Goal: Task Accomplishment & Management: Use online tool/utility

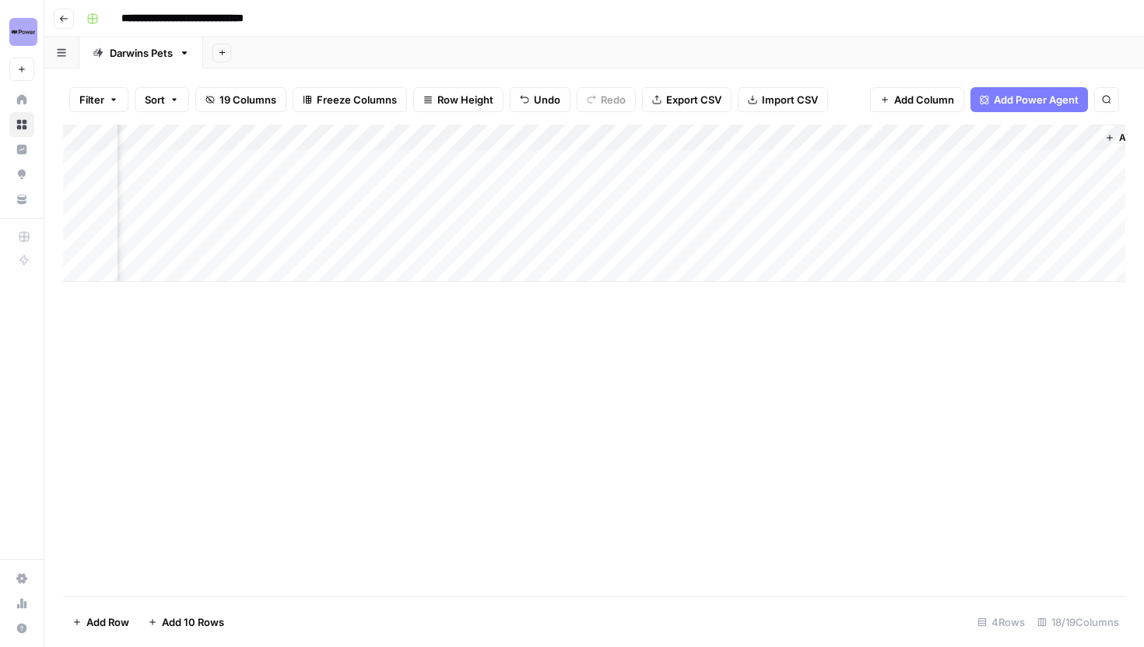
scroll to position [0, 1827]
click at [785, 166] on div "Add Column" at bounding box center [594, 203] width 1063 height 157
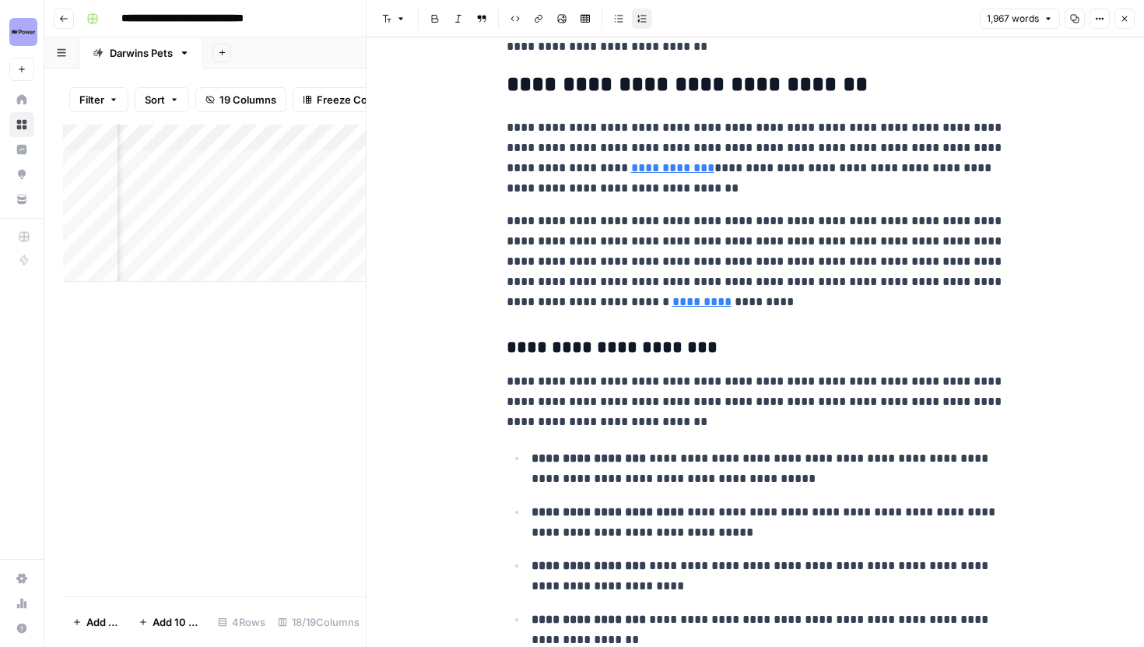
scroll to position [634, 0]
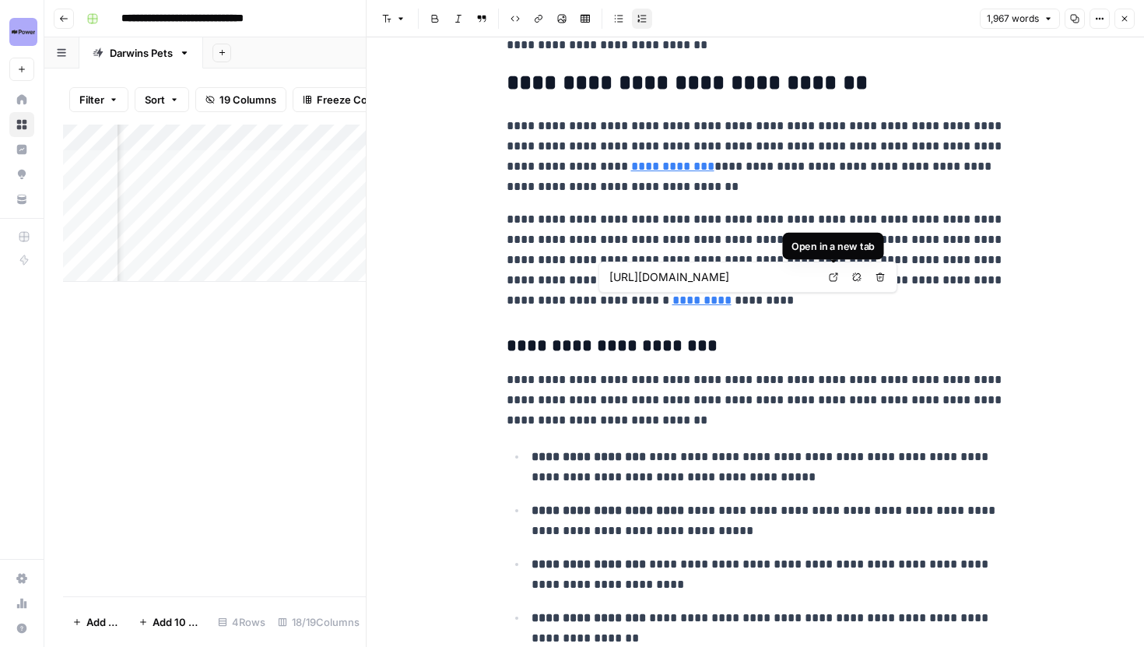
click at [837, 270] on link "Open in a new tab" at bounding box center [834, 277] width 20 height 20
type input "https://old.catvets.com/chronic-pain-toolkit/patient-support"
click at [687, 235] on p "**********" at bounding box center [756, 259] width 498 height 101
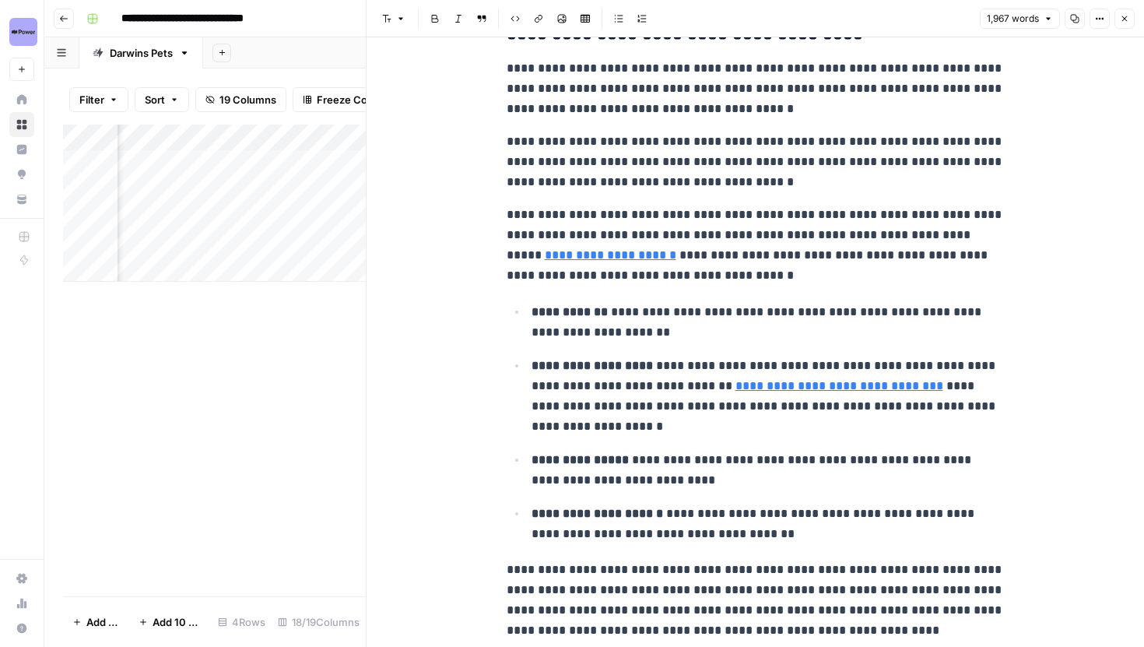
scroll to position [1576, 0]
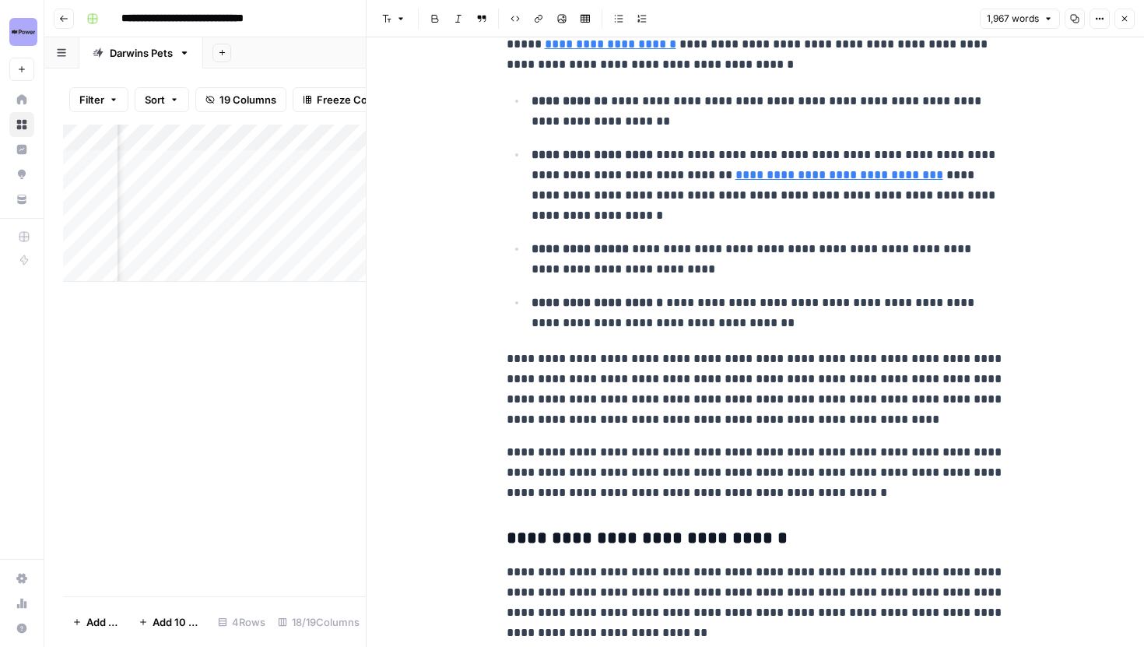
scroll to position [1788, 0]
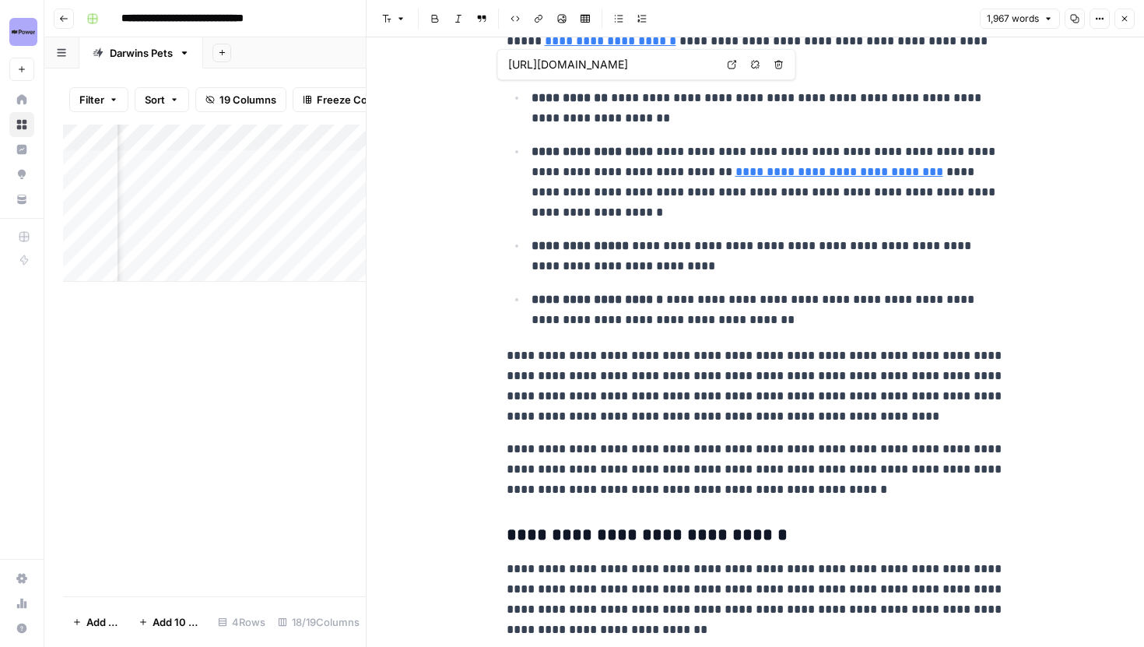
click at [728, 65] on icon at bounding box center [732, 64] width 9 height 9
click at [646, 135] on ul "**********" at bounding box center [756, 208] width 498 height 243
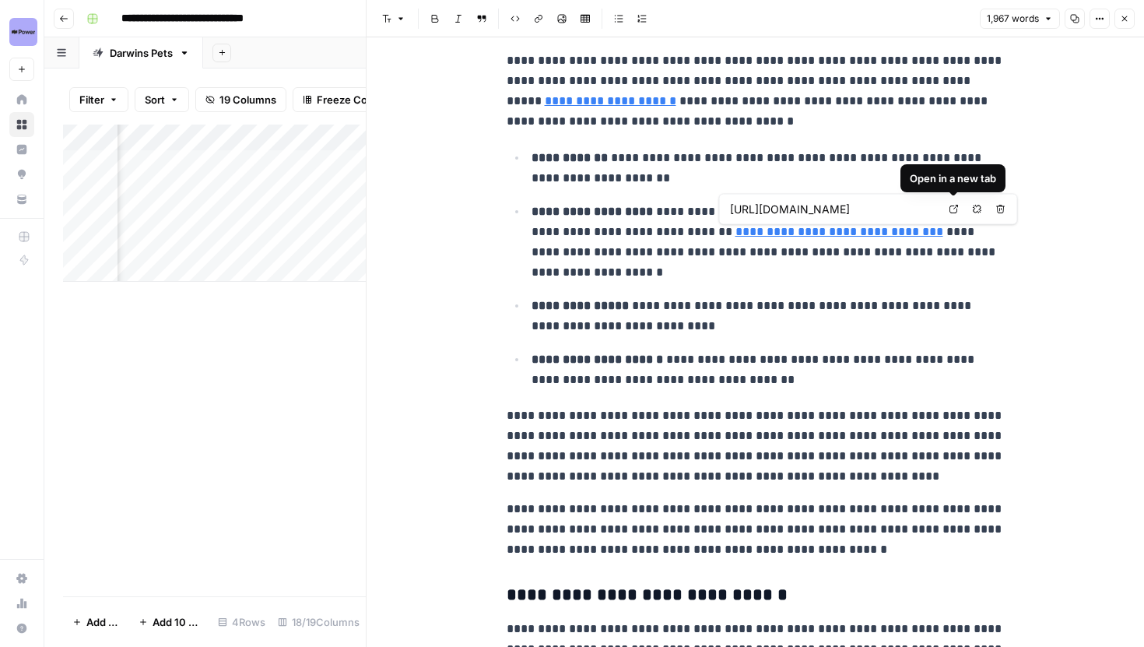
click at [957, 210] on icon at bounding box center [954, 209] width 9 height 9
click at [737, 263] on p "**********" at bounding box center [768, 242] width 473 height 81
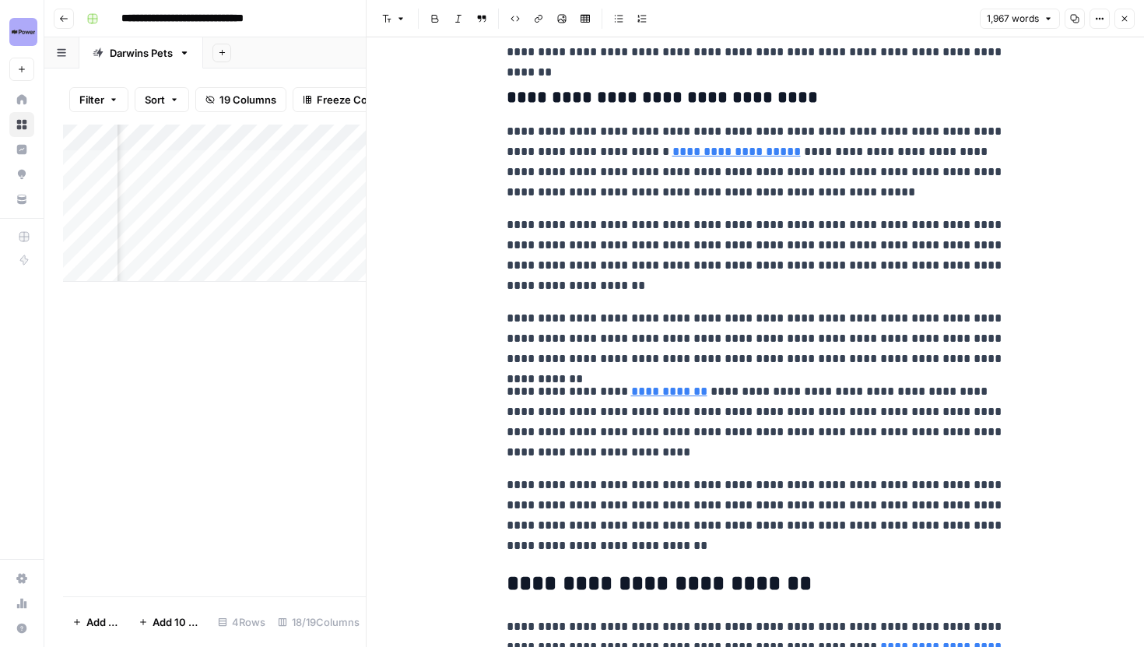
scroll to position [2587, 0]
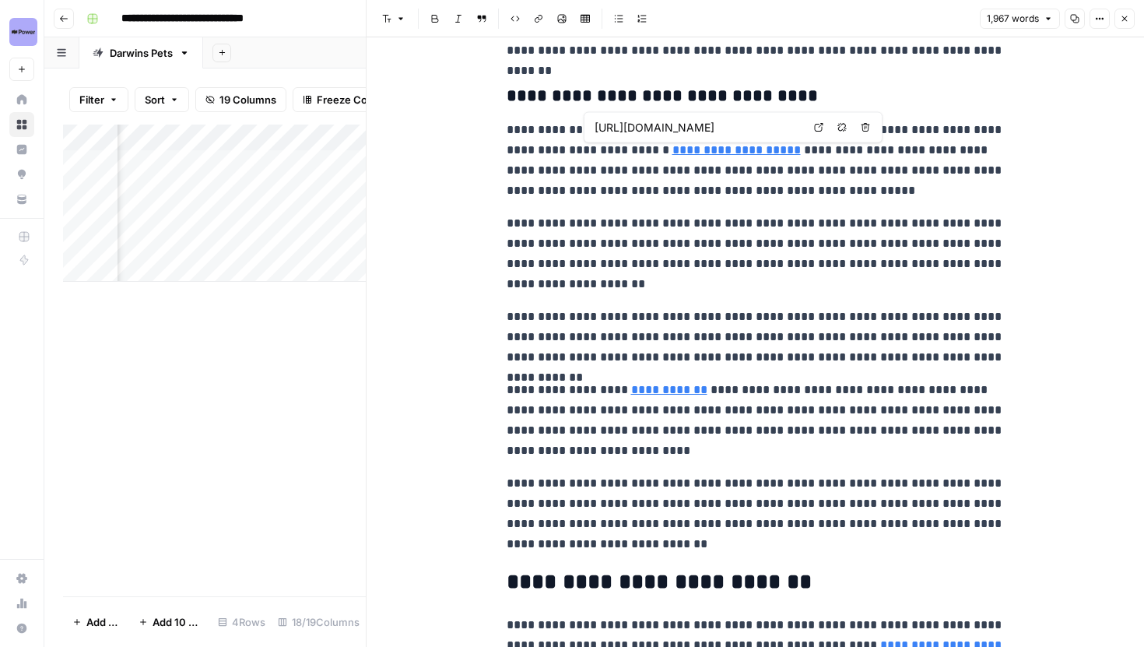
click at [813, 129] on link "Open in a new tab" at bounding box center [819, 128] width 20 height 20
click at [764, 197] on p "**********" at bounding box center [756, 160] width 498 height 81
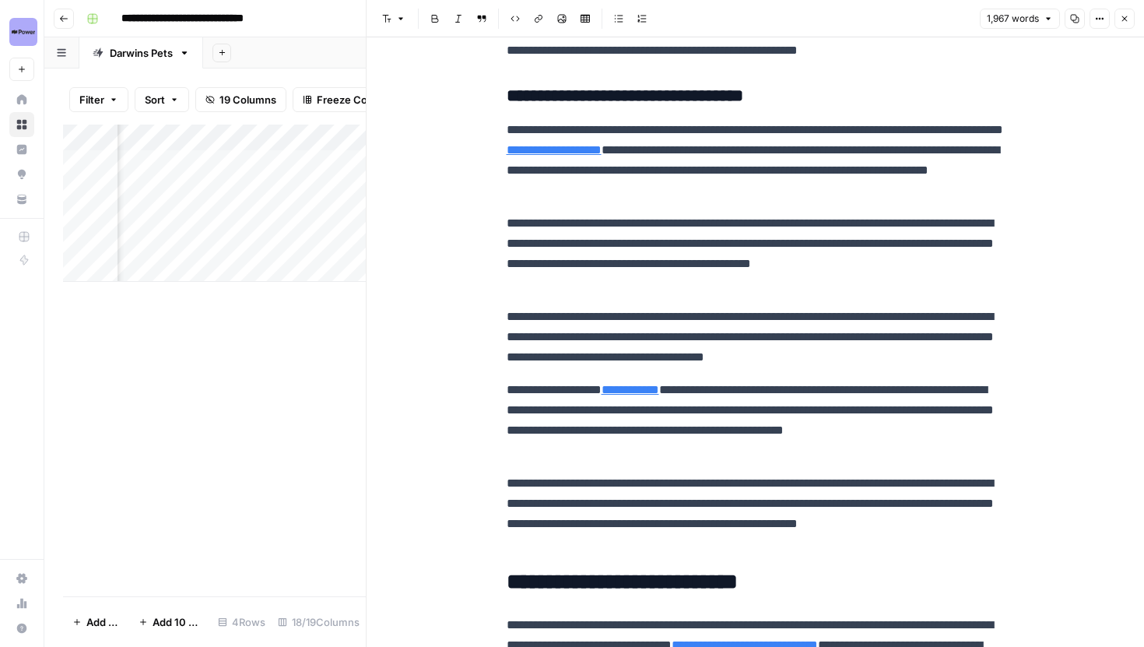
scroll to position [0, 417]
click at [845, 361] on link "Open in a new tab" at bounding box center [852, 367] width 20 height 20
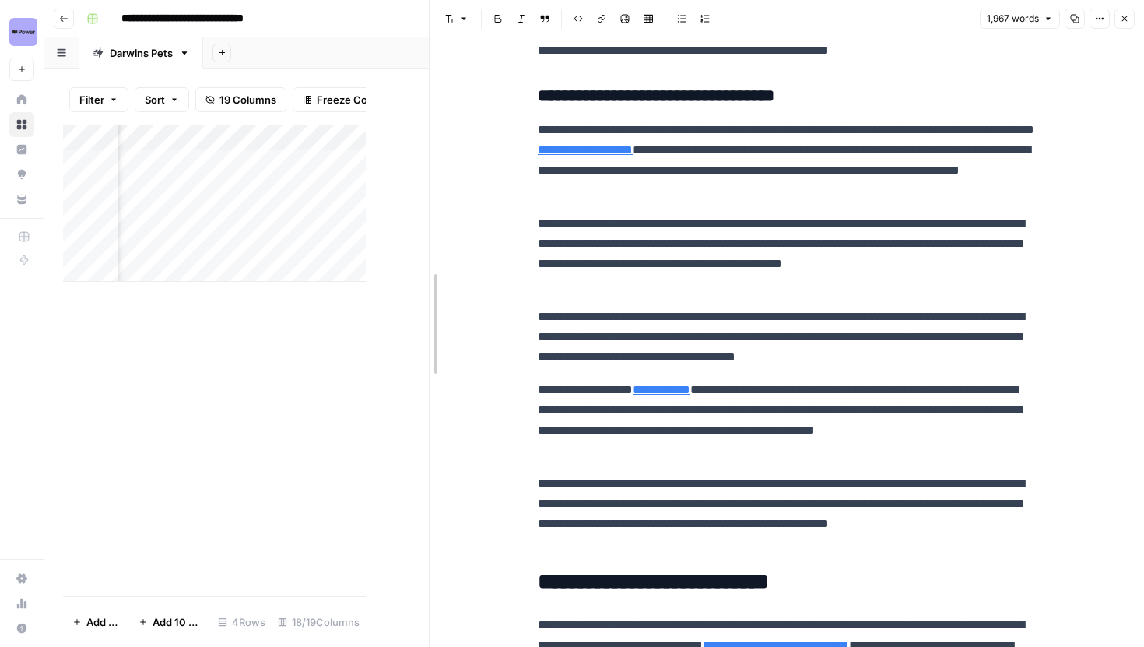
drag, startPoint x: 368, startPoint y: 335, endPoint x: 430, endPoint y: 328, distance: 61.8
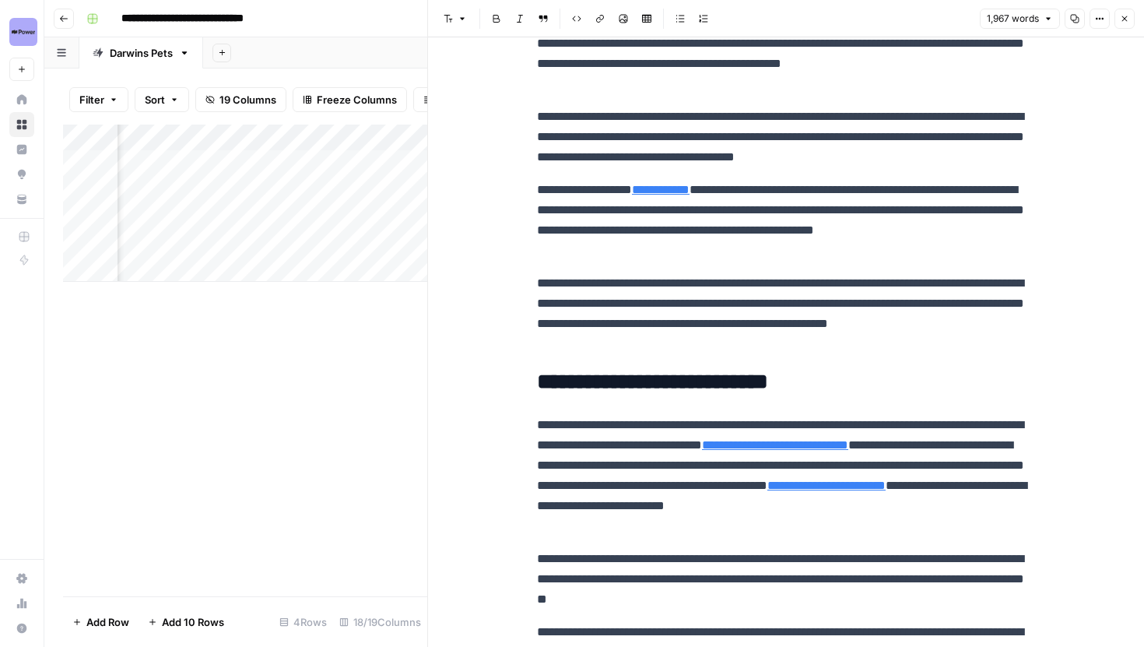
scroll to position [2789, 0]
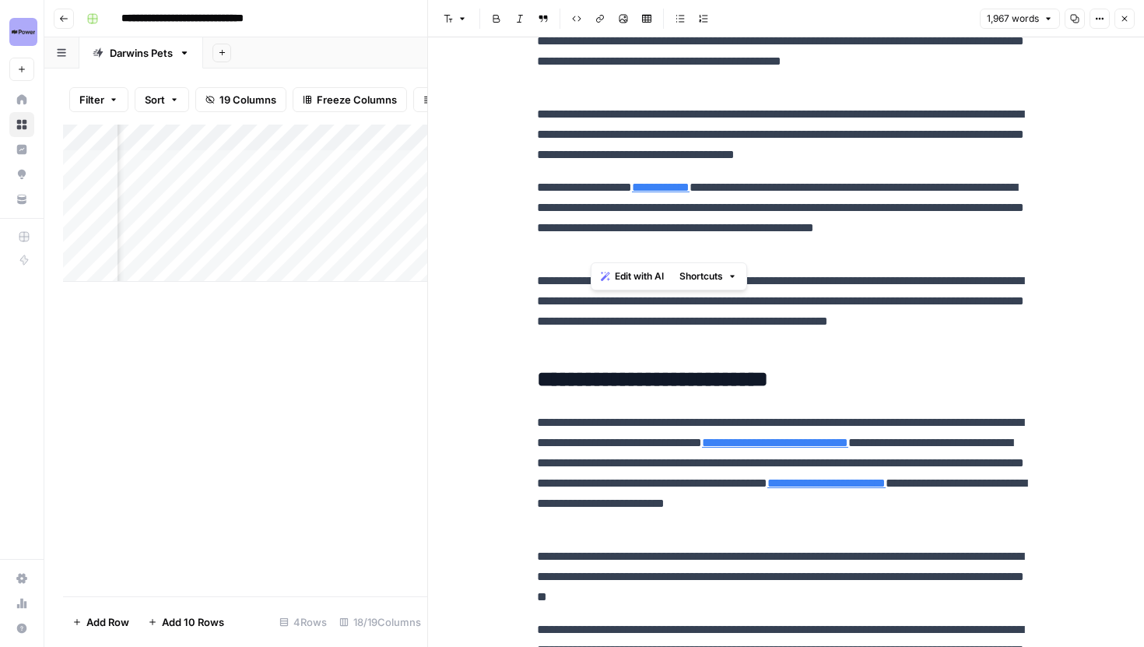
drag, startPoint x: 592, startPoint y: 207, endPoint x: 685, endPoint y: 241, distance: 99.5
click at [685, 241] on p "**********" at bounding box center [786, 217] width 498 height 81
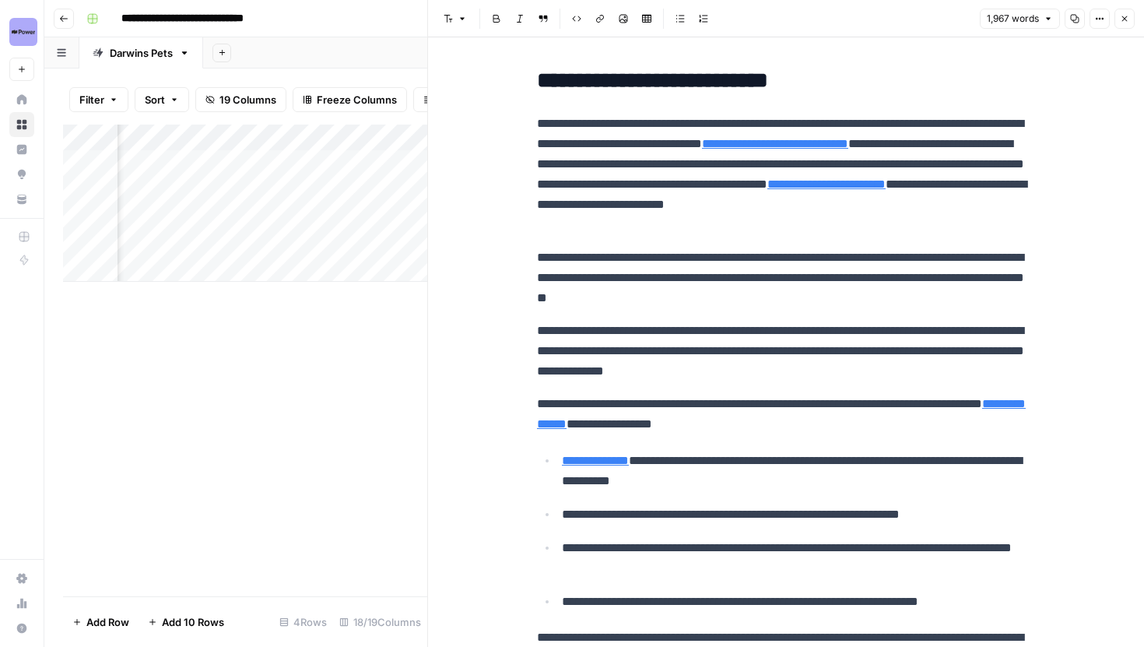
scroll to position [3090, 0]
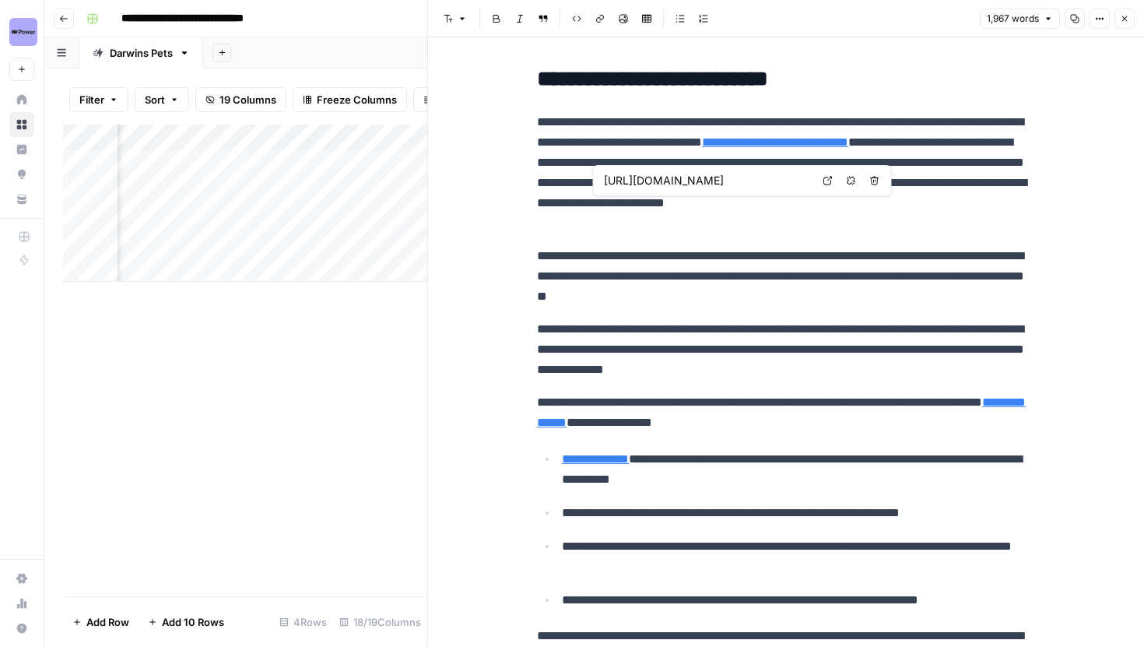
click at [824, 181] on icon at bounding box center [828, 180] width 9 height 9
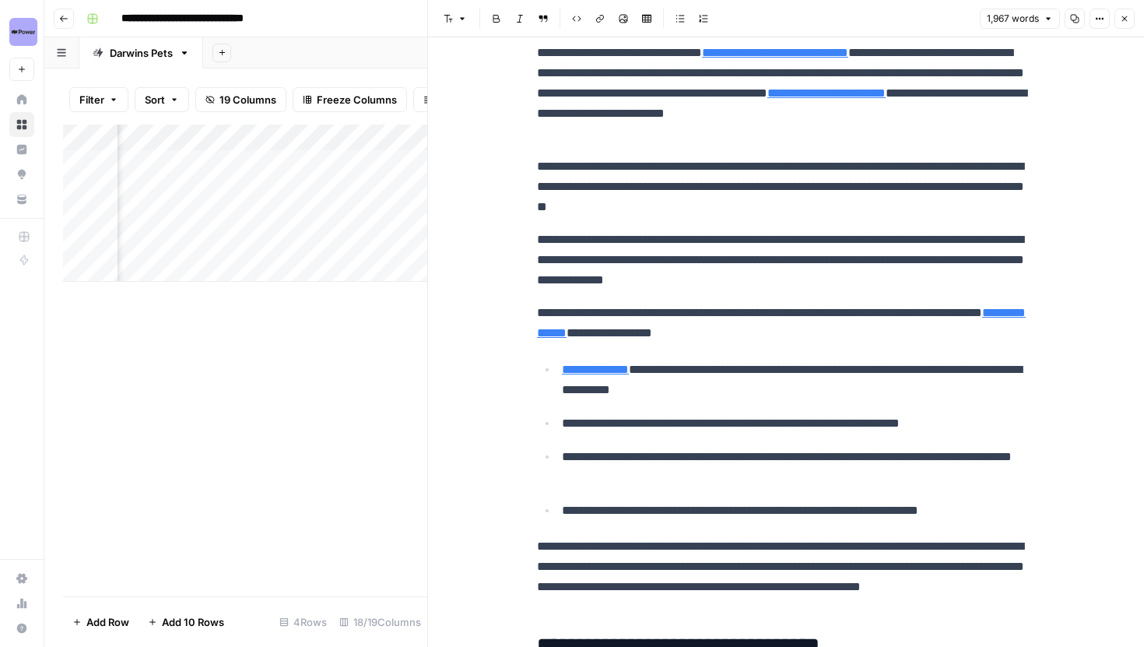
scroll to position [3181, 0]
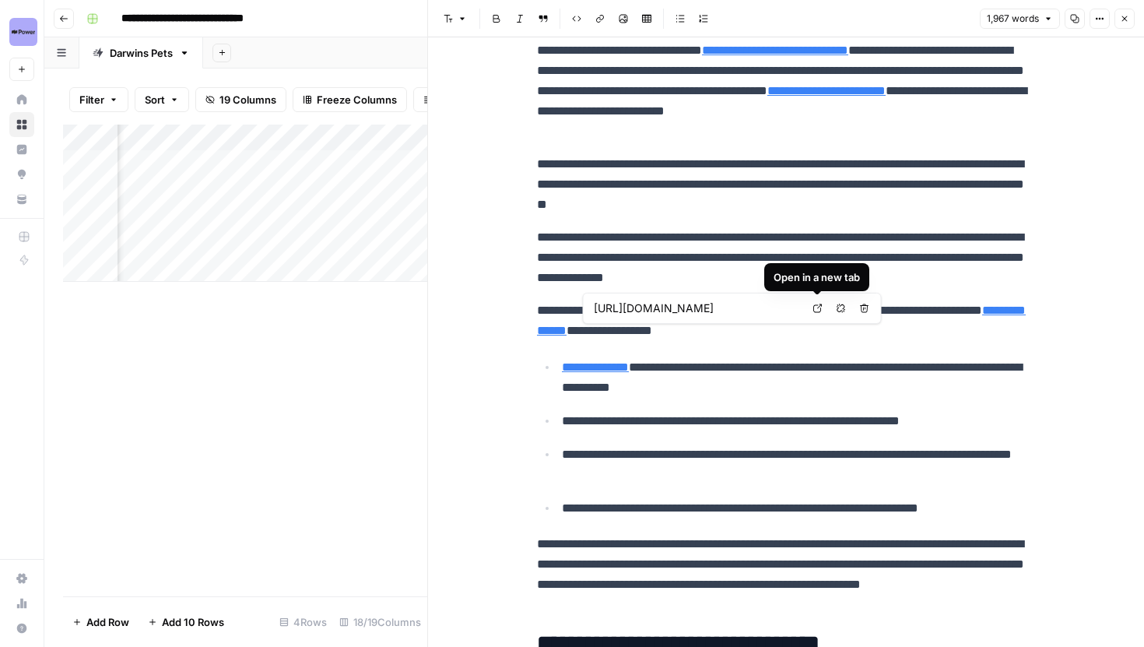
click at [819, 314] on link "Open in a new tab" at bounding box center [818, 308] width 20 height 20
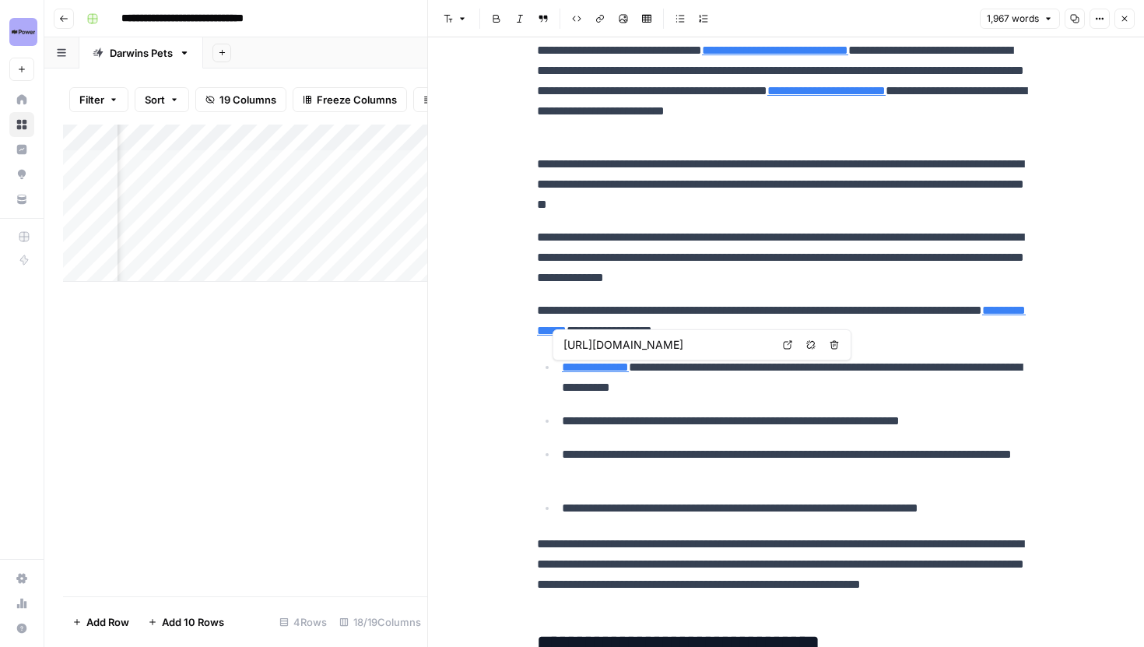
click at [789, 344] on icon at bounding box center [787, 344] width 9 height 9
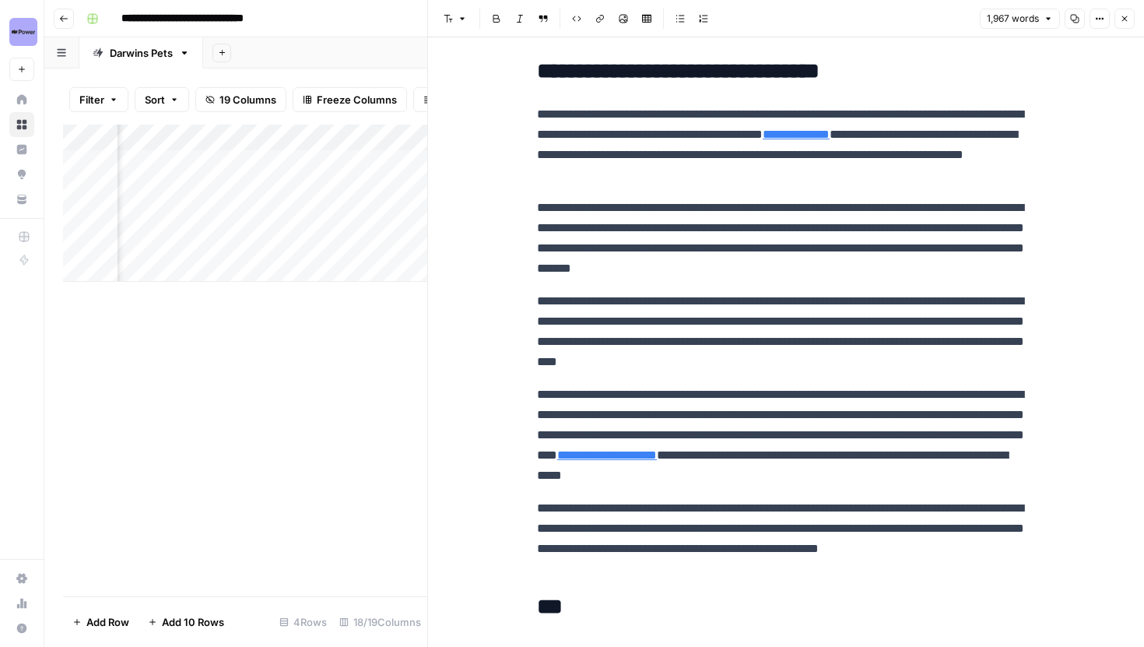
scroll to position [3756, 0]
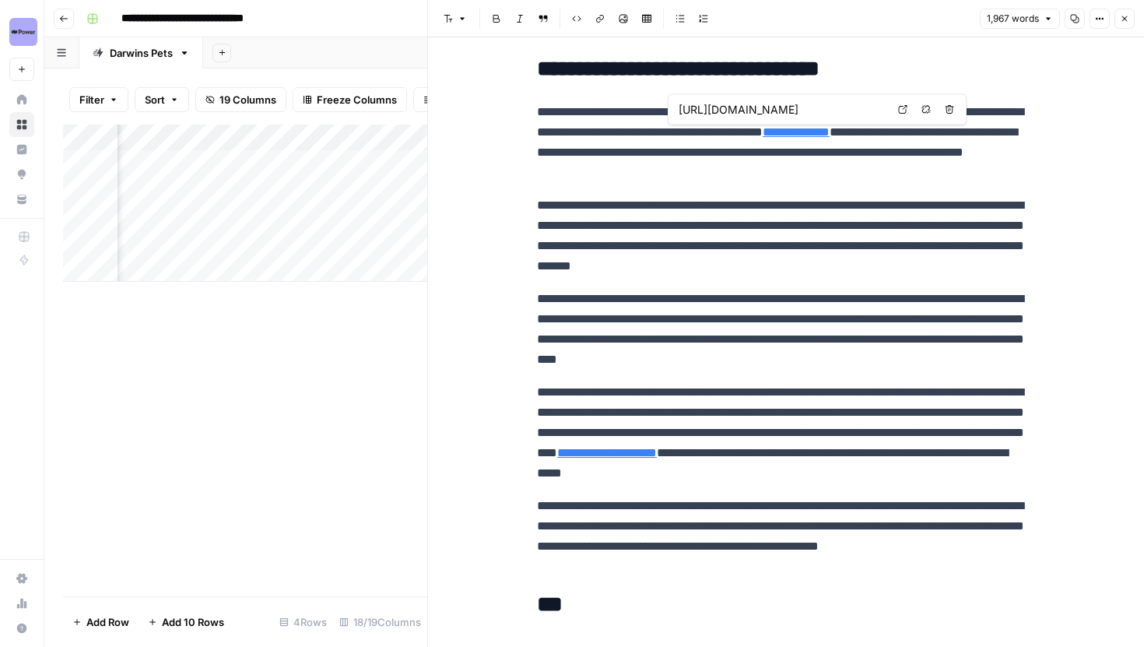
click at [904, 108] on icon at bounding box center [903, 109] width 9 height 9
click at [905, 107] on icon at bounding box center [902, 109] width 9 height 9
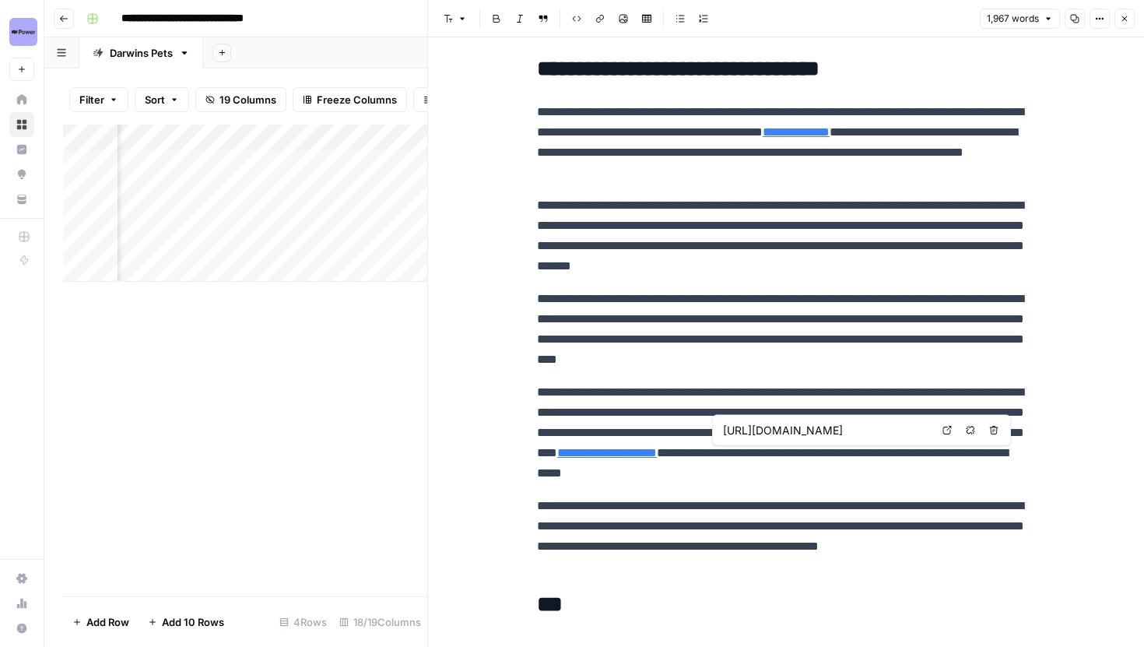
click at [947, 430] on icon at bounding box center [947, 430] width 9 height 9
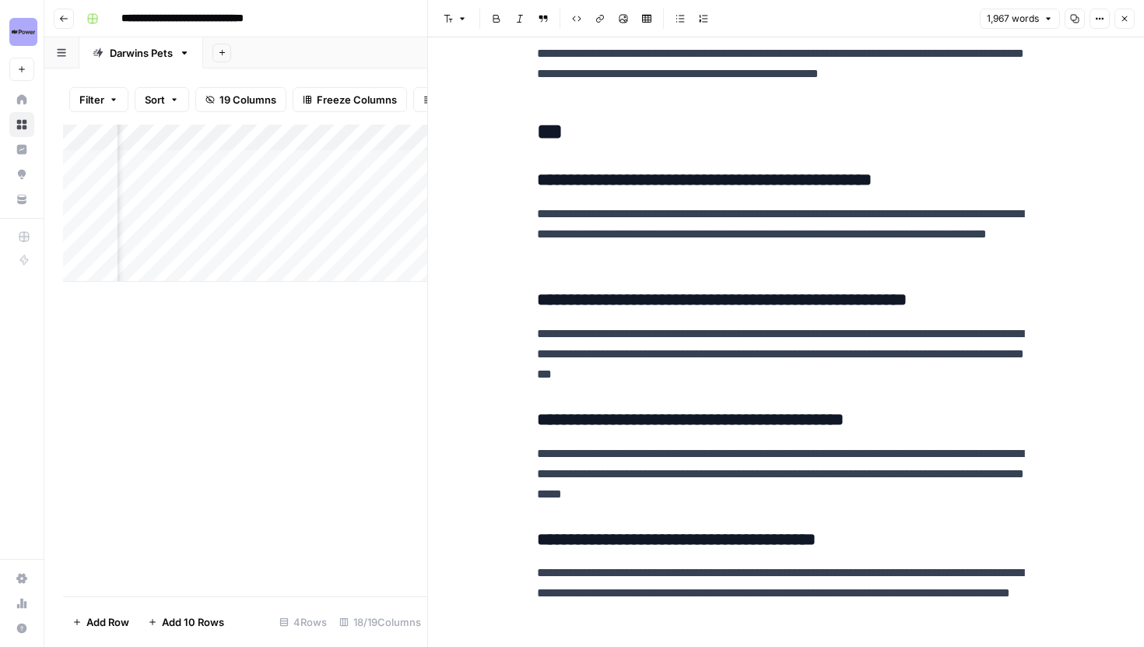
scroll to position [4206, 0]
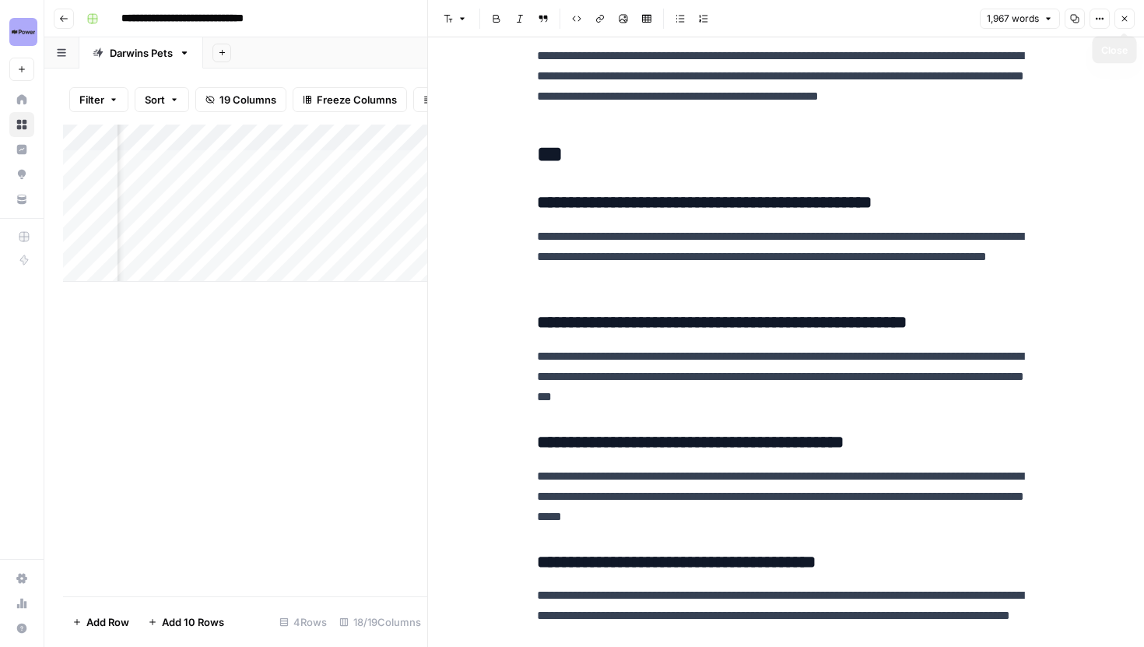
click at [1119, 19] on button "Close" at bounding box center [1125, 19] width 20 height 20
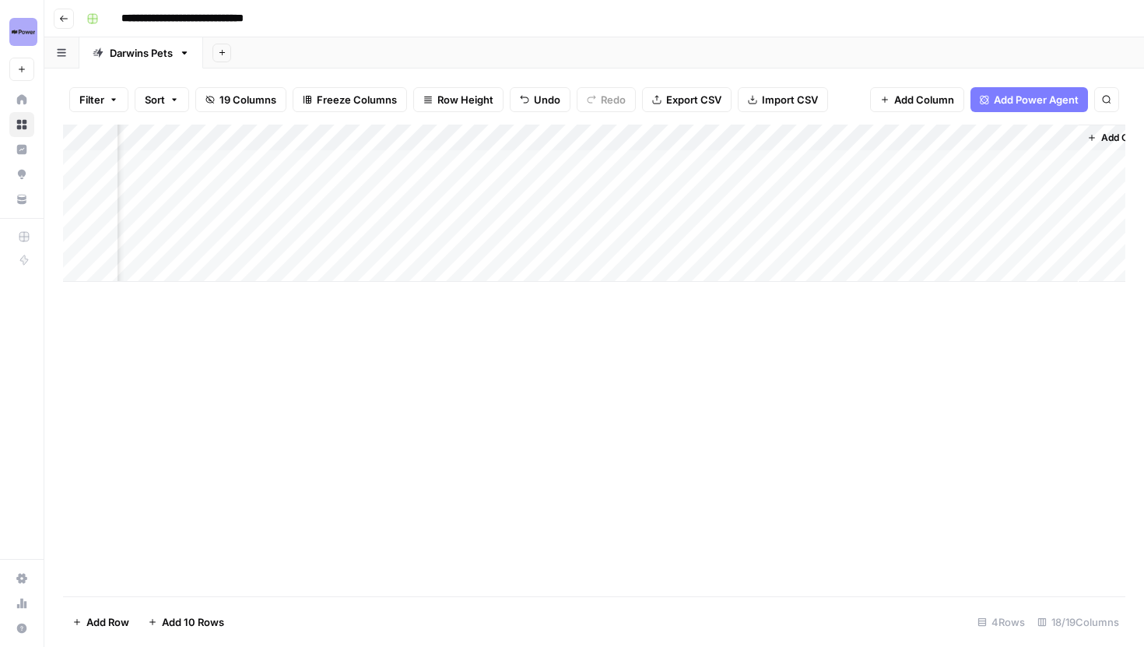
scroll to position [0, 1836]
click at [782, 186] on div "Add Column" at bounding box center [594, 203] width 1063 height 157
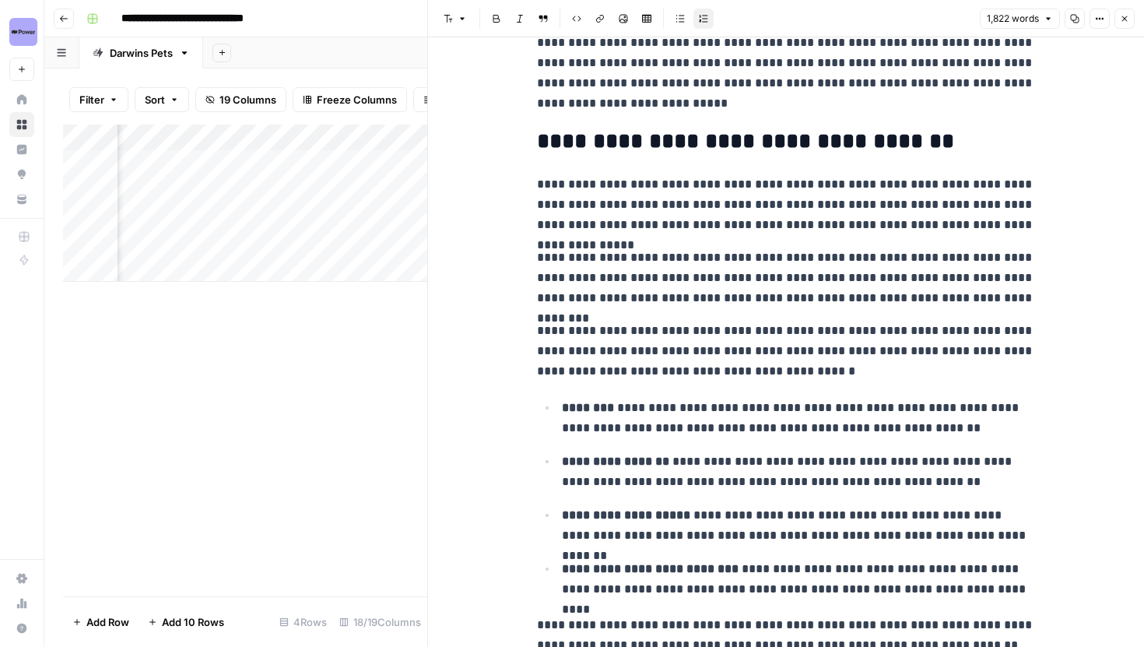
scroll to position [544, 0]
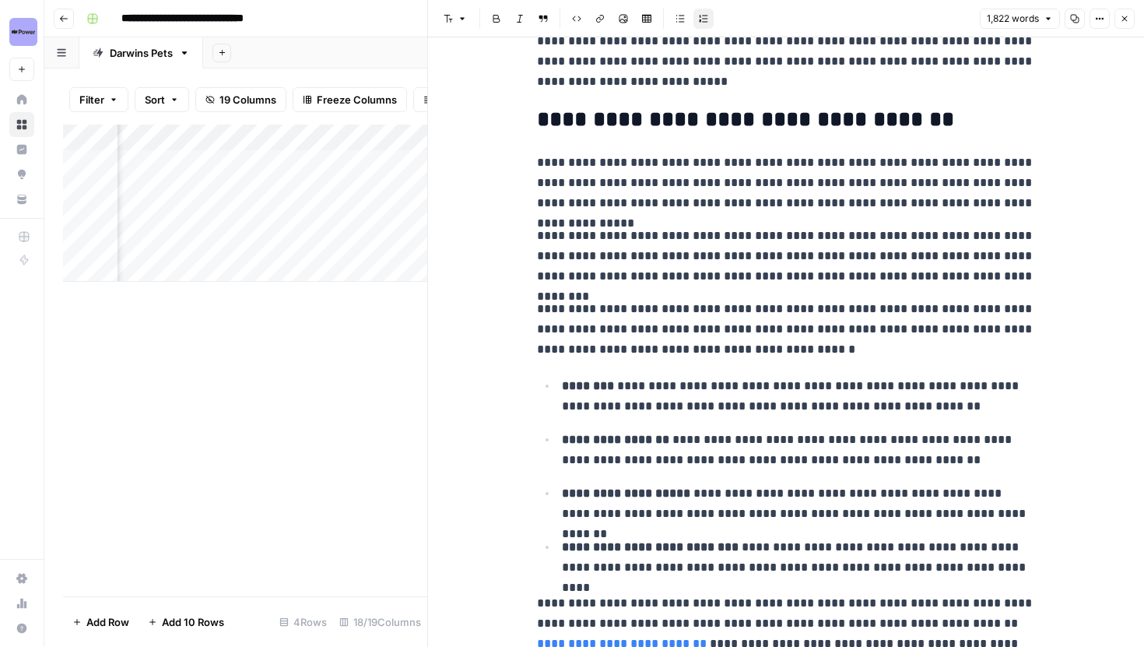
click at [1125, 22] on icon "button" at bounding box center [1124, 18] width 9 height 9
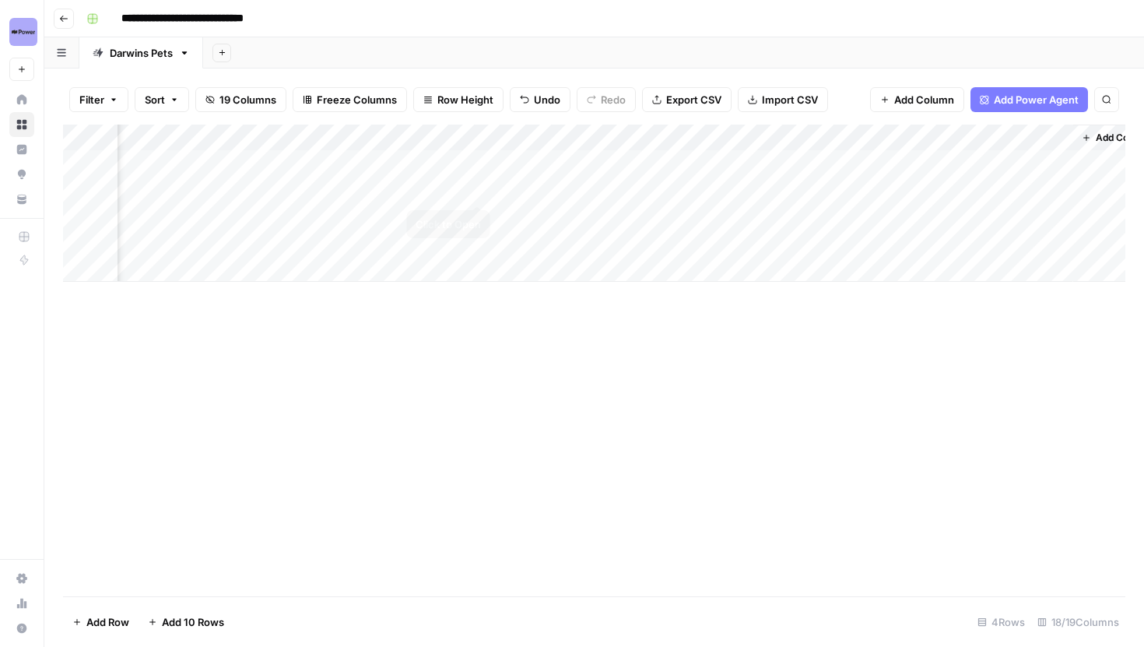
click at [480, 187] on div "Add Column" at bounding box center [594, 203] width 1063 height 157
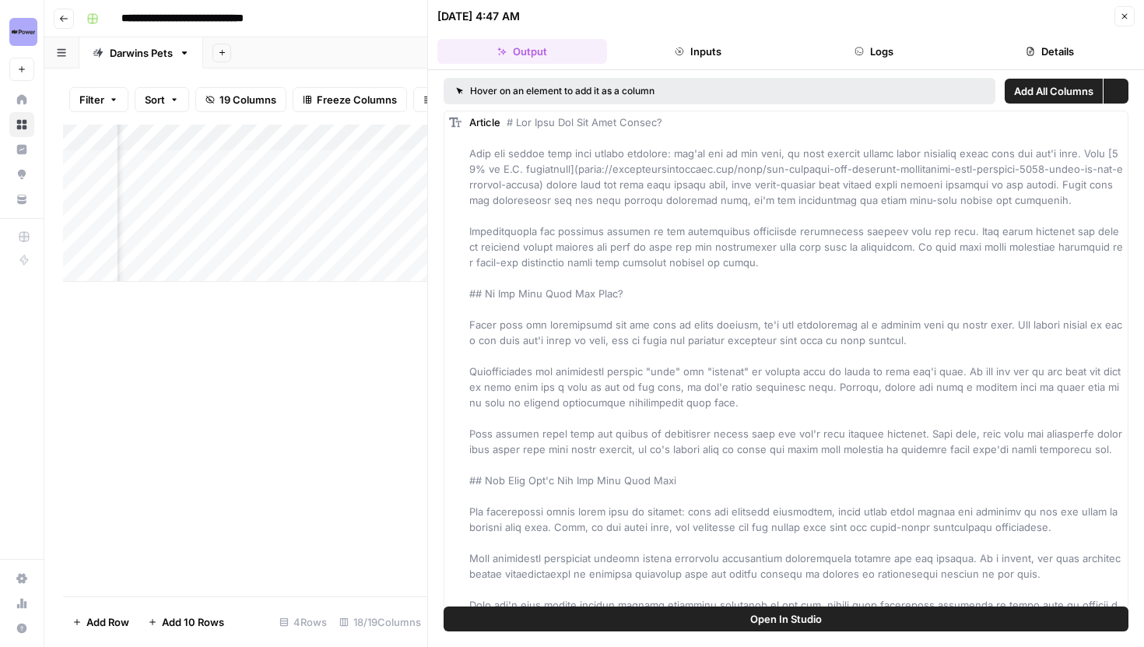
click at [888, 56] on button "Logs" at bounding box center [874, 51] width 170 height 25
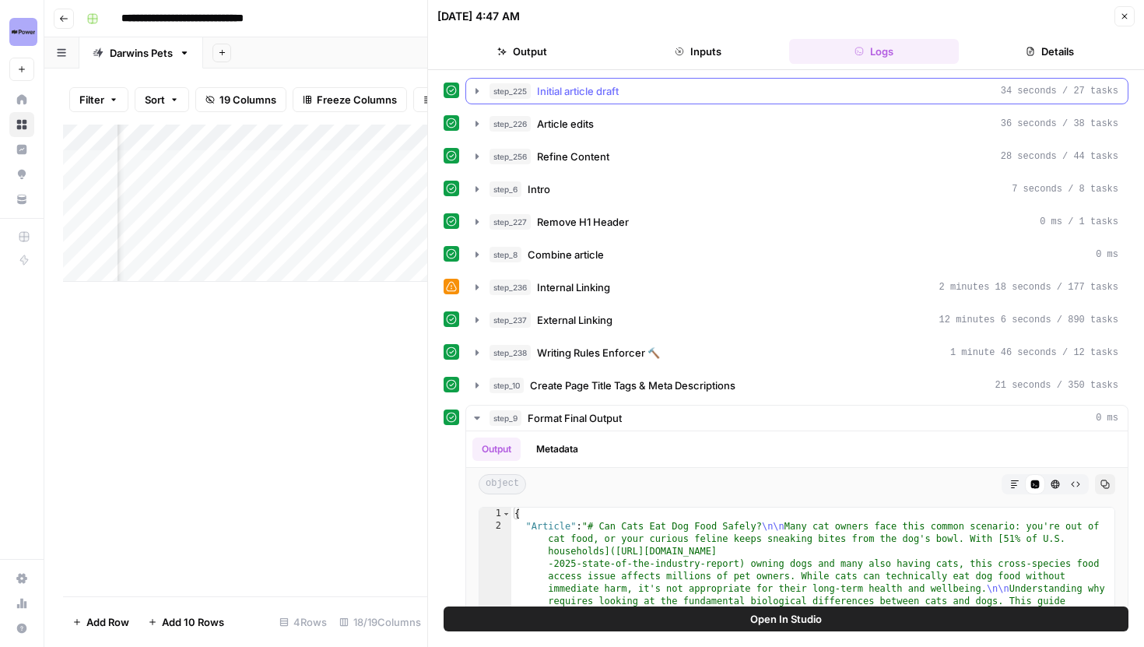
click at [480, 93] on icon "button" at bounding box center [477, 91] width 12 height 12
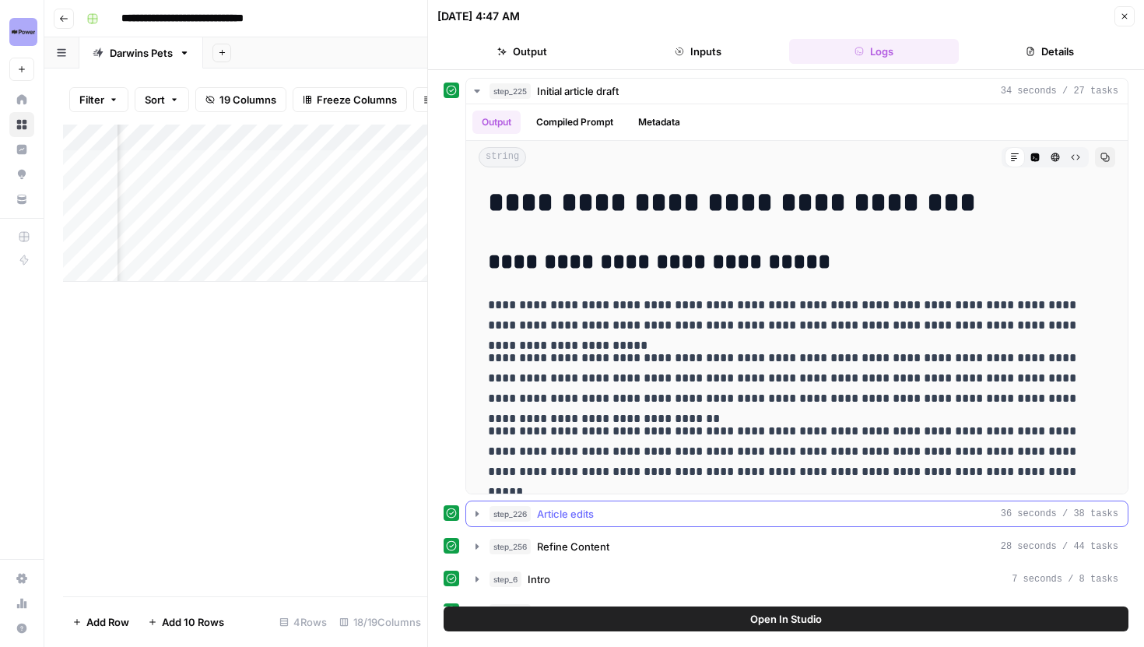
click at [484, 509] on button "step_226 Article edits 36 seconds / 38 tasks" at bounding box center [797, 513] width 662 height 25
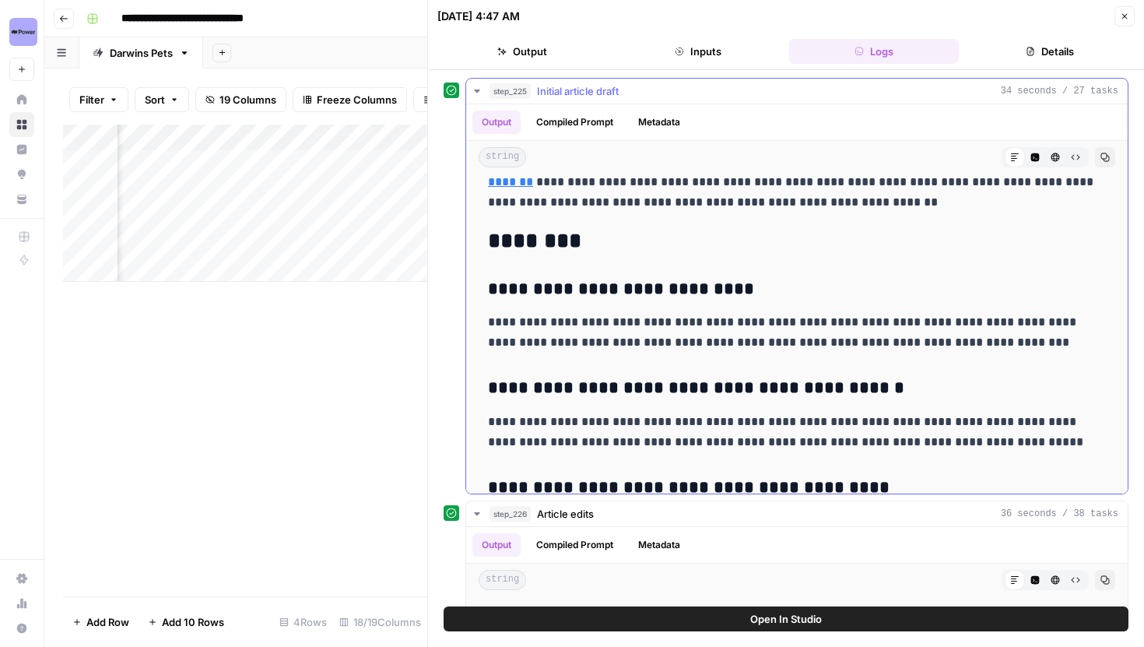
scroll to position [2949, 0]
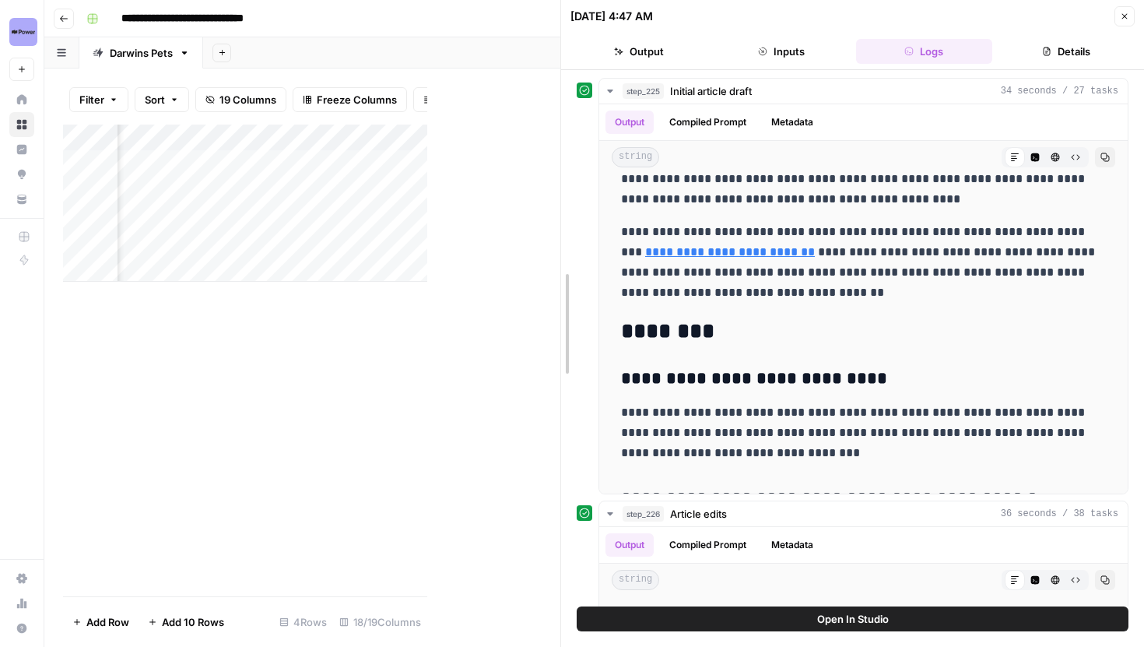
drag, startPoint x: 428, startPoint y: 121, endPoint x: 756, endPoint y: 135, distance: 328.0
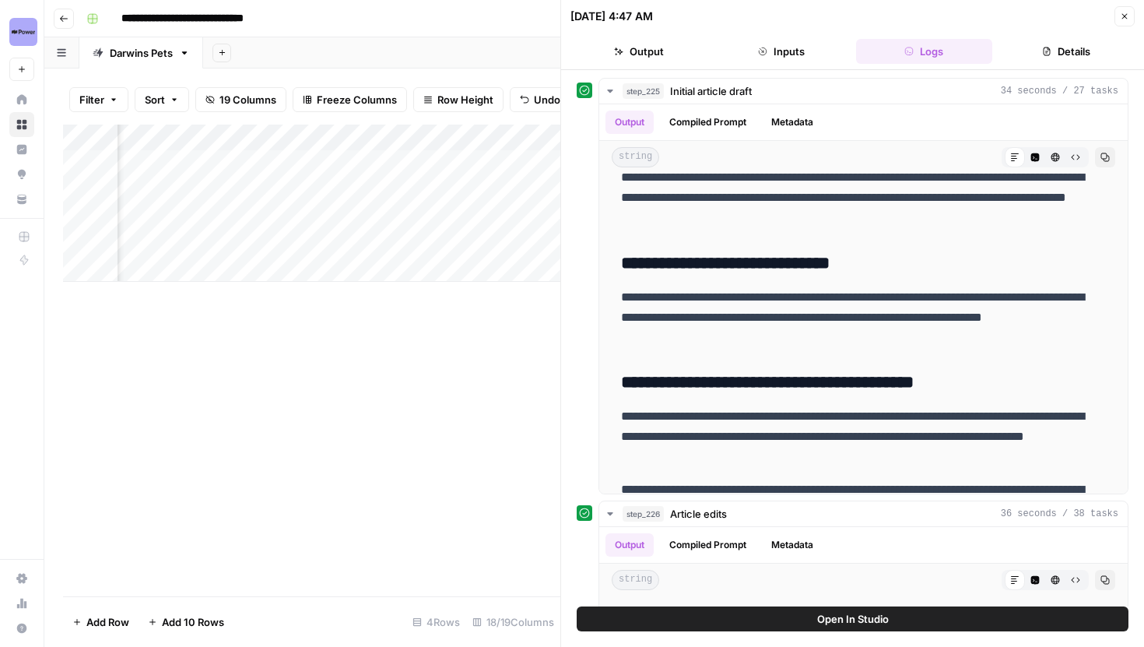
scroll to position [0, 2008]
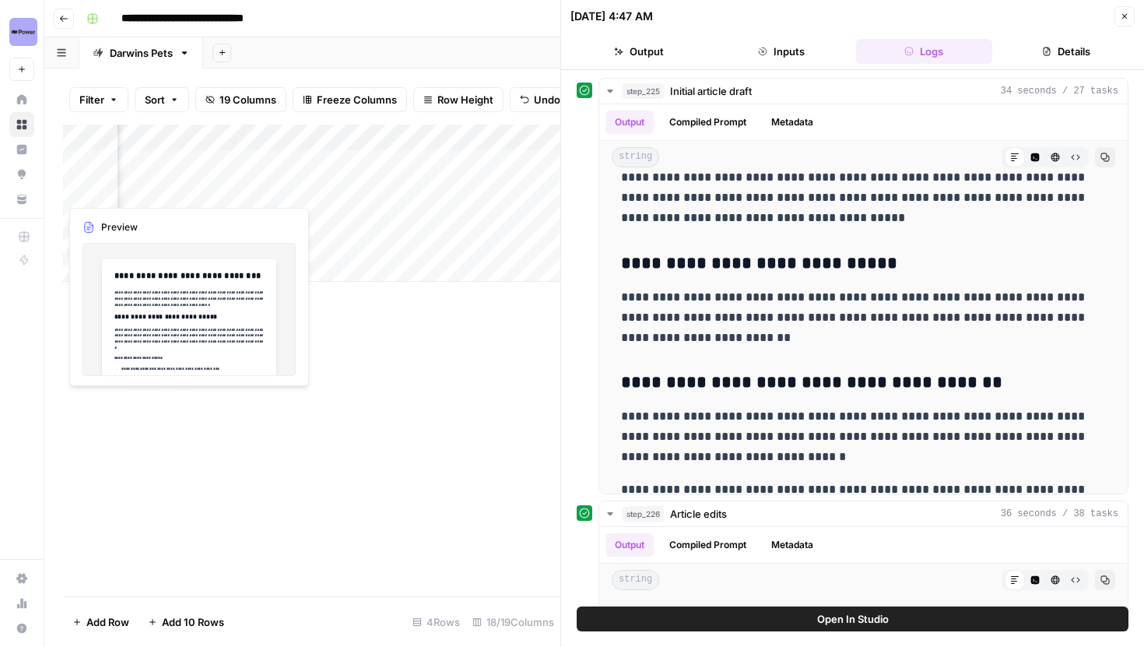
click at [188, 188] on div "Add Column" at bounding box center [311, 203] width 497 height 157
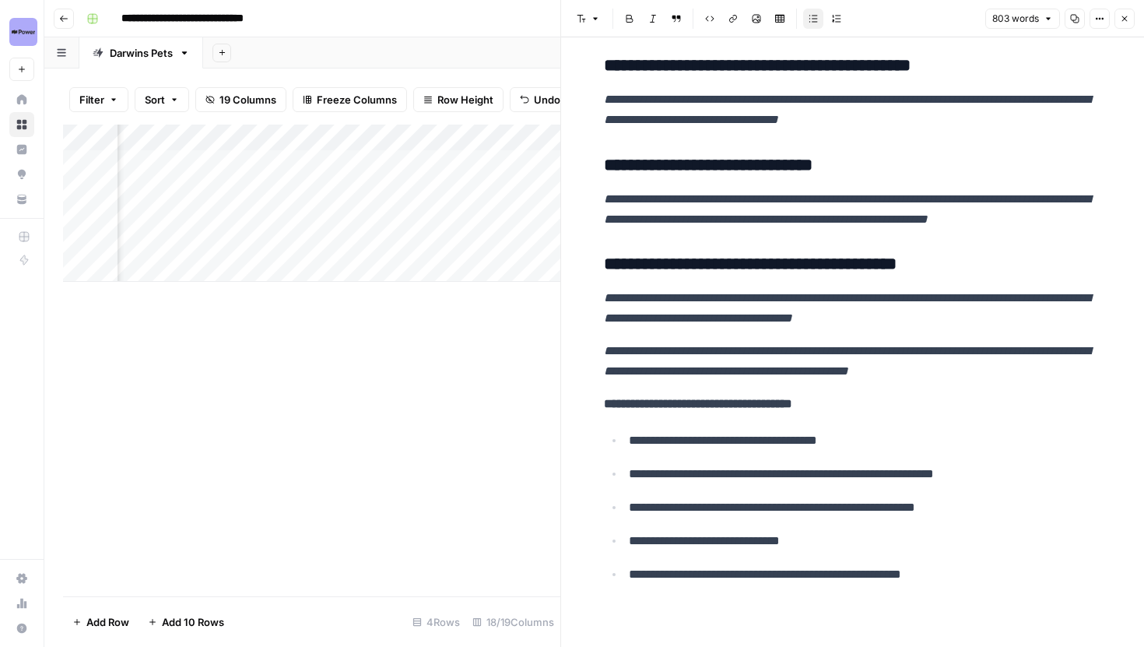
scroll to position [2566, 0]
click at [1125, 23] on icon "button" at bounding box center [1124, 18] width 9 height 9
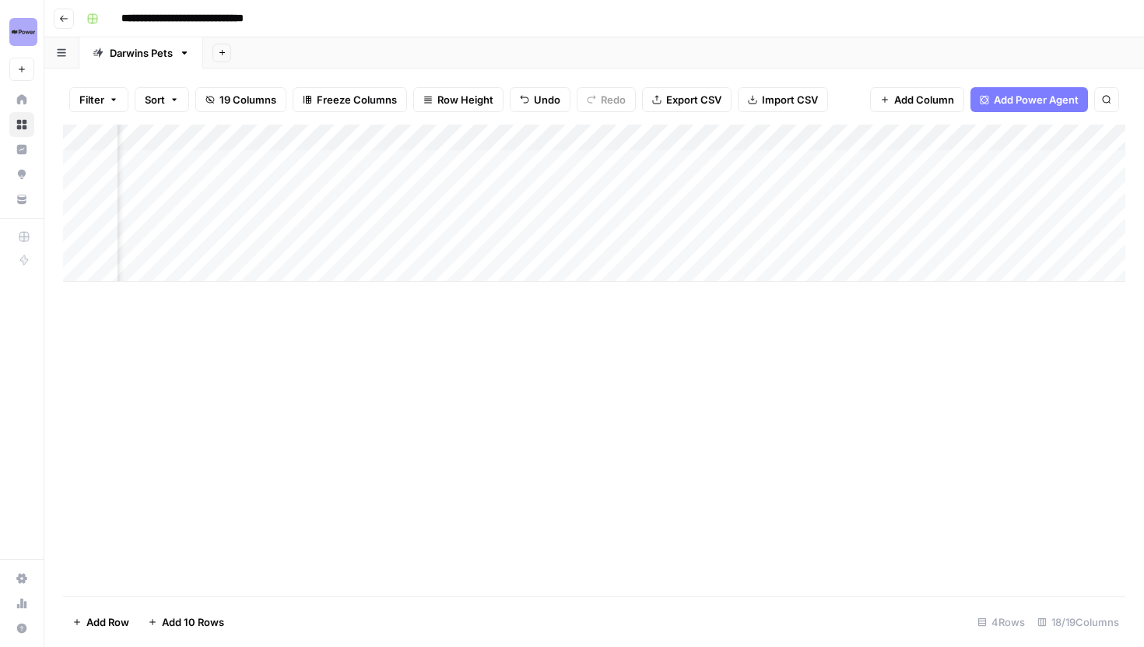
scroll to position [0, 1066]
click at [237, 140] on div "Add Column" at bounding box center [594, 203] width 1063 height 157
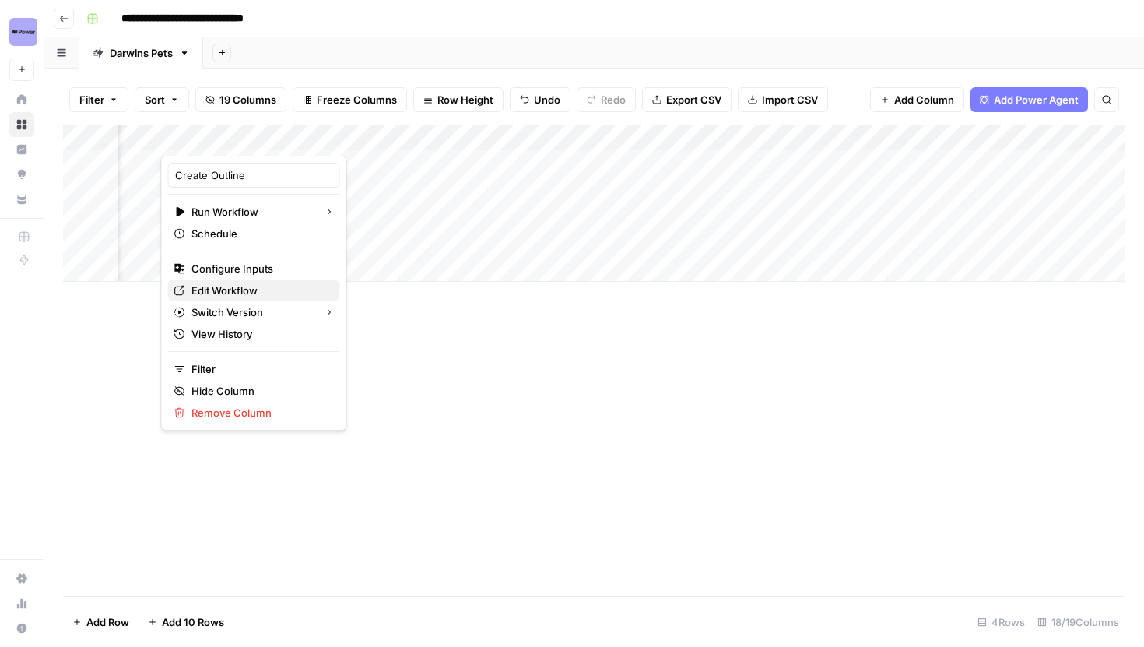
click at [225, 289] on span "Edit Workflow" at bounding box center [259, 291] width 136 height 16
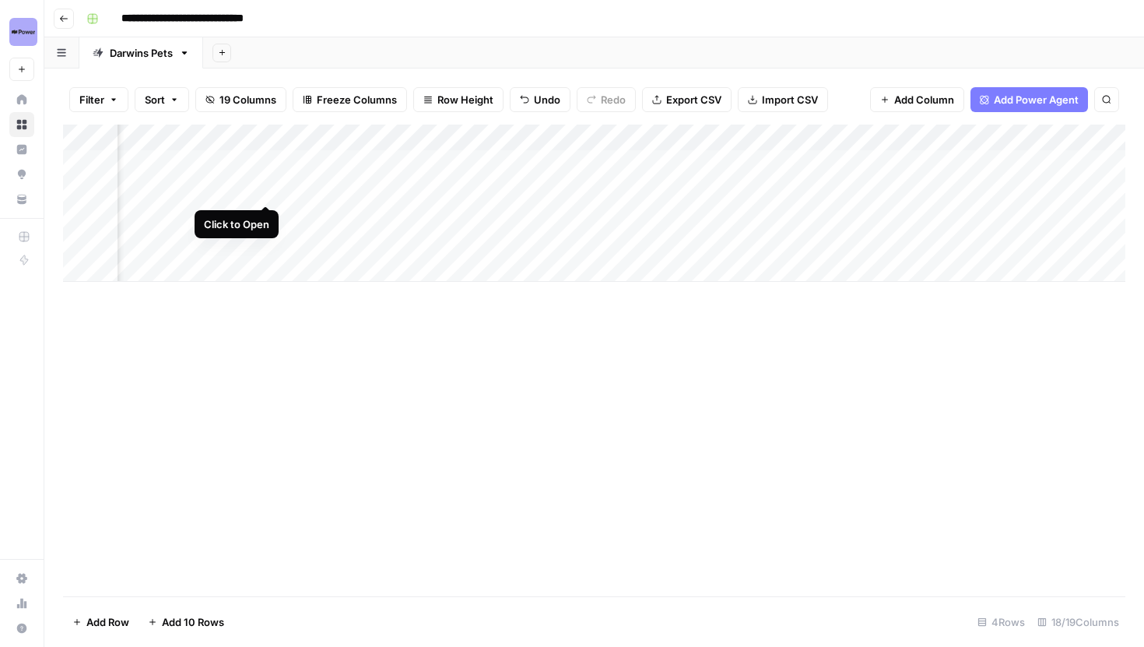
click at [265, 190] on div "Add Column" at bounding box center [594, 203] width 1063 height 157
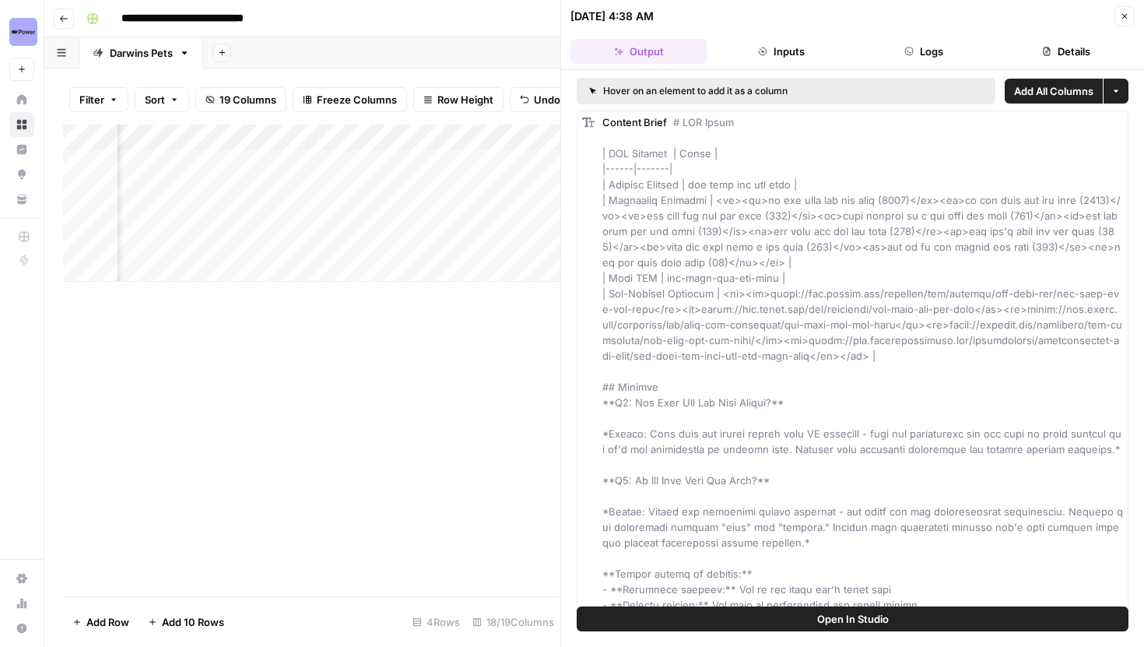
click at [909, 43] on button "Logs" at bounding box center [924, 51] width 136 height 25
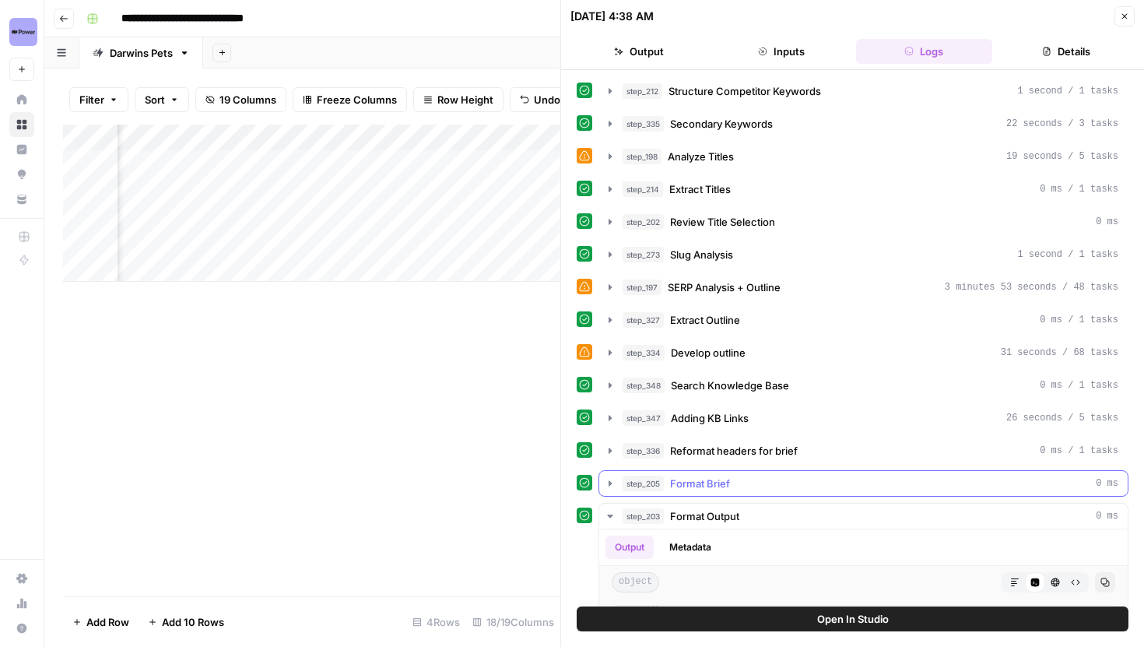
click at [611, 475] on button "step_205 Format Brief 0 ms" at bounding box center [863, 483] width 529 height 25
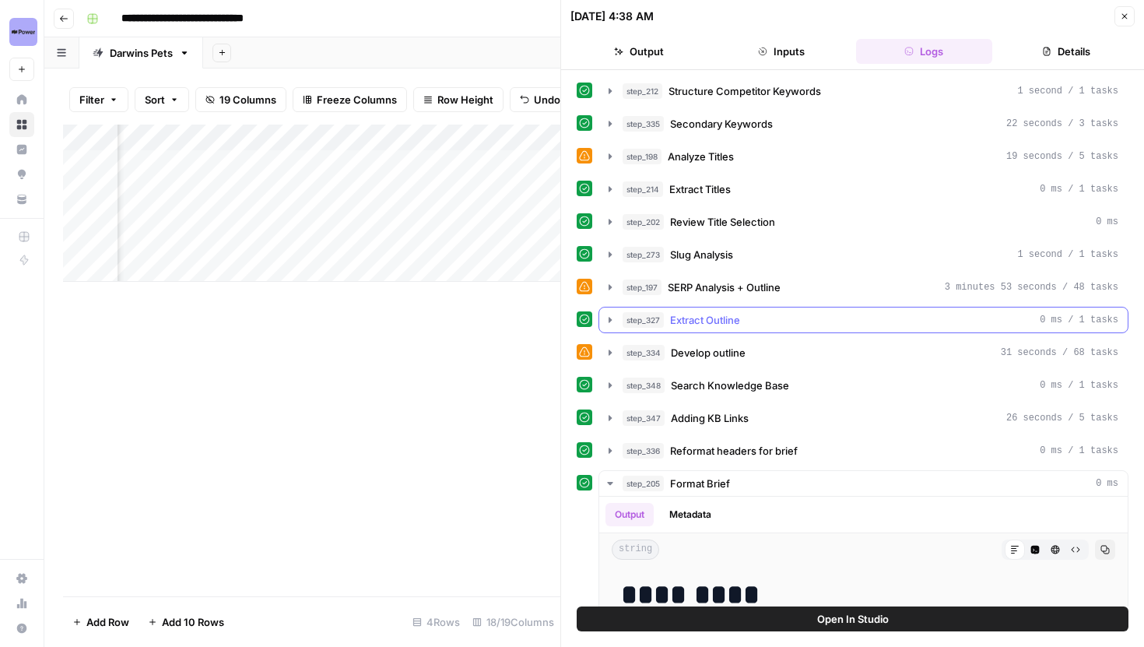
click at [606, 328] on button "step_327 Extract Outline 0 ms / 1 tasks" at bounding box center [863, 319] width 529 height 25
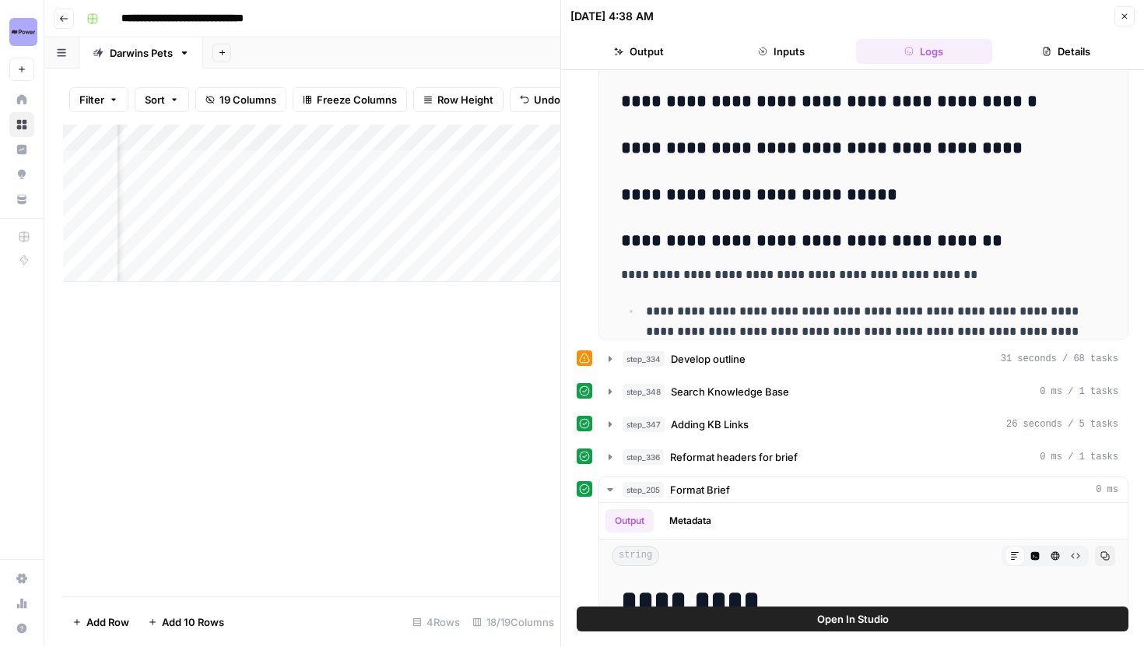
scroll to position [388, 0]
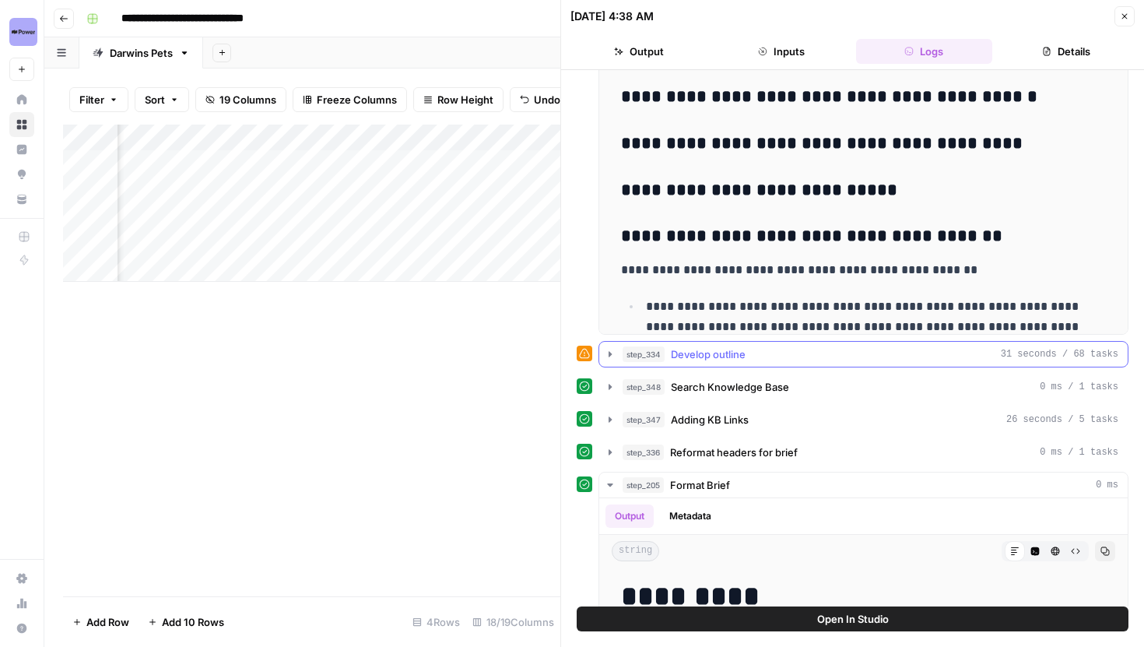
click at [606, 353] on icon "button" at bounding box center [610, 354] width 12 height 12
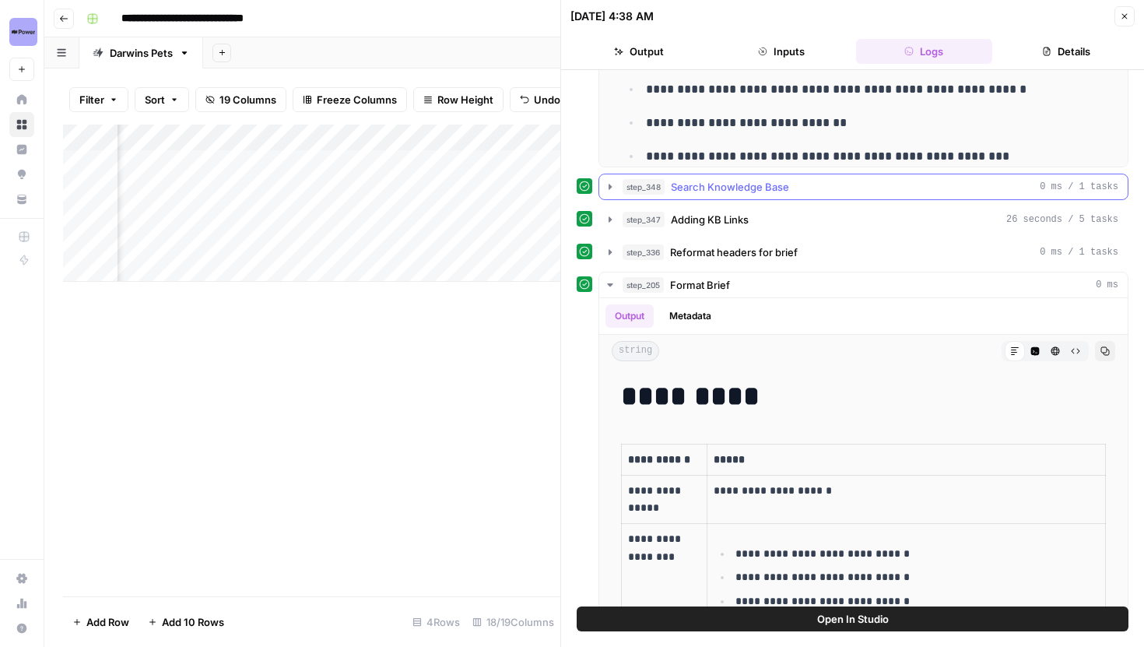
scroll to position [1064, 0]
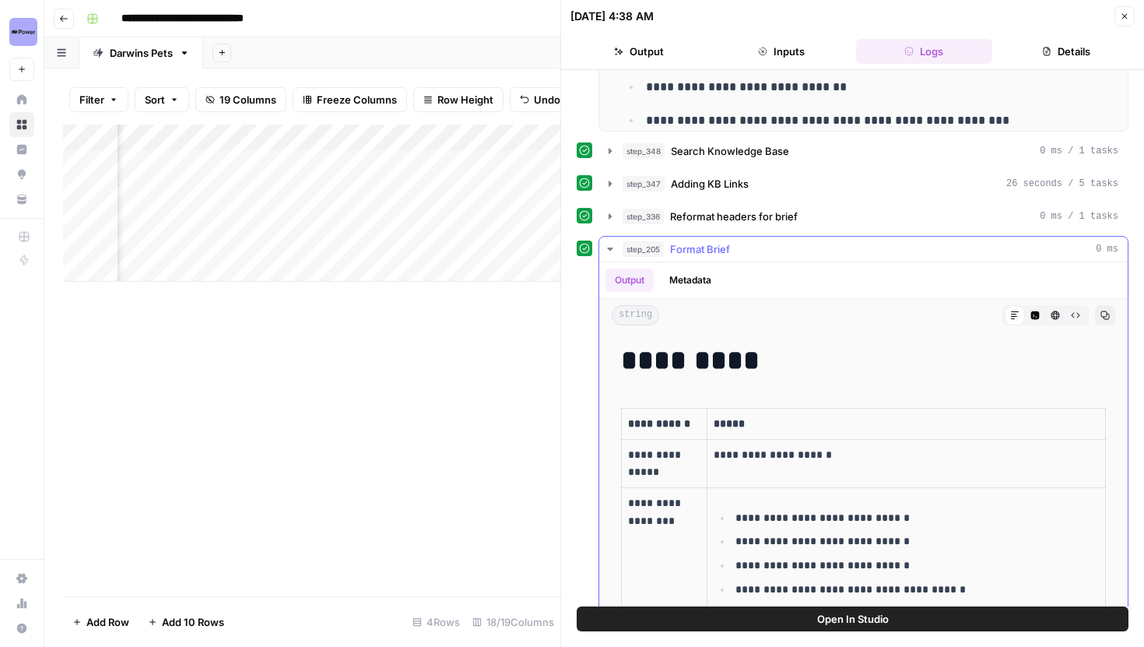
click at [612, 248] on icon "button" at bounding box center [609, 249] width 5 height 3
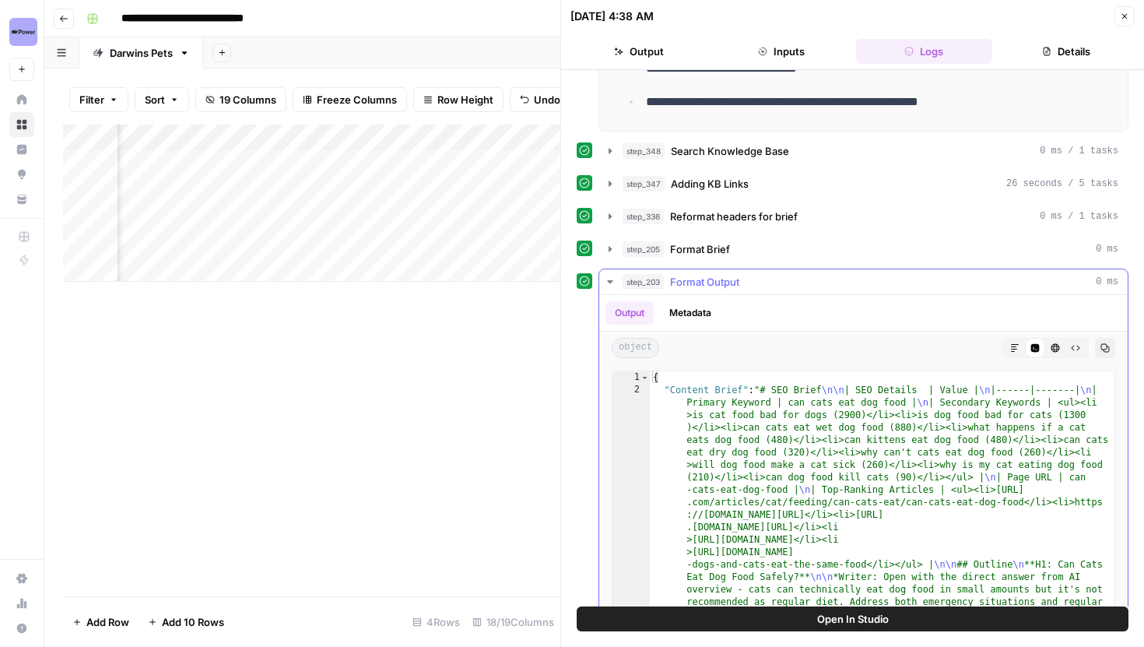
click at [611, 286] on icon "button" at bounding box center [610, 282] width 12 height 12
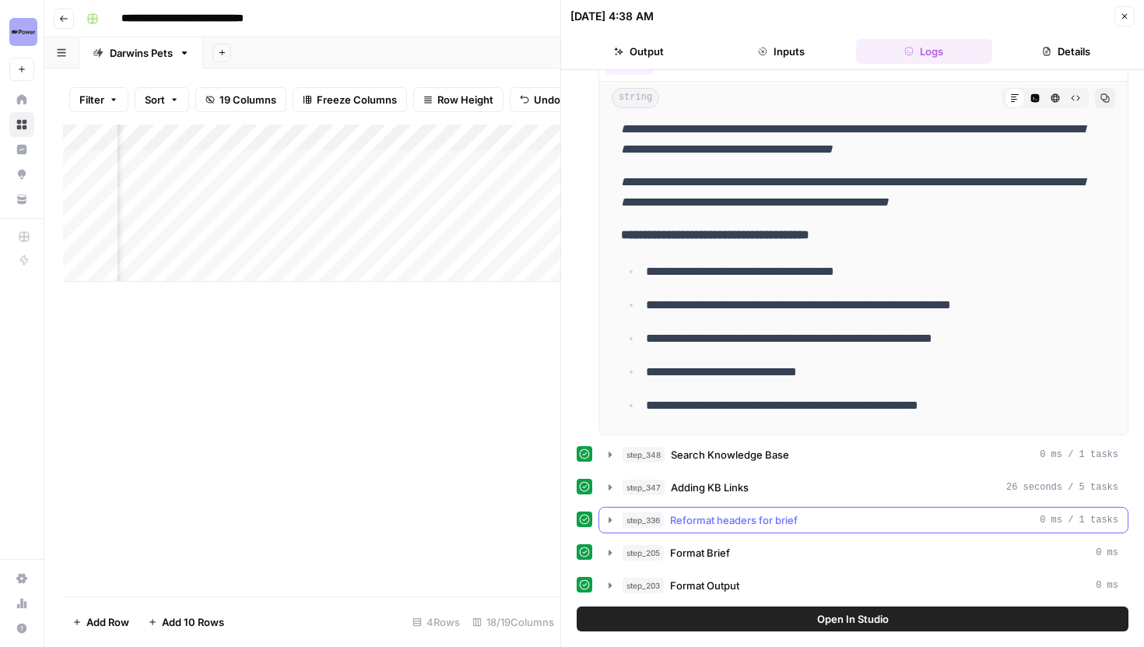
click at [613, 518] on icon "button" at bounding box center [610, 520] width 12 height 12
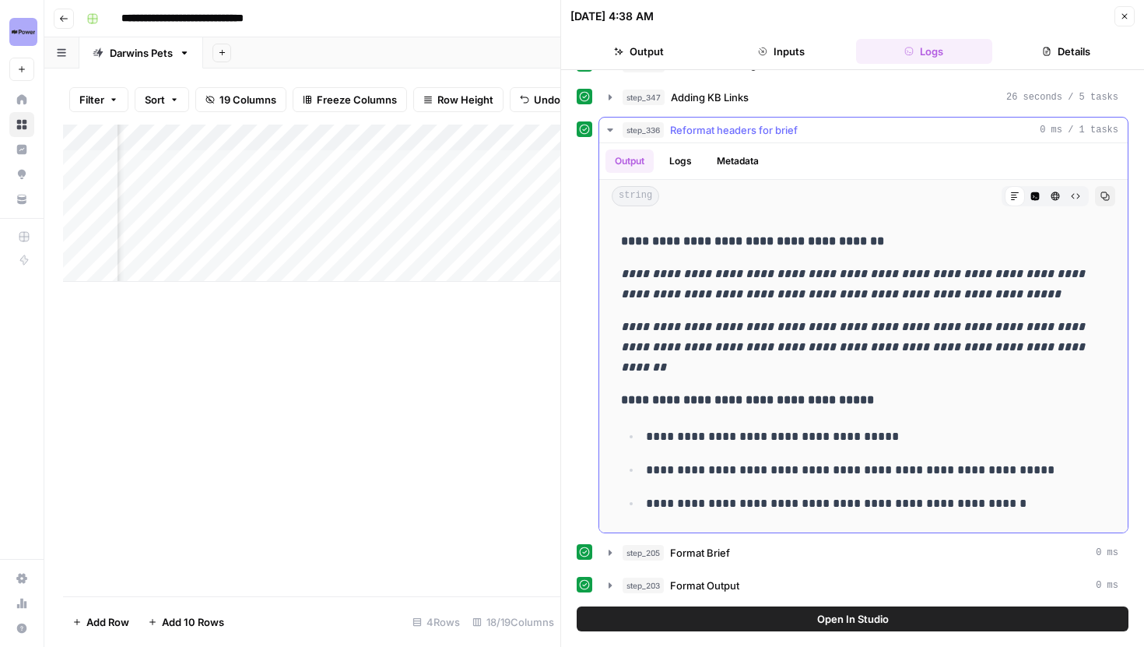
scroll to position [2560, 0]
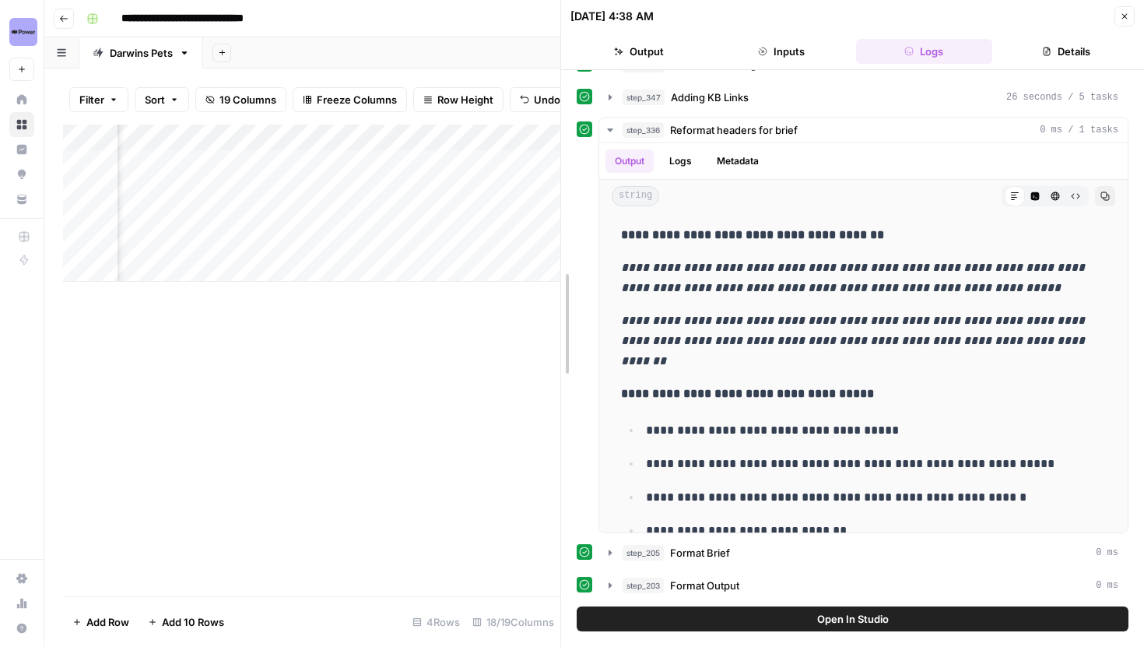
drag, startPoint x: 561, startPoint y: 321, endPoint x: 651, endPoint y: 311, distance: 90.0
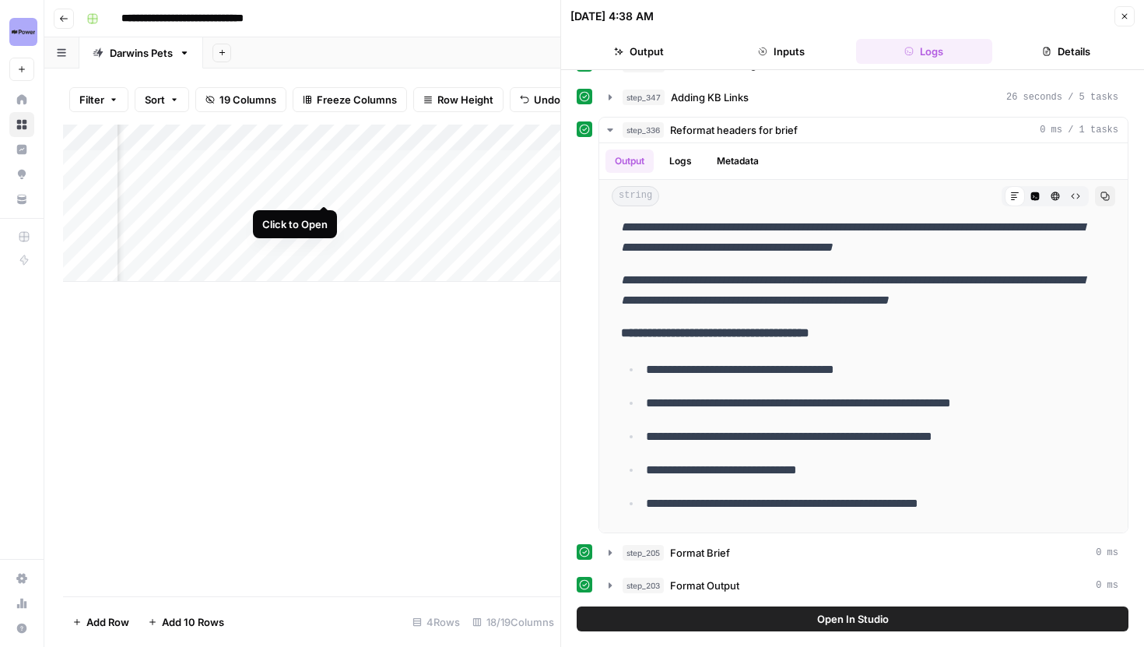
click at [329, 191] on div "Add Column" at bounding box center [311, 203] width 497 height 157
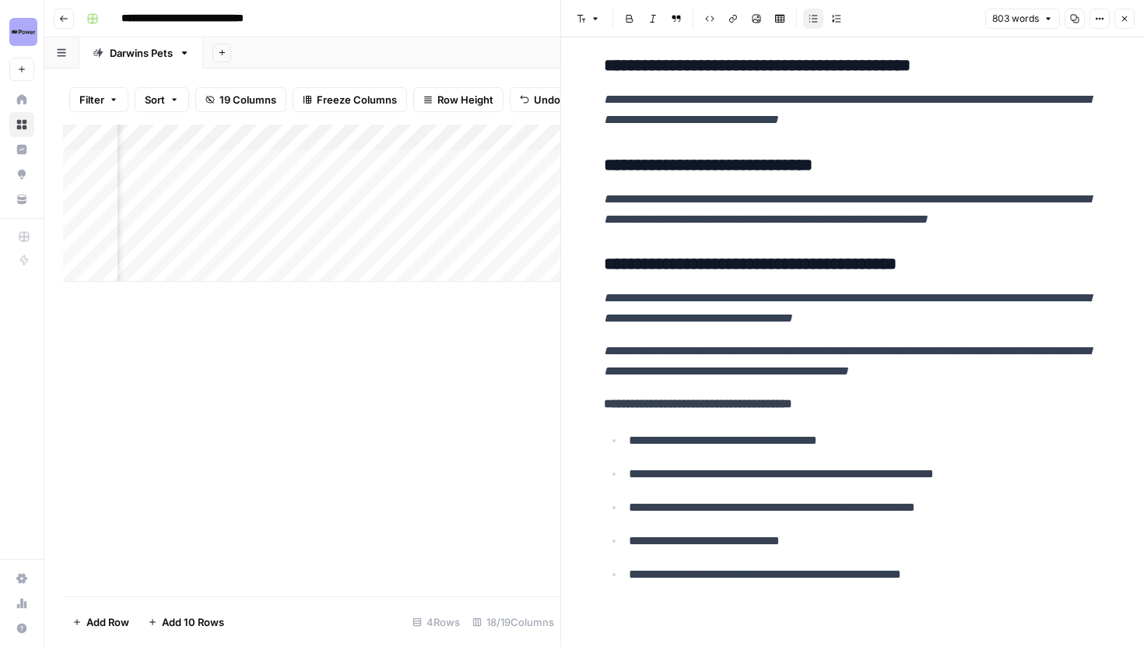
scroll to position [2583, 0]
click at [1120, 24] on button "Close" at bounding box center [1125, 19] width 20 height 20
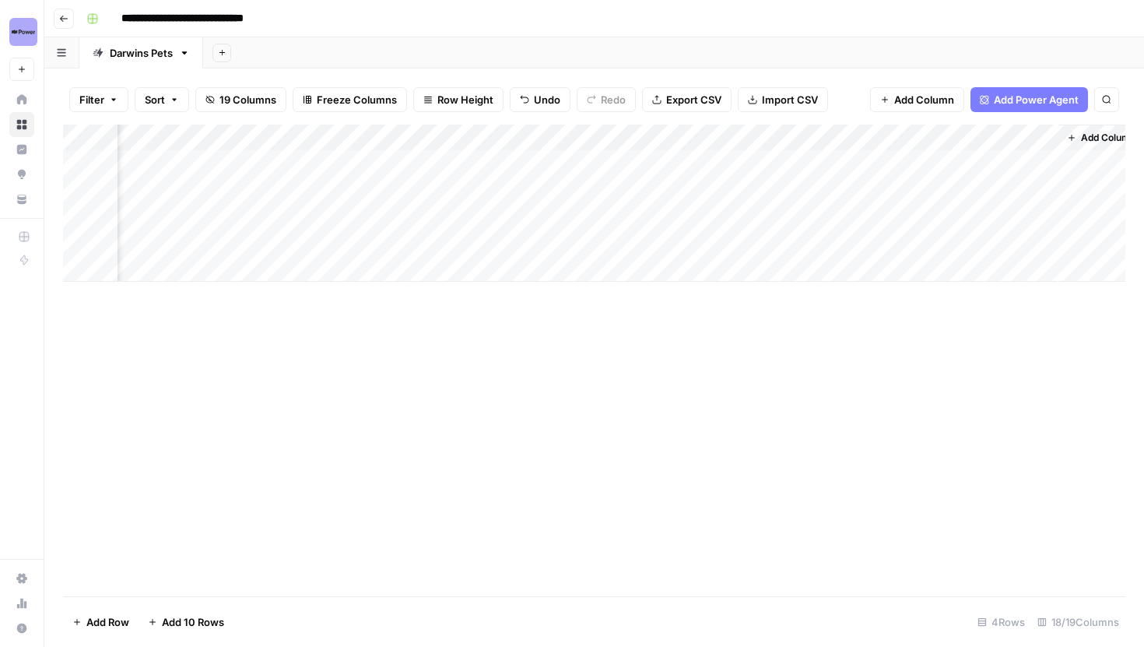
scroll to position [0, 1851]
click at [465, 186] on div "Add Column" at bounding box center [594, 203] width 1063 height 157
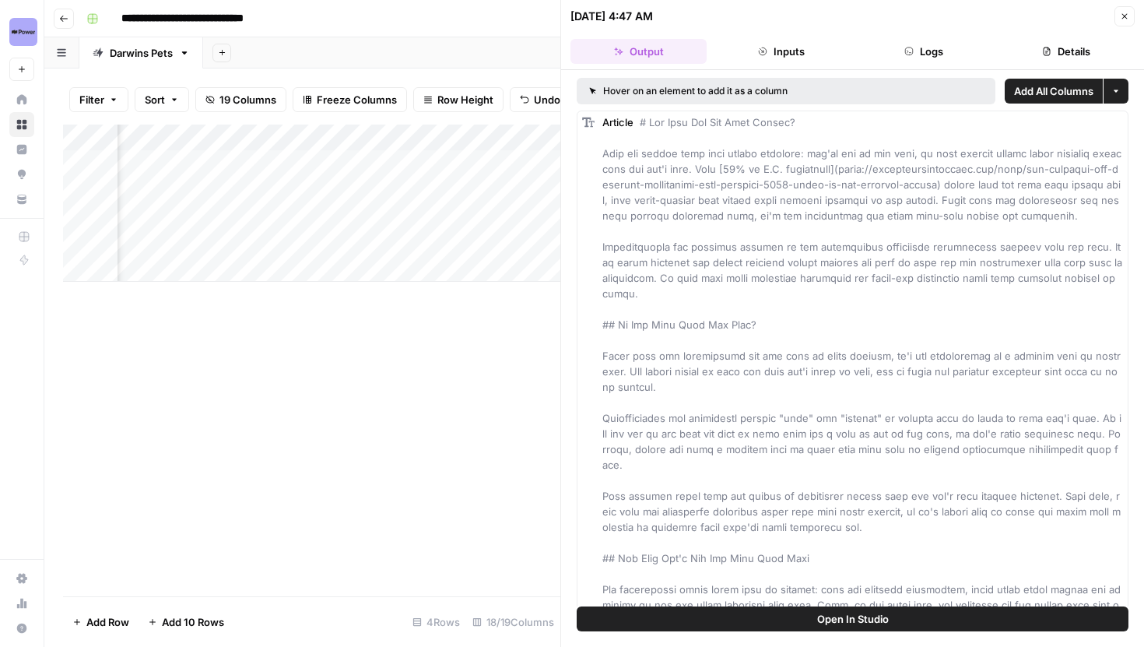
click at [950, 58] on button "Logs" at bounding box center [924, 51] width 136 height 25
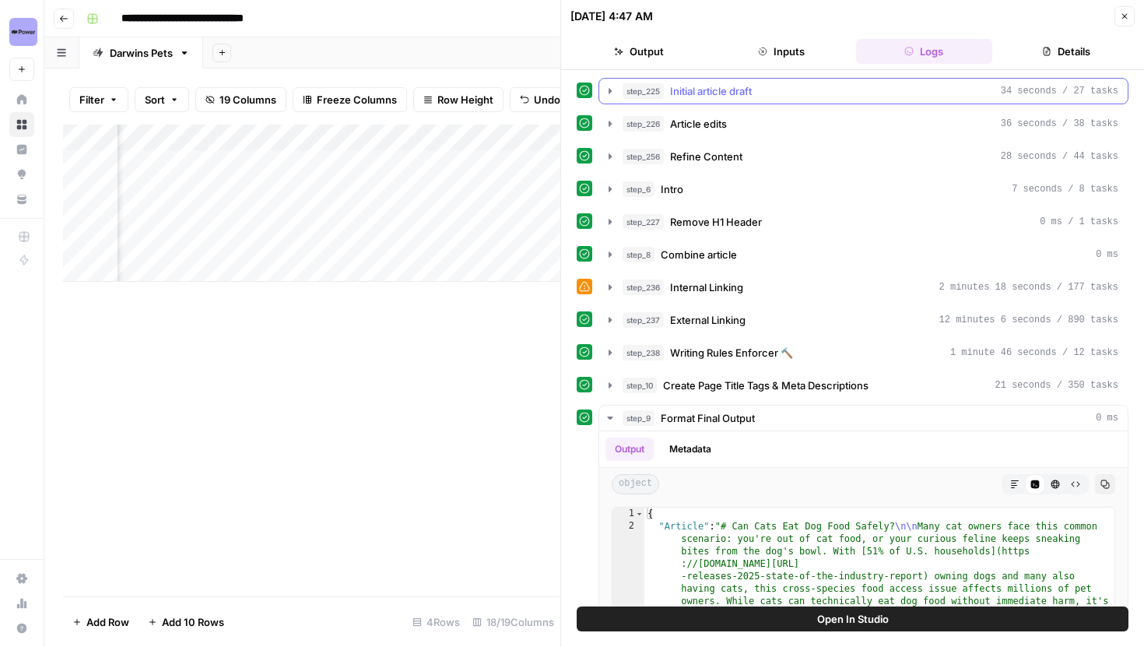
click at [610, 86] on icon "button" at bounding box center [610, 91] width 12 height 12
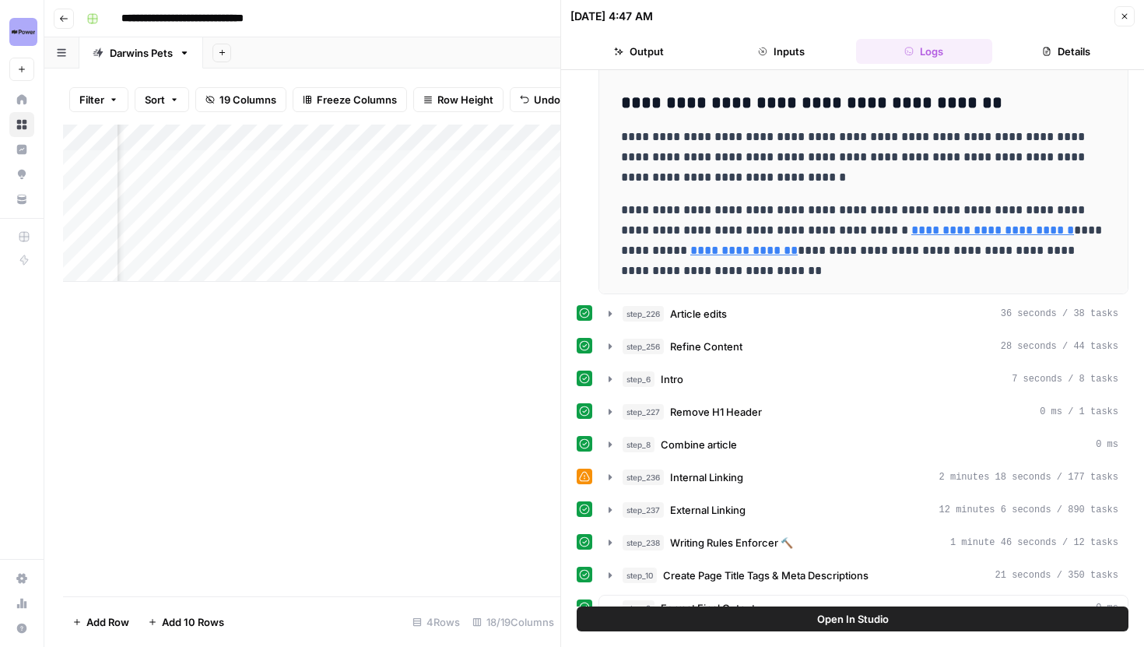
scroll to position [222, 0]
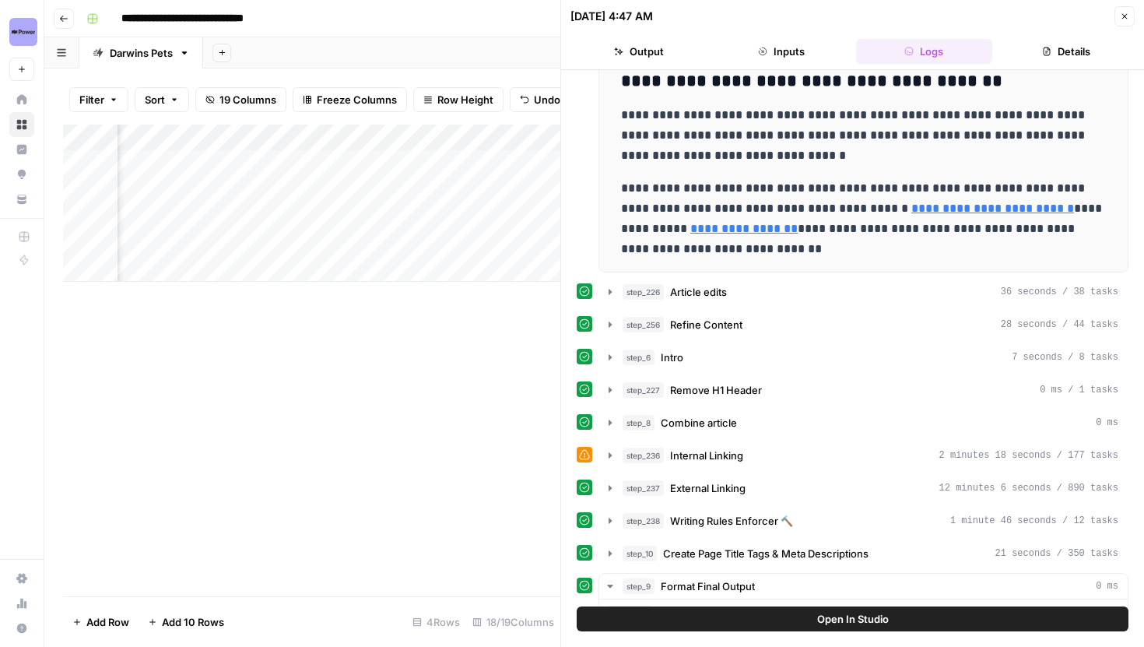
click at [1122, 9] on button "Close" at bounding box center [1125, 16] width 20 height 20
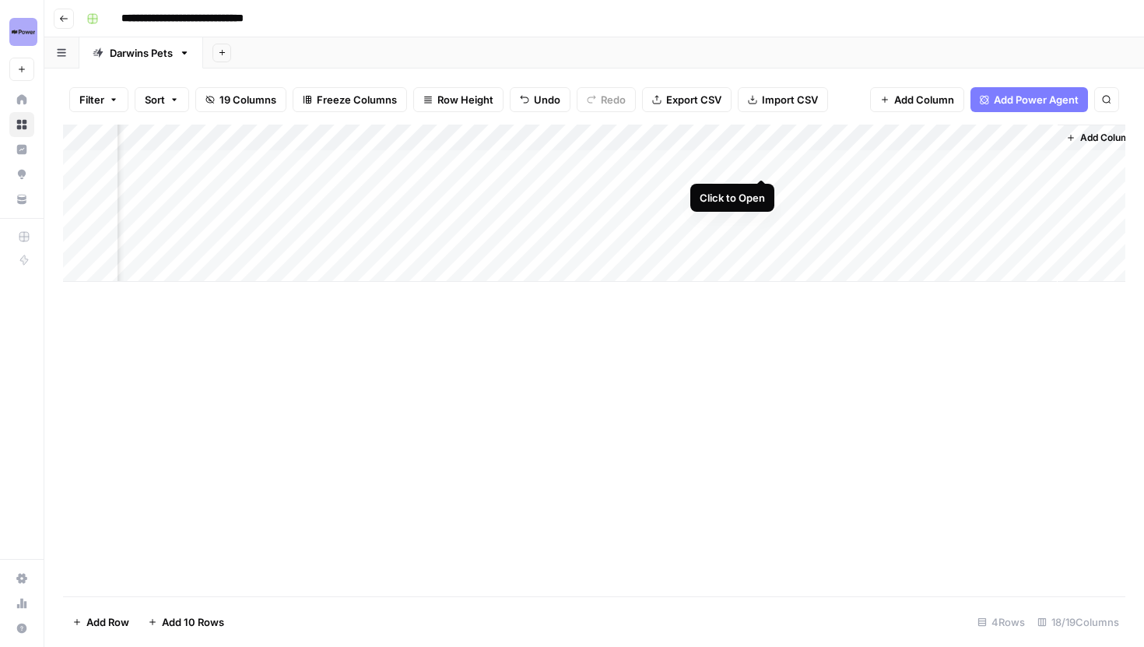
click at [760, 163] on div "Add Column" at bounding box center [594, 203] width 1063 height 157
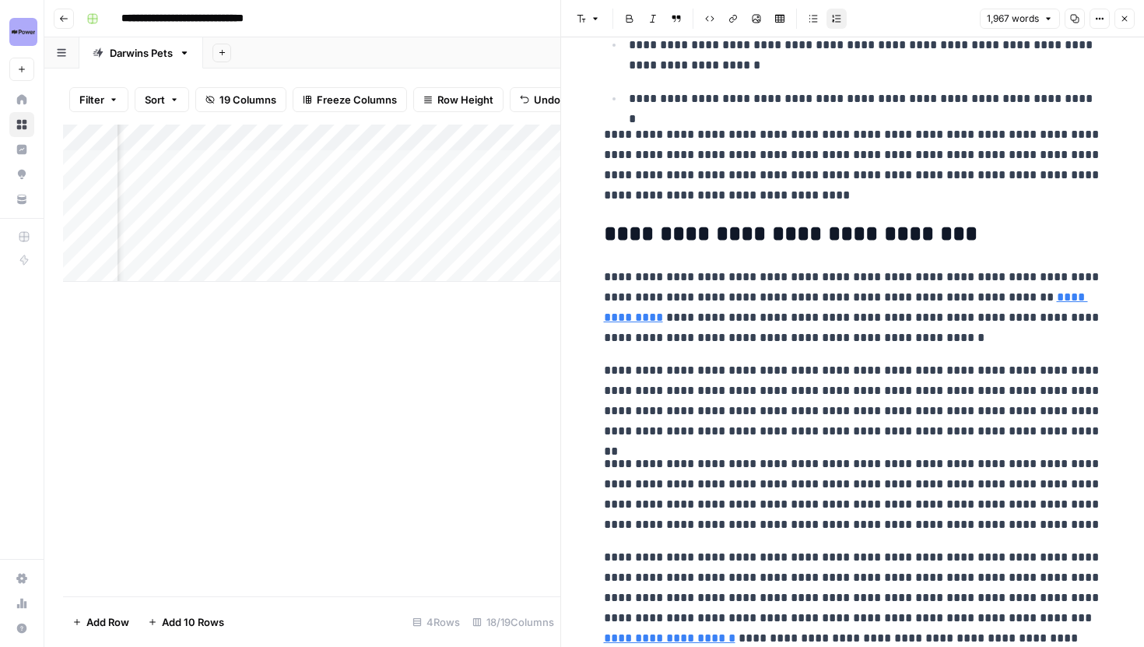
scroll to position [3561, 0]
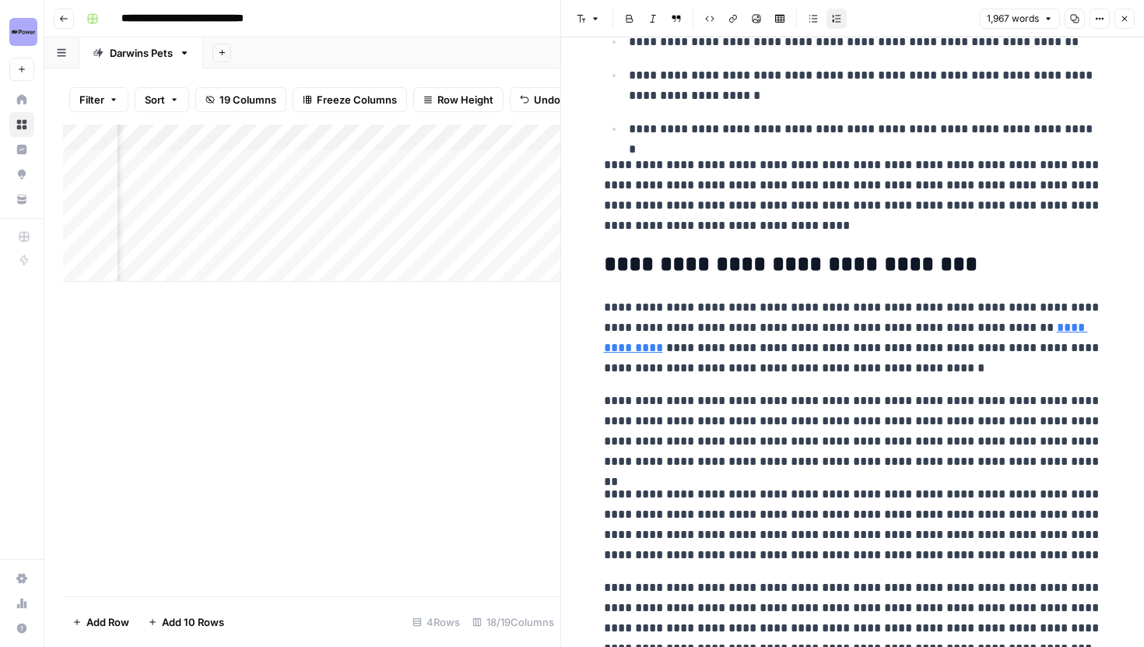
click at [1123, 26] on button "Close" at bounding box center [1125, 19] width 20 height 20
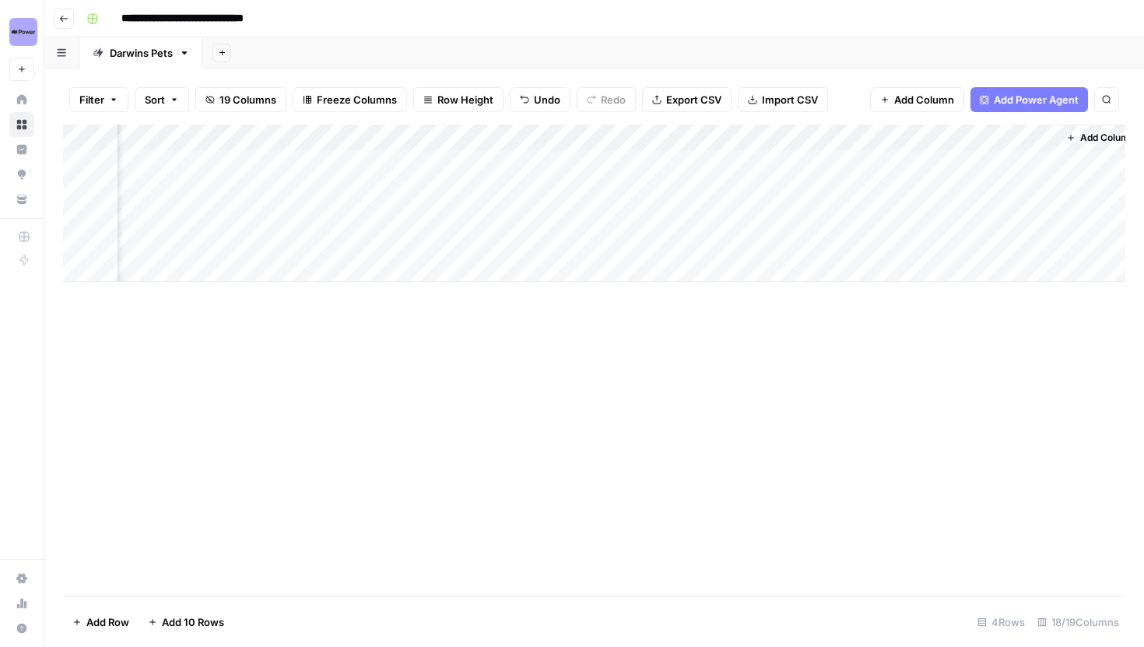
click at [762, 188] on div "Add Column" at bounding box center [594, 203] width 1063 height 157
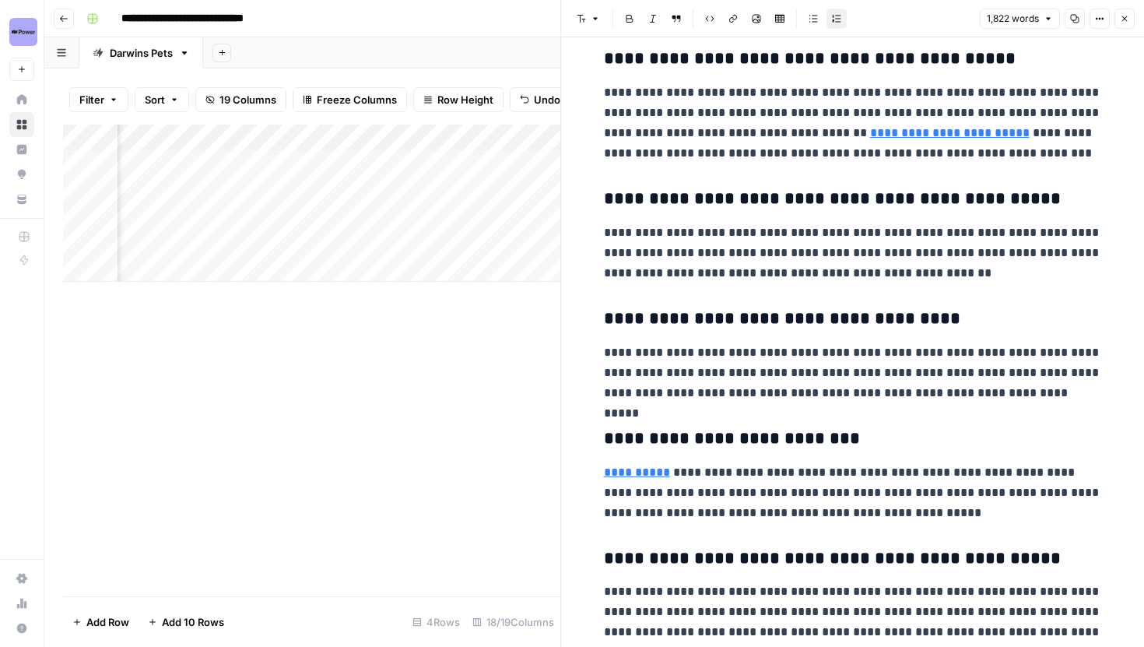
scroll to position [3698, 0]
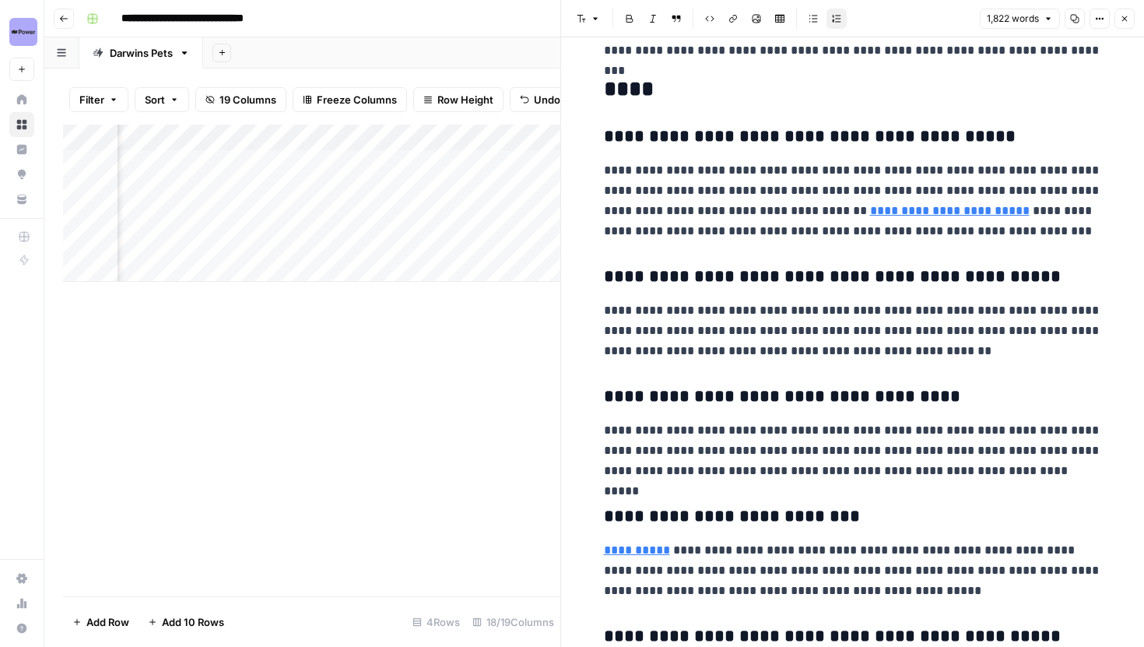
click at [1120, 20] on icon "button" at bounding box center [1124, 18] width 9 height 9
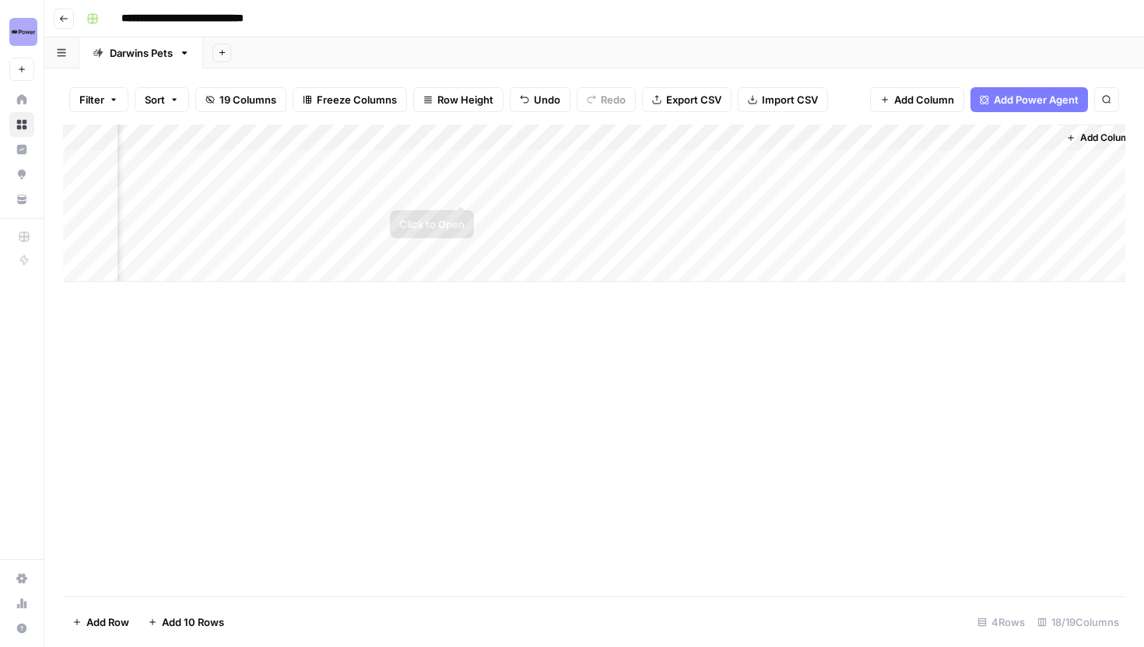
click at [462, 188] on div "Add Column" at bounding box center [594, 203] width 1063 height 157
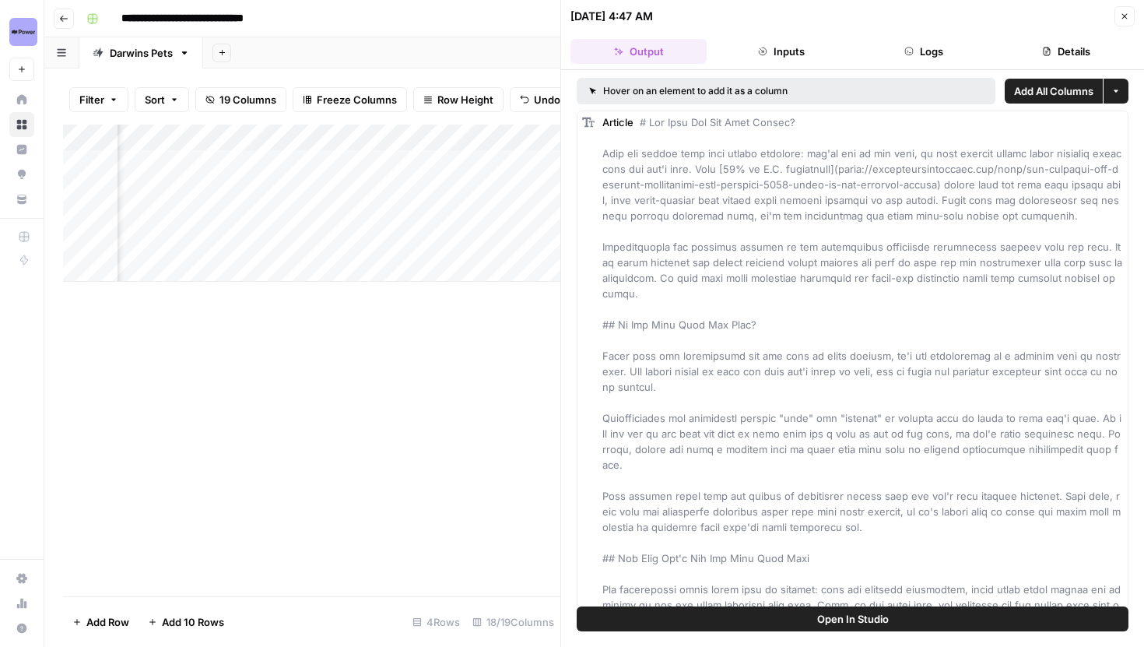
click at [779, 53] on button "Inputs" at bounding box center [781, 51] width 136 height 25
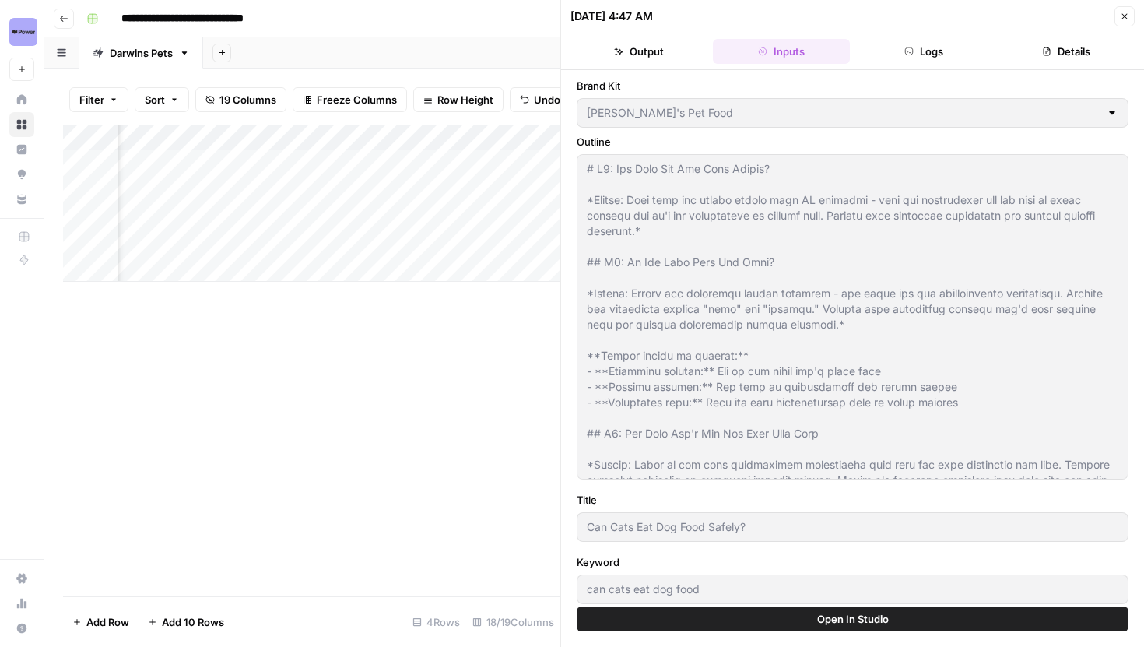
type input "Darwins Pet Blog Sitemap"
type input "Darwins Pet Product Sitemap"
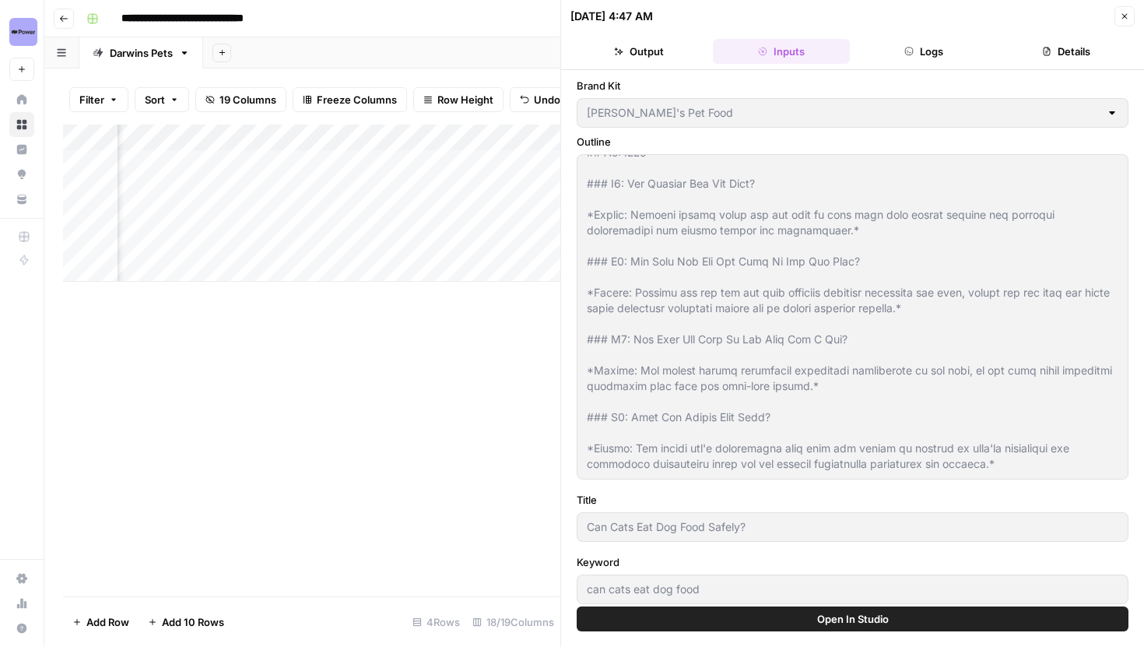
scroll to position [1642, 0]
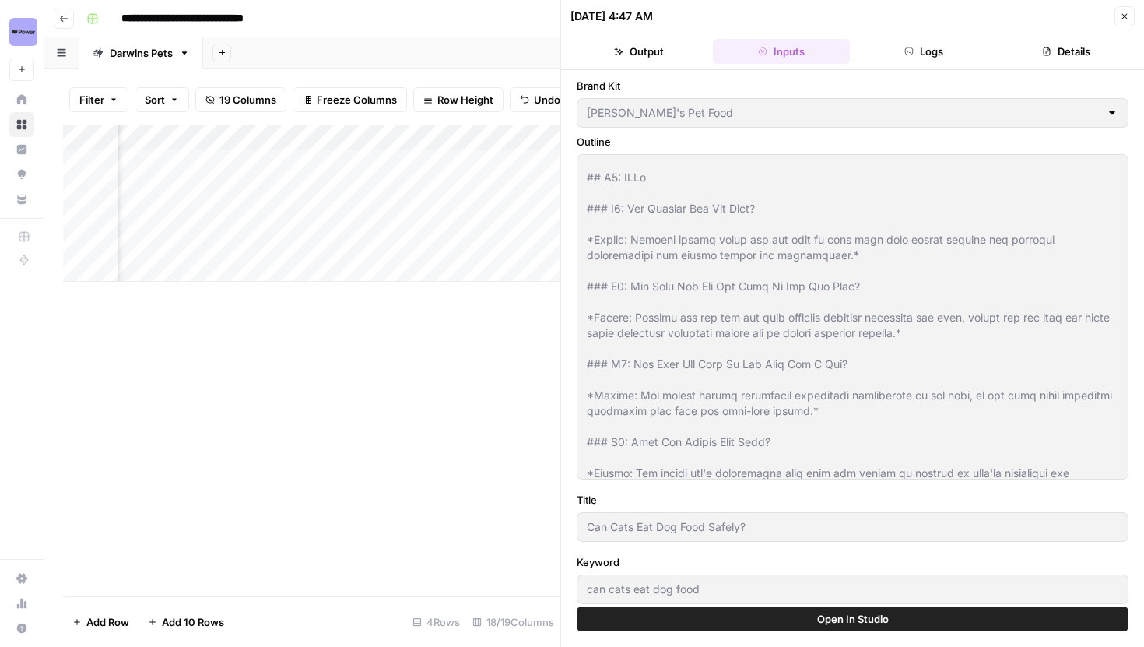
click at [342, 188] on div "Add Column" at bounding box center [311, 203] width 497 height 157
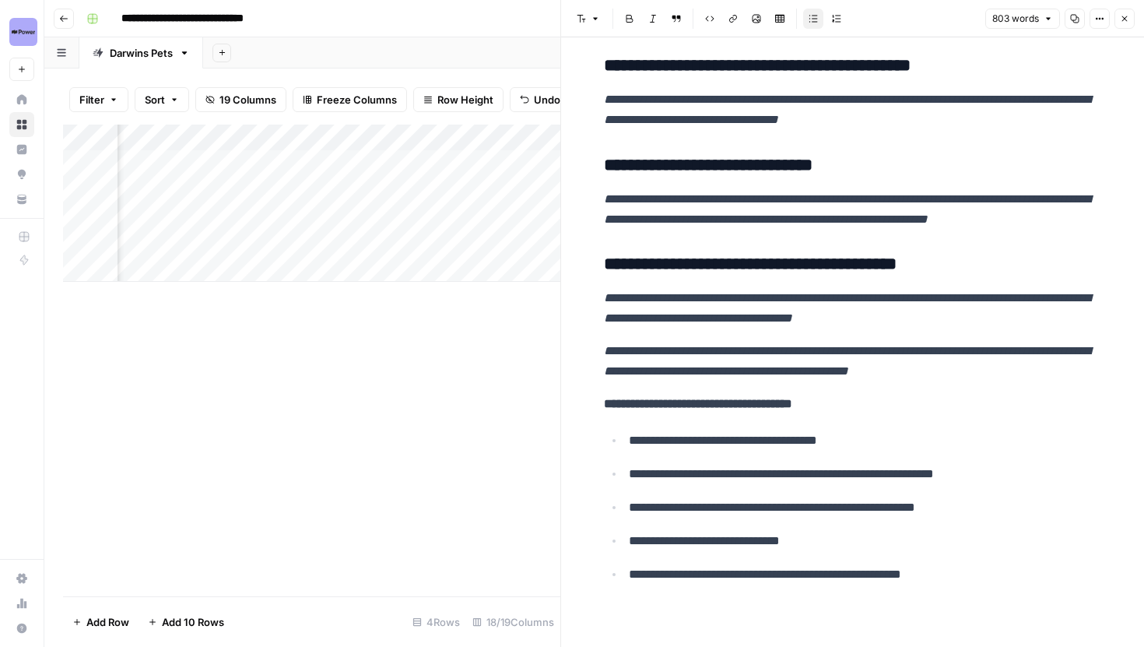
scroll to position [0, 999]
click at [328, 190] on div "Add Column" at bounding box center [311, 203] width 497 height 157
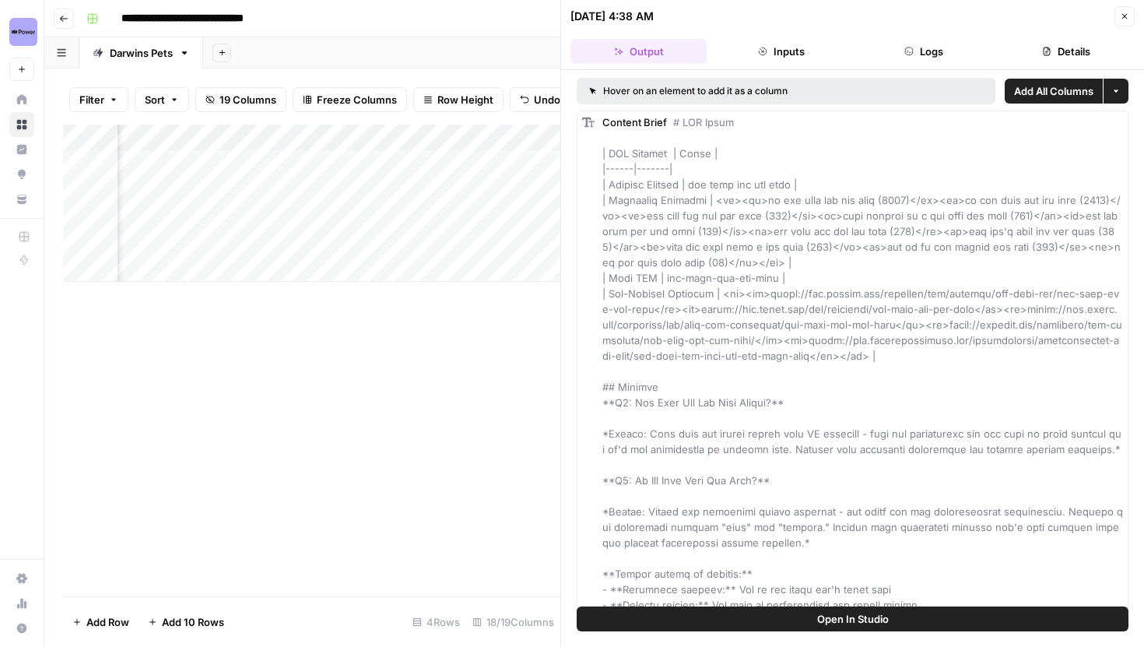
click at [894, 57] on button "Logs" at bounding box center [924, 51] width 136 height 25
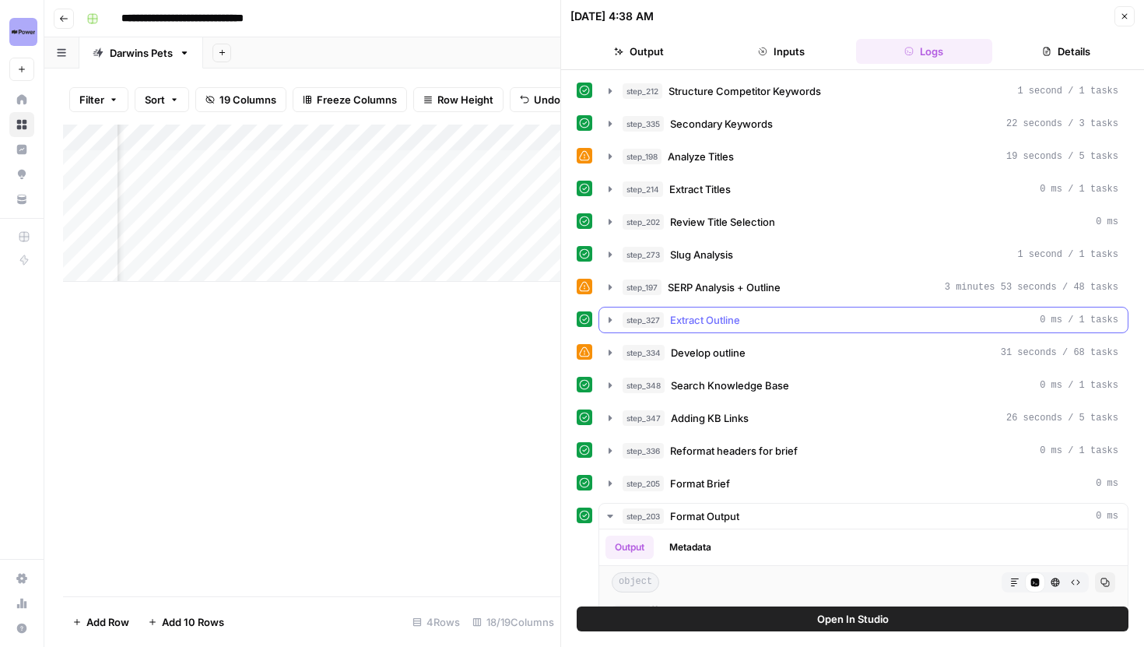
click at [610, 311] on button "step_327 Extract Outline 0 ms / 1 tasks" at bounding box center [863, 319] width 529 height 25
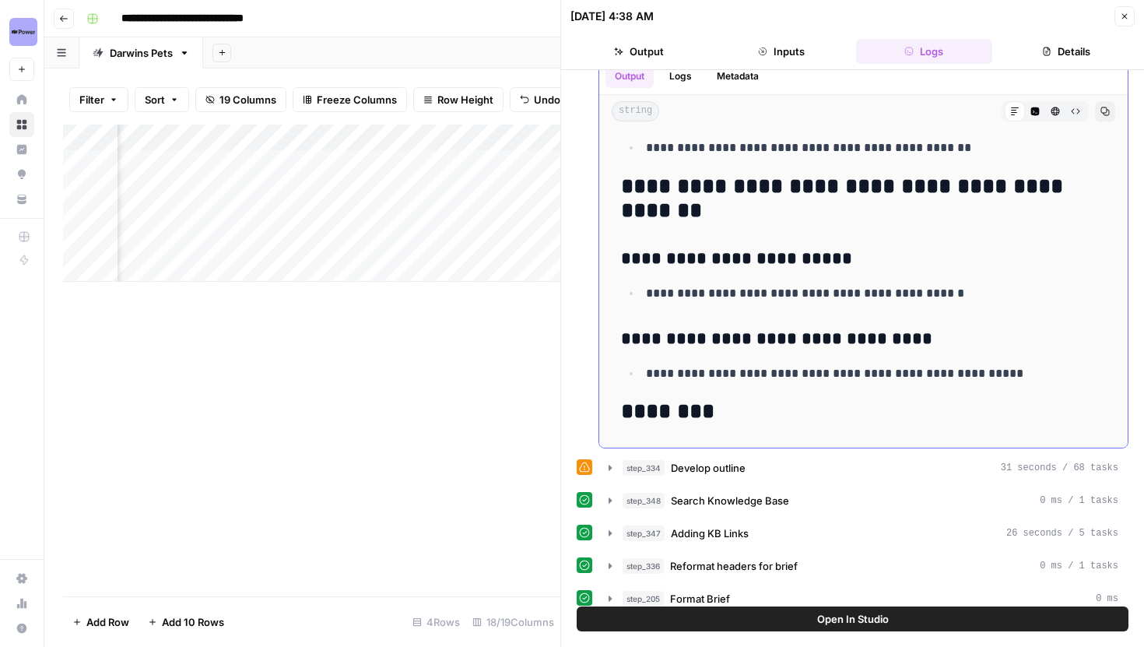
scroll to position [772, 0]
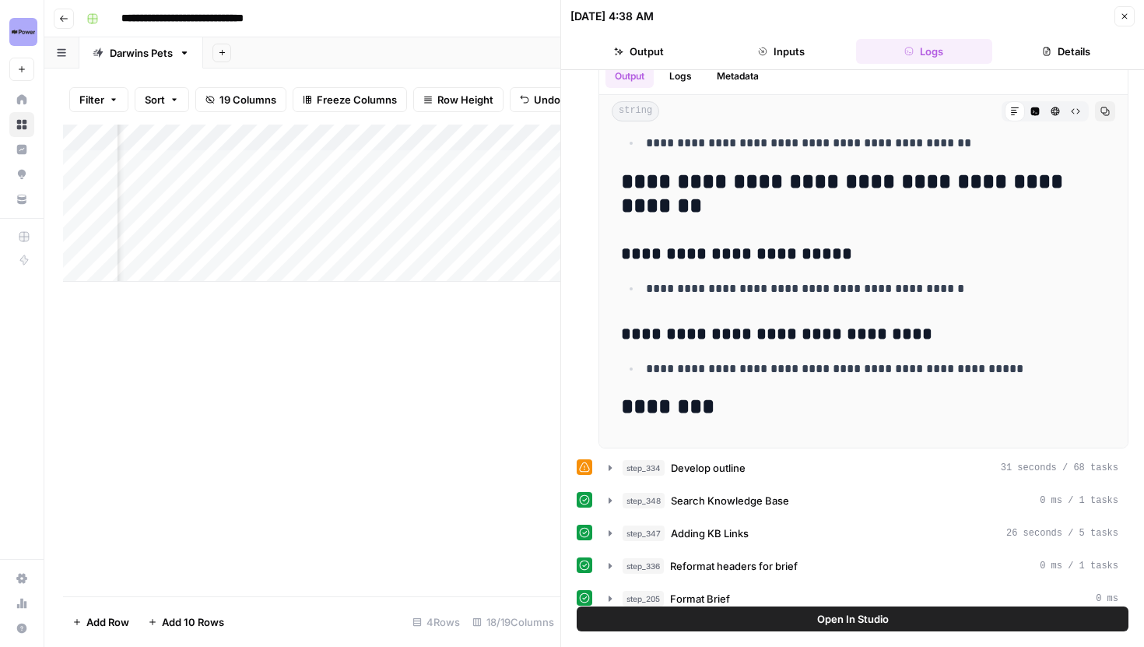
click at [294, 126] on div "Add Column" at bounding box center [311, 203] width 497 height 157
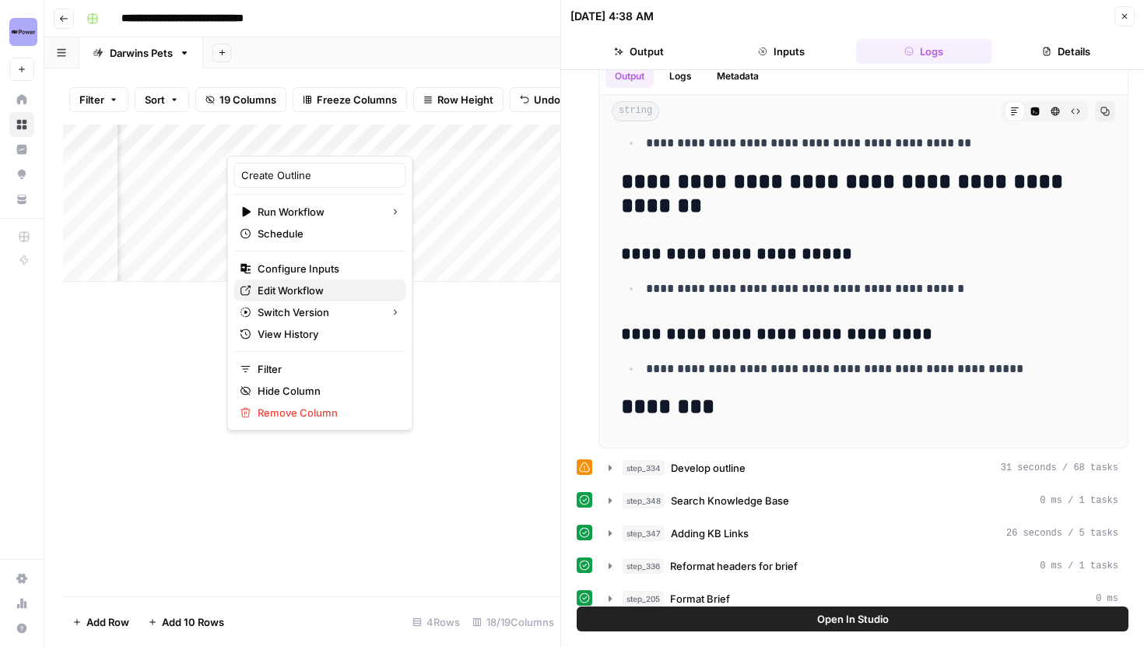
click at [279, 289] on span "Edit Workflow" at bounding box center [326, 291] width 136 height 16
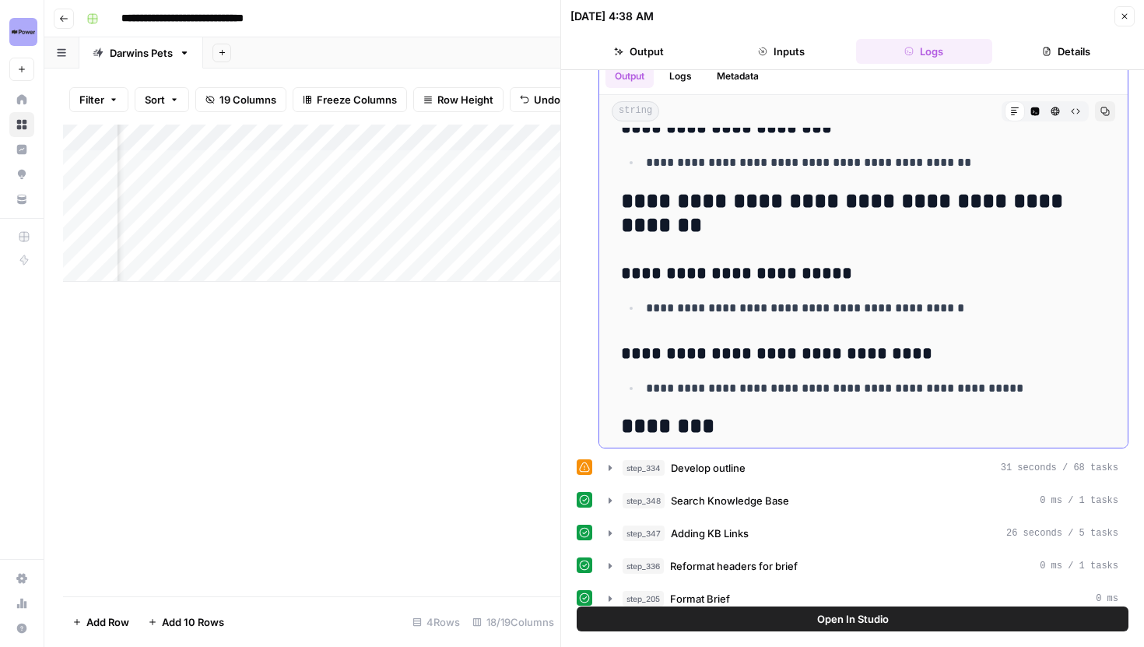
scroll to position [750, 0]
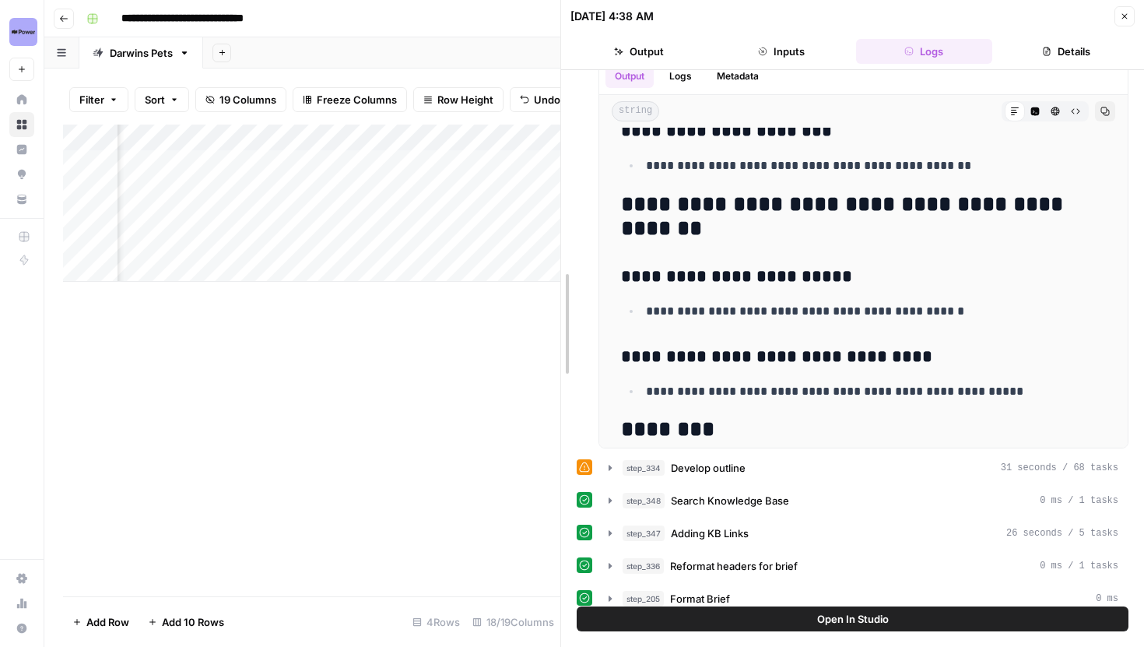
drag, startPoint x: 561, startPoint y: 154, endPoint x: 682, endPoint y: 154, distance: 120.7
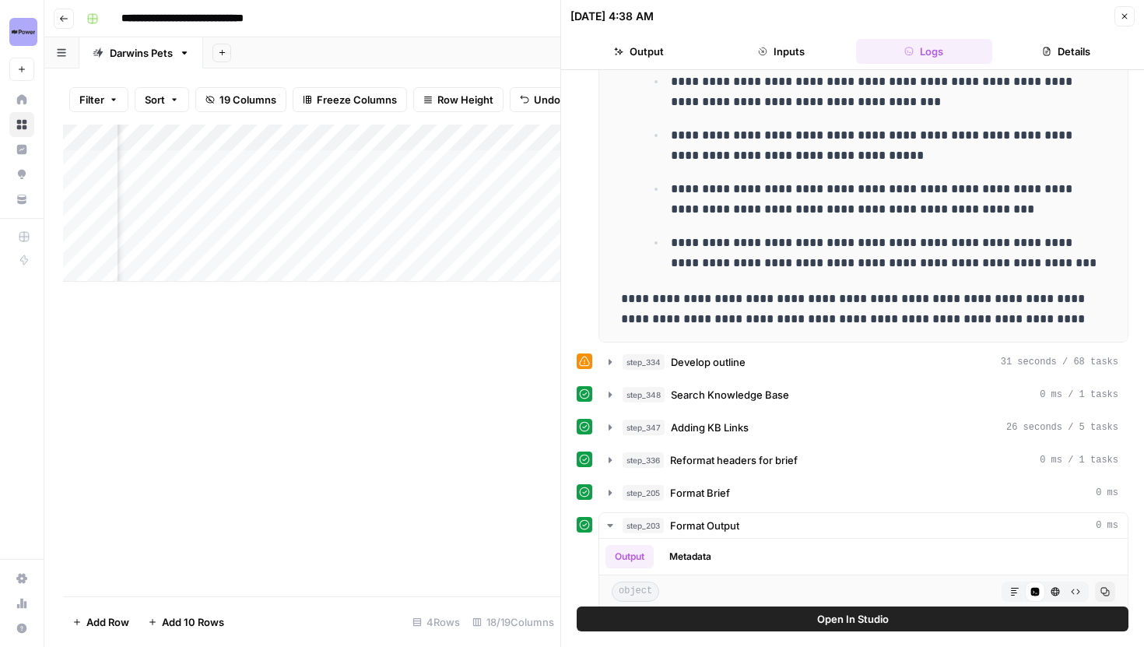
scroll to position [427, 0]
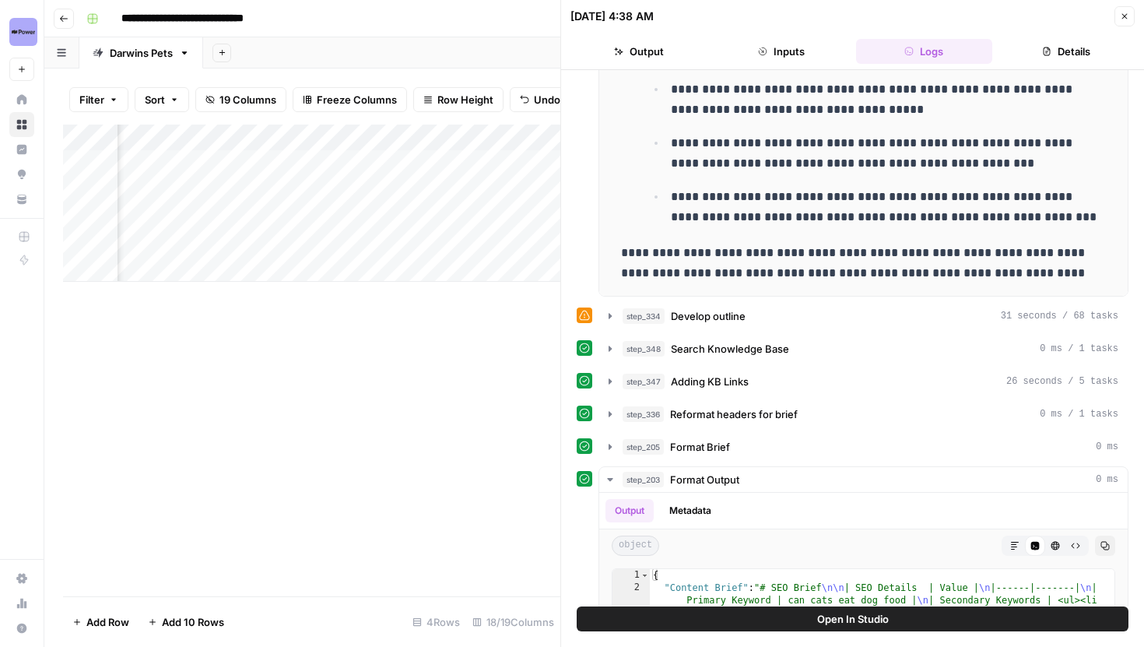
click at [1125, 14] on icon "button" at bounding box center [1124, 16] width 9 height 9
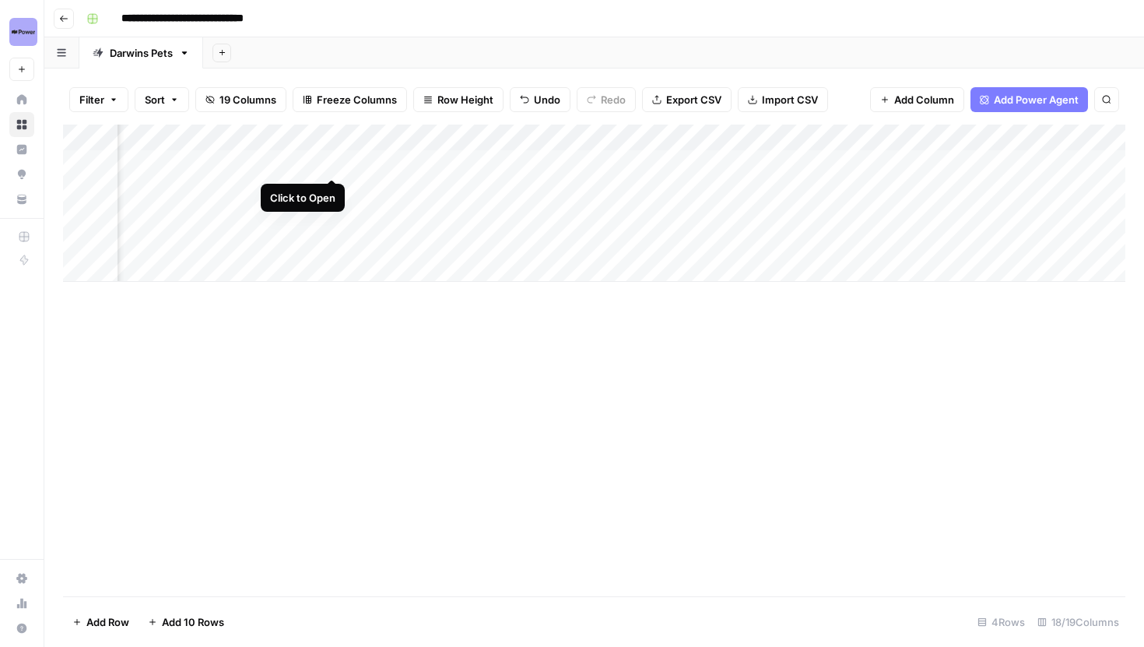
click at [334, 162] on div "Add Column" at bounding box center [594, 203] width 1063 height 157
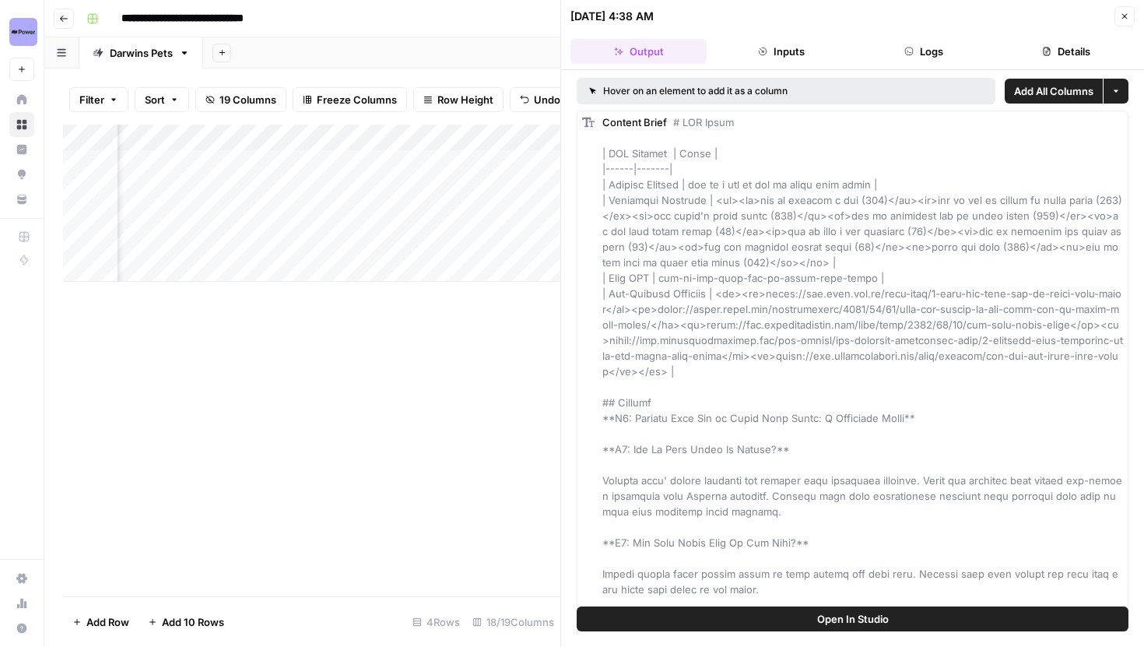
click at [905, 55] on icon "button" at bounding box center [909, 51] width 9 height 9
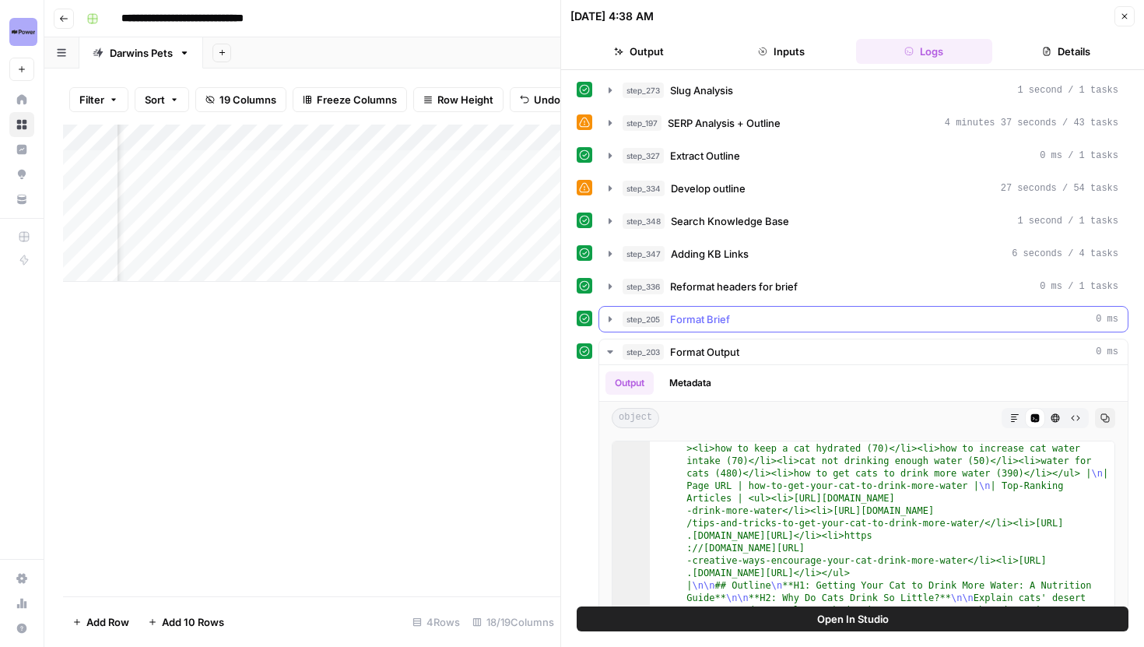
scroll to position [131, 0]
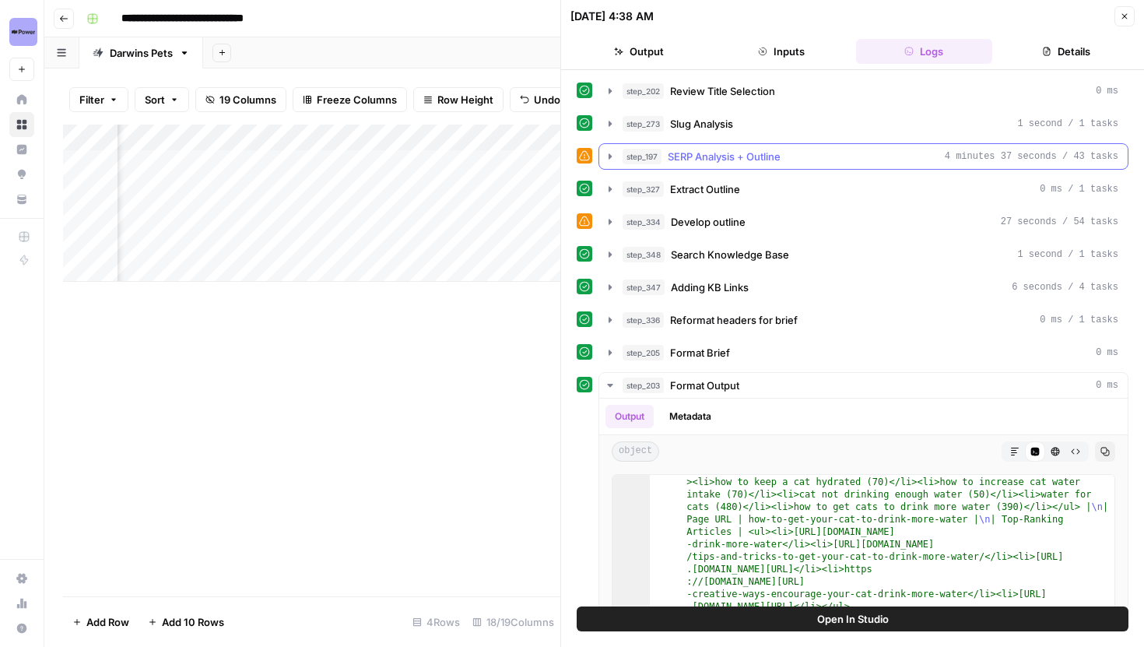
click at [604, 153] on icon "button" at bounding box center [610, 156] width 12 height 12
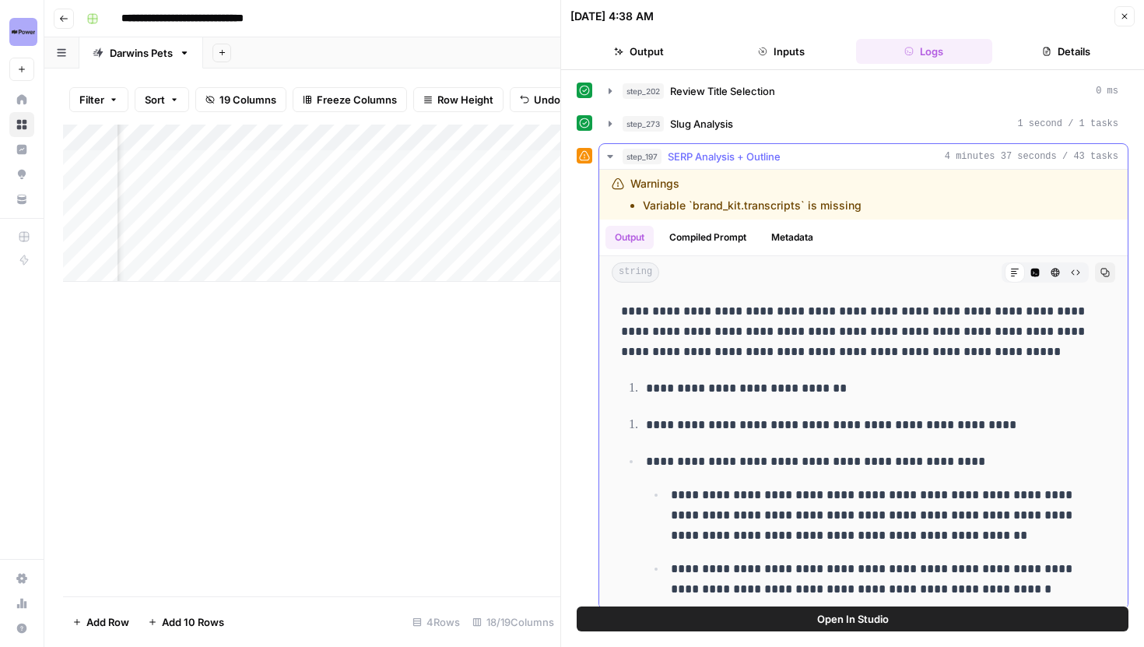
click at [606, 150] on icon "button" at bounding box center [610, 156] width 12 height 12
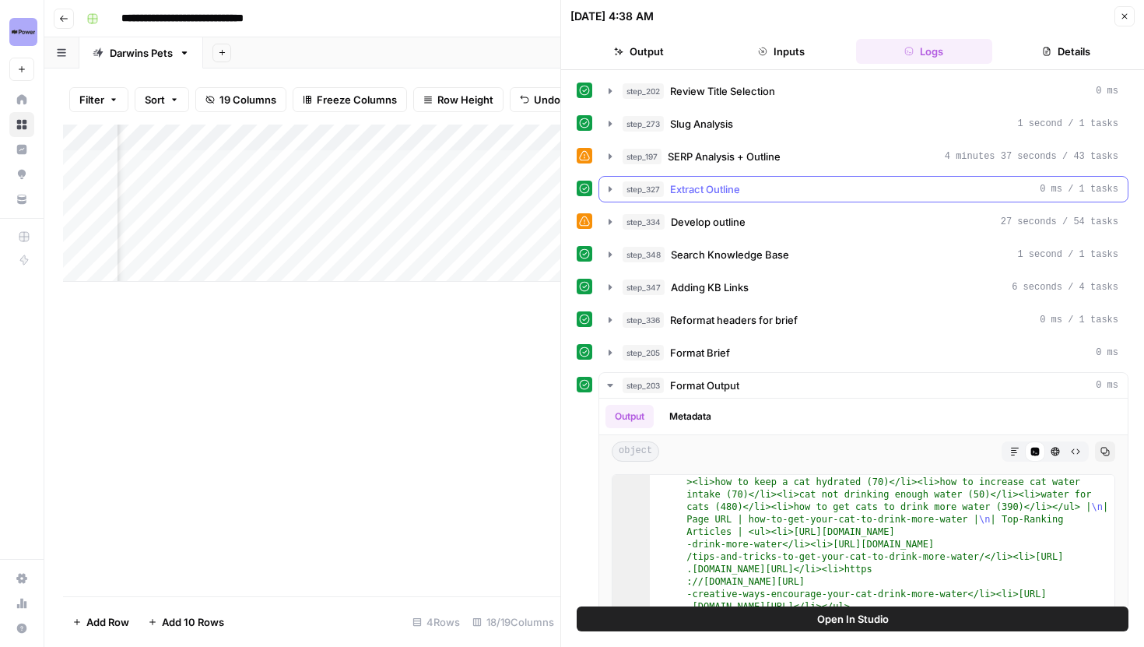
click at [610, 193] on icon "button" at bounding box center [610, 189] width 12 height 12
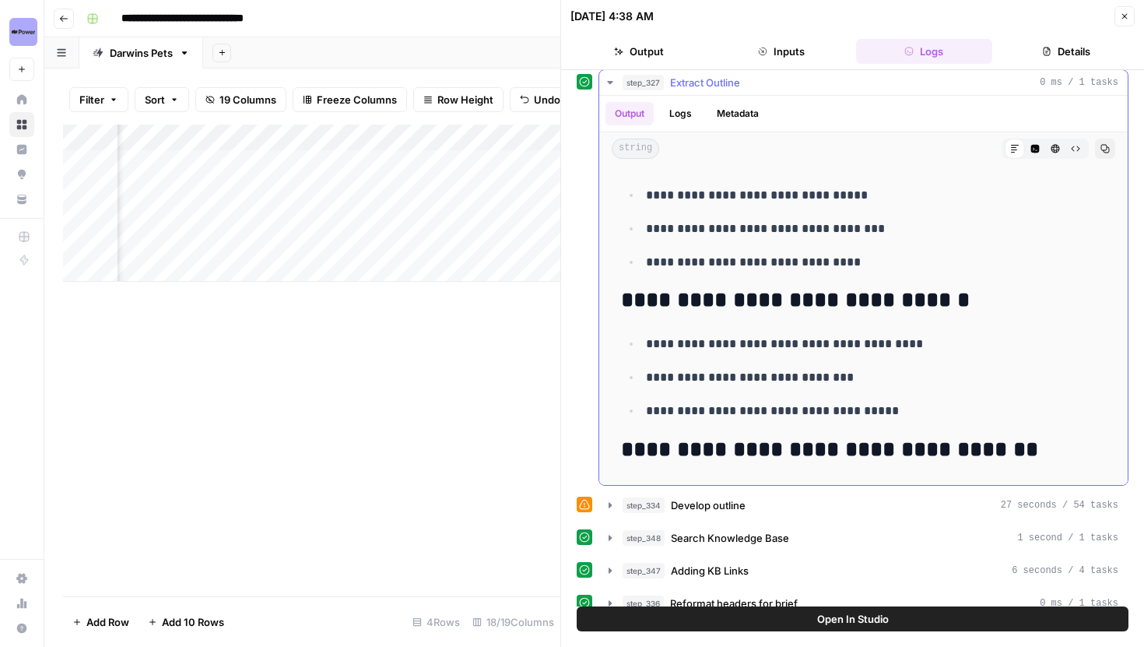
scroll to position [947, 0]
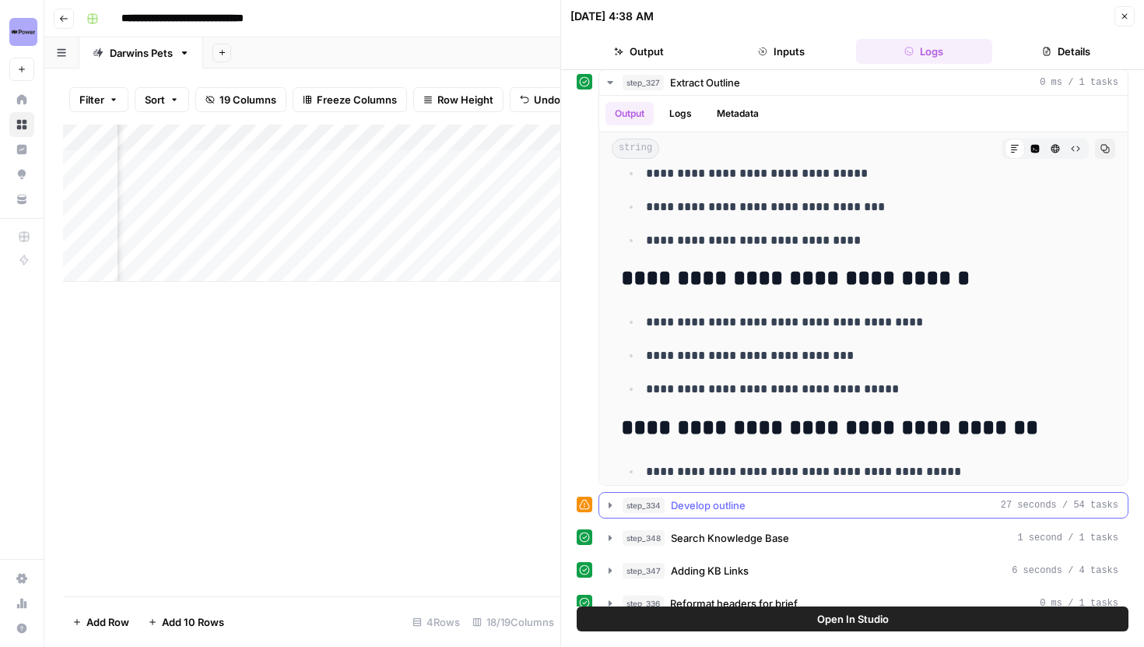
click at [612, 509] on icon "button" at bounding box center [610, 505] width 12 height 12
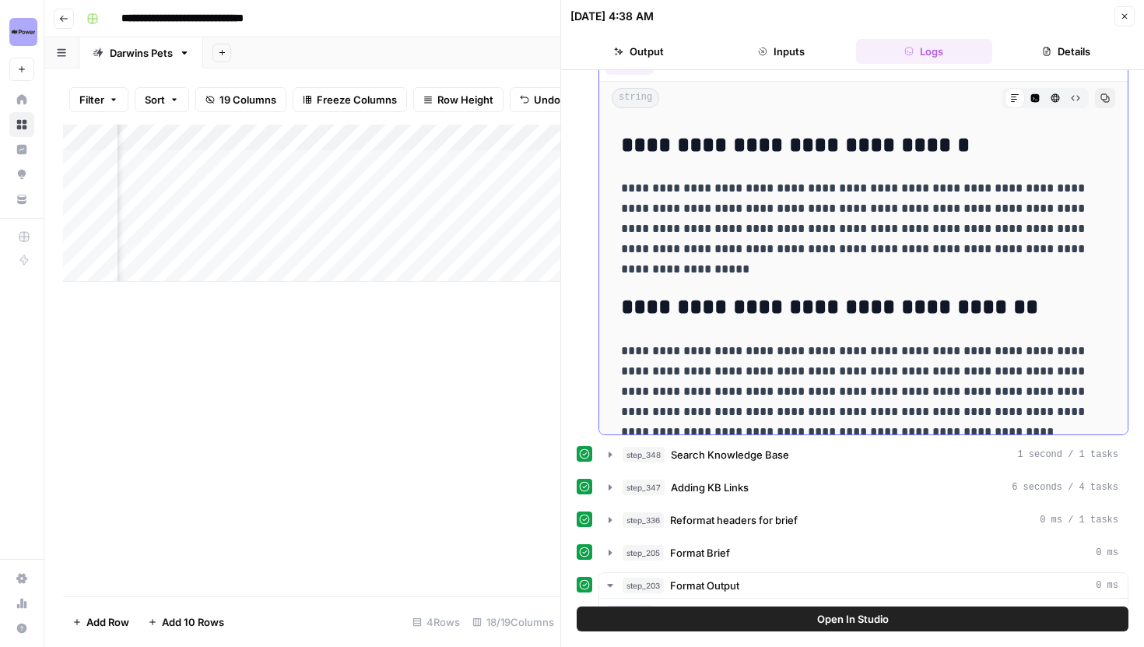
scroll to position [1087, 0]
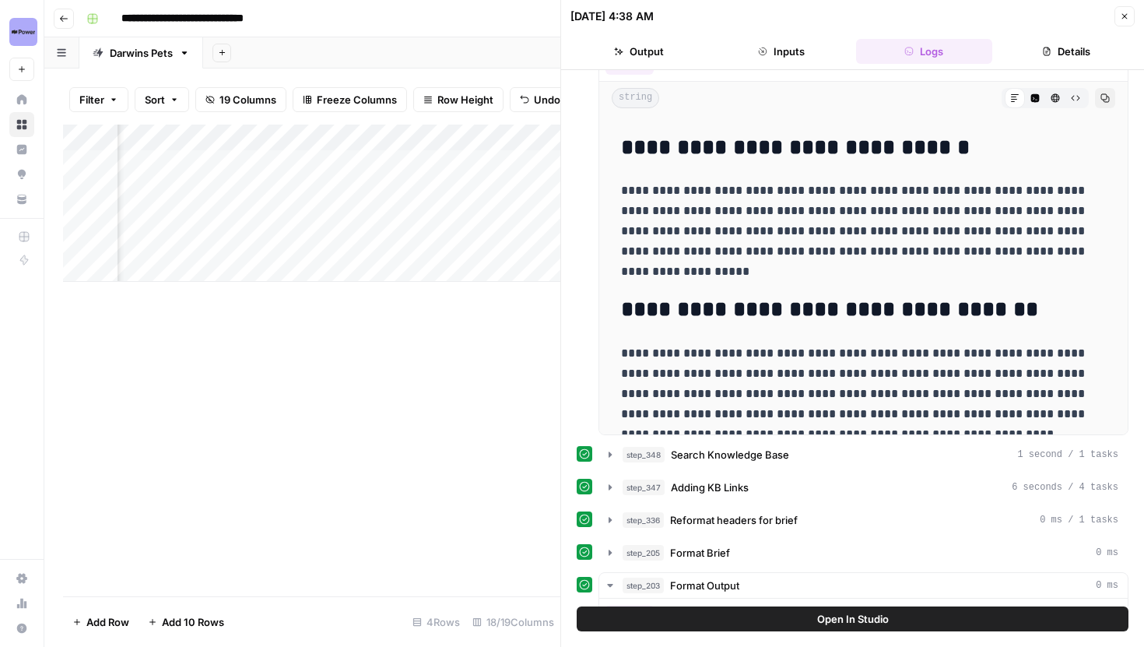
click at [1133, 16] on button "Close" at bounding box center [1125, 16] width 20 height 20
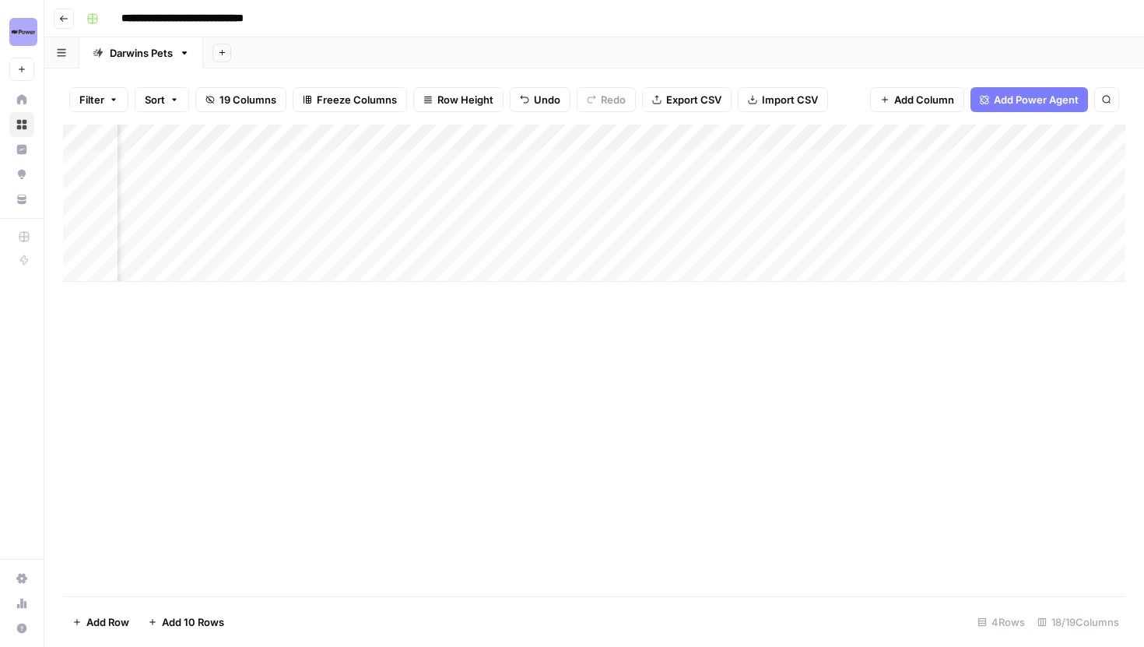
scroll to position [0, 1614]
click at [999, 163] on div "Add Column" at bounding box center [594, 203] width 1063 height 157
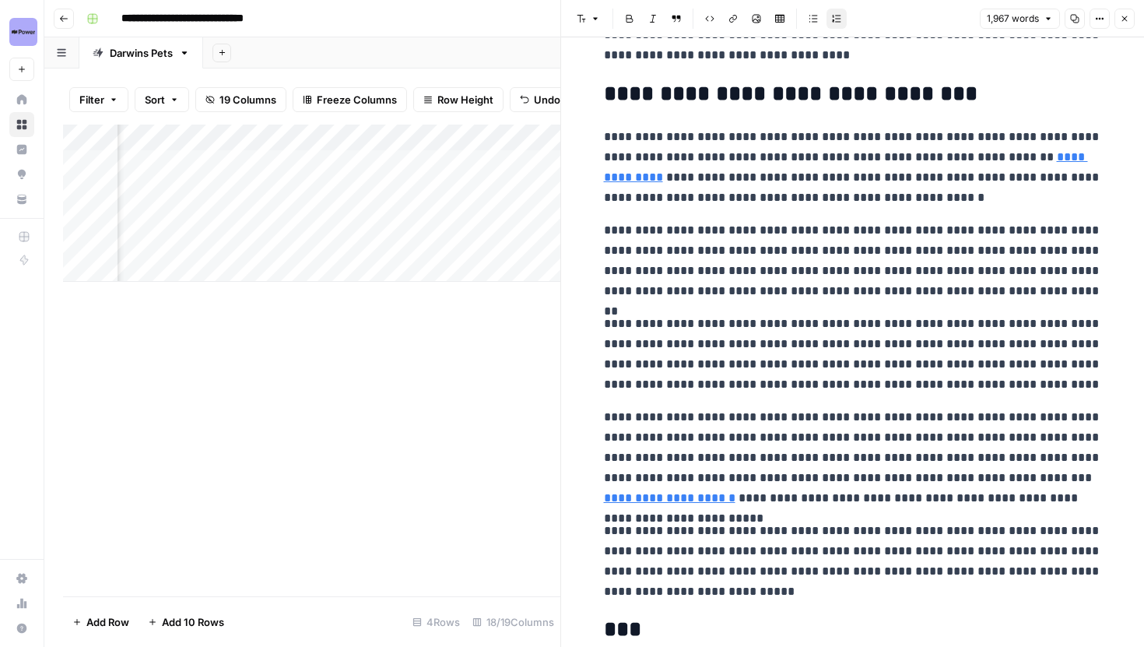
scroll to position [3729, 0]
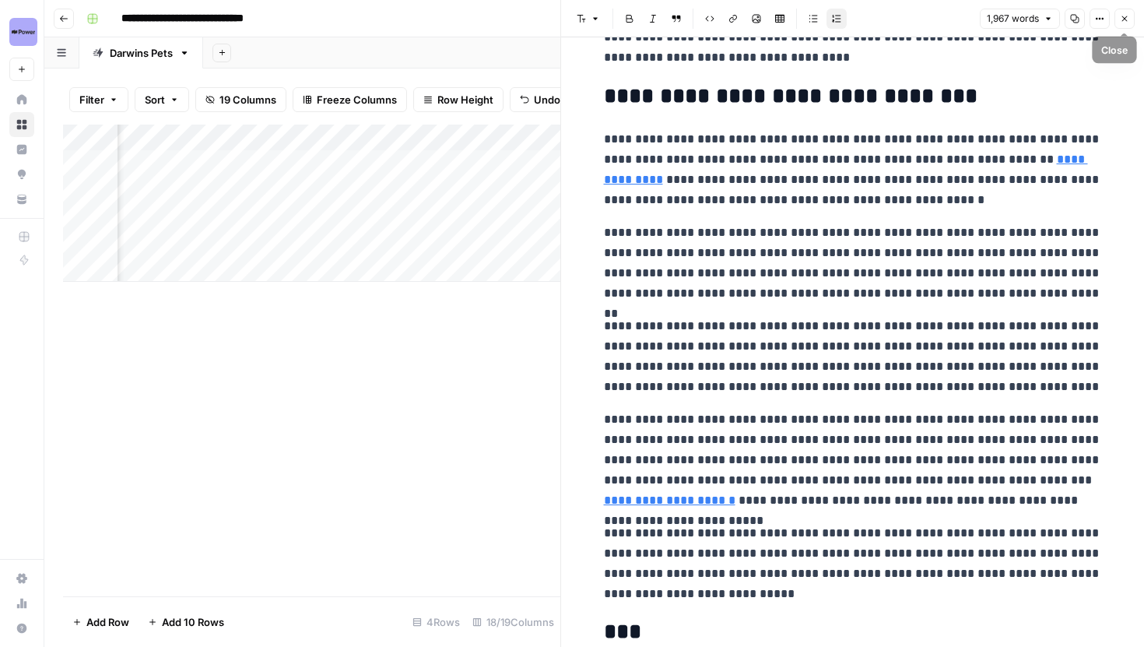
click at [1132, 17] on button "Close" at bounding box center [1125, 19] width 20 height 20
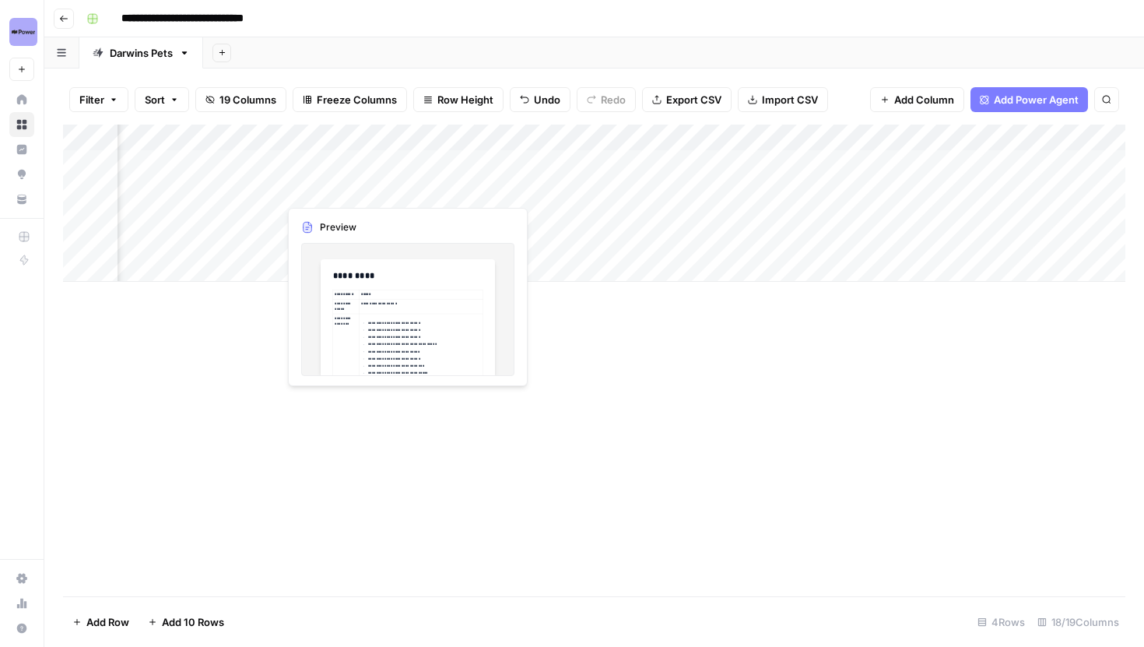
scroll to position [0, 1145]
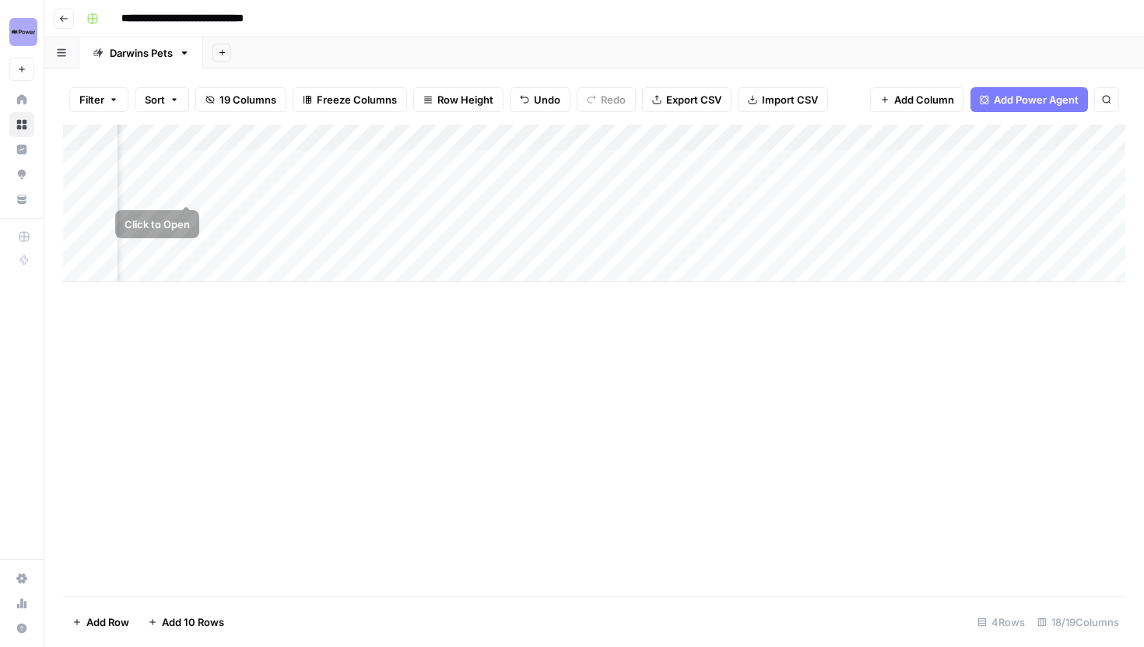
click at [184, 191] on div "Add Column" at bounding box center [594, 203] width 1063 height 157
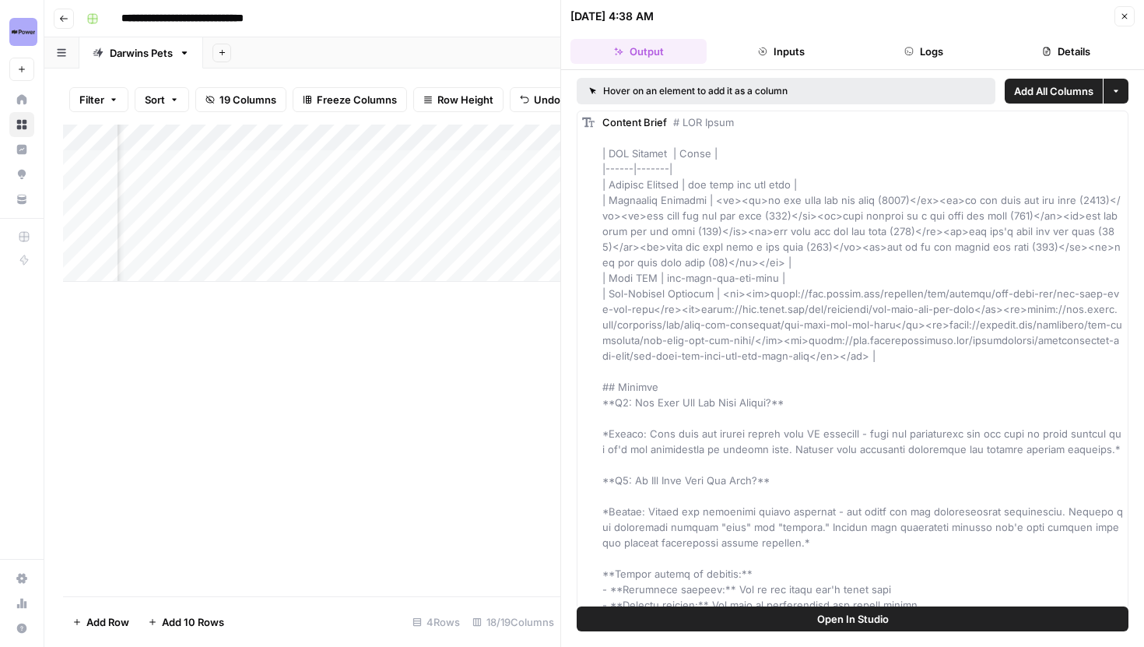
click at [916, 61] on button "Logs" at bounding box center [924, 51] width 136 height 25
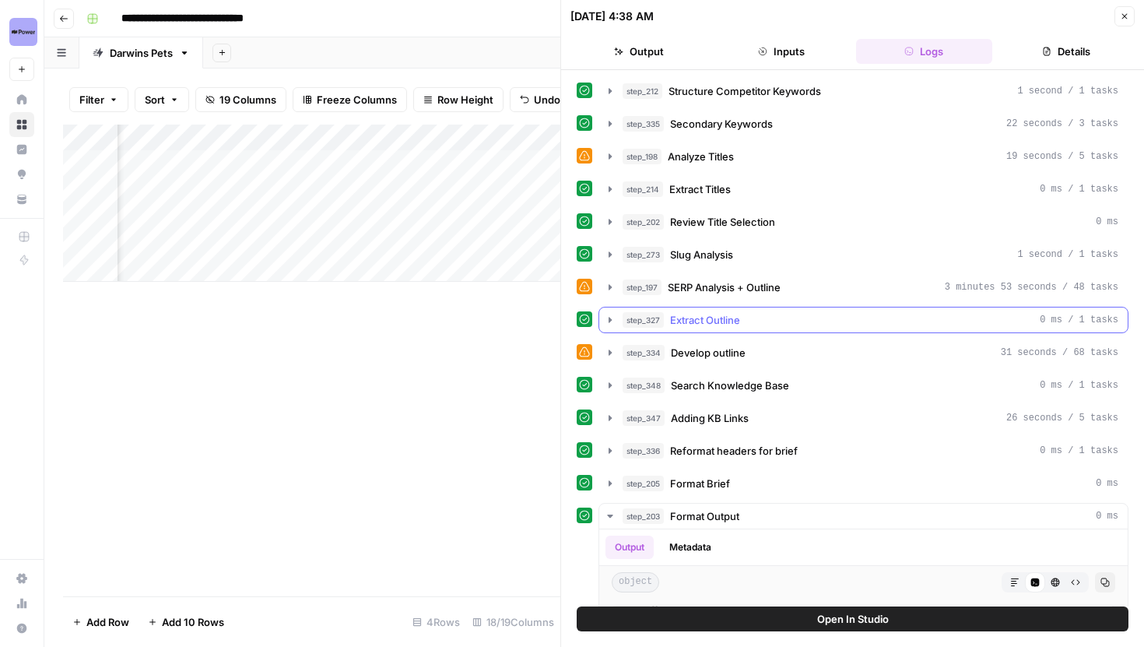
click at [614, 324] on icon "button" at bounding box center [610, 320] width 12 height 12
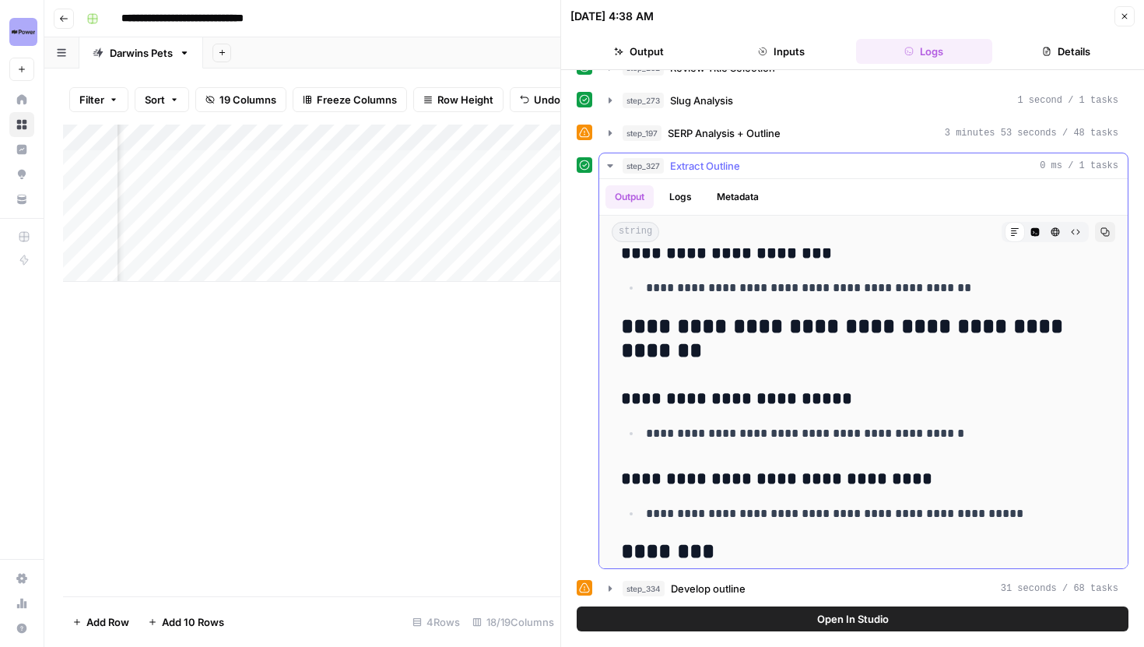
scroll to position [724, 0]
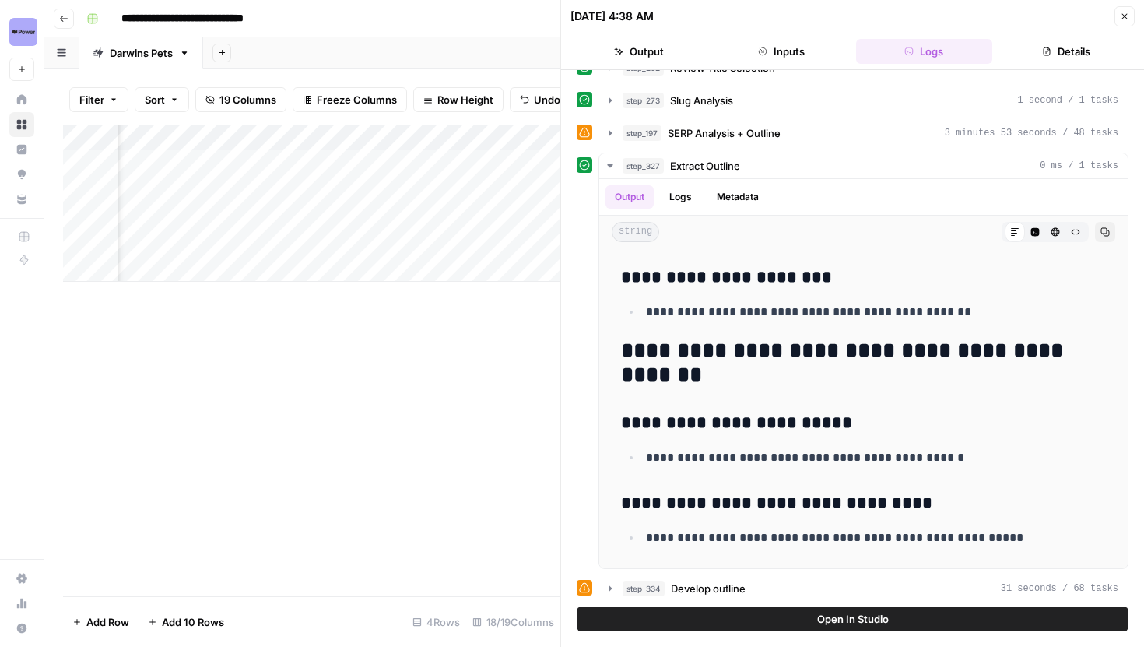
click at [779, 616] on button "Open In Studio" at bounding box center [853, 618] width 552 height 25
drag, startPoint x: 564, startPoint y: 107, endPoint x: 839, endPoint y: 114, distance: 274.9
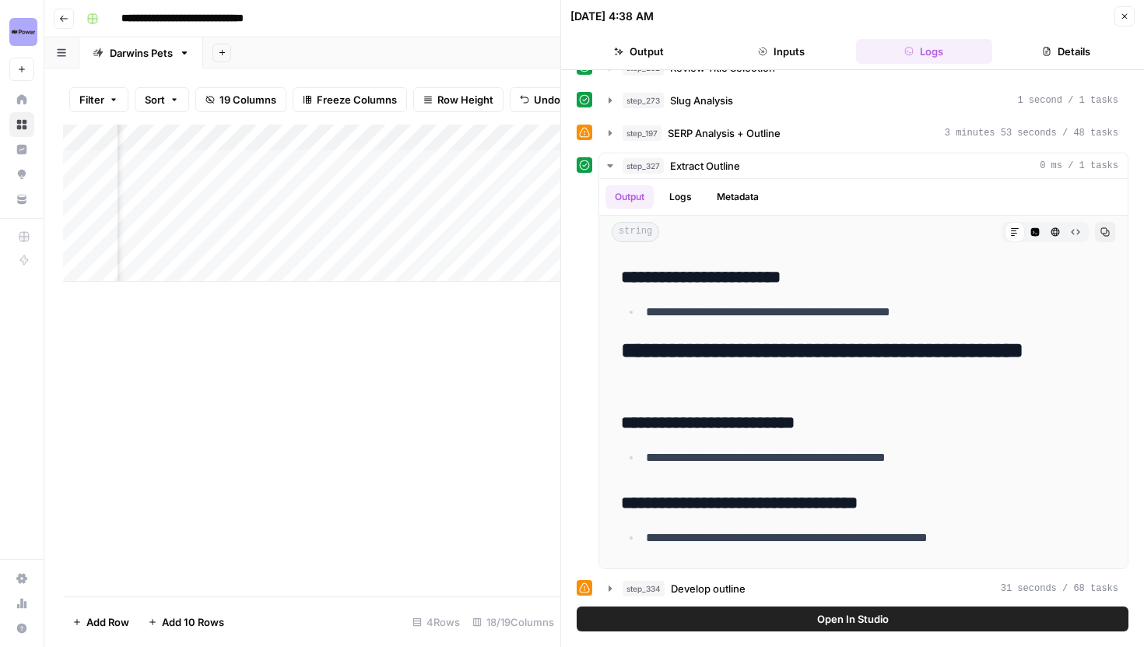
scroll to position [0, 2015]
click at [299, 163] on div "Add Column" at bounding box center [311, 203] width 497 height 157
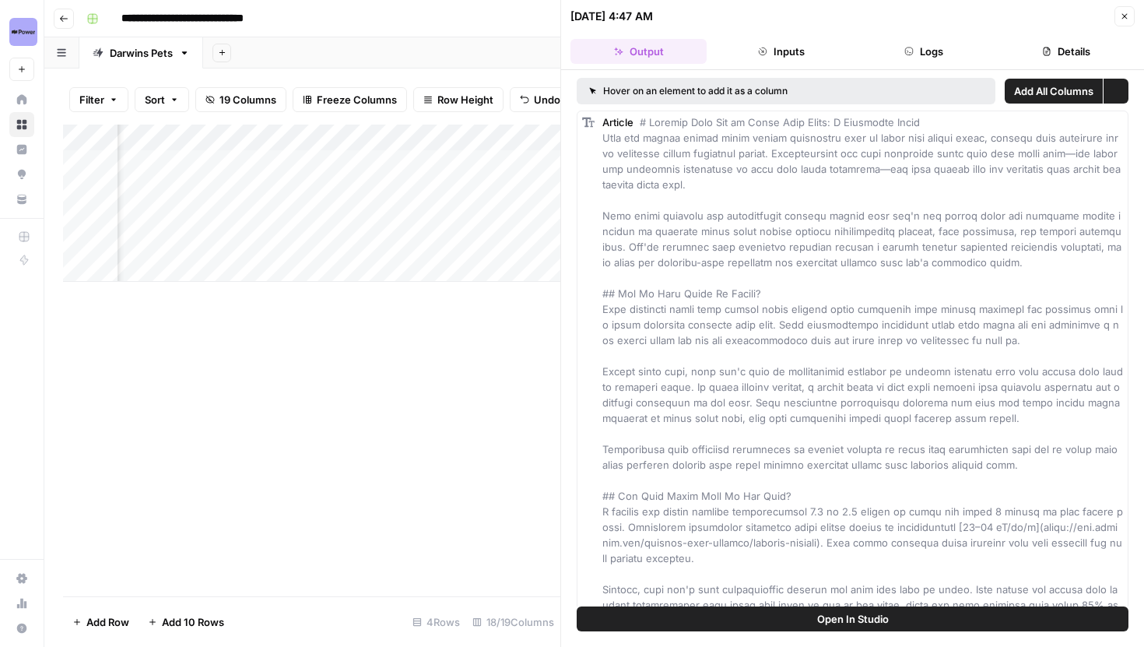
click at [924, 48] on button "Logs" at bounding box center [924, 51] width 136 height 25
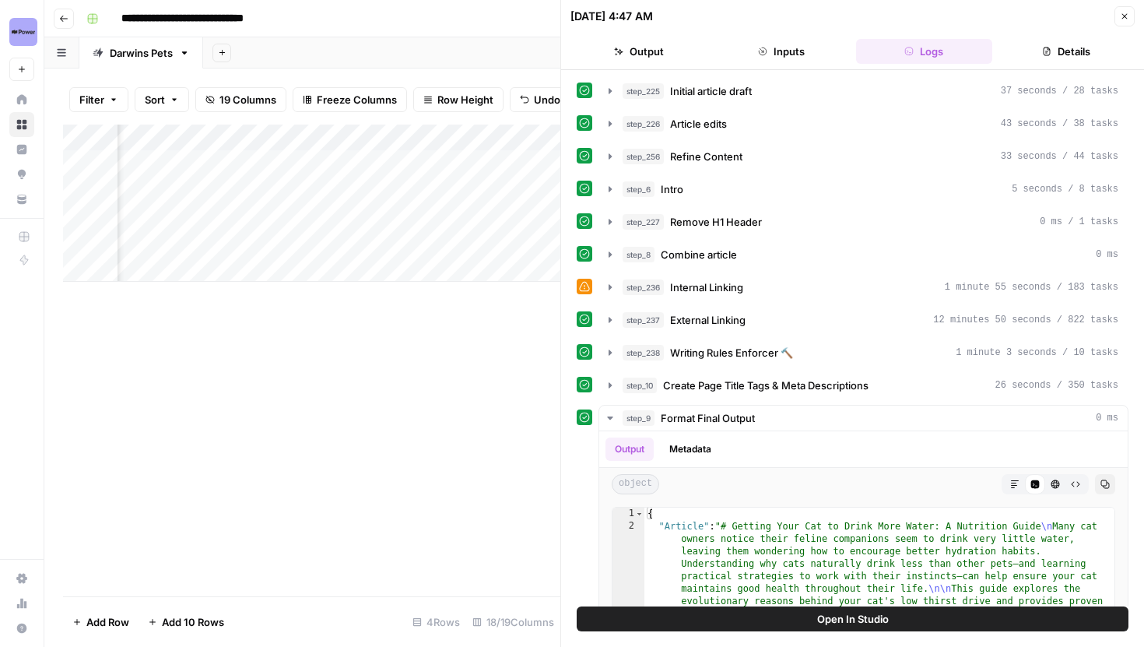
click at [609, 98] on button "step_225 Initial article draft 37 seconds / 28 tasks" at bounding box center [863, 91] width 529 height 25
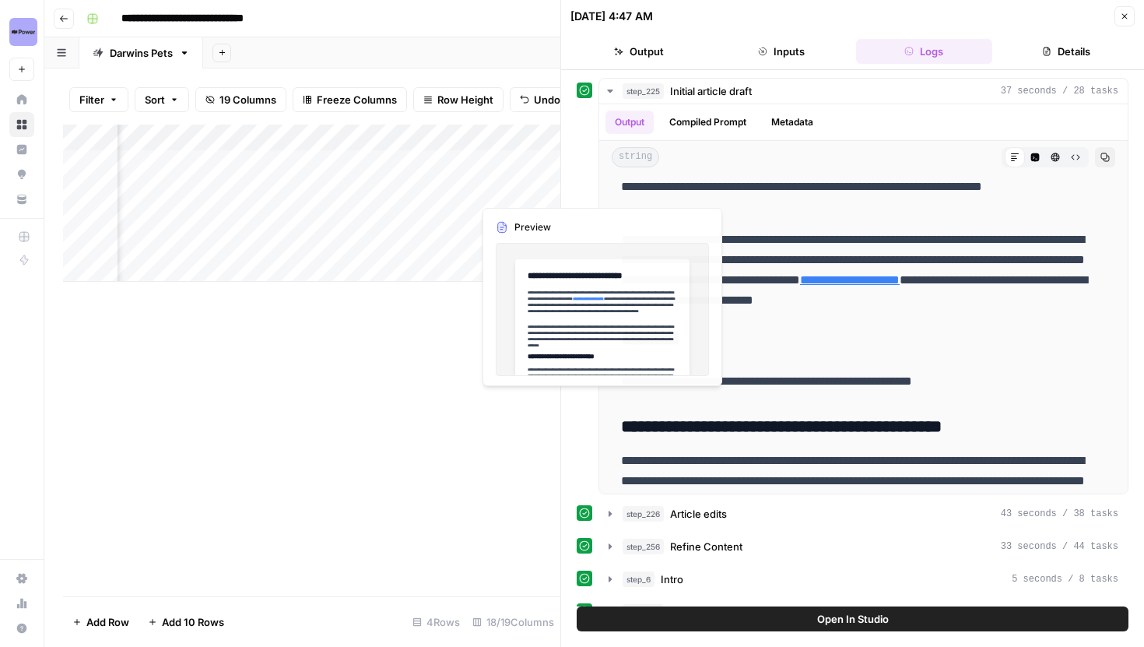
scroll to position [0, 2098]
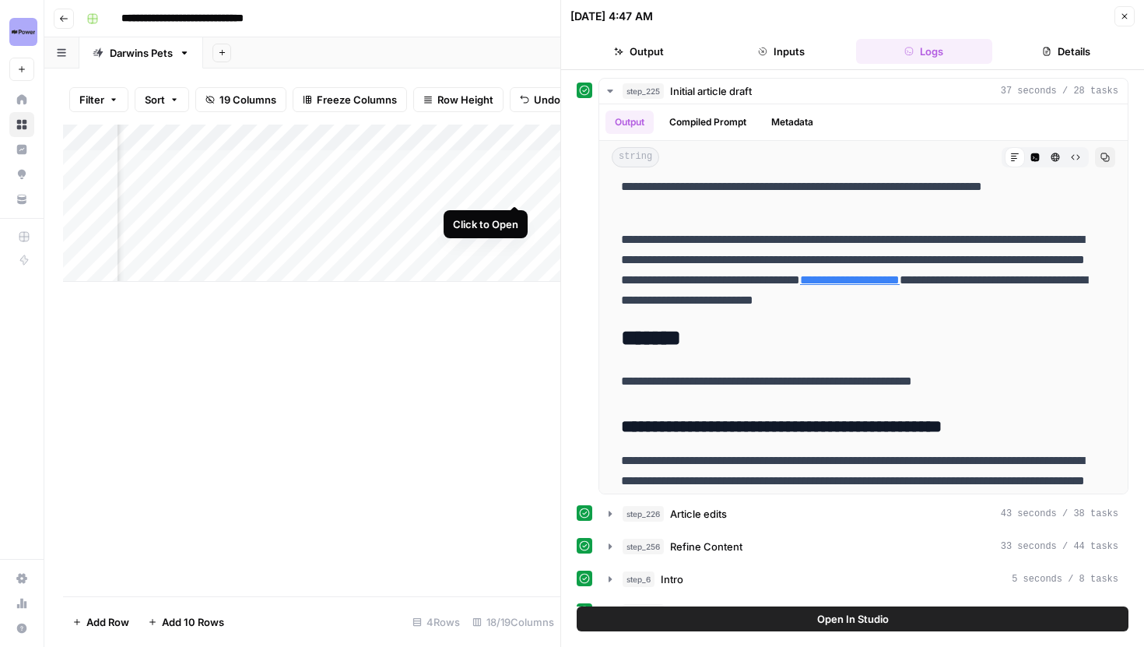
click at [515, 189] on div "Add Column" at bounding box center [311, 203] width 497 height 157
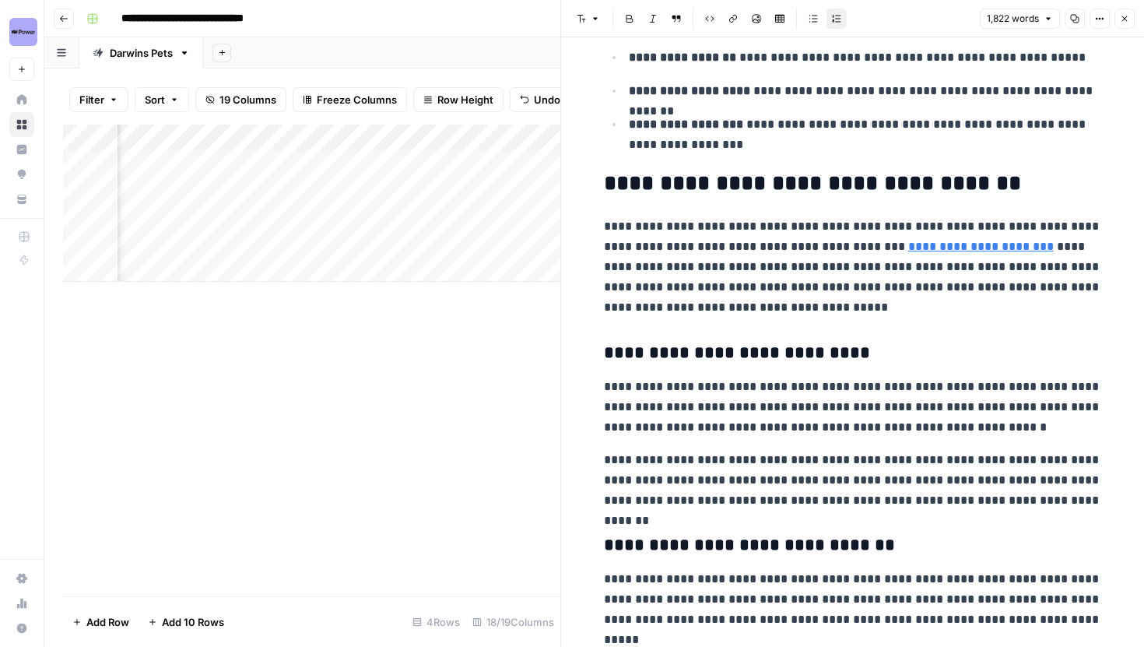
scroll to position [2009, 0]
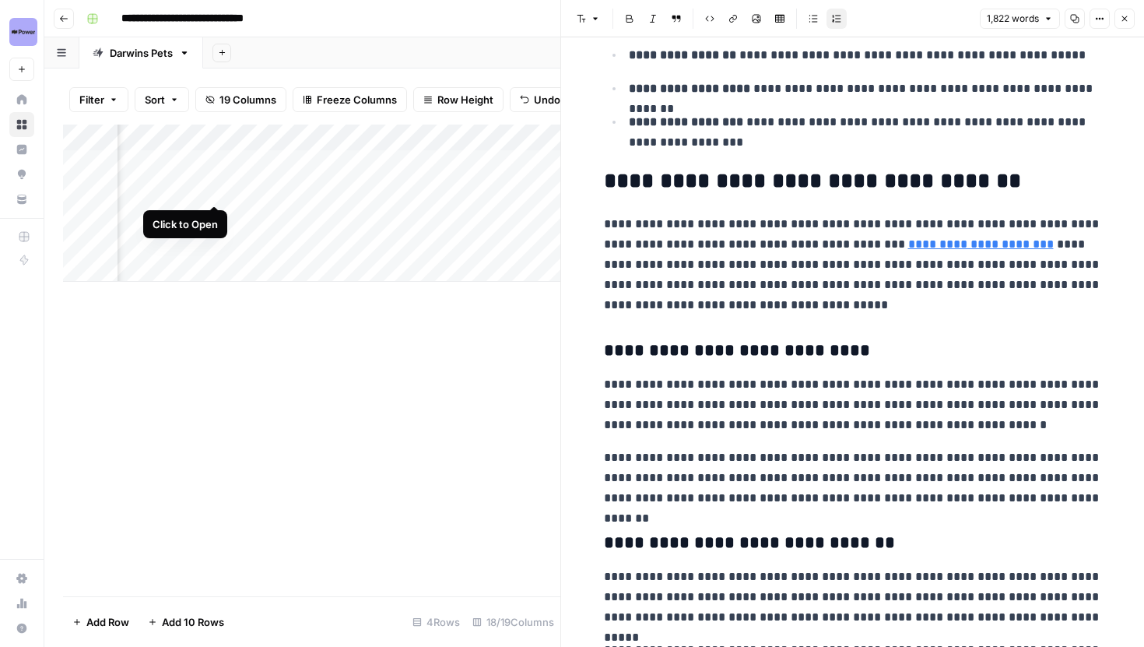
click at [218, 185] on div "Add Column" at bounding box center [311, 203] width 497 height 157
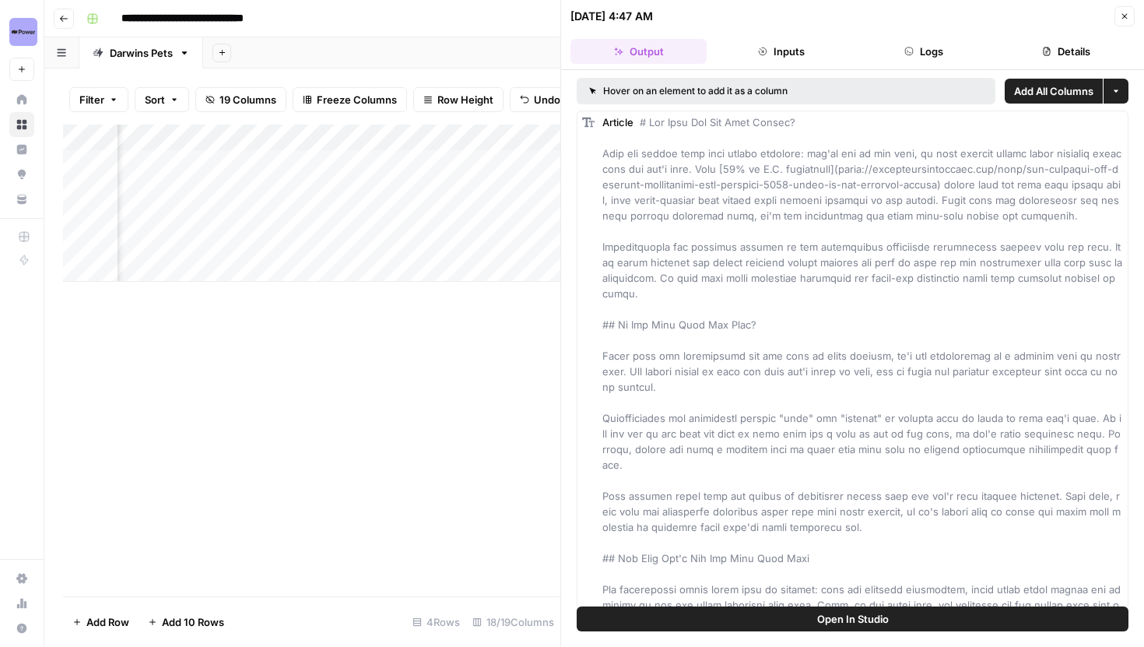
click at [943, 63] on button "Logs" at bounding box center [924, 51] width 136 height 25
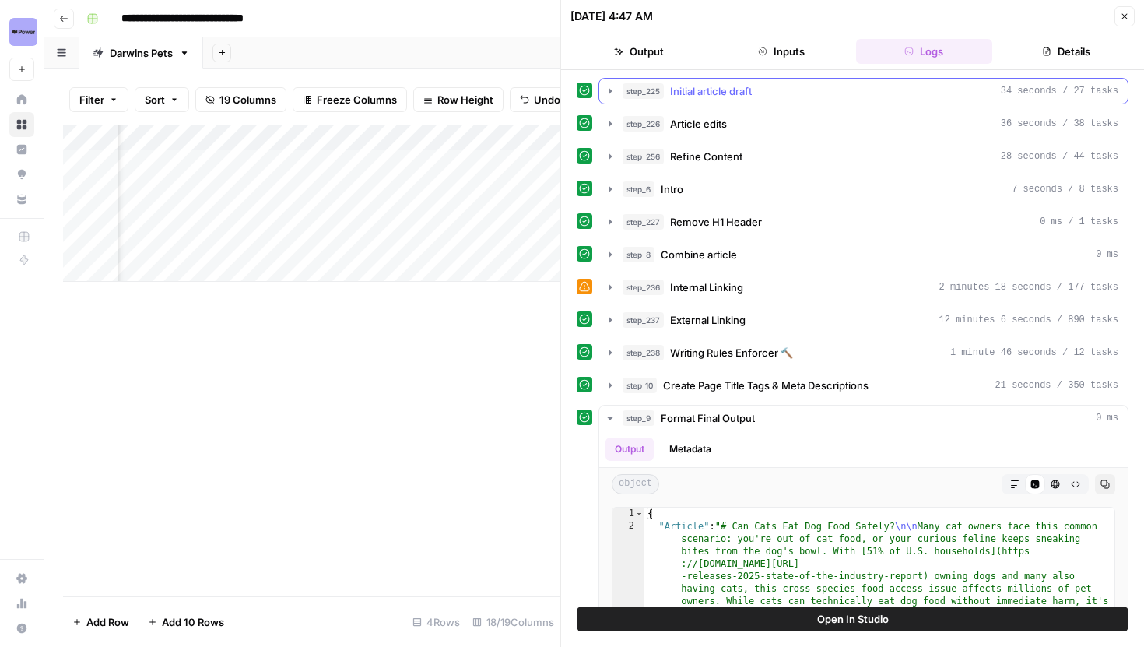
click at [611, 93] on icon "button" at bounding box center [610, 91] width 12 height 12
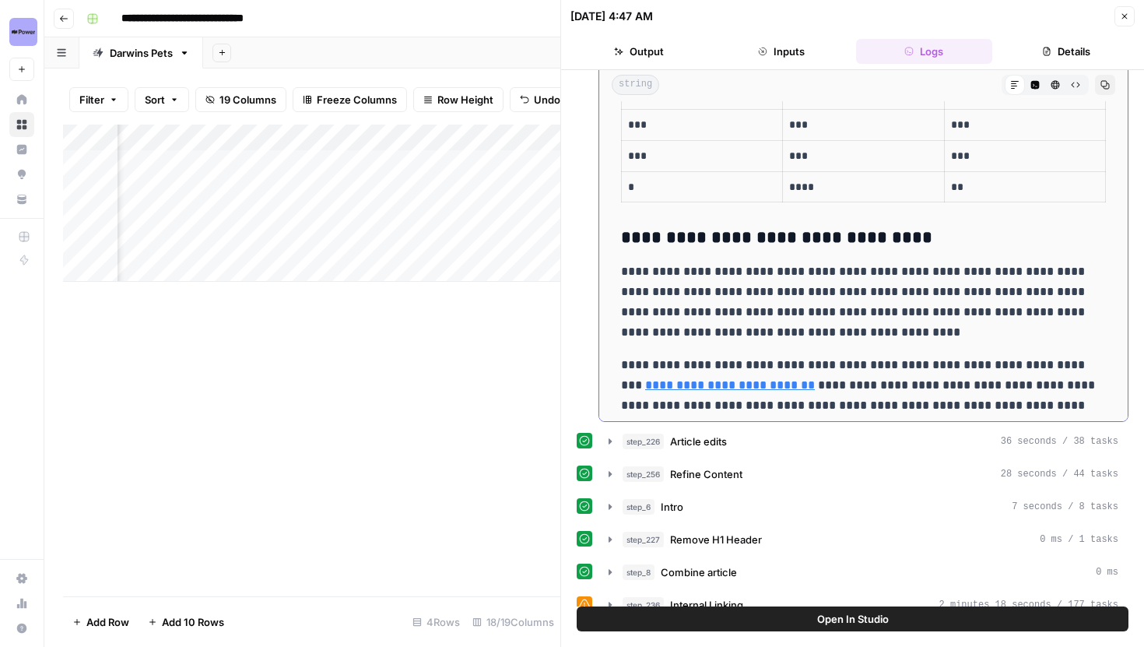
scroll to position [2767, 0]
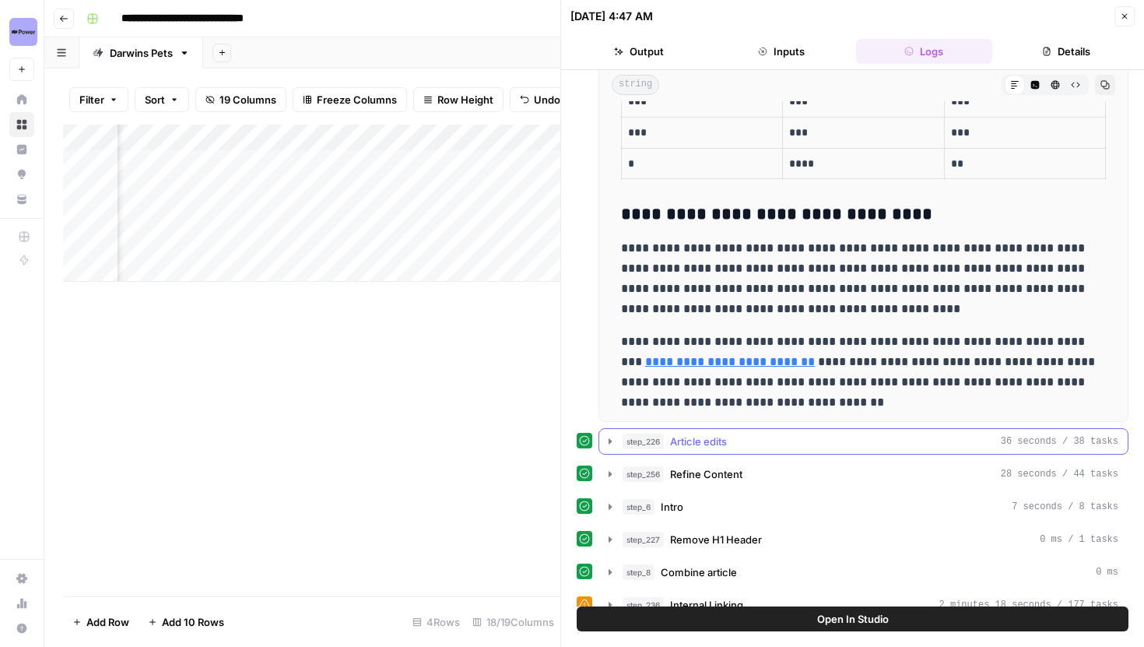
click at [610, 444] on icon "button" at bounding box center [610, 441] width 12 height 12
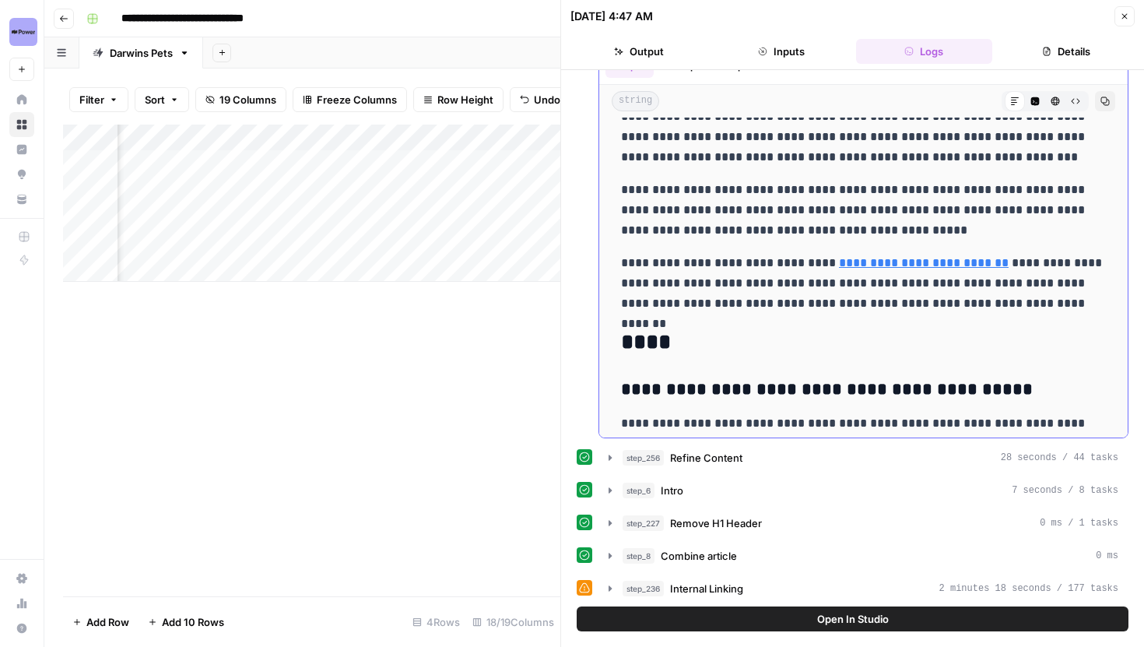
scroll to position [3269, 0]
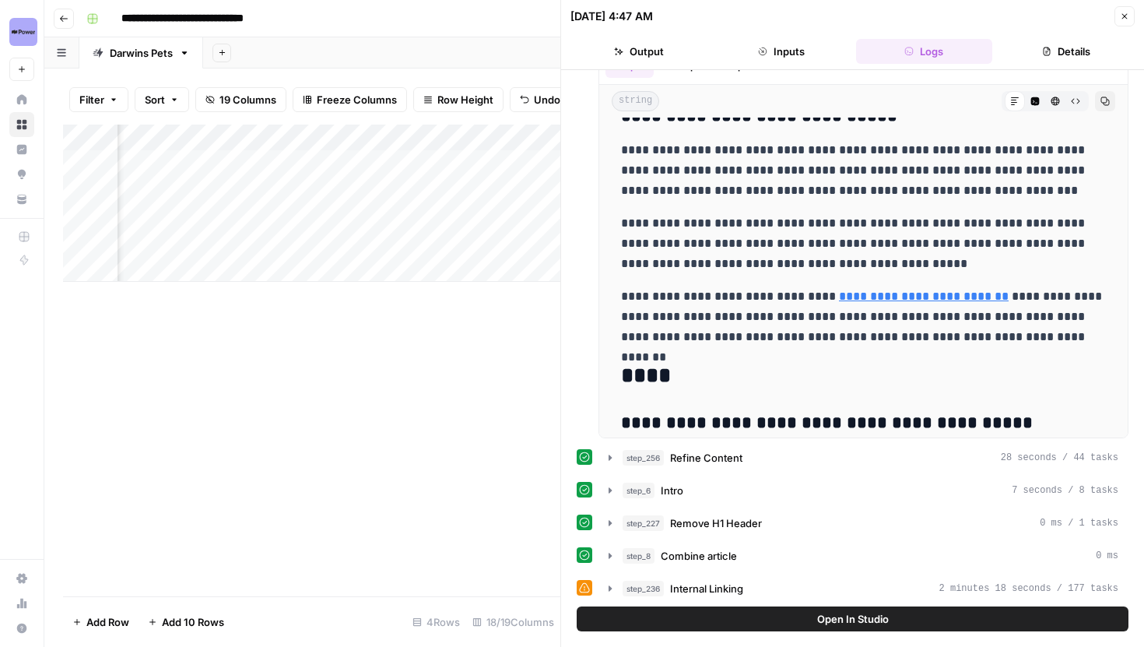
click at [613, 465] on button "step_256 Refine Content 28 seconds / 44 tasks" at bounding box center [863, 457] width 529 height 25
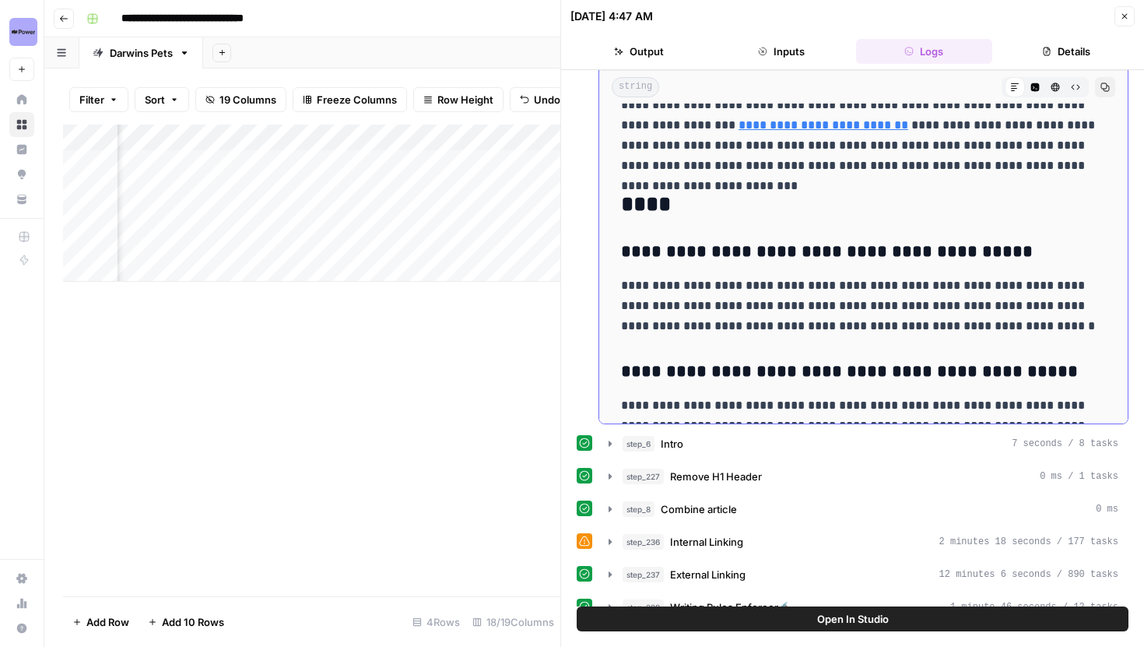
scroll to position [3529, 0]
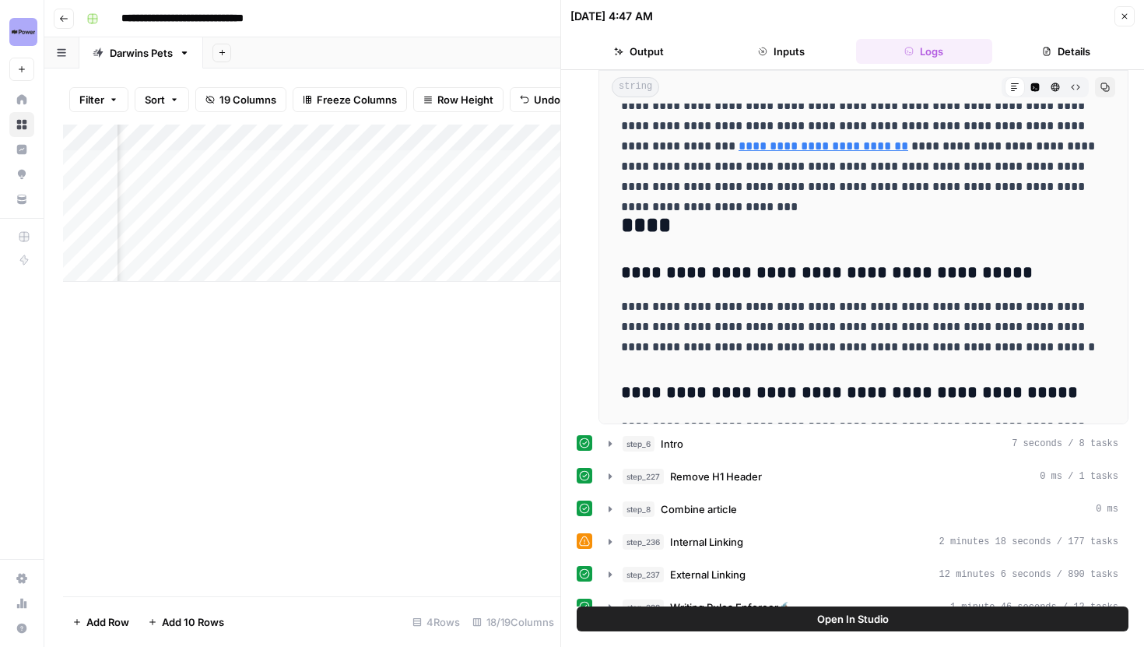
click at [1126, 5] on header "09/18/25 at 4:47 AM Close Output Inputs Logs Details" at bounding box center [852, 35] width 583 height 70
click at [1126, 19] on icon "button" at bounding box center [1124, 16] width 9 height 9
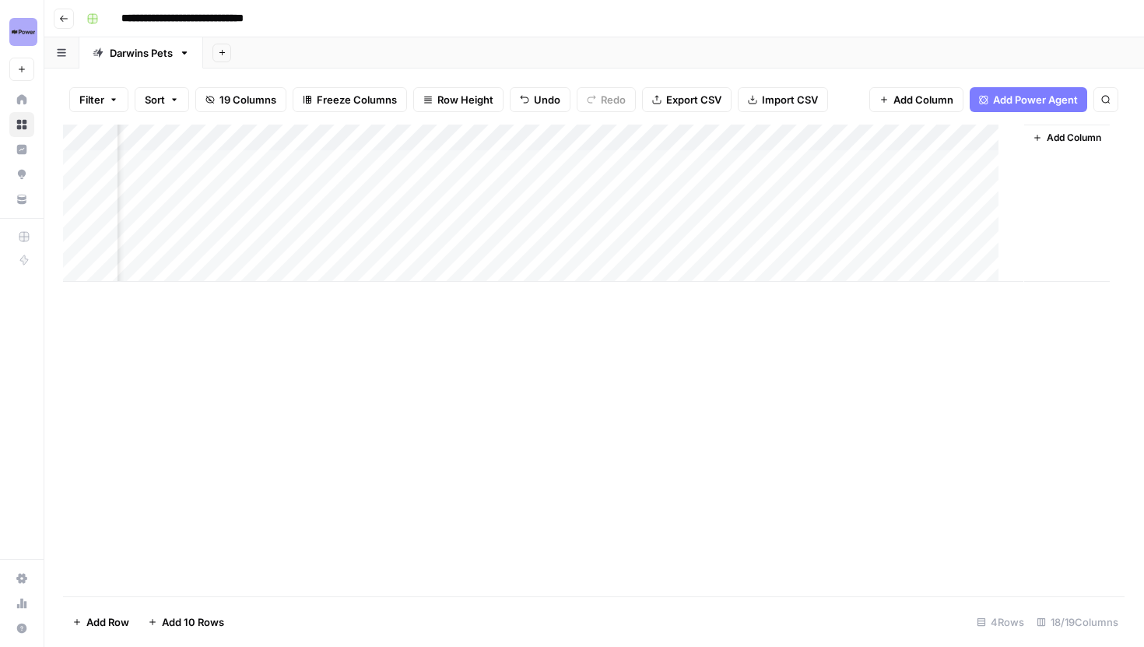
scroll to position [0, 1851]
click at [763, 189] on div "Add Column" at bounding box center [594, 203] width 1063 height 157
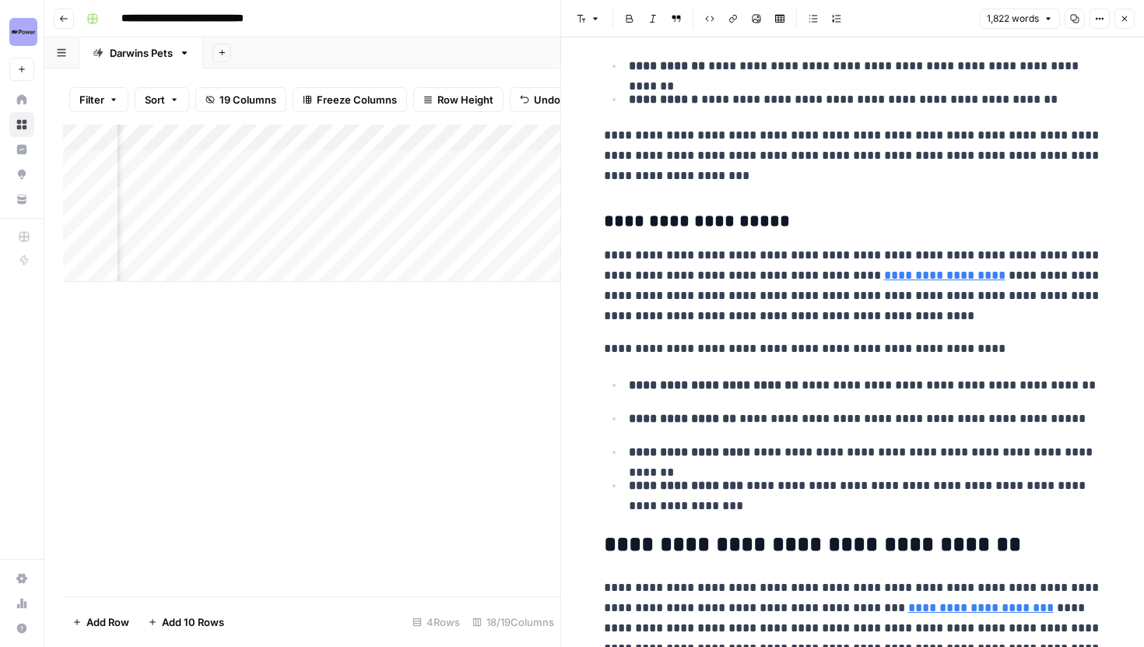
scroll to position [1642, 0]
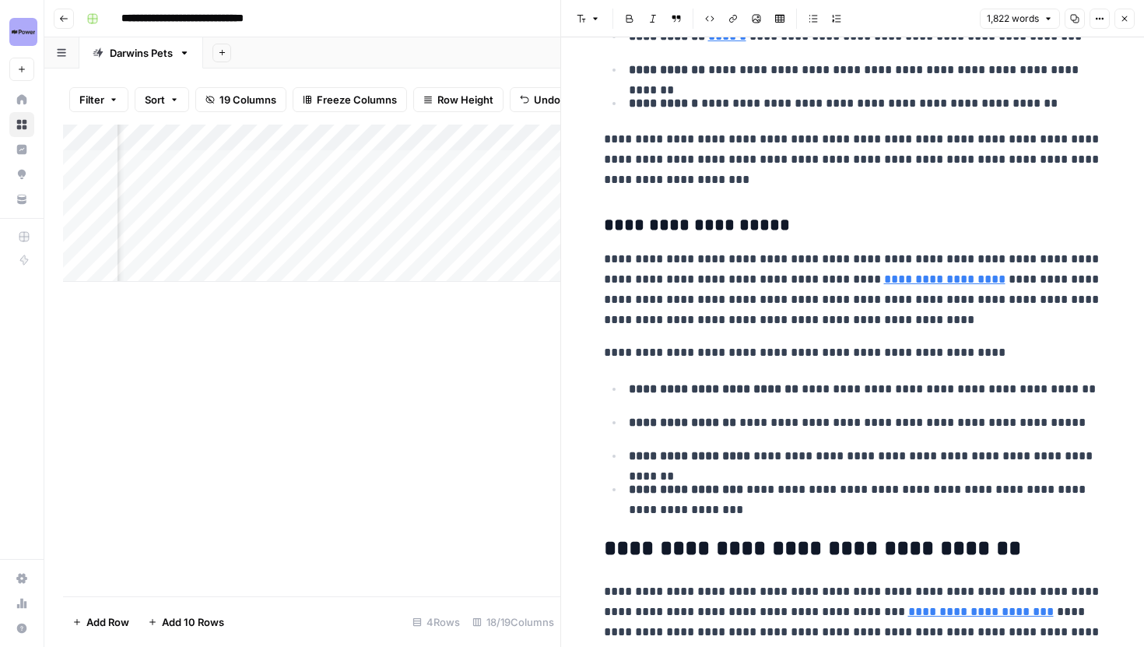
click at [1126, 22] on icon "button" at bounding box center [1124, 18] width 9 height 9
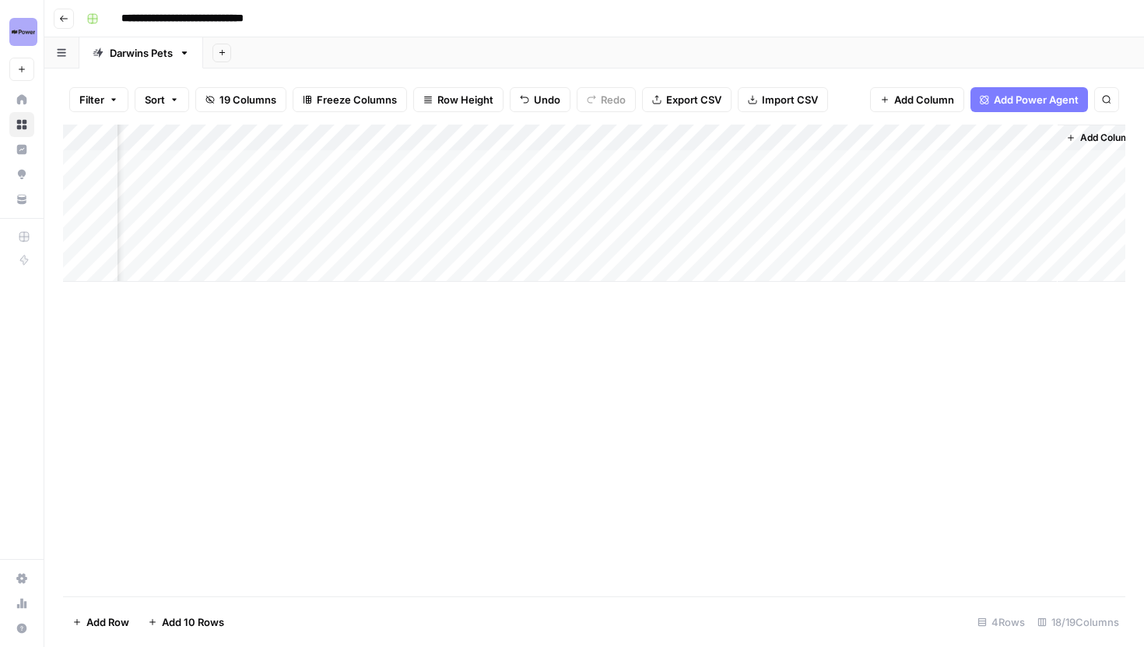
click at [417, 138] on div "Add Column" at bounding box center [594, 203] width 1063 height 157
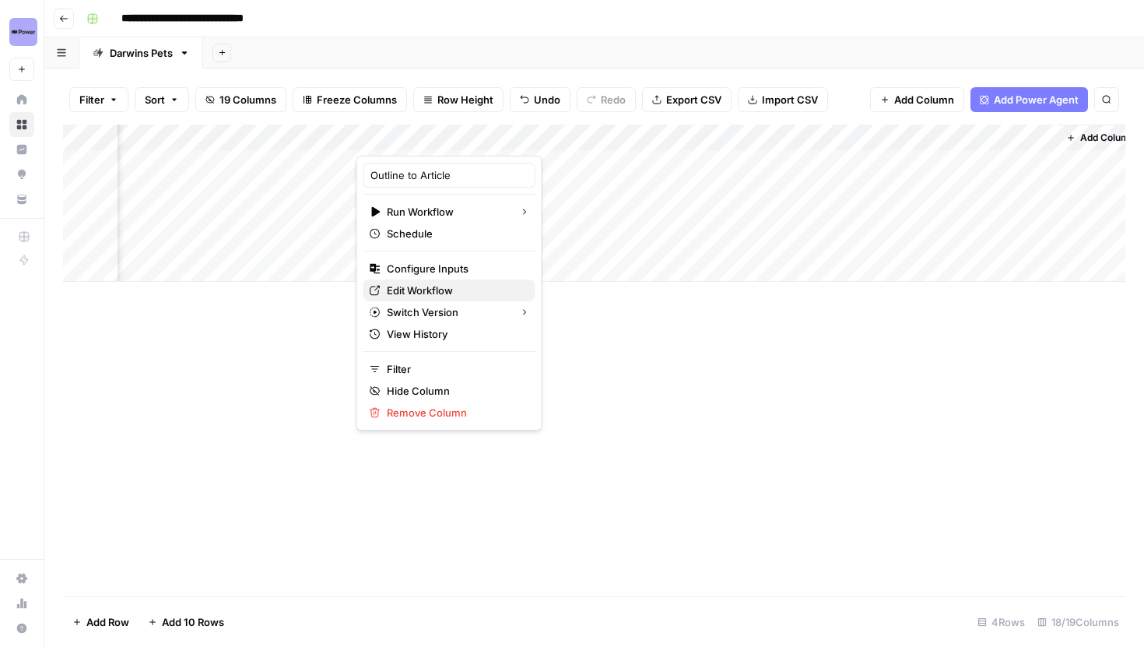
click at [434, 294] on span "Edit Workflow" at bounding box center [455, 291] width 136 height 16
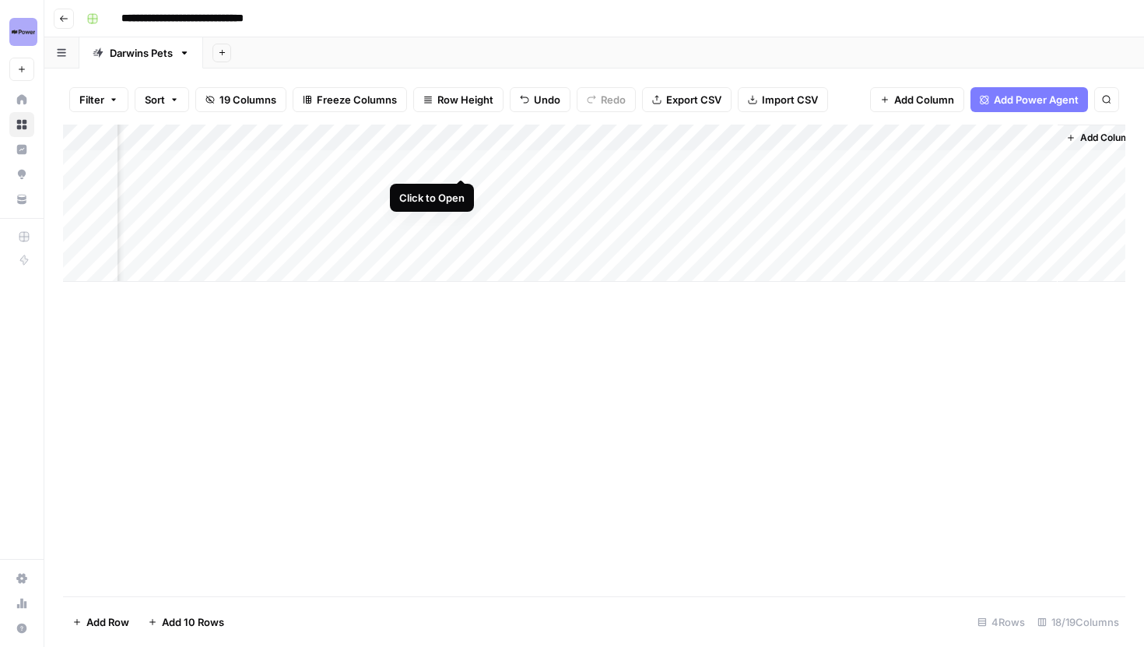
click at [463, 165] on div "Add Column" at bounding box center [594, 203] width 1063 height 157
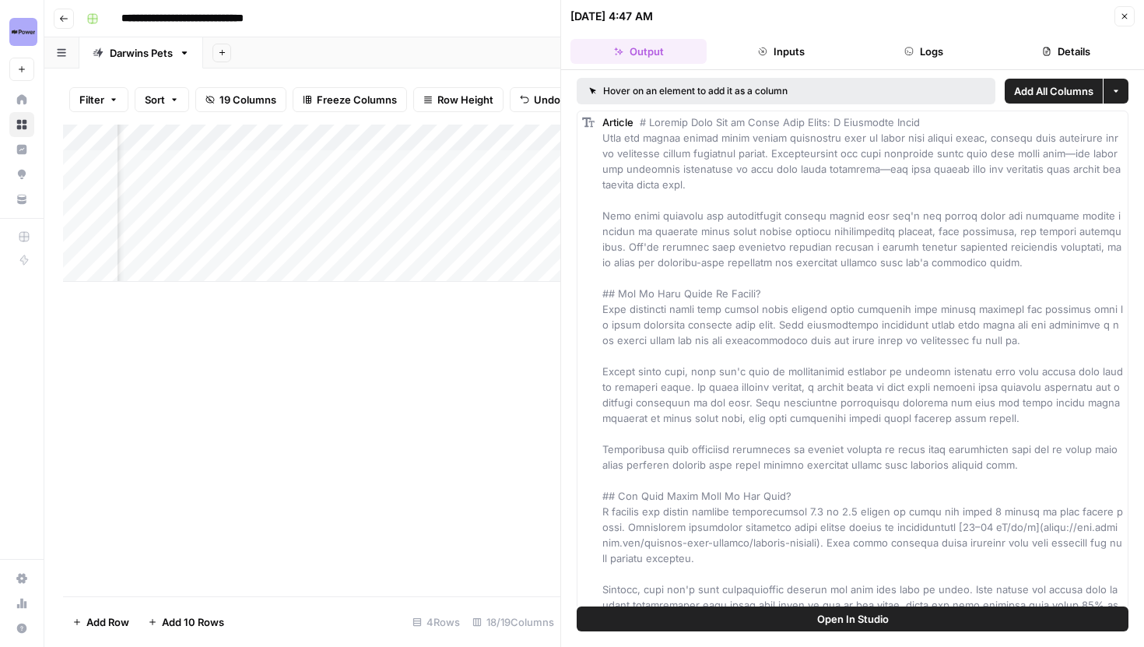
click at [908, 39] on button "Logs" at bounding box center [924, 51] width 136 height 25
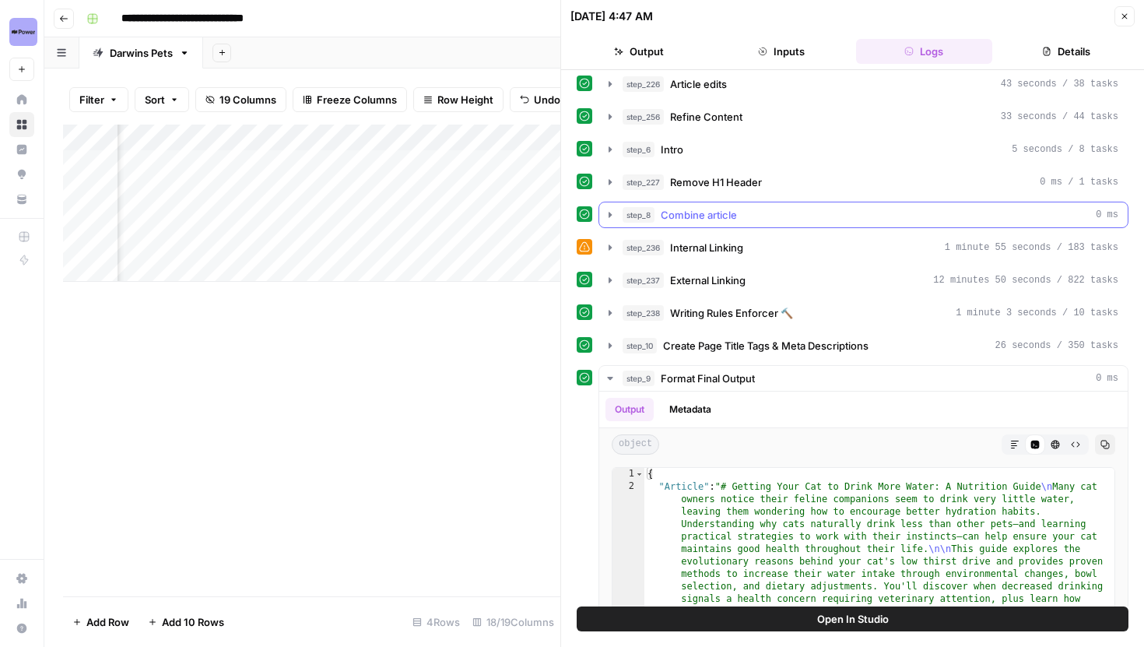
scroll to position [43, 0]
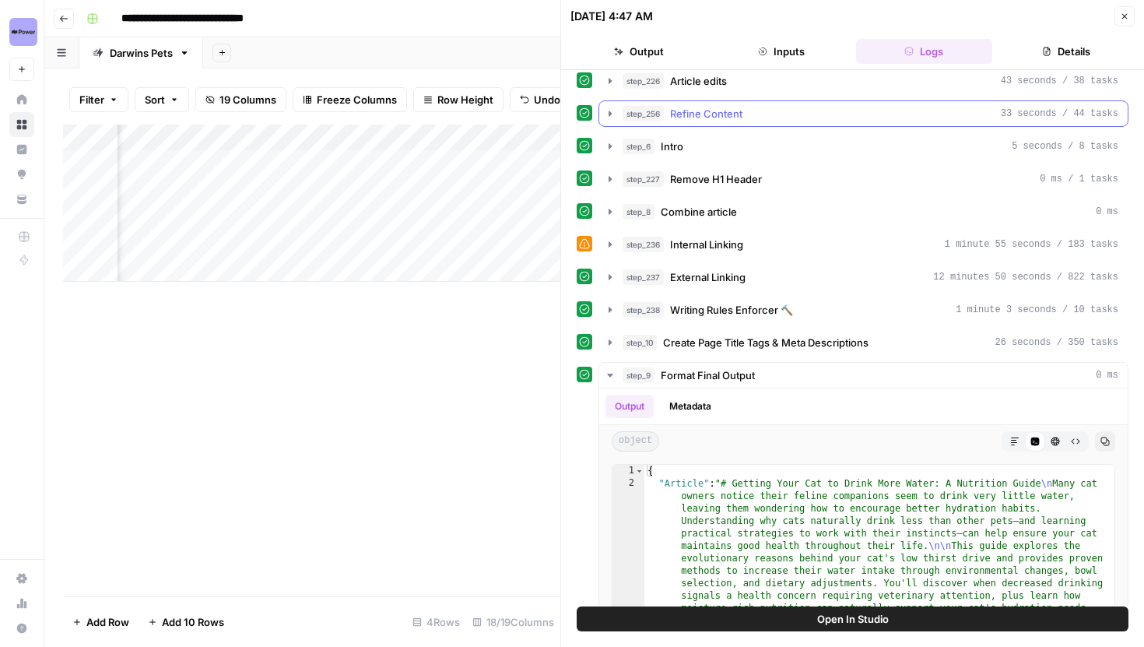
click at [615, 110] on icon "button" at bounding box center [610, 113] width 12 height 12
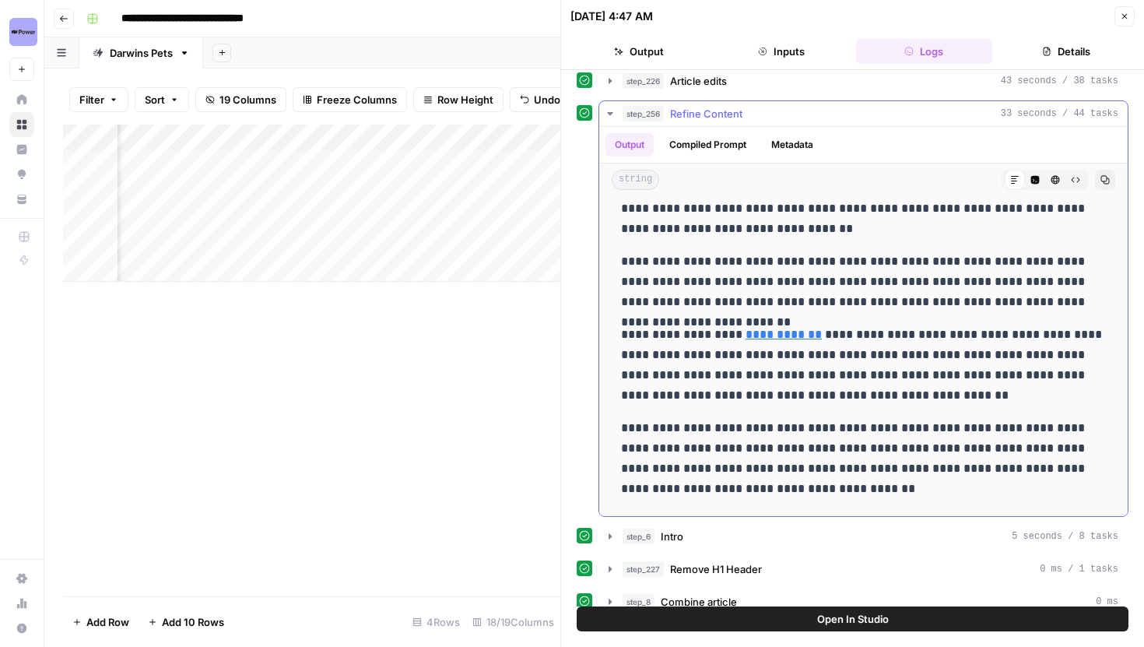
scroll to position [2425, 0]
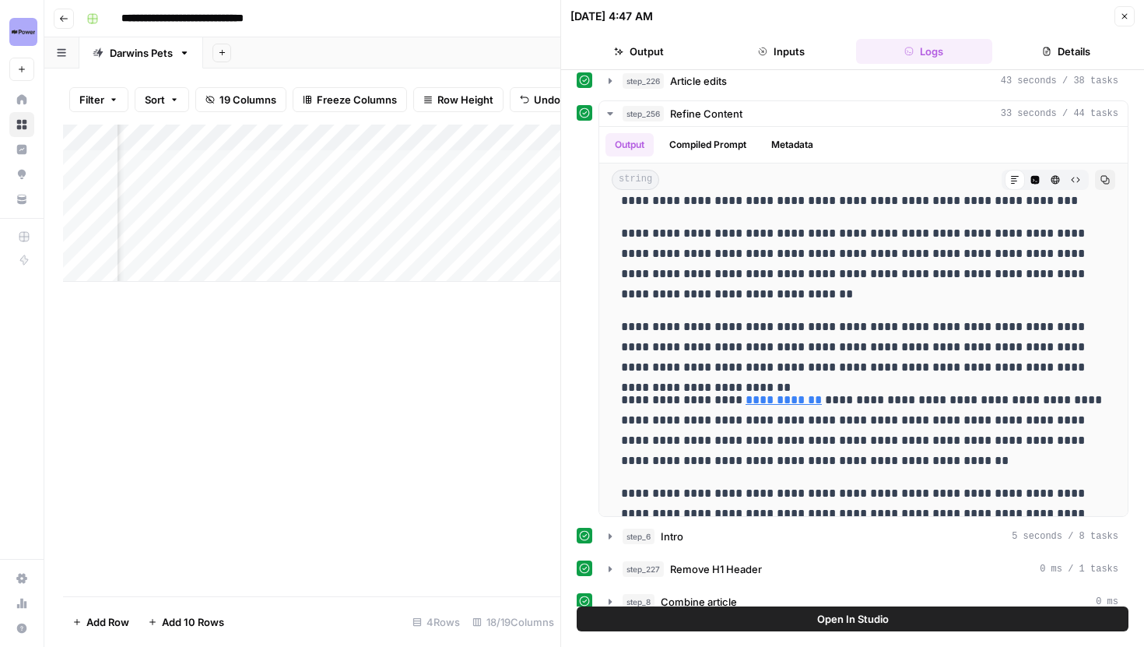
click at [691, 616] on button "Open In Studio" at bounding box center [853, 618] width 552 height 25
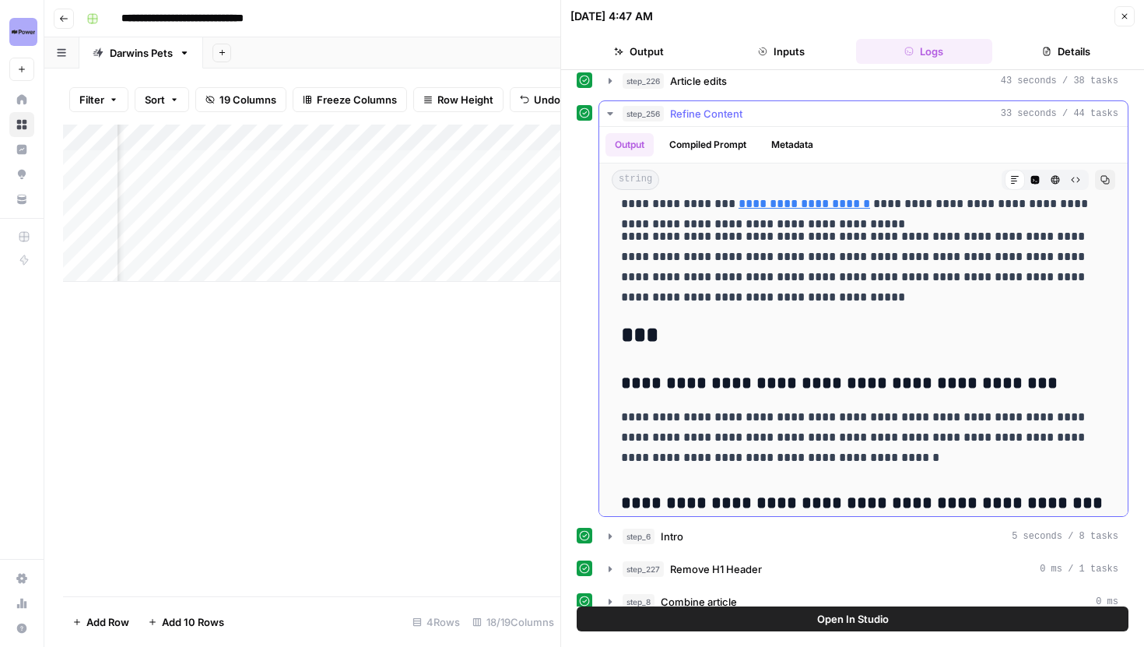
scroll to position [3859, 0]
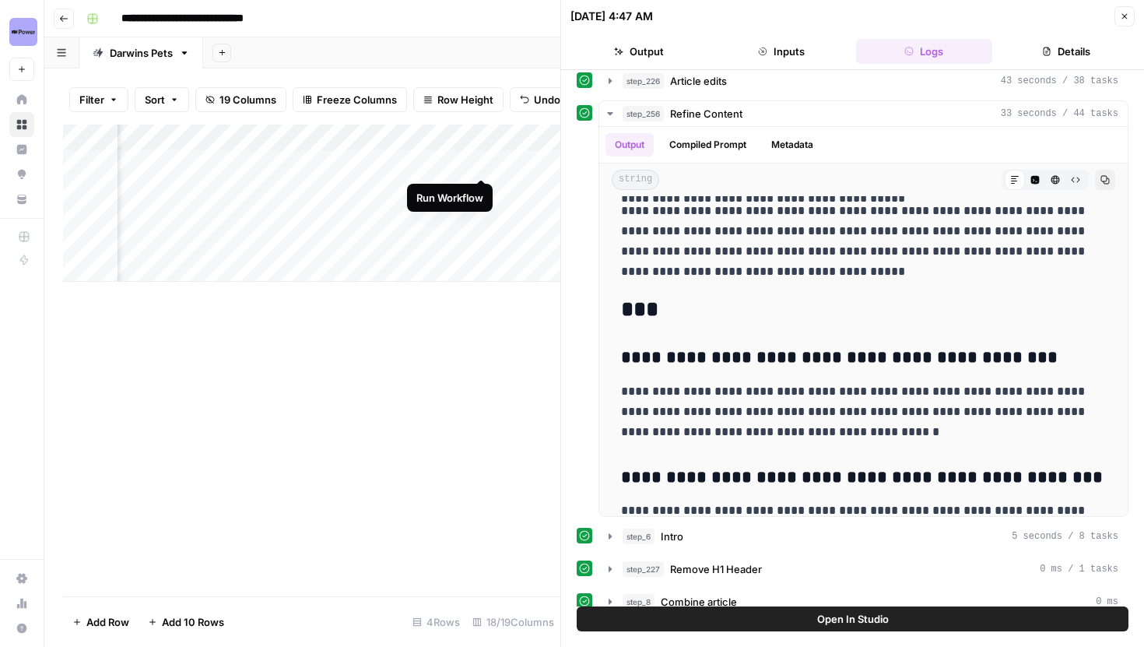
click at [482, 160] on div "Add Column" at bounding box center [311, 203] width 497 height 157
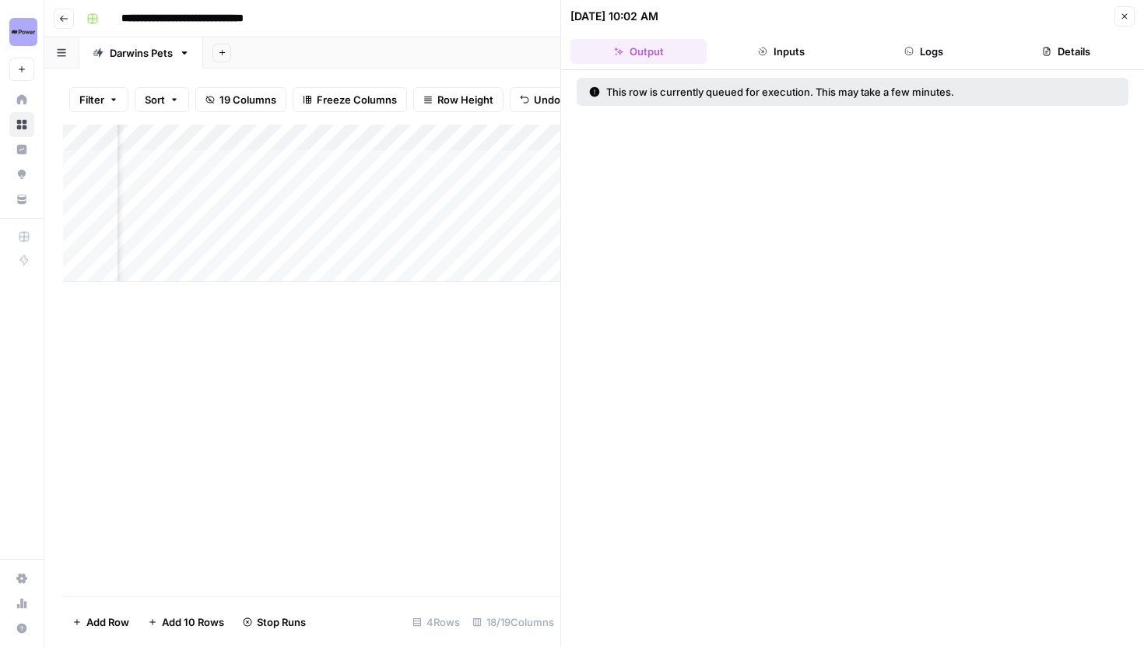
click at [1127, 12] on icon "button" at bounding box center [1124, 16] width 9 height 9
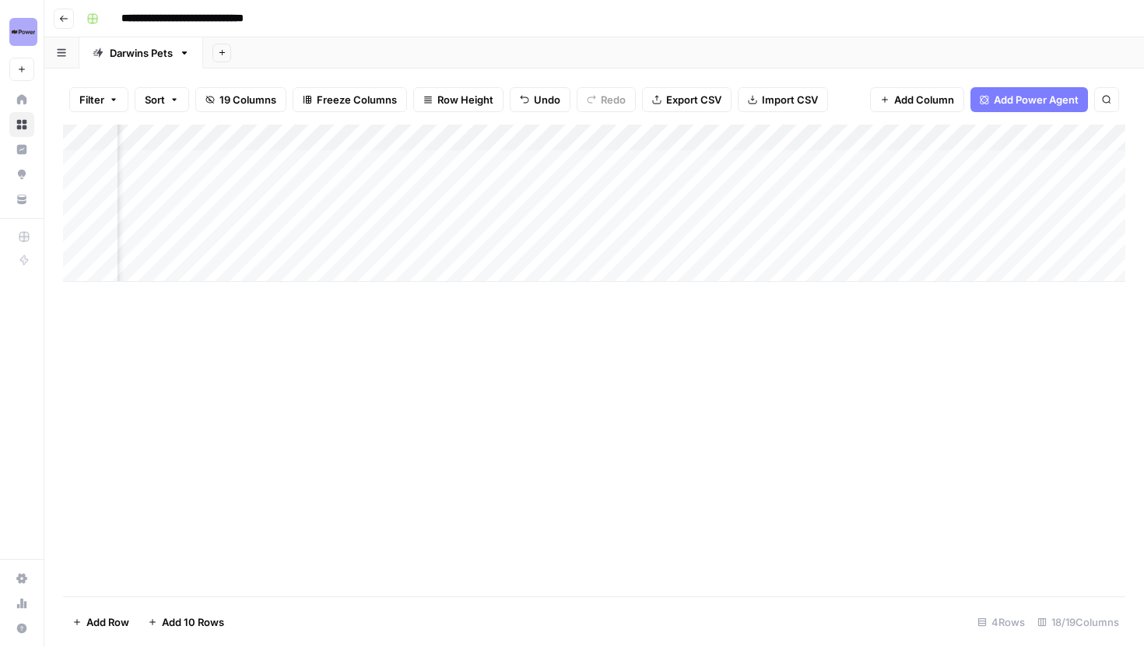
scroll to position [0, 1563]
click at [628, 185] on div "Add Column" at bounding box center [594, 203] width 1063 height 157
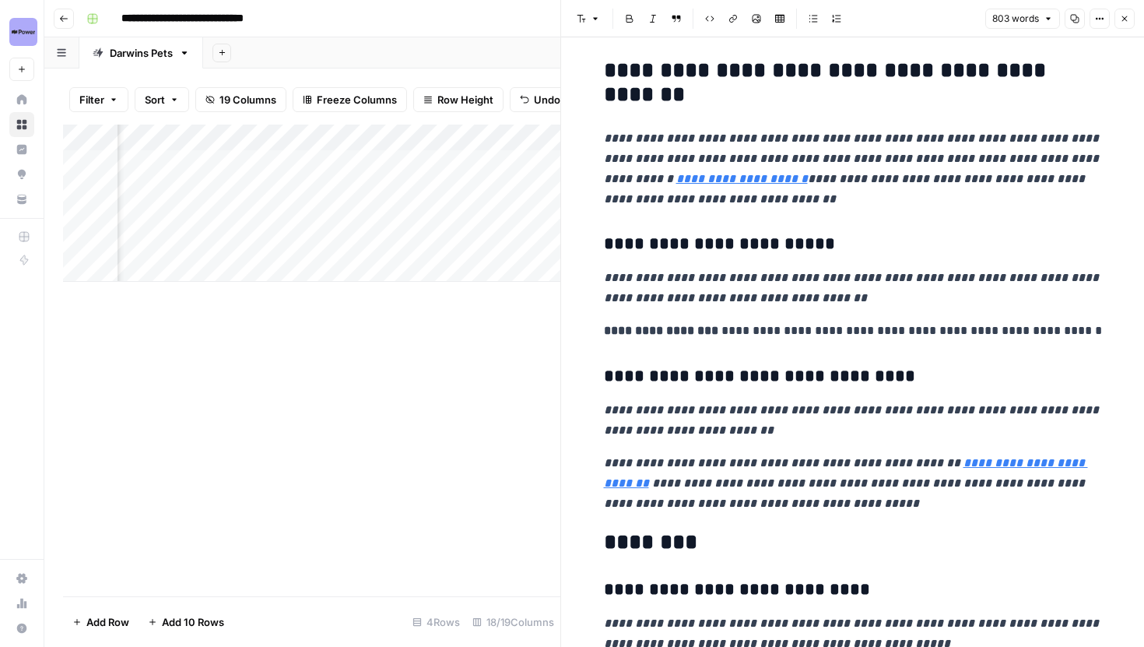
scroll to position [1908, 0]
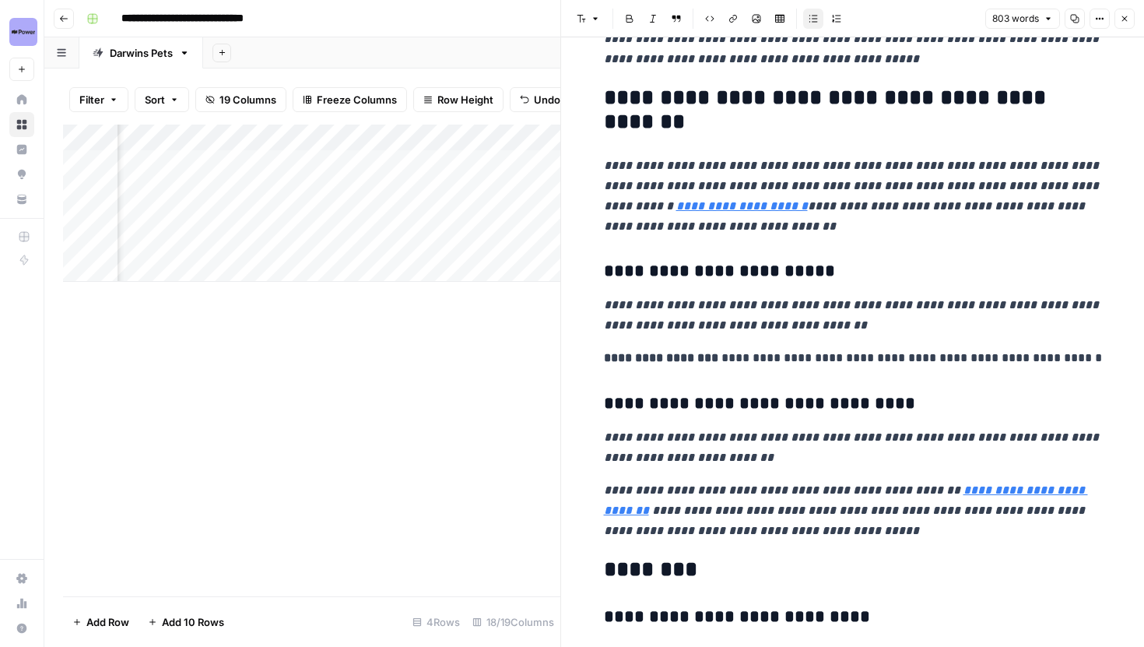
click at [1120, 17] on icon "button" at bounding box center [1124, 18] width 9 height 9
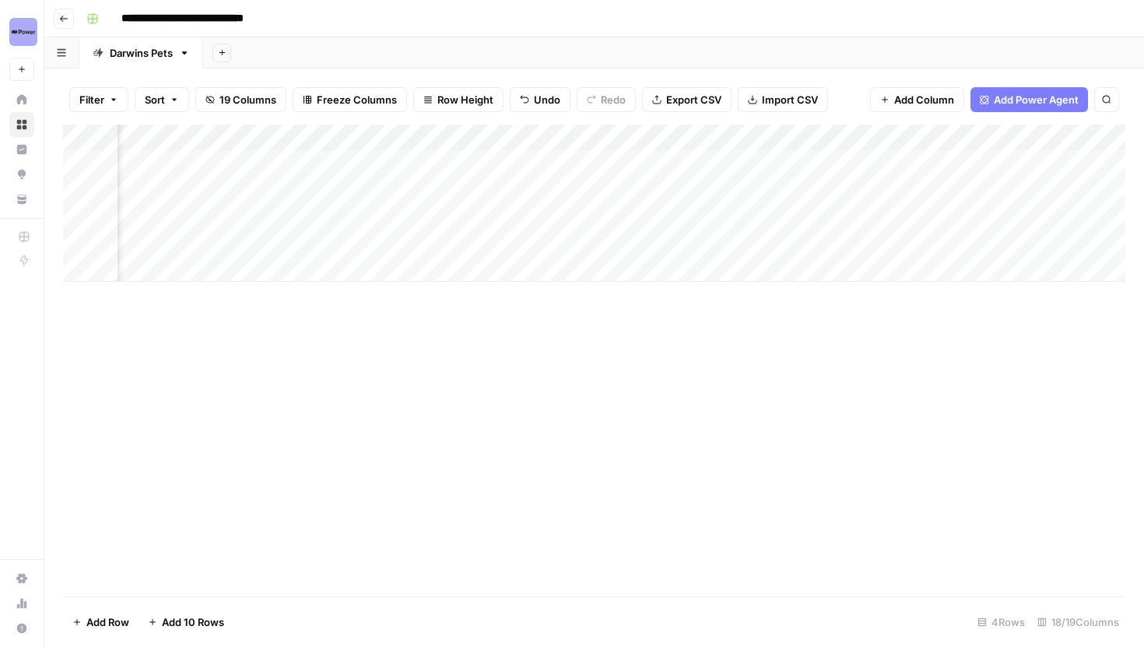
scroll to position [0, 792]
click at [560, 187] on div "Add Column" at bounding box center [594, 203] width 1063 height 157
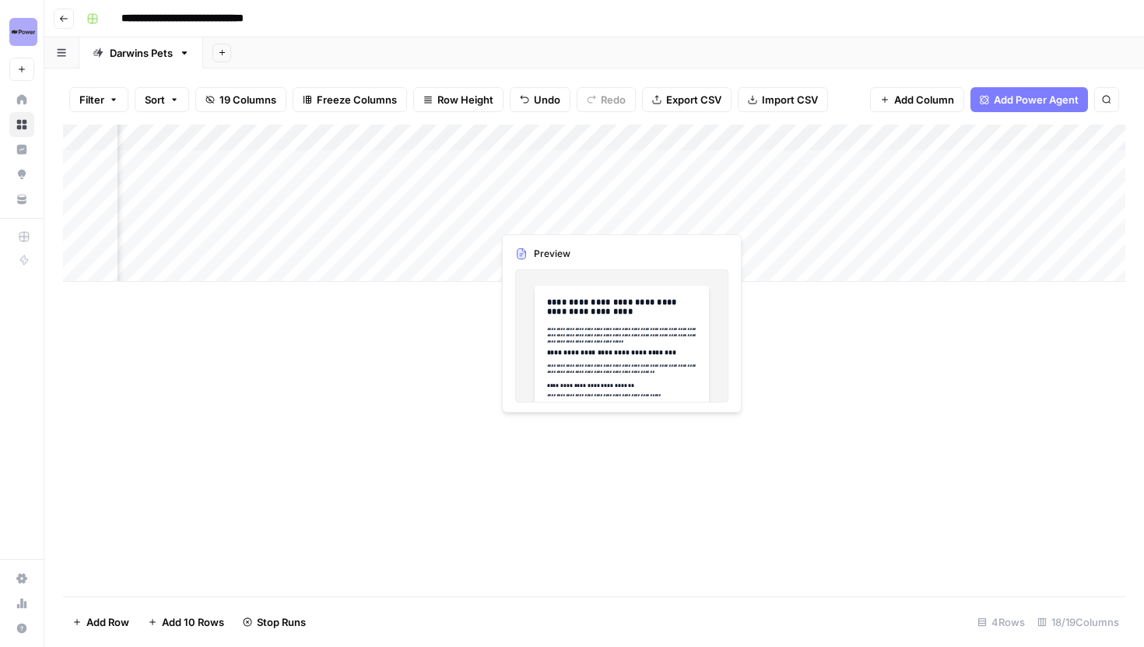
click at [617, 218] on div "Add Column" at bounding box center [594, 203] width 1063 height 157
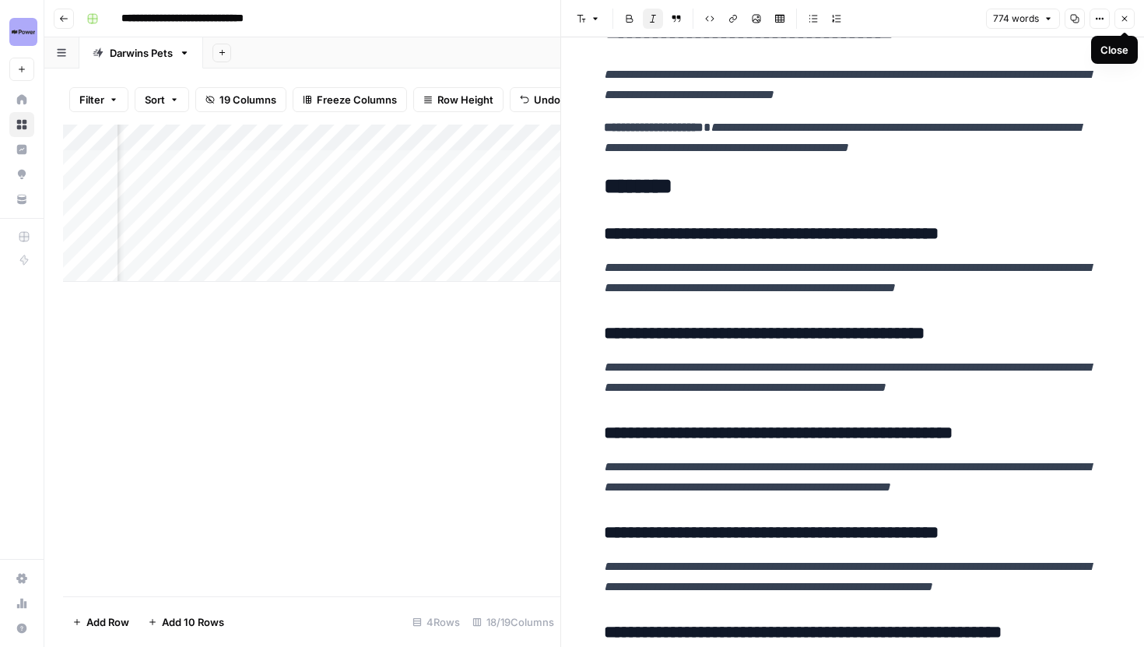
scroll to position [2542, 0]
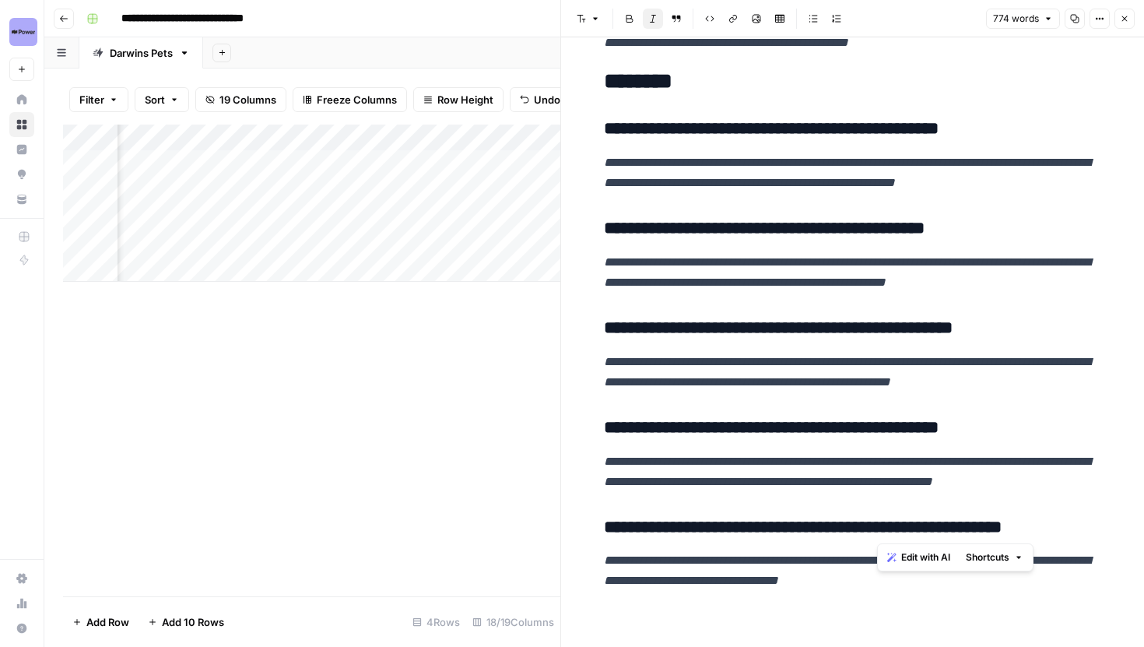
drag, startPoint x: 895, startPoint y: 528, endPoint x: 875, endPoint y: 528, distance: 20.2
click at [875, 528] on h3 "**********" at bounding box center [853, 528] width 498 height 22
click at [1126, 12] on button "Close" at bounding box center [1125, 19] width 20 height 20
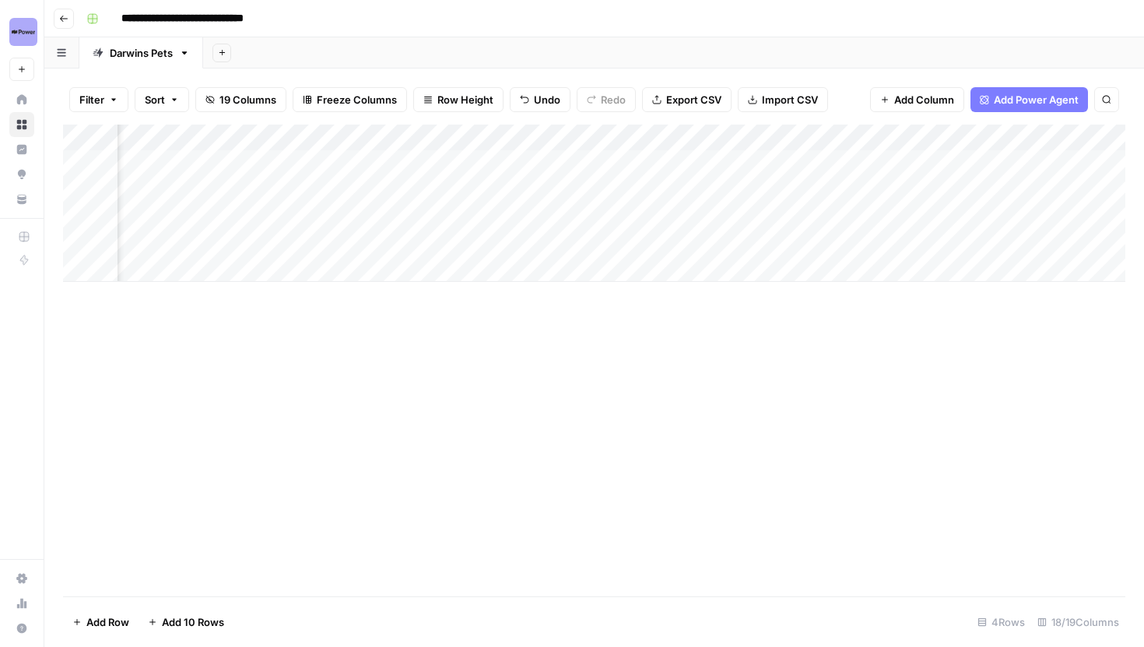
scroll to position [0, 1699]
click at [912, 213] on div "Add Column" at bounding box center [594, 203] width 1063 height 157
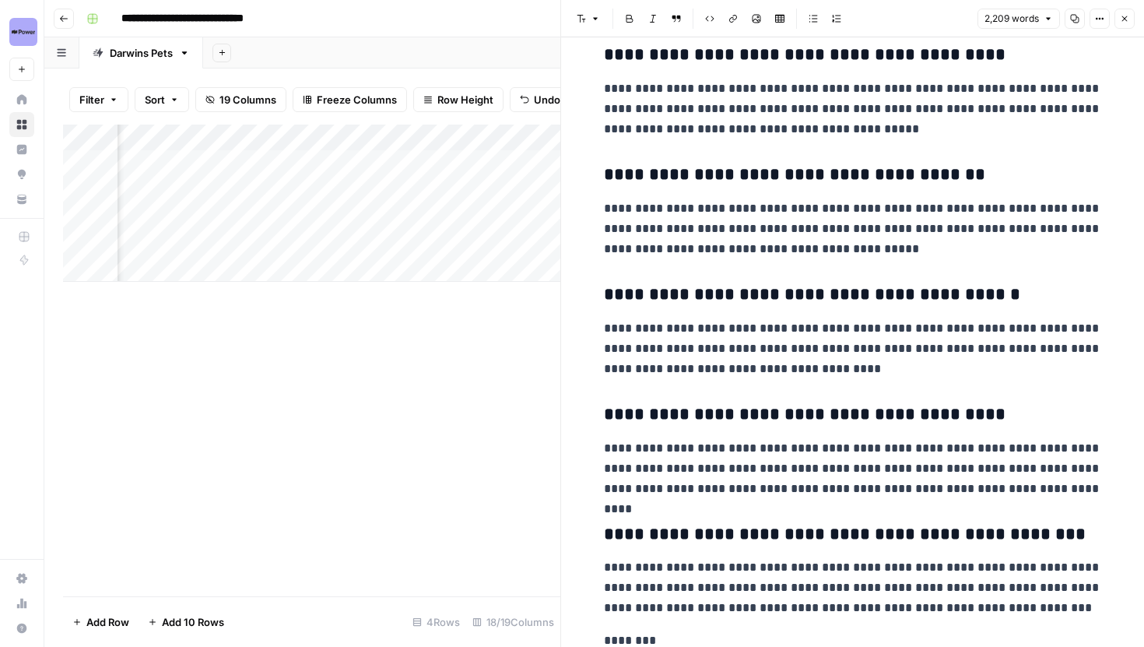
scroll to position [5500, 0]
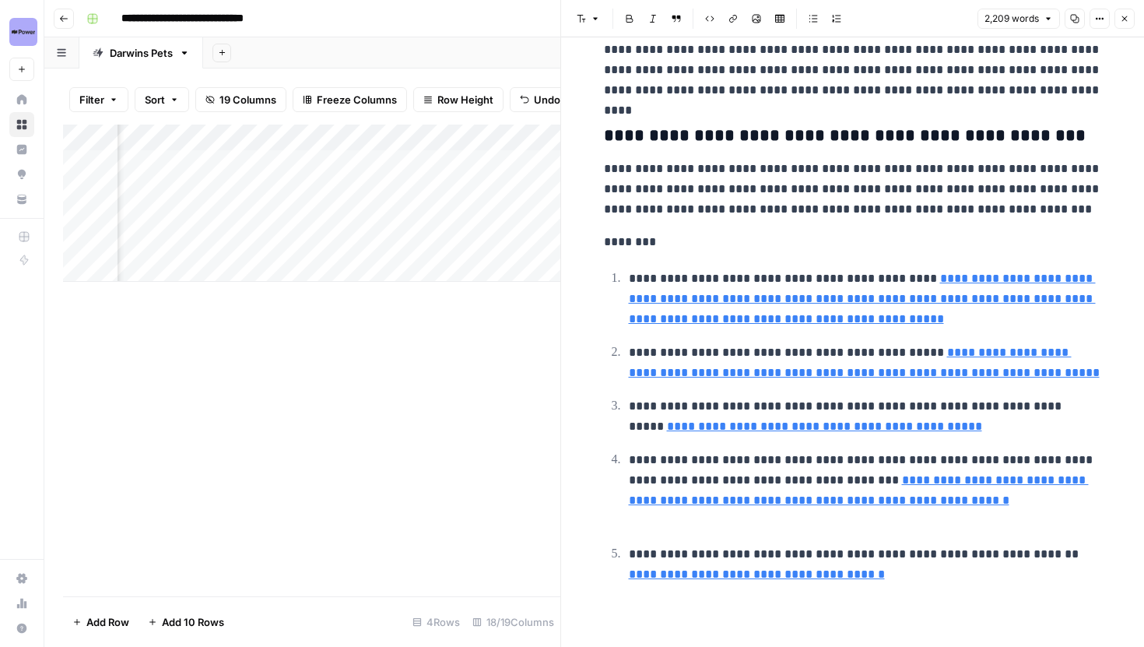
click at [1120, 16] on icon "button" at bounding box center [1124, 18] width 9 height 9
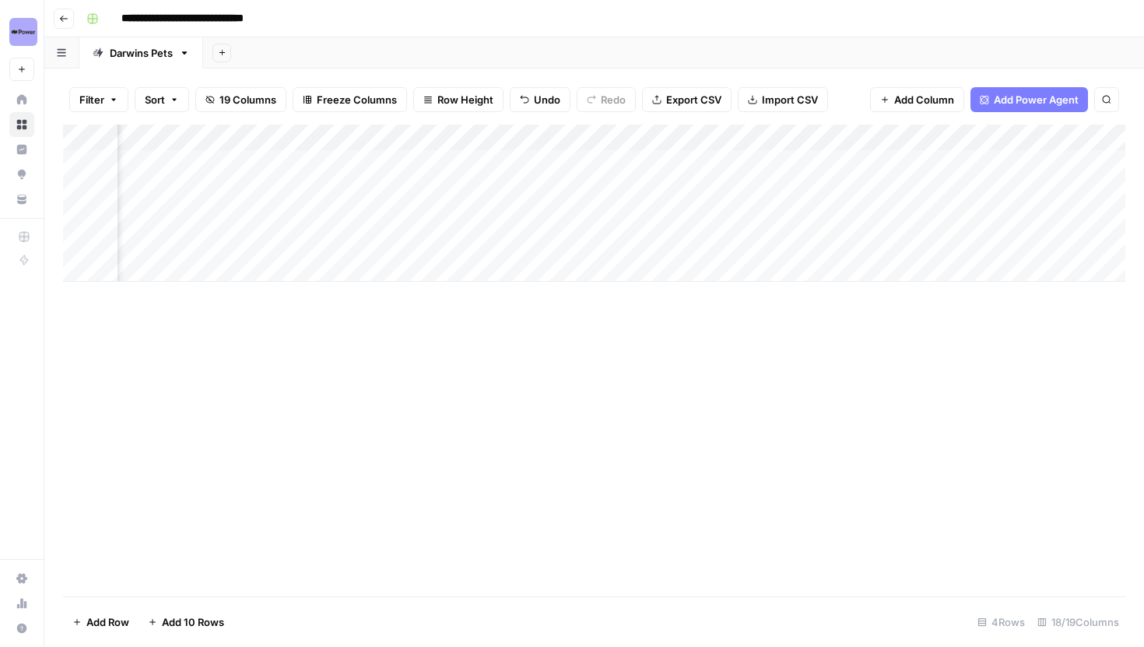
click at [596, 140] on div "Add Column" at bounding box center [594, 203] width 1063 height 157
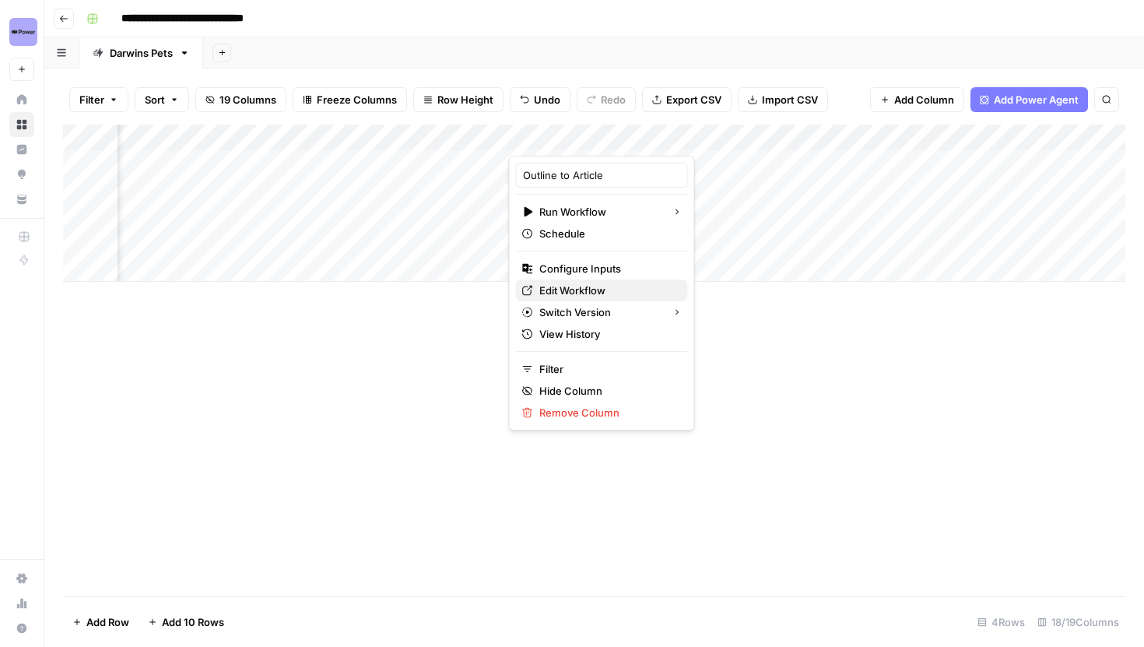
click at [568, 285] on span "Edit Workflow" at bounding box center [607, 291] width 136 height 16
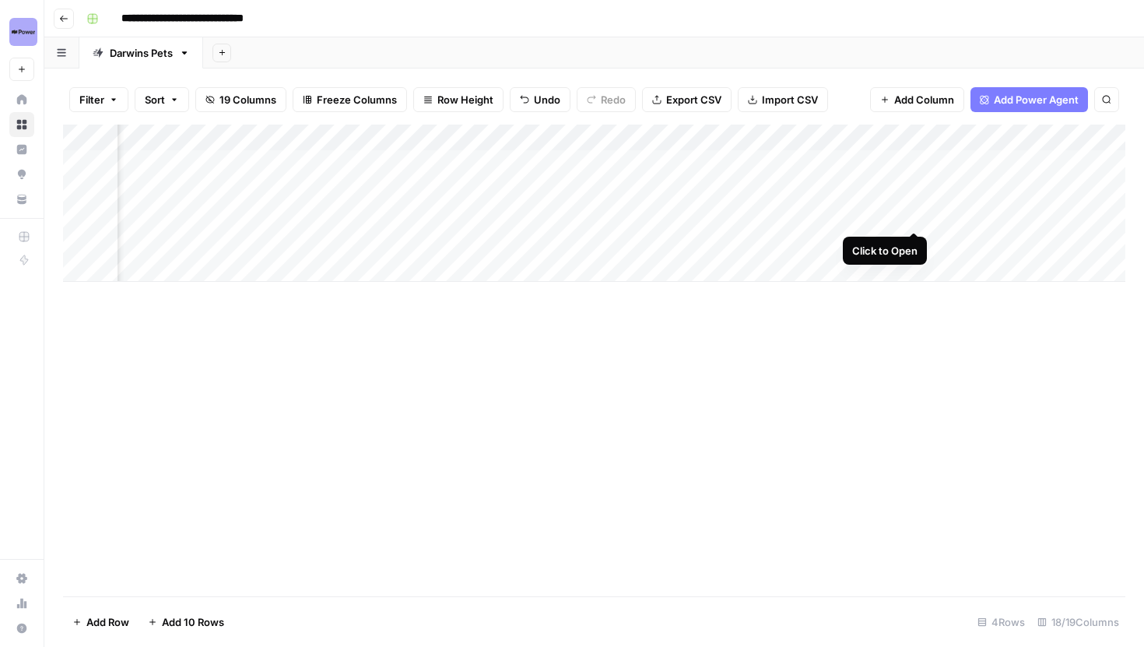
click at [917, 216] on div "Add Column" at bounding box center [594, 203] width 1063 height 157
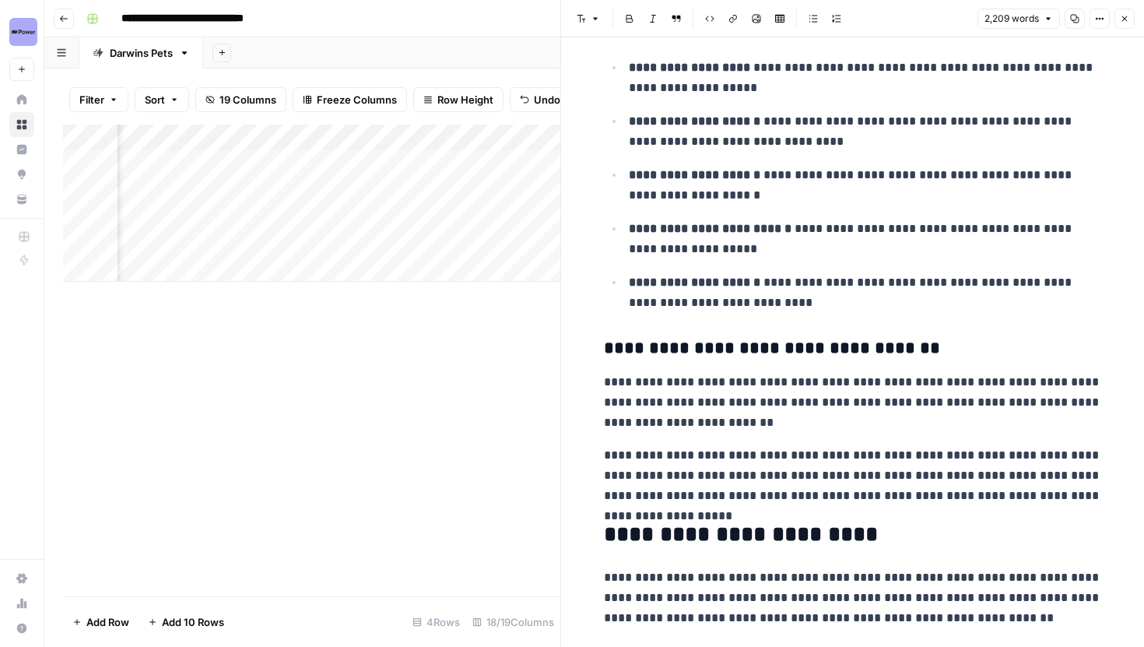
scroll to position [723, 0]
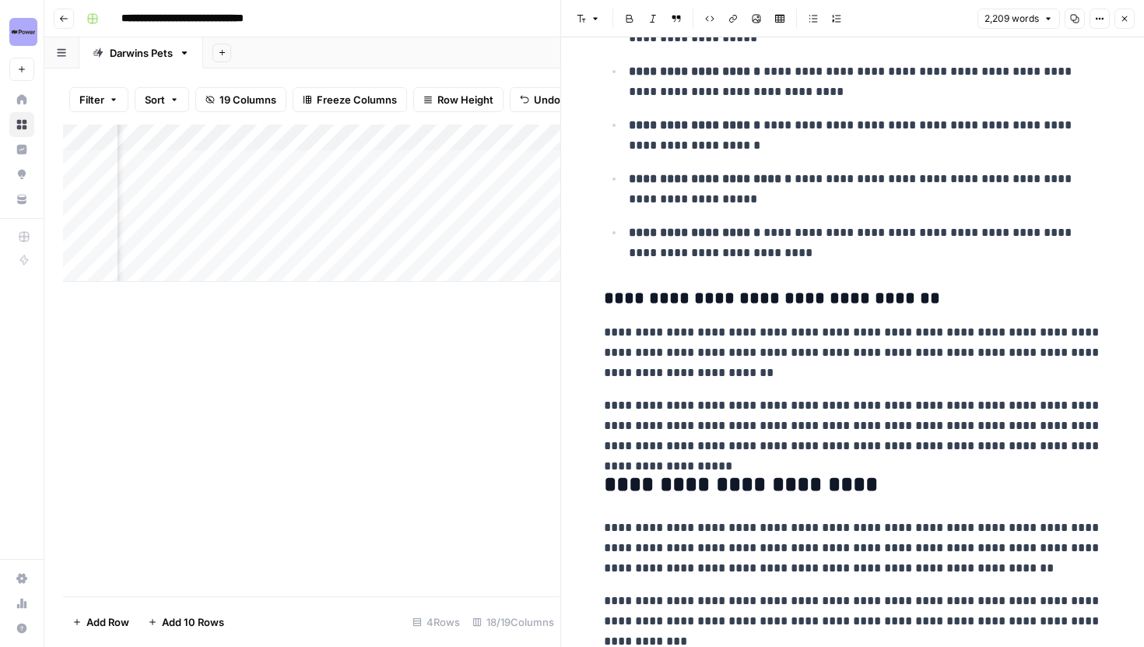
click at [1128, 25] on button "Close" at bounding box center [1125, 19] width 20 height 20
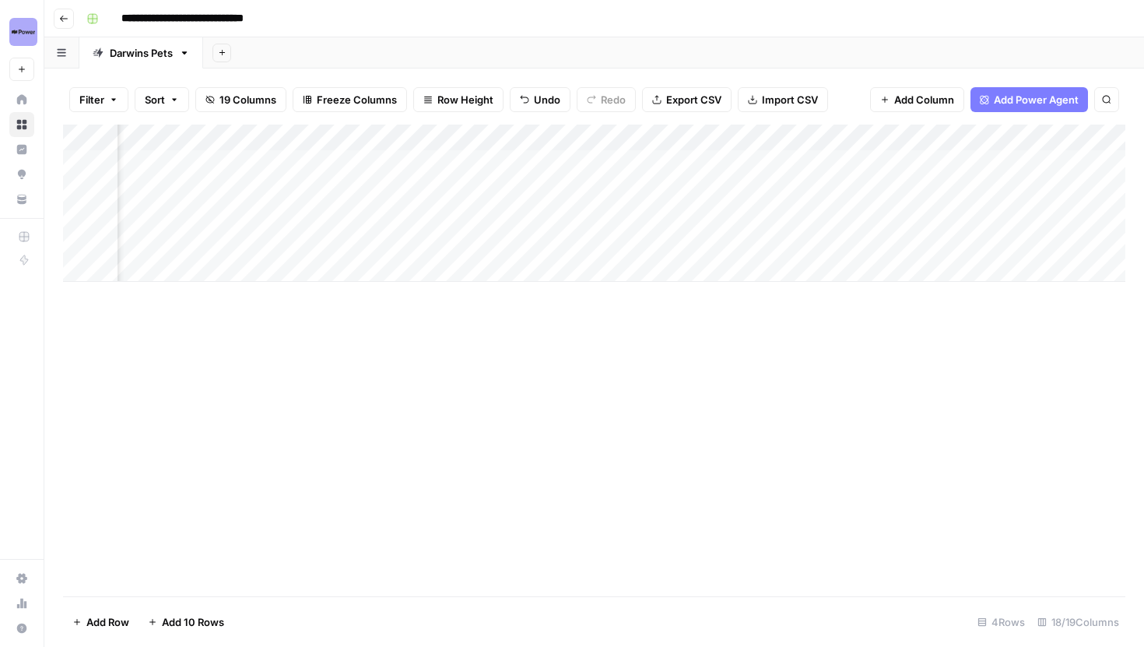
click at [634, 217] on div "Add Column" at bounding box center [594, 203] width 1063 height 157
click at [496, 240] on div "Add Column" at bounding box center [594, 203] width 1063 height 157
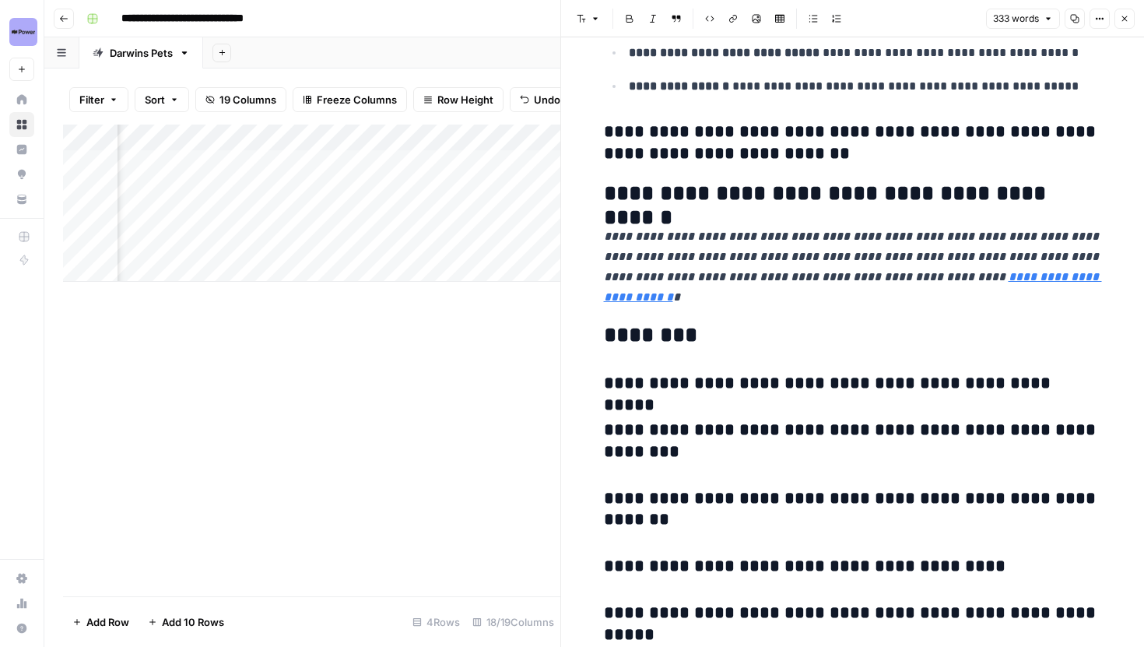
scroll to position [952, 0]
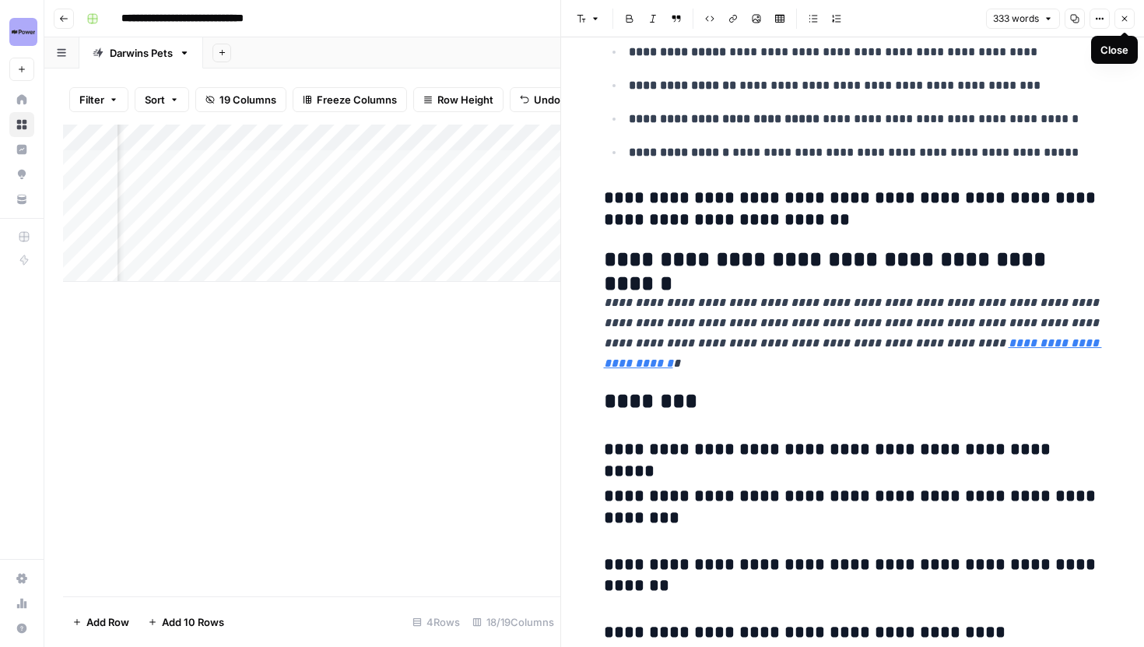
click at [1124, 17] on icon "button" at bounding box center [1124, 18] width 9 height 9
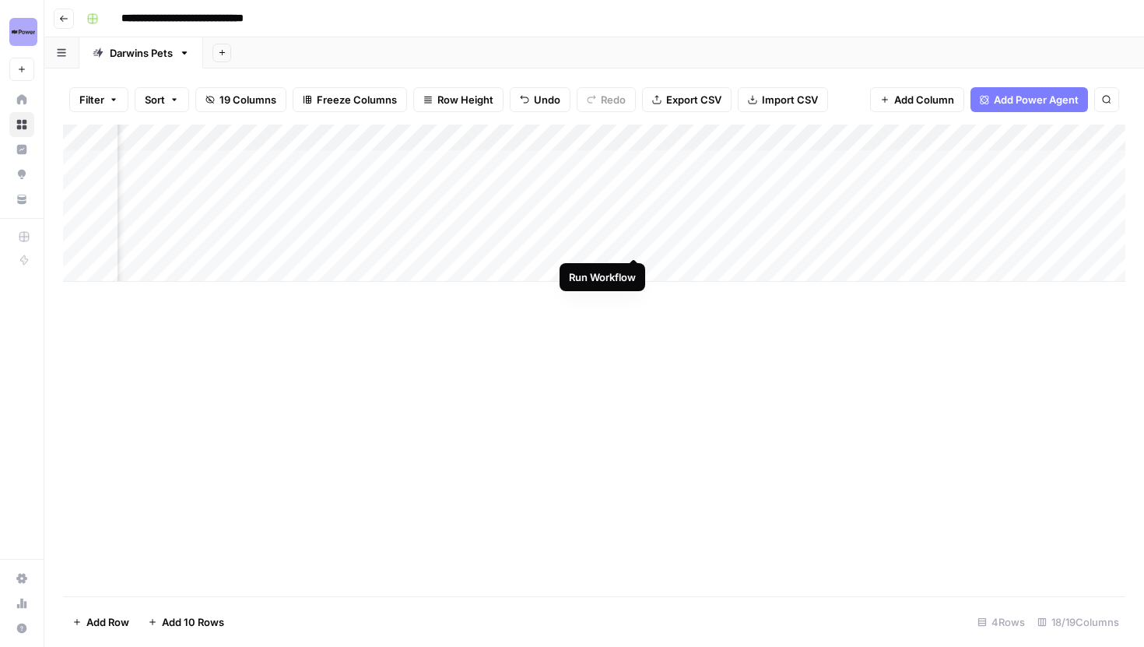
click at [631, 240] on div "Add Column" at bounding box center [594, 203] width 1063 height 157
click at [273, 188] on div "Add Column" at bounding box center [594, 203] width 1063 height 157
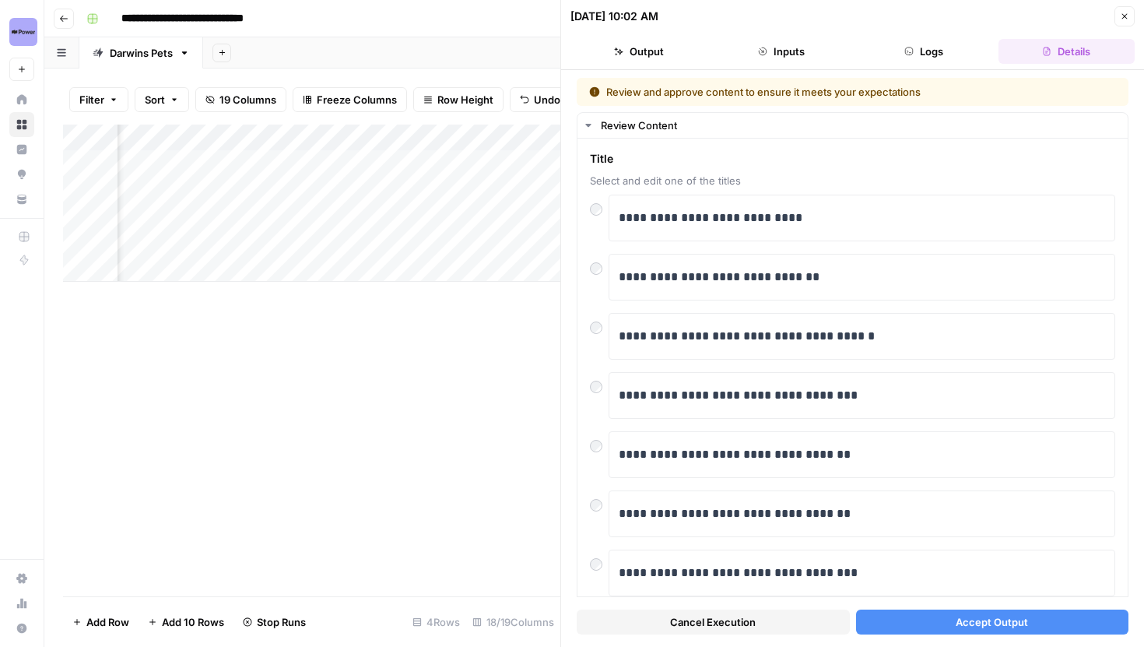
click at [897, 611] on button "Accept Output" at bounding box center [992, 622] width 273 height 25
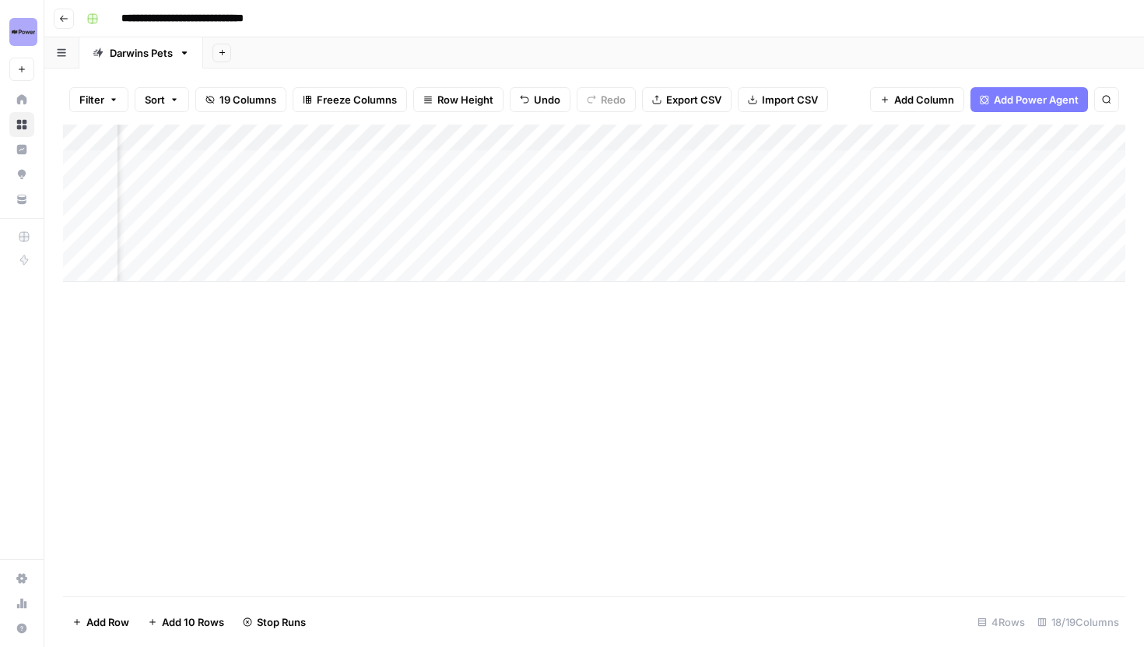
click at [211, 142] on div "Add Column" at bounding box center [594, 203] width 1063 height 157
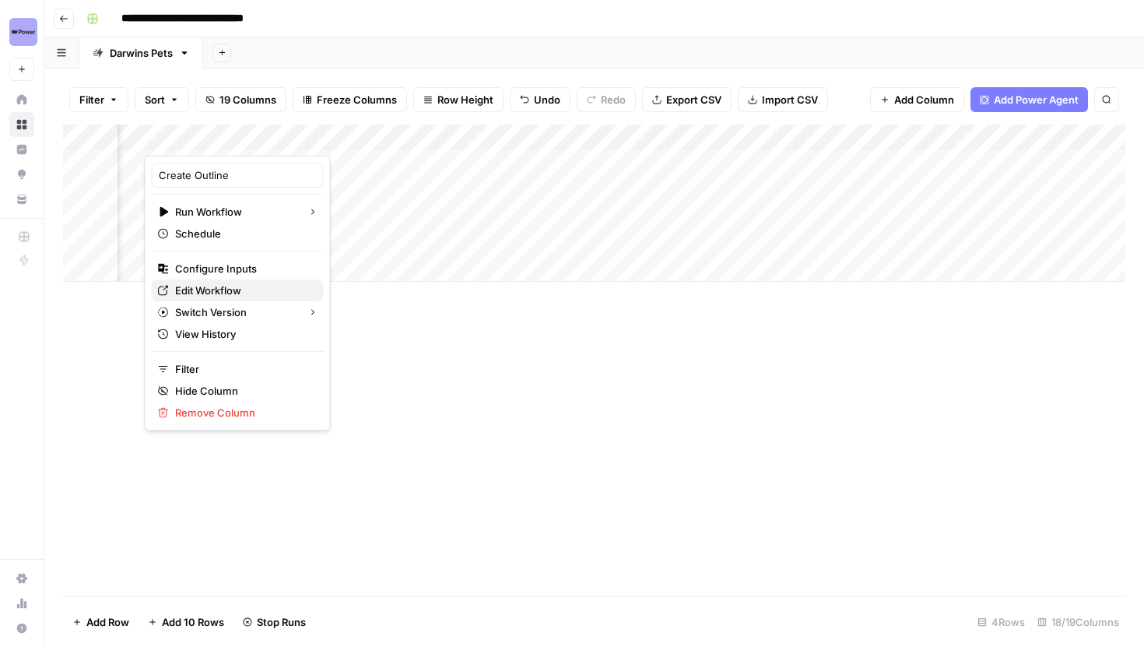
click at [194, 290] on span "Edit Workflow" at bounding box center [243, 291] width 136 height 16
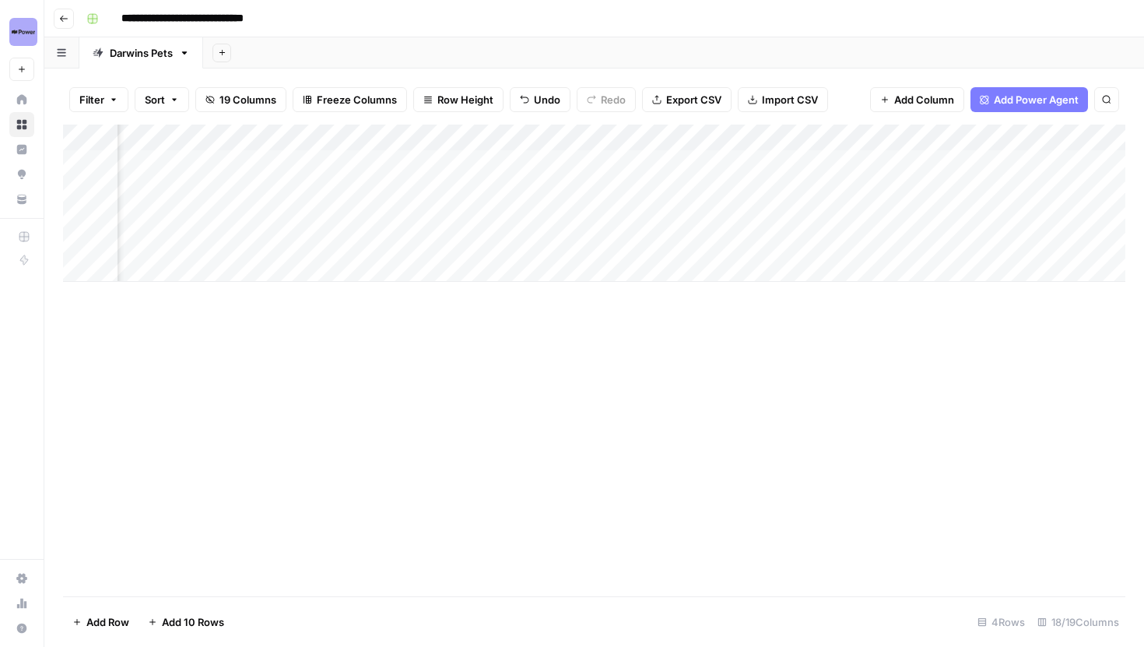
scroll to position [0, 1249]
click at [940, 241] on div "Add Column" at bounding box center [594, 203] width 1063 height 157
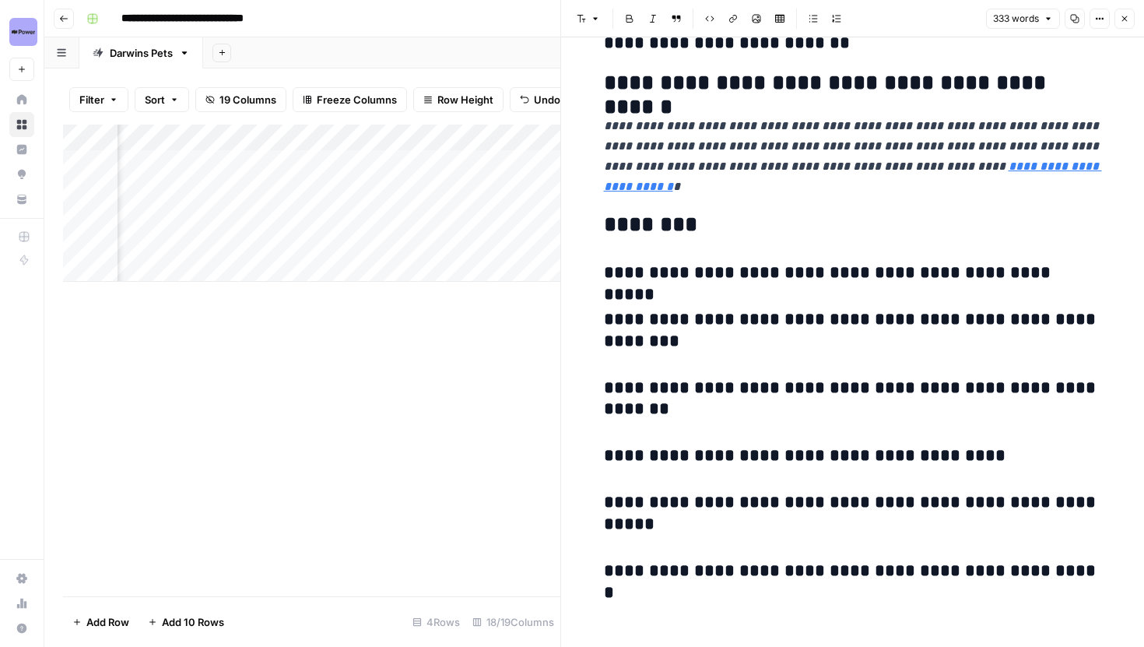
scroll to position [1133, 0]
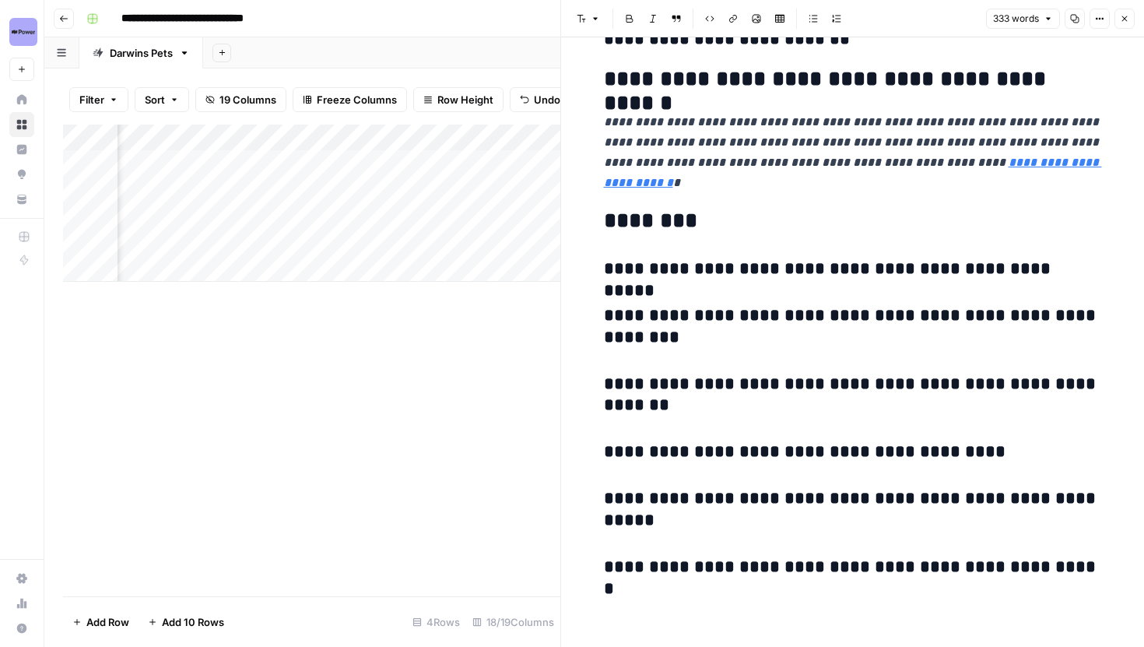
click at [1123, 21] on icon "button" at bounding box center [1124, 18] width 9 height 9
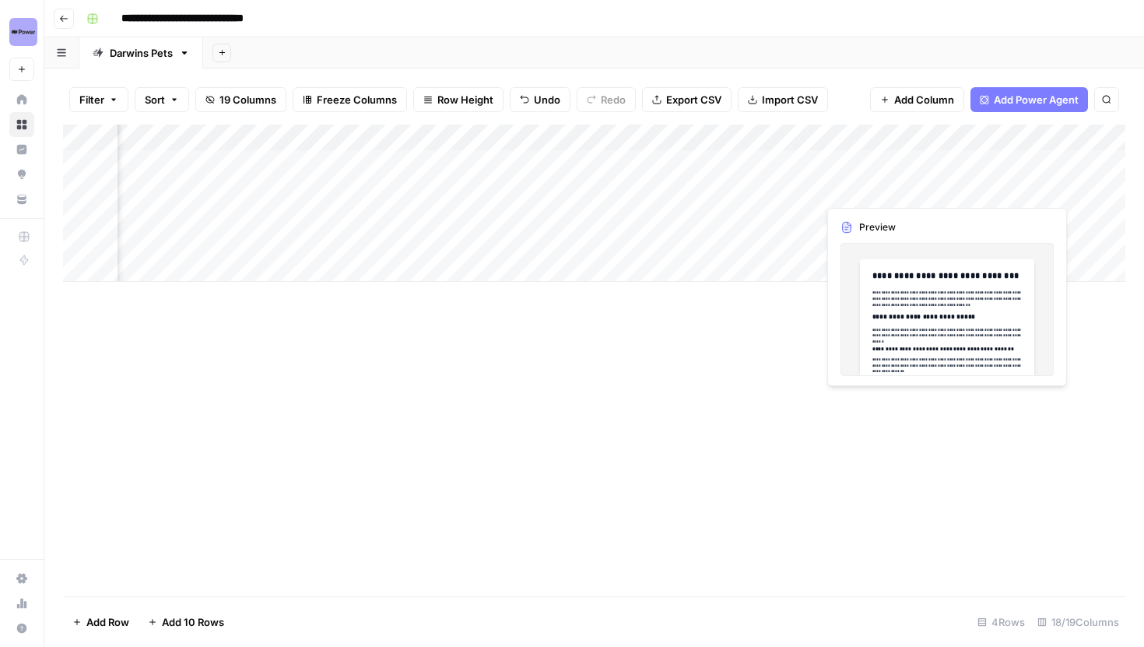
click at [943, 189] on div "Add Column" at bounding box center [594, 203] width 1063 height 157
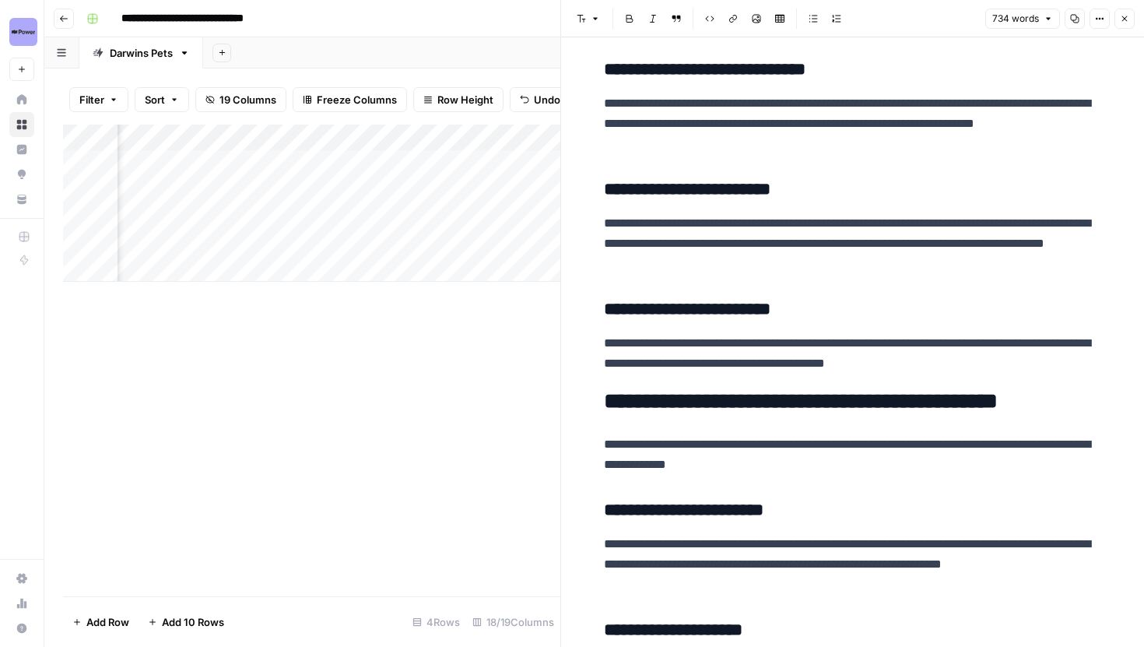
scroll to position [759, 0]
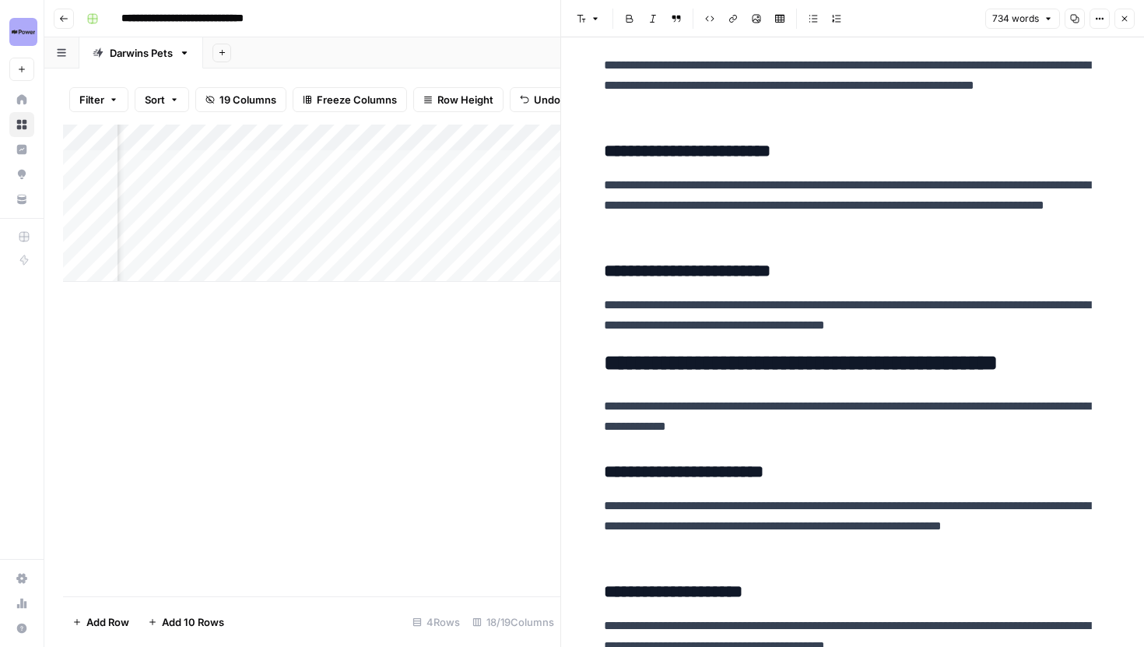
click at [1127, 17] on icon "button" at bounding box center [1124, 18] width 9 height 9
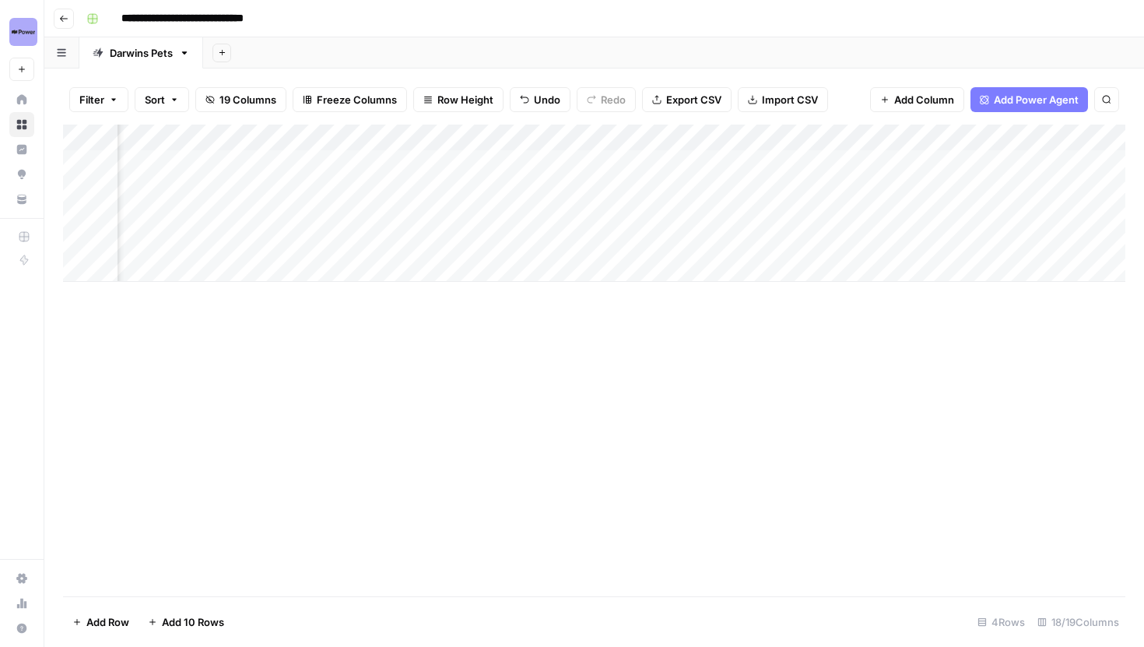
click at [946, 215] on div "Add Column" at bounding box center [594, 203] width 1063 height 157
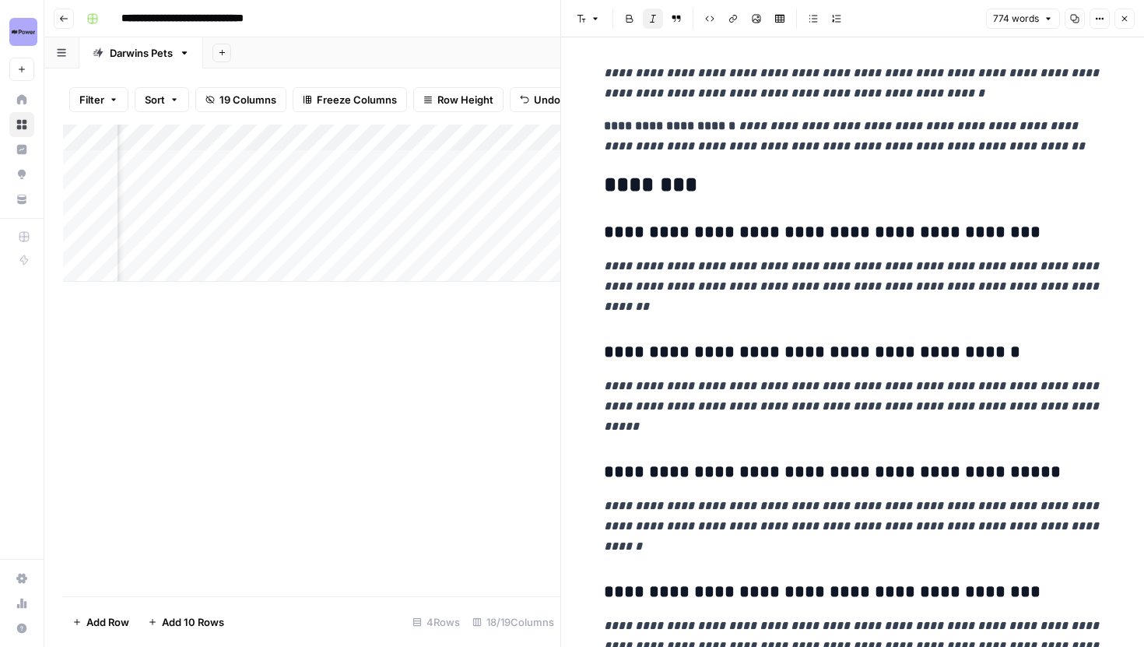
scroll to position [2542, 0]
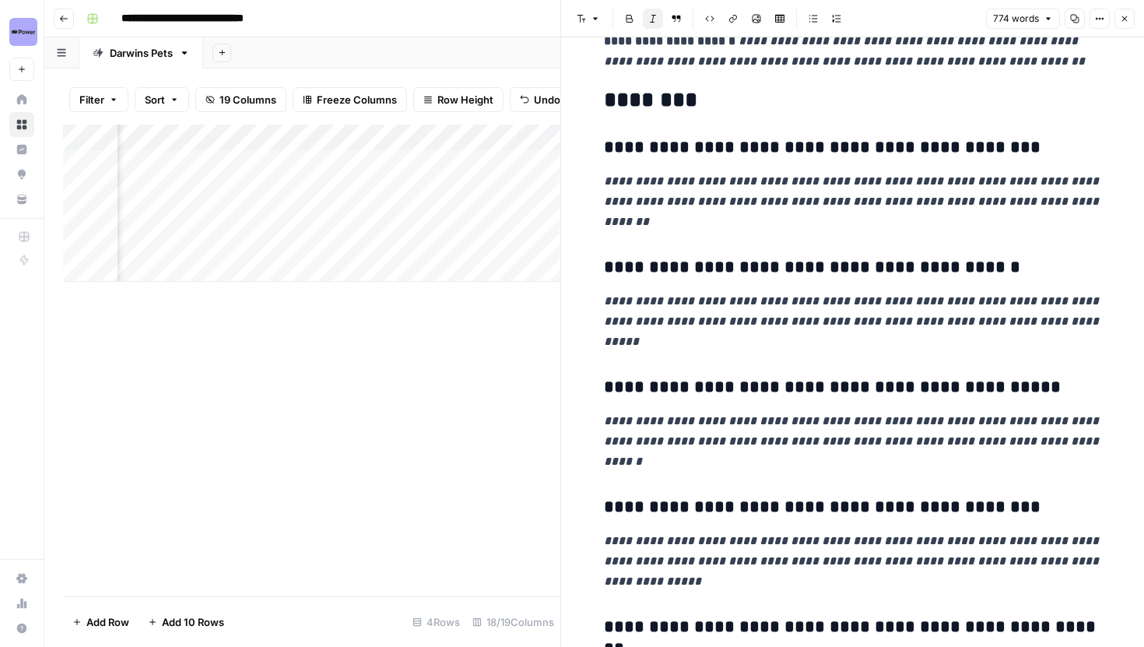
click at [1125, 29] on header "Font style Bold Italic Block quote Code block Link Image Insert Table Bulleted …" at bounding box center [852, 18] width 583 height 37
click at [1125, 21] on icon "button" at bounding box center [1124, 18] width 9 height 9
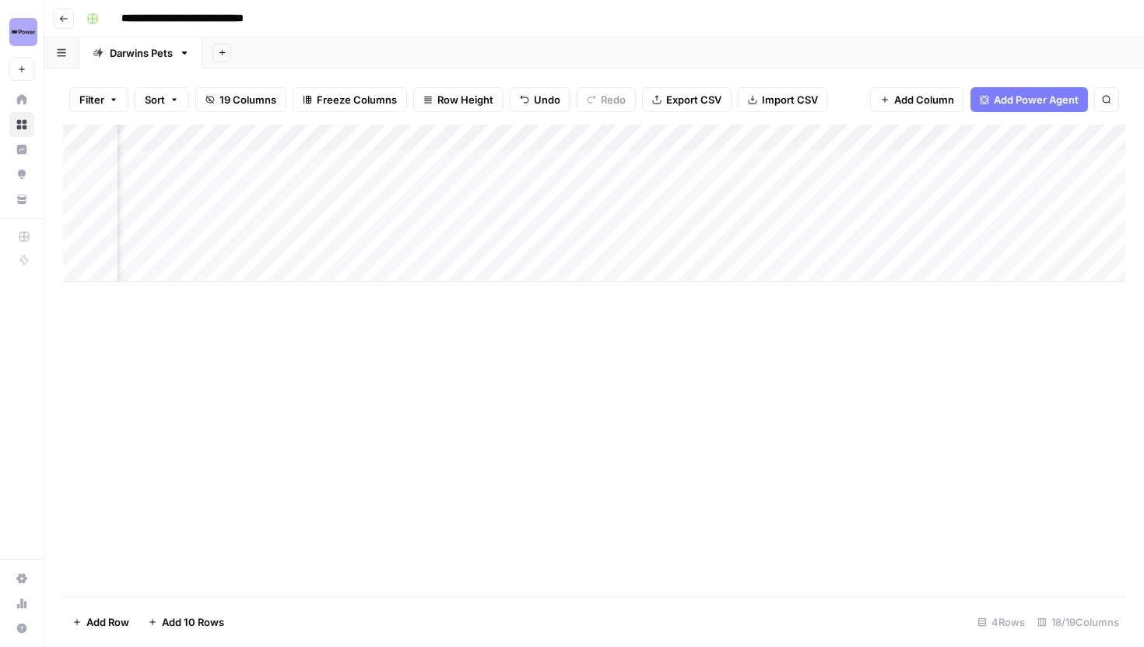
scroll to position [0, 956]
click at [378, 239] on div "Add Column" at bounding box center [594, 203] width 1063 height 157
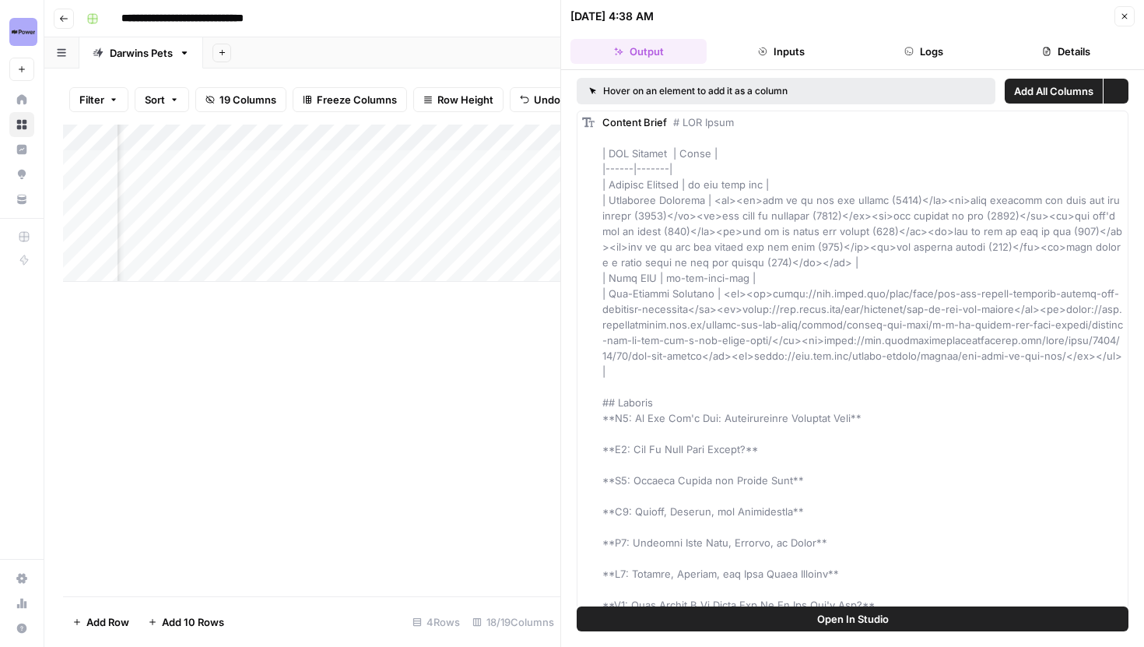
click at [889, 58] on button "Logs" at bounding box center [924, 51] width 136 height 25
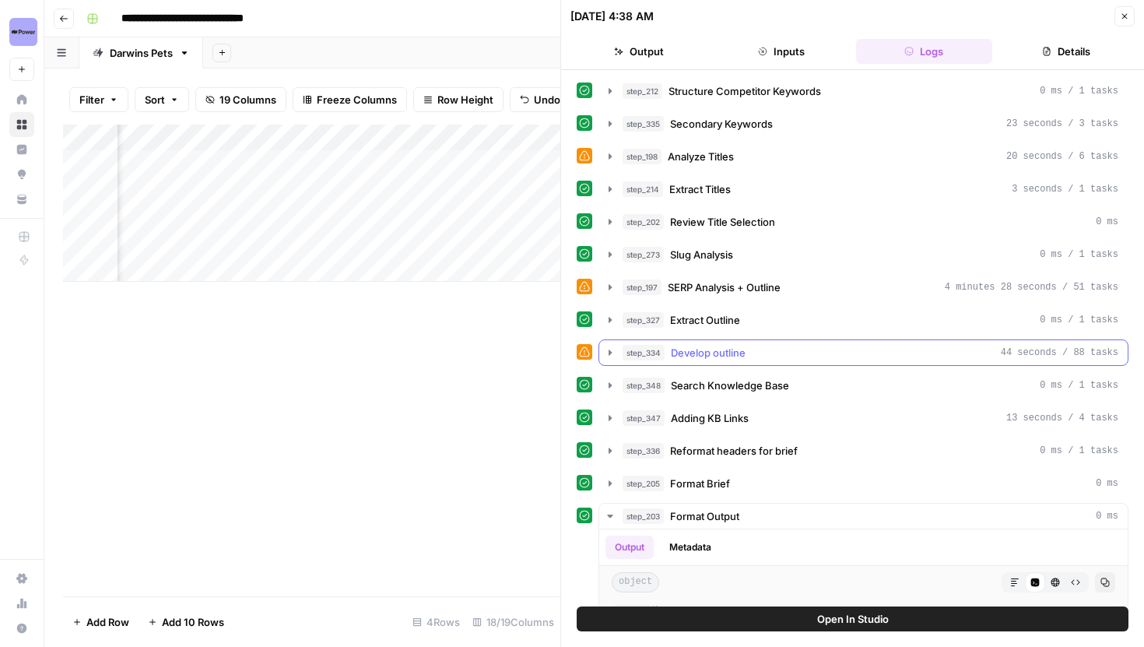
click at [608, 354] on icon "button" at bounding box center [610, 352] width 12 height 12
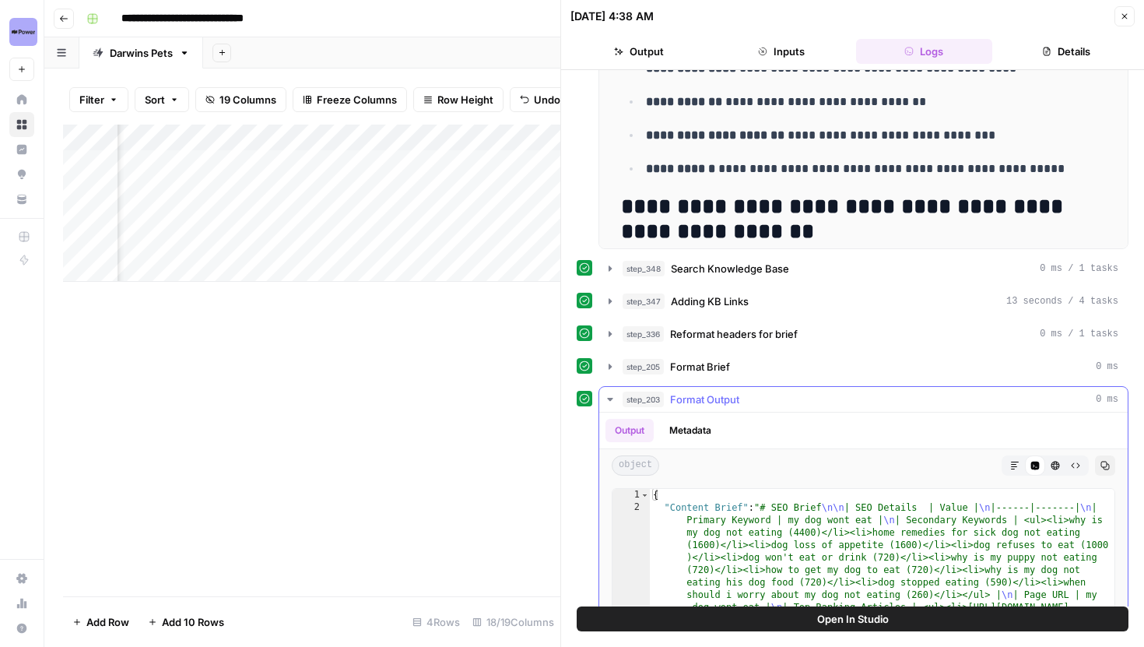
scroll to position [581, 0]
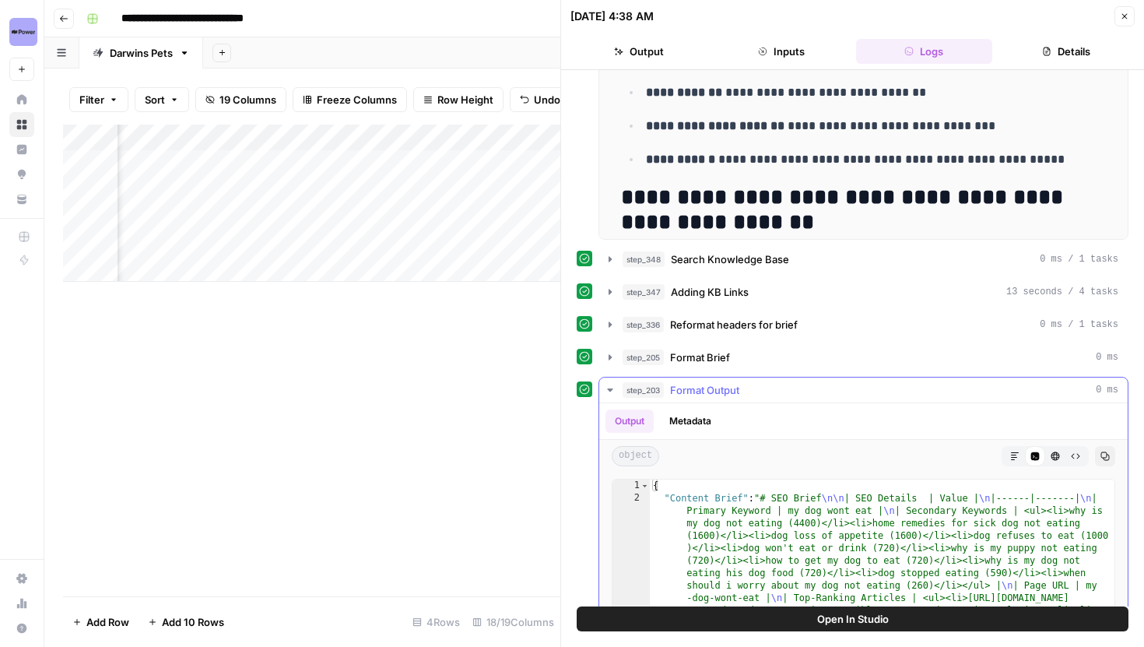
click at [615, 387] on icon "button" at bounding box center [610, 390] width 12 height 12
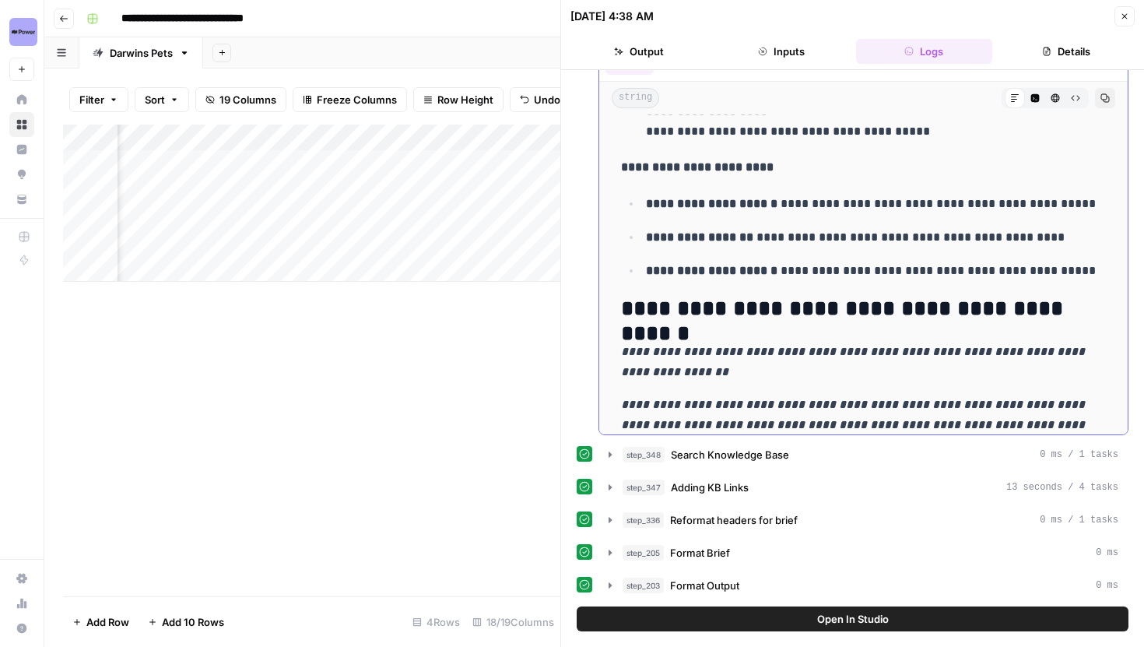
scroll to position [3720, 0]
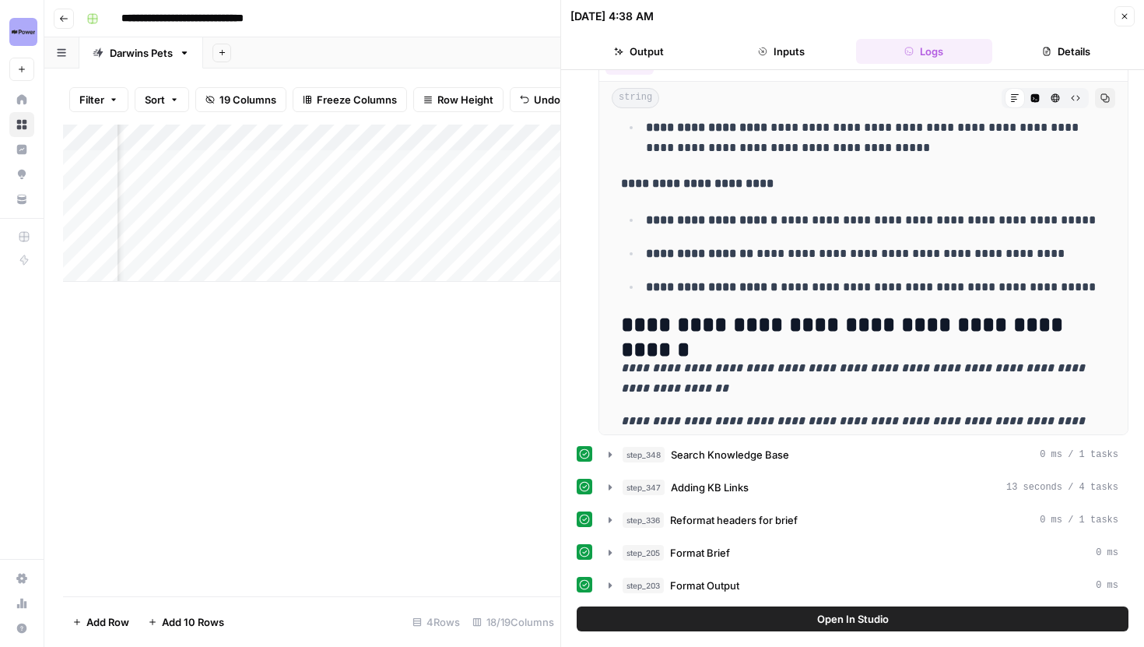
click at [1123, 14] on icon "button" at bounding box center [1124, 16] width 9 height 9
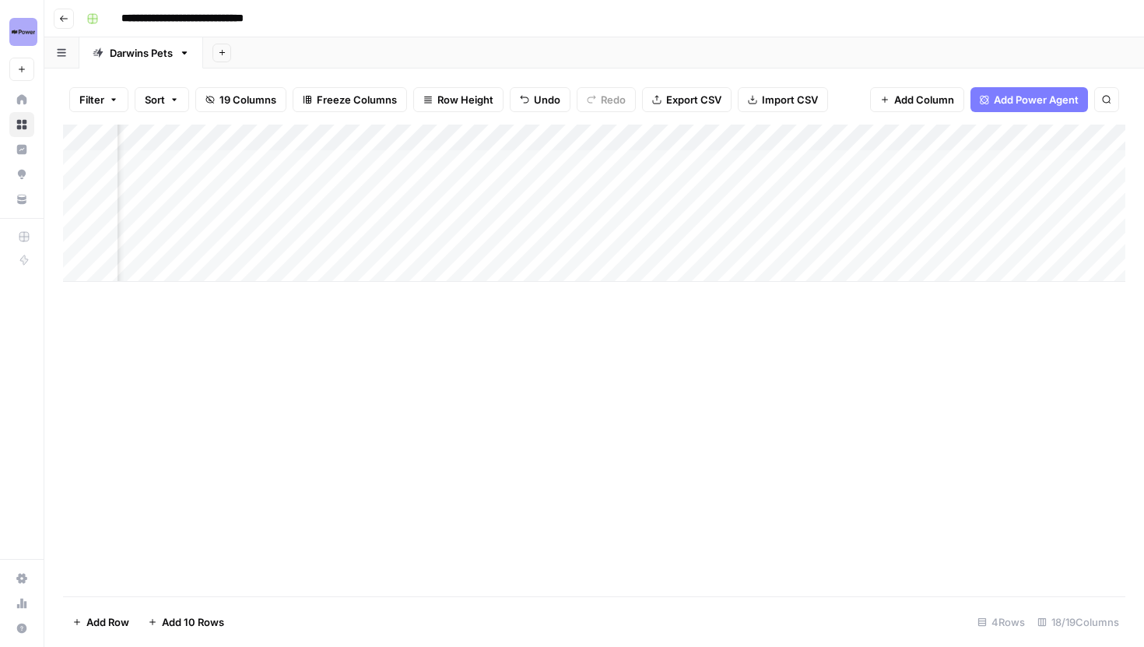
scroll to position [0, 1312]
click at [742, 241] on div "Add Column" at bounding box center [594, 203] width 1063 height 157
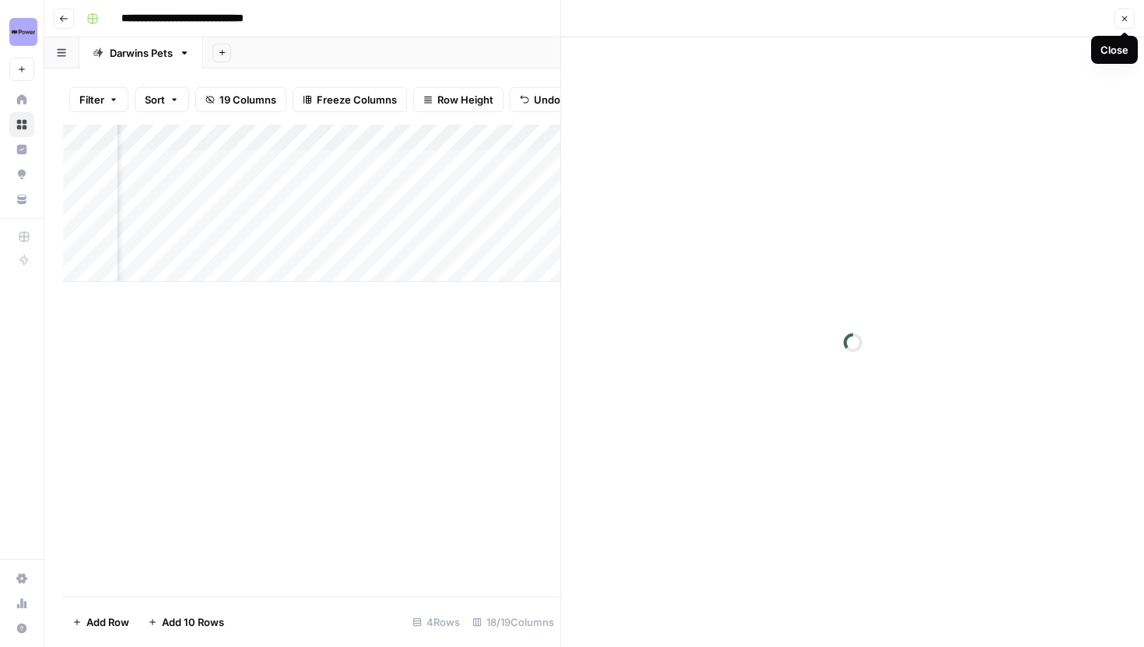
click at [1125, 15] on icon "button" at bounding box center [1124, 18] width 9 height 9
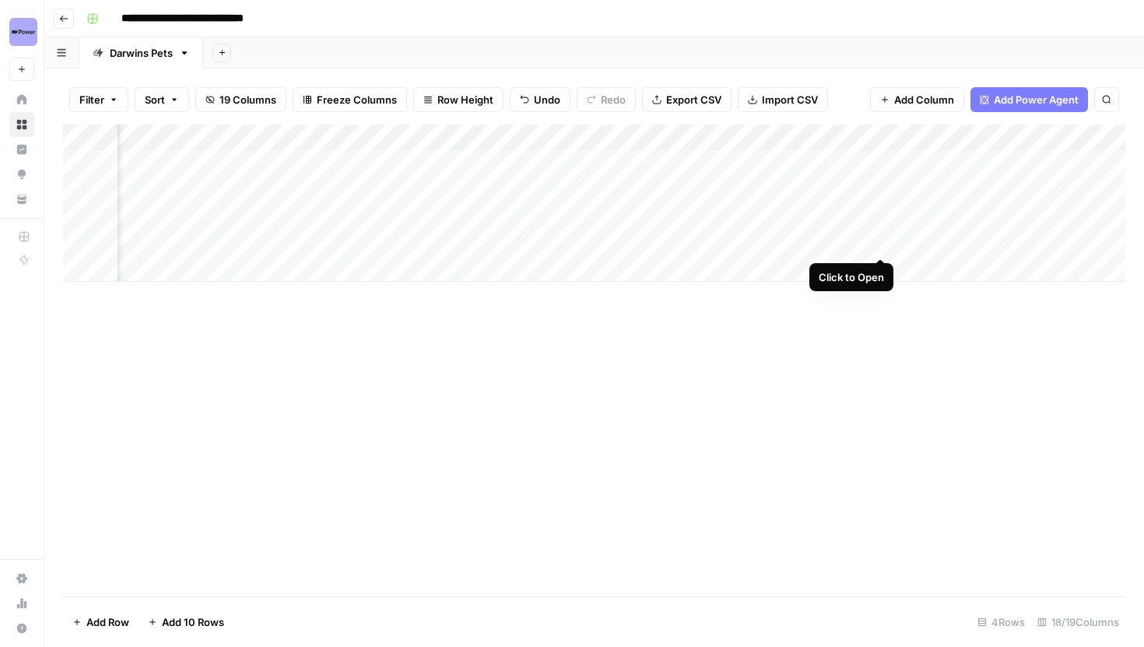
click at [884, 238] on div "Add Column" at bounding box center [594, 203] width 1063 height 157
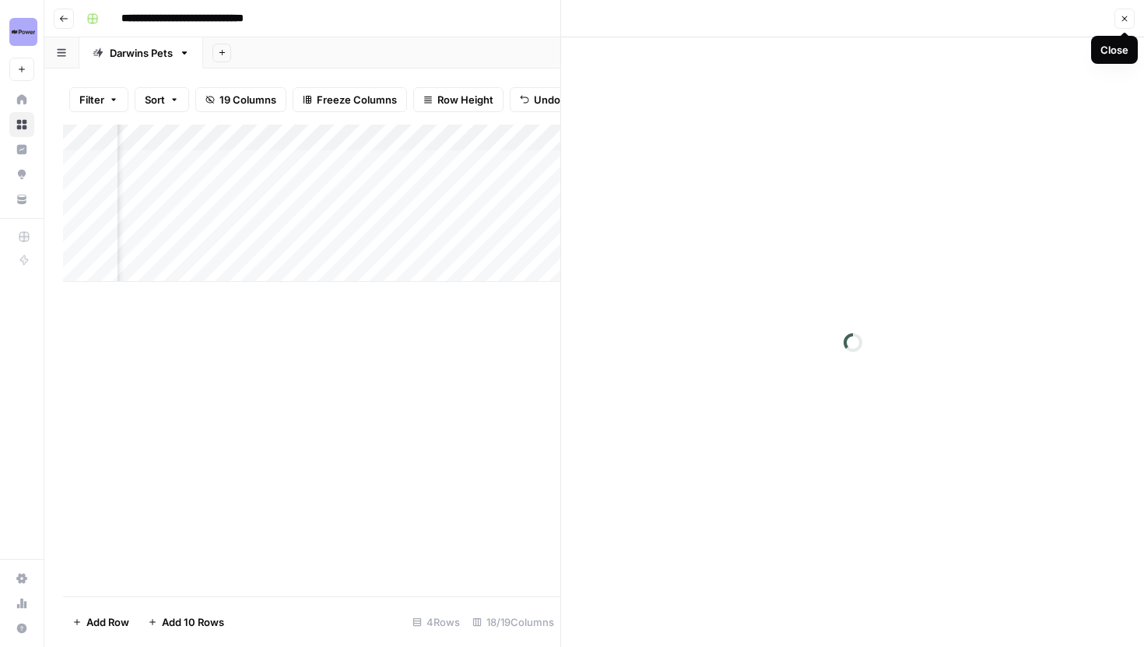
click at [1124, 21] on icon "button" at bounding box center [1124, 18] width 9 height 9
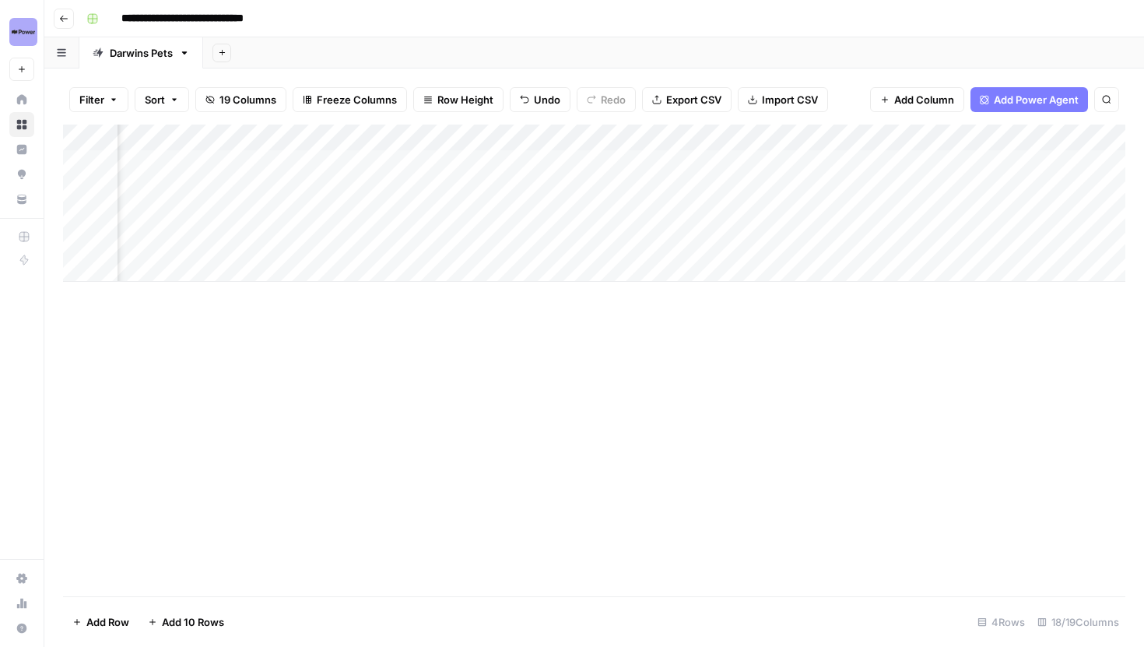
scroll to position [0, 885]
click at [414, 144] on div "Add Column" at bounding box center [594, 203] width 1063 height 157
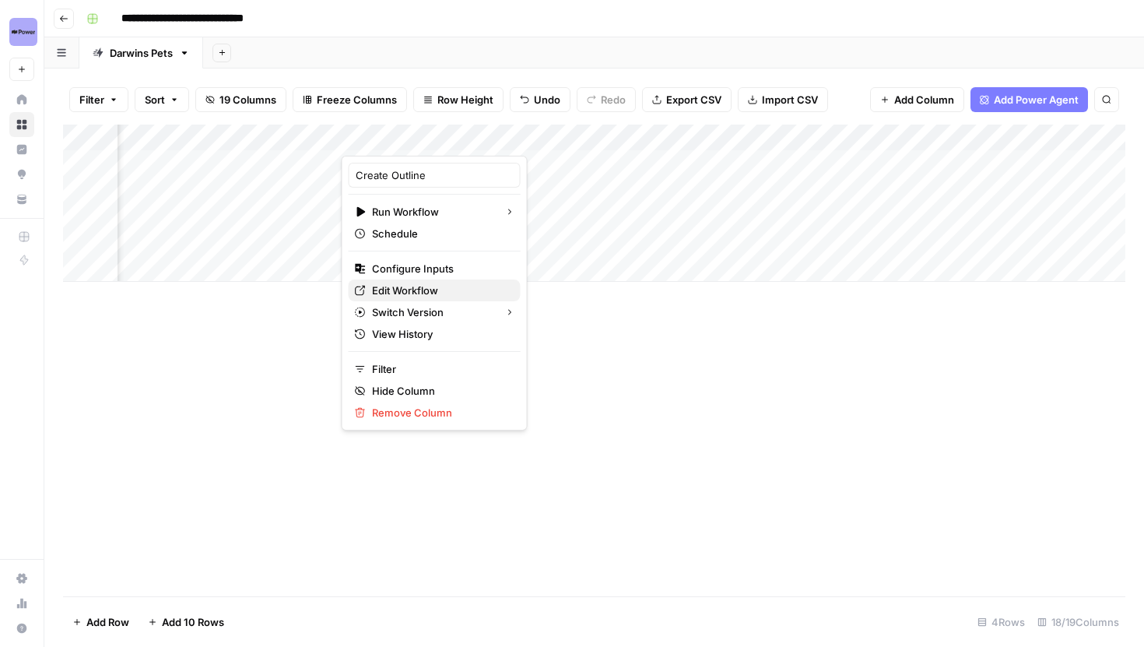
click at [413, 292] on span "Edit Workflow" at bounding box center [440, 291] width 136 height 16
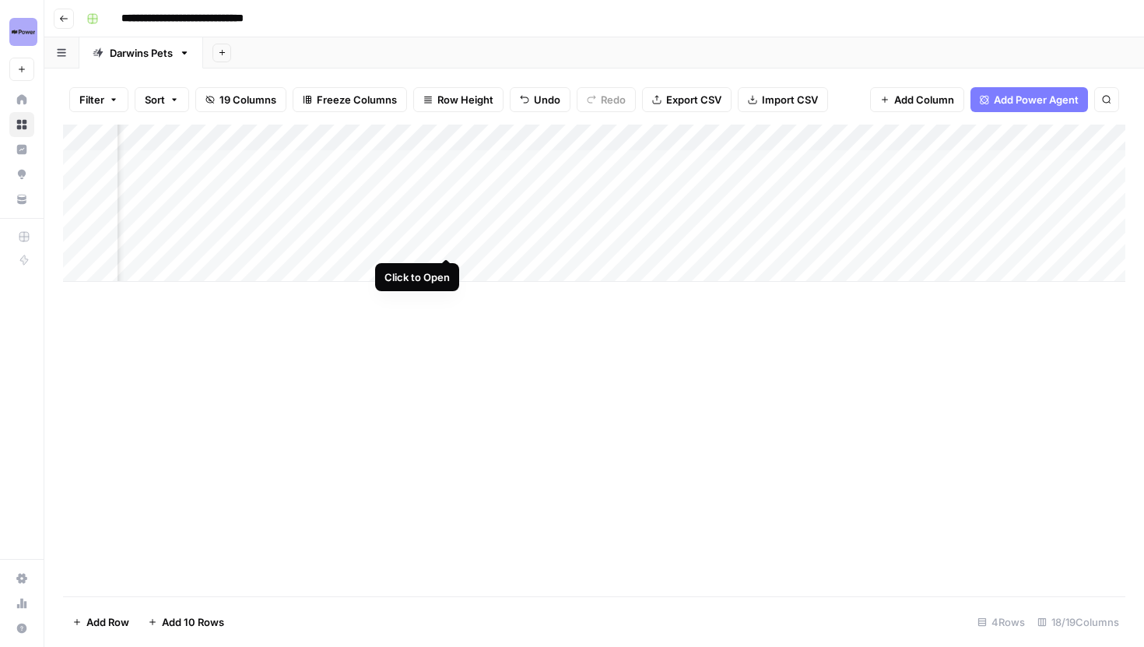
click at [446, 243] on div "Add Column" at bounding box center [594, 203] width 1063 height 157
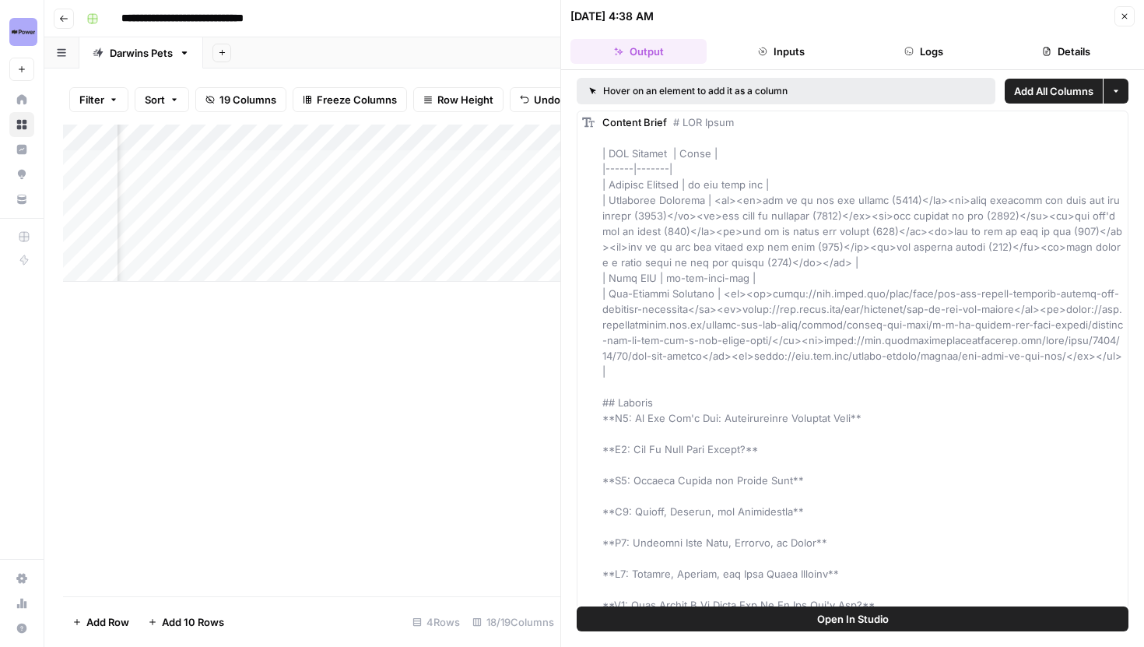
click at [883, 37] on header "09/18/25 at 4:38 AM Close Output Inputs Logs Details" at bounding box center [852, 35] width 583 height 70
click at [902, 49] on button "Logs" at bounding box center [924, 51] width 136 height 25
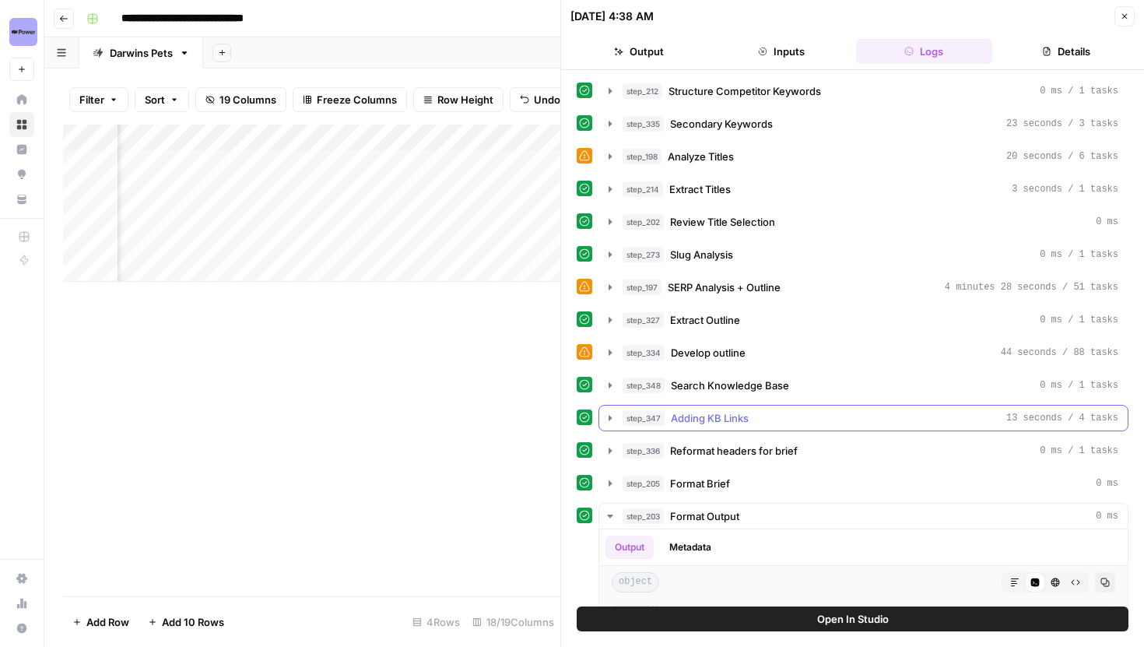
click at [606, 416] on icon "button" at bounding box center [610, 418] width 12 height 12
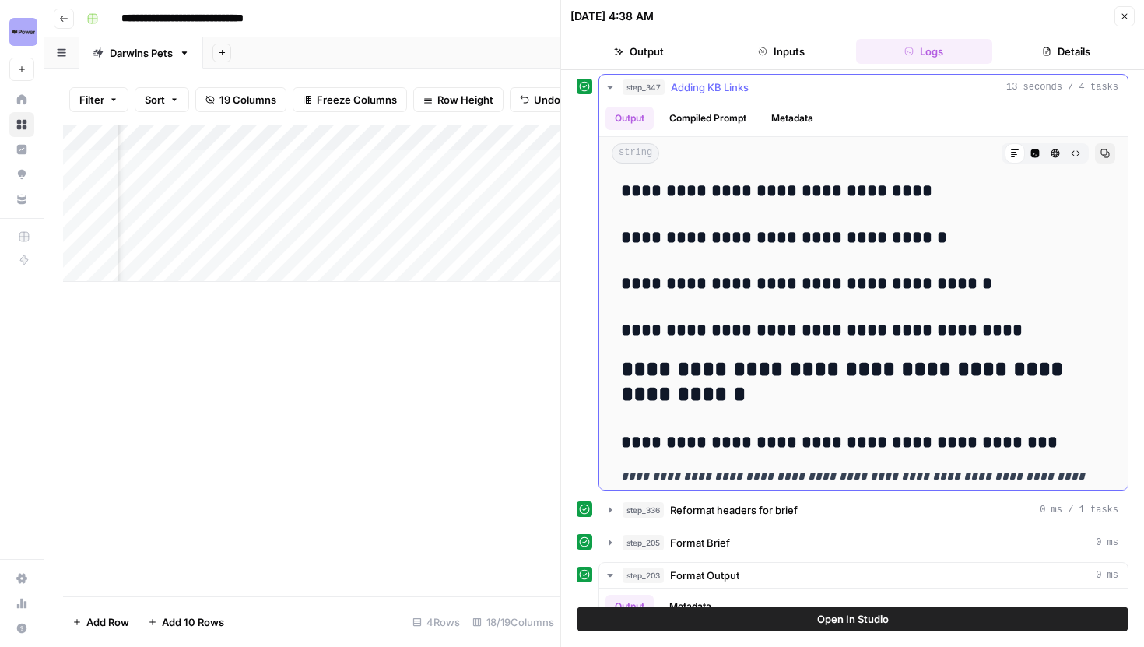
scroll to position [271, 0]
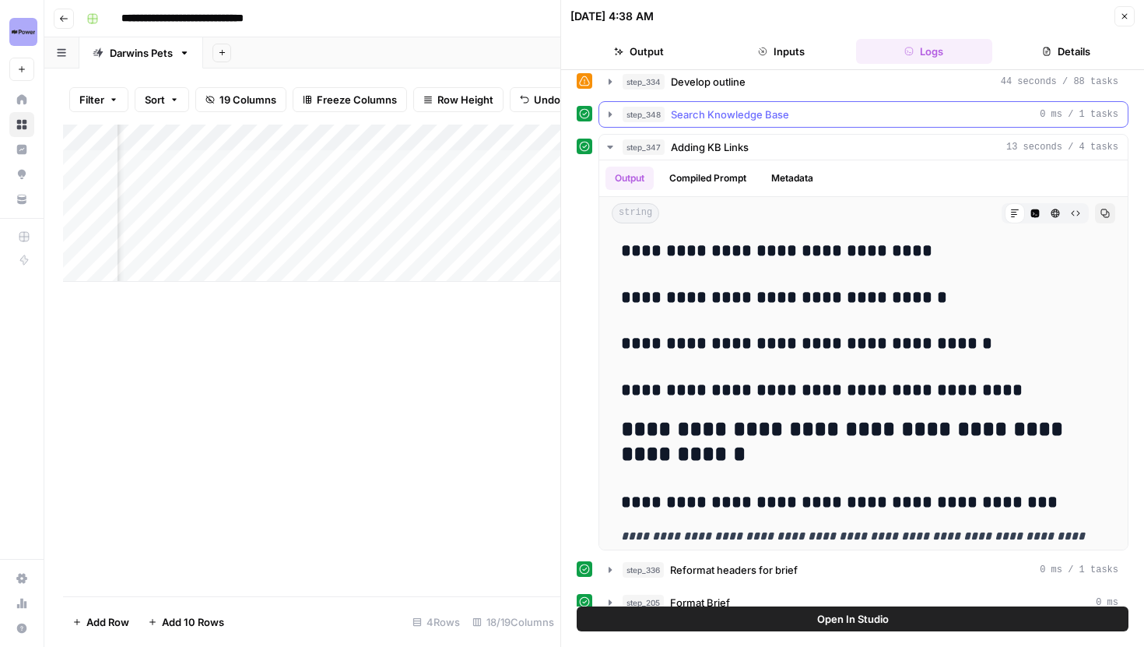
click at [610, 124] on button "step_348 Search Knowledge Base 0 ms / 1 tasks" at bounding box center [863, 114] width 529 height 25
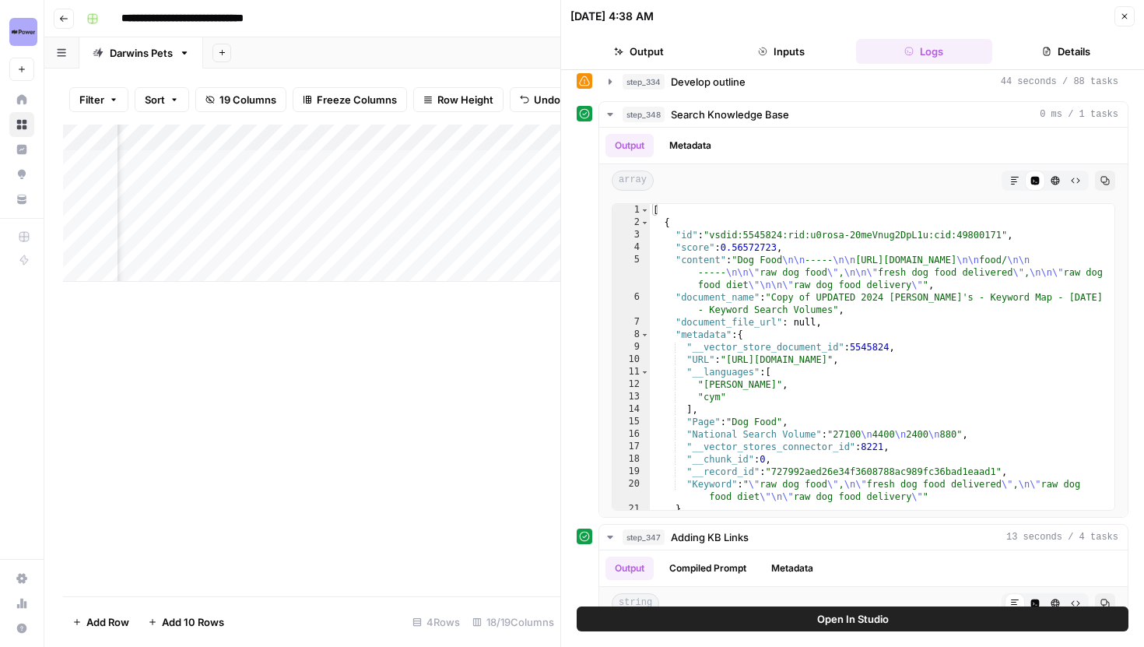
scroll to position [0, 1117]
click at [237, 243] on div "Add Column" at bounding box center [311, 203] width 497 height 157
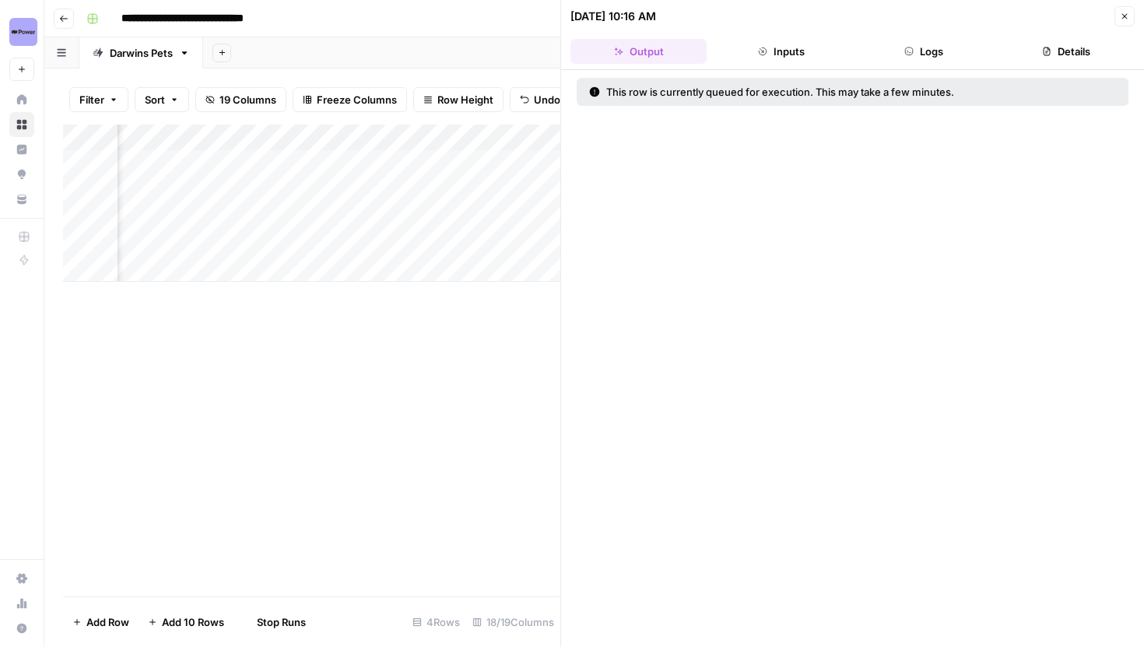
click at [1123, 14] on icon "button" at bounding box center [1124, 16] width 9 height 9
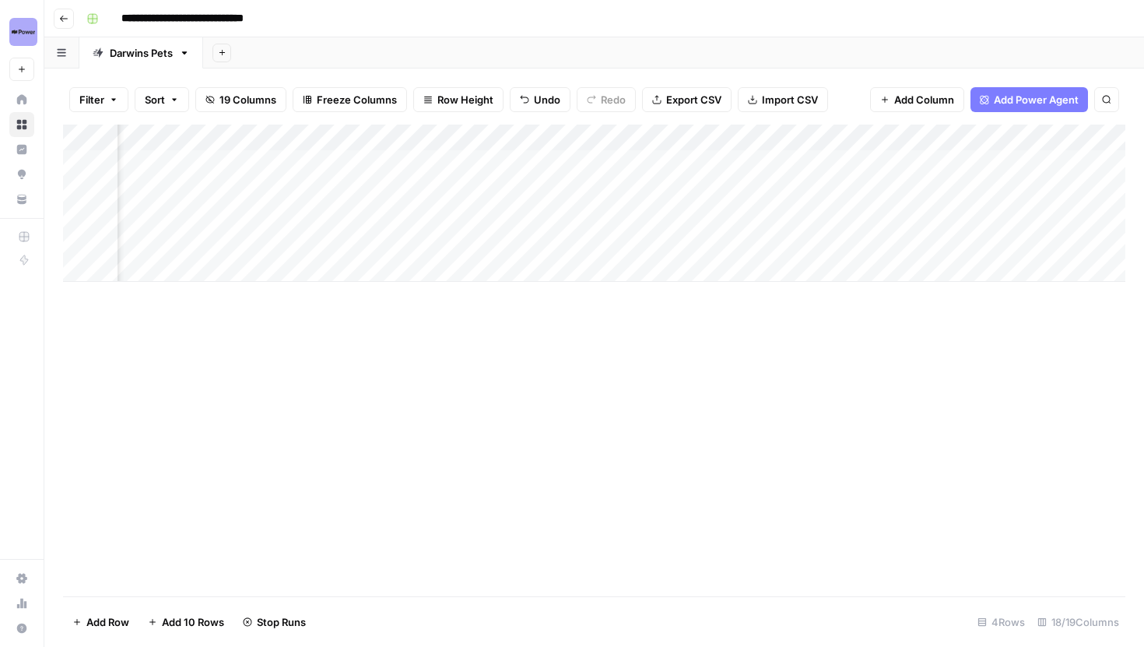
scroll to position [0, 1722]
click at [611, 243] on div "Add Column" at bounding box center [594, 203] width 1063 height 157
click at [199, 242] on div "Add Column" at bounding box center [594, 203] width 1063 height 157
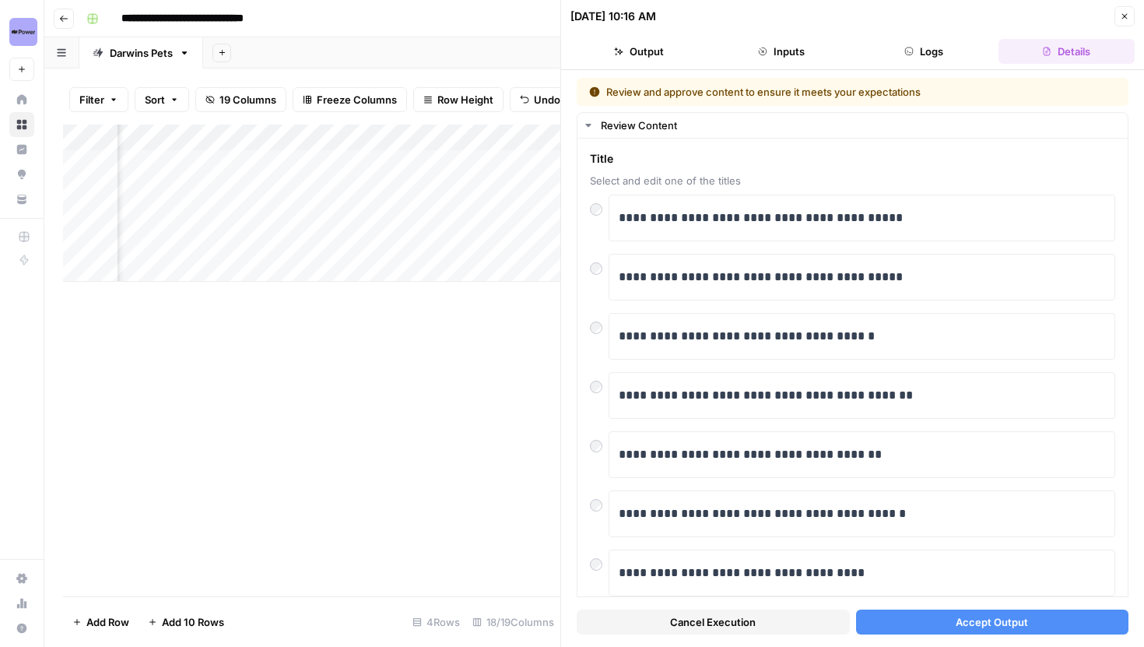
click at [918, 614] on button "Accept Output" at bounding box center [992, 622] width 273 height 25
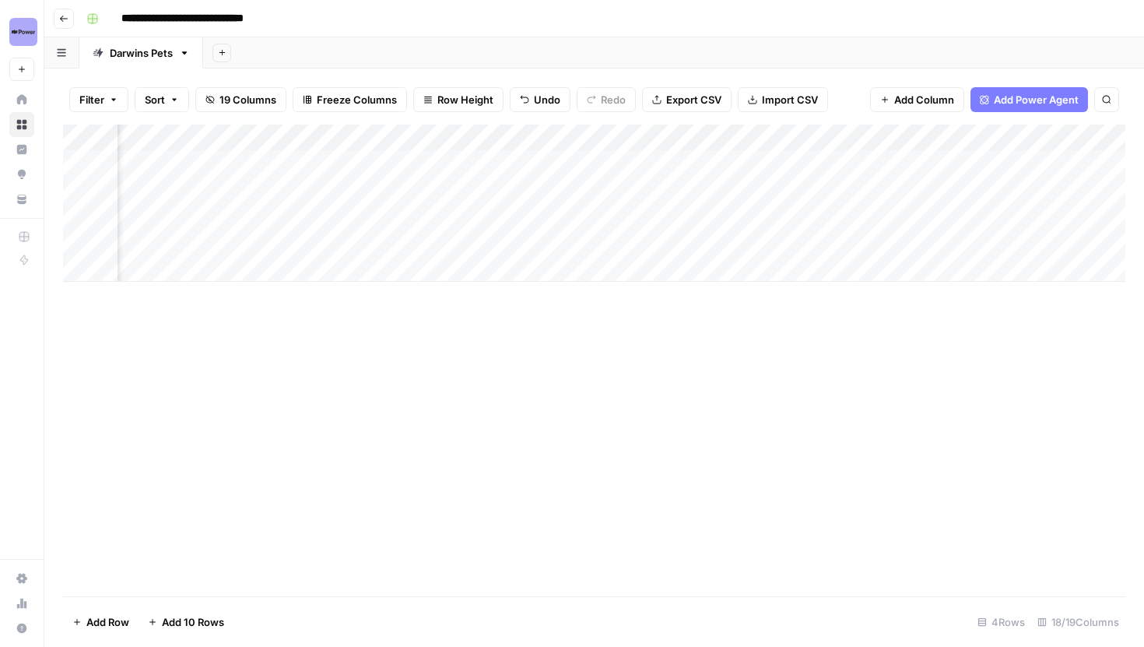
scroll to position [0, 1455]
click at [740, 241] on div "Add Column" at bounding box center [594, 203] width 1063 height 157
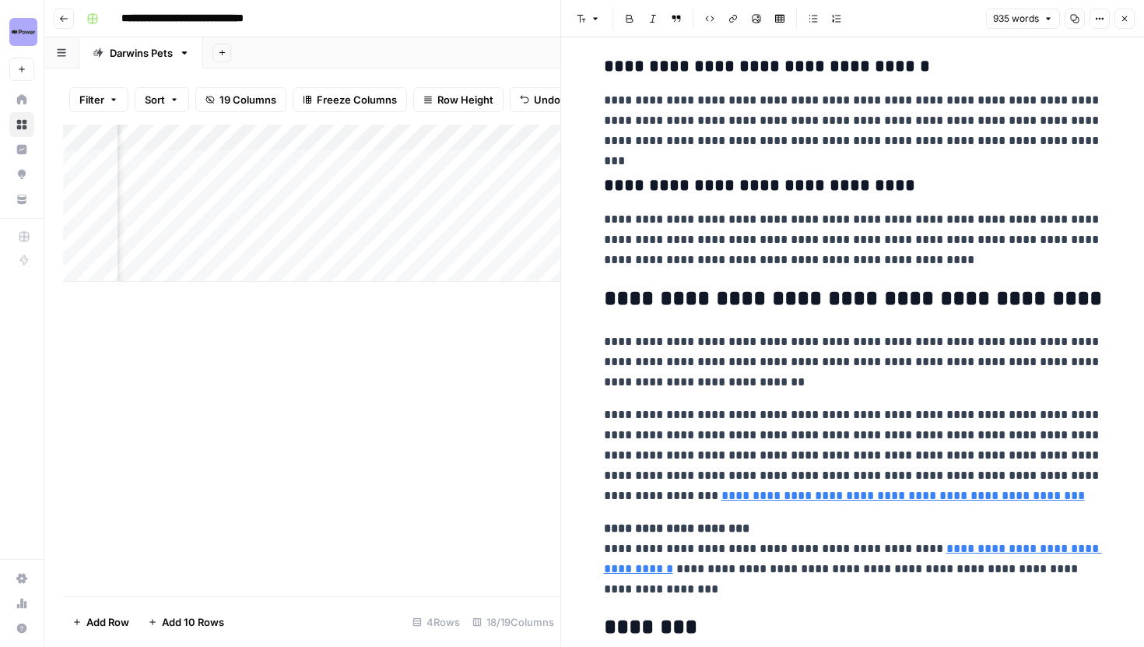
scroll to position [2547, 0]
click at [1119, 20] on button "Close" at bounding box center [1125, 19] width 20 height 20
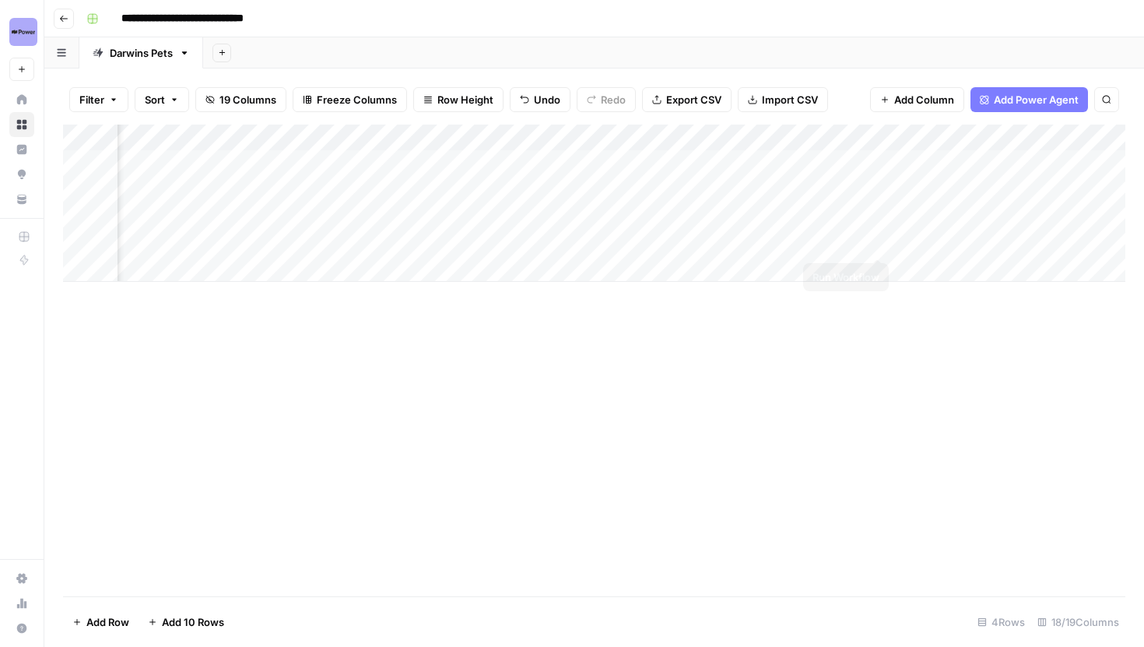
click at [880, 244] on div "Add Column" at bounding box center [594, 203] width 1063 height 157
click at [902, 188] on div "Add Column" at bounding box center [594, 203] width 1063 height 157
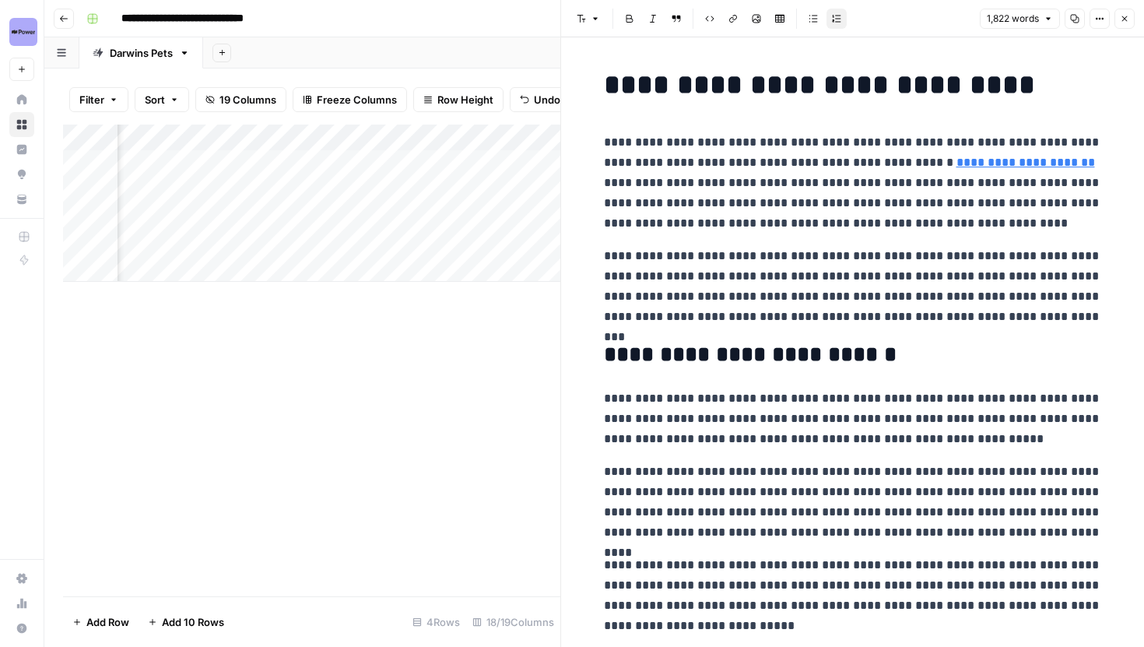
click at [1122, 21] on icon "button" at bounding box center [1124, 18] width 9 height 9
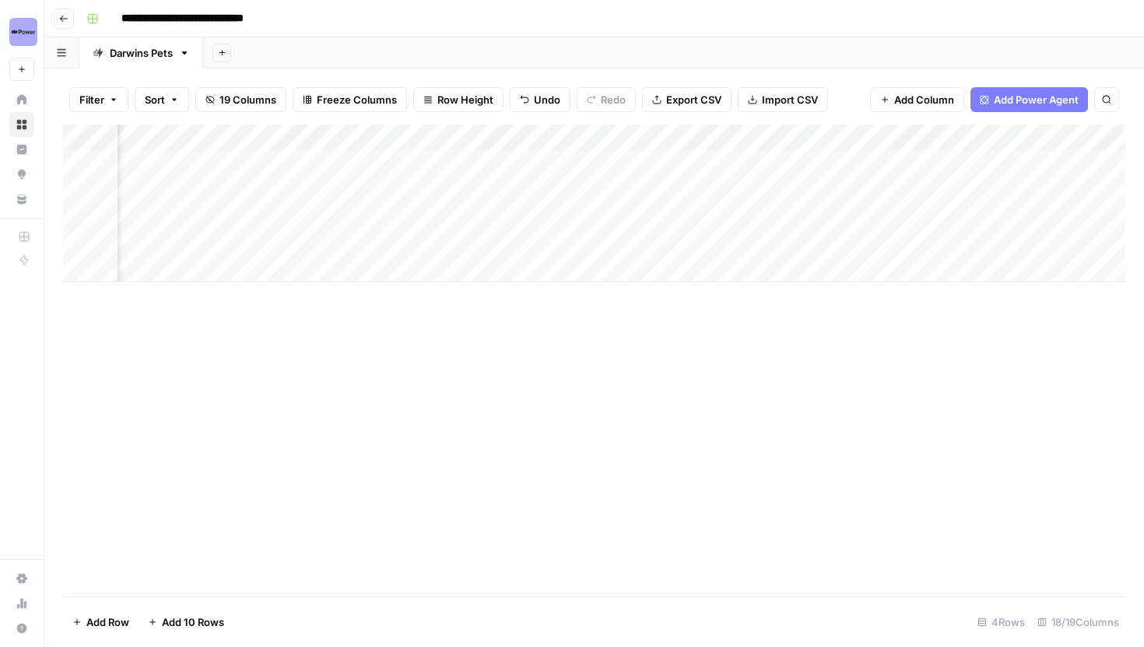
click at [906, 166] on div "Add Column" at bounding box center [594, 203] width 1063 height 157
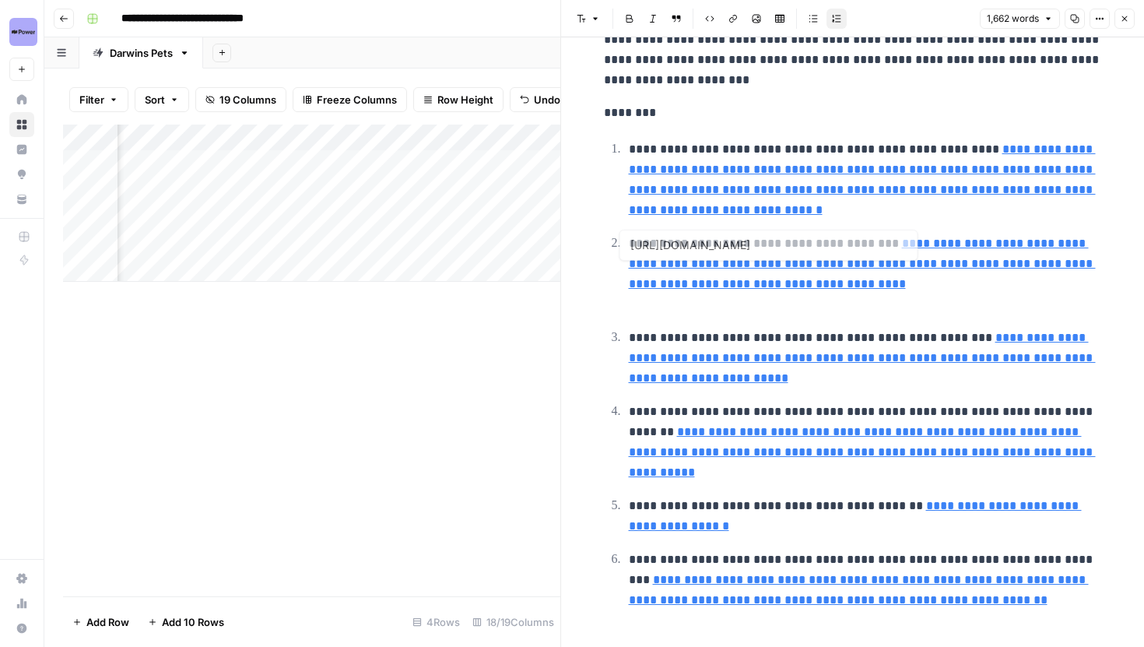
scroll to position [4180, 0]
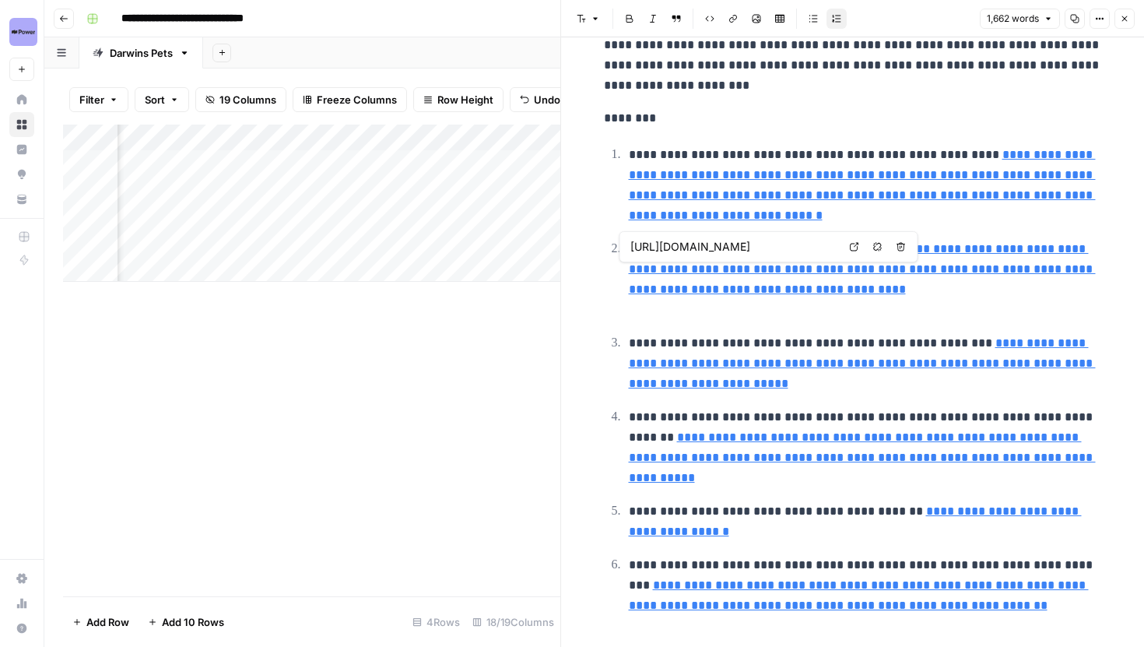
type input "https://www.aaha.org/resources/2024-aaha-fluid-therapy-guidelines-for-dogs-and-…"
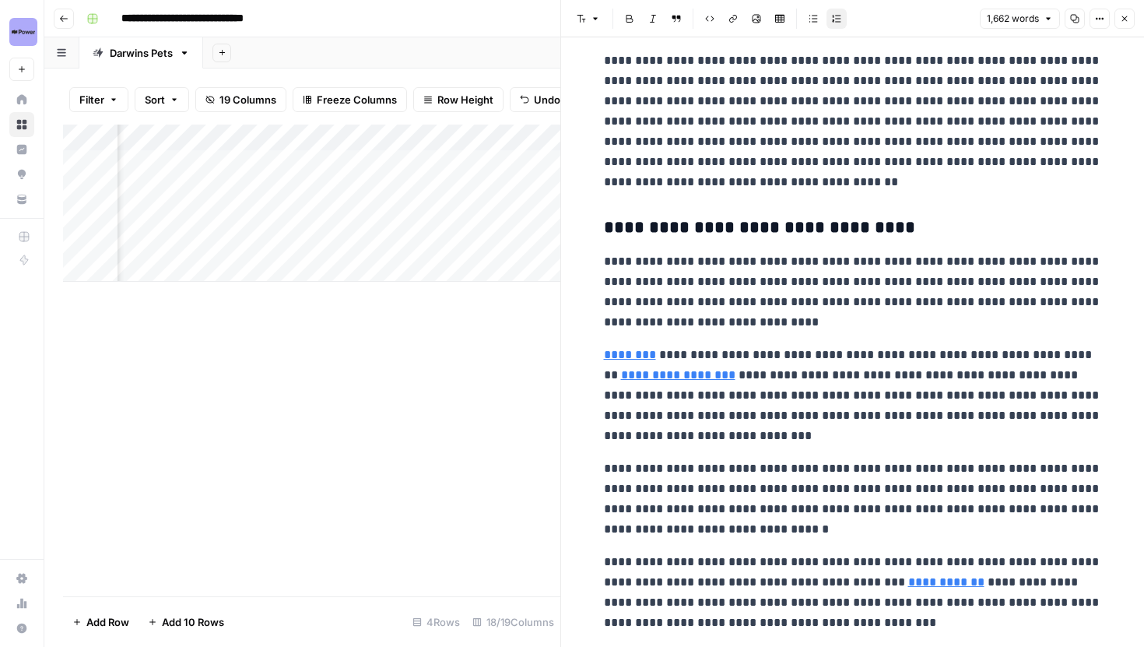
scroll to position [2040, 0]
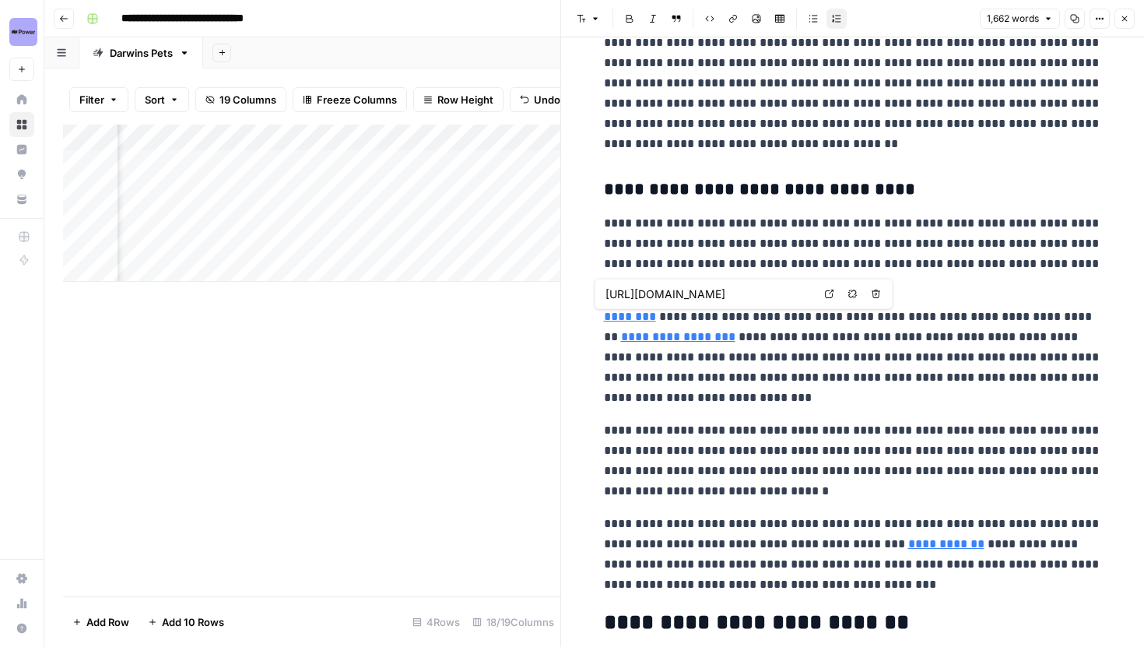
type input "https://pubmed.ncbi.nlm.nih.gov/39693372/"
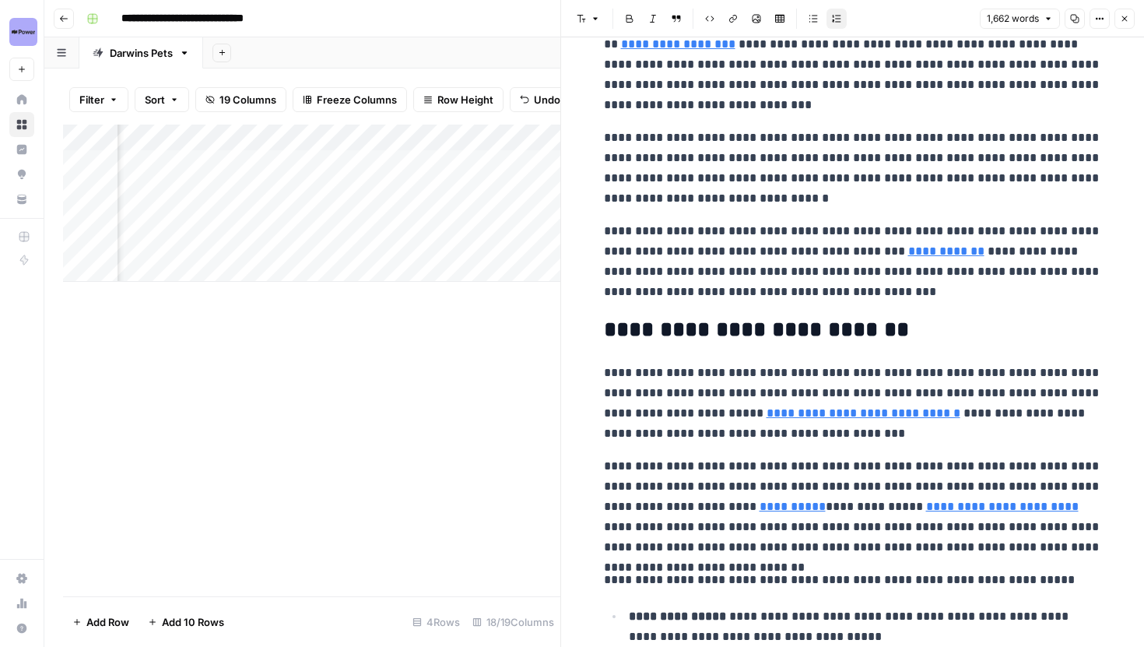
scroll to position [2335, 0]
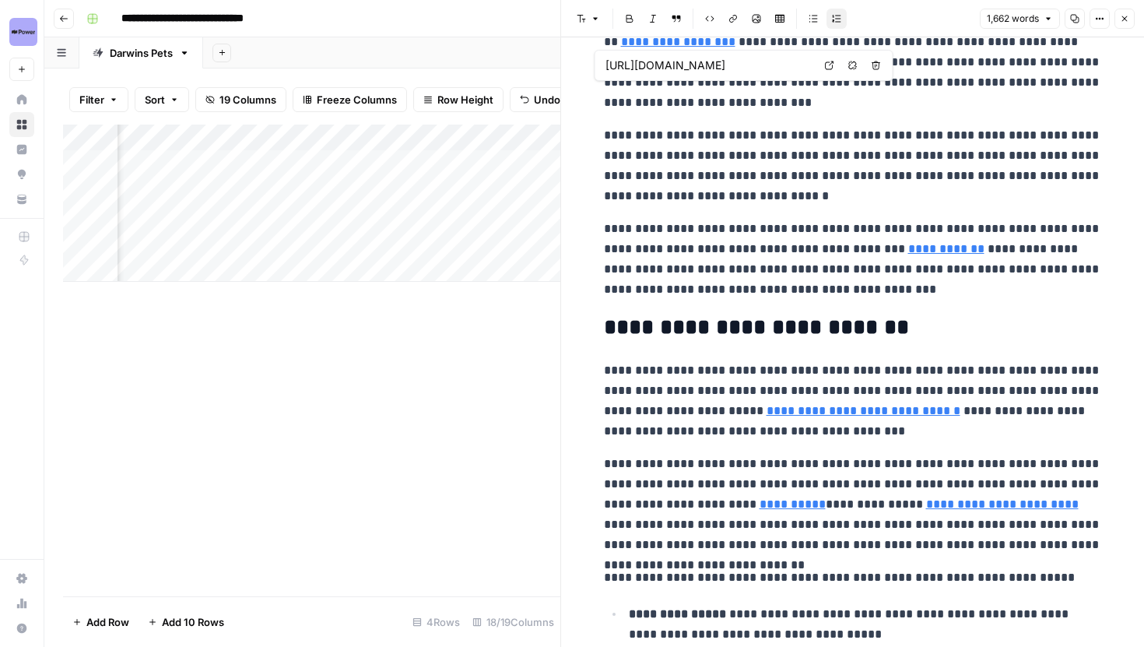
click at [834, 67] on icon at bounding box center [829, 65] width 9 height 9
type input "https://www.darwinspet.com/cat-food/"
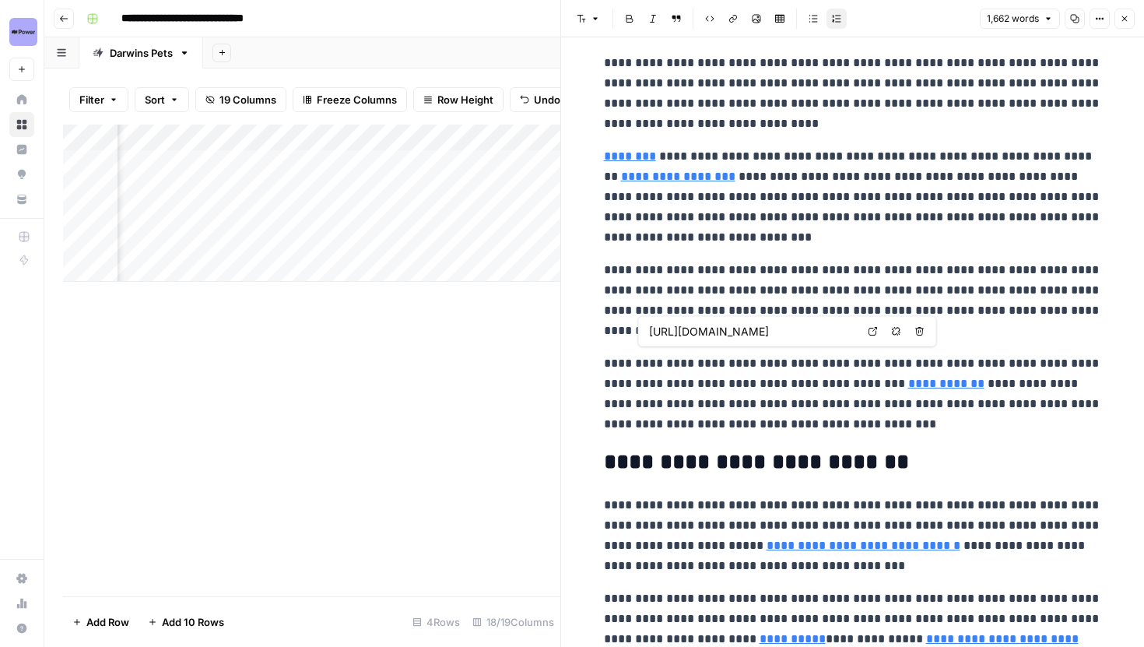
scroll to position [2159, 0]
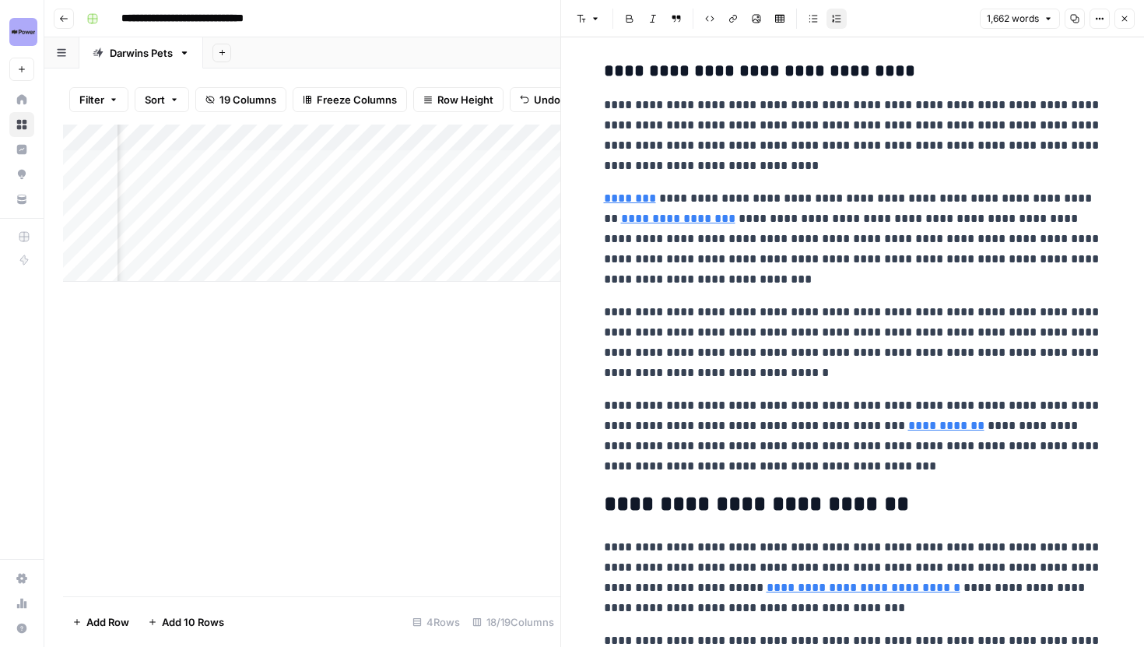
click at [823, 266] on p "**********" at bounding box center [853, 238] width 498 height 101
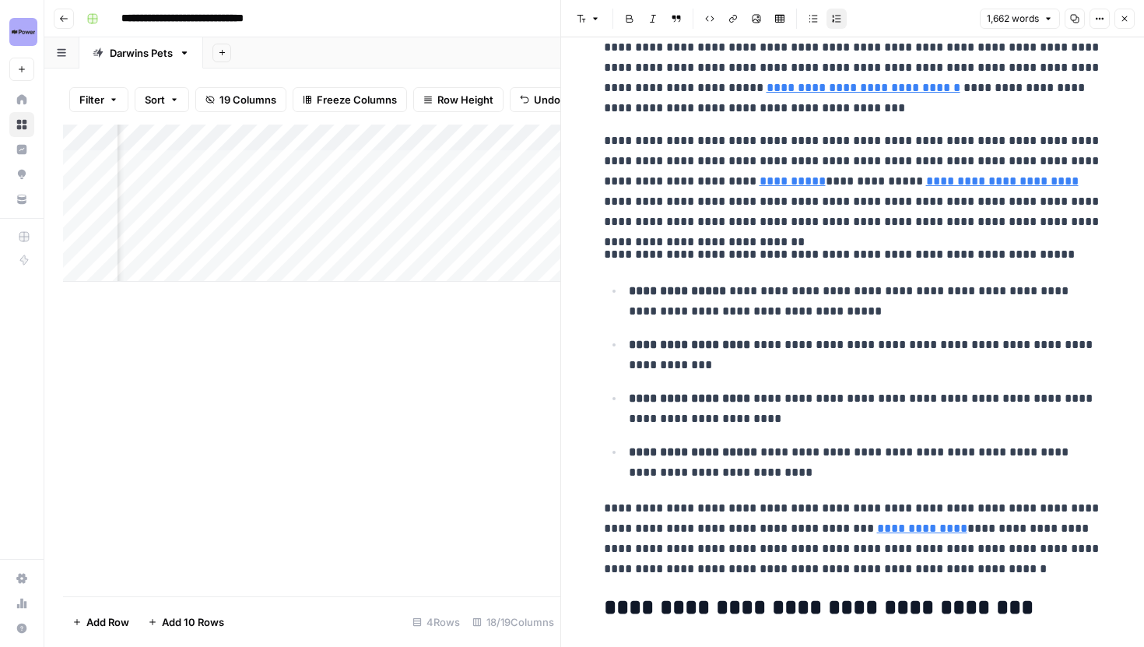
scroll to position [2660, 0]
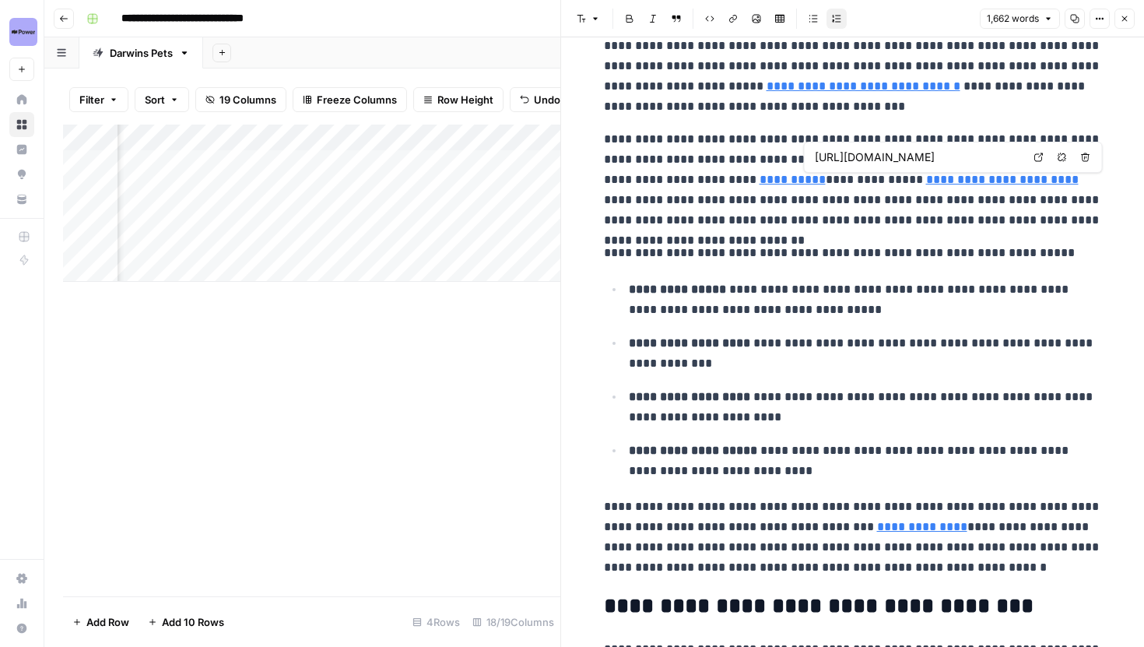
type input "https://www.darwinspet.com/blogs/pet-behavior/why-is-my-cat-not-eating"
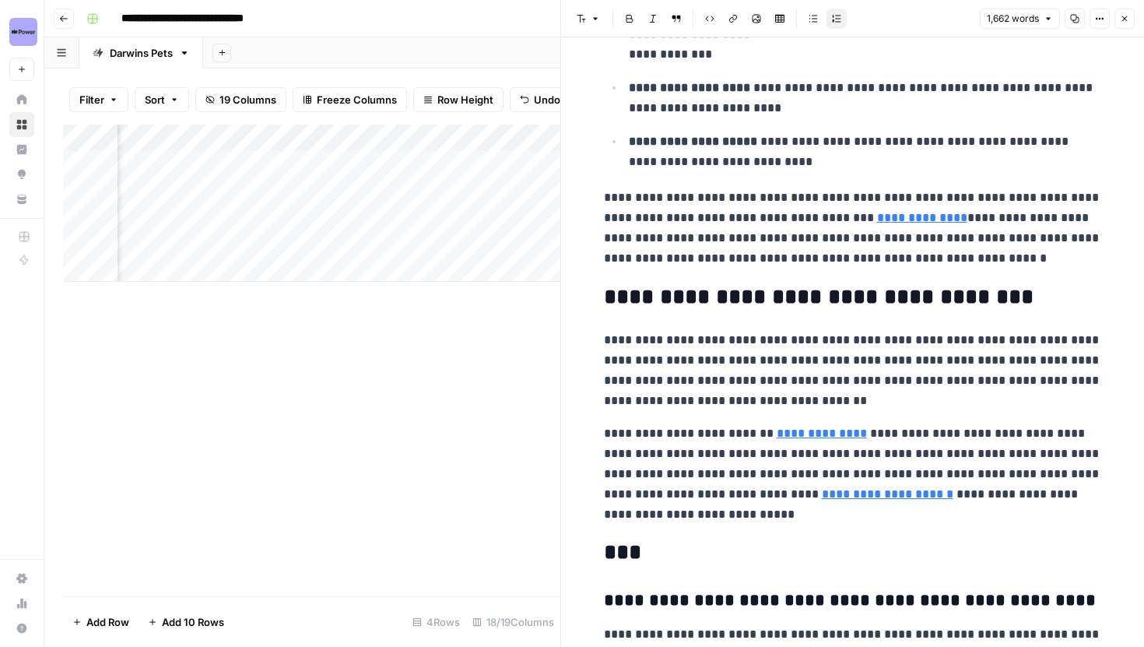
scroll to position [2970, 0]
click at [1121, 16] on icon "button" at bounding box center [1124, 18] width 9 height 9
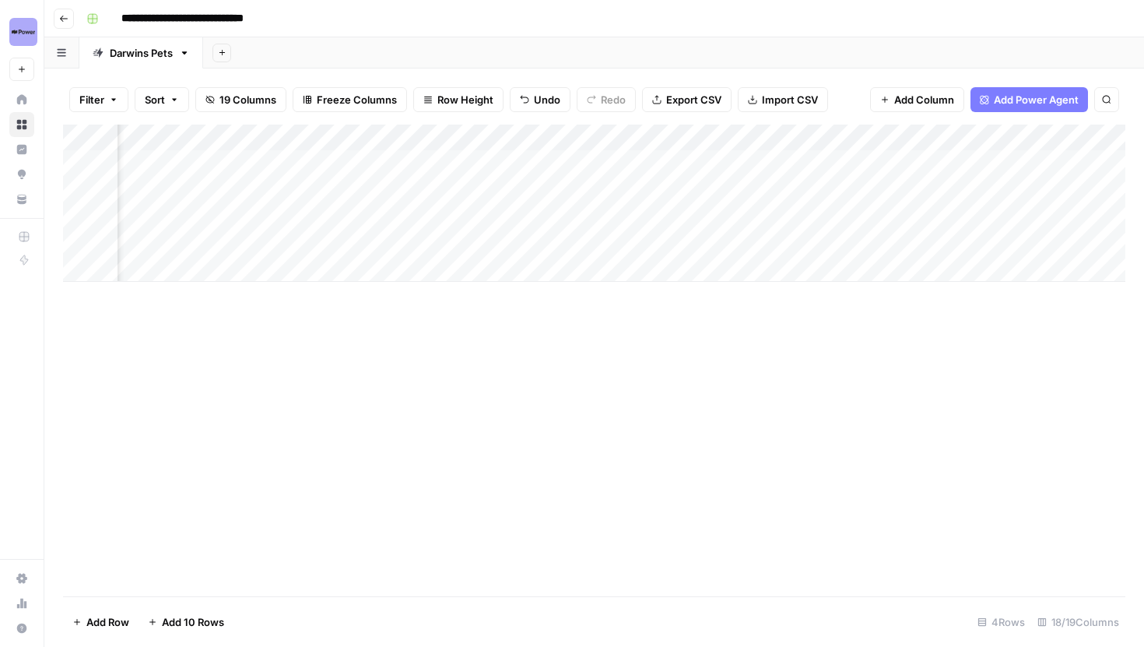
click at [544, 139] on div "Add Column" at bounding box center [594, 203] width 1063 height 157
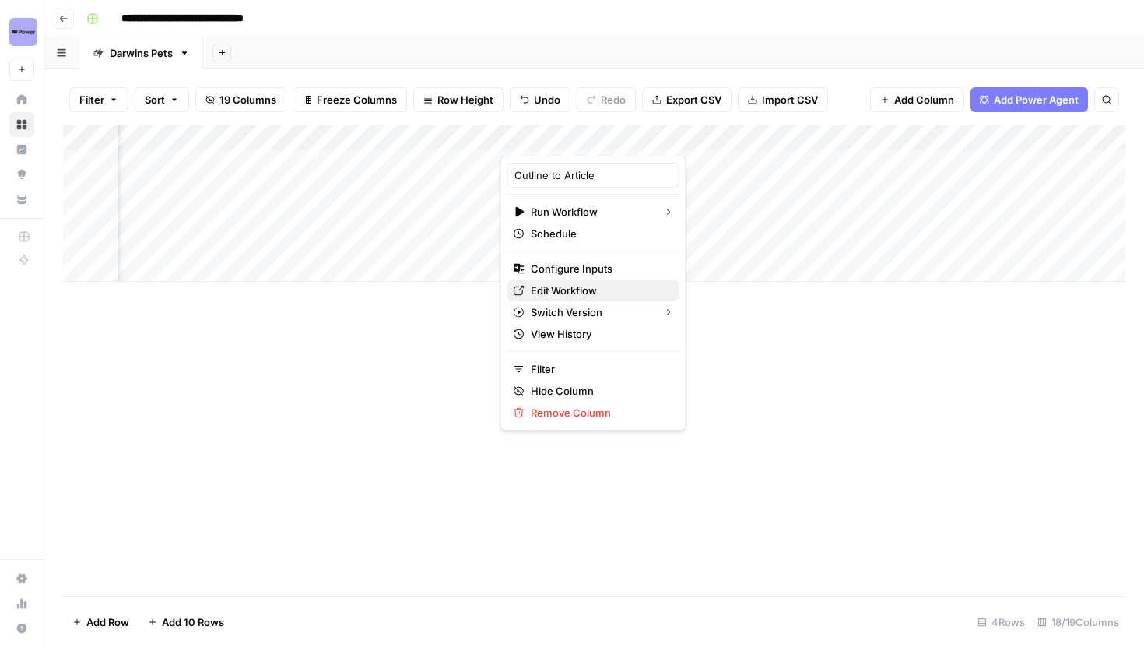
click at [566, 293] on span "Edit Workflow" at bounding box center [599, 291] width 136 height 16
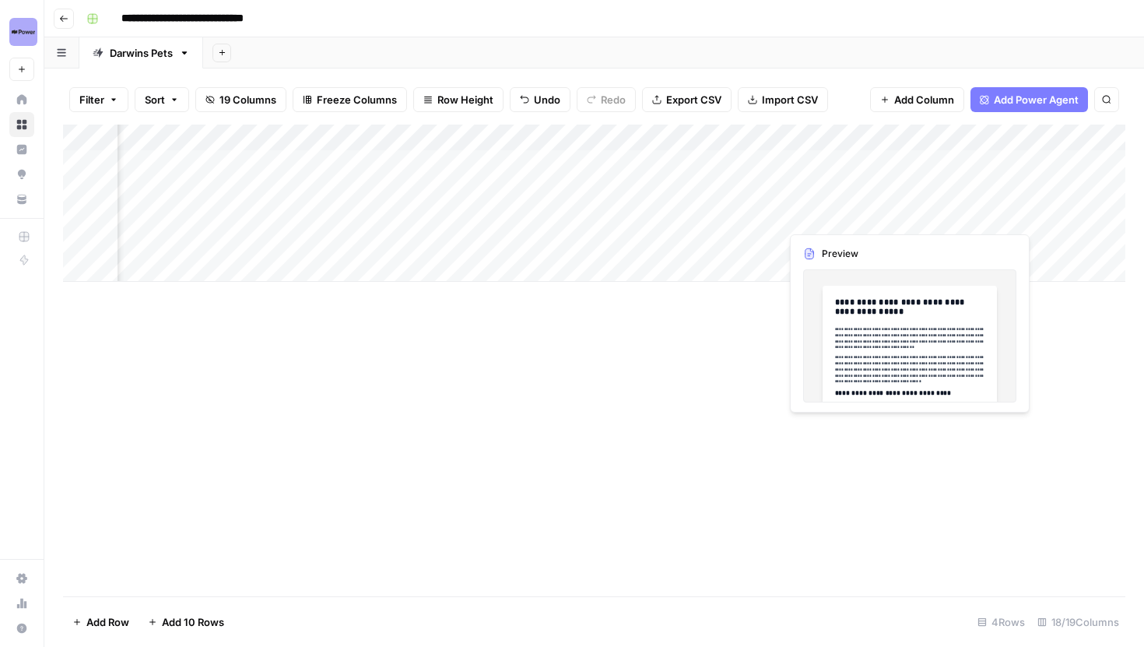
scroll to position [0, 1758]
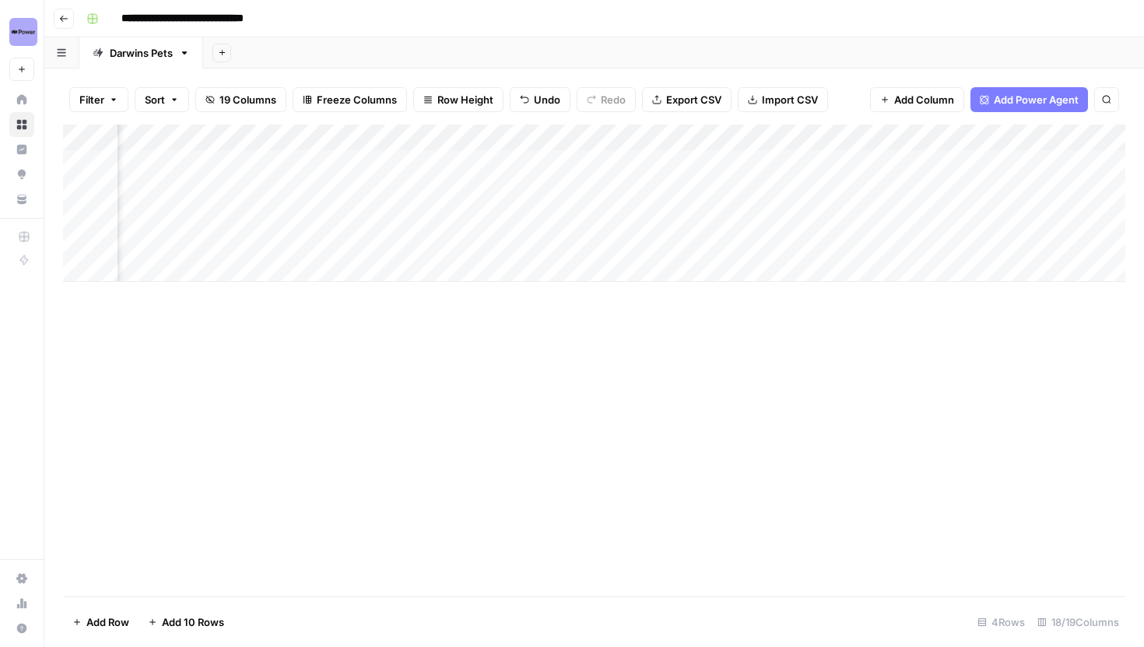
click at [578, 163] on div "Add Column" at bounding box center [594, 203] width 1063 height 157
click at [852, 213] on div "Add Column" at bounding box center [594, 203] width 1063 height 157
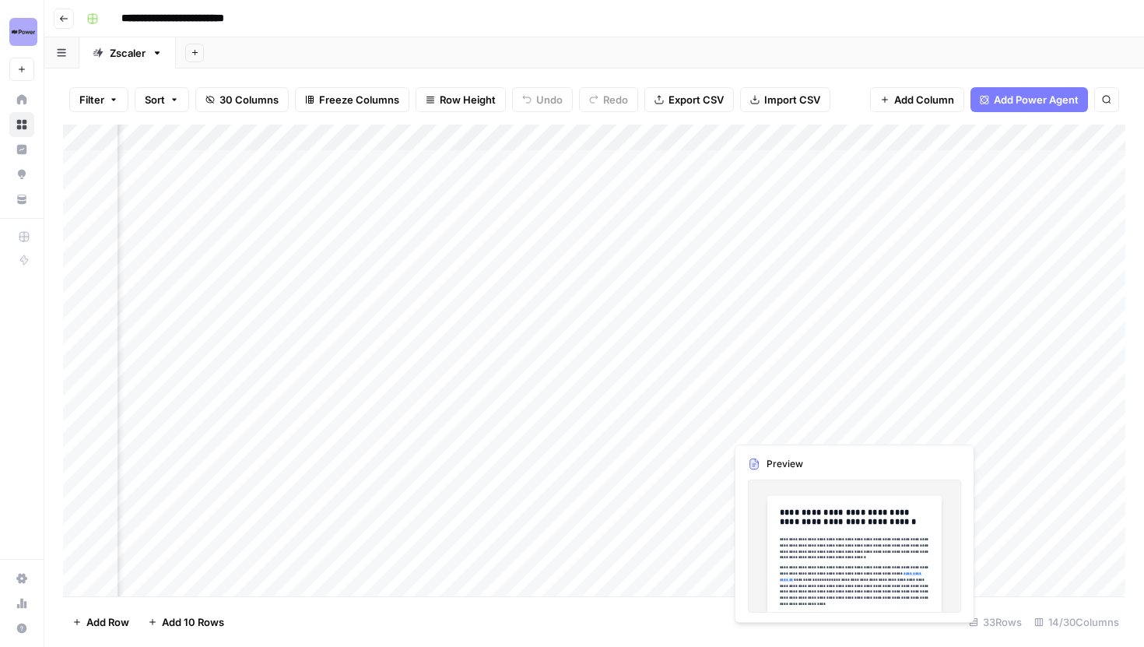
click at [851, 423] on div "Add Column" at bounding box center [594, 361] width 1063 height 472
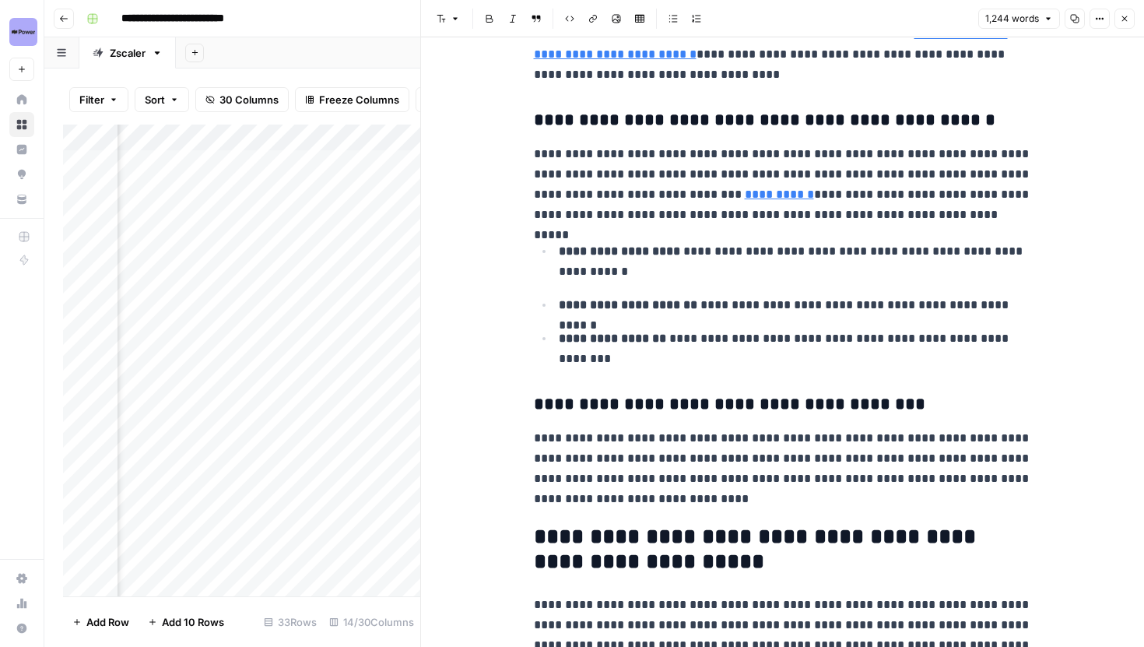
scroll to position [527, 0]
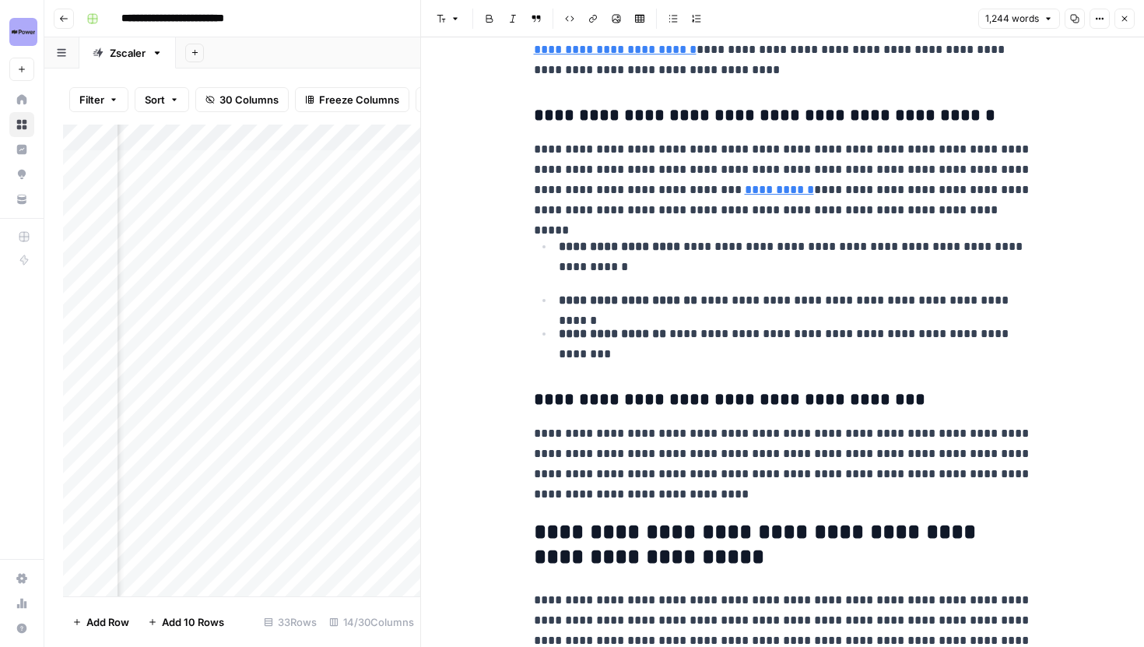
type input "https://www.nccoe.nist.gov/projects/implementing-zero-trust-architecture"
click at [757, 71] on icon at bounding box center [759, 73] width 9 height 9
click at [898, 287] on ul "**********" at bounding box center [783, 300] width 498 height 128
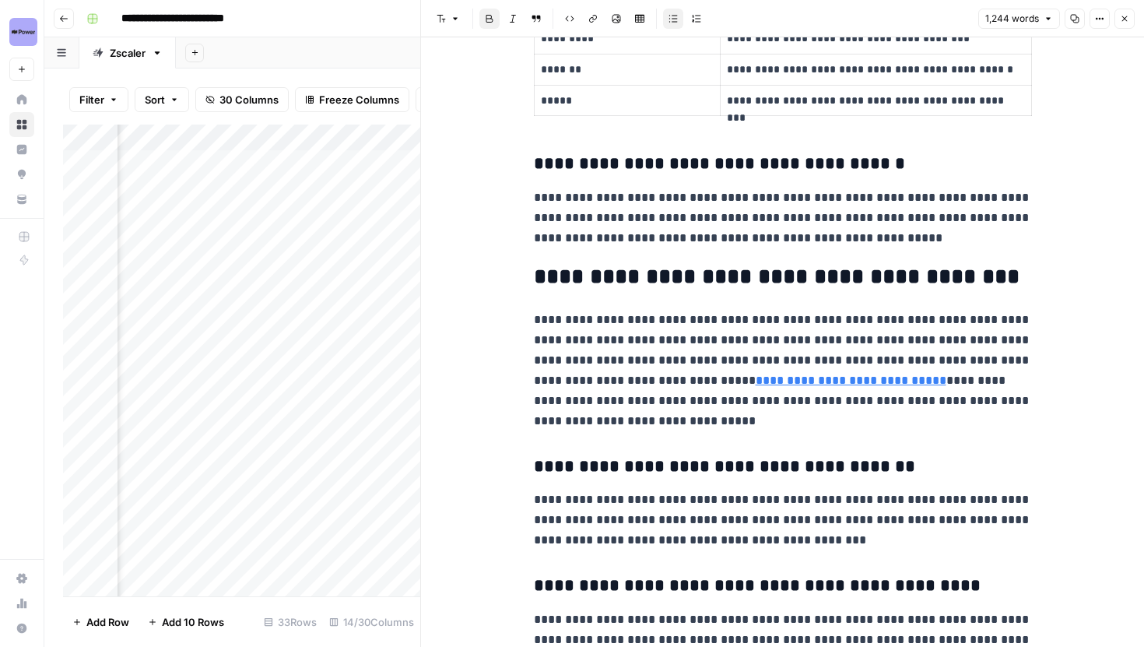
scroll to position [2612, 0]
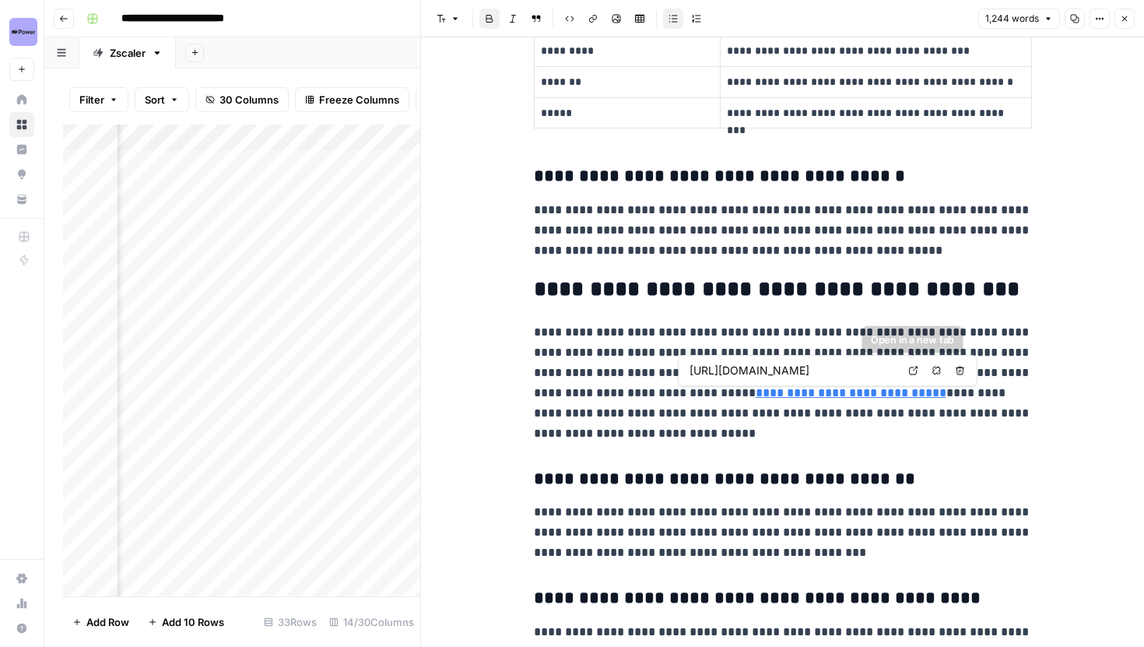
click at [914, 368] on icon at bounding box center [913, 370] width 9 height 9
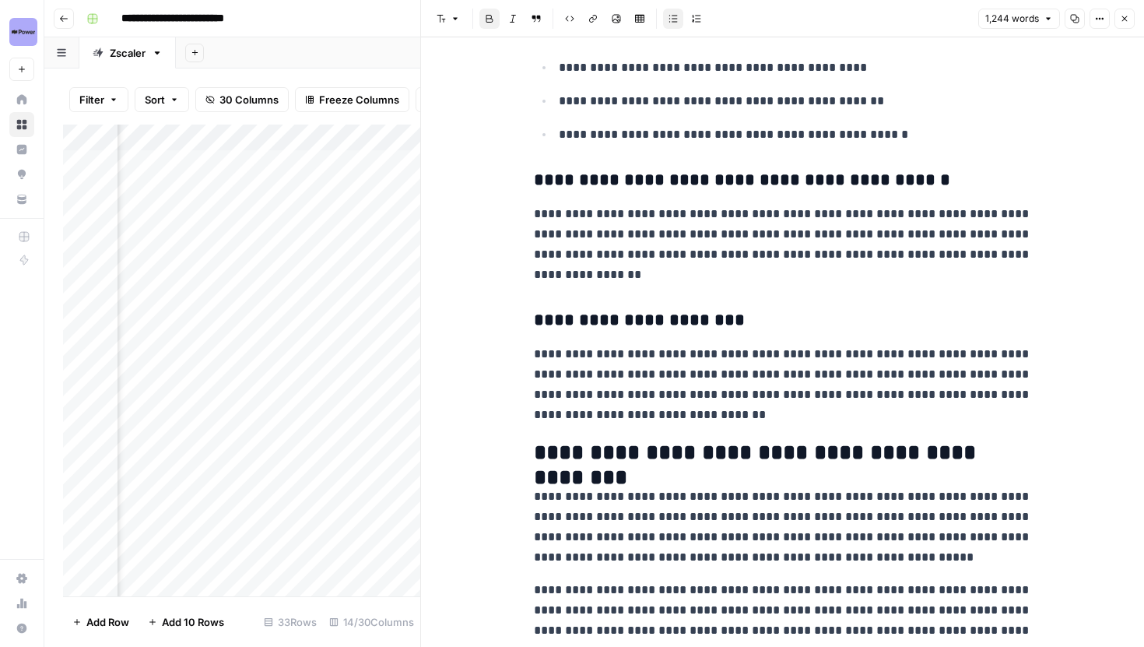
scroll to position [3772, 0]
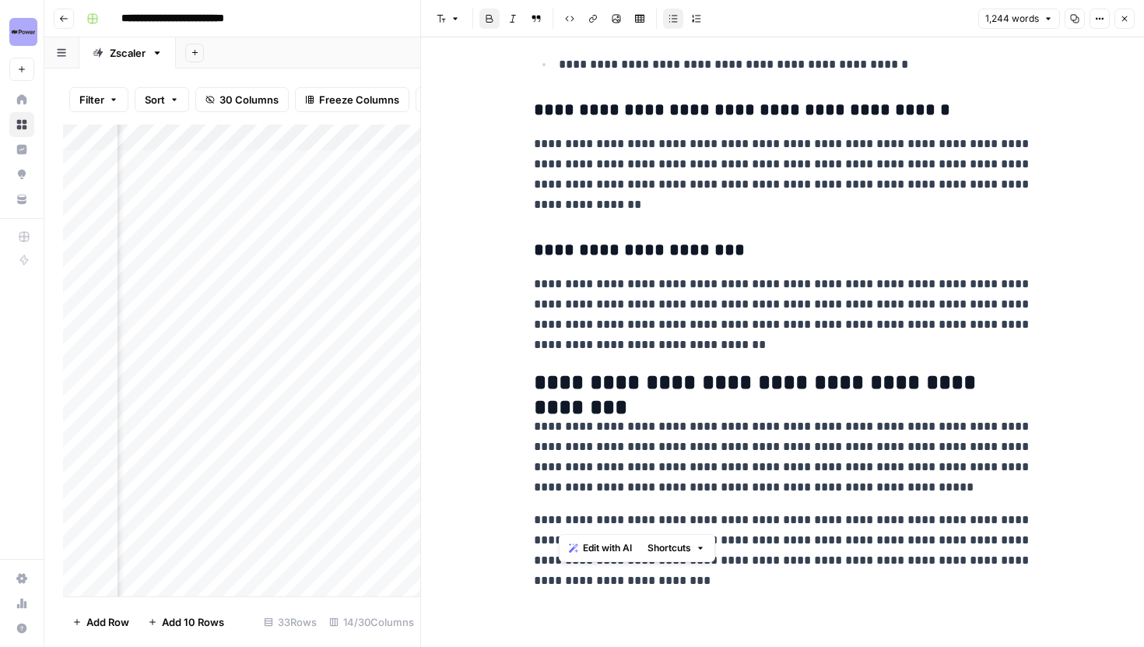
drag, startPoint x: 729, startPoint y: 519, endPoint x: 558, endPoint y: 518, distance: 171.3
click at [558, 518] on p "**********" at bounding box center [783, 550] width 498 height 81
copy p "**********"
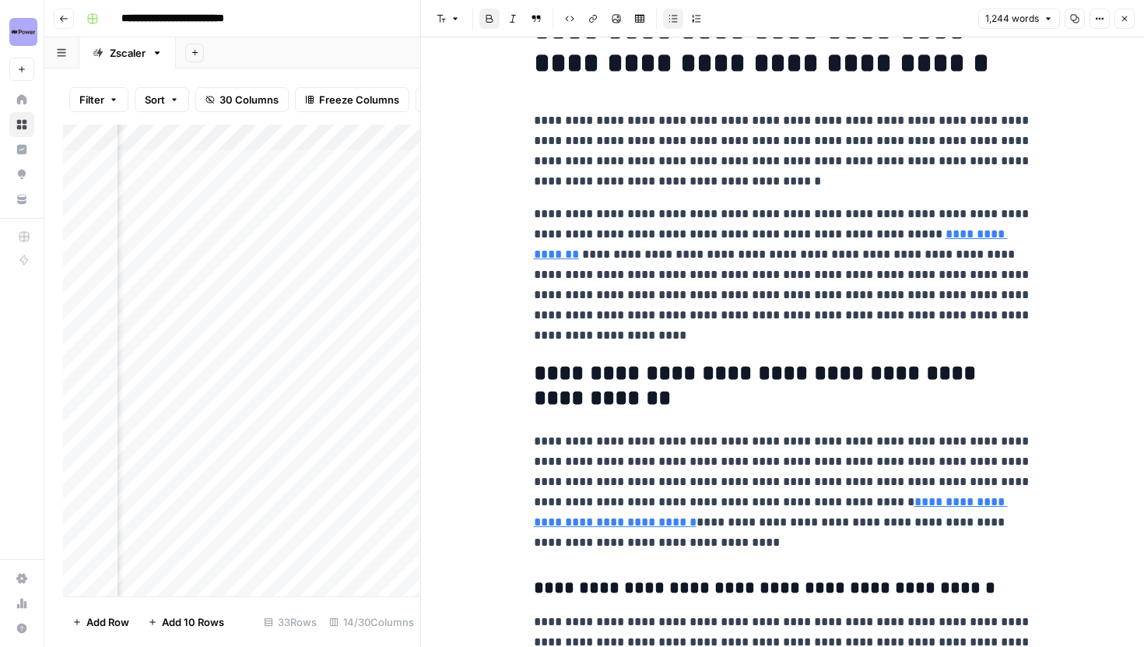
scroll to position [0, 0]
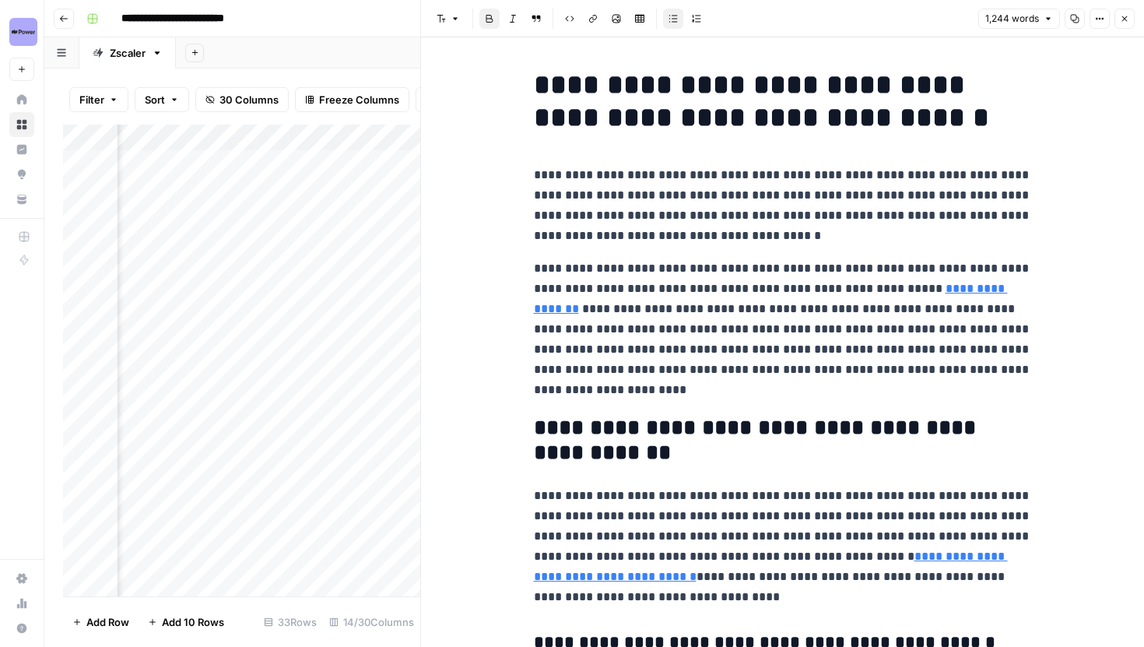
click at [790, 303] on p "**********" at bounding box center [783, 329] width 498 height 142
click at [1120, 27] on button "Close" at bounding box center [1125, 19] width 20 height 20
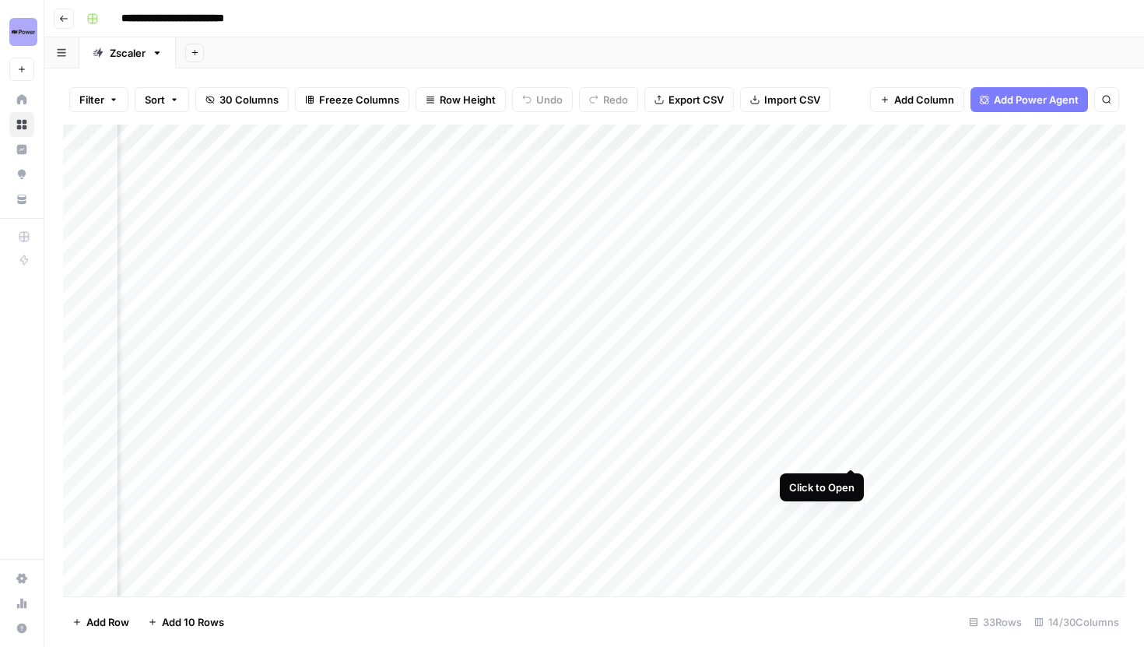
click at [853, 448] on div "Add Column" at bounding box center [594, 361] width 1063 height 472
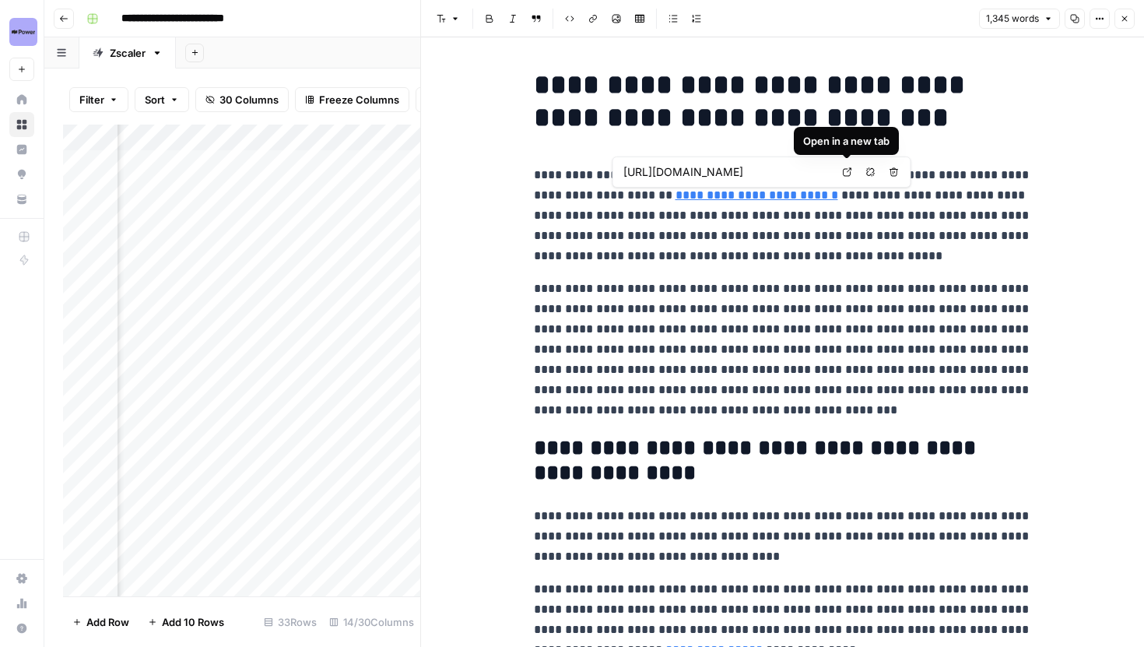
click at [841, 171] on link "Open in a new tab" at bounding box center [848, 172] width 20 height 20
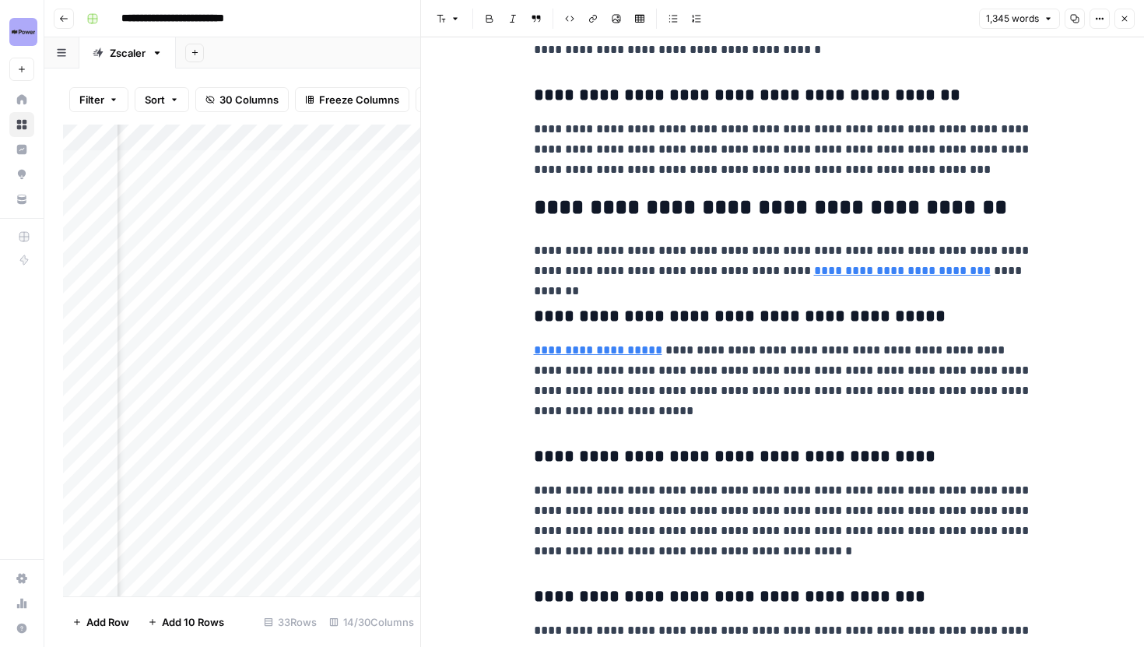
scroll to position [3572, 0]
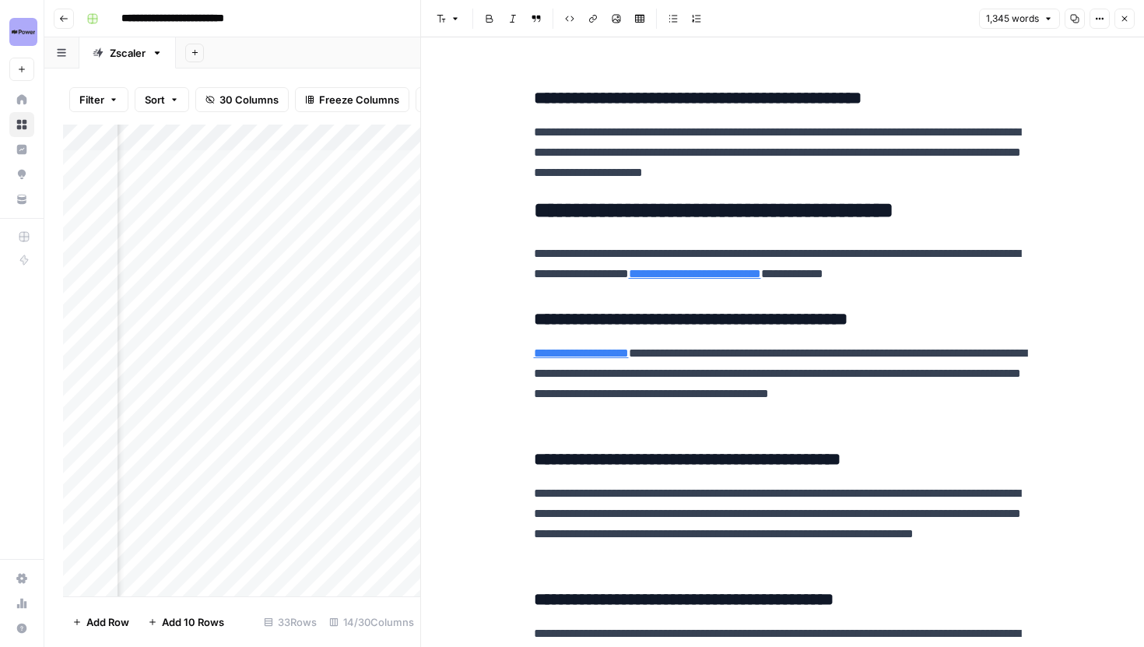
click at [1129, 16] on icon "button" at bounding box center [1124, 18] width 9 height 9
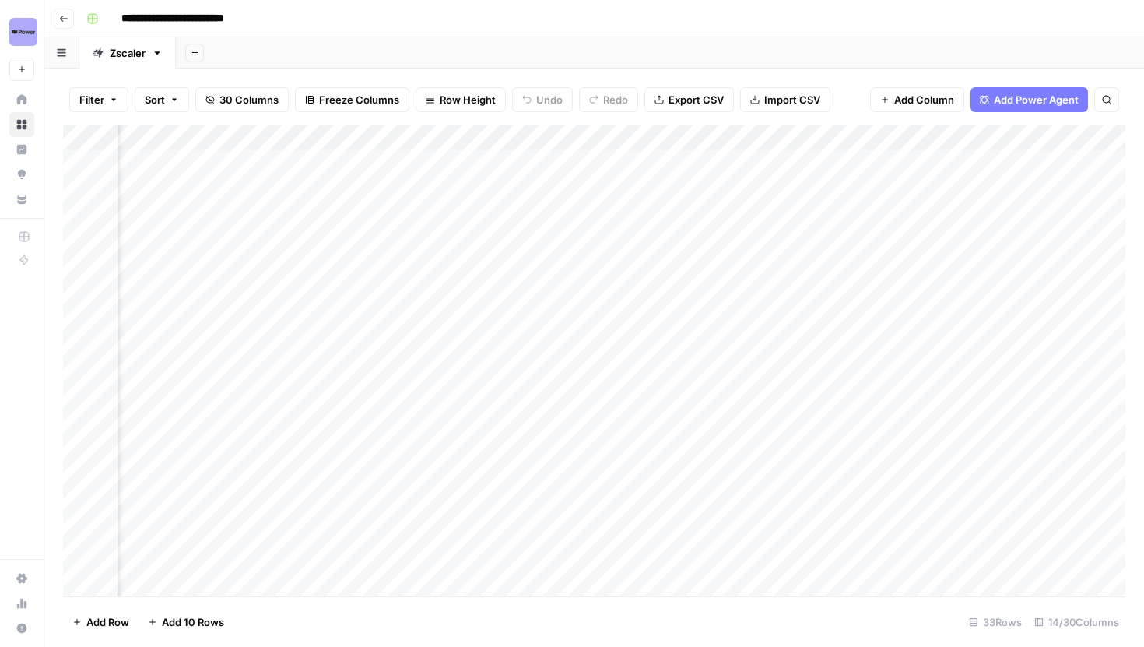
click at [829, 191] on div "Add Column" at bounding box center [594, 361] width 1063 height 472
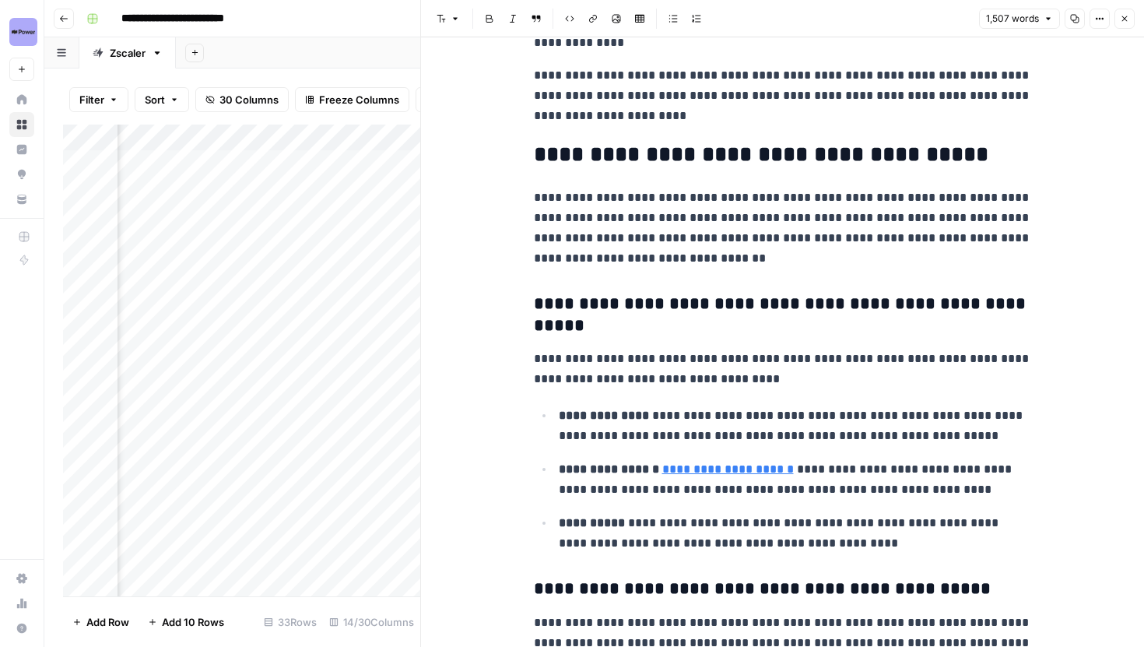
scroll to position [3997, 0]
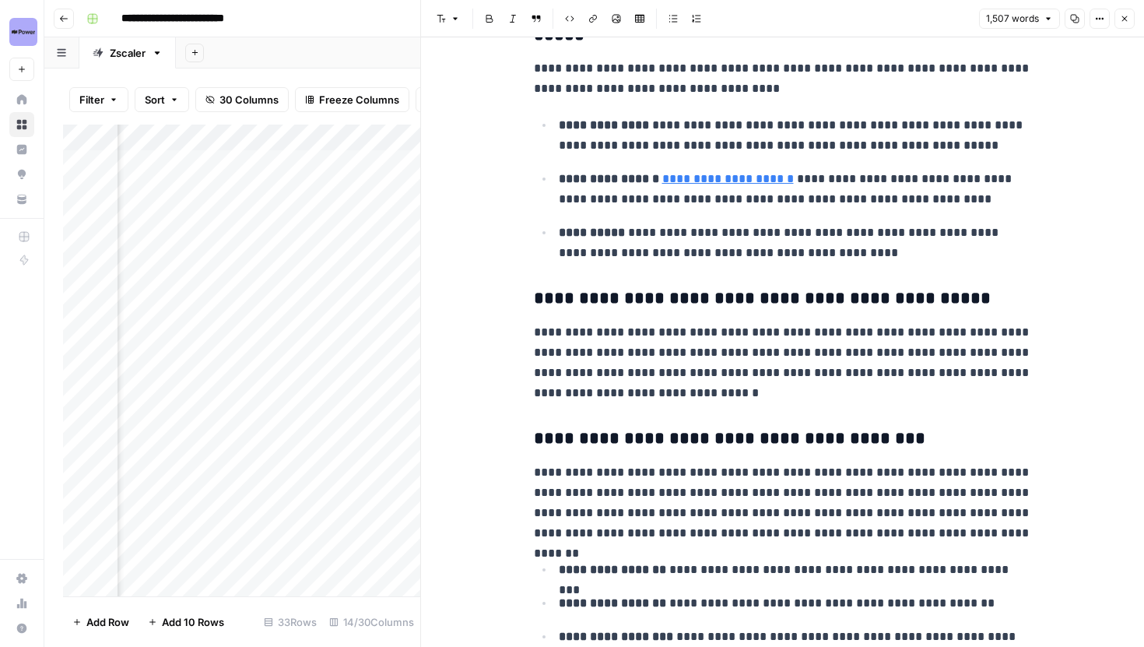
click at [1124, 19] on icon "button" at bounding box center [1124, 18] width 9 height 9
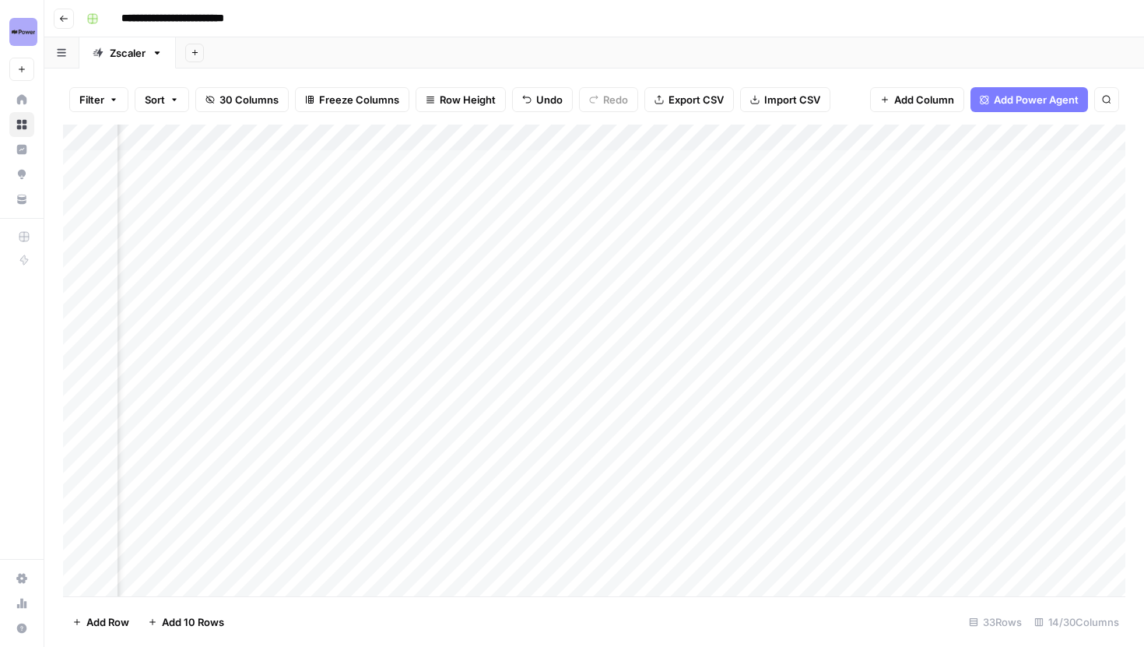
click at [620, 130] on div "Add Column" at bounding box center [594, 361] width 1063 height 472
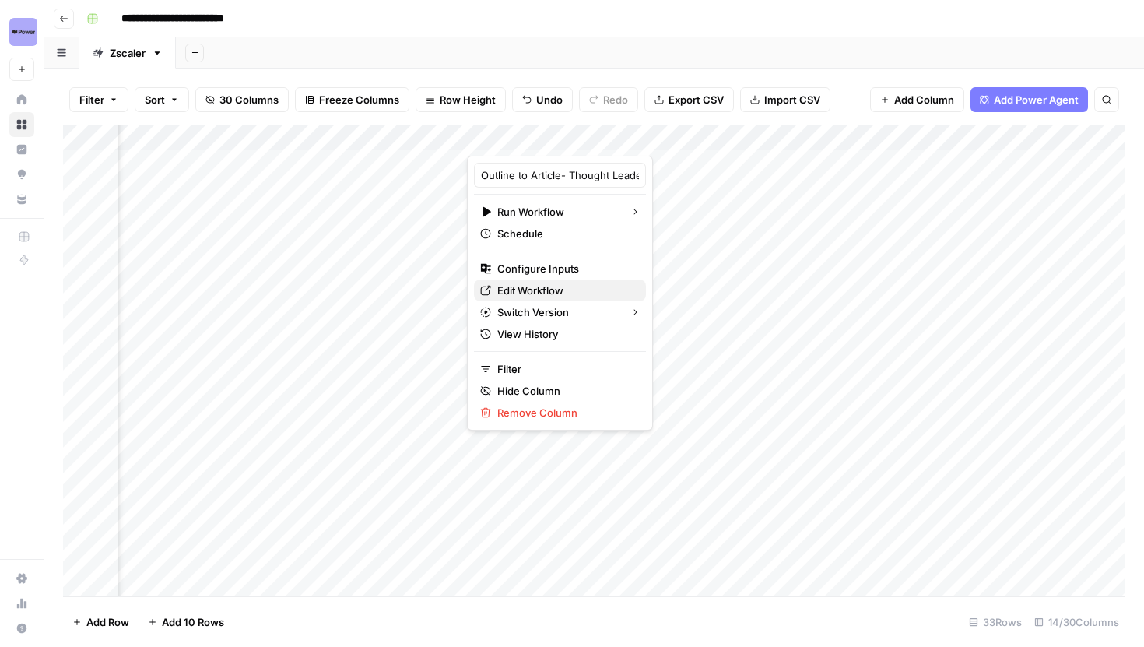
click at [542, 292] on span "Edit Workflow" at bounding box center [565, 291] width 136 height 16
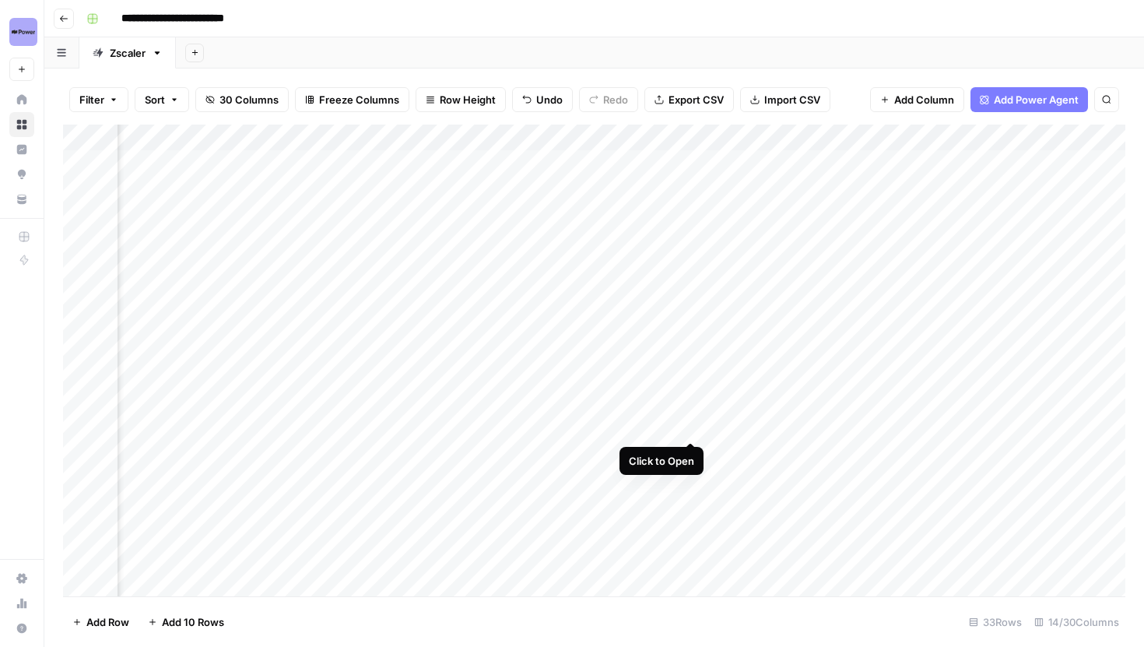
click at [689, 425] on div "Add Column" at bounding box center [594, 361] width 1063 height 472
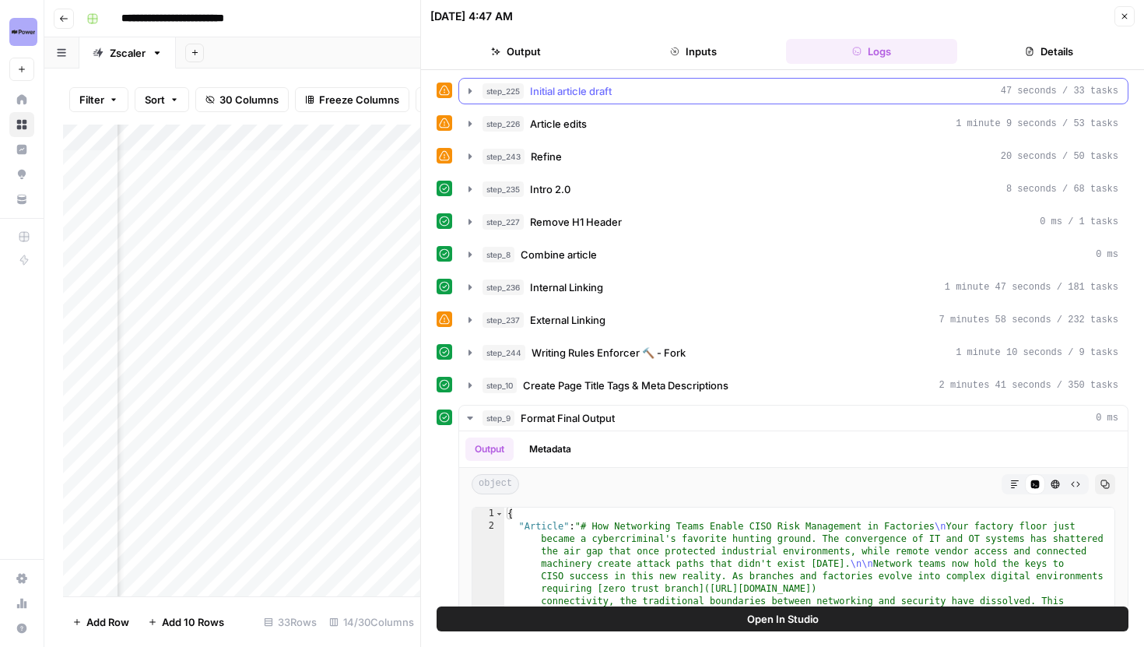
click at [465, 98] on button "step_225 Initial article draft 47 seconds / 33 tasks" at bounding box center [793, 91] width 669 height 25
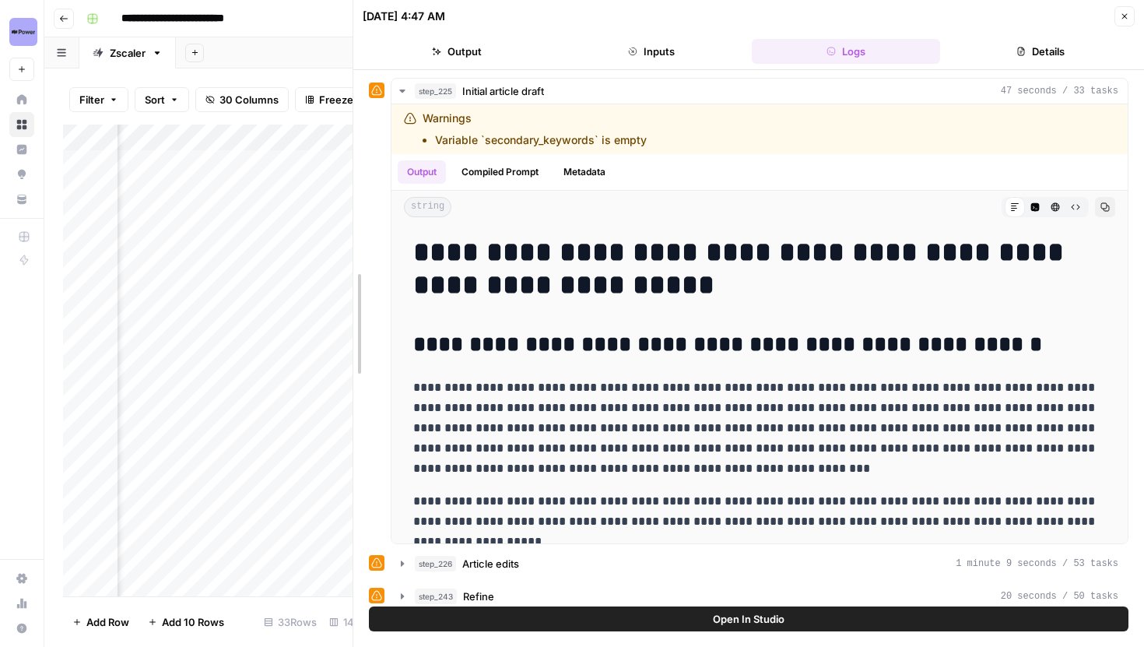
drag, startPoint x: 416, startPoint y: 110, endPoint x: 345, endPoint y: 144, distance: 79.4
click at [346, 144] on div at bounding box center [354, 323] width 16 height 647
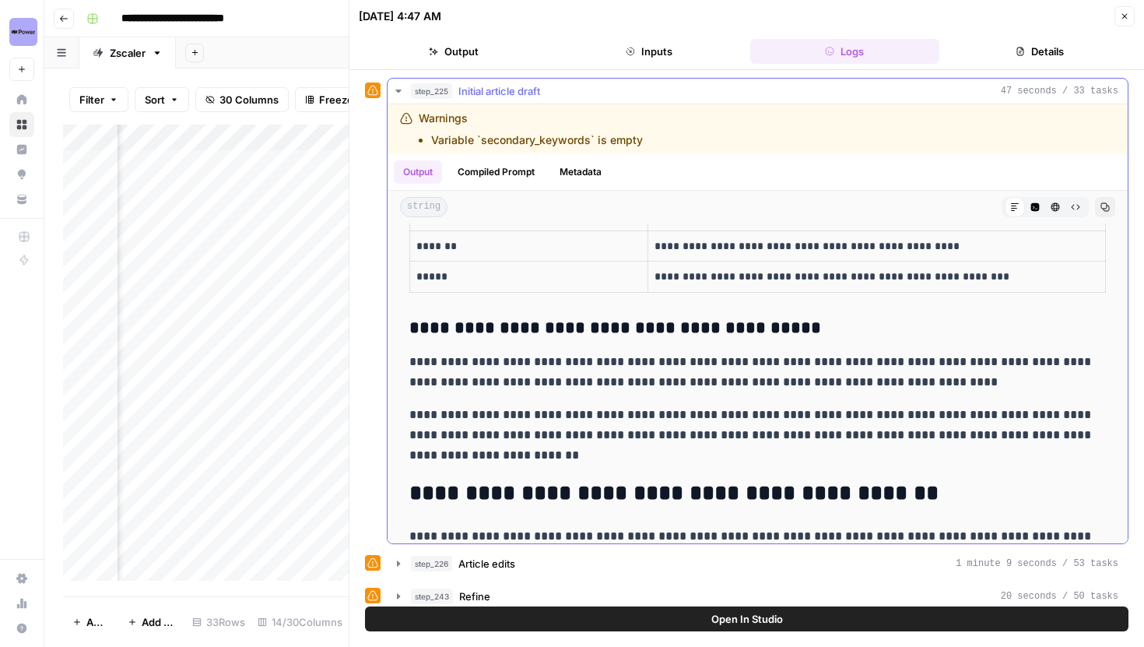
scroll to position [2672, 0]
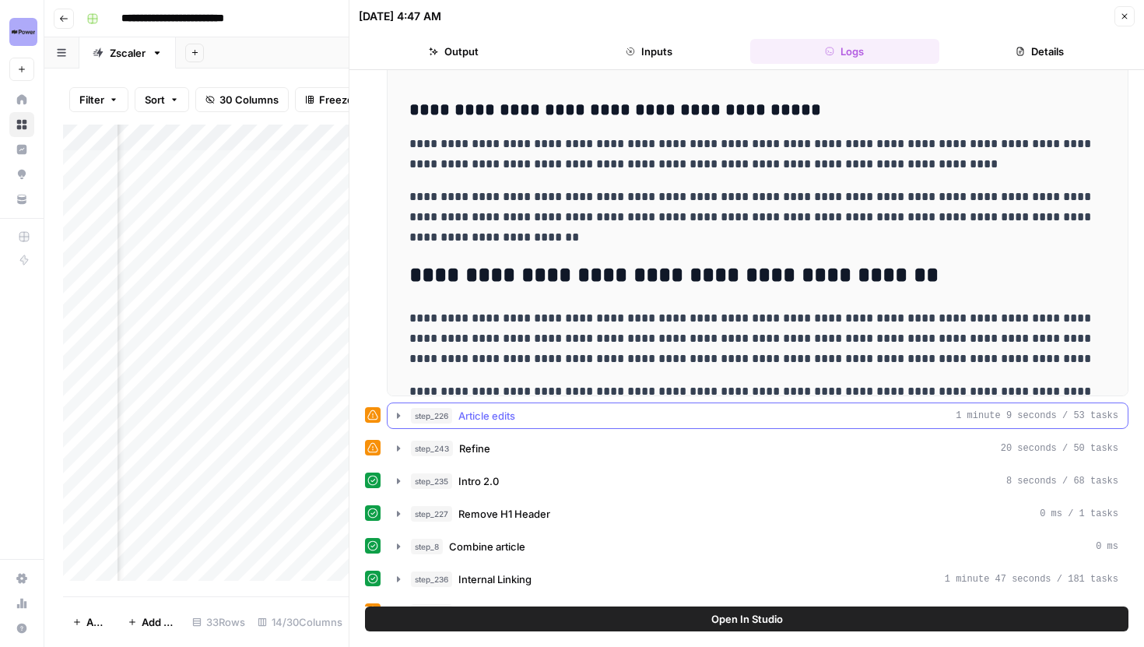
click at [404, 417] on icon "button" at bounding box center [398, 415] width 12 height 12
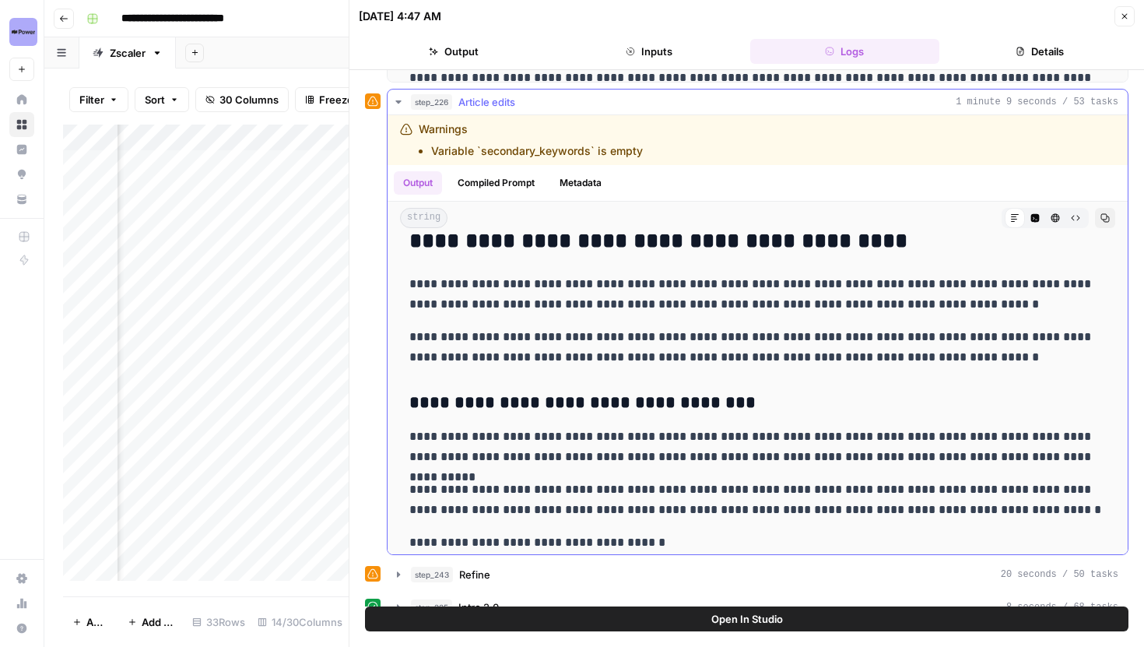
scroll to position [3924, 0]
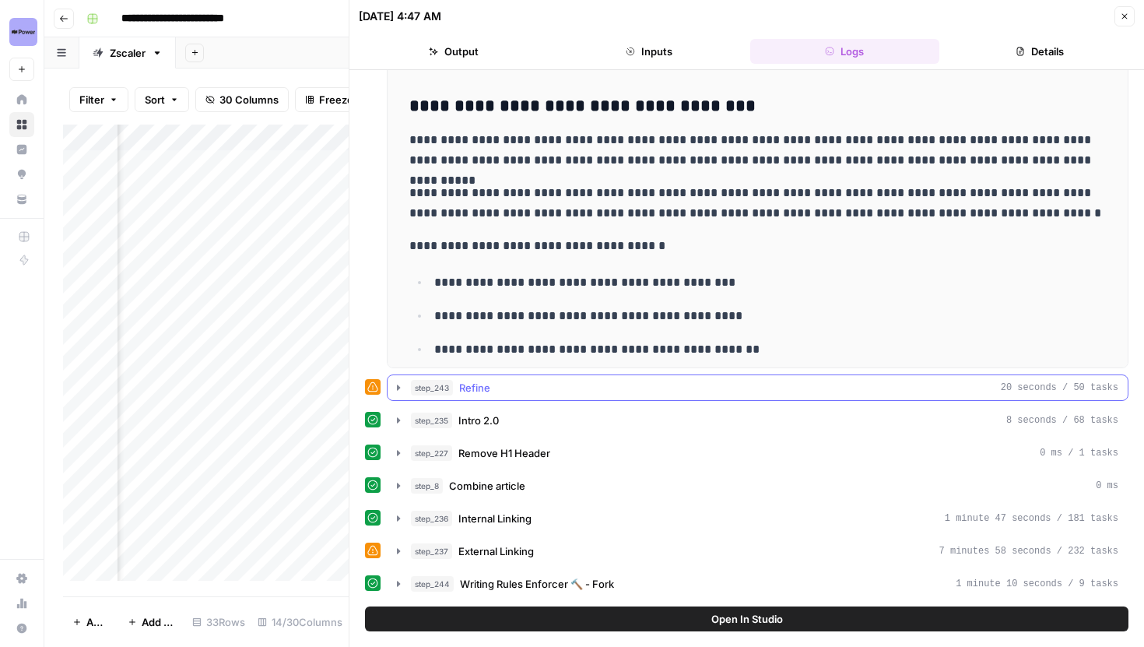
click at [397, 386] on icon "button" at bounding box center [398, 387] width 3 height 5
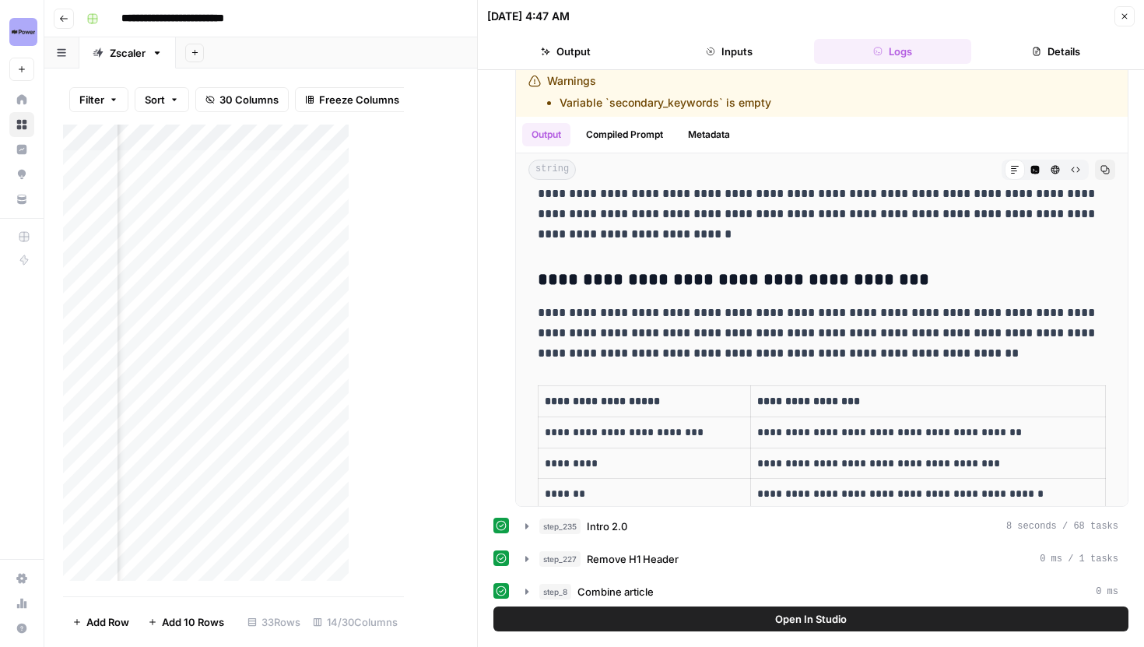
scroll to position [1880, 0]
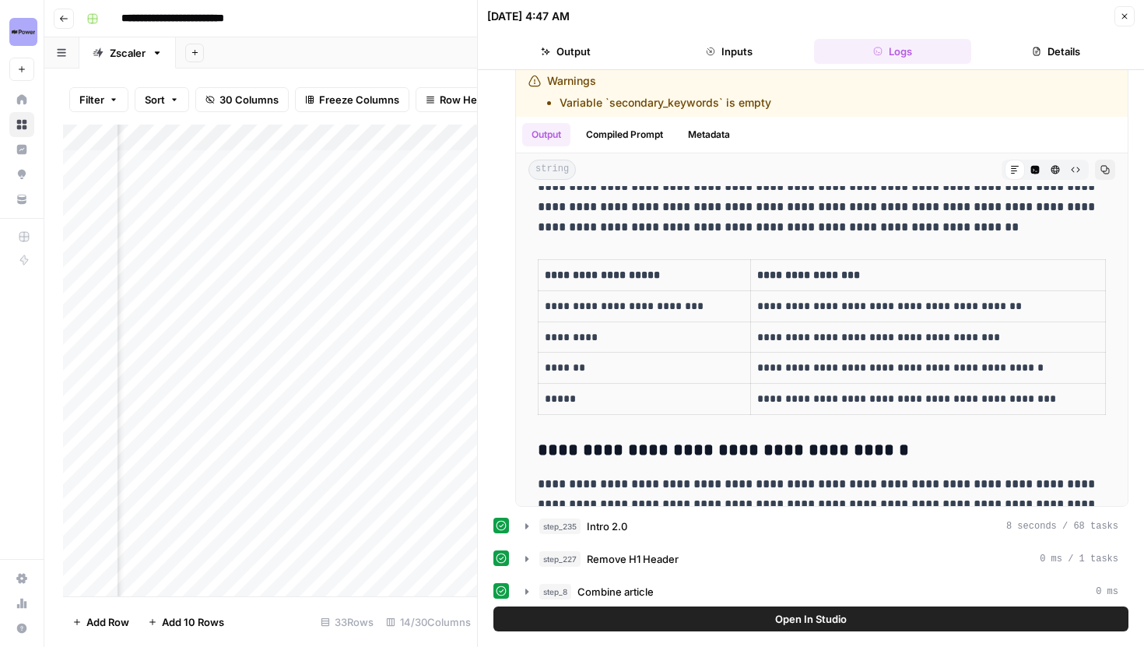
click at [1118, 21] on button "Close" at bounding box center [1125, 16] width 20 height 20
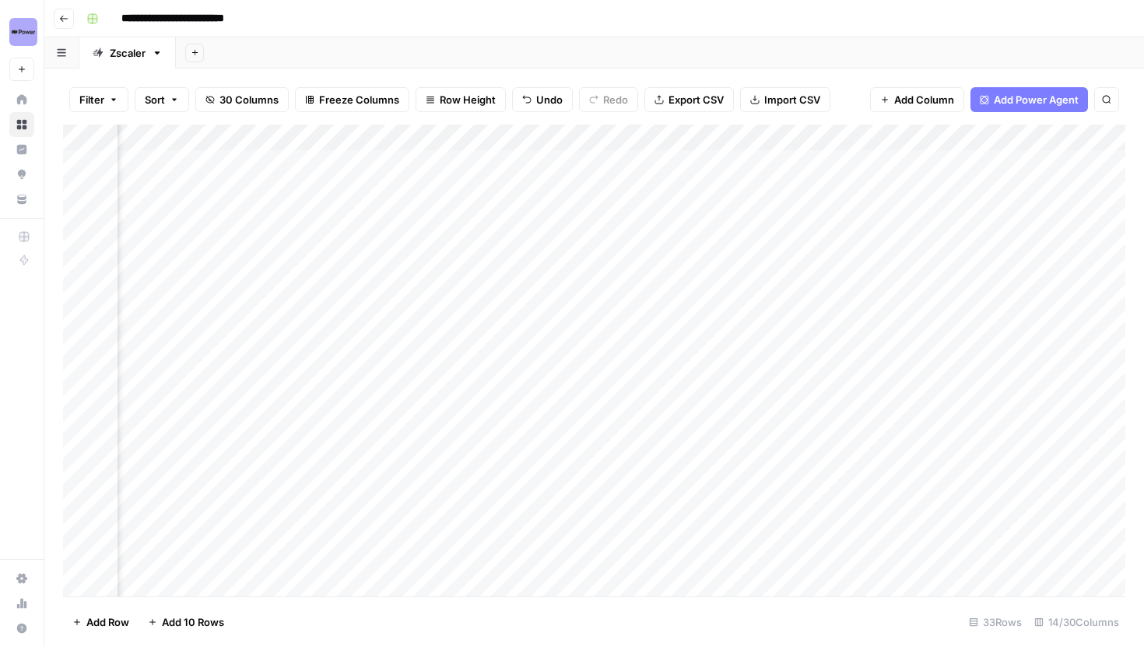
click at [606, 129] on div "Add Column" at bounding box center [594, 361] width 1063 height 472
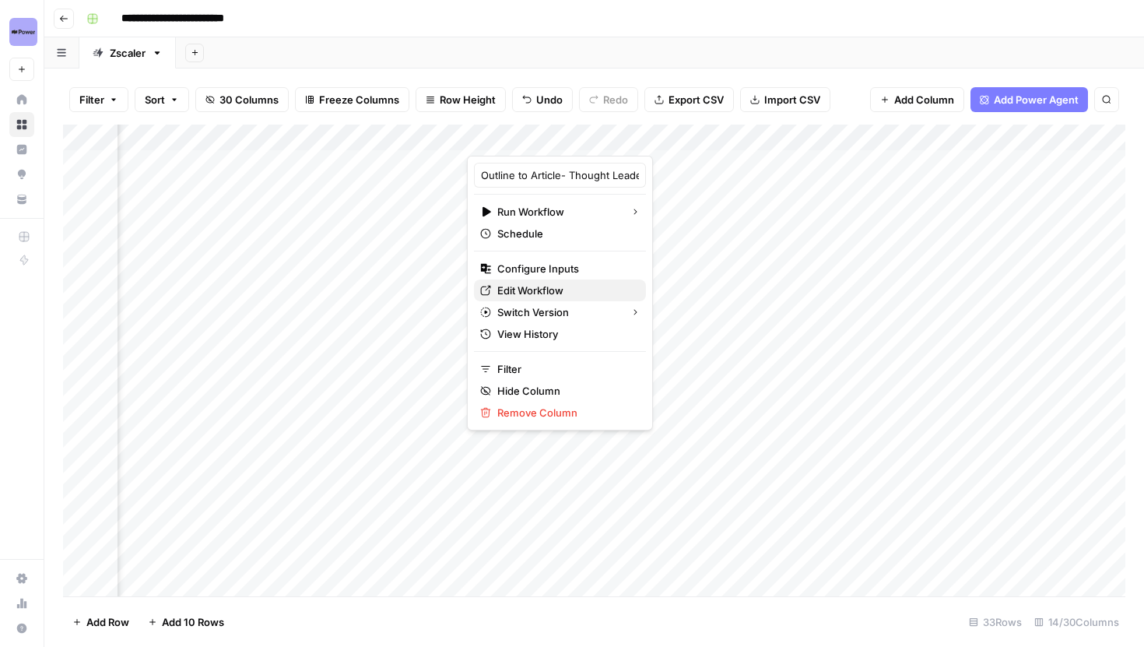
click at [539, 287] on span "Edit Workflow" at bounding box center [565, 291] width 136 height 16
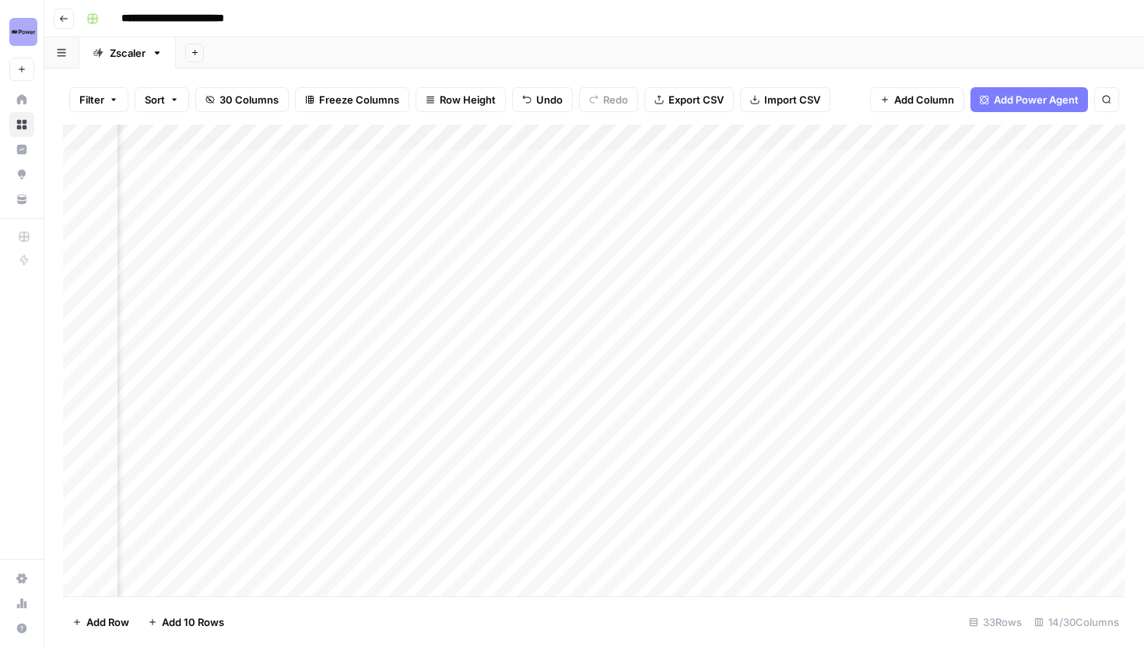
click at [847, 427] on div "Add Column" at bounding box center [594, 361] width 1063 height 472
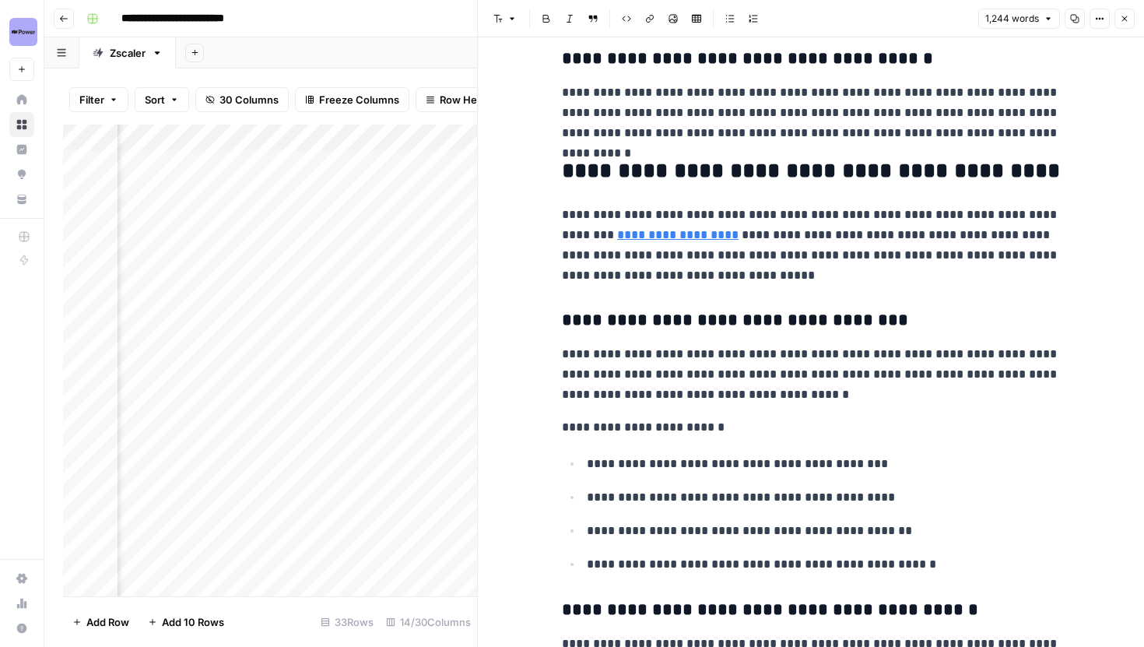
scroll to position [3316, 0]
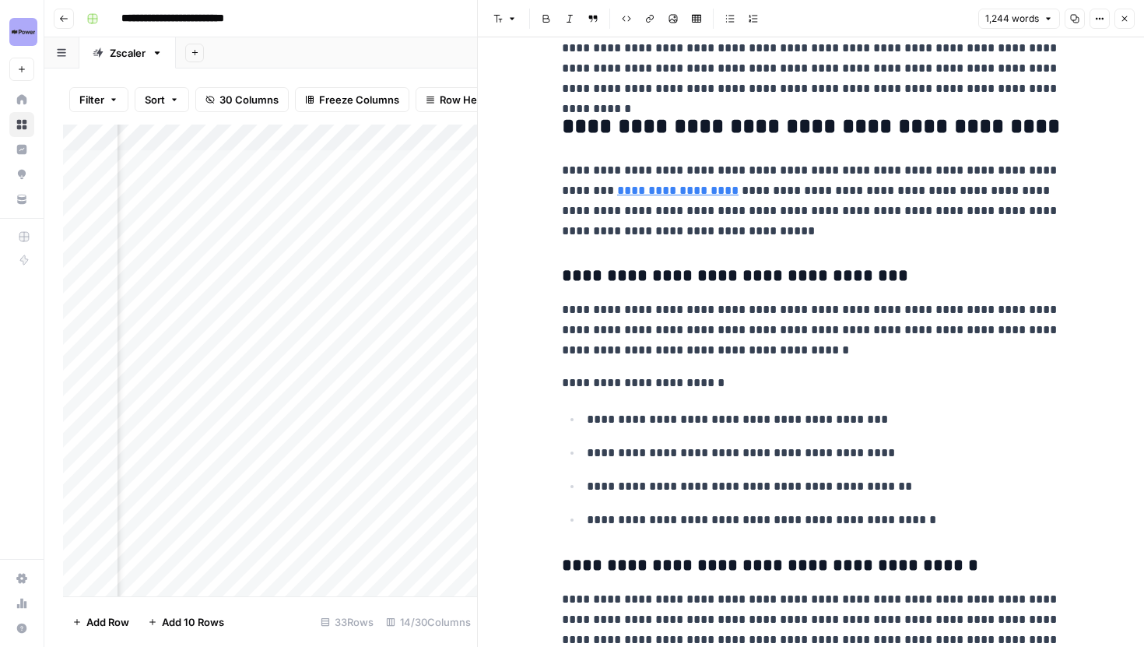
click at [1129, 26] on button "Close" at bounding box center [1125, 19] width 20 height 20
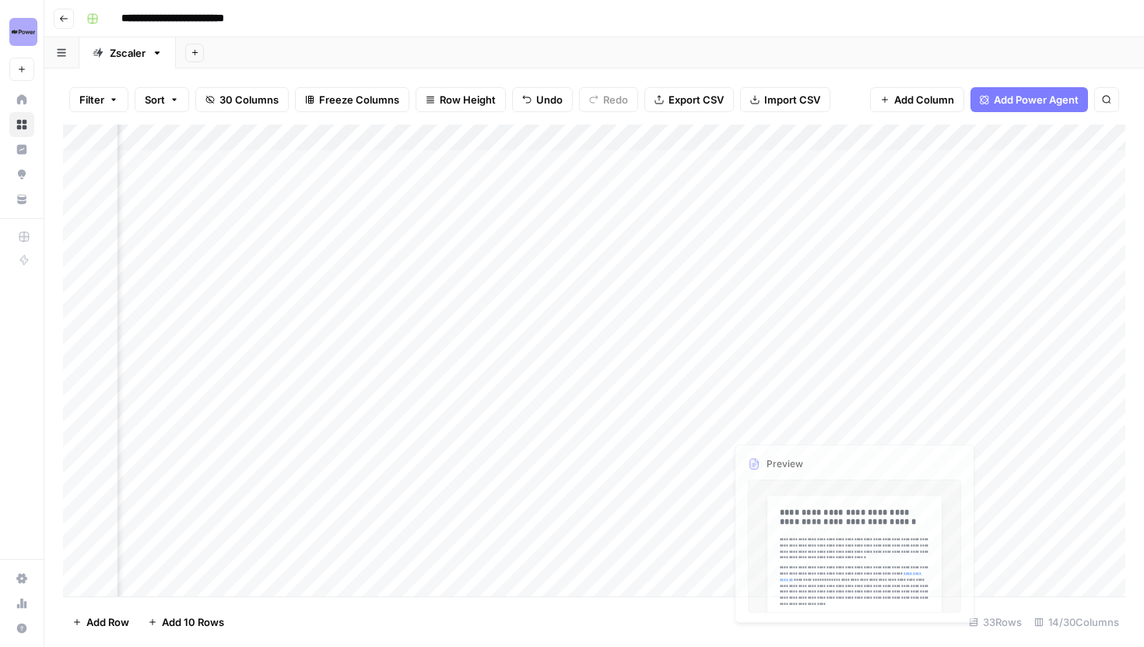
click at [853, 448] on div "Add Column" at bounding box center [594, 361] width 1063 height 472
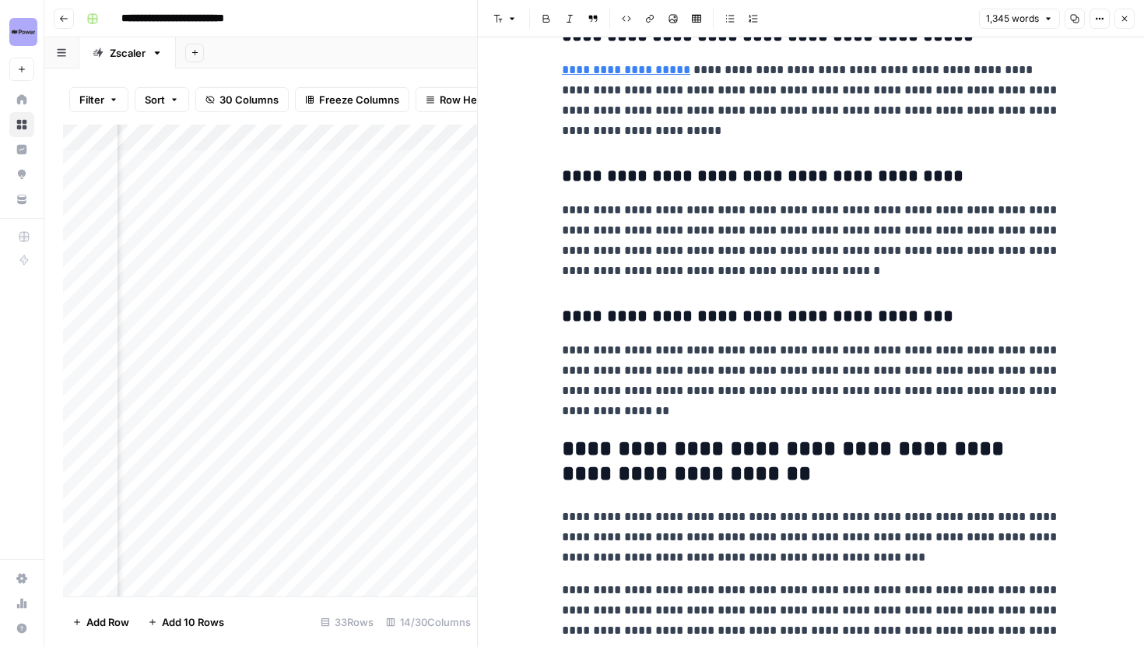
scroll to position [3947, 0]
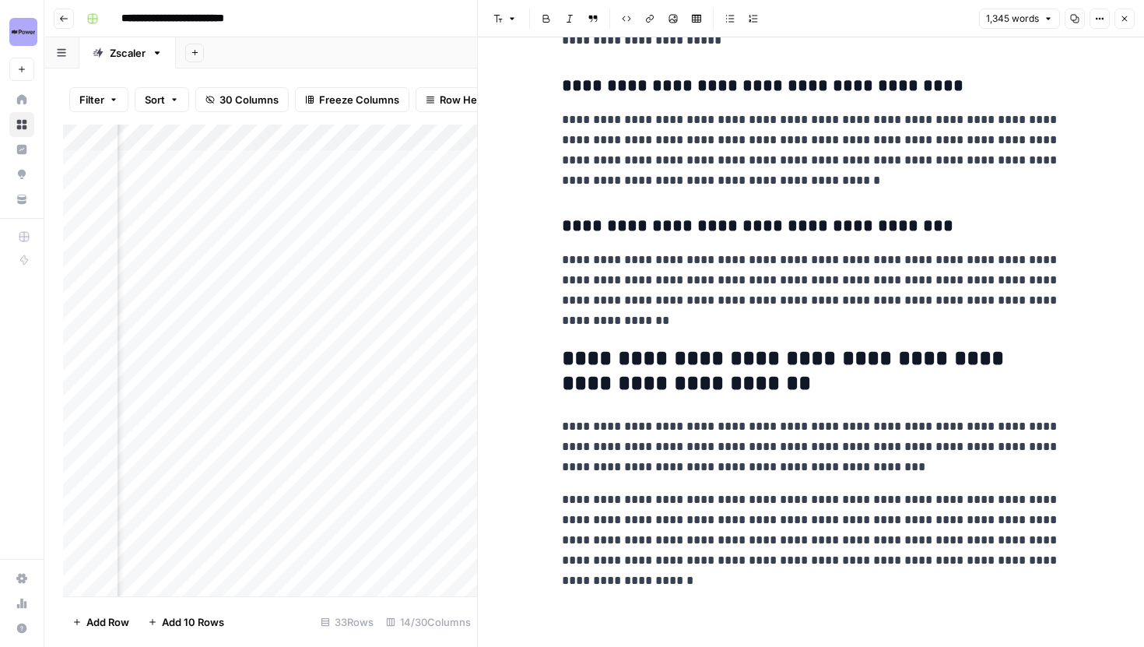
drag, startPoint x: 560, startPoint y: 426, endPoint x: 729, endPoint y: 459, distance: 172.2
click at [827, 442] on p "**********" at bounding box center [811, 446] width 498 height 61
drag, startPoint x: 750, startPoint y: 578, endPoint x: 563, endPoint y: 365, distance: 284.1
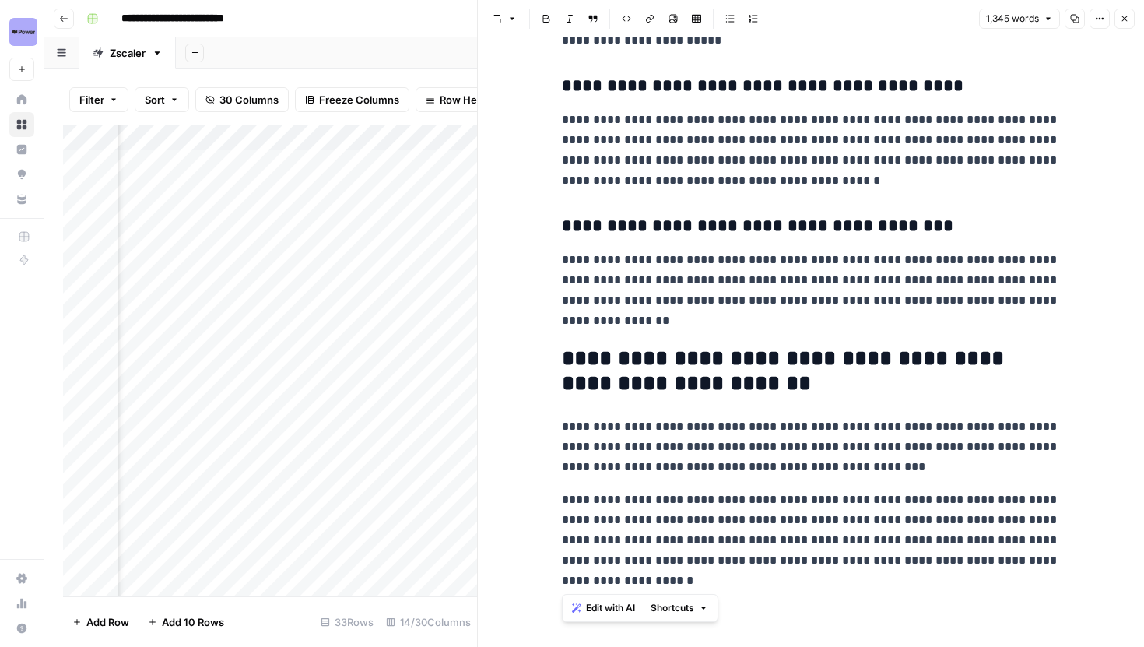
copy div "**********"
click at [1122, 16] on icon "button" at bounding box center [1124, 18] width 9 height 9
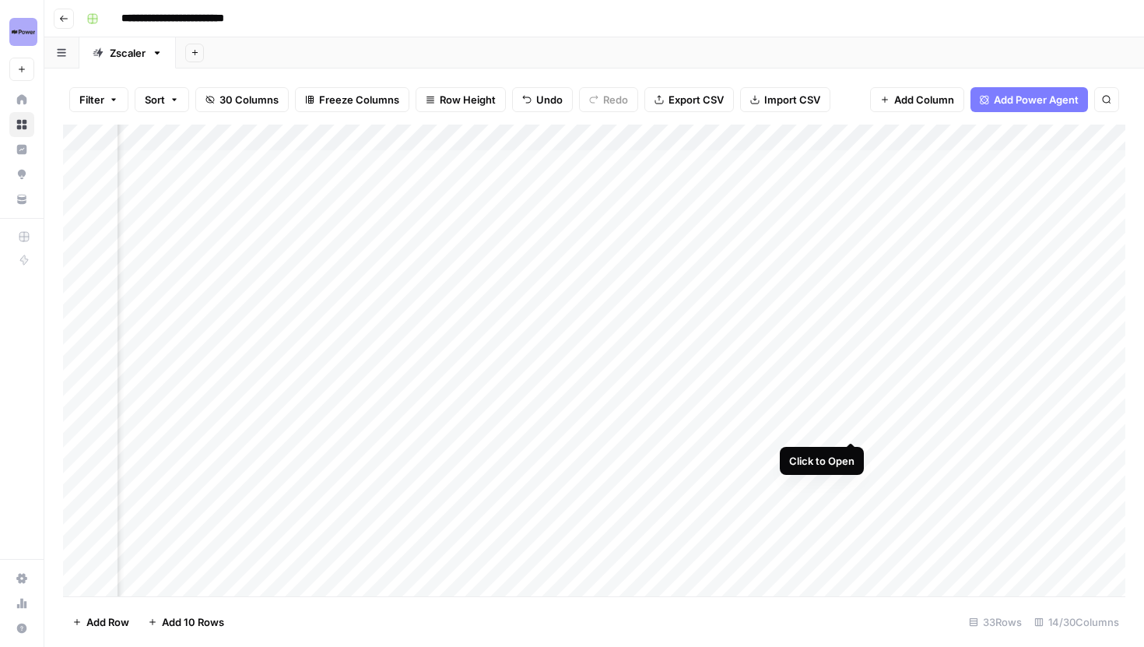
click at [849, 428] on div "Add Column" at bounding box center [594, 361] width 1063 height 472
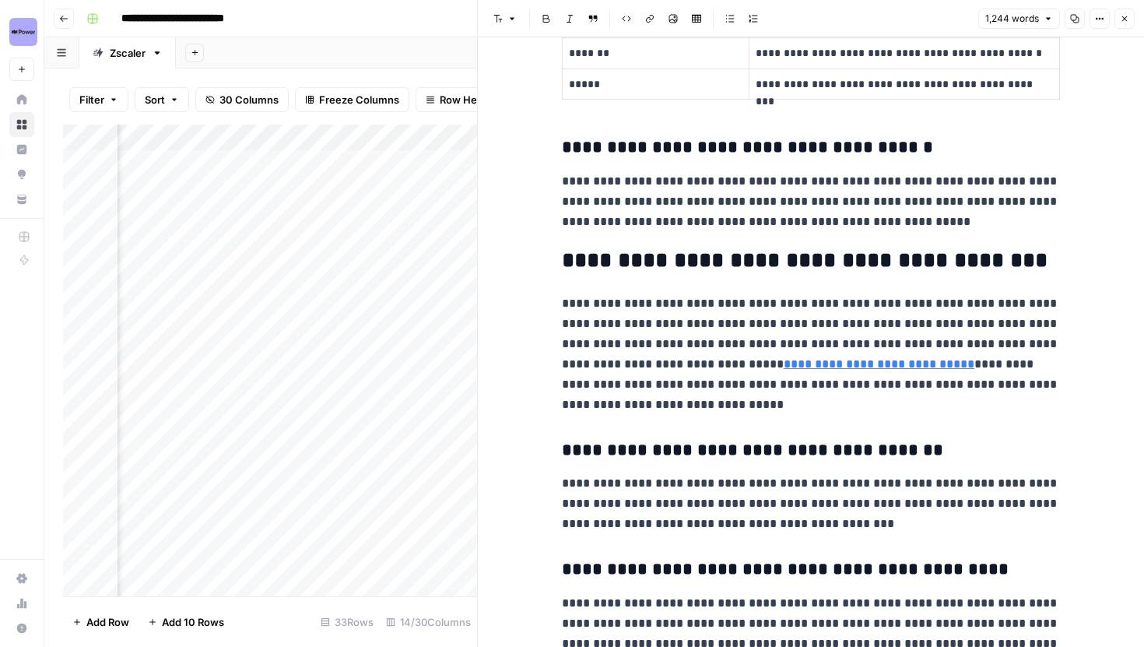
scroll to position [3772, 0]
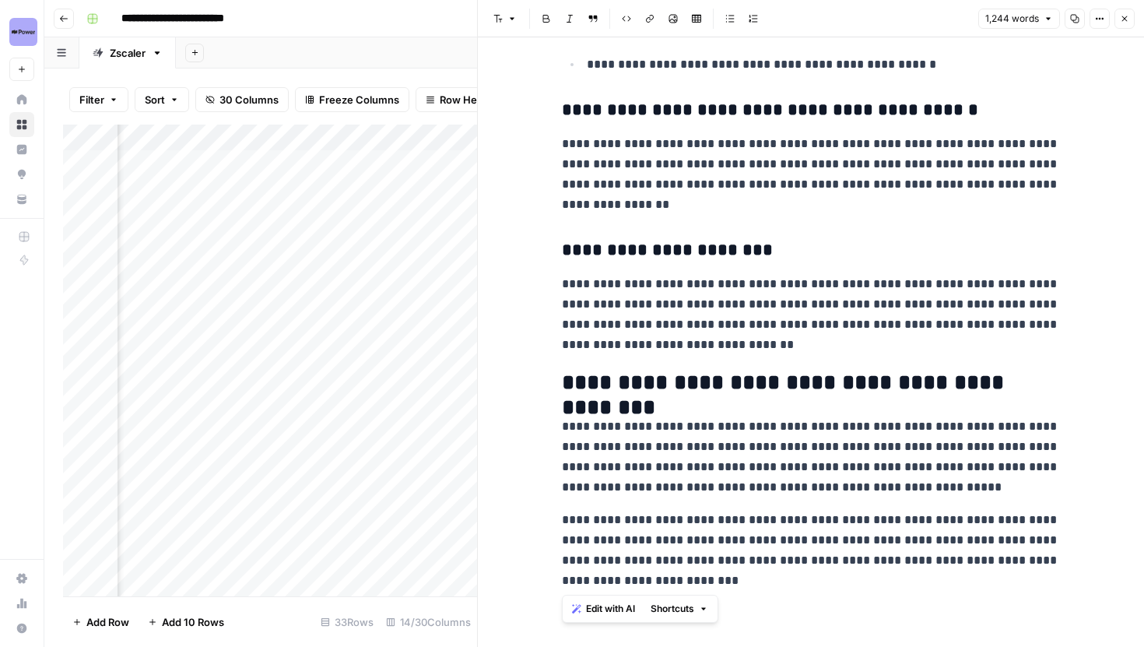
drag, startPoint x: 722, startPoint y: 588, endPoint x: 560, endPoint y: 388, distance: 258.0
copy div "**********"
click at [1122, 23] on button "Close" at bounding box center [1125, 19] width 20 height 20
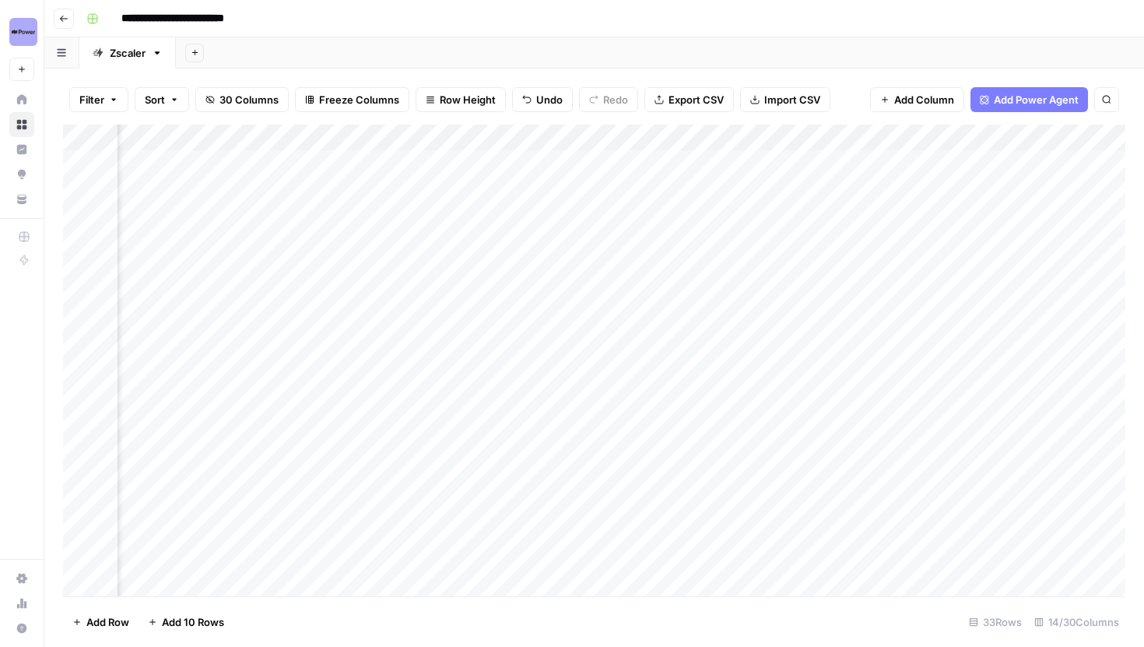
click at [545, 136] on div "Add Column" at bounding box center [594, 361] width 1063 height 472
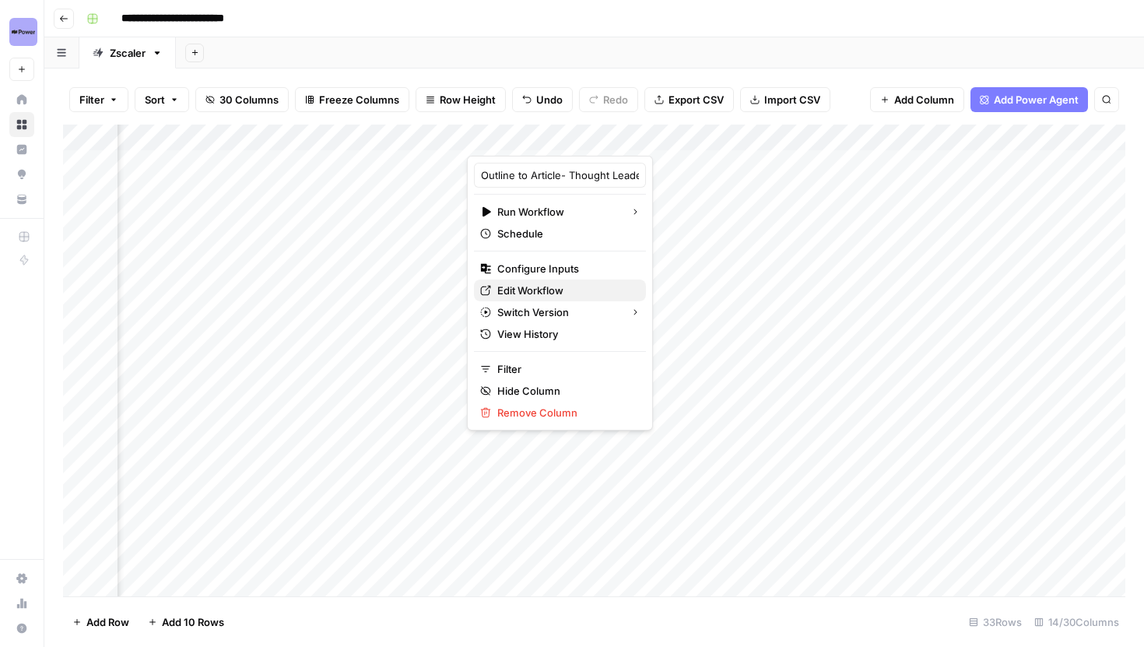
click at [529, 288] on span "Edit Workflow" at bounding box center [565, 291] width 136 height 16
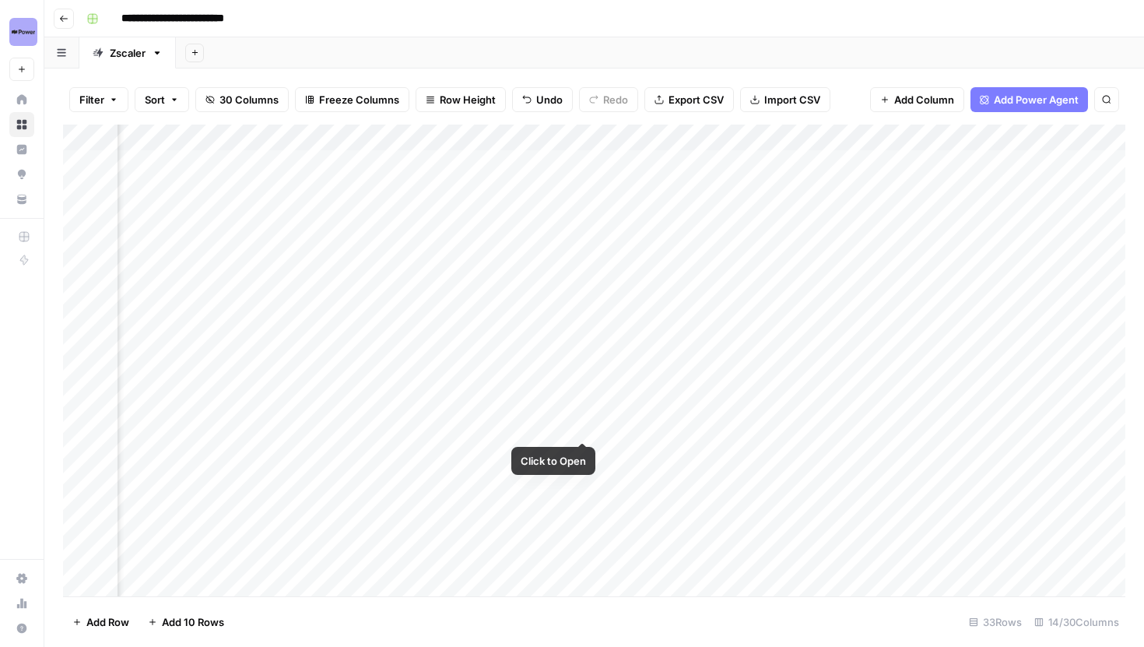
scroll to position [2, 1473]
click at [520, 448] on div "Add Column" at bounding box center [594, 361] width 1063 height 472
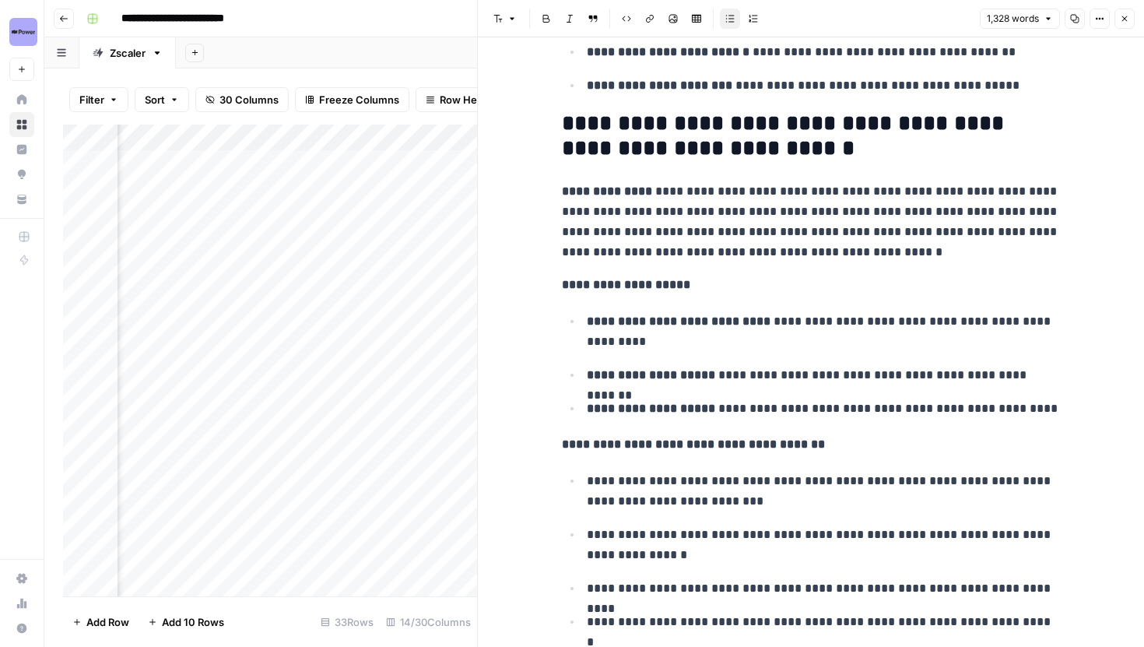
scroll to position [5466, 0]
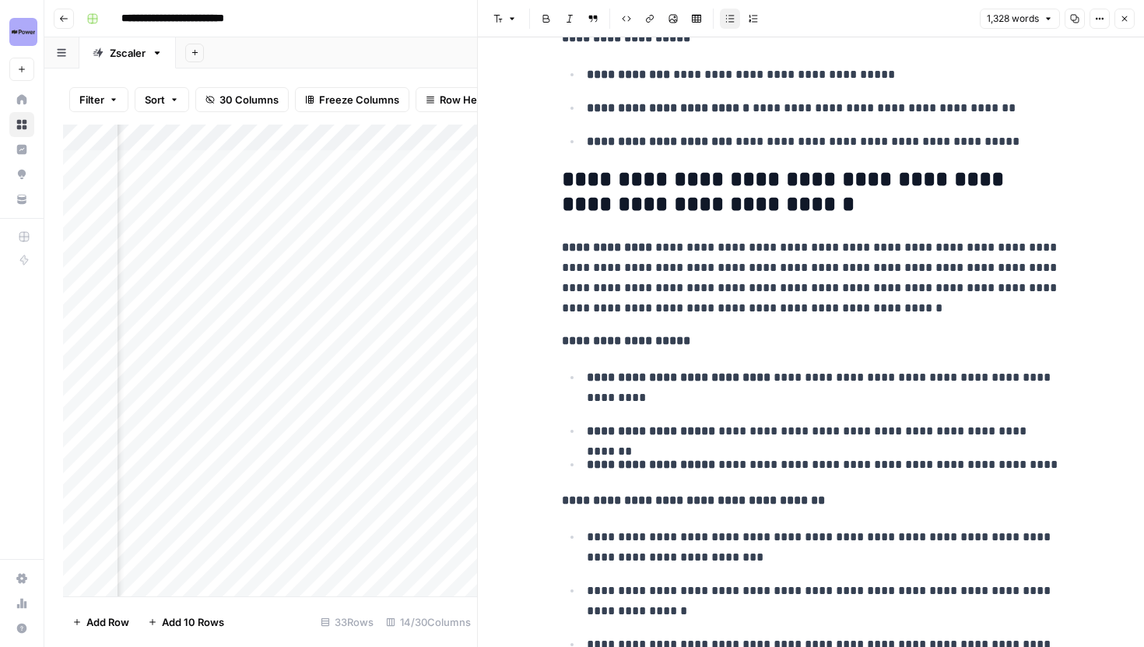
click at [1122, 18] on icon "button" at bounding box center [1124, 18] width 9 height 9
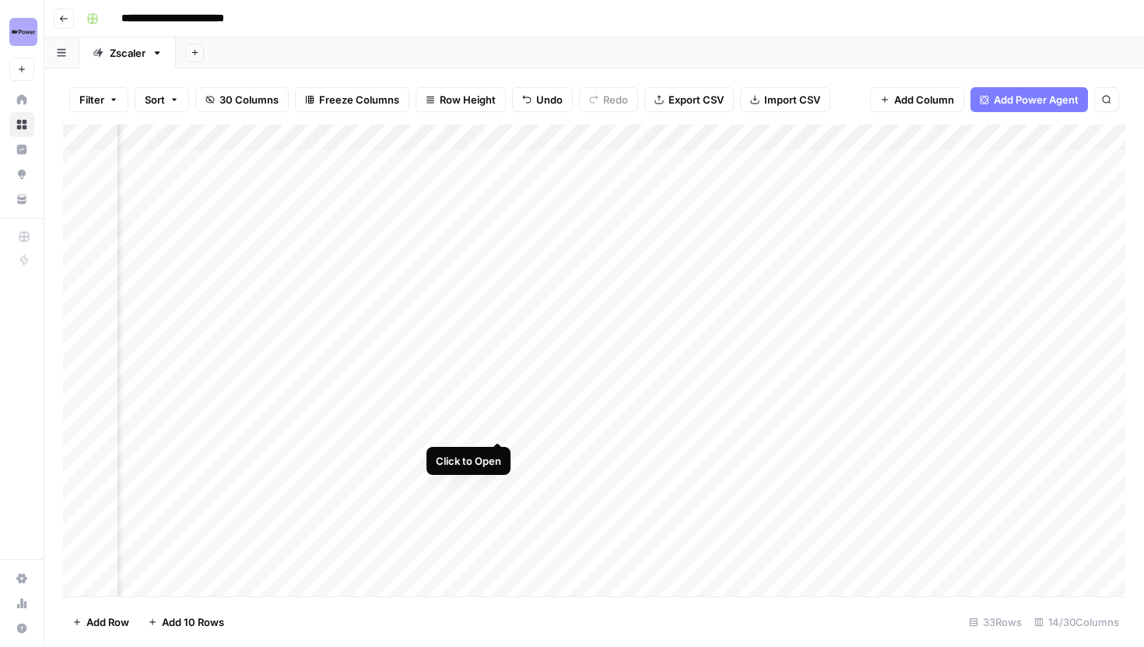
click at [499, 427] on div "Add Column" at bounding box center [594, 361] width 1063 height 472
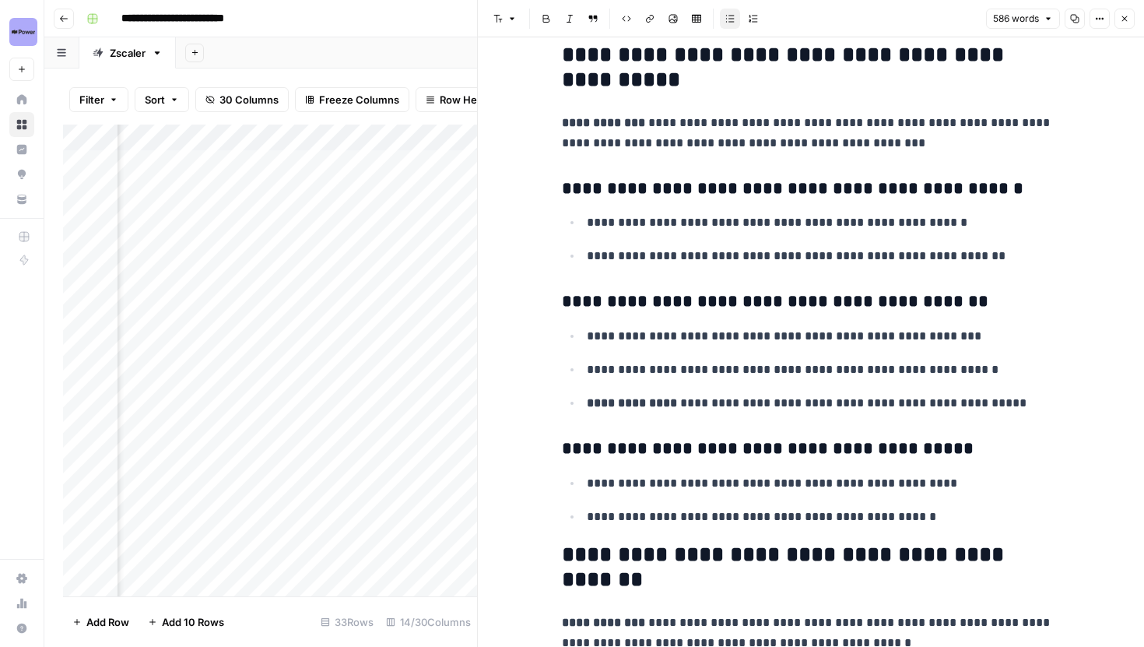
scroll to position [1198, 0]
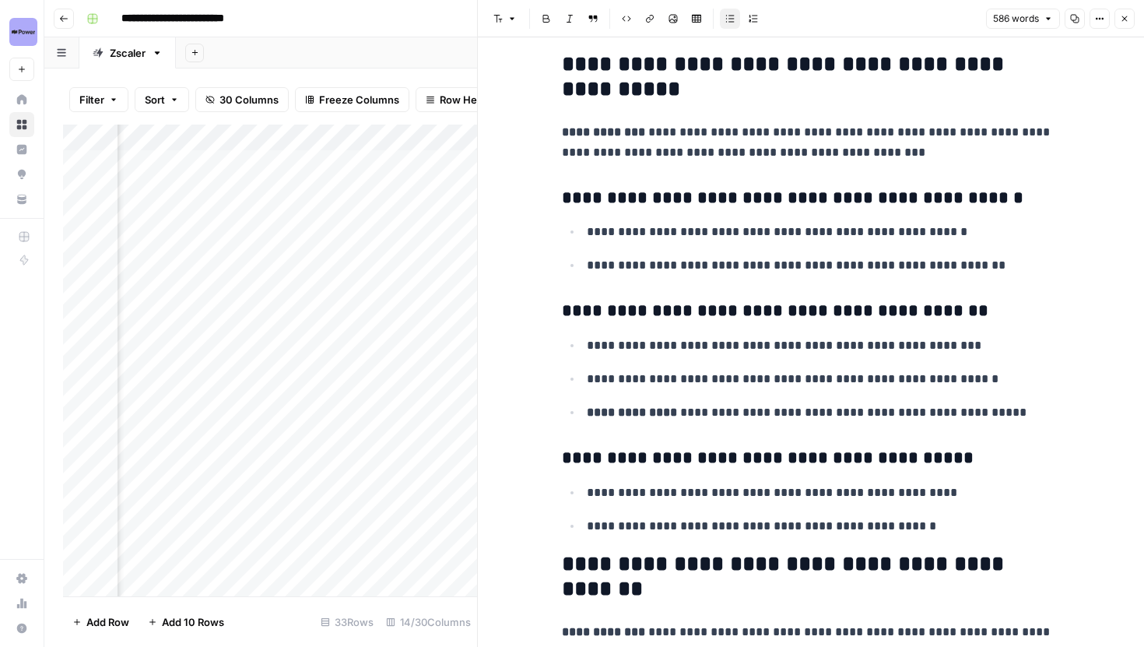
click at [1123, 23] on button "Close" at bounding box center [1125, 19] width 20 height 20
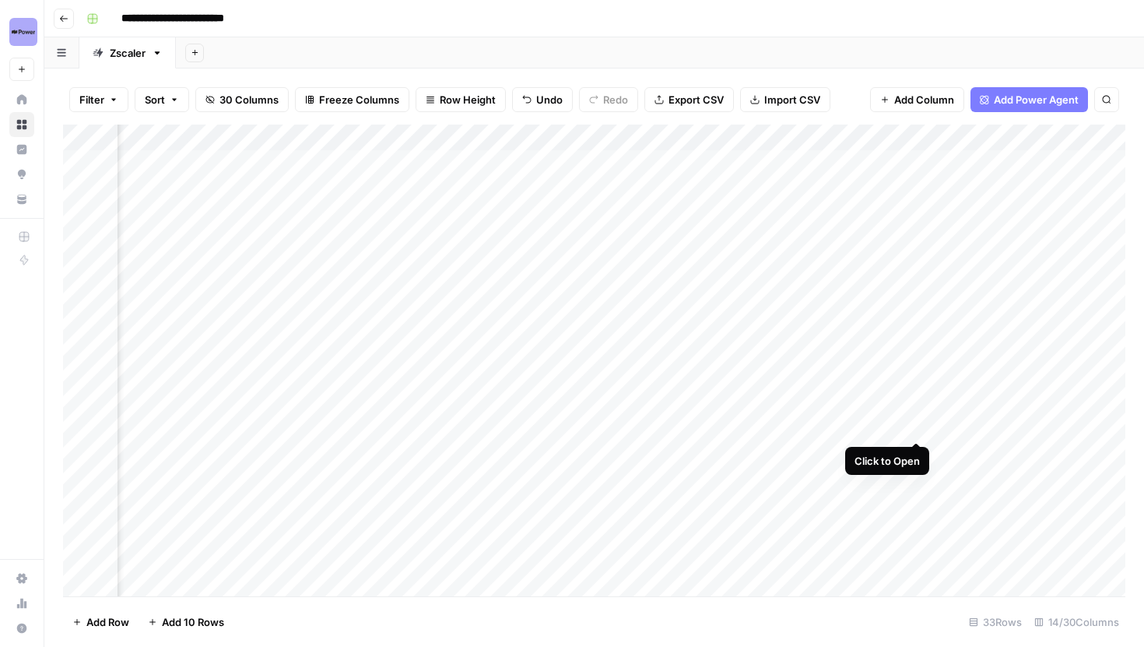
click at [912, 427] on div "Add Column" at bounding box center [594, 361] width 1063 height 472
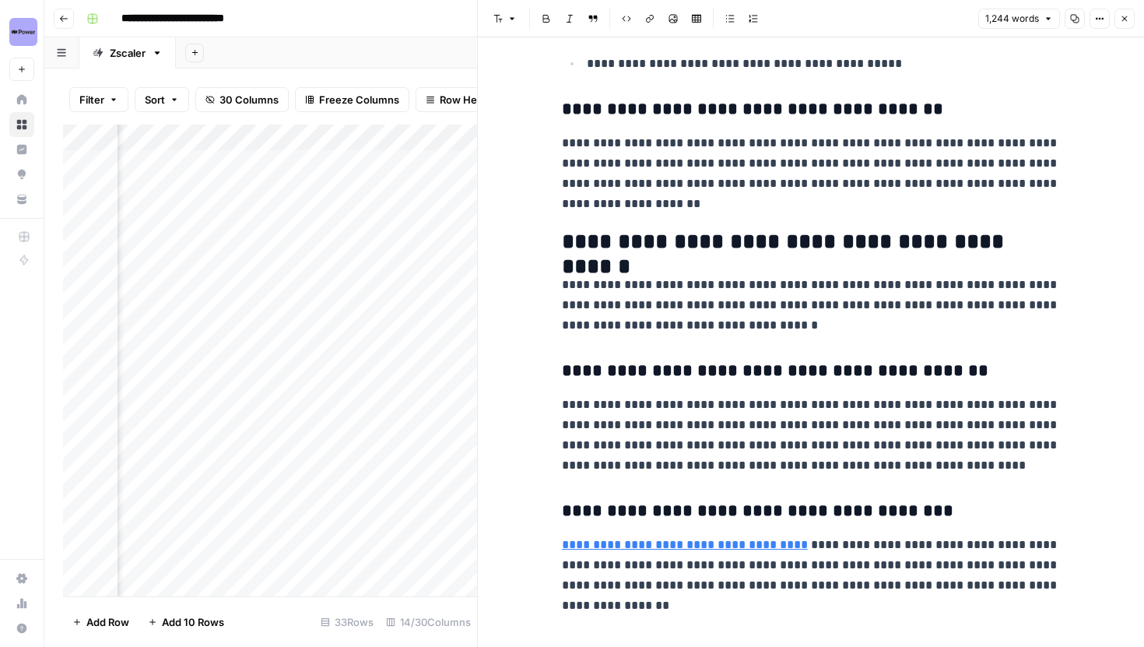
scroll to position [1944, 0]
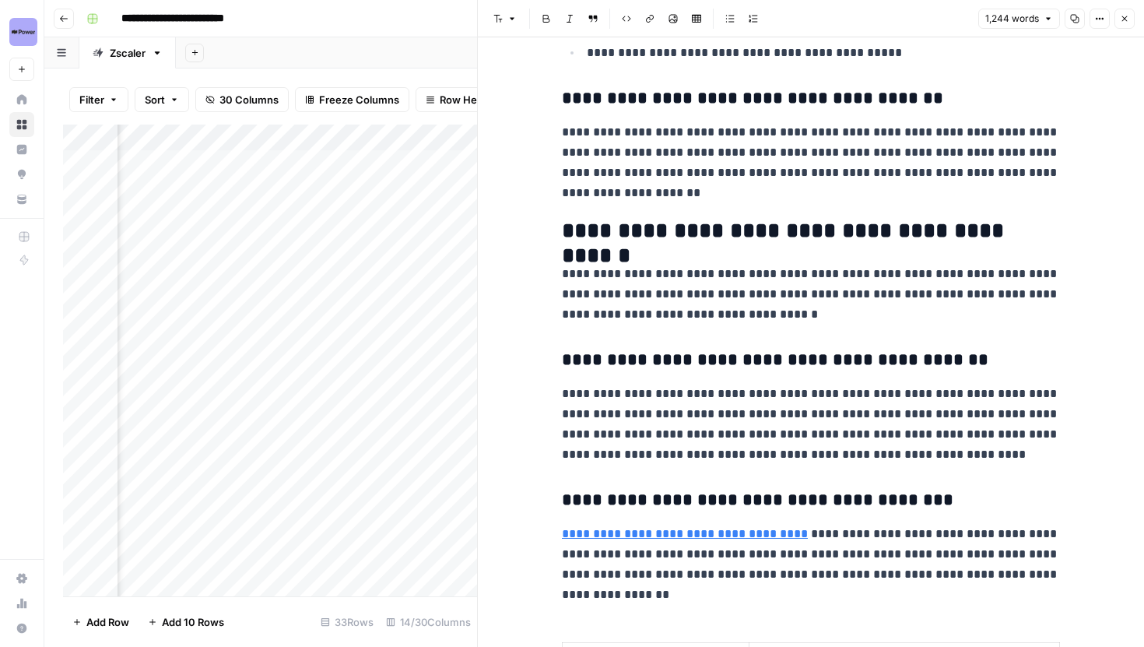
click at [1128, 12] on button "Close" at bounding box center [1125, 19] width 20 height 20
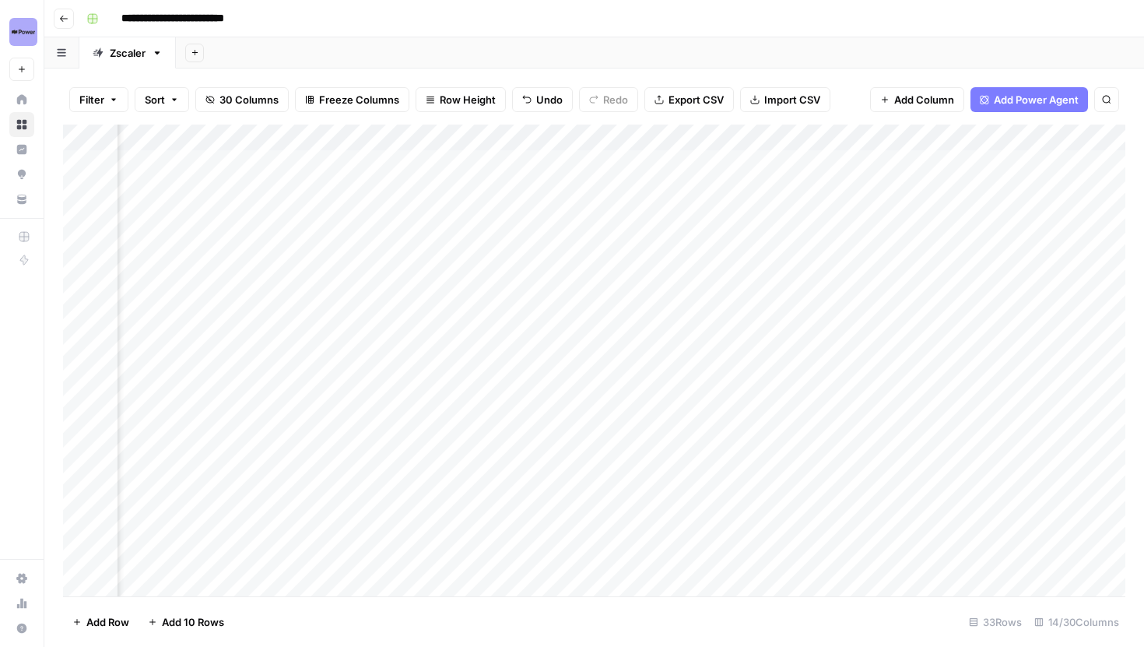
scroll to position [2, 627]
click at [644, 423] on div "Add Column" at bounding box center [594, 361] width 1063 height 472
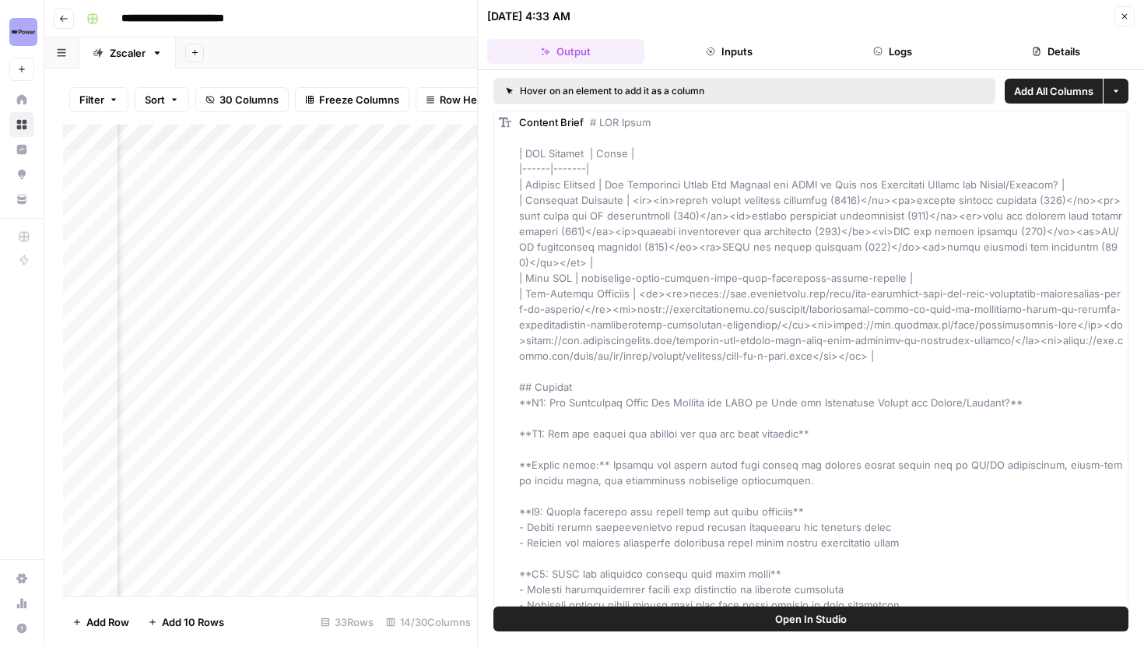
click at [908, 44] on button "Logs" at bounding box center [892, 51] width 157 height 25
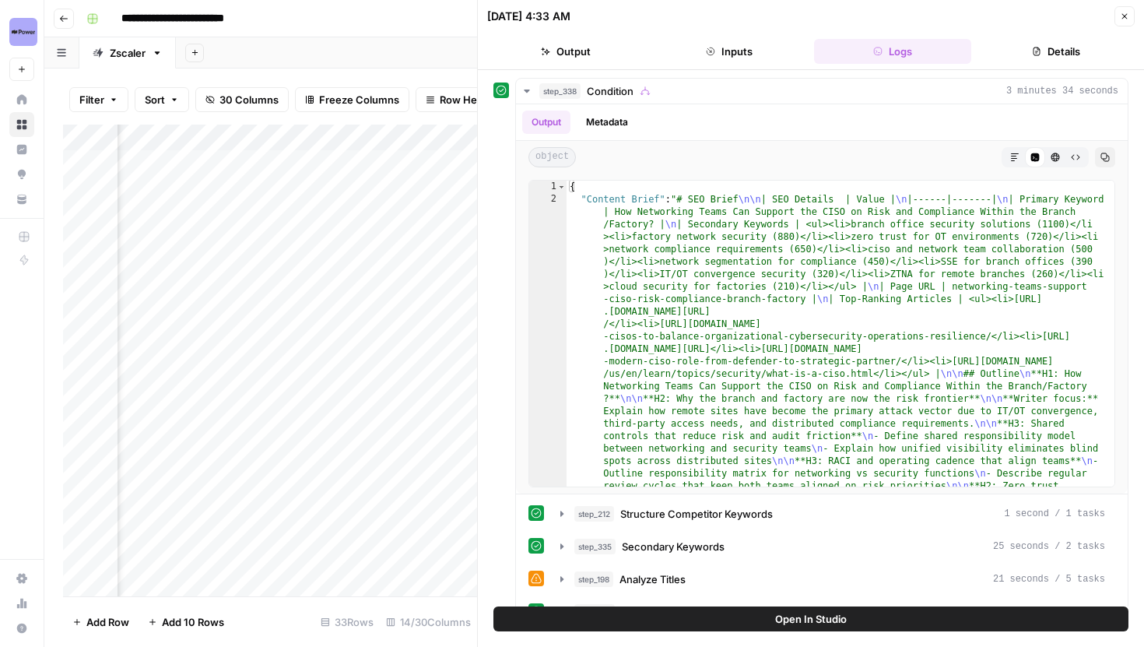
click at [775, 621] on span "Open In Studio" at bounding box center [811, 619] width 72 height 16
click at [1120, 17] on icon "button" at bounding box center [1124, 16] width 9 height 9
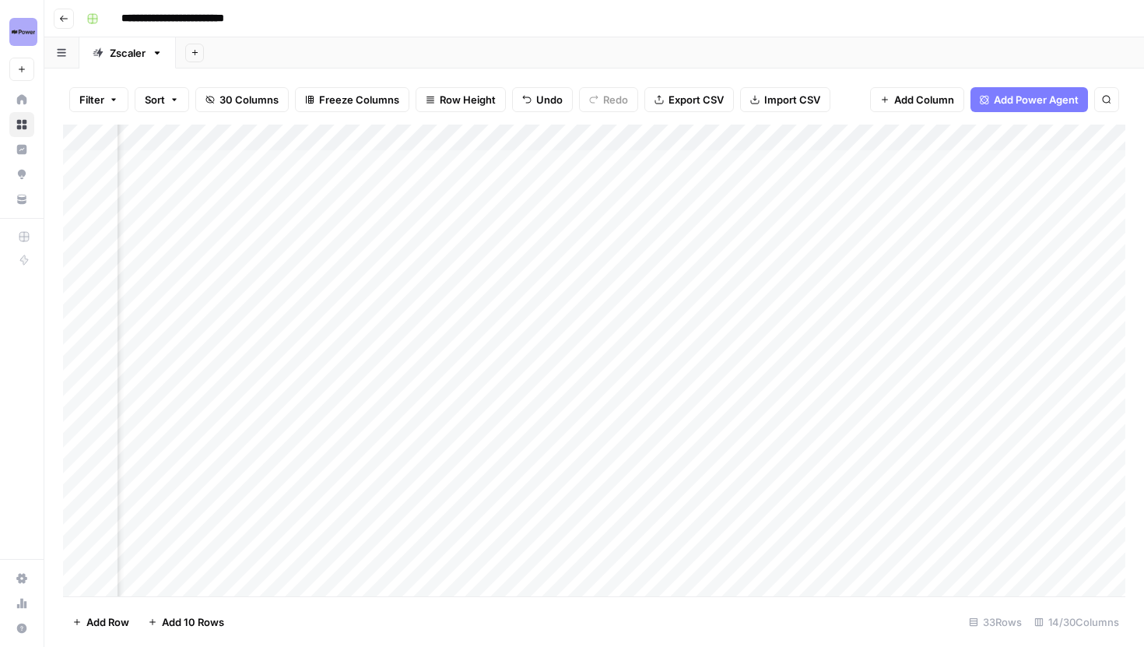
scroll to position [2, 656]
click at [617, 423] on div "Add Column" at bounding box center [594, 361] width 1063 height 472
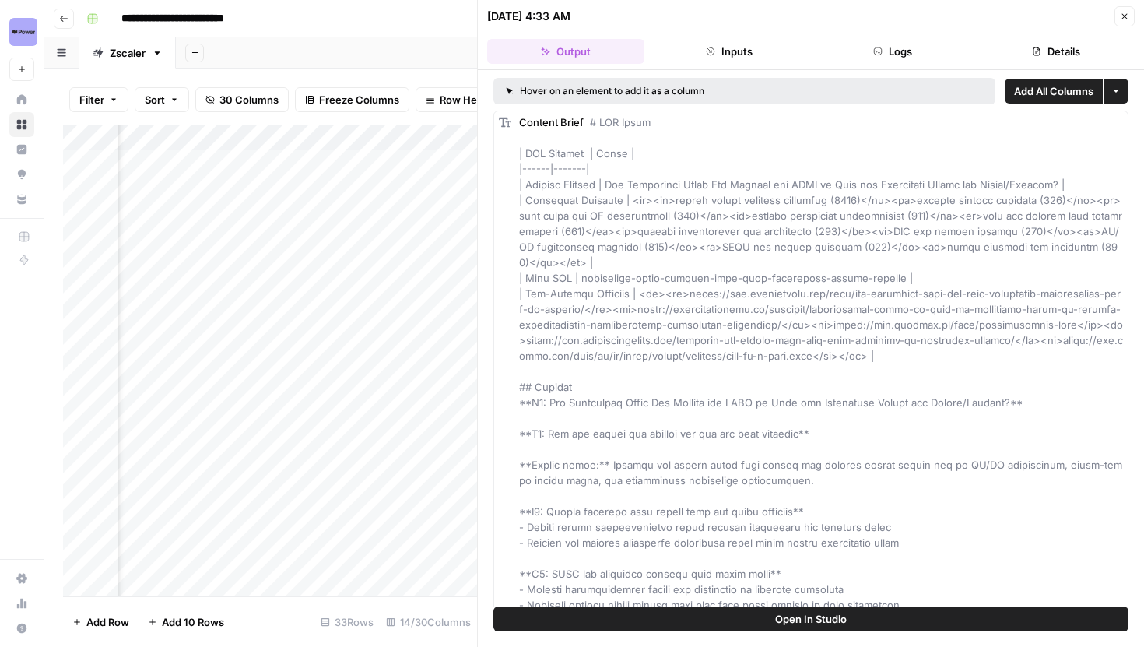
click at [692, 627] on button "Open In Studio" at bounding box center [811, 618] width 635 height 25
click at [1125, 24] on button "Close" at bounding box center [1125, 16] width 20 height 20
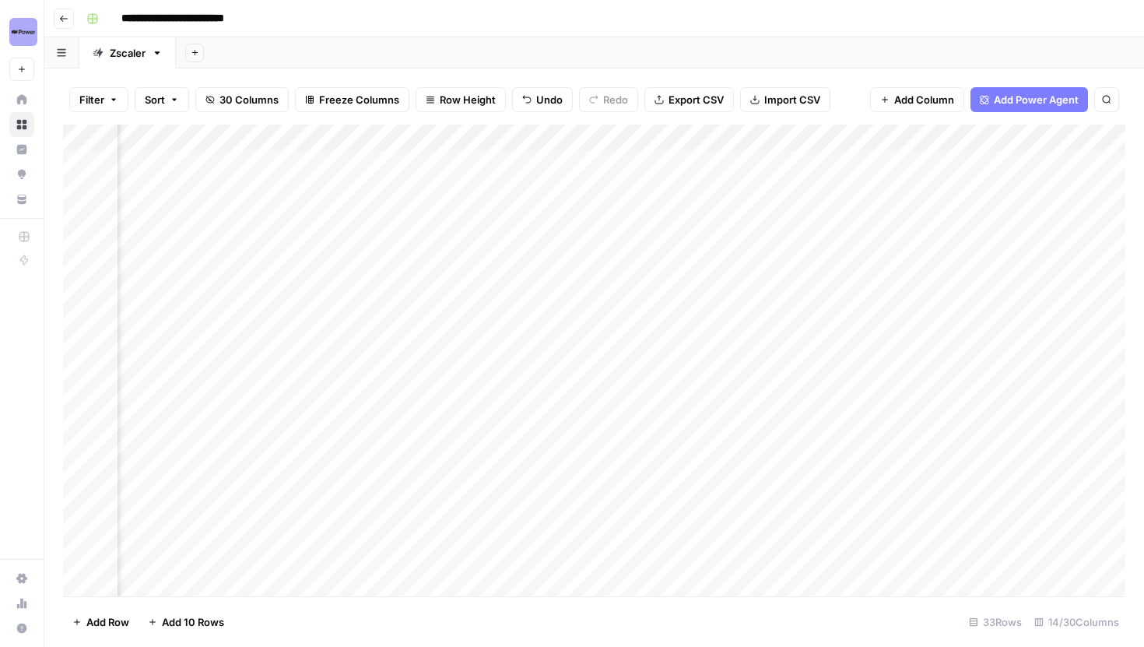
scroll to position [2, 692]
click at [597, 426] on div "Add Column" at bounding box center [594, 361] width 1063 height 472
click at [522, 448] on div "Add Column" at bounding box center [594, 361] width 1063 height 472
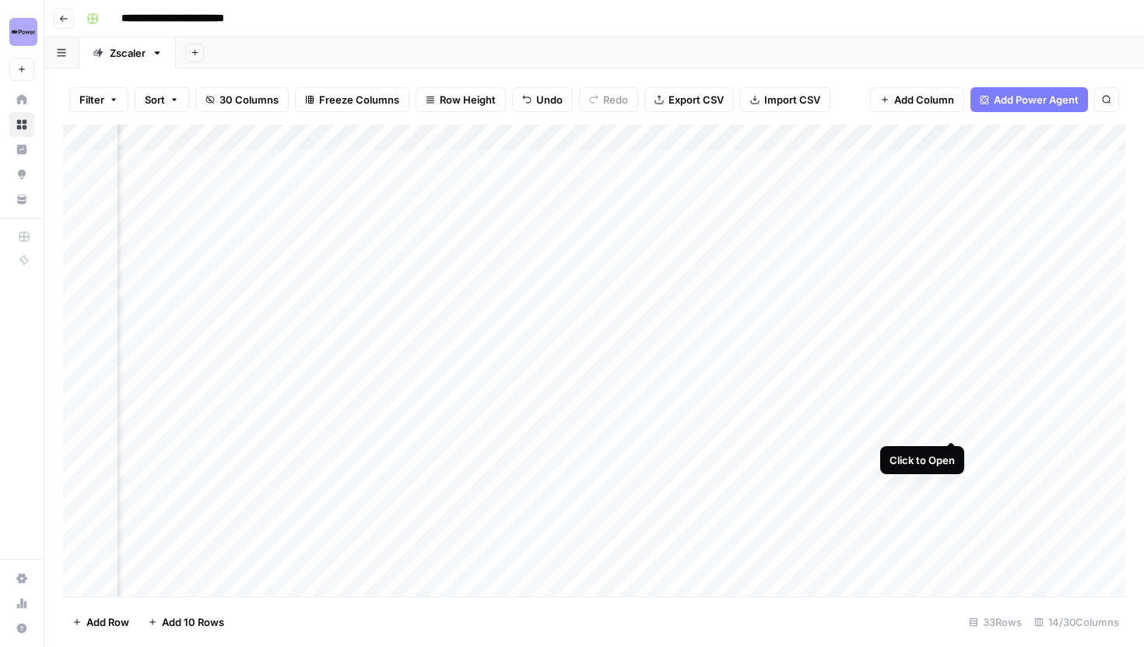
click at [954, 427] on div "Add Column" at bounding box center [594, 361] width 1063 height 472
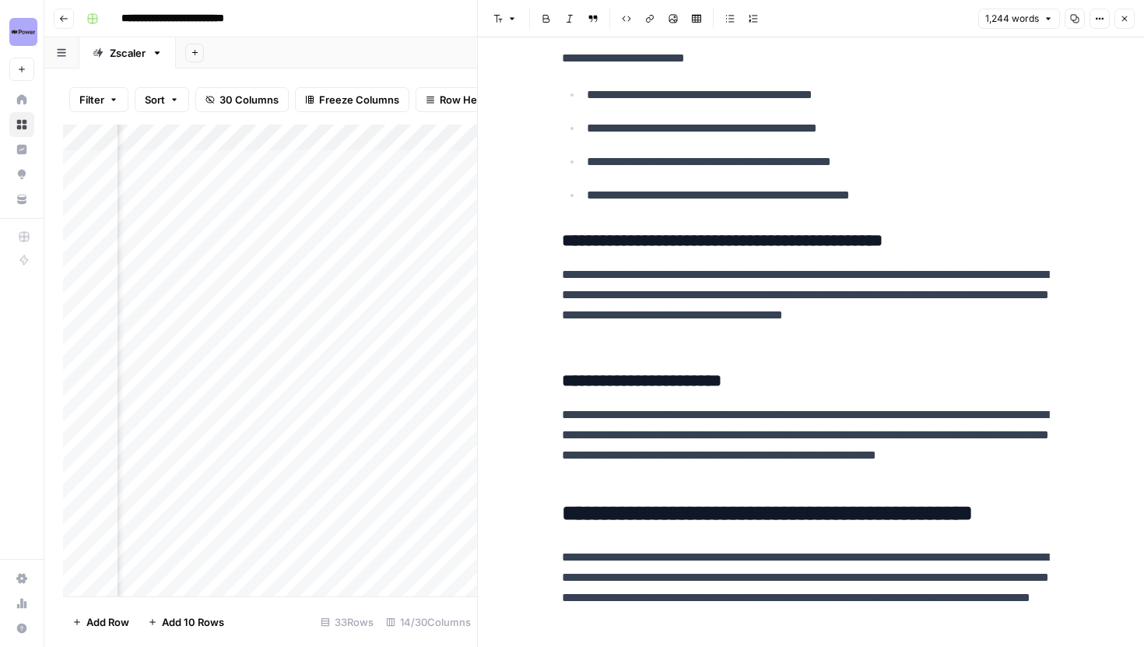
scroll to position [3732, 0]
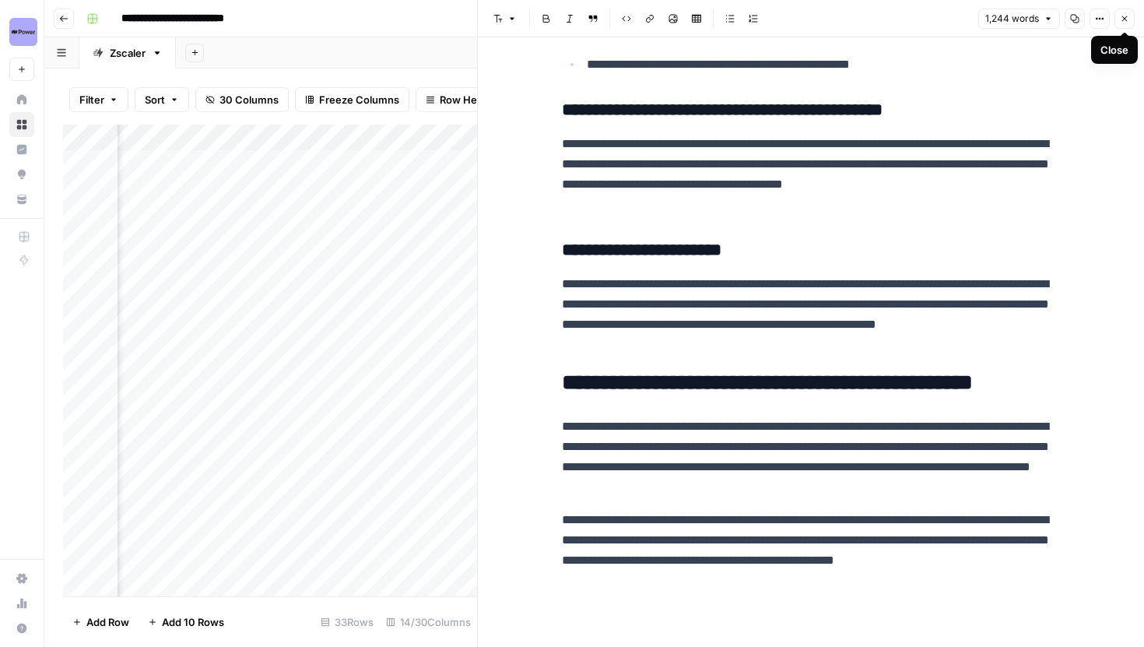
click at [1119, 19] on button "Close" at bounding box center [1125, 19] width 20 height 20
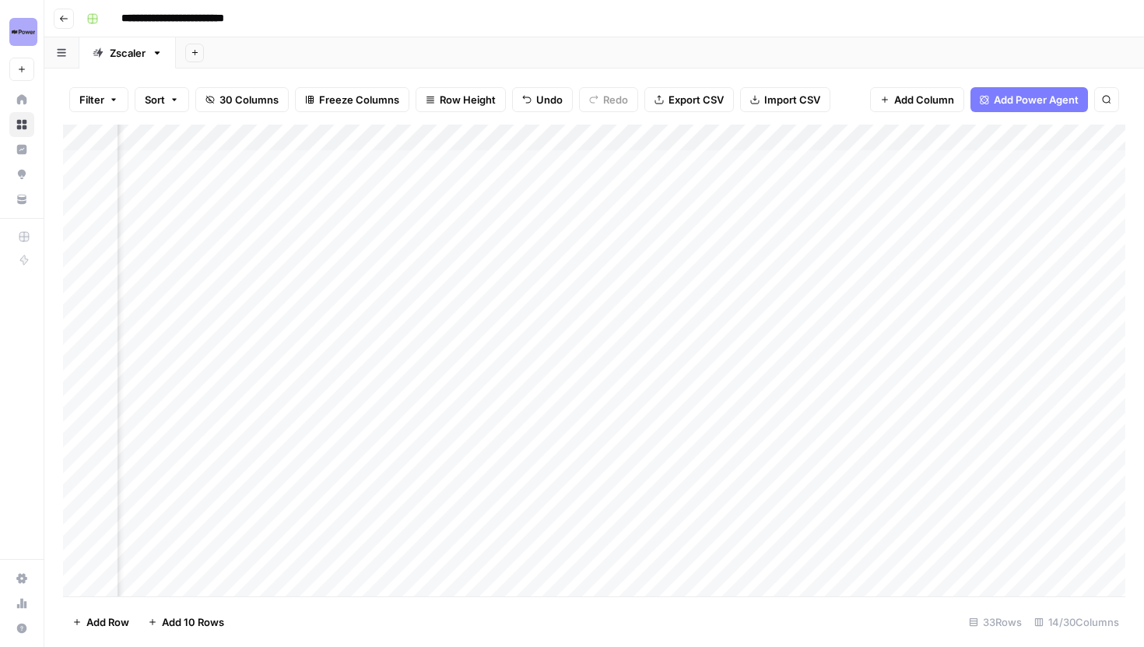
scroll to position [2, 801]
click at [491, 427] on div "Add Column" at bounding box center [594, 361] width 1063 height 472
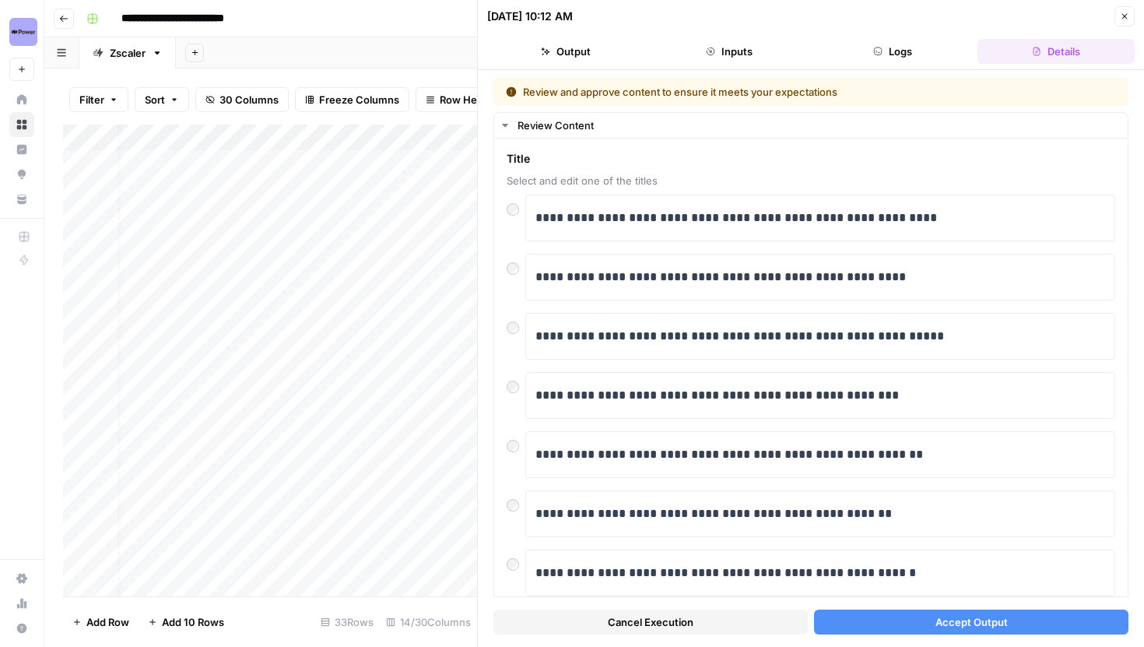
scroll to position [2, 0]
click at [374, 419] on div "Add Column" at bounding box center [270, 361] width 414 height 472
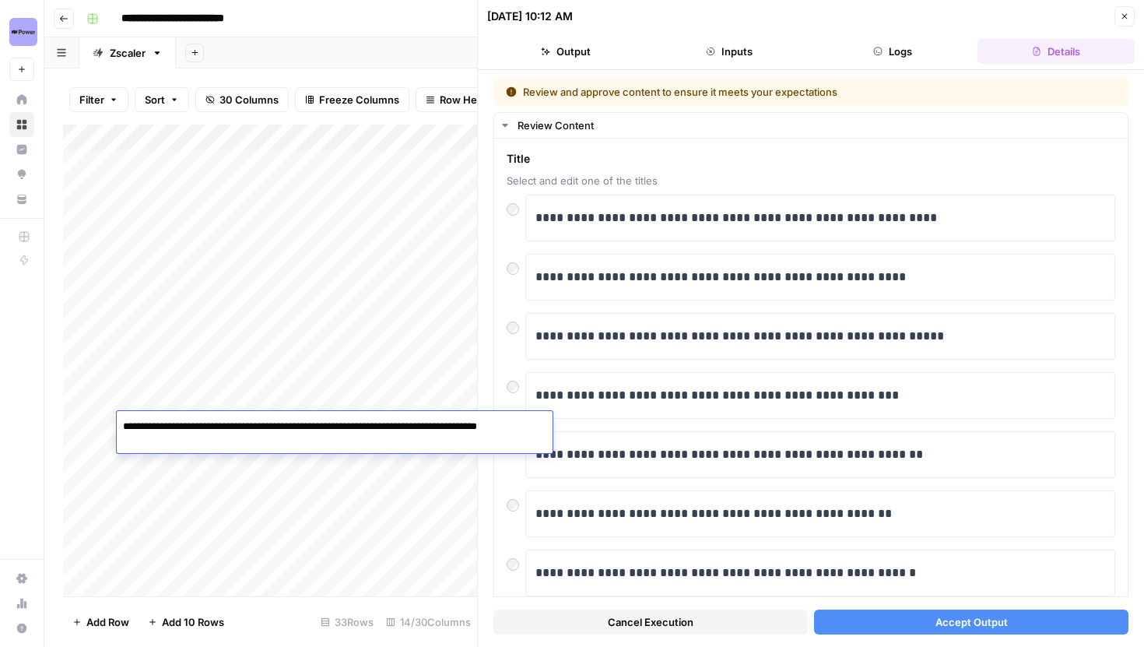
click at [659, 13] on div "09/18/25 at 10:12 AM" at bounding box center [798, 17] width 623 height 16
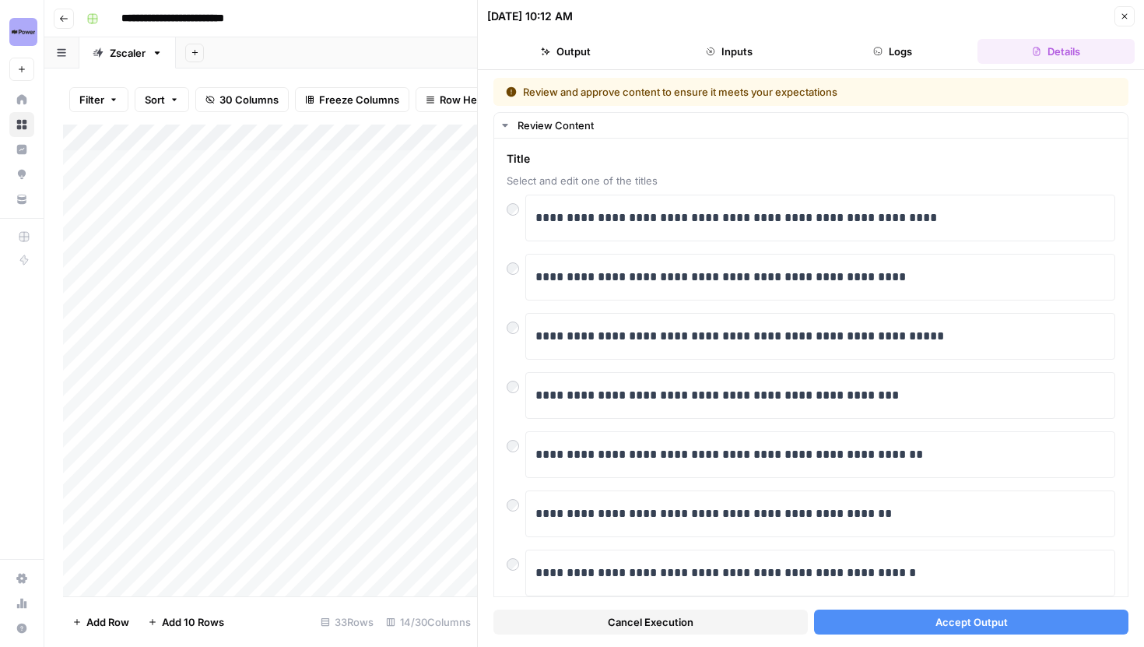
click at [893, 620] on button "Accept Output" at bounding box center [971, 622] width 314 height 25
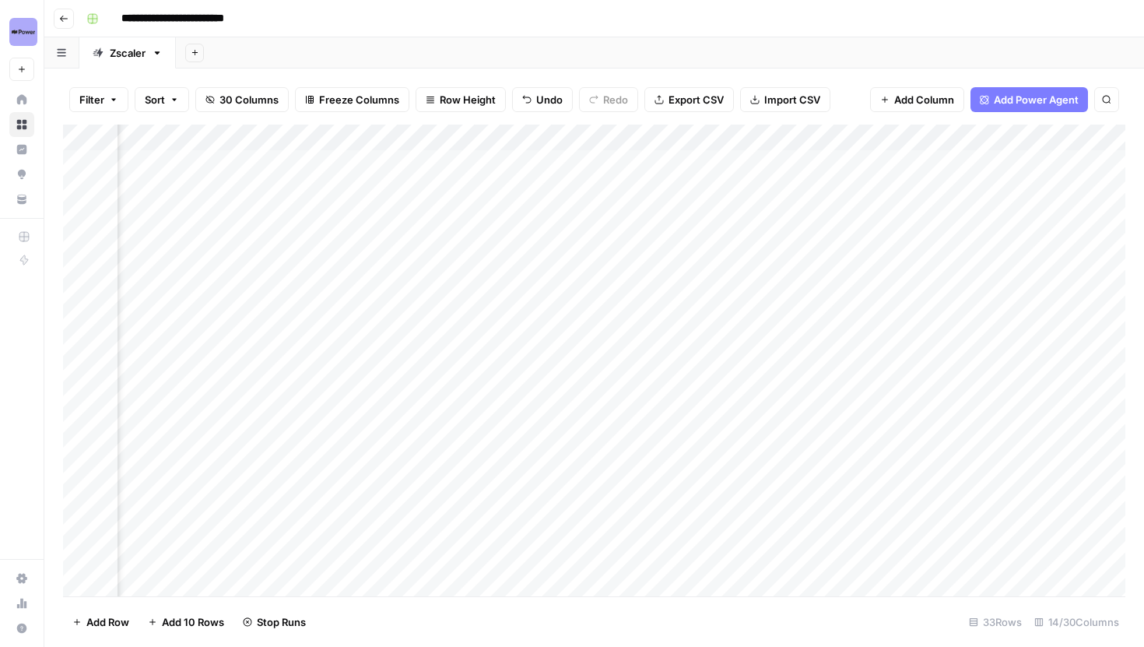
scroll to position [2, 489]
click at [796, 451] on div "Add Column" at bounding box center [594, 361] width 1063 height 472
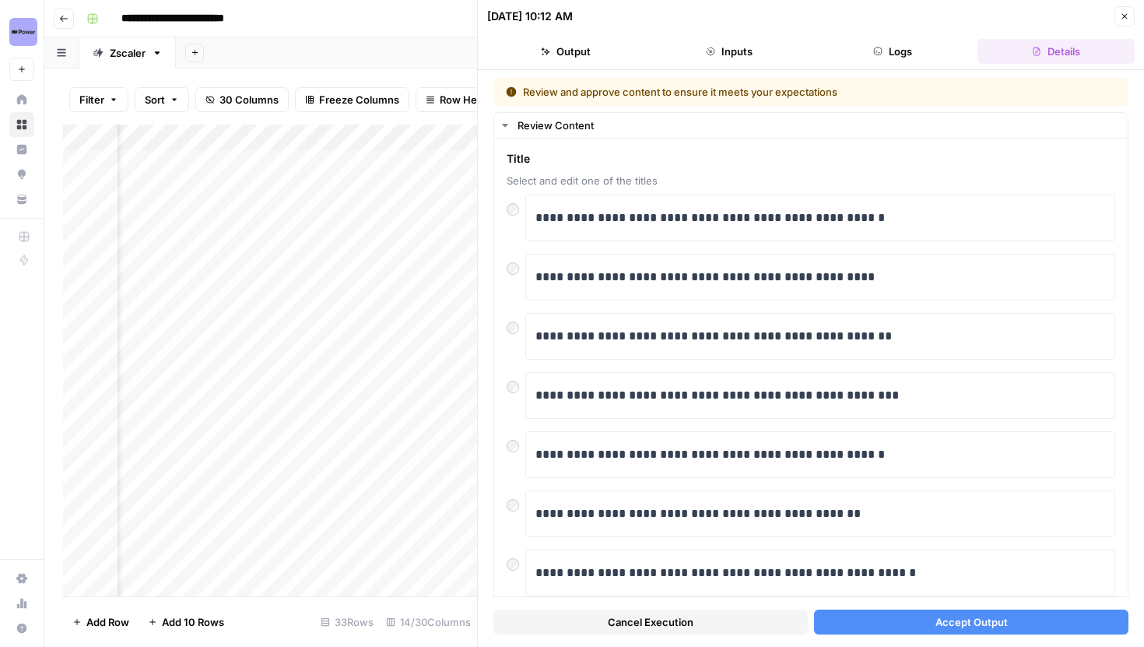
scroll to position [2, 0]
click at [943, 612] on button "Accept Output" at bounding box center [971, 622] width 314 height 25
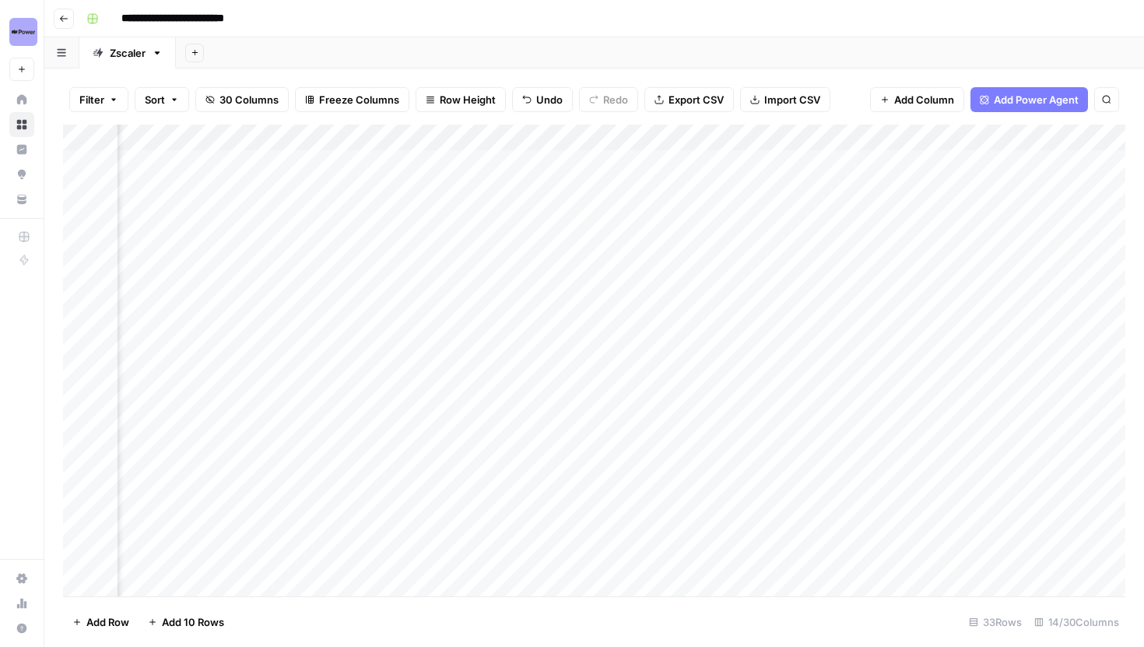
scroll to position [2, 1474]
click at [520, 428] on div "Add Column" at bounding box center [594, 361] width 1063 height 472
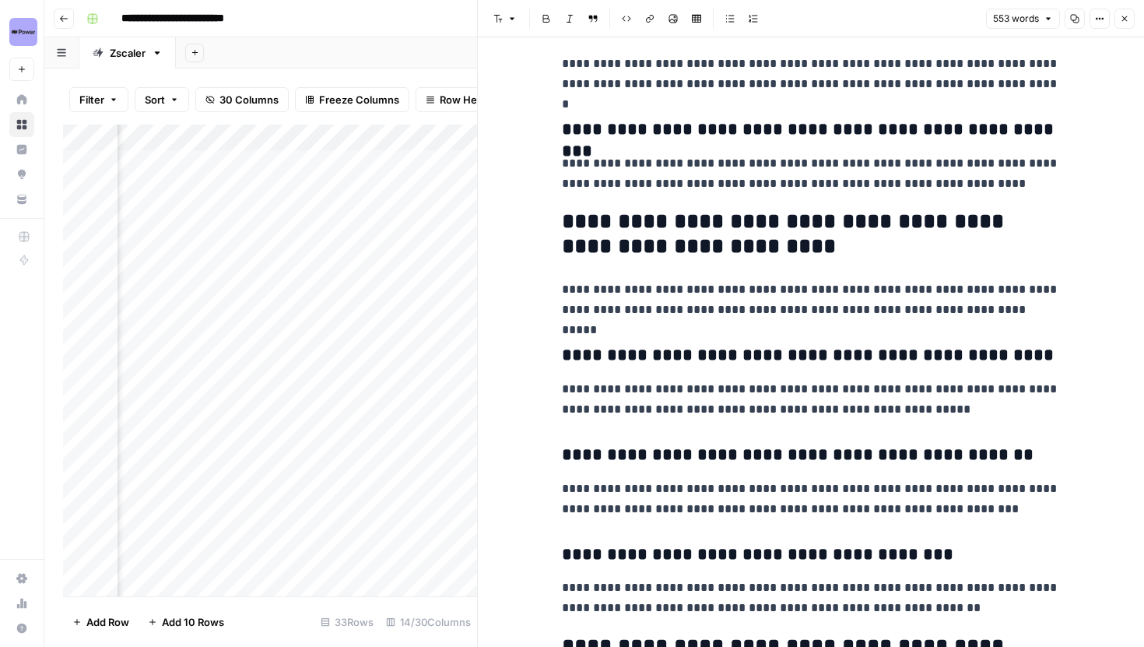
scroll to position [1808, 0]
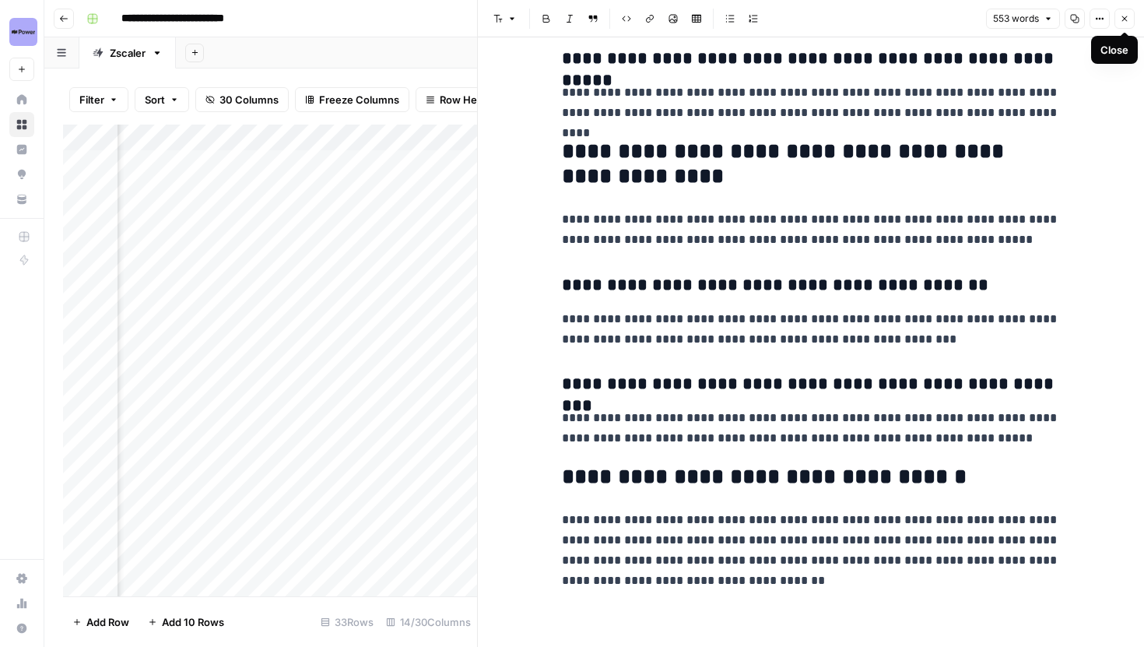
click at [1125, 16] on icon "button" at bounding box center [1124, 18] width 9 height 9
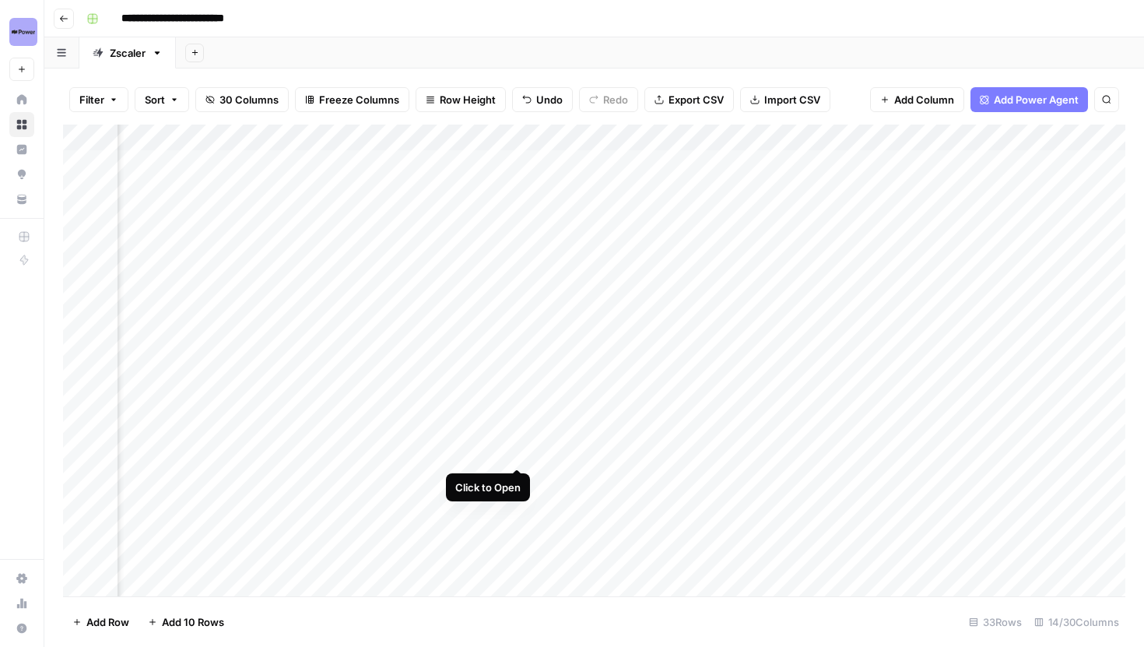
click at [521, 451] on div "Add Column" at bounding box center [594, 361] width 1063 height 472
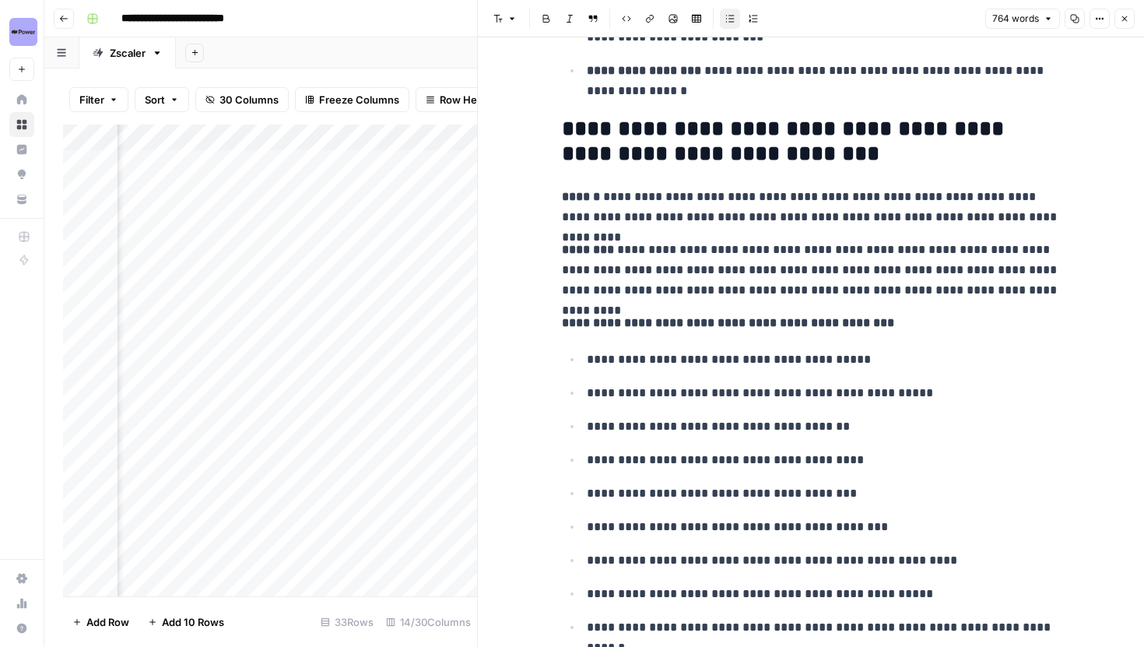
scroll to position [2638, 0]
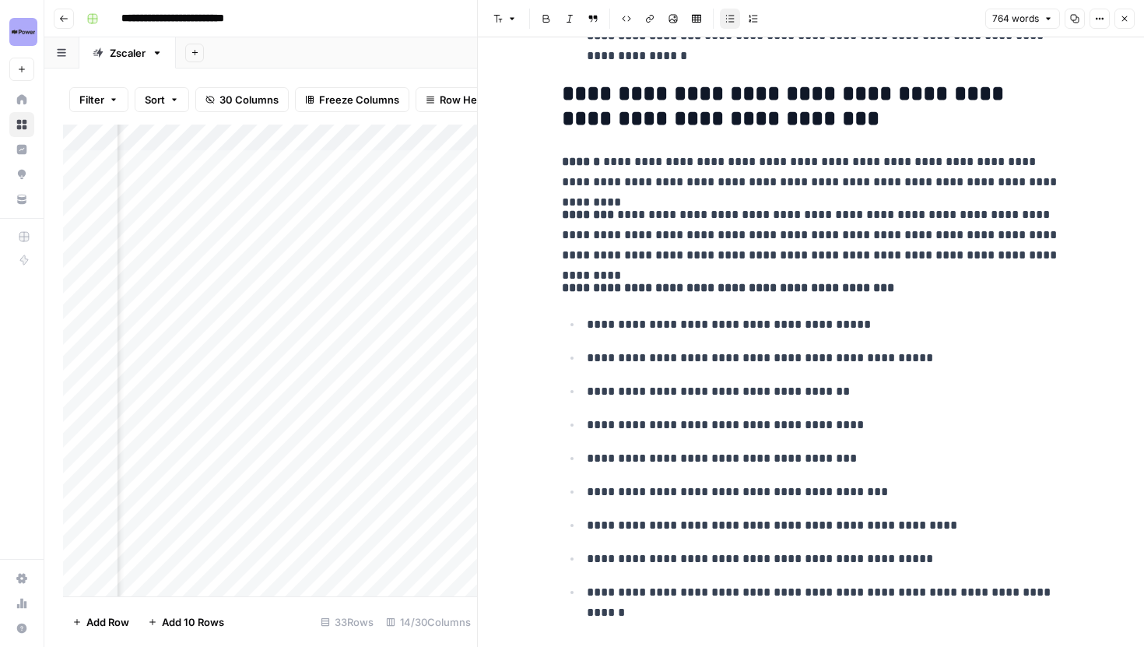
click at [1122, 22] on icon "button" at bounding box center [1124, 18] width 9 height 9
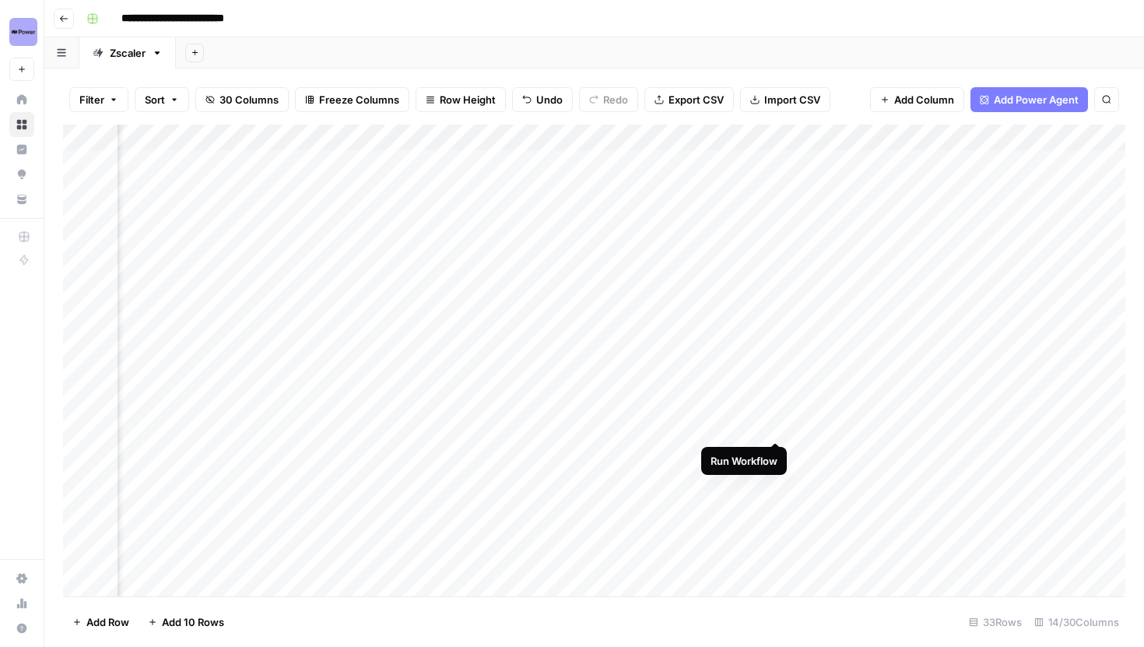
click at [777, 428] on div "Add Column" at bounding box center [594, 361] width 1063 height 472
click at [777, 449] on div "Add Column" at bounding box center [594, 361] width 1063 height 472
click at [742, 427] on div "Add Column" at bounding box center [594, 361] width 1063 height 472
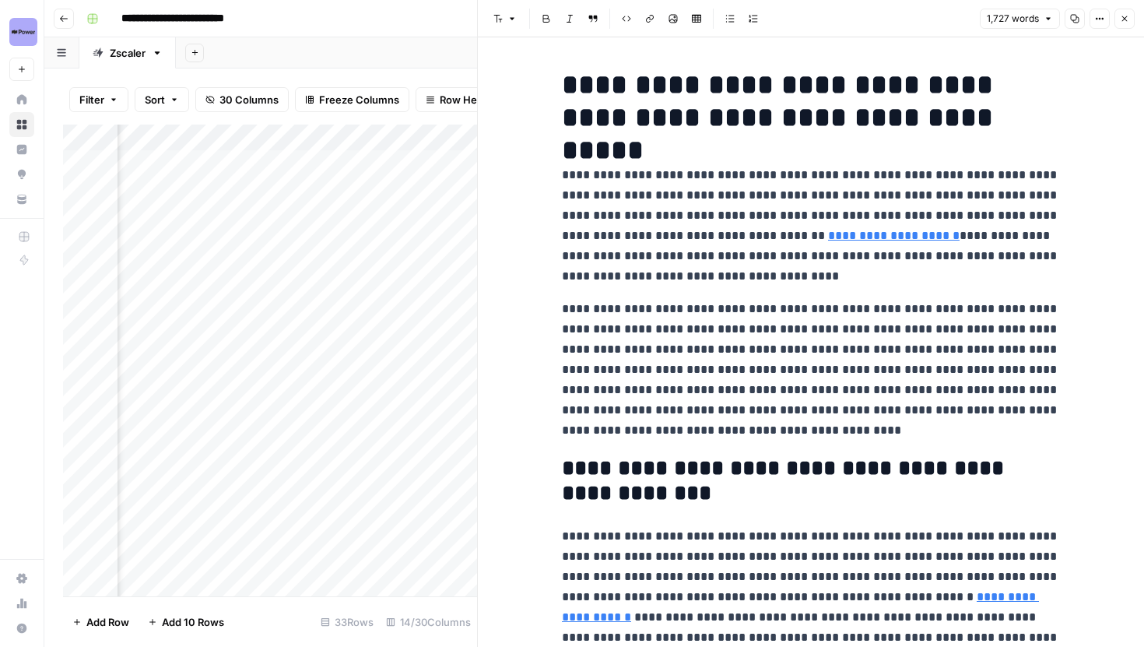
click at [1125, 17] on icon "button" at bounding box center [1124, 18] width 9 height 9
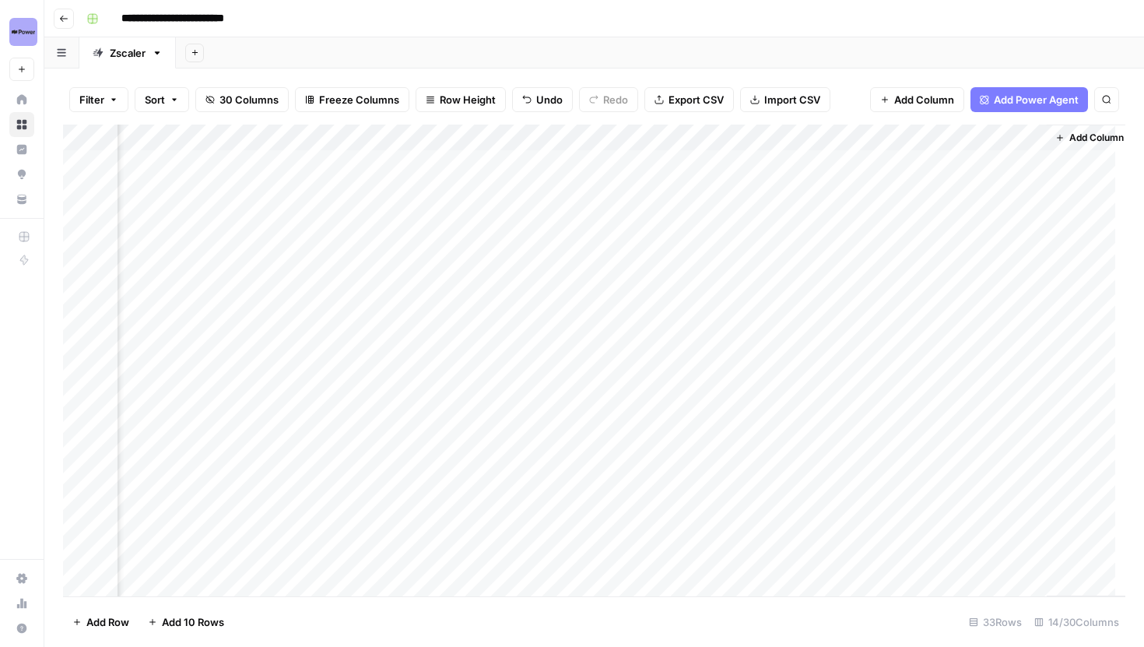
scroll to position [2, 1628]
click at [767, 449] on div "Add Column" at bounding box center [594, 361] width 1063 height 472
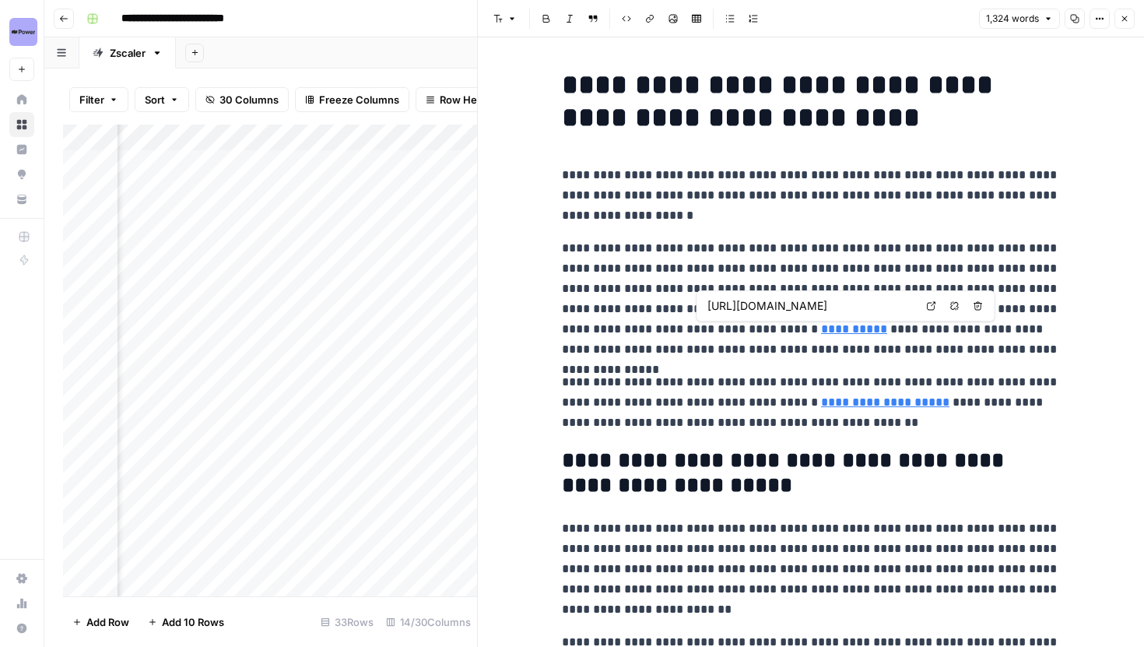
click at [931, 307] on icon at bounding box center [931, 305] width 9 height 9
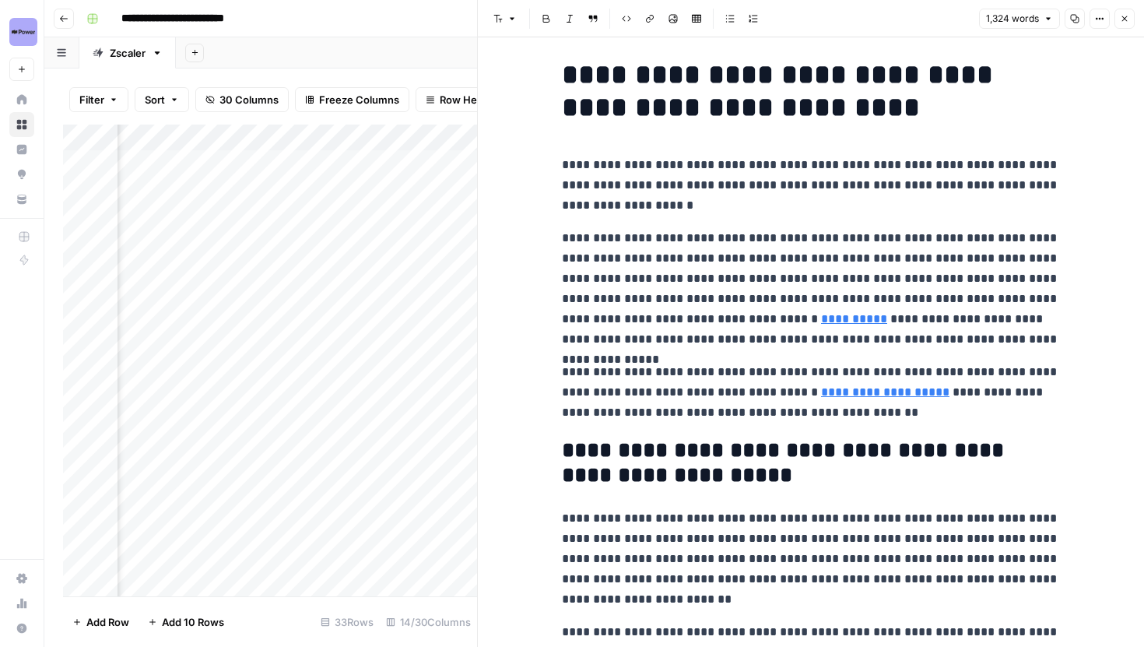
scroll to position [11, 0]
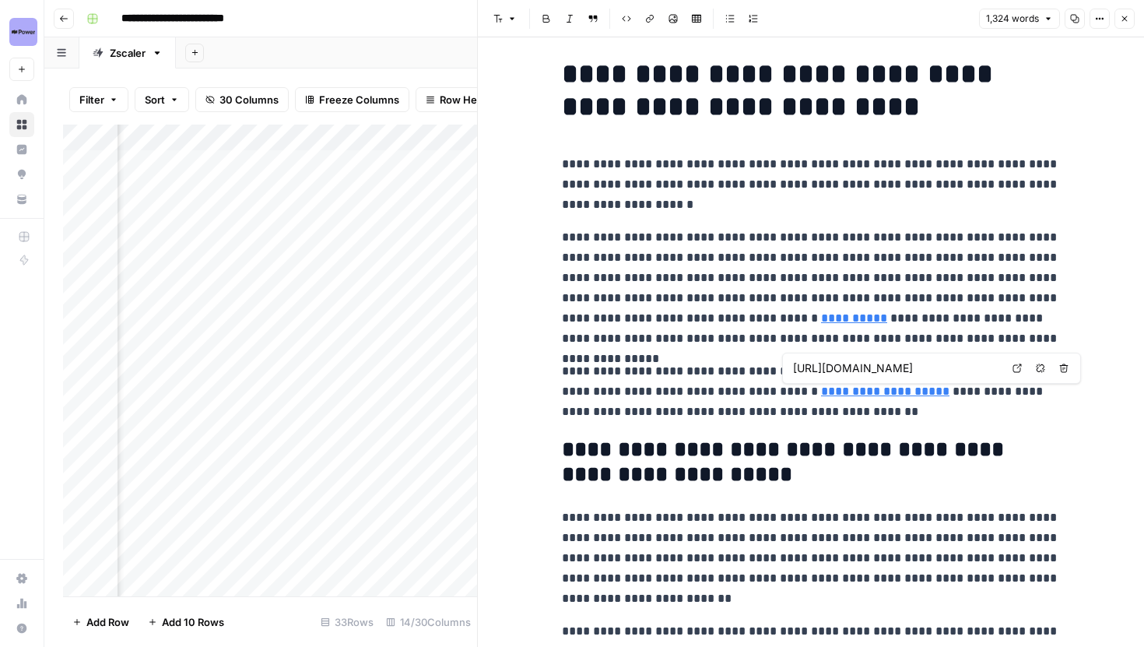
click at [1019, 369] on icon at bounding box center [1017, 368] width 9 height 9
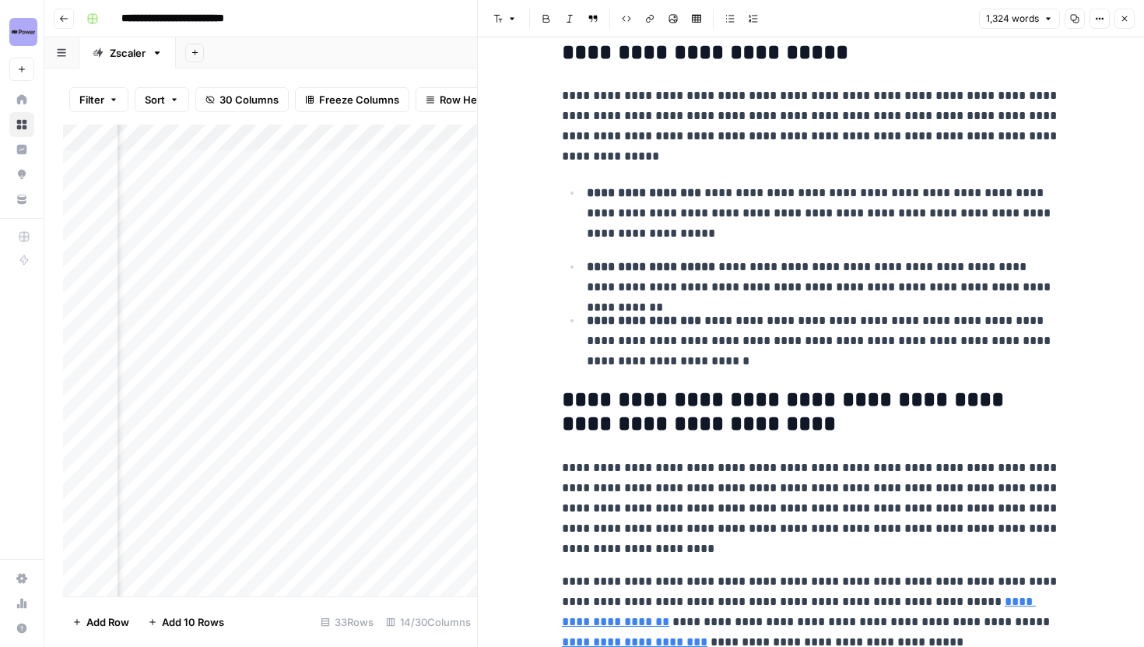
scroll to position [3396, 0]
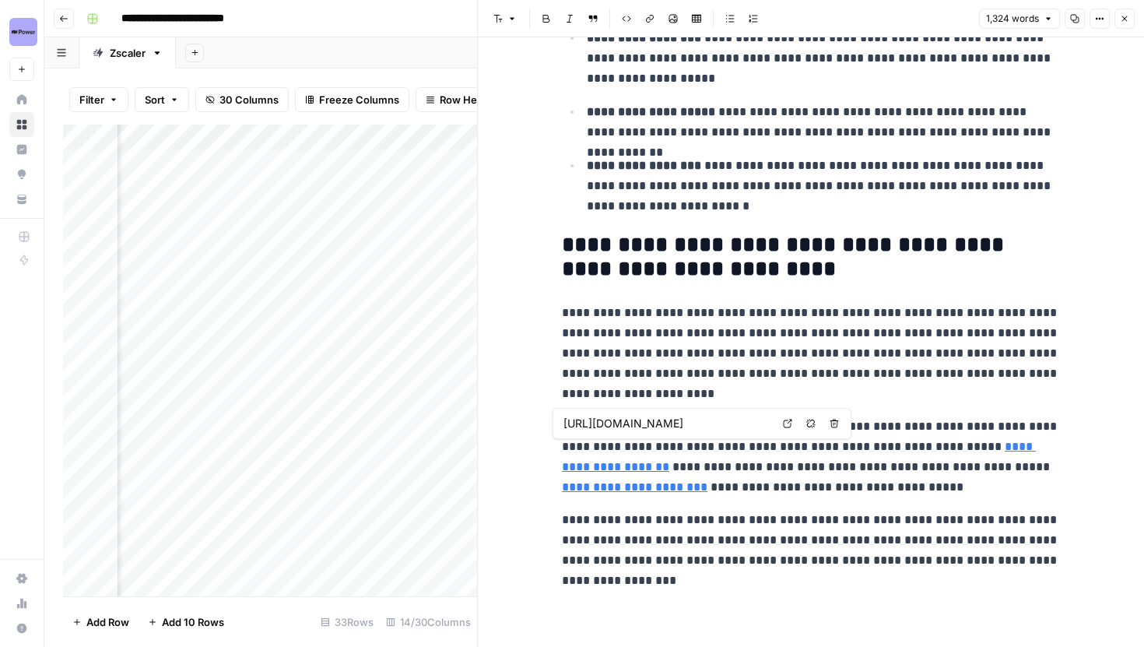
type input "https://www.zscaler.com/products-and-solutions/zscaler-internet-access"
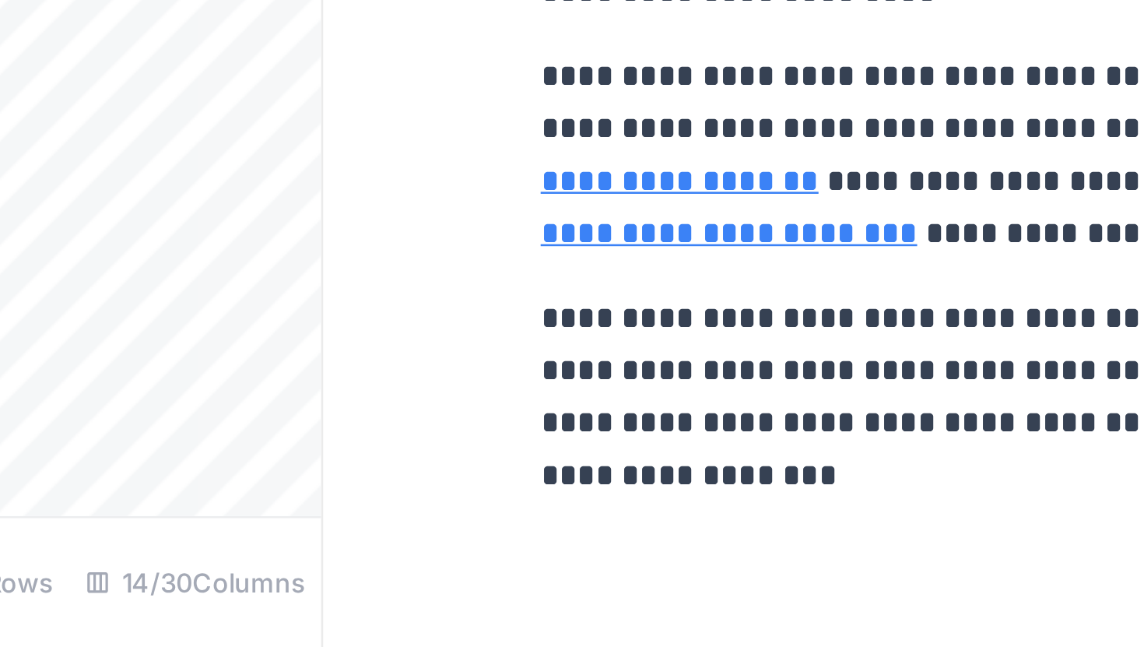
scroll to position [0, 0]
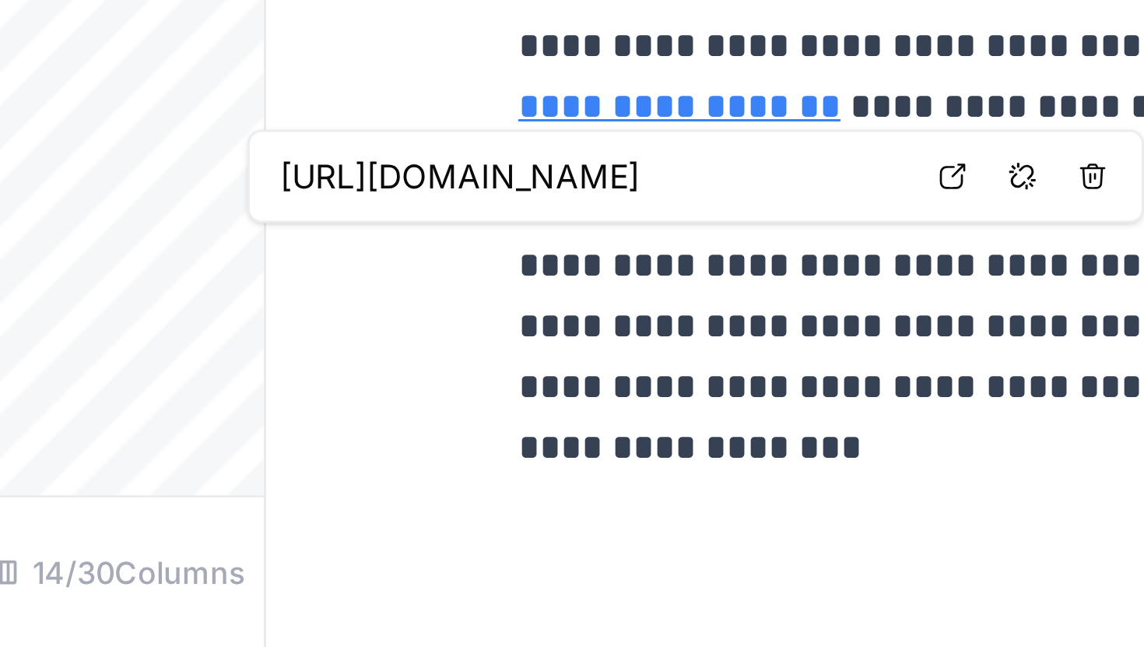
click at [700, 491] on link "Open in a new tab" at bounding box center [707, 490] width 20 height 20
type input "https://www.zscaler.com/products-and-solutions/zscaler-internet-access"
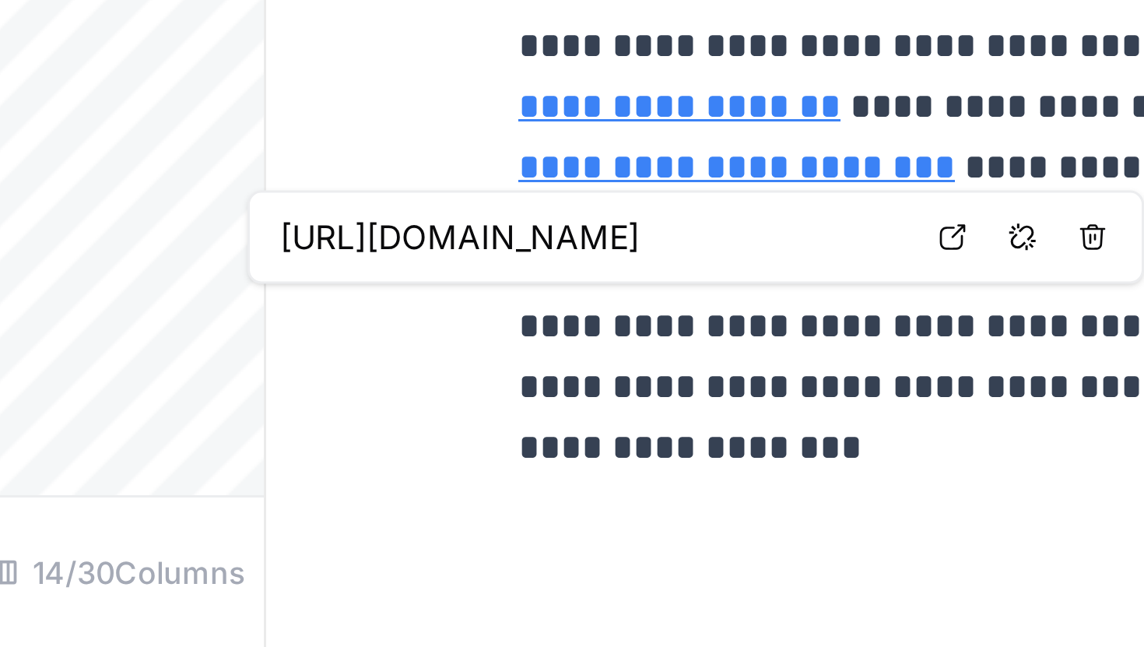
click at [702, 510] on icon at bounding box center [706, 510] width 9 height 9
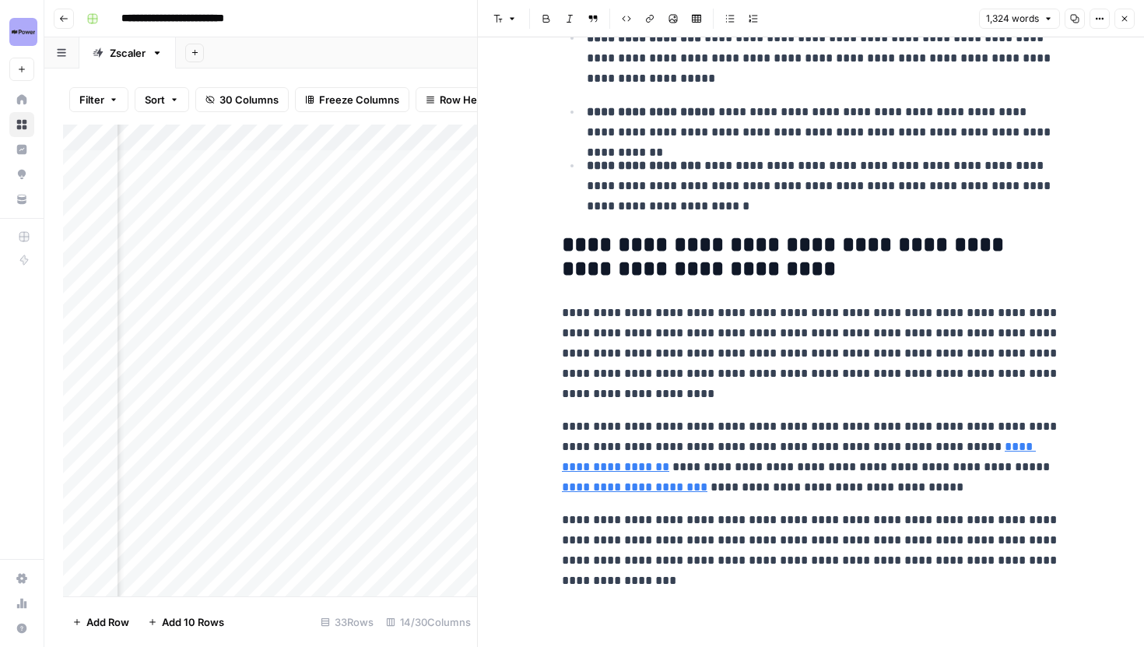
click at [1121, 17] on icon "button" at bounding box center [1124, 18] width 9 height 9
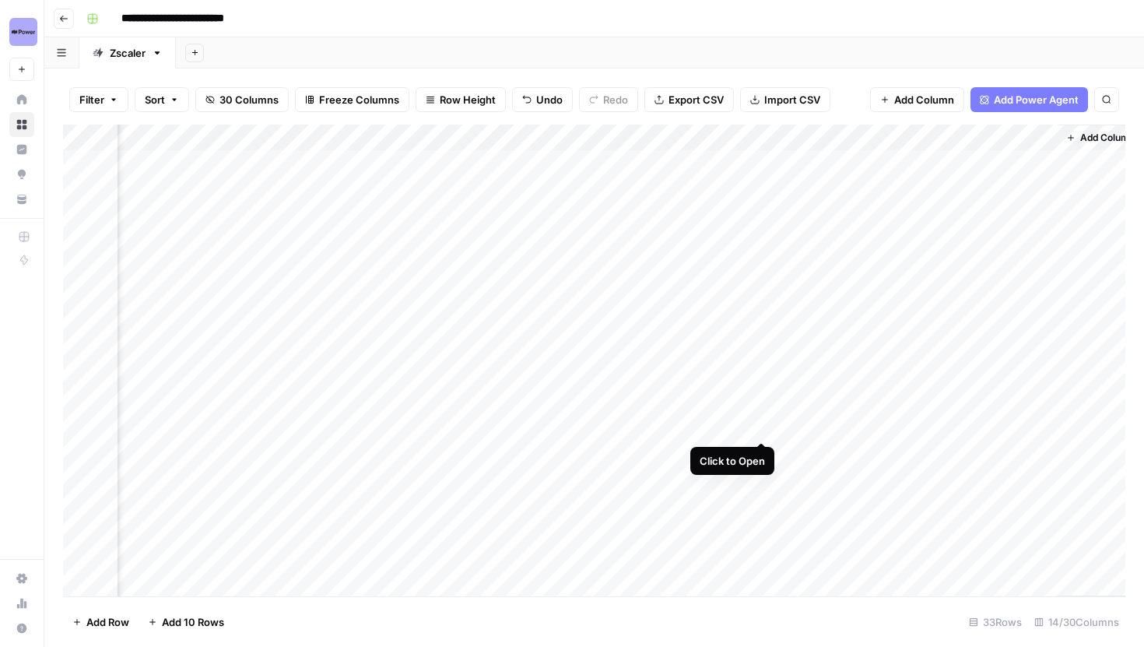
click at [764, 423] on div "Add Column" at bounding box center [594, 361] width 1063 height 472
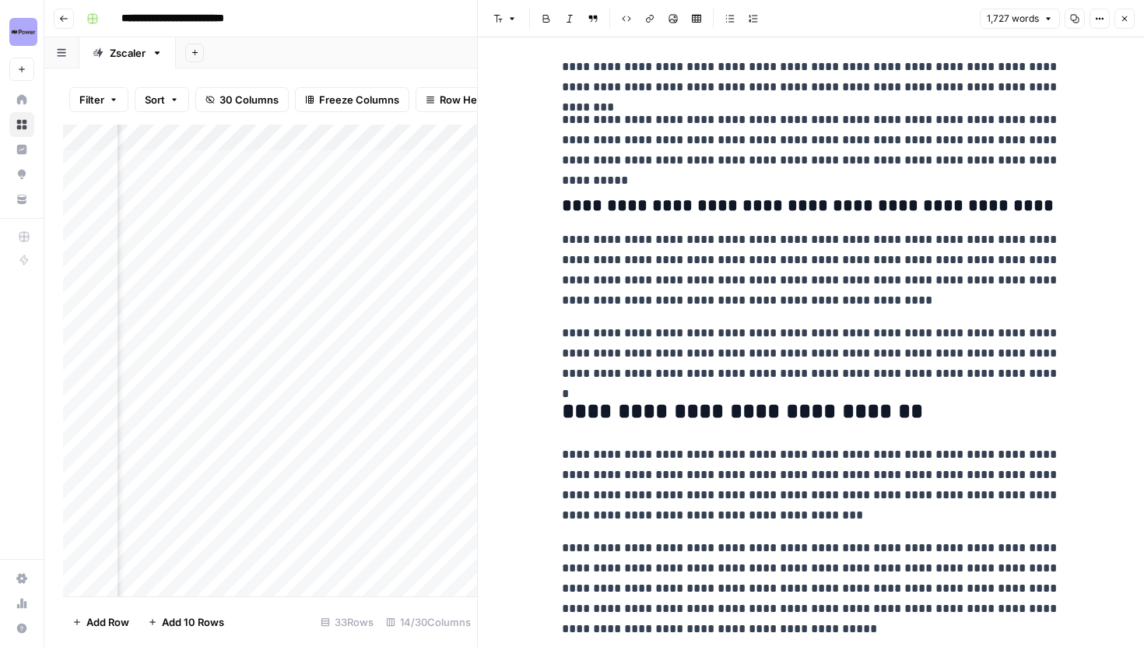
scroll to position [4584, 0]
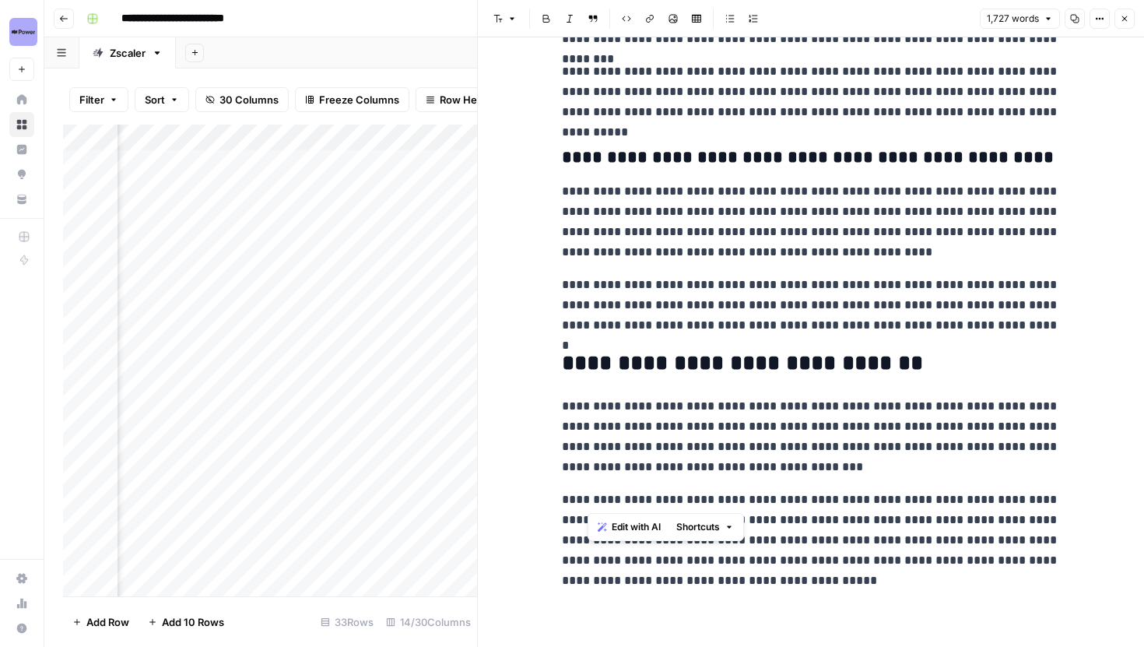
drag, startPoint x: 588, startPoint y: 502, endPoint x: 755, endPoint y: 505, distance: 167.4
click at [755, 505] on p "**********" at bounding box center [811, 540] width 498 height 101
click at [839, 432] on p "**********" at bounding box center [811, 436] width 498 height 81
click at [262, 142] on div "Add Column" at bounding box center [270, 361] width 414 height 472
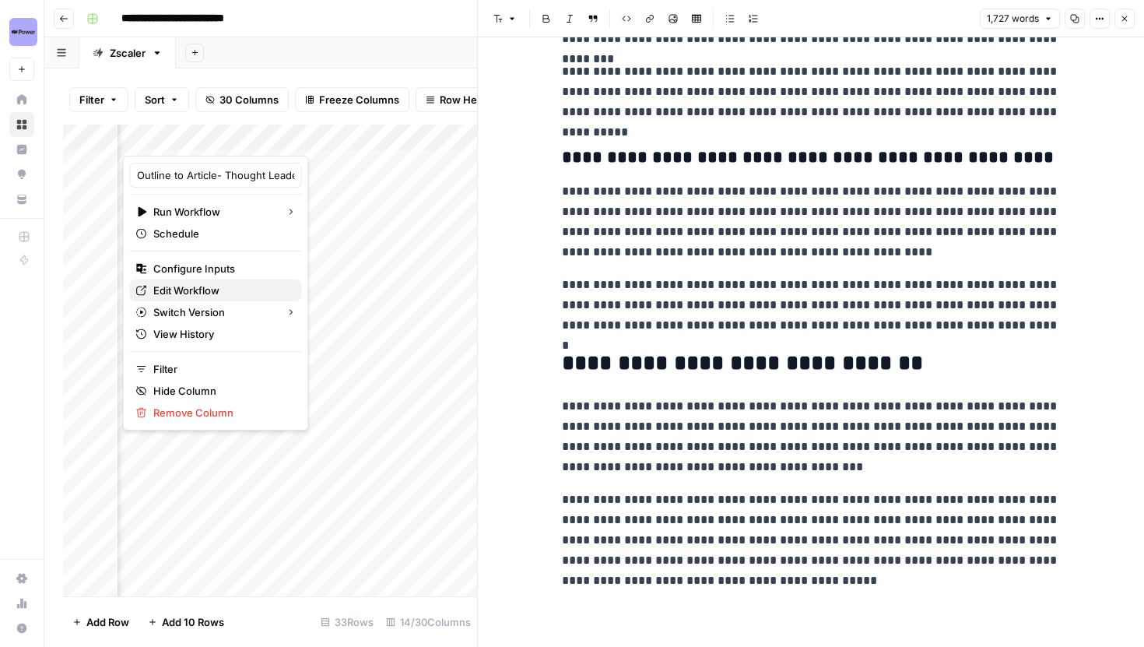
click at [190, 293] on span "Edit Workflow" at bounding box center [221, 291] width 136 height 16
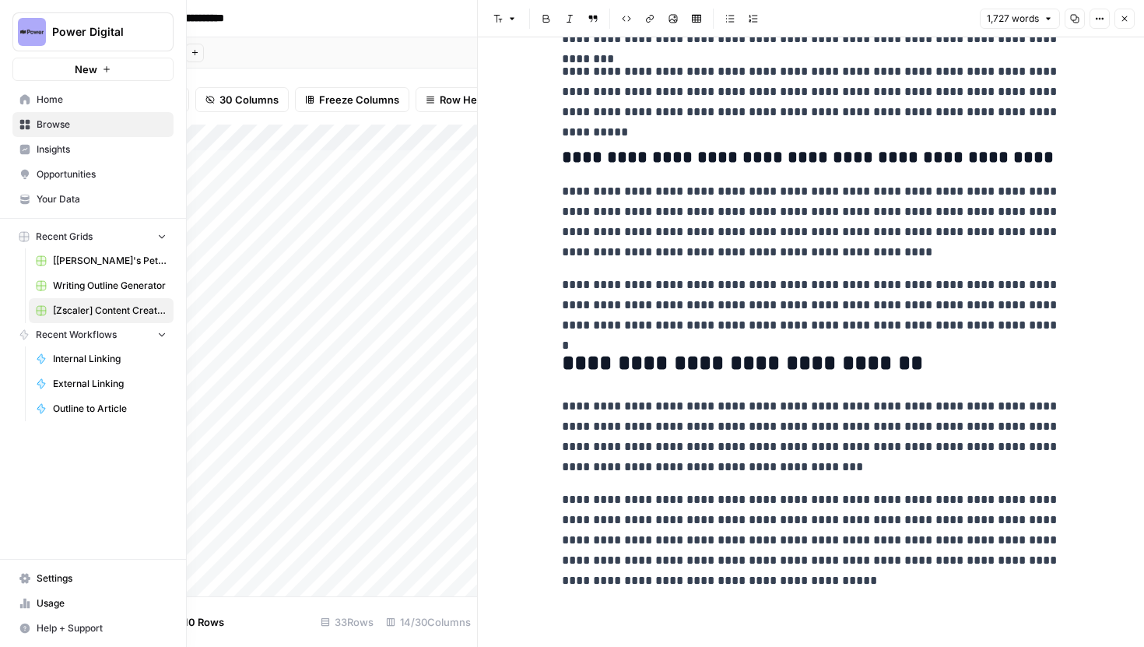
click at [56, 195] on span "Your Data" at bounding box center [102, 199] width 130 height 14
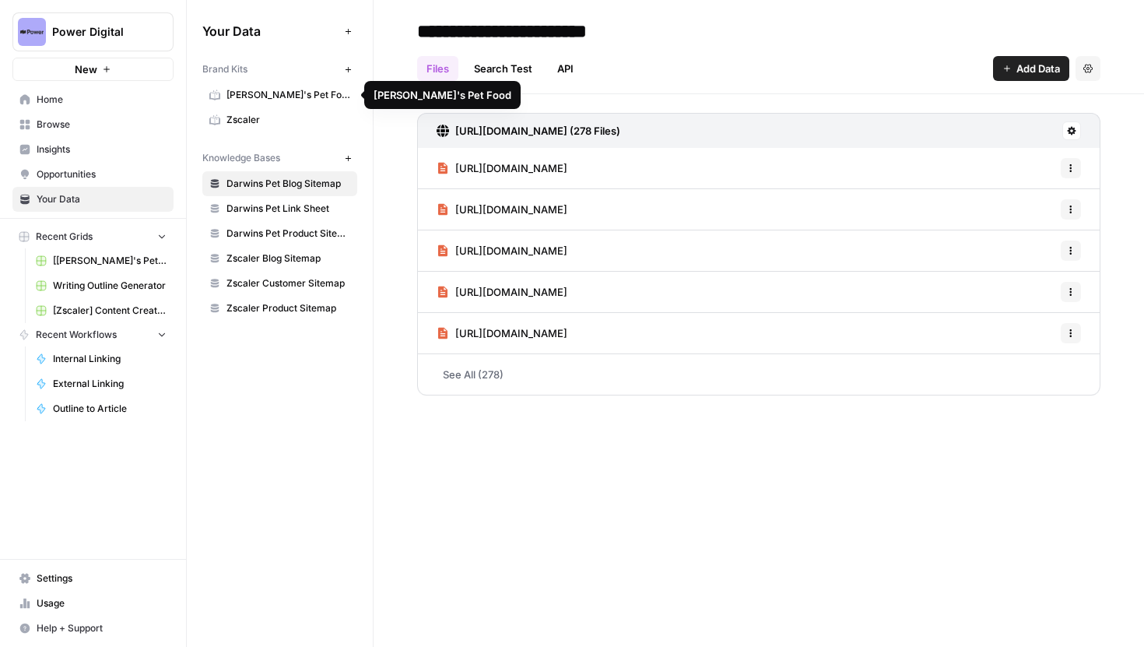
click at [273, 117] on span "Zscaler" at bounding box center [289, 120] width 124 height 14
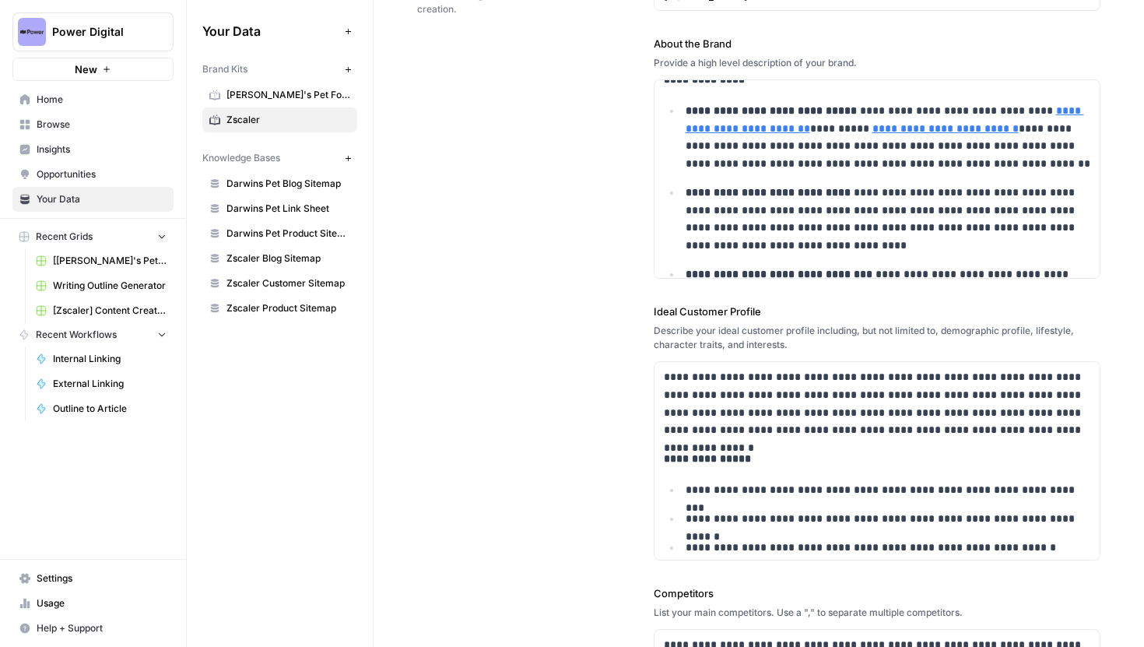
scroll to position [253, 0]
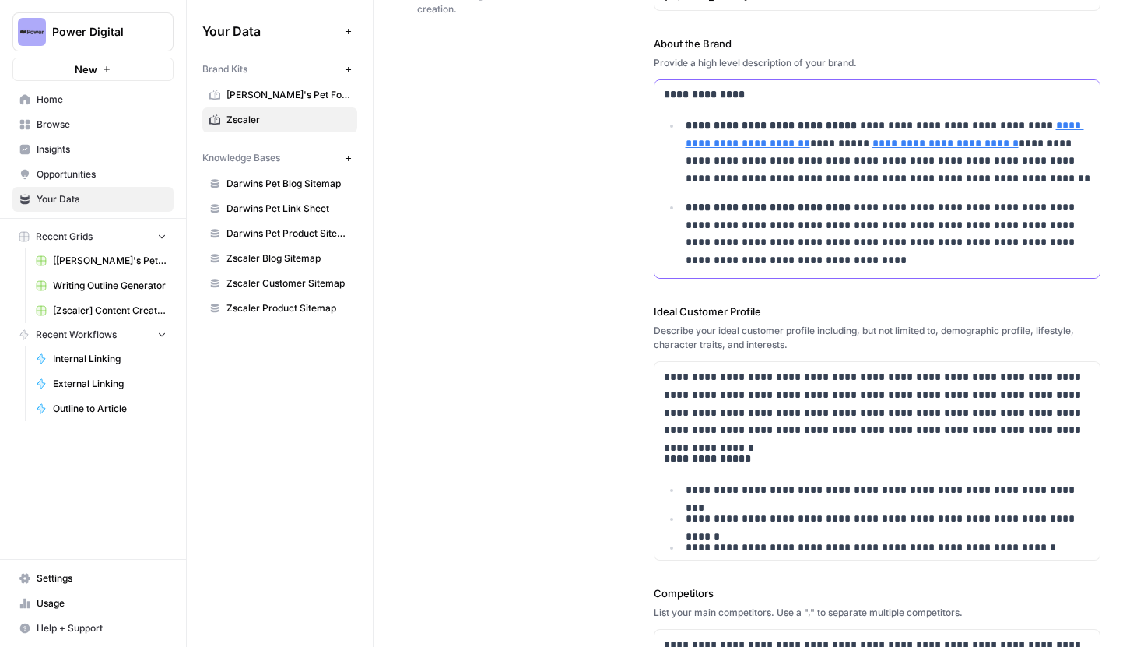
drag, startPoint x: 806, startPoint y: 125, endPoint x: 686, endPoint y: 125, distance: 119.9
click at [686, 125] on strong "**********" at bounding box center [771, 125] width 171 height 11
copy strong "**********"
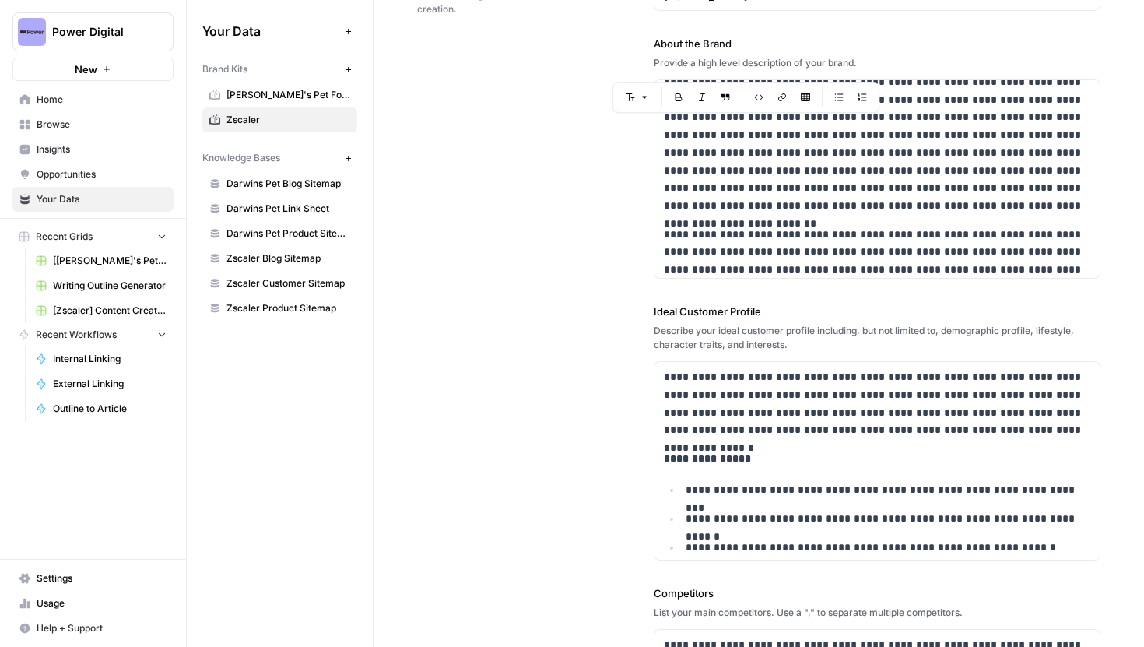
scroll to position [8, 0]
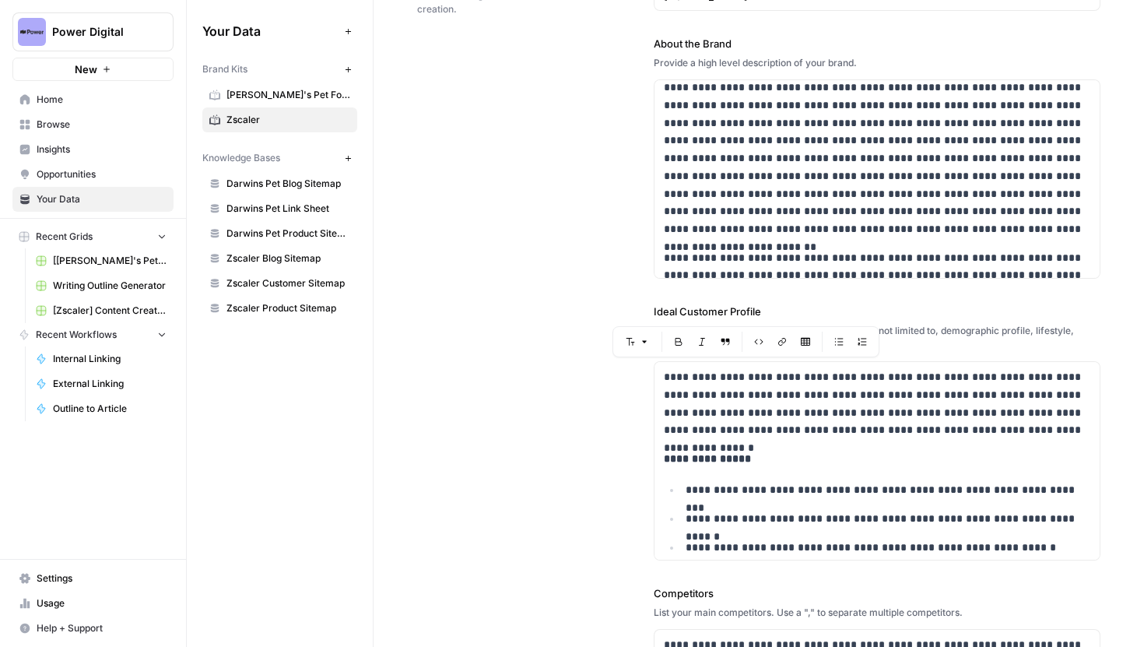
click at [283, 310] on span "Zscaler Product Sitemap" at bounding box center [289, 308] width 124 height 14
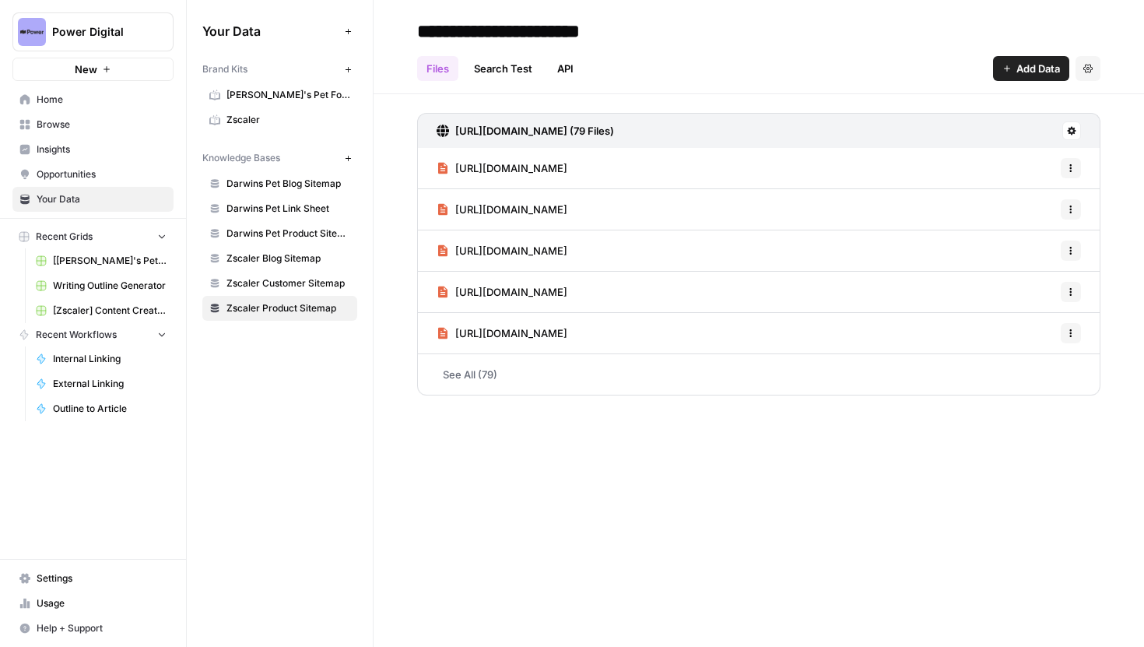
click at [505, 73] on link "Search Test" at bounding box center [503, 68] width 77 height 25
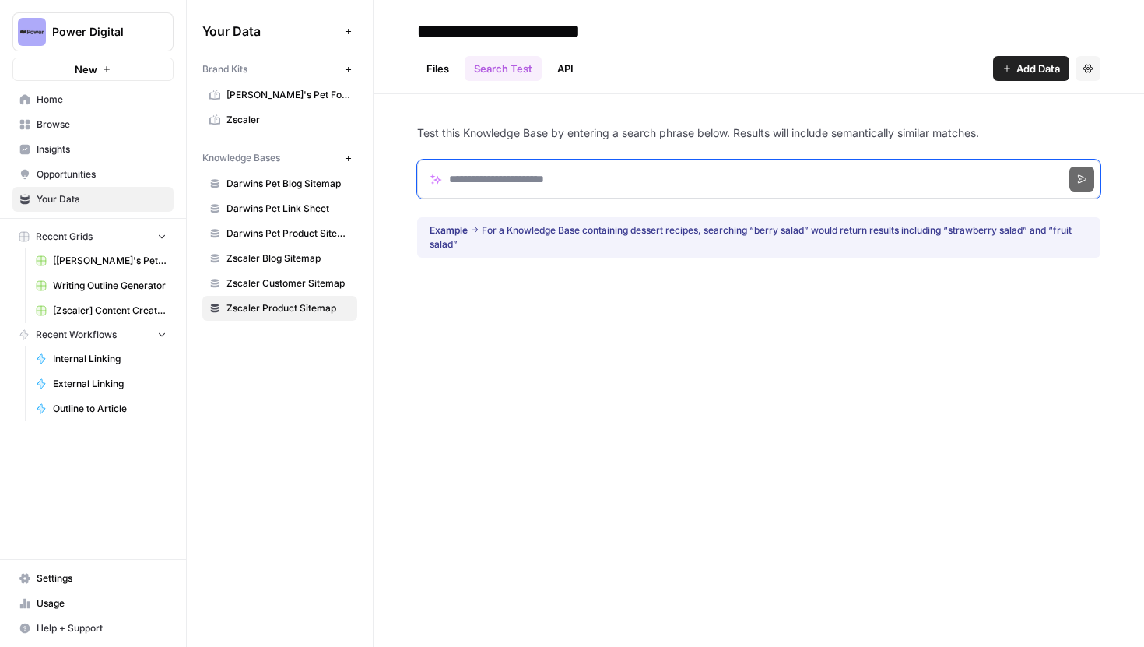
click at [555, 178] on input "Search phrase" at bounding box center [758, 179] width 683 height 39
type input "**********"
click button "Search" at bounding box center [1082, 179] width 25 height 25
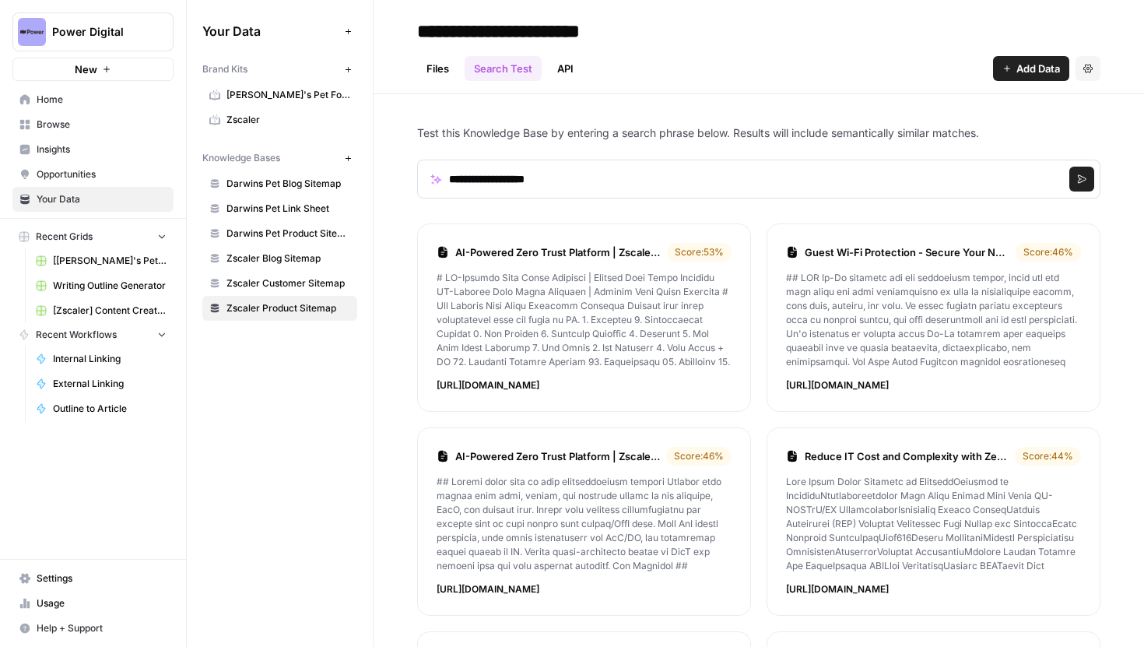
click at [666, 365] on p at bounding box center [584, 320] width 295 height 98
click at [627, 246] on link "AI-Powered Zero Trust Platform | Zscaler Zero Trust Exchange" at bounding box center [558, 252] width 206 height 16
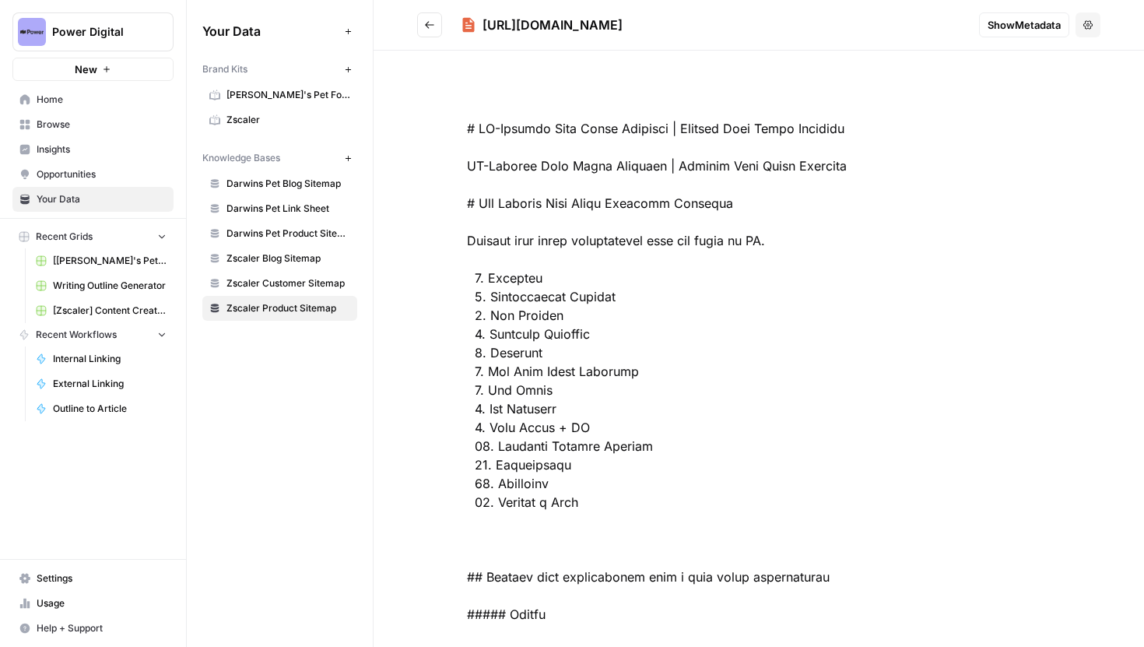
click at [1048, 29] on span "Show Metadata" at bounding box center [1024, 25] width 73 height 16
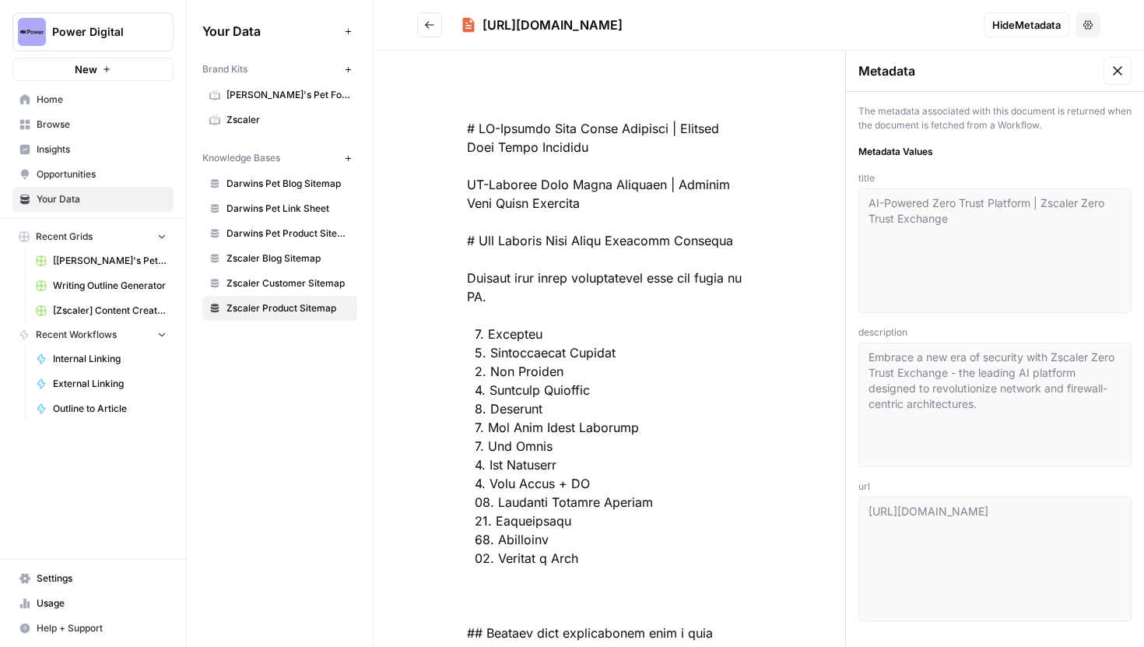
click at [875, 506] on div "https://www.zscaler.com/products-and-solutions/zero-trust-exchange-zte" at bounding box center [995, 559] width 273 height 125
click at [117, 314] on span "[Zscaler] Content Creation" at bounding box center [110, 311] width 114 height 14
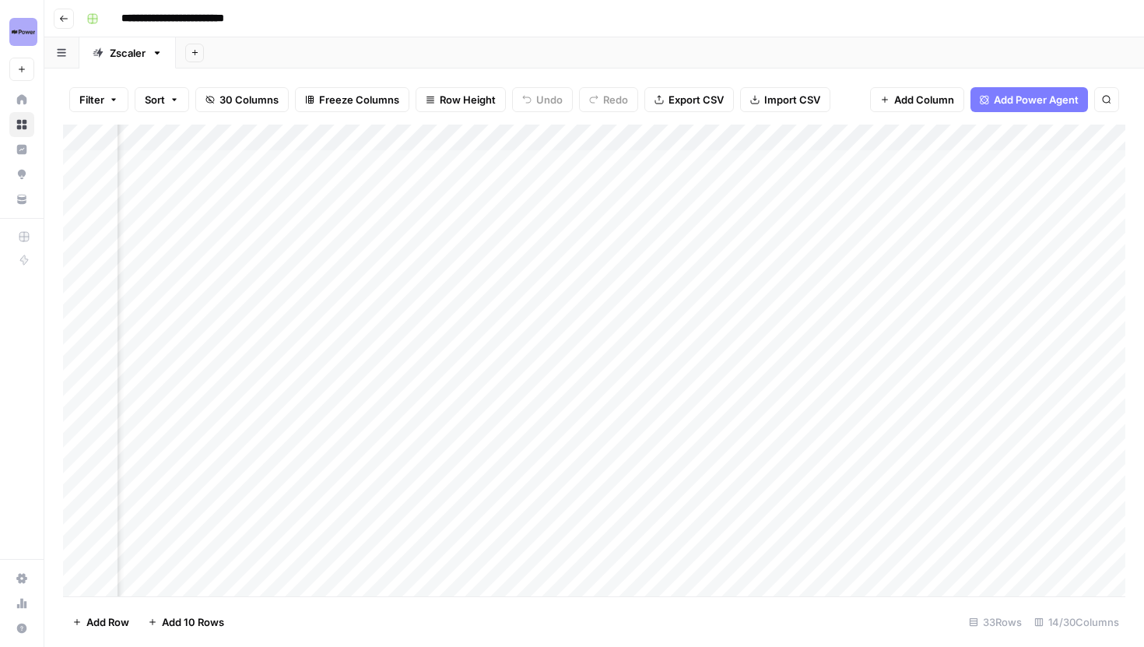
scroll to position [0, 1646]
click at [546, 138] on div "Add Column" at bounding box center [594, 361] width 1063 height 472
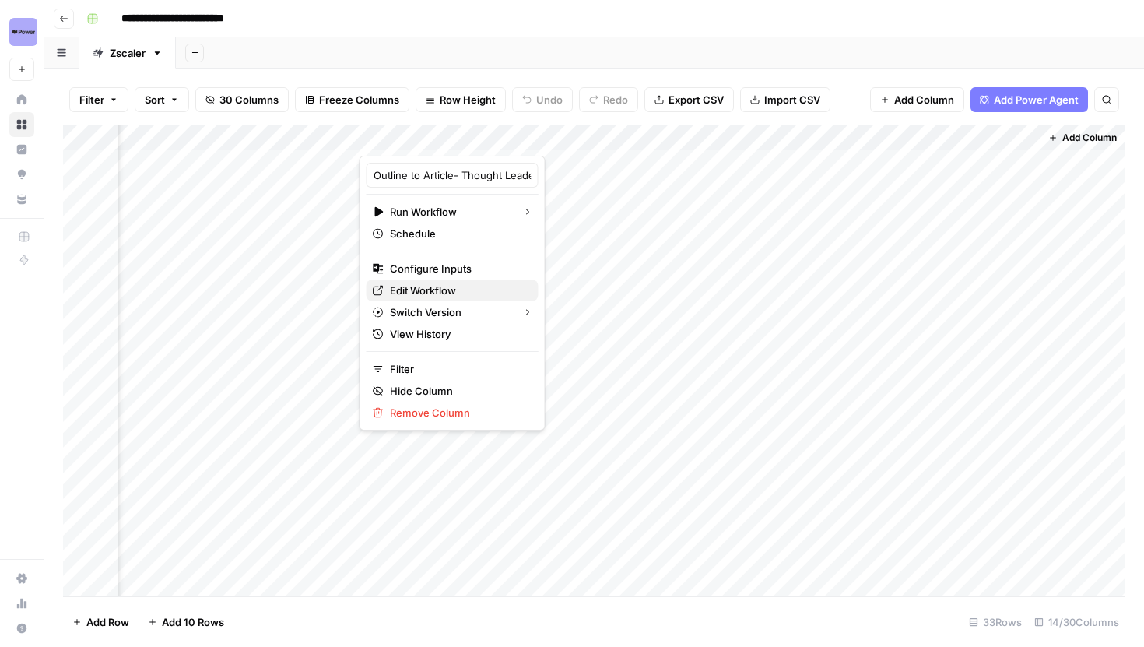
click at [437, 290] on span "Edit Workflow" at bounding box center [458, 291] width 136 height 16
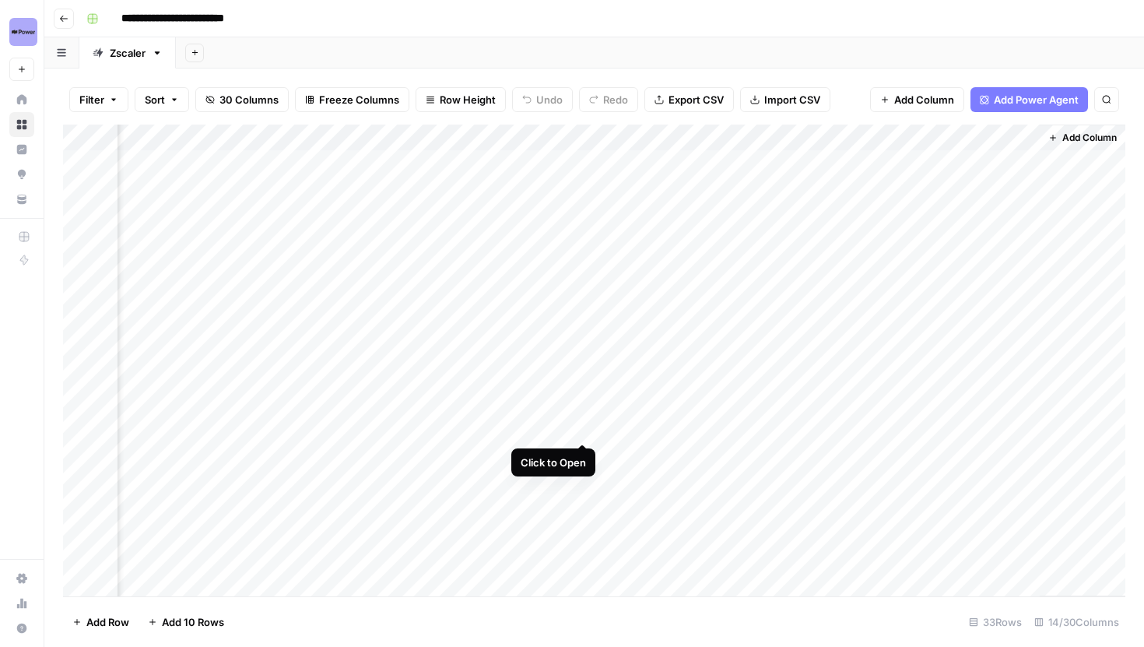
click at [586, 425] on div "Add Column" at bounding box center [594, 361] width 1063 height 472
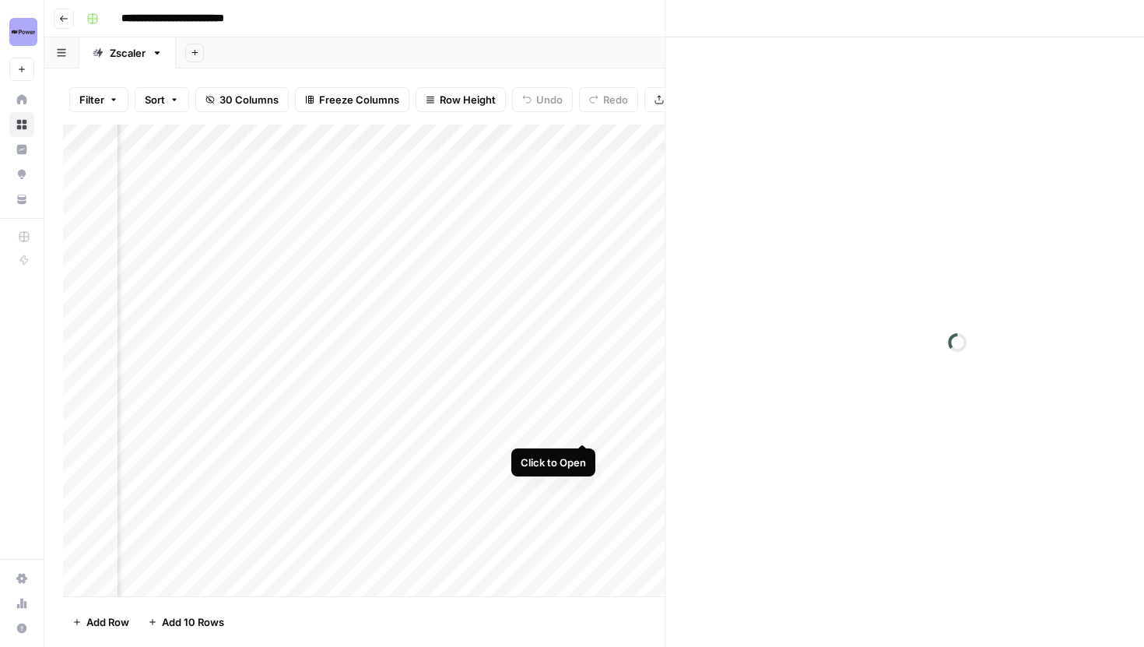
scroll to position [0, 1632]
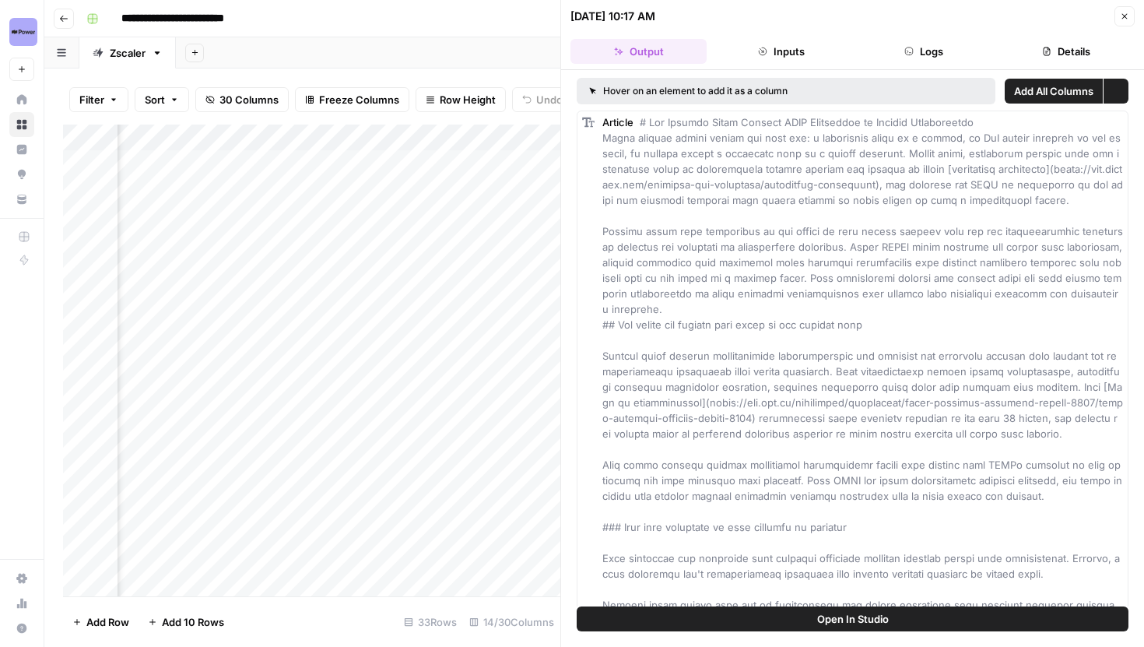
click at [926, 48] on button "Logs" at bounding box center [924, 51] width 136 height 25
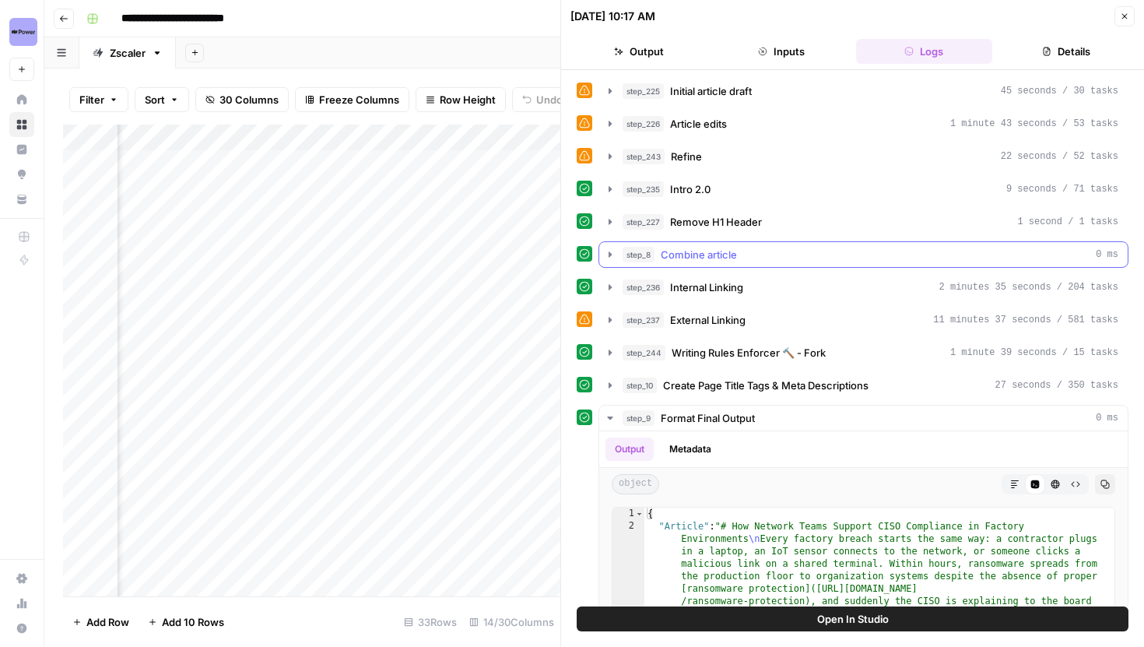
click at [607, 258] on icon "button" at bounding box center [610, 254] width 12 height 12
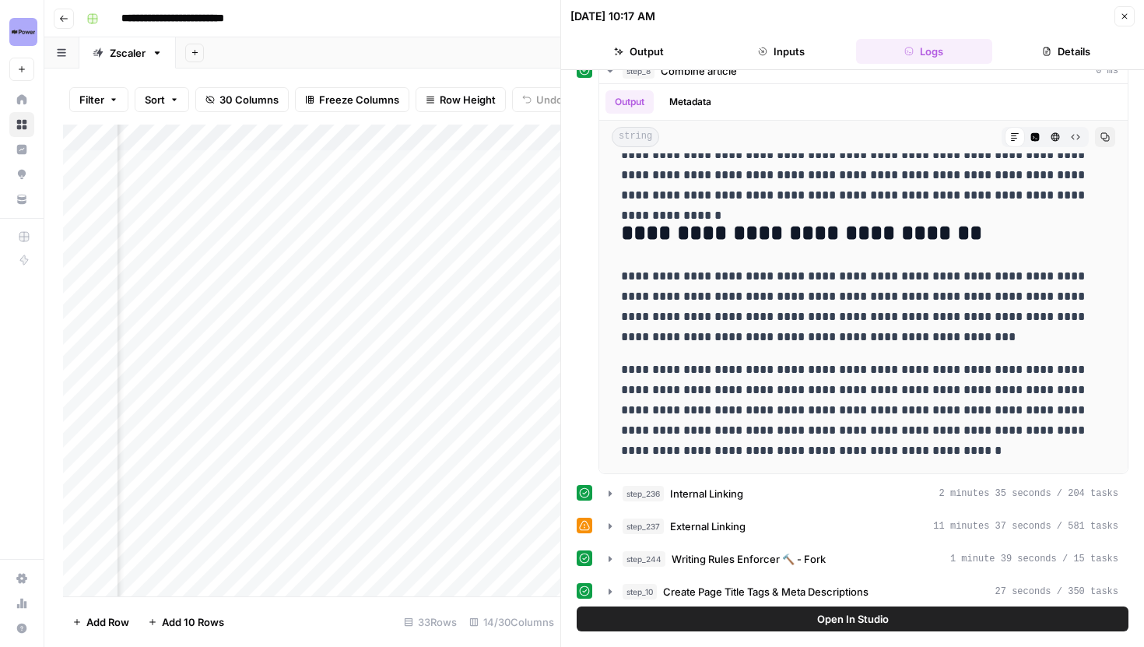
scroll to position [0, 1954]
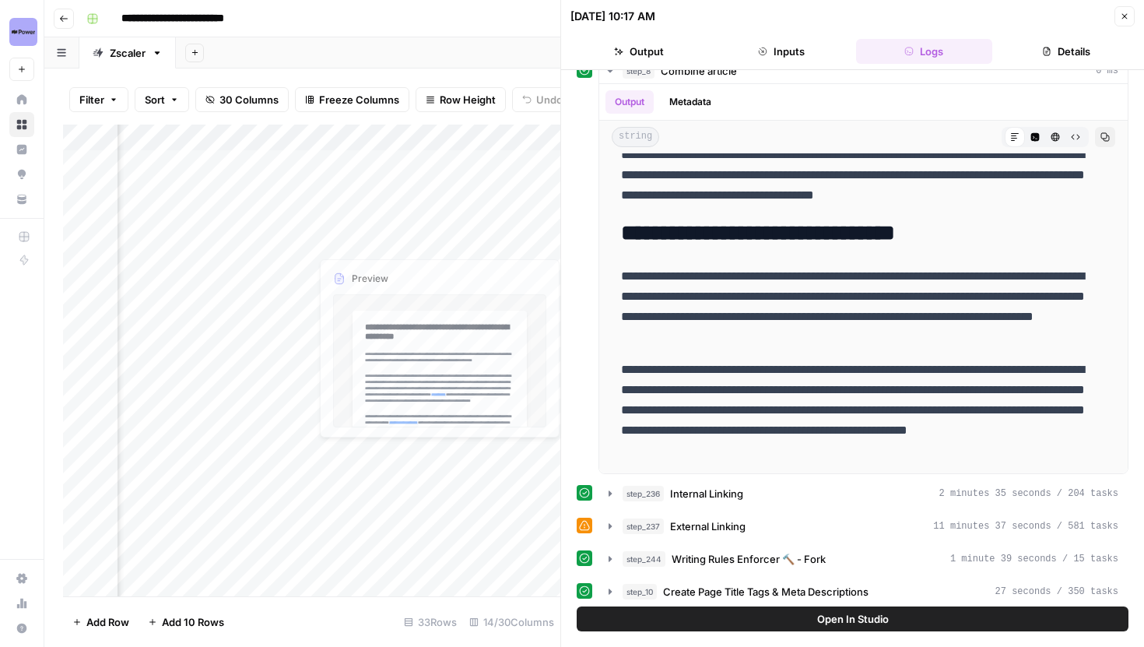
click at [276, 451] on div "Add Column" at bounding box center [311, 361] width 497 height 472
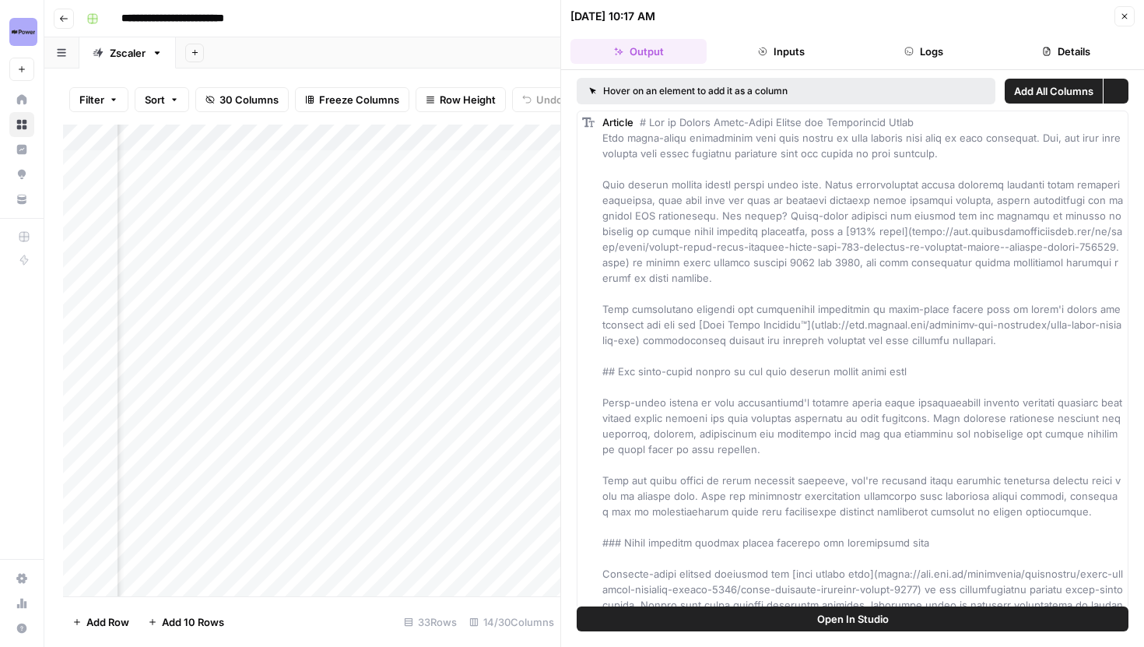
click at [903, 47] on button "Logs" at bounding box center [924, 51] width 136 height 25
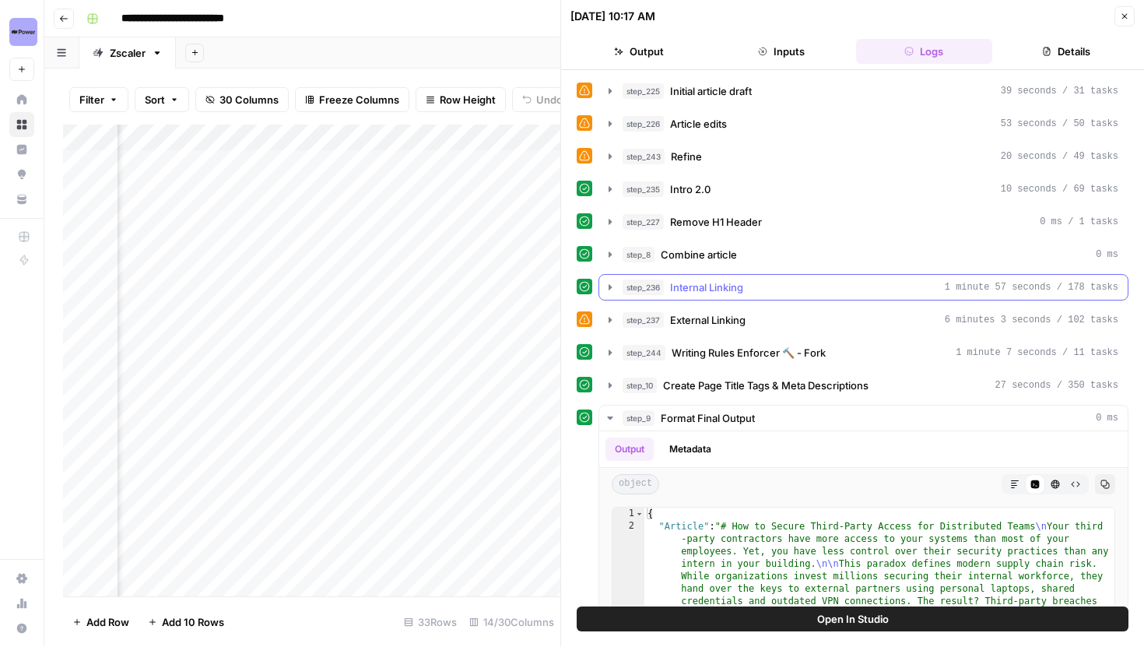
click at [613, 279] on button "step_236 Internal Linking 1 minute 57 seconds / 178 tasks" at bounding box center [863, 287] width 529 height 25
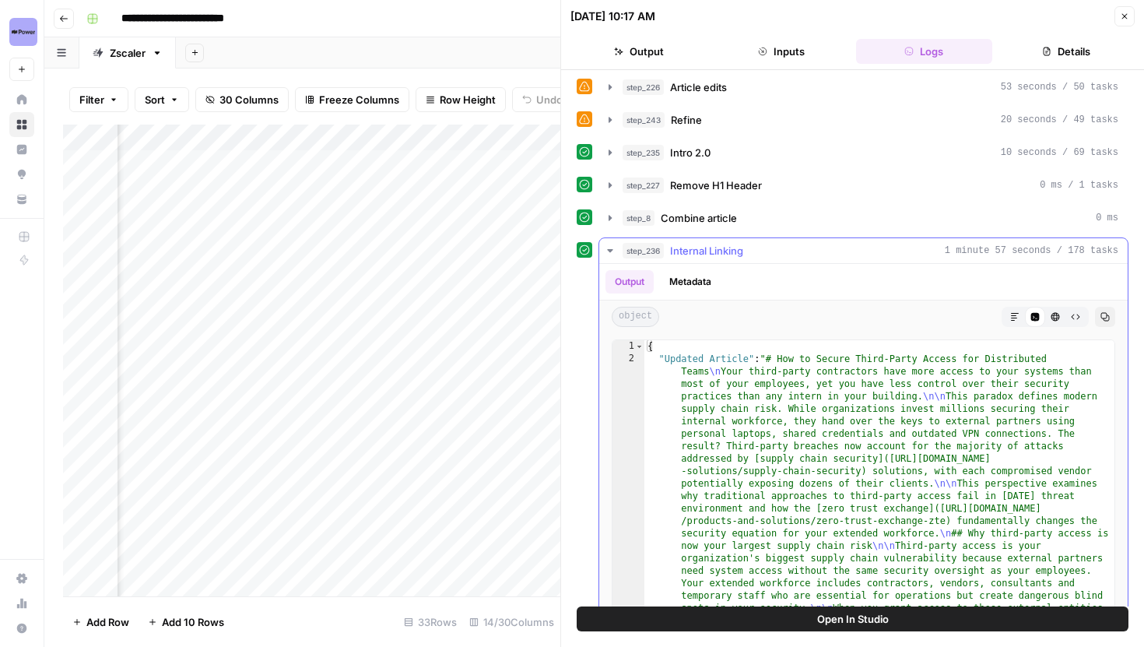
scroll to position [58, 0]
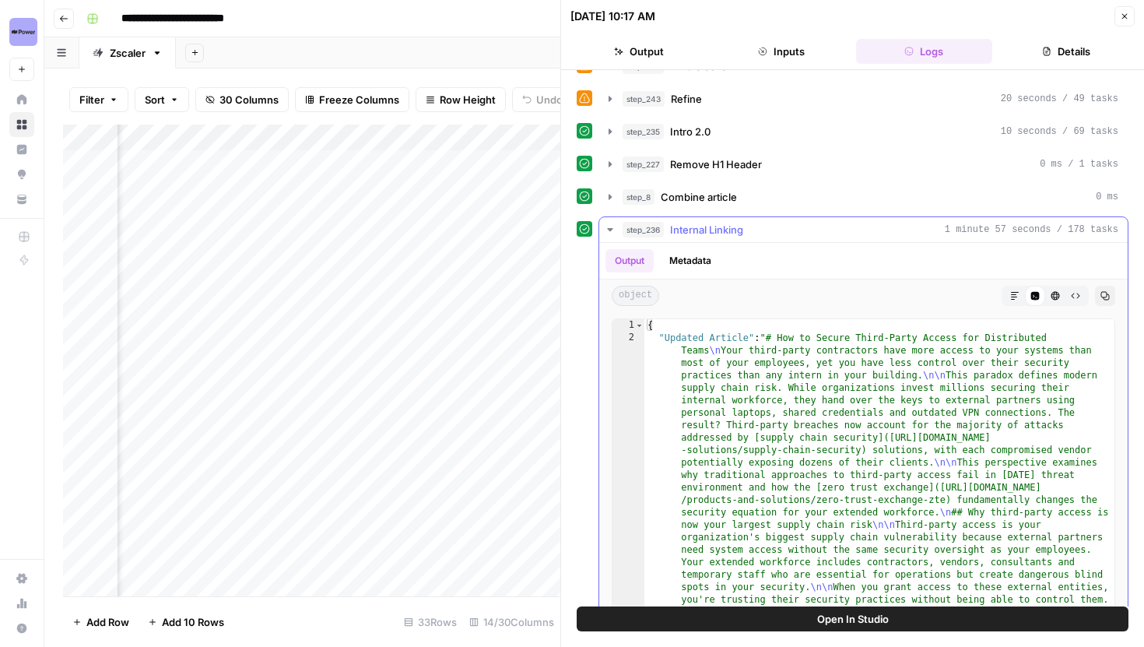
click at [1011, 287] on button "Markdown" at bounding box center [1015, 296] width 20 height 20
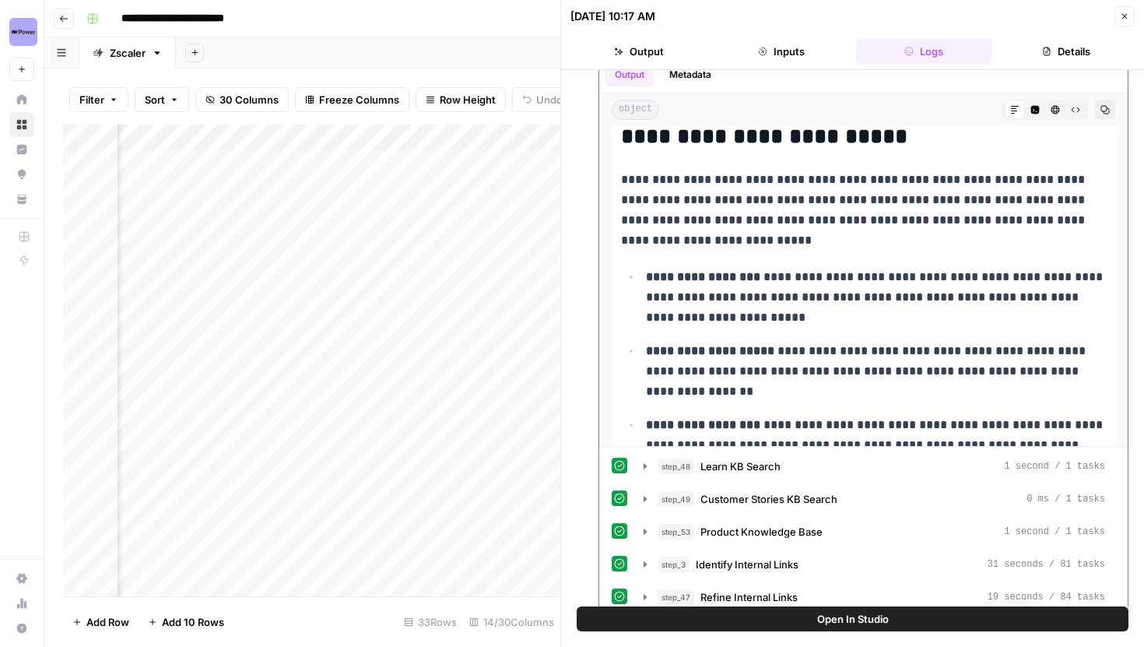
scroll to position [3659, 0]
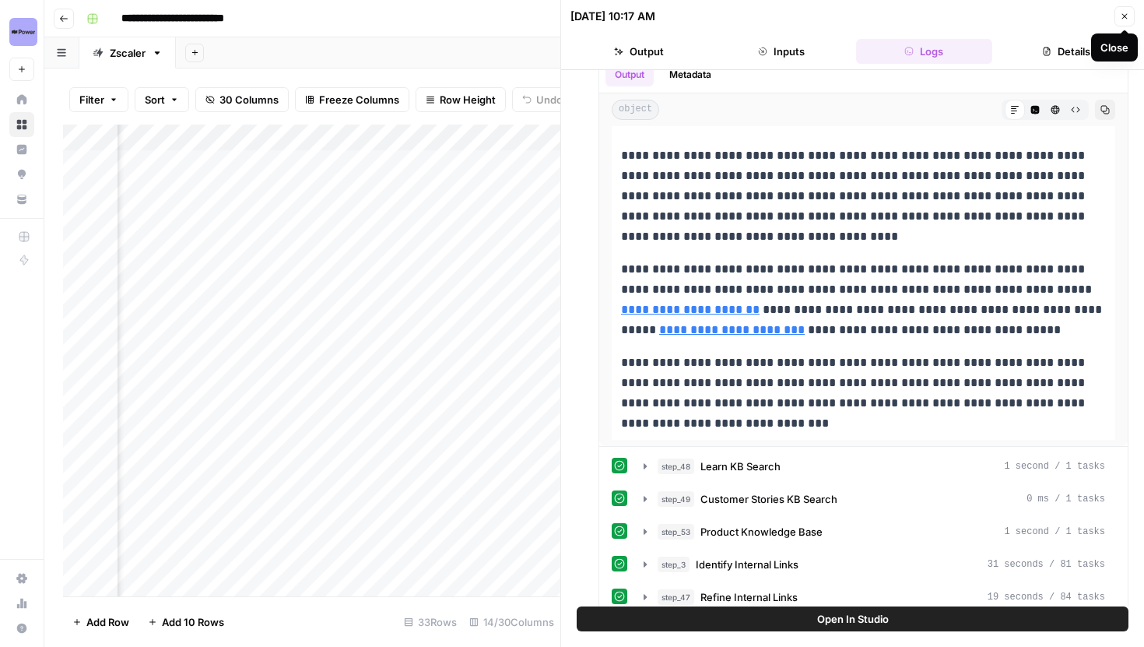
click at [1124, 18] on icon "button" at bounding box center [1124, 16] width 9 height 9
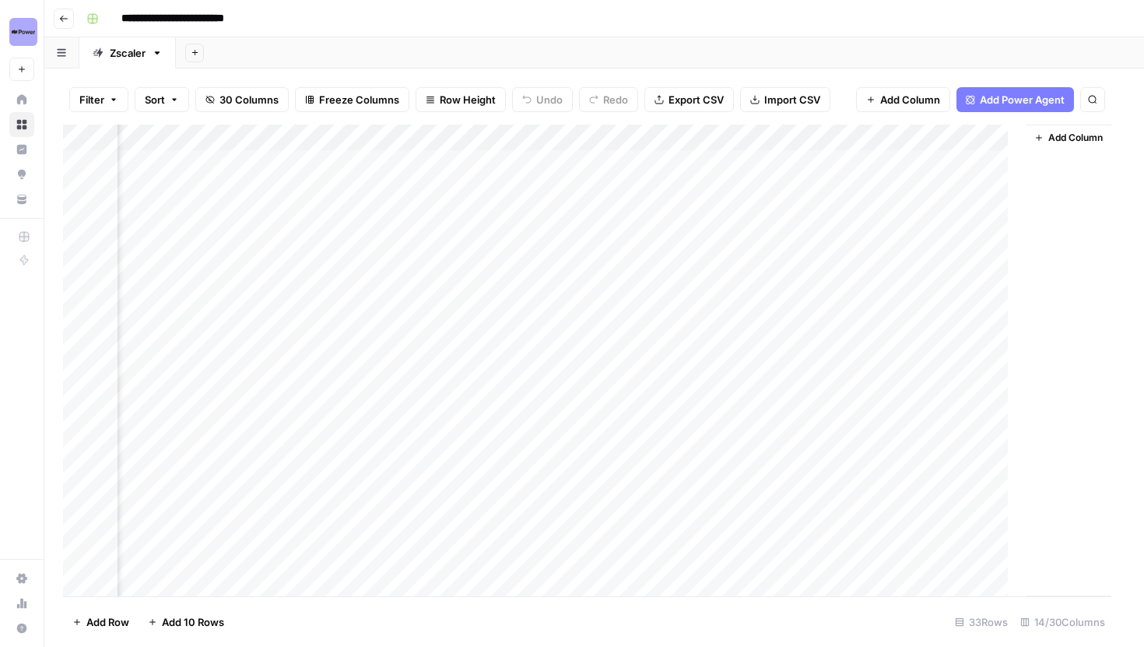
scroll to position [0, 1628]
click at [757, 455] on div "Add Column" at bounding box center [594, 361] width 1063 height 472
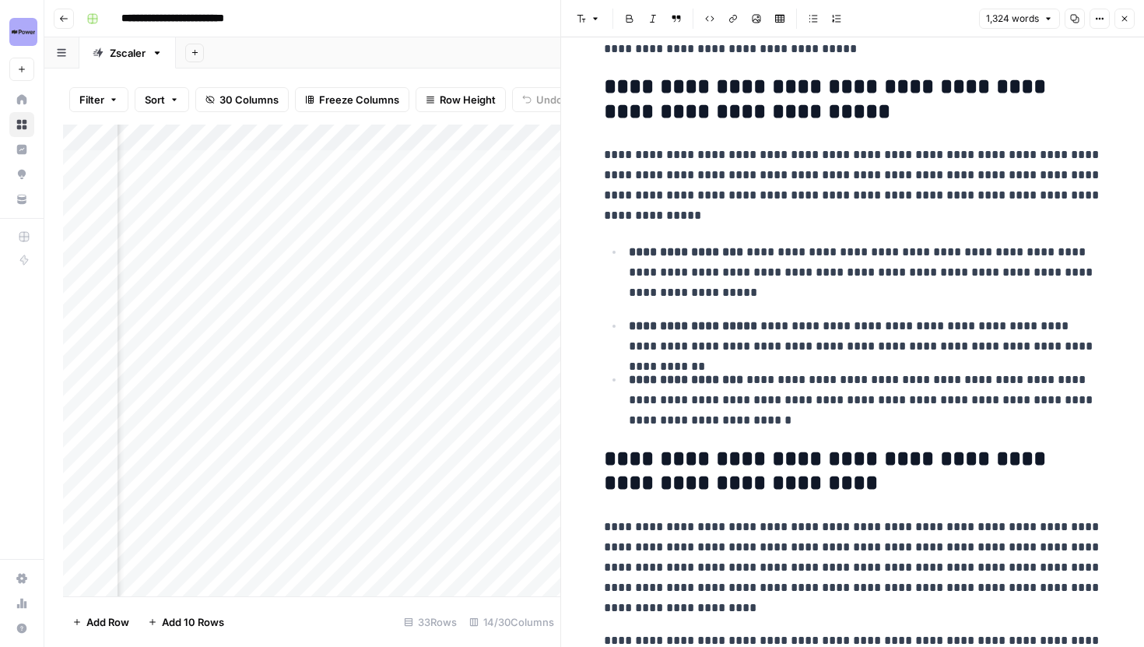
scroll to position [3396, 0]
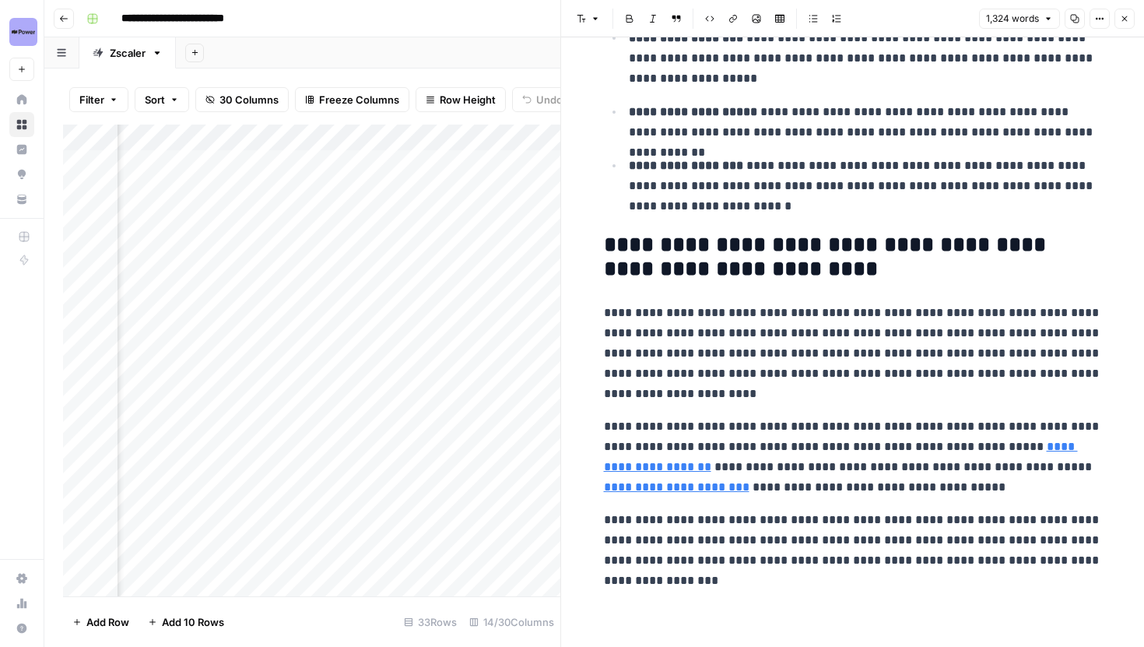
click at [1127, 23] on button "Close" at bounding box center [1125, 19] width 20 height 20
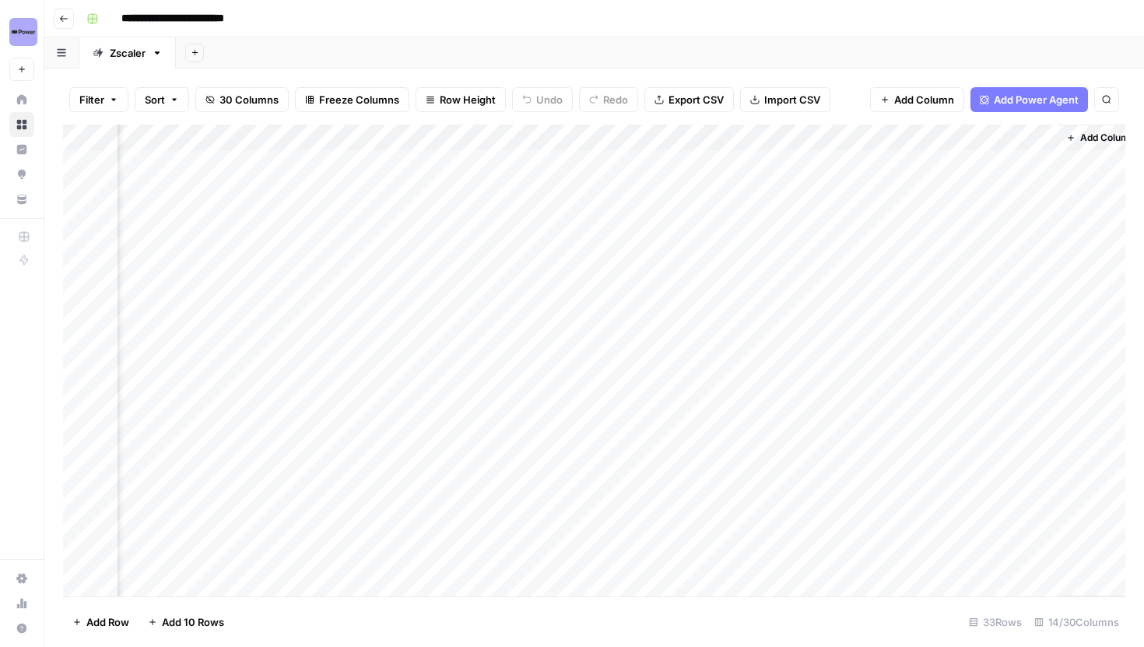
click at [762, 427] on div "Add Column" at bounding box center [594, 361] width 1063 height 472
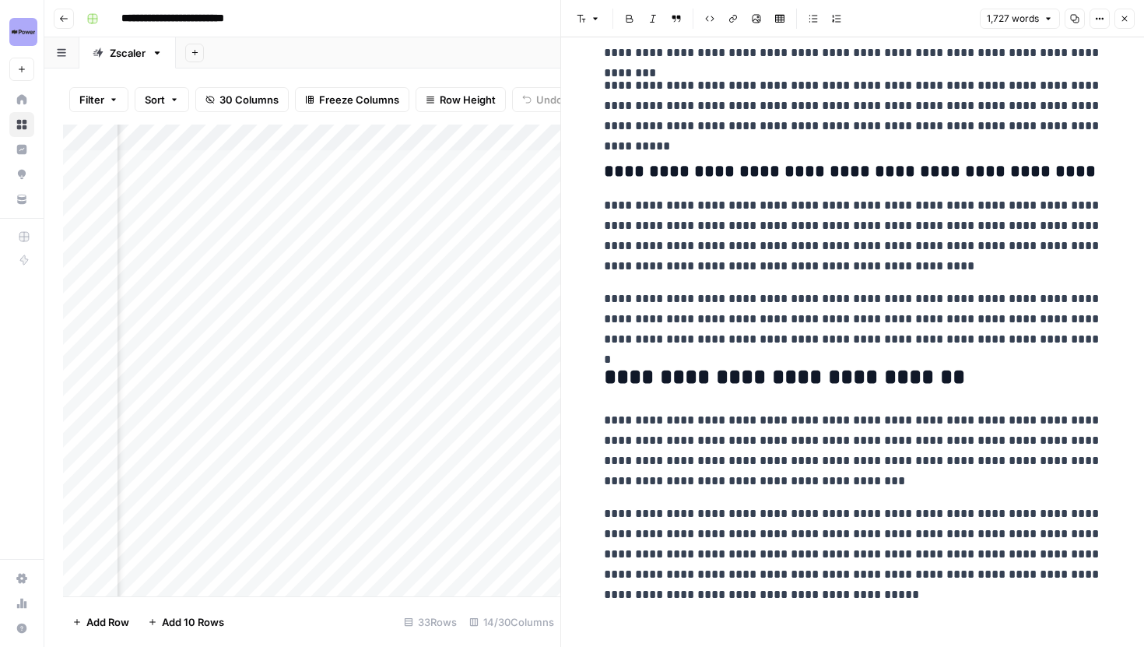
scroll to position [4584, 0]
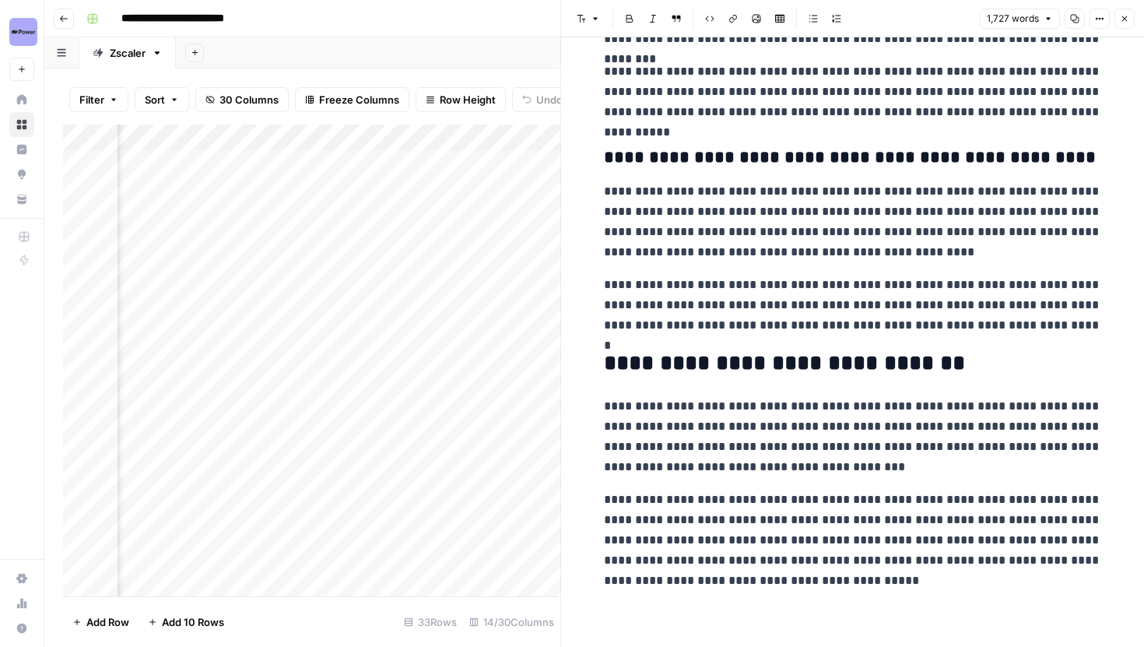
click at [1096, 16] on icon "button" at bounding box center [1099, 18] width 9 height 9
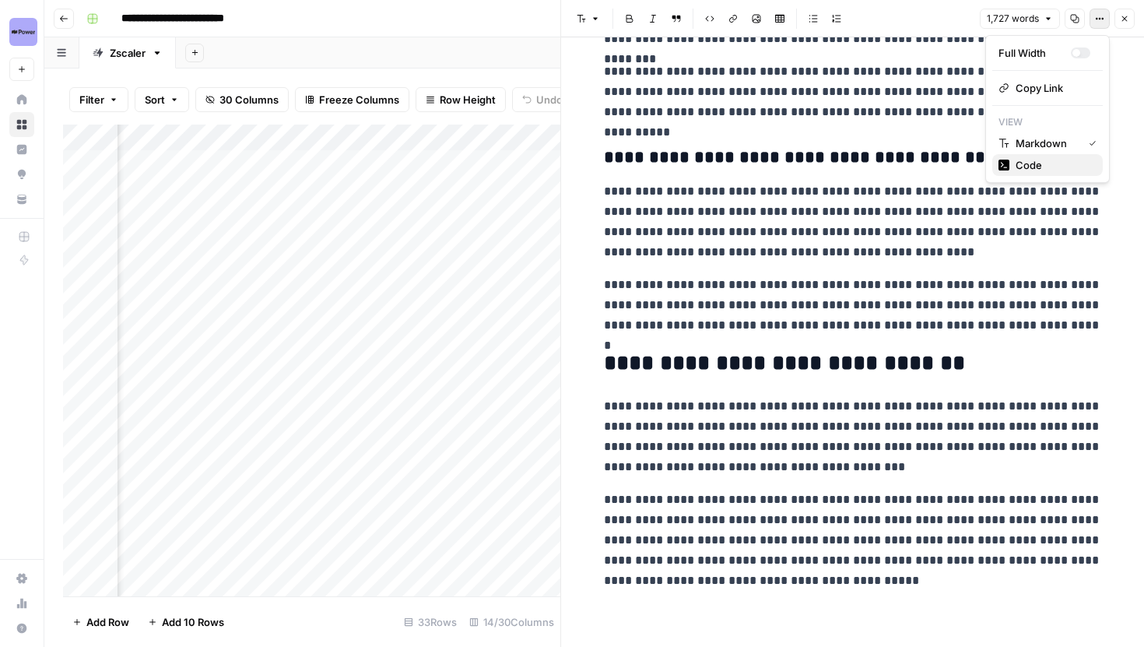
click at [1056, 157] on span "Code" at bounding box center [1053, 165] width 75 height 16
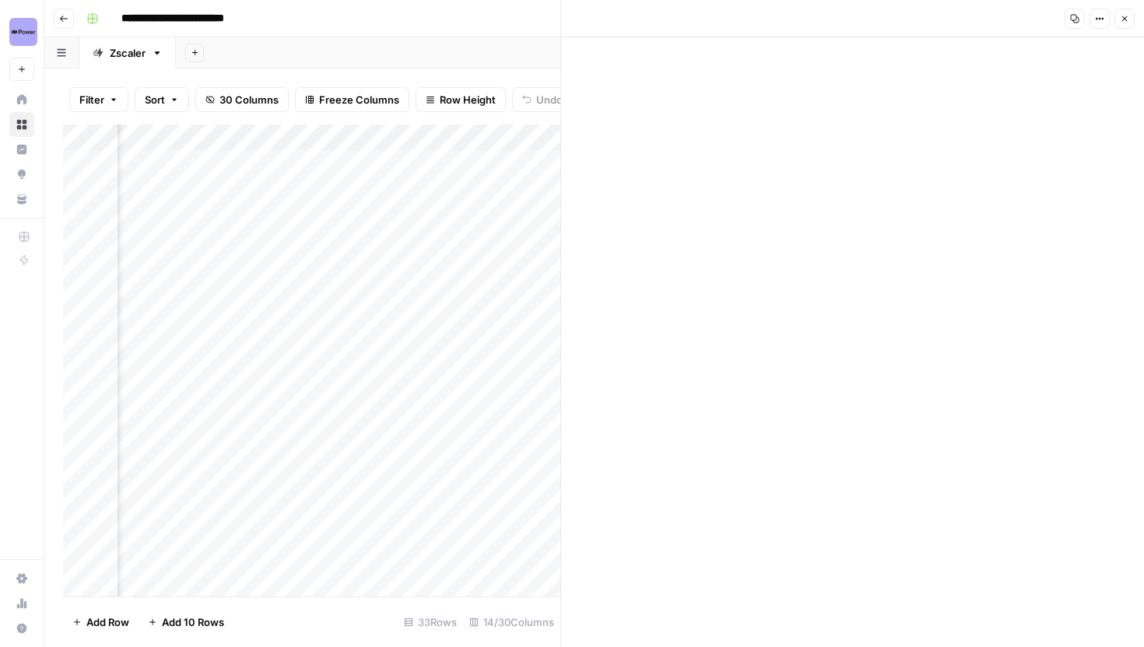
scroll to position [3511, 0]
paste textarea "**********"
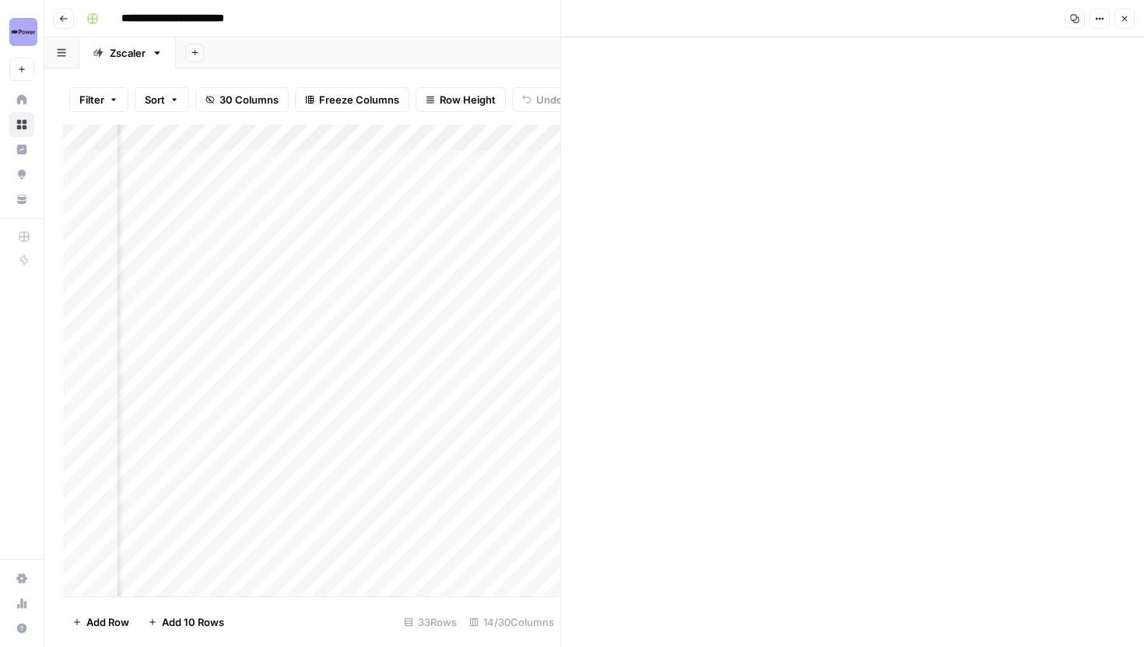
scroll to position [3527, 0]
type textarea "**********"
click at [1119, 19] on button "Close" at bounding box center [1125, 19] width 20 height 20
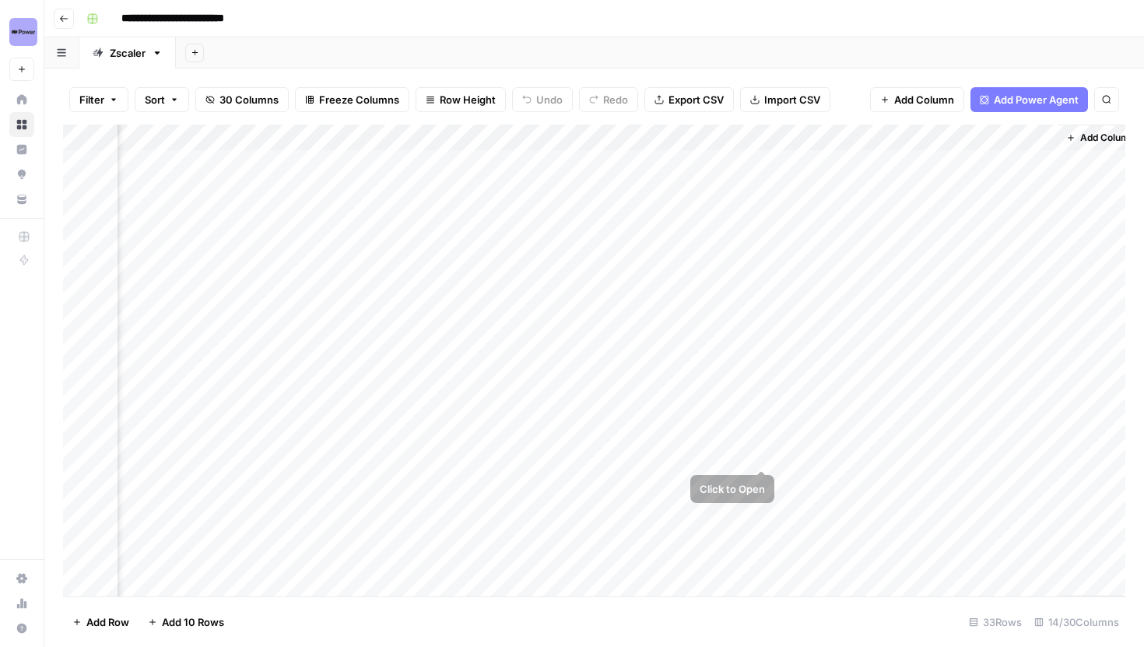
click at [746, 430] on div "Add Column" at bounding box center [594, 361] width 1063 height 472
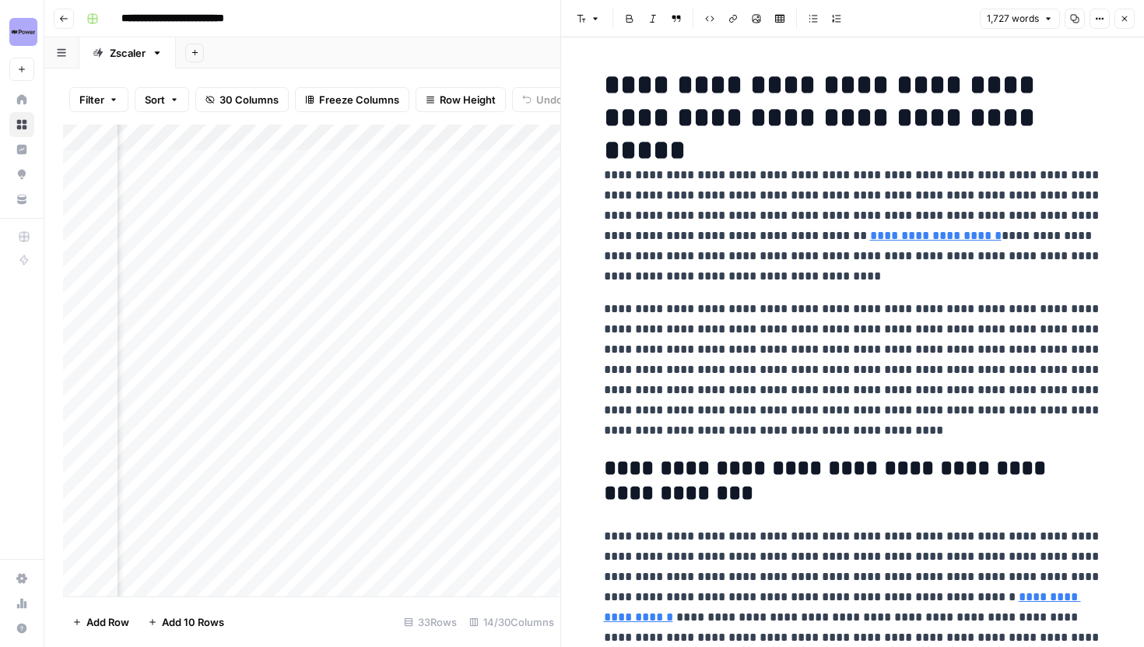
click at [1129, 23] on button "Close" at bounding box center [1125, 19] width 20 height 20
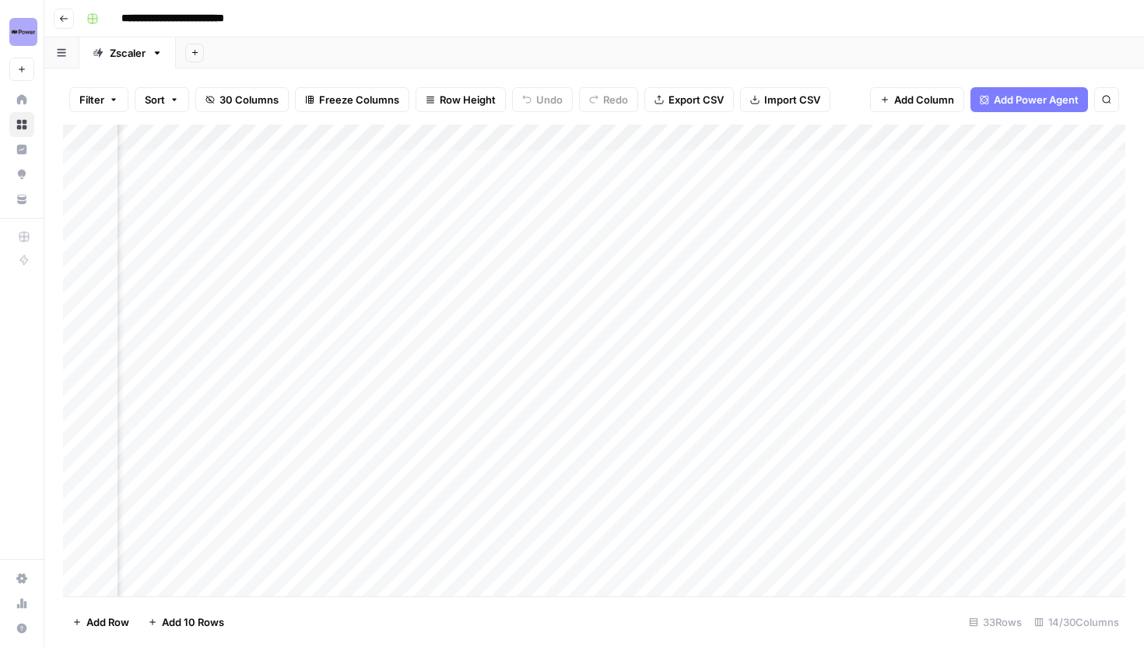
scroll to position [0, 219]
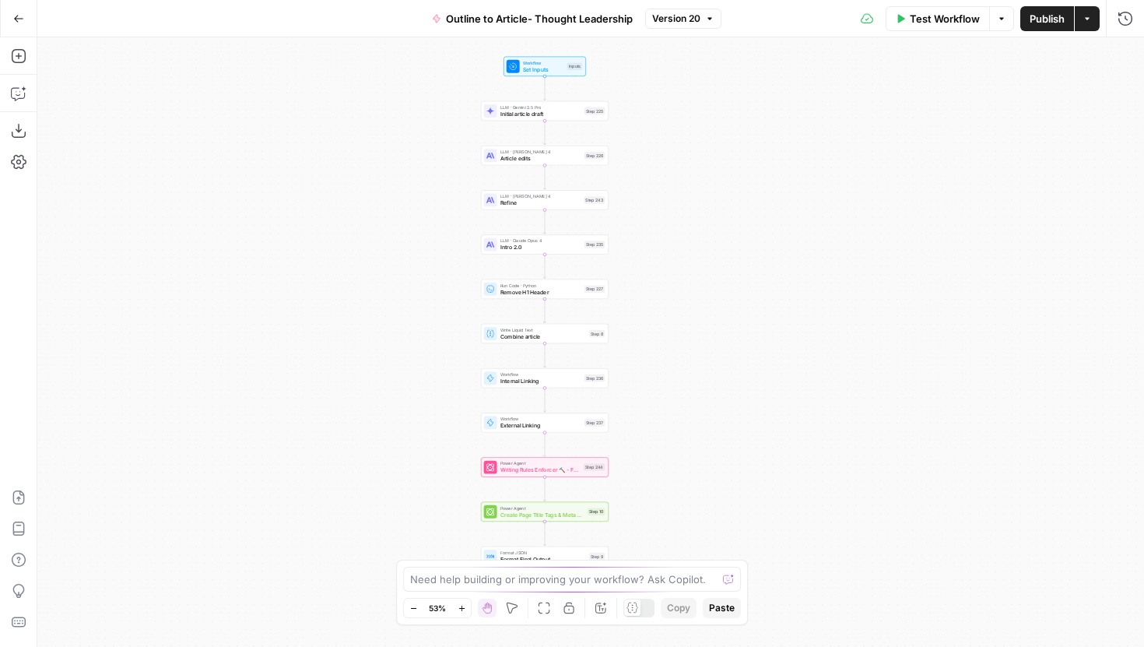
click at [430, 370] on div "Workflow Set Inputs Inputs LLM · Gemini 2.5 Pro Initial article draft Step 225 …" at bounding box center [590, 342] width 1107 height 610
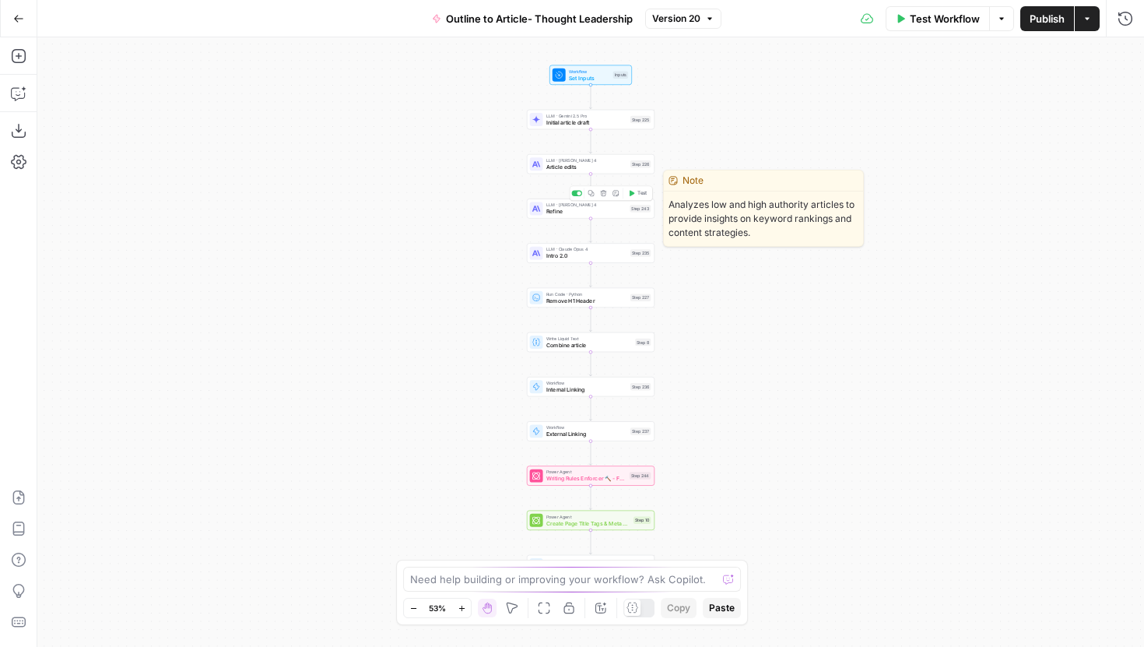
click at [566, 213] on span "Refine" at bounding box center [586, 211] width 80 height 9
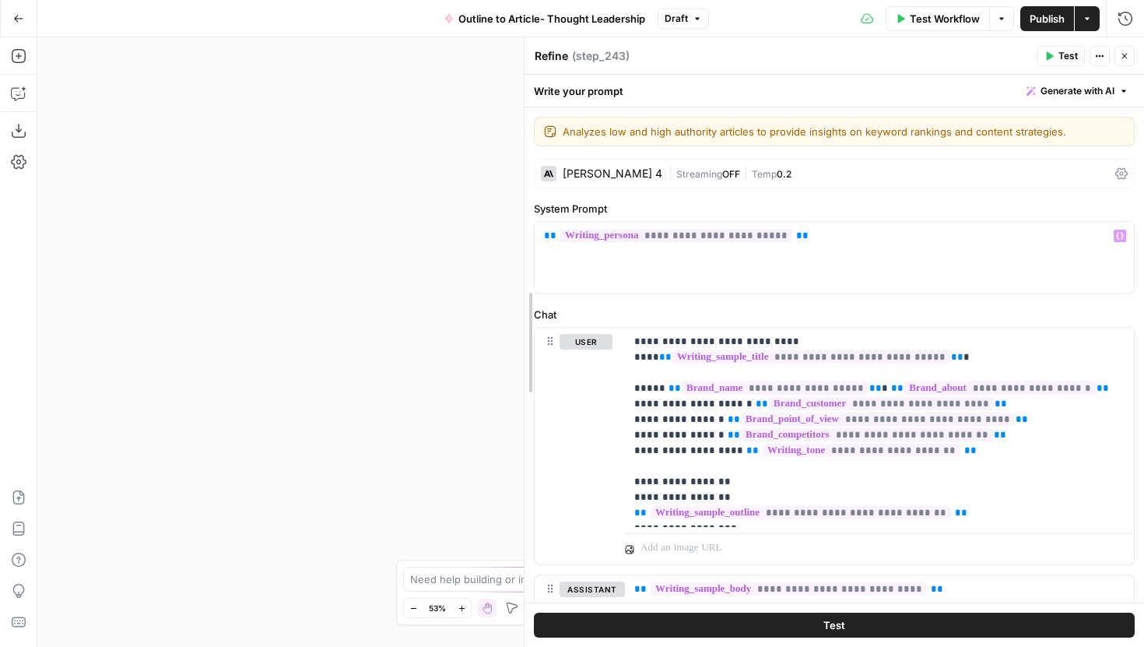
drag, startPoint x: 524, startPoint y: 286, endPoint x: 711, endPoint y: 285, distance: 187.6
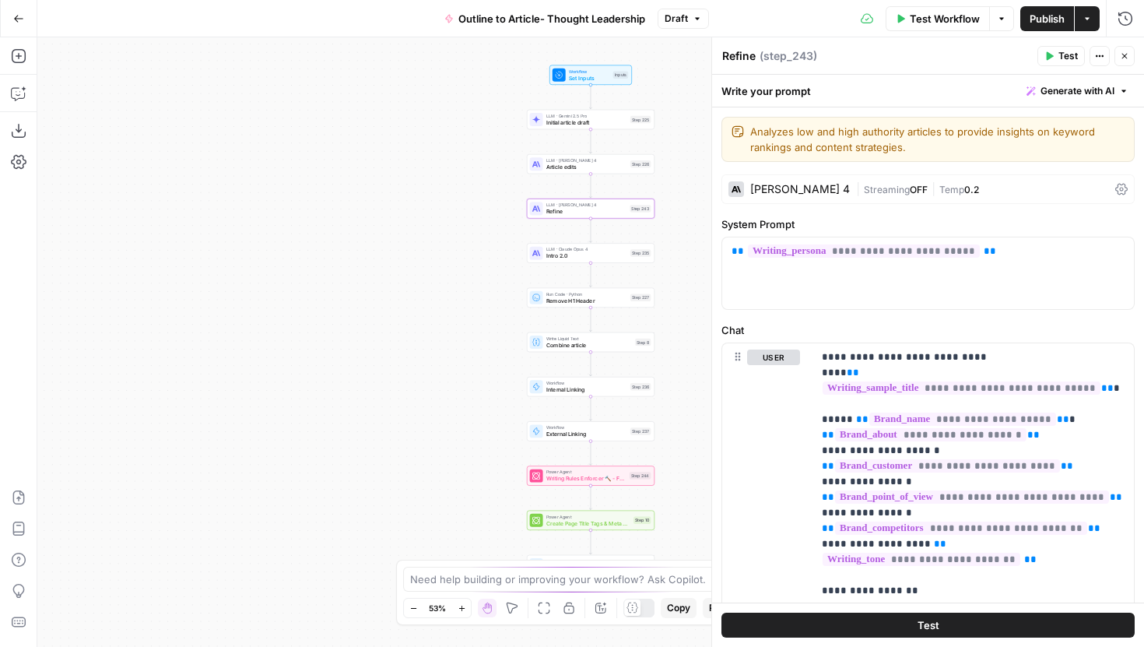
drag, startPoint x: 415, startPoint y: 244, endPoint x: 311, endPoint y: 234, distance: 104.7
click at [311, 234] on div "Workflow Set Inputs Inputs LLM · Gemini 2.5 Pro Initial article draft Step 225 …" at bounding box center [590, 342] width 1107 height 610
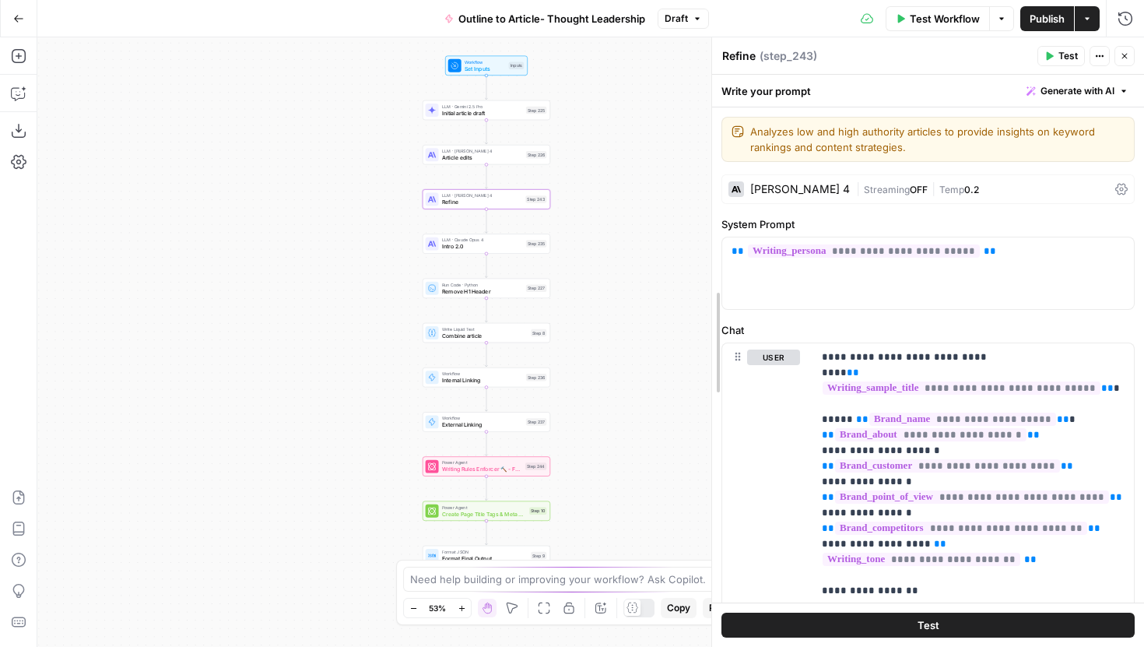
drag, startPoint x: 711, startPoint y: 298, endPoint x: 509, endPoint y: 298, distance: 201.6
click at [509, 298] on body "Power Digital New Home Browse Insights Opportunities Your Data Recent Grids [Da…" at bounding box center [572, 323] width 1144 height 647
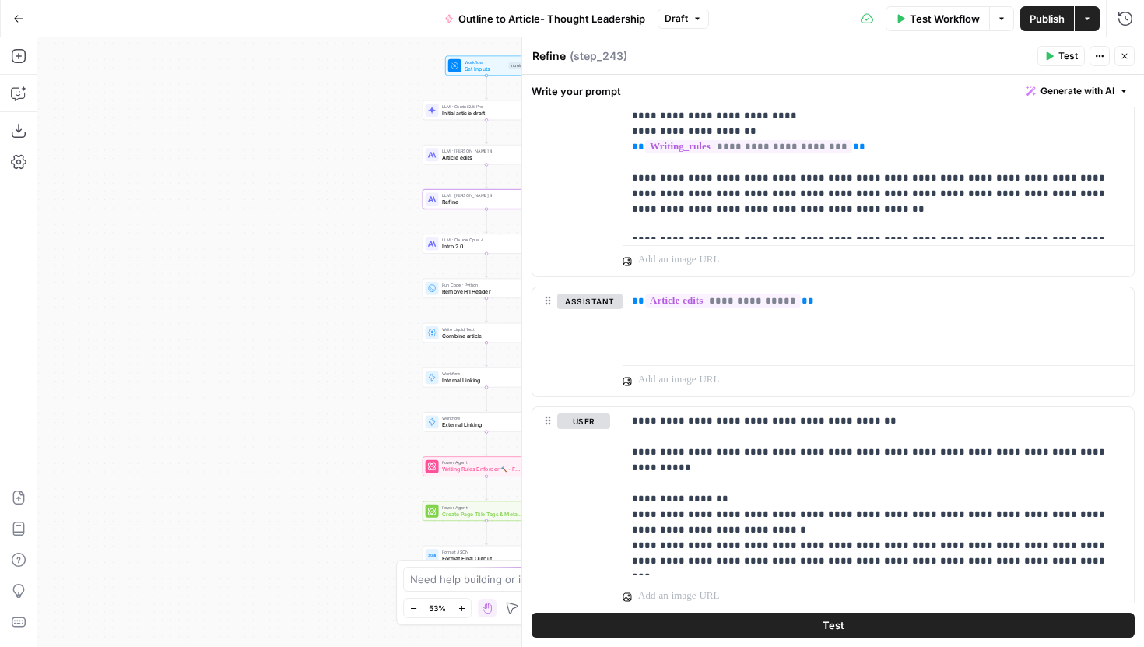
scroll to position [2713, 0]
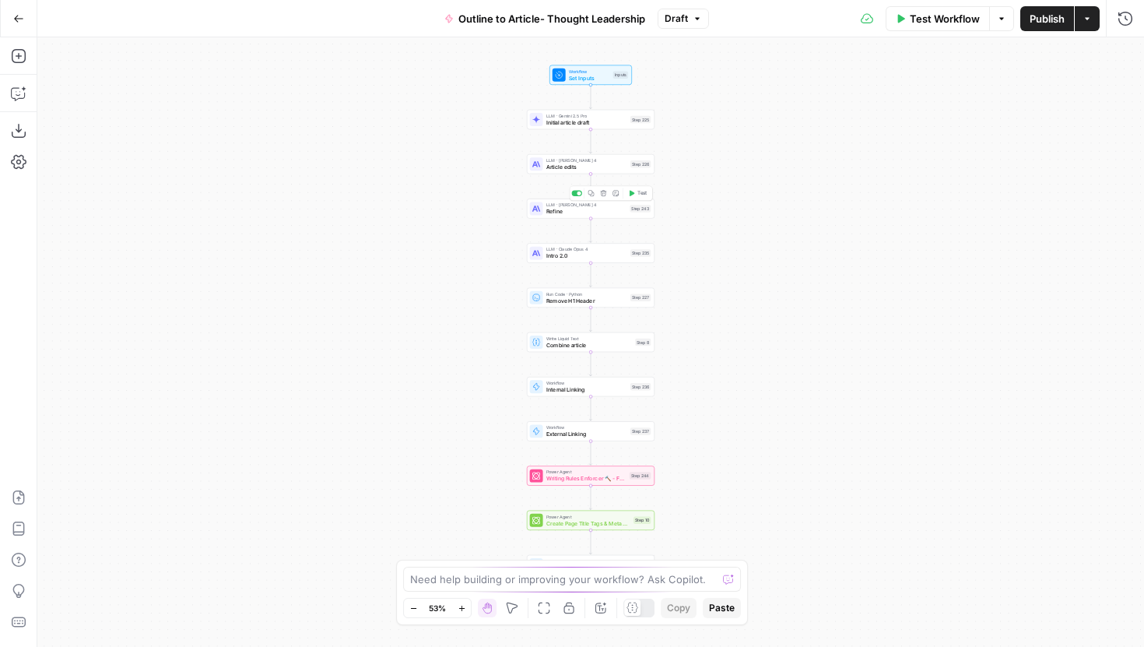
click at [567, 213] on span "Refine" at bounding box center [586, 211] width 80 height 9
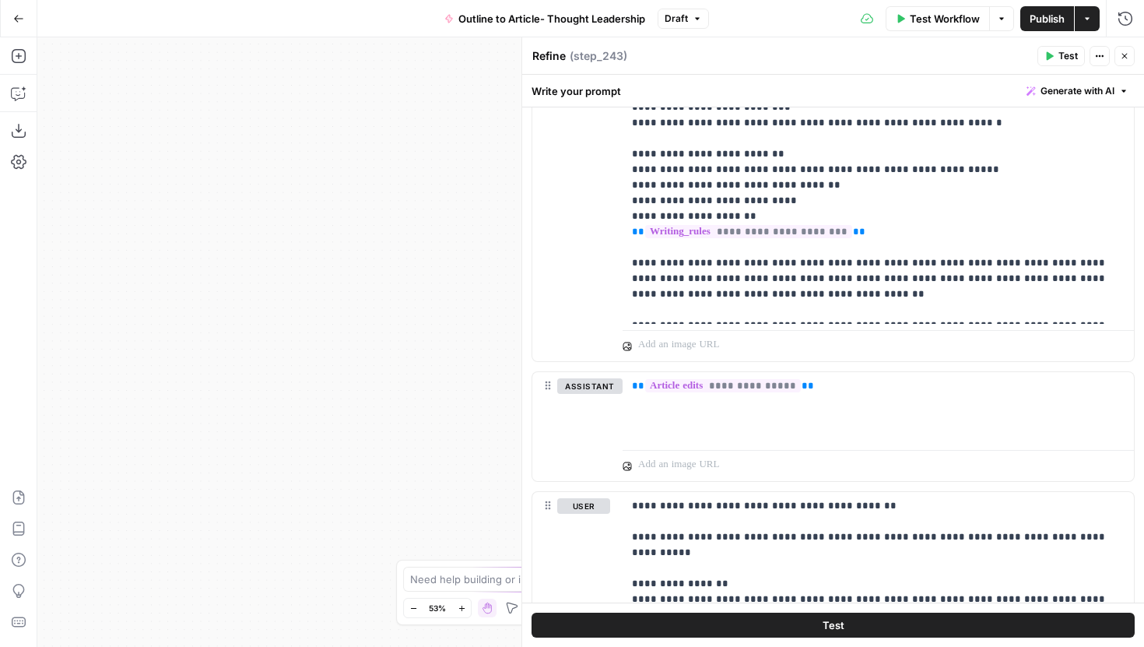
scroll to position [2713, 0]
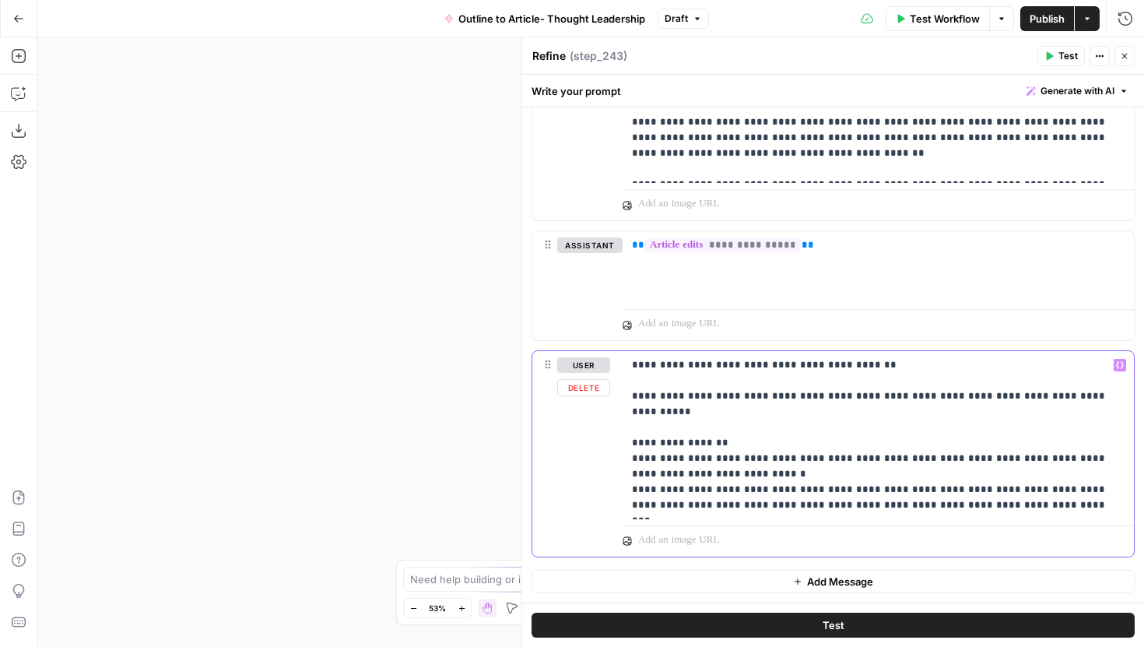
click at [999, 501] on p "**********" at bounding box center [878, 435] width 493 height 156
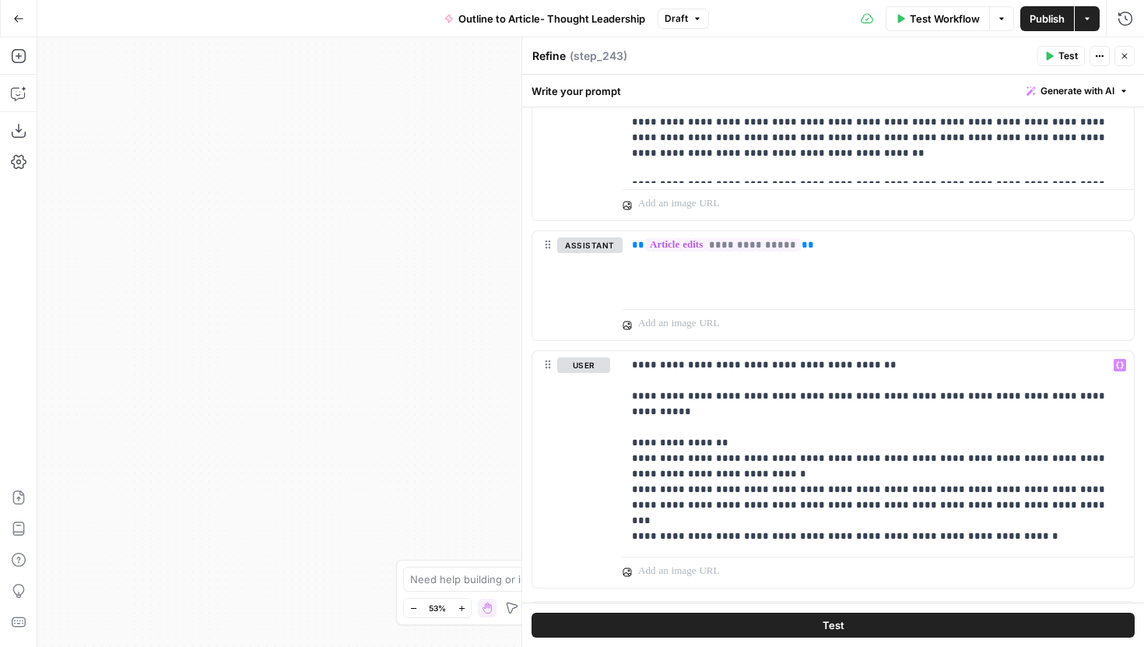
click at [1128, 57] on icon "button" at bounding box center [1124, 55] width 9 height 9
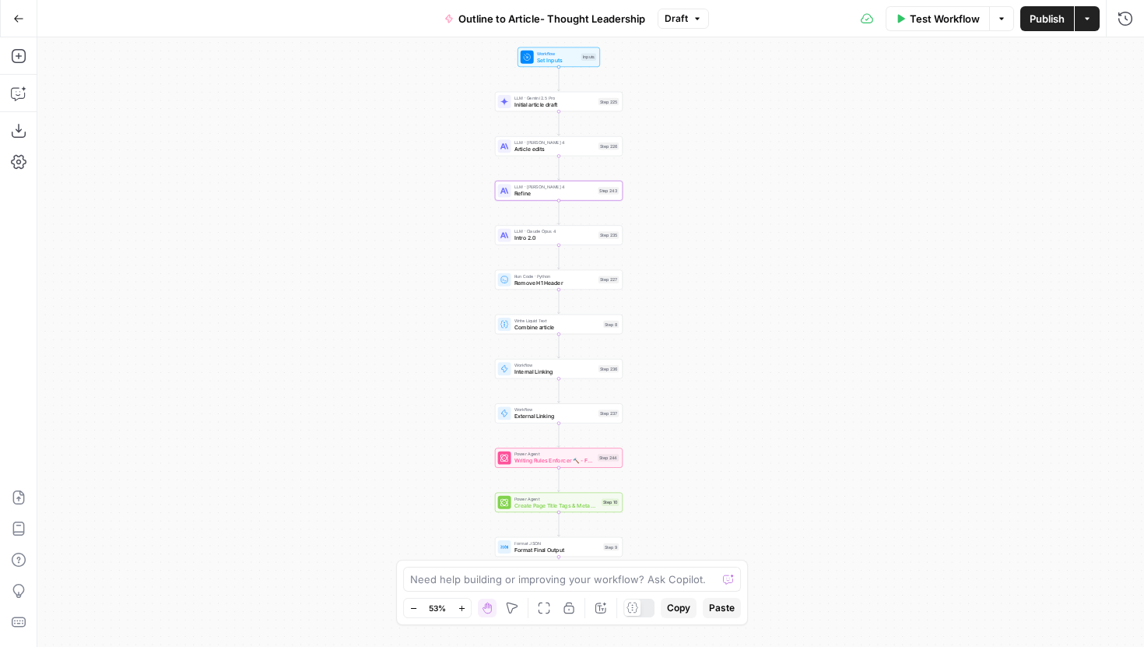
drag, startPoint x: 762, startPoint y: 336, endPoint x: 729, endPoint y: 318, distance: 37.3
click at [729, 318] on div "Workflow Set Inputs Inputs LLM · Gemini 2.5 Pro Initial article draft Step 225 …" at bounding box center [590, 342] width 1107 height 610
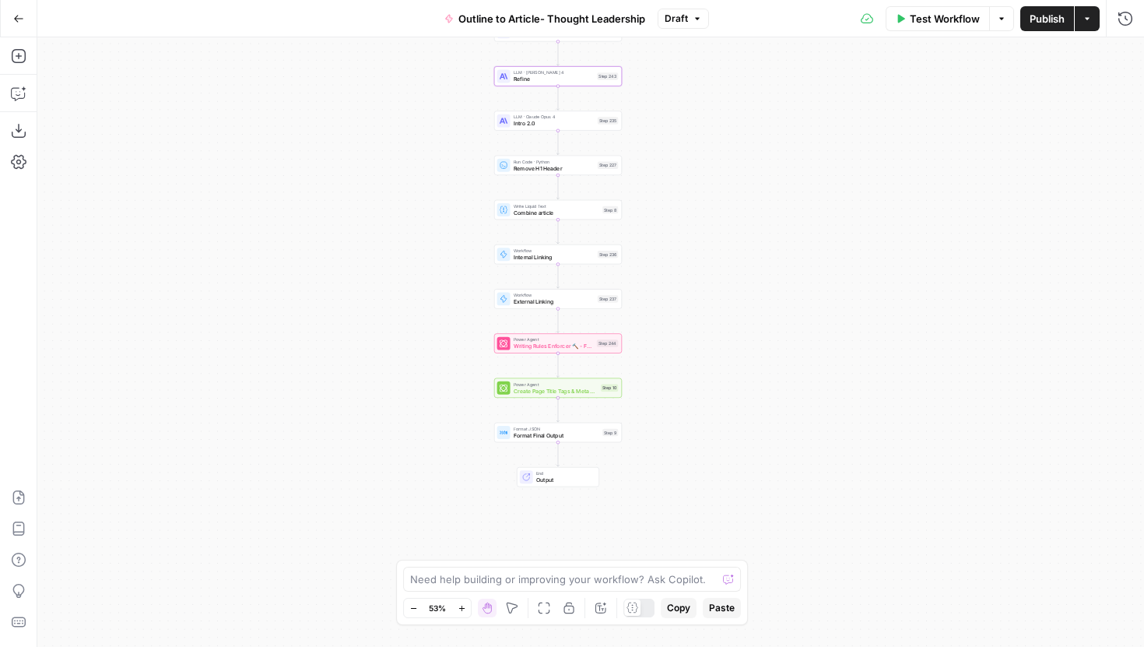
drag, startPoint x: 729, startPoint y: 318, endPoint x: 729, endPoint y: 204, distance: 114.4
click at [729, 204] on div "Workflow Set Inputs Inputs LLM · Gemini 2.5 Pro Initial article draft Step 225 …" at bounding box center [590, 342] width 1107 height 610
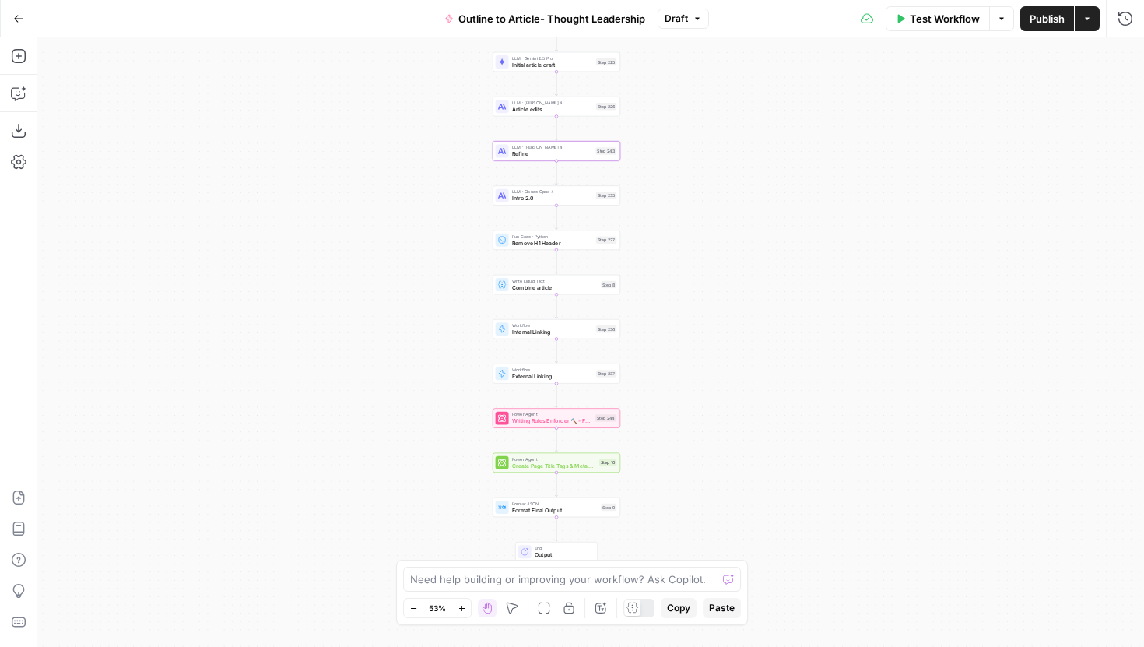
drag, startPoint x: 681, startPoint y: 223, endPoint x: 680, endPoint y: 297, distance: 74.7
click at [680, 297] on div "Workflow Set Inputs Inputs LLM · Gemini 2.5 Pro Initial article draft Step 225 …" at bounding box center [590, 342] width 1107 height 610
drag, startPoint x: 692, startPoint y: 214, endPoint x: 690, endPoint y: 228, distance: 14.2
click at [690, 228] on div "Workflow Set Inputs Inputs LLM · Gemini 2.5 Pro Initial article draft Step 225 …" at bounding box center [590, 342] width 1107 height 610
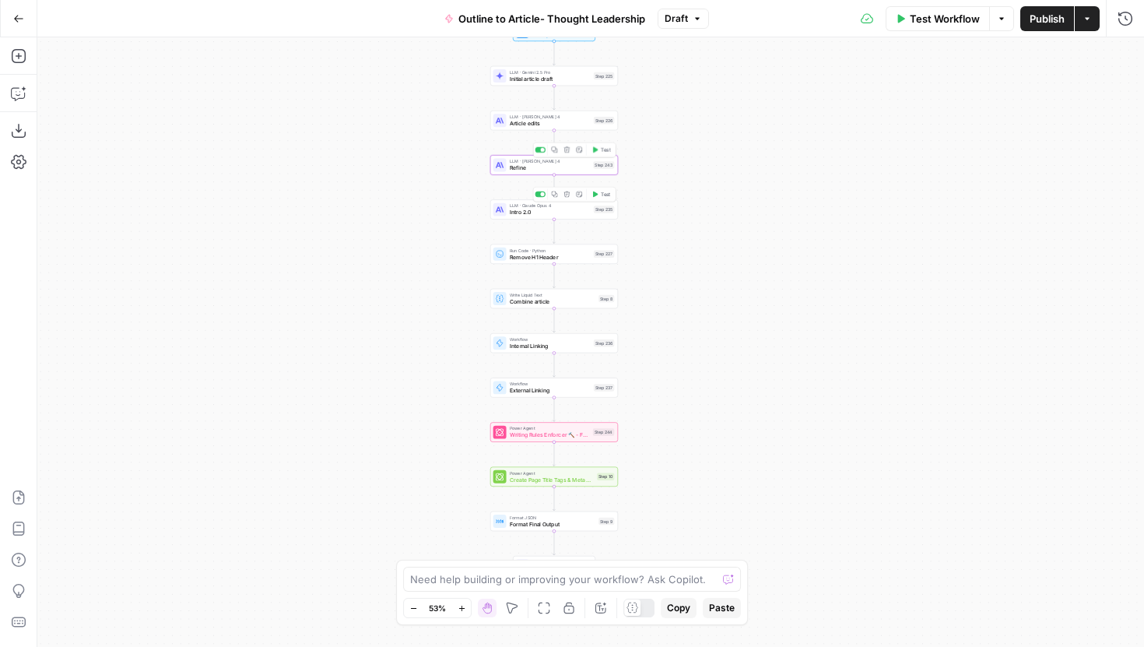
click at [518, 170] on span "Refine" at bounding box center [550, 167] width 80 height 9
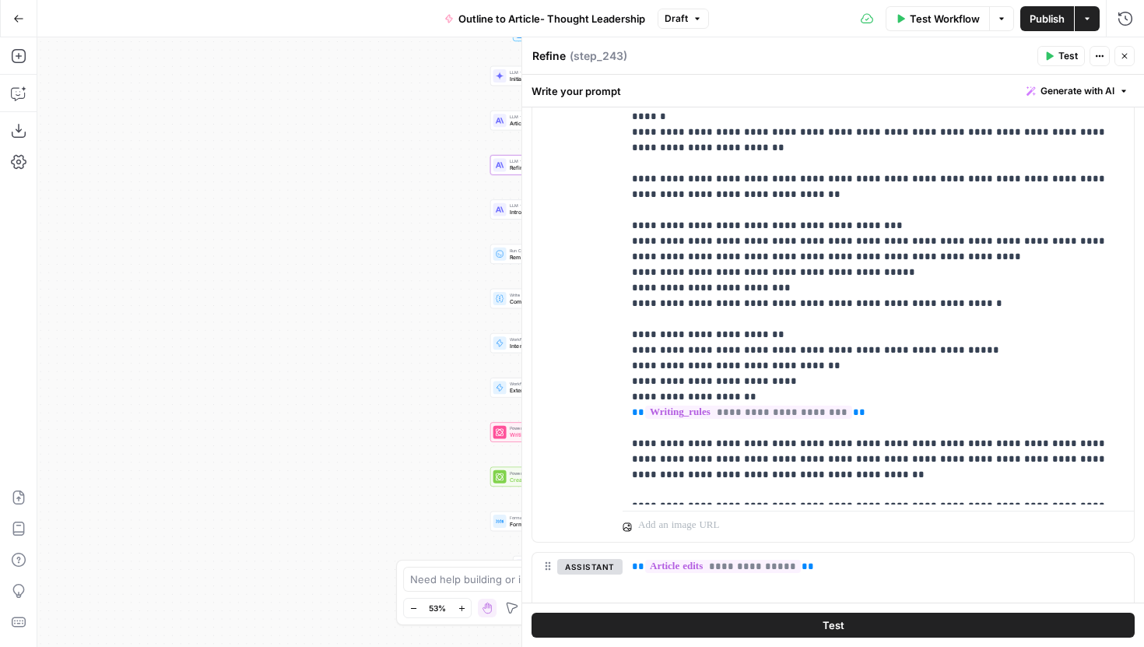
scroll to position [2744, 0]
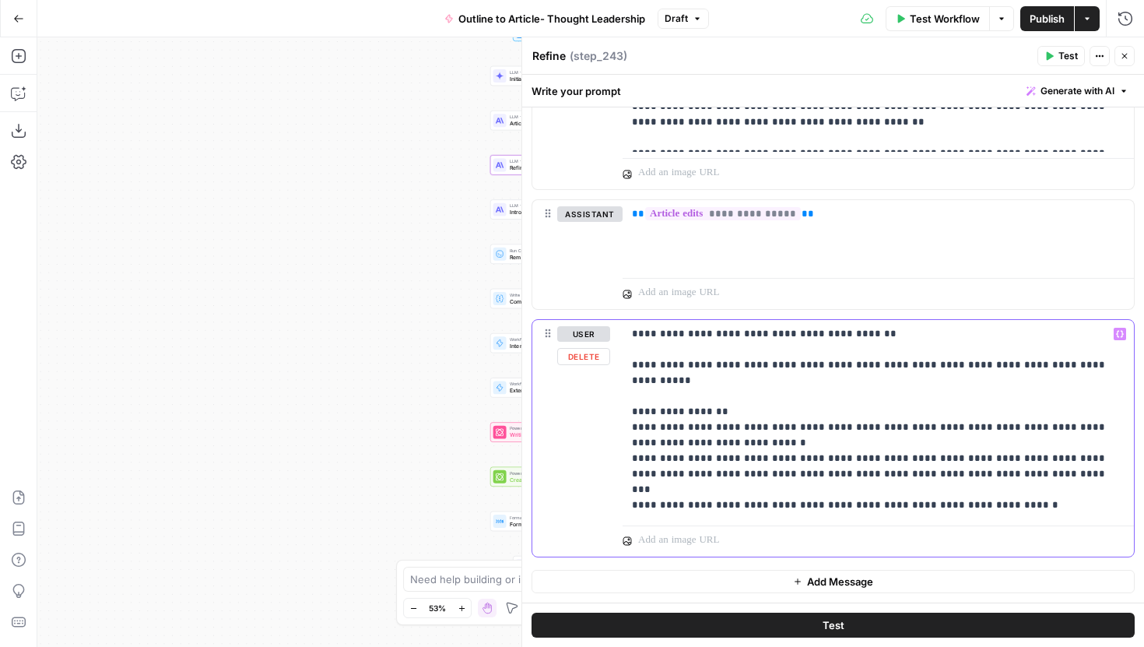
click at [967, 499] on p "**********" at bounding box center [878, 419] width 493 height 187
click at [992, 474] on p "**********" at bounding box center [878, 419] width 493 height 187
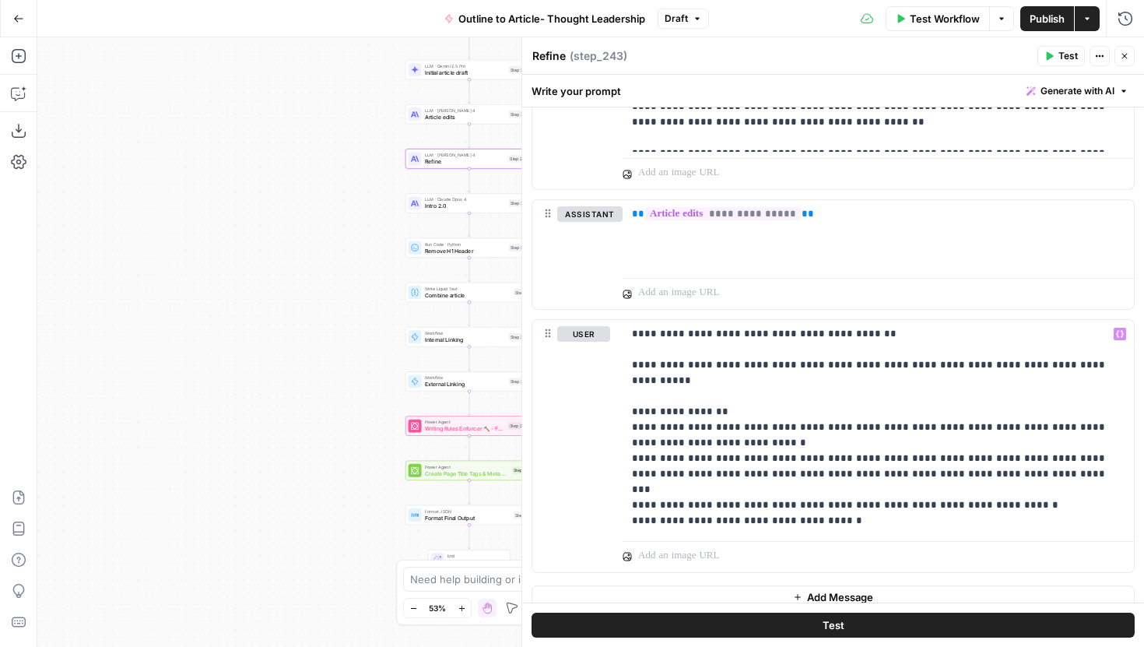
drag, startPoint x: 352, startPoint y: 317, endPoint x: 204, endPoint y: 304, distance: 148.5
click at [204, 304] on div "Workflow Set Inputs Inputs LLM · Gemini 2.5 Pro Initial article draft Step 225 …" at bounding box center [590, 342] width 1107 height 610
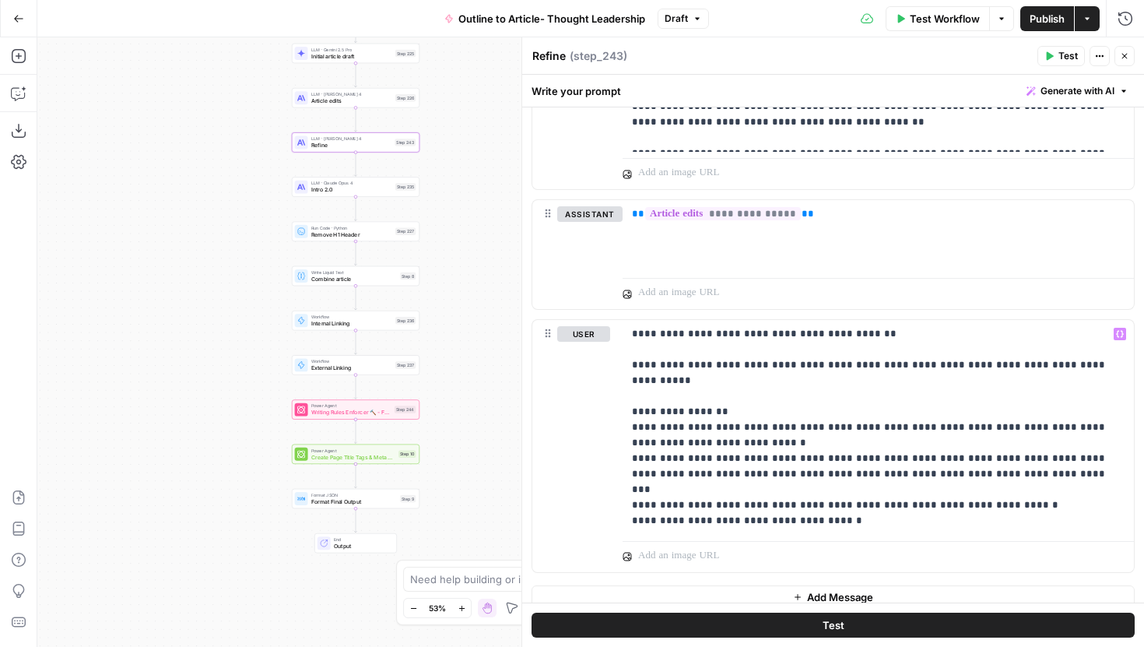
drag, startPoint x: 240, startPoint y: 396, endPoint x: 205, endPoint y: 384, distance: 37.2
click at [205, 384] on div "Workflow Set Inputs Inputs LLM · Gemini 2.5 Pro Initial article draft Step 225 …" at bounding box center [590, 342] width 1107 height 610
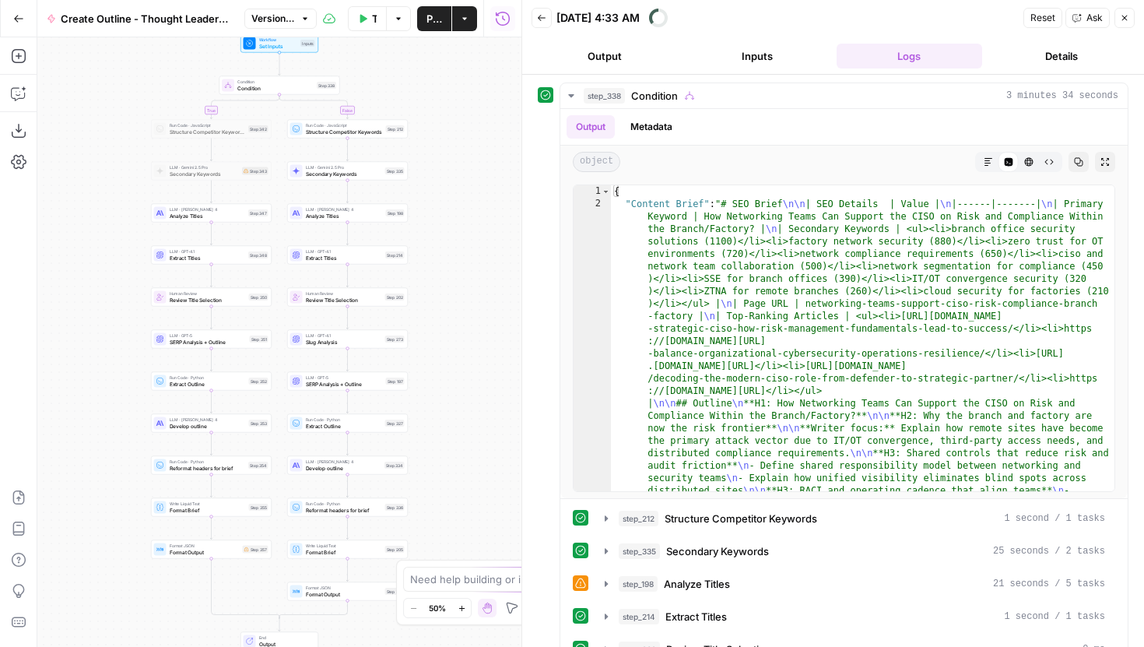
click at [378, 387] on span "SERP Analysis + Outline" at bounding box center [344, 384] width 77 height 8
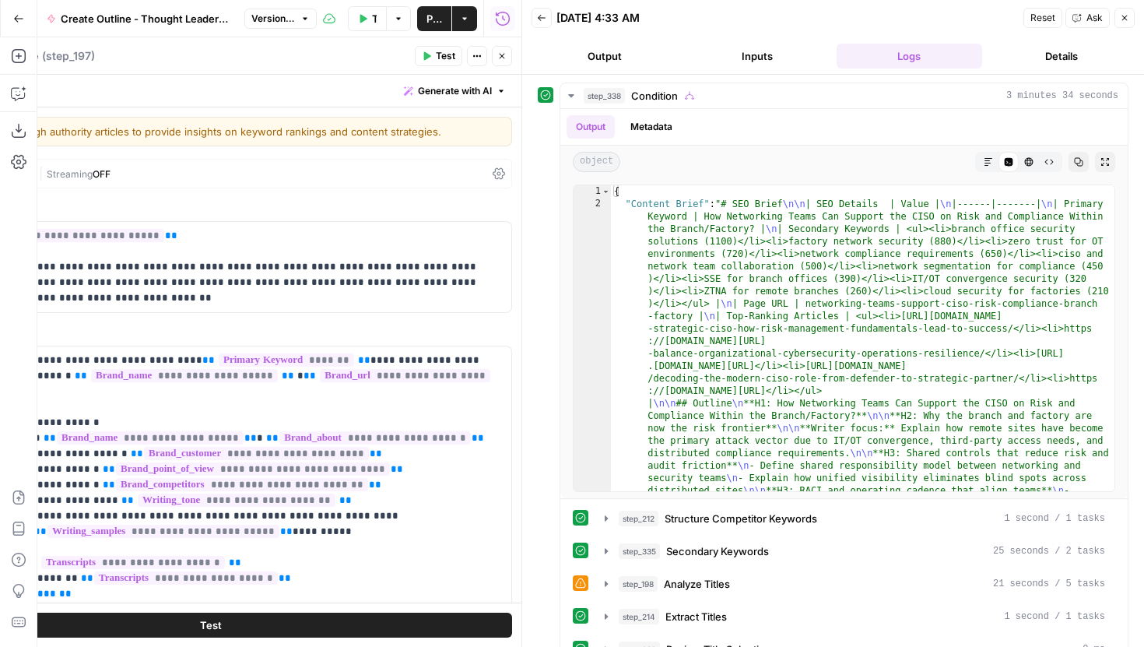
click at [1126, 19] on icon "button" at bounding box center [1124, 17] width 9 height 9
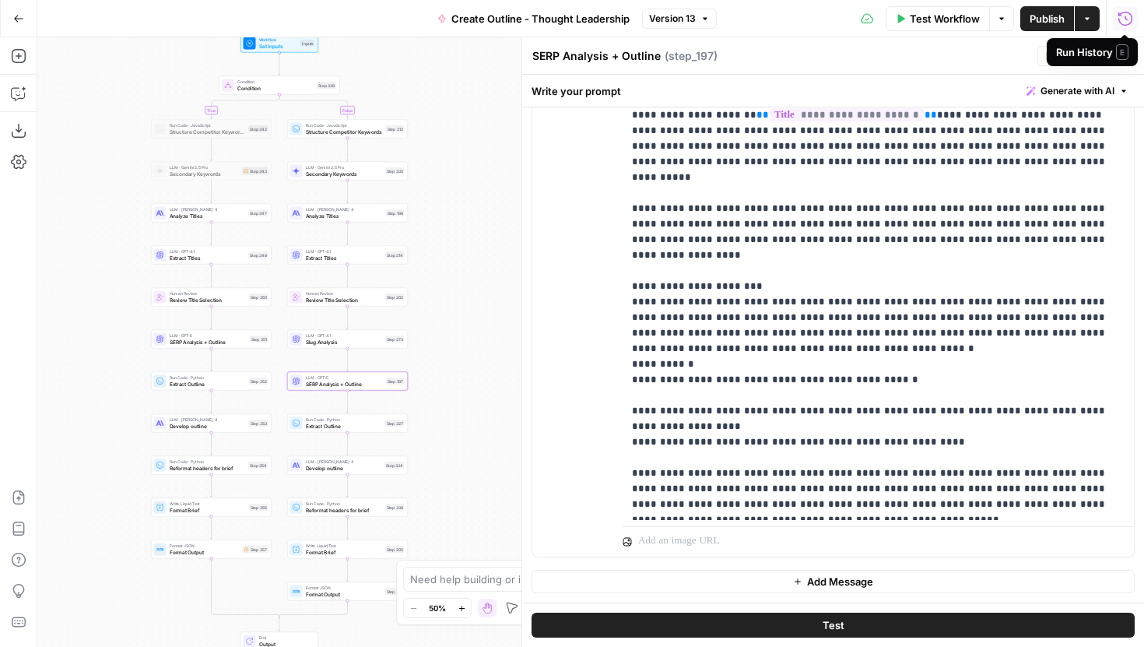
scroll to position [1727, 0]
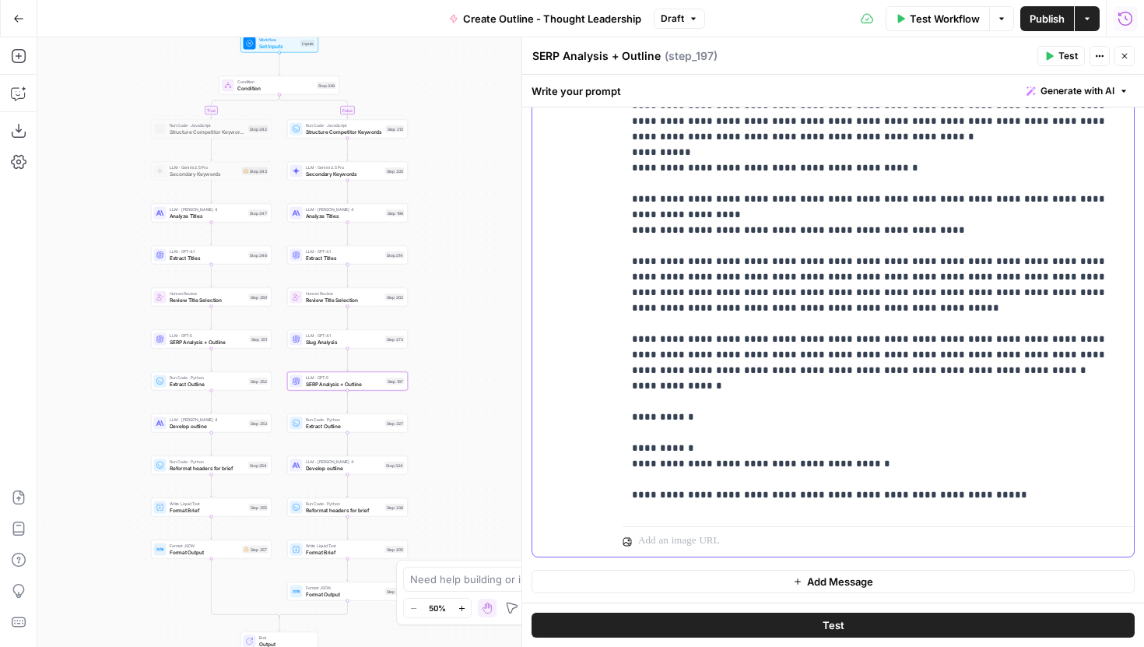
scroll to position [2019, 0]
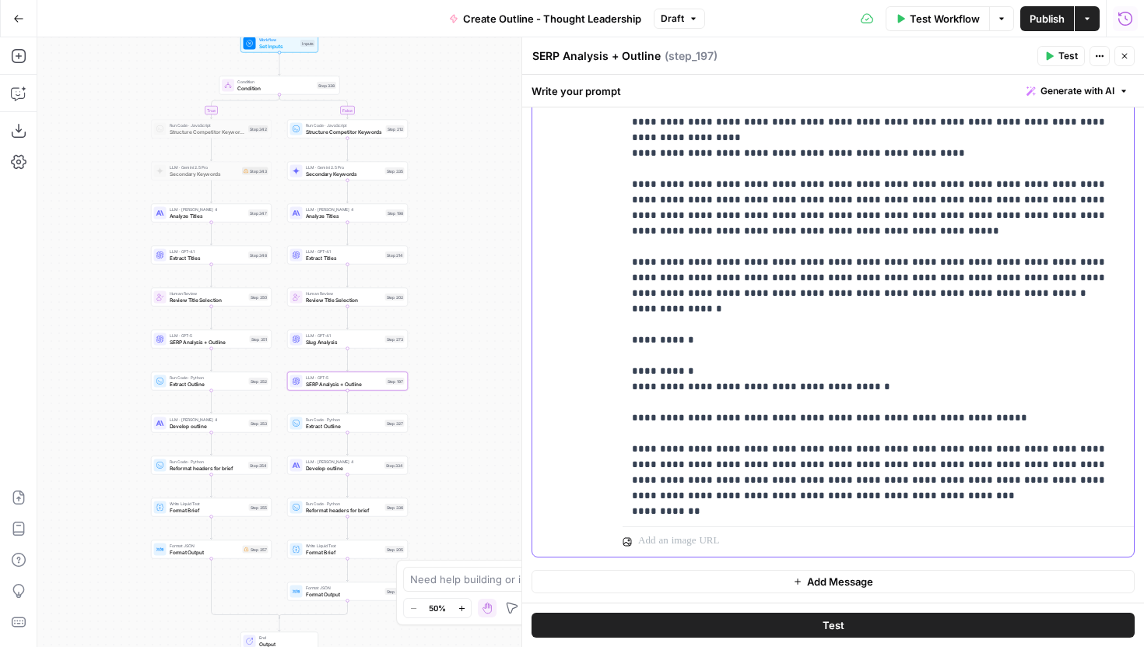
drag, startPoint x: 985, startPoint y: 374, endPoint x: 627, endPoint y: 184, distance: 405.7
click at [627, 184] on div "**********" at bounding box center [878, 203] width 511 height 634
copy p "**********"
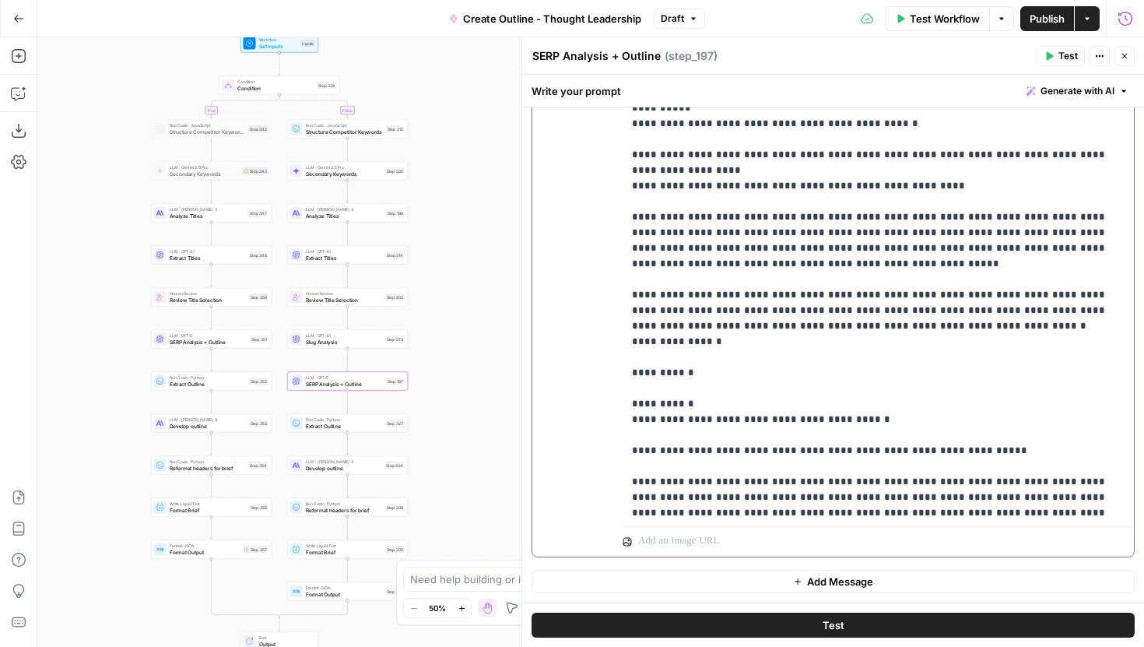
scroll to position [1983, 0]
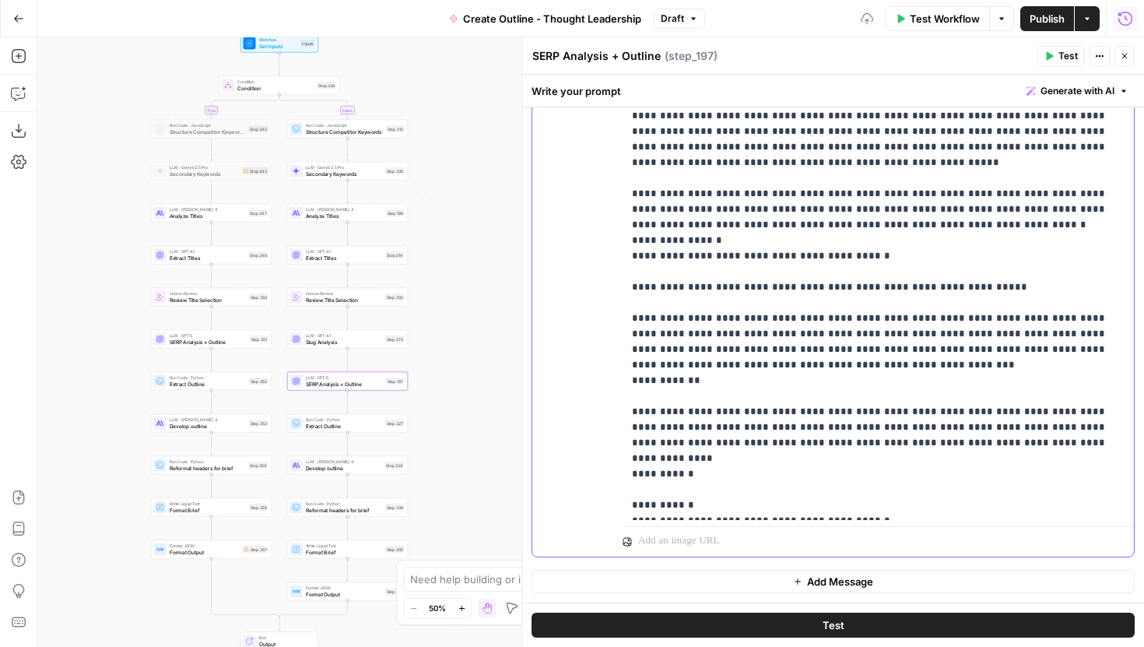
scroll to position [2141, 0]
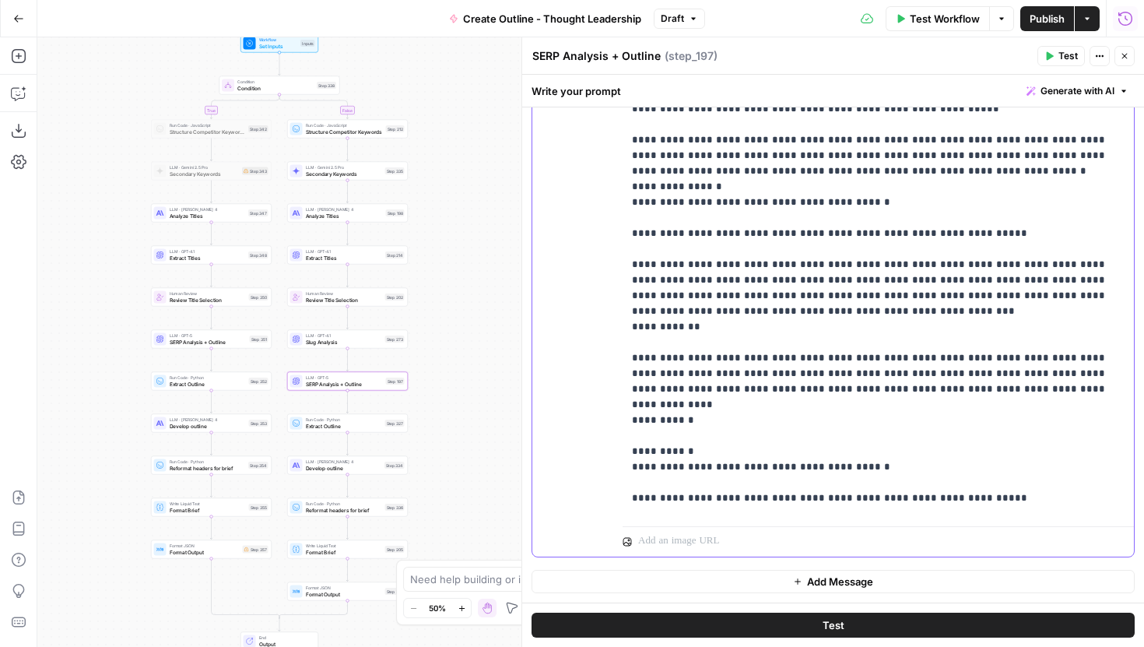
drag, startPoint x: 716, startPoint y: 374, endPoint x: 620, endPoint y: 230, distance: 173.6
click at [620, 230] on div "**********" at bounding box center [833, 221] width 602 height 671
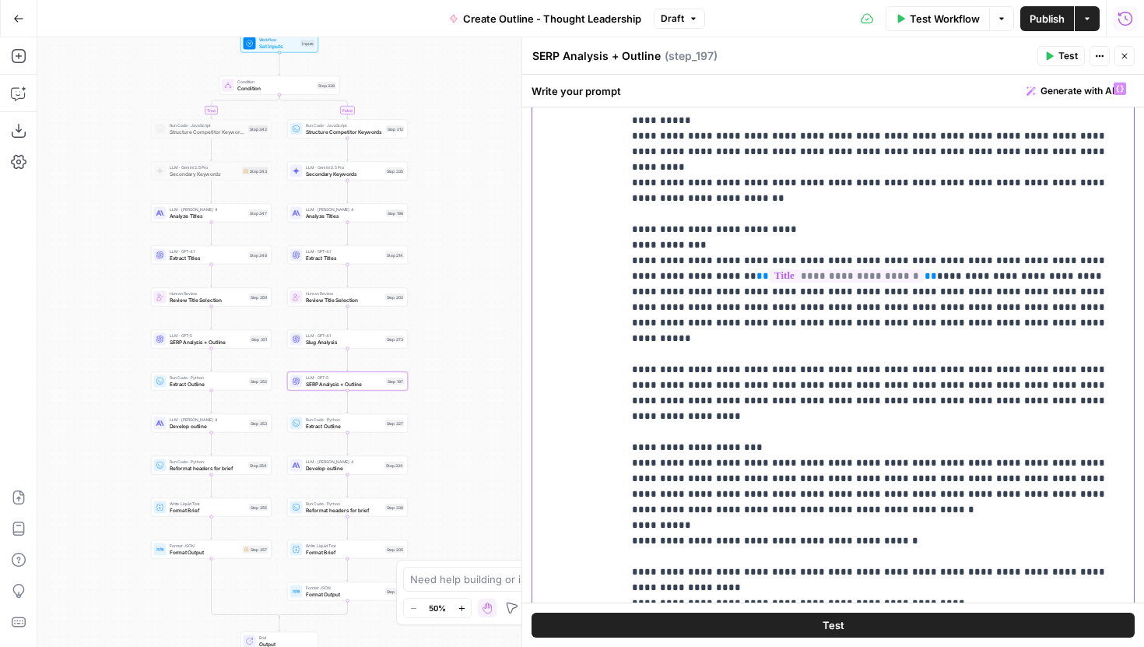
scroll to position [1755, 0]
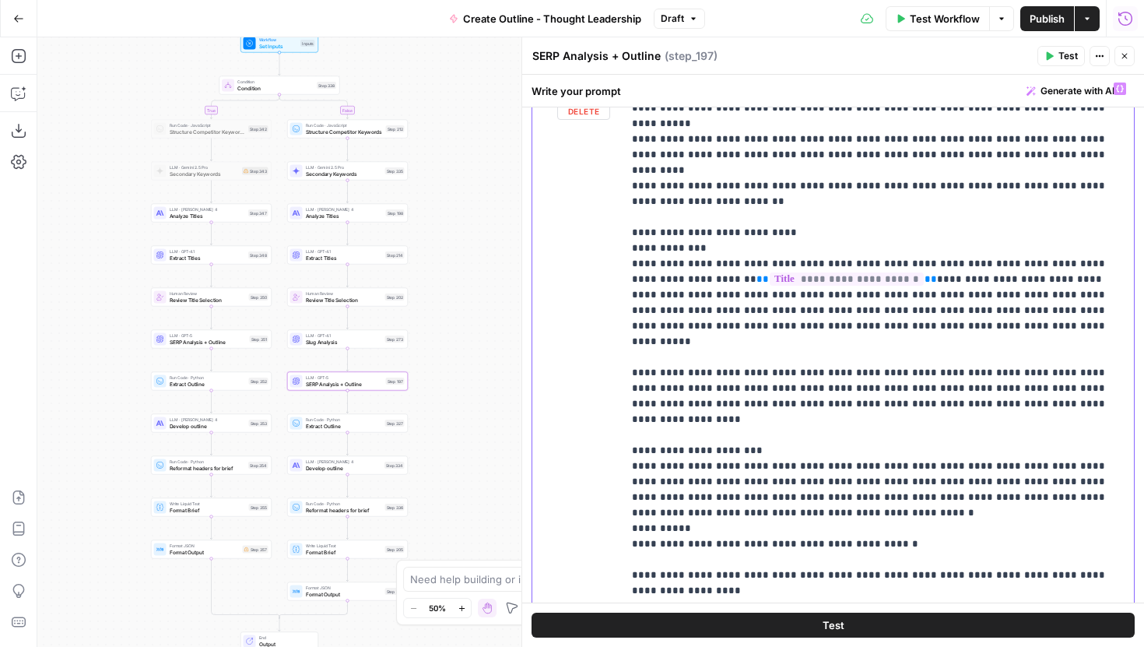
drag, startPoint x: 983, startPoint y: 442, endPoint x: 632, endPoint y: 262, distance: 394.4
copy p "**********"
click at [237, 343] on span "SERP Analysis + Outline" at bounding box center [208, 342] width 77 height 8
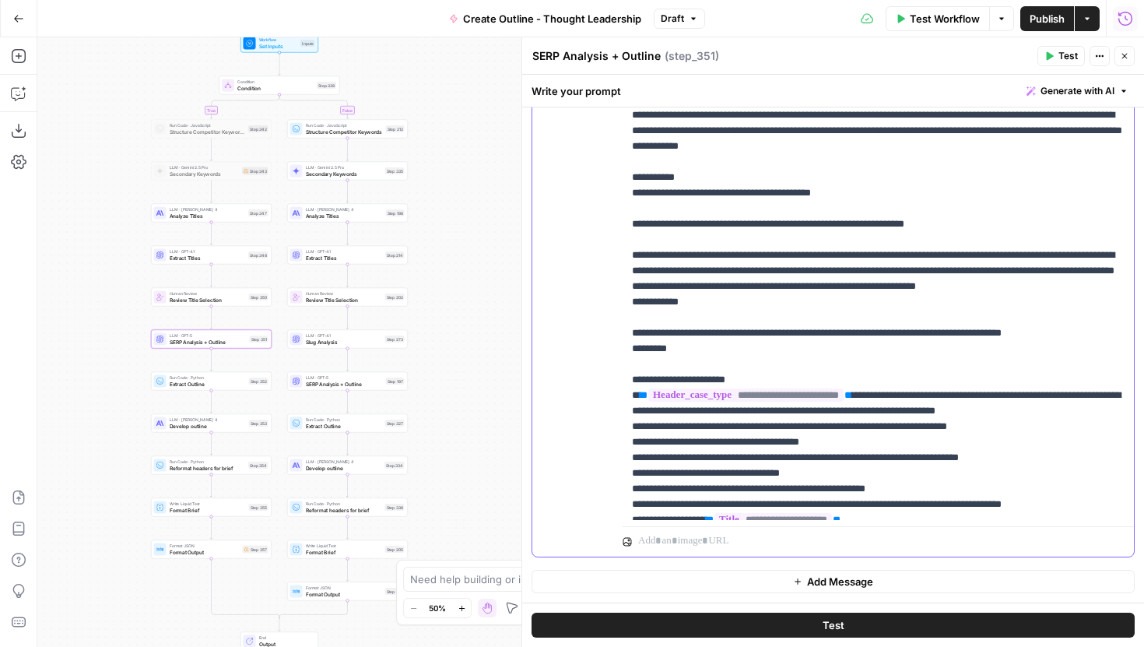
scroll to position [1511, 0]
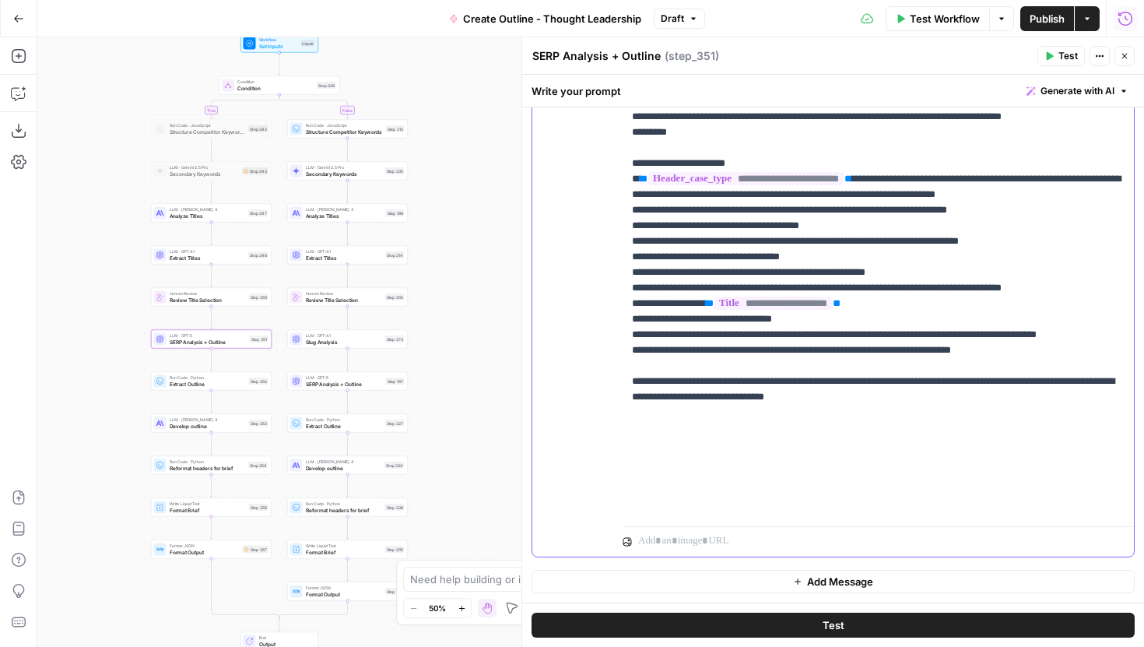
drag, startPoint x: 645, startPoint y: 154, endPoint x: 1101, endPoint y: 209, distance: 460.2
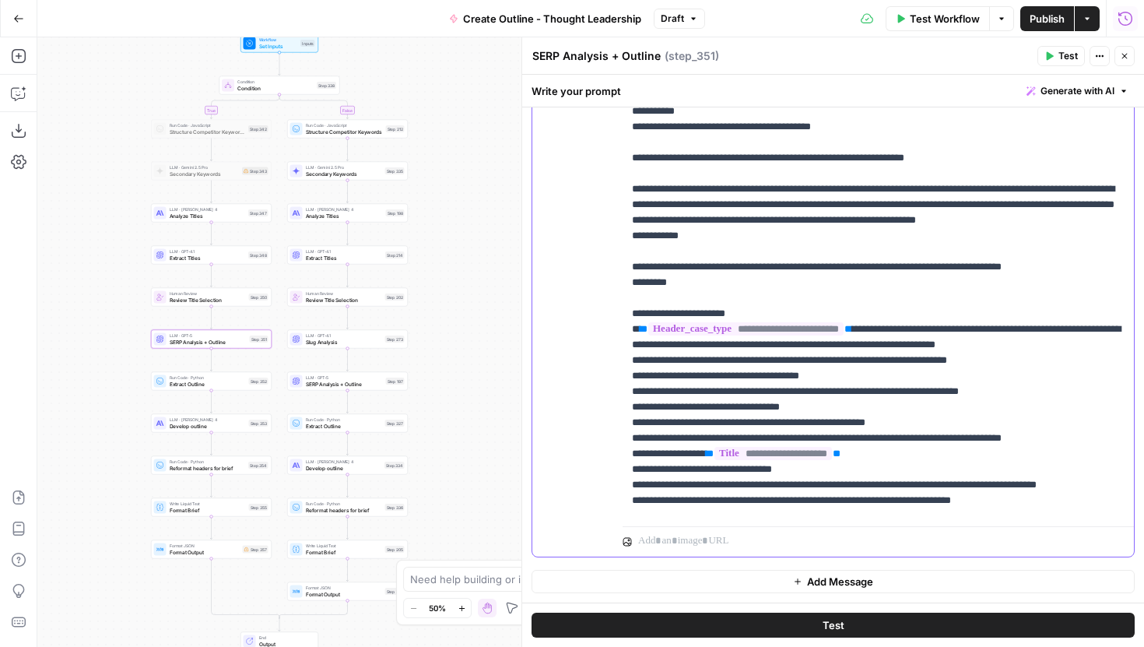
scroll to position [1348, 0]
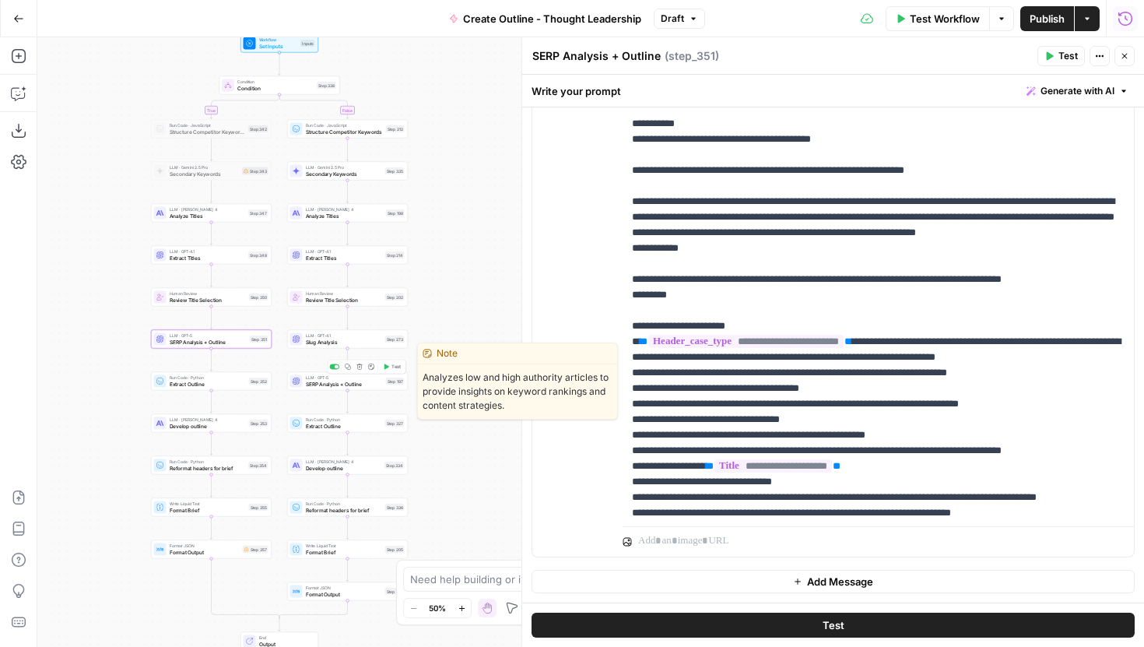
click at [358, 387] on span "SERP Analysis + Outline" at bounding box center [344, 384] width 77 height 8
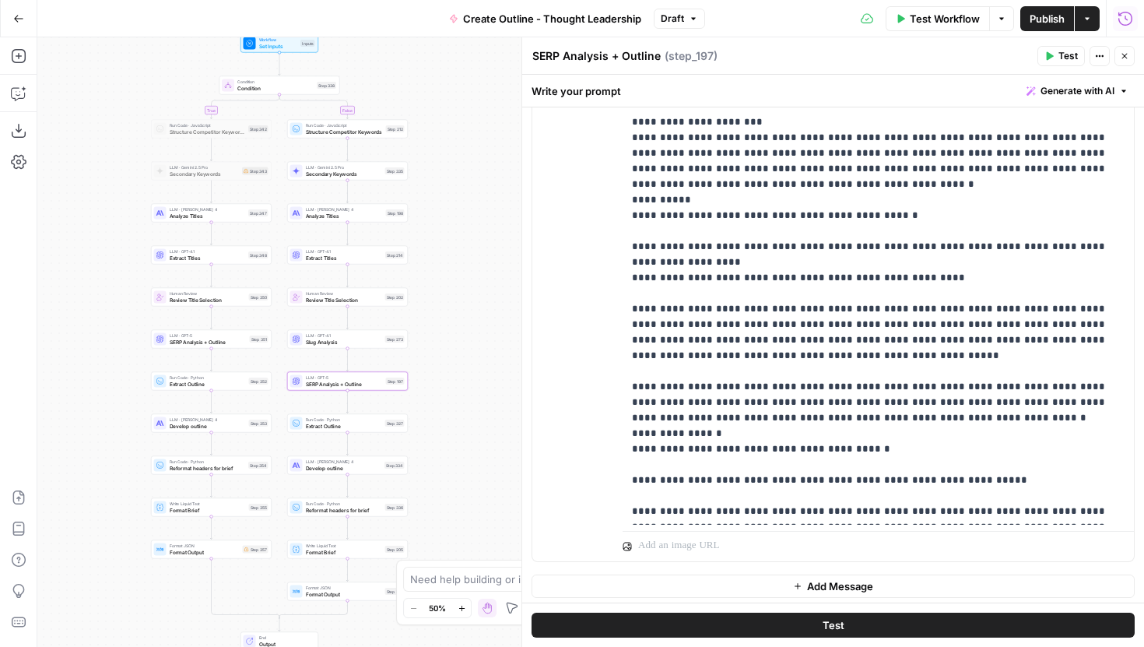
scroll to position [1906, 0]
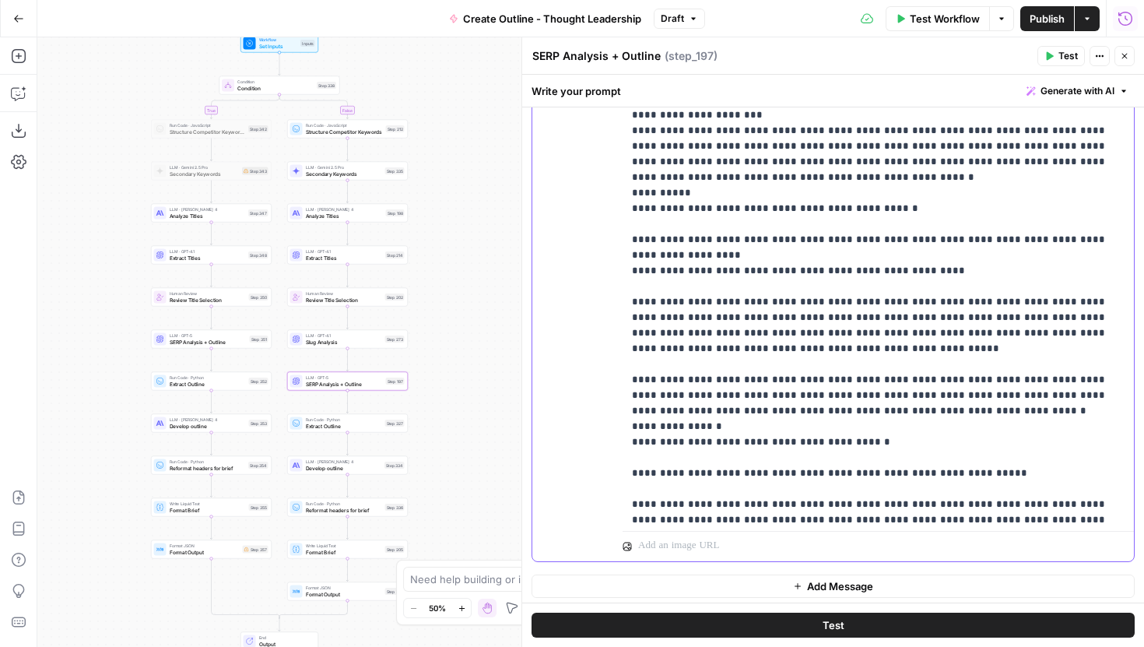
drag, startPoint x: 709, startPoint y: 370, endPoint x: 613, endPoint y: 370, distance: 95.7
click at [613, 370] on div "**********" at bounding box center [833, 225] width 602 height 671
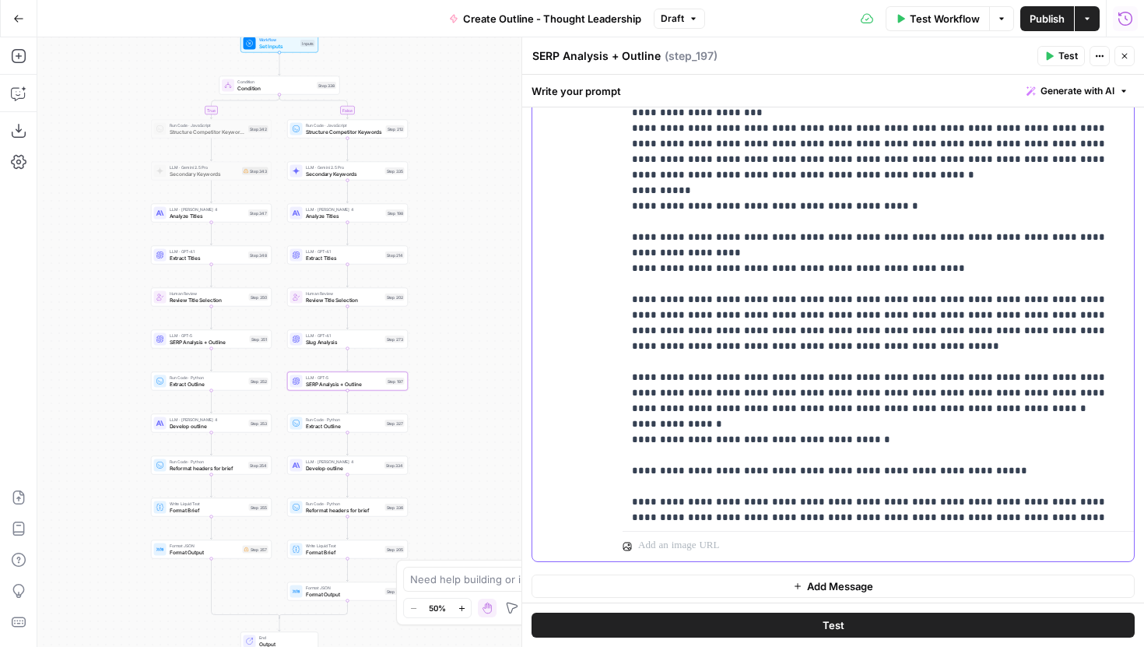
scroll to position [1942, 0]
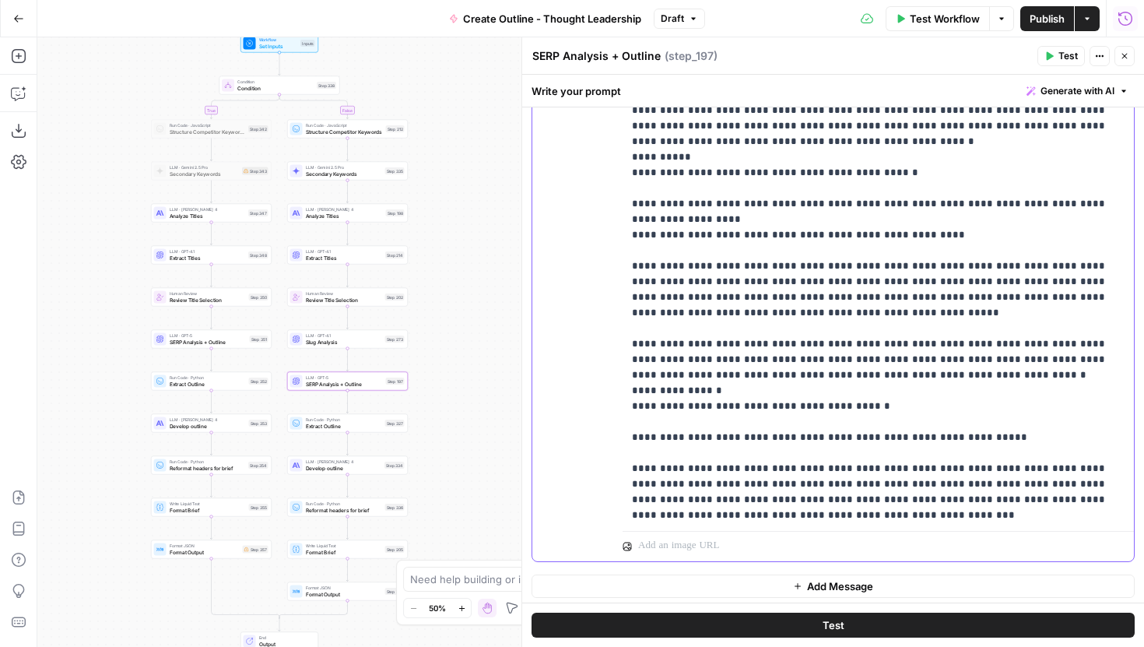
drag, startPoint x: 976, startPoint y: 371, endPoint x: 625, endPoint y: 325, distance: 354.0
click at [625, 325] on div "**********" at bounding box center [878, 207] width 511 height 634
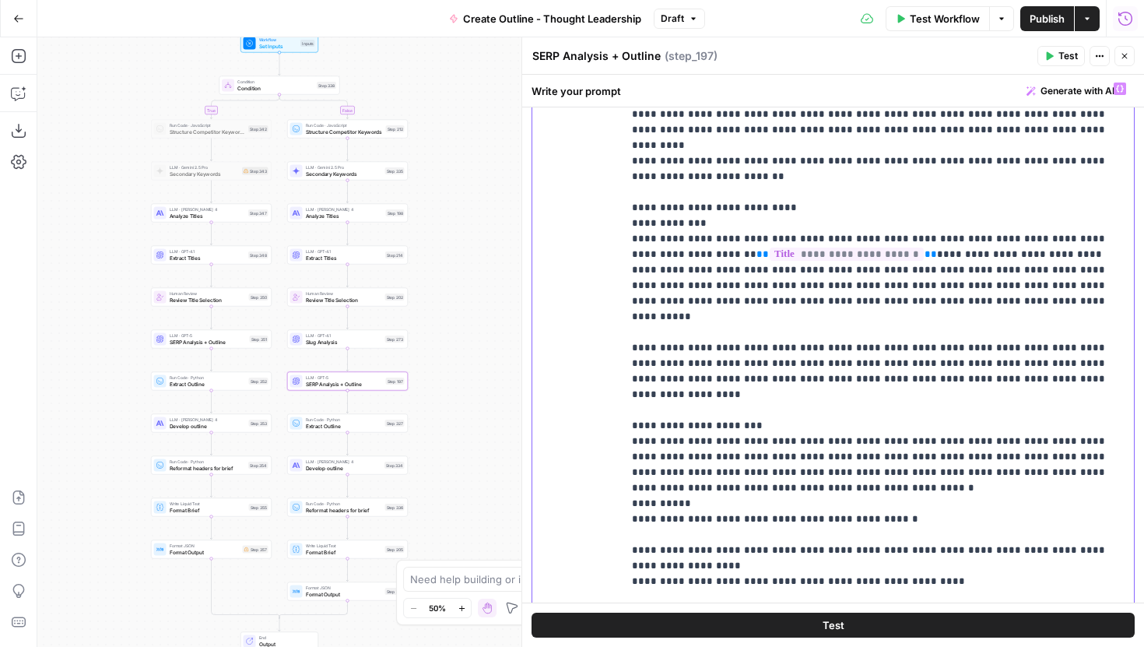
scroll to position [1777, 0]
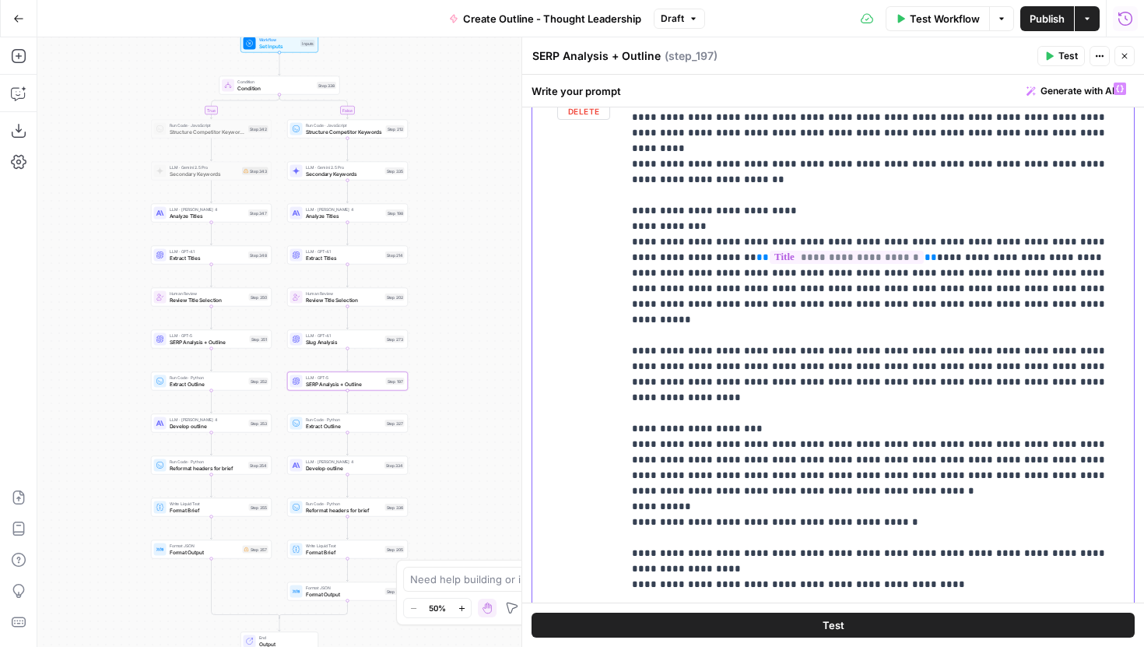
drag, startPoint x: 740, startPoint y: 416, endPoint x: 629, endPoint y: 241, distance: 206.5
click at [629, 241] on div "**********" at bounding box center [878, 392] width 511 height 634
drag, startPoint x: 631, startPoint y: 239, endPoint x: 943, endPoint y: 566, distance: 452.6
click at [943, 566] on div "**********" at bounding box center [878, 392] width 511 height 634
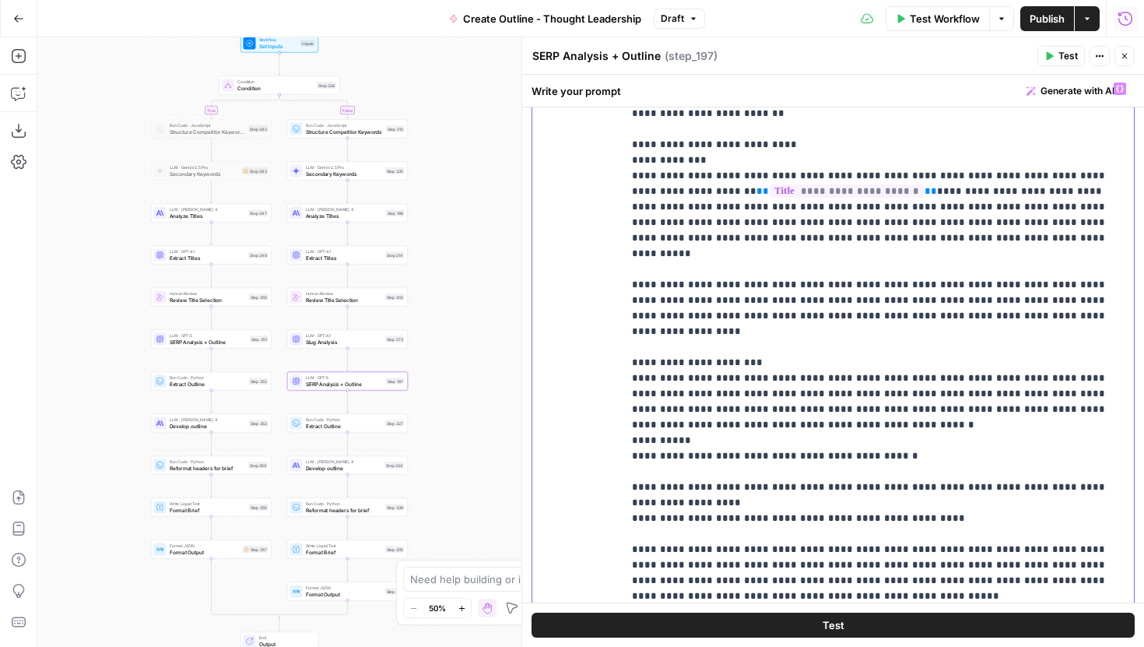
scroll to position [1839, 0]
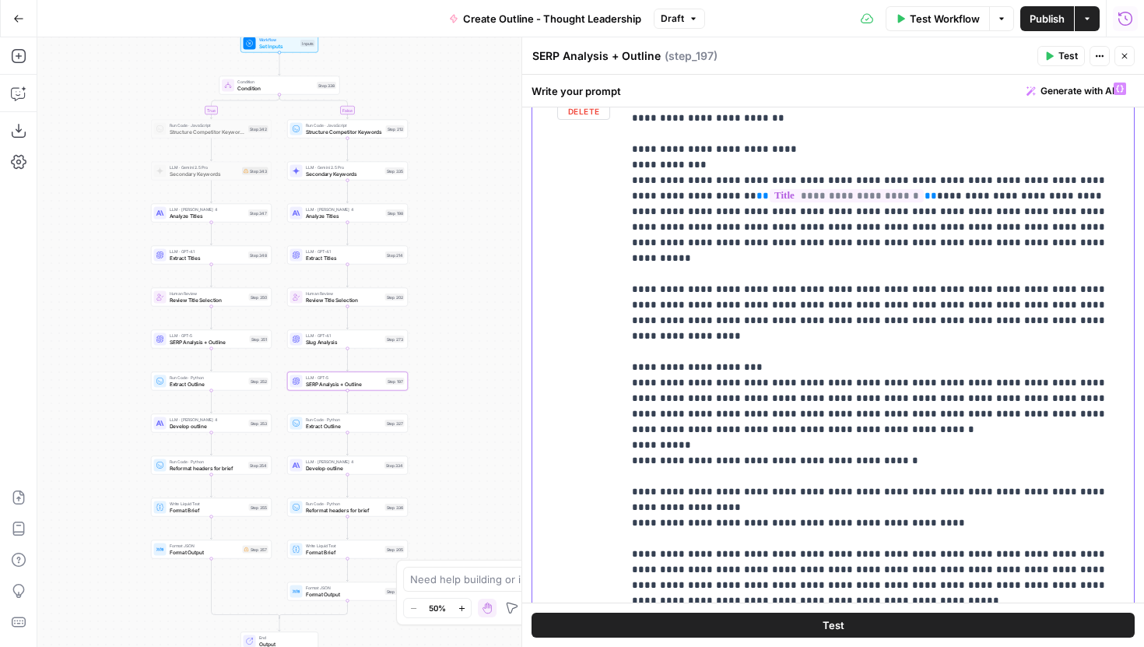
drag, startPoint x: 977, startPoint y: 497, endPoint x: 625, endPoint y: 183, distance: 471.9
click at [625, 183] on div "**********" at bounding box center [878, 392] width 511 height 634
copy p "**********"
click at [232, 344] on span "SERP Analysis + Outline" at bounding box center [208, 342] width 77 height 8
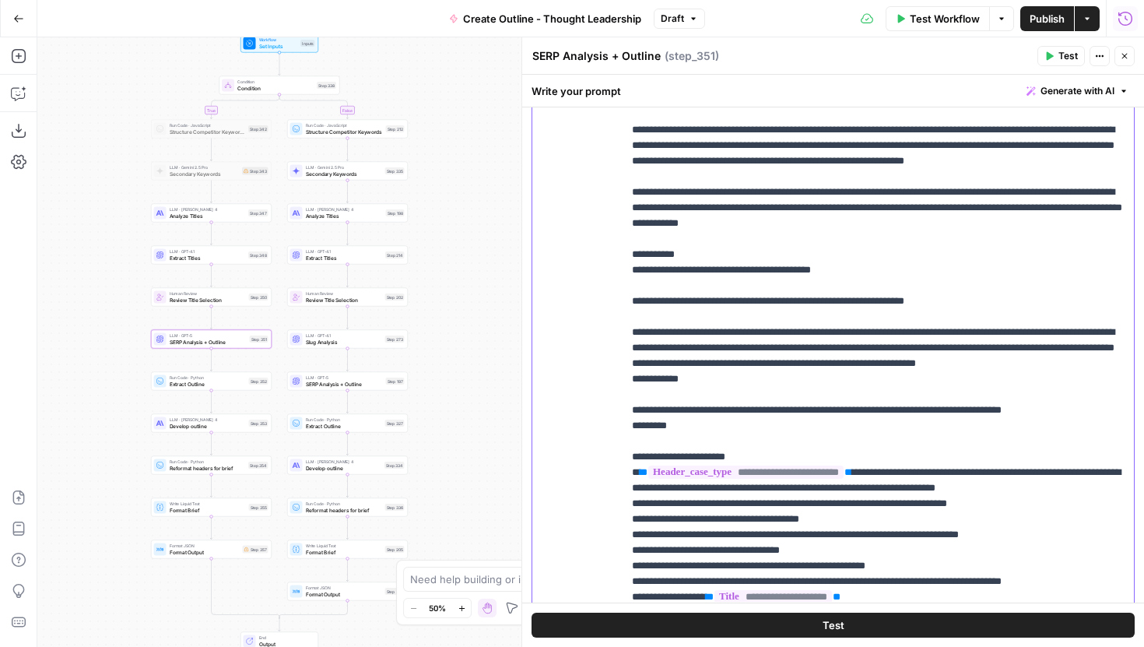
scroll to position [376, 0]
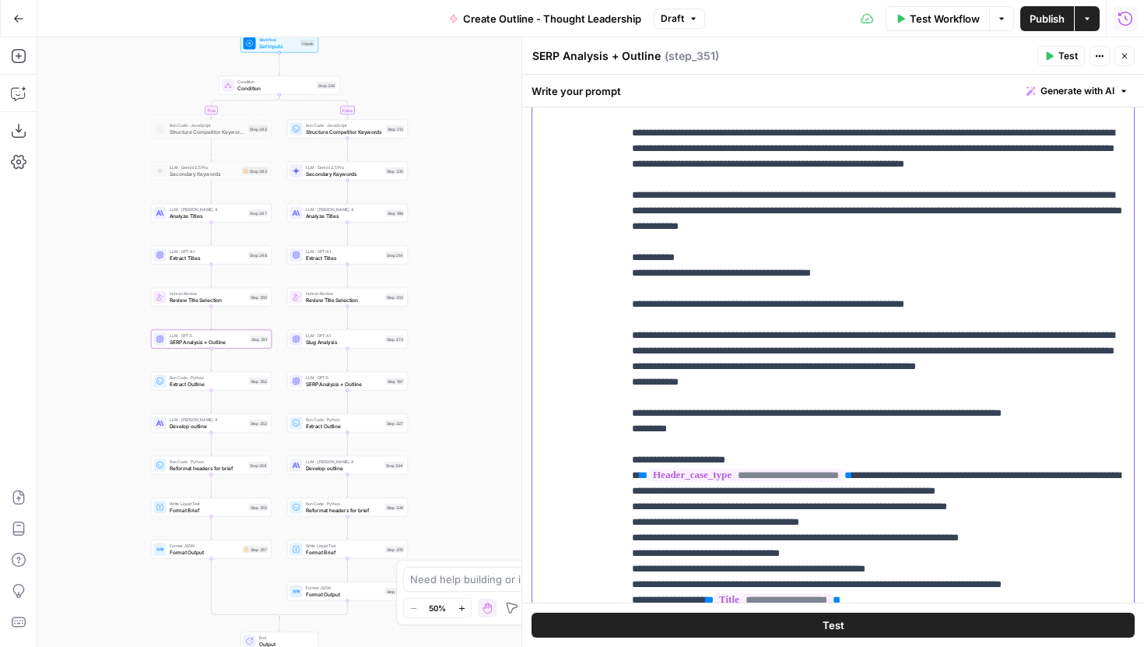
drag, startPoint x: 1105, startPoint y: 421, endPoint x: 929, endPoint y: 84, distance: 380.6
click at [929, 84] on div "**********" at bounding box center [833, 361] width 622 height 572
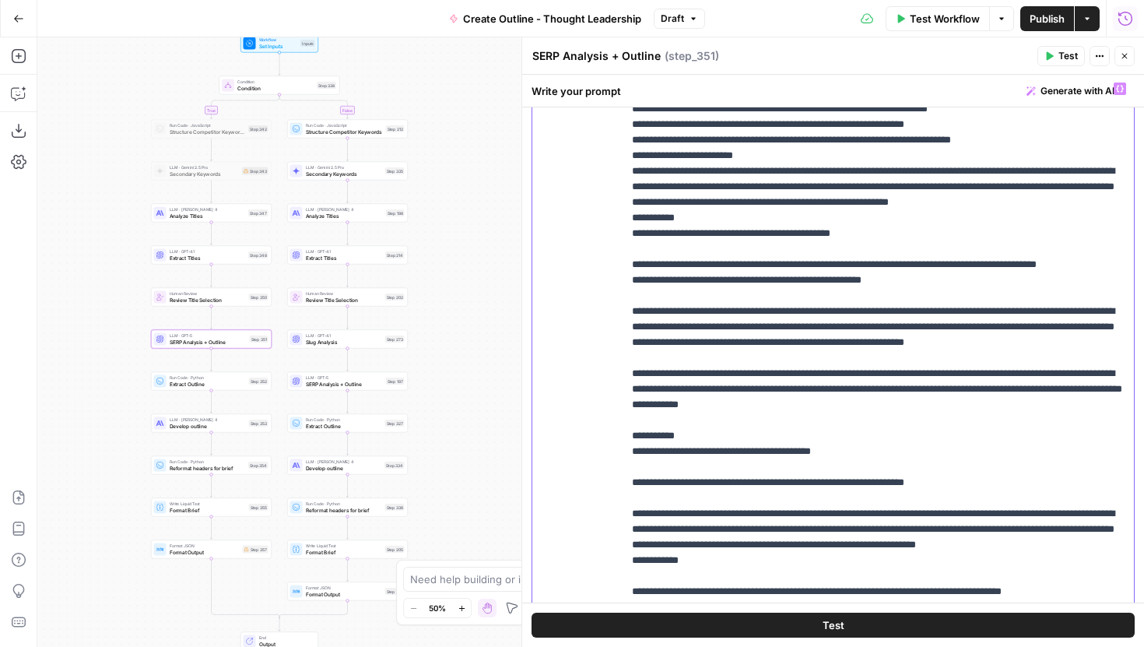
scroll to position [1221, 0]
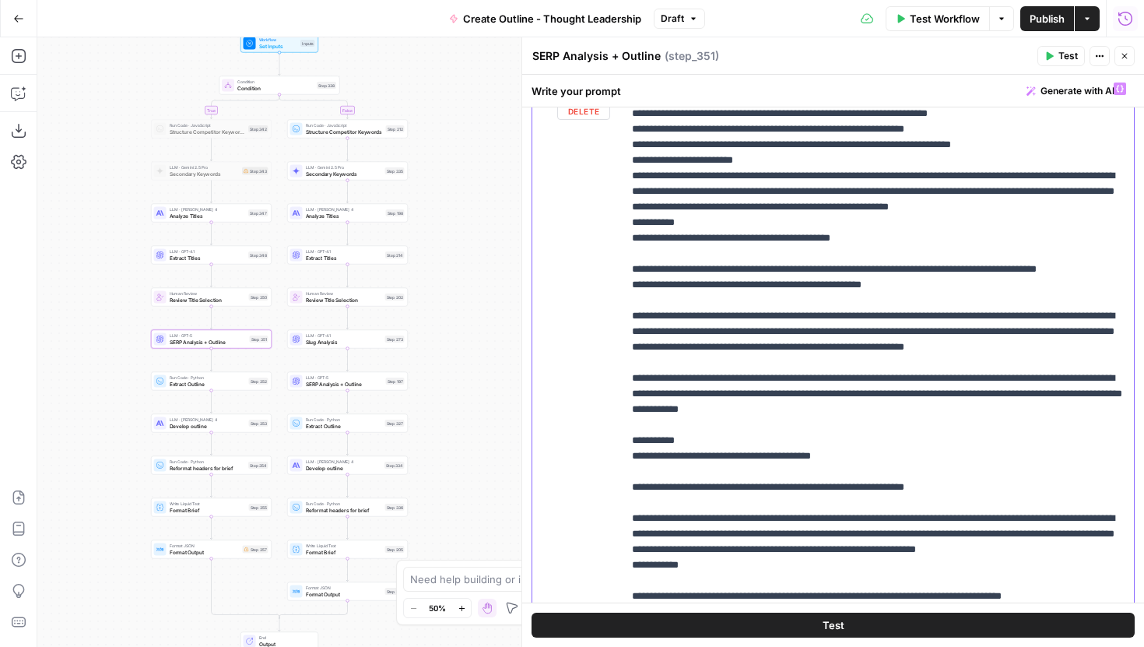
drag, startPoint x: 1098, startPoint y: 543, endPoint x: 644, endPoint y: 199, distance: 569.0
drag, startPoint x: 644, startPoint y: 193, endPoint x: 926, endPoint y: 538, distance: 445.8
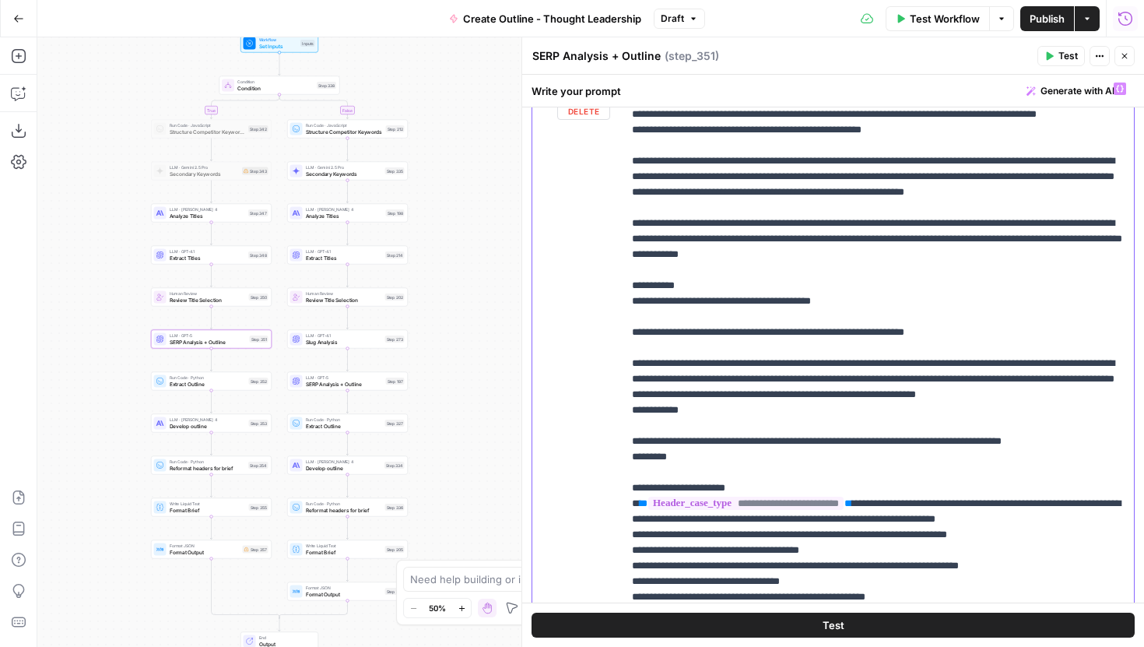
scroll to position [1376, 0]
drag, startPoint x: 1097, startPoint y: 536, endPoint x: 997, endPoint y: 401, distance: 167.5
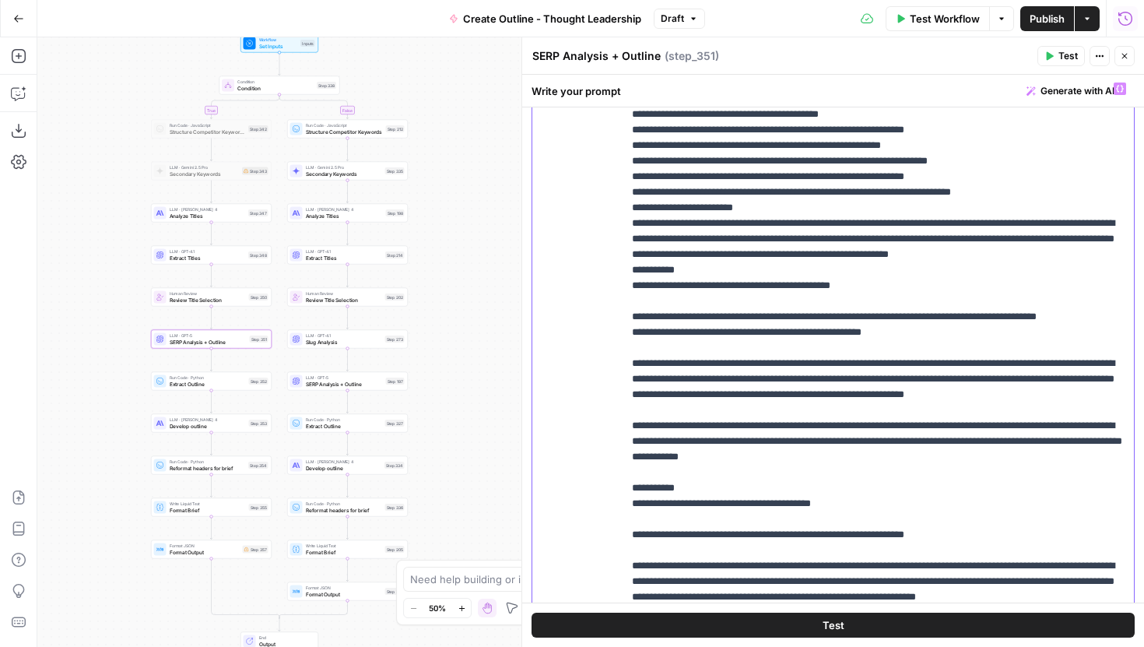
scroll to position [1111, 0]
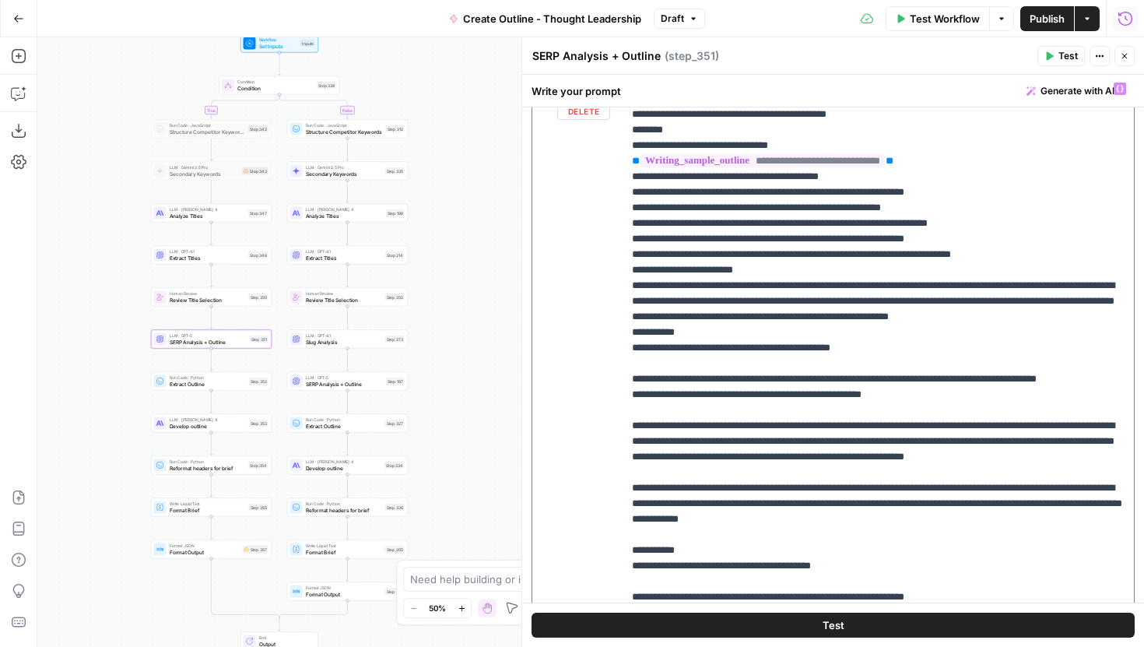
drag, startPoint x: 1102, startPoint y: 553, endPoint x: 643, endPoint y: 304, distance: 522.1
click at [643, 304] on p "**********" at bounding box center [878, 36] width 493 height 2133
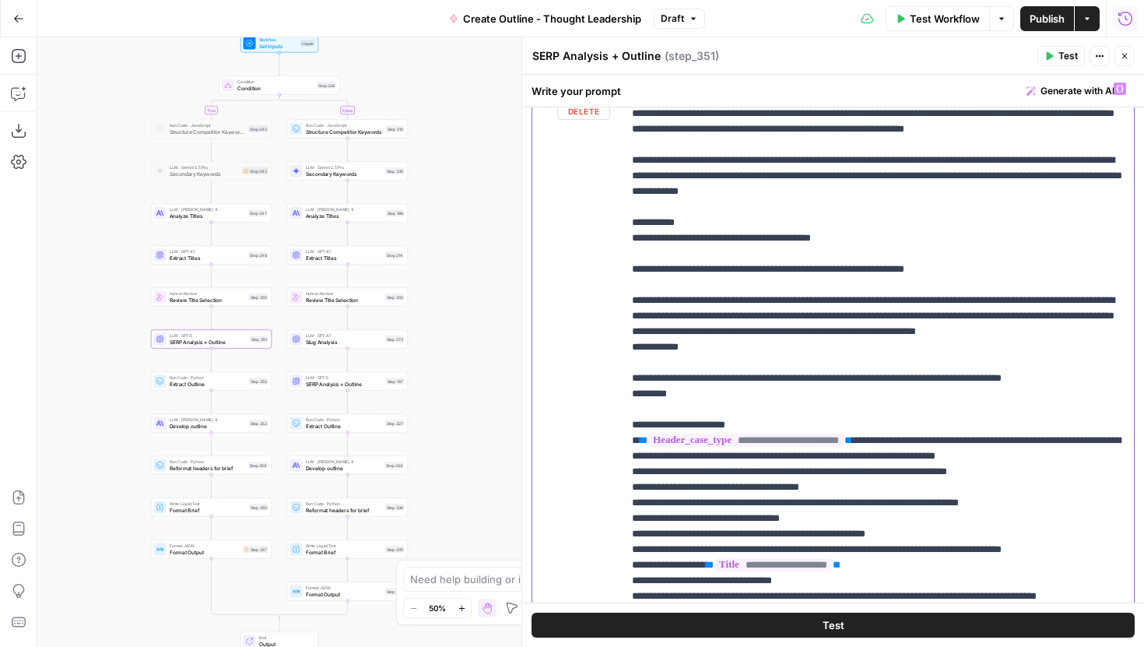
scroll to position [1416, 0]
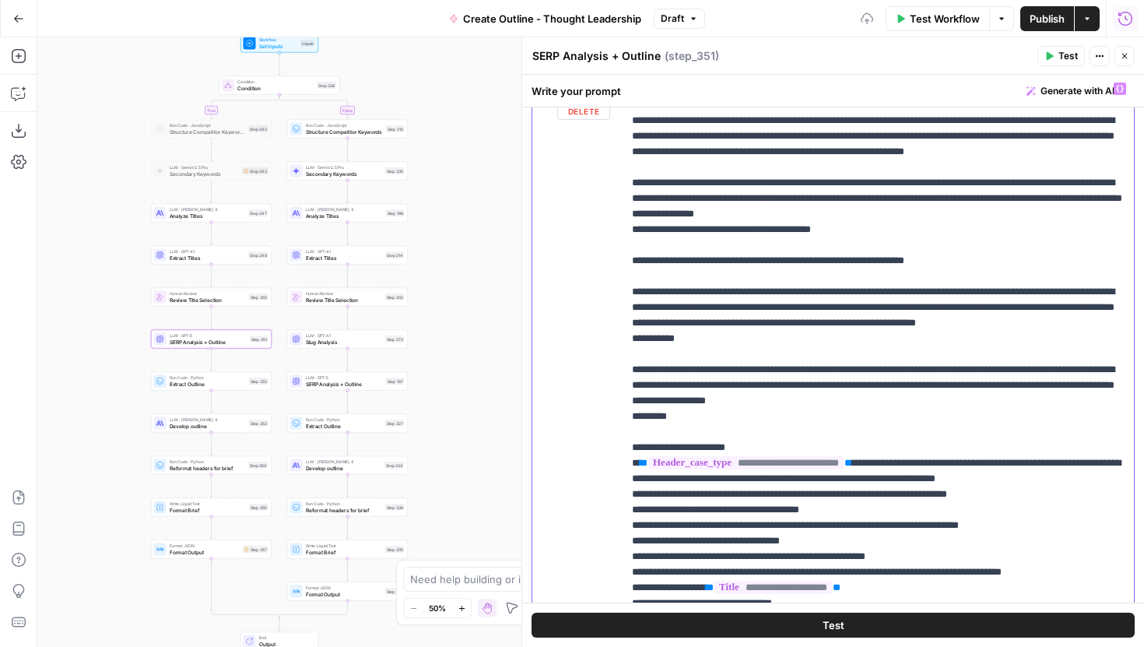
drag, startPoint x: 470, startPoint y: 340, endPoint x: 447, endPoint y: 296, distance: 50.1
click at [447, 296] on div "true false Workflow Set Inputs Inputs Condition Condition Step 338 Run Code · J…" at bounding box center [590, 342] width 1107 height 610
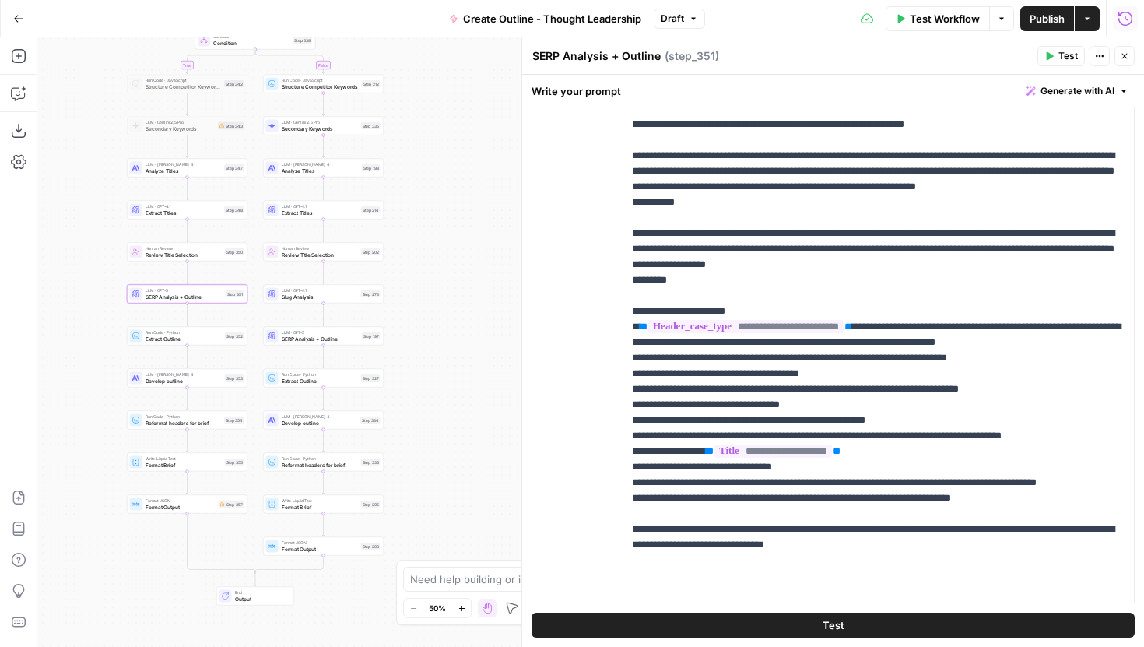
scroll to position [311, 0]
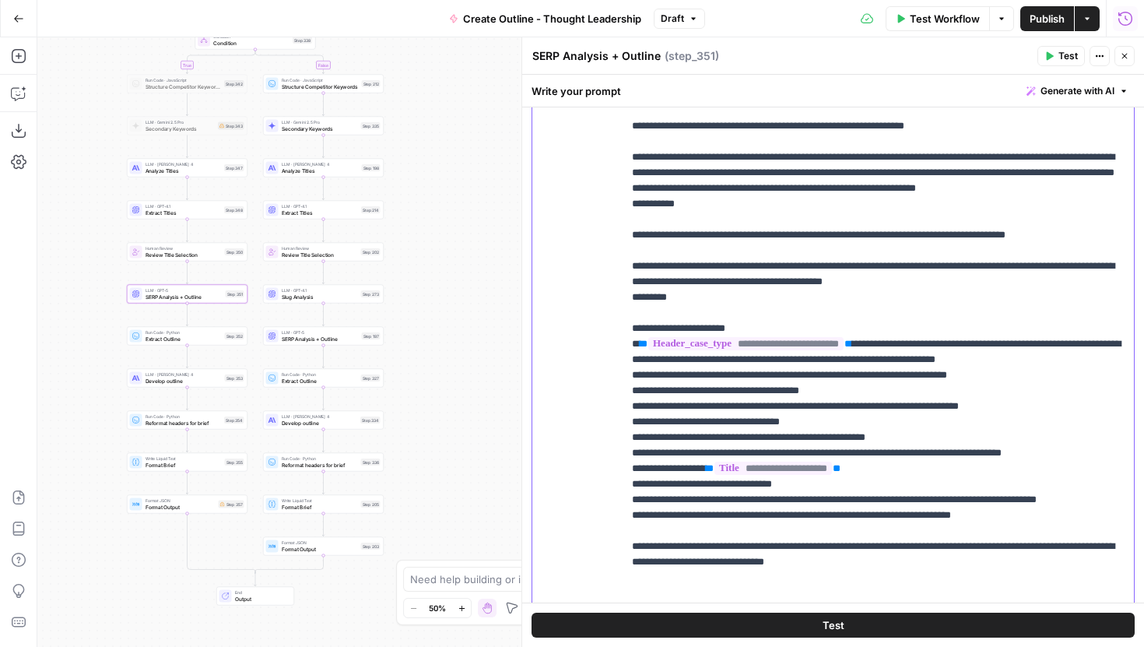
drag, startPoint x: 1057, startPoint y: 369, endPoint x: 624, endPoint y: 325, distance: 435.0
click at [624, 325] on div "**********" at bounding box center [878, 352] width 511 height 634
copy p "**********"
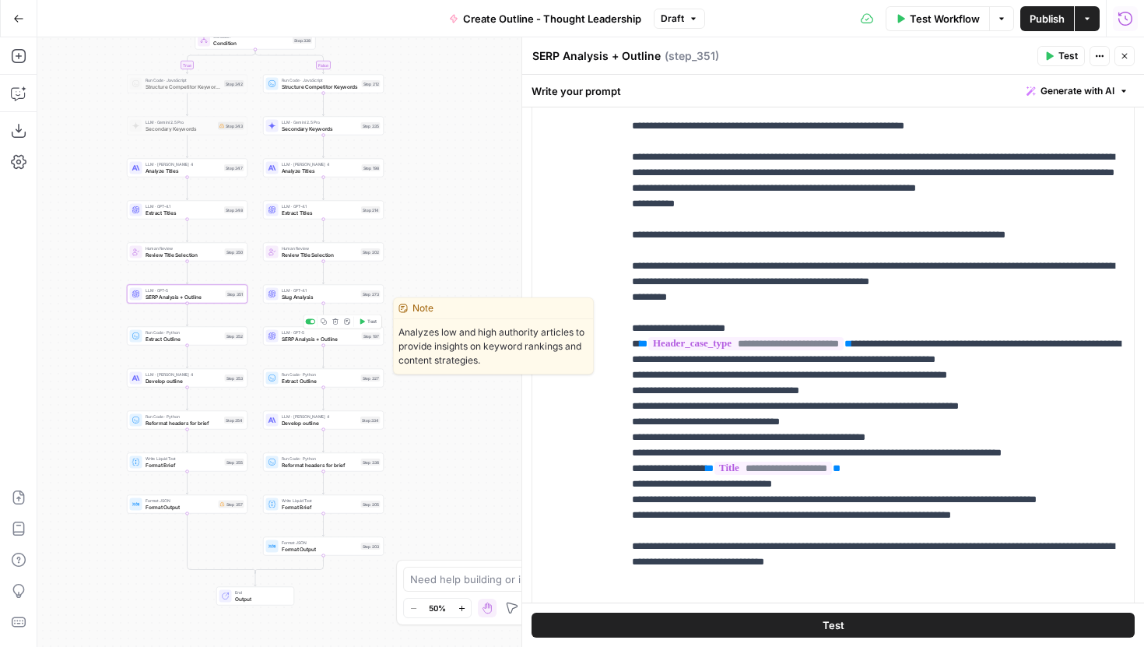
click at [308, 339] on span "SERP Analysis + Outline" at bounding box center [320, 339] width 77 height 8
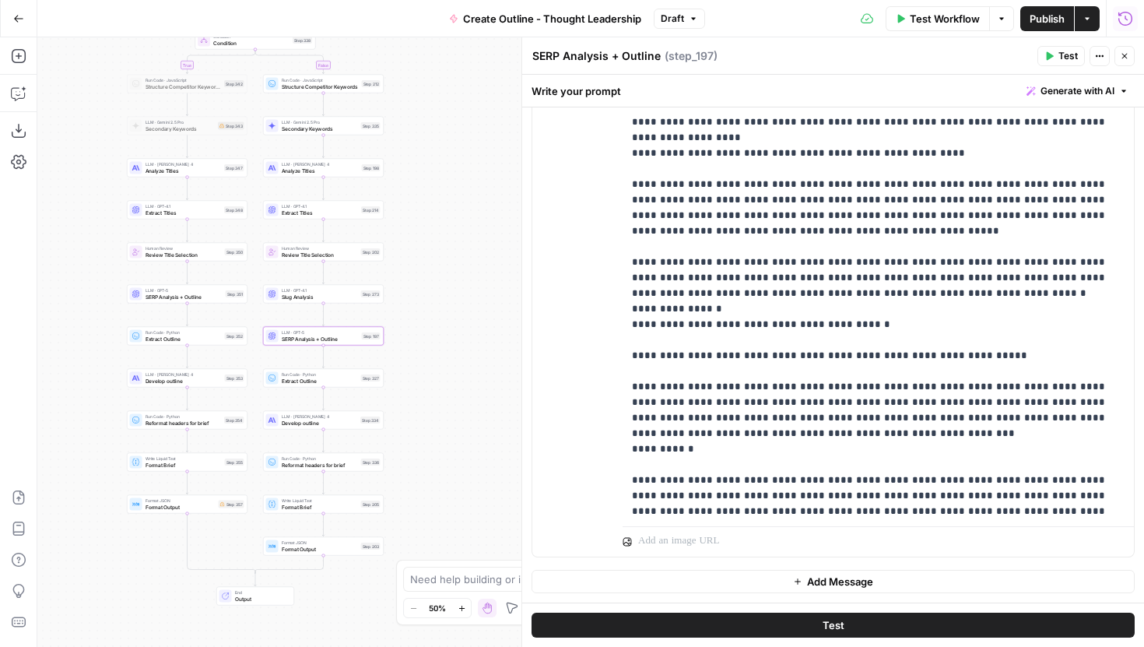
scroll to position [2018, 0]
drag, startPoint x: 982, startPoint y: 307, endPoint x: 610, endPoint y: 283, distance: 372.8
click at [610, 283] on div "**********" at bounding box center [833, 221] width 602 height 671
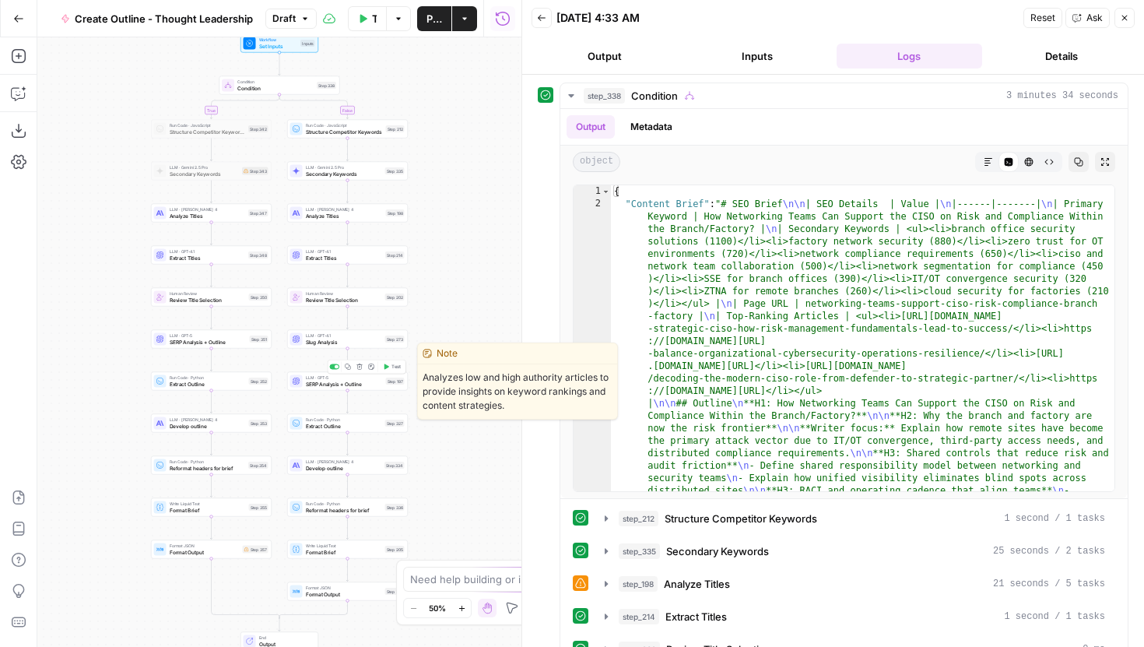
click at [367, 383] on span "SERP Analysis + Outline" at bounding box center [344, 384] width 77 height 8
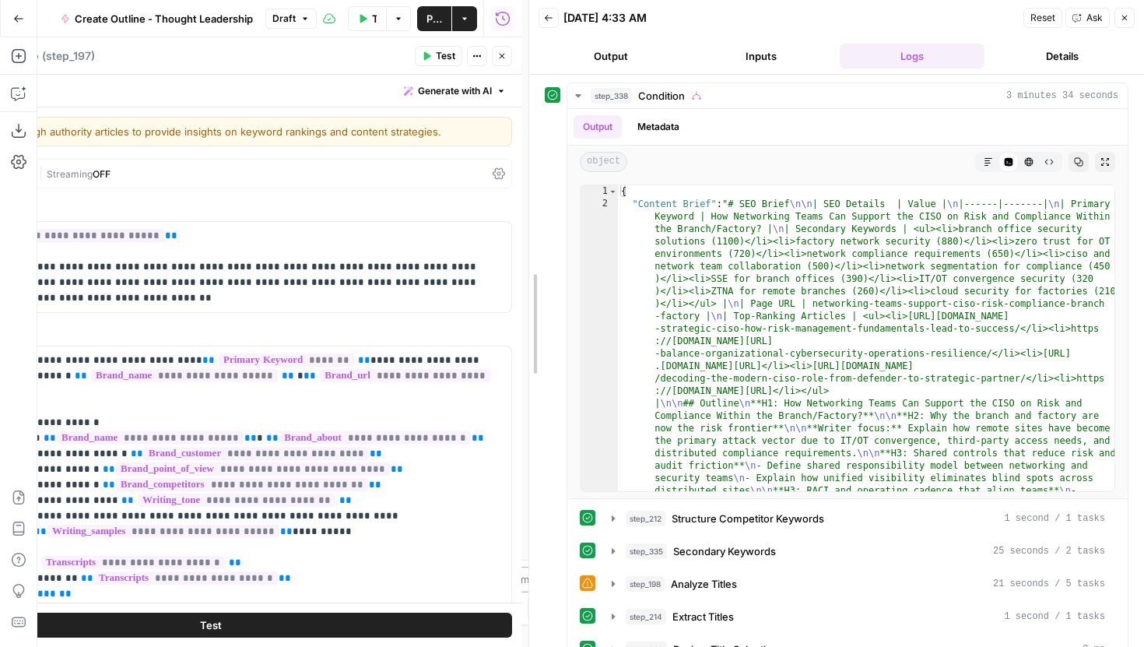
drag, startPoint x: 521, startPoint y: 301, endPoint x: 782, endPoint y: 306, distance: 260.8
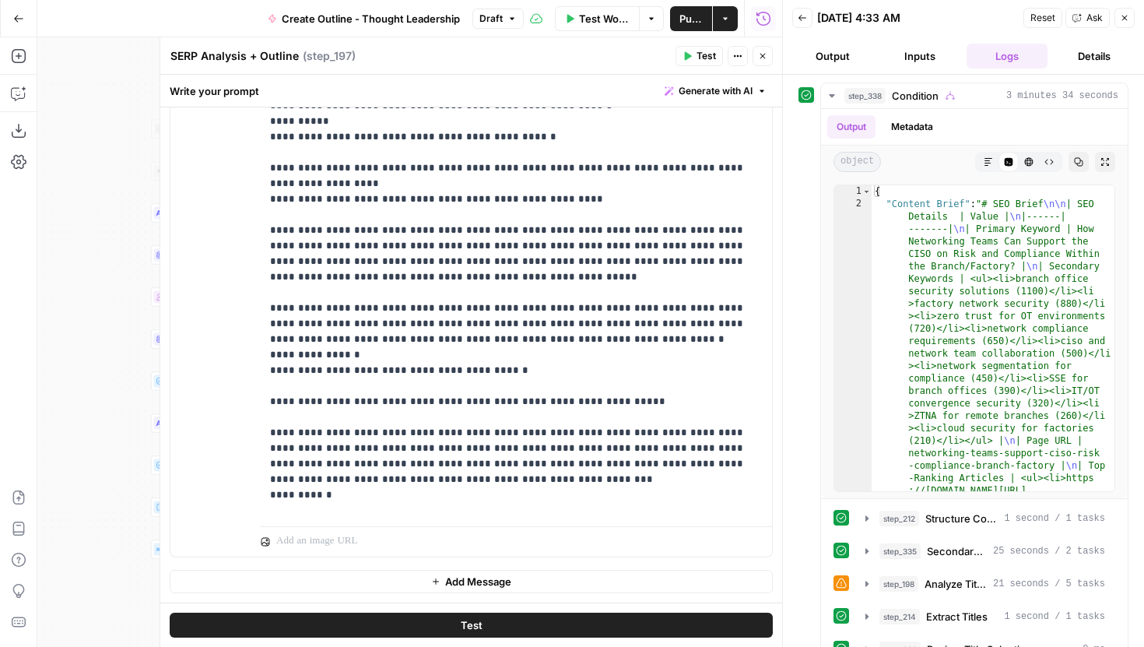
scroll to position [1957, 0]
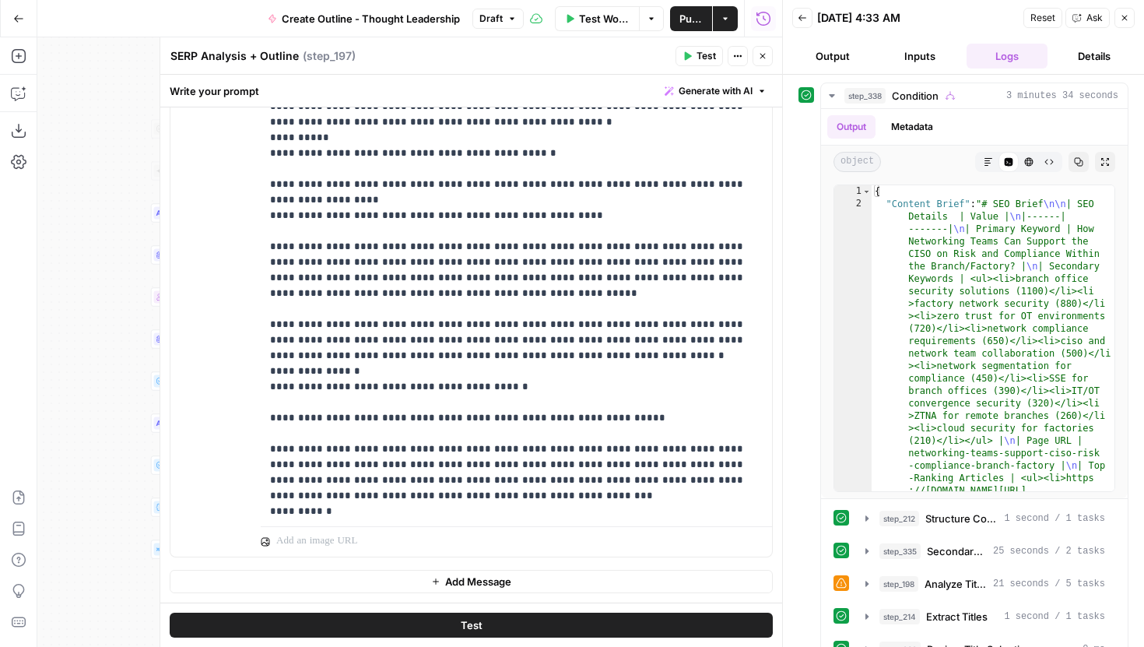
click at [688, 51] on icon "button" at bounding box center [687, 55] width 9 height 9
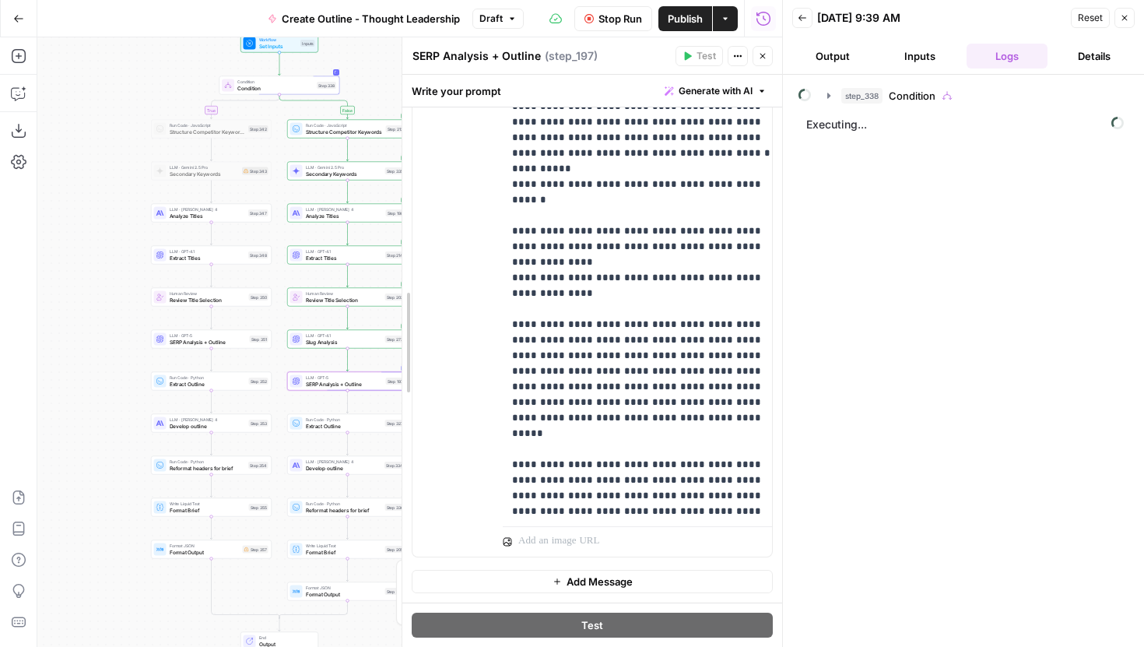
scroll to position [3374, 0]
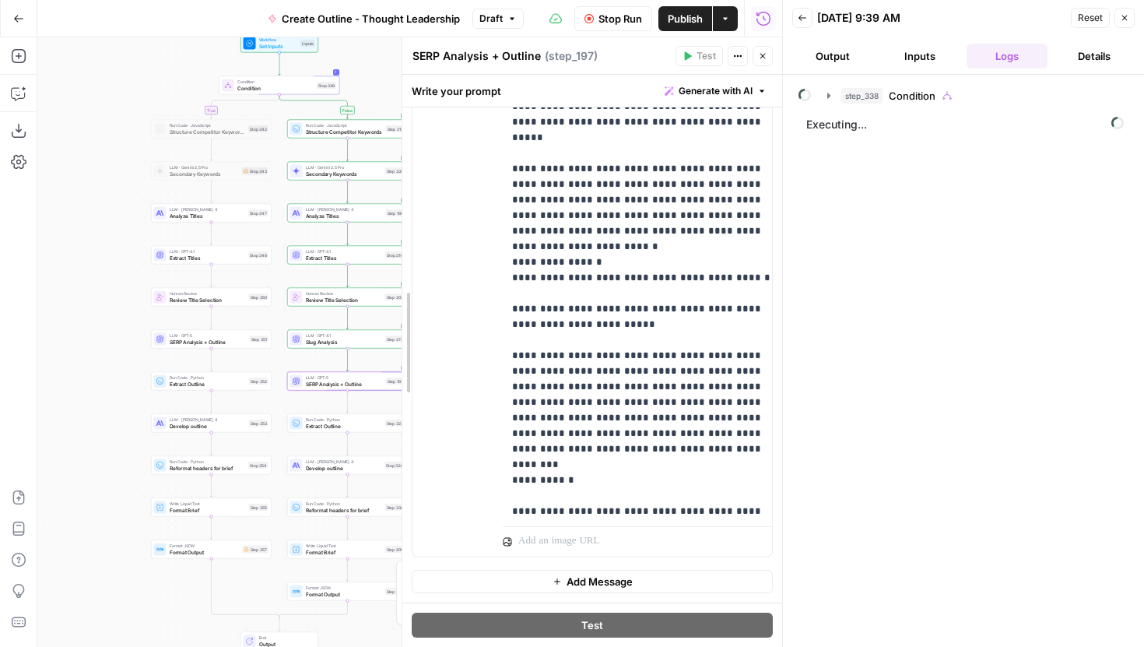
drag, startPoint x: 163, startPoint y: 87, endPoint x: 430, endPoint y: 98, distance: 268.0
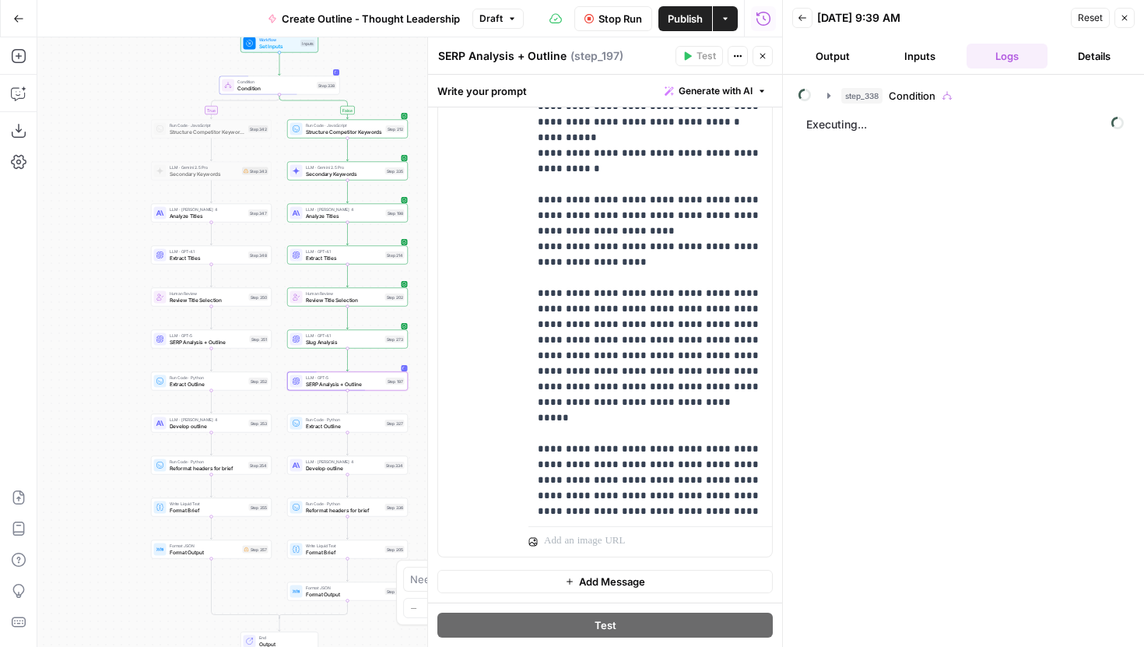
drag, startPoint x: 122, startPoint y: 154, endPoint x: 103, endPoint y: 139, distance: 24.9
click at [103, 139] on div "true false Workflow Set Inputs Inputs Condition Condition Step 338 Run Code · J…" at bounding box center [409, 342] width 745 height 610
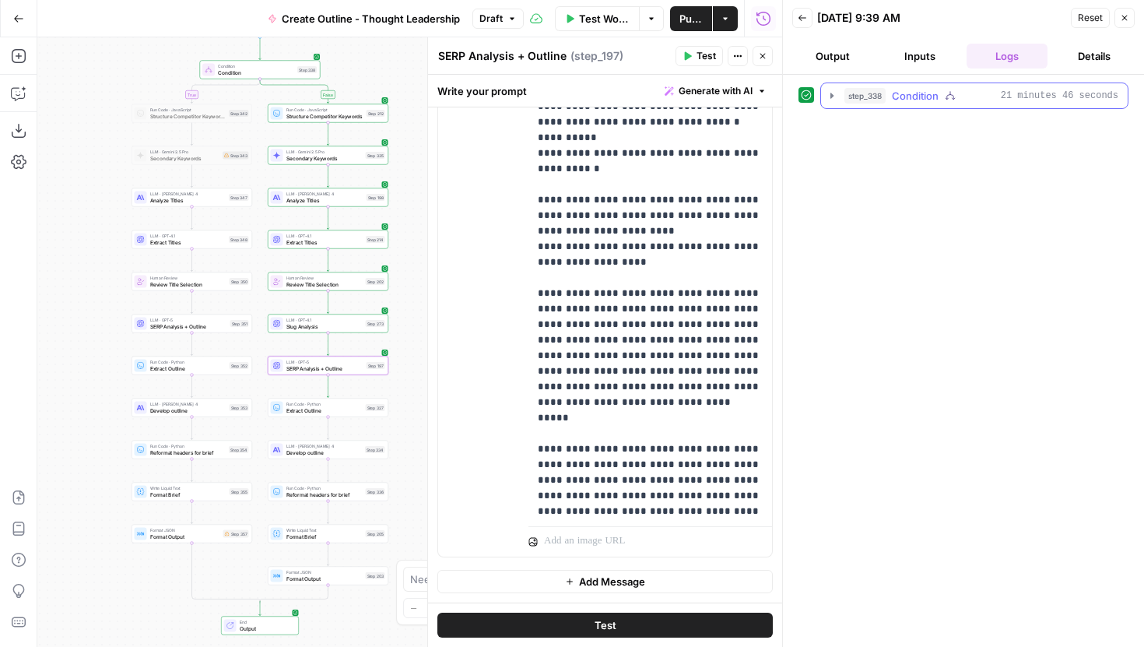
click at [824, 90] on button "step_338 Condition 21 minutes 46 seconds" at bounding box center [974, 95] width 307 height 25
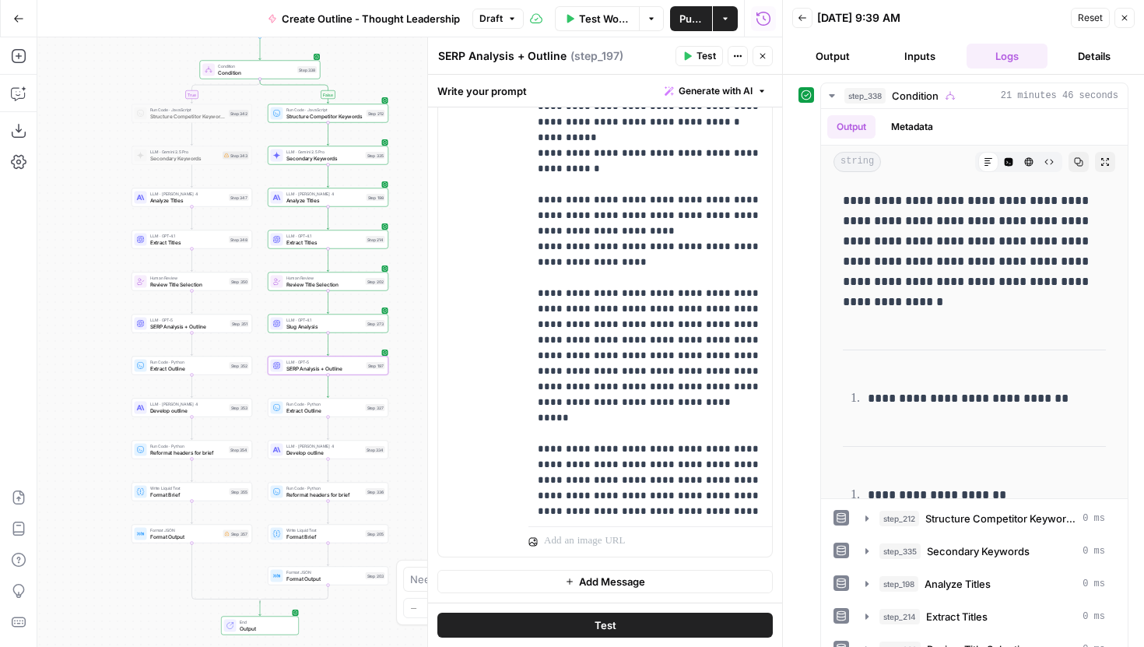
click at [761, 58] on icon "button" at bounding box center [762, 55] width 9 height 9
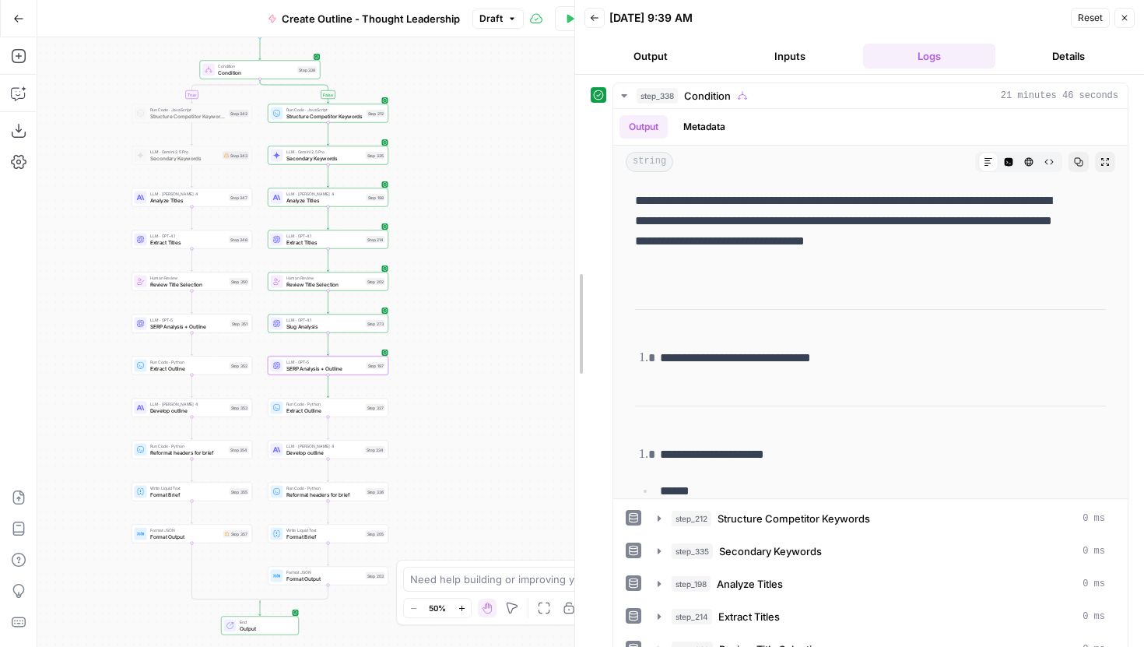
drag, startPoint x: 788, startPoint y: 206, endPoint x: 563, endPoint y: 213, distance: 225.1
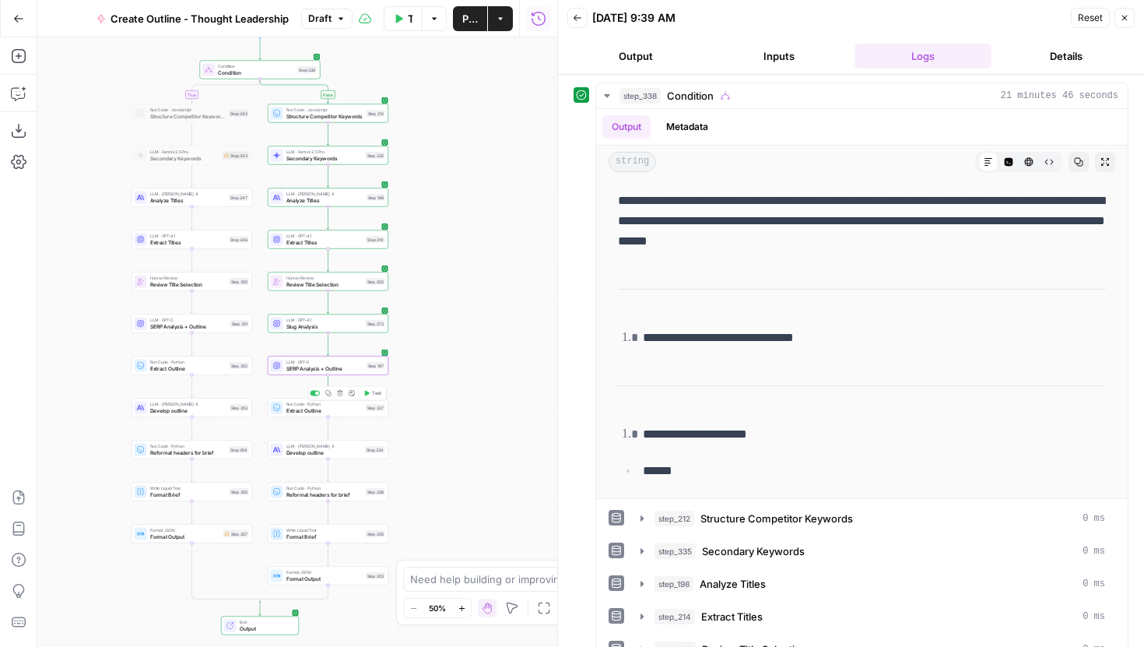
click at [372, 391] on span "Test" at bounding box center [376, 393] width 9 height 7
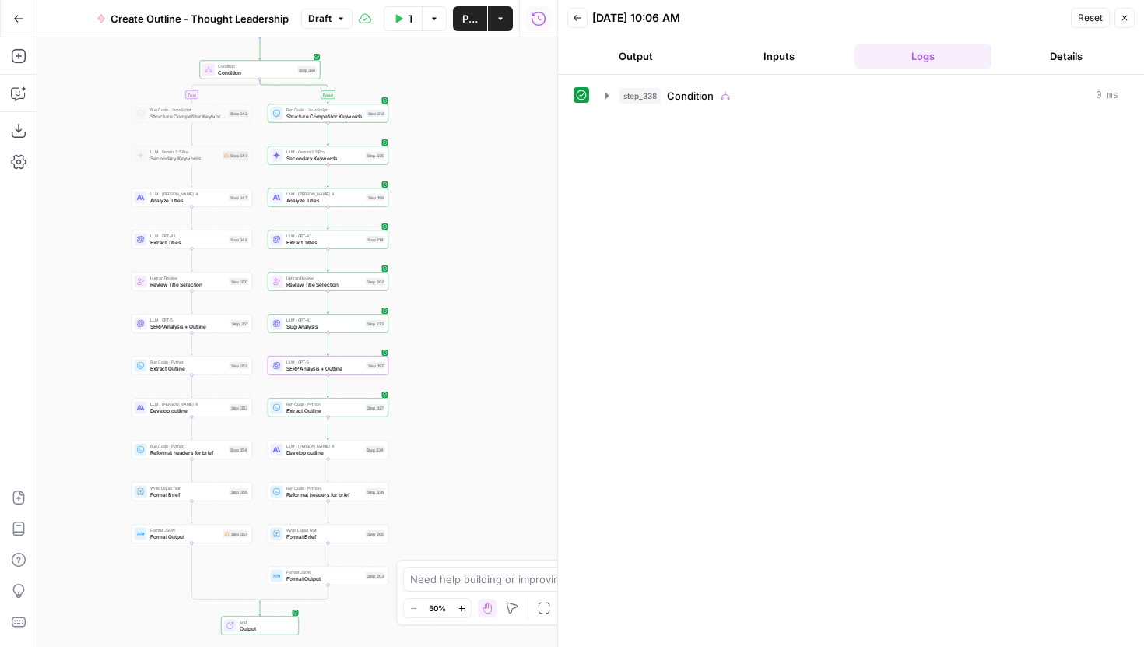
click at [356, 411] on span "Extract Outline" at bounding box center [324, 410] width 76 height 8
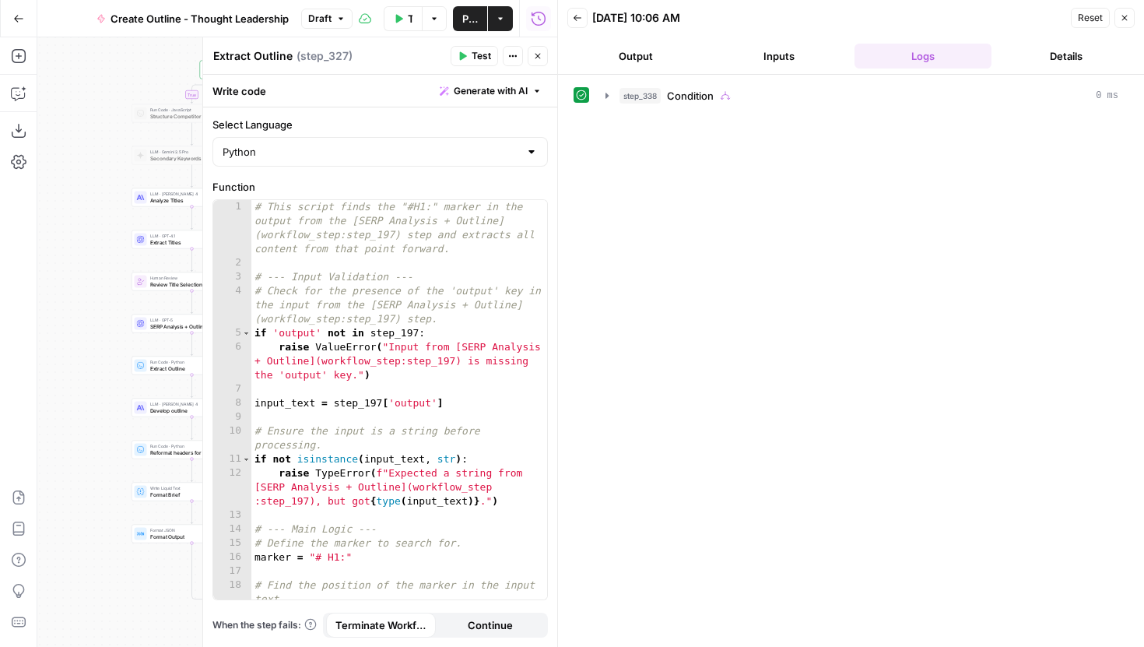
click at [533, 54] on icon "button" at bounding box center [537, 55] width 9 height 9
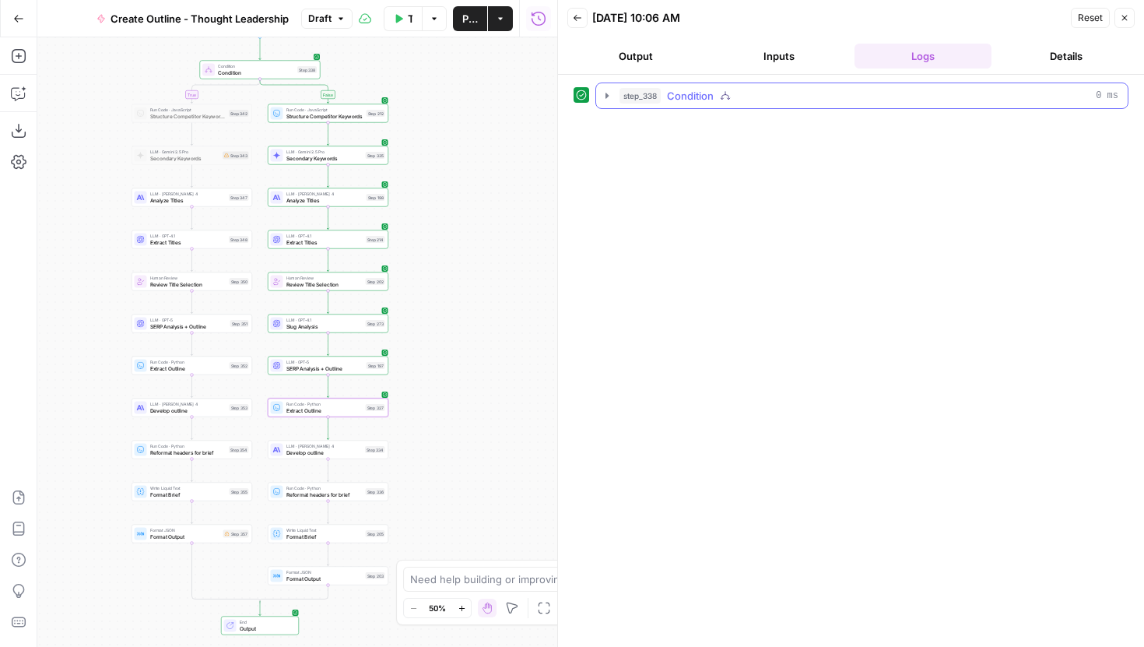
click at [603, 93] on icon "button" at bounding box center [607, 96] width 12 height 12
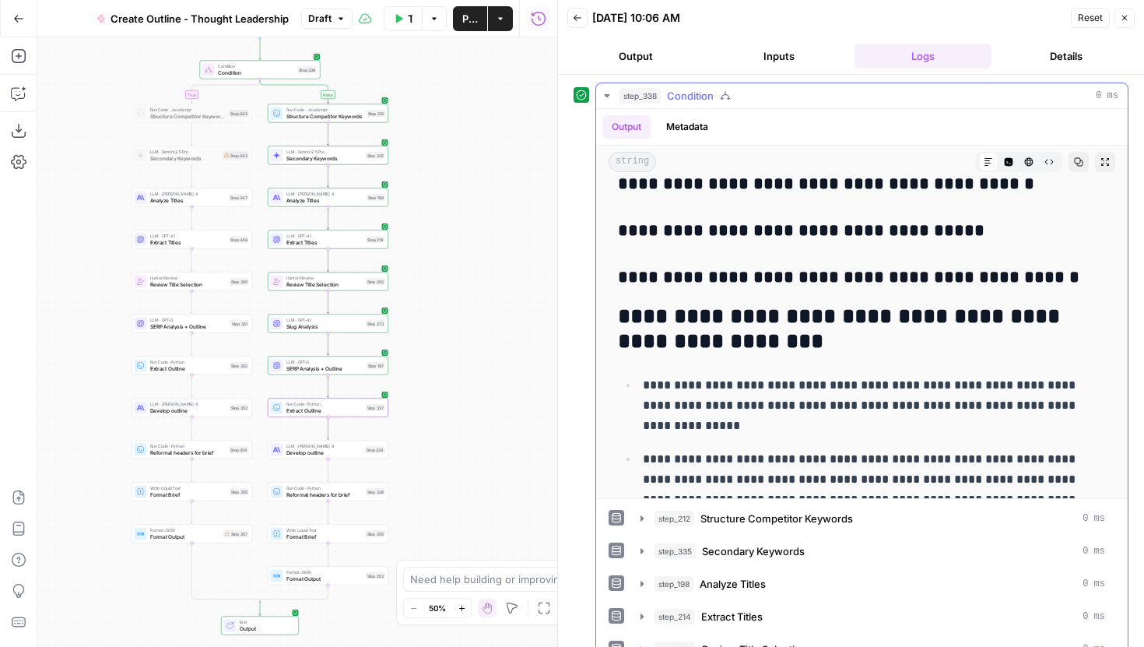
scroll to position [1142, 0]
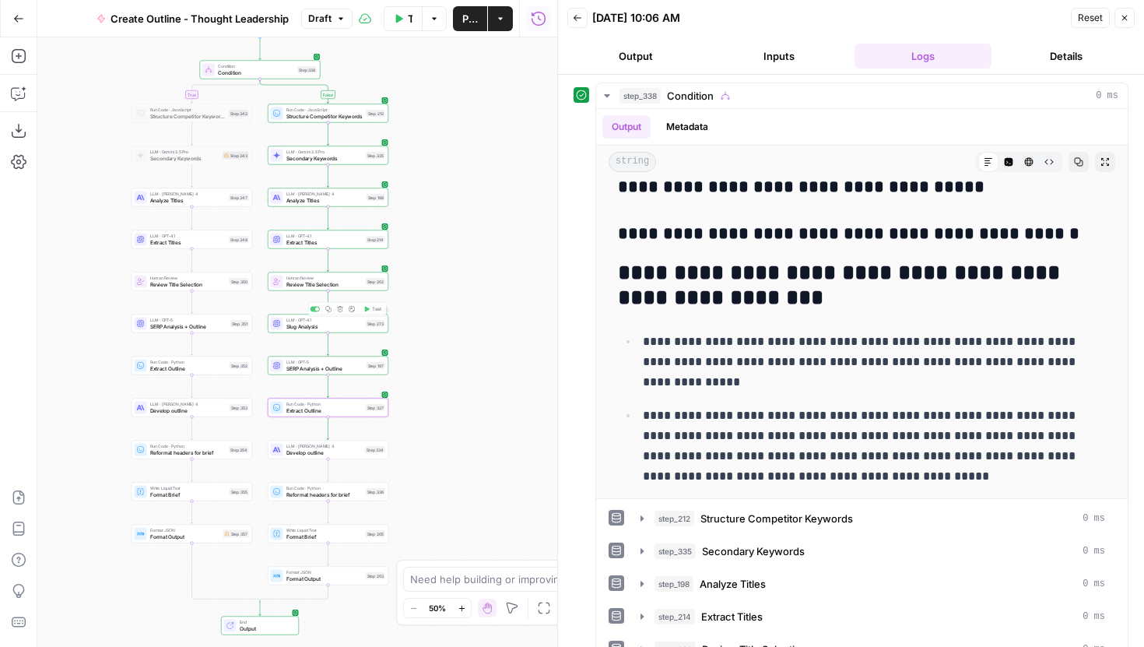
click at [358, 367] on span "SERP Analysis + Outline" at bounding box center [324, 368] width 77 height 8
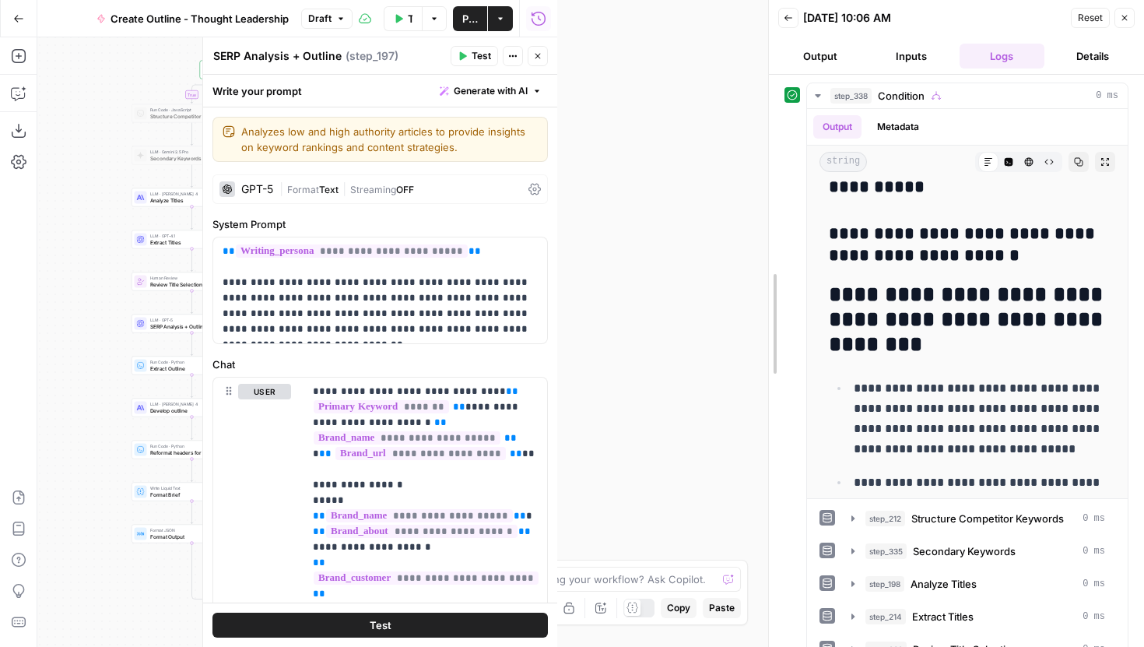
drag, startPoint x: 556, startPoint y: 250, endPoint x: 780, endPoint y: 255, distance: 224.3
click at [777, 255] on div at bounding box center [769, 323] width 16 height 647
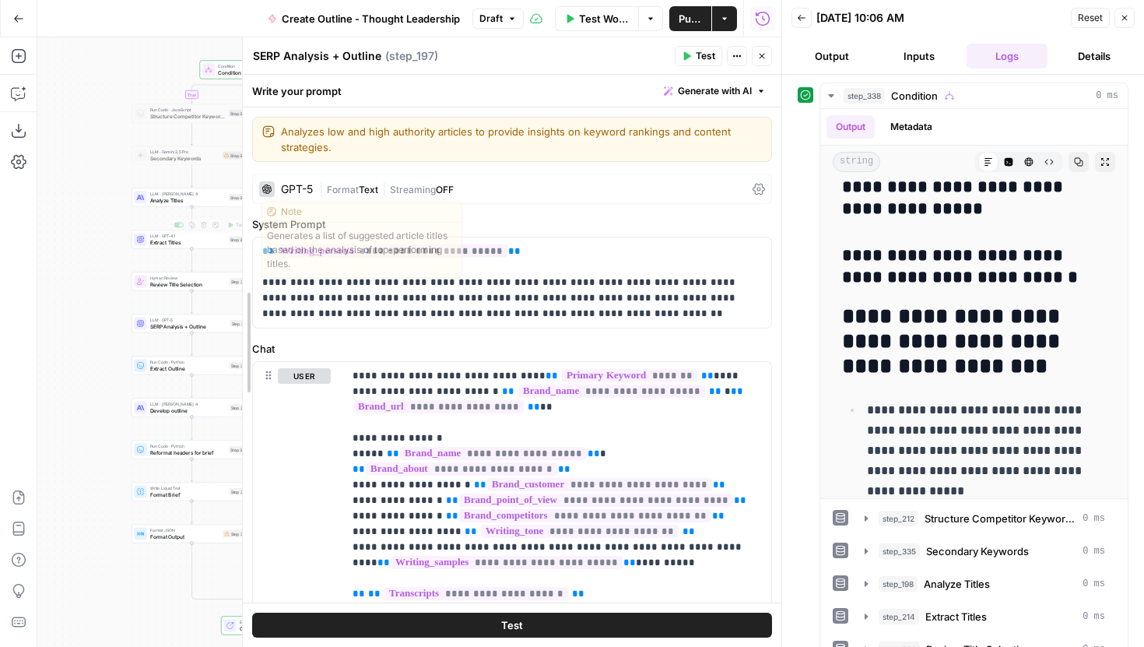
drag, startPoint x: 430, startPoint y: 219, endPoint x: 245, endPoint y: 214, distance: 184.5
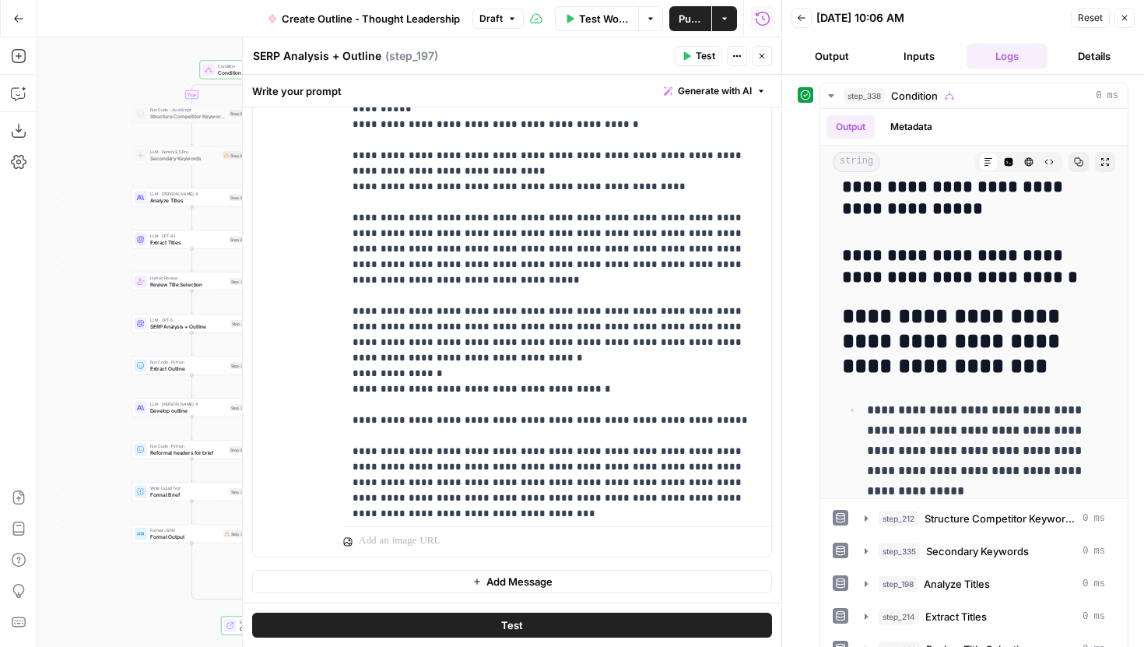
scroll to position [2145, 0]
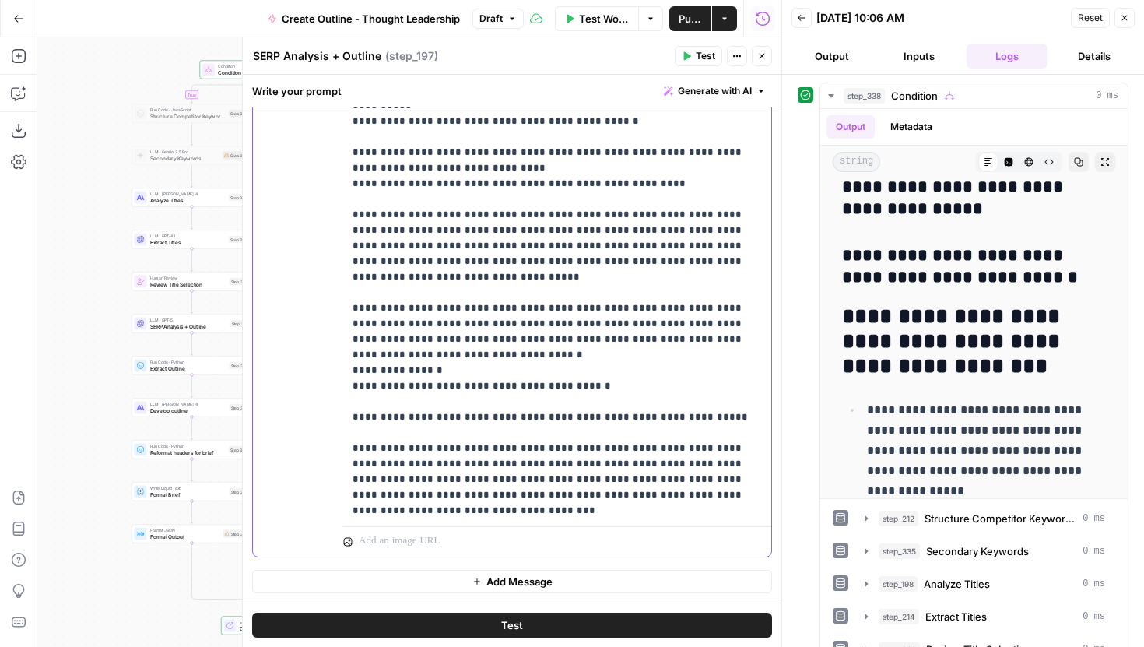
drag, startPoint x: 426, startPoint y: 402, endPoint x: 408, endPoint y: 400, distance: 18.0
drag, startPoint x: 448, startPoint y: 462, endPoint x: 504, endPoint y: 450, distance: 57.4
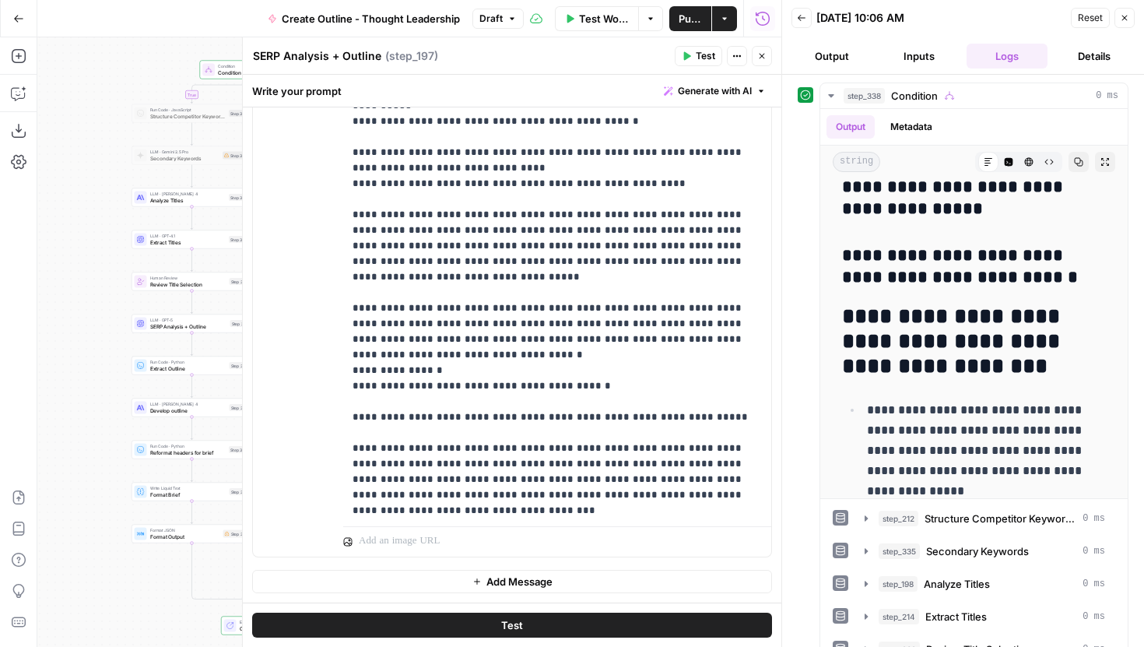
click at [698, 54] on span "Test" at bounding box center [705, 56] width 19 height 14
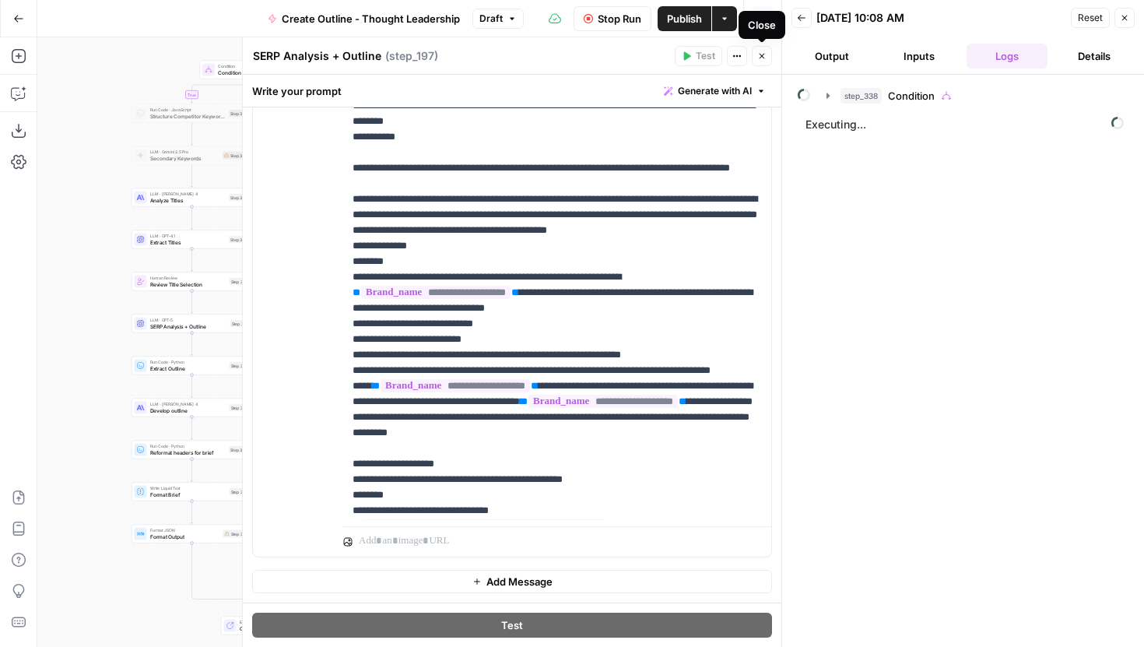
click at [768, 58] on button "Close" at bounding box center [762, 56] width 20 height 20
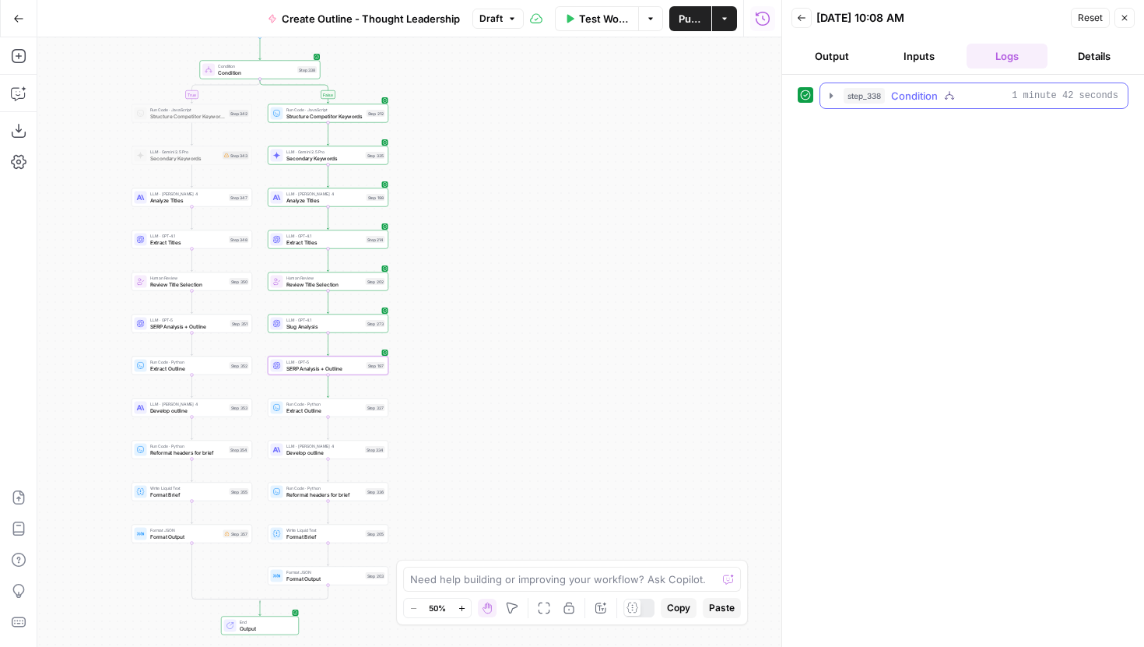
click at [831, 99] on icon "button" at bounding box center [831, 96] width 12 height 12
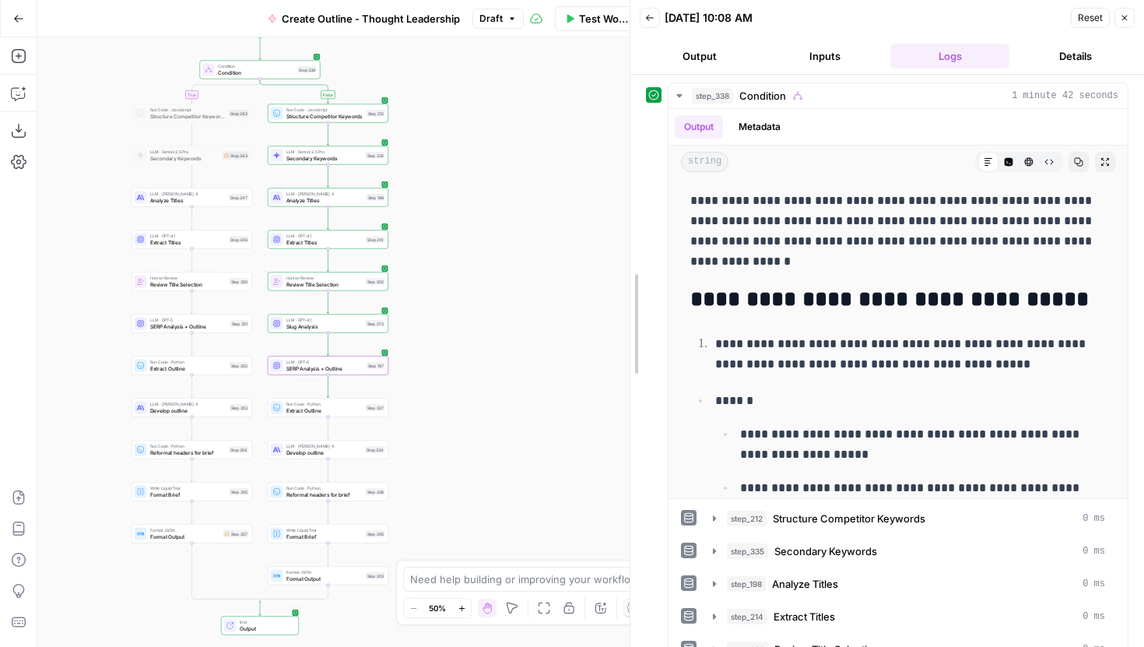
drag, startPoint x: 786, startPoint y: 206, endPoint x: 634, endPoint y: 206, distance: 151.8
click at [374, 392] on span "Test" at bounding box center [376, 393] width 9 height 7
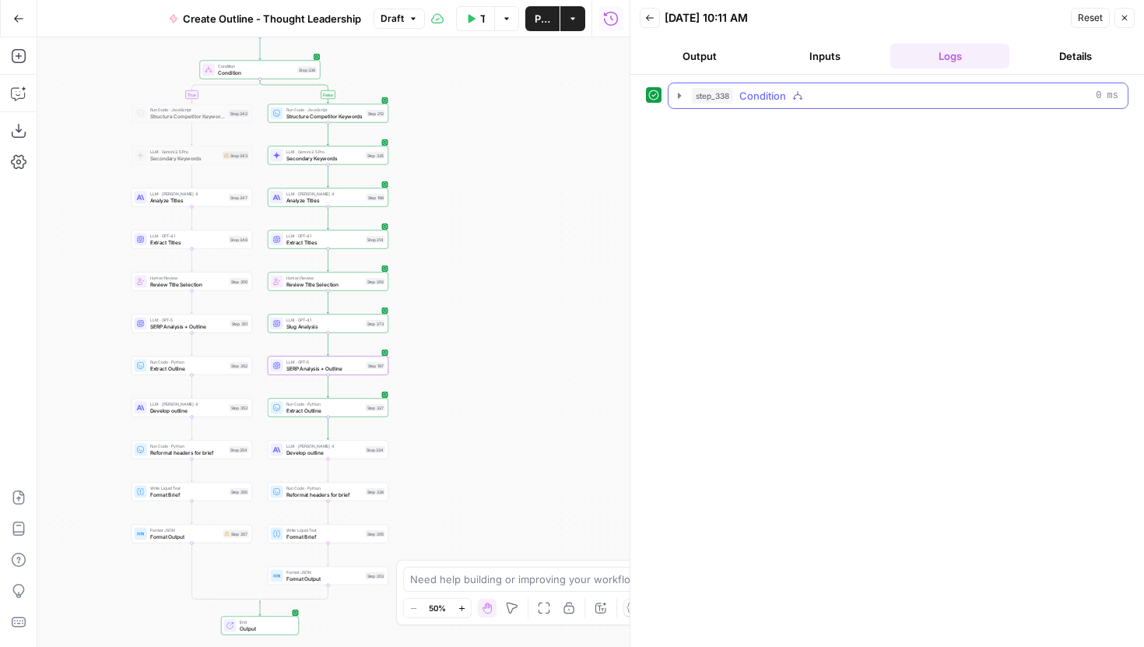
click at [681, 94] on icon "button" at bounding box center [679, 96] width 12 height 12
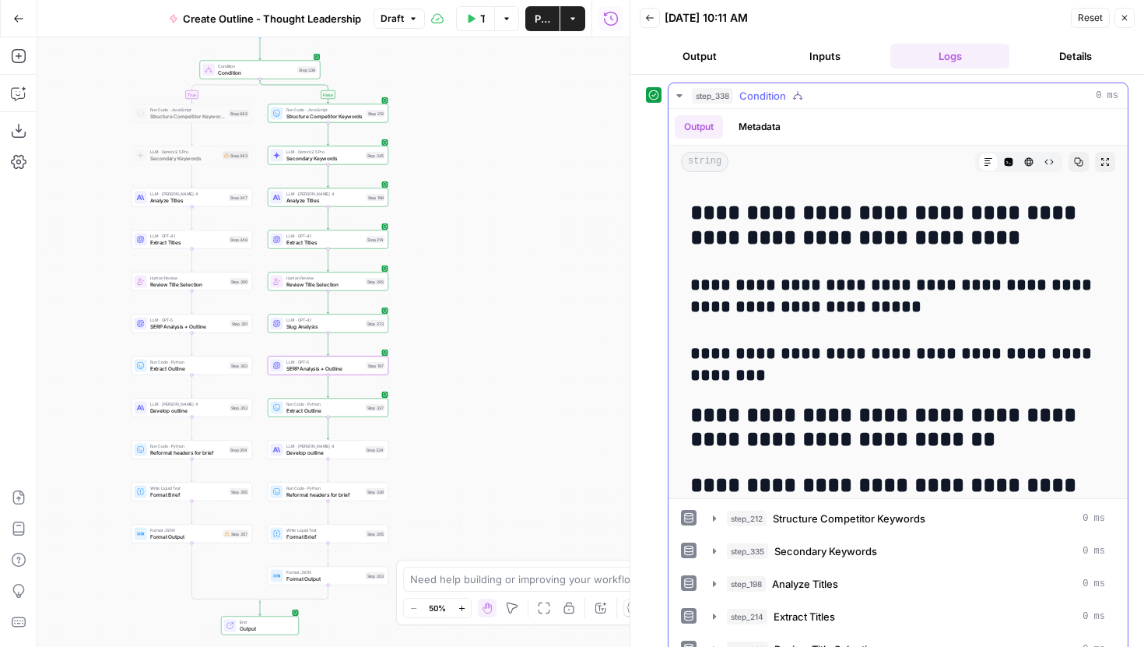
scroll to position [557, 0]
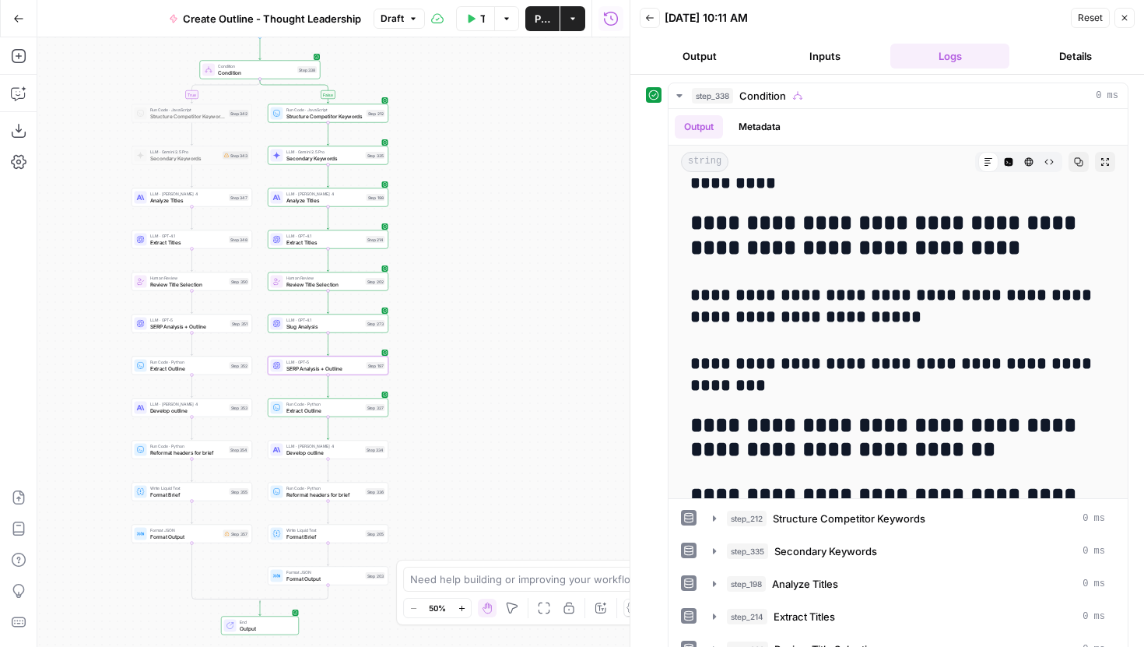
click at [528, 15] on button "Publish" at bounding box center [542, 18] width 34 height 25
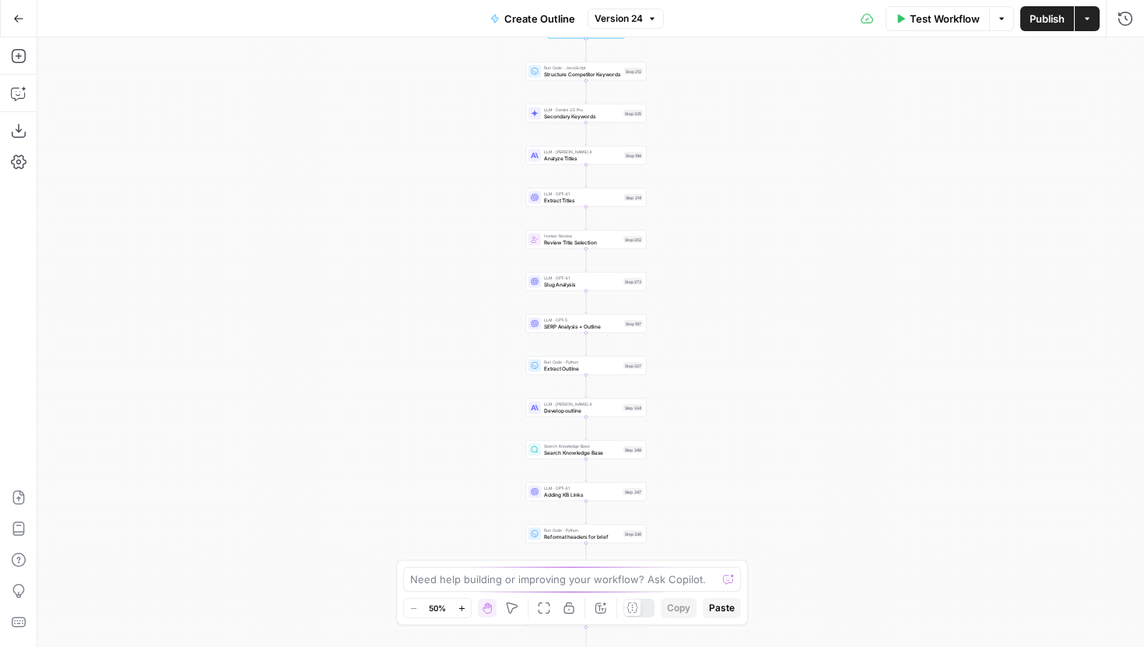
drag, startPoint x: 756, startPoint y: 328, endPoint x: 641, endPoint y: 404, distance: 138.2
click at [641, 404] on div "Workflow Set Inputs Inputs Run Code · JavaScript Structure Competitor Keywords …" at bounding box center [590, 342] width 1107 height 610
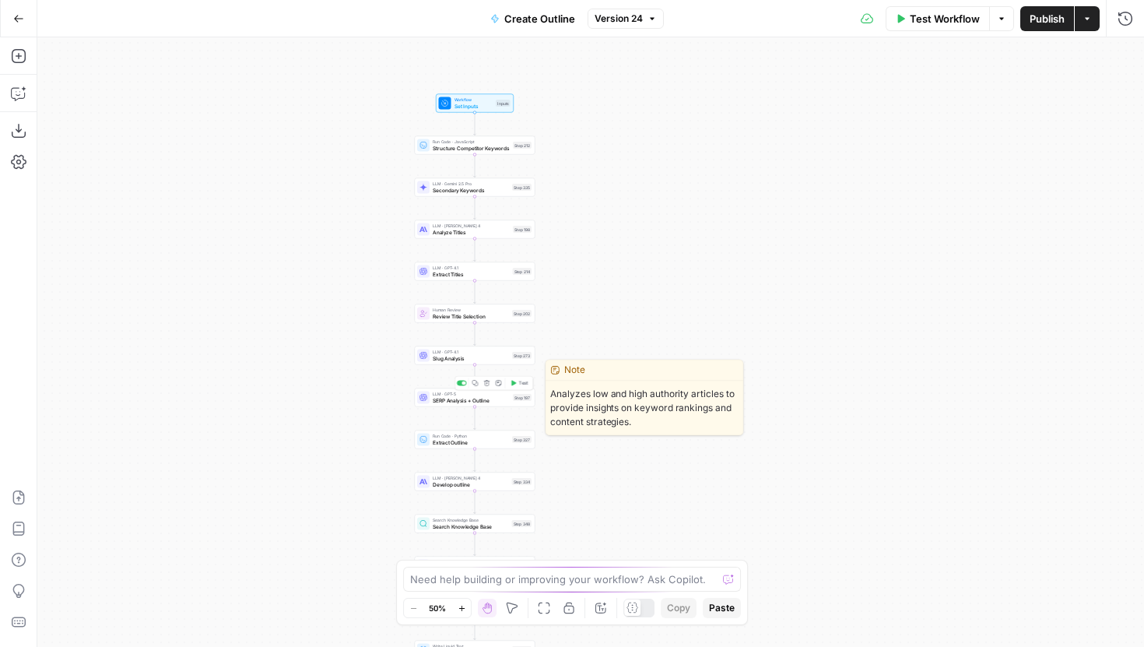
click at [494, 396] on span "SERP Analysis + Outline" at bounding box center [471, 400] width 77 height 8
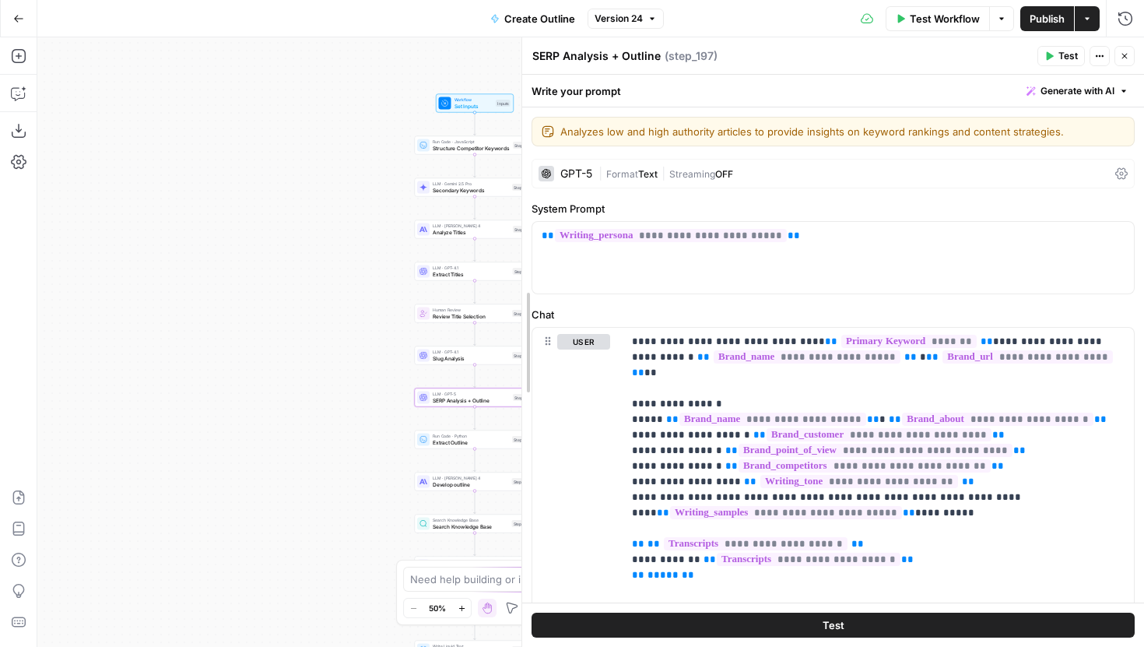
drag, startPoint x: 795, startPoint y: 317, endPoint x: 473, endPoint y: 306, distance: 322.5
click at [473, 306] on body "Power Digital New Home Browse Insights Opportunities Your Data Recent Grids [[P…" at bounding box center [572, 323] width 1144 height 647
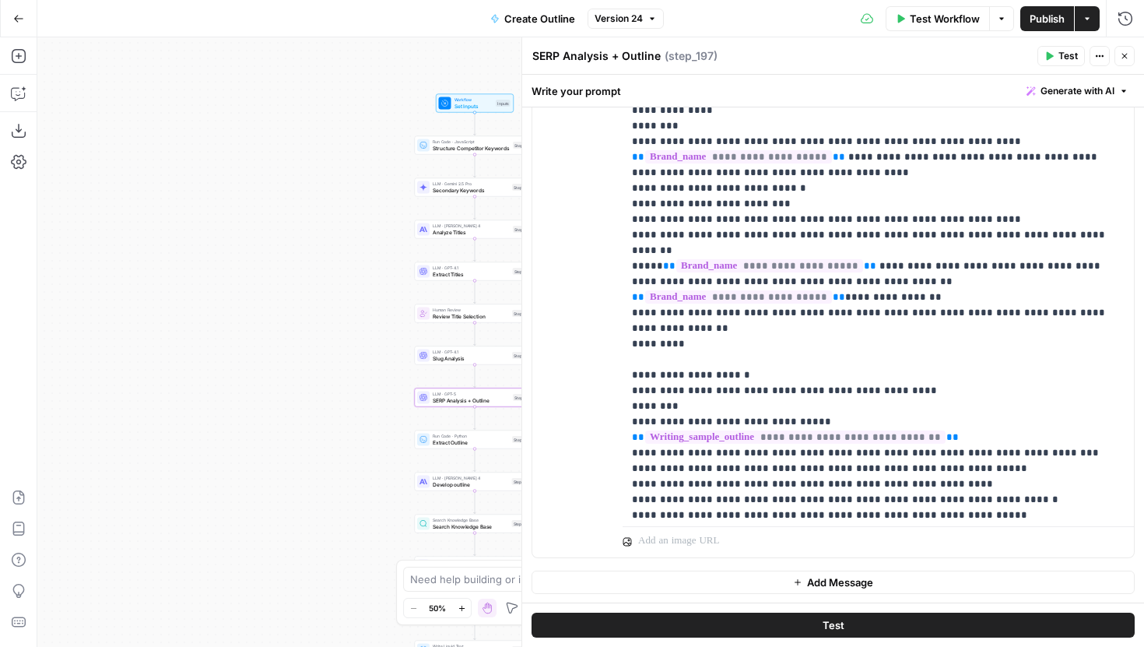
scroll to position [1894, 0]
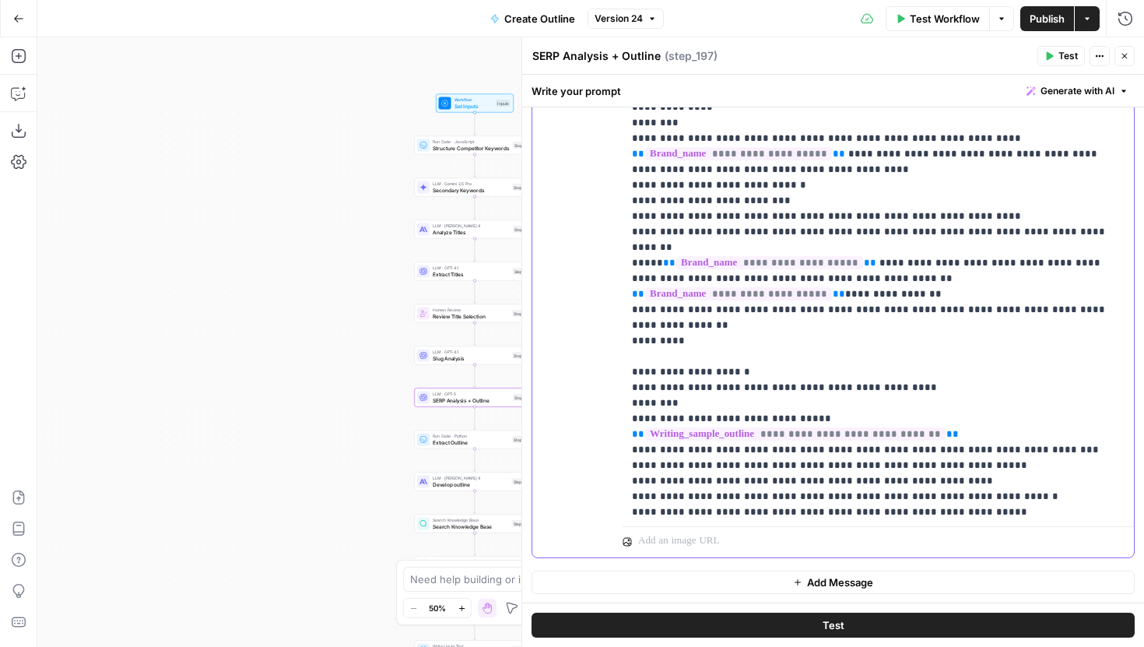
drag, startPoint x: 926, startPoint y: 451, endPoint x: 649, endPoint y: 448, distance: 276.4
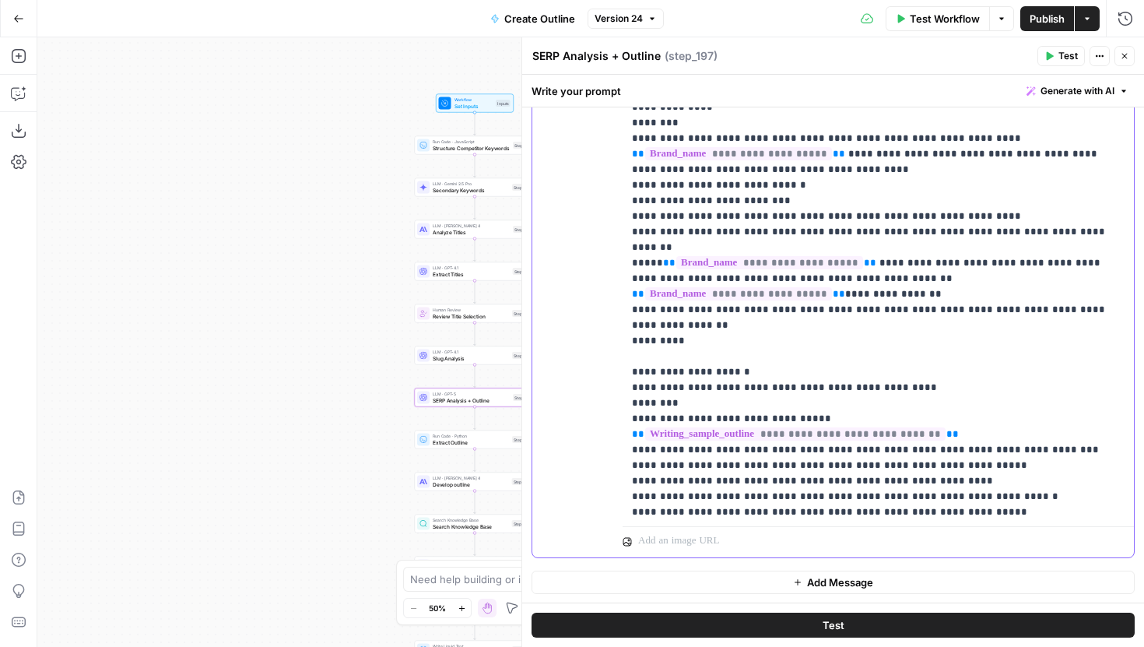
drag, startPoint x: 920, startPoint y: 480, endPoint x: 601, endPoint y: 477, distance: 319.2
click at [601, 477] on div "**********" at bounding box center [833, 221] width 602 height 671
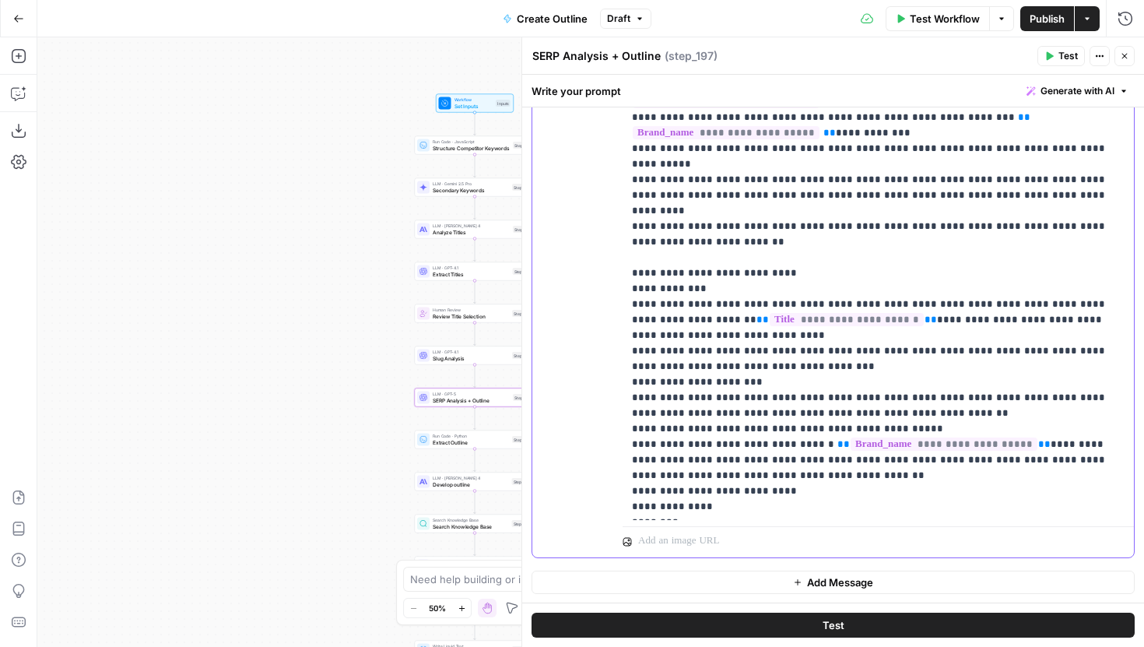
scroll to position [1480, 0]
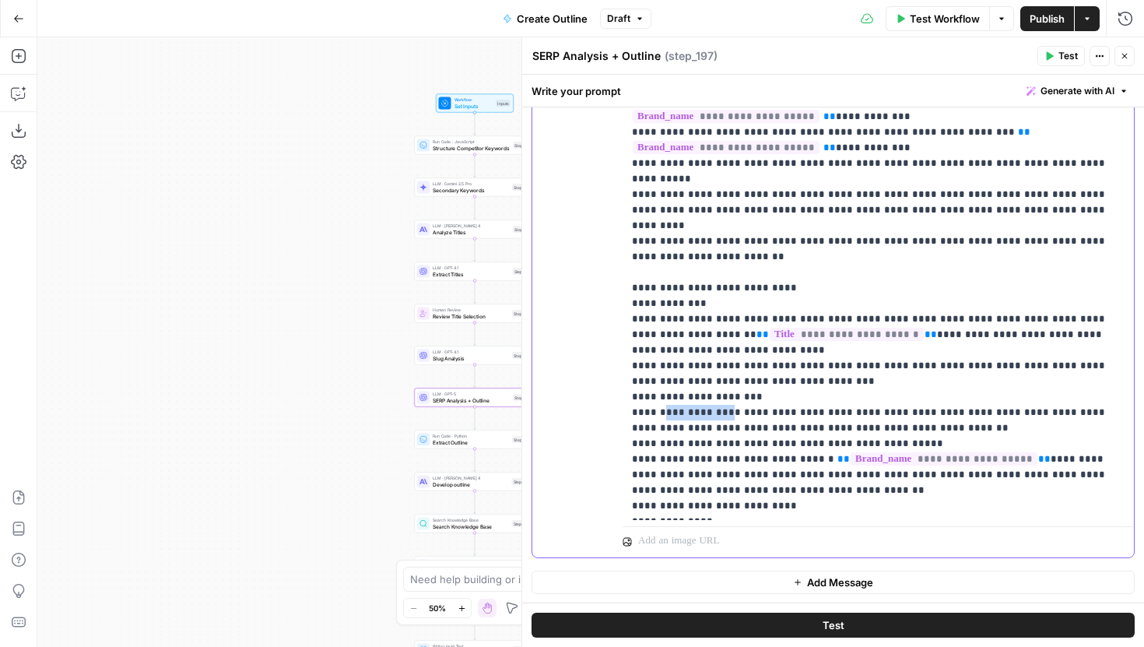
drag, startPoint x: 715, startPoint y: 258, endPoint x: 661, endPoint y: 255, distance: 54.6
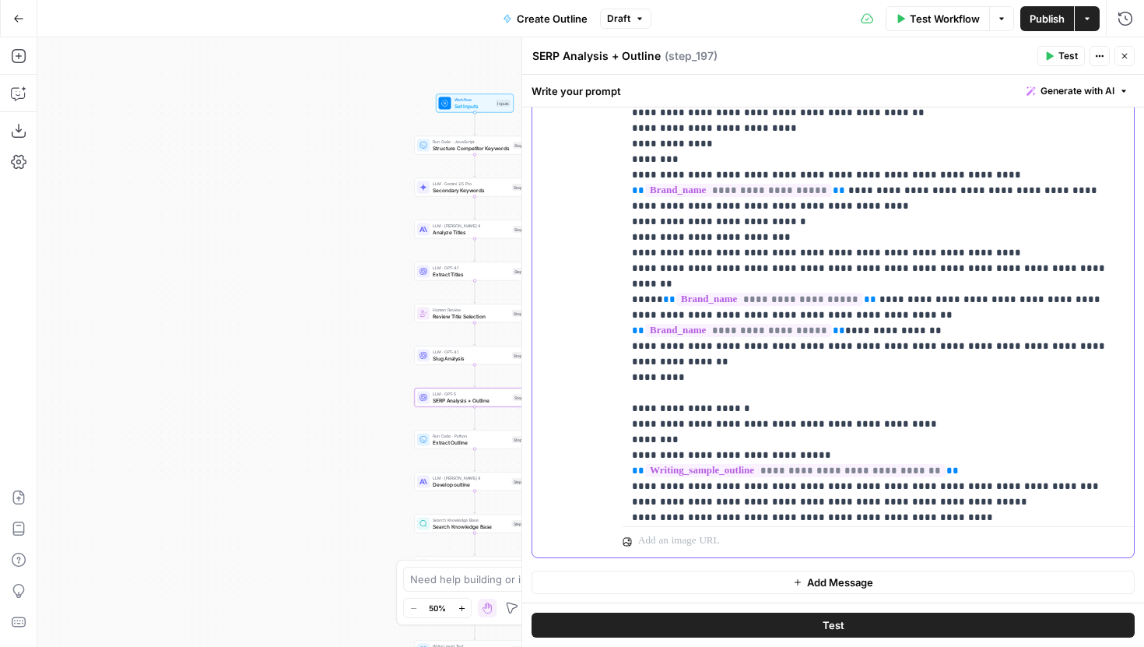
scroll to position [2087, 0]
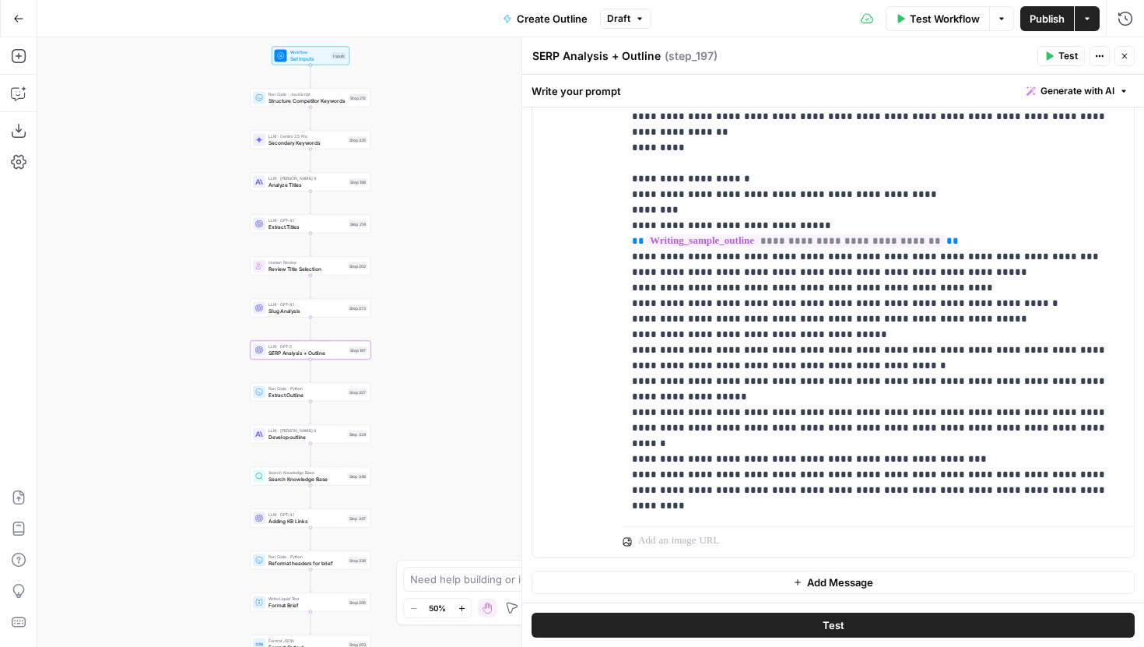
drag, startPoint x: 367, startPoint y: 353, endPoint x: 202, endPoint y: 305, distance: 171.0
click at [202, 305] on div "Workflow Set Inputs Inputs Run Code · JavaScript Structure Competitor Keywords …" at bounding box center [590, 342] width 1107 height 610
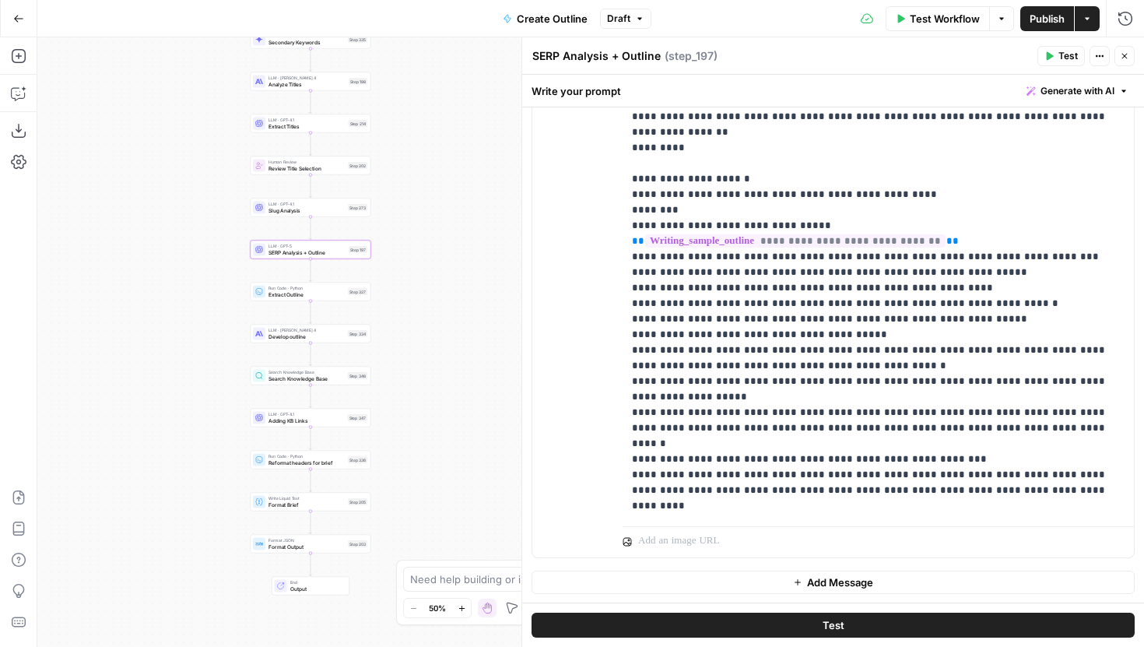
drag, startPoint x: 223, startPoint y: 464, endPoint x: 223, endPoint y: 364, distance: 99.6
click at [223, 364] on div "Workflow Set Inputs Inputs Run Code · JavaScript Structure Competitor Keywords …" at bounding box center [590, 342] width 1107 height 610
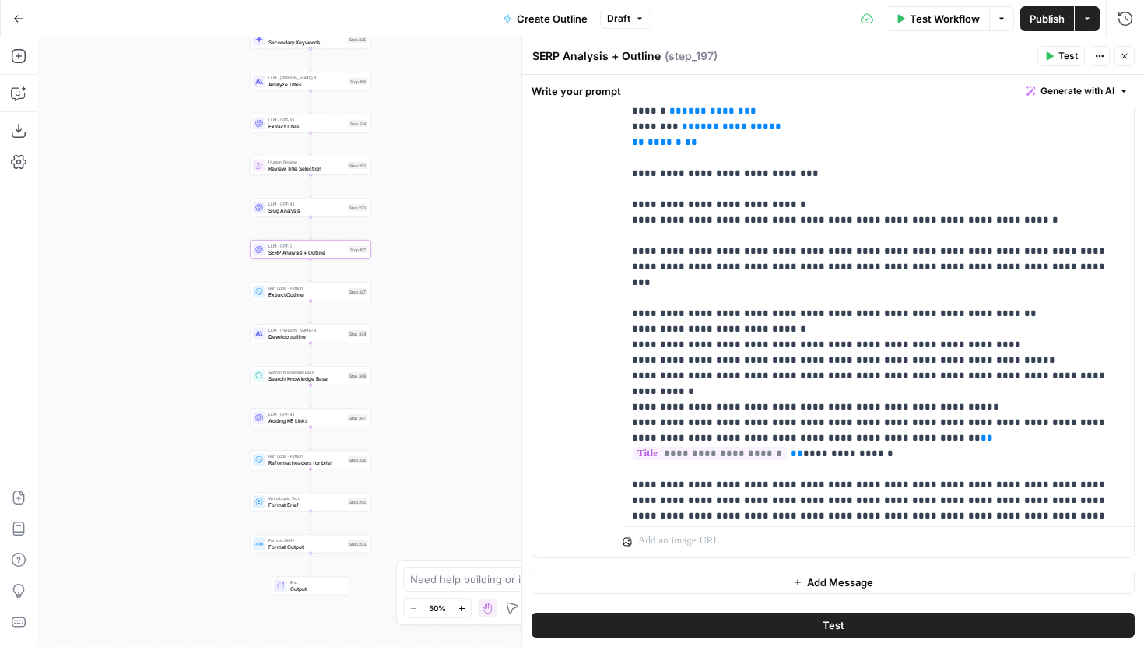
scroll to position [668, 0]
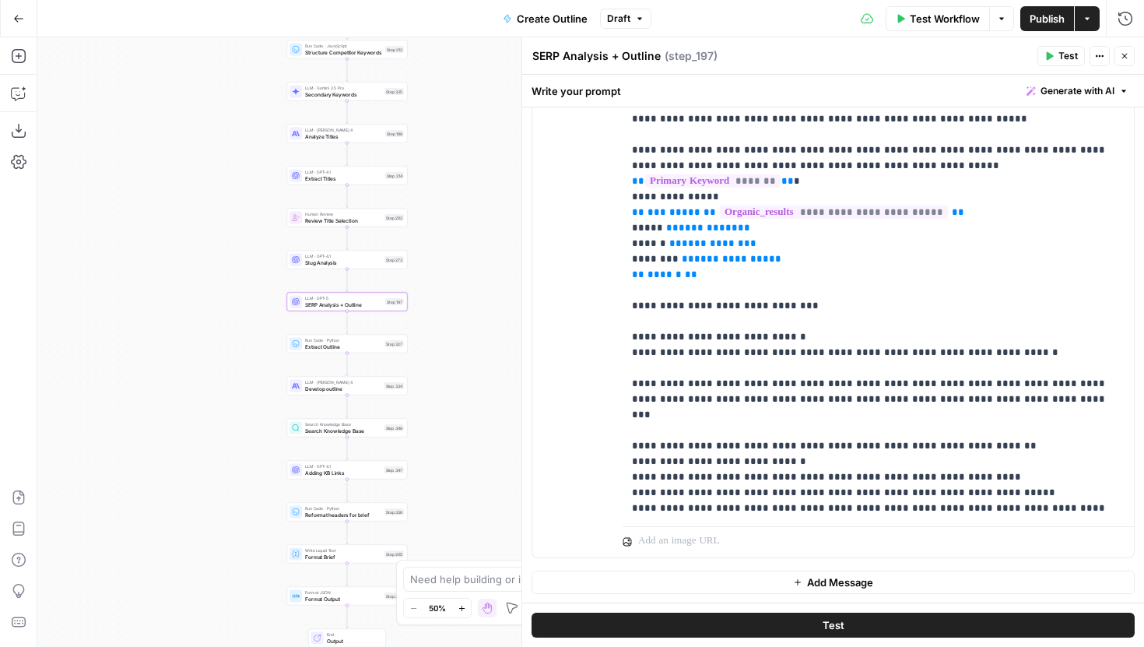
drag, startPoint x: 437, startPoint y: 293, endPoint x: 467, endPoint y: 360, distance: 73.2
click at [467, 360] on div "Workflow Set Inputs Inputs Run Code · JavaScript Structure Competitor Keywords …" at bounding box center [590, 342] width 1107 height 610
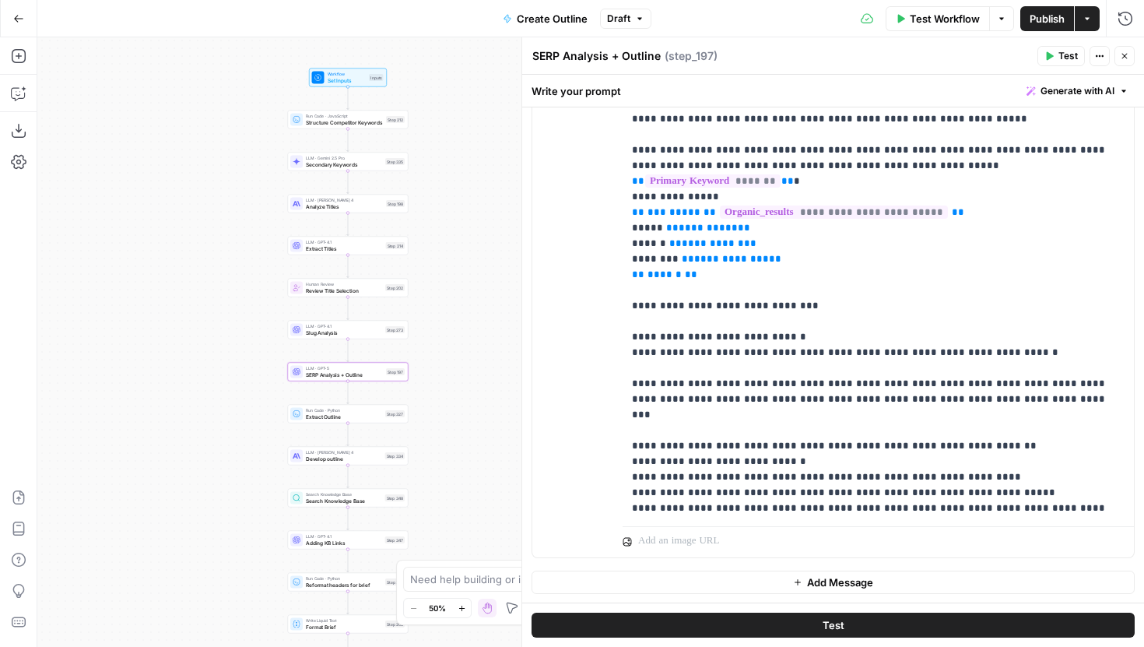
drag, startPoint x: 464, startPoint y: 208, endPoint x: 469, endPoint y: 262, distance: 53.9
click at [469, 262] on div "Workflow Set Inputs Inputs Run Code · JavaScript Structure Competitor Keywords …" at bounding box center [590, 342] width 1107 height 610
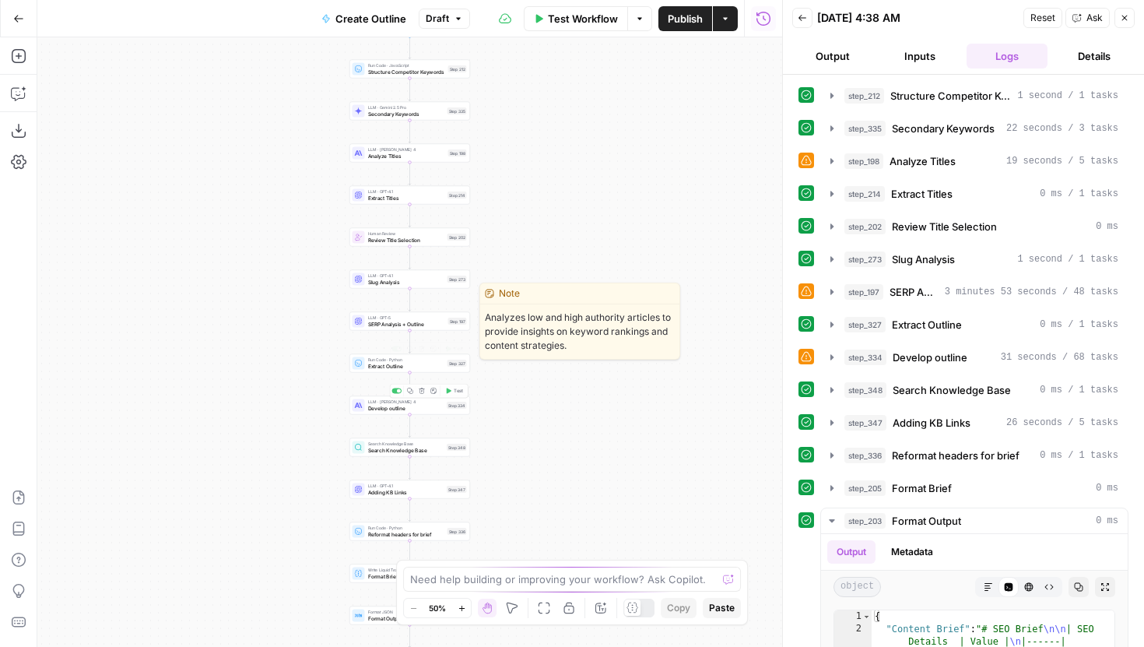
drag, startPoint x: 443, startPoint y: 321, endPoint x: 500, endPoint y: 318, distance: 56.9
click at [443, 321] on span "SERP Analysis + Outline" at bounding box center [406, 324] width 77 height 8
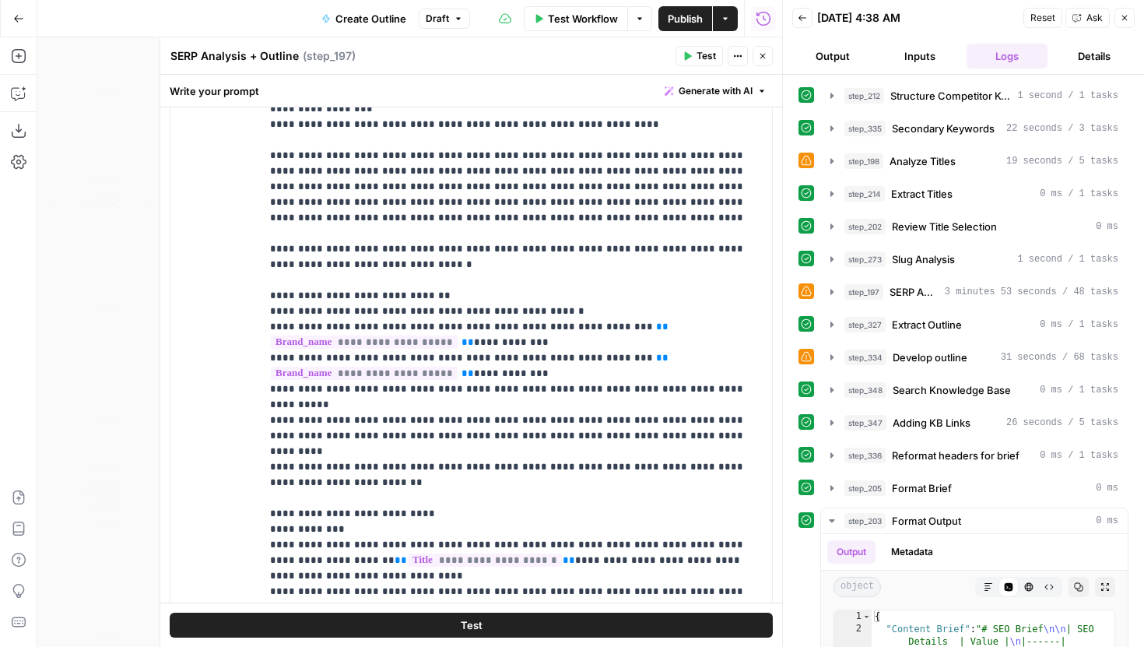
scroll to position [1395, 0]
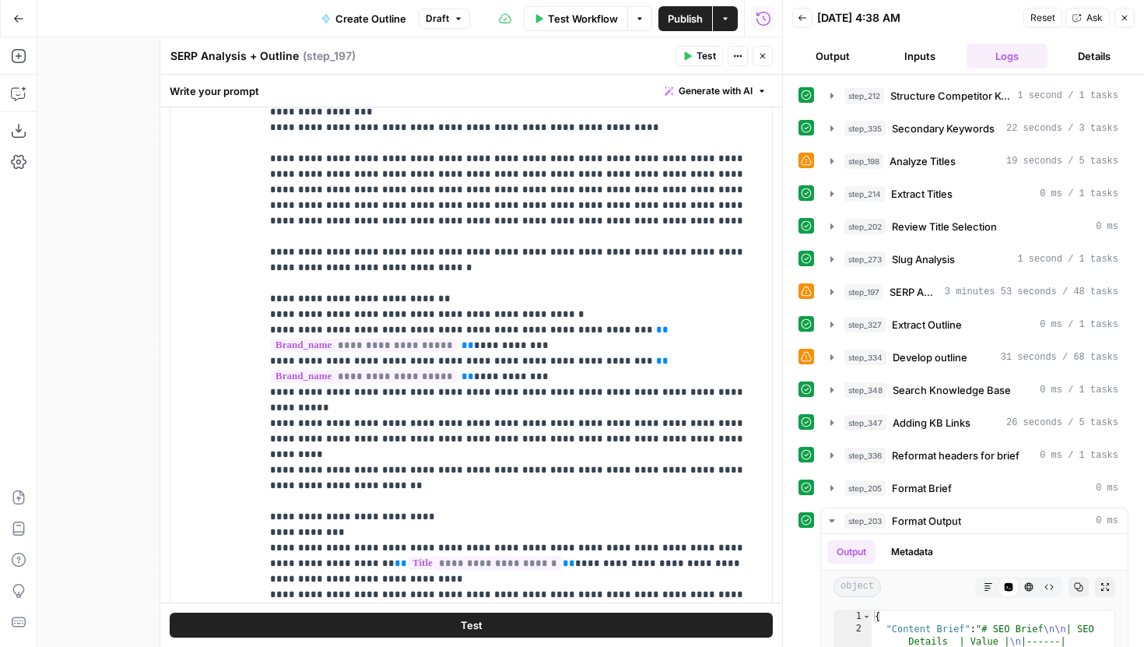
click at [692, 60] on button "Test" at bounding box center [699, 56] width 47 height 20
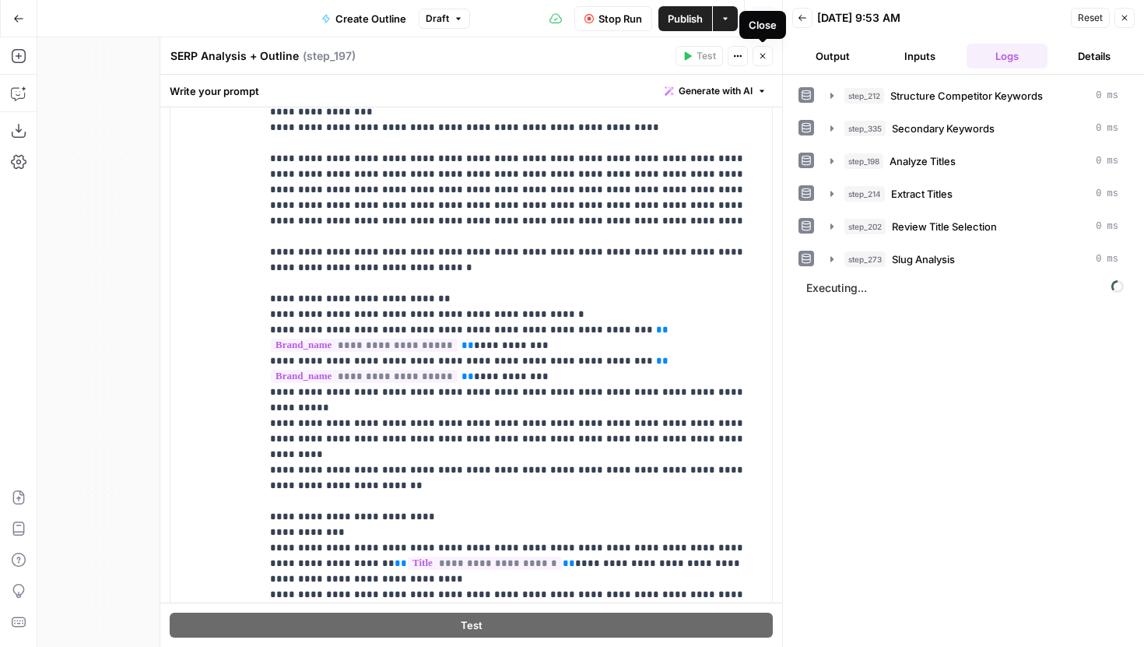
click at [763, 54] on icon "button" at bounding box center [762, 55] width 9 height 9
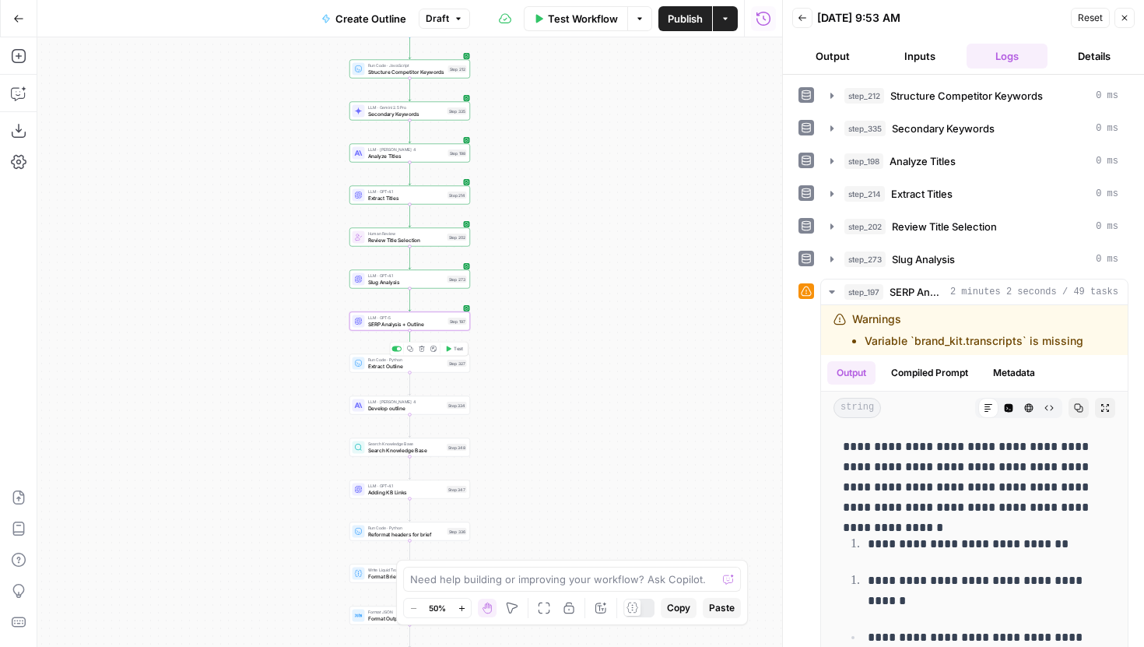
click at [450, 351] on icon "button" at bounding box center [448, 349] width 6 height 6
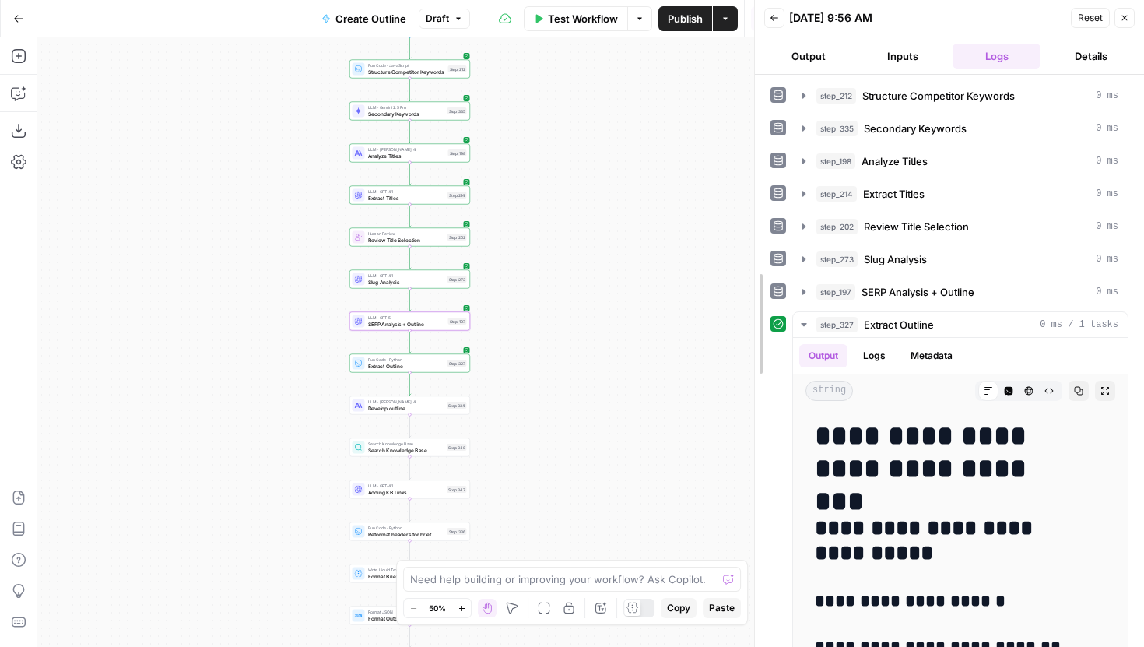
drag, startPoint x: 753, startPoint y: 220, endPoint x: 557, endPoint y: 222, distance: 196.2
click at [747, 222] on div at bounding box center [755, 323] width 16 height 647
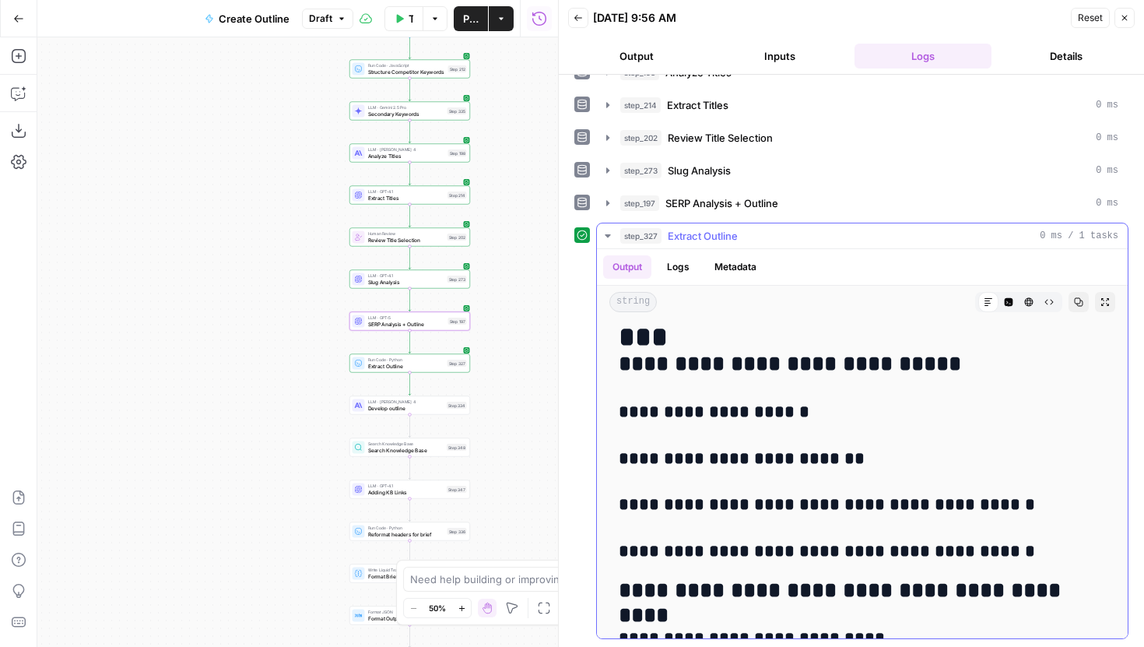
scroll to position [118, 0]
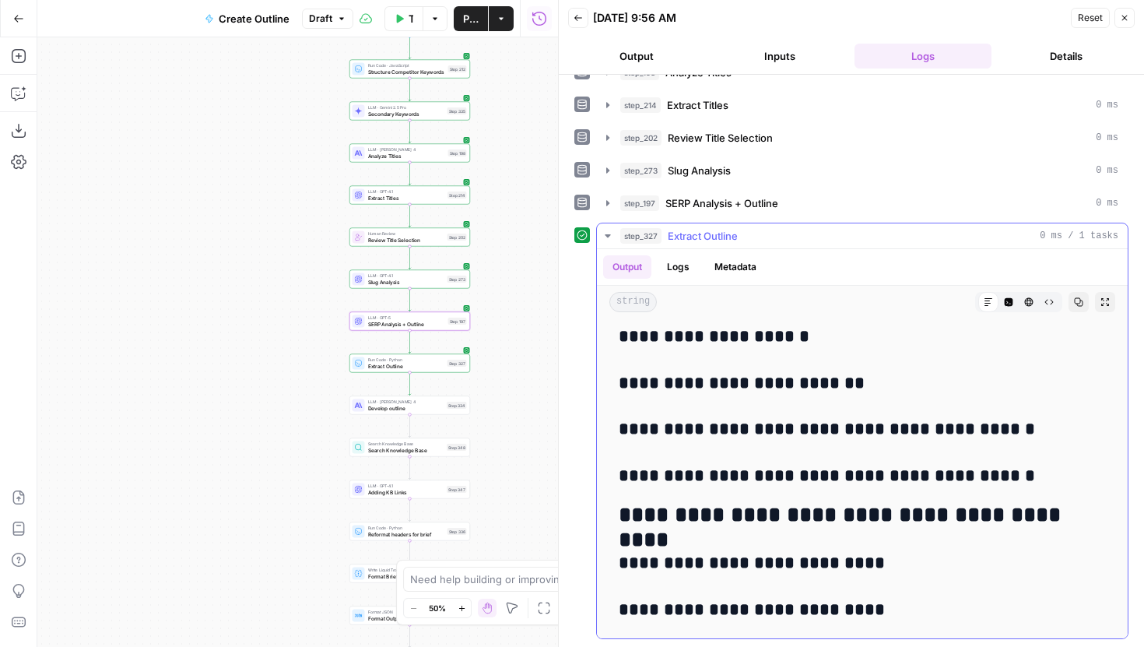
drag, startPoint x: 652, startPoint y: 432, endPoint x: 980, endPoint y: 426, distance: 327.8
click at [980, 426] on h3 "**********" at bounding box center [862, 430] width 487 height 22
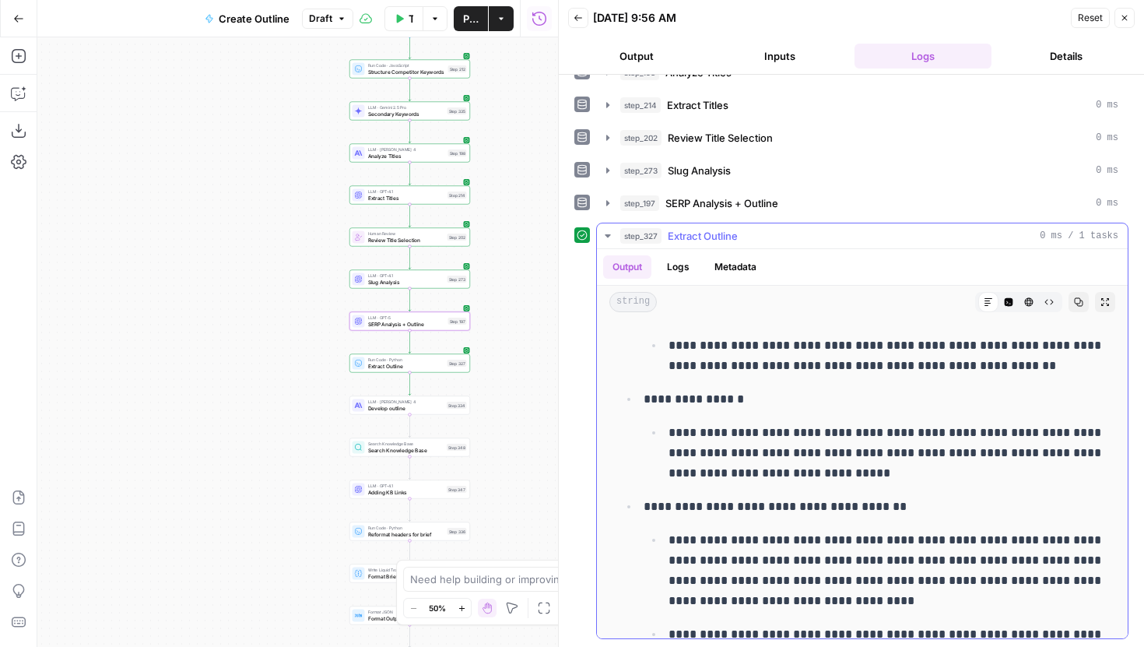
scroll to position [1932, 0]
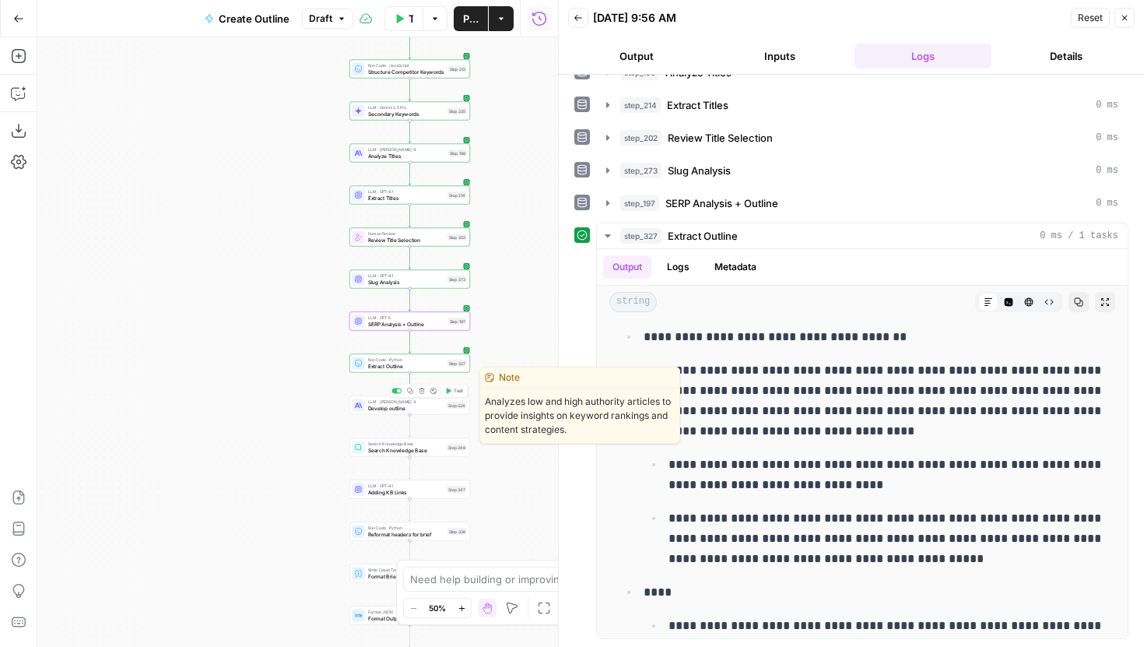
click at [456, 390] on span "Test" at bounding box center [458, 391] width 9 height 7
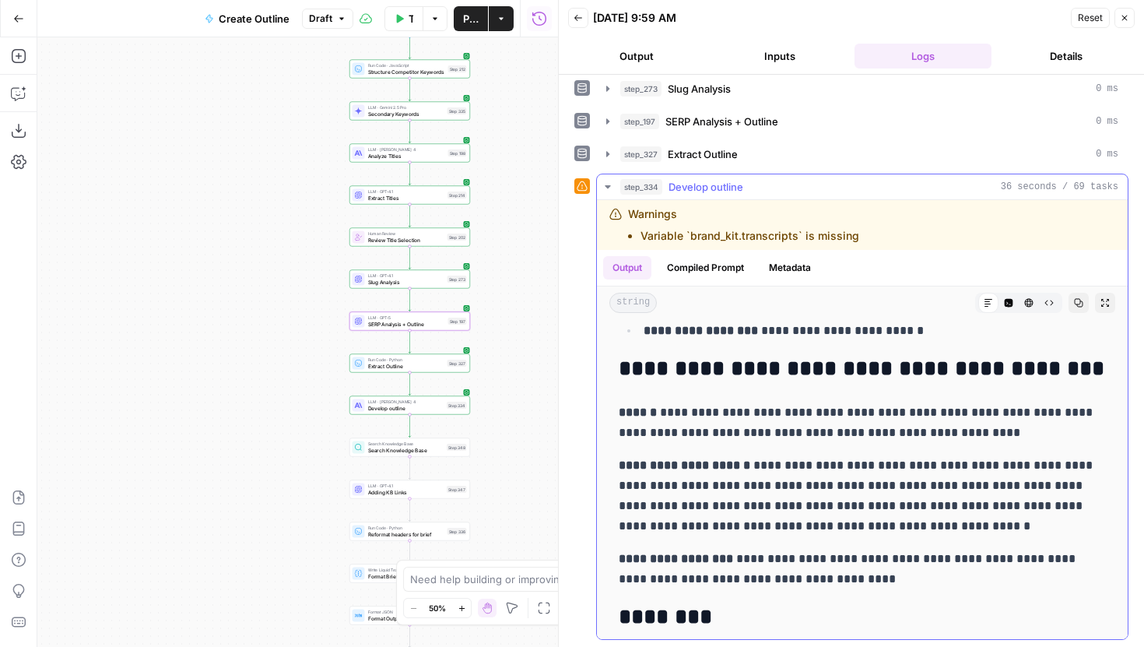
scroll to position [2682, 0]
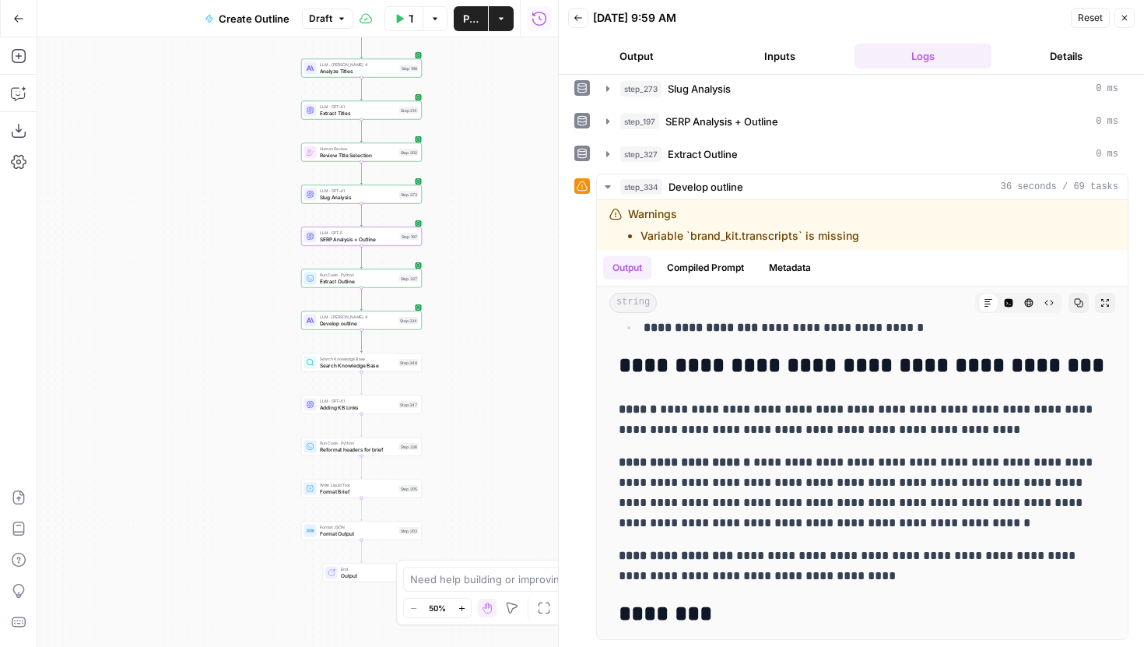
drag, startPoint x: 513, startPoint y: 451, endPoint x: 465, endPoint y: 367, distance: 97.6
click at [465, 367] on div "Workflow Set Inputs Inputs Run Code · JavaScript Structure Competitor Keywords …" at bounding box center [297, 342] width 521 height 610
click at [475, 19] on span "Publish" at bounding box center [471, 19] width 16 height 16
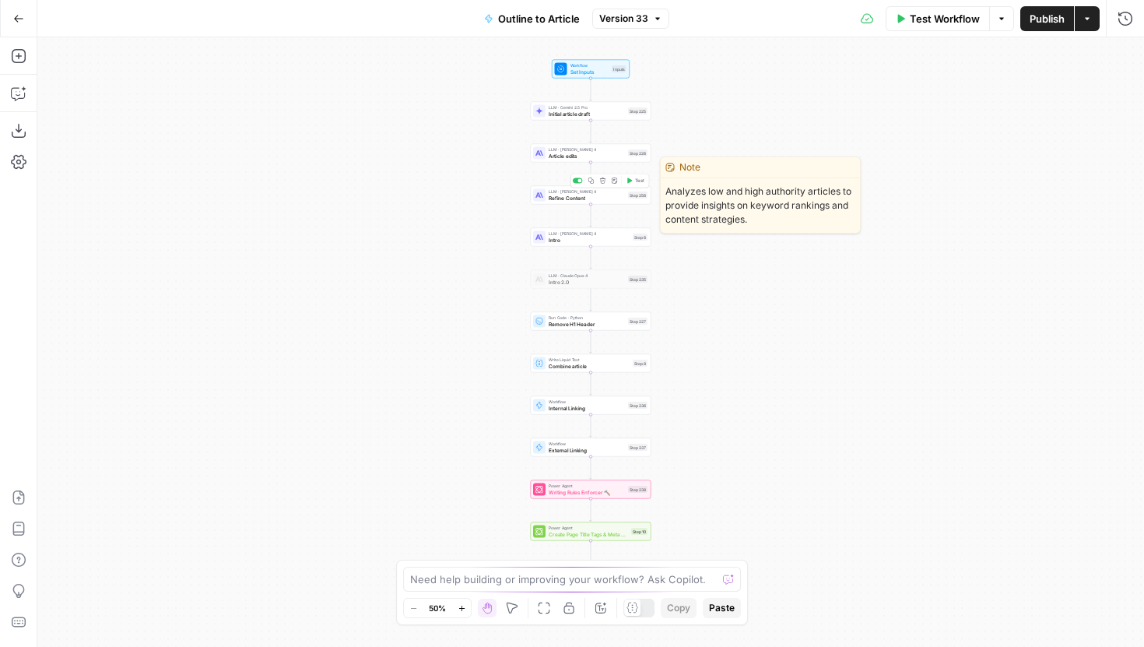
click at [620, 198] on span "Refine Content" at bounding box center [587, 198] width 76 height 8
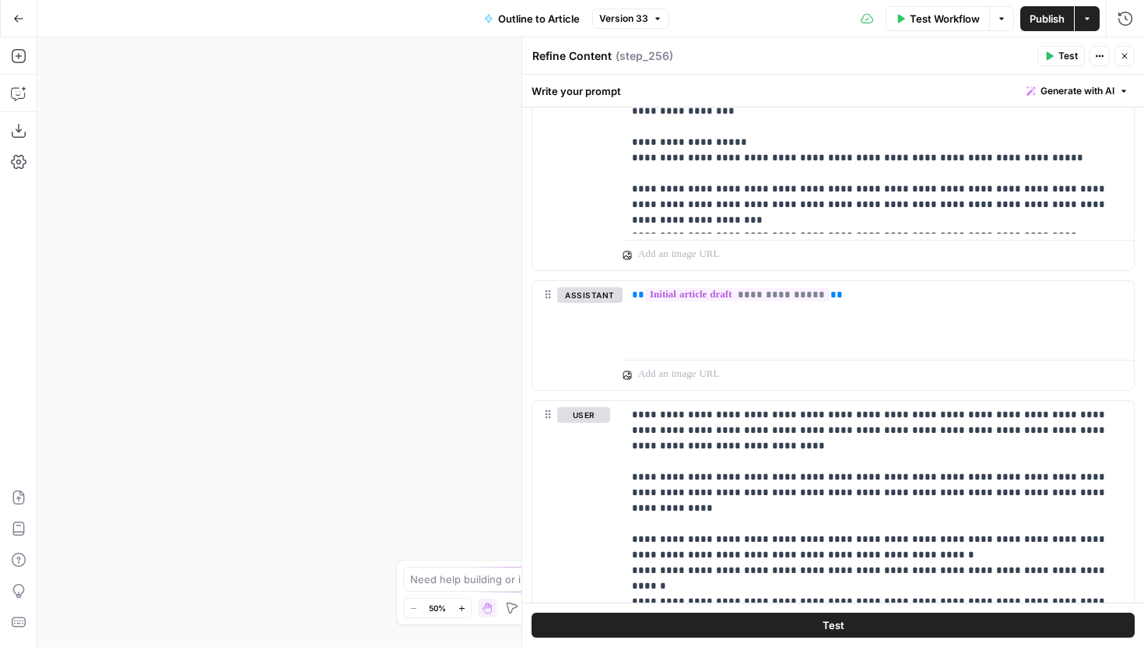
scroll to position [2945, 0]
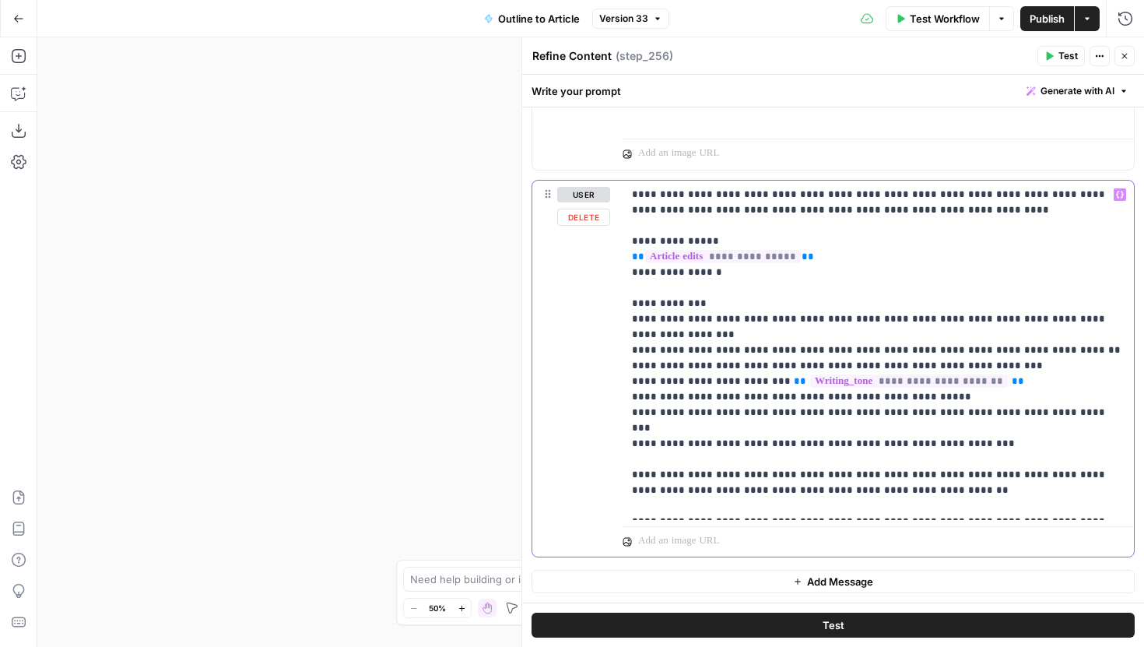
click at [994, 507] on p "**********" at bounding box center [878, 350] width 493 height 327
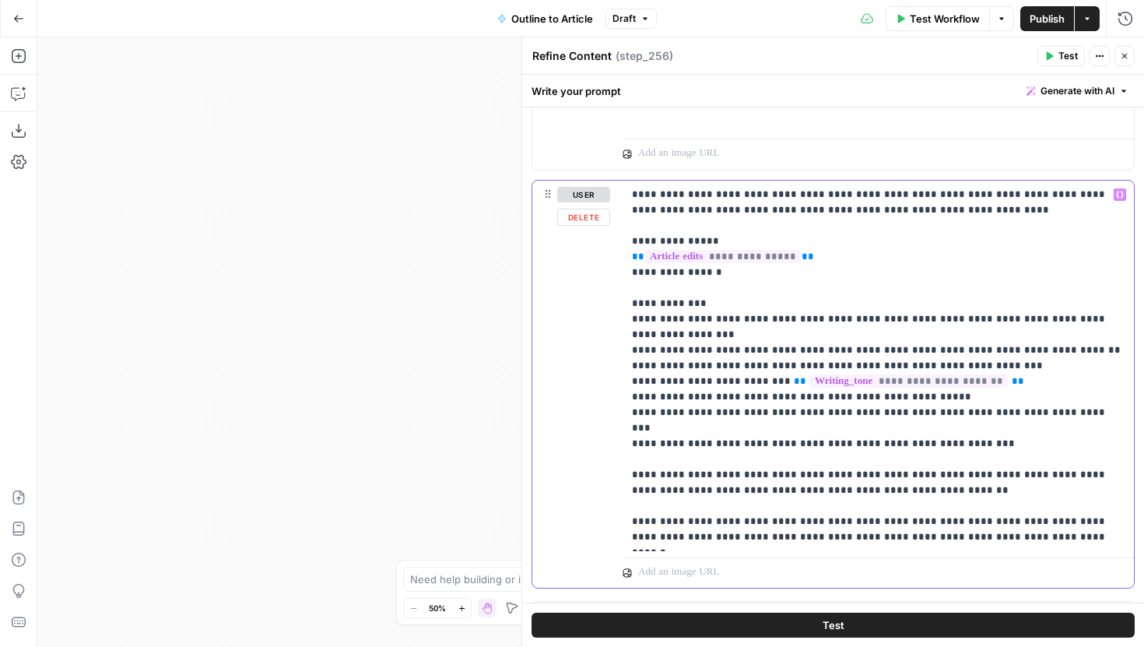
click at [671, 539] on p "**********" at bounding box center [878, 366] width 493 height 358
click at [717, 536] on p "**********" at bounding box center [878, 366] width 493 height 358
click at [788, 533] on p "**********" at bounding box center [878, 366] width 493 height 358
drag, startPoint x: 978, startPoint y: 539, endPoint x: 915, endPoint y: 539, distance: 62.3
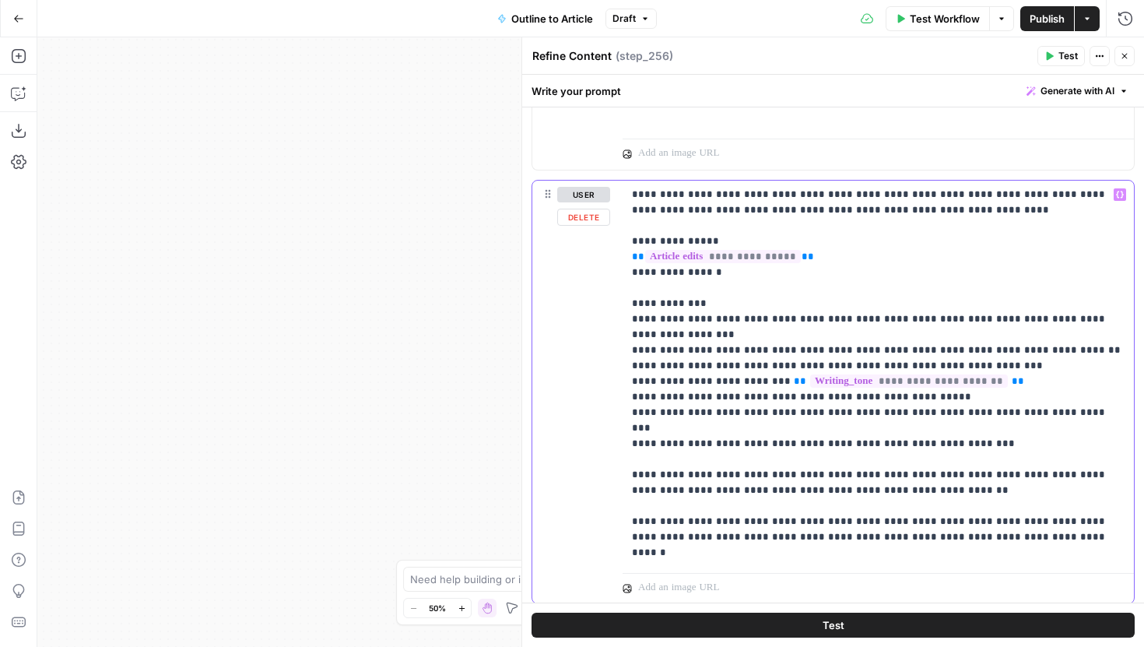
click at [915, 539] on p "**********" at bounding box center [878, 374] width 493 height 374
click at [1125, 538] on div "**********" at bounding box center [878, 366] width 511 height 371
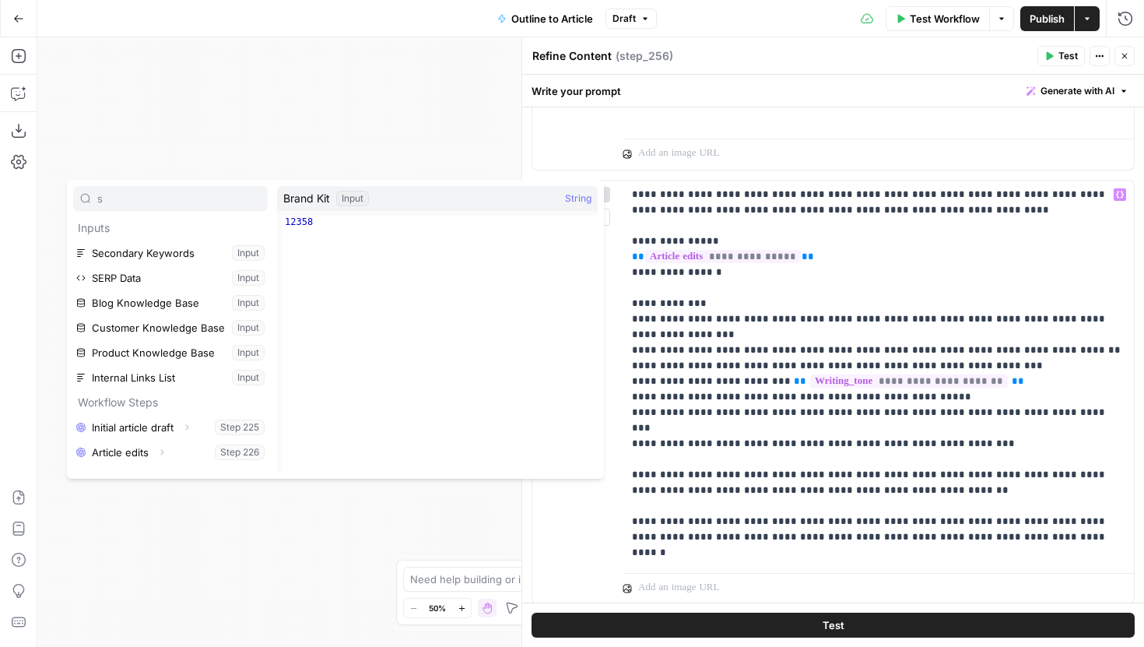
type input "s"
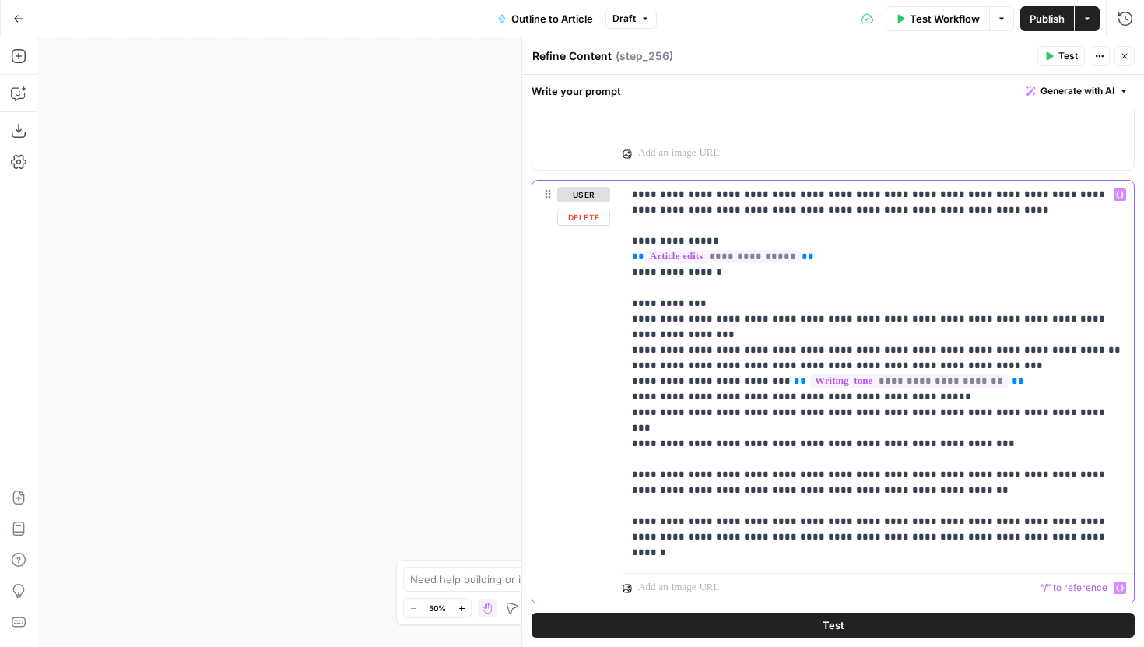
click at [880, 582] on p at bounding box center [869, 588] width 463 height 16
click at [813, 548] on p "**********" at bounding box center [878, 374] width 493 height 374
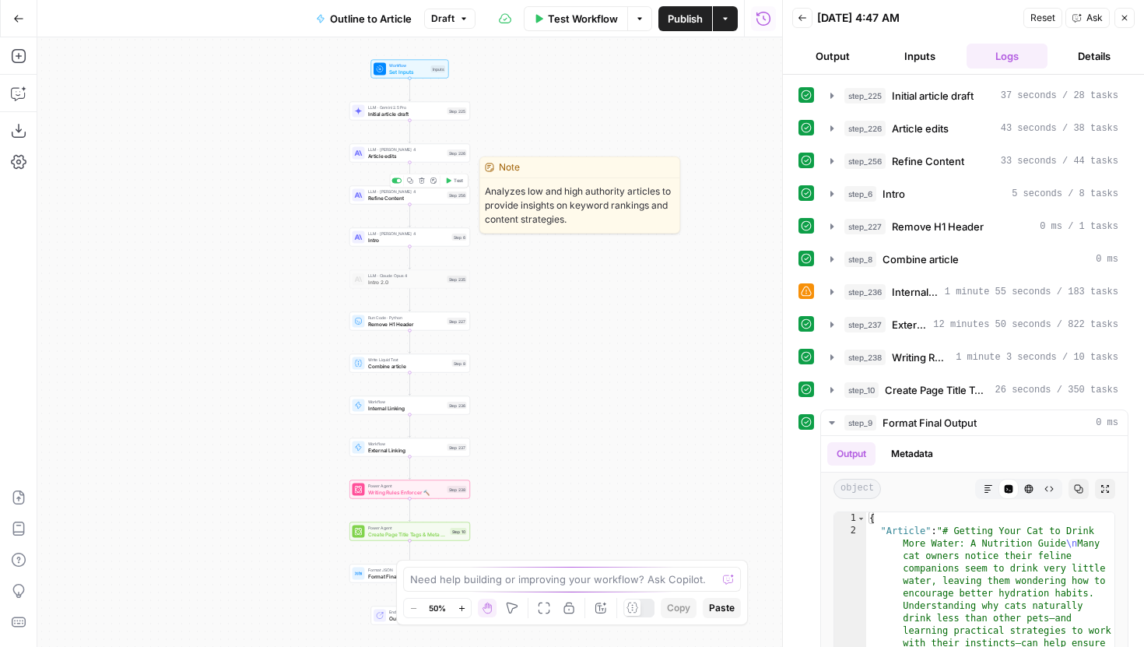
click at [436, 199] on span "Refine Content" at bounding box center [406, 198] width 76 height 8
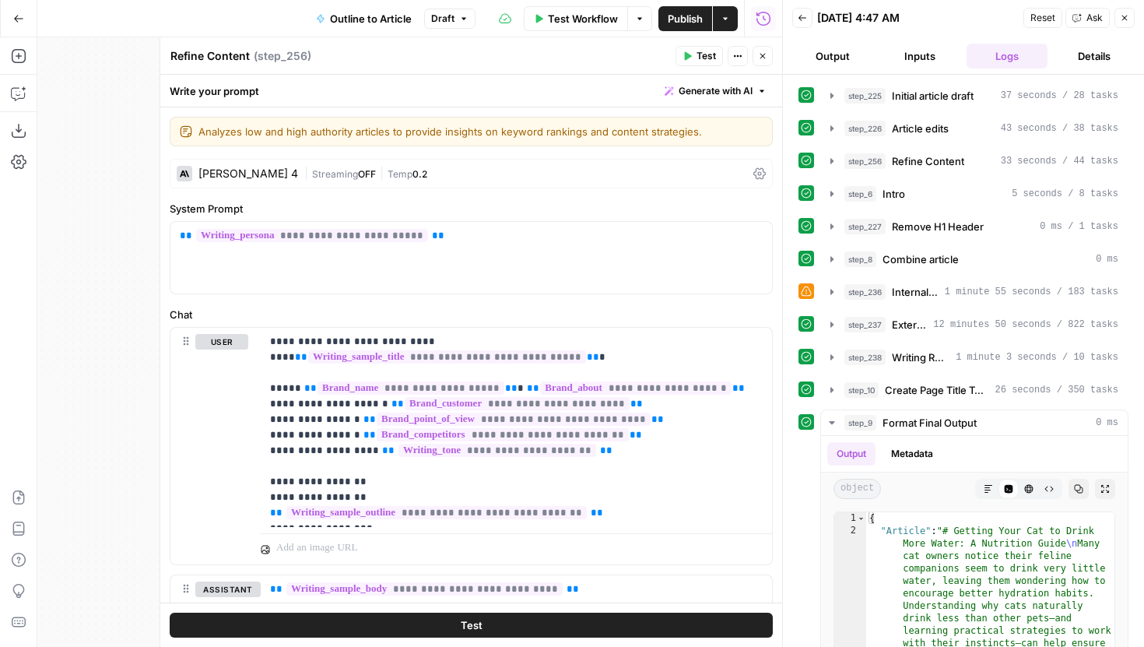
click at [1132, 22] on button "Close" at bounding box center [1125, 18] width 20 height 20
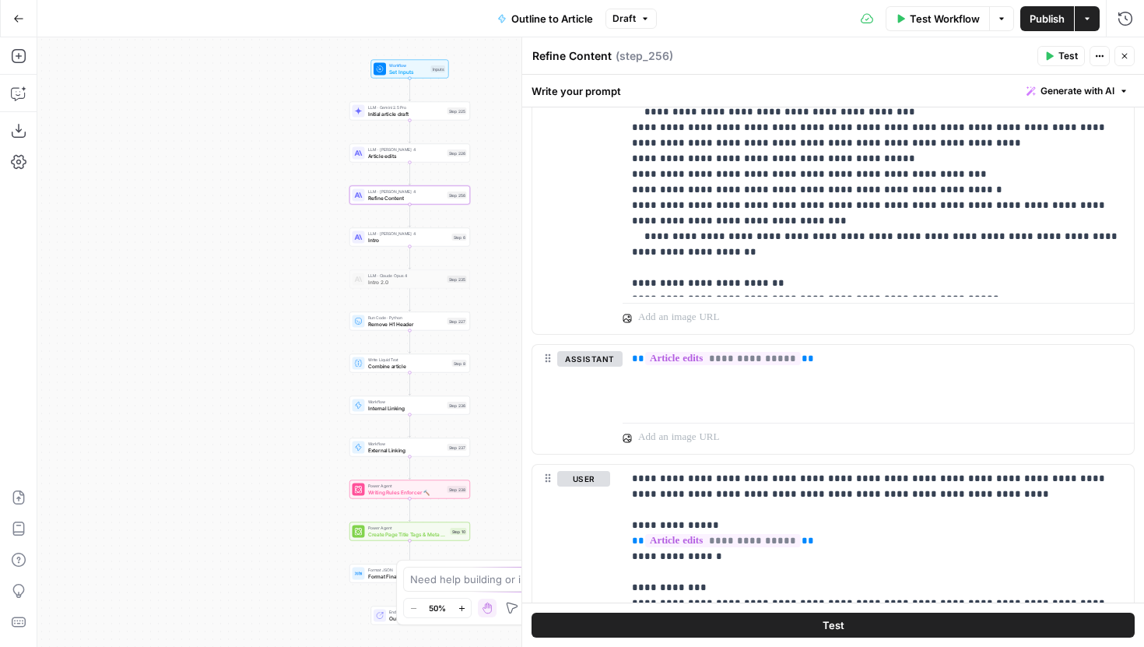
scroll to position [2991, 0]
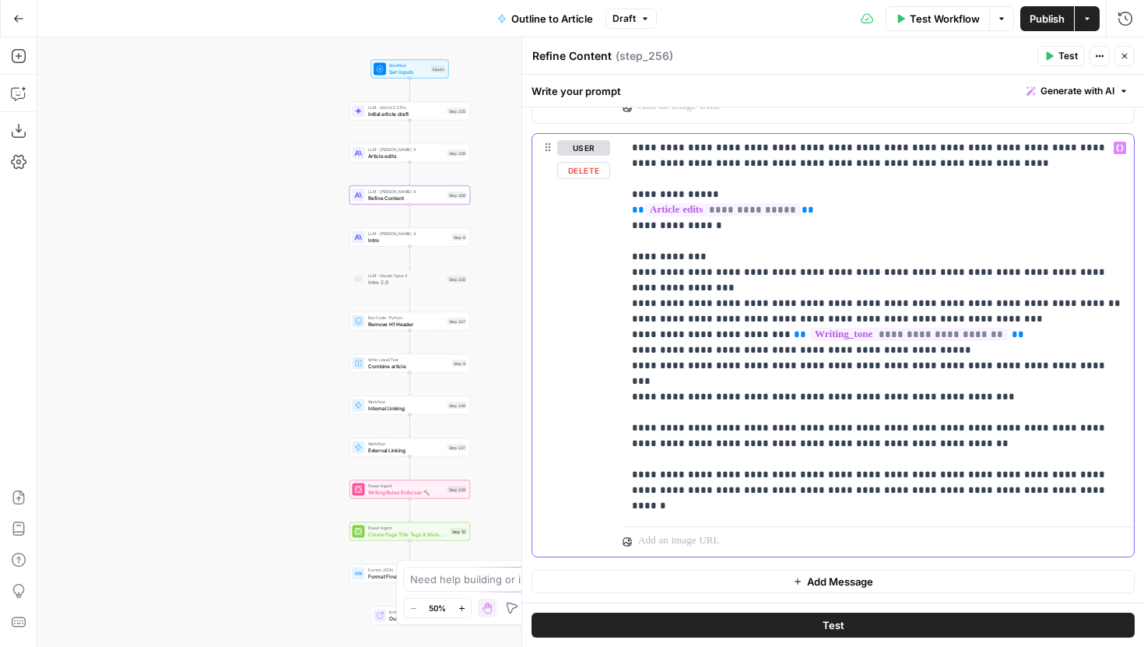
click at [987, 462] on p "**********" at bounding box center [878, 327] width 493 height 374
click at [925, 416] on p "**********" at bounding box center [878, 327] width 493 height 374
click at [1079, 465] on p "**********" at bounding box center [878, 327] width 493 height 374
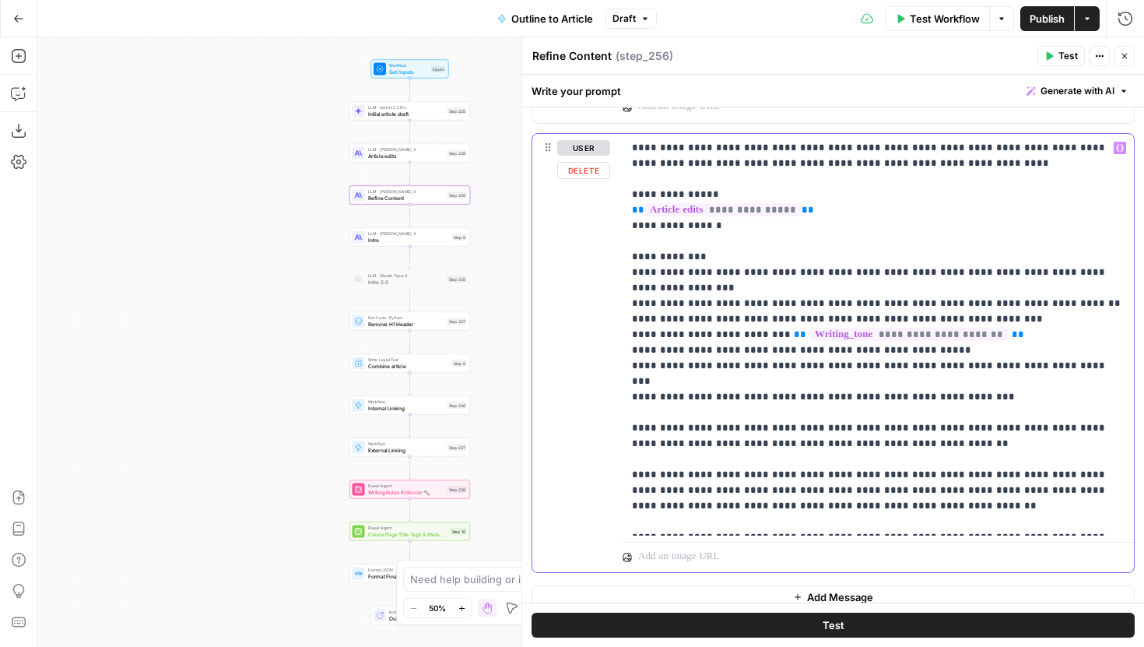
drag, startPoint x: 984, startPoint y: 473, endPoint x: 983, endPoint y: 462, distance: 10.9
click at [983, 462] on p "**********" at bounding box center [878, 334] width 493 height 389
click at [959, 468] on p "**********" at bounding box center [878, 334] width 493 height 389
click at [776, 477] on p "**********" at bounding box center [878, 334] width 493 height 389
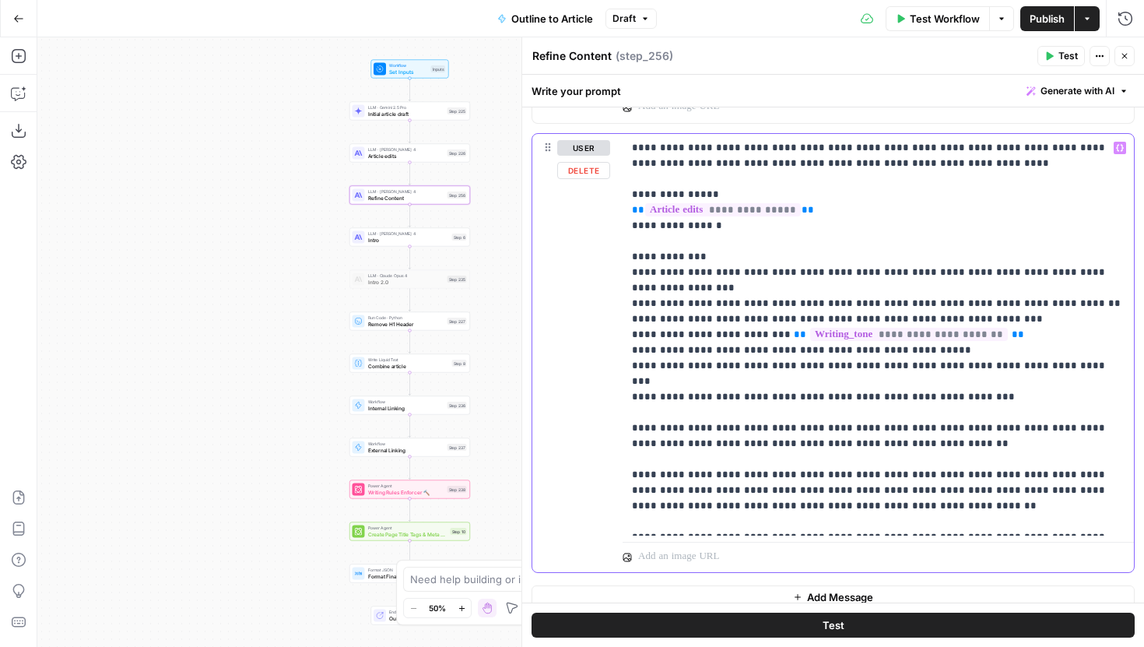
click at [776, 477] on p "**********" at bounding box center [878, 334] width 493 height 389
click at [805, 621] on button "Test" at bounding box center [833, 625] width 603 height 25
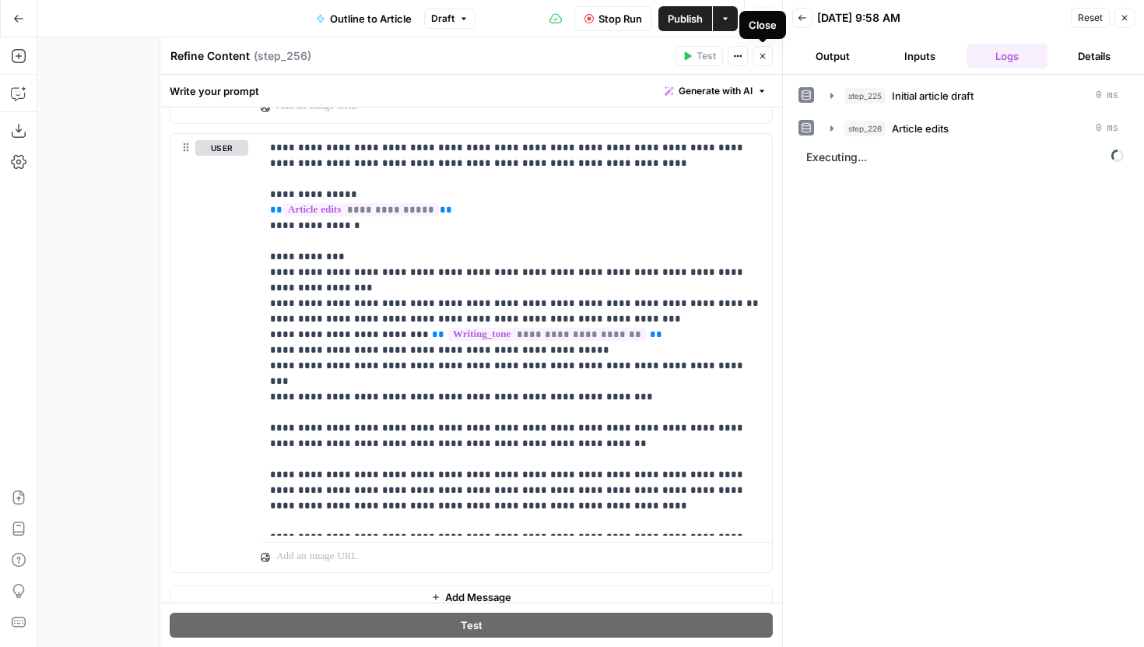
click at [766, 49] on button "Close" at bounding box center [763, 56] width 20 height 20
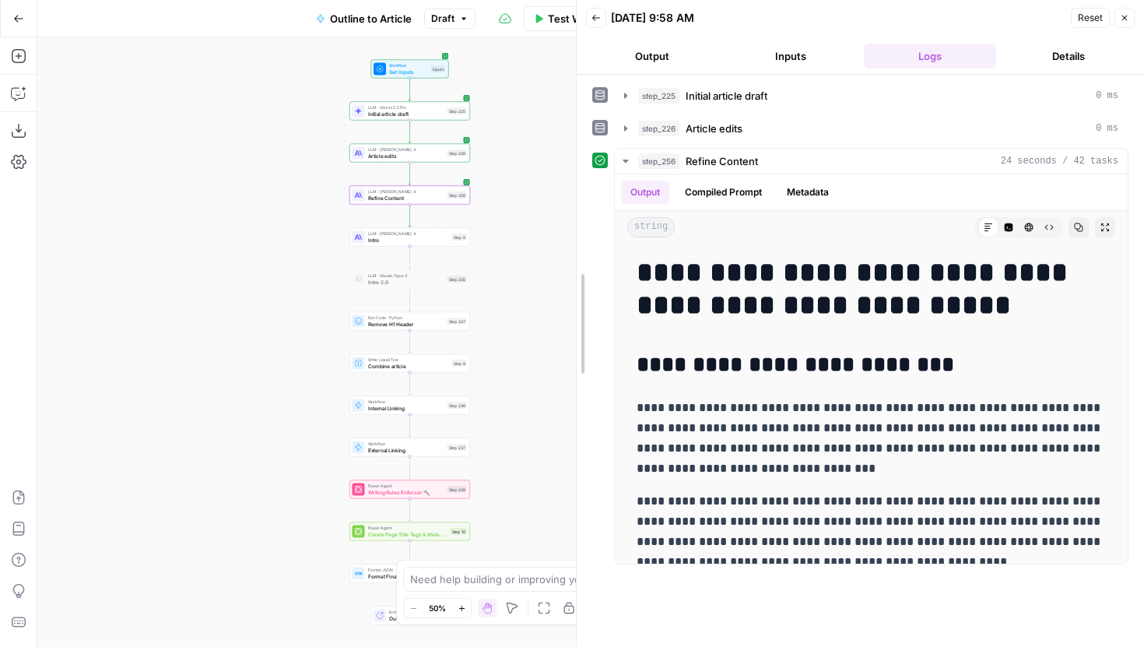
drag, startPoint x: 789, startPoint y: 183, endPoint x: 582, endPoint y: 185, distance: 206.3
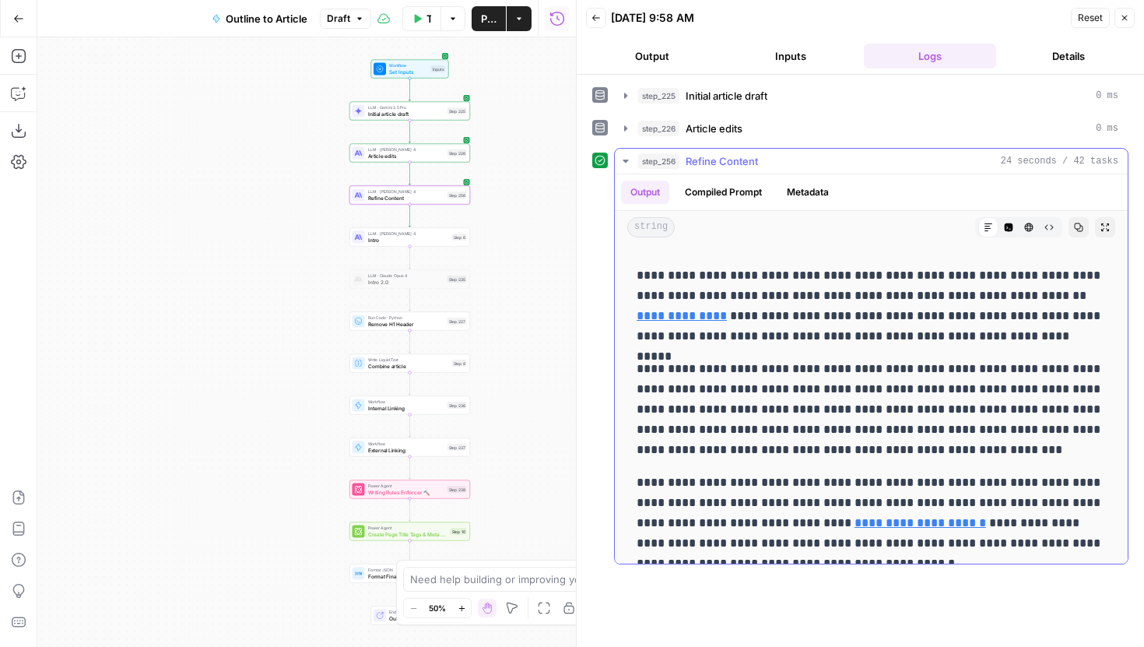
scroll to position [2923, 0]
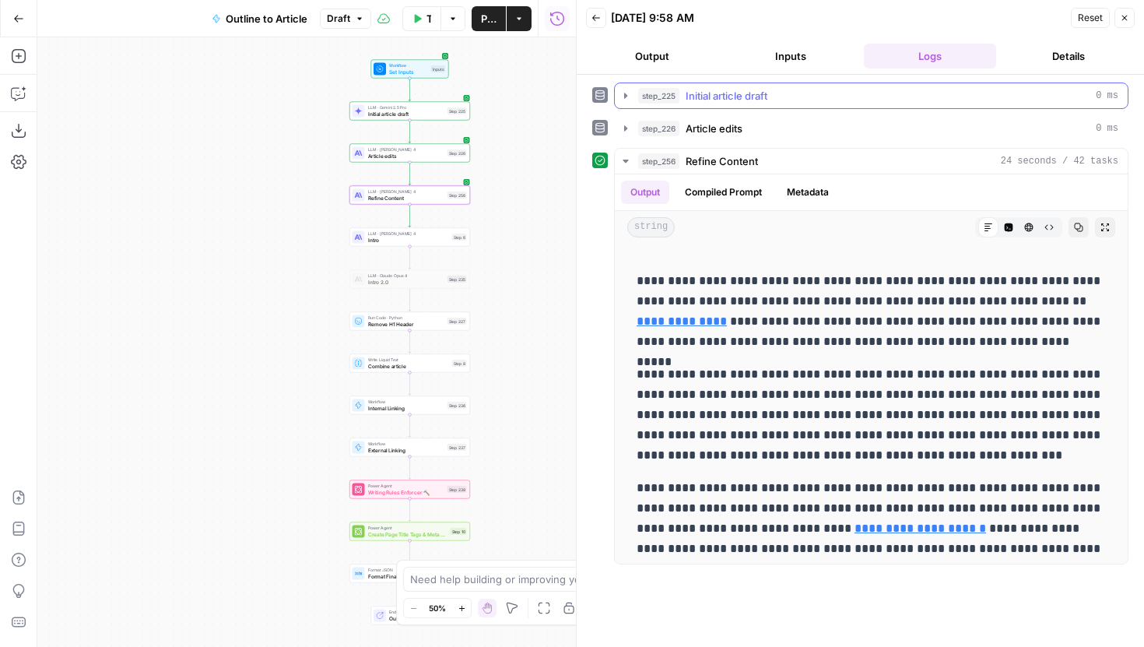
click at [628, 101] on icon "button" at bounding box center [626, 96] width 12 height 12
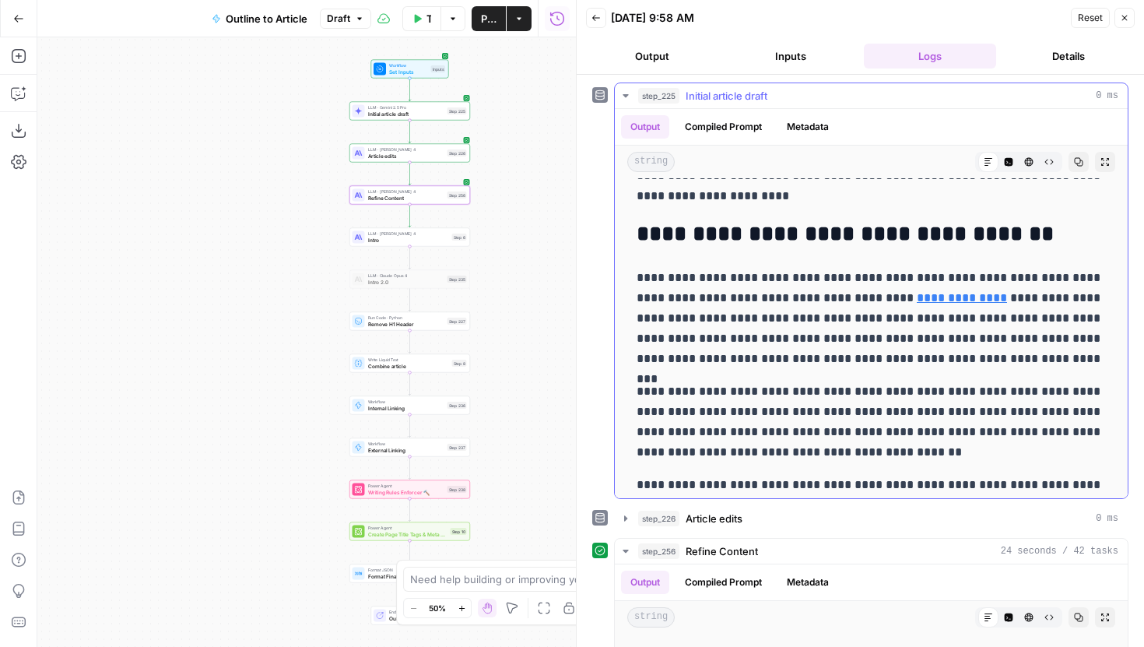
scroll to position [2798, 0]
click at [434, 116] on span "Initial article draft" at bounding box center [406, 114] width 76 height 8
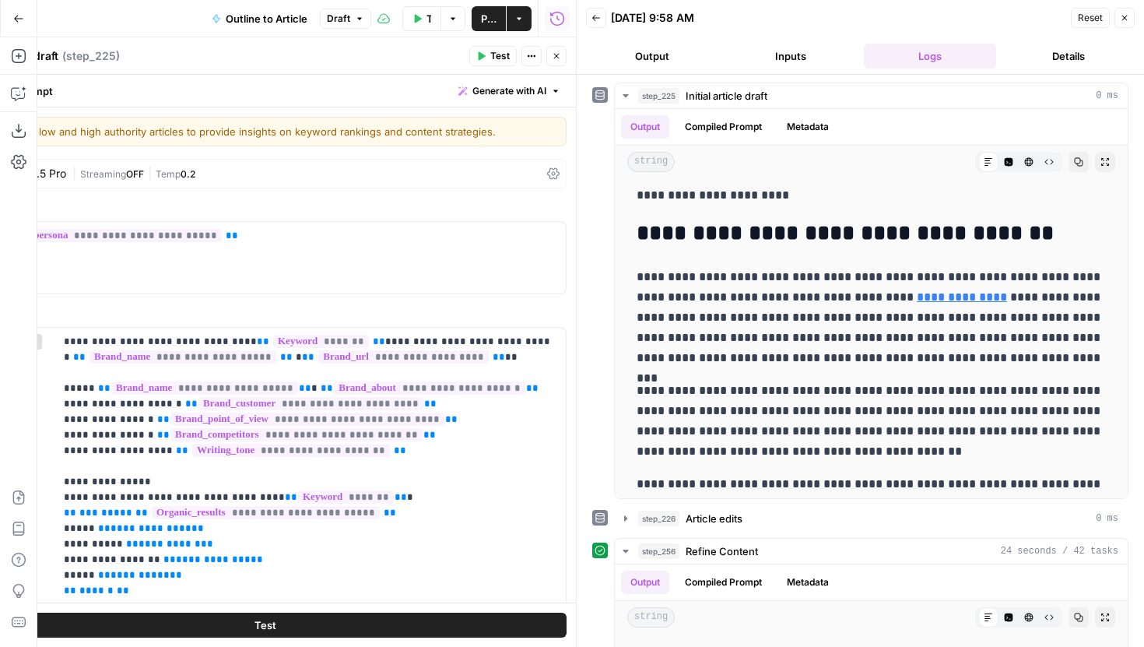
click at [1125, 23] on button "Close" at bounding box center [1125, 18] width 20 height 20
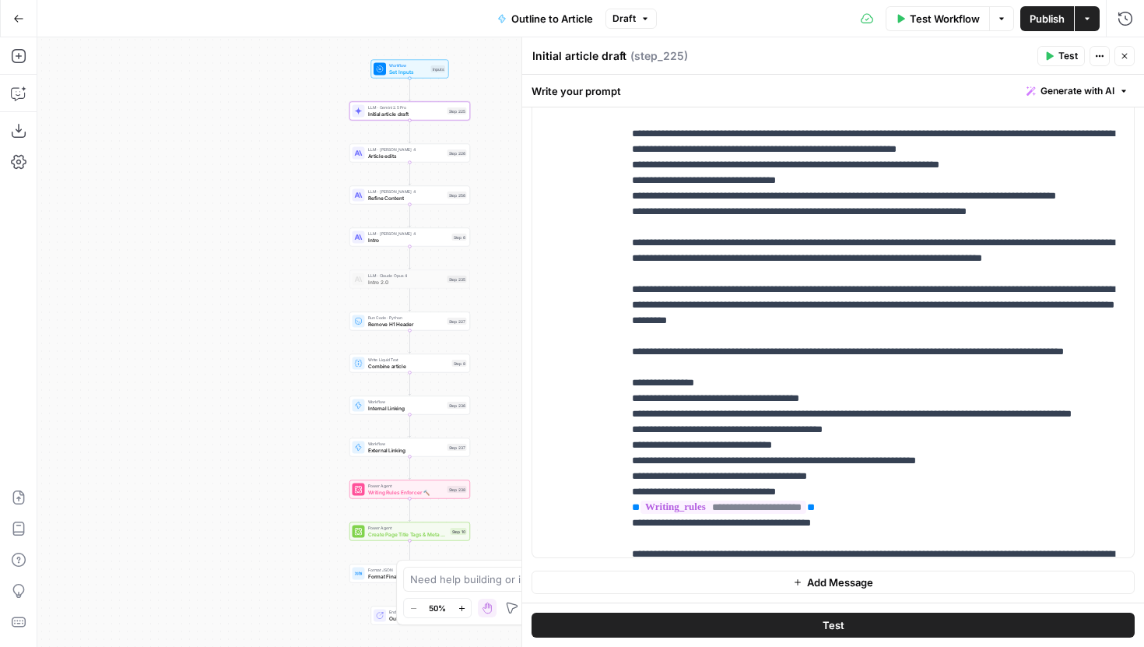
scroll to position [214, 0]
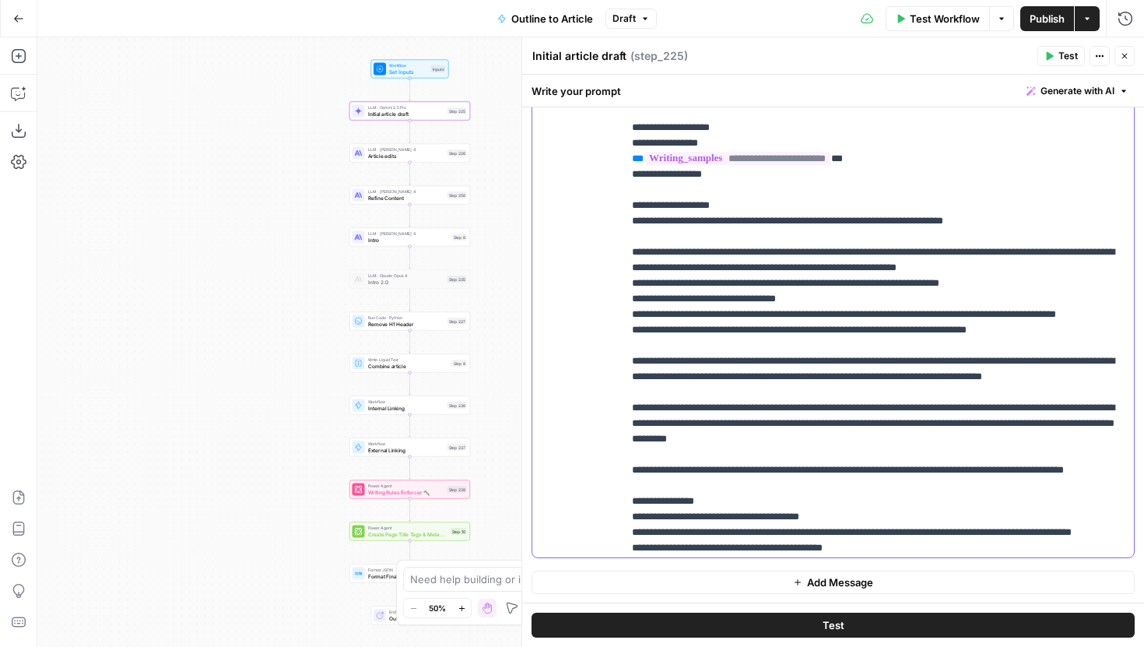
click at [847, 308] on p "**********" at bounding box center [878, 337] width 493 height 1245
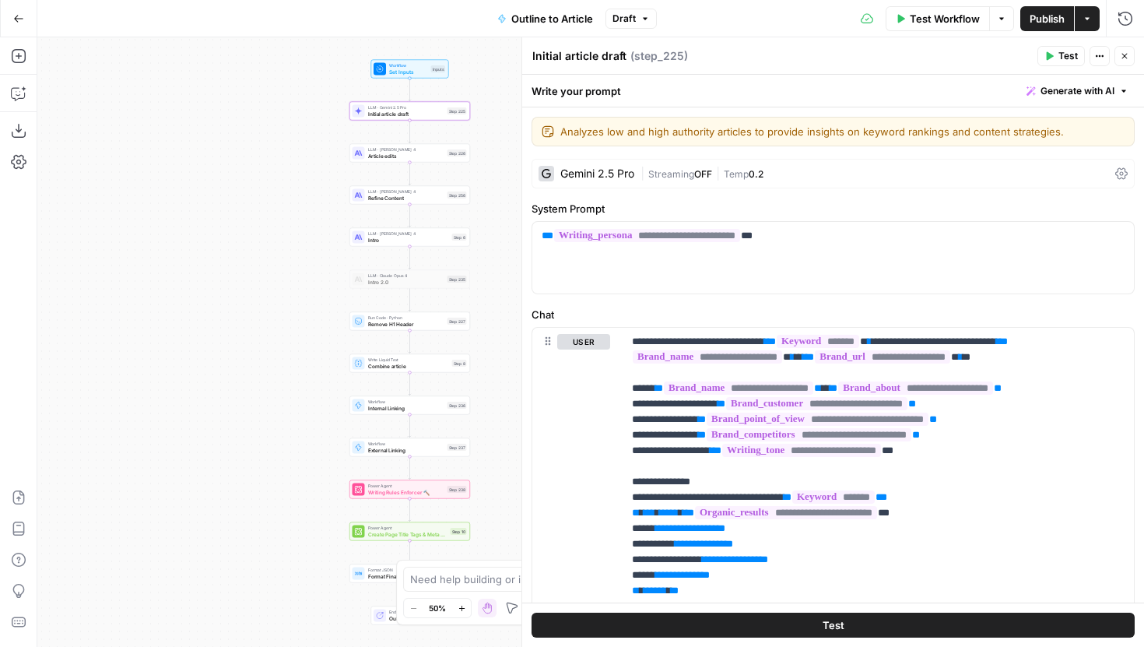
scroll to position [392, 0]
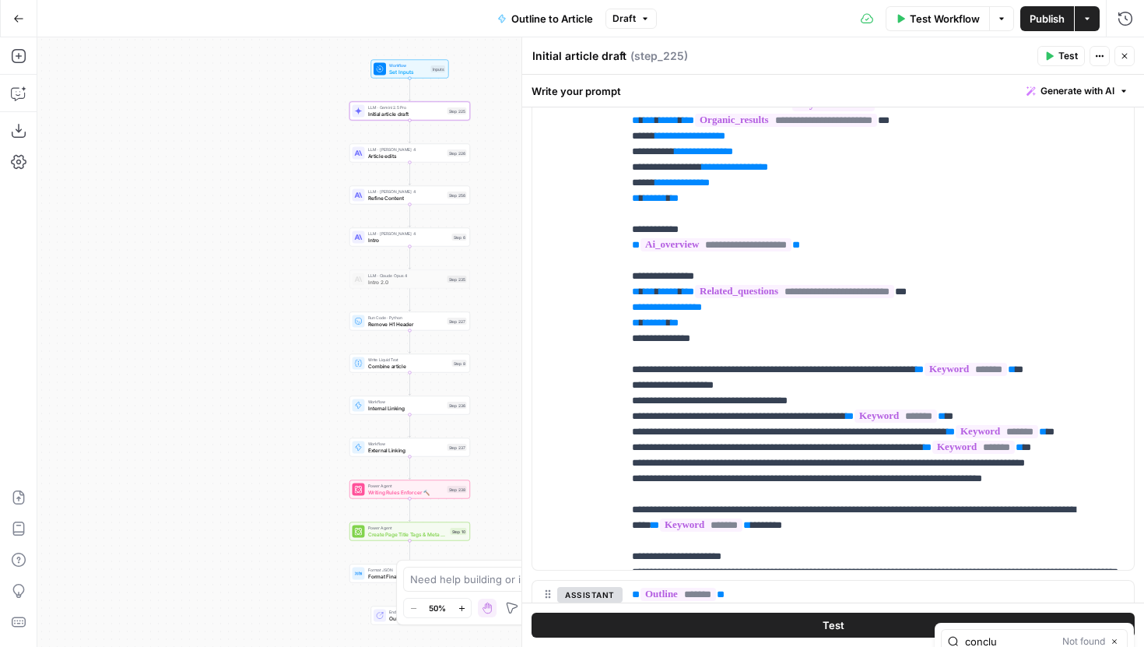
type input "conclu"
click at [1112, 640] on icon "button" at bounding box center [1115, 642] width 8 height 8
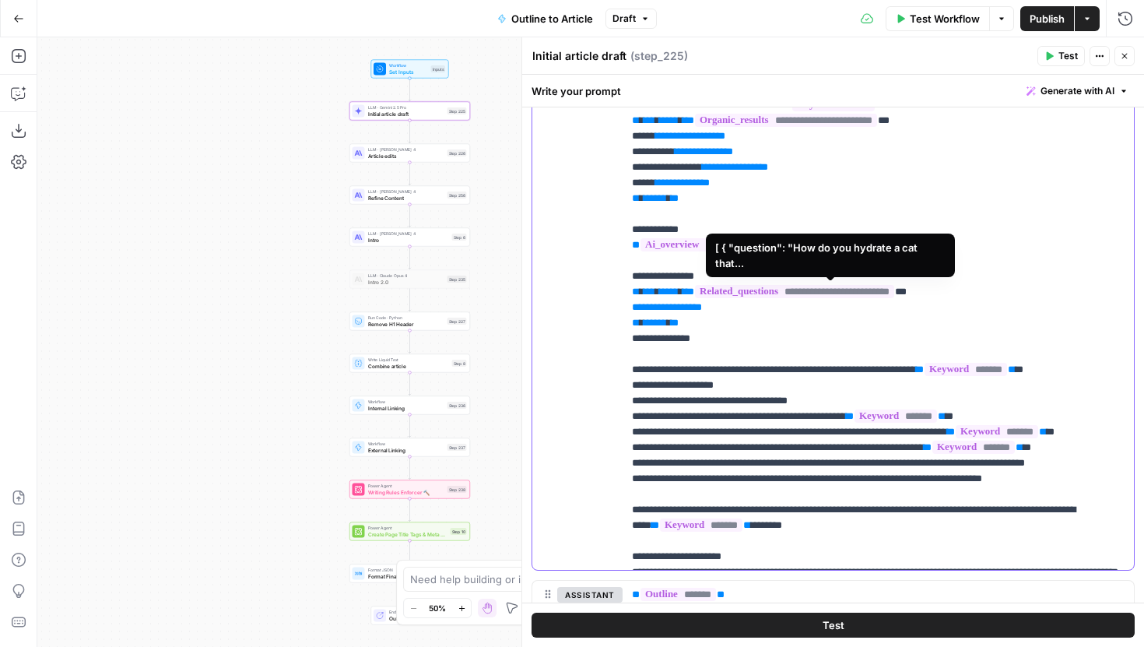
click at [849, 286] on span "**********" at bounding box center [794, 291] width 199 height 13
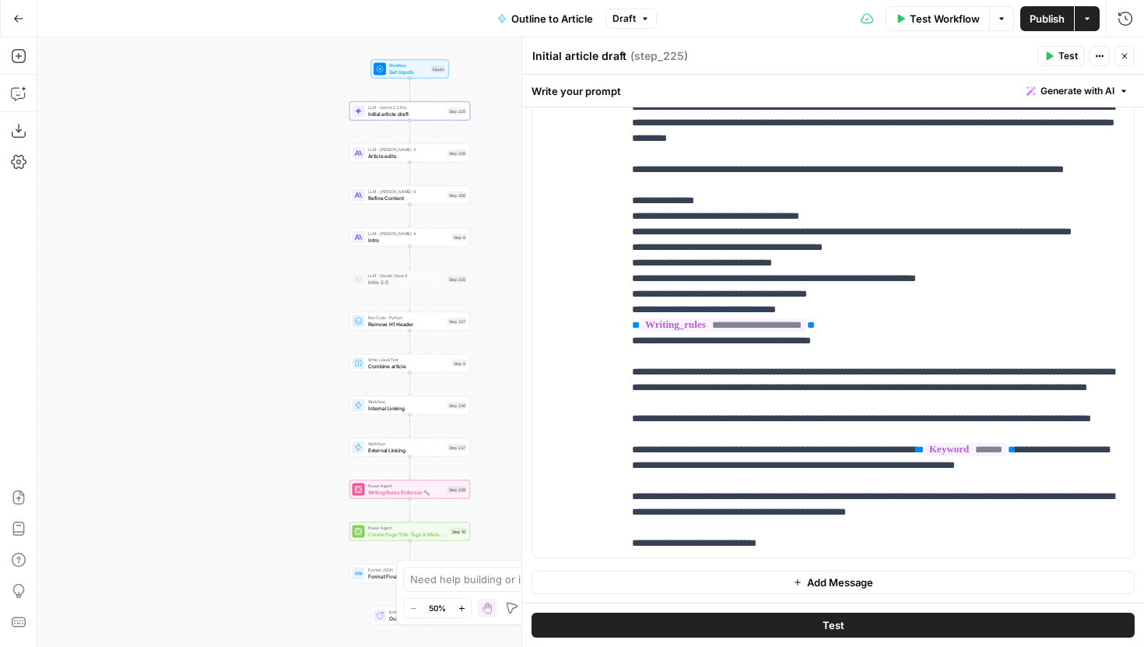
scroll to position [624, 0]
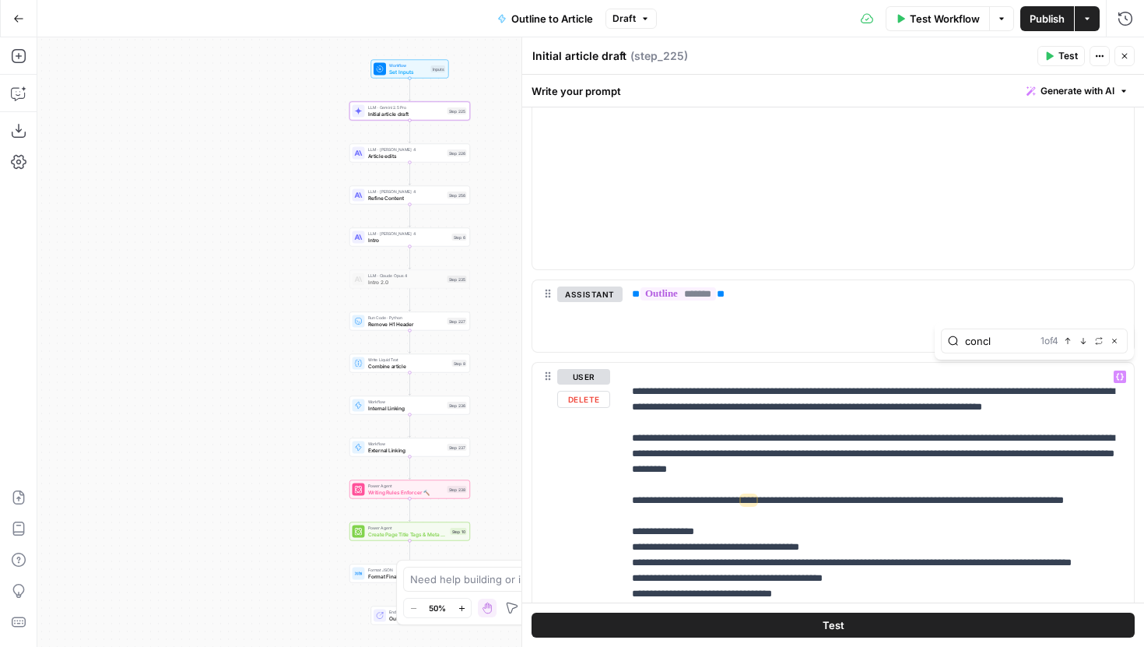
type input "conclu"
click at [1117, 345] on button "Close" at bounding box center [1114, 341] width 12 height 12
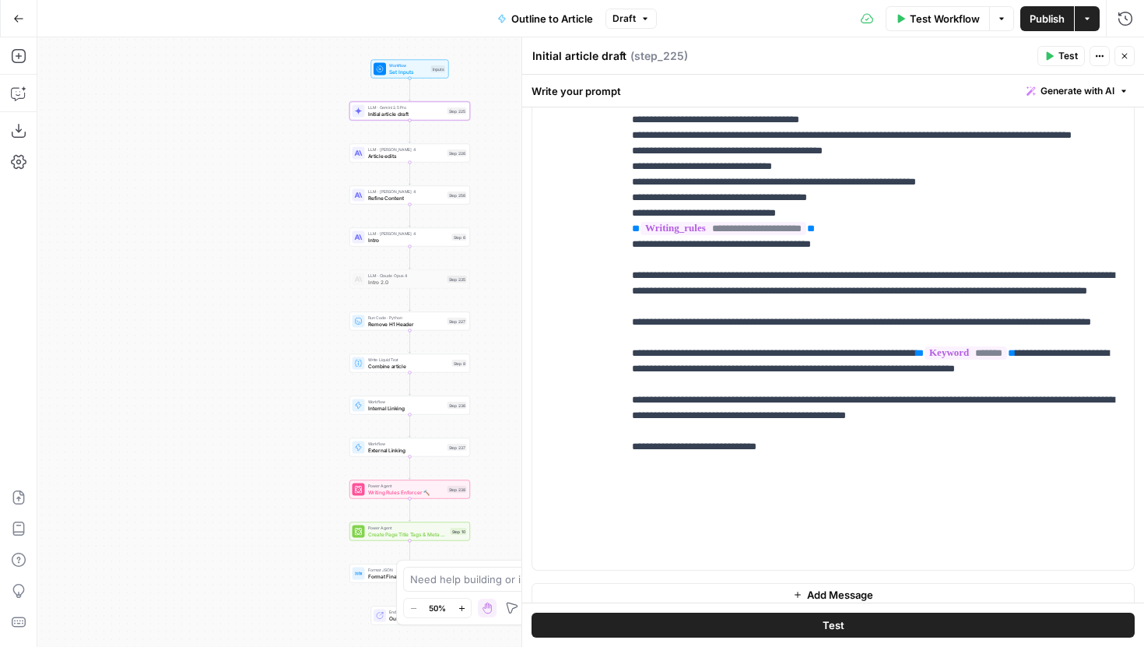
scroll to position [1133, 0]
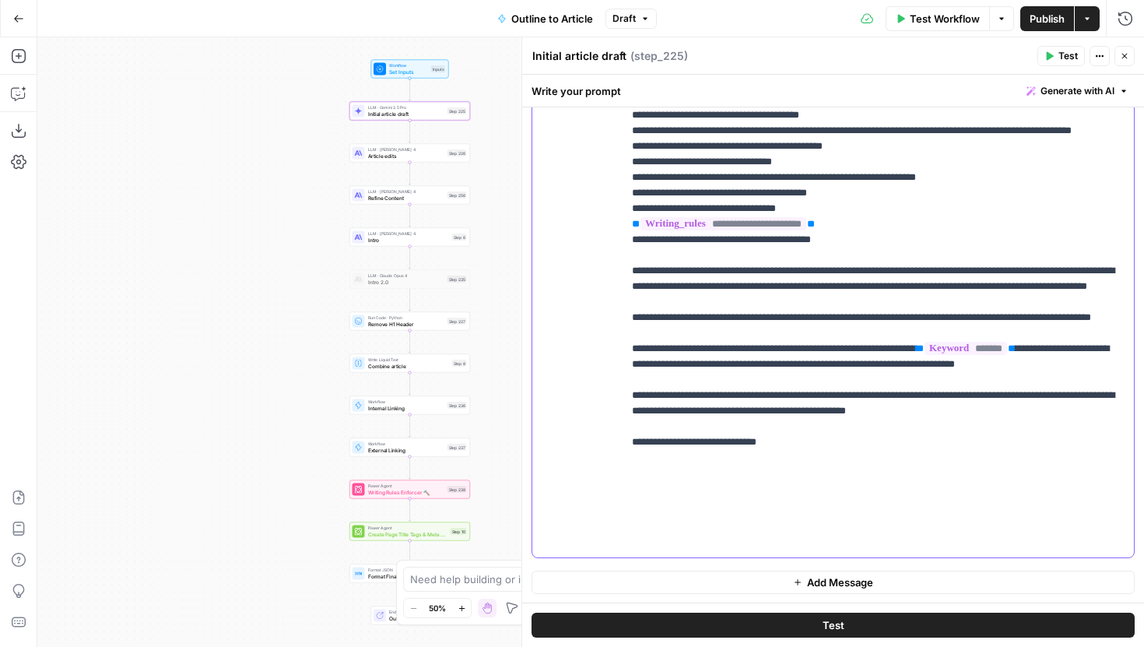
drag, startPoint x: 844, startPoint y: 360, endPoint x: 633, endPoint y: 330, distance: 213.1
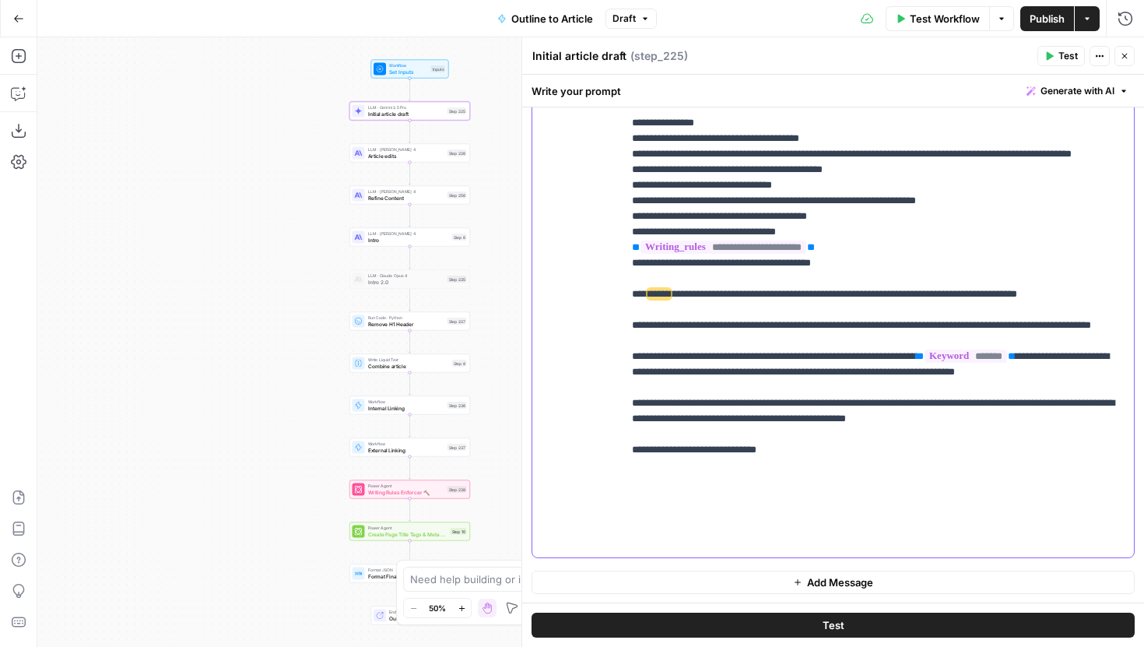
scroll to position [608, 0]
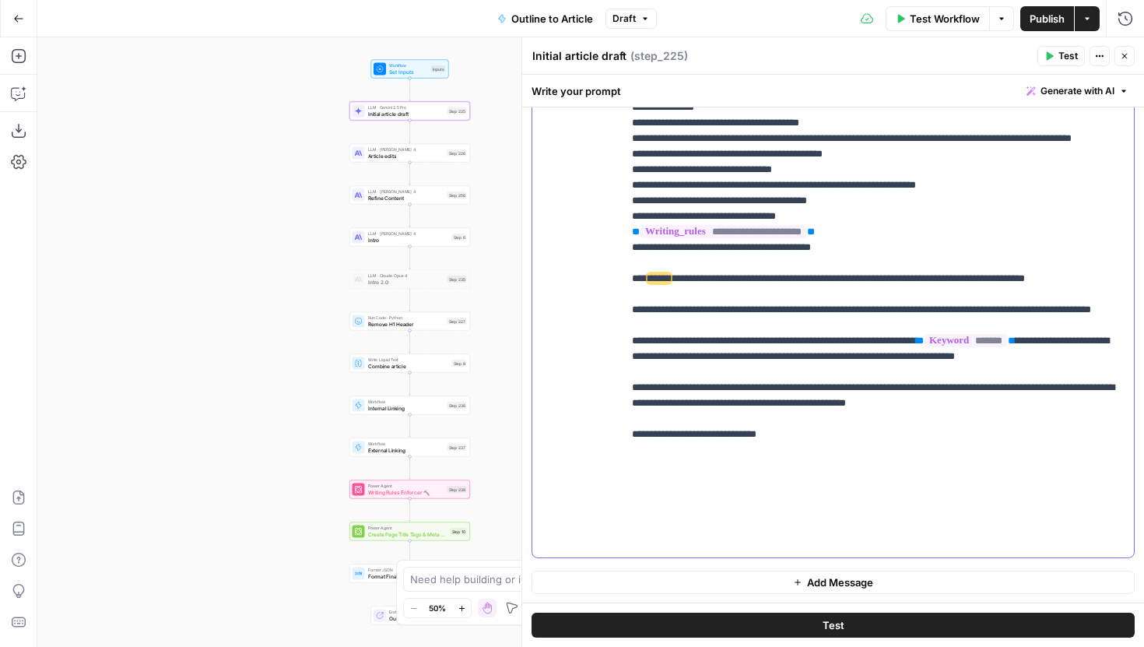
drag, startPoint x: 694, startPoint y: 364, endPoint x: 624, endPoint y: 306, distance: 91.8
click at [624, 306] on div "**********" at bounding box center [878, 240] width 511 height 634
copy p "**********"
drag, startPoint x: 705, startPoint y: 406, endPoint x: 629, endPoint y: 313, distance: 120.0
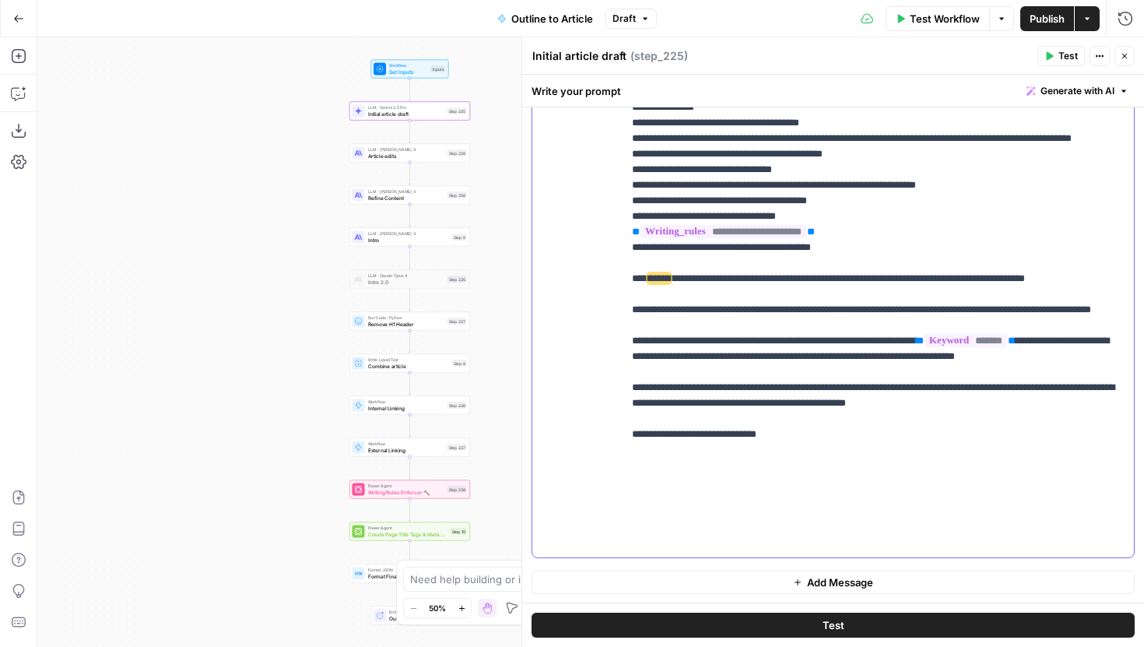
click at [629, 313] on div "**********" at bounding box center [878, 240] width 511 height 634
copy p "**********"
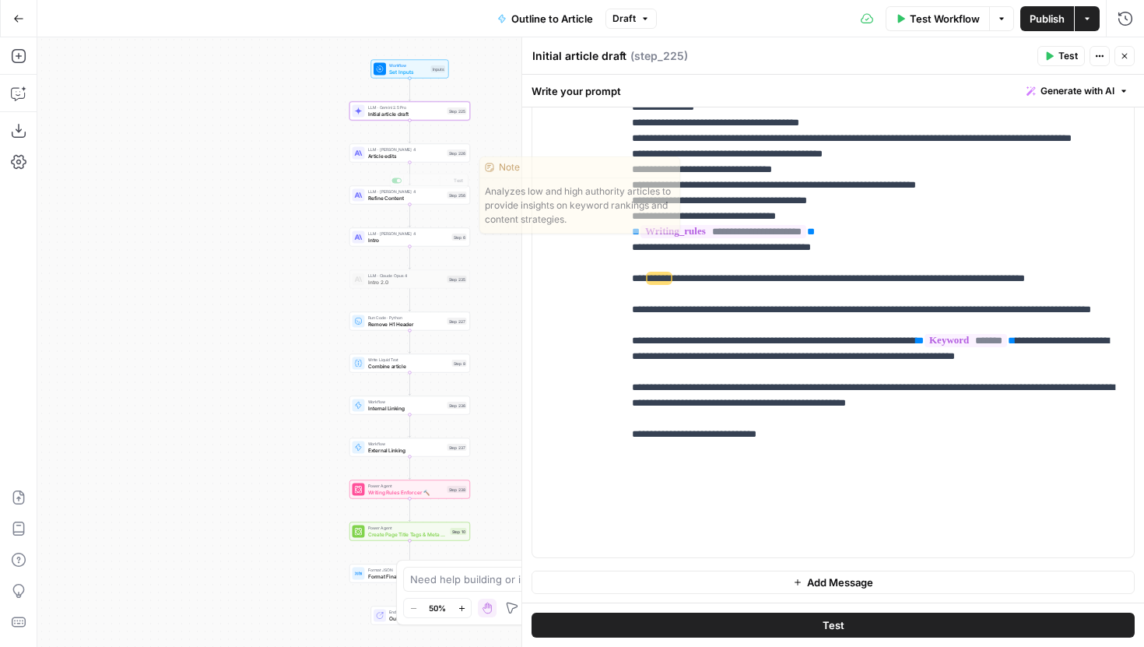
click at [420, 149] on span "LLM · [PERSON_NAME] 4" at bounding box center [406, 149] width 76 height 6
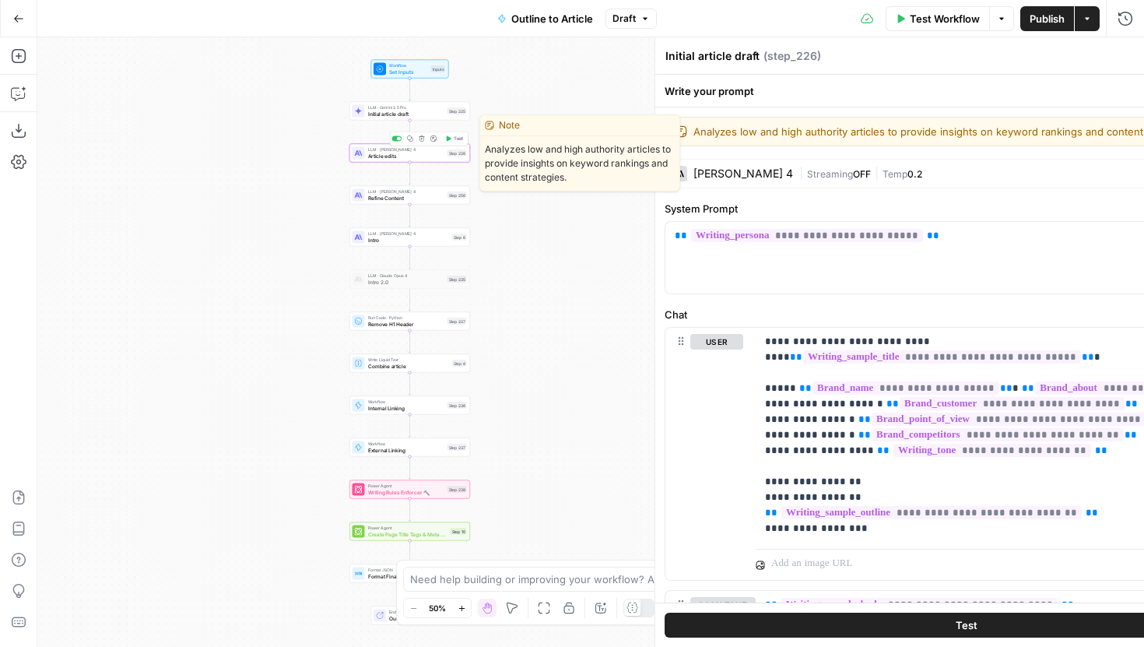
type textarea "Article edits"
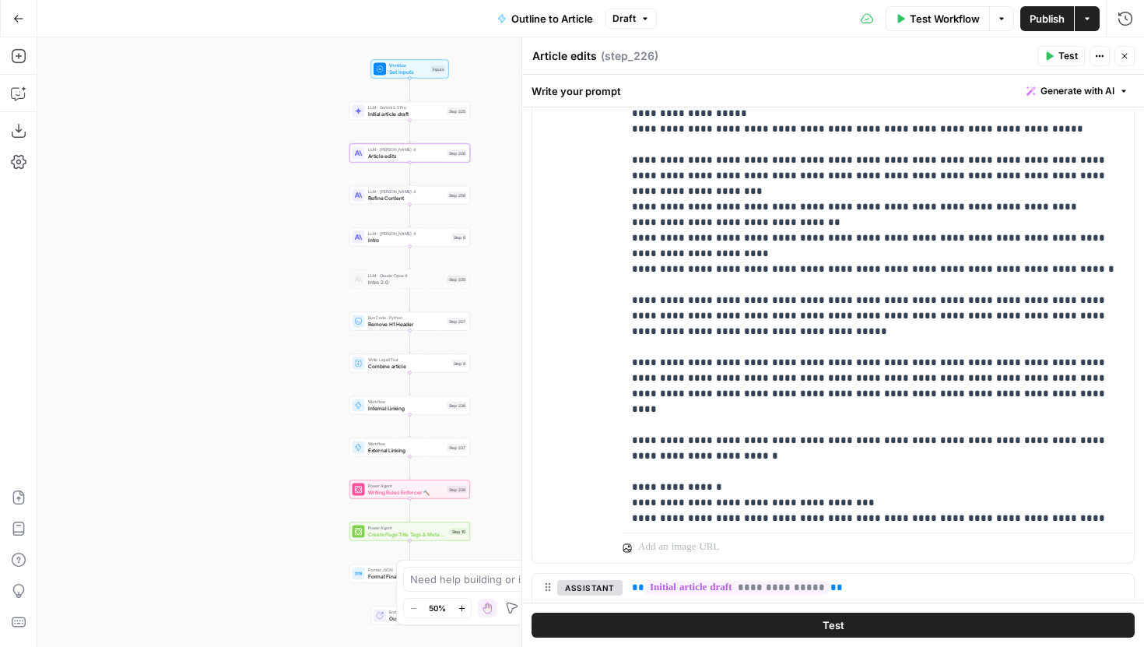
scroll to position [561, 0]
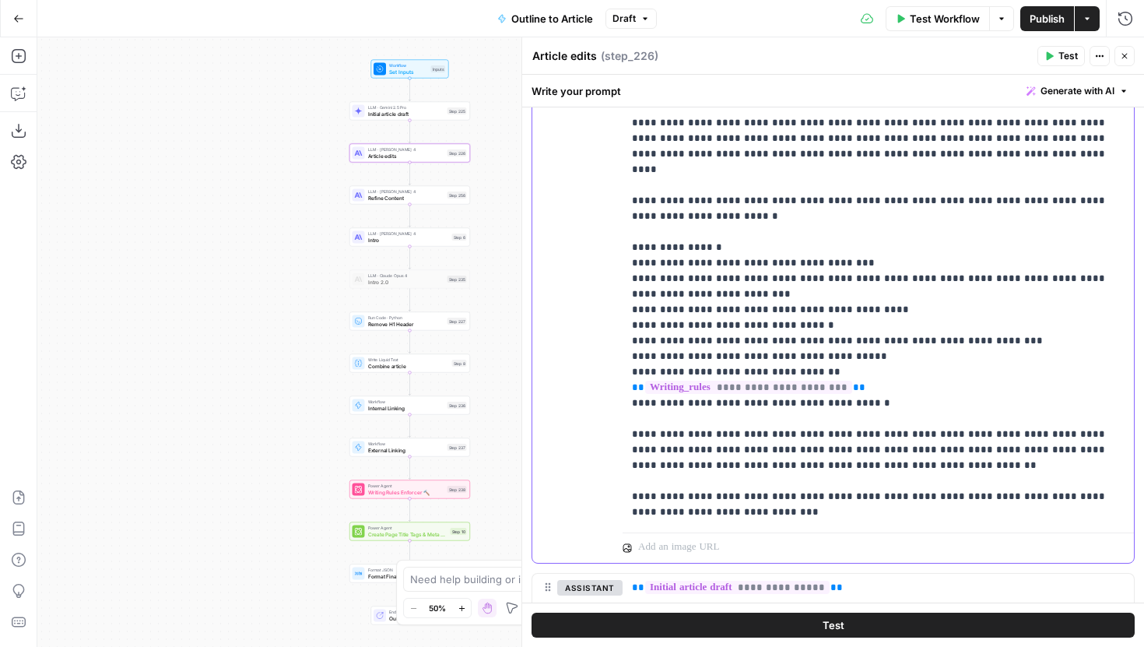
drag, startPoint x: 695, startPoint y: 434, endPoint x: 631, endPoint y: 327, distance: 124.3
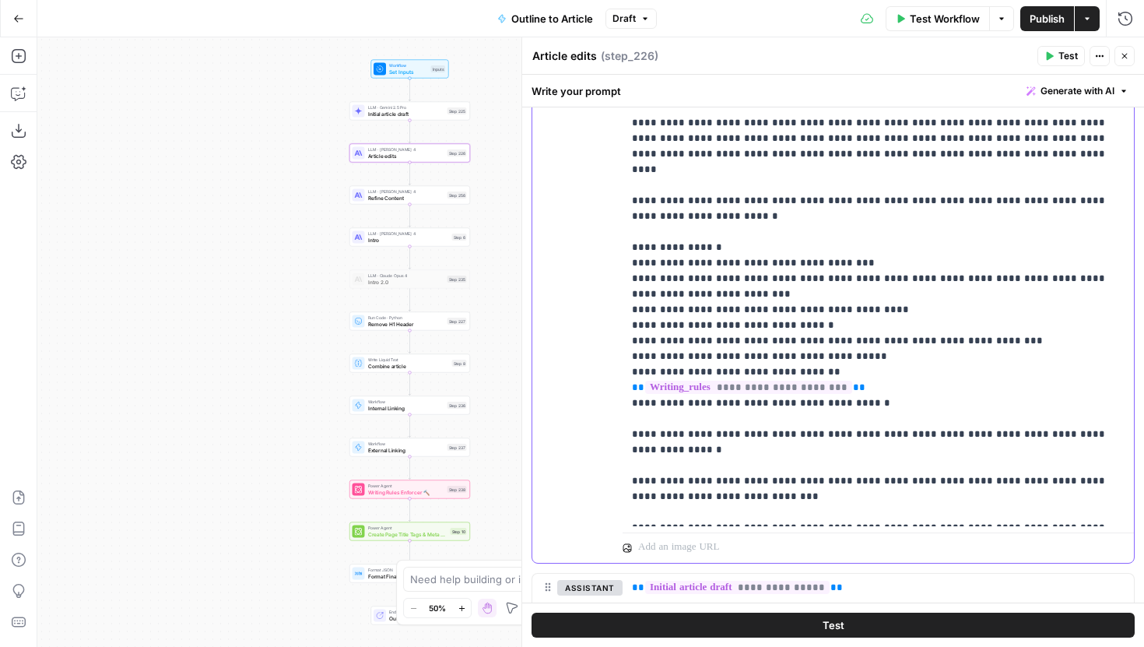
scroll to position [546, 0]
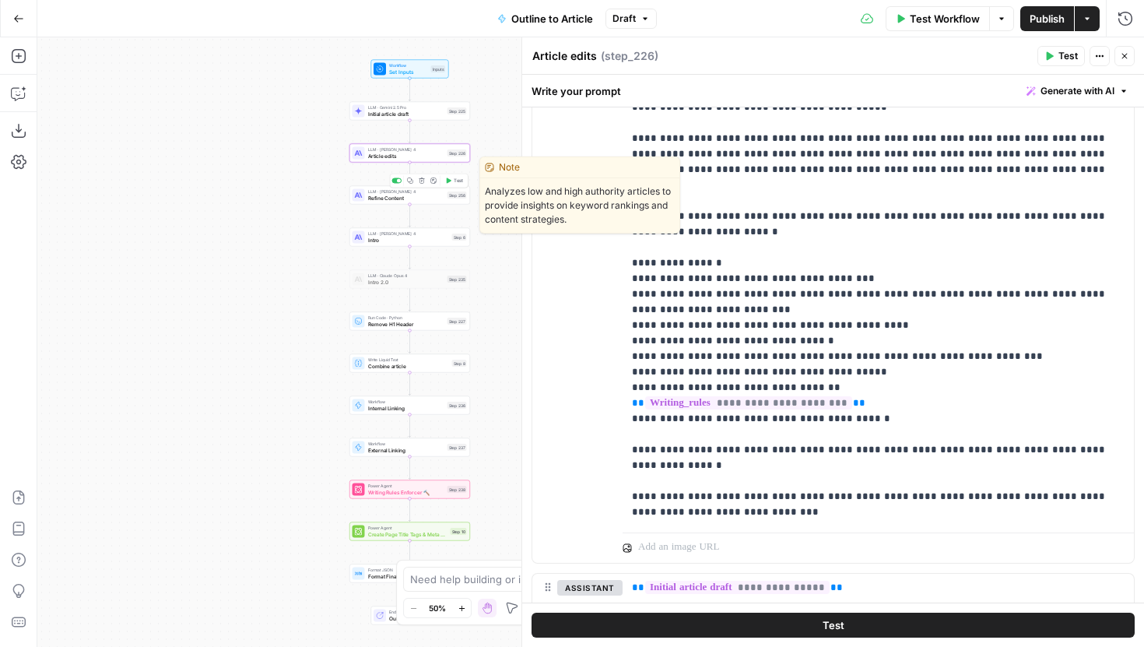
click at [443, 198] on span "Refine Content" at bounding box center [406, 198] width 76 height 8
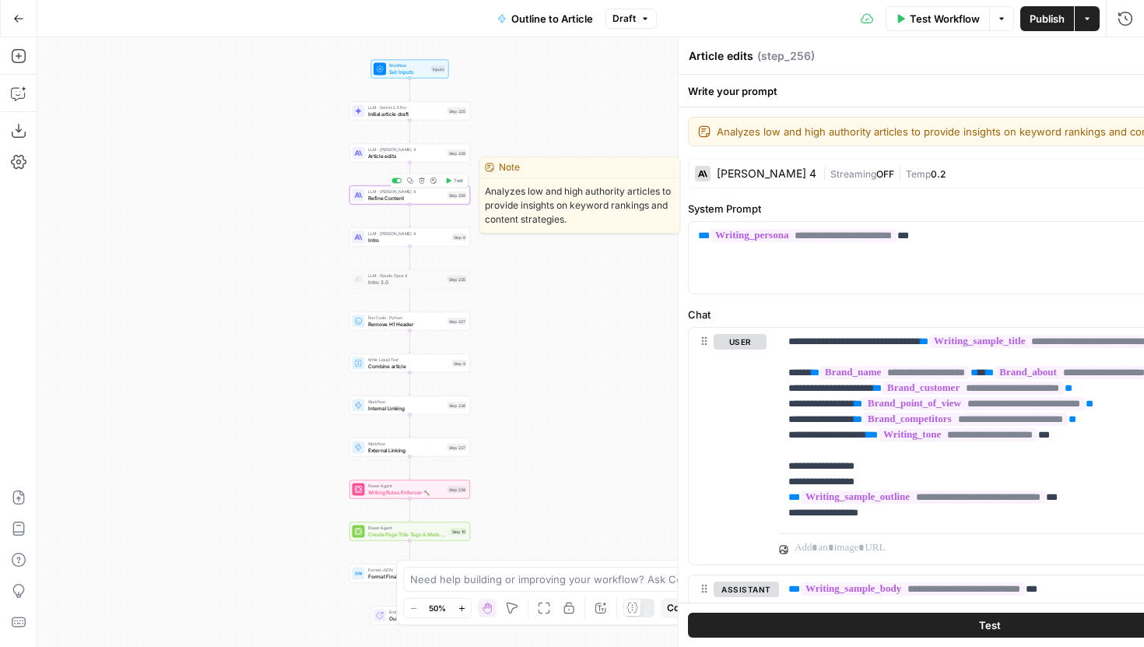
type textarea "Refine Content"
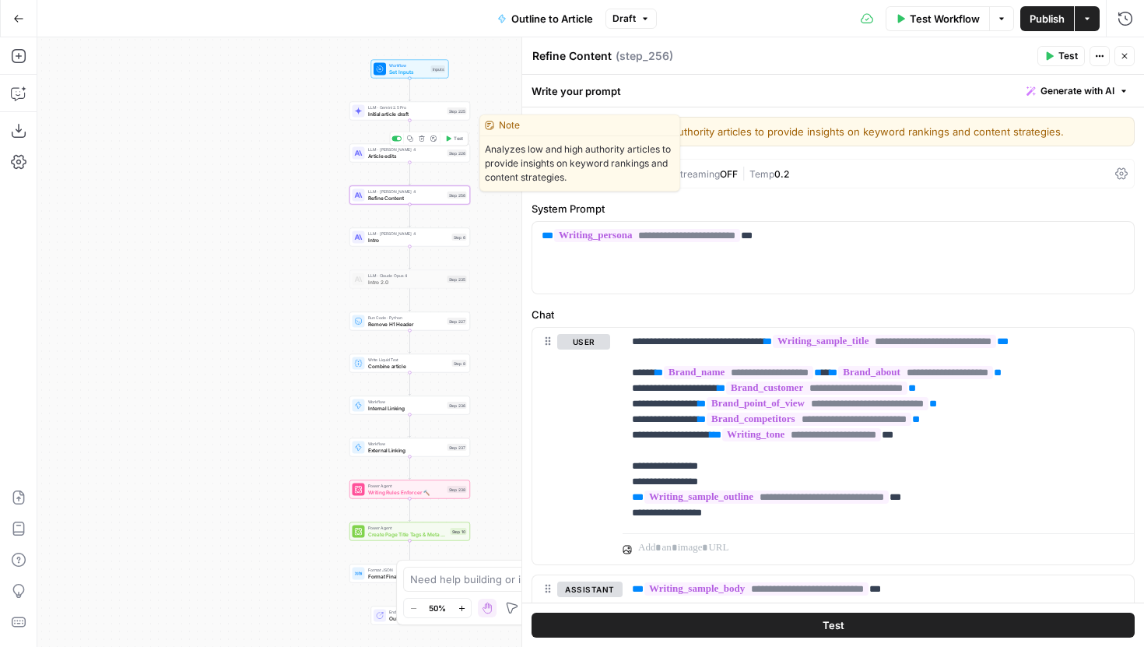
drag, startPoint x: 443, startPoint y: 155, endPoint x: 451, endPoint y: 155, distance: 8.6
click at [443, 155] on span "Article edits" at bounding box center [406, 156] width 76 height 8
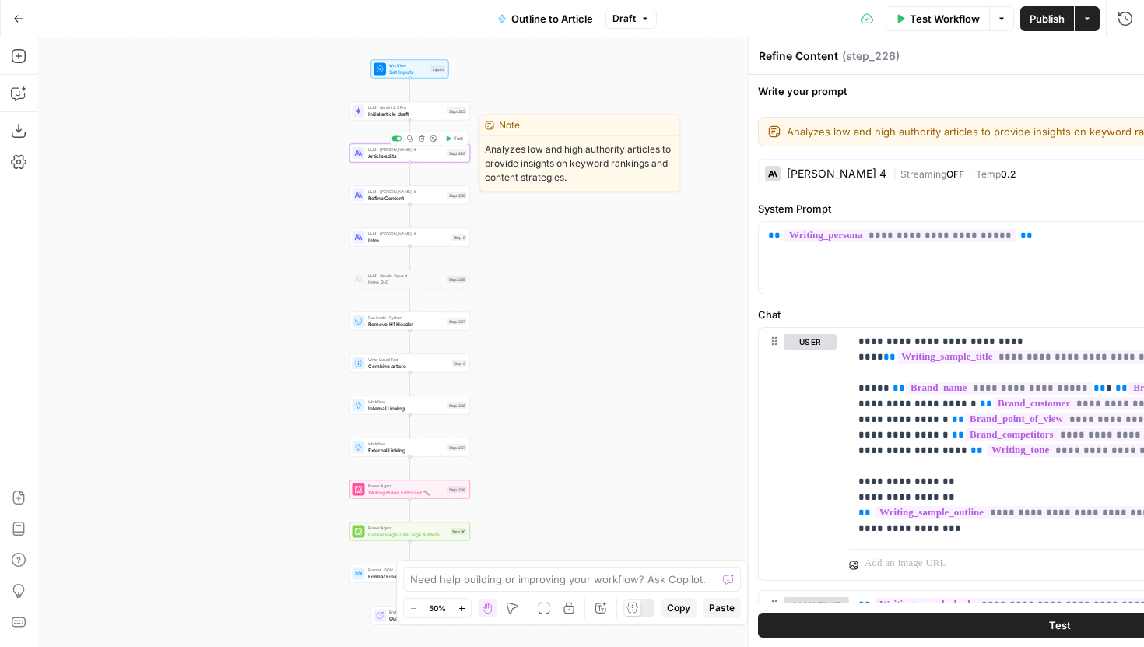
type textarea "Article edits"
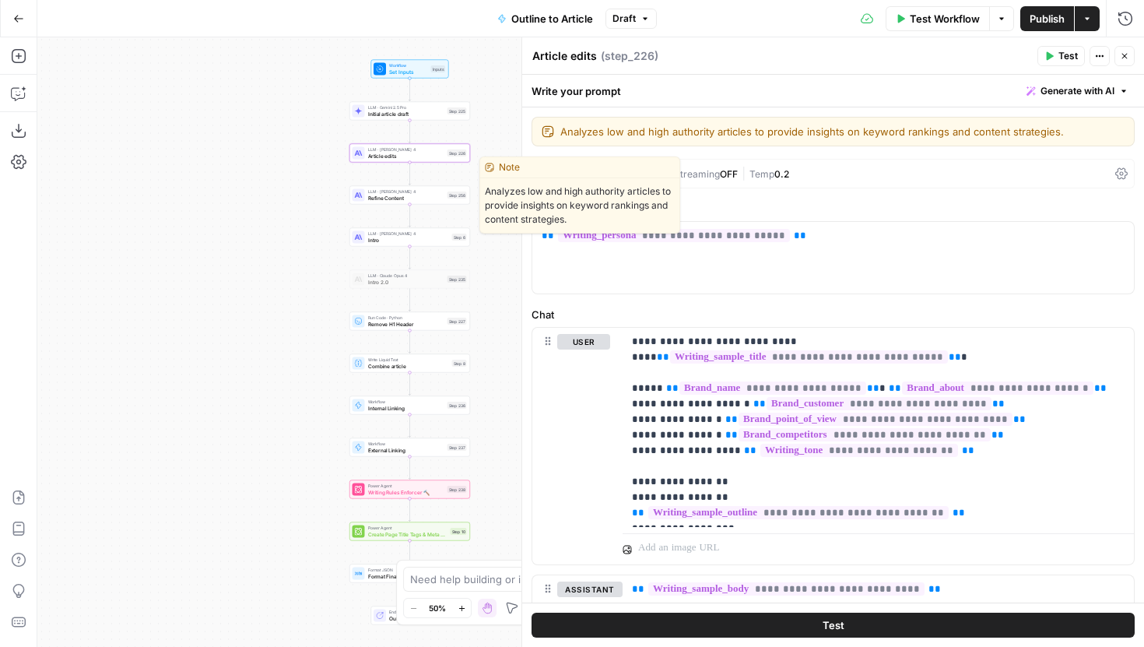
click at [433, 194] on span "Refine Content" at bounding box center [406, 198] width 76 height 8
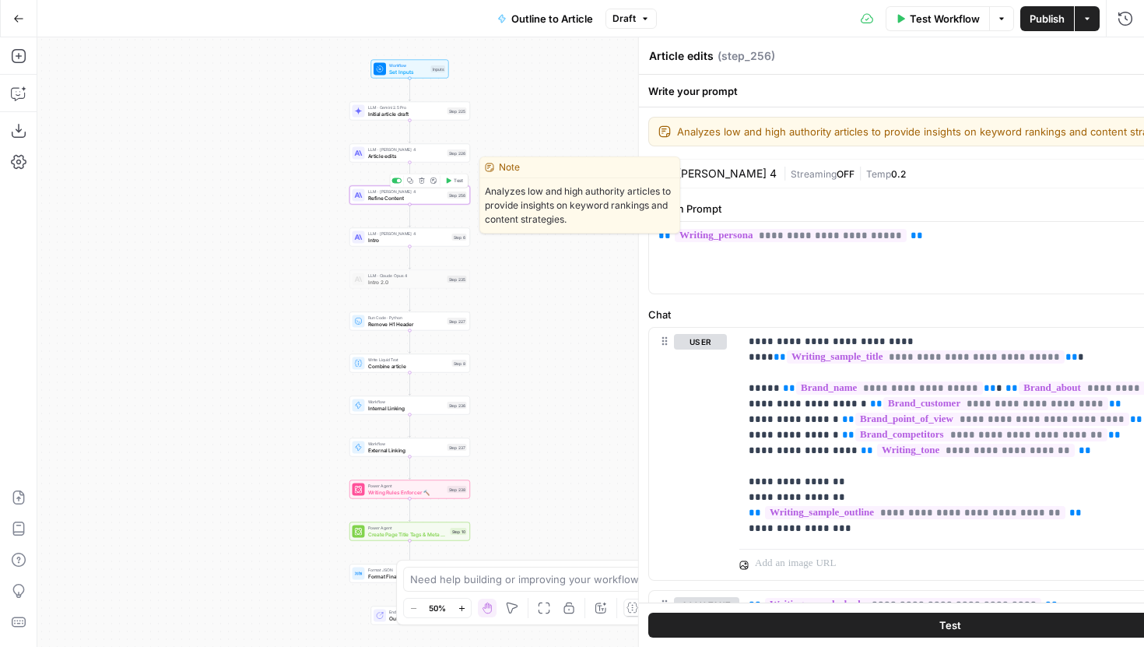
type textarea "Refine Content"
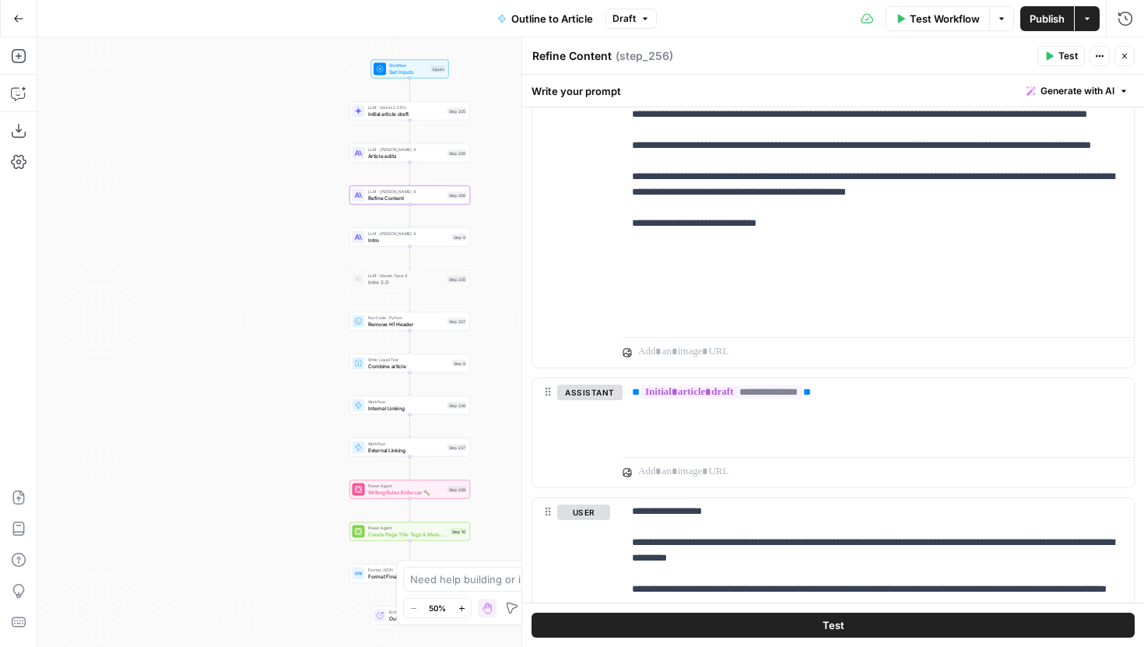
scroll to position [549, 0]
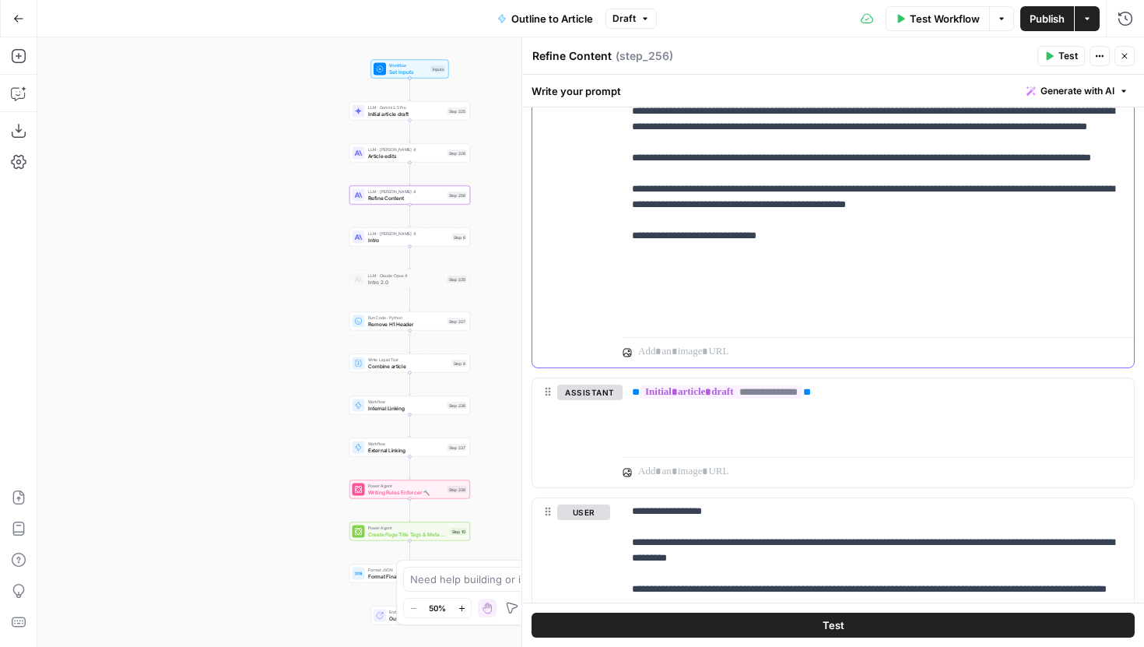
drag, startPoint x: 743, startPoint y: 248, endPoint x: 616, endPoint y: 137, distance: 169.4
click at [616, 137] on div "**********" at bounding box center [833, 31] width 602 height 671
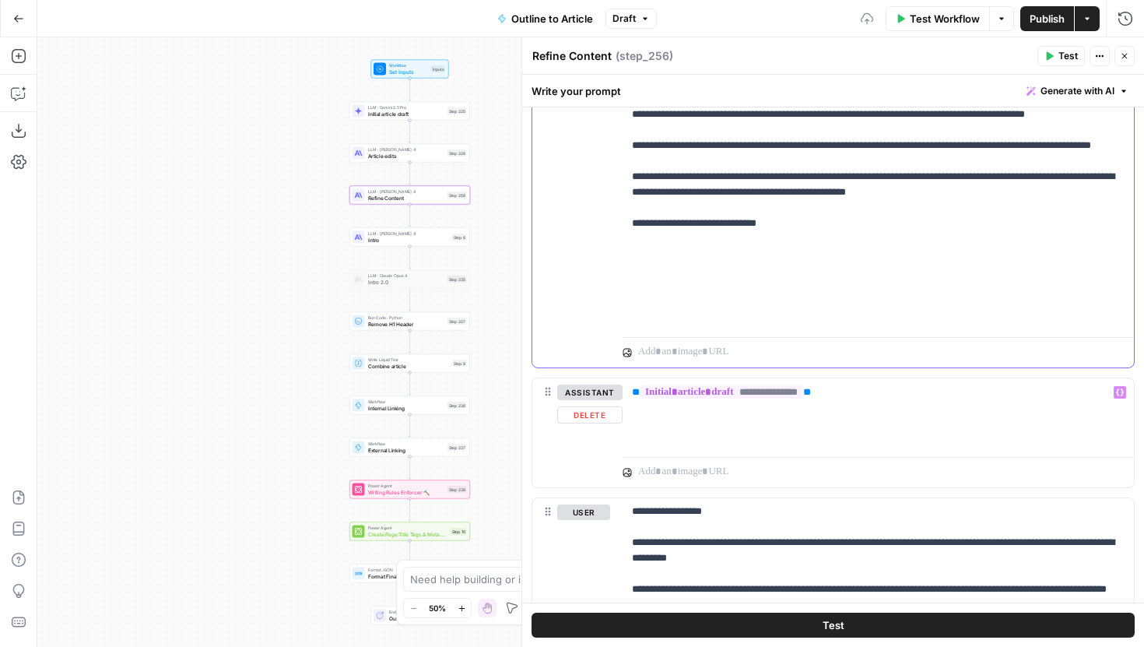
scroll to position [3007, 0]
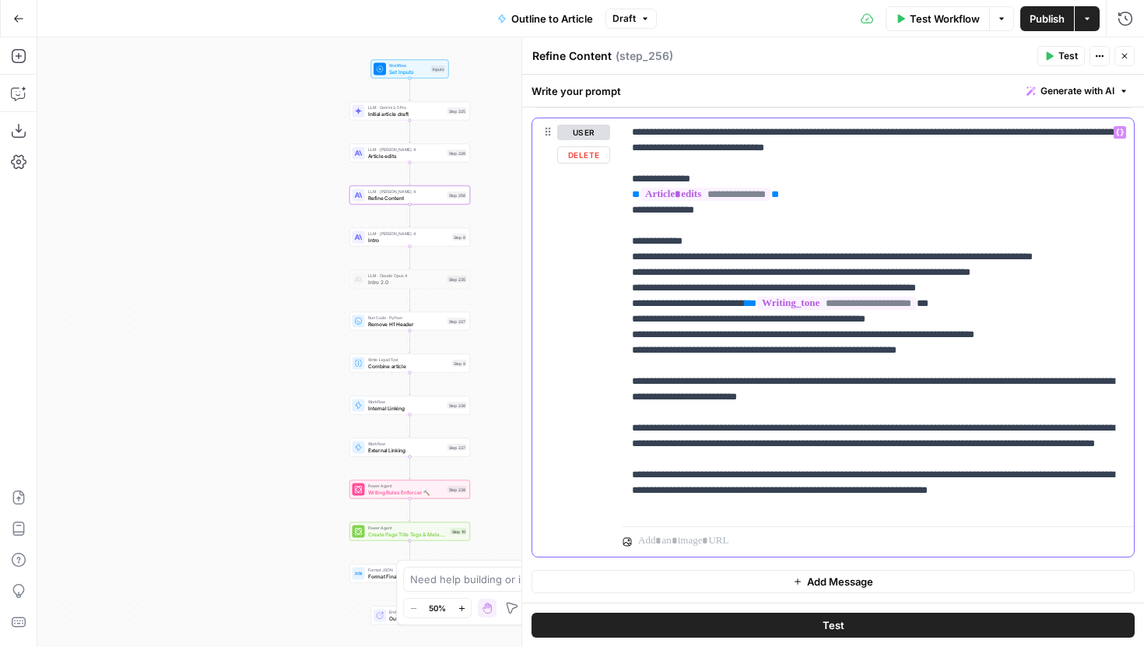
click at [891, 395] on p "**********" at bounding box center [878, 319] width 493 height 389
click at [977, 348] on p "**********" at bounding box center [878, 319] width 493 height 389
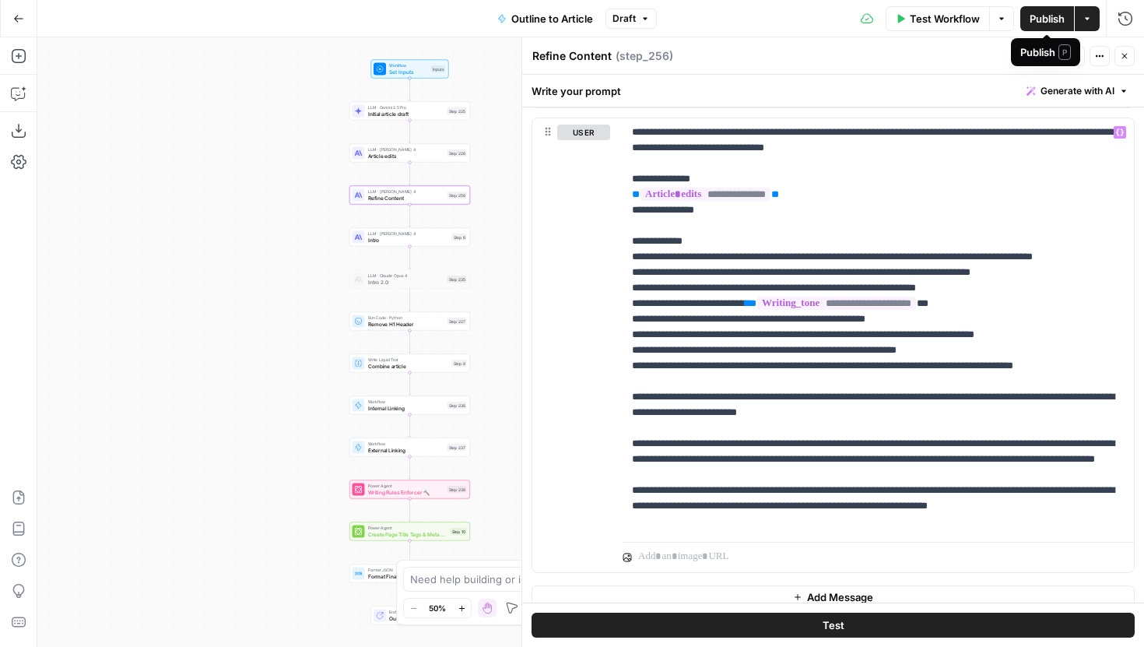
click at [1036, 16] on span "Publish" at bounding box center [1047, 19] width 35 height 16
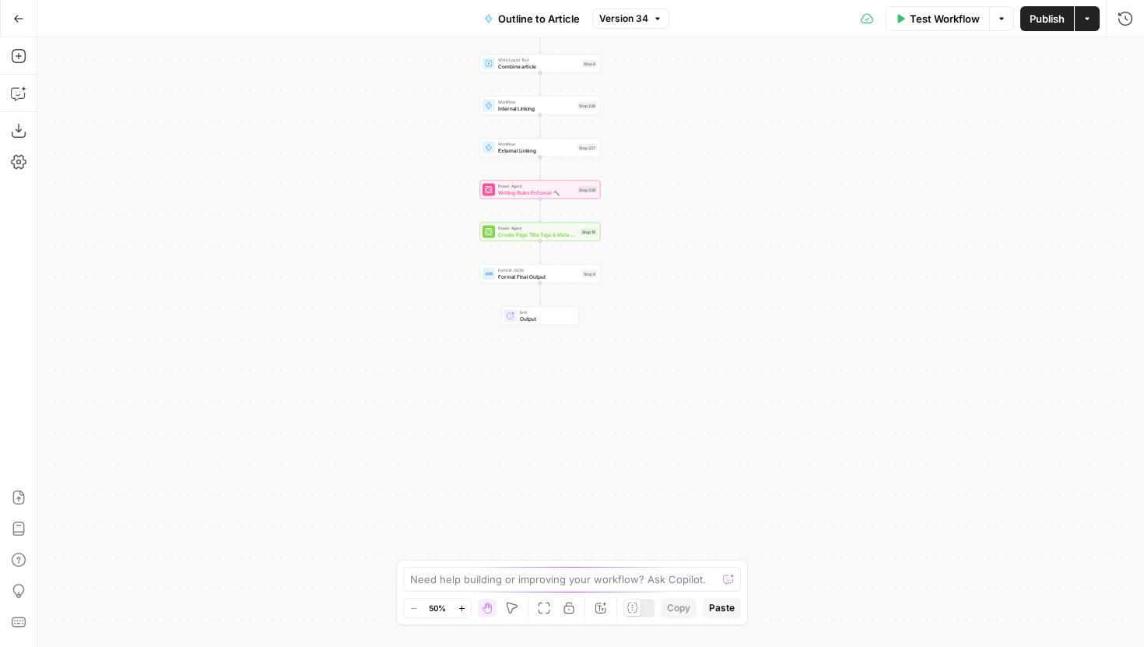
drag, startPoint x: 740, startPoint y: 473, endPoint x: 688, endPoint y: 177, distance: 300.2
click at [688, 177] on div "Workflow Set Inputs Inputs LLM · Gemini 2.5 Pro Initial article draft Step 225 …" at bounding box center [590, 342] width 1107 height 610
click at [575, 195] on div "Power Agent Writing Rules Enforcer 🔨 Step 238 Copy step Delete step Add Note Te…" at bounding box center [539, 189] width 114 height 13
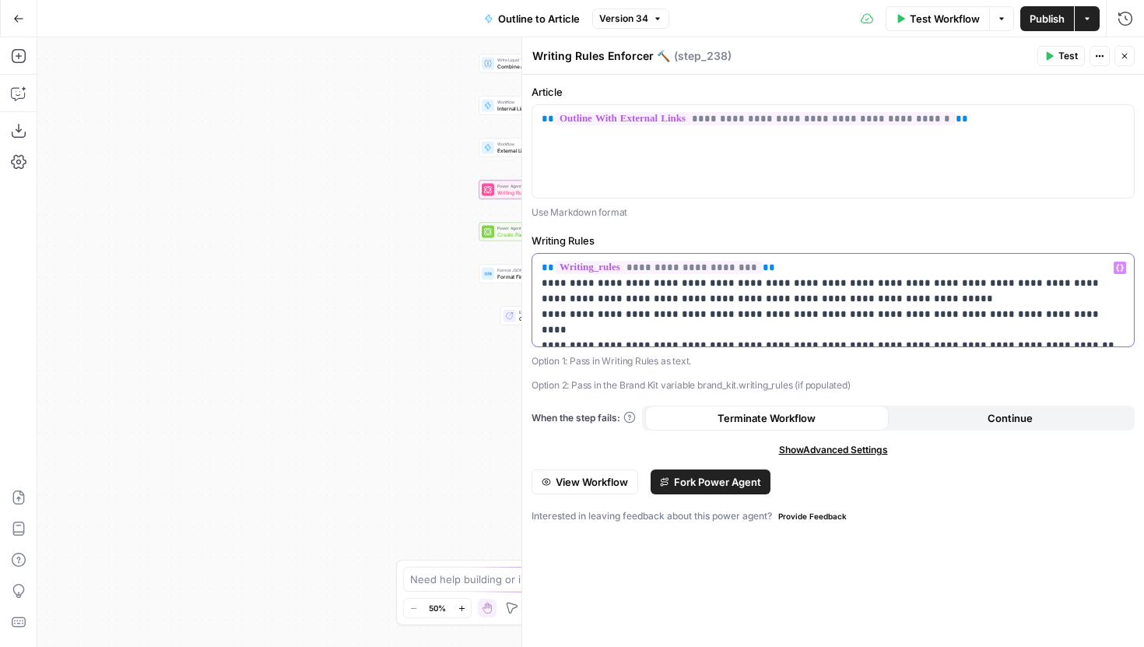
click at [1047, 327] on p "**********" at bounding box center [833, 299] width 583 height 78
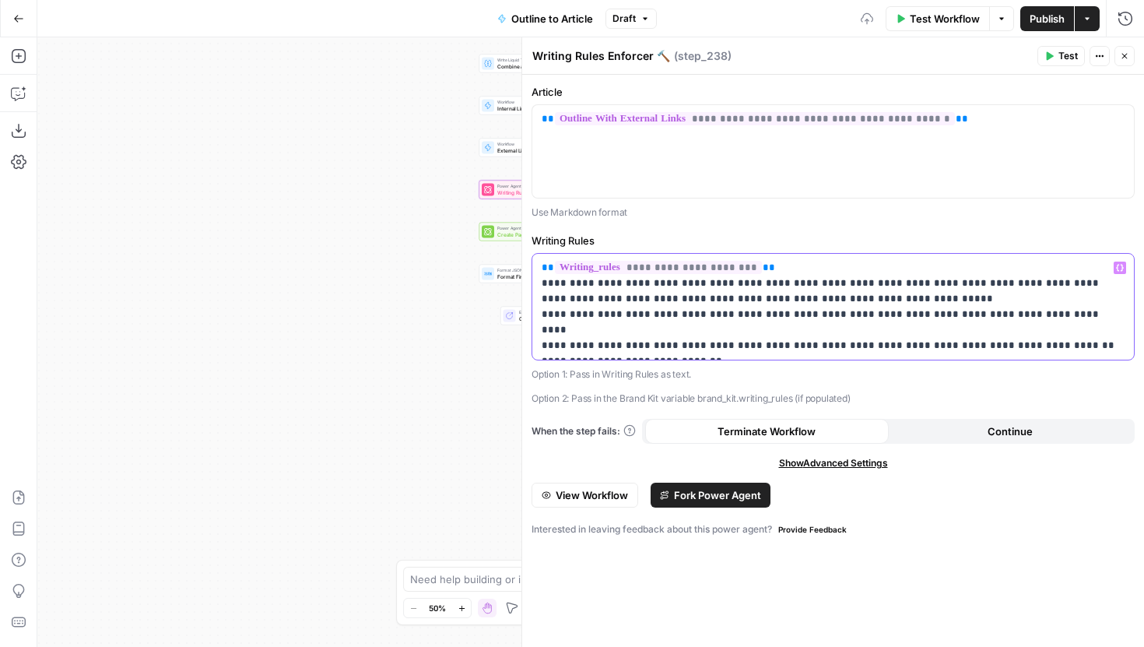
click at [711, 342] on p "**********" at bounding box center [833, 306] width 583 height 93
click at [1046, 17] on span "Publish" at bounding box center [1047, 19] width 35 height 16
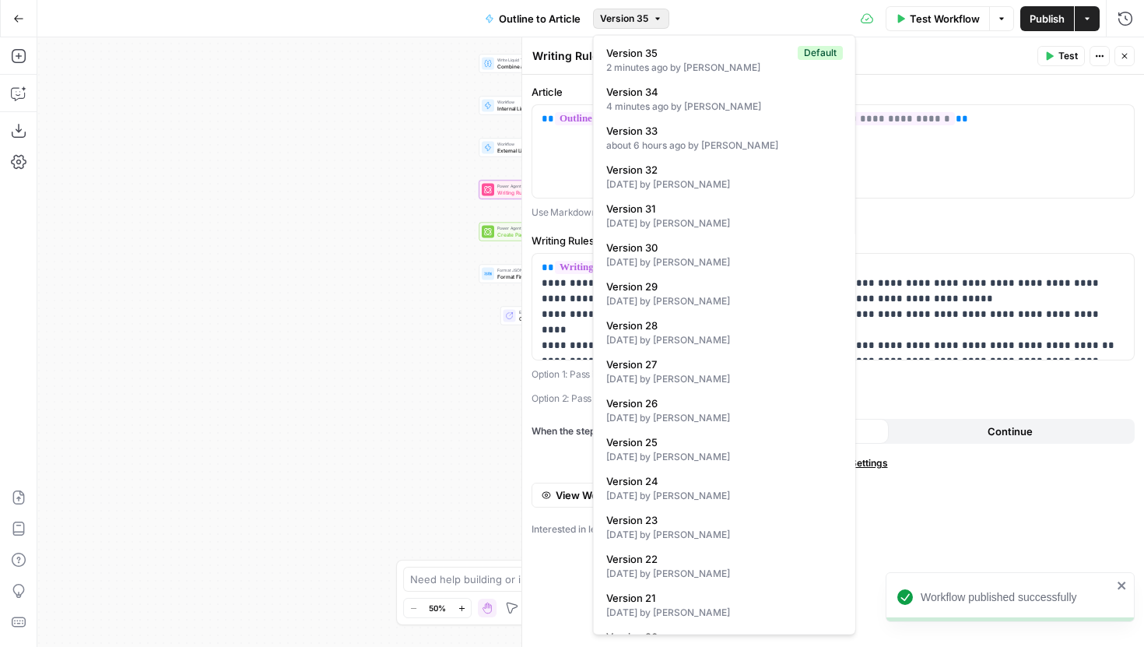
click at [658, 19] on icon "button" at bounding box center [657, 18] width 9 height 9
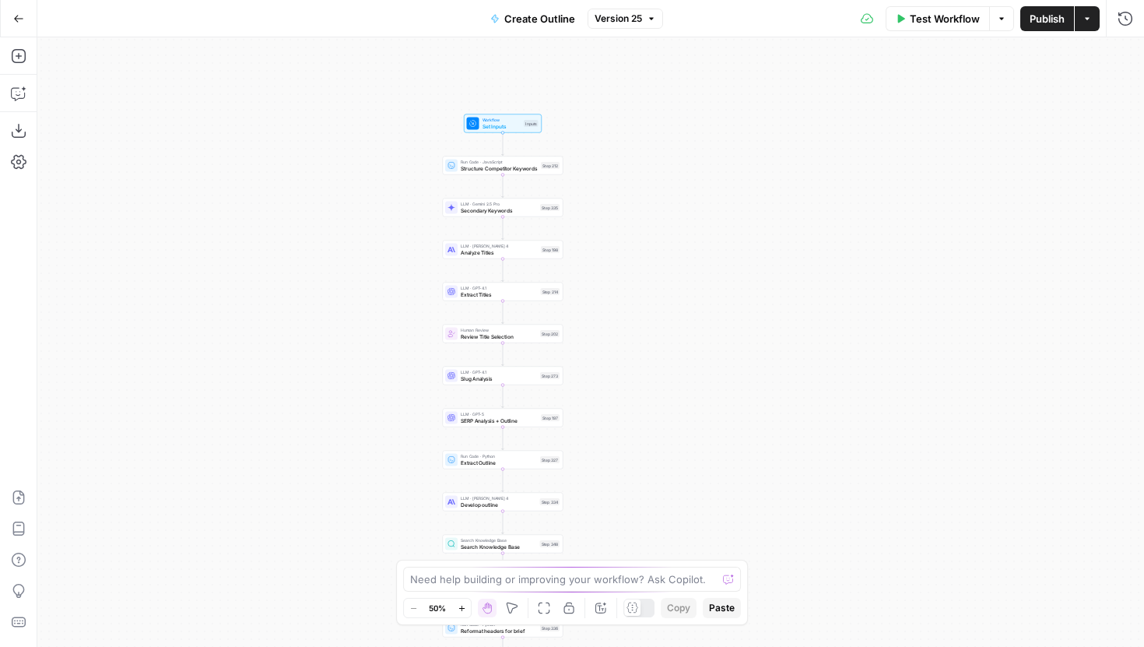
drag, startPoint x: 504, startPoint y: 277, endPoint x: 416, endPoint y: 373, distance: 130.0
click at [416, 373] on div "Workflow Set Inputs Inputs Run Code · JavaScript Structure Competitor Keywords …" at bounding box center [590, 342] width 1107 height 610
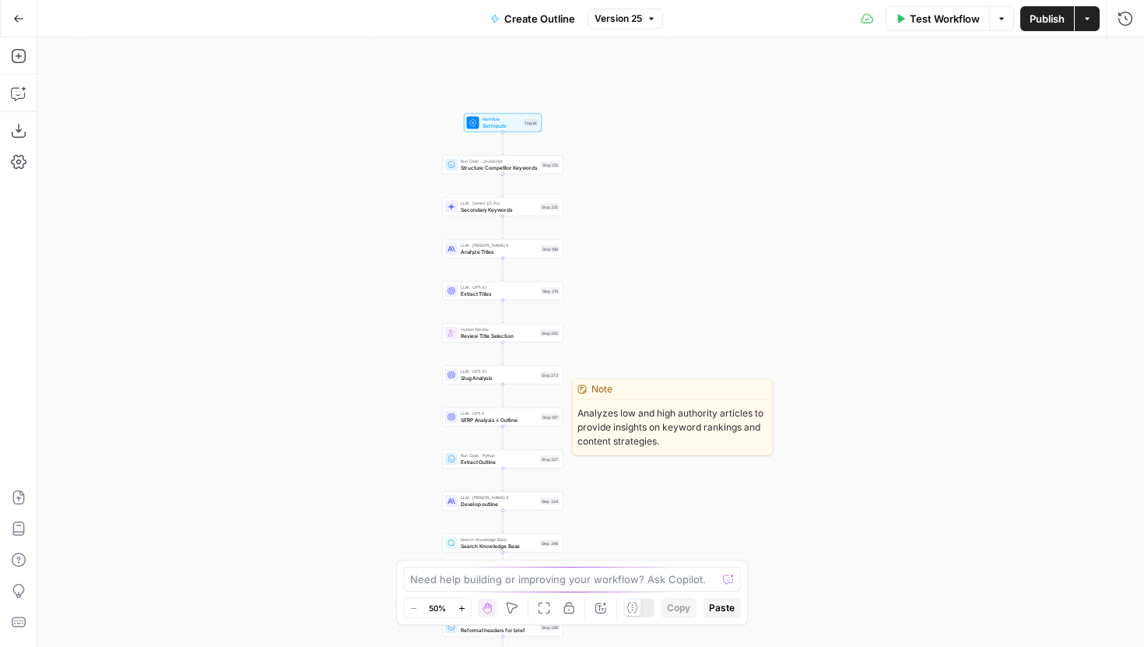
click at [491, 416] on span "SERP Analysis + Outline" at bounding box center [499, 420] width 77 height 8
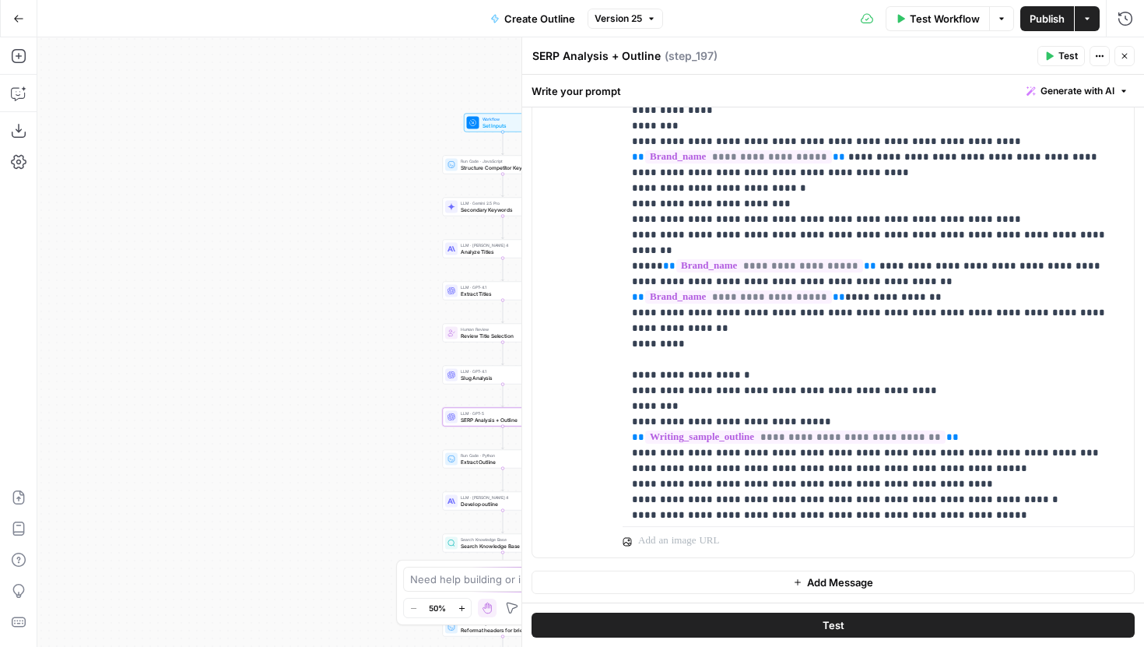
scroll to position [1925, 0]
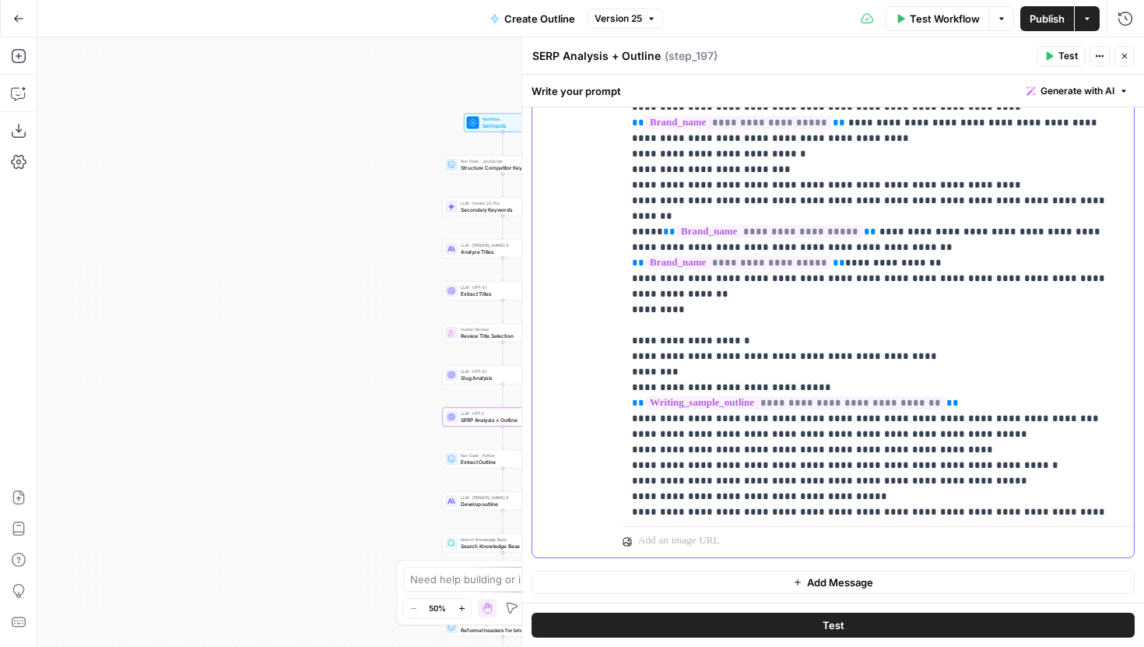
click at [1046, 23] on span "Publish" at bounding box center [1047, 19] width 35 height 16
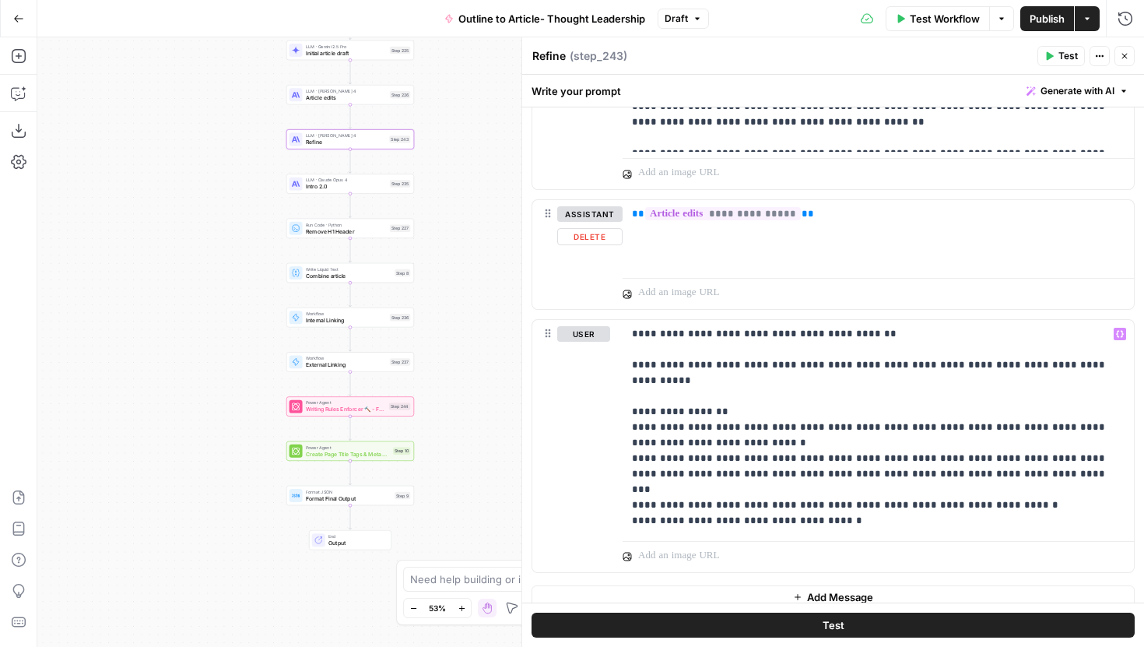
scroll to position [2760, 0]
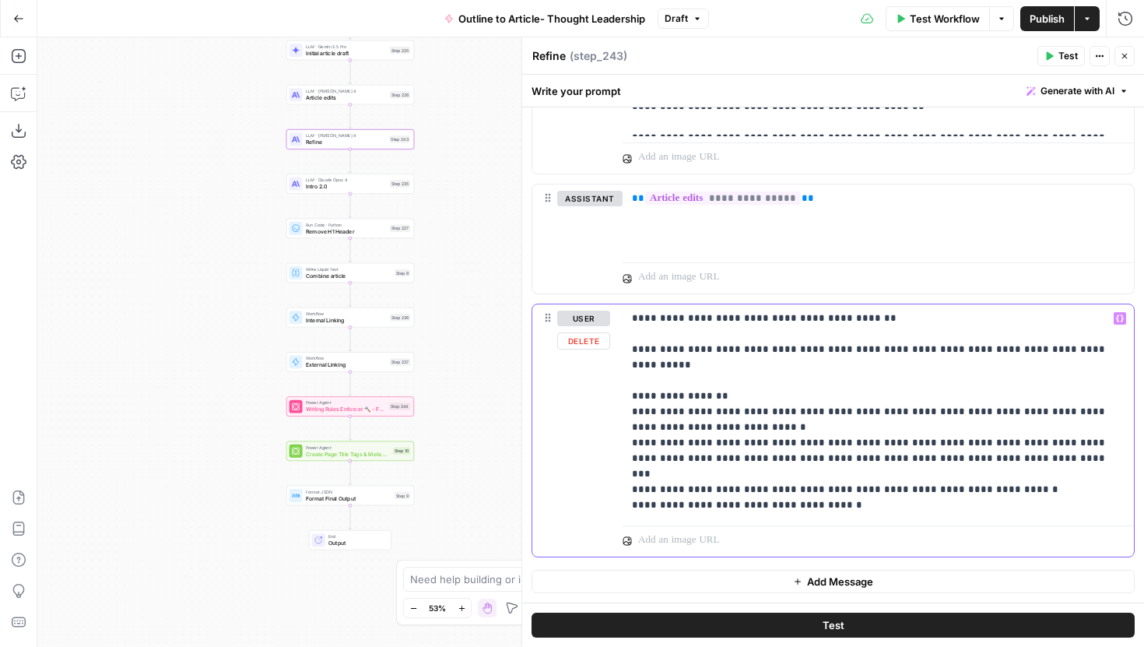
click at [831, 472] on p "**********" at bounding box center [878, 412] width 493 height 202
click at [1038, 25] on span "Publish" at bounding box center [1047, 19] width 35 height 16
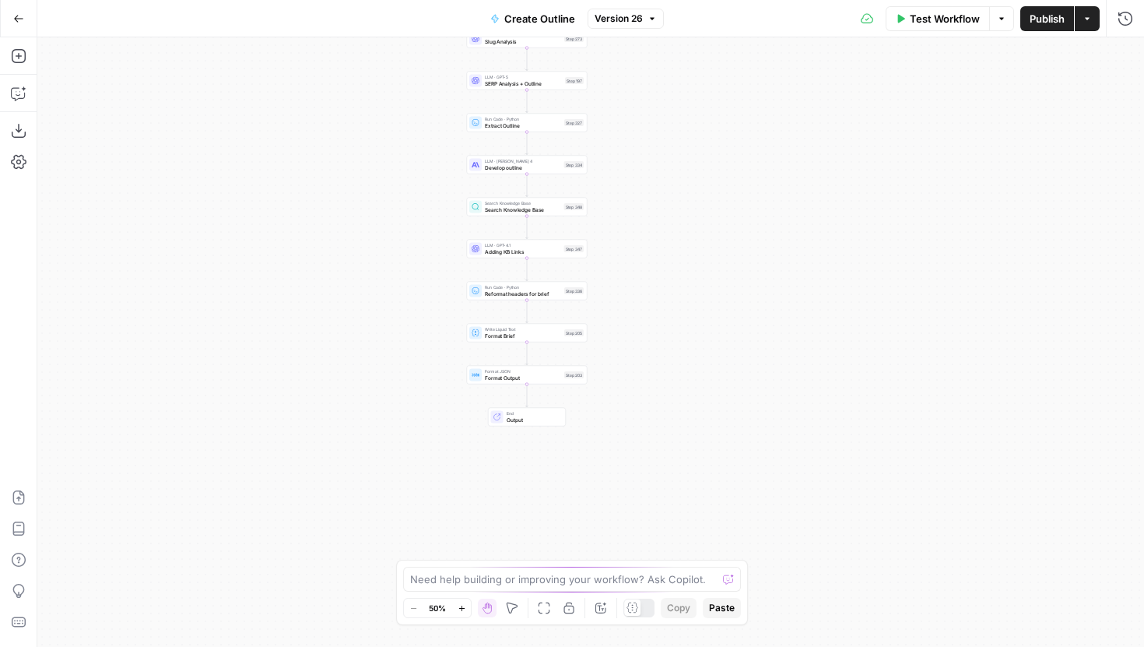
drag, startPoint x: 759, startPoint y: 450, endPoint x: 691, endPoint y: 201, distance: 258.1
click at [691, 201] on div "Workflow Set Inputs Inputs Run Code · JavaScript Structure Competitor Keywords …" at bounding box center [590, 342] width 1107 height 610
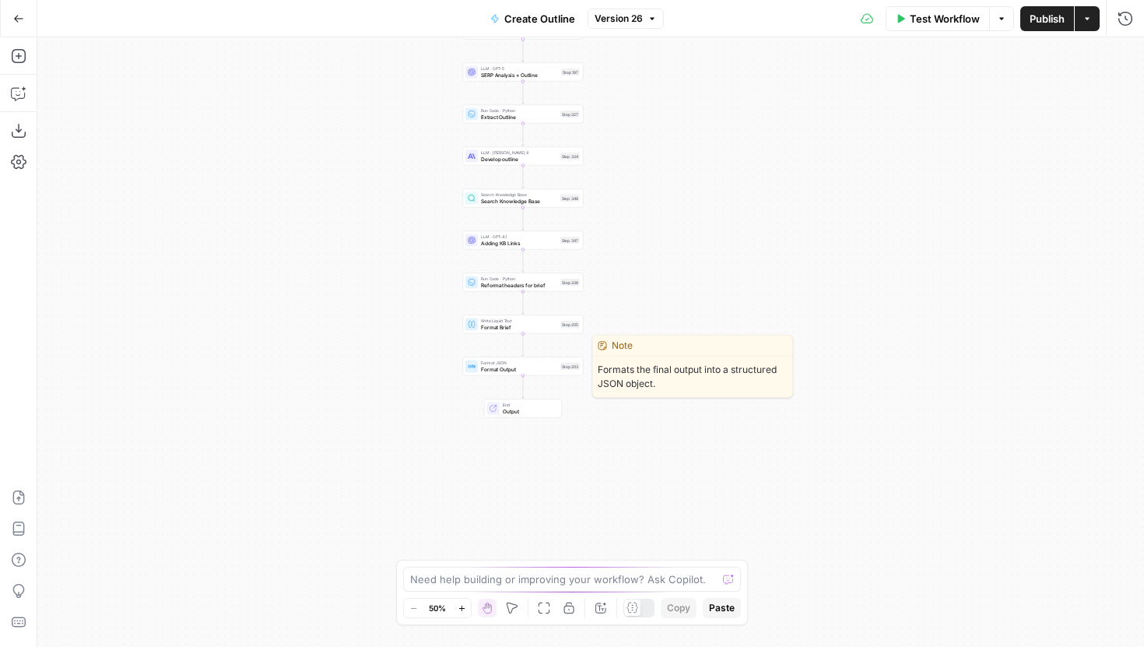
click at [567, 371] on div "Format JSON Format Output Step 203 Copy step Delete step Edit Note Test" at bounding box center [522, 366] width 114 height 13
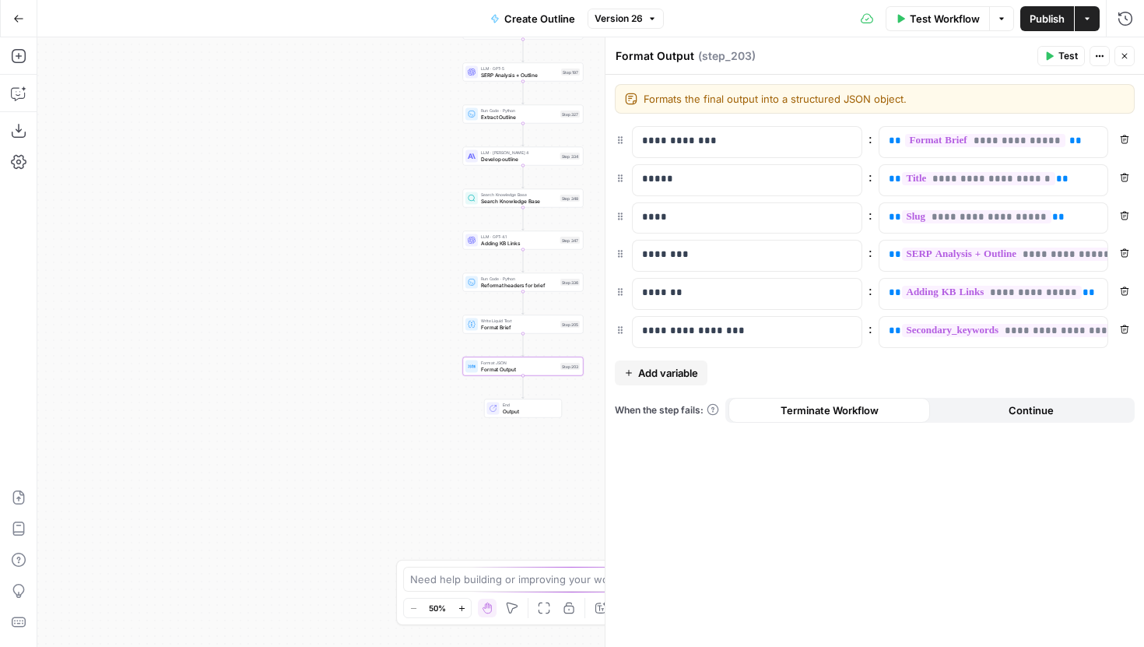
drag, startPoint x: 406, startPoint y: 348, endPoint x: 296, endPoint y: 353, distance: 110.7
click at [296, 353] on div "Workflow Set Inputs Inputs Run Code · JavaScript Structure Competitor Keywords …" at bounding box center [590, 342] width 1107 height 610
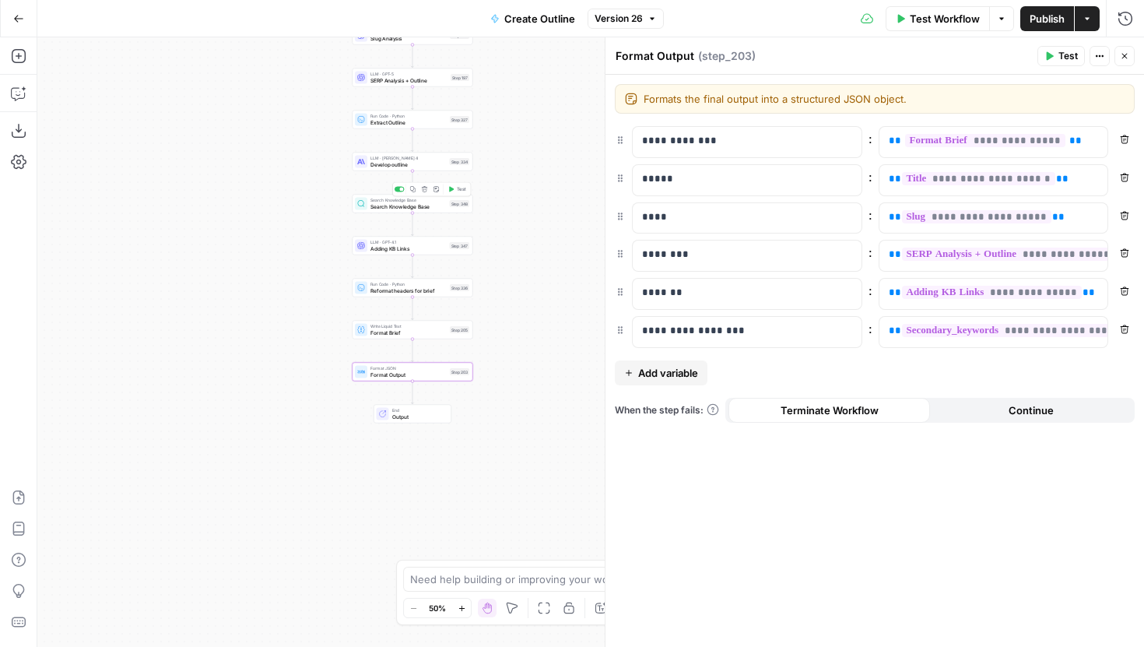
click at [439, 247] on span "Adding KB Links" at bounding box center [409, 248] width 76 height 8
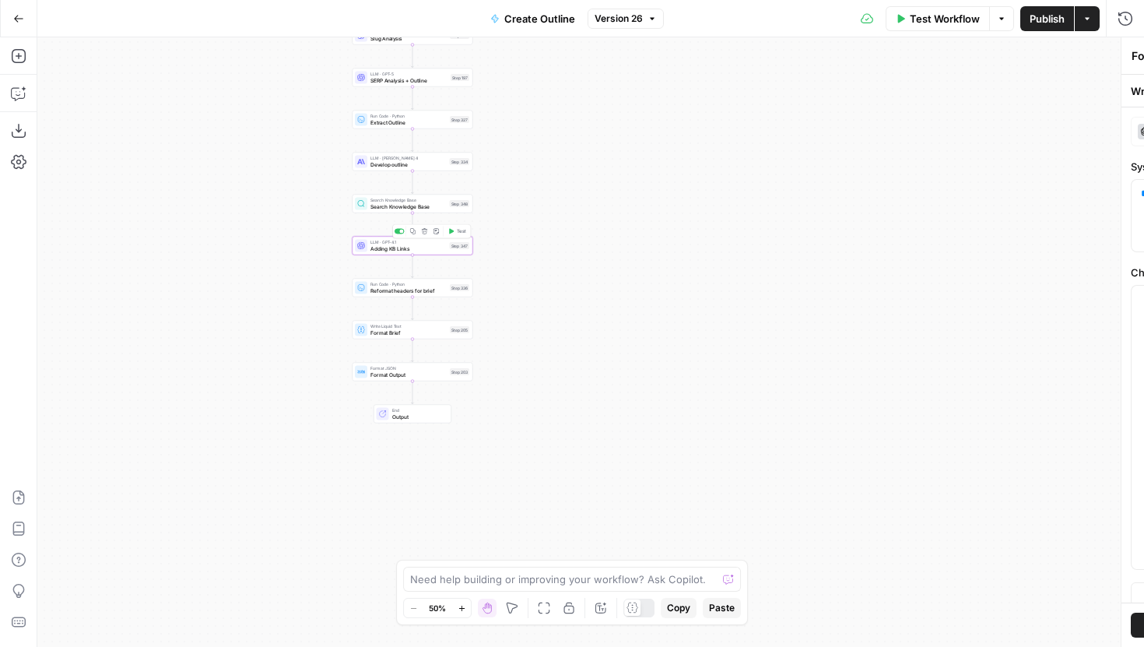
type textarea "Adding KB Links"
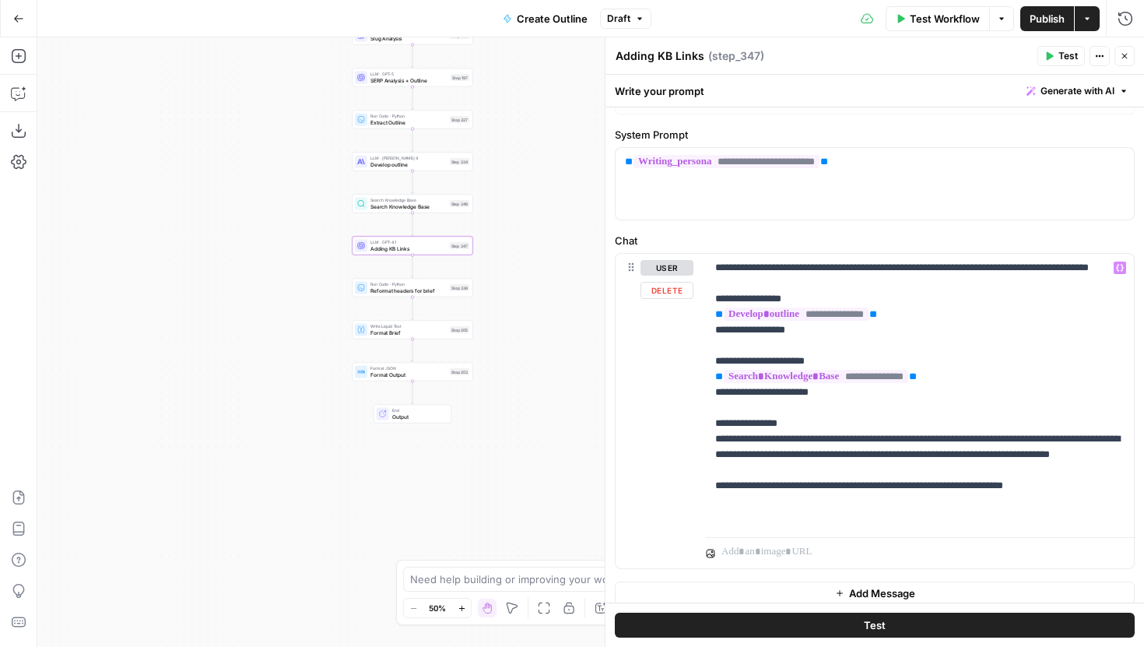
scroll to position [44, 0]
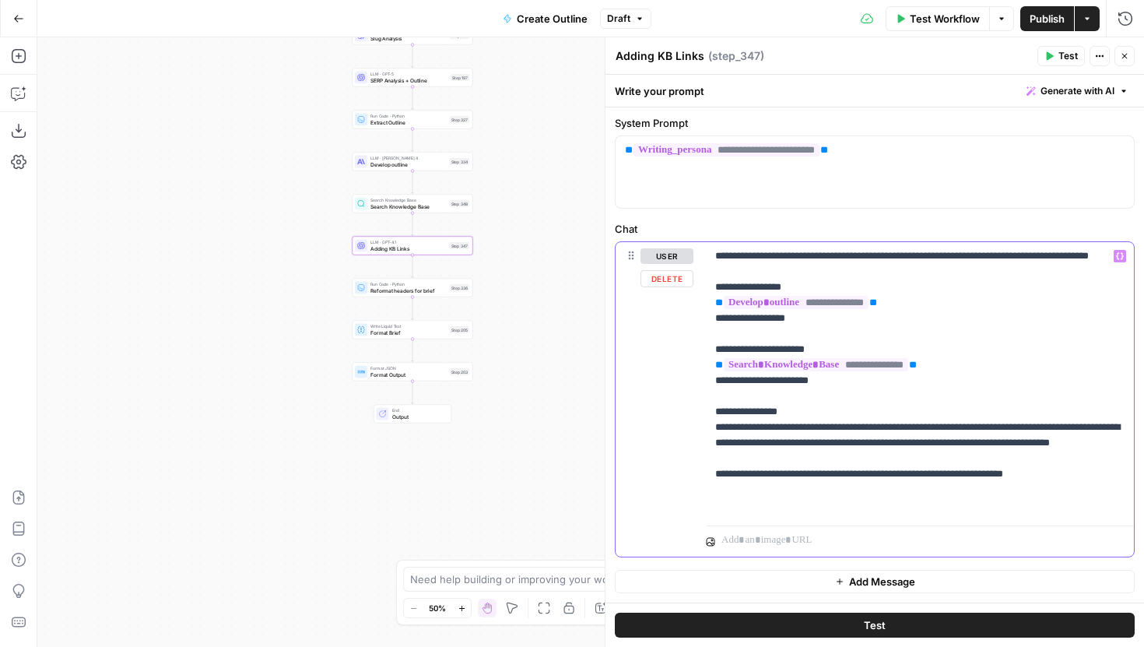
click at [891, 482] on p "**********" at bounding box center [919, 380] width 409 height 265
click at [879, 473] on p "**********" at bounding box center [919, 380] width 409 height 265
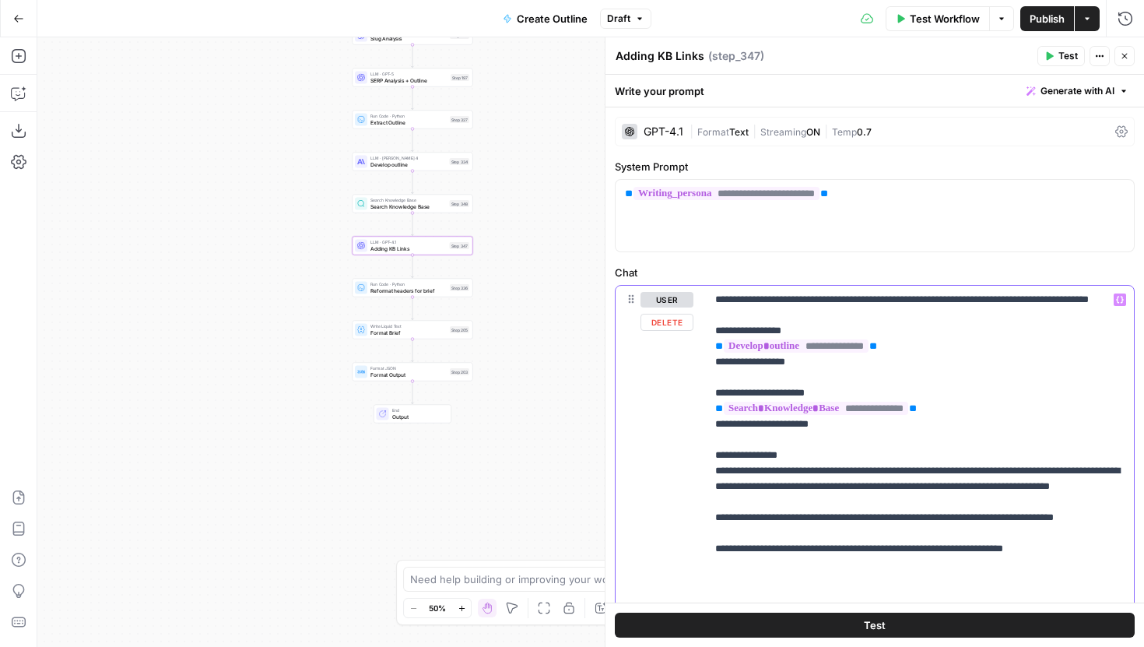
scroll to position [90, 0]
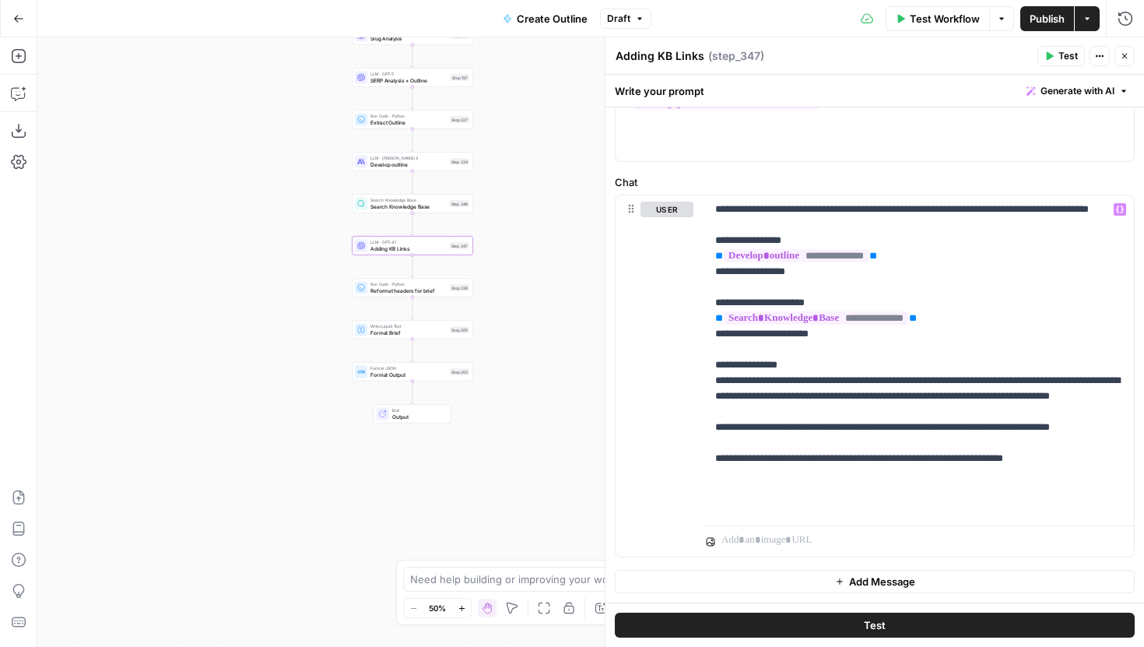
click at [1044, 20] on span "Publish" at bounding box center [1047, 19] width 35 height 16
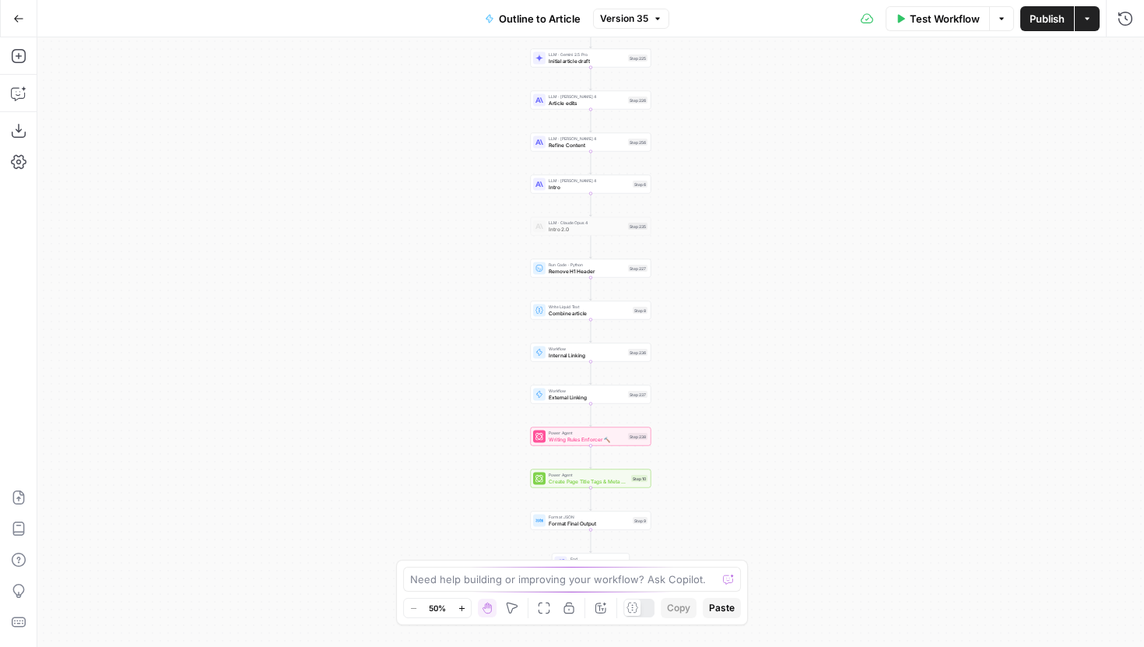
drag, startPoint x: 469, startPoint y: 407, endPoint x: 469, endPoint y: 298, distance: 109.0
click at [469, 298] on div "Workflow Set Inputs Inputs LLM · Gemini 2.5 Pro Initial article draft Step 225 …" at bounding box center [590, 342] width 1107 height 610
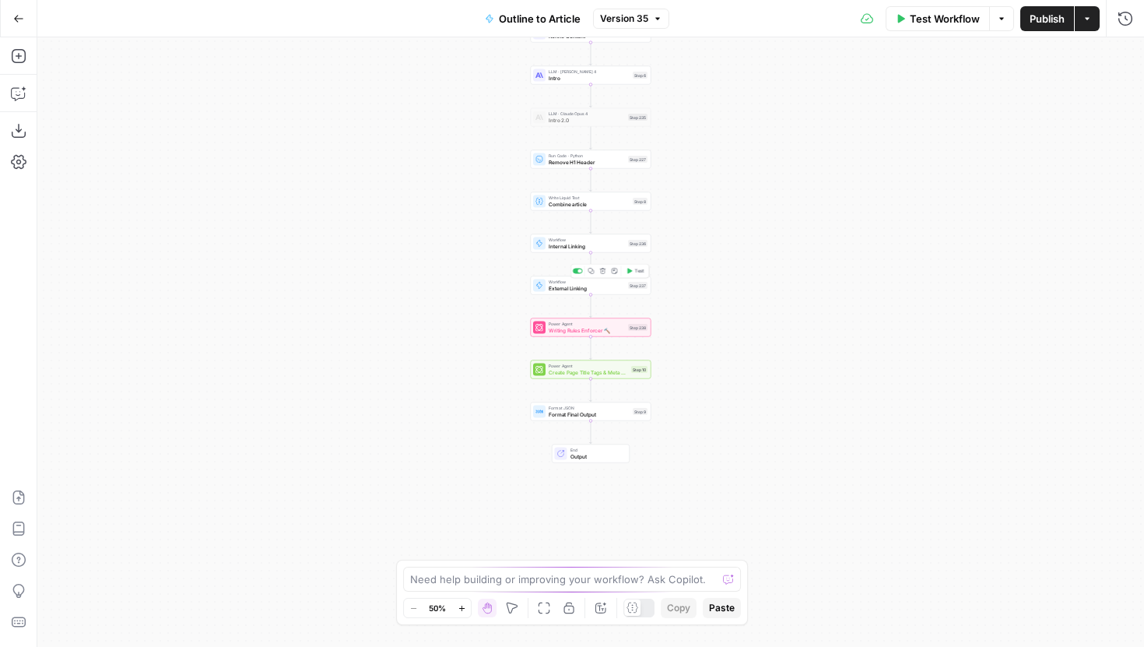
click at [570, 290] on span "External Linking" at bounding box center [587, 288] width 76 height 8
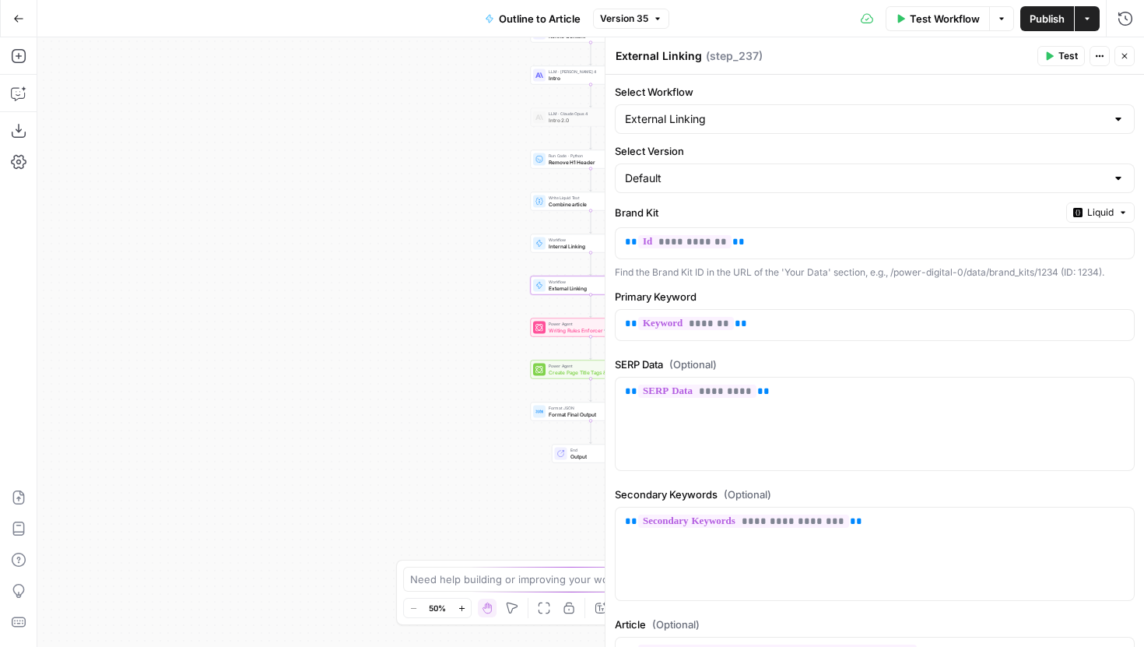
scroll to position [167, 0]
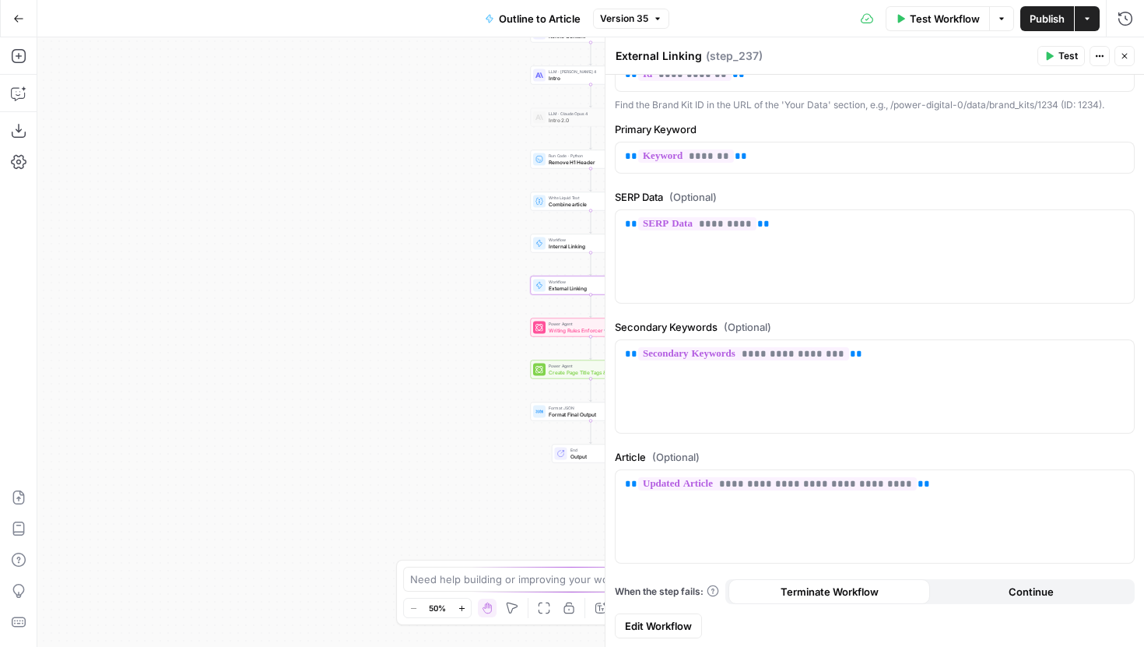
click at [667, 631] on span "Edit Workflow" at bounding box center [658, 626] width 67 height 16
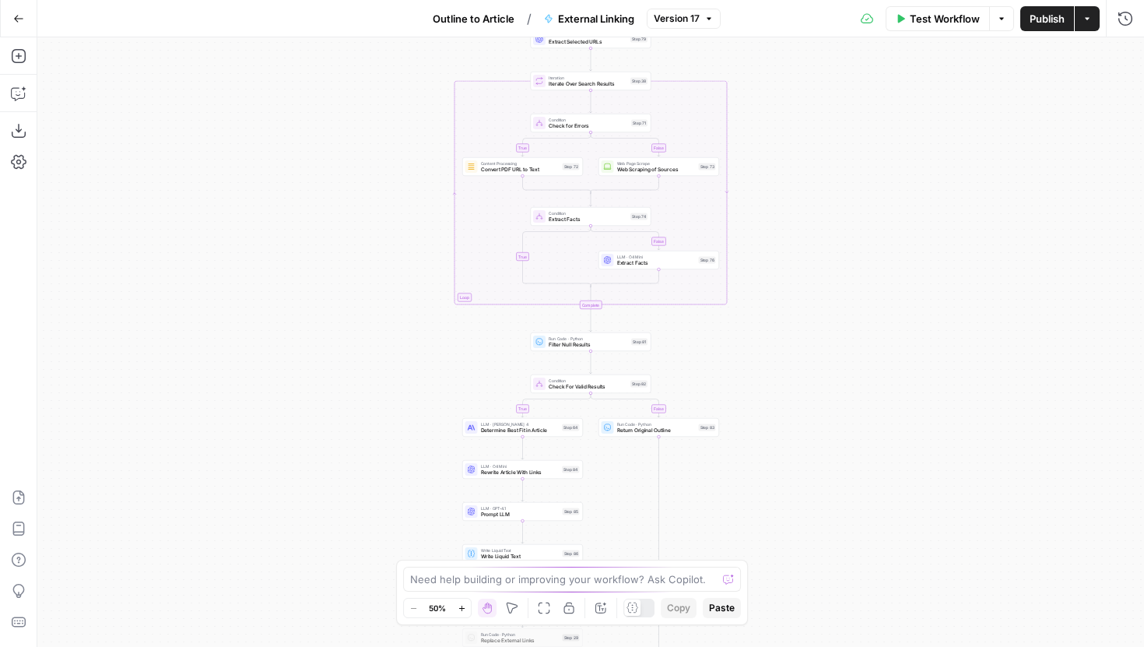
drag, startPoint x: 786, startPoint y: 235, endPoint x: 722, endPoint y: 406, distance: 182.0
click at [722, 406] on div "true false true false true false Workflow Set Inputs Inputs LLM · GPT-5 Select …" at bounding box center [590, 342] width 1107 height 610
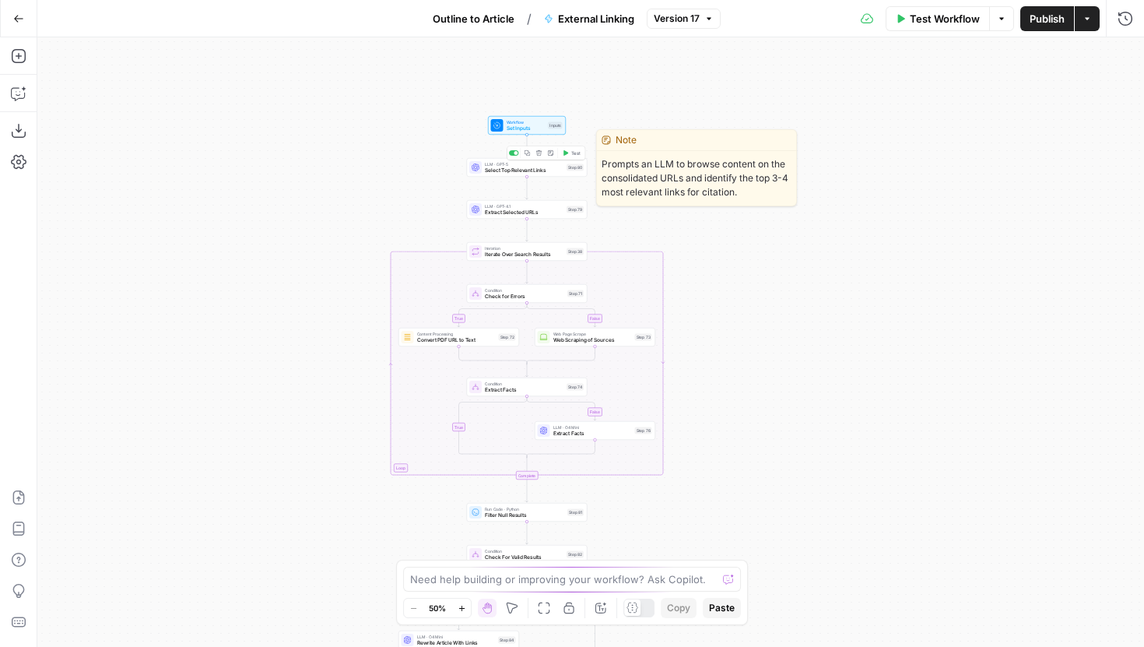
click at [543, 169] on span "Select Top Relevant Links" at bounding box center [524, 171] width 79 height 8
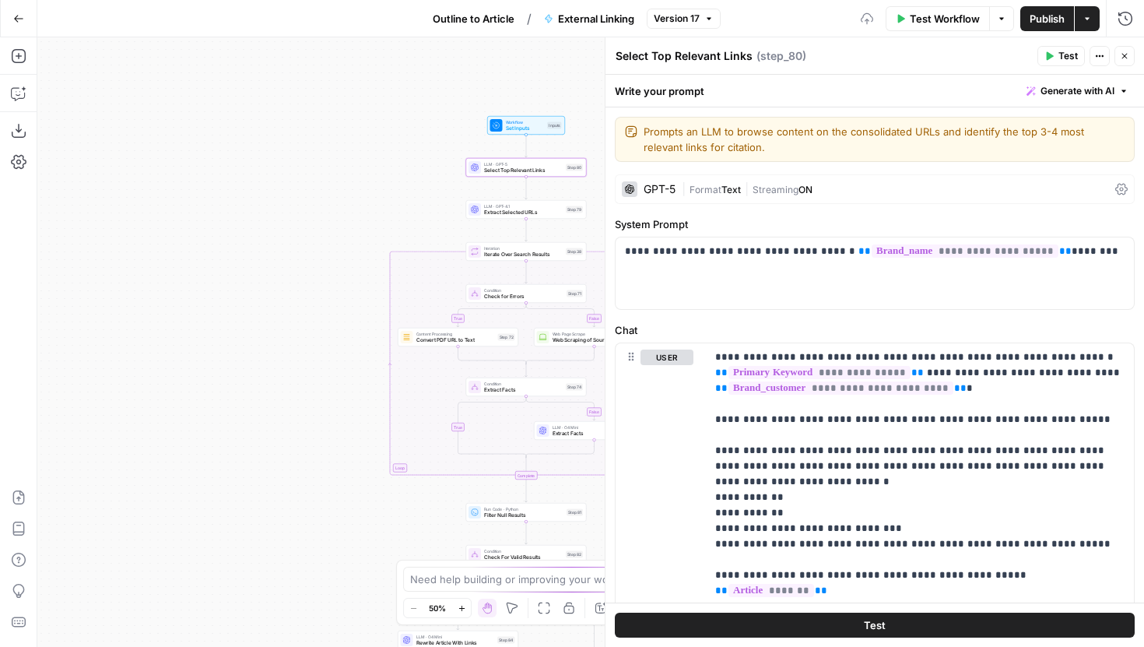
drag, startPoint x: 407, startPoint y: 199, endPoint x: 357, endPoint y: 195, distance: 50.0
click at [357, 196] on div "true false false true false true Workflow Set Inputs Inputs LLM · GPT-5 Select …" at bounding box center [590, 342] width 1107 height 610
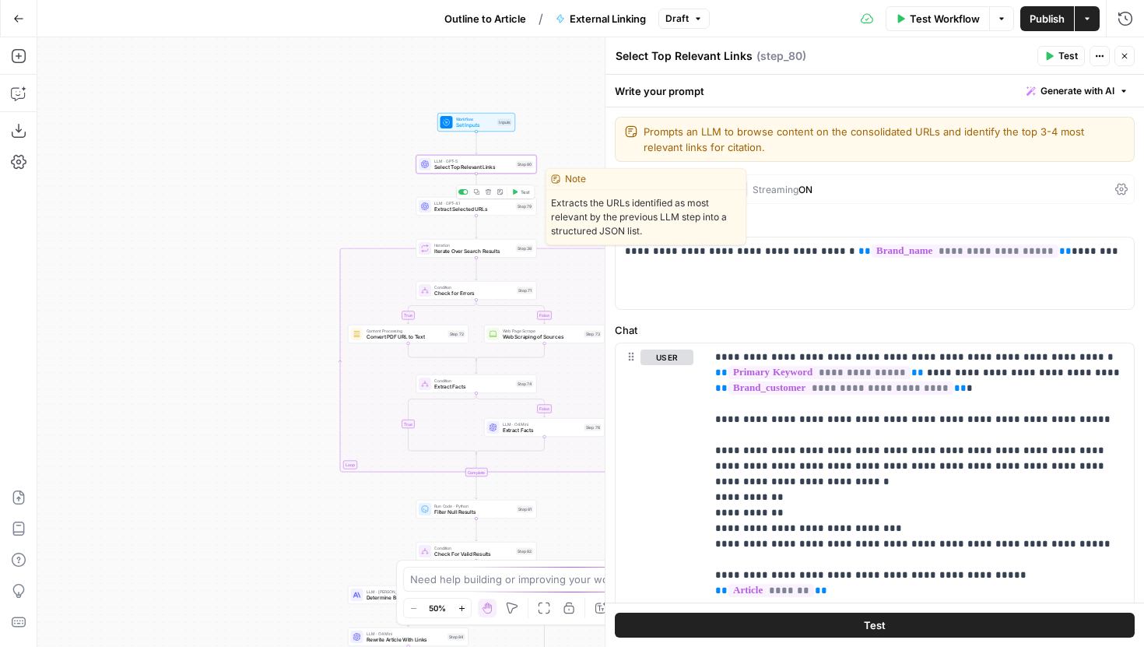
click at [438, 208] on span "Extract Selected URLs" at bounding box center [473, 210] width 79 height 8
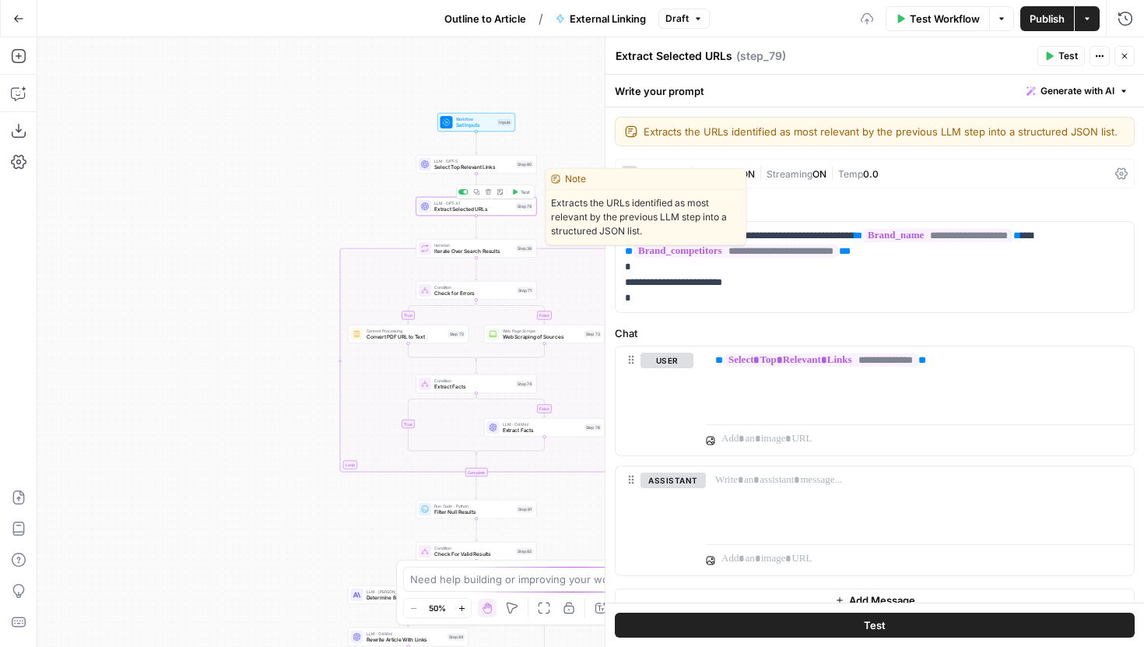
drag, startPoint x: 348, startPoint y: 216, endPoint x: 260, endPoint y: 145, distance: 113.4
click at [260, 145] on div "true false false true false true Workflow Set Inputs Inputs LLM · GPT-5 Select …" at bounding box center [590, 342] width 1107 height 610
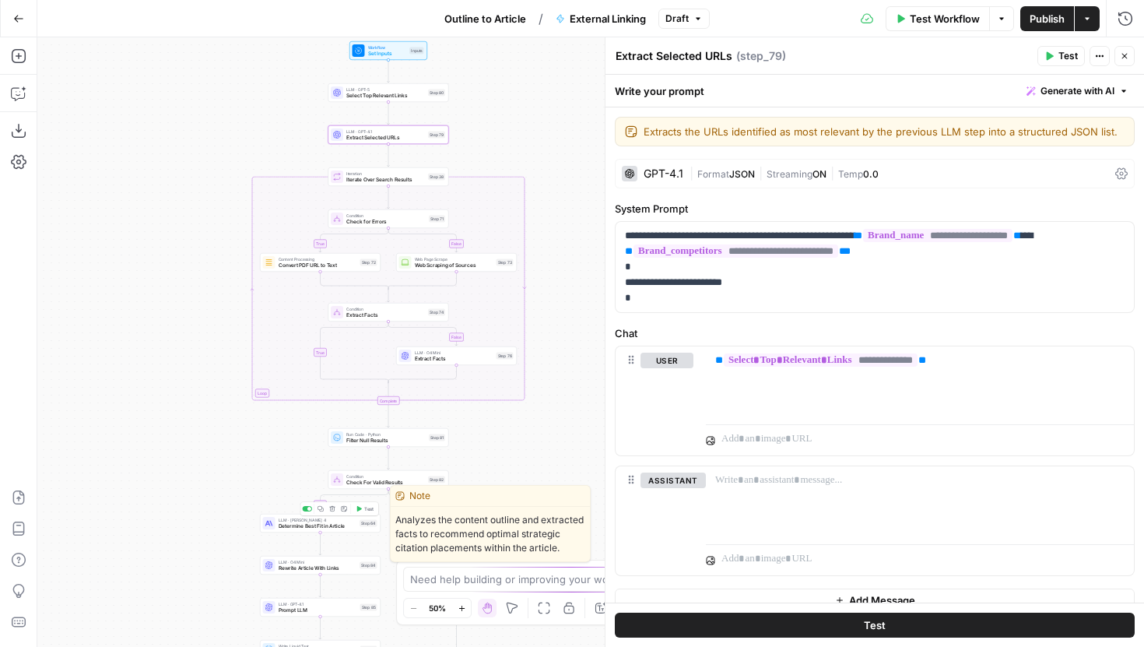
click at [319, 525] on span "Determine Best Fit in Article" at bounding box center [318, 526] width 79 height 8
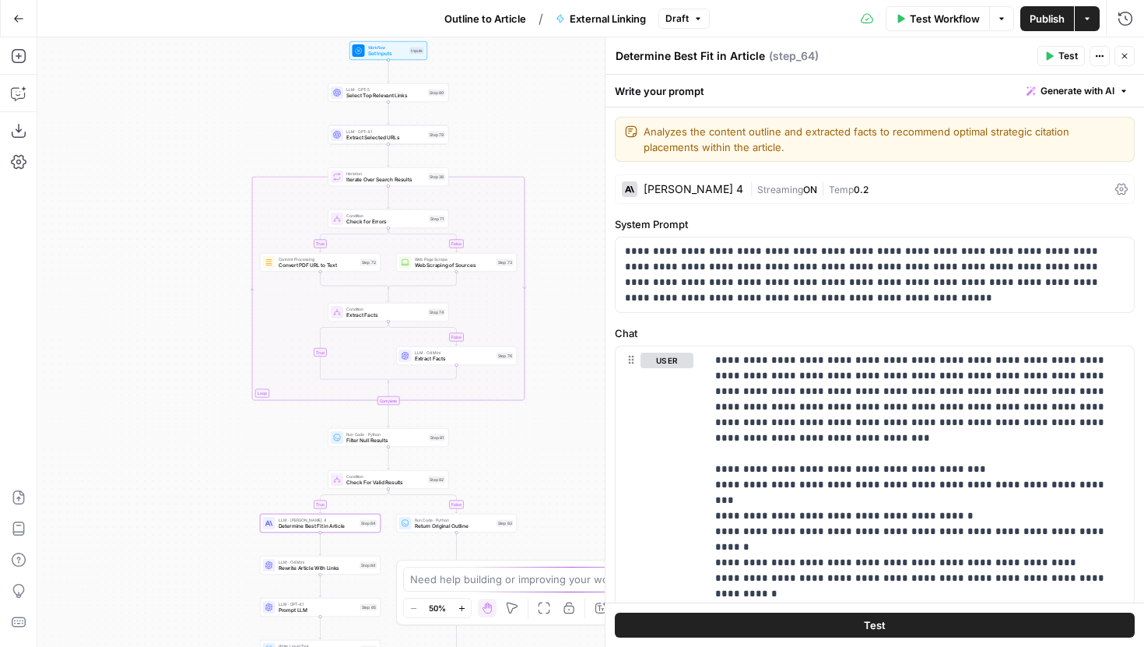
scroll to position [7, 0]
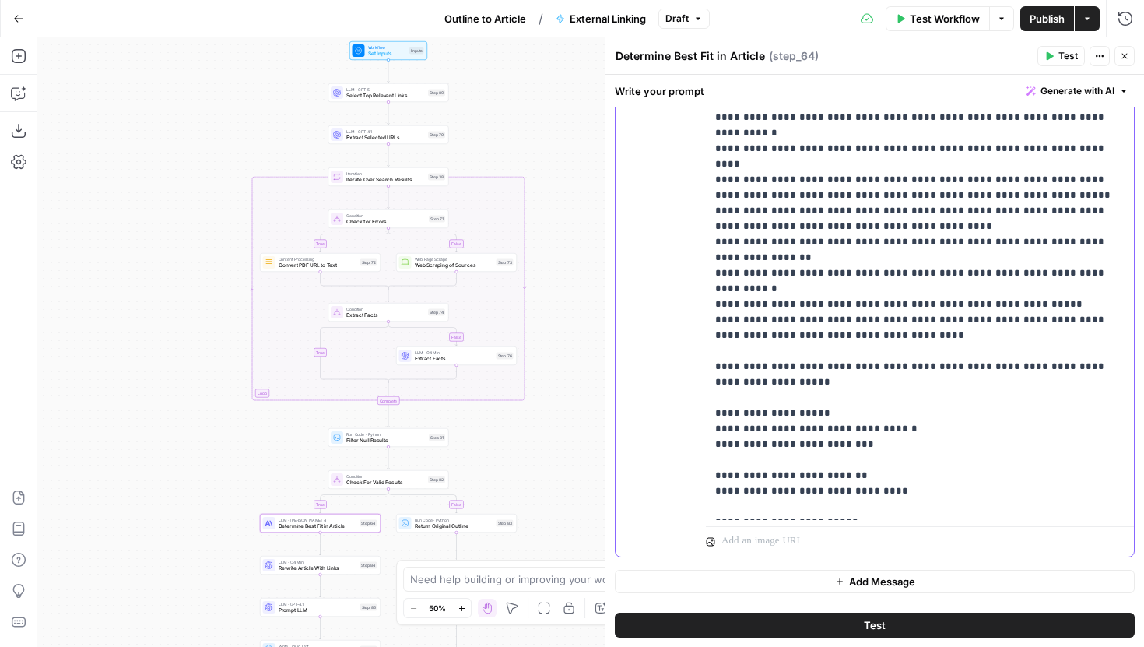
scroll to position [9, 0]
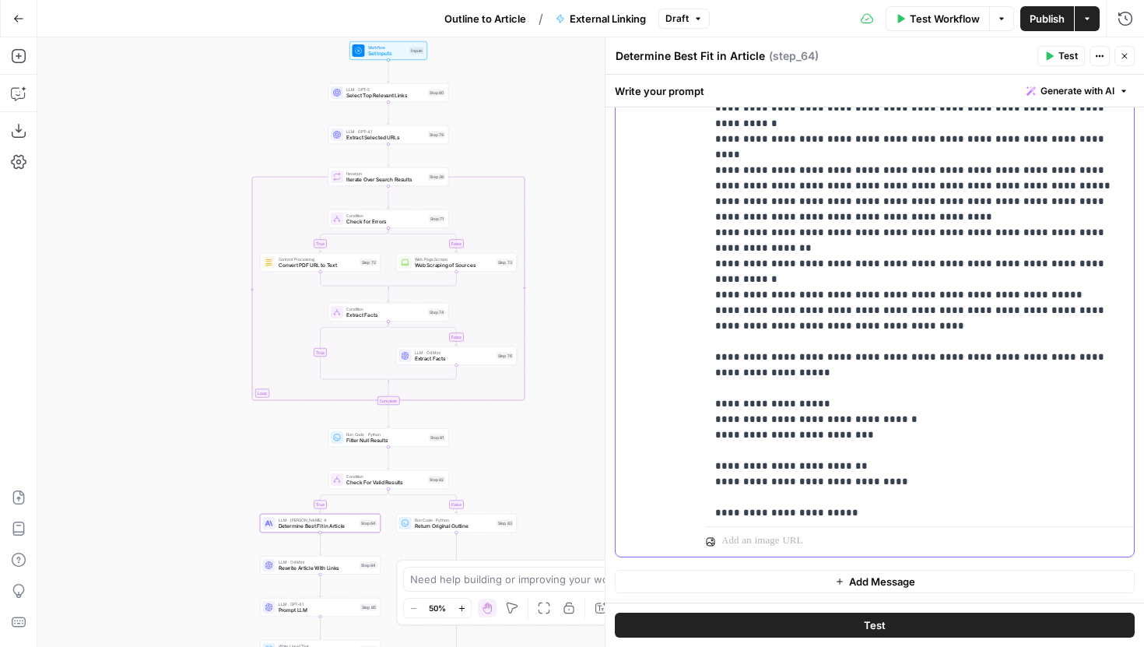
click at [985, 321] on p "**********" at bounding box center [919, 559] width 409 height 1354
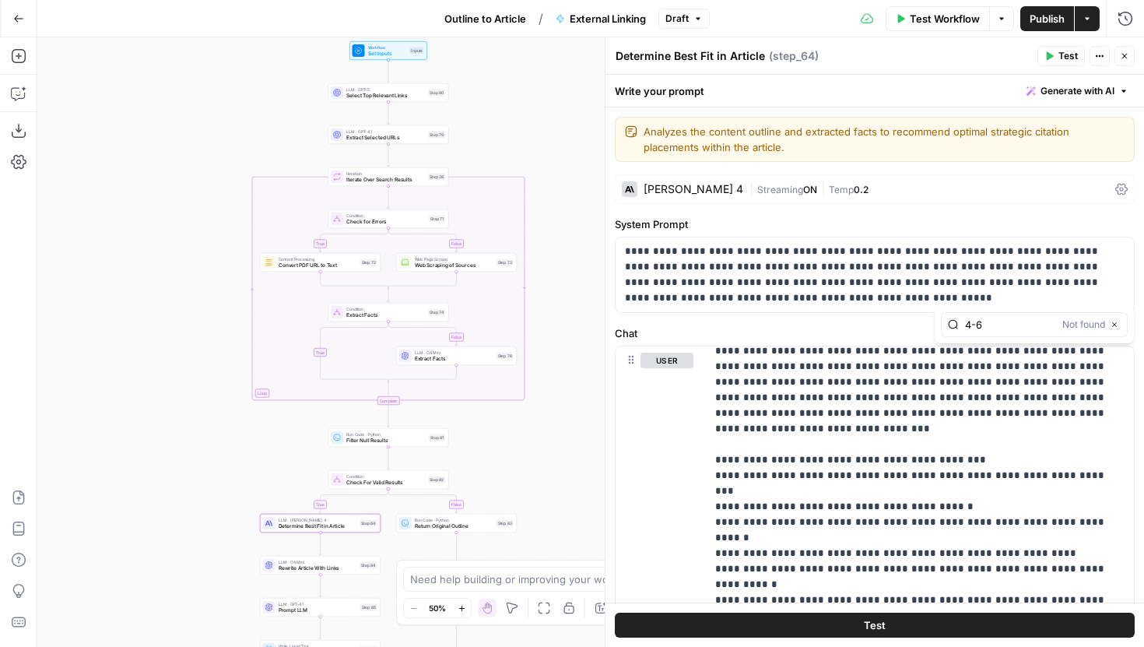
type input "4-6"
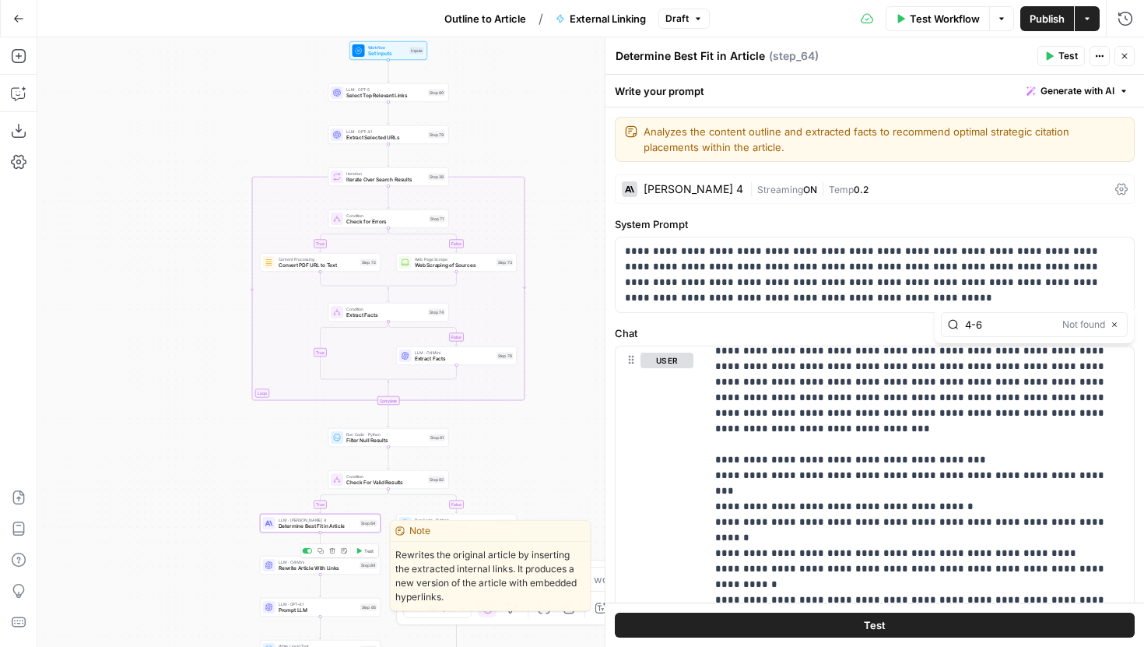
click at [360, 567] on div "Step 84" at bounding box center [369, 565] width 18 height 7
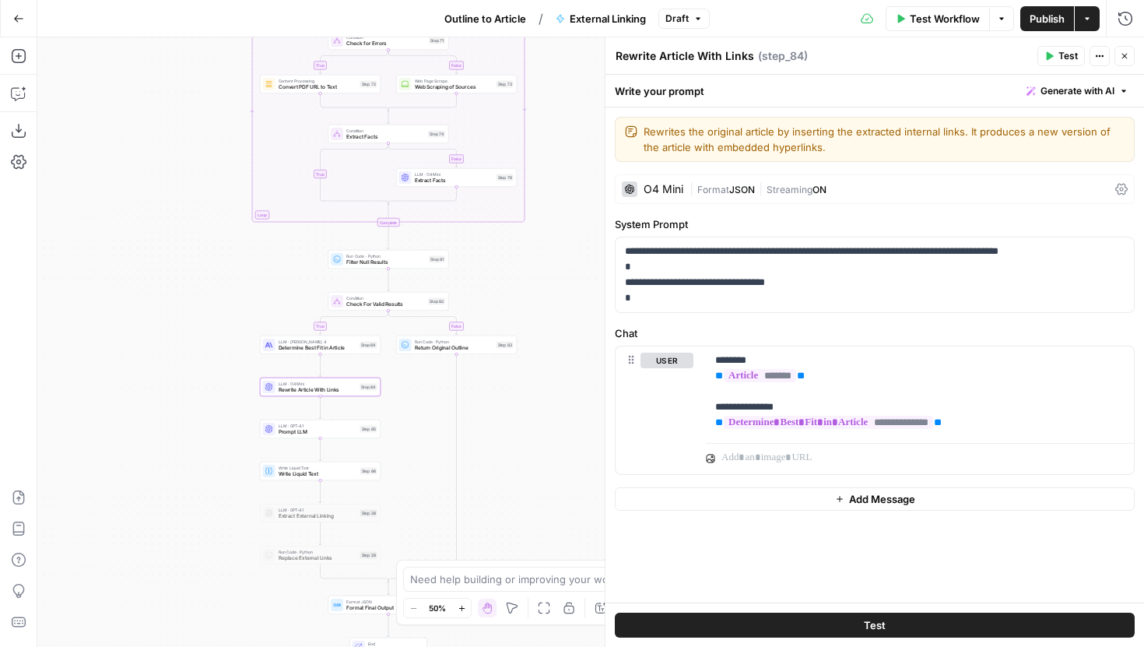
drag, startPoint x: 547, startPoint y: 449, endPoint x: 547, endPoint y: 255, distance: 194.6
click at [547, 255] on div "true false false true false true Workflow Set Inputs Inputs LLM · GPT-5 Select …" at bounding box center [590, 342] width 1107 height 610
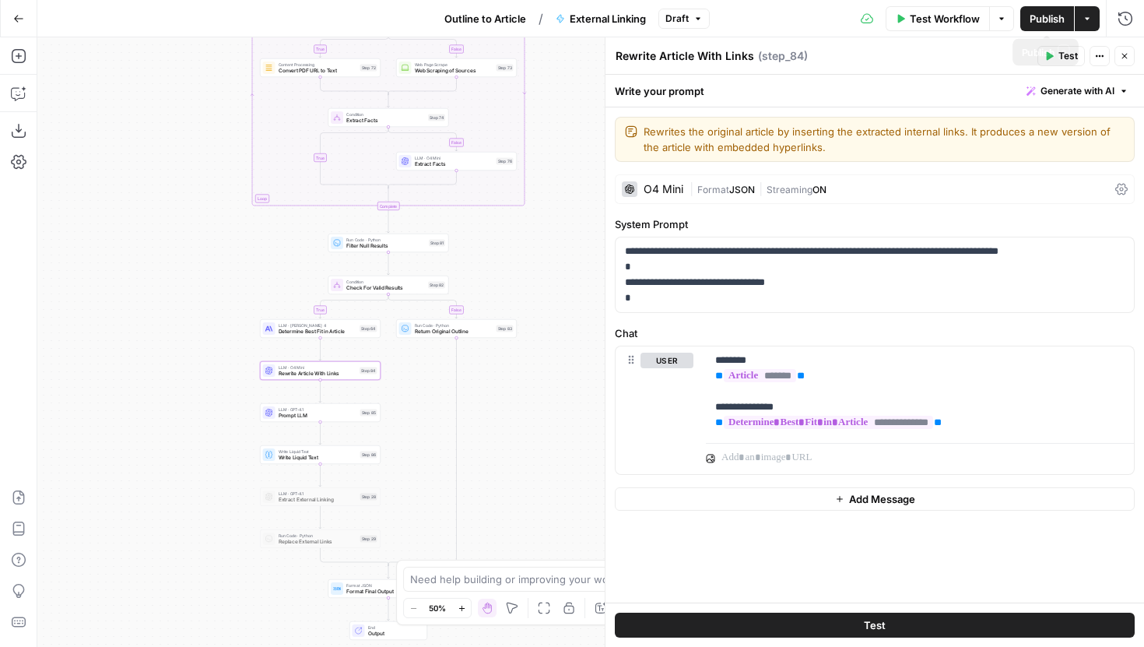
click at [1041, 17] on span "Publish" at bounding box center [1047, 19] width 35 height 16
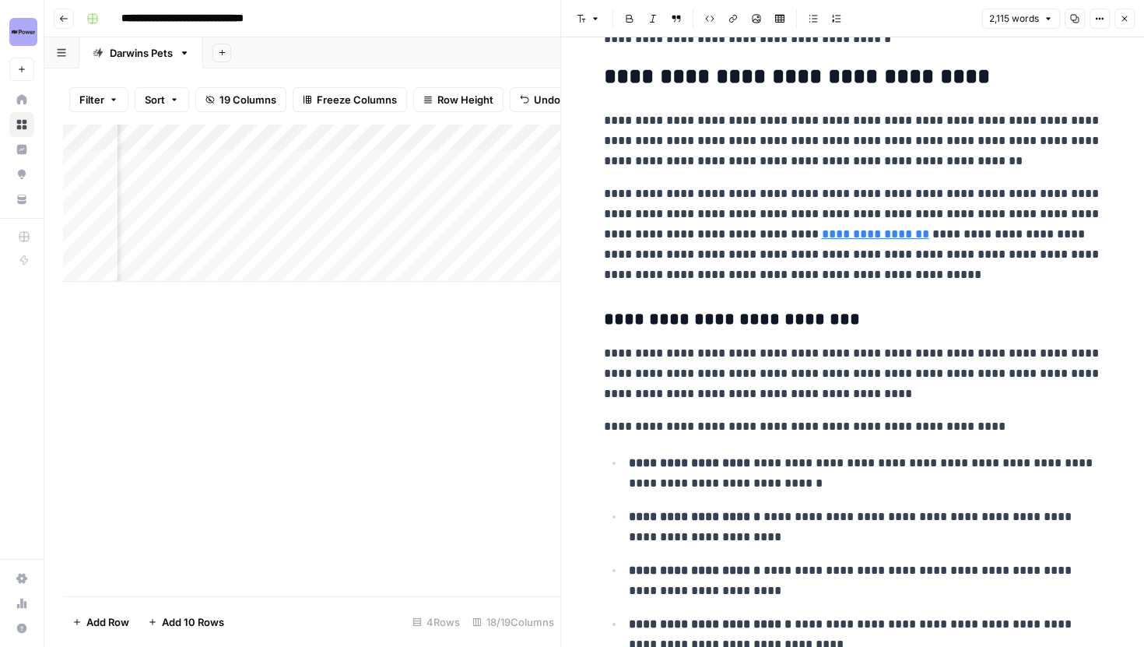
scroll to position [314, 0]
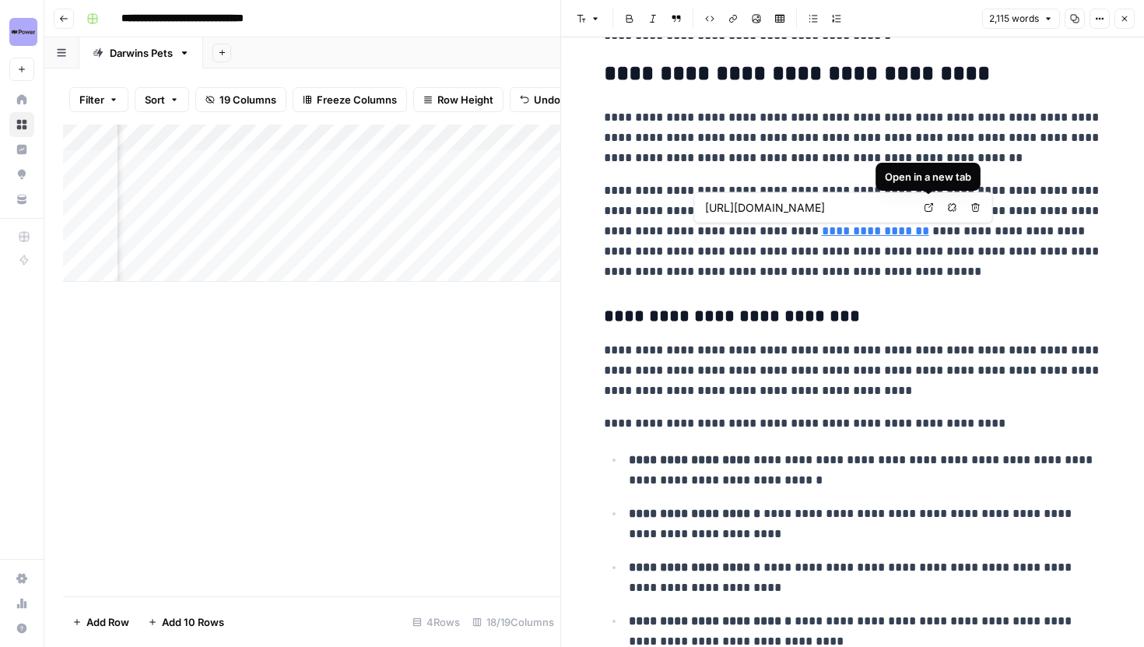
click at [933, 202] on link "Open in a new tab" at bounding box center [929, 208] width 20 height 20
click at [844, 261] on p "**********" at bounding box center [853, 231] width 498 height 101
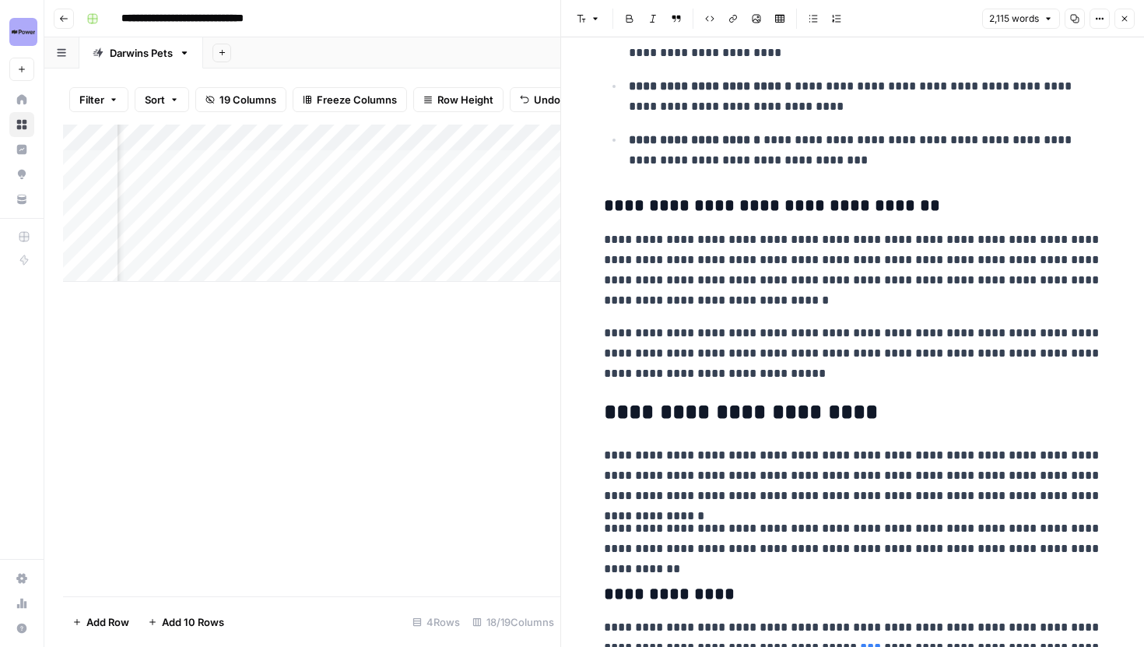
scroll to position [849, 0]
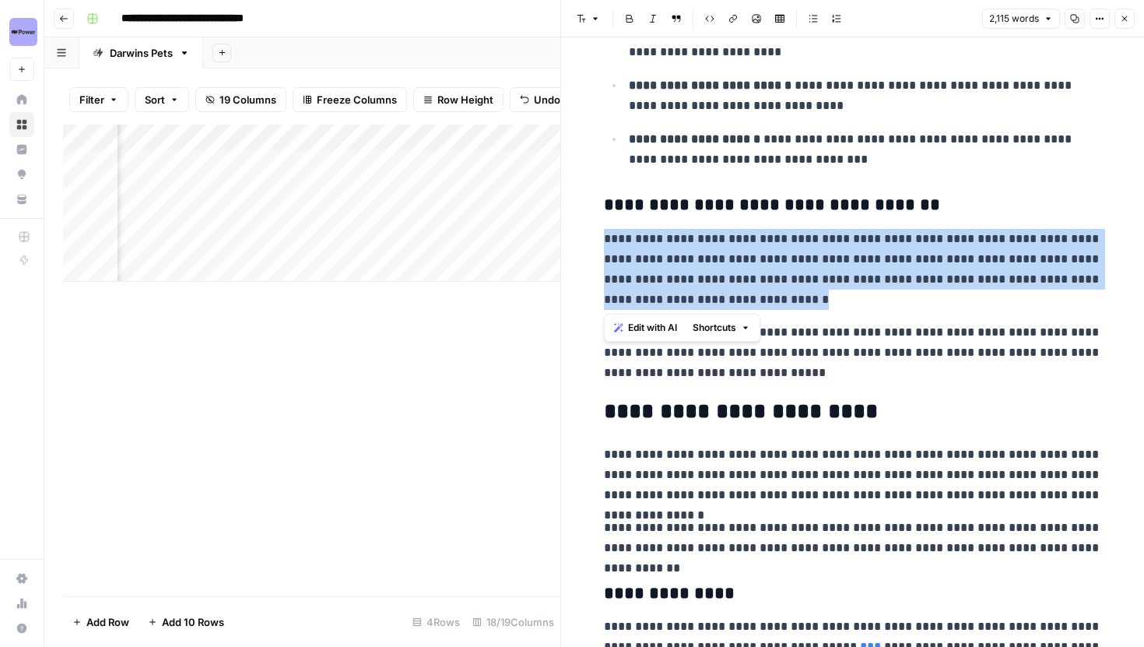
drag, startPoint x: 606, startPoint y: 241, endPoint x: 752, endPoint y: 298, distance: 156.3
click at [752, 298] on p "**********" at bounding box center [853, 269] width 498 height 81
copy p "**********"
click at [425, 142] on div "Add Column" at bounding box center [311, 203] width 497 height 157
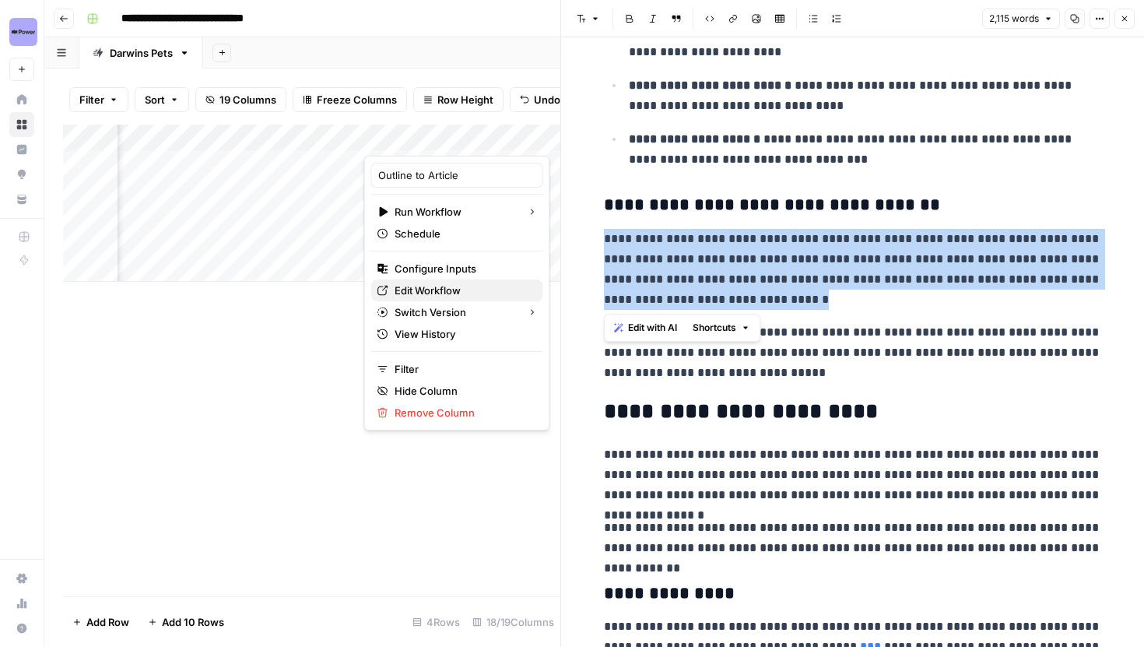
click at [444, 284] on span "Edit Workflow" at bounding box center [463, 291] width 136 height 16
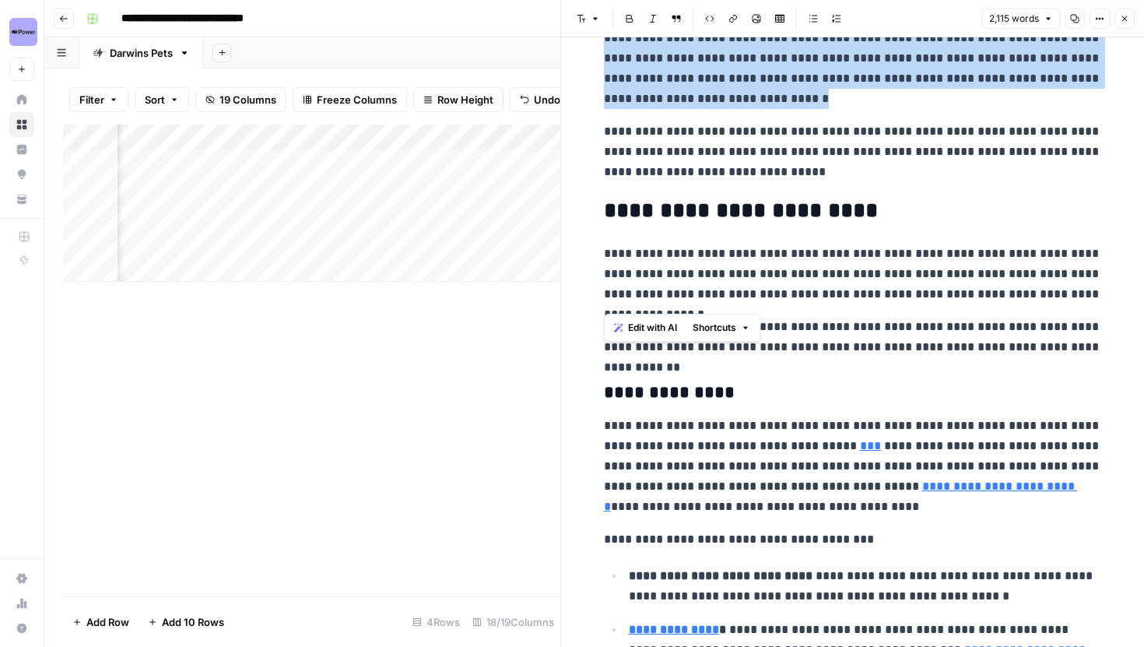
scroll to position [1064, 0]
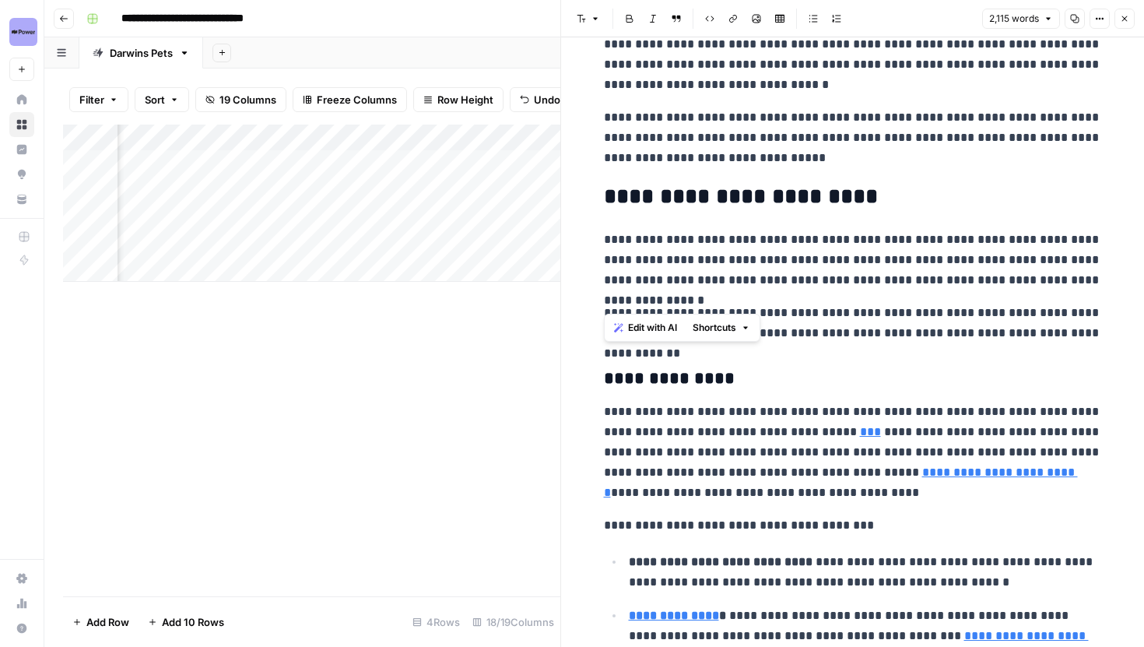
click at [1047, 413] on icon at bounding box center [1045, 410] width 9 height 9
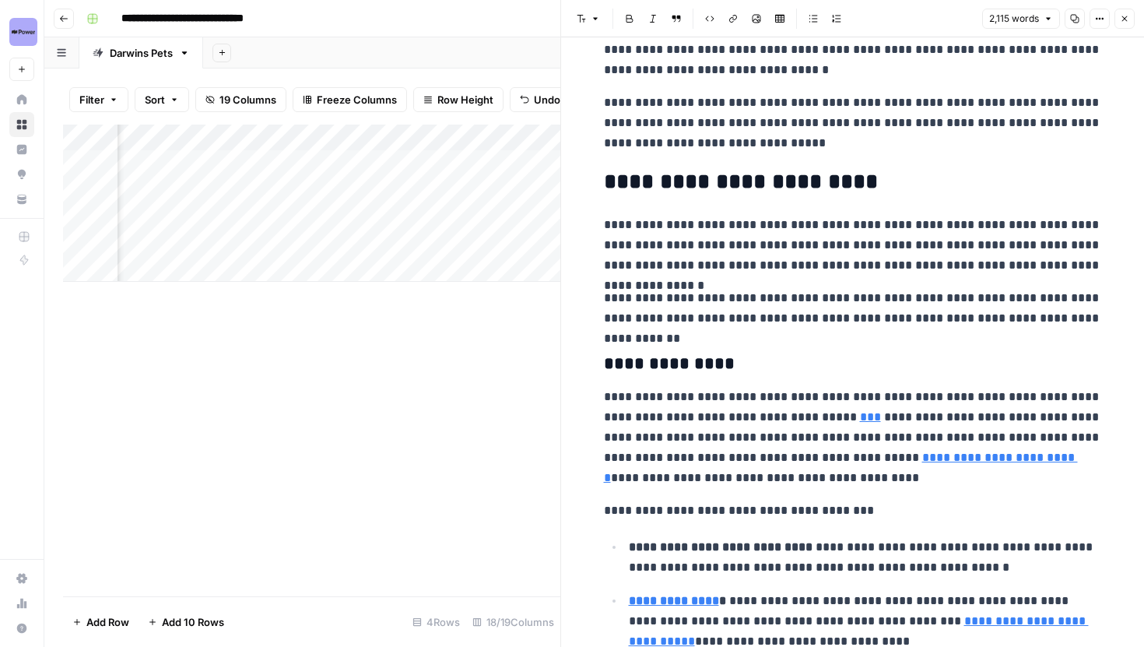
scroll to position [1094, 0]
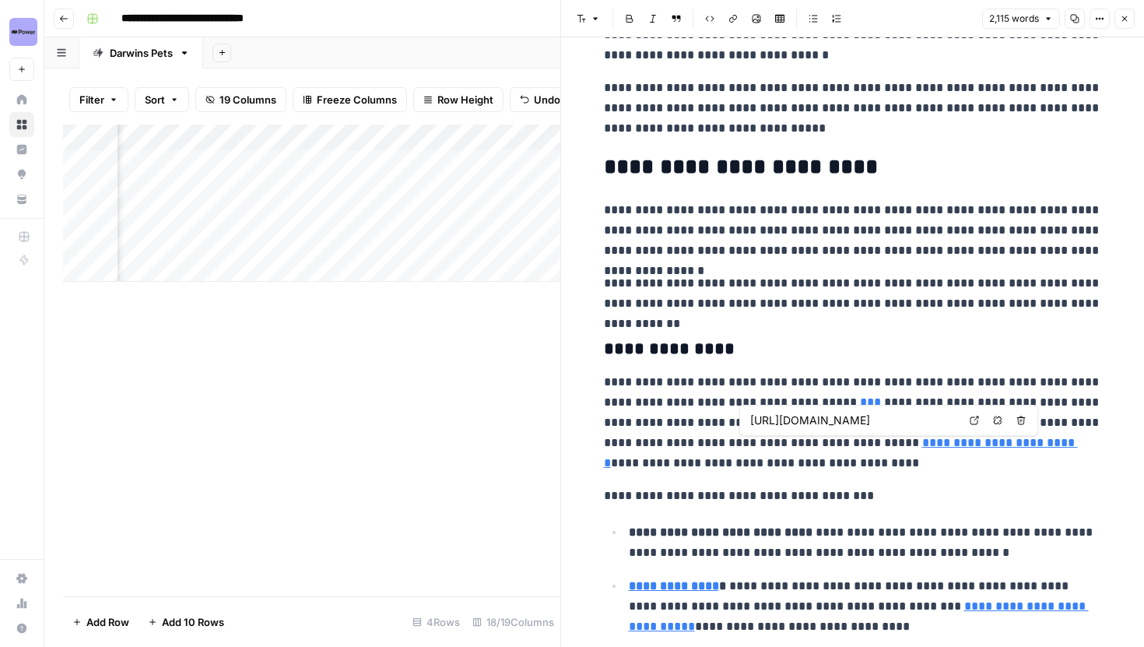
click at [970, 425] on link "Open in a new tab" at bounding box center [974, 420] width 20 height 20
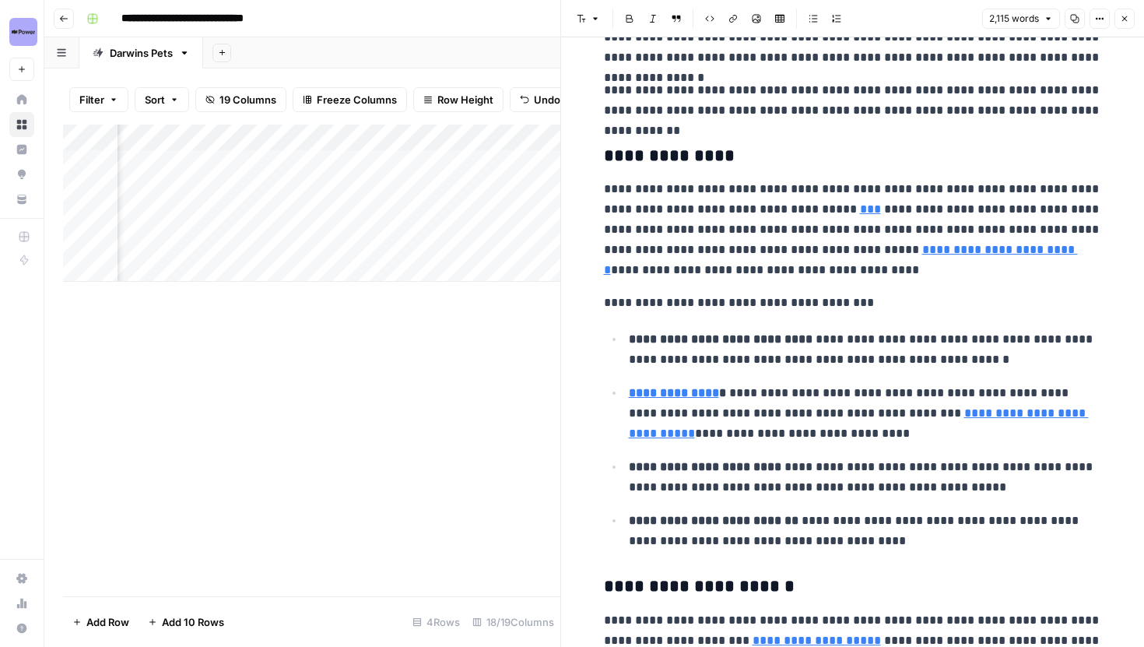
scroll to position [1292, 0]
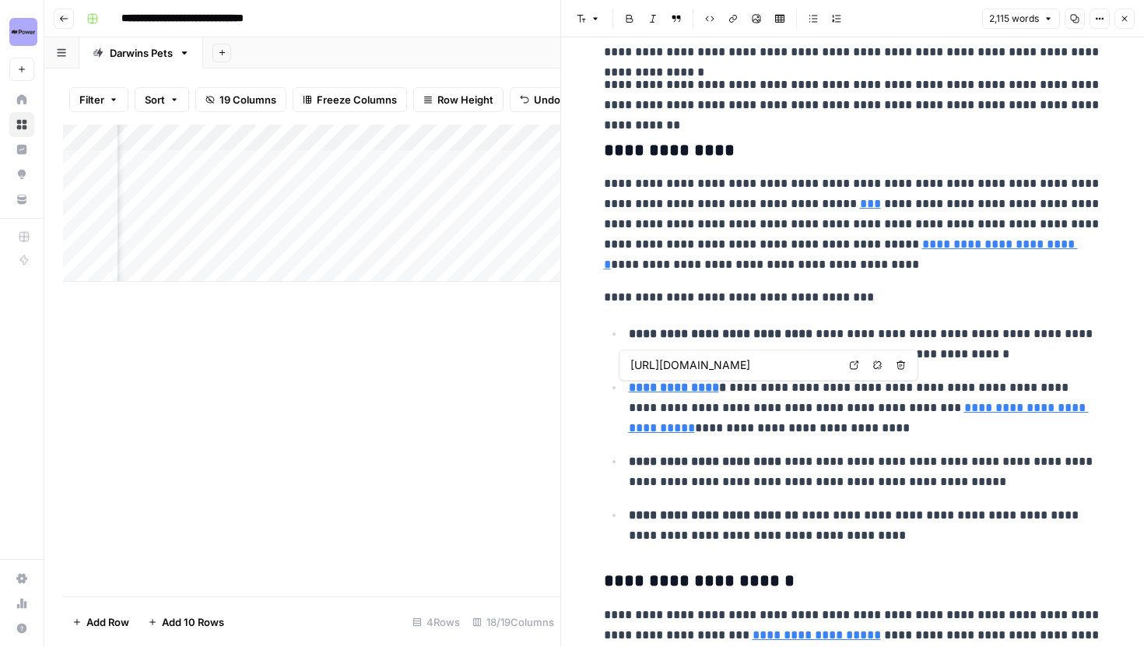
click at [858, 362] on icon at bounding box center [854, 365] width 9 height 9
click at [971, 388] on icon at bounding box center [975, 385] width 9 height 9
click at [818, 442] on ul "**********" at bounding box center [853, 434] width 498 height 223
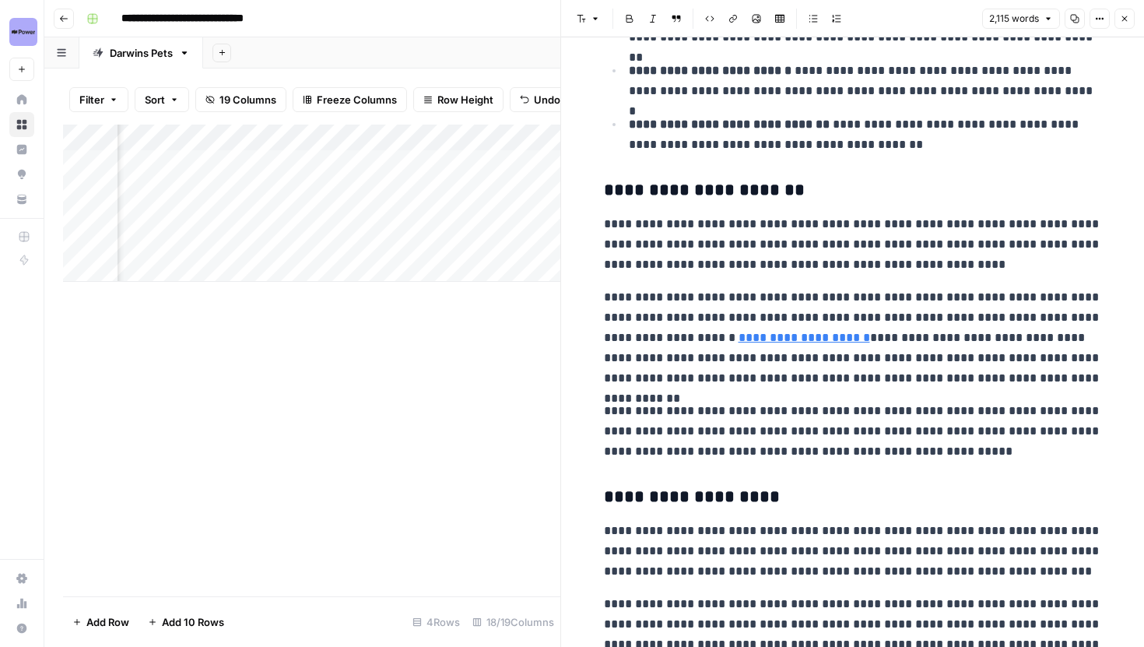
scroll to position [3009, 0]
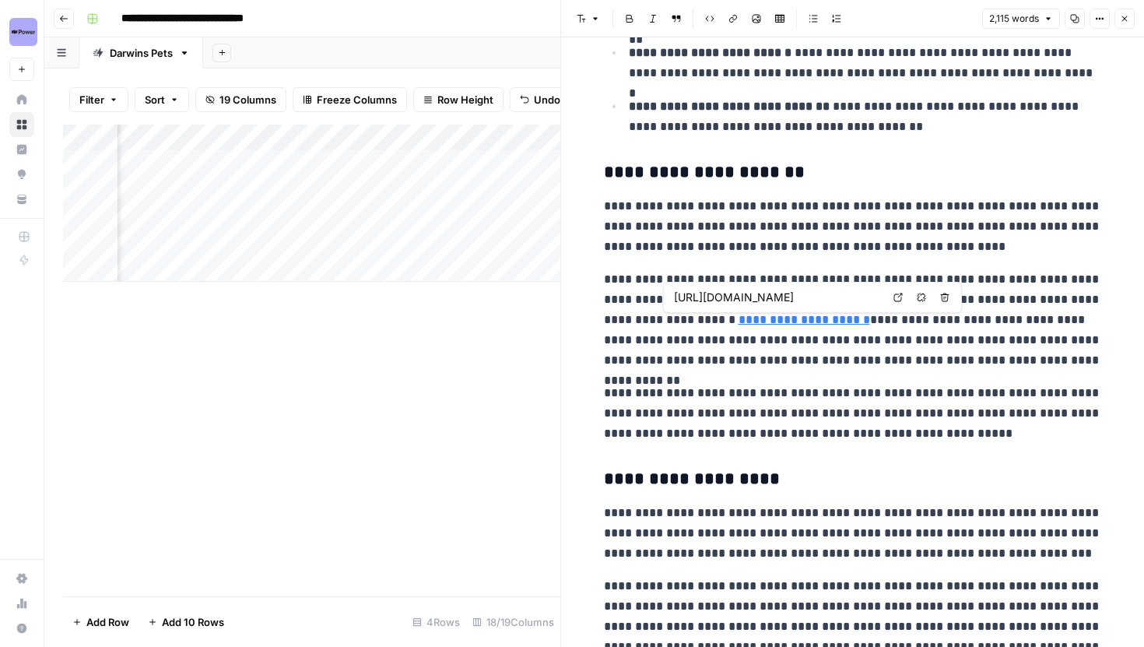
click at [892, 299] on link "Open in a new tab" at bounding box center [898, 297] width 20 height 20
click at [743, 388] on p "**********" at bounding box center [853, 413] width 498 height 61
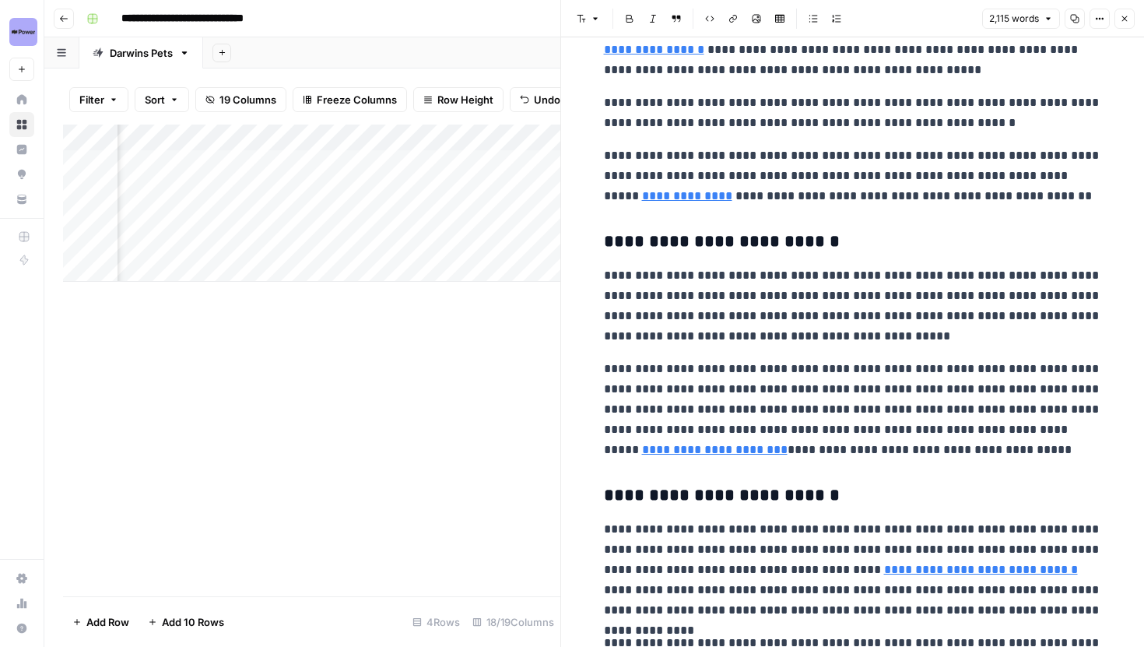
scroll to position [4017, 0]
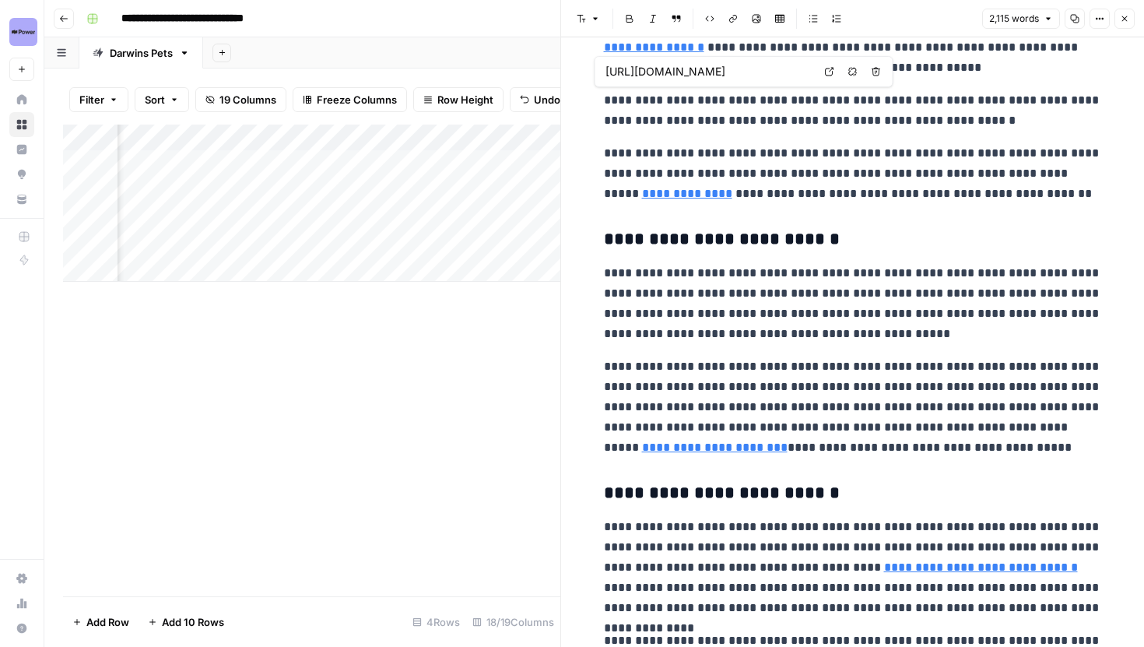
click at [825, 68] on icon at bounding box center [829, 71] width 9 height 9
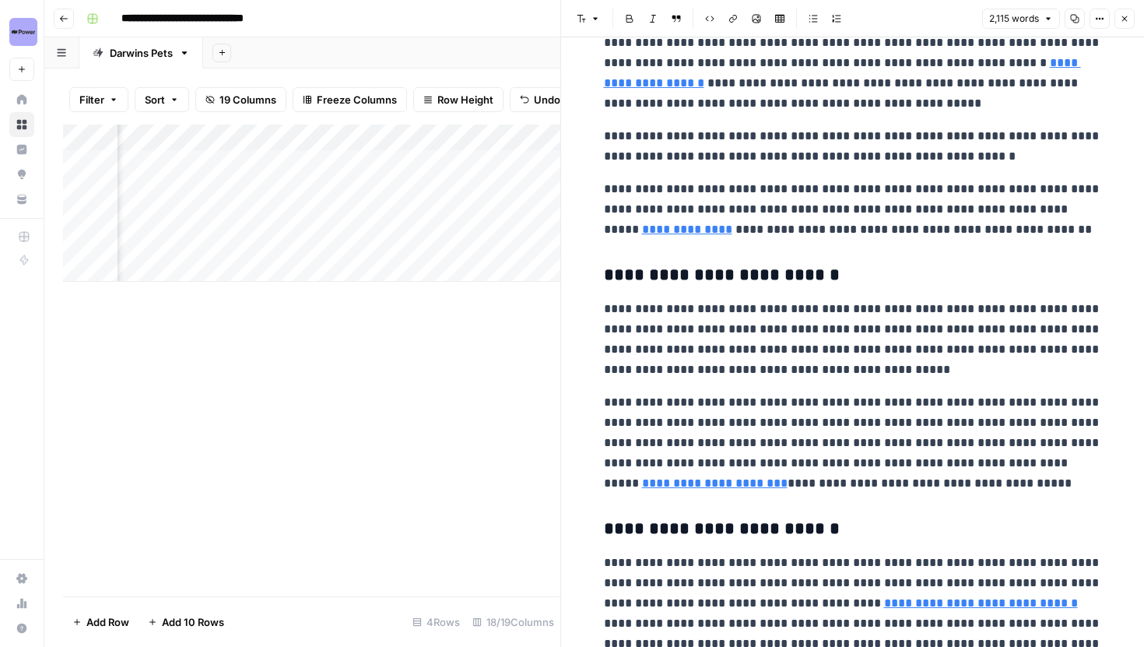
scroll to position [3982, 0]
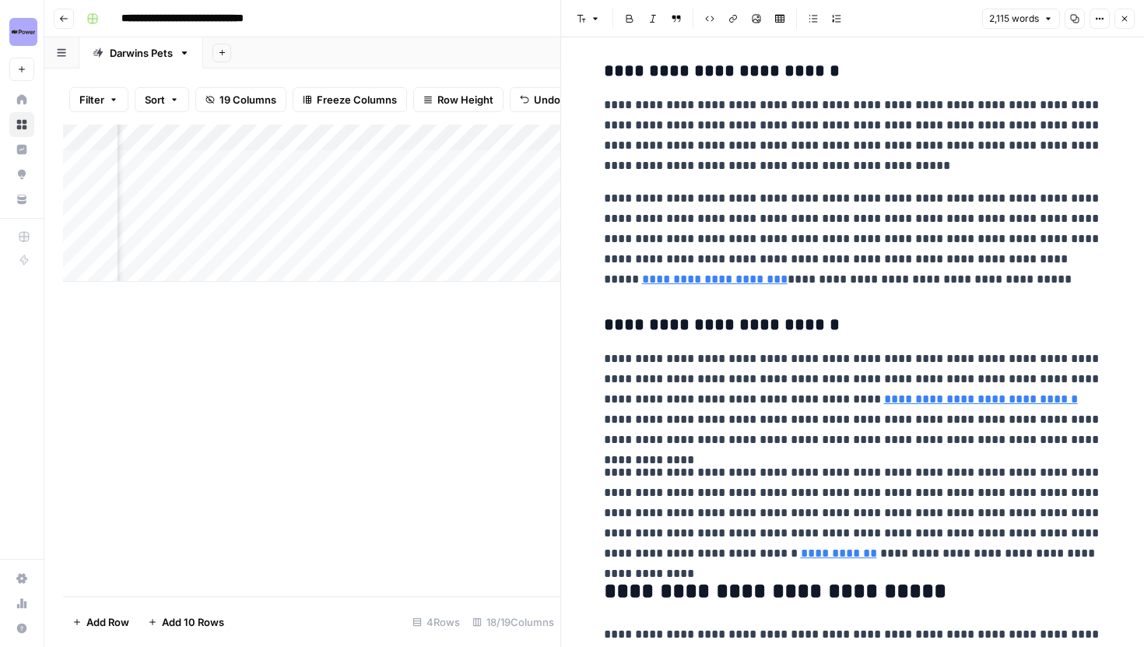
scroll to position [4186, 0]
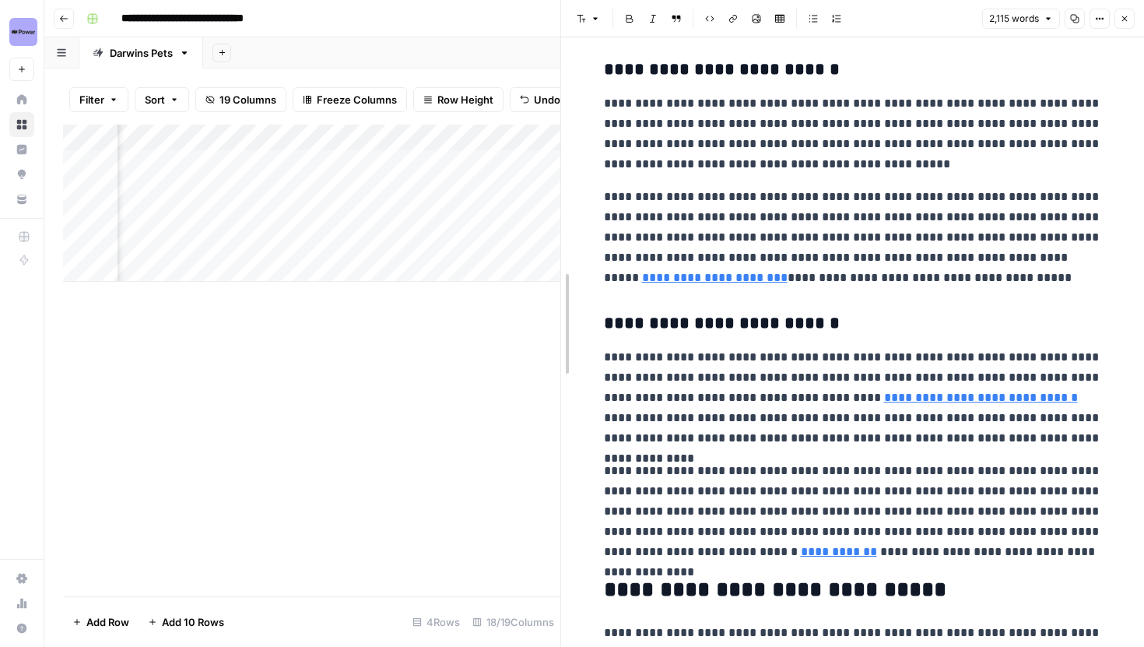
drag, startPoint x: 561, startPoint y: 290, endPoint x: 663, endPoint y: 292, distance: 102.0
drag, startPoint x: 684, startPoint y: 259, endPoint x: 683, endPoint y: 280, distance: 21.1
click at [683, 280] on p "**********" at bounding box center [853, 237] width 498 height 101
copy p "**********"
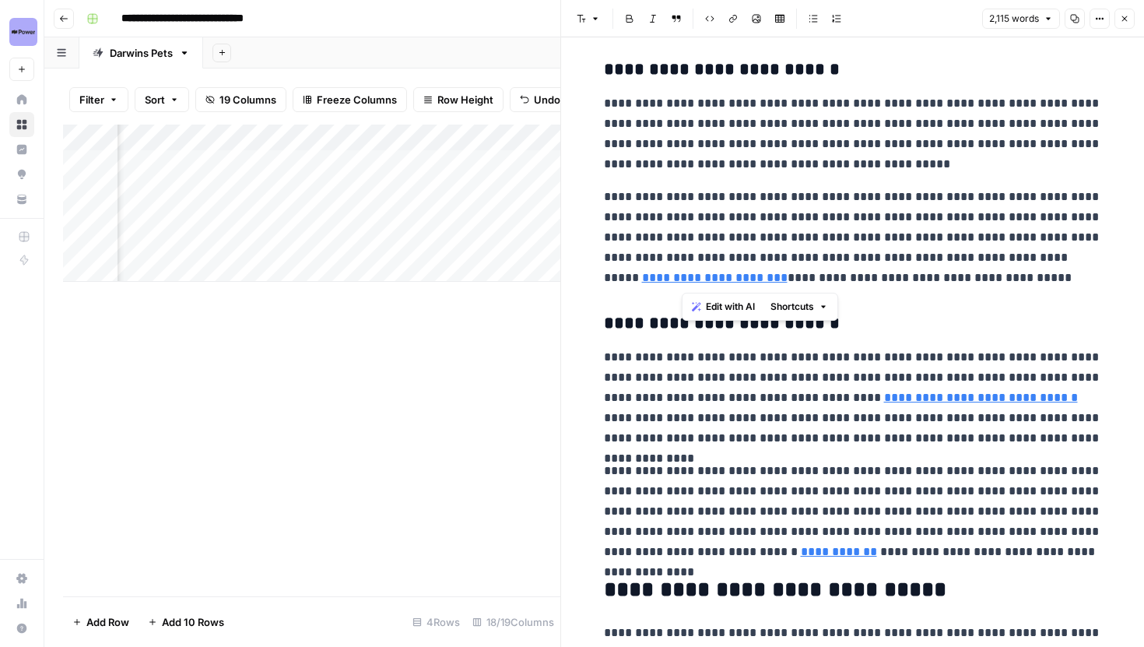
click at [323, 139] on div "Add Column" at bounding box center [311, 203] width 497 height 157
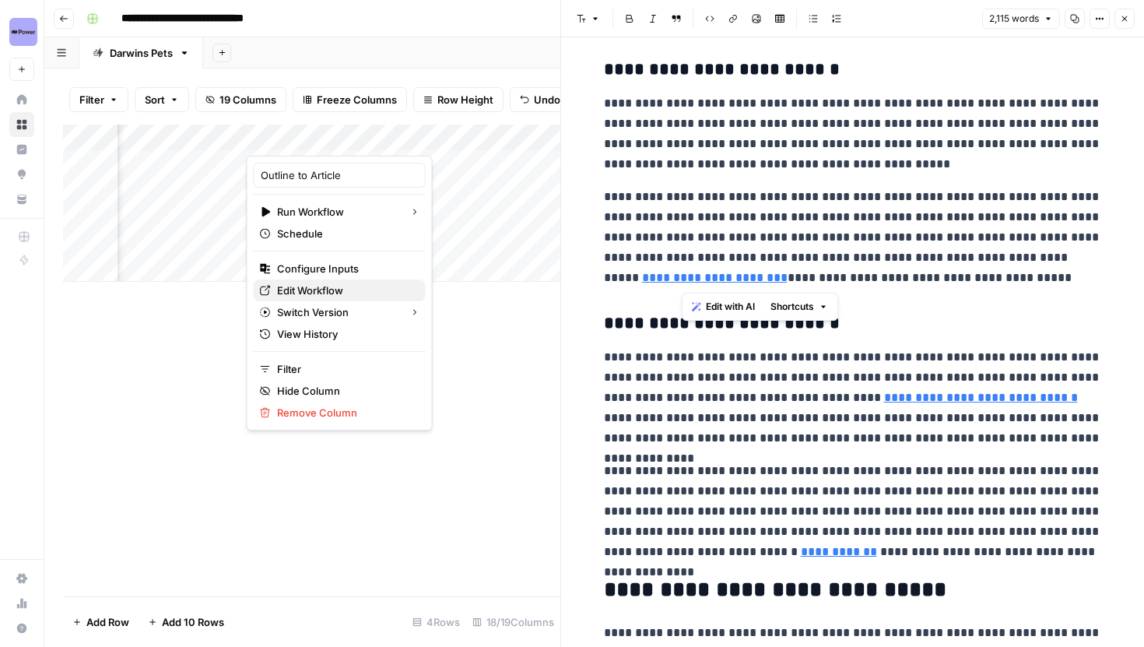
click at [318, 291] on span "Edit Workflow" at bounding box center [345, 291] width 136 height 16
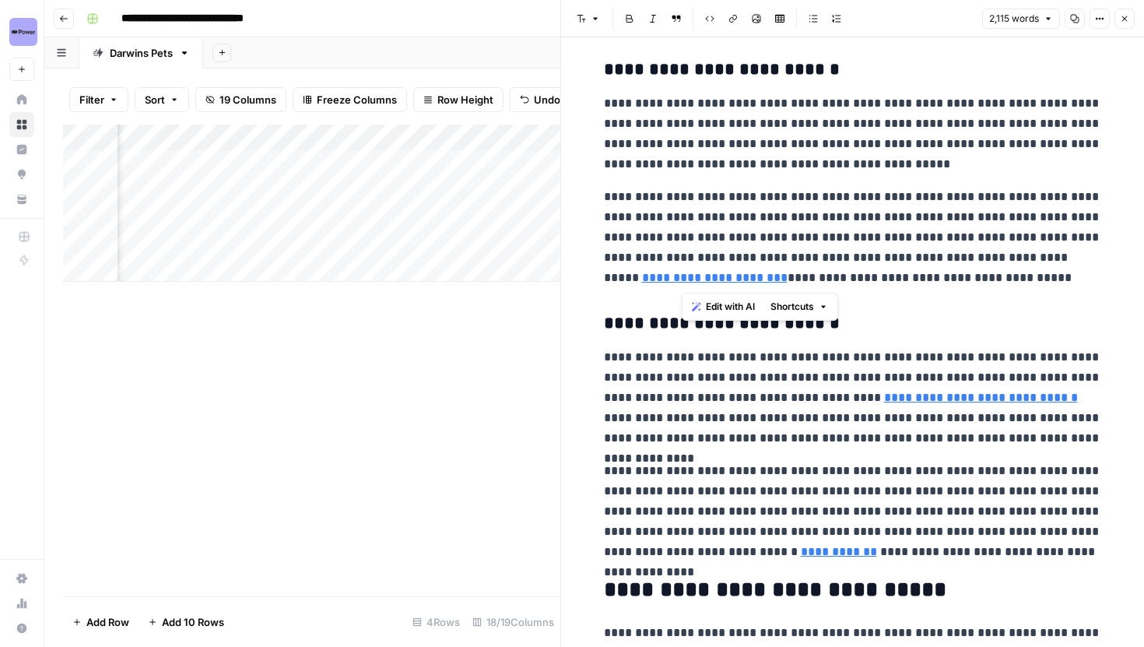
click at [808, 188] on p "**********" at bounding box center [853, 237] width 498 height 101
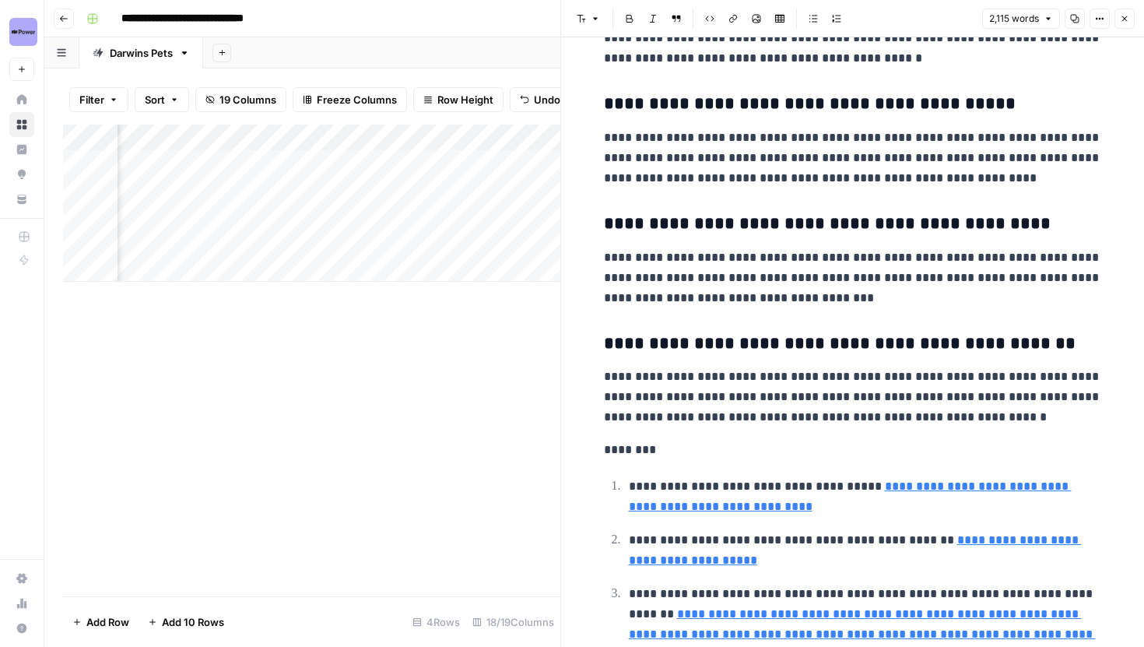
scroll to position [5290, 0]
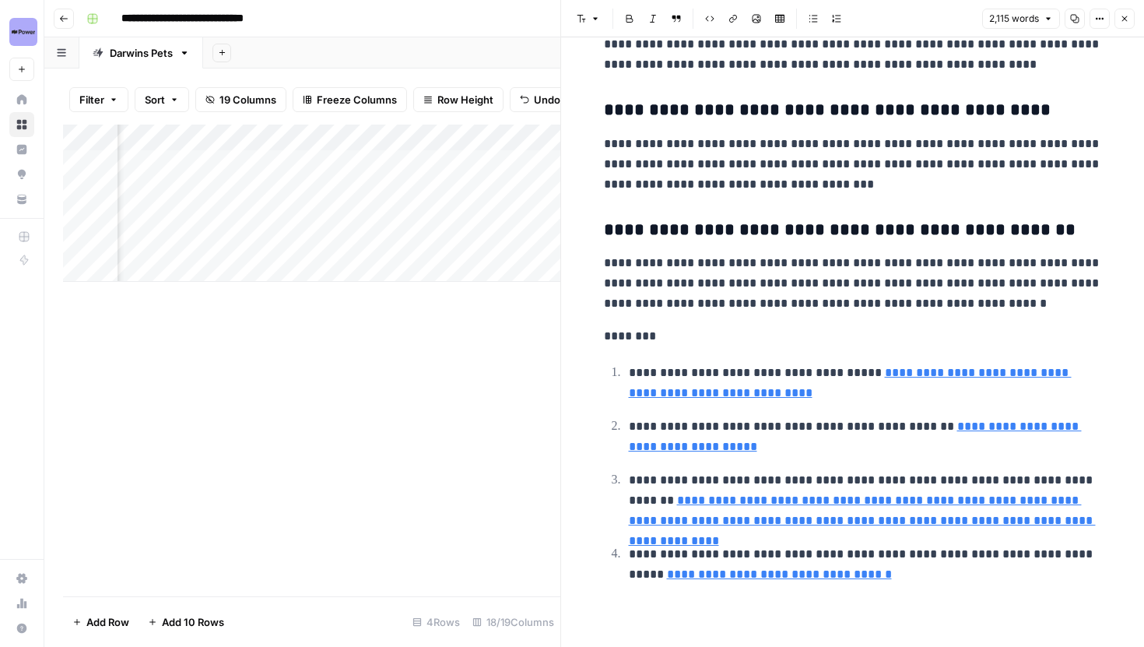
click at [1129, 13] on button "Close" at bounding box center [1125, 19] width 20 height 20
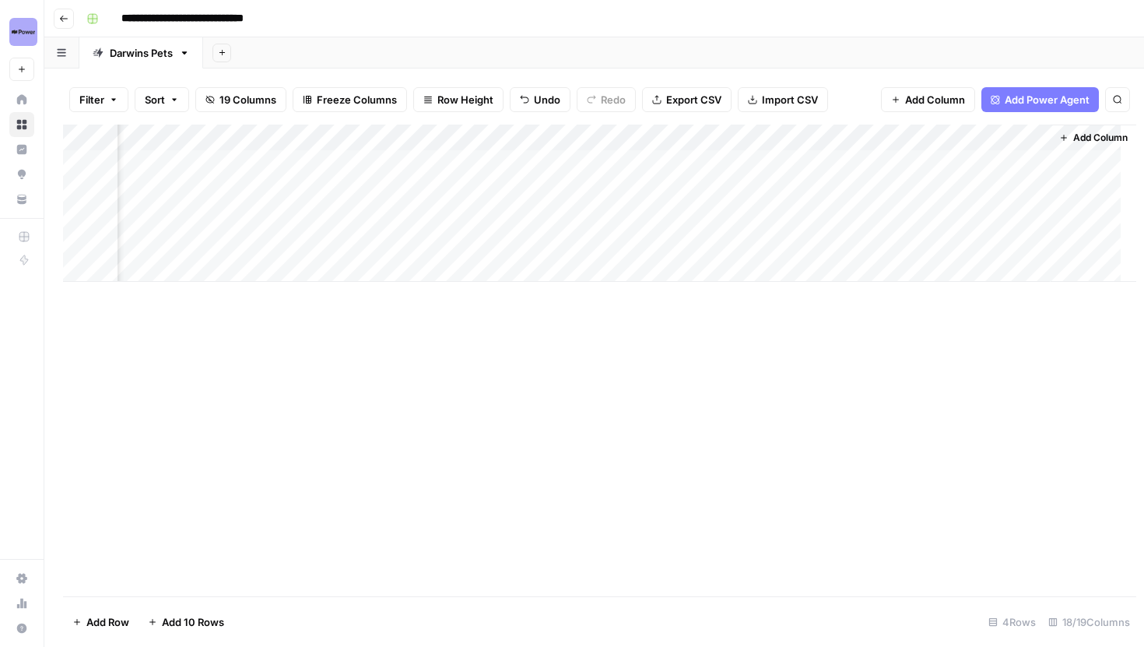
scroll to position [0, 1851]
click at [482, 216] on div "Add Column" at bounding box center [594, 203] width 1063 height 157
click at [484, 186] on div "Add Column" at bounding box center [594, 203] width 1063 height 157
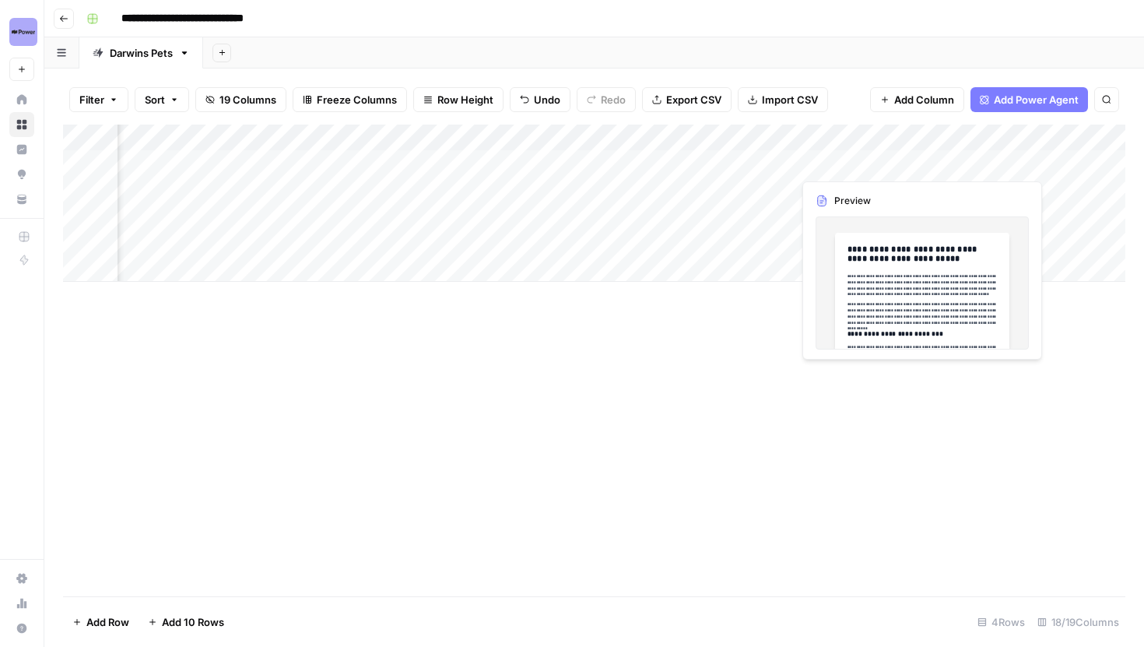
scroll to position [0, 1751]
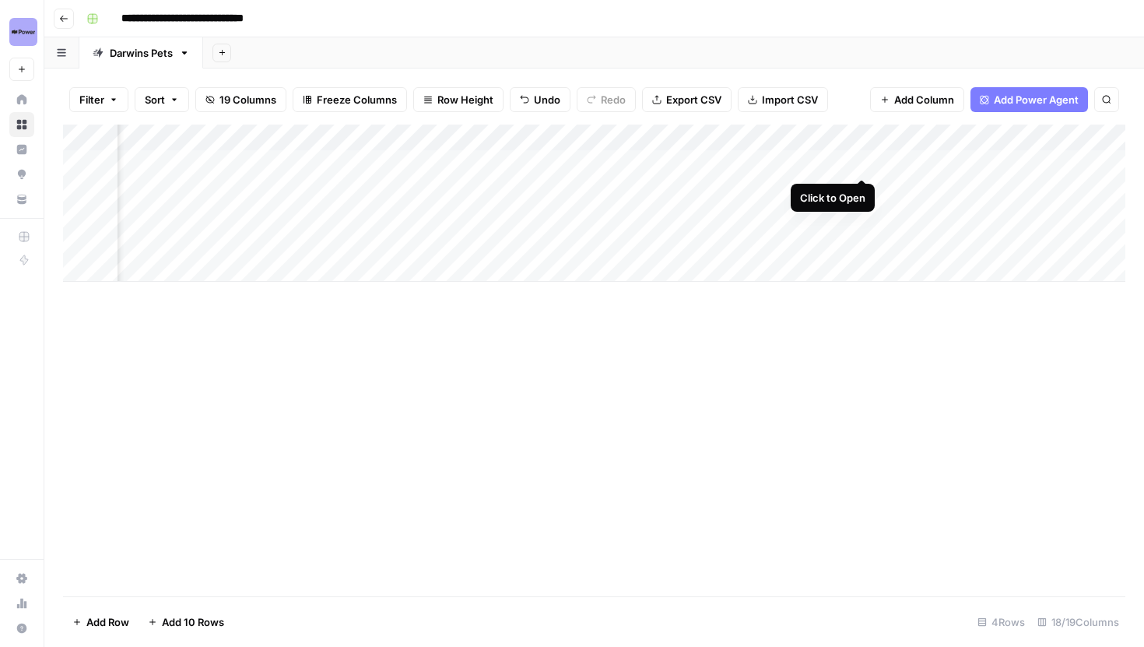
click at [861, 160] on div "Add Column" at bounding box center [594, 203] width 1063 height 157
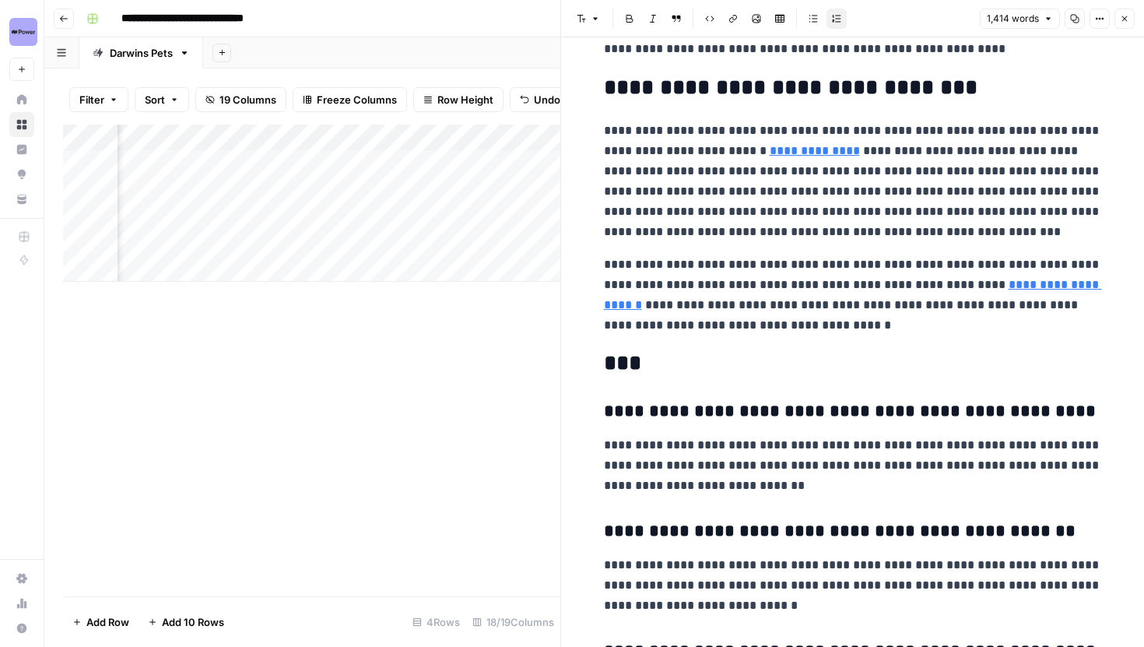
scroll to position [2587, 0]
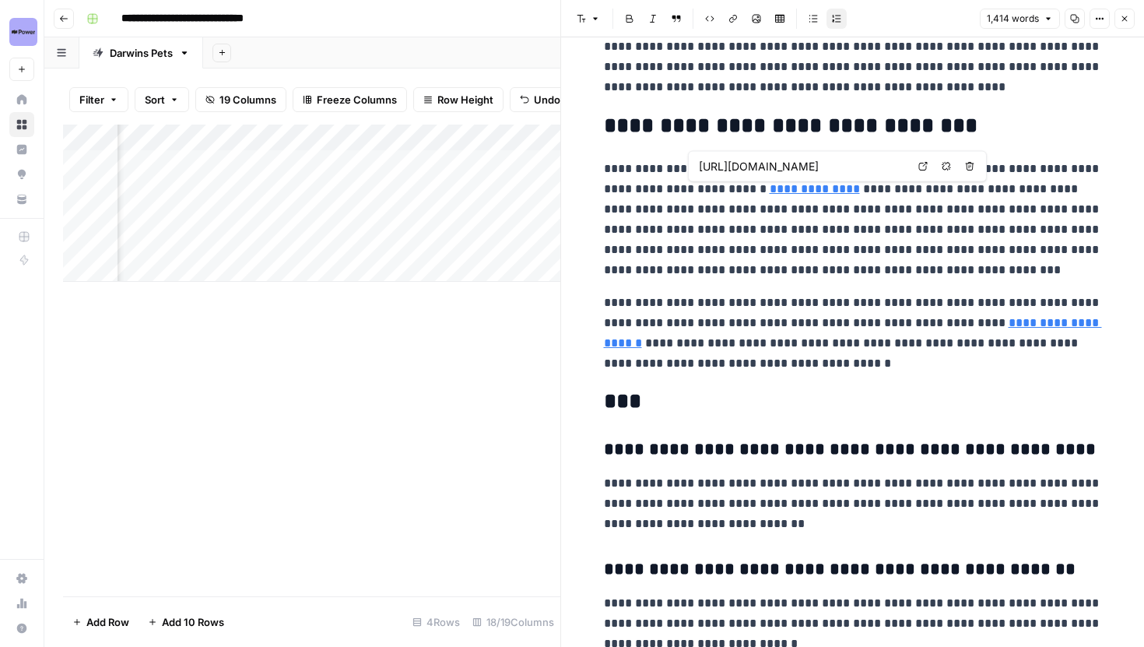
type input "https://www.darwinspet.com/product/prescription-meals-for-cats/"
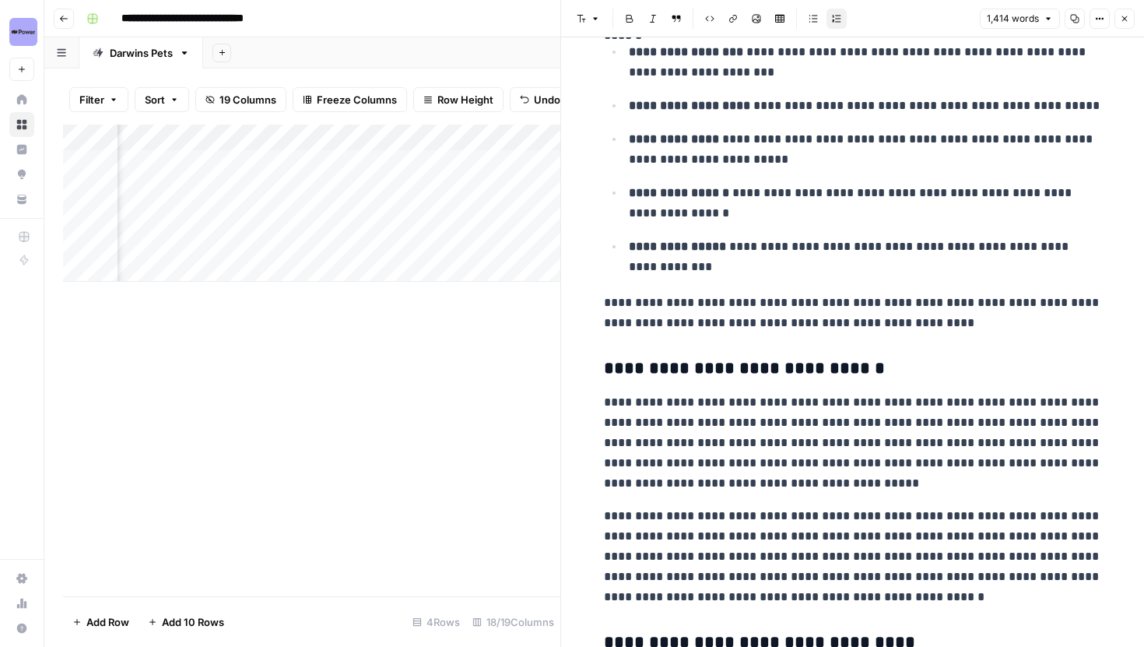
scroll to position [1293, 0]
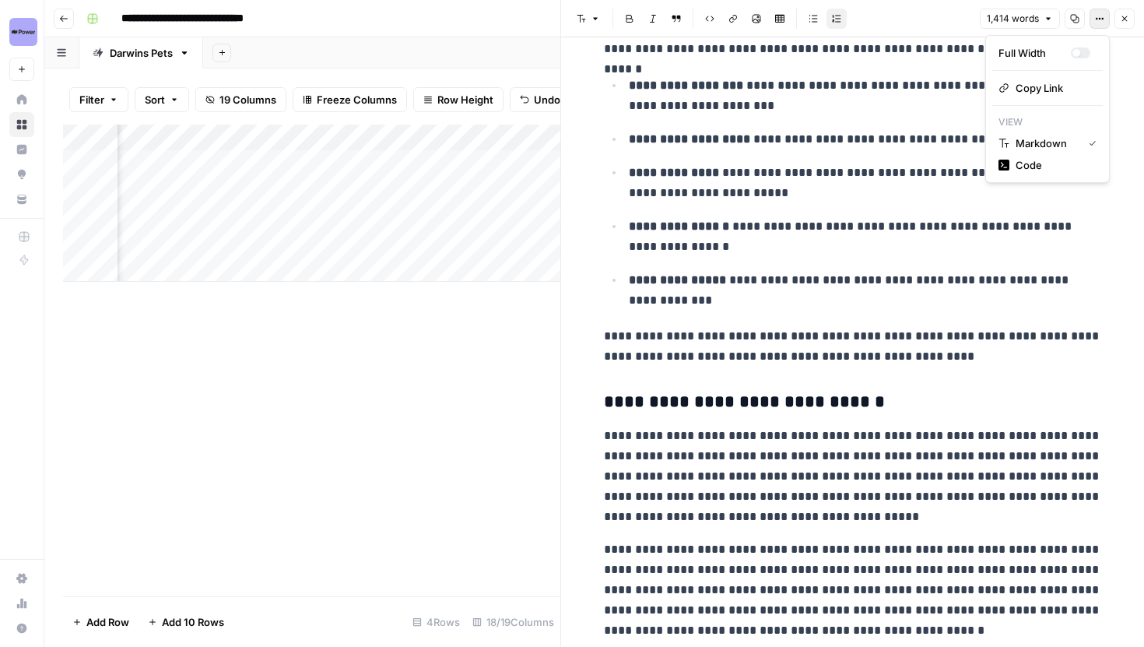
click at [1101, 16] on icon "button" at bounding box center [1099, 18] width 9 height 9
click at [1039, 153] on button "Markdown" at bounding box center [1047, 143] width 111 height 22
click at [1094, 26] on button "Options" at bounding box center [1100, 19] width 20 height 20
click at [1047, 159] on span "Code" at bounding box center [1053, 165] width 75 height 16
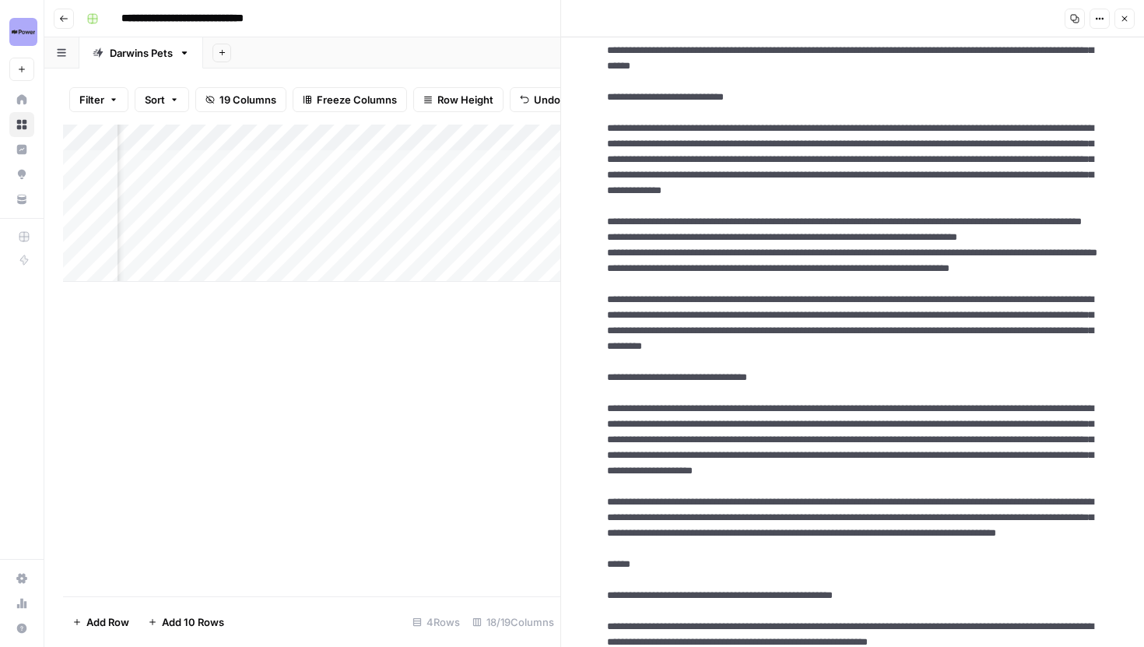
scroll to position [0, 0]
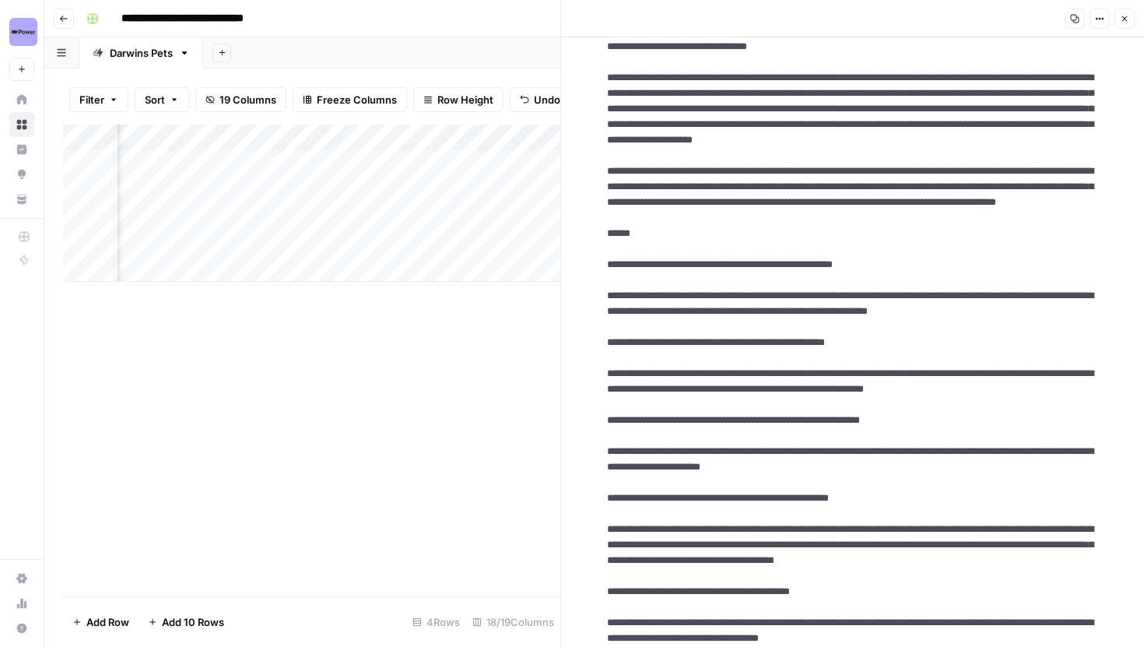
scroll to position [0, 439]
click at [353, 163] on div "Add Column" at bounding box center [311, 203] width 497 height 157
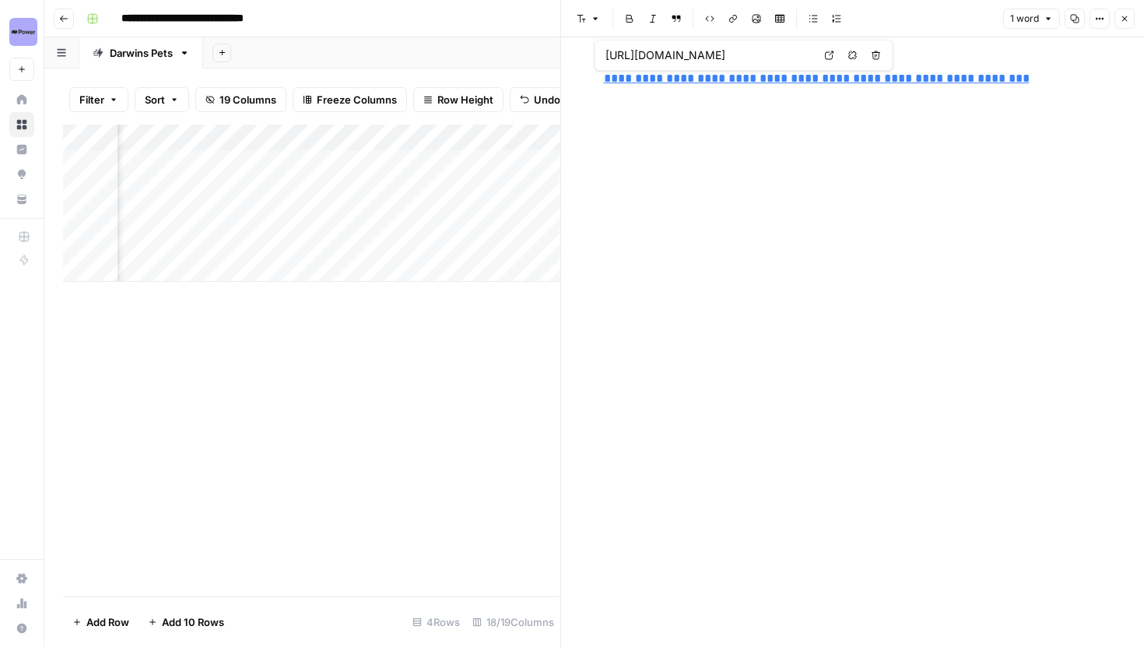
click at [1126, 16] on icon "button" at bounding box center [1124, 18] width 9 height 9
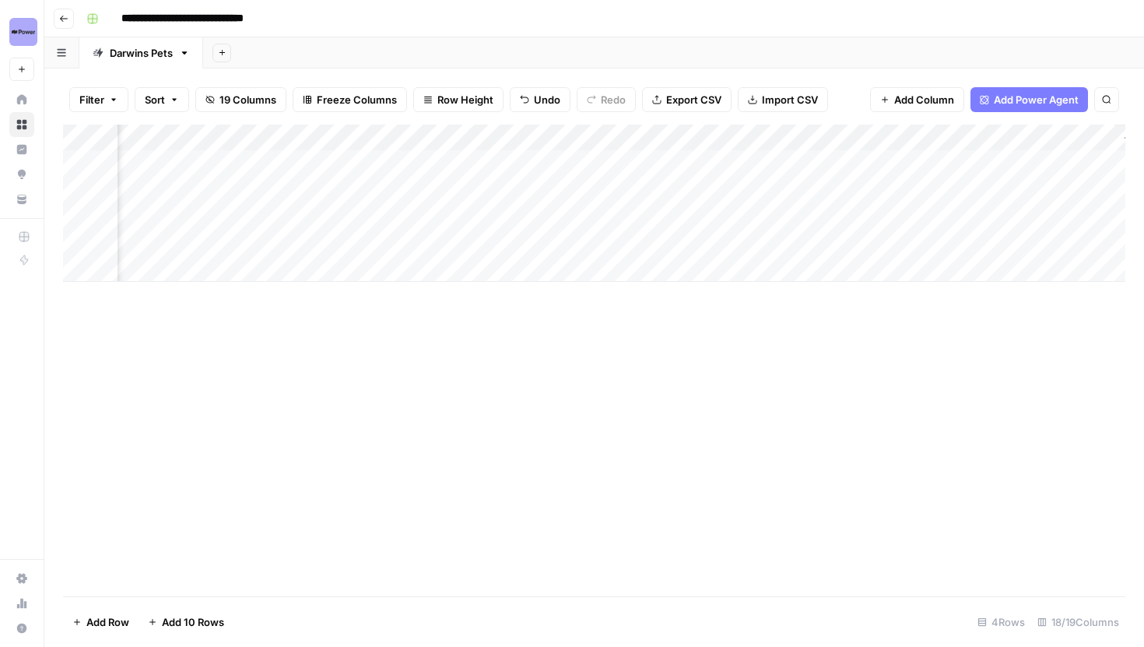
scroll to position [0, 1850]
click at [459, 161] on div "Add Column" at bounding box center [594, 203] width 1063 height 157
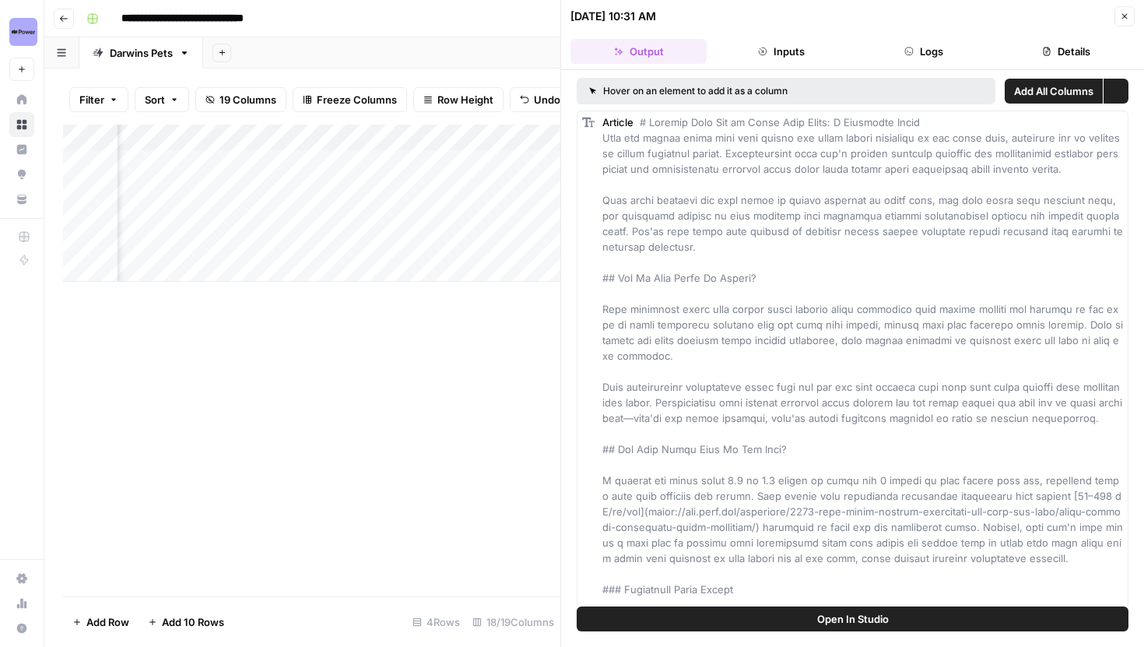
click at [940, 44] on button "Logs" at bounding box center [924, 51] width 136 height 25
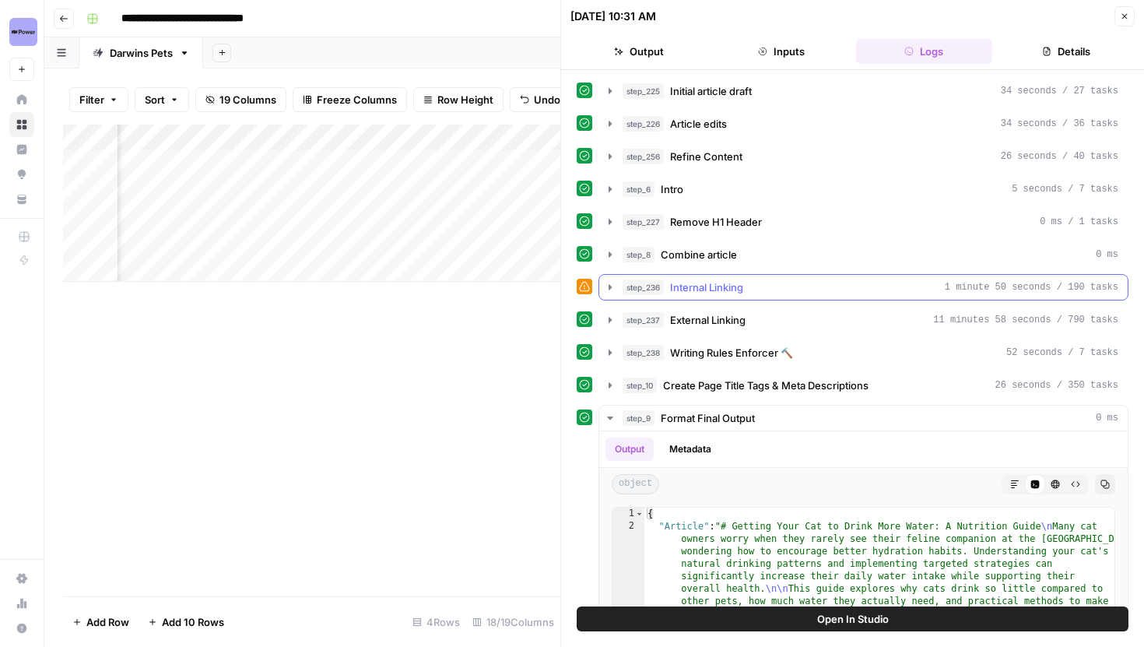
click at [614, 285] on icon "button" at bounding box center [610, 287] width 12 height 12
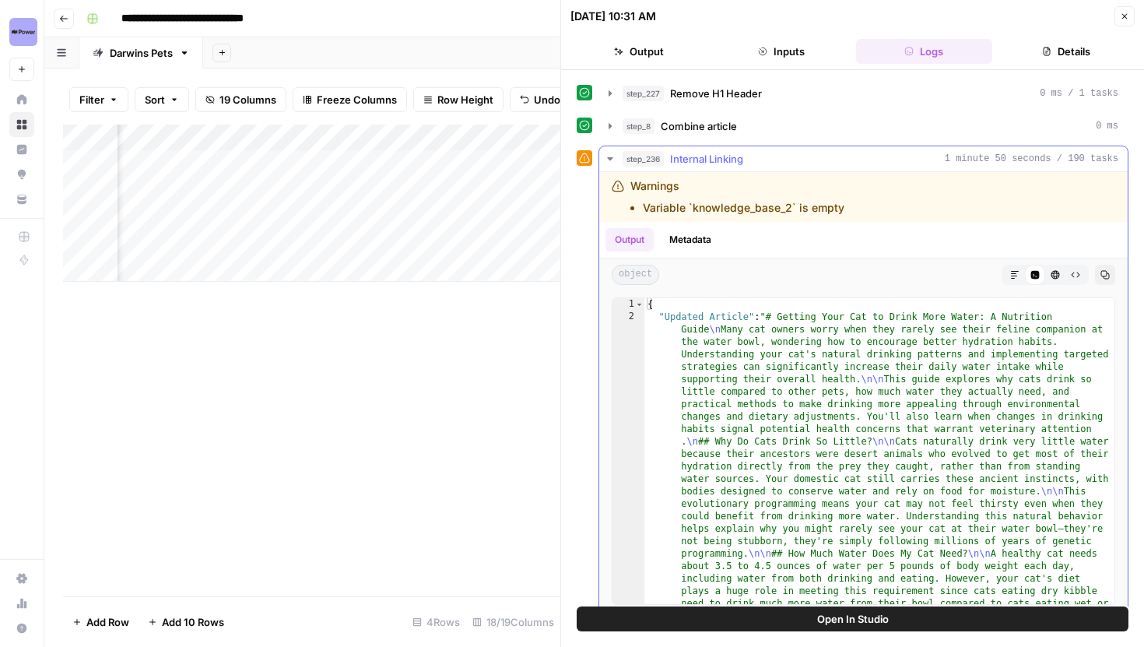
scroll to position [151, 0]
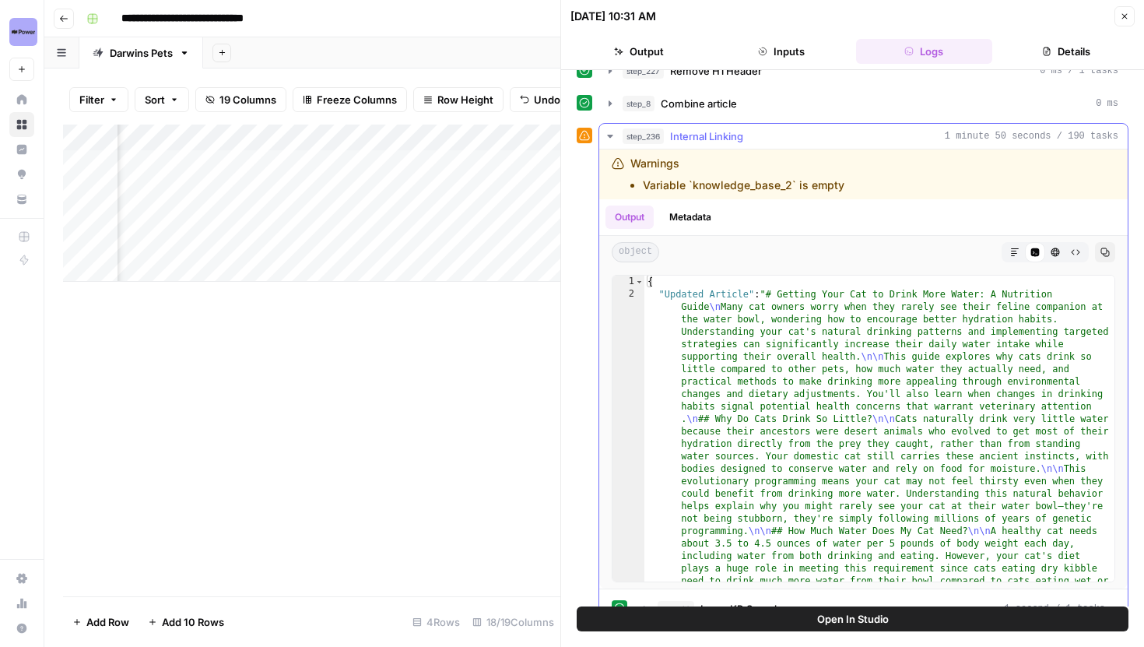
type textarea "**********"
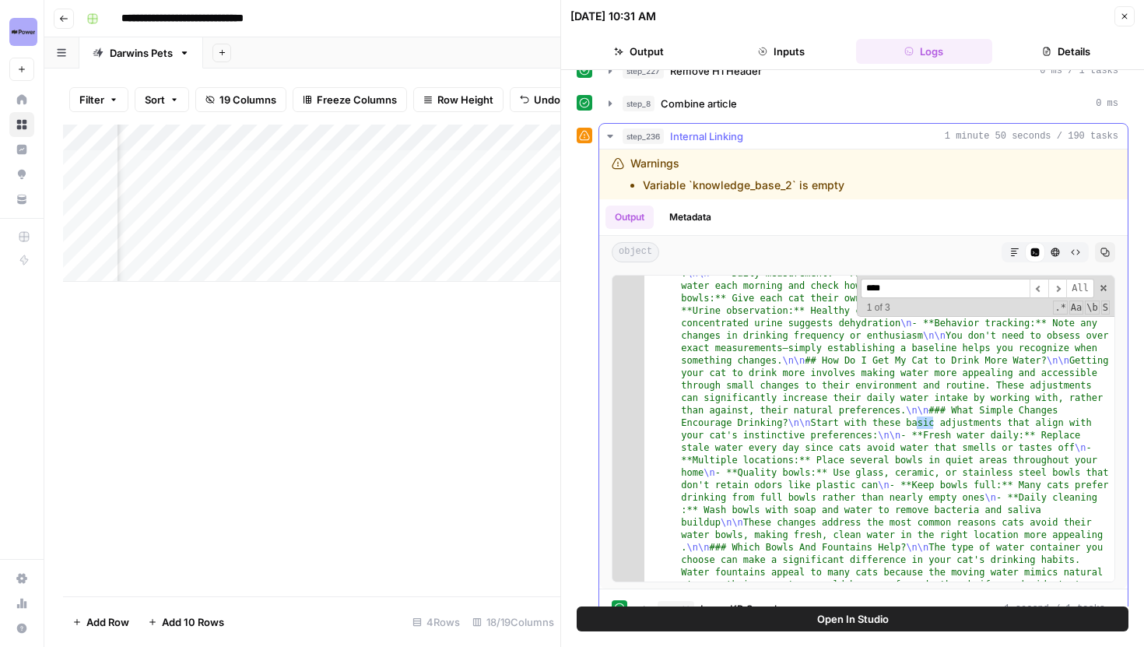
scroll to position [806, 0]
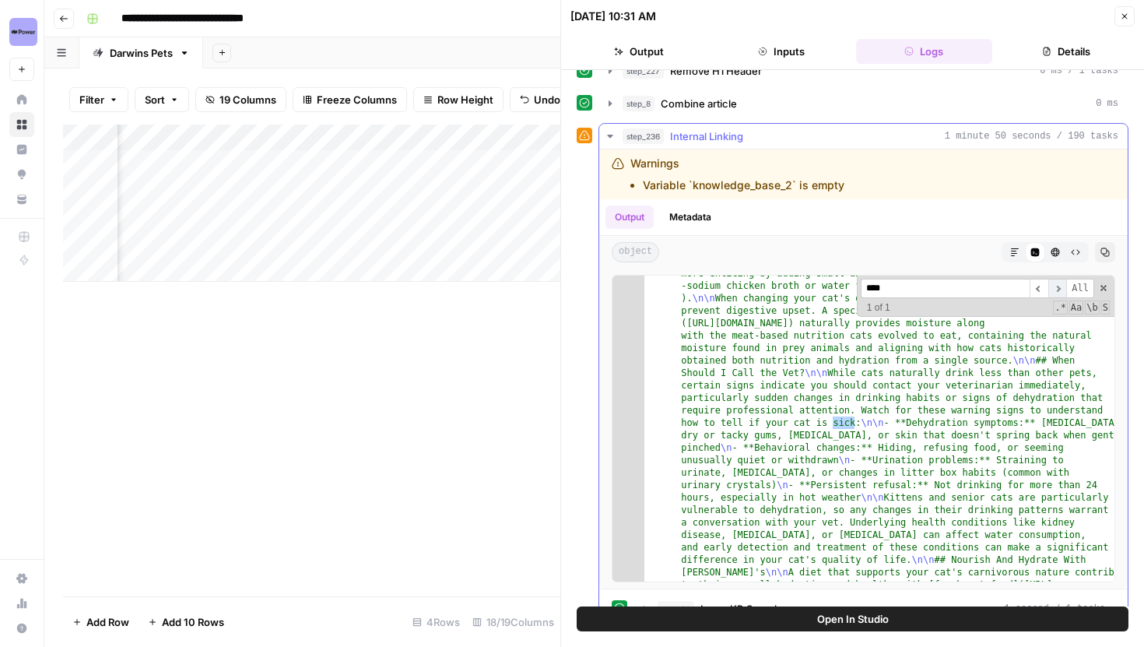
type input "****"
click at [1053, 288] on span "​" at bounding box center [1058, 288] width 19 height 19
click at [1055, 289] on span "​" at bounding box center [1058, 288] width 19 height 19
click at [428, 141] on div "Add Column" at bounding box center [311, 203] width 497 height 157
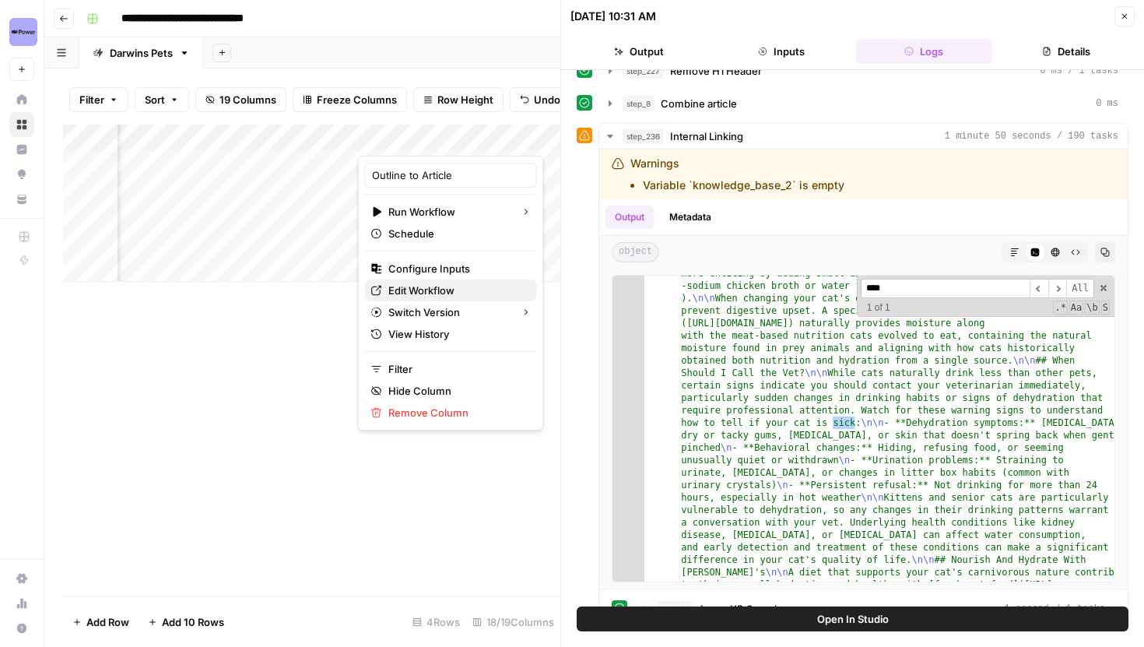
click at [438, 294] on span "Edit Workflow" at bounding box center [456, 291] width 136 height 16
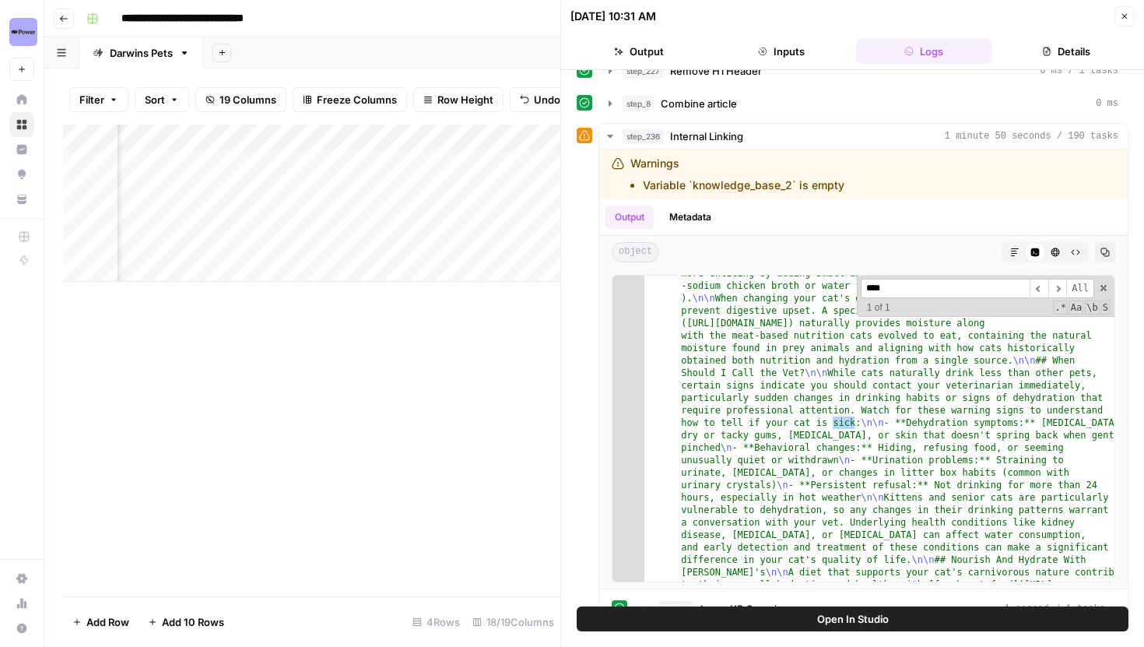
scroll to position [0, 1731]
click at [1125, 19] on icon "button" at bounding box center [1124, 16] width 9 height 9
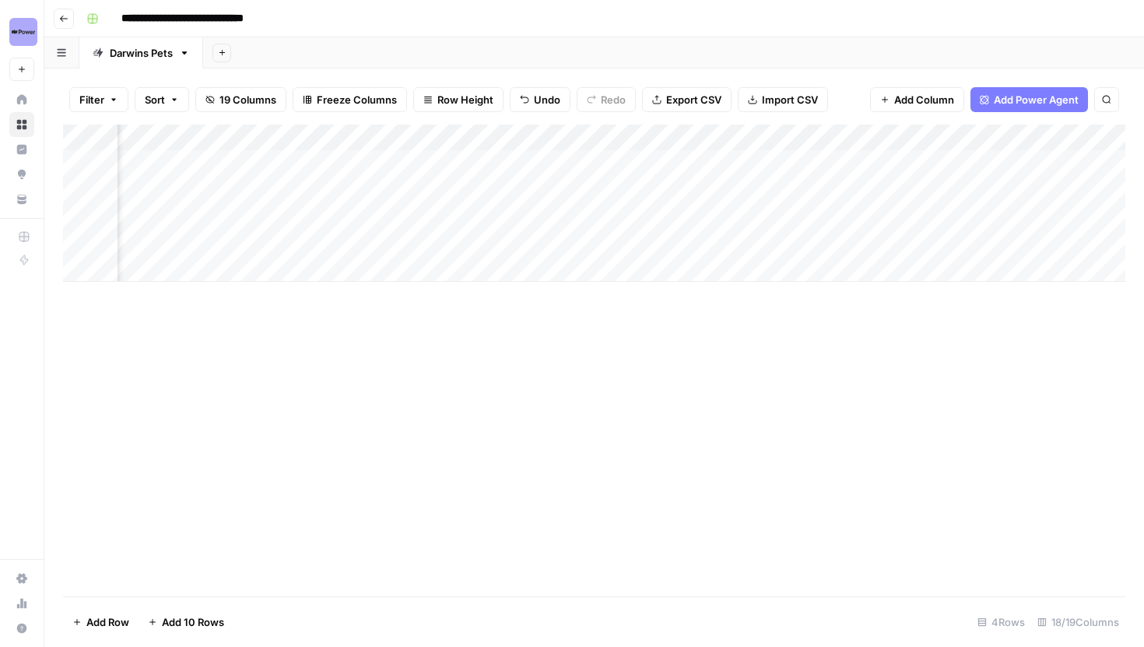
scroll to position [0, 915]
click at [367, 135] on div "Add Column" at bounding box center [594, 203] width 1063 height 157
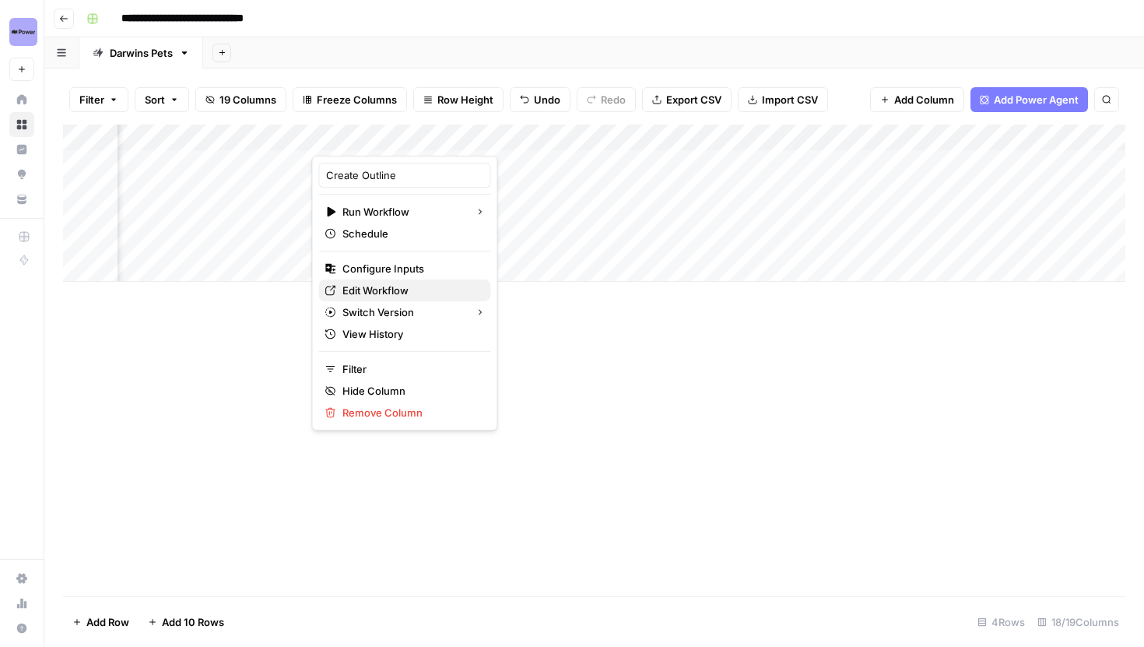
click at [397, 290] on span "Edit Workflow" at bounding box center [411, 291] width 136 height 16
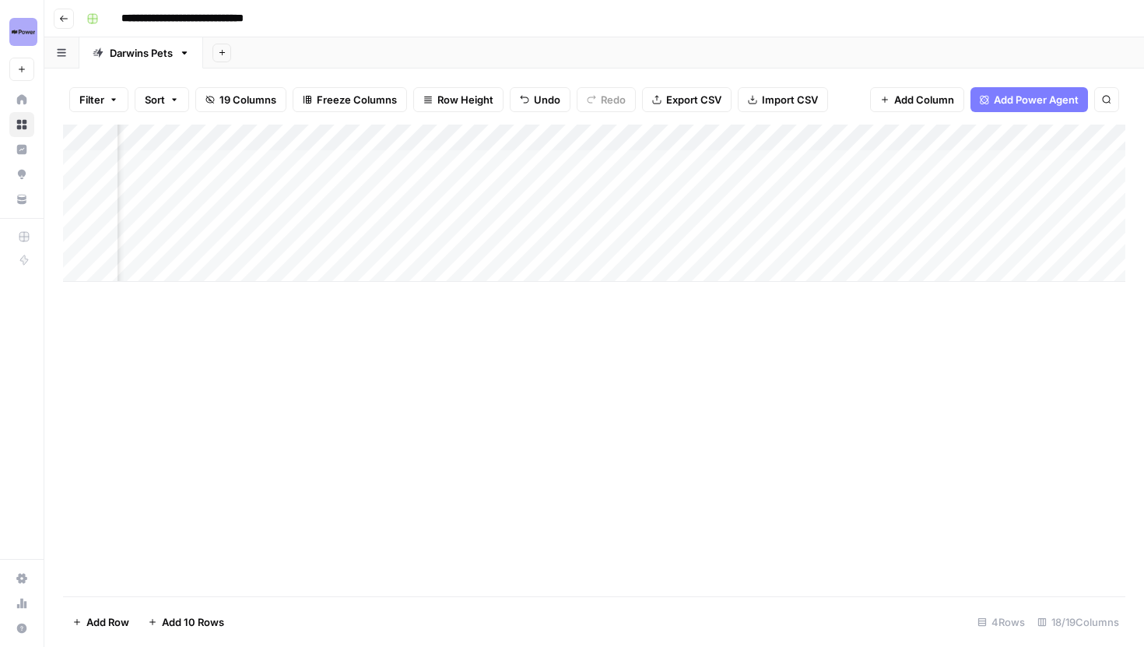
scroll to position [0, 1709]
click at [564, 139] on div "Add Column" at bounding box center [594, 203] width 1063 height 157
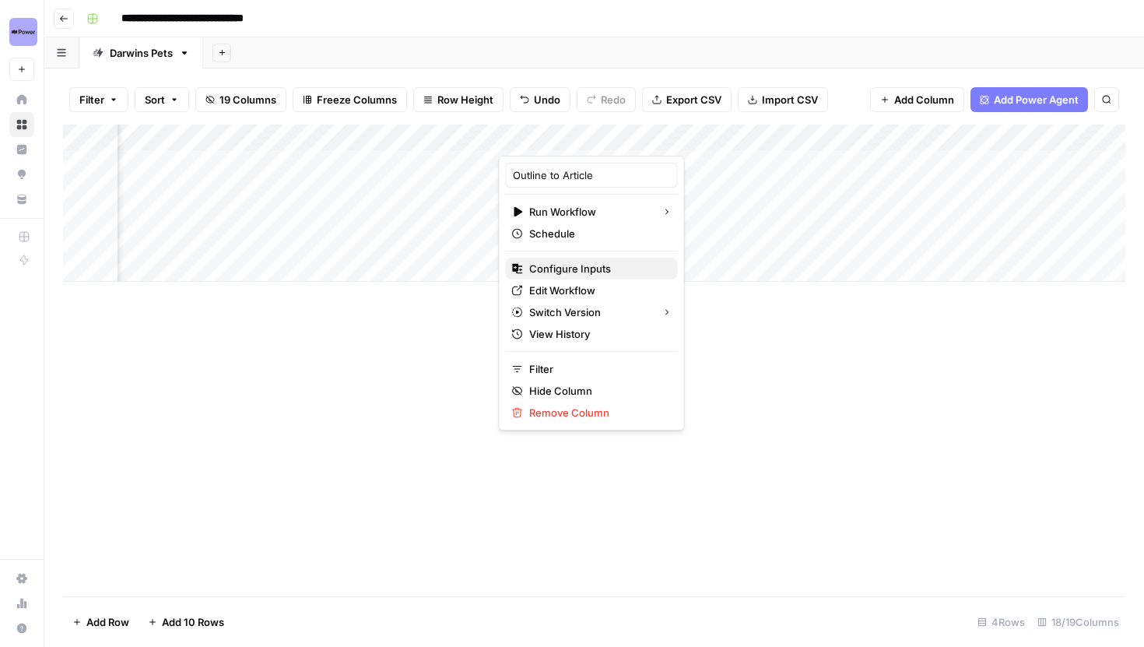
click at [561, 273] on span "Configure Inputs" at bounding box center [597, 269] width 136 height 16
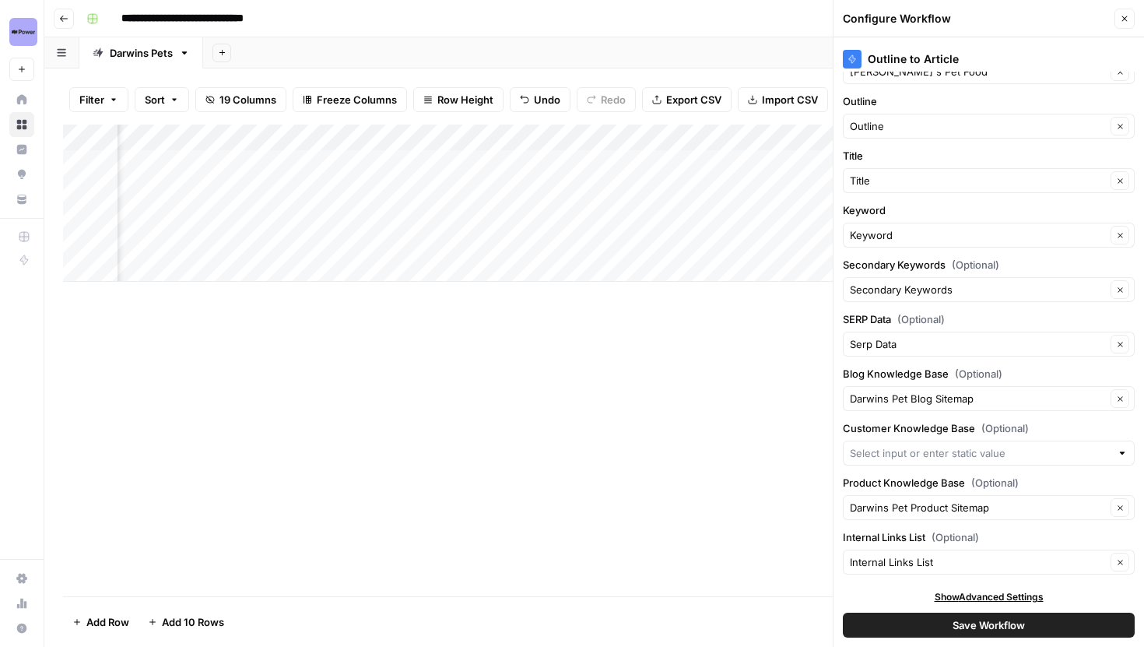
scroll to position [49, 0]
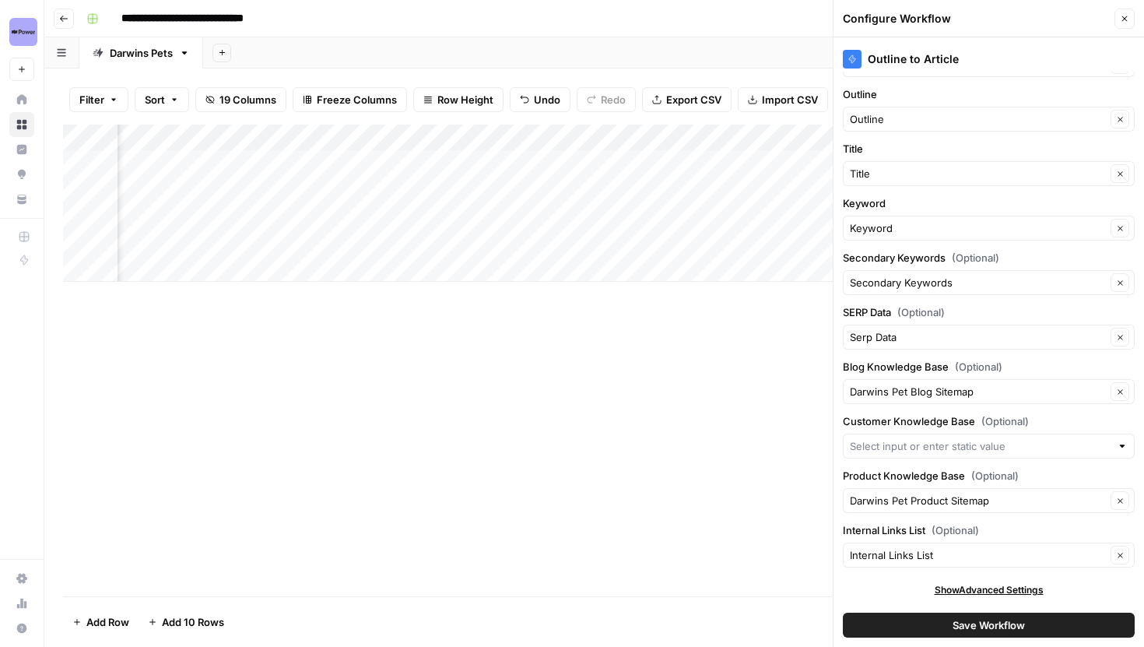
click at [1119, 25] on button "Close" at bounding box center [1125, 19] width 20 height 20
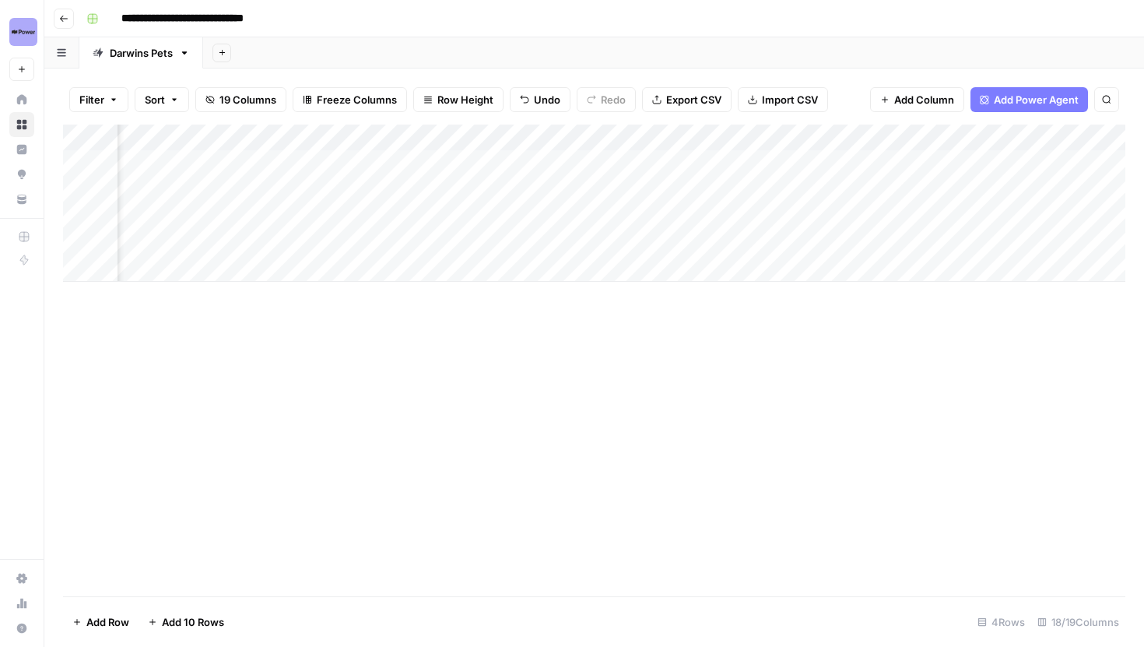
scroll to position [0, 961]
click at [321, 129] on div "Add Column" at bounding box center [594, 203] width 1063 height 157
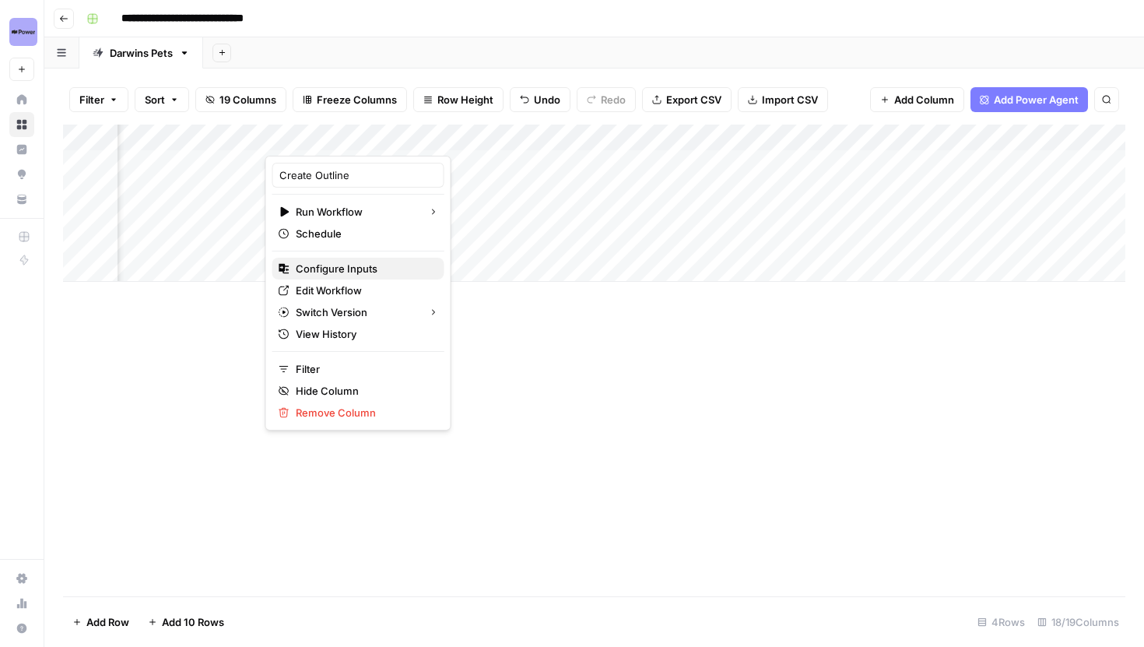
click at [335, 263] on span "Configure Inputs" at bounding box center [364, 269] width 136 height 16
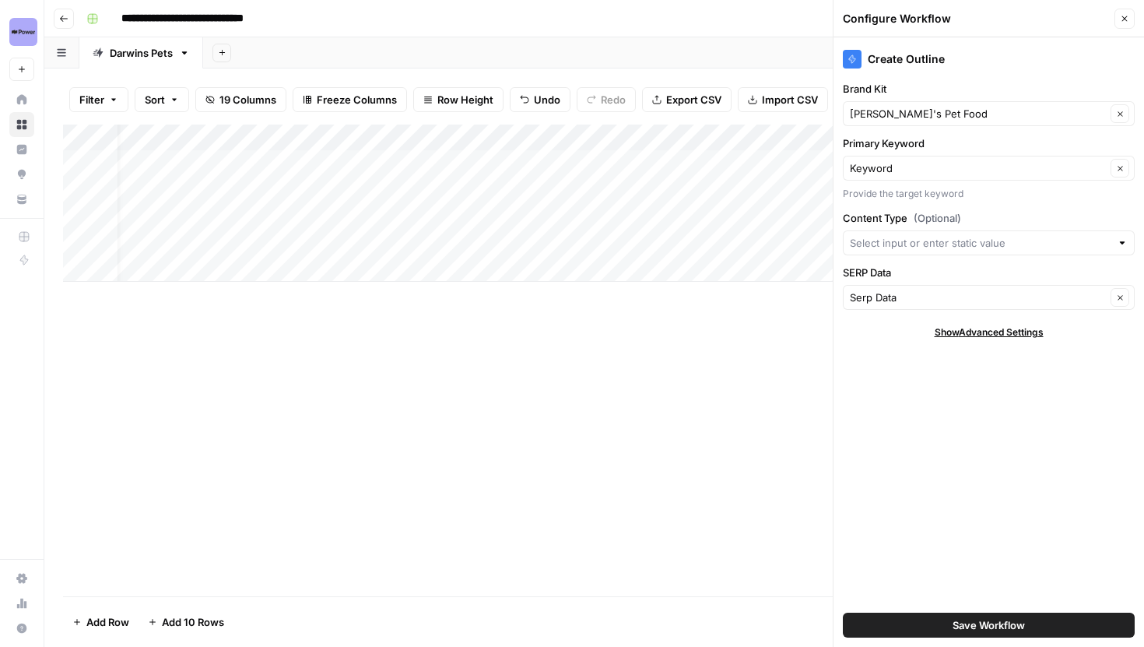
scroll to position [0, 41]
click at [602, 165] on div "Add Column" at bounding box center [594, 203] width 1063 height 157
click at [1120, 17] on icon "button" at bounding box center [1124, 18] width 9 height 9
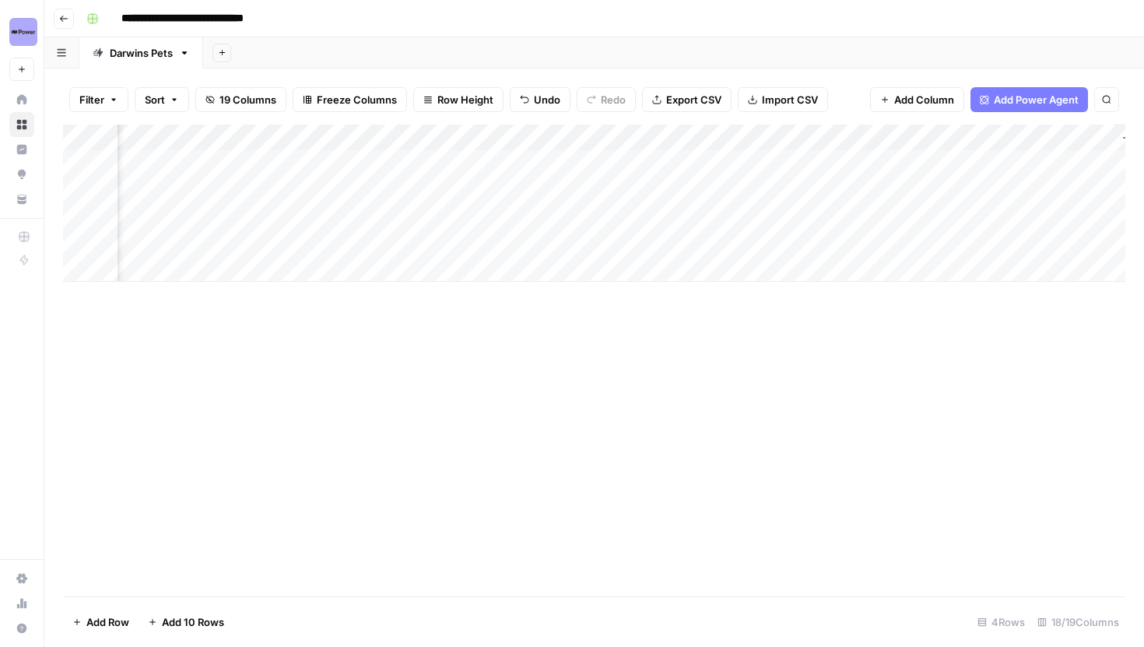
scroll to position [0, 1870]
click at [747, 188] on div "Add Column" at bounding box center [594, 203] width 1063 height 157
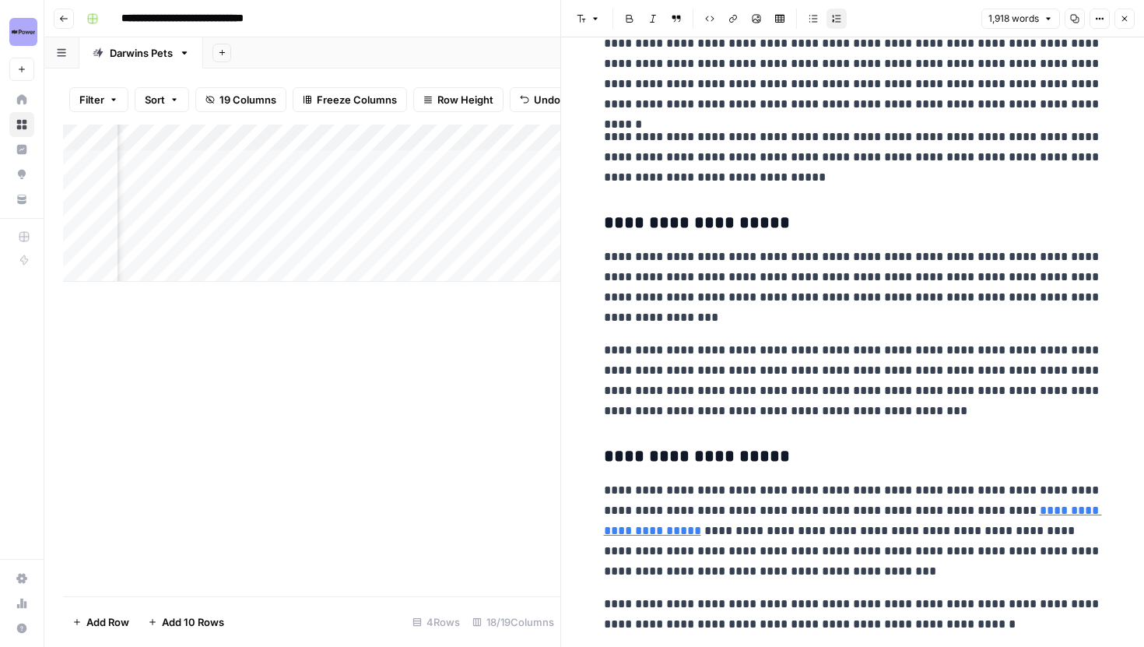
scroll to position [1846, 0]
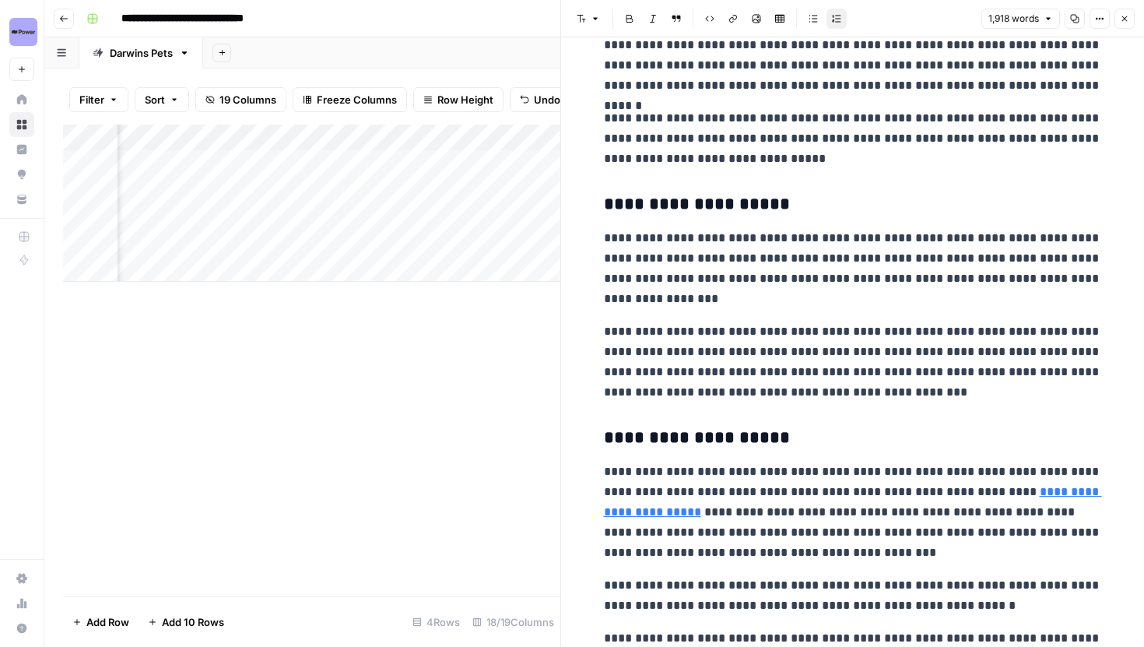
click at [1123, 19] on icon "button" at bounding box center [1124, 18] width 5 height 5
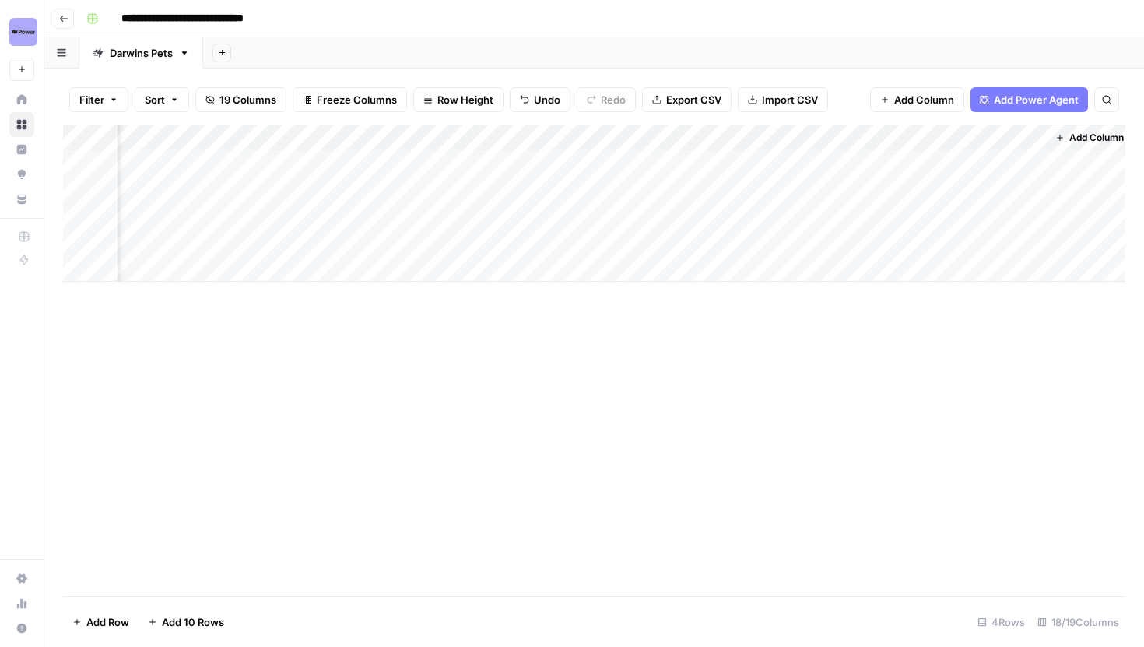
scroll to position [0, 1851]
click at [763, 163] on div "Add Column" at bounding box center [594, 203] width 1063 height 157
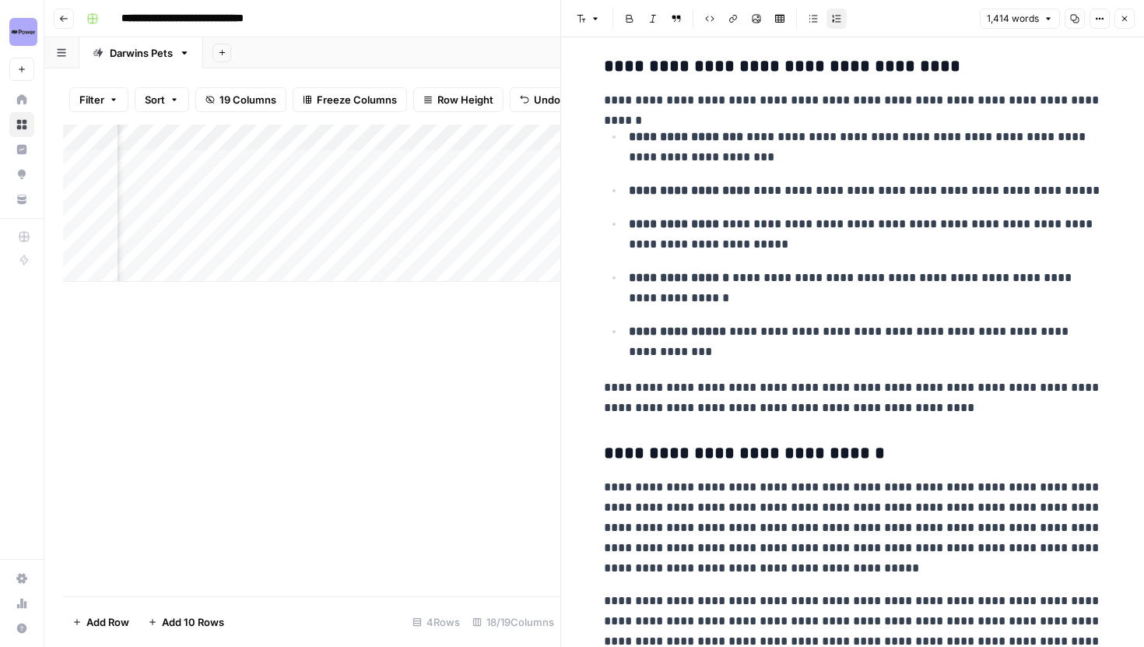
scroll to position [1268, 0]
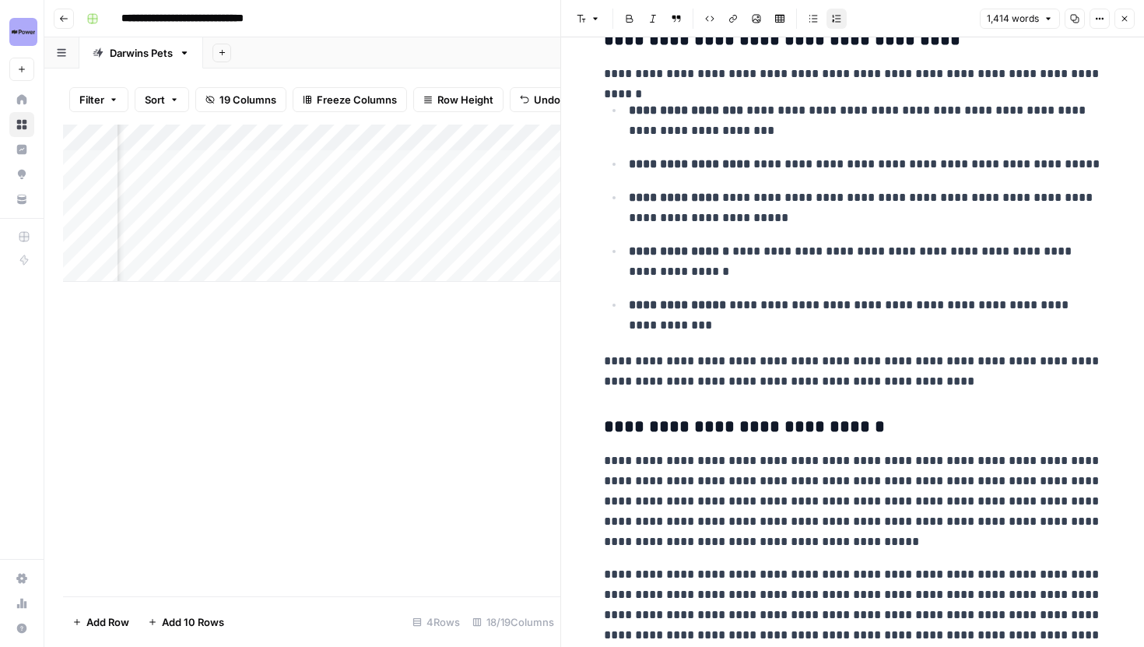
click at [1118, 14] on button "Close" at bounding box center [1125, 19] width 20 height 20
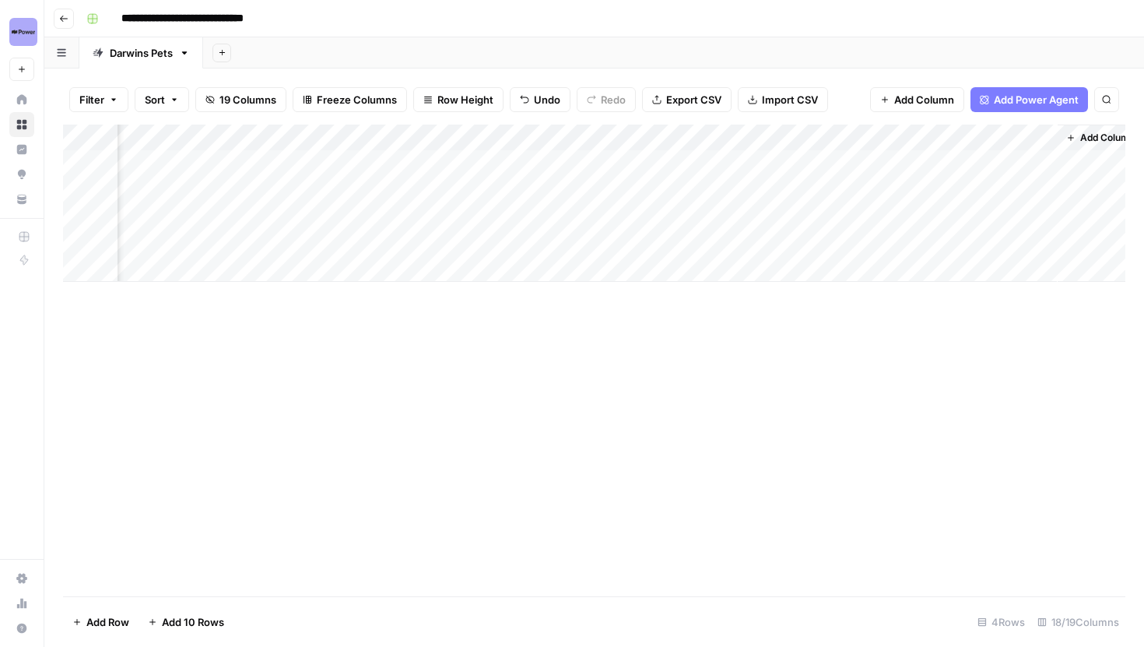
click at [615, 325] on div "Add Column" at bounding box center [594, 361] width 1063 height 472
click at [765, 163] on div "Add Column" at bounding box center [594, 203] width 1063 height 157
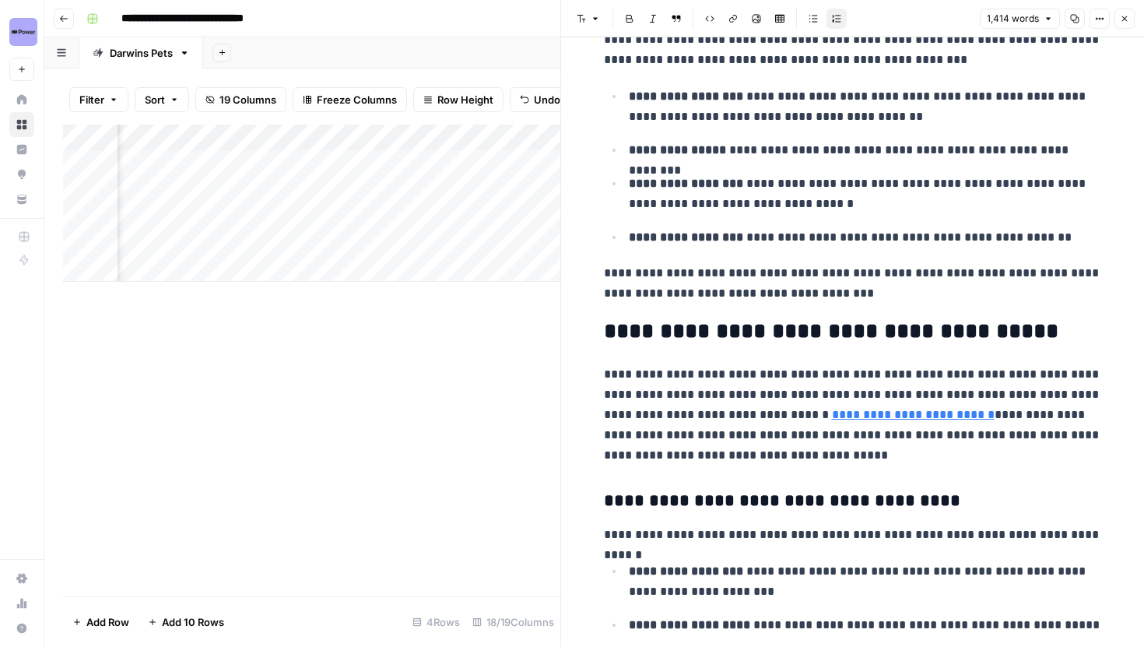
scroll to position [838, 0]
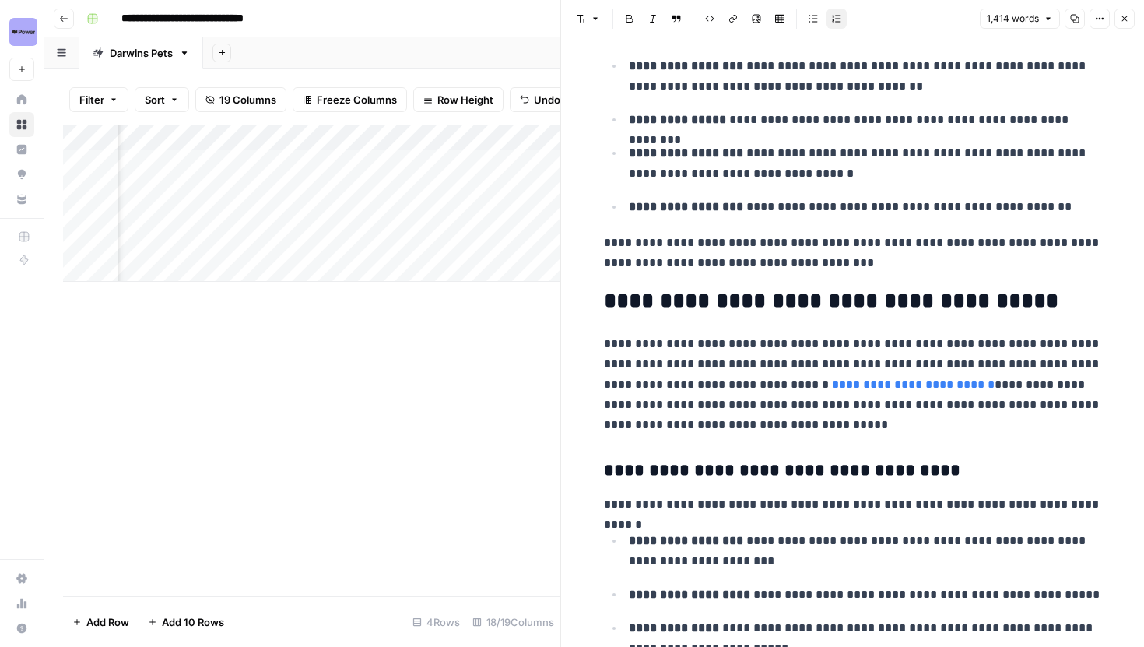
click at [1122, 24] on button "Close" at bounding box center [1125, 19] width 20 height 20
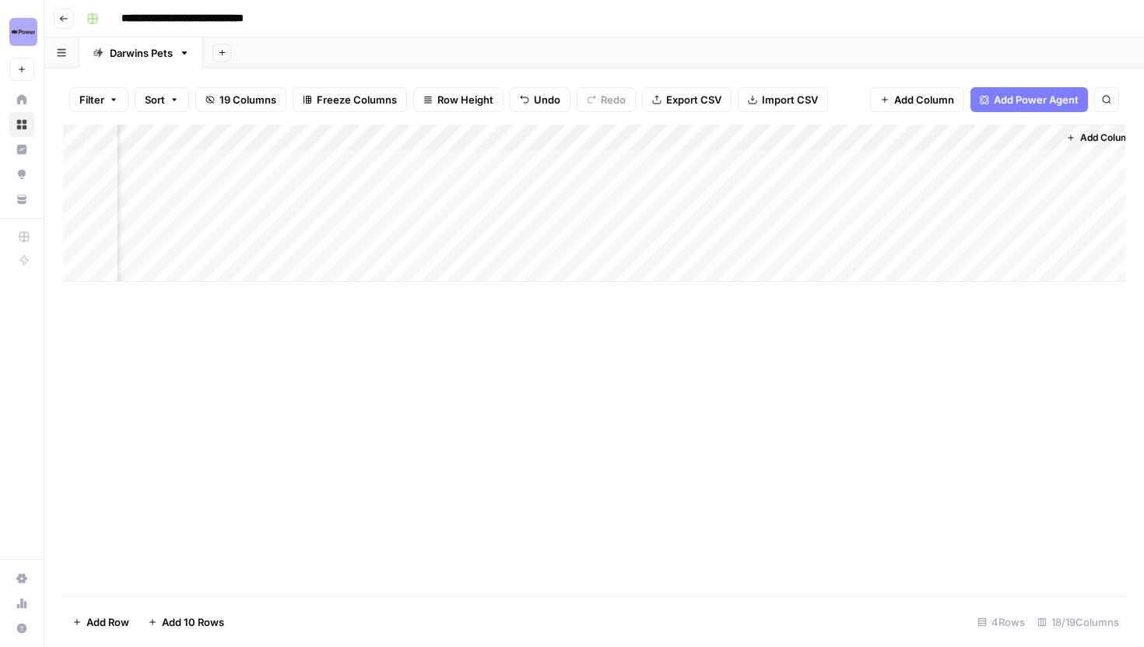
click at [761, 187] on div "Add Column" at bounding box center [594, 203] width 1063 height 157
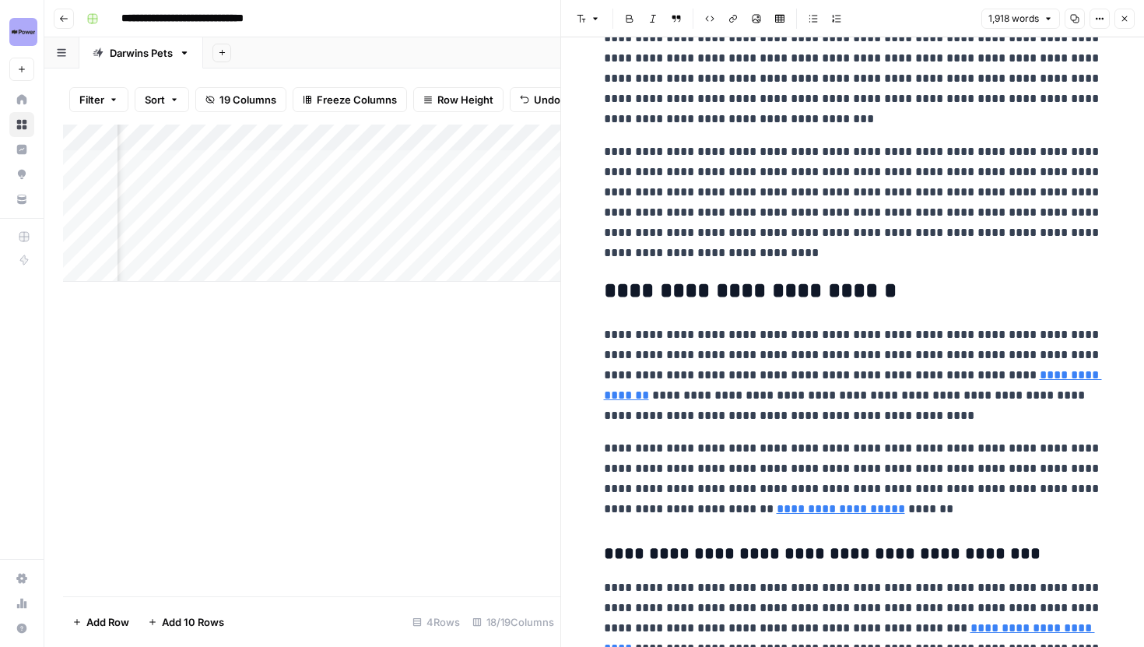
scroll to position [121, 0]
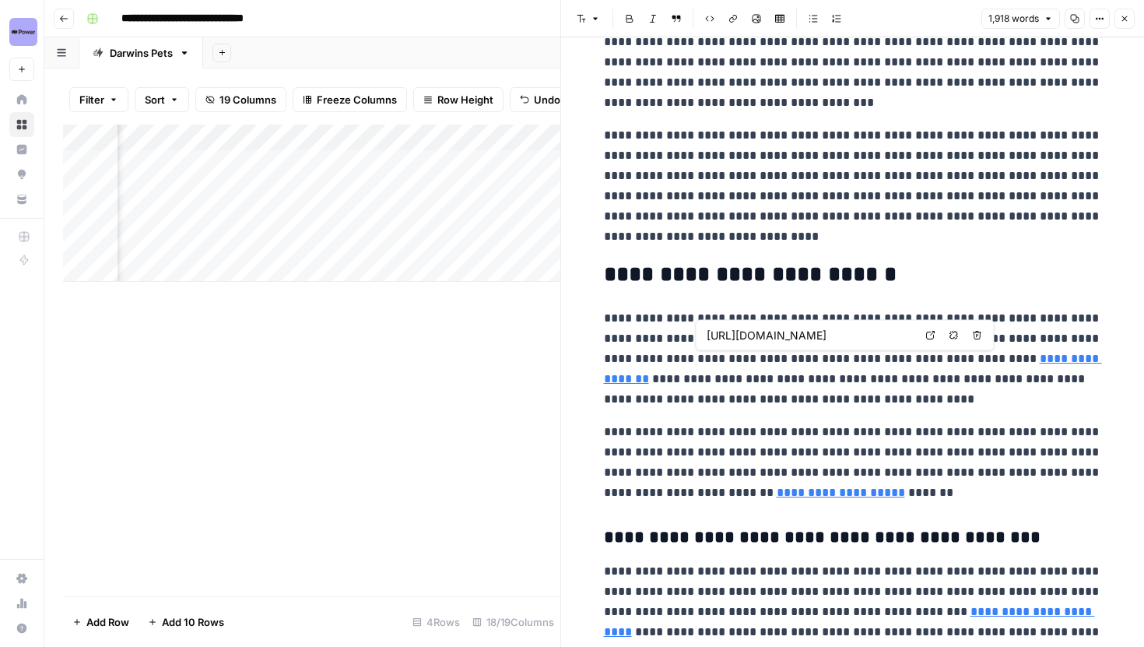
click at [927, 335] on icon at bounding box center [930, 335] width 9 height 9
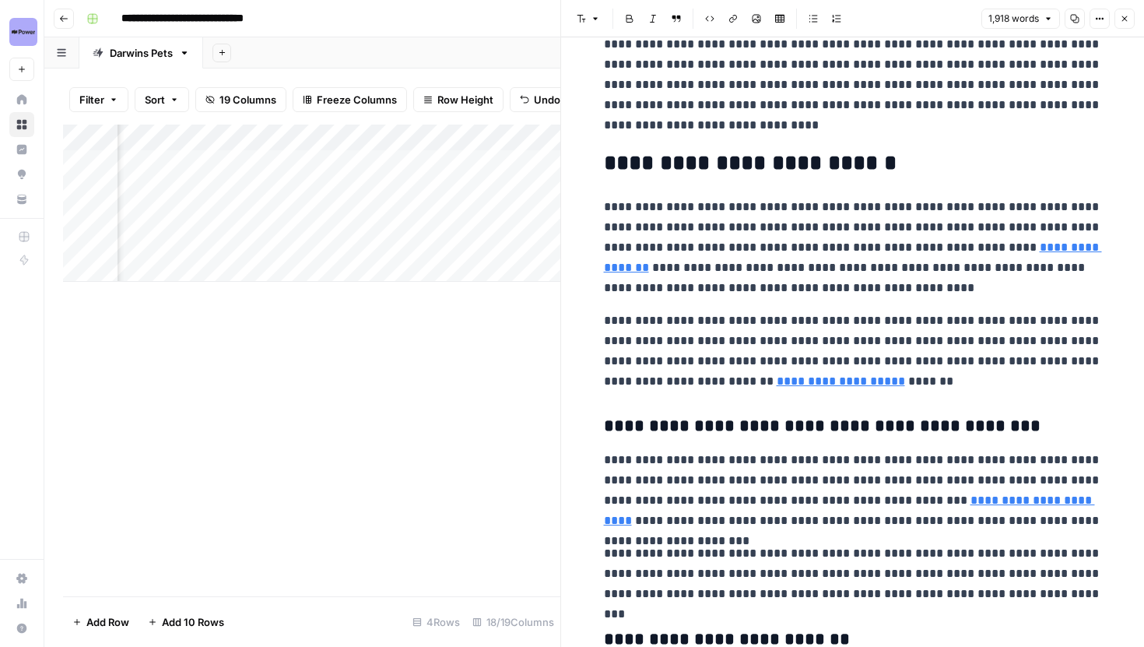
scroll to position [234, 0]
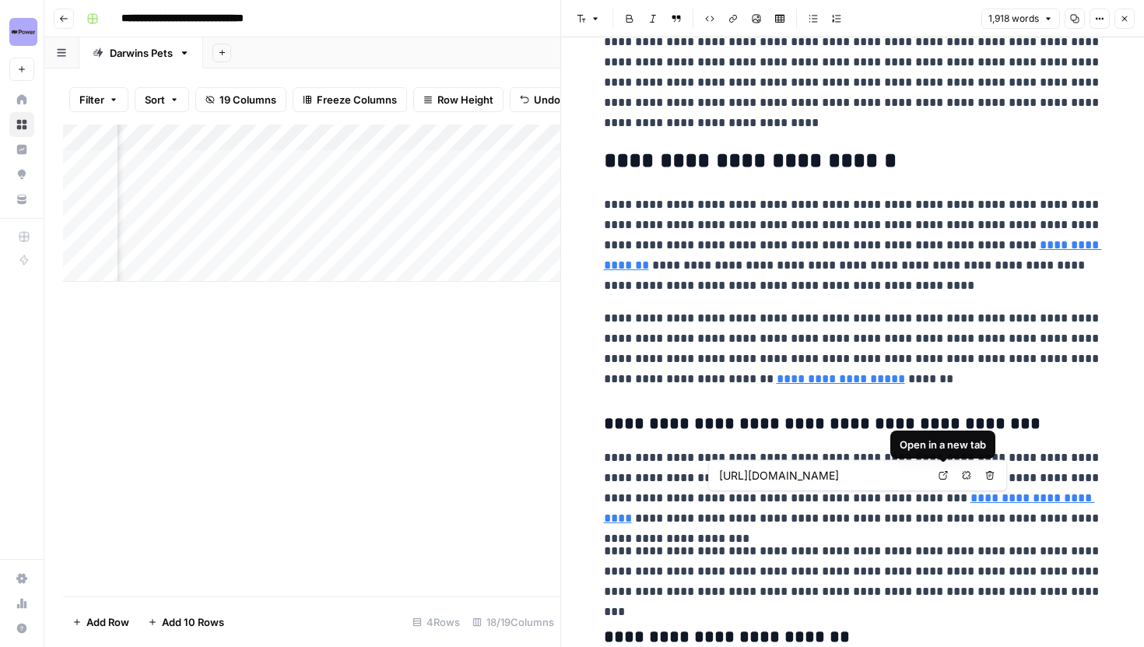
click at [940, 480] on icon at bounding box center [943, 475] width 9 height 9
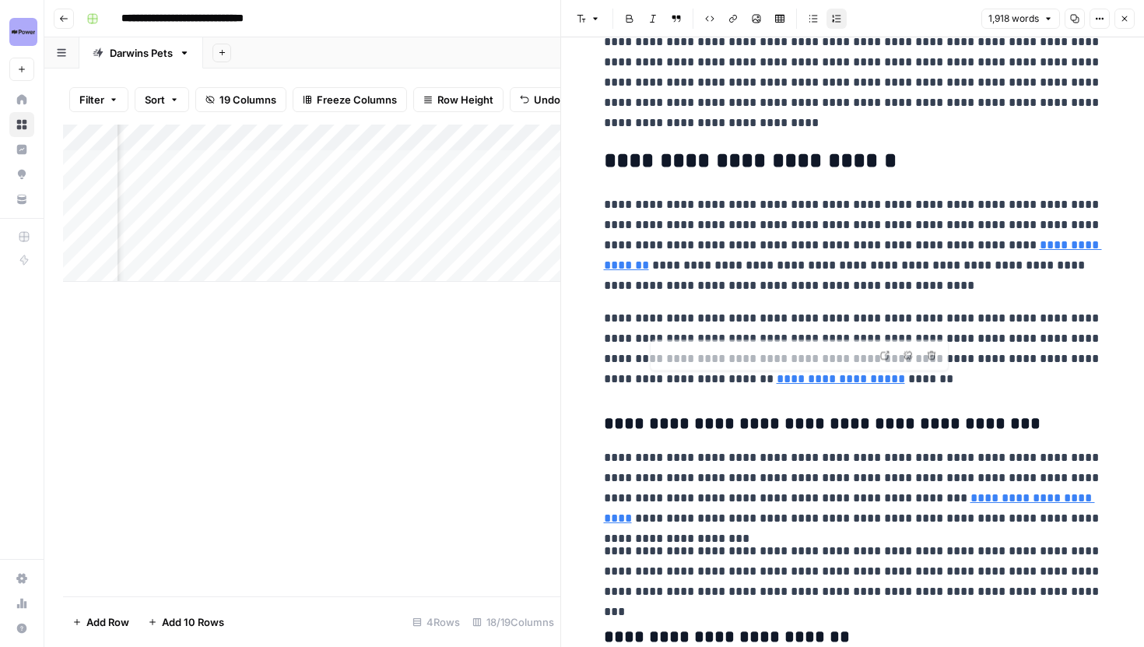
type input "https://www.darwinspet.com/blogs/transitioning/10-foods-cats-cant-eat"
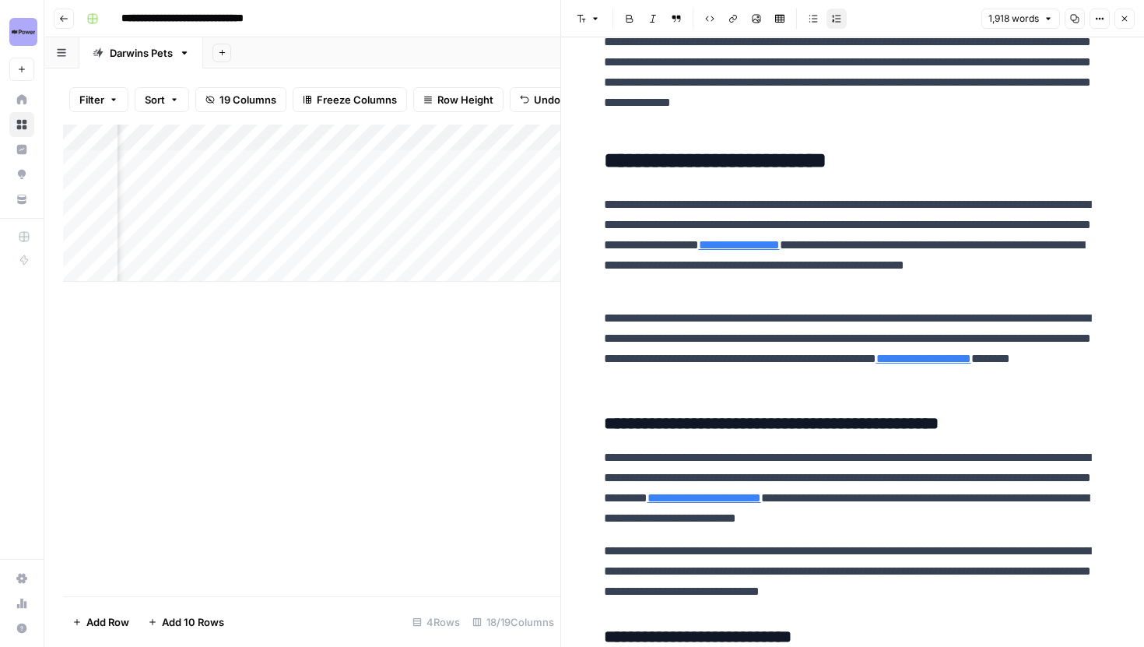
click at [207, 141] on div "Add Column" at bounding box center [311, 203] width 497 height 157
click at [406, 397] on div "Add Column" at bounding box center [311, 361] width 497 height 472
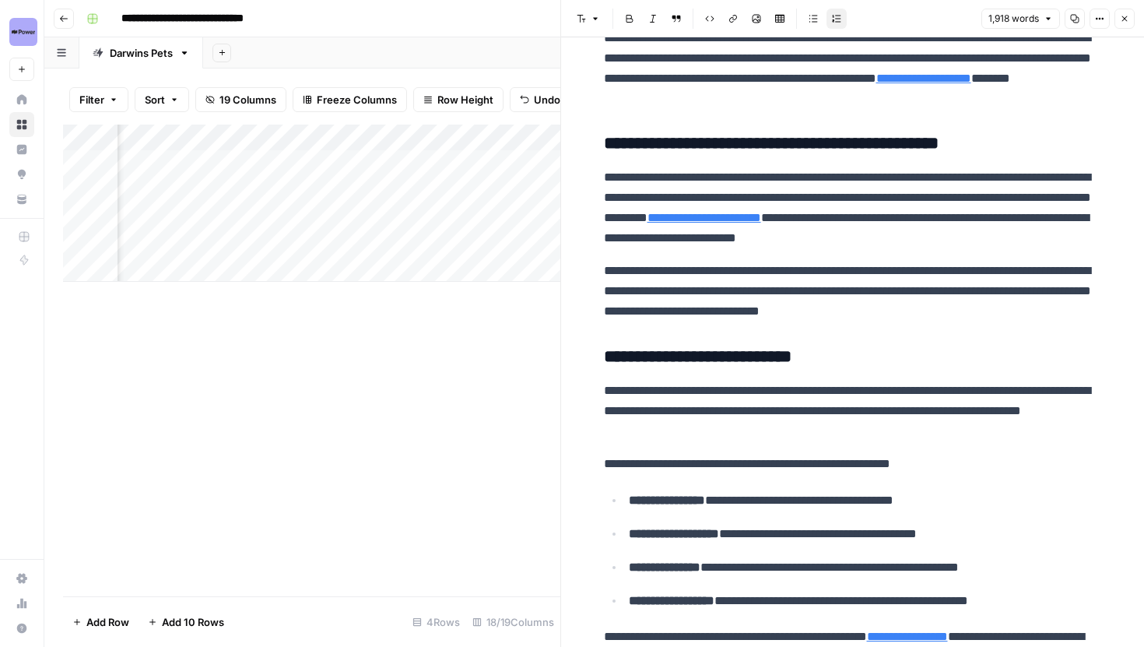
scroll to position [485, 0]
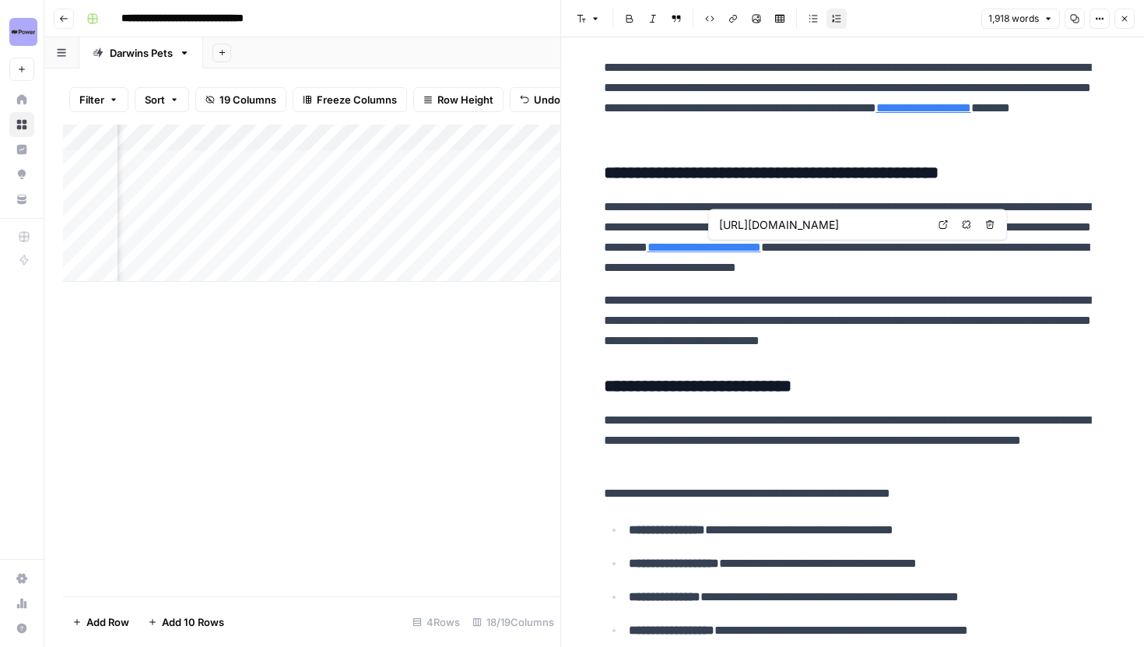
click at [943, 223] on icon at bounding box center [943, 224] width 9 height 9
click at [878, 252] on p "**********" at bounding box center [853, 237] width 498 height 81
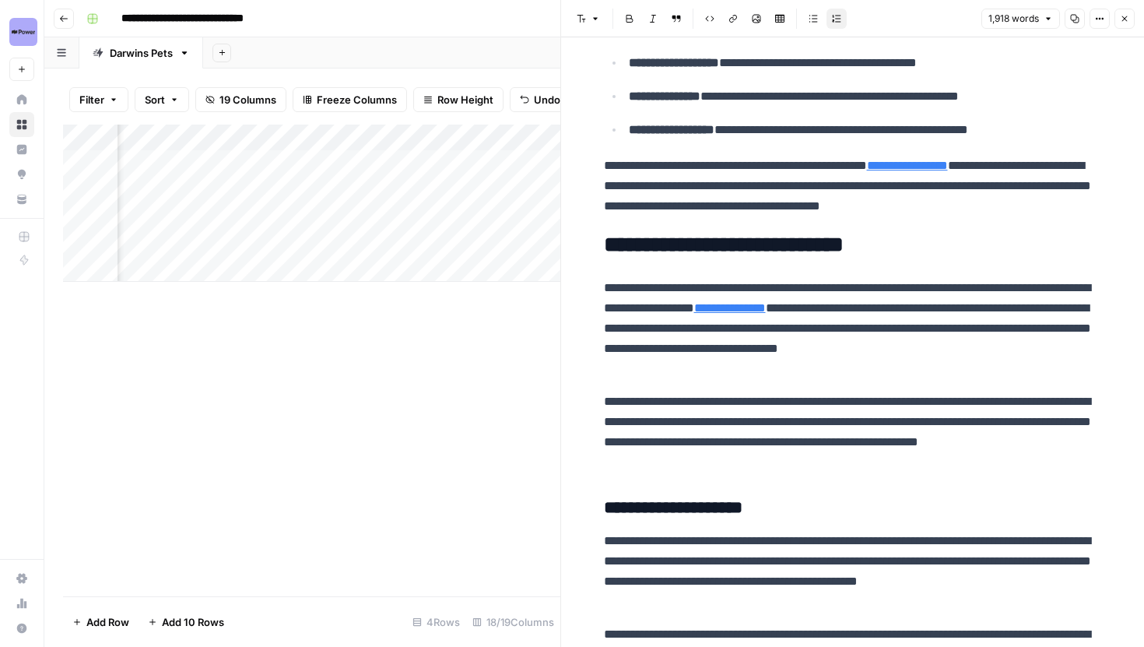
scroll to position [0, 1891]
click at [444, 188] on div "Add Column" at bounding box center [311, 203] width 497 height 157
click at [1123, 16] on icon "button" at bounding box center [1124, 18] width 9 height 9
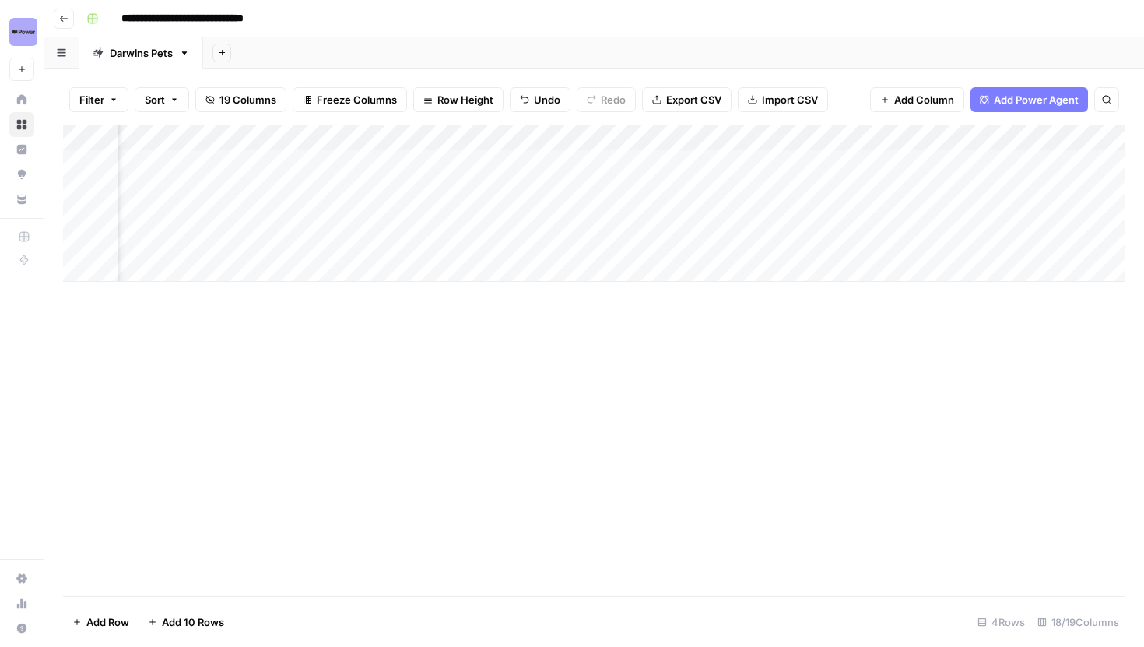
scroll to position [0, 824]
click at [476, 131] on div "Add Column" at bounding box center [594, 203] width 1063 height 157
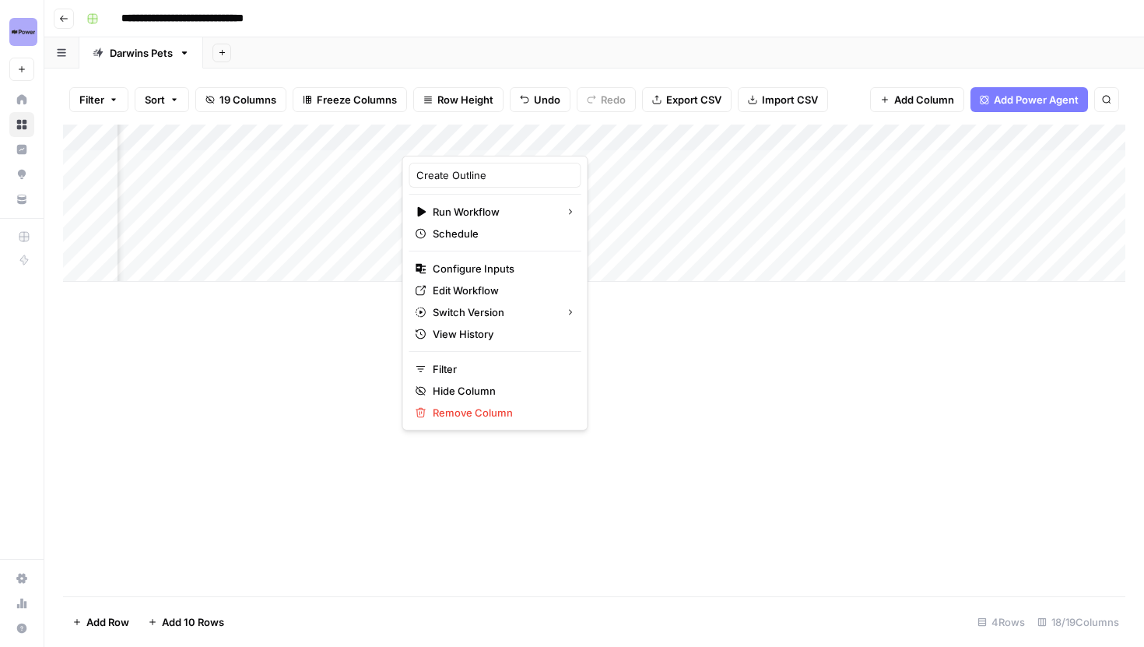
click at [458, 255] on div "Create Outline Run Workflow Schedule Configure Inputs Edit Workflow Switch Vers…" at bounding box center [495, 293] width 186 height 275
click at [458, 258] on button "Configure Inputs" at bounding box center [495, 269] width 172 height 22
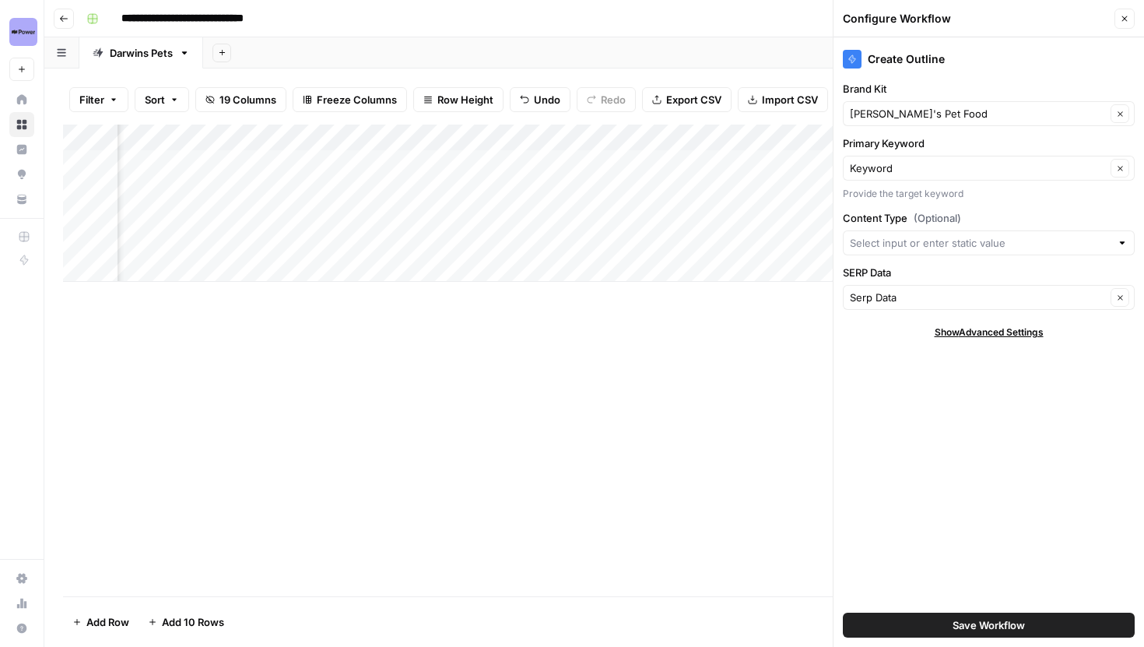
click at [434, 136] on div "Add Column" at bounding box center [594, 203] width 1063 height 157
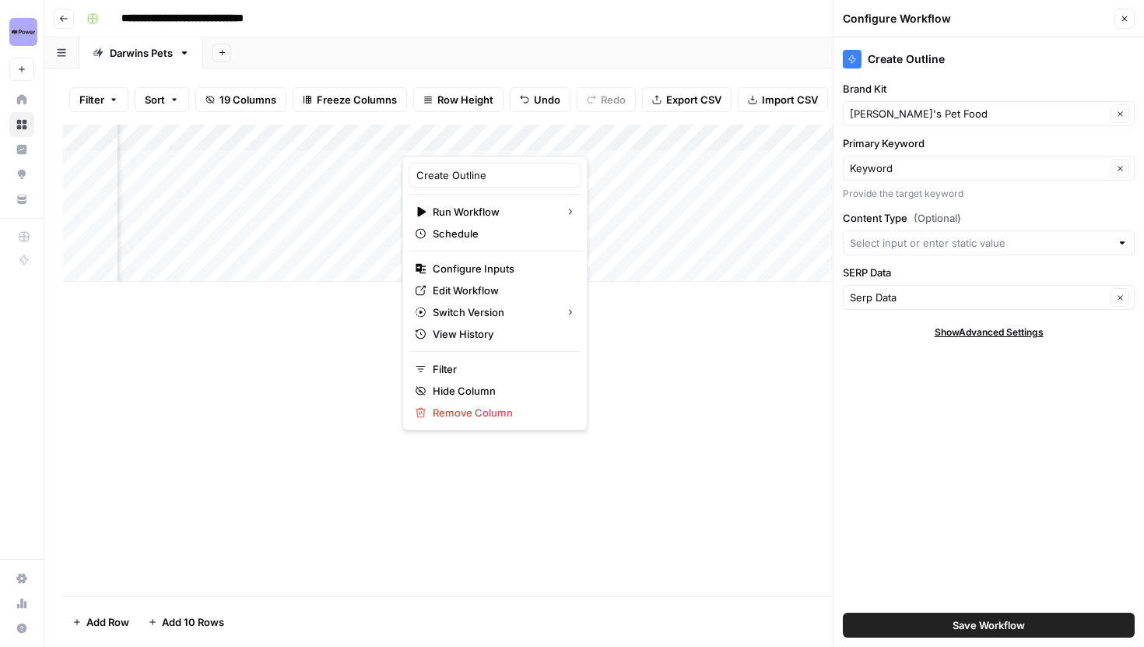
click at [1117, 19] on button "Close" at bounding box center [1125, 19] width 20 height 20
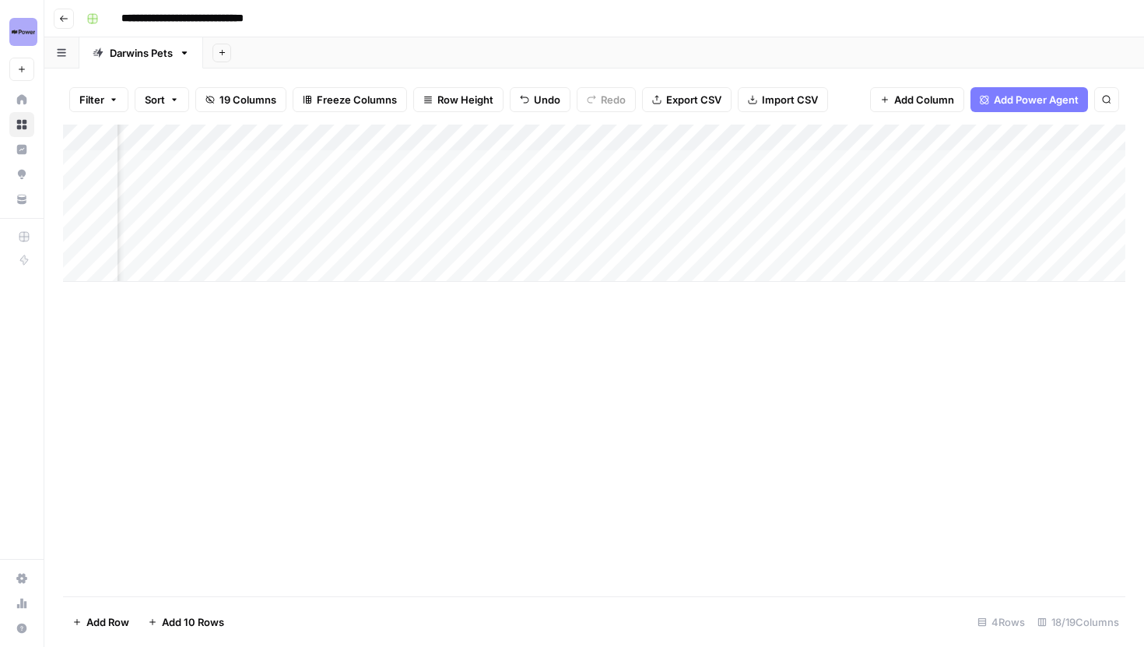
click at [489, 129] on div "Add Column" at bounding box center [594, 203] width 1063 height 157
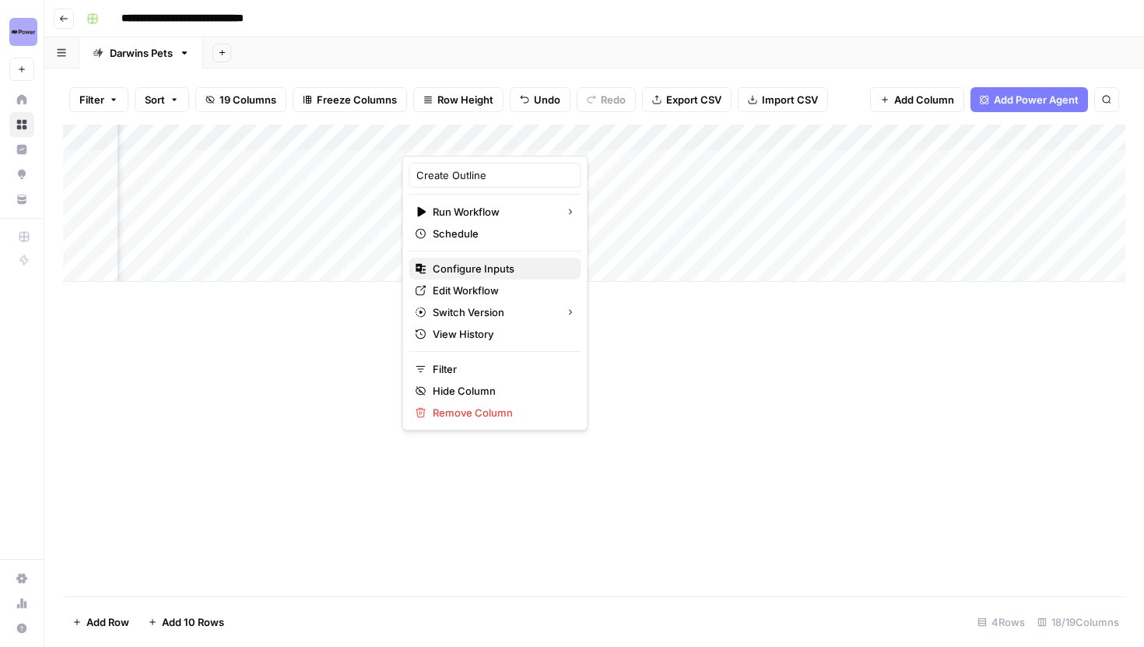
click at [440, 270] on span "Configure Inputs" at bounding box center [501, 269] width 136 height 16
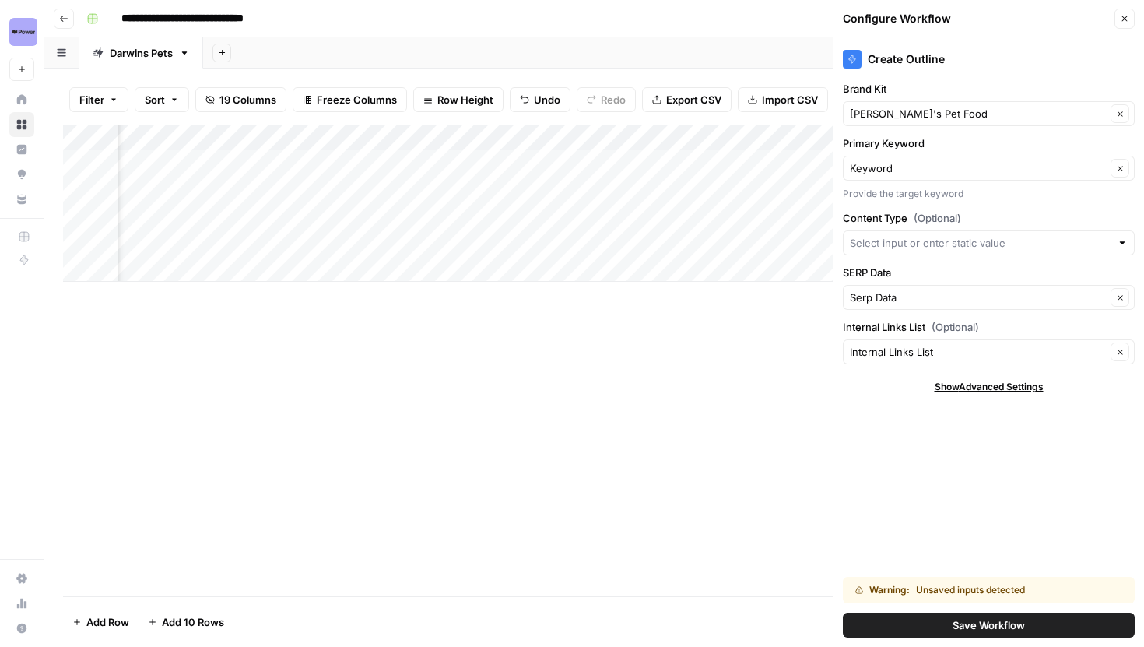
click at [933, 624] on button "Save Workflow" at bounding box center [989, 625] width 292 height 25
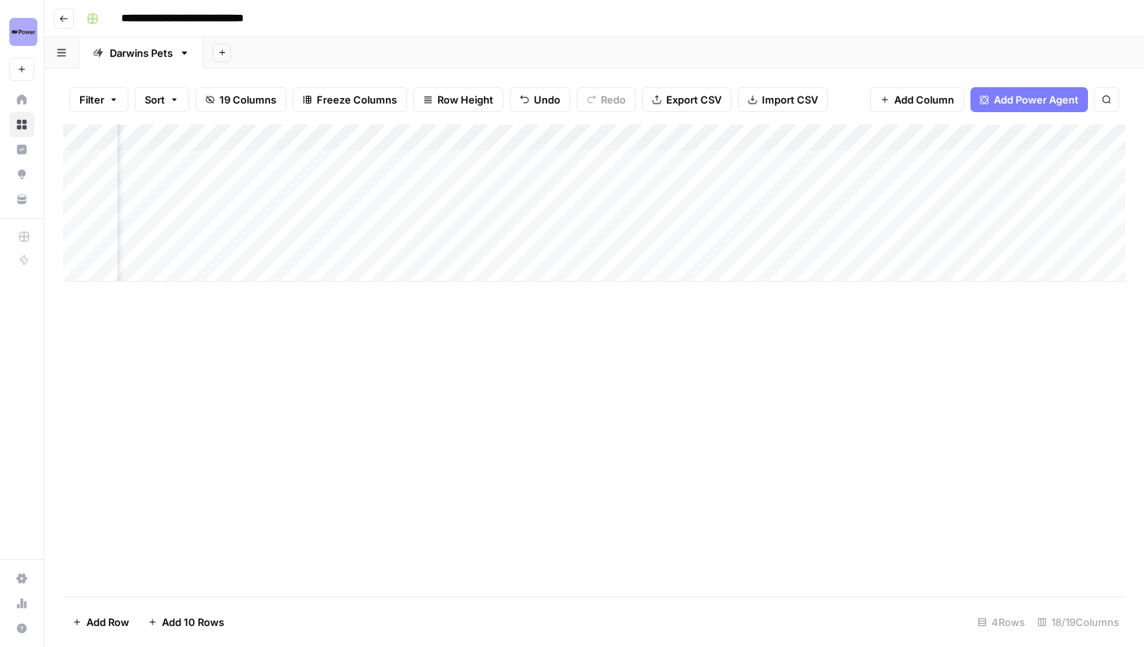
scroll to position [0, 1344]
click at [918, 129] on div "Add Column" at bounding box center [594, 203] width 1063 height 157
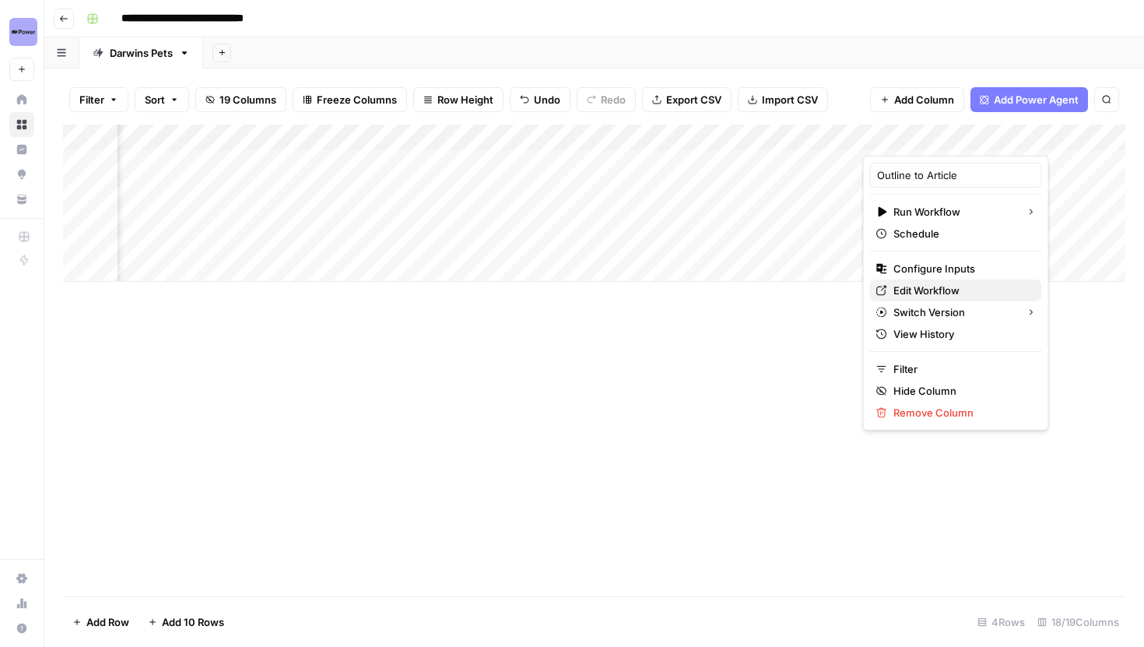
click at [916, 290] on span "Edit Workflow" at bounding box center [962, 291] width 136 height 16
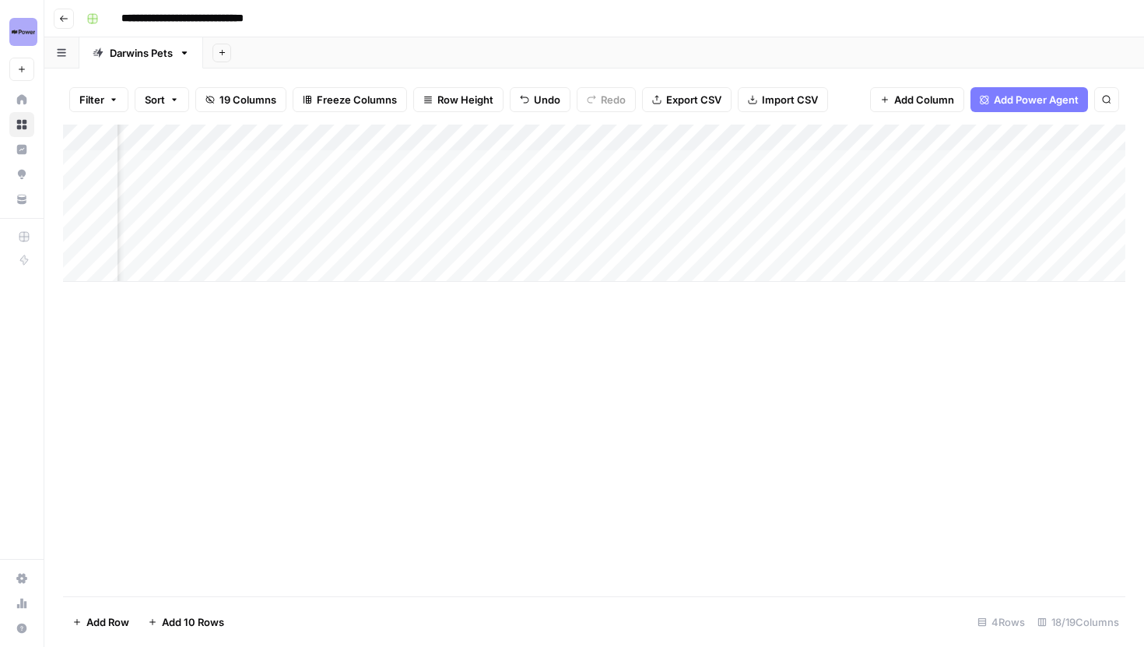
click at [895, 130] on div "Add Column" at bounding box center [594, 203] width 1063 height 157
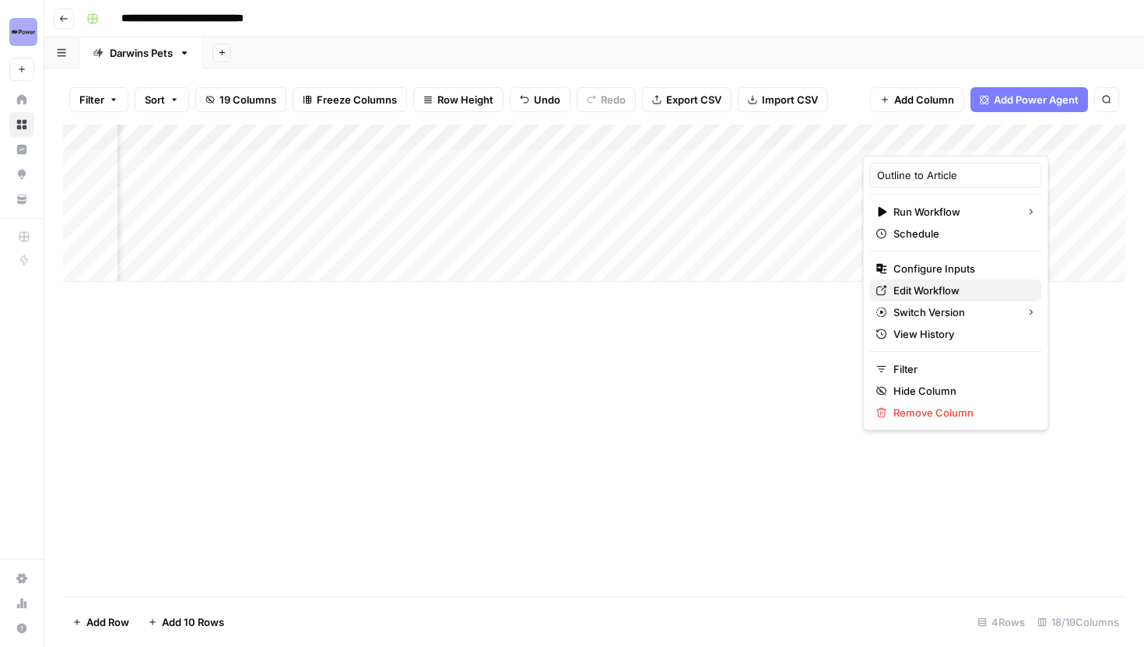
click at [918, 286] on span "Edit Workflow" at bounding box center [962, 291] width 136 height 16
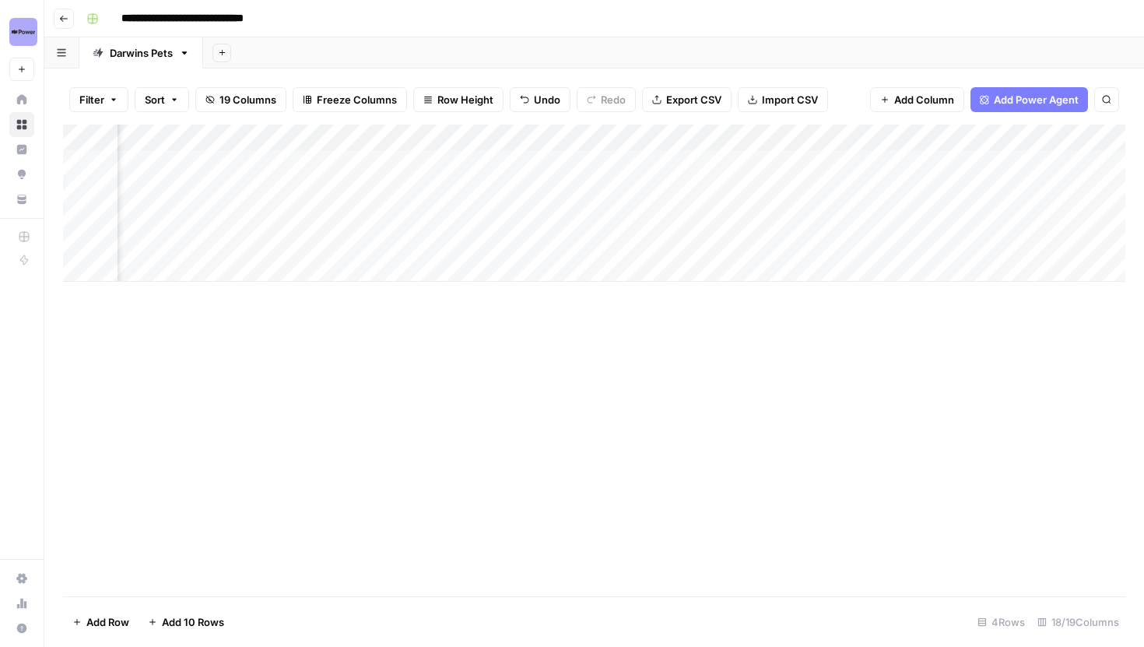
scroll to position [0, 1870]
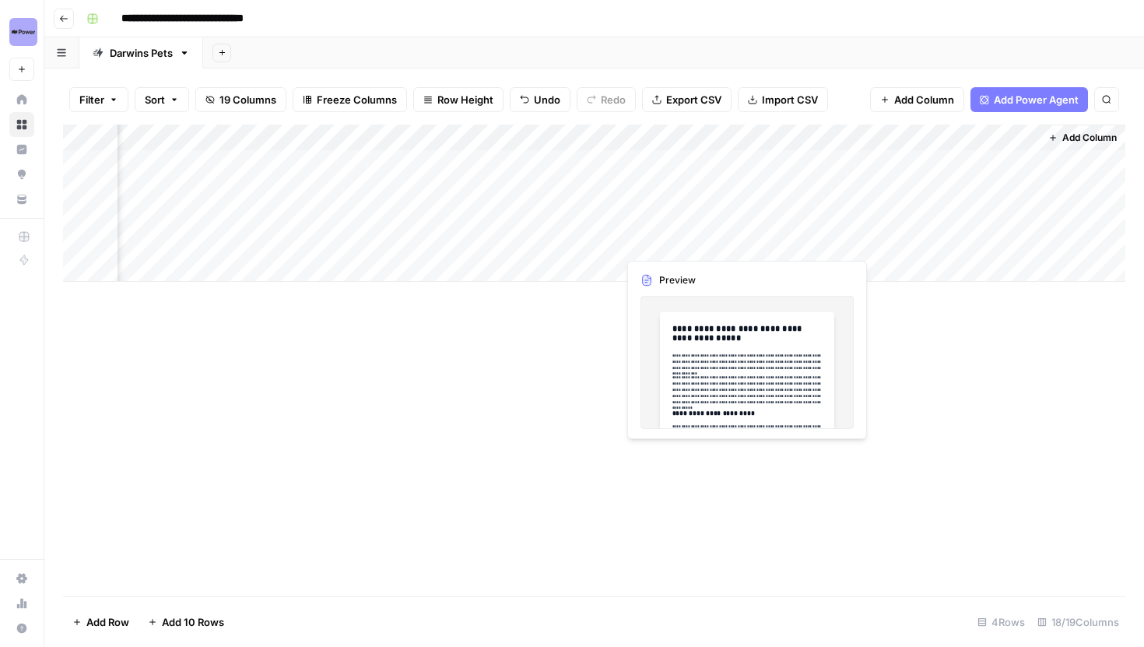
click at [745, 241] on div "Add Column" at bounding box center [594, 203] width 1063 height 157
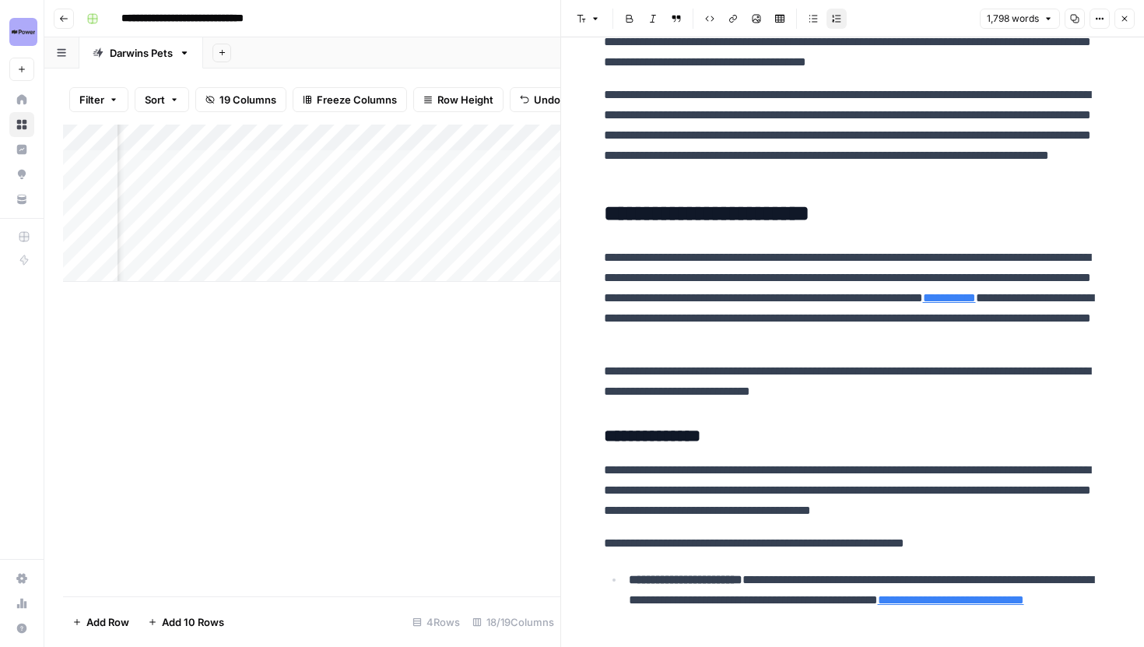
scroll to position [161, 0]
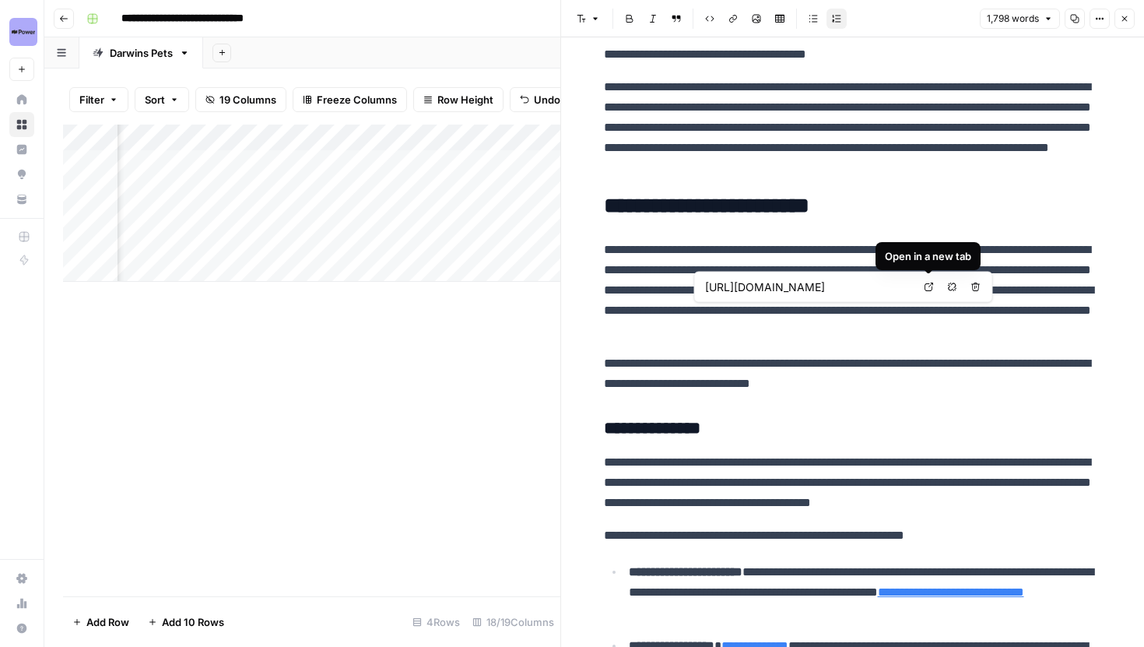
click at [925, 286] on icon at bounding box center [929, 287] width 9 height 9
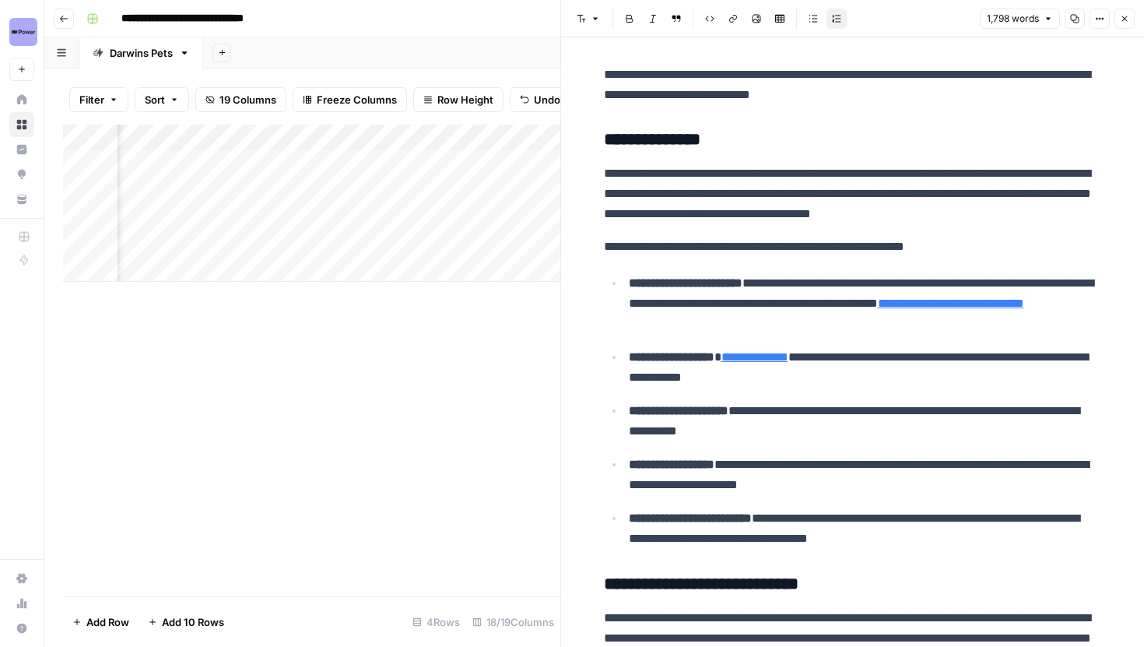
scroll to position [451, 0]
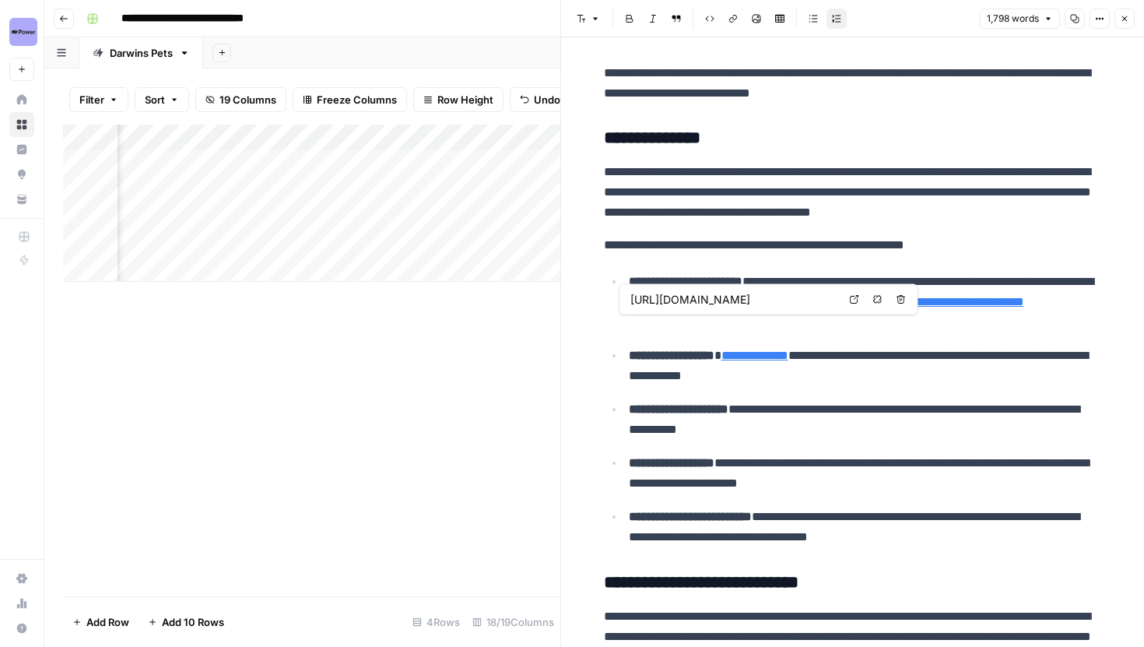
click at [848, 303] on link "Open in a new tab" at bounding box center [855, 300] width 20 height 20
type input "https://www.darwinspet.com/blogs/health-issues/what-to-feed-a-dog-with-kidney-d…"
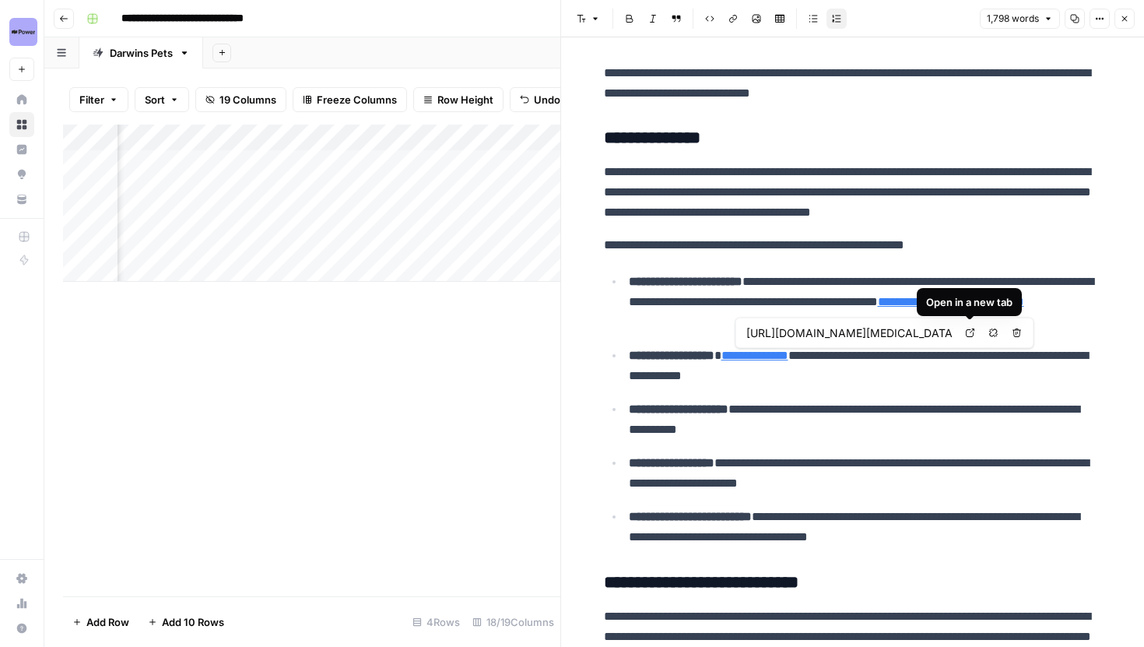
click at [969, 332] on icon at bounding box center [970, 332] width 9 height 9
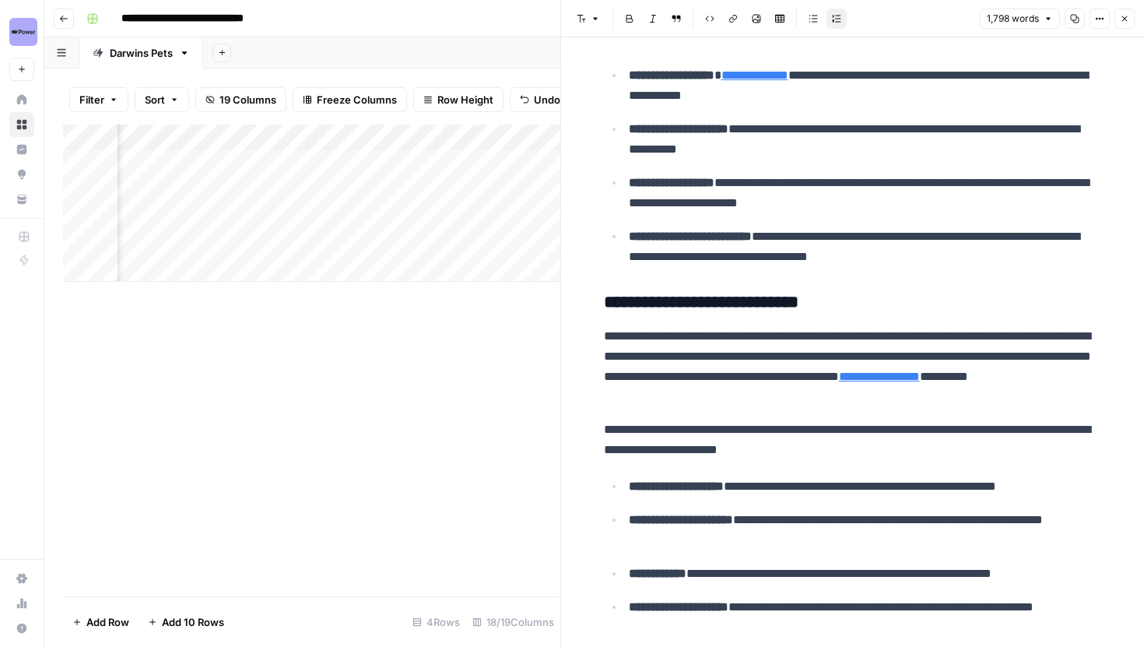
scroll to position [738, 0]
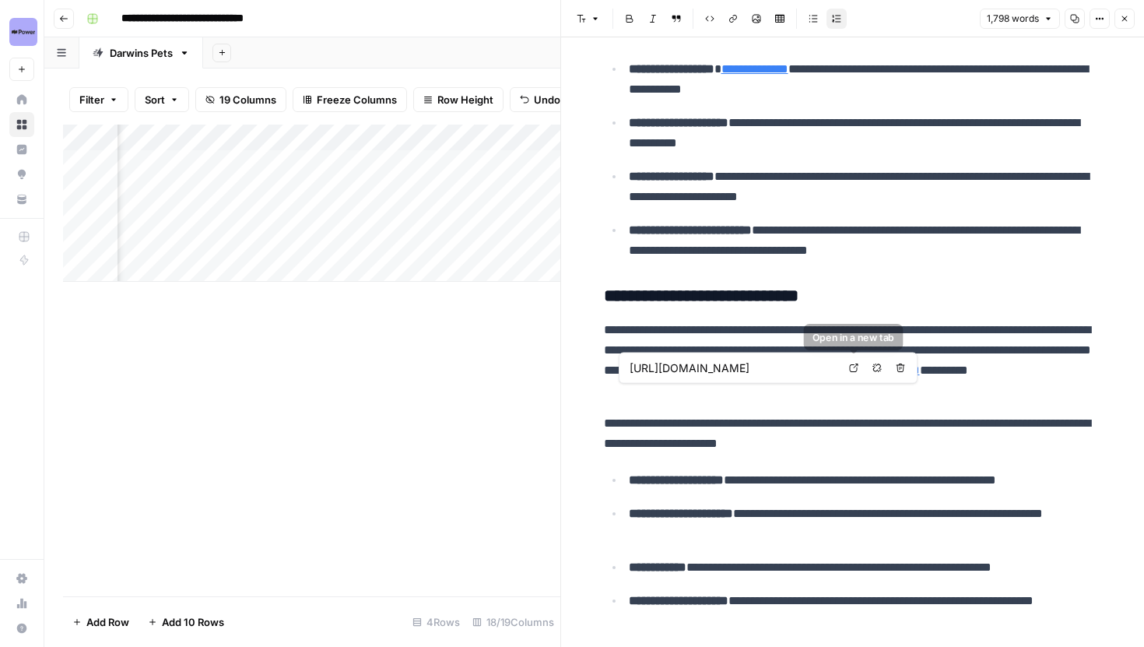
click at [846, 371] on link "Open in a new tab" at bounding box center [854, 368] width 20 height 20
type input "https://www.darwinspet.com/blogs/health-issues/dog-food-for-digestive-problems"
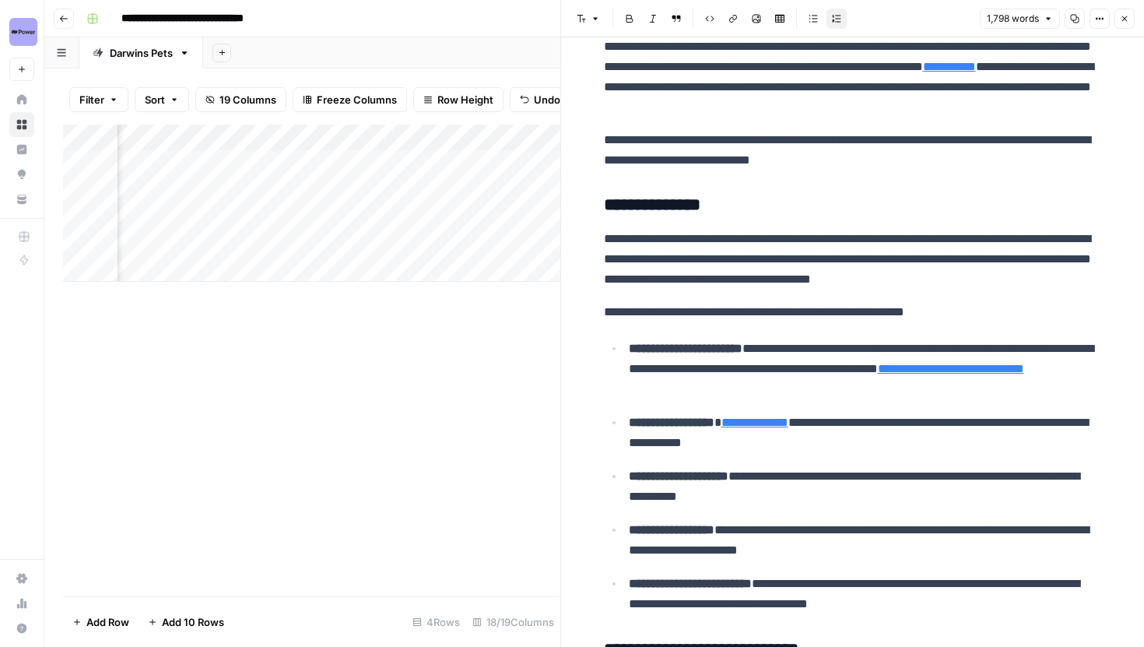
scroll to position [364, 0]
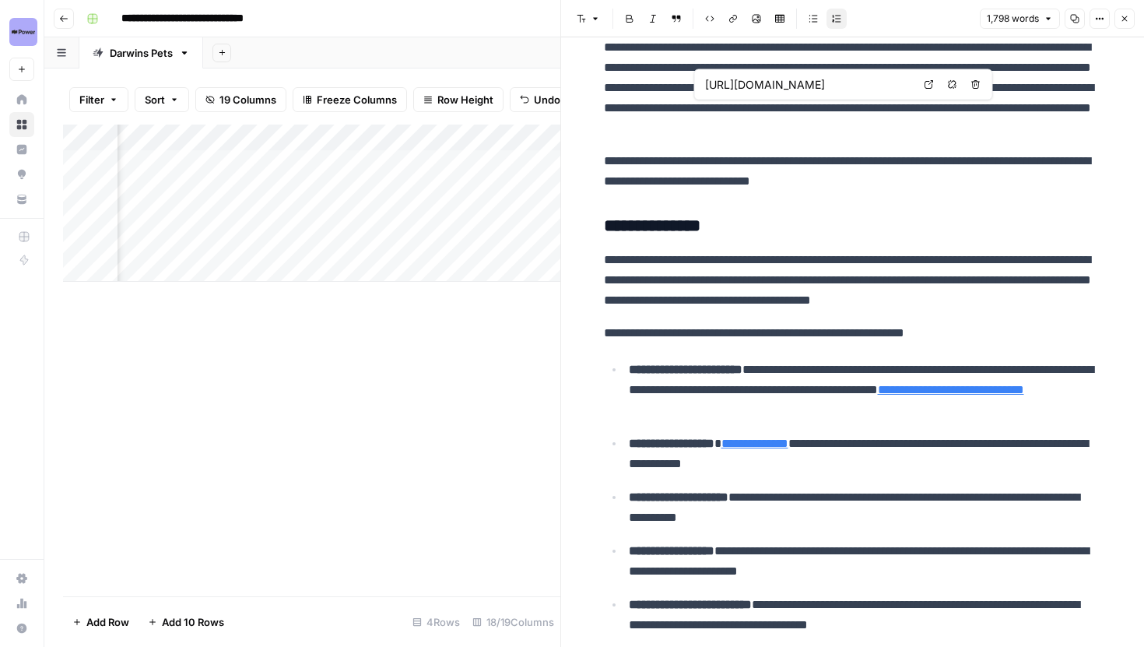
click at [926, 86] on icon at bounding box center [929, 84] width 9 height 9
click at [402, 135] on div "Add Column" at bounding box center [311, 203] width 497 height 157
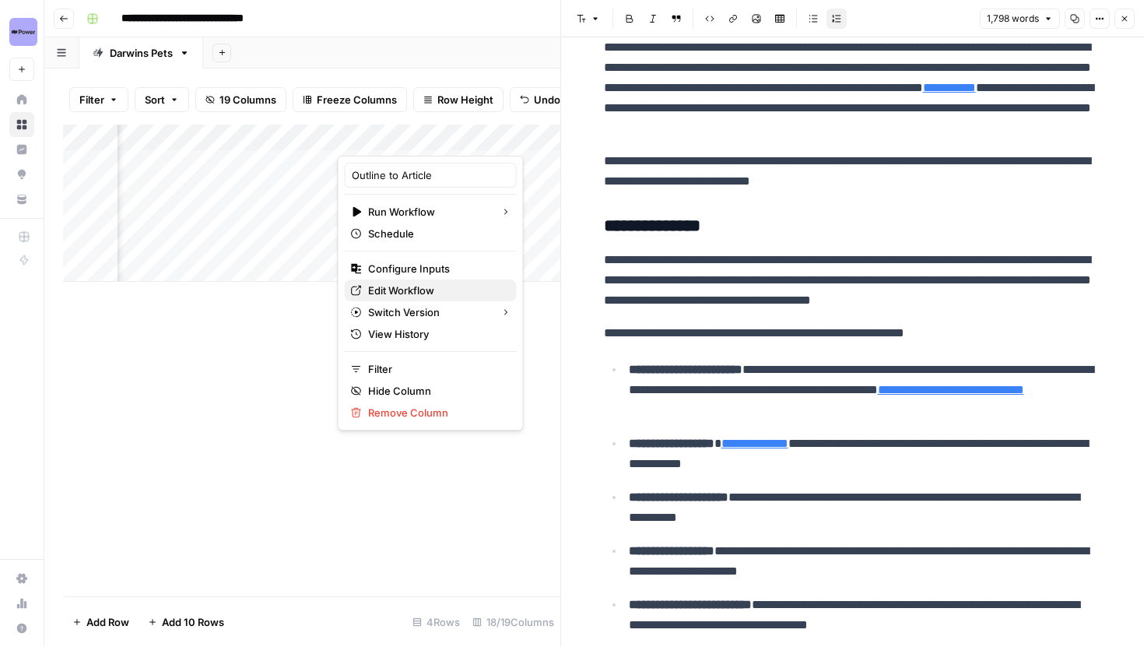
click at [416, 284] on span "Edit Workflow" at bounding box center [436, 291] width 136 height 16
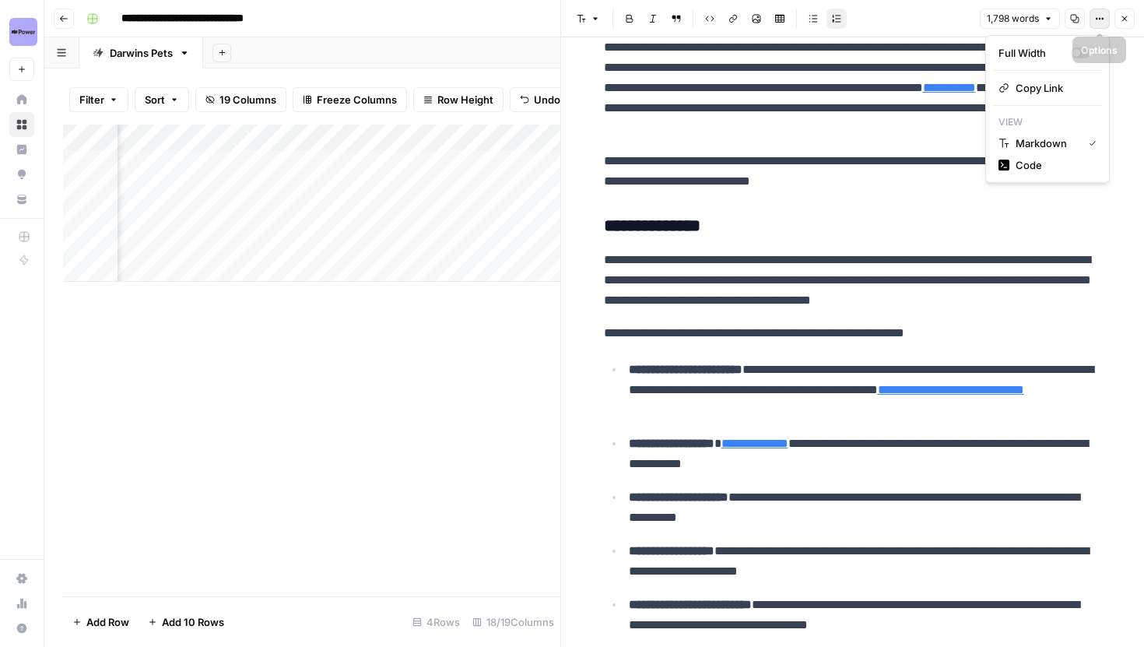
click at [1098, 19] on icon "button" at bounding box center [1099, 18] width 9 height 9
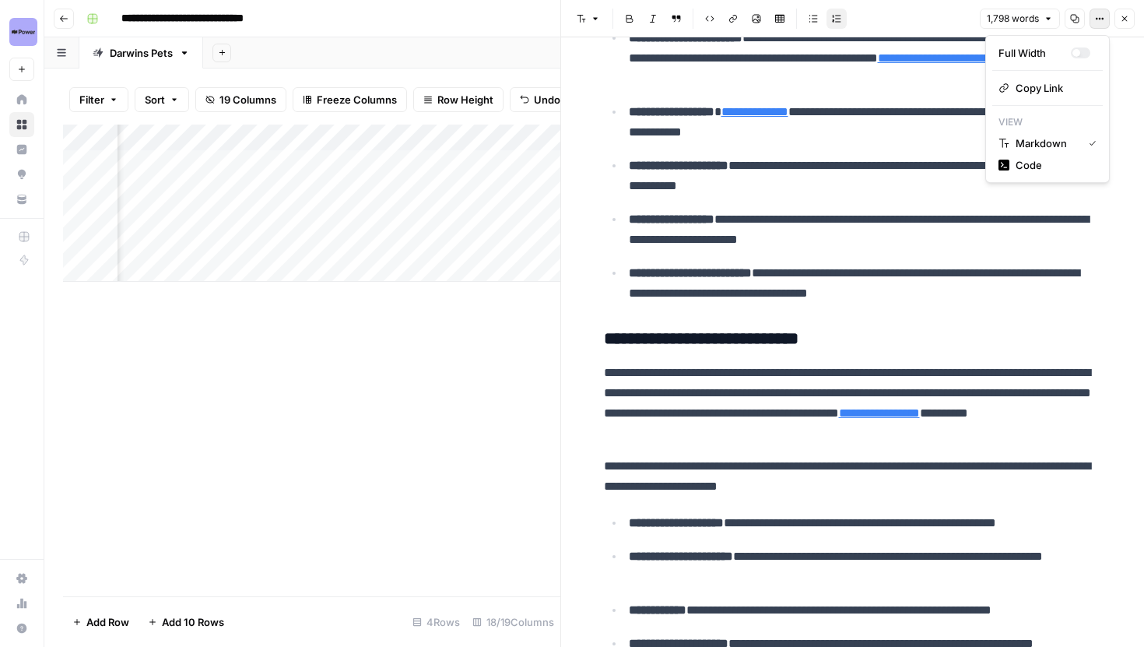
scroll to position [705, 0]
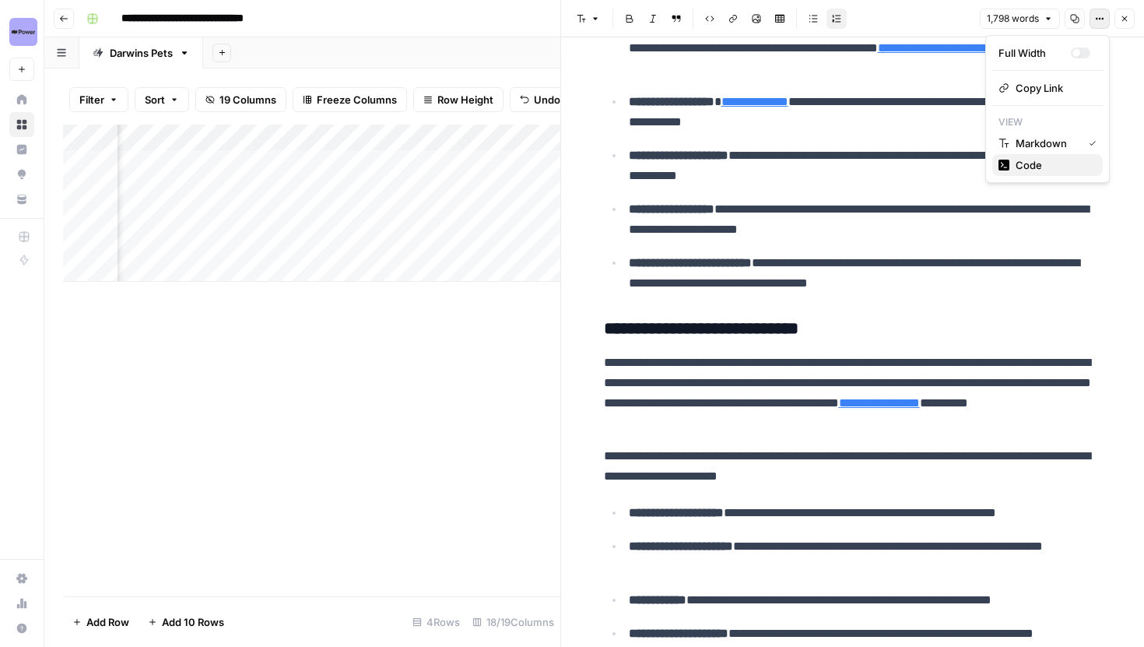
click at [1019, 170] on span "Code" at bounding box center [1053, 165] width 75 height 16
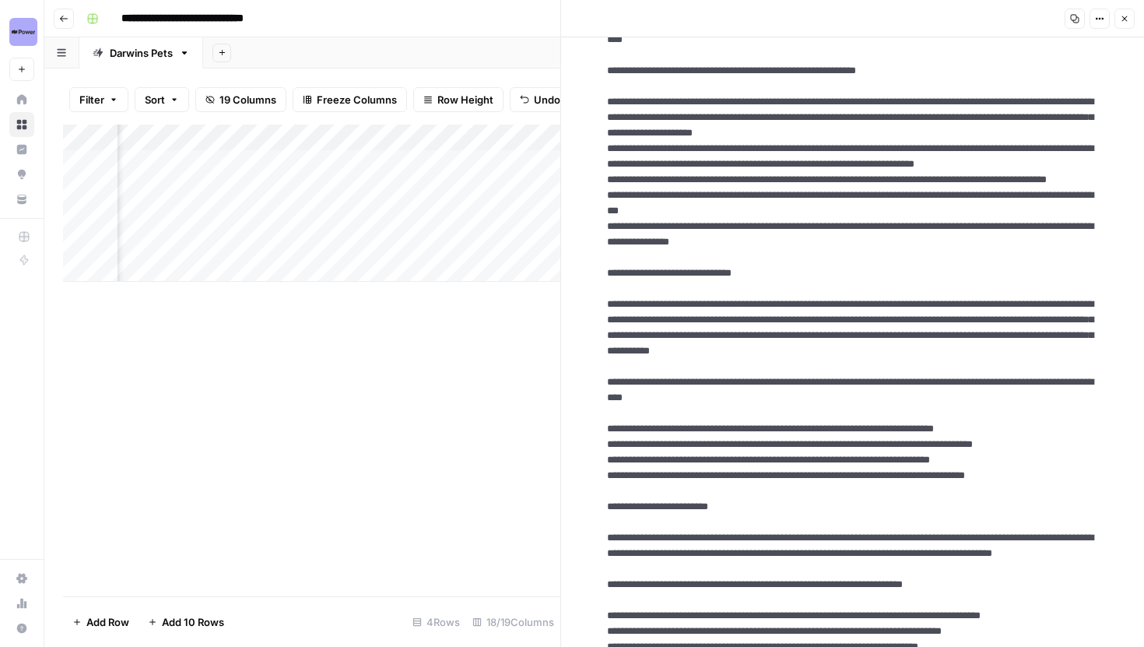
scroll to position [434, 0]
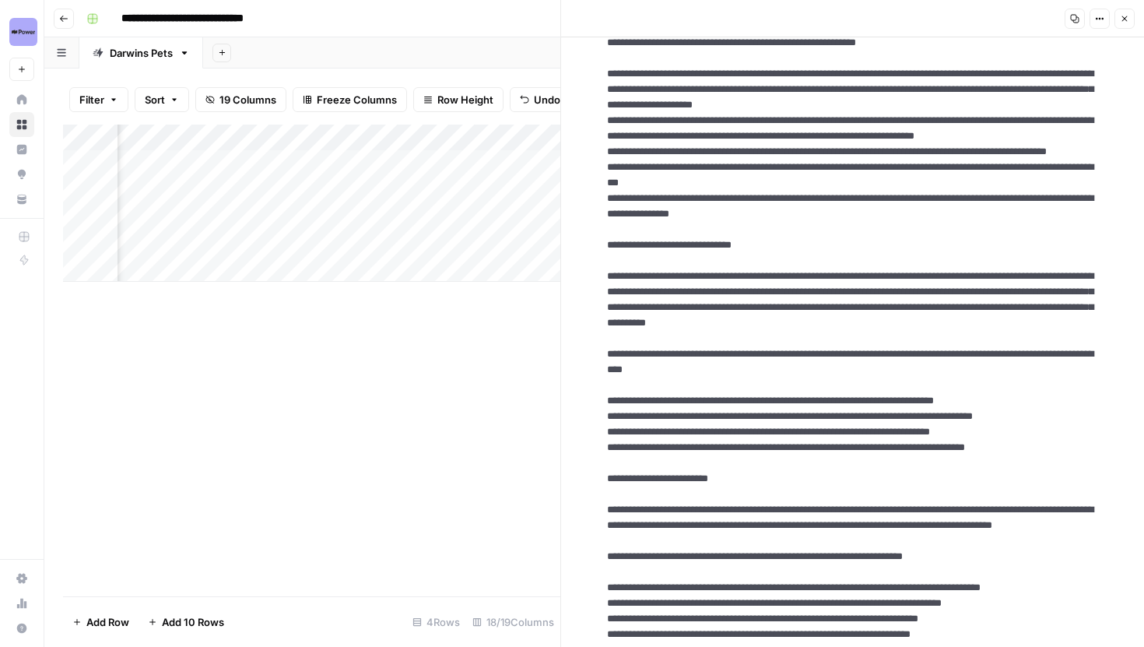
scroll to position [461, 0]
drag, startPoint x: 710, startPoint y: 510, endPoint x: 607, endPoint y: 498, distance: 103.4
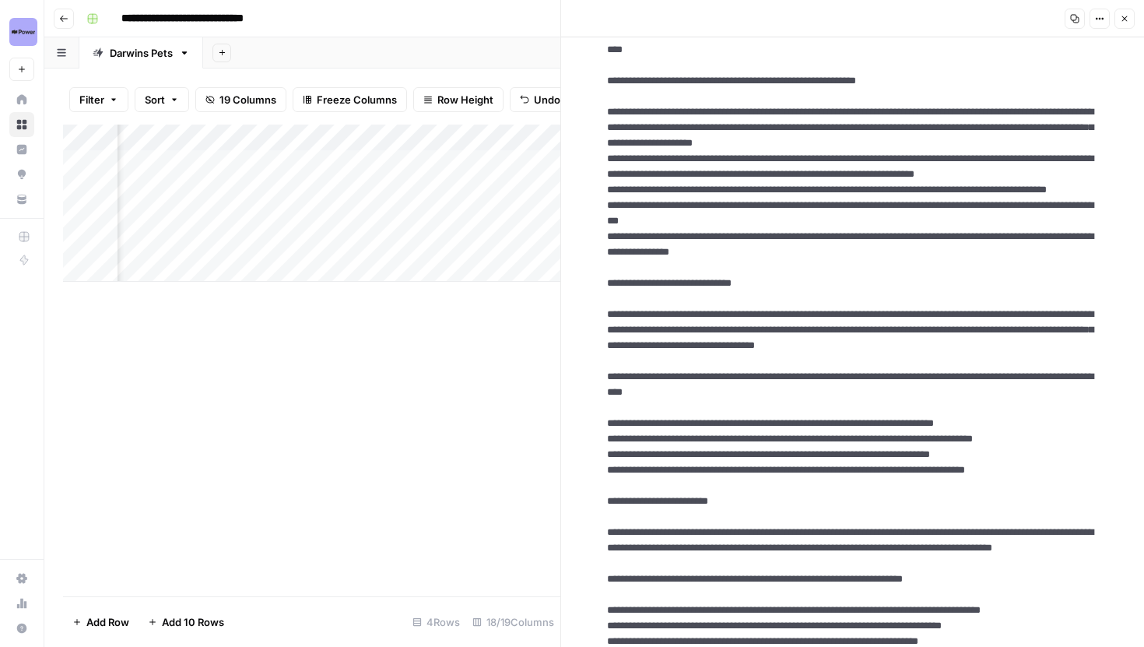
scroll to position [441, 0]
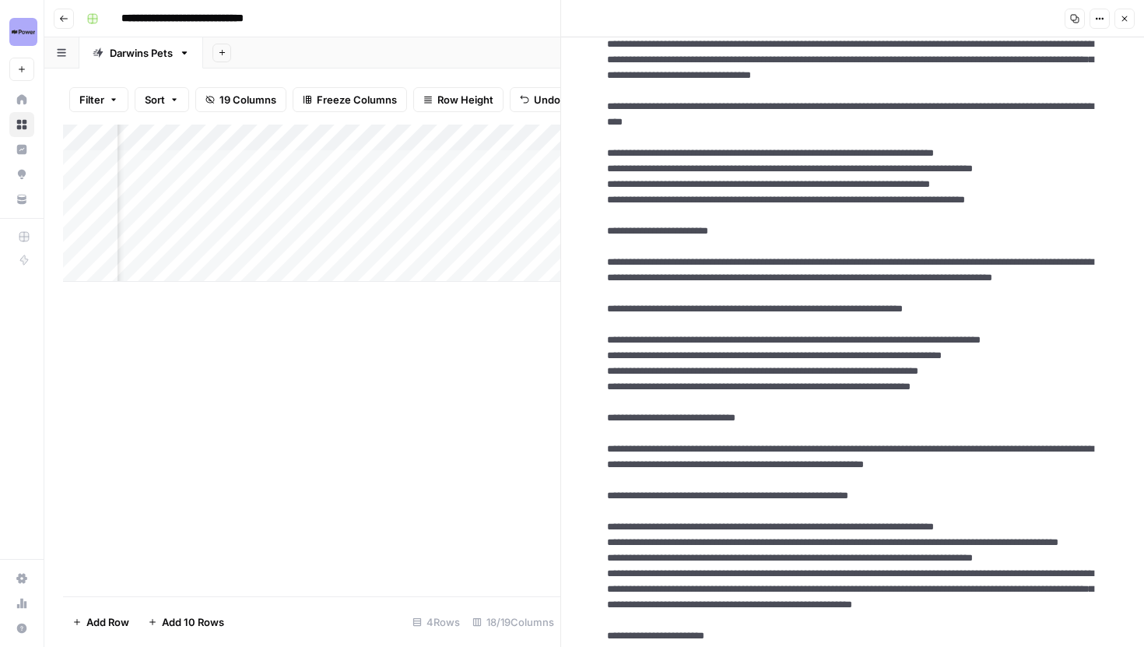
scroll to position [773, 0]
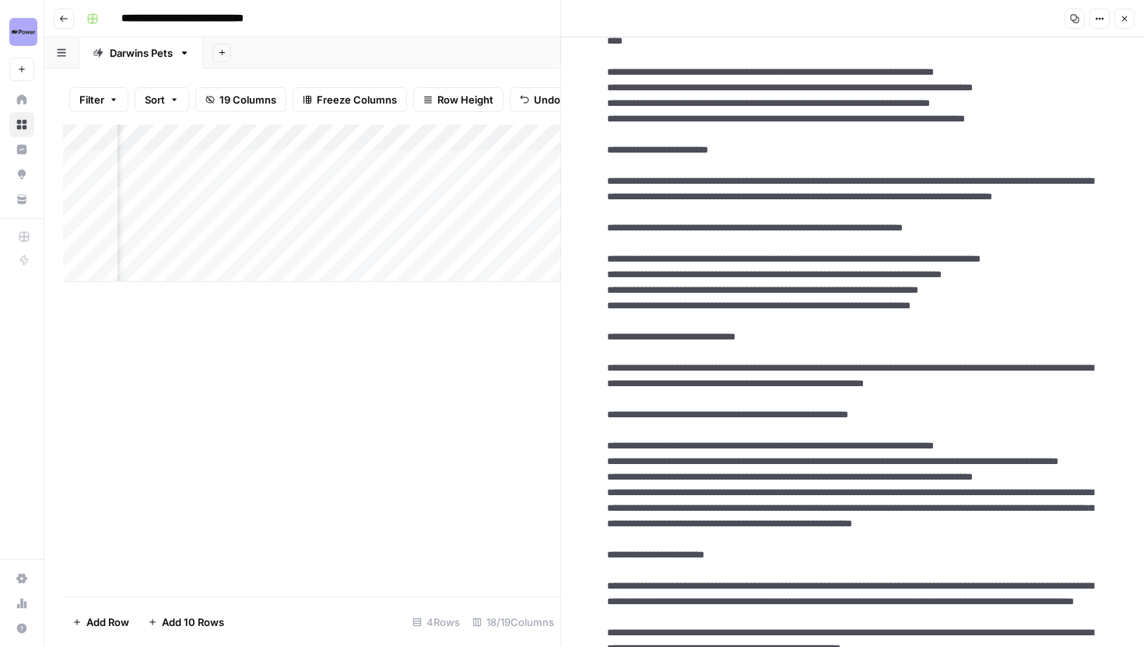
type textarea "**********"
click at [1095, 20] on icon "button" at bounding box center [1099, 18] width 9 height 9
click at [1058, 100] on button "Markdown" at bounding box center [1047, 108] width 111 height 22
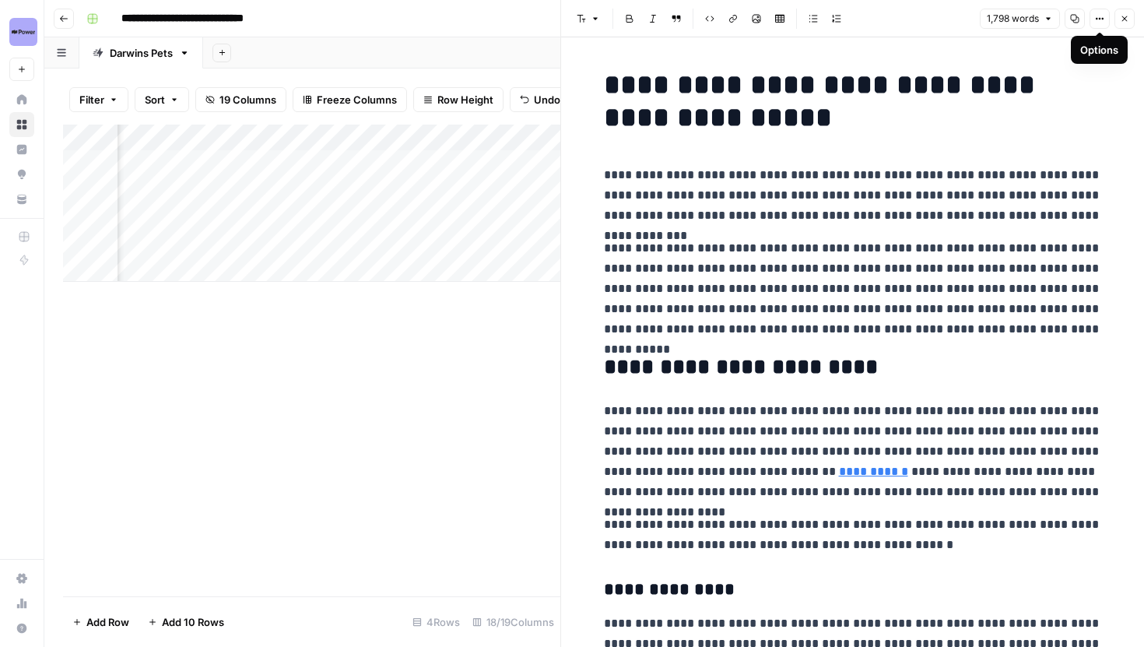
click at [393, 135] on div "Add Column" at bounding box center [311, 203] width 497 height 157
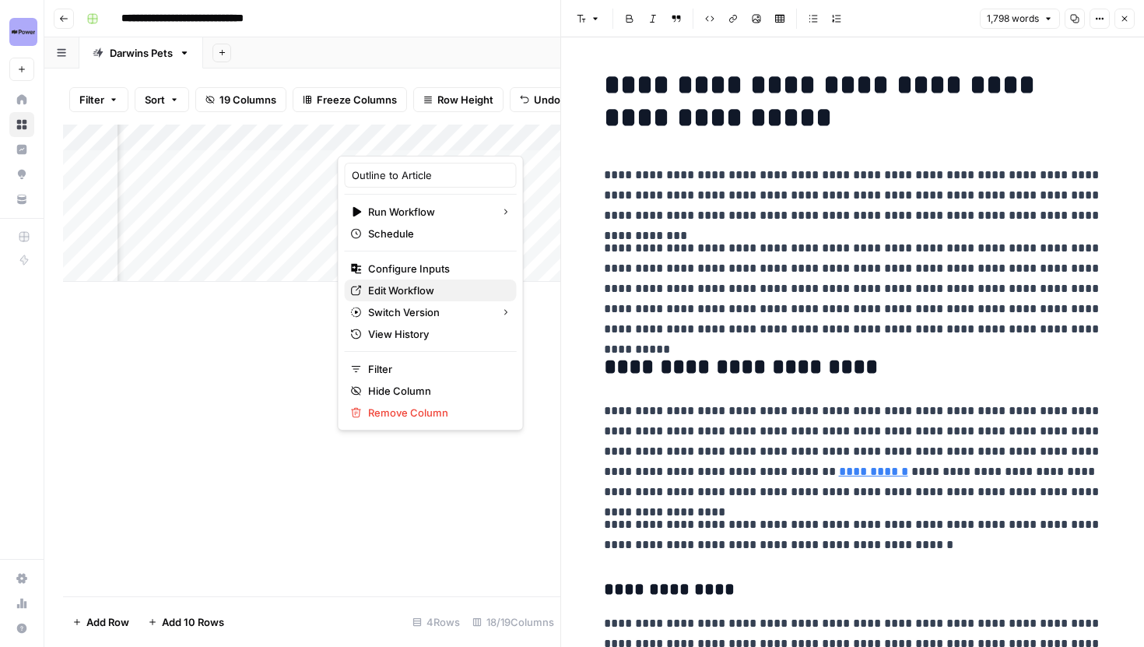
click at [402, 290] on span "Edit Workflow" at bounding box center [436, 291] width 136 height 16
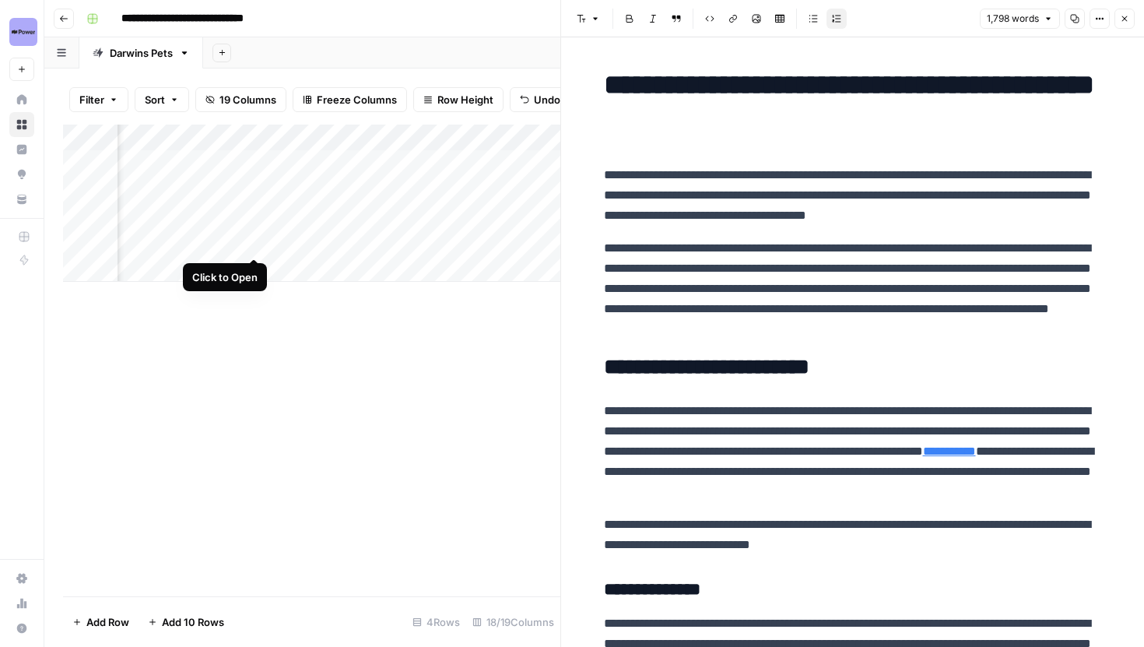
click at [257, 240] on div "Add Column" at bounding box center [311, 203] width 497 height 157
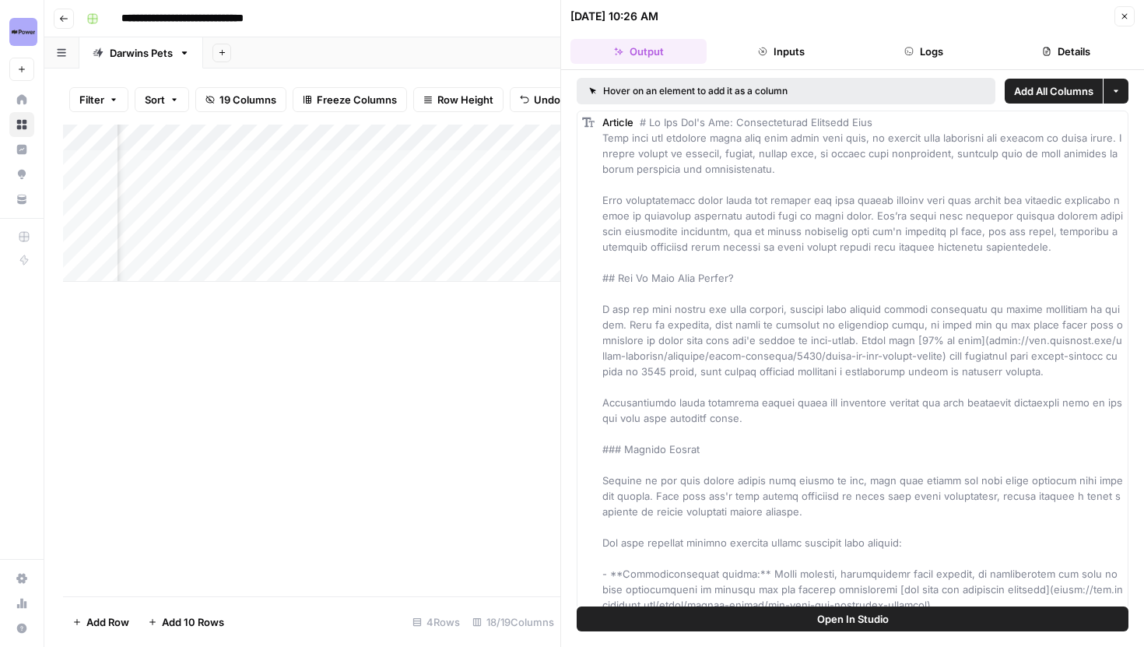
click at [953, 51] on button "Logs" at bounding box center [924, 51] width 136 height 25
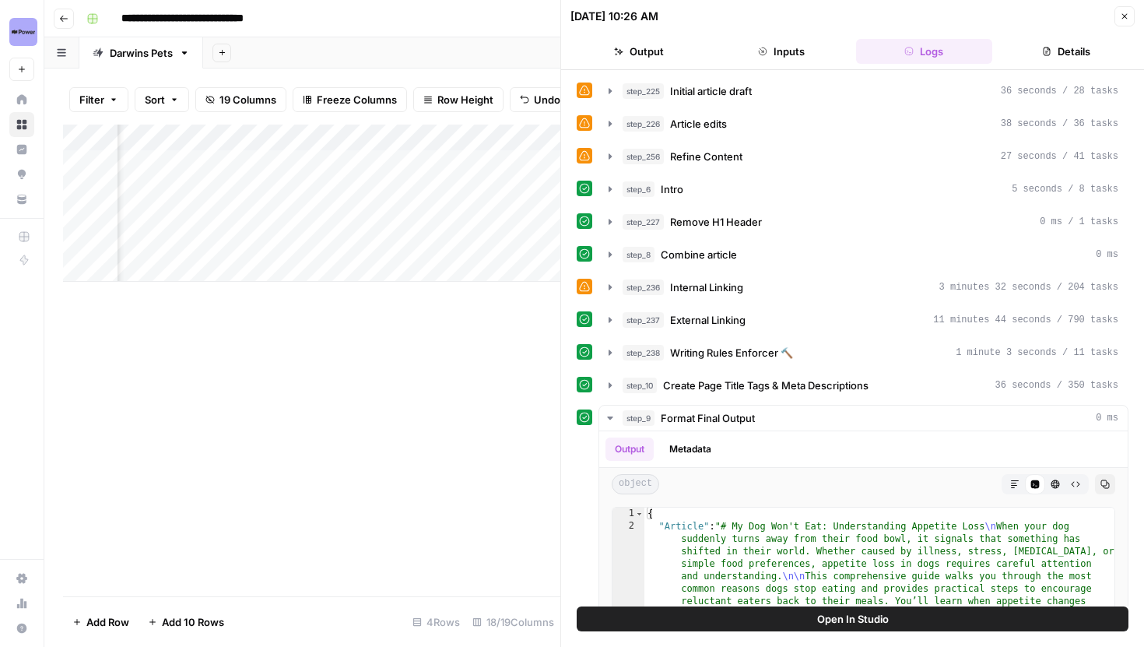
click at [841, 616] on span "Open In Studio" at bounding box center [853, 619] width 72 height 16
click at [1118, 13] on button "Close" at bounding box center [1125, 16] width 20 height 20
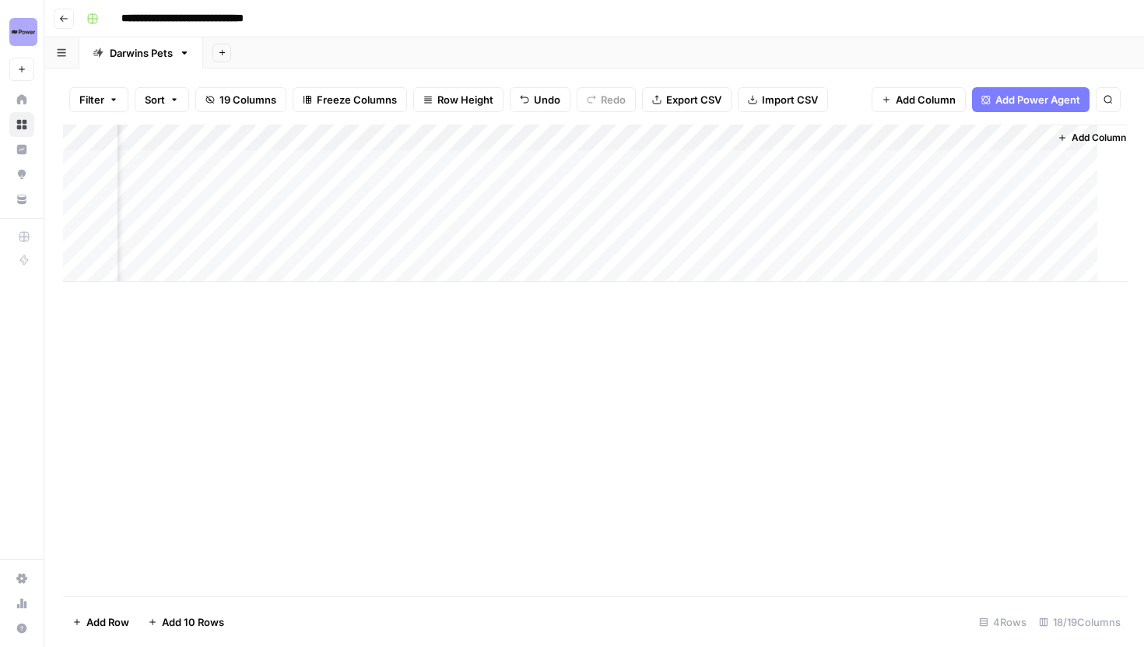
scroll to position [0, 1851]
click at [743, 239] on div "Add Column" at bounding box center [594, 203] width 1063 height 157
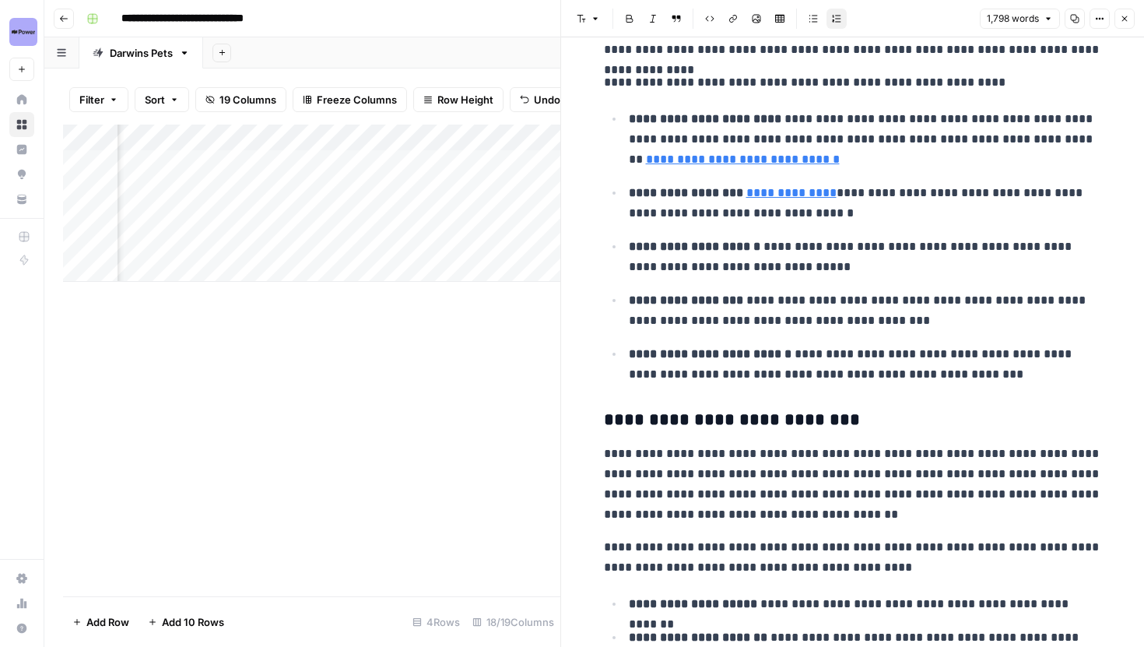
scroll to position [617, 0]
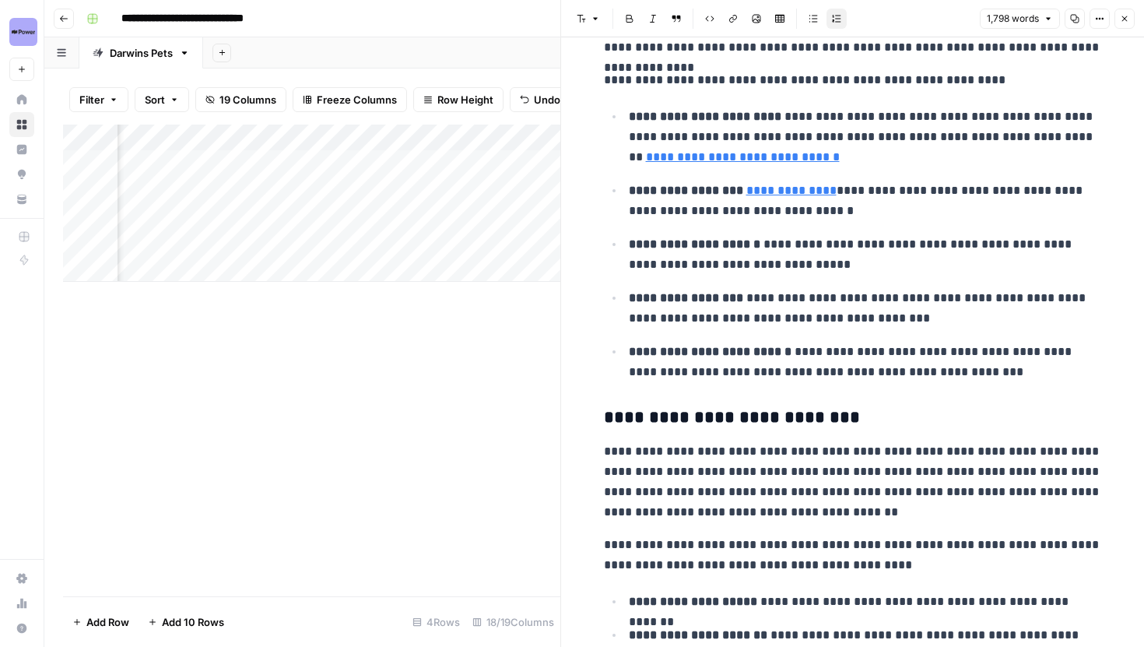
type input "https://www.darwinspet.com/blogs/health-issues/dog-food-for-digestive-problems"
click at [850, 139] on link "Open in a new tab" at bounding box center [855, 135] width 20 height 20
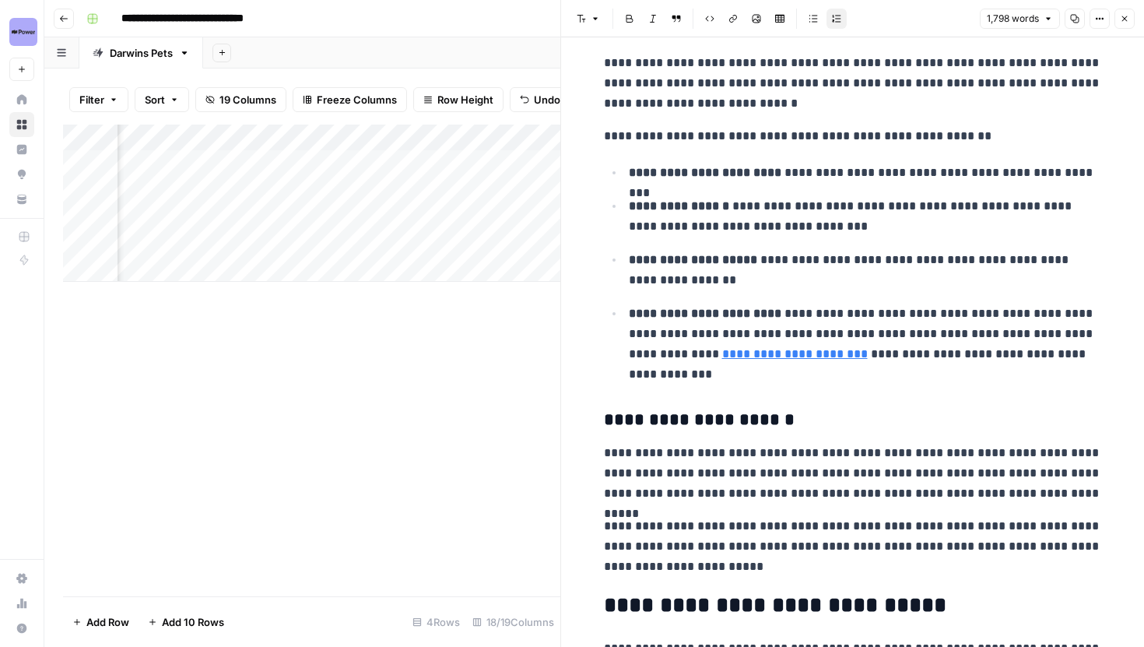
scroll to position [1713, 0]
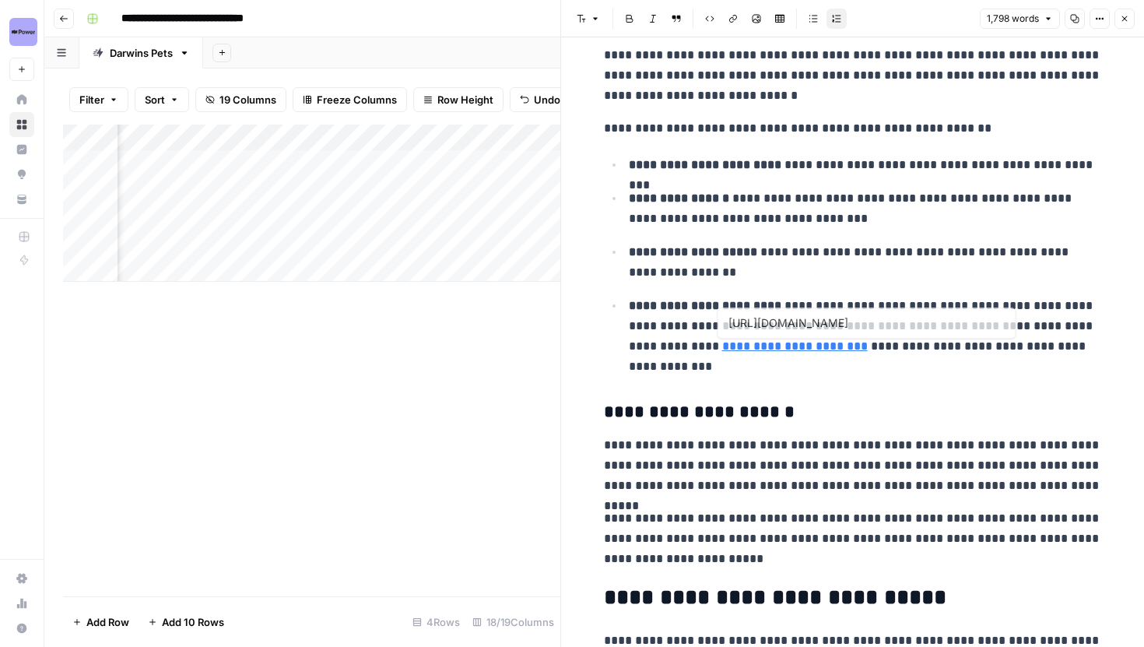
click at [862, 344] on p "**********" at bounding box center [865, 336] width 473 height 81
click at [1094, 22] on button "Options" at bounding box center [1100, 19] width 20 height 20
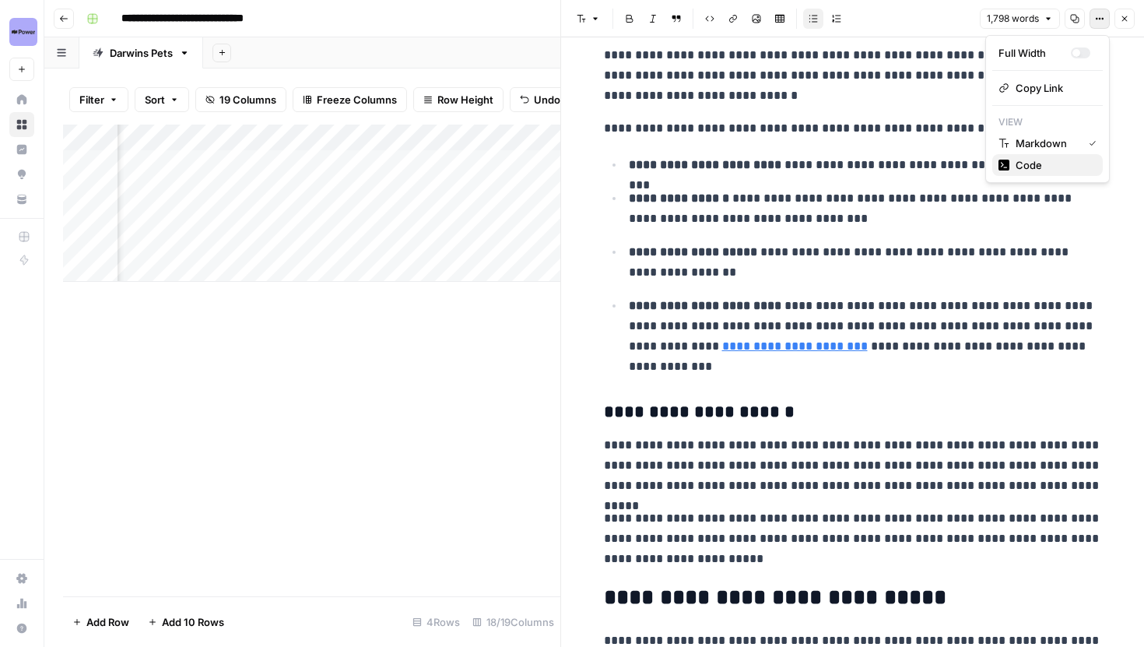
click at [1029, 160] on span "Code" at bounding box center [1053, 165] width 75 height 16
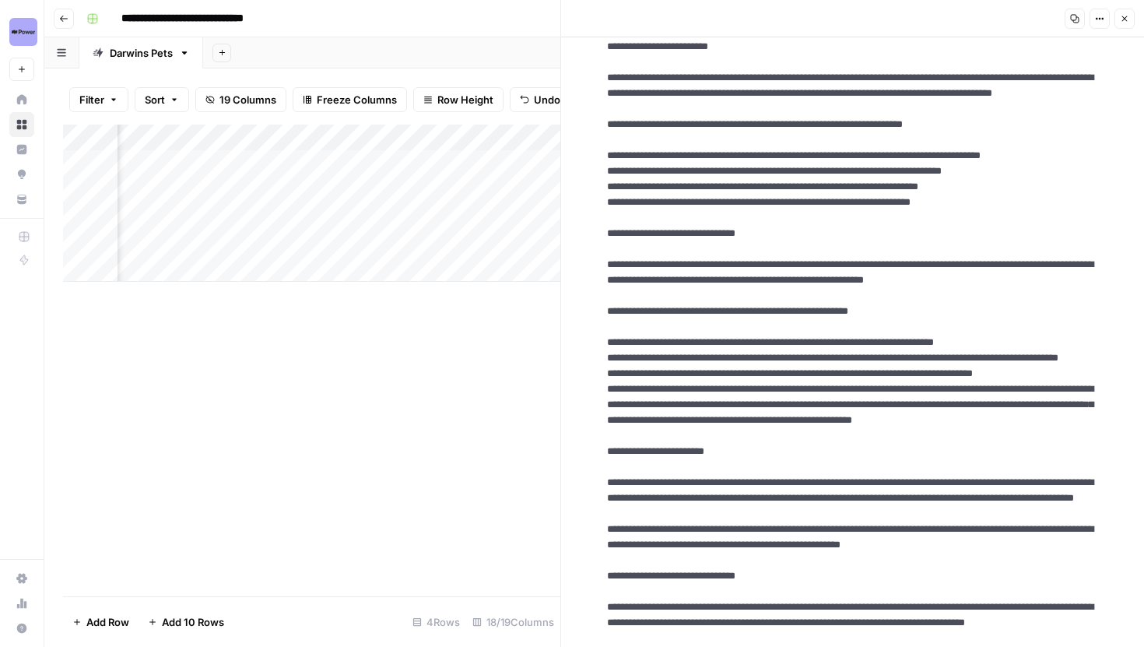
scroll to position [1297, 0]
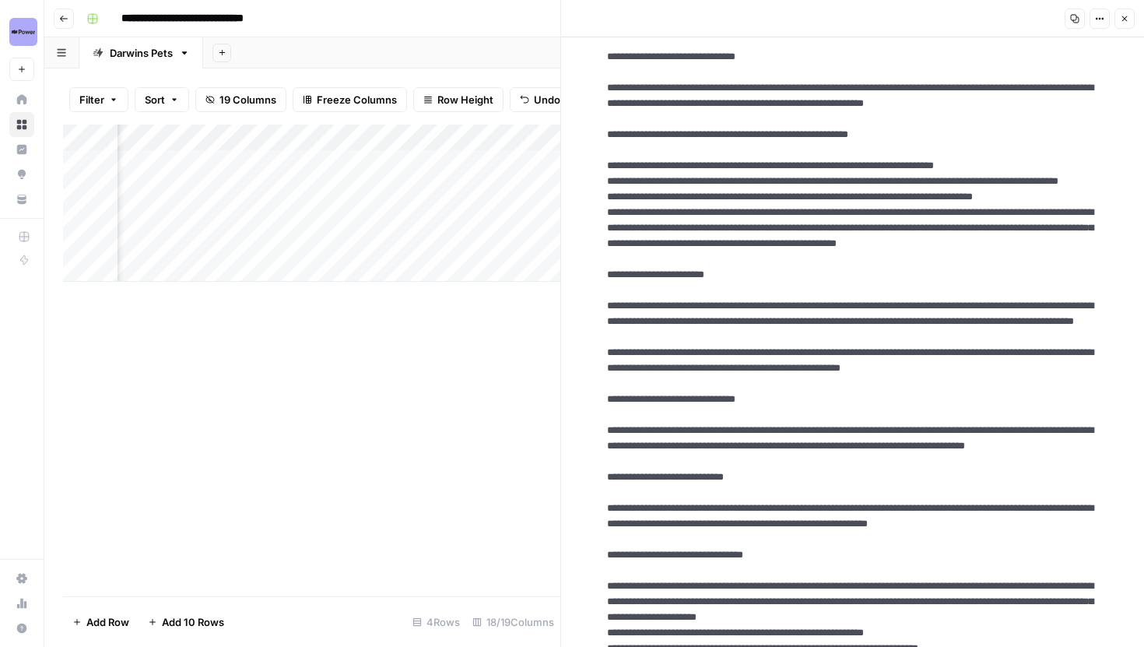
scroll to position [1070, 0]
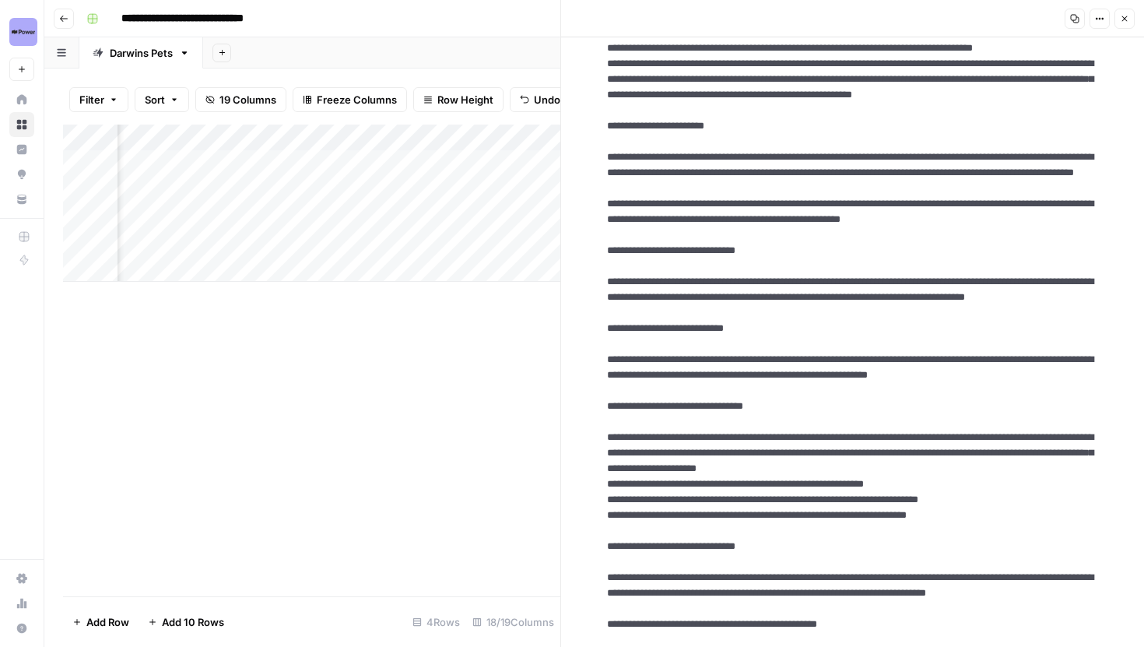
scroll to position [1201, 0]
type textarea "**********"
click at [1093, 19] on button "Options" at bounding box center [1100, 19] width 20 height 20
click at [1050, 107] on span "Markdown" at bounding box center [1053, 108] width 75 height 16
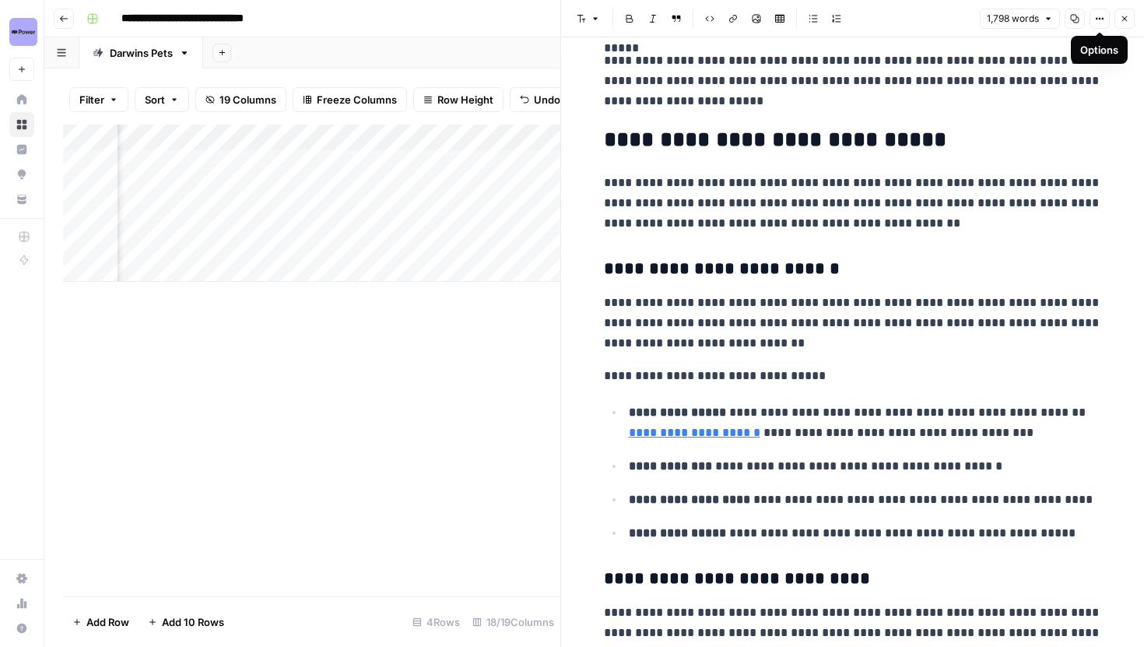
scroll to position [2174, 0]
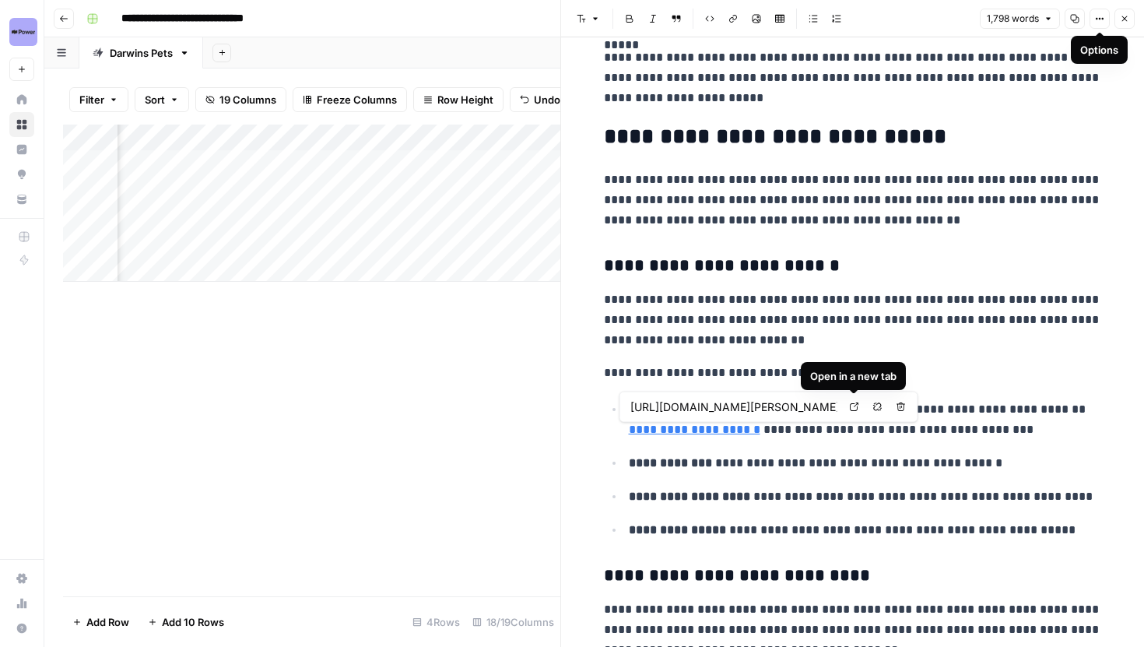
click at [854, 406] on icon at bounding box center [854, 406] width 9 height 9
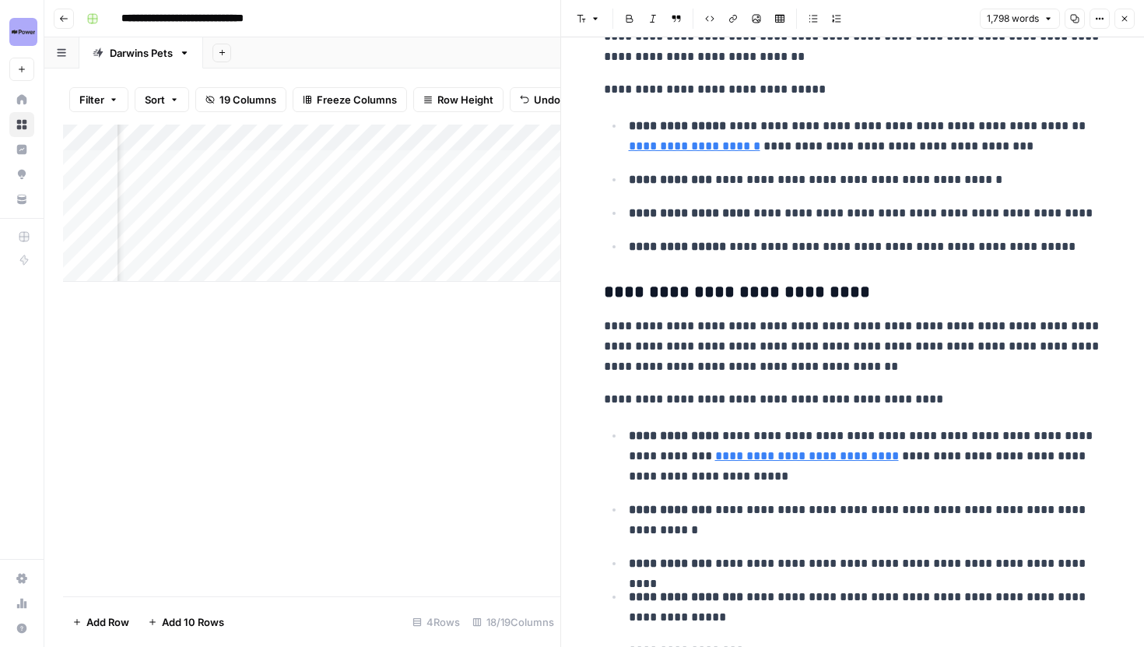
scroll to position [2483, 0]
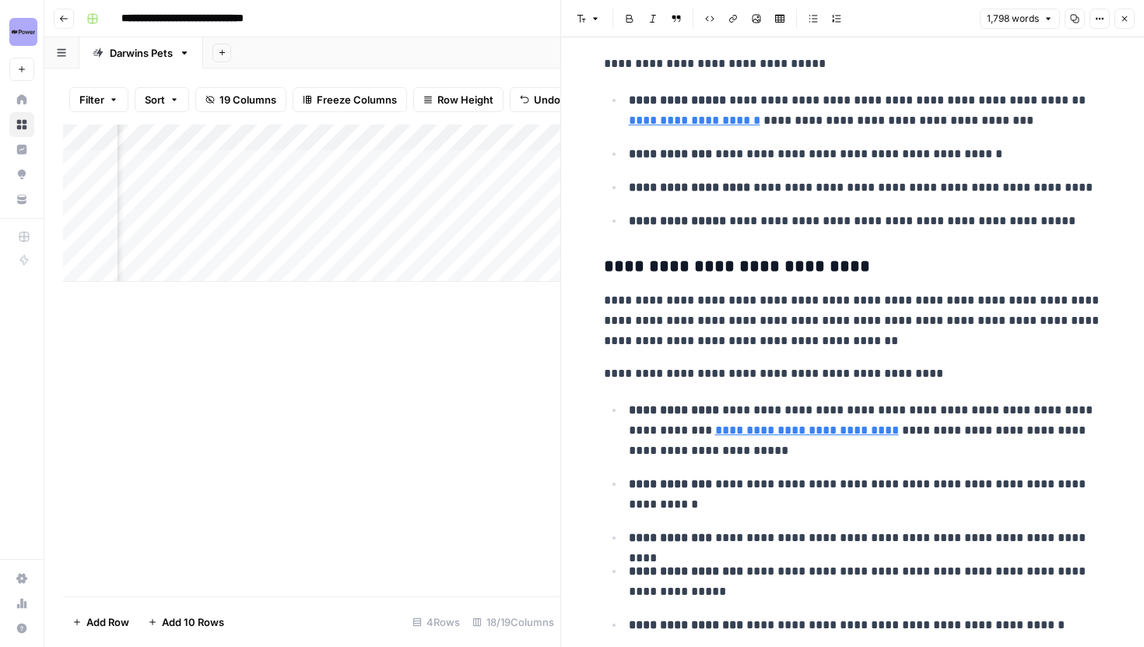
click at [813, 446] on p "**********" at bounding box center [865, 430] width 473 height 61
click at [925, 403] on icon at bounding box center [926, 407] width 9 height 9
click at [790, 451] on p "**********" at bounding box center [865, 430] width 473 height 61
click at [1105, 26] on button "Options" at bounding box center [1100, 19] width 20 height 20
click at [1032, 159] on span "Code" at bounding box center [1053, 165] width 75 height 16
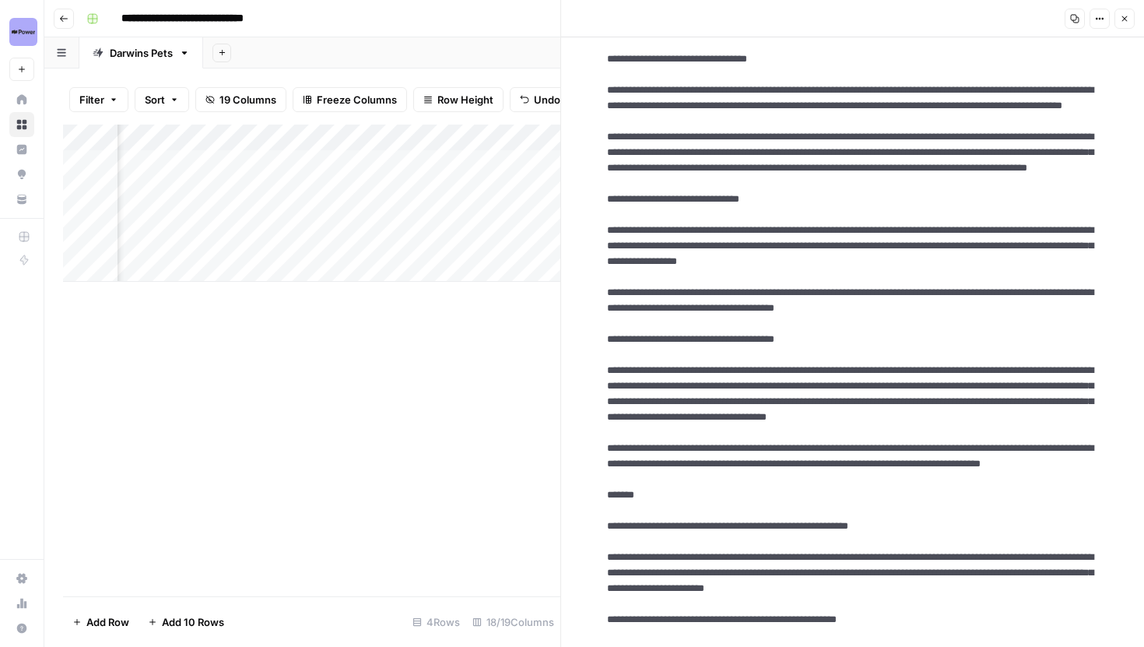
scroll to position [0, 0]
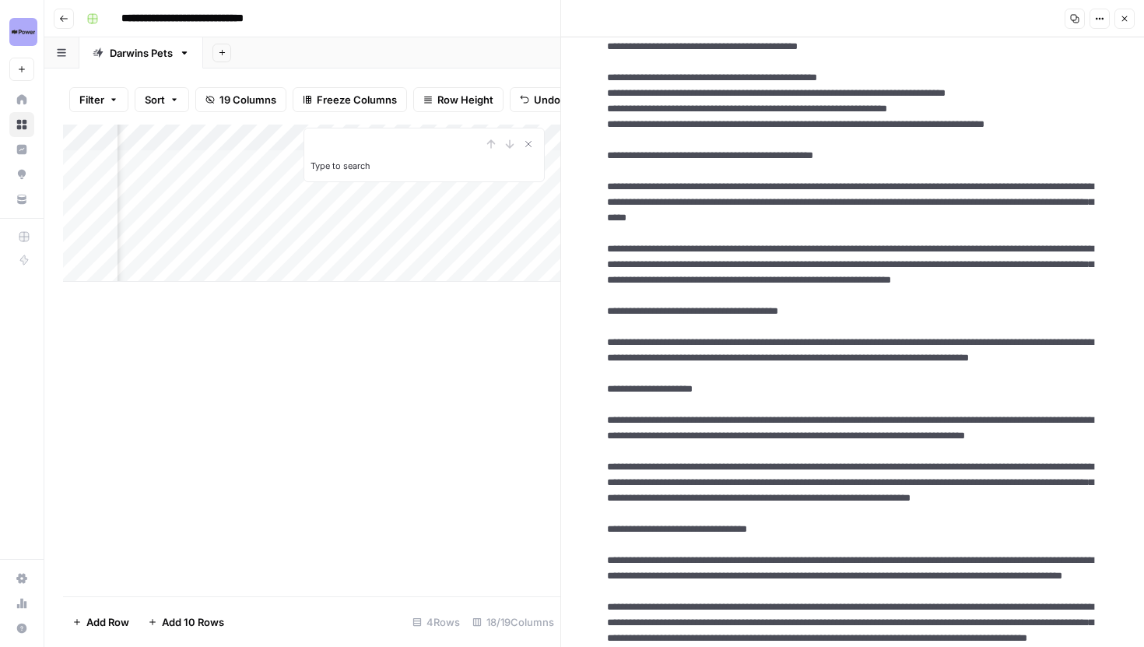
click at [736, 343] on textarea at bounding box center [853, 280] width 517 height 4462
click at [716, 340] on textarea at bounding box center [853, 280] width 517 height 4462
click at [720, 342] on textarea at bounding box center [853, 280] width 517 height 4462
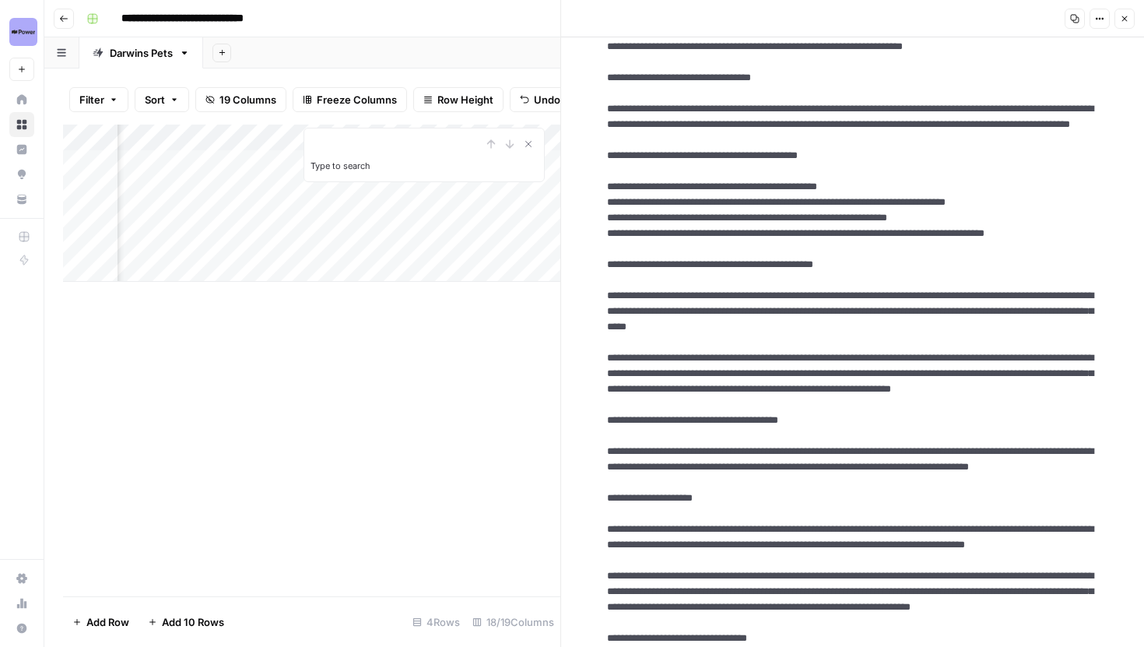
scroll to position [1890, 0]
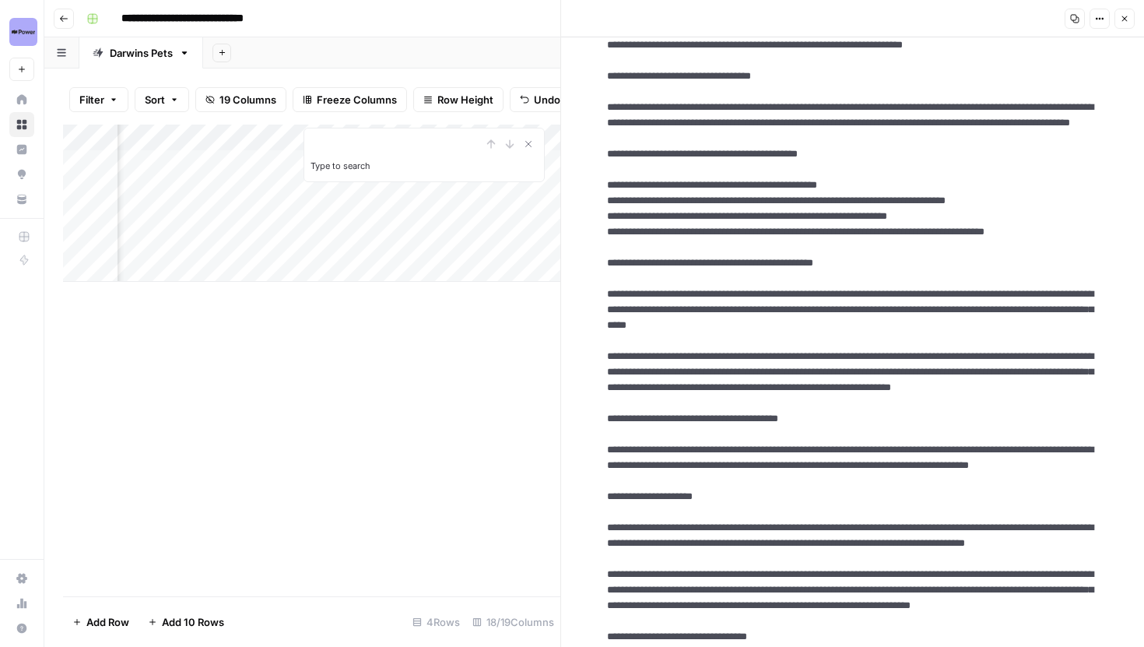
type textarea "**********"
click at [1095, 13] on button "Options" at bounding box center [1100, 19] width 20 height 20
click at [1049, 101] on span "Markdown" at bounding box center [1053, 108] width 75 height 16
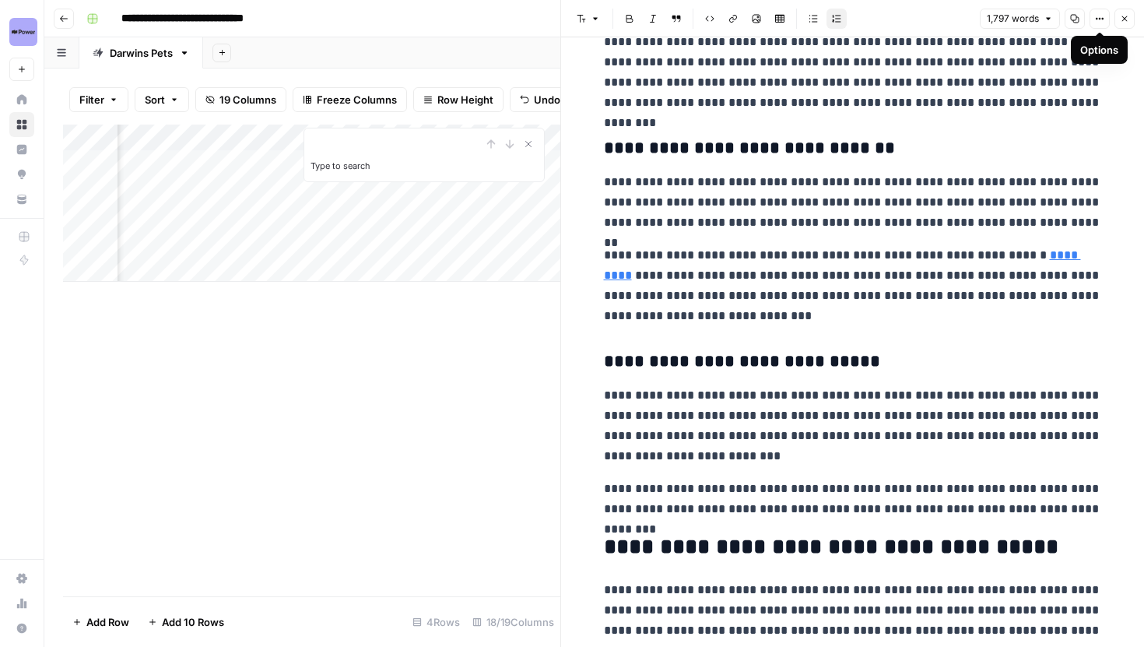
scroll to position [3911, 0]
click at [984, 230] on icon at bounding box center [981, 231] width 9 height 9
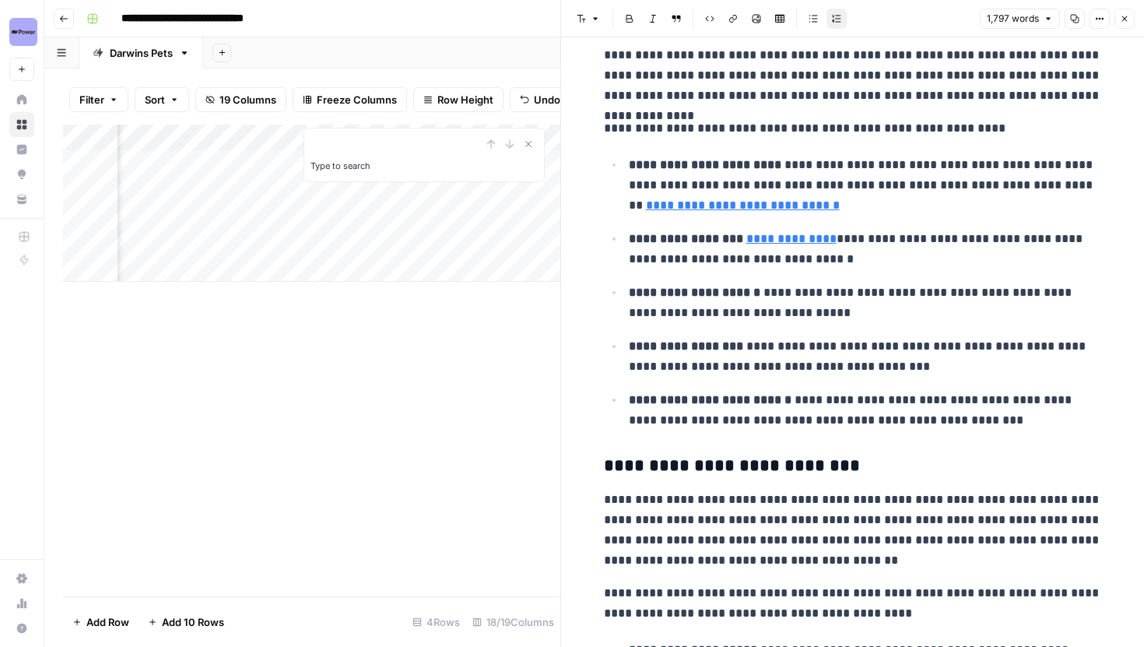
scroll to position [539, 0]
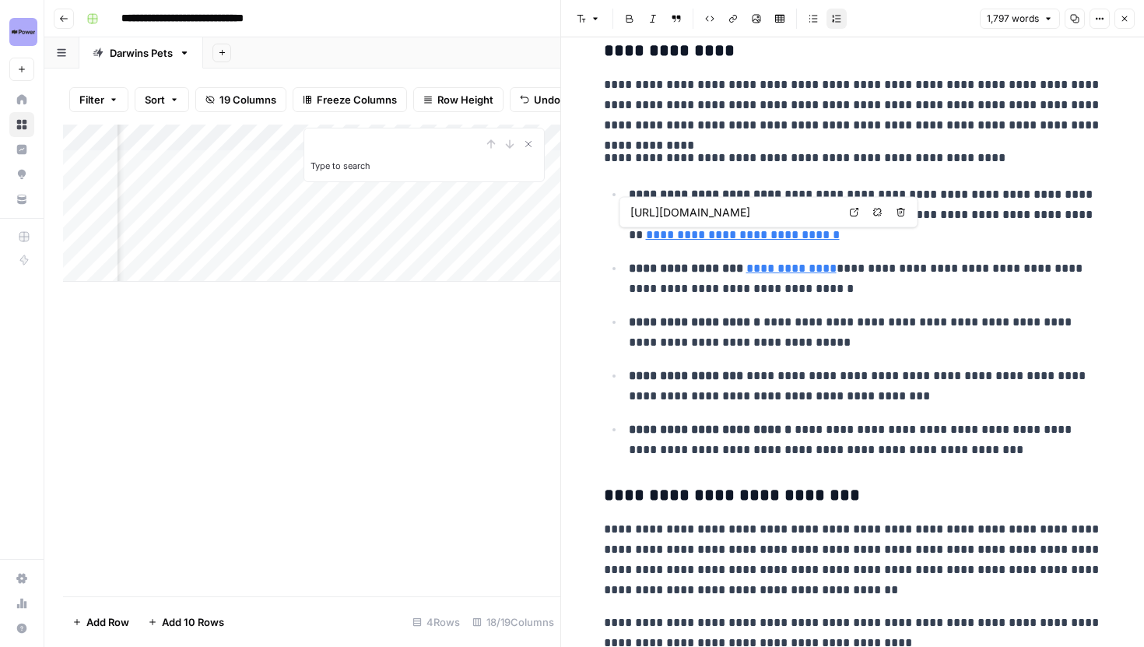
type input "https://www.darwinspet.com/blogs/health-issues/what-to-feed-a-dog-with-kidney-d…"
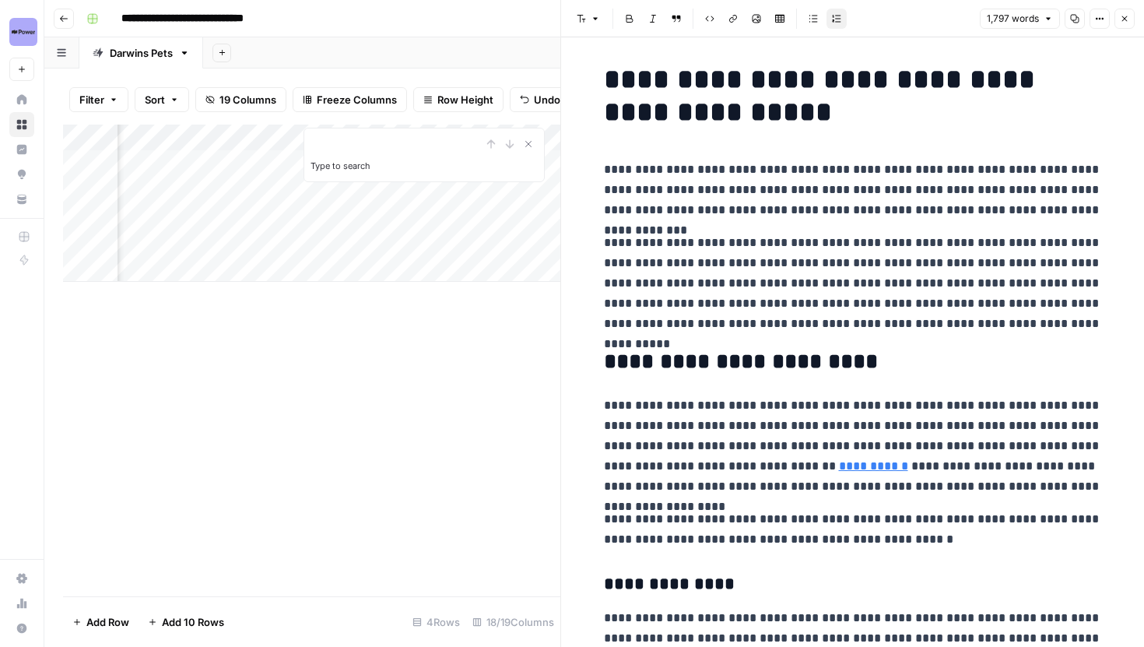
scroll to position [0, 0]
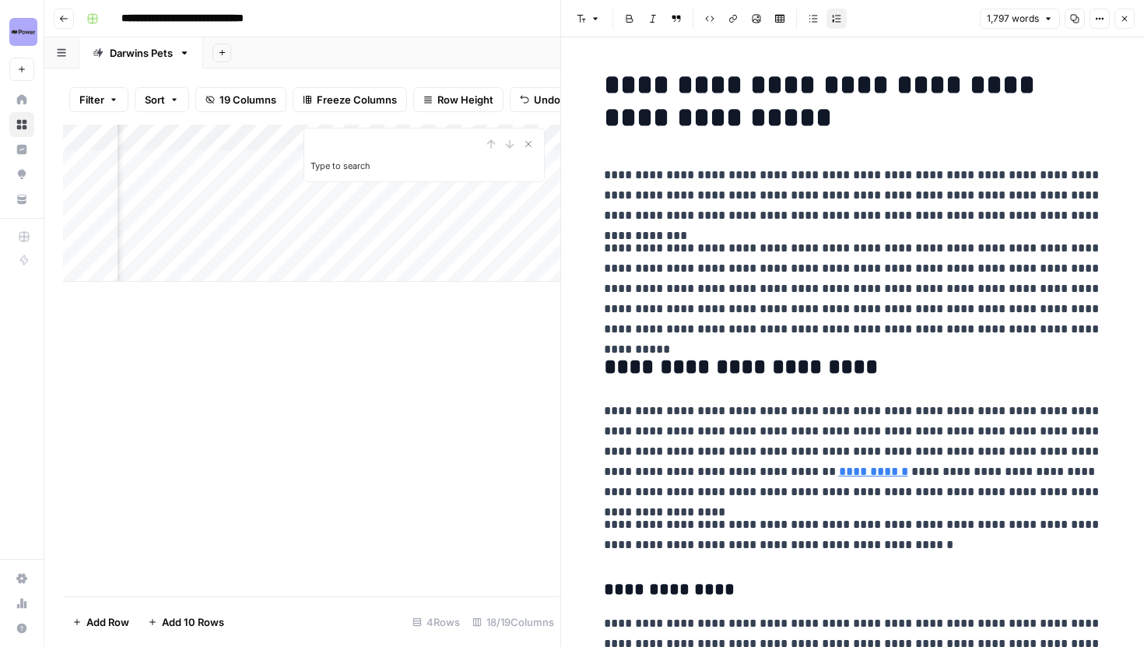
click at [1122, 18] on icon "button" at bounding box center [1124, 18] width 9 height 9
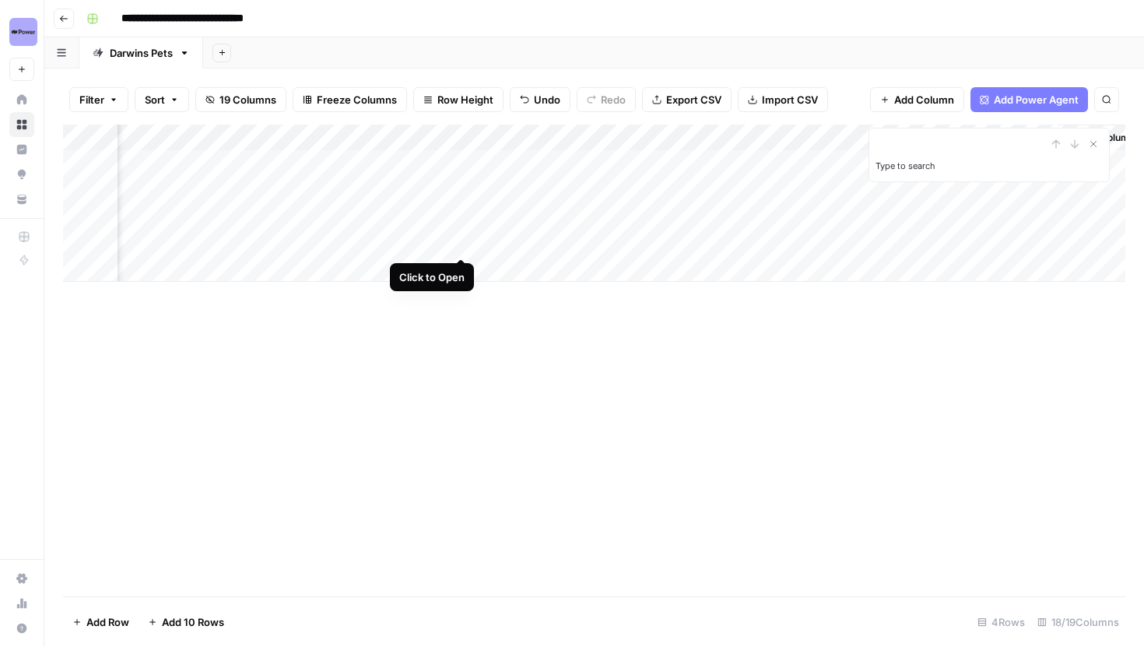
click at [465, 242] on div "Add Column" at bounding box center [594, 203] width 1063 height 157
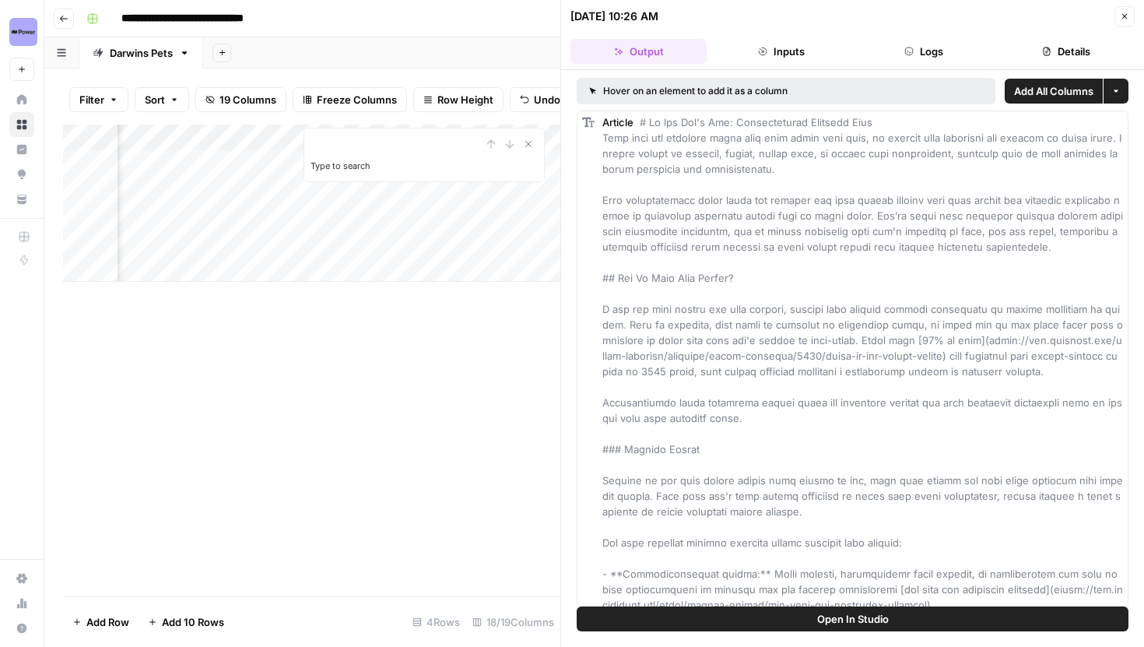
click at [916, 55] on button "Logs" at bounding box center [924, 51] width 136 height 25
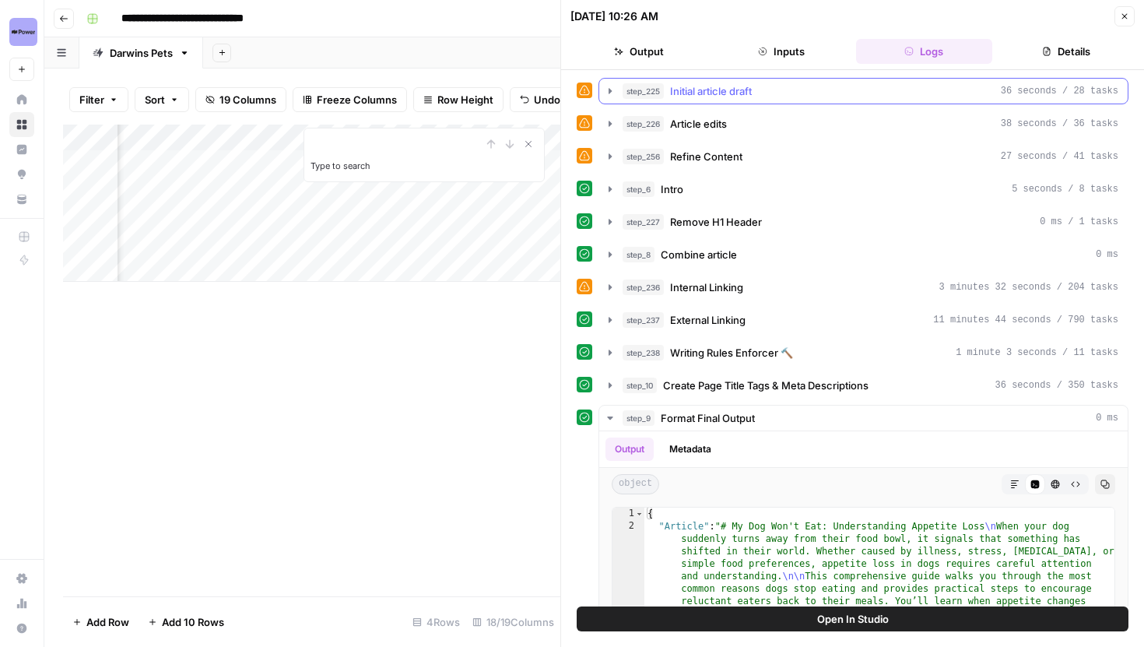
click at [608, 90] on icon "button" at bounding box center [610, 91] width 12 height 12
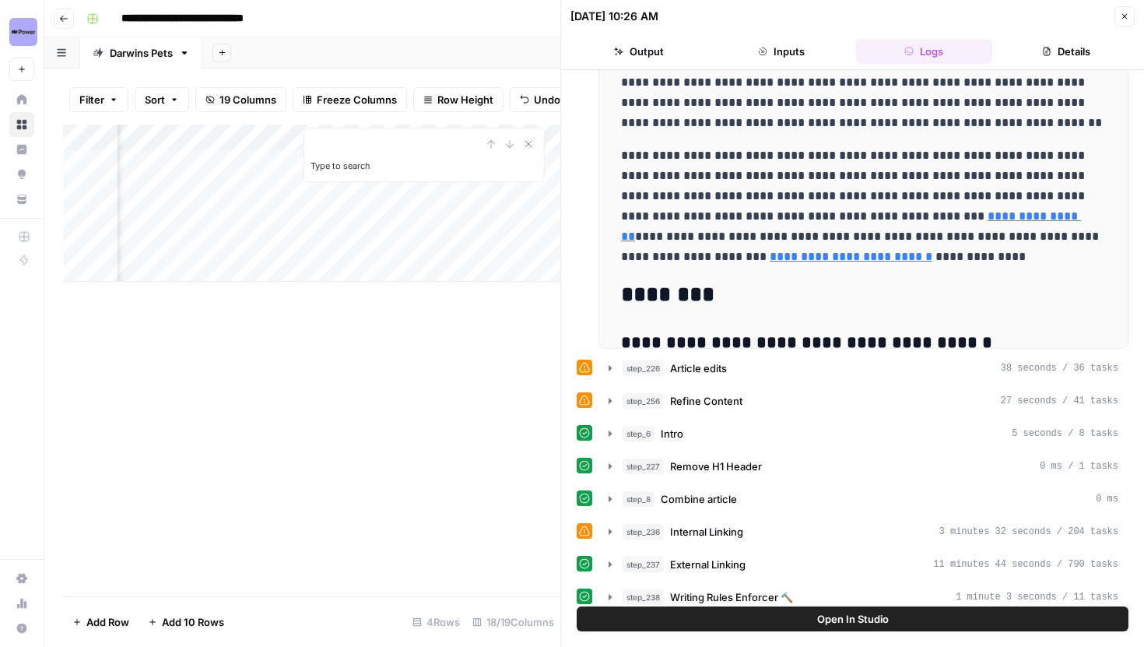
scroll to position [212, 0]
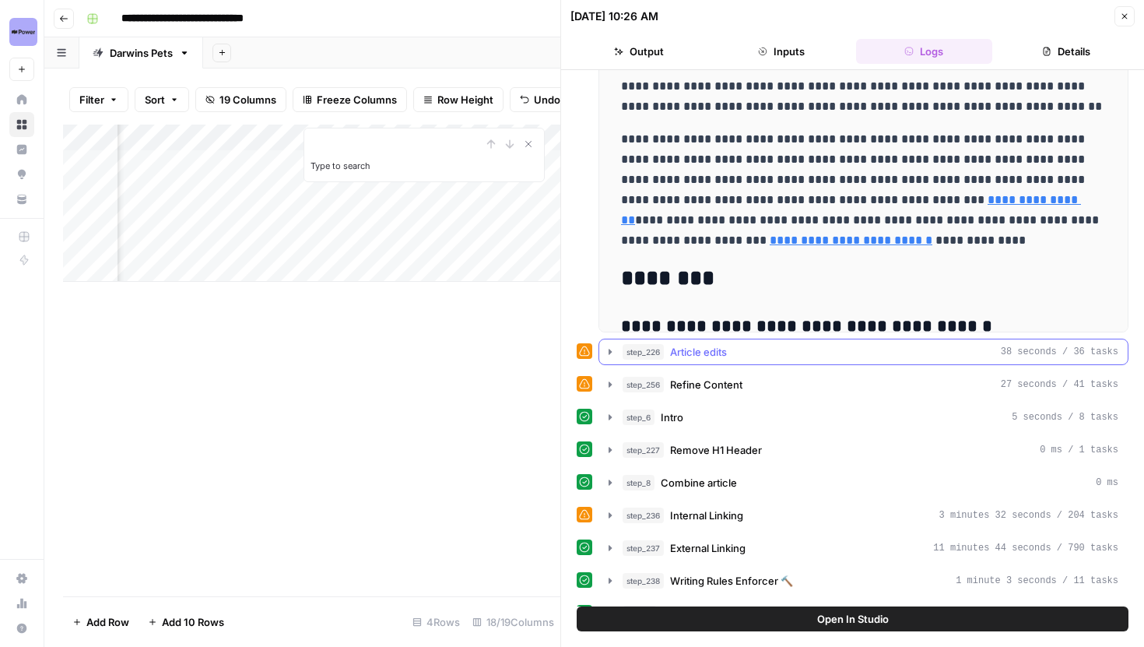
click at [610, 356] on icon "button" at bounding box center [610, 352] width 12 height 12
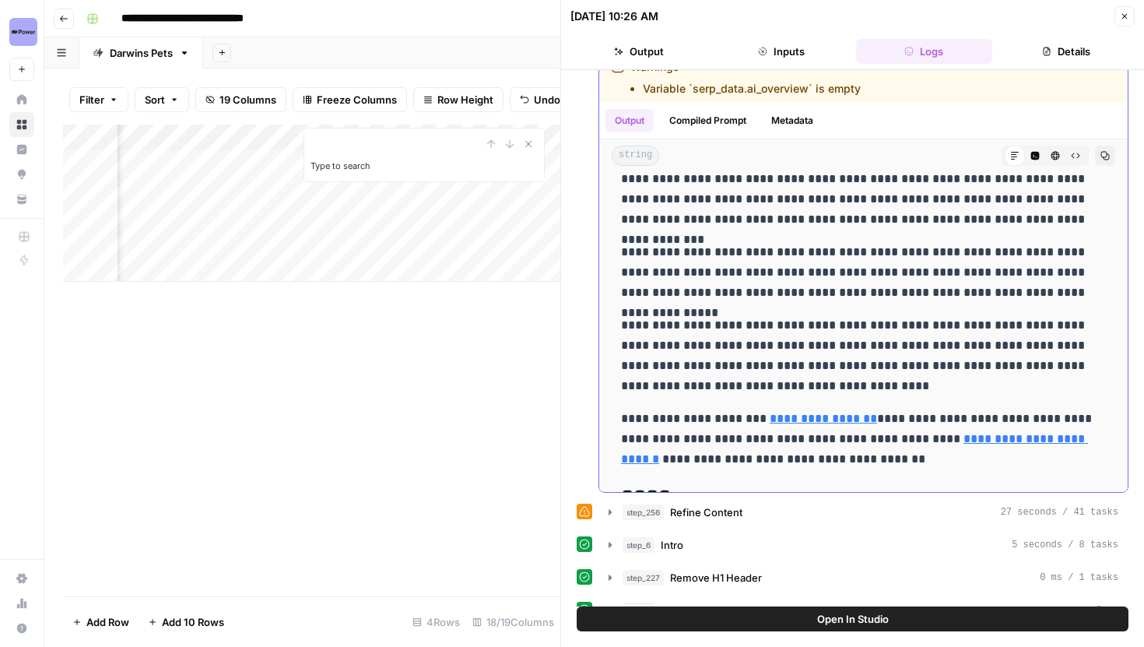
scroll to position [4256, 0]
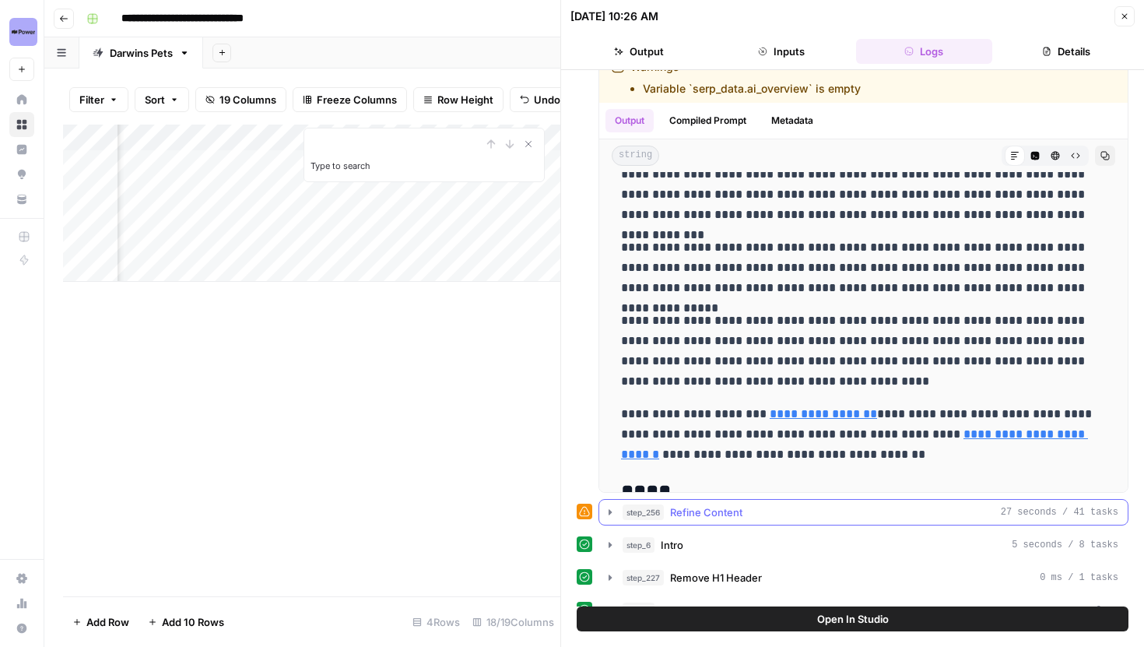
click at [610, 509] on icon "button" at bounding box center [610, 512] width 12 height 12
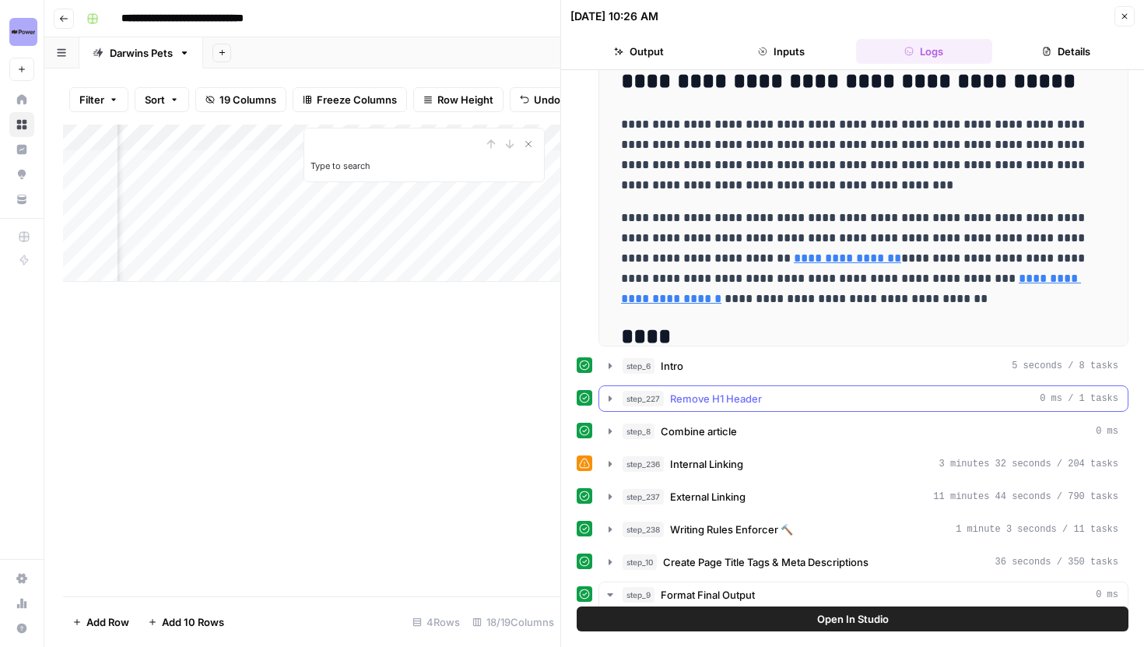
scroll to position [1179, 0]
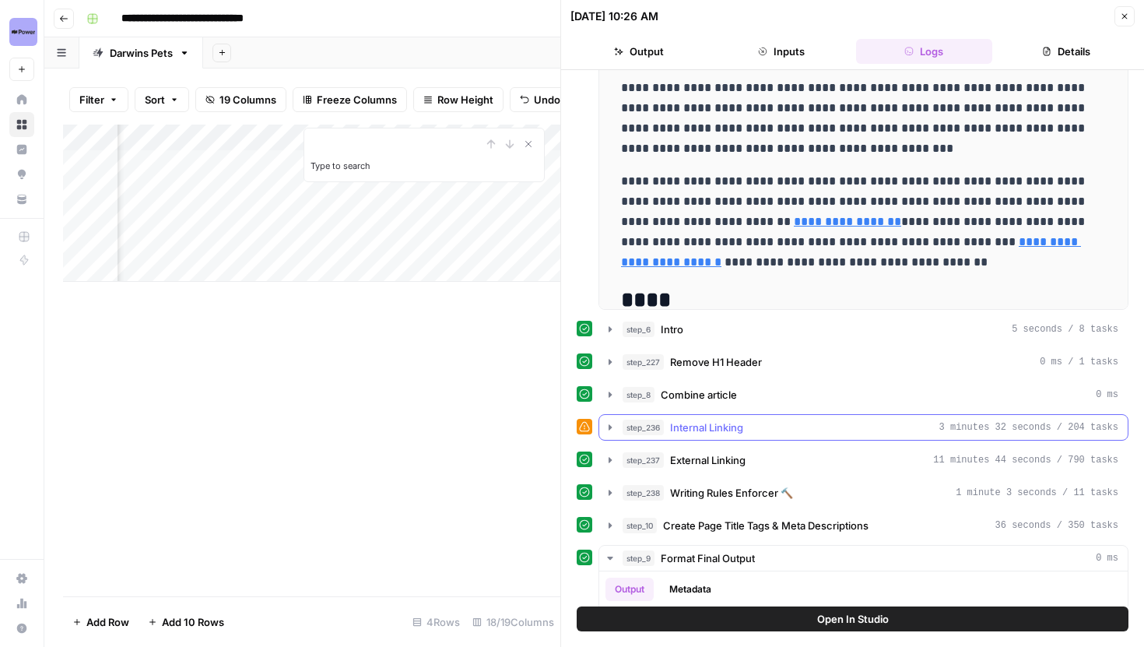
click at [610, 421] on icon "button" at bounding box center [610, 427] width 12 height 12
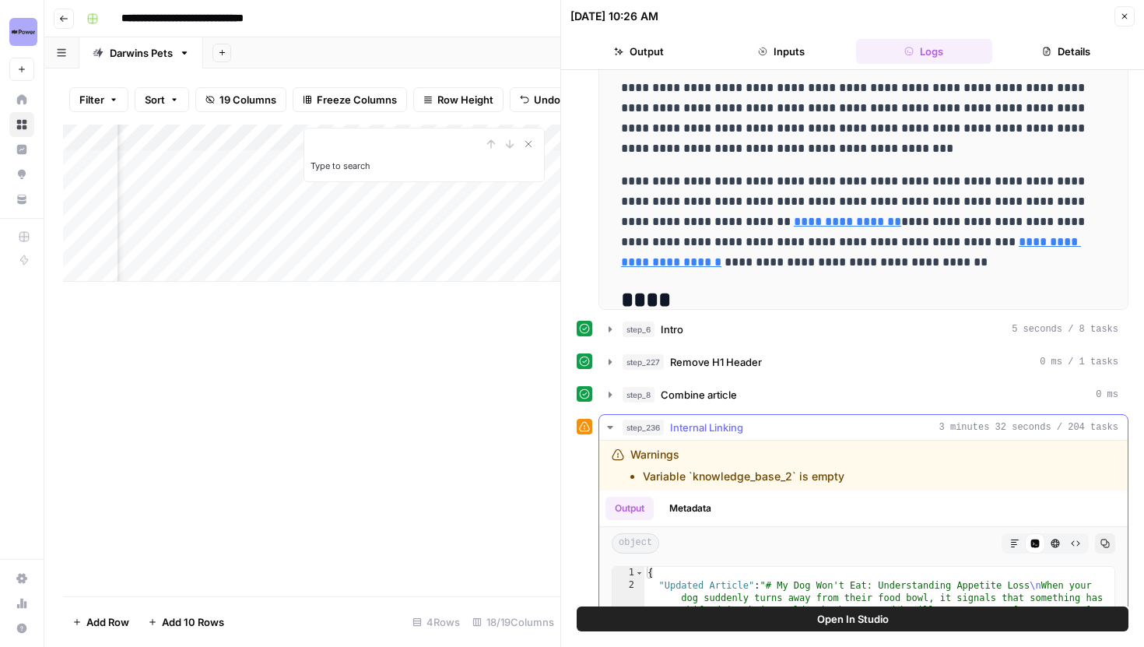
scroll to position [1358, 0]
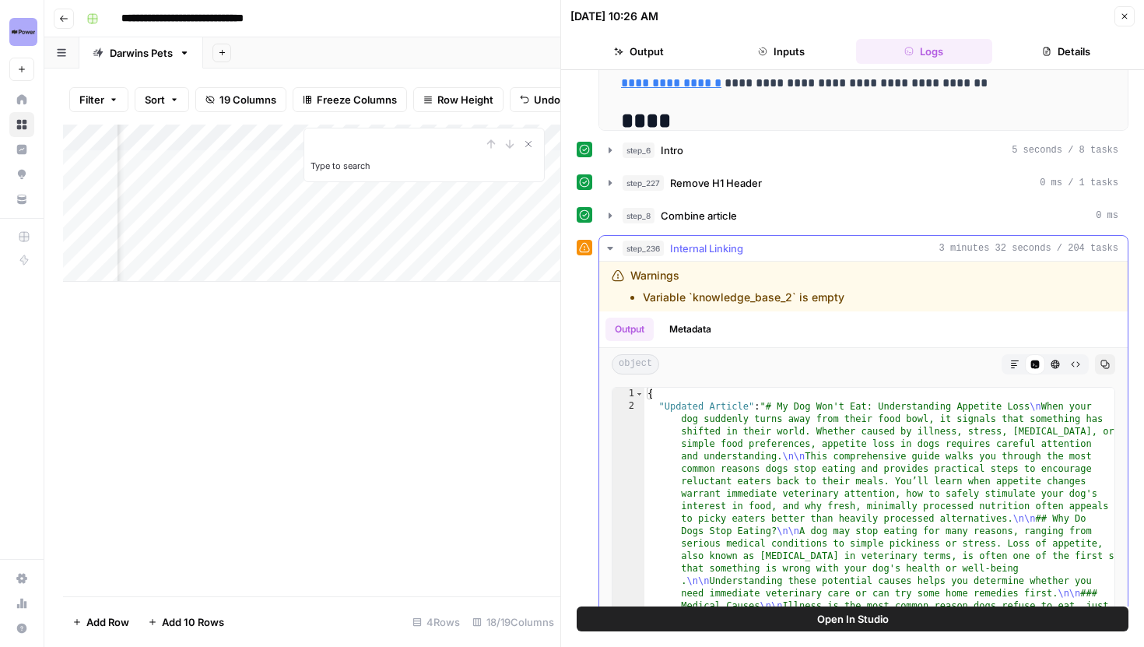
click at [1017, 373] on button "Markdown" at bounding box center [1015, 364] width 20 height 20
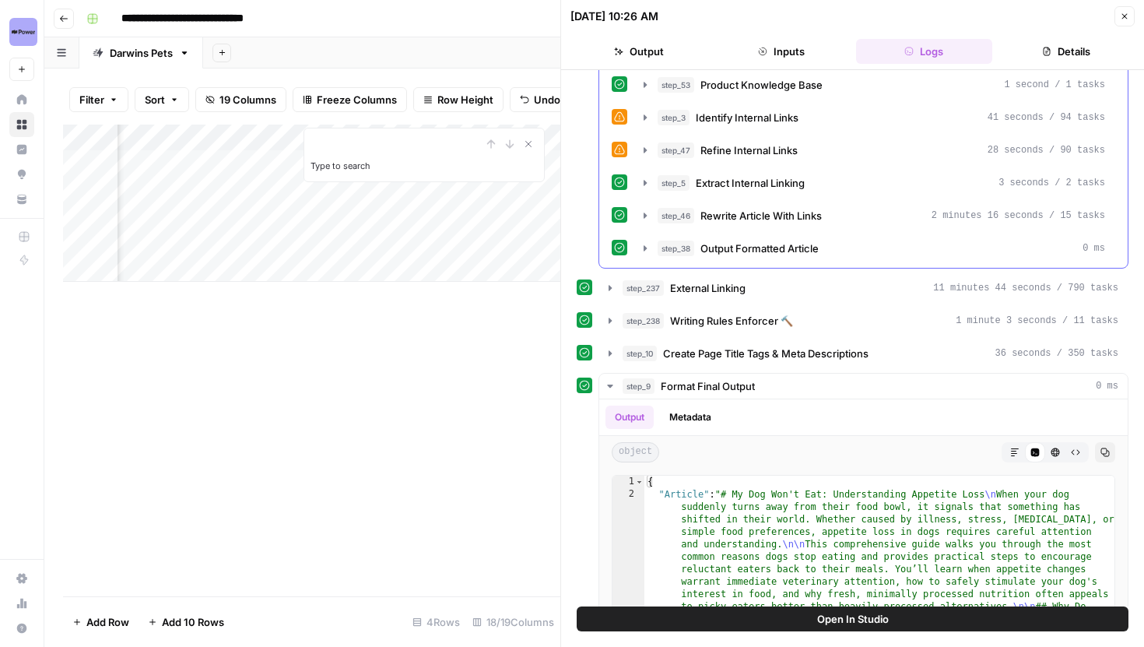
scroll to position [2075, 0]
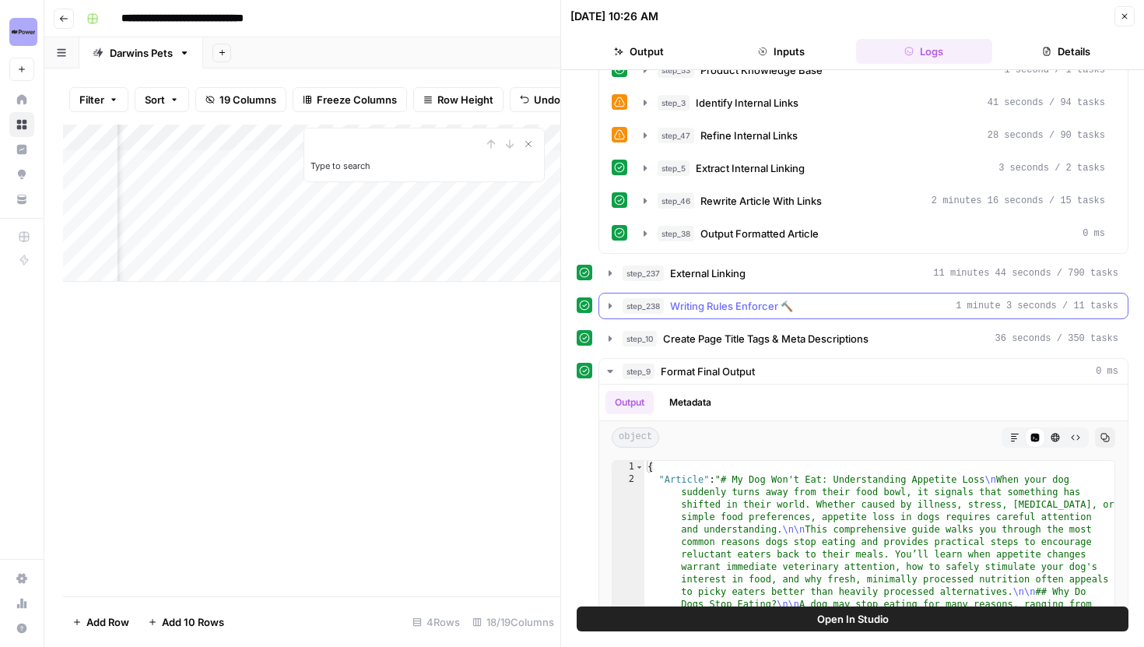
click at [615, 313] on button "step_238 Writing Rules Enforcer 🔨 1 minute 3 seconds / 11 tasks" at bounding box center [863, 305] width 529 height 25
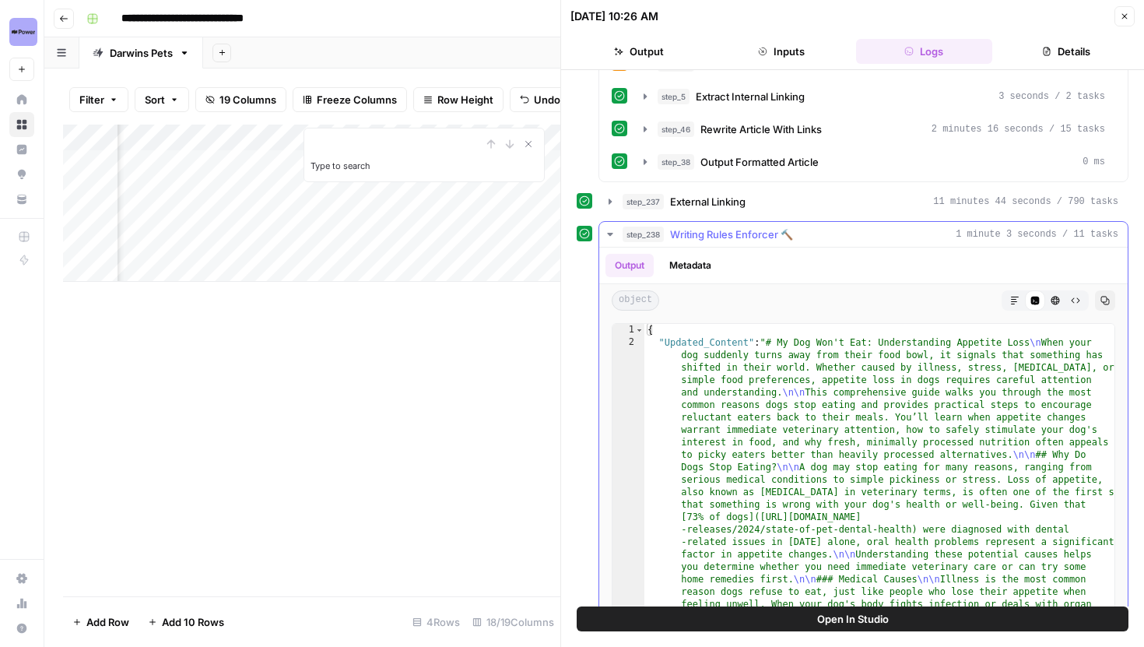
scroll to position [2203, 0]
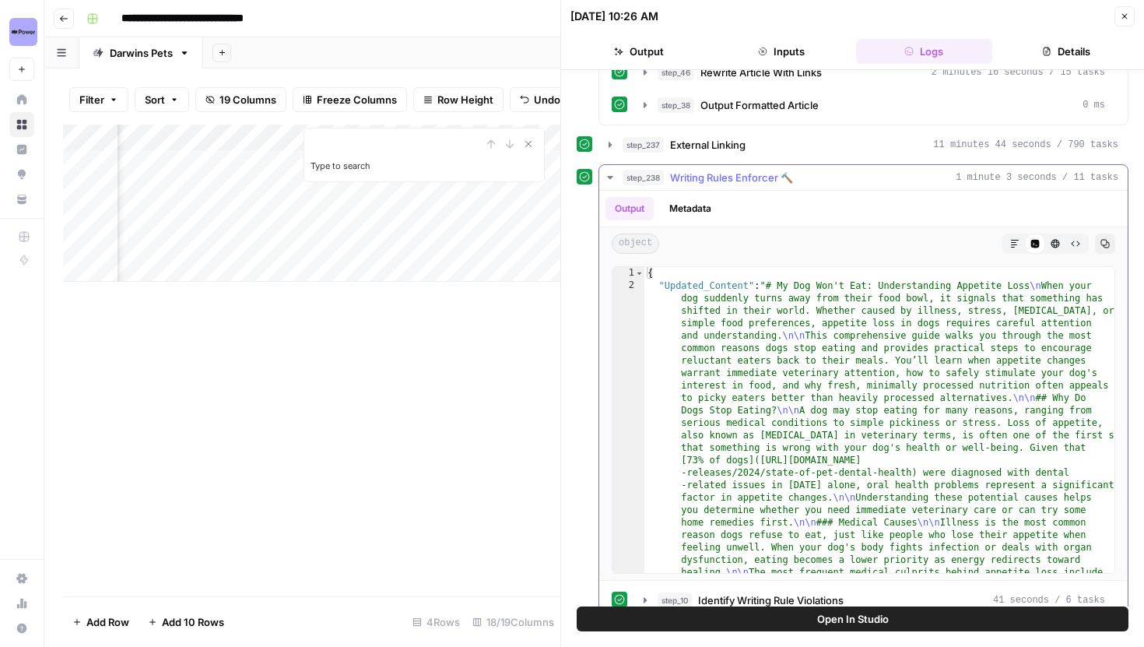
click at [1015, 248] on button "Markdown" at bounding box center [1015, 244] width 20 height 20
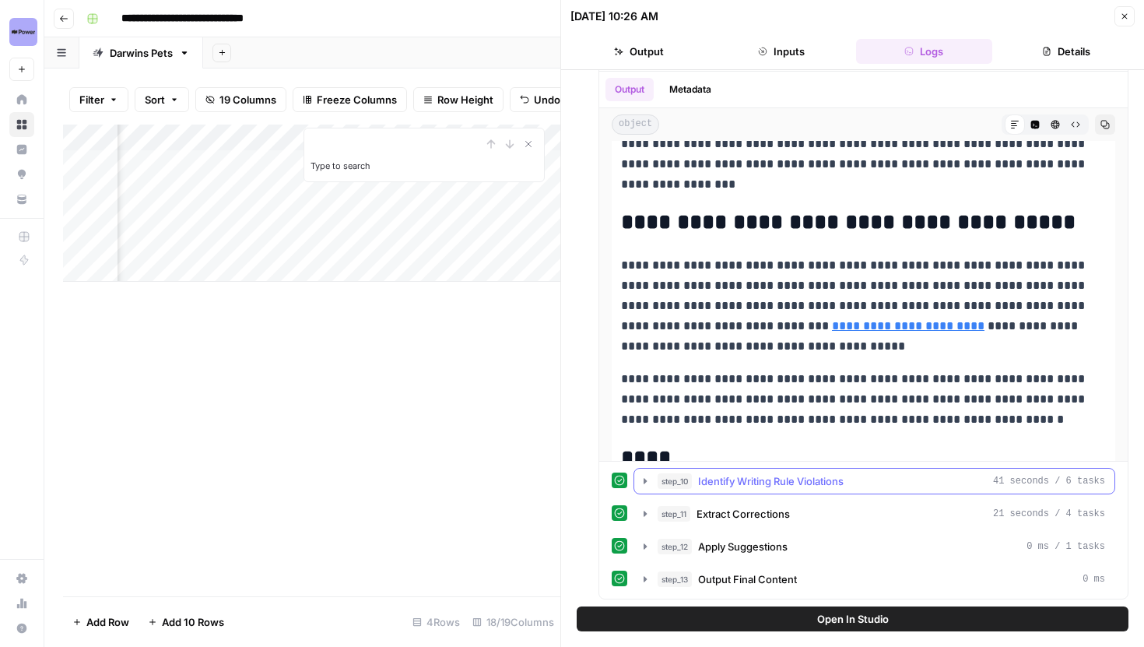
scroll to position [2404, 0]
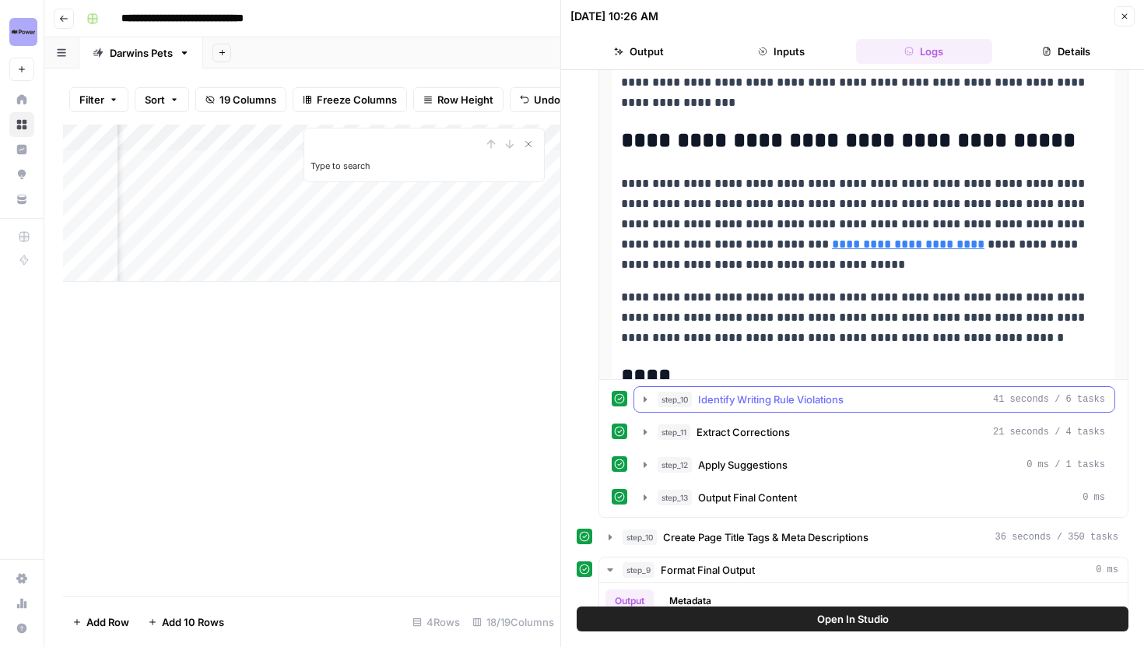
click at [649, 401] on icon "button" at bounding box center [645, 399] width 12 height 12
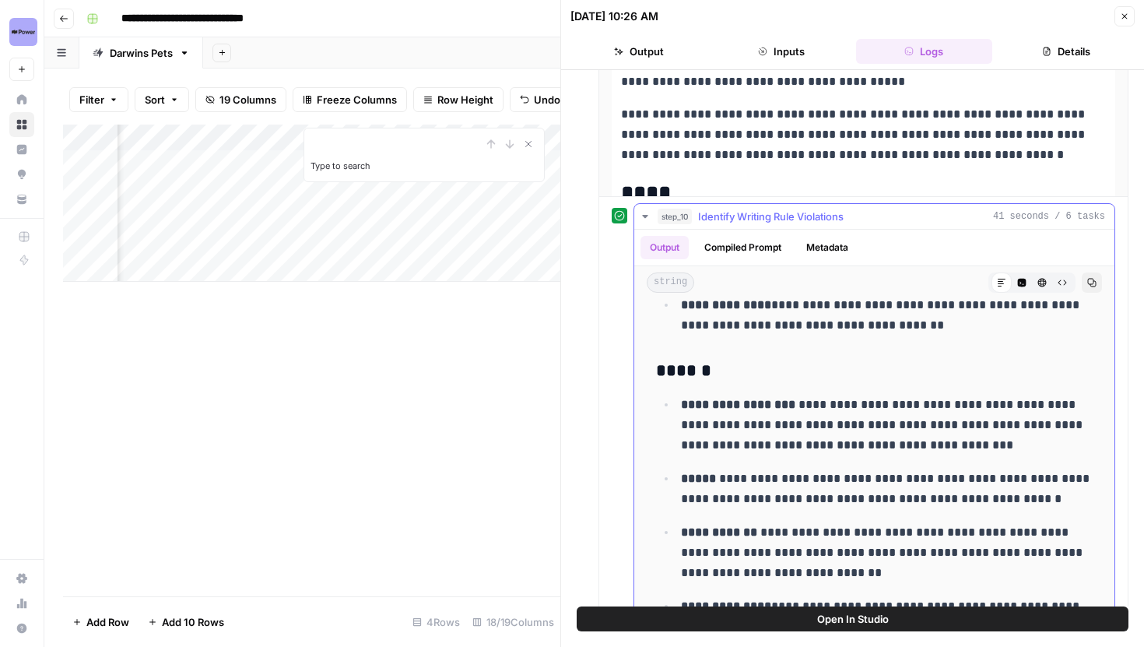
scroll to position [1142, 0]
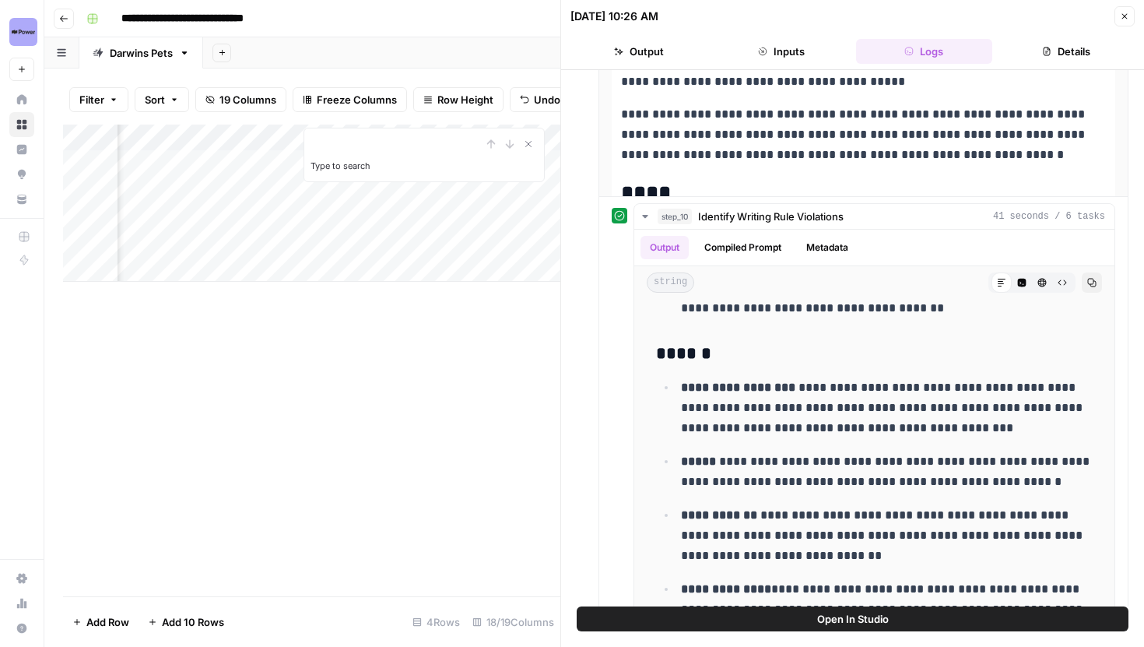
click at [1119, 12] on button "Close" at bounding box center [1125, 16] width 20 height 20
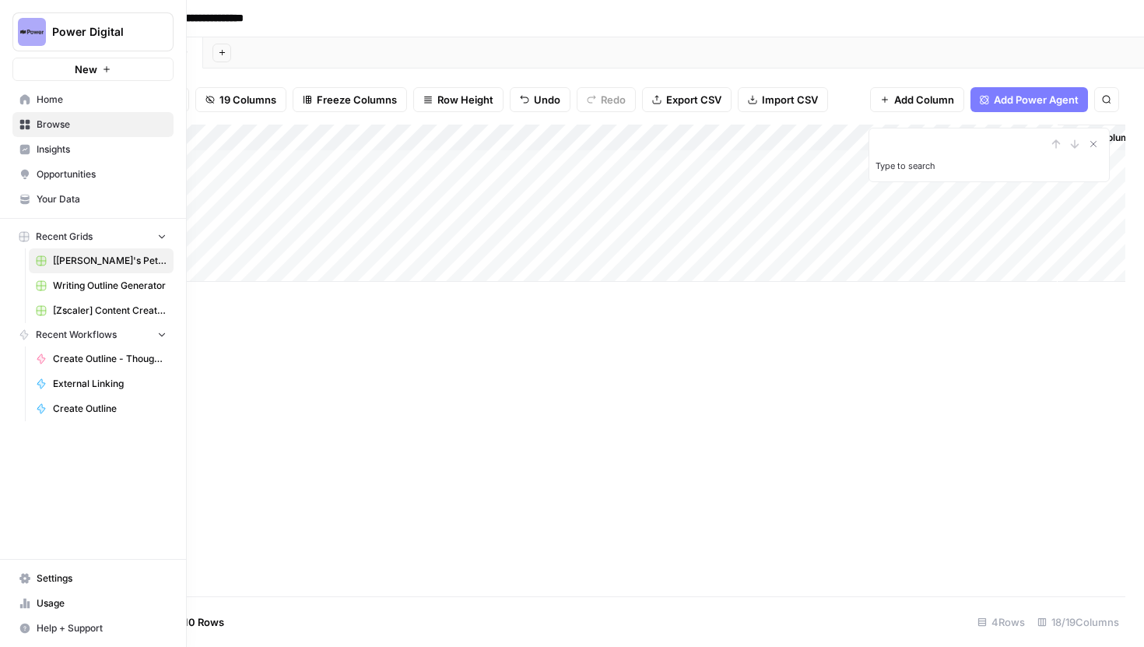
click at [19, 198] on icon at bounding box center [24, 199] width 11 height 11
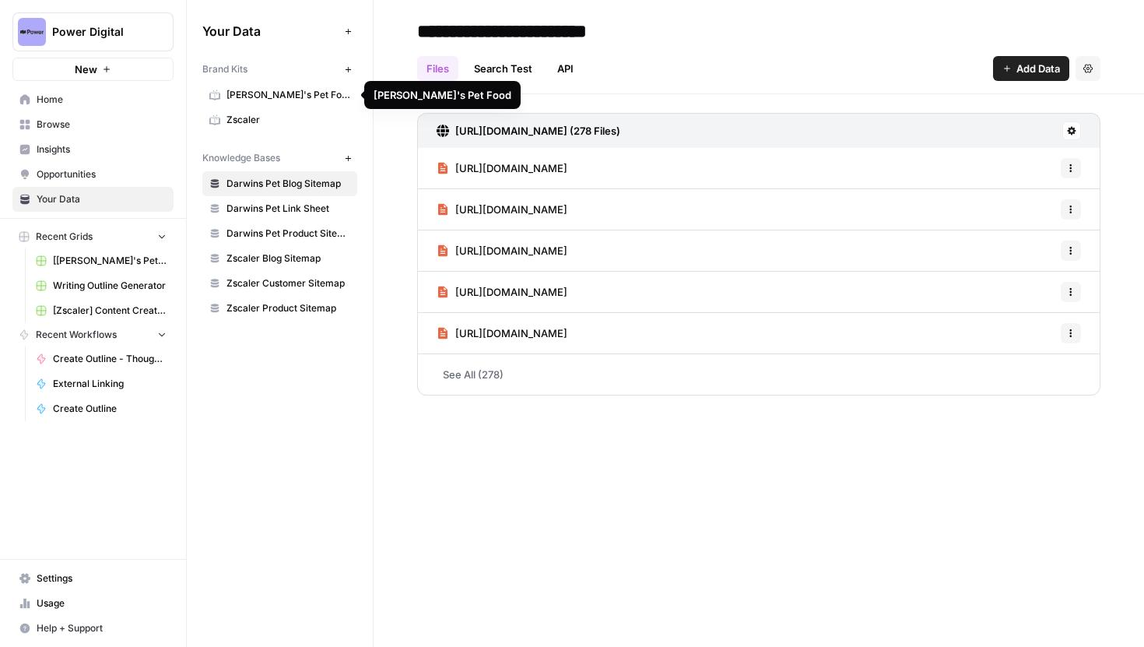
click at [287, 101] on span "[PERSON_NAME]'s Pet Food" at bounding box center [289, 95] width 124 height 14
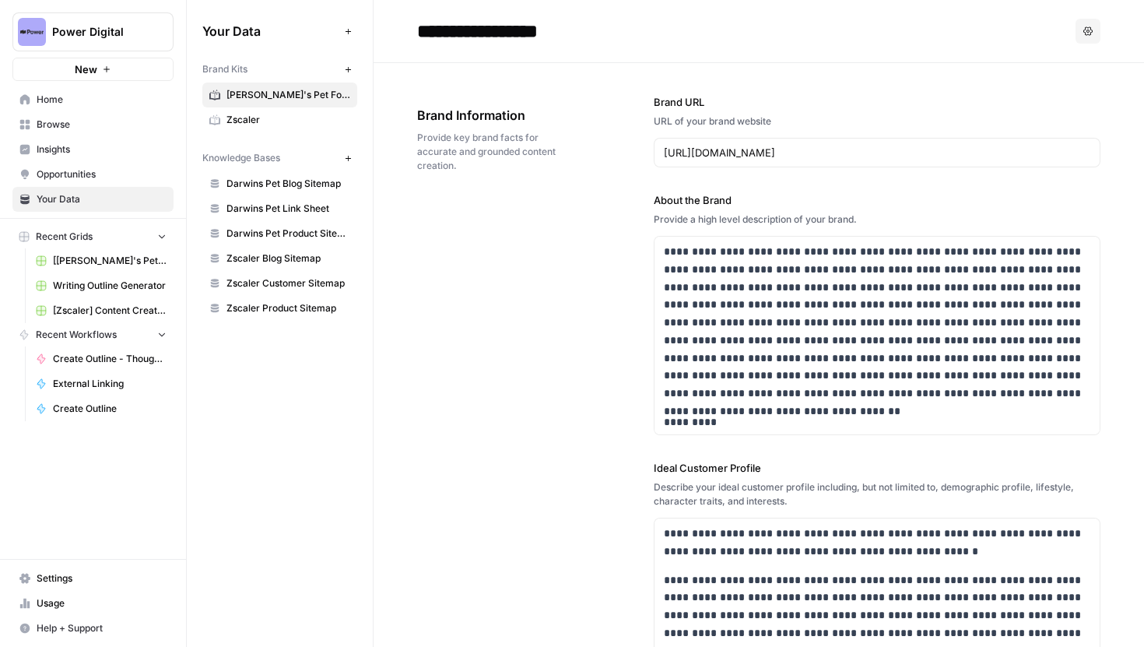
click at [98, 258] on span "[[PERSON_NAME]'s Pet] Content Creation" at bounding box center [110, 261] width 114 height 14
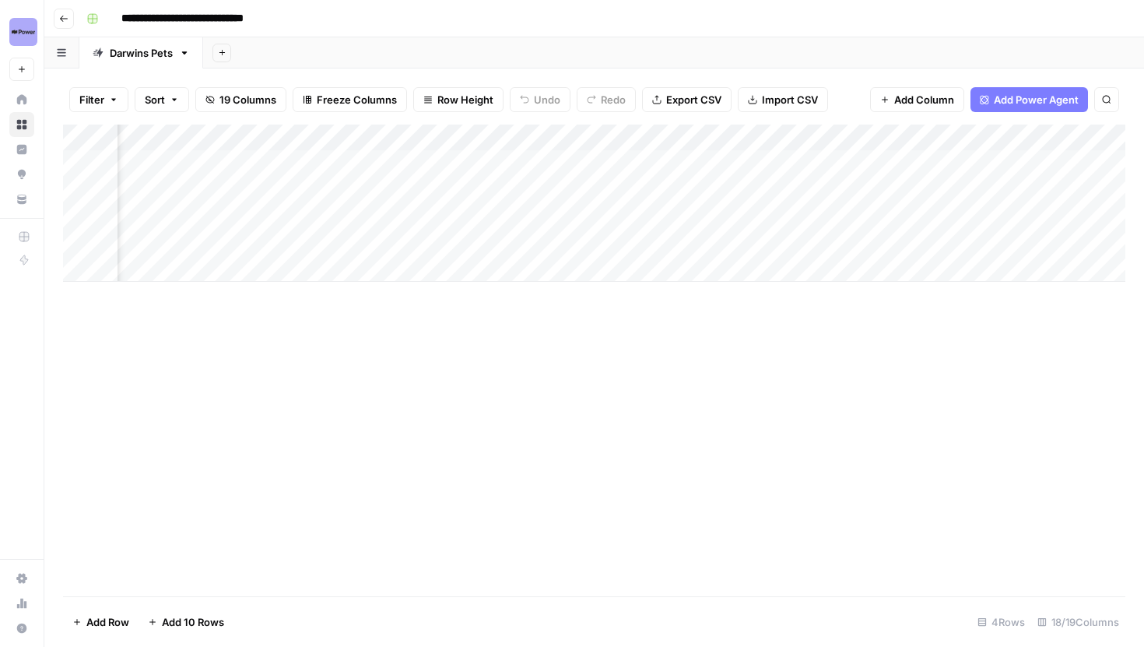
scroll to position [0, 759]
click at [552, 139] on div "Add Column" at bounding box center [594, 203] width 1063 height 157
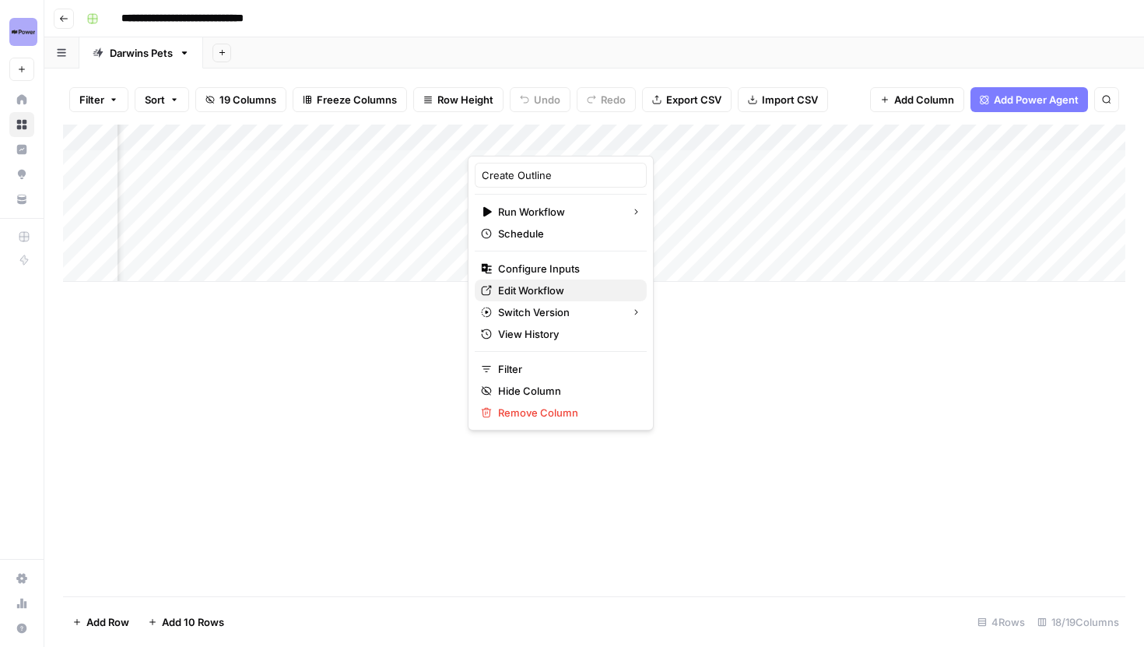
click at [525, 289] on span "Edit Workflow" at bounding box center [566, 291] width 136 height 16
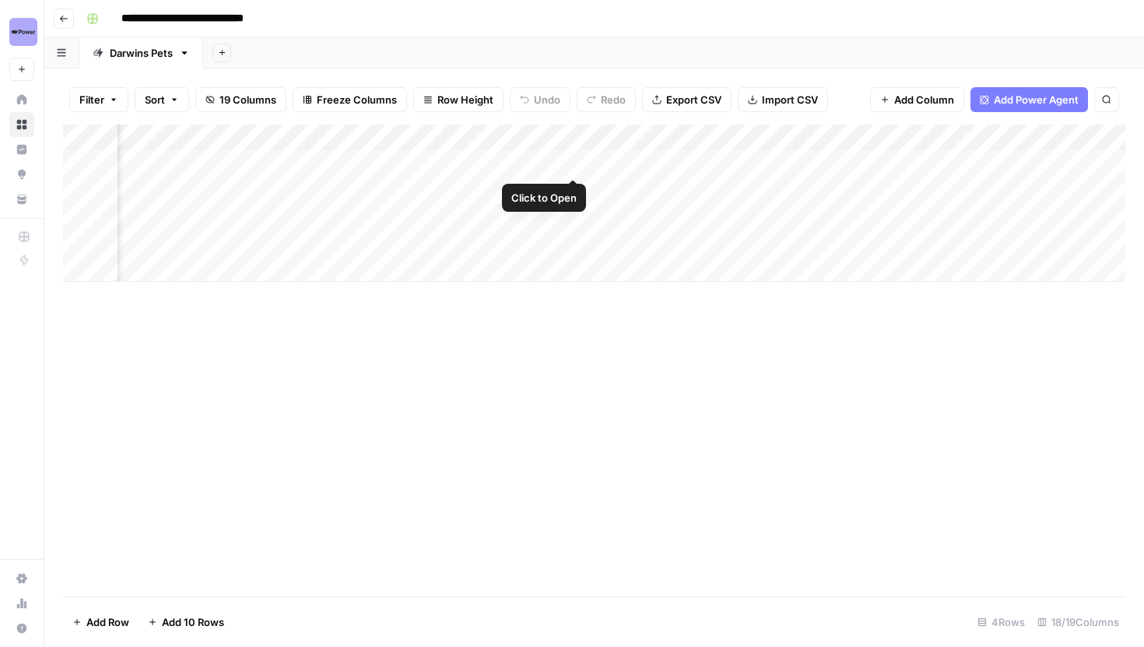
click at [573, 162] on div "Add Column" at bounding box center [594, 203] width 1063 height 157
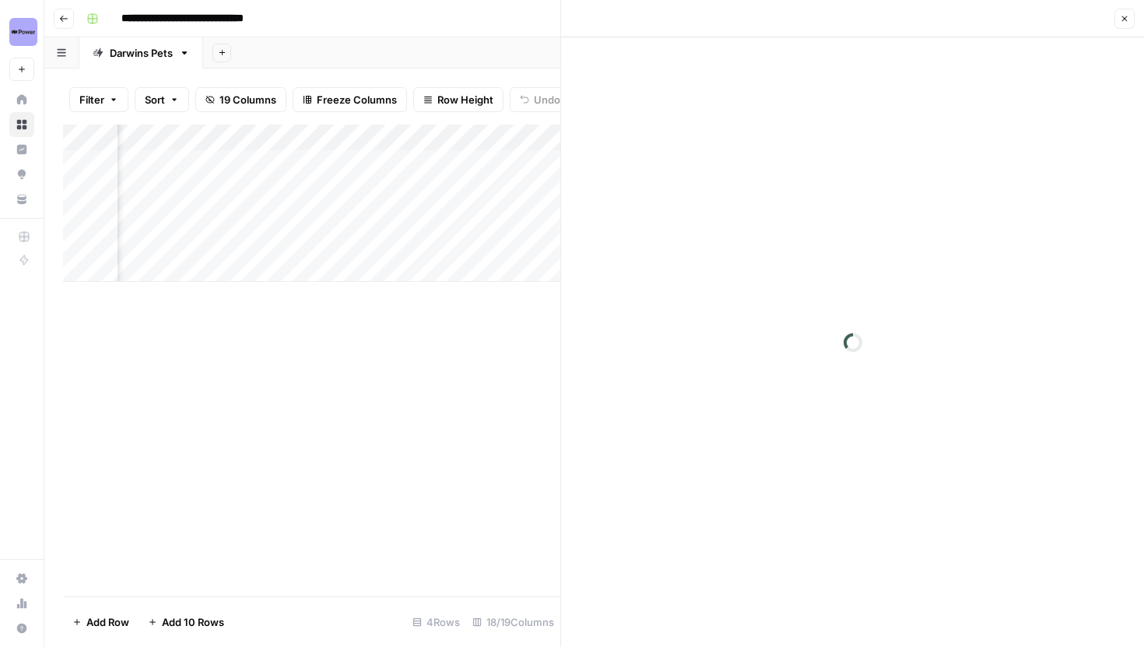
click at [933, 26] on header "Close" at bounding box center [852, 18] width 583 height 37
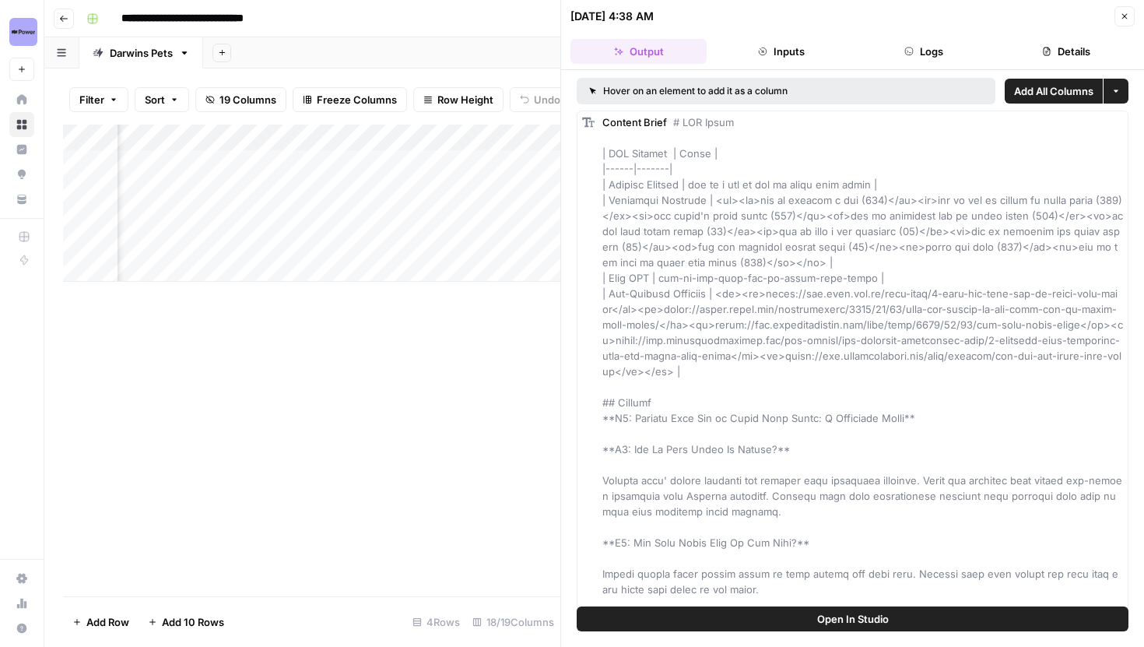
click at [929, 40] on button "Logs" at bounding box center [924, 51] width 136 height 25
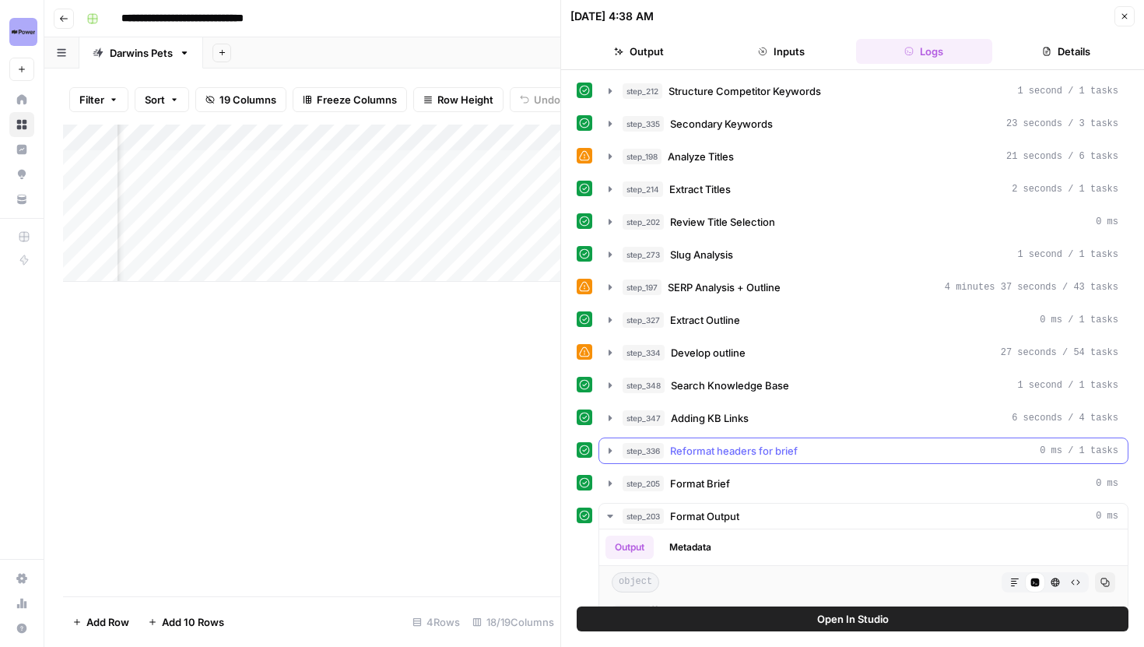
click at [614, 445] on icon "button" at bounding box center [610, 450] width 12 height 12
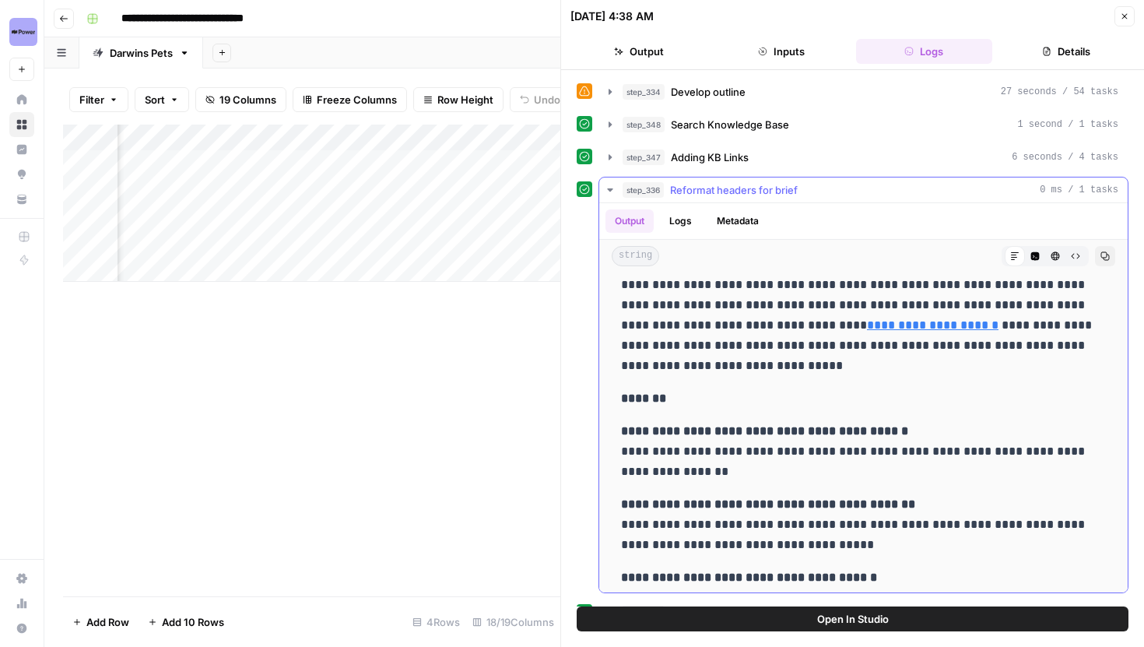
scroll to position [884, 0]
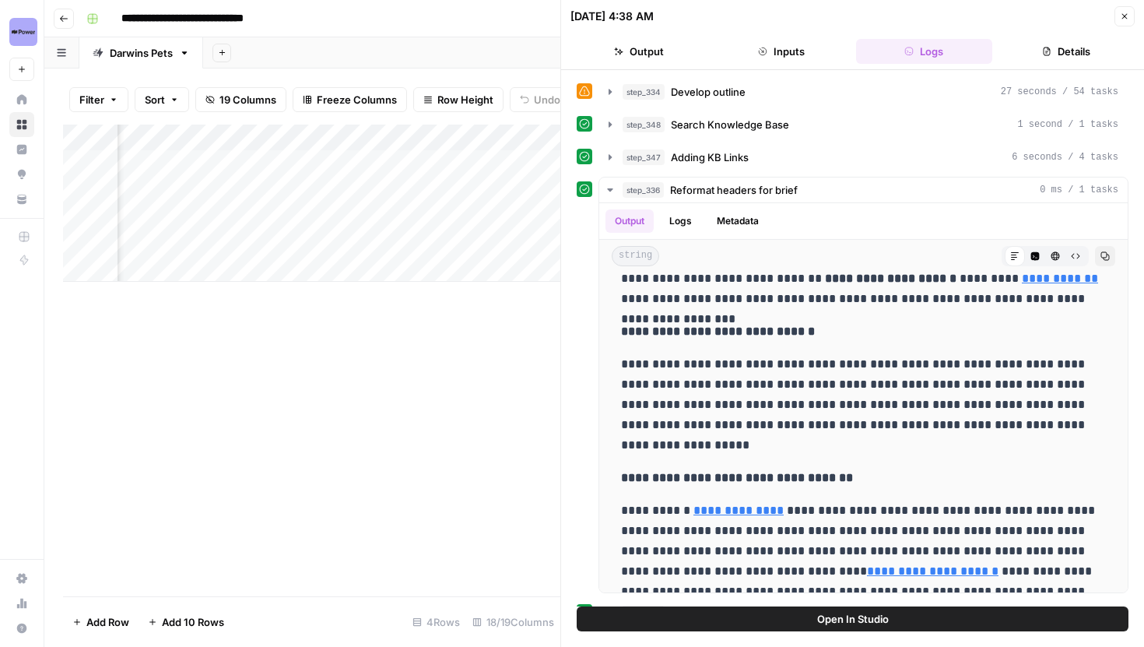
click at [1126, 23] on button "Close" at bounding box center [1125, 16] width 20 height 20
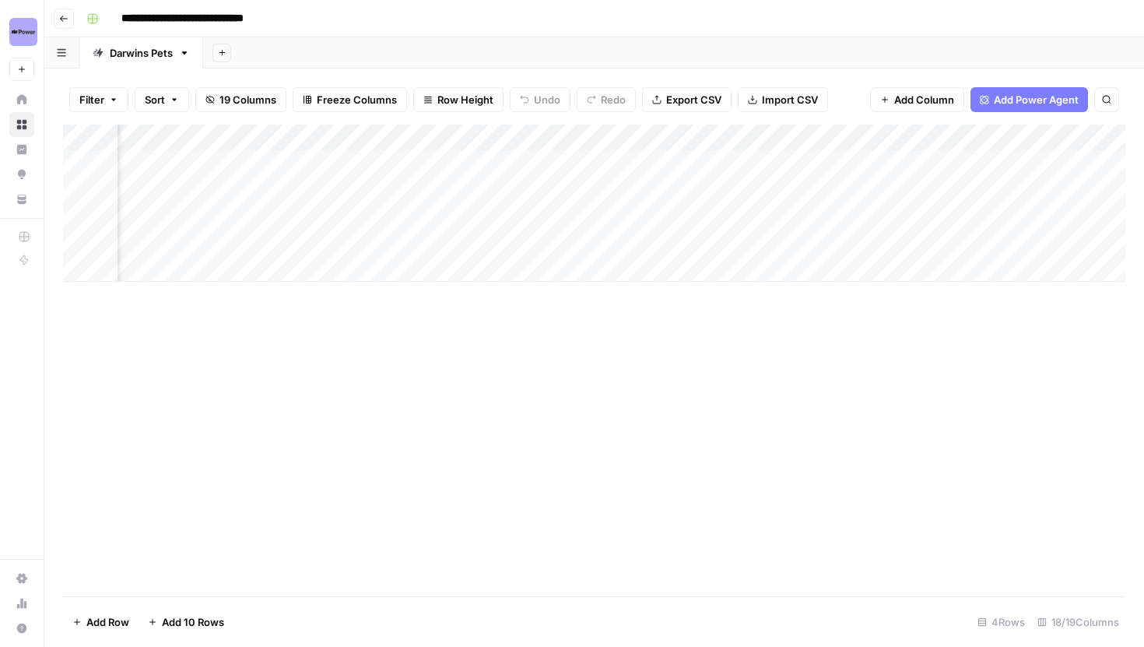
scroll to position [0, 1003]
click at [350, 244] on div "Add Column" at bounding box center [594, 203] width 1063 height 157
click at [593, 138] on div "Add Column" at bounding box center [594, 203] width 1063 height 157
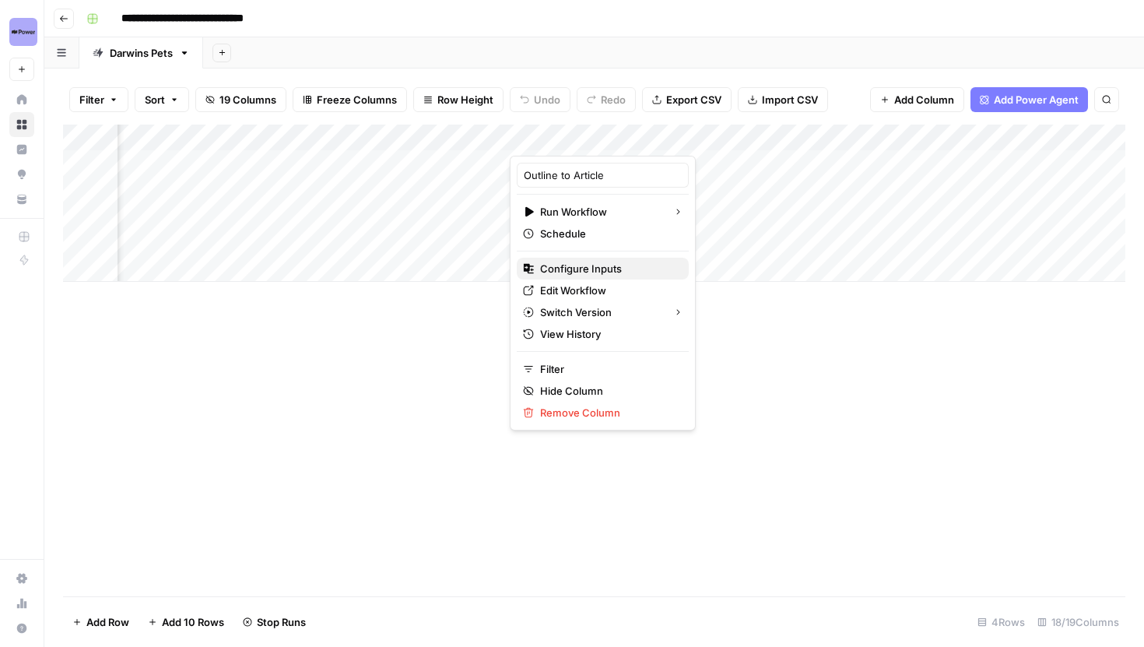
click at [575, 263] on span "Configure Inputs" at bounding box center [608, 269] width 136 height 16
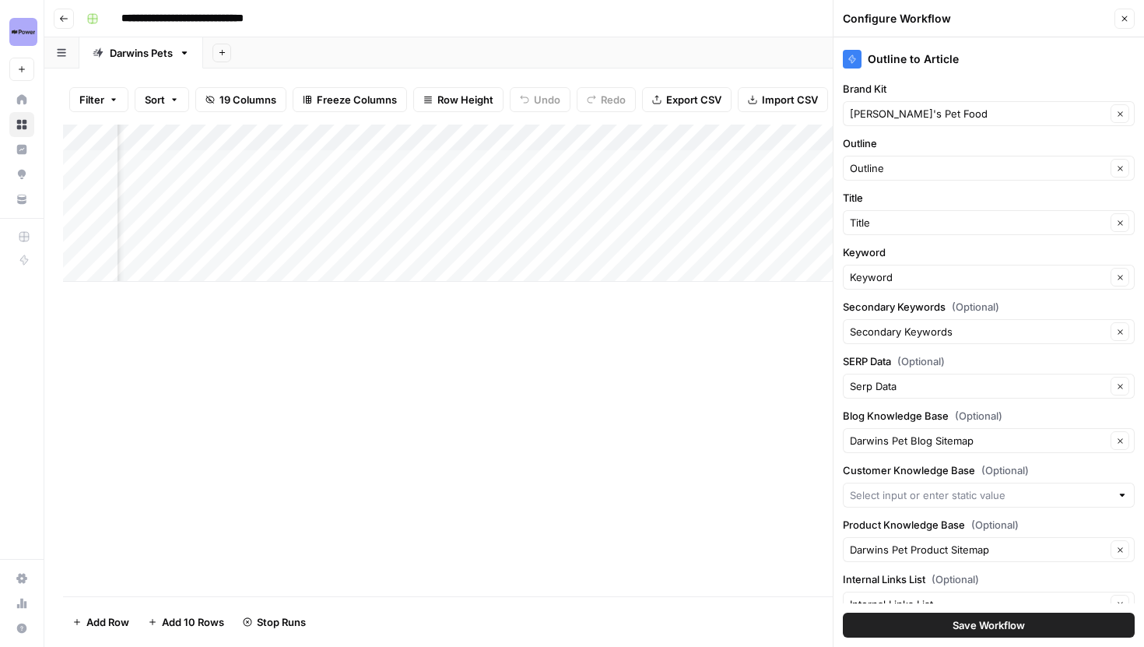
scroll to position [104, 0]
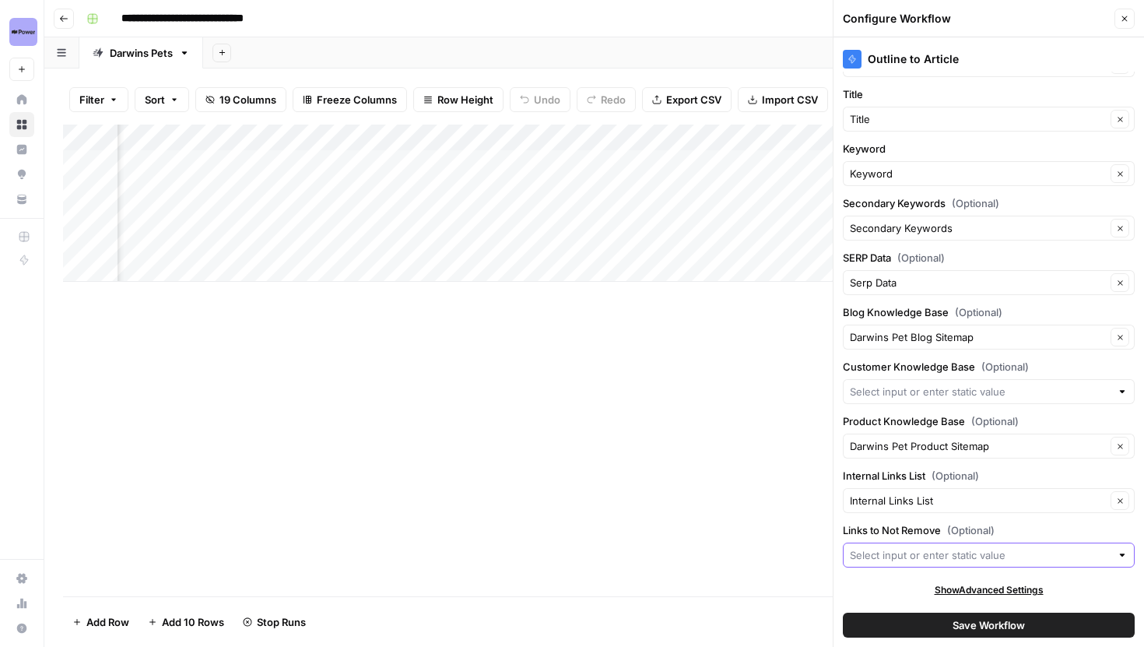
click at [954, 548] on input "Links to Not Remove (Optional)" at bounding box center [980, 555] width 261 height 16
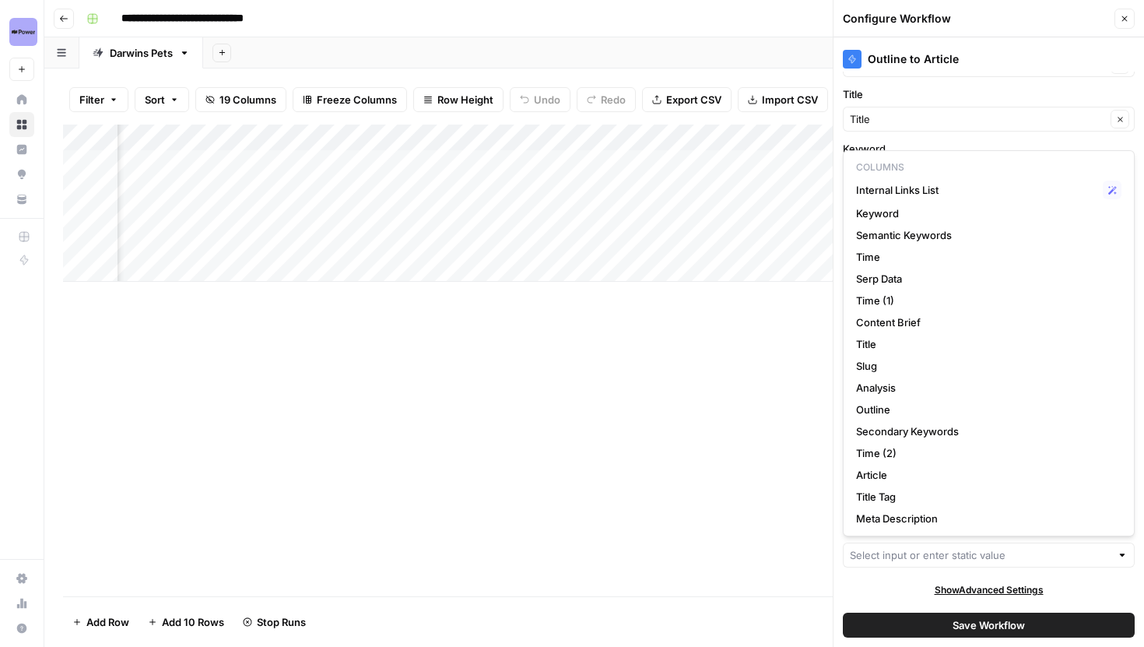
click at [1129, 19] on button "Close" at bounding box center [1125, 19] width 20 height 20
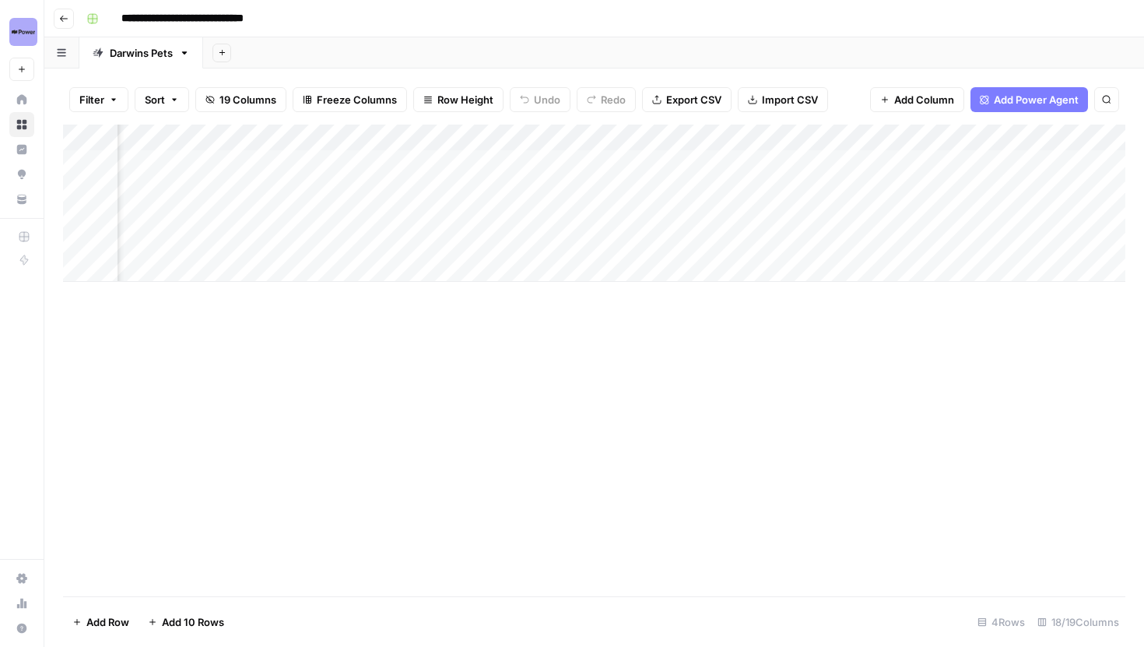
scroll to position [0, 1032]
click at [322, 237] on div "Add Column" at bounding box center [594, 203] width 1063 height 157
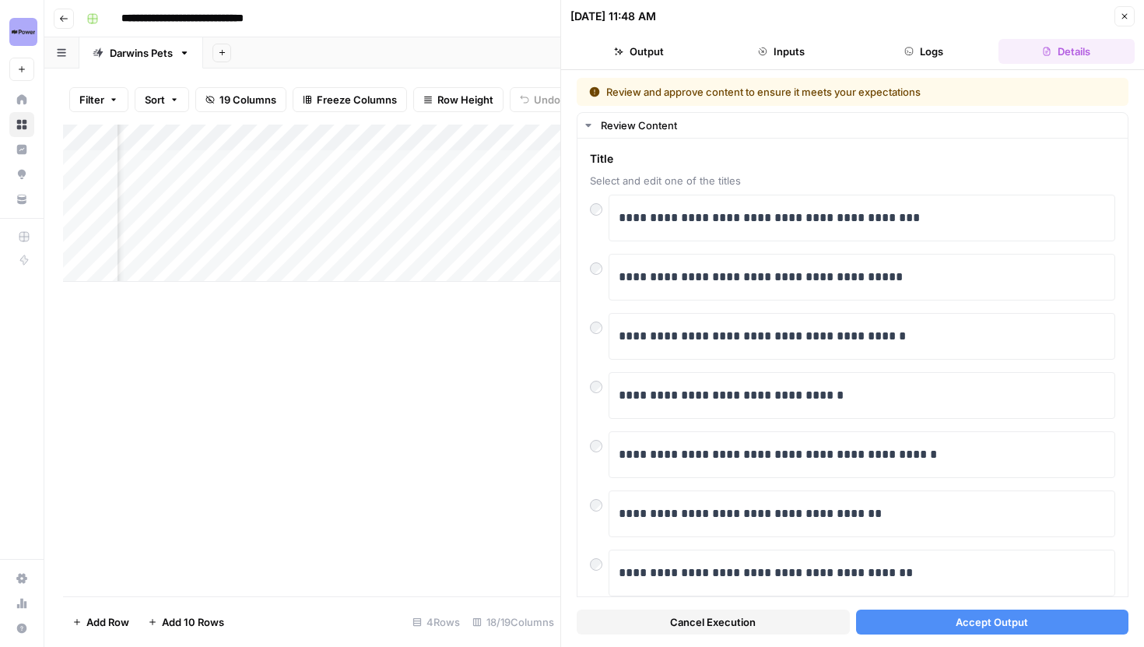
click at [928, 617] on button "Accept Output" at bounding box center [992, 622] width 273 height 25
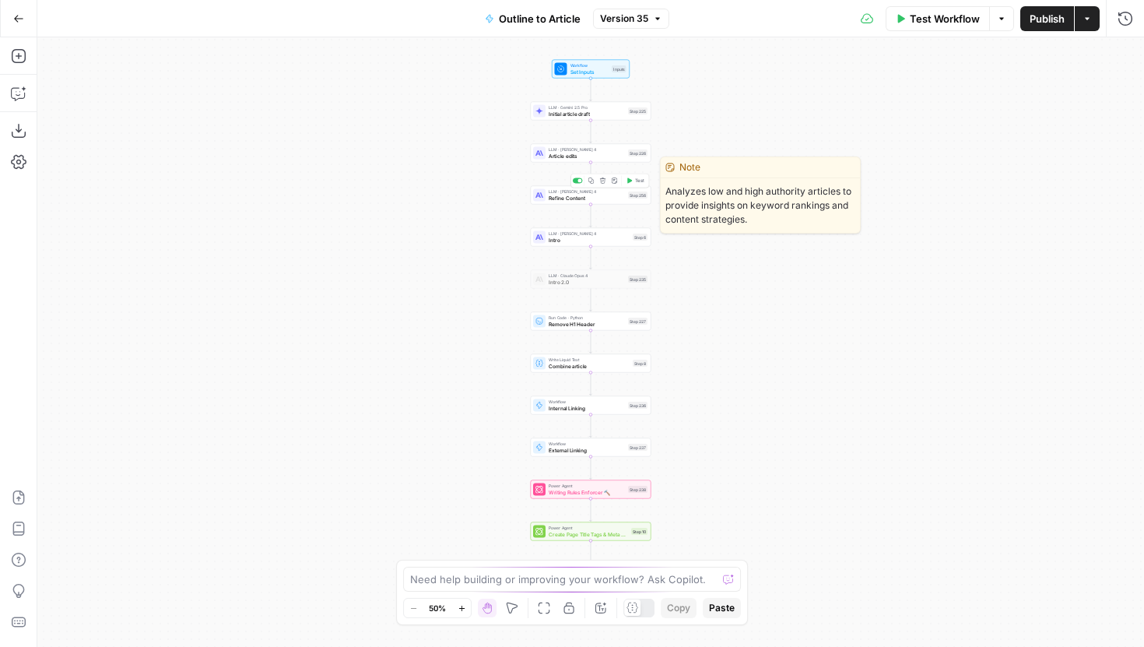
click at [564, 200] on span "Refine Content" at bounding box center [587, 198] width 76 height 8
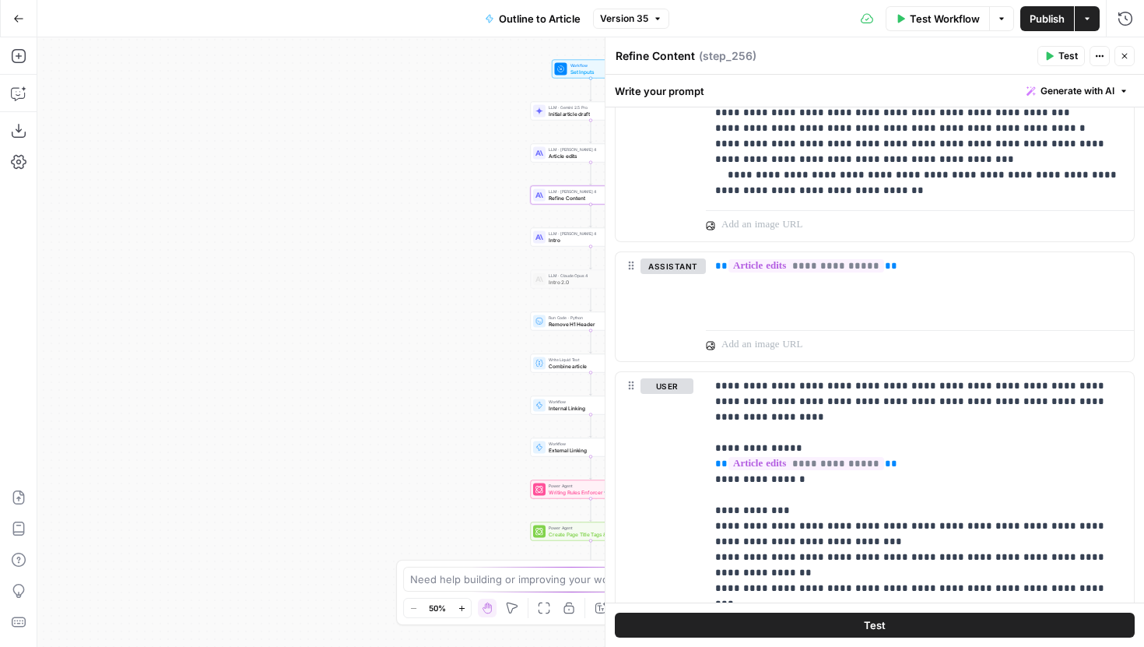
scroll to position [3132, 0]
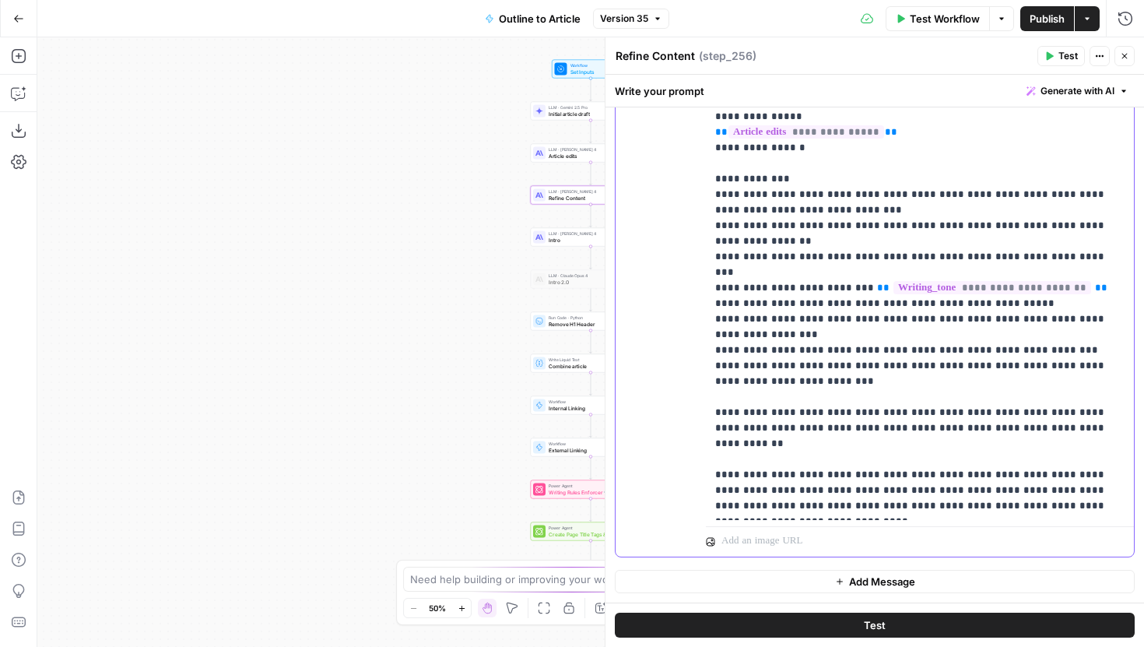
click at [826, 339] on p "**********" at bounding box center [919, 280] width 409 height 467
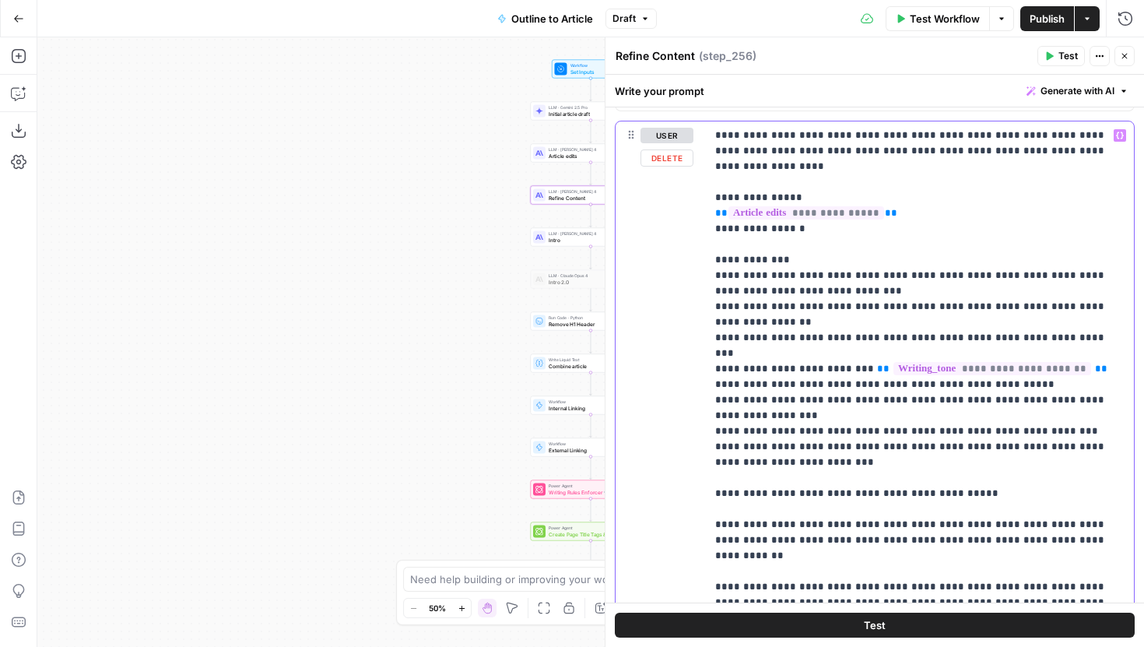
scroll to position [3055, 0]
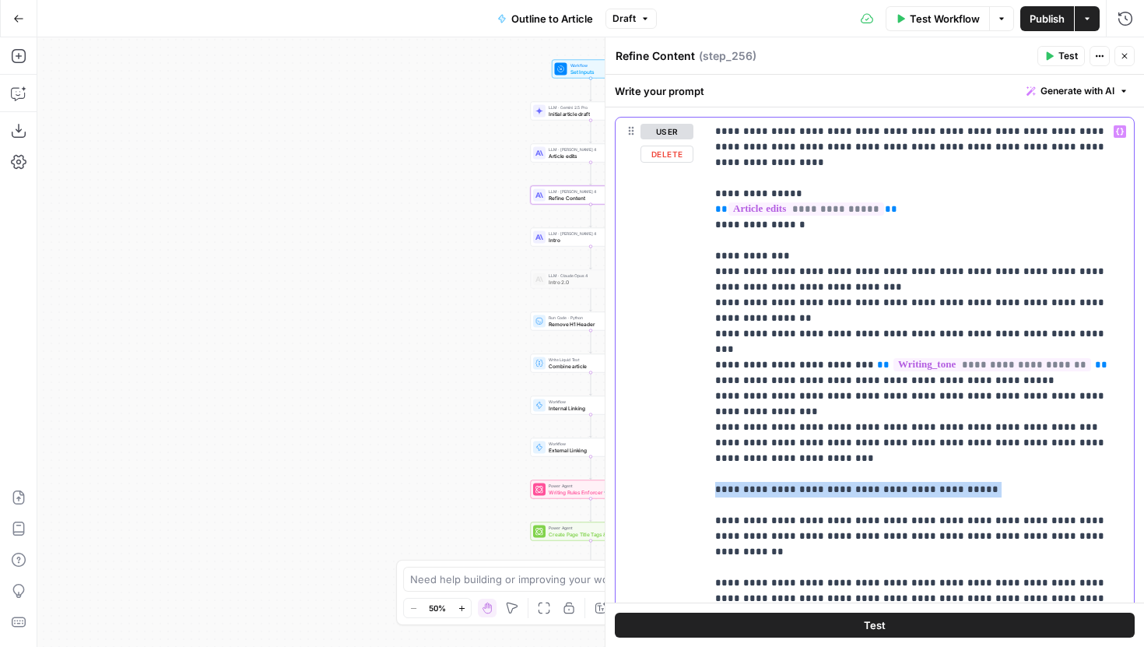
drag, startPoint x: 957, startPoint y: 444, endPoint x: 702, endPoint y: 440, distance: 254.6
click at [702, 440] on div "**********" at bounding box center [875, 392] width 518 height 548
click at [923, 399] on p "**********" at bounding box center [919, 373] width 409 height 498
click at [912, 409] on p "**********" at bounding box center [919, 373] width 409 height 498
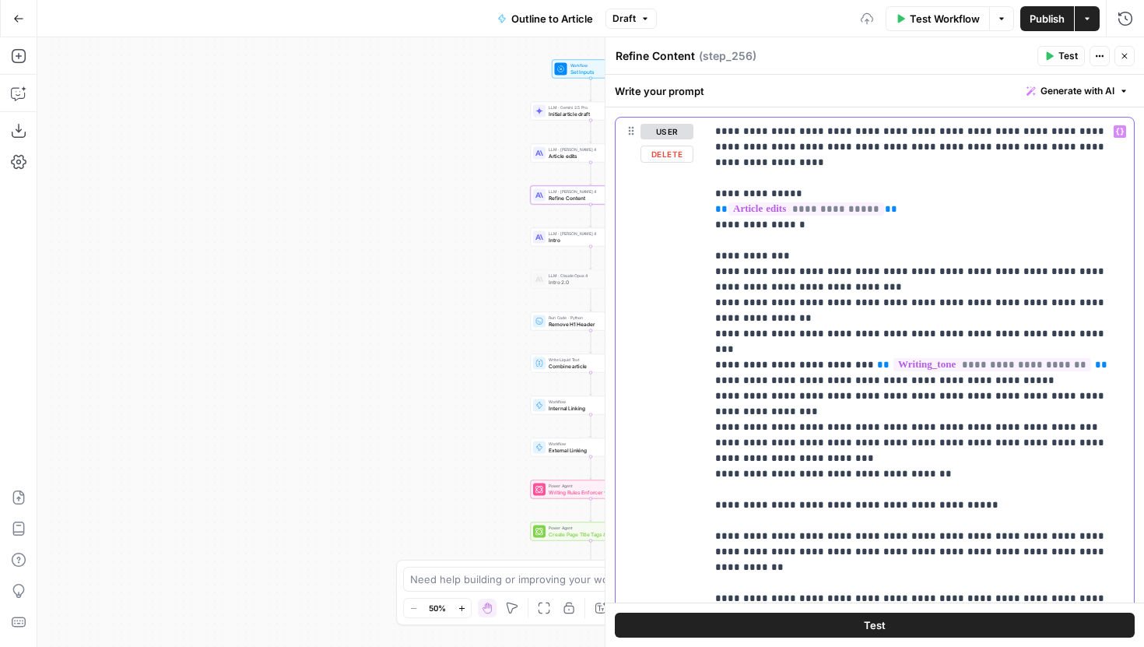
click at [950, 460] on p "**********" at bounding box center [919, 381] width 409 height 514
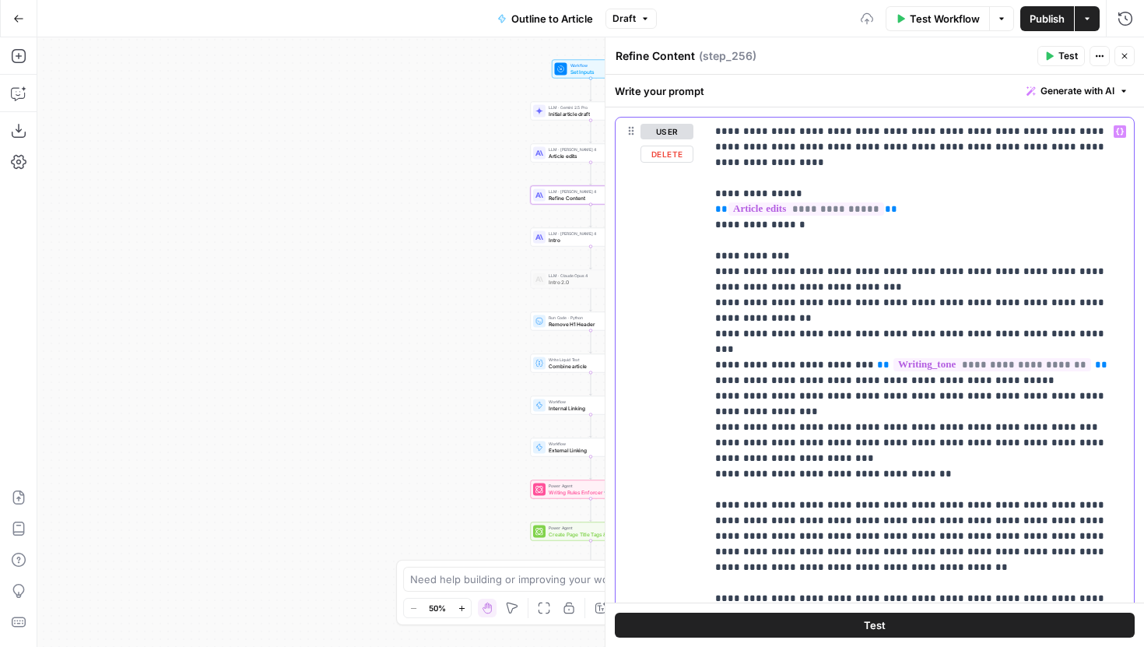
scroll to position [3066, 0]
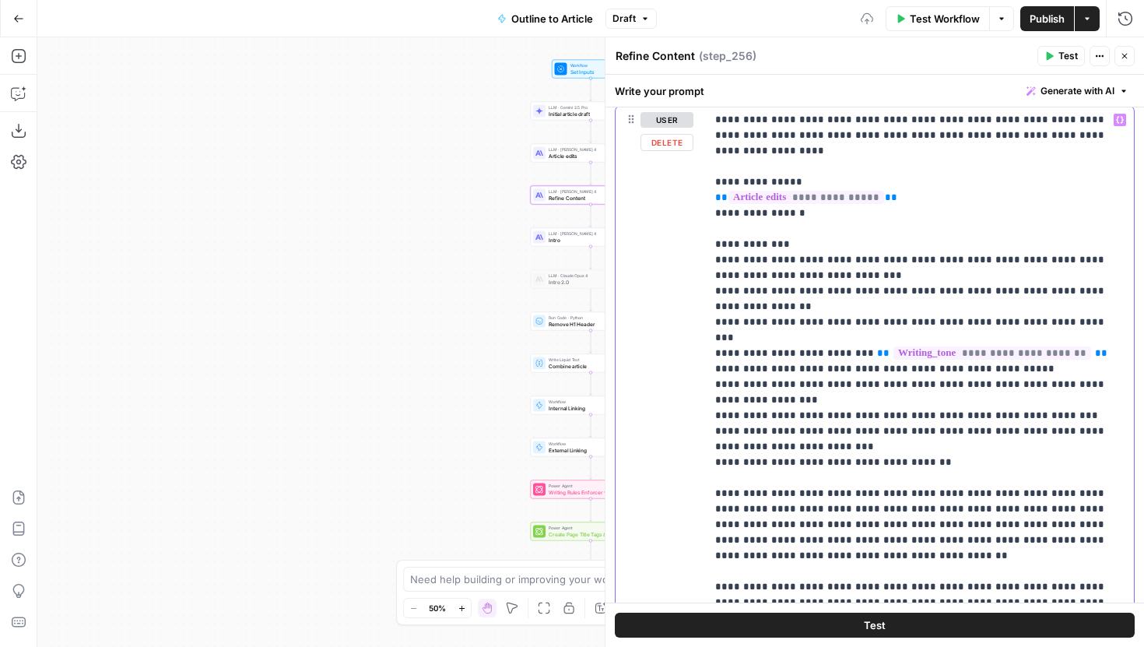
click at [822, 515] on p "**********" at bounding box center [919, 400] width 409 height 576
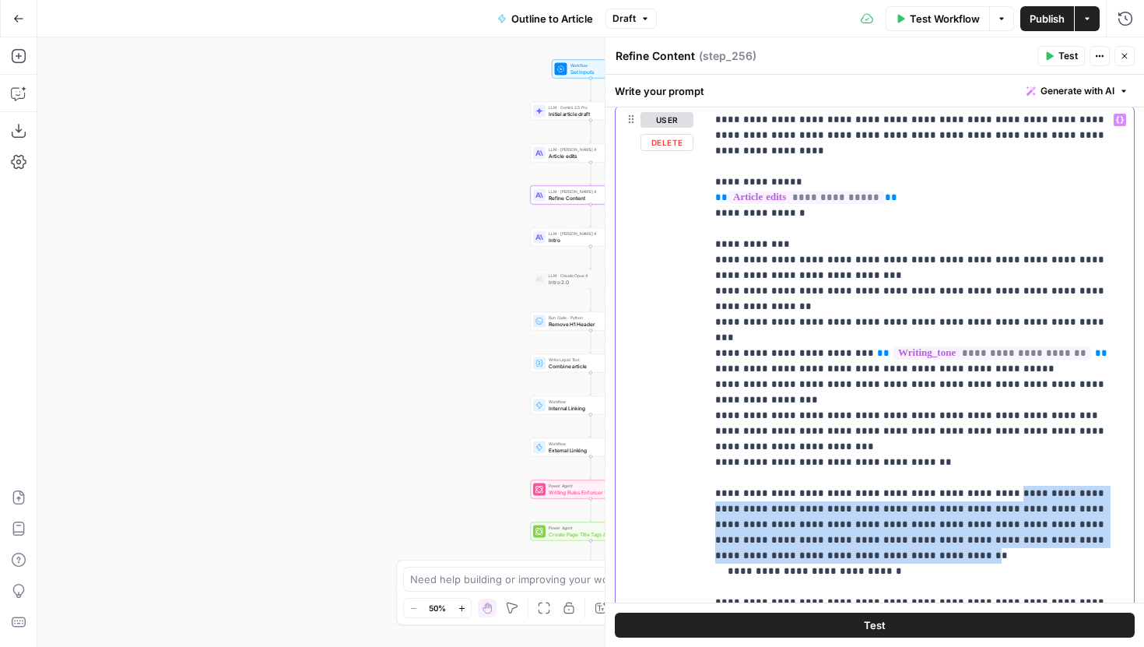
drag, startPoint x: 971, startPoint y: 444, endPoint x: 751, endPoint y: 505, distance: 228.7
click at [751, 505] on p "**********" at bounding box center [919, 408] width 409 height 592
copy p "**********"
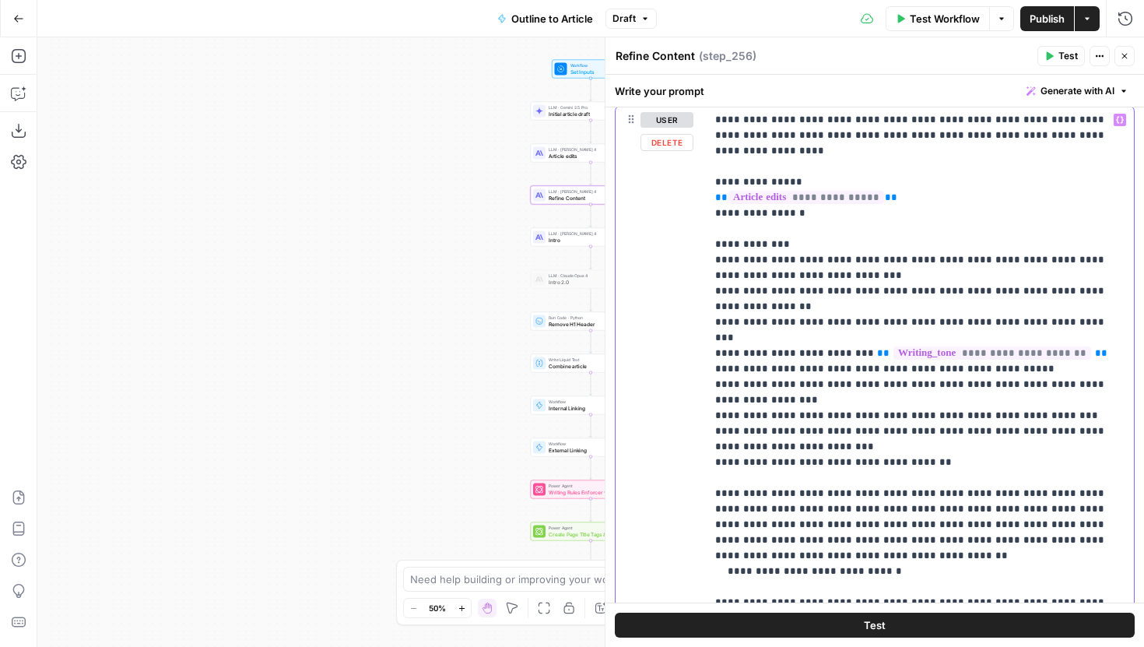
click at [874, 526] on p "**********" at bounding box center [919, 408] width 409 height 592
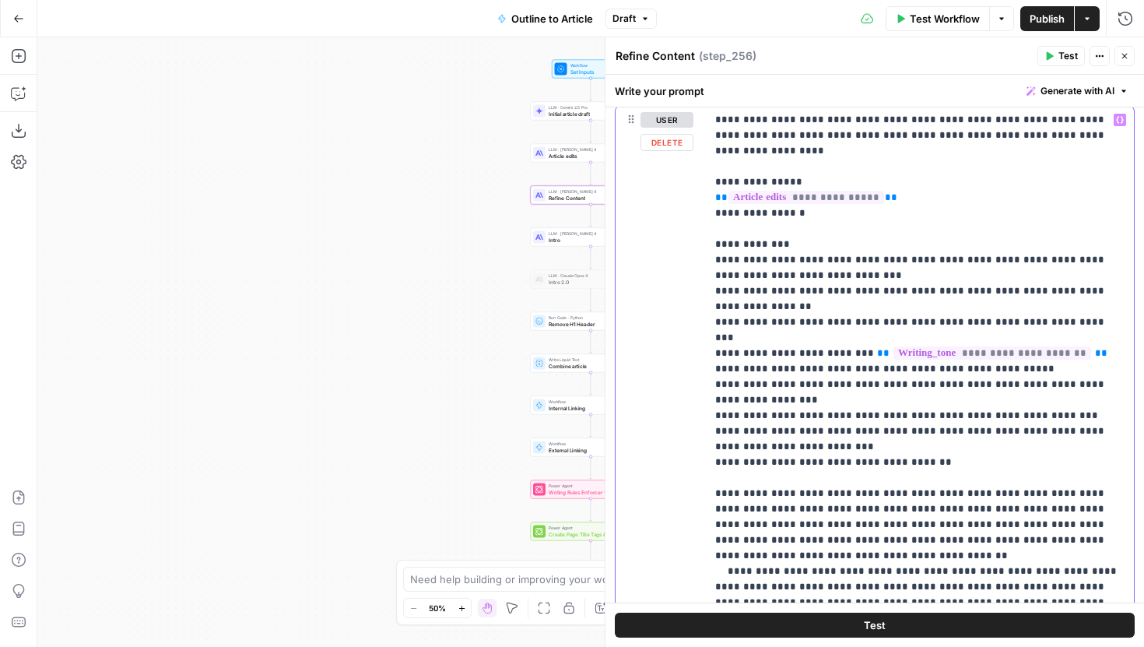
scroll to position [16, 0]
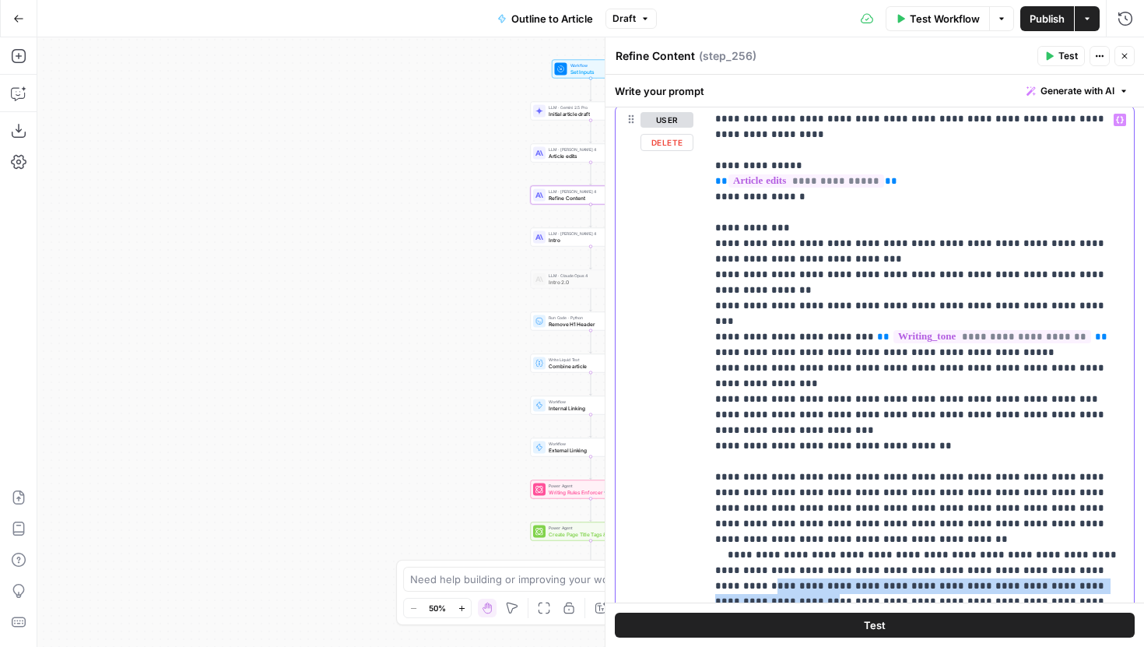
drag, startPoint x: 1076, startPoint y: 540, endPoint x: 1075, endPoint y: 524, distance: 16.4
click at [1075, 524] on p "**********" at bounding box center [919, 415] width 409 height 638
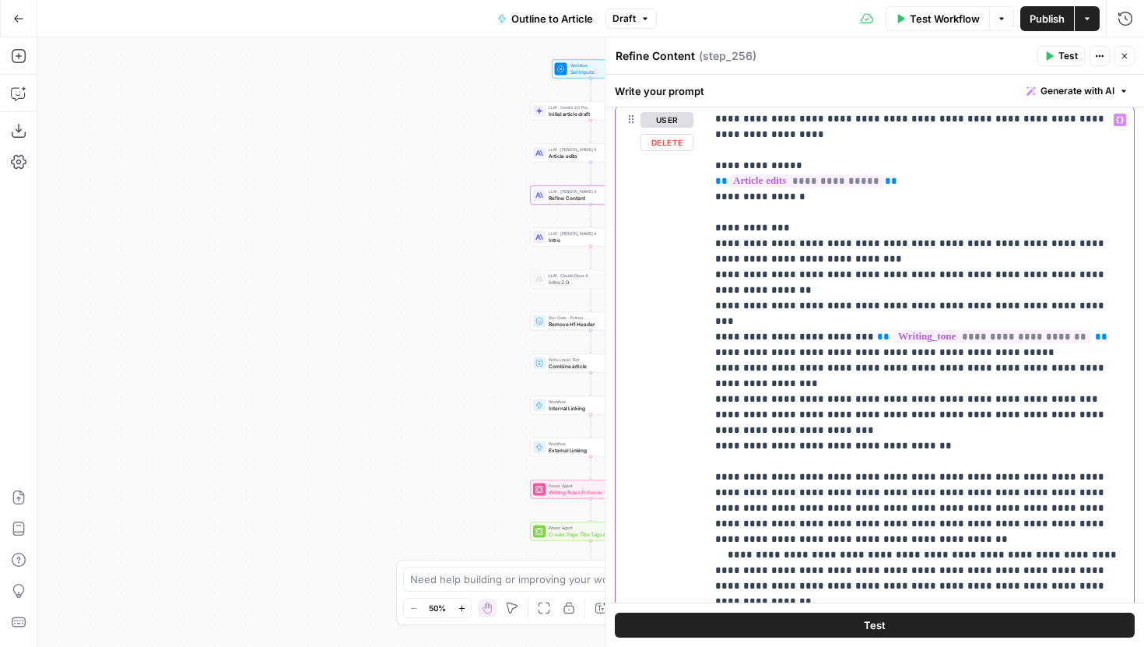
scroll to position [1, 0]
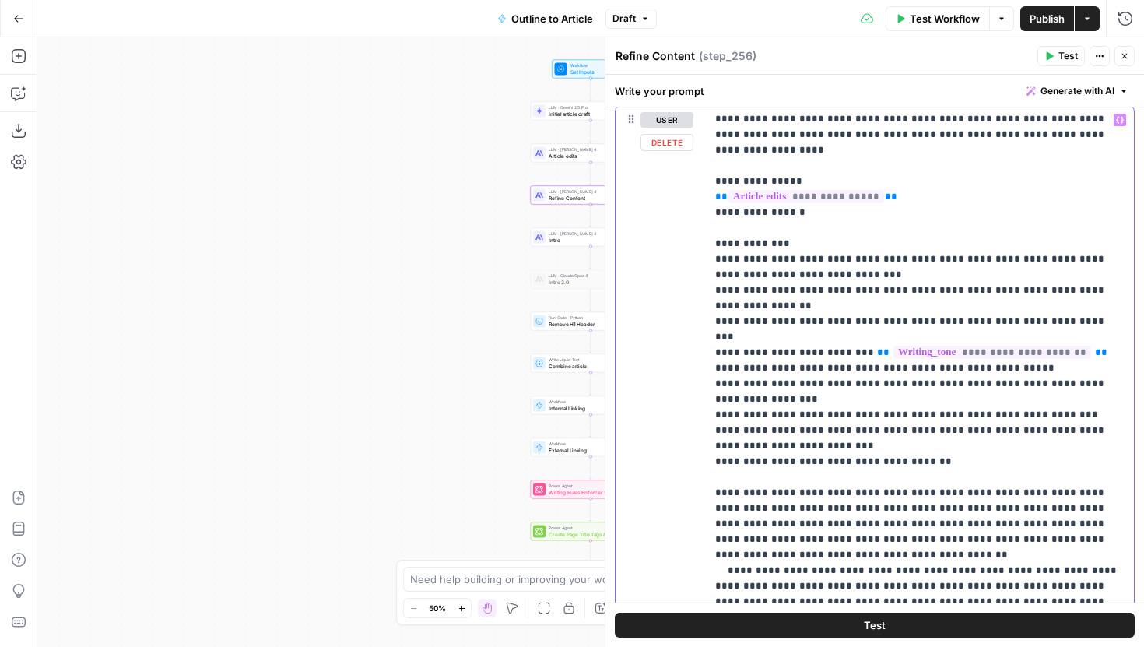
click at [1059, 554] on p "**********" at bounding box center [919, 422] width 409 height 623
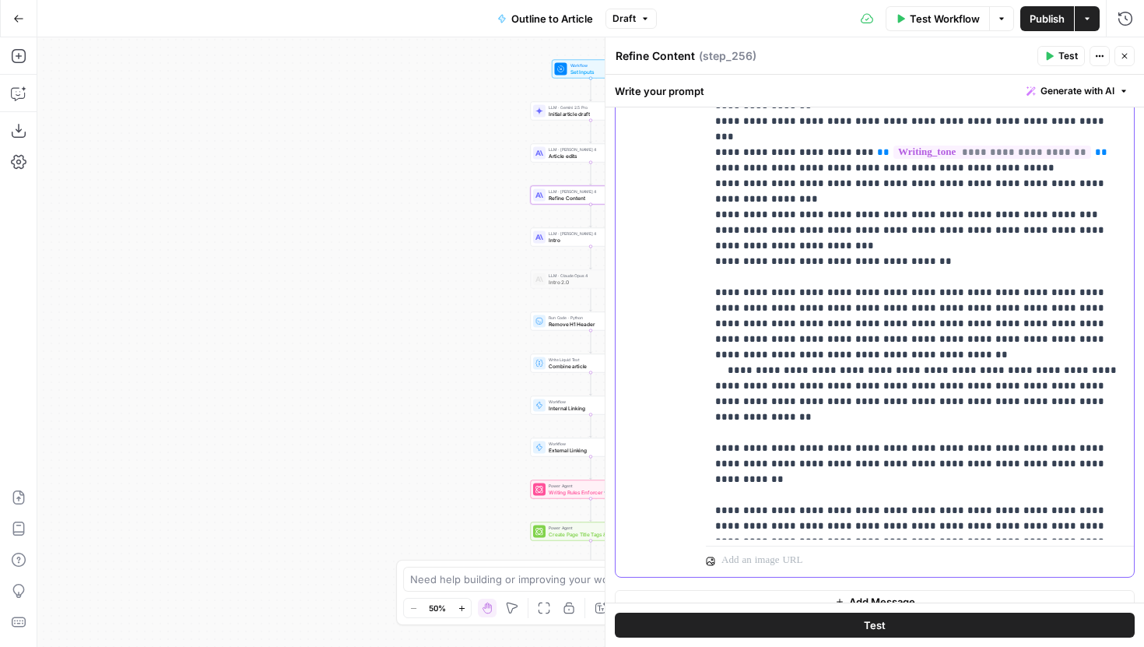
scroll to position [3287, 0]
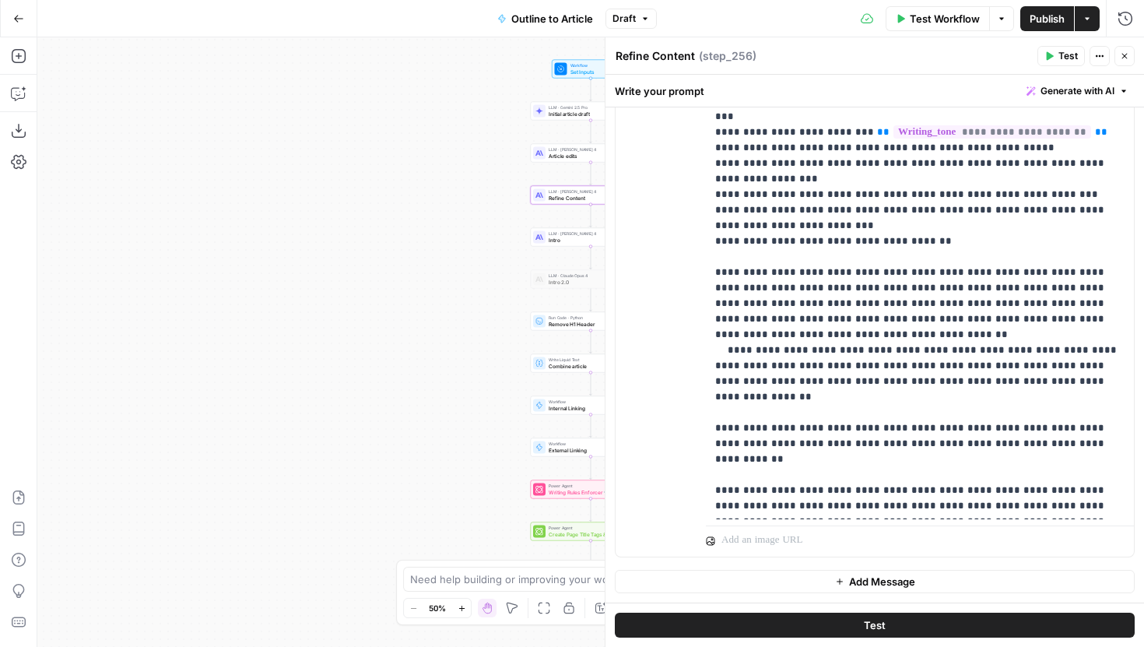
click at [1025, 20] on button "Publish" at bounding box center [1048, 18] width 54 height 25
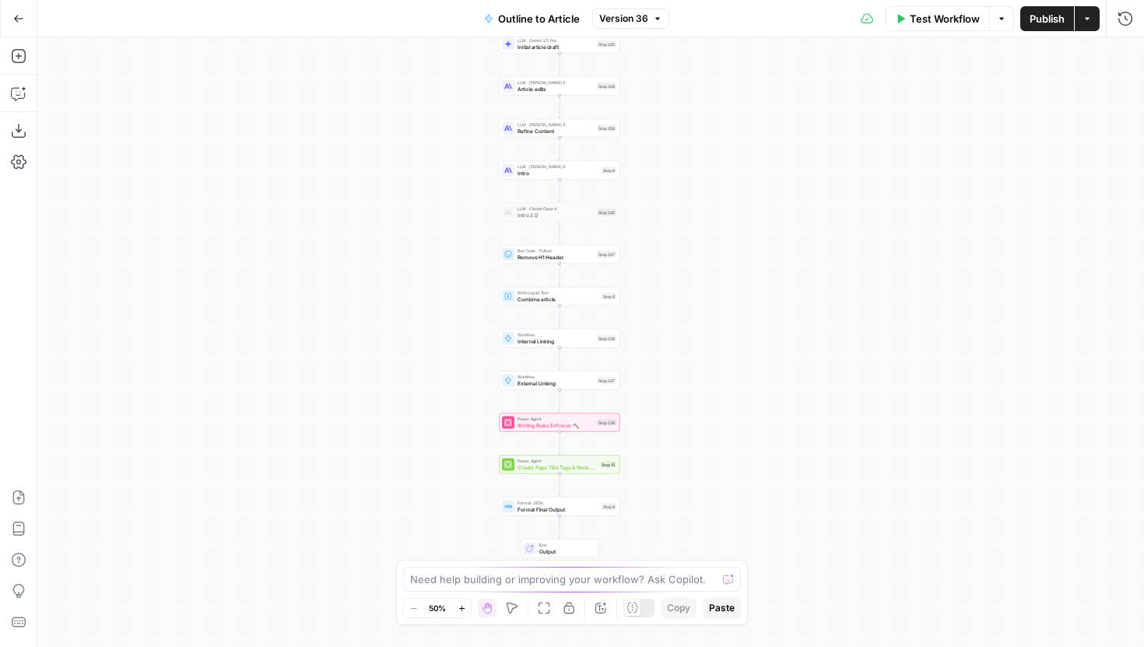
drag, startPoint x: 494, startPoint y: 403, endPoint x: 462, endPoint y: 310, distance: 99.0
click at [457, 325] on div "Workflow Set Inputs Inputs LLM · Gemini 2.5 Pro Initial article draft Step 225 …" at bounding box center [590, 342] width 1107 height 610
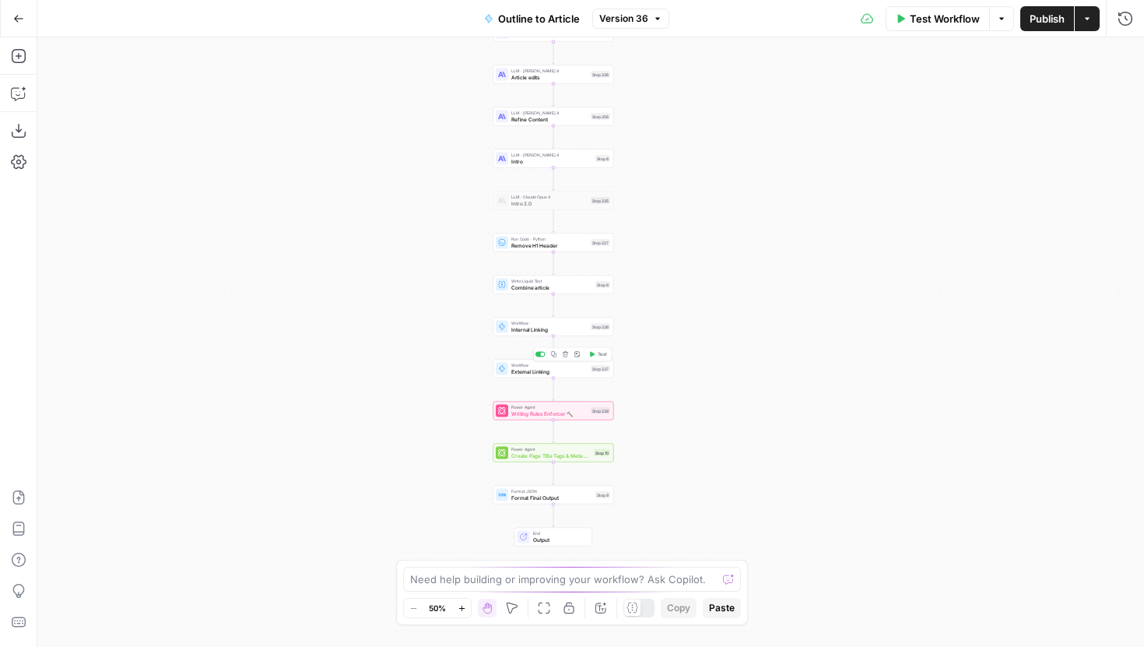
click at [534, 373] on span "External Linking" at bounding box center [549, 371] width 76 height 8
type input "External Linking"
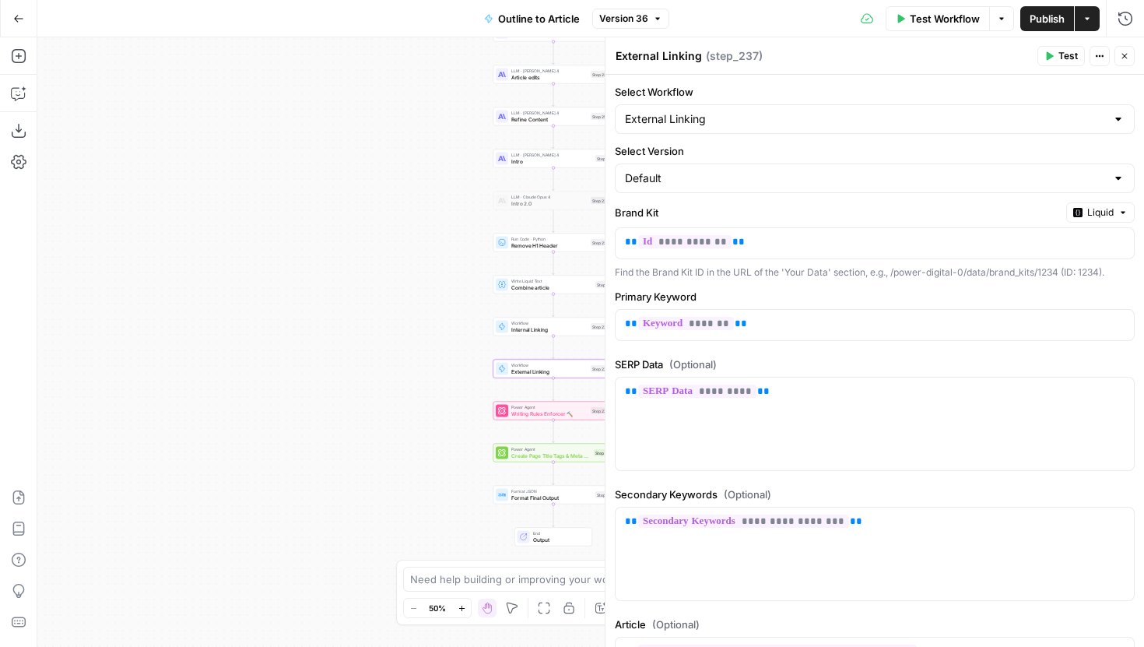
click at [520, 327] on span "Internal Linking" at bounding box center [549, 329] width 76 height 8
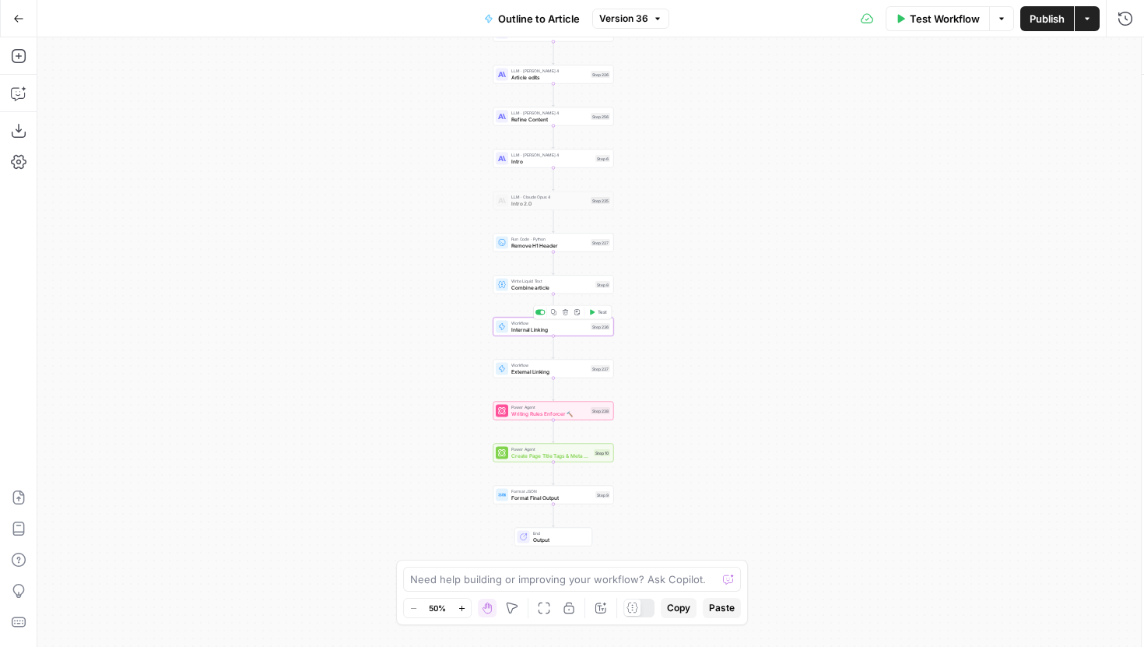
type input "Internal Linking"
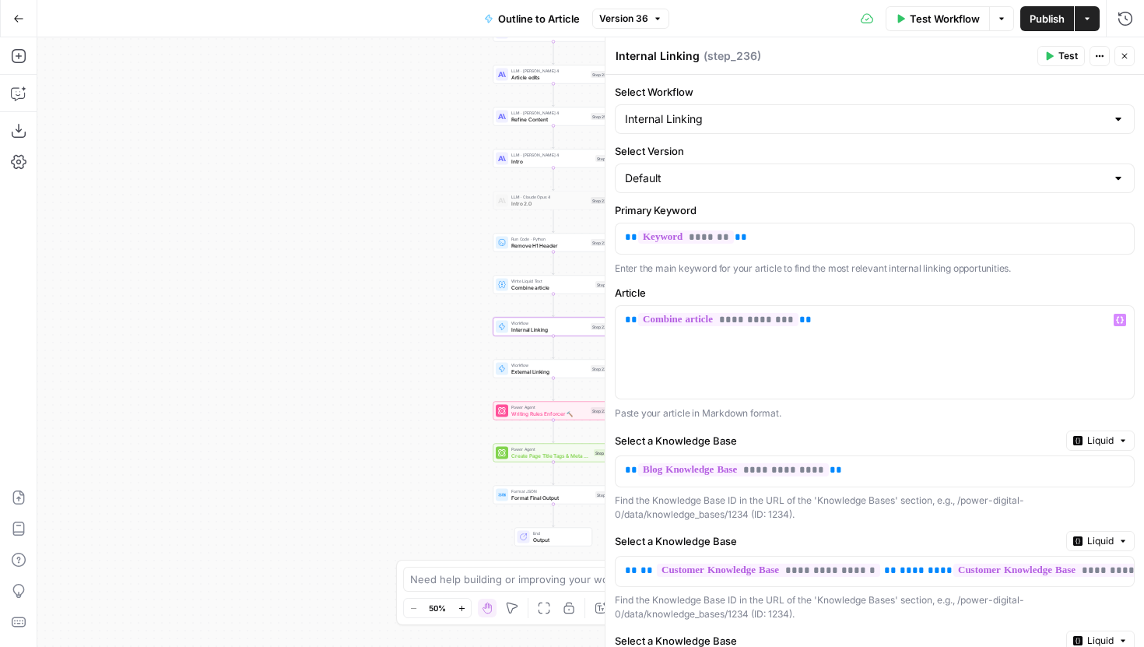
scroll to position [346, 0]
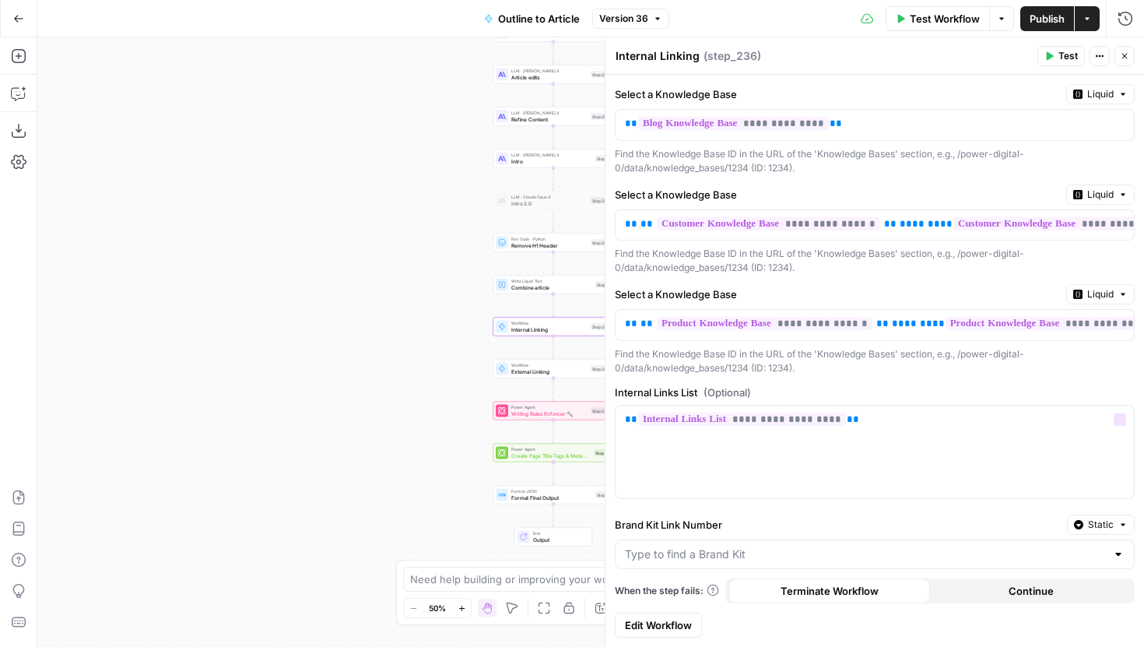
click at [679, 622] on span "Edit Workflow" at bounding box center [658, 625] width 67 height 16
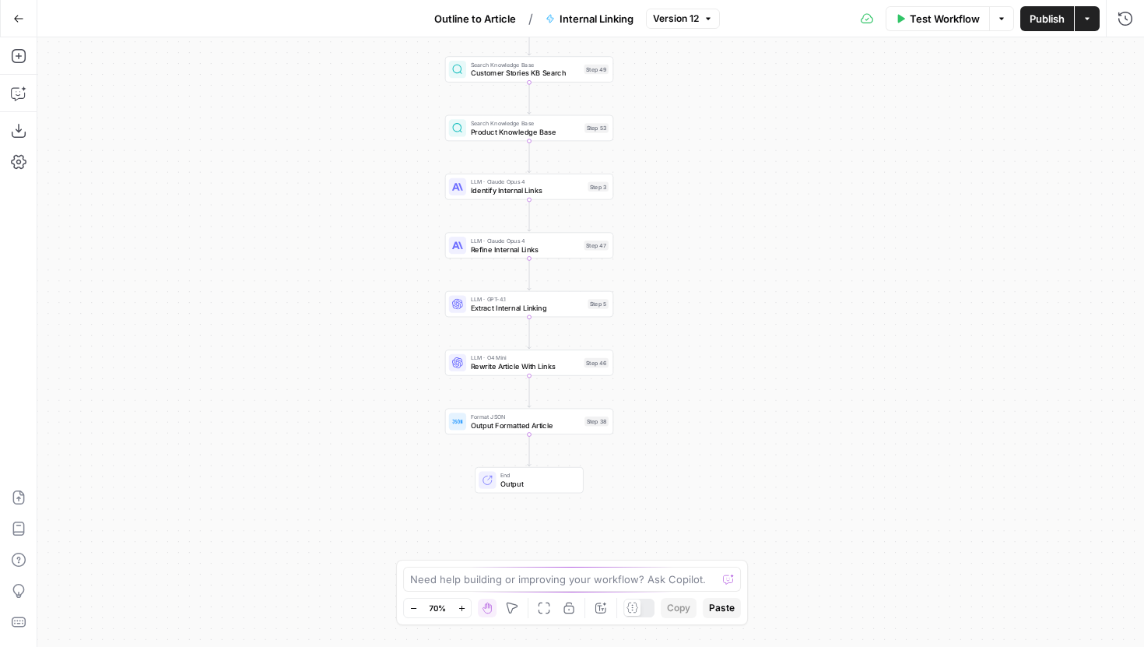
drag, startPoint x: 724, startPoint y: 408, endPoint x: 662, endPoint y: 282, distance: 140.3
click at [662, 282] on div "Workflow Set Inputs Inputs Search Knowledge Base Learn KB Search Step 48 Search…" at bounding box center [590, 342] width 1107 height 610
click at [1132, 23] on icon "button" at bounding box center [1126, 19] width 16 height 16
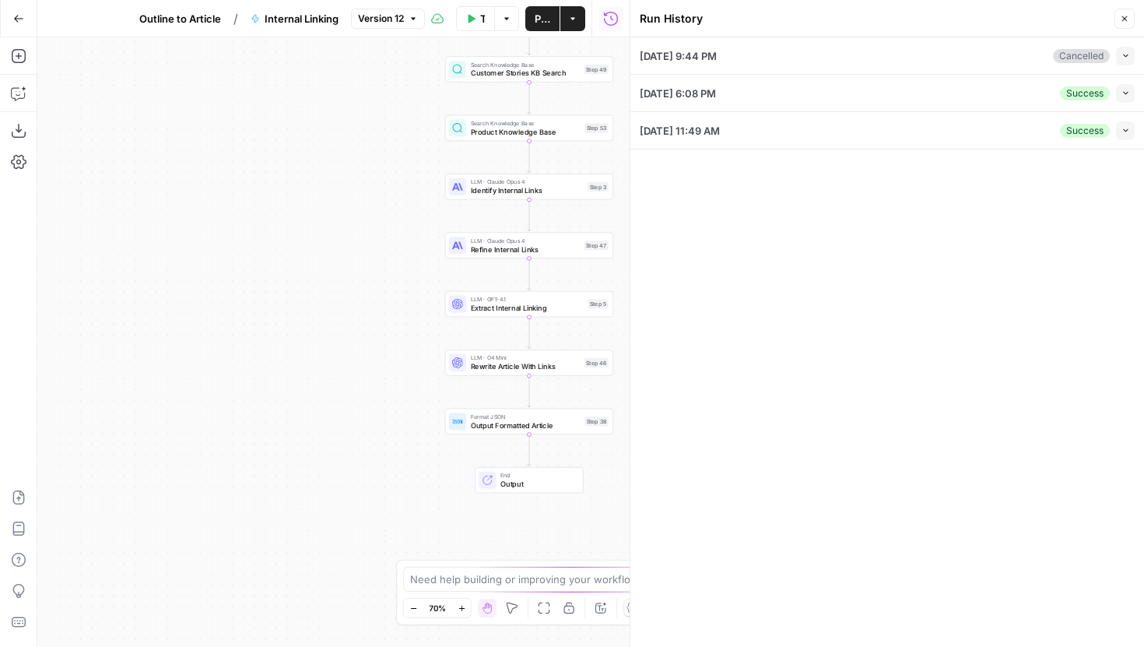
click at [1127, 90] on icon "button" at bounding box center [1126, 93] width 9 height 9
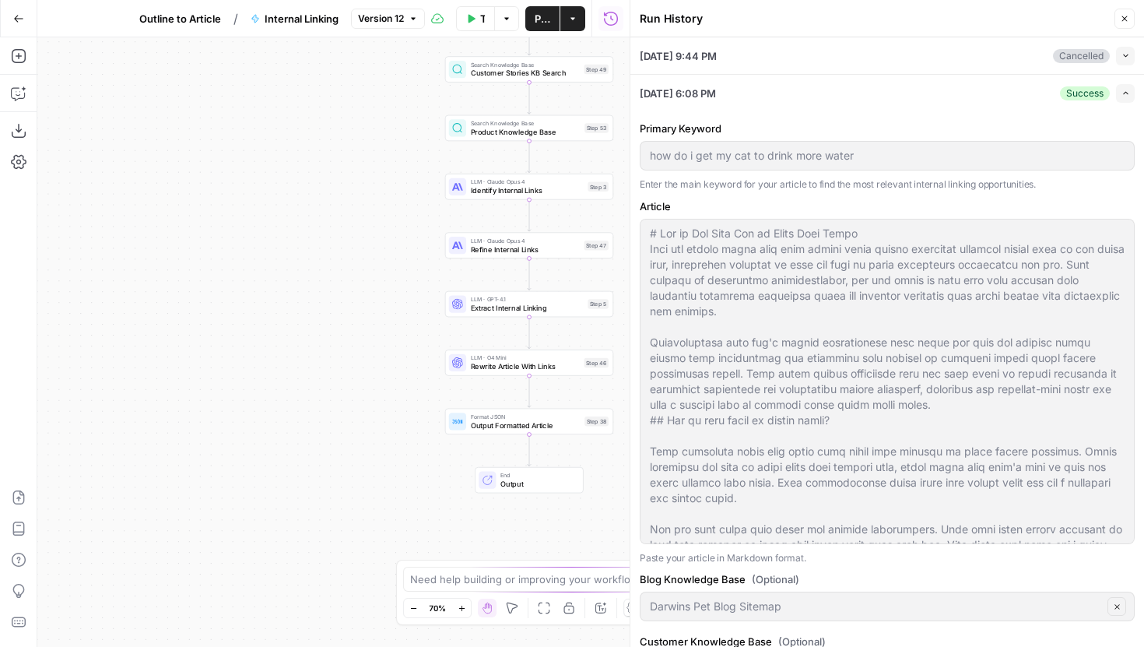
scroll to position [187, 0]
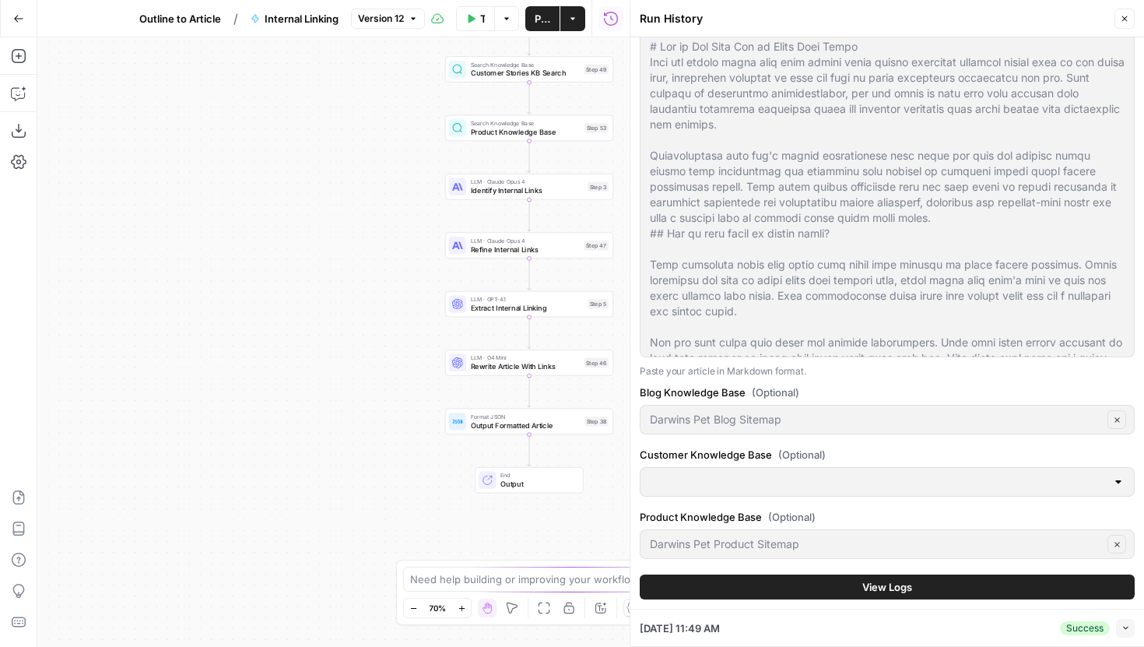
click at [801, 585] on button "View Logs" at bounding box center [887, 586] width 495 height 25
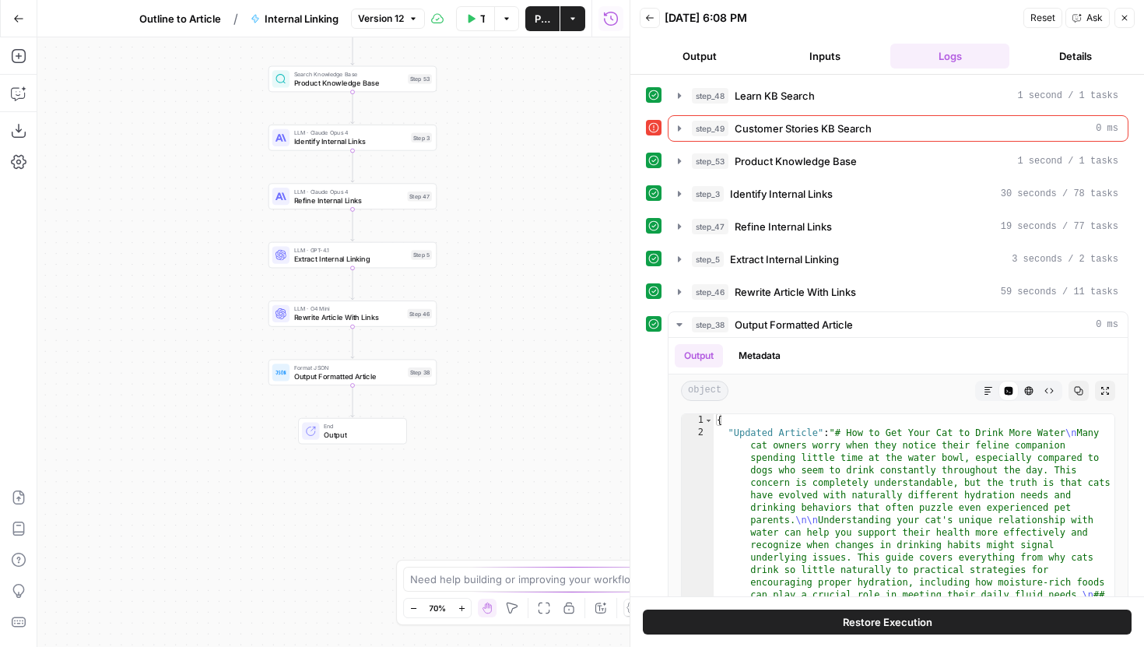
drag, startPoint x: 325, startPoint y: 360, endPoint x: 146, endPoint y: 309, distance: 186.1
click at [146, 309] on div "Workflow Set Inputs Inputs Search Knowledge Base Learn KB Search Step 48 Search…" at bounding box center [333, 342] width 592 height 610
click at [680, 190] on icon "button" at bounding box center [679, 194] width 12 height 12
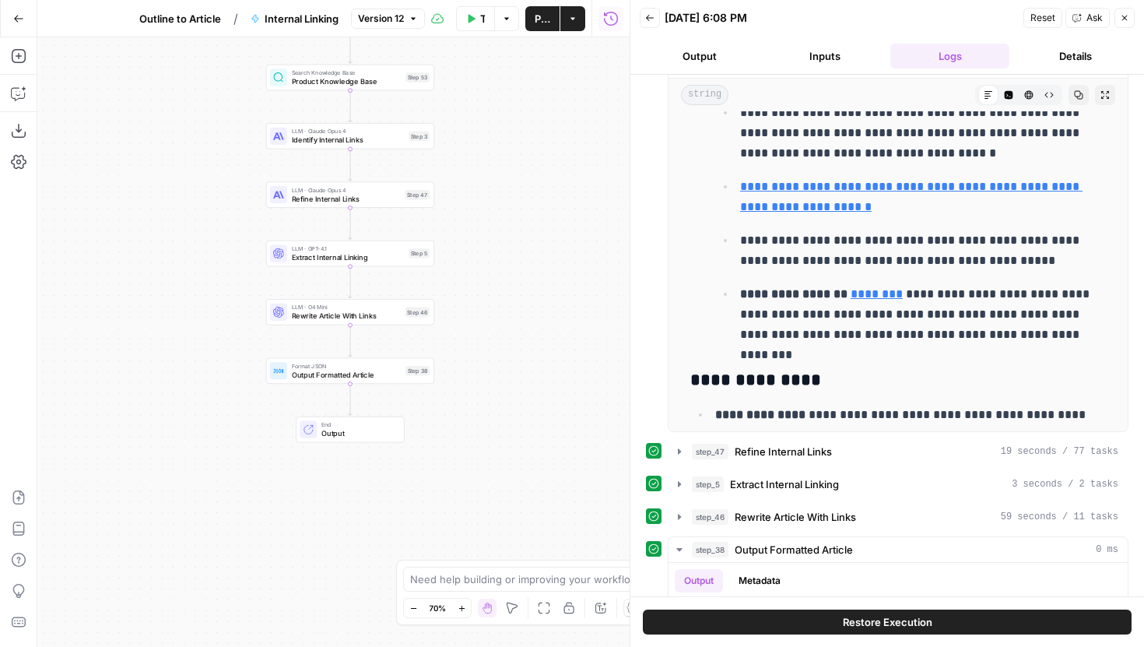
scroll to position [198, 0]
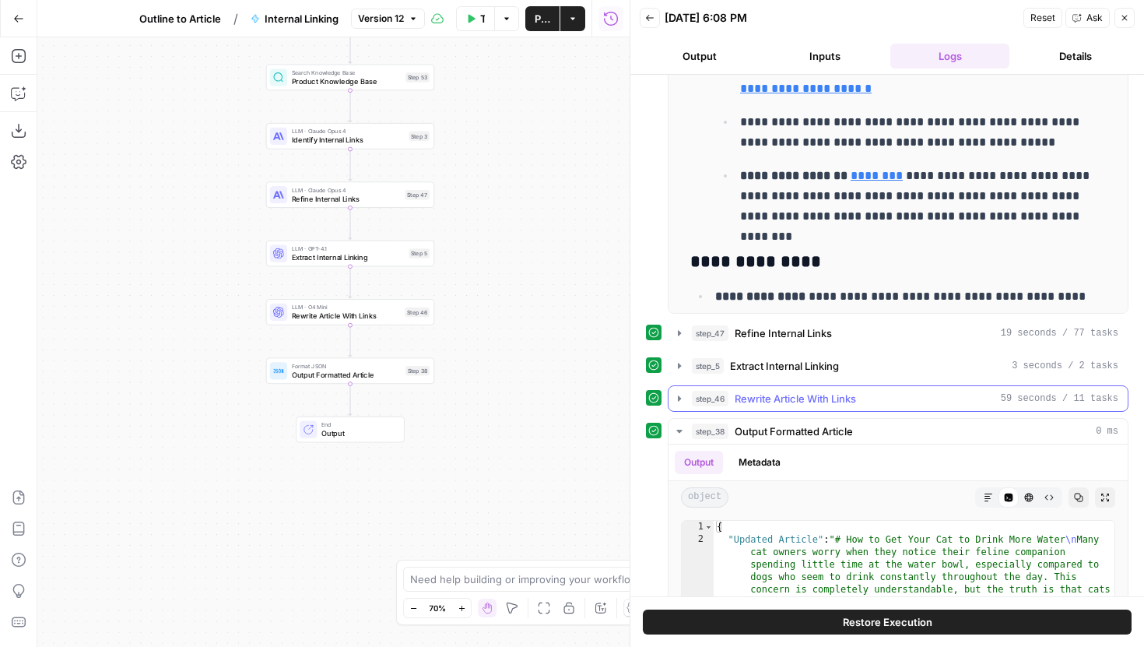
click at [675, 395] on icon "button" at bounding box center [679, 398] width 12 height 12
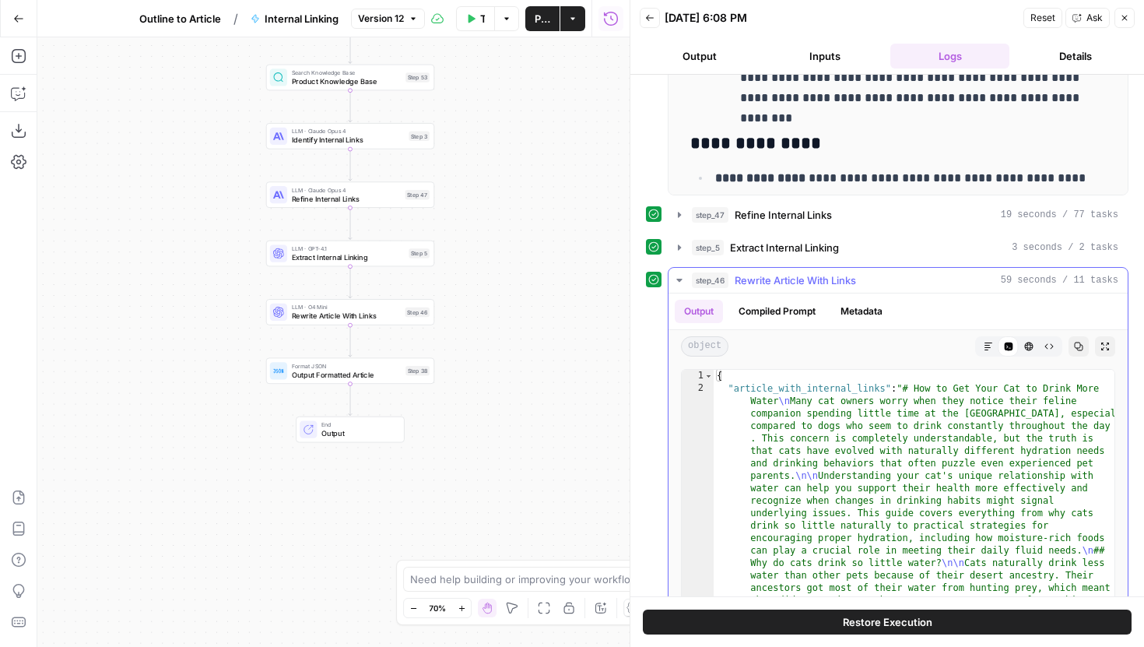
scroll to position [429, 0]
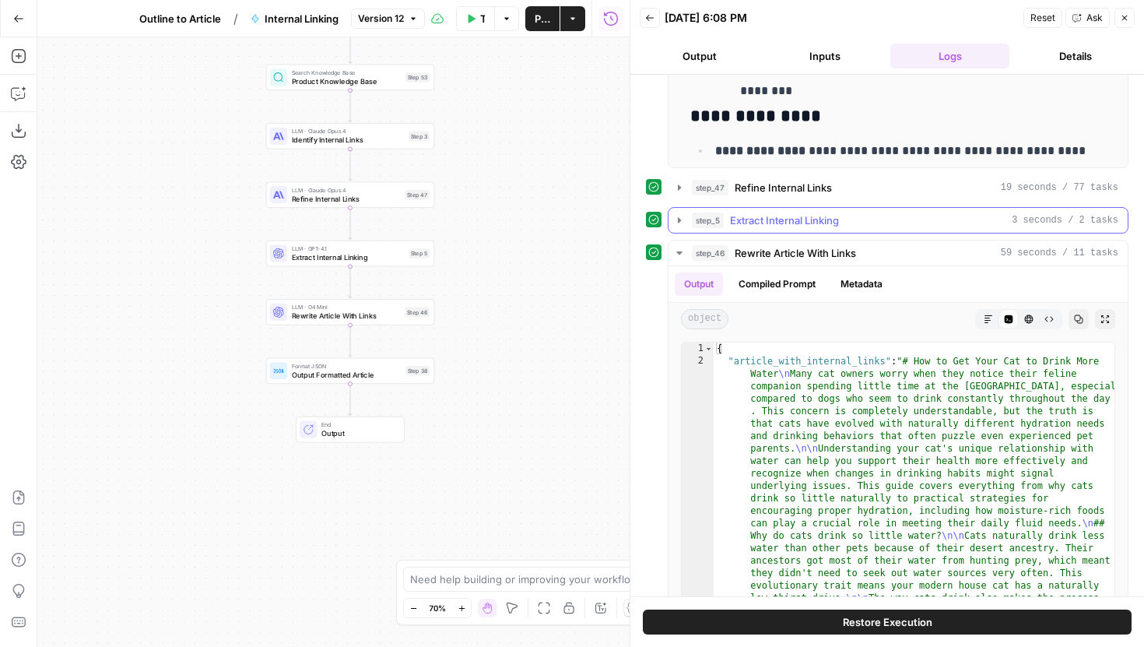
click at [678, 219] on icon "button" at bounding box center [679, 219] width 3 height 5
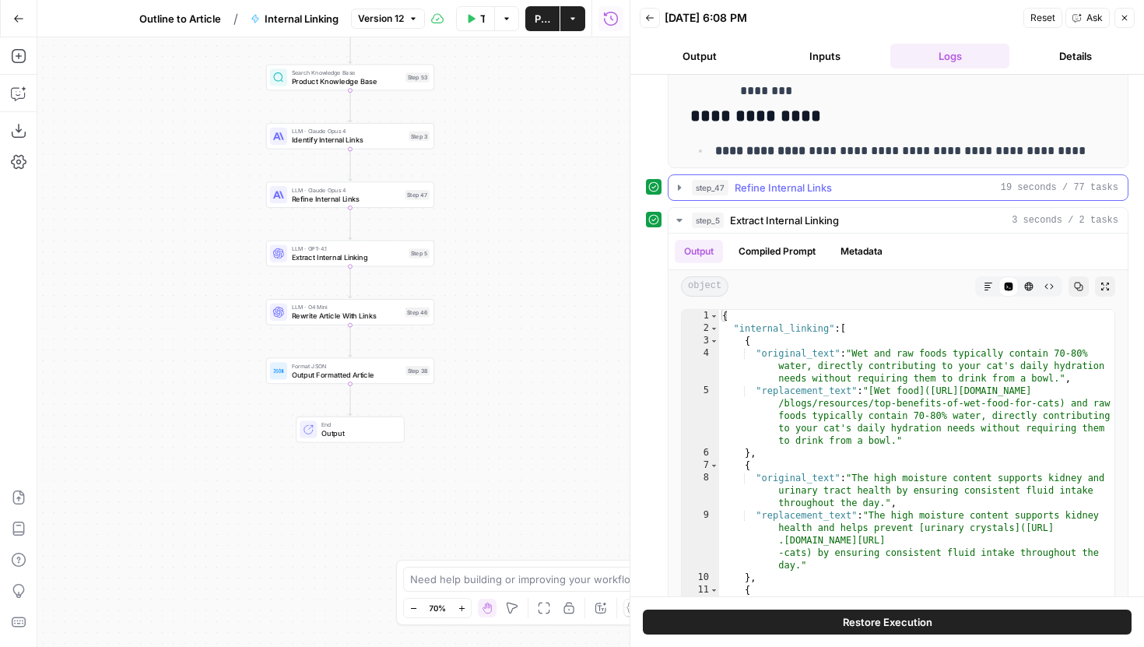
click at [676, 185] on icon "button" at bounding box center [679, 187] width 12 height 12
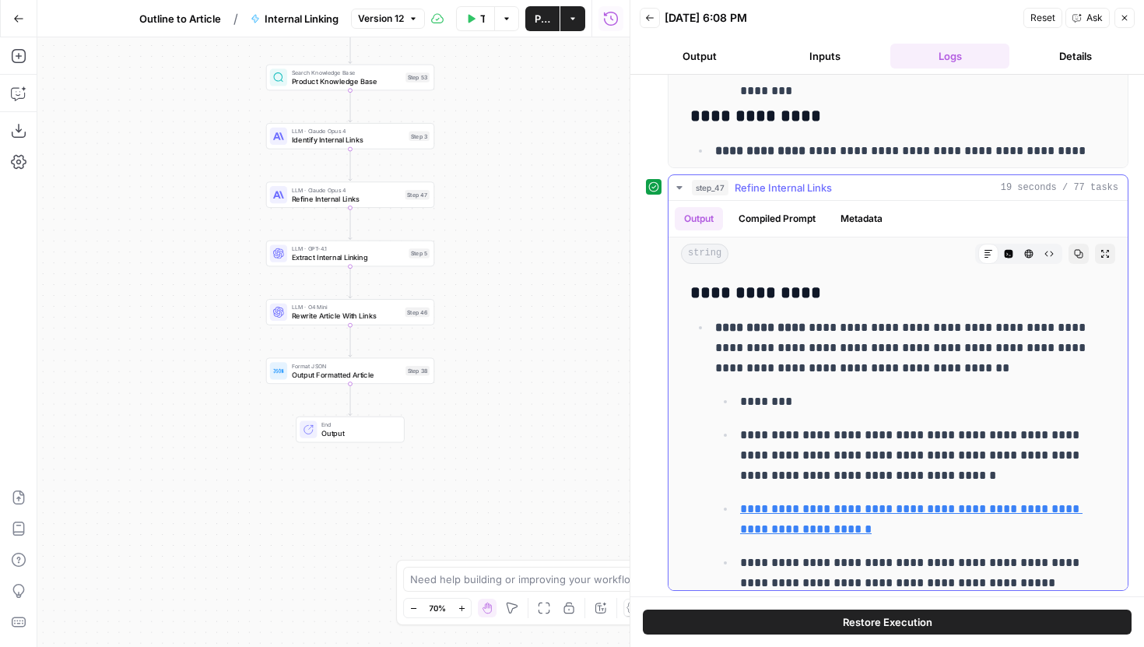
click at [676, 185] on icon "button" at bounding box center [679, 187] width 12 height 12
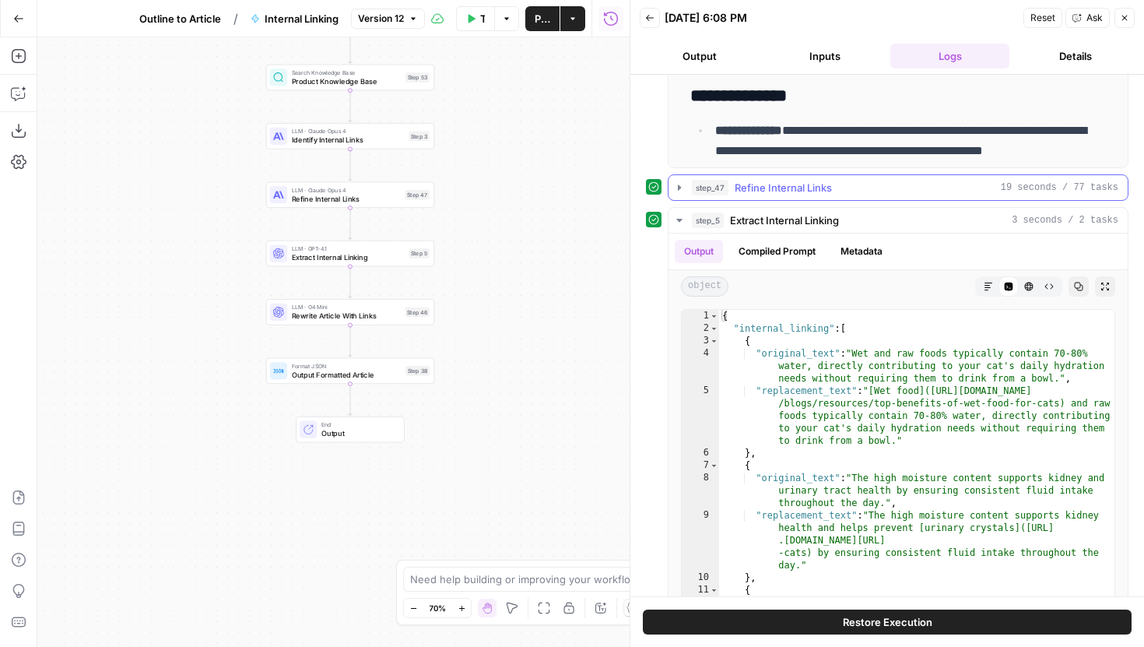
click at [676, 185] on icon "button" at bounding box center [679, 187] width 12 height 12
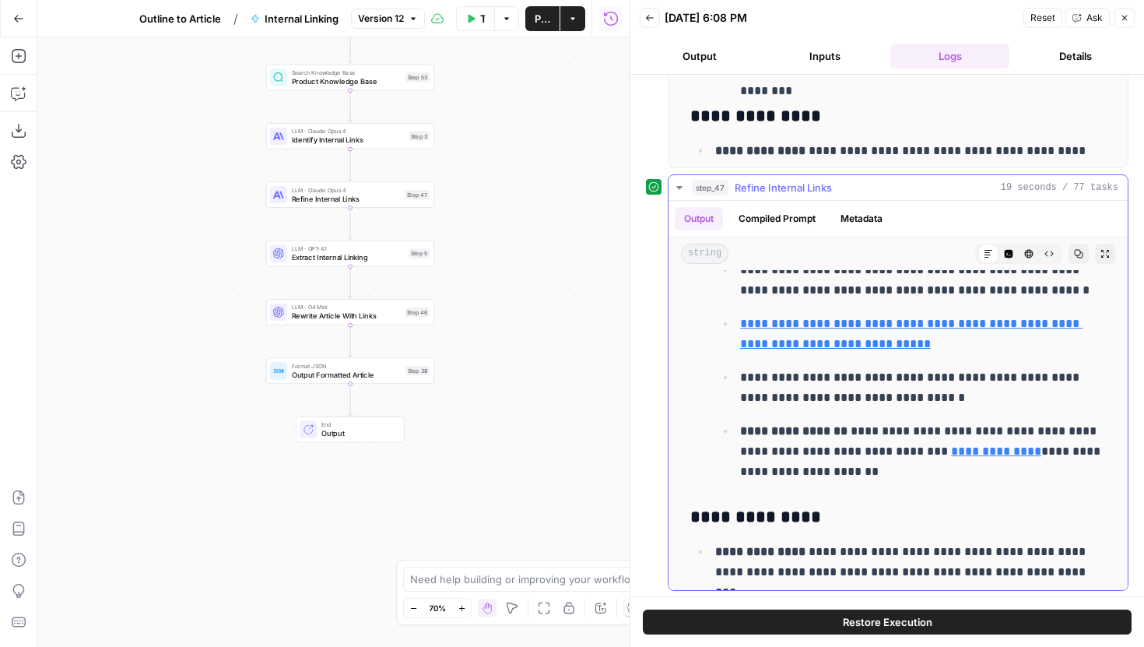
scroll to position [945, 0]
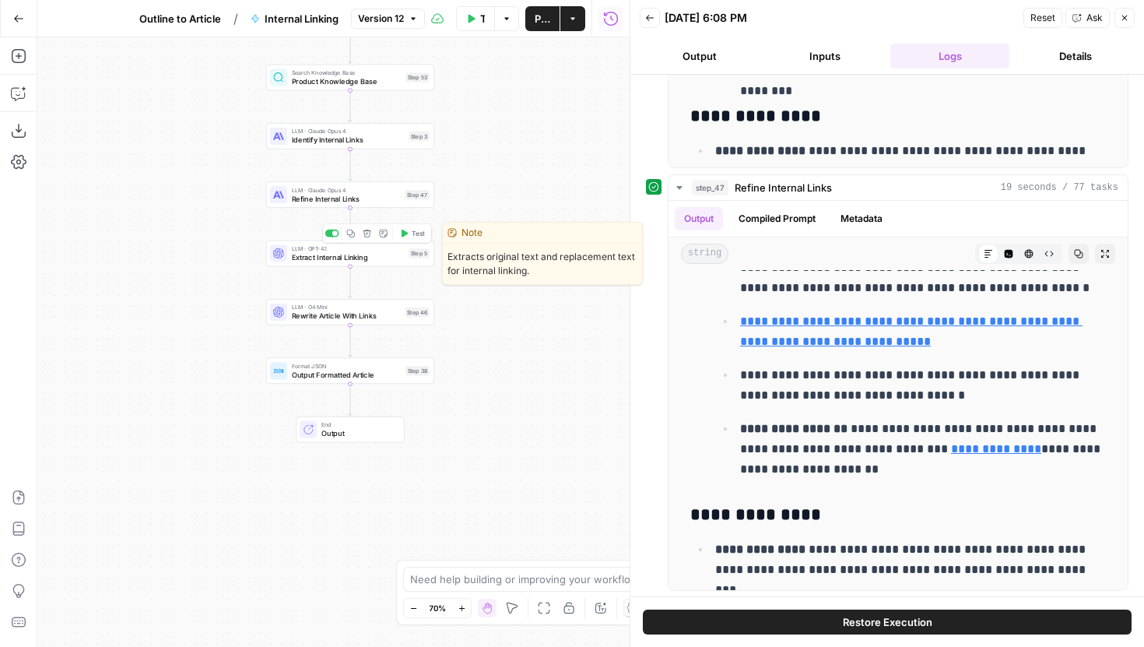
click at [402, 253] on span "Extract Internal Linking" at bounding box center [348, 256] width 113 height 11
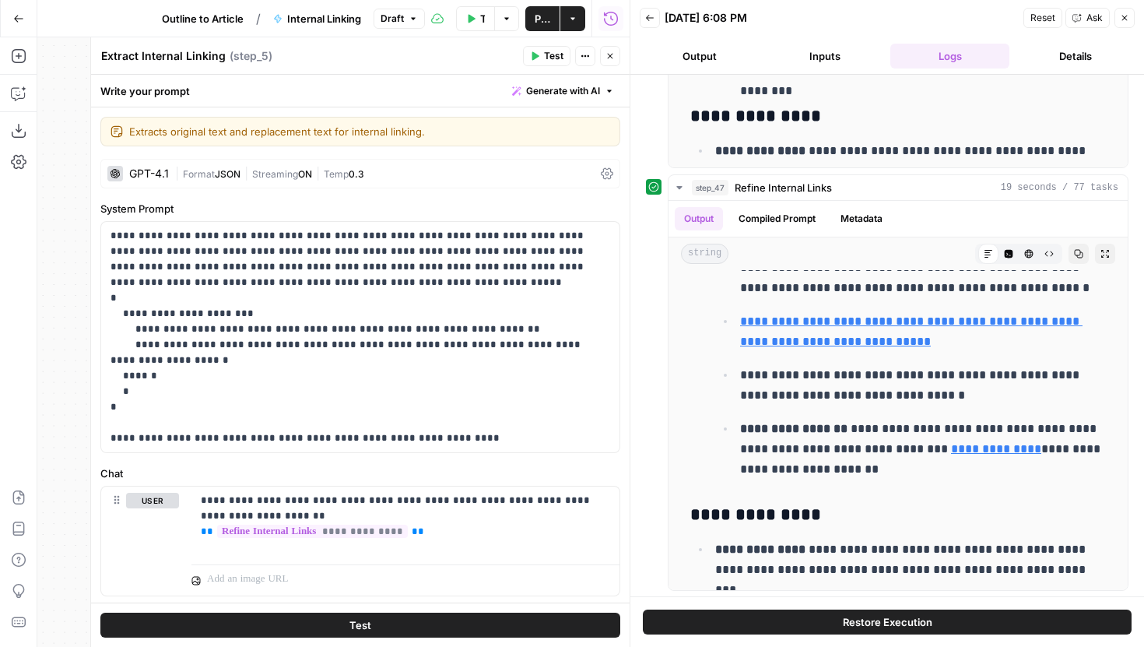
click at [1120, 19] on icon "button" at bounding box center [1124, 17] width 9 height 9
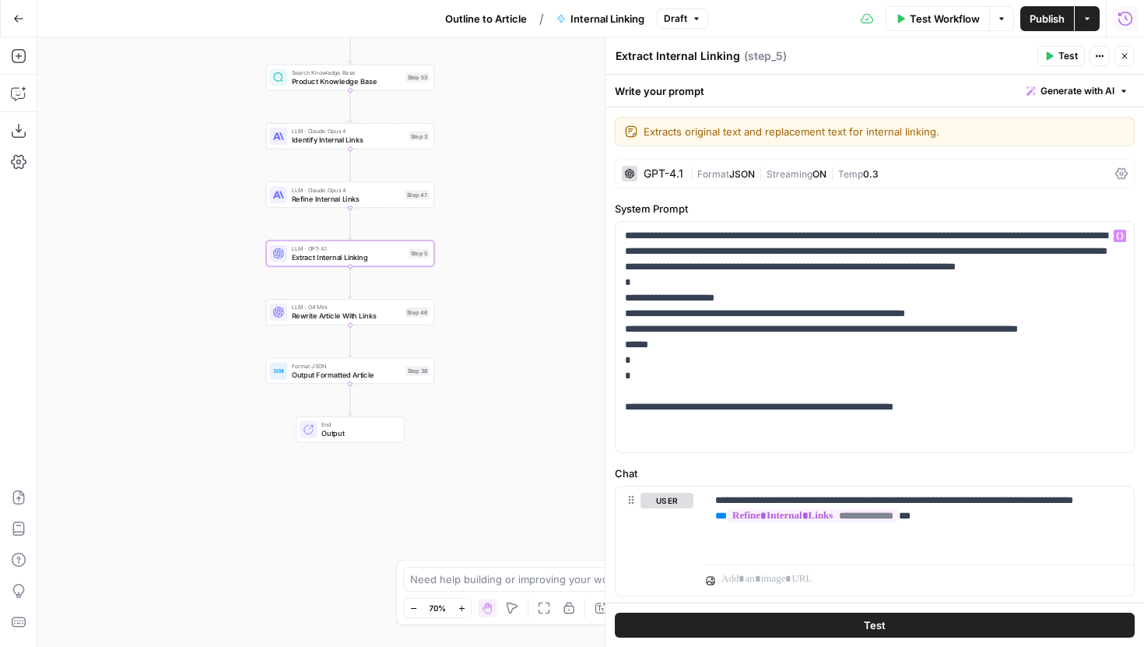
scroll to position [39, 0]
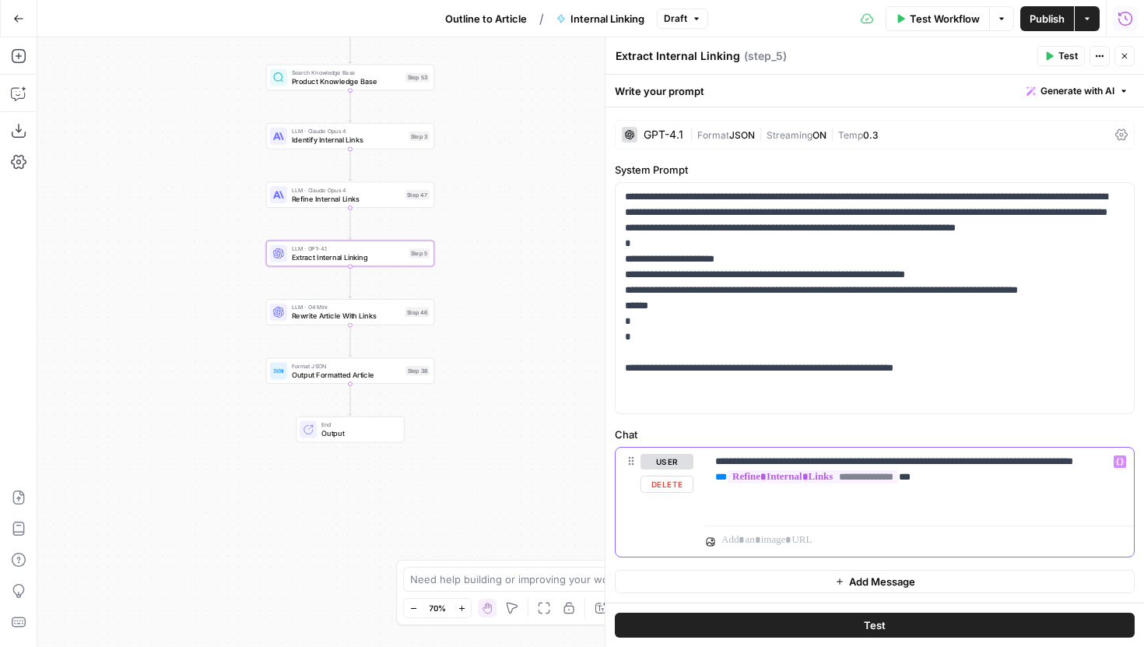
click at [947, 492] on p "**********" at bounding box center [919, 477] width 409 height 47
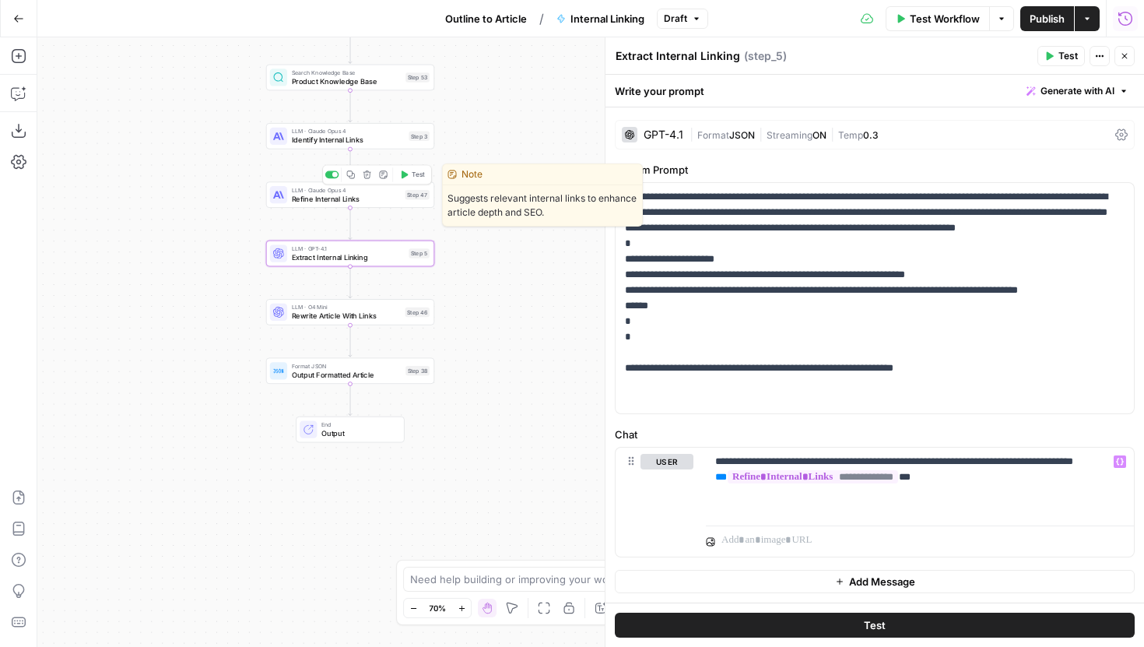
click at [318, 199] on span "Refine Internal Links" at bounding box center [346, 198] width 109 height 11
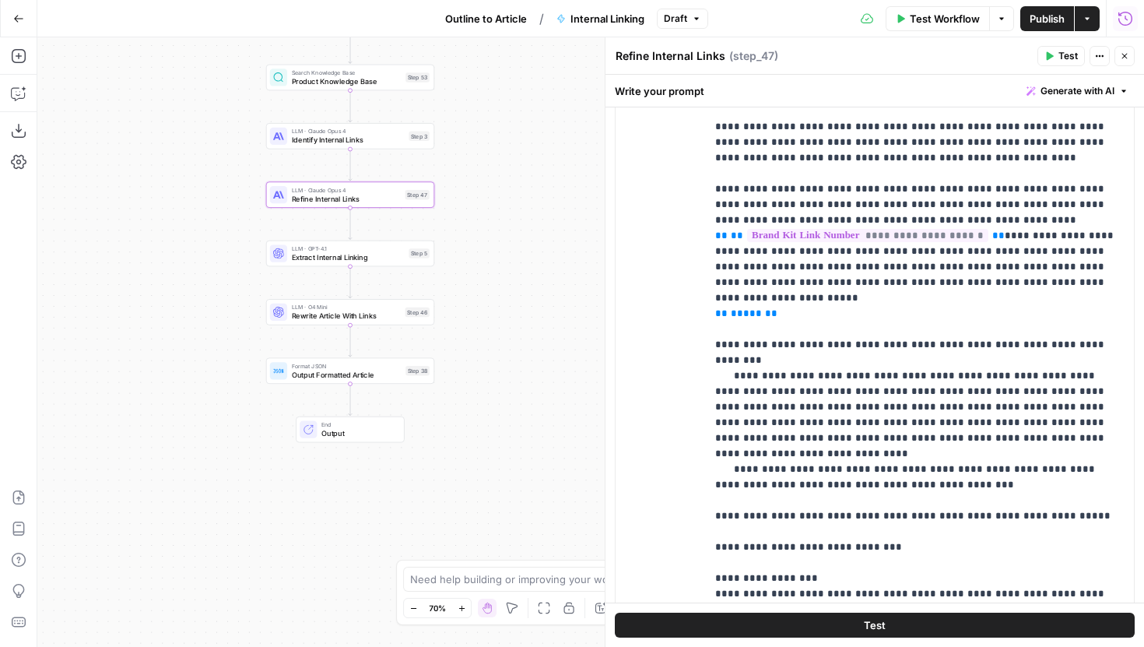
scroll to position [293, 0]
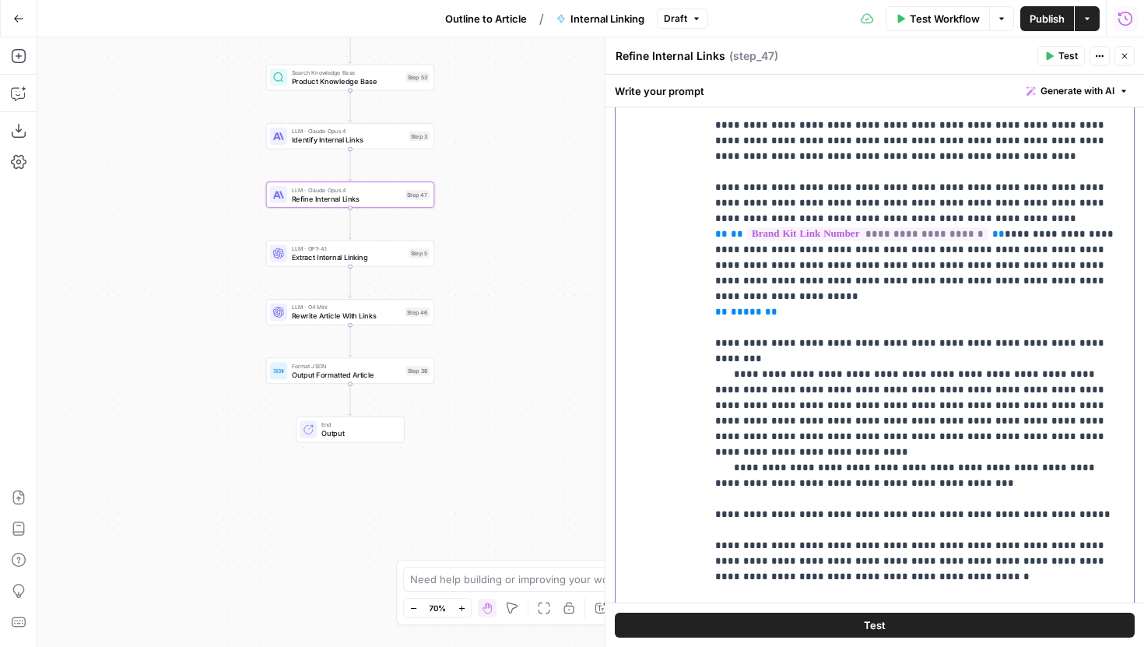
drag, startPoint x: 906, startPoint y: 437, endPoint x: 1062, endPoint y: 473, distance: 159.9
copy p "**********"
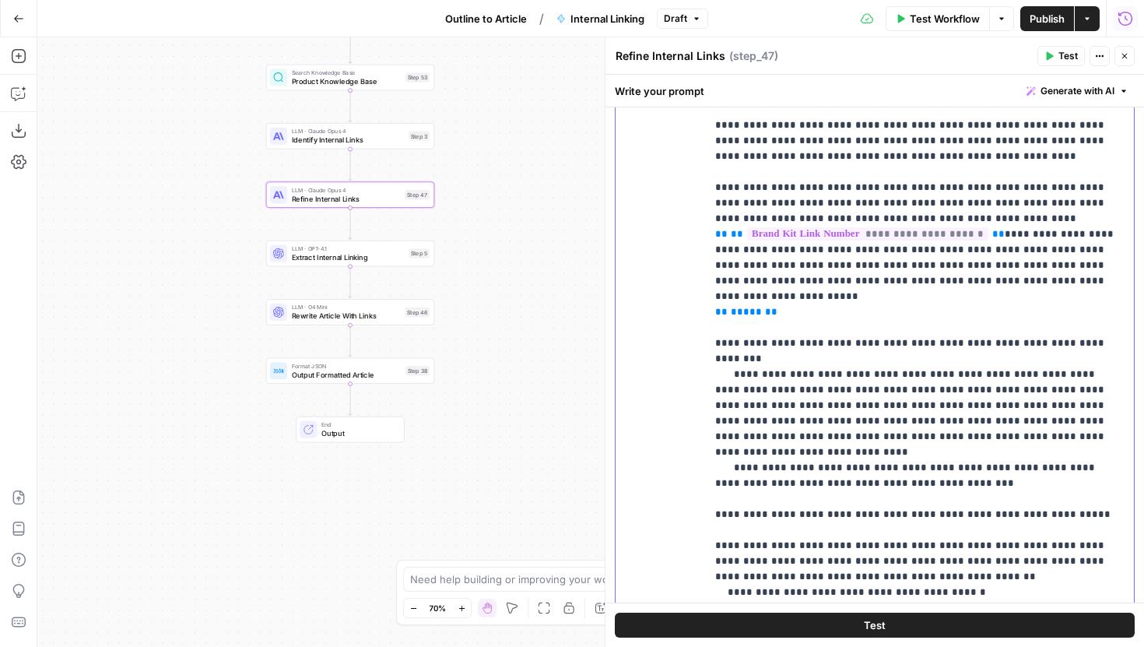
scroll to position [1041, 0]
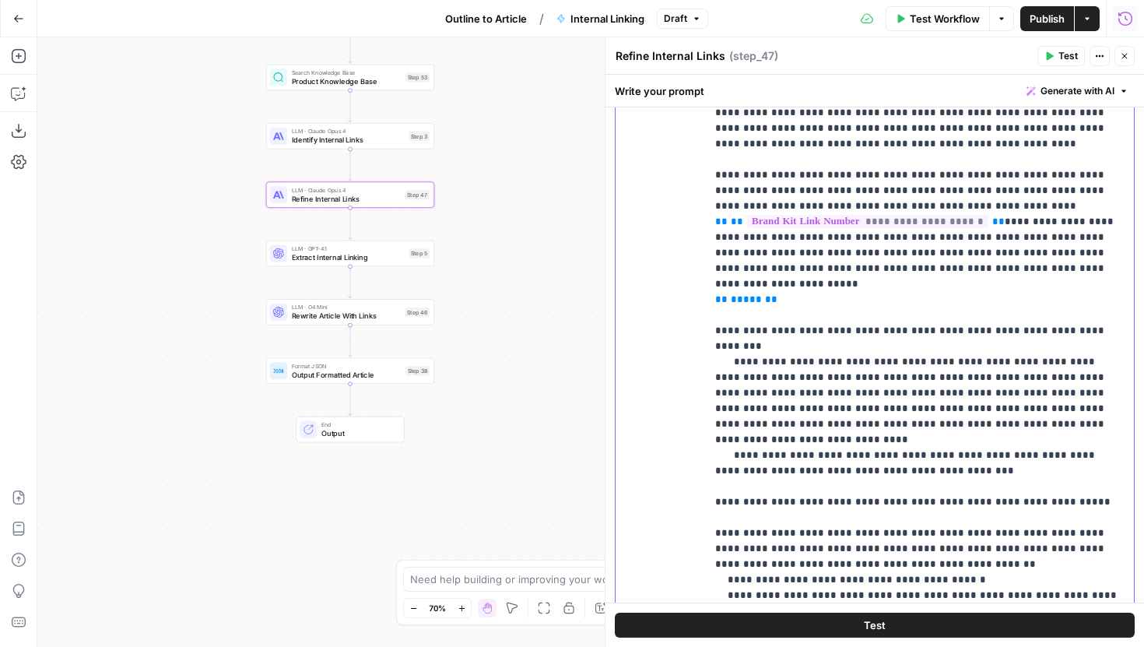
drag, startPoint x: 880, startPoint y: 500, endPoint x: 764, endPoint y: 501, distance: 116.0
drag, startPoint x: 806, startPoint y: 504, endPoint x: 768, endPoint y: 504, distance: 37.4
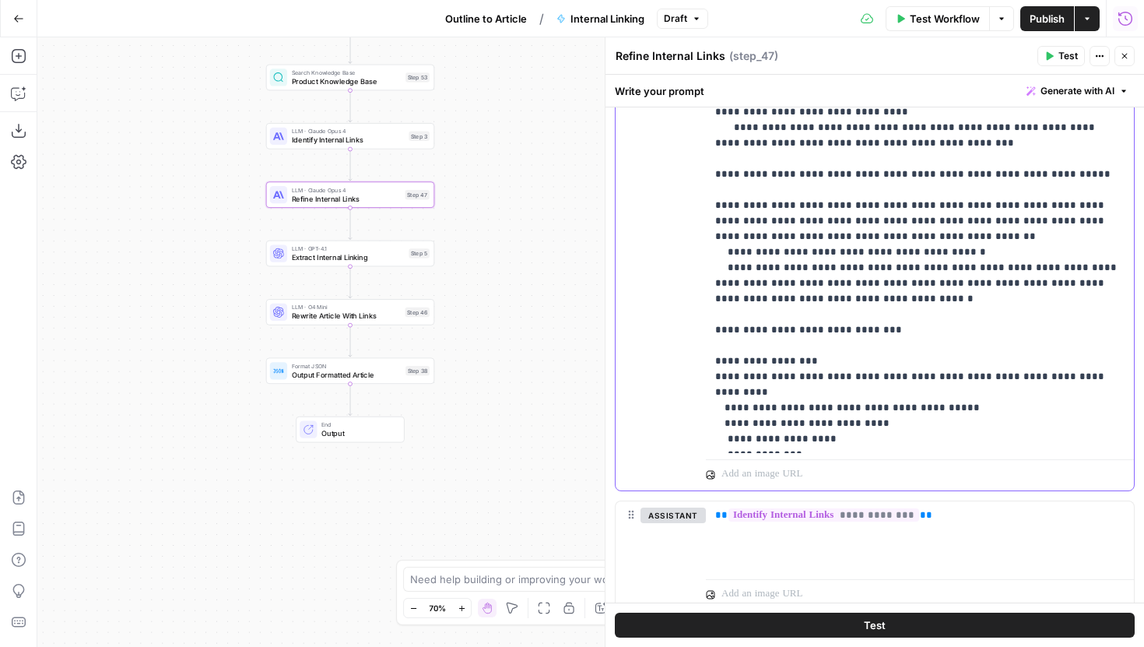
scroll to position [578, 0]
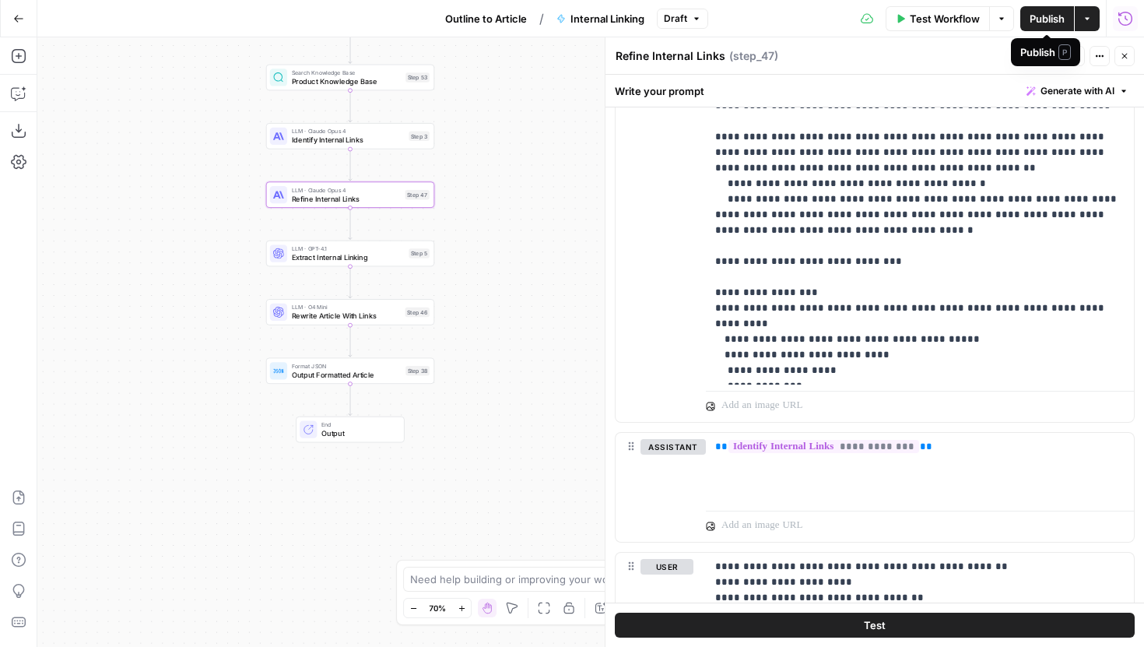
click at [1028, 17] on button "Publish" at bounding box center [1048, 18] width 54 height 25
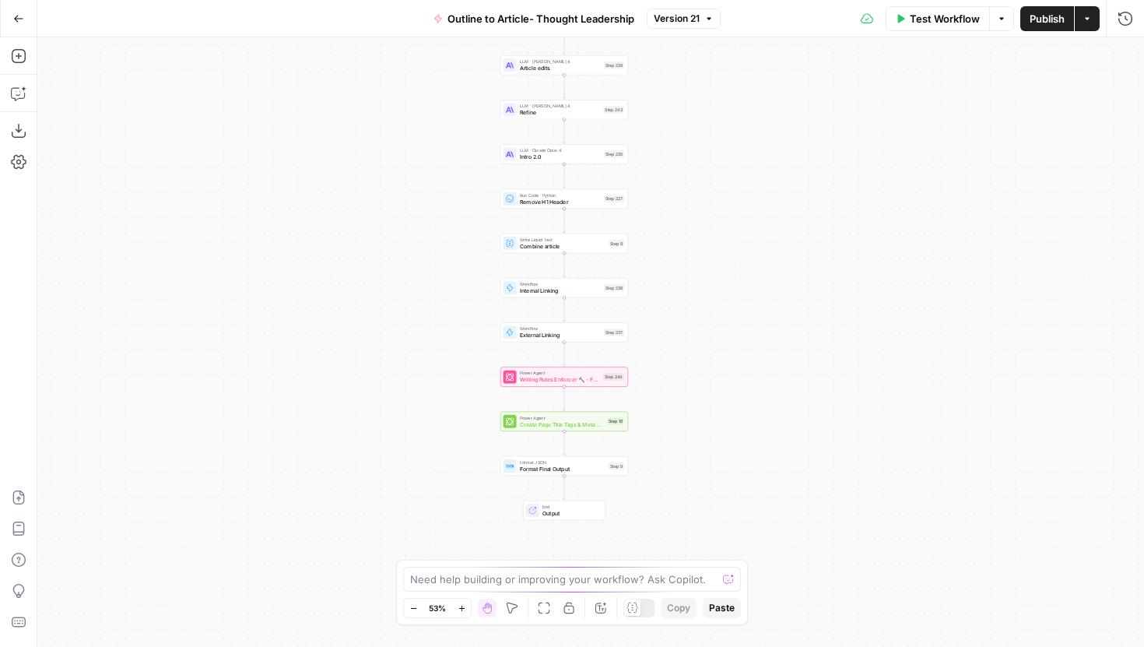
drag, startPoint x: 690, startPoint y: 439, endPoint x: 665, endPoint y: 341, distance: 101.4
click at [664, 340] on div "Workflow Set Inputs Inputs LLM · Gemini 2.5 Pro Initial article draft Step 225 …" at bounding box center [590, 342] width 1107 height 610
click at [587, 293] on span "Internal Linking" at bounding box center [560, 290] width 81 height 9
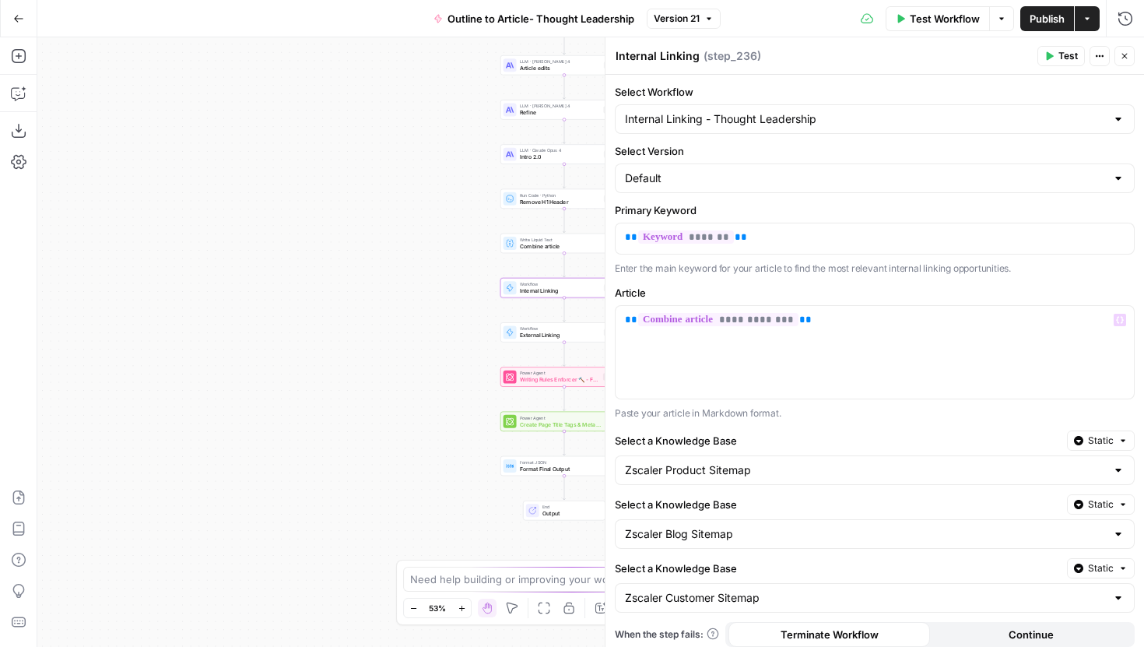
scroll to position [44, 0]
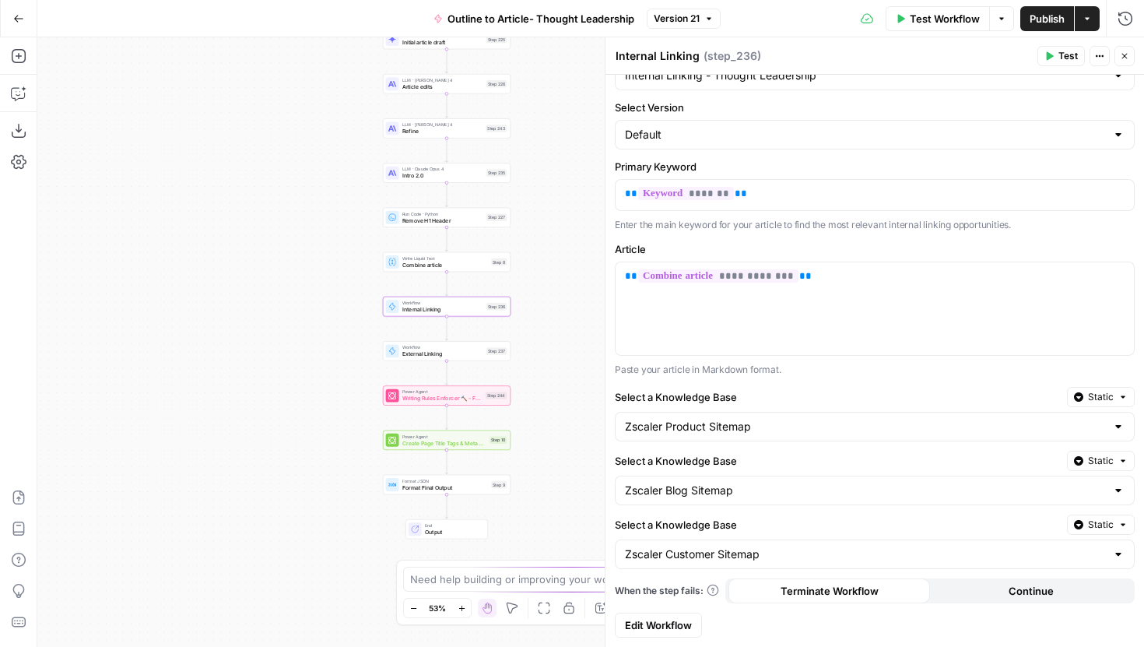
drag, startPoint x: 479, startPoint y: 346, endPoint x: 361, endPoint y: 365, distance: 119.0
click at [361, 365] on div "Workflow Set Inputs Inputs LLM · Gemini 2.5 Pro Initial article draft Step 225 …" at bounding box center [590, 342] width 1107 height 610
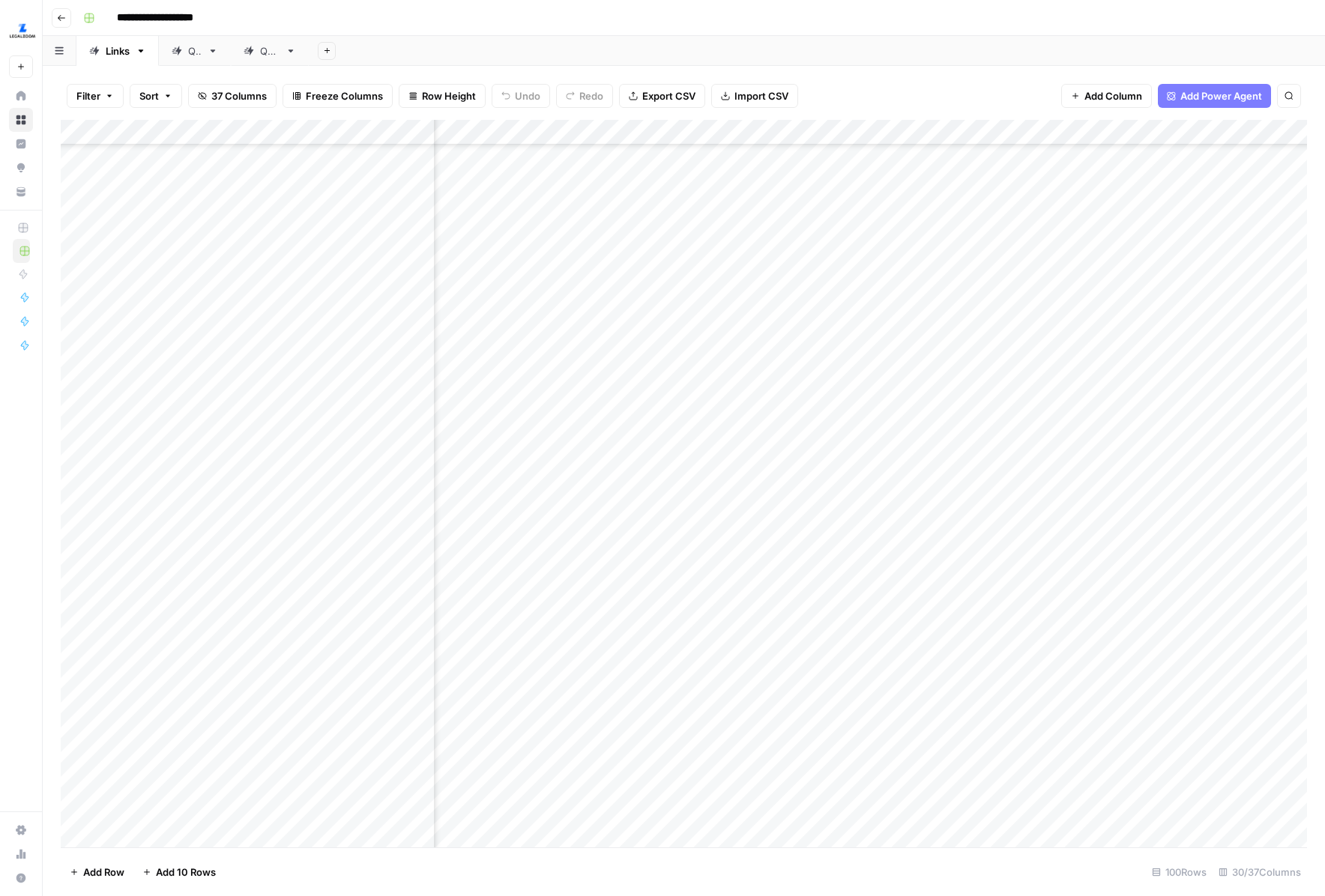
scroll to position [1040, 1010]
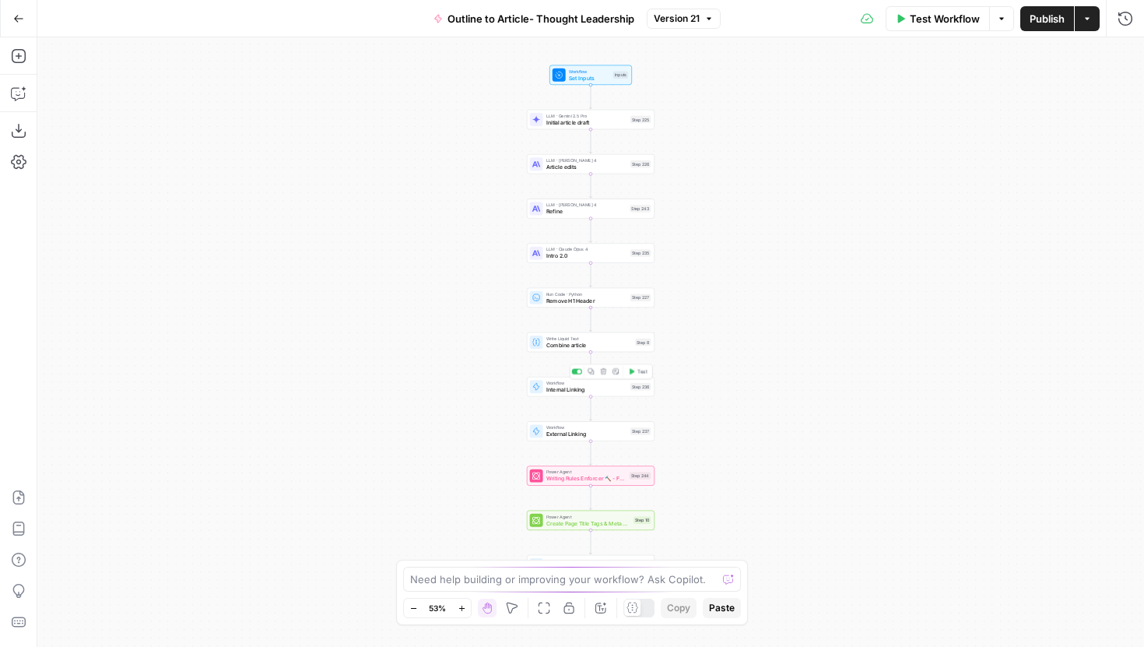
click at [568, 389] on span "Internal Linking" at bounding box center [586, 389] width 81 height 9
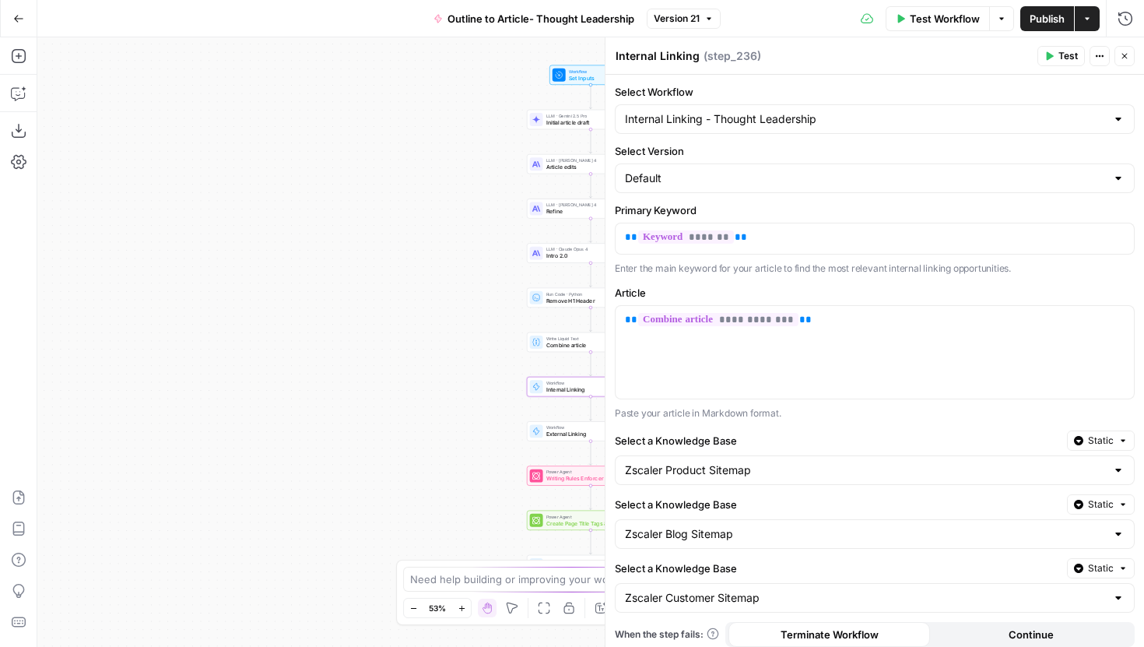
scroll to position [44, 0]
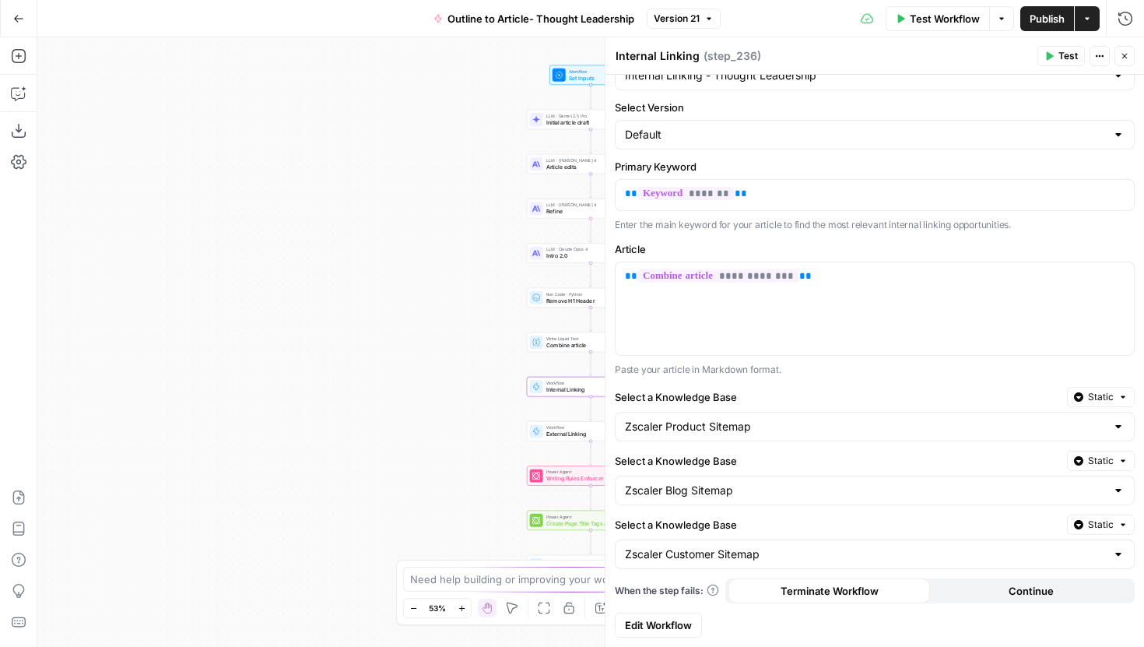
click at [685, 617] on span "Edit Workflow" at bounding box center [658, 625] width 67 height 16
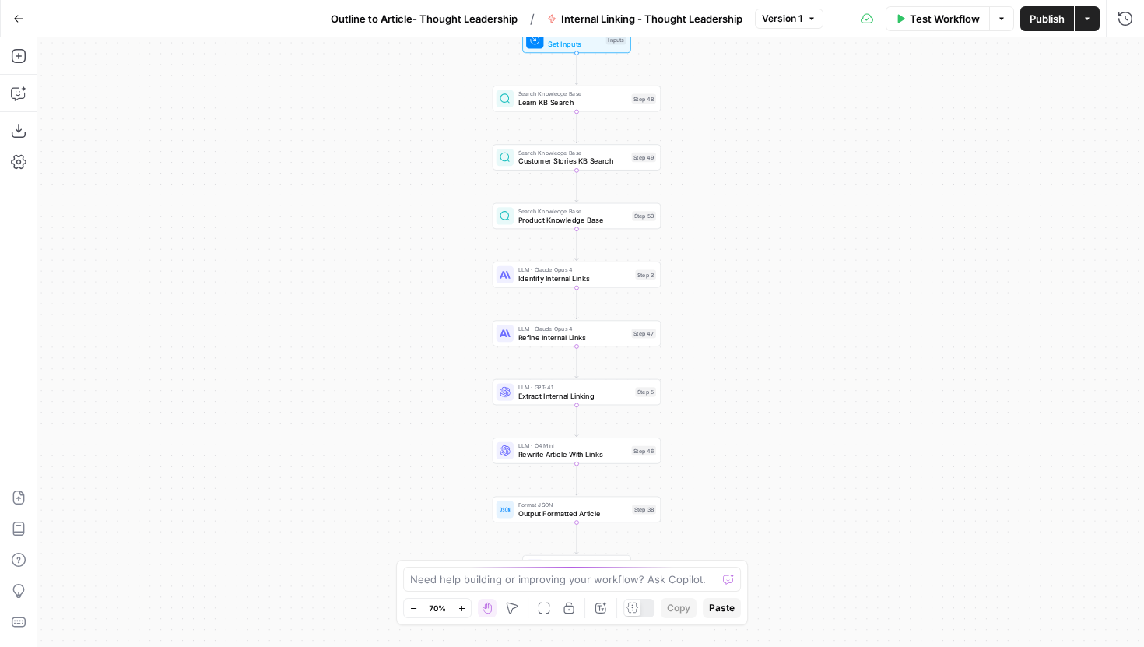
drag, startPoint x: 749, startPoint y: 462, endPoint x: 735, endPoint y: 424, distance: 39.9
click at [735, 424] on div "Workflow Set Inputs Inputs Search Knowledge Base Learn KB Search Step 48 Search…" at bounding box center [590, 342] width 1107 height 610
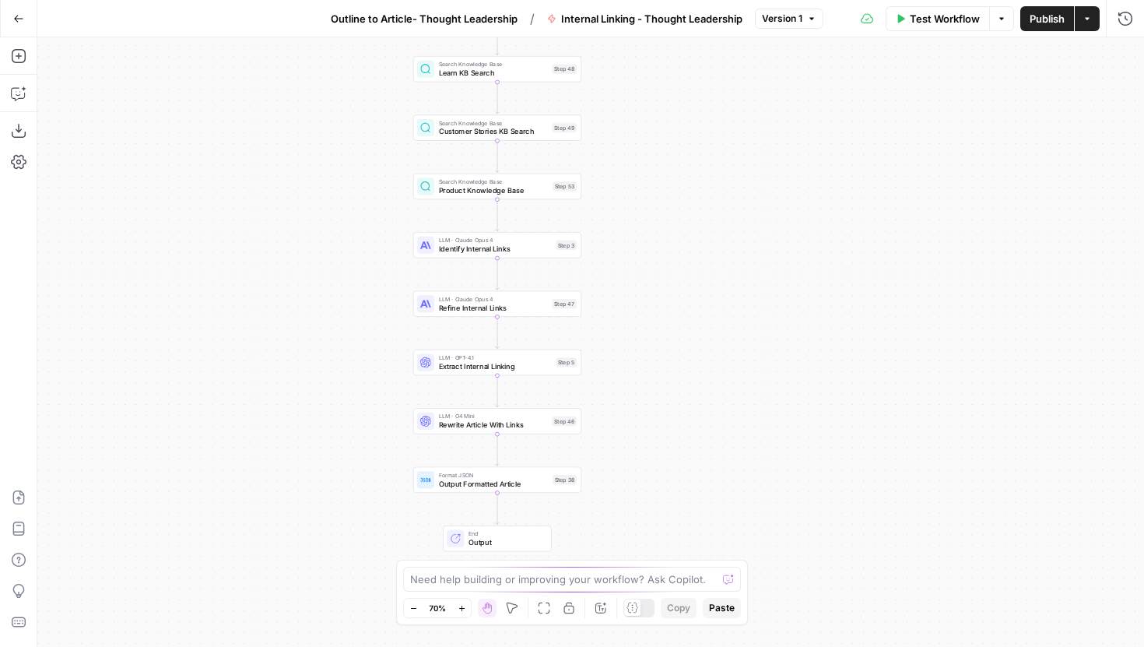
drag, startPoint x: 743, startPoint y: 357, endPoint x: 647, endPoint y: 324, distance: 101.4
click at [647, 324] on div "Workflow Set Inputs Inputs Search Knowledge Base Learn KB Search Step 48 Search…" at bounding box center [590, 342] width 1107 height 610
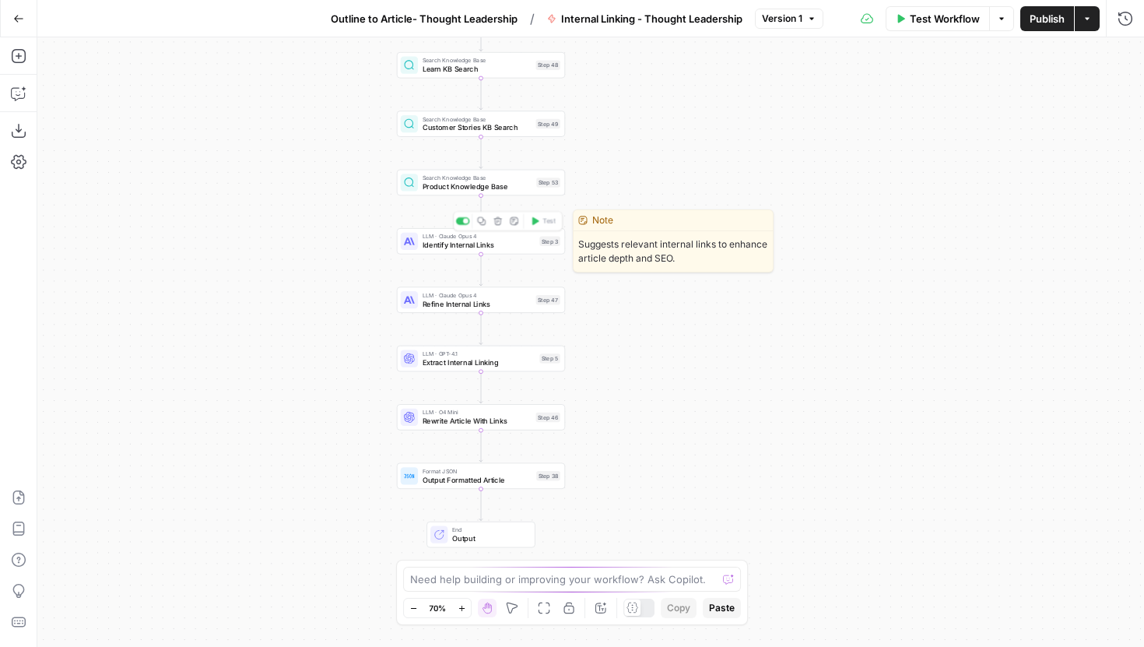
click at [436, 248] on span "Identify Internal Links" at bounding box center [479, 245] width 113 height 11
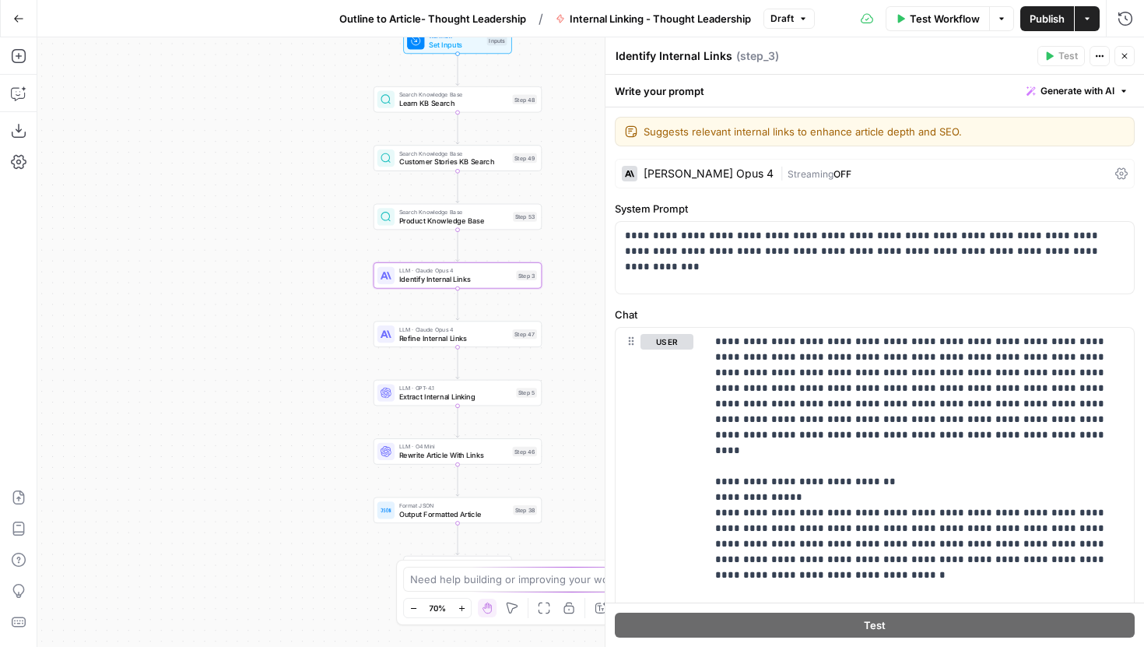
drag, startPoint x: 379, startPoint y: 231, endPoint x: 320, endPoint y: 311, distance: 99.6
click at [320, 314] on div "Workflow Set Inputs Inputs Search Knowledge Base Learn KB Search Step 48 Search…" at bounding box center [590, 342] width 1107 height 610
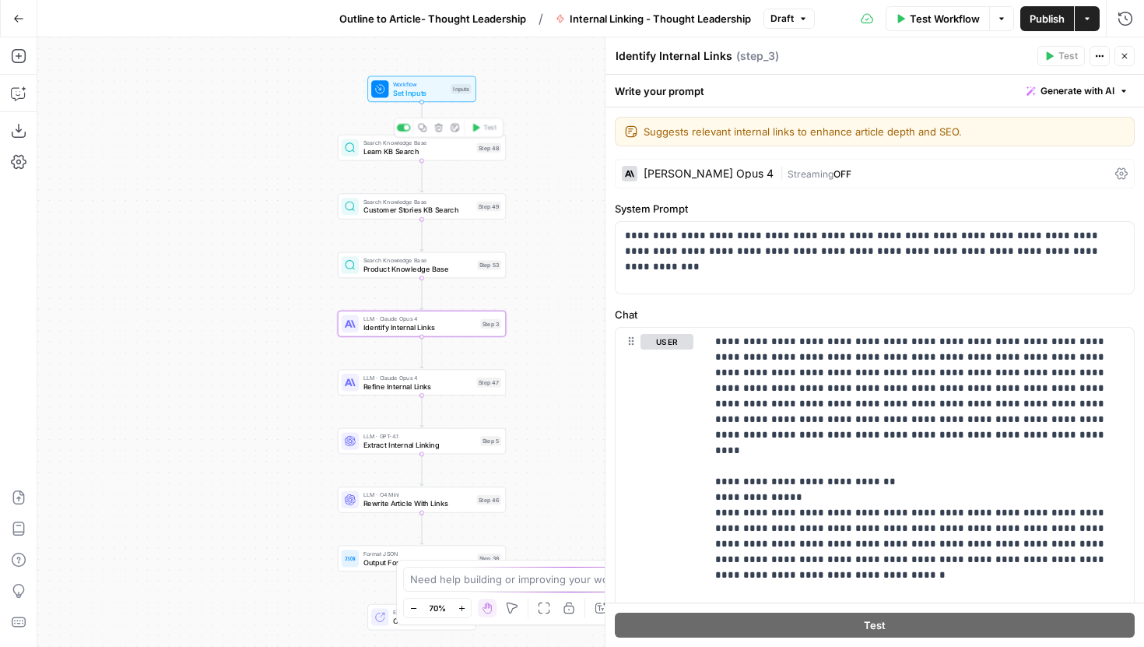
click at [387, 151] on span "Learn KB Search" at bounding box center [418, 151] width 109 height 11
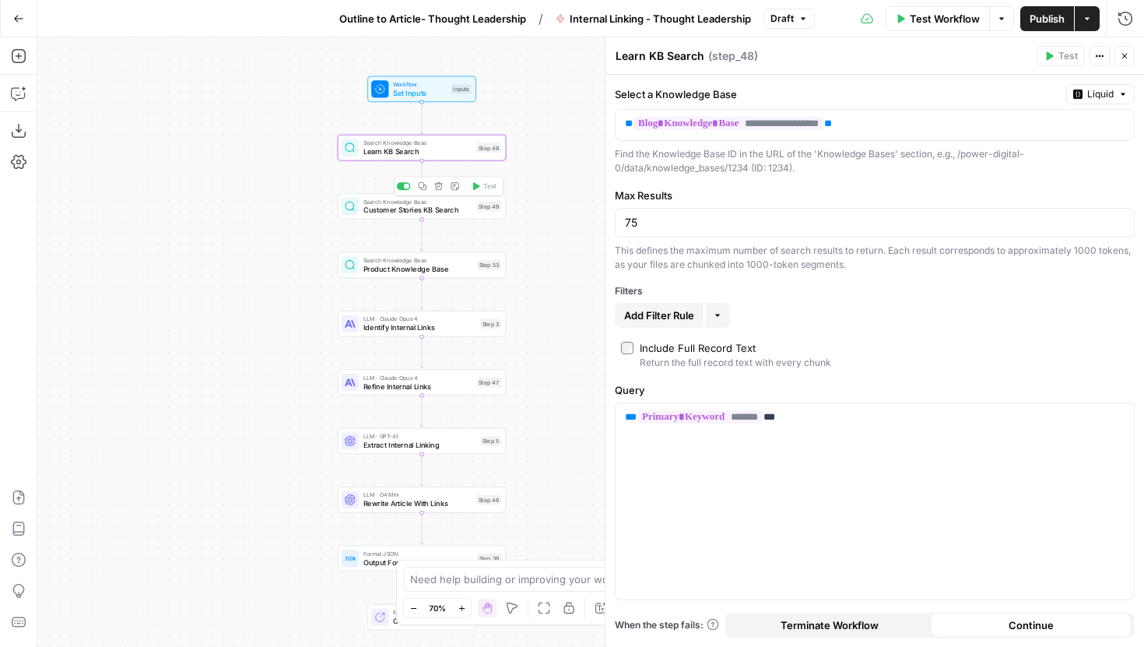
click at [386, 210] on span "Customer Stories KB Search" at bounding box center [418, 210] width 109 height 11
click at [386, 269] on span "Product Knowledge Base" at bounding box center [419, 268] width 110 height 11
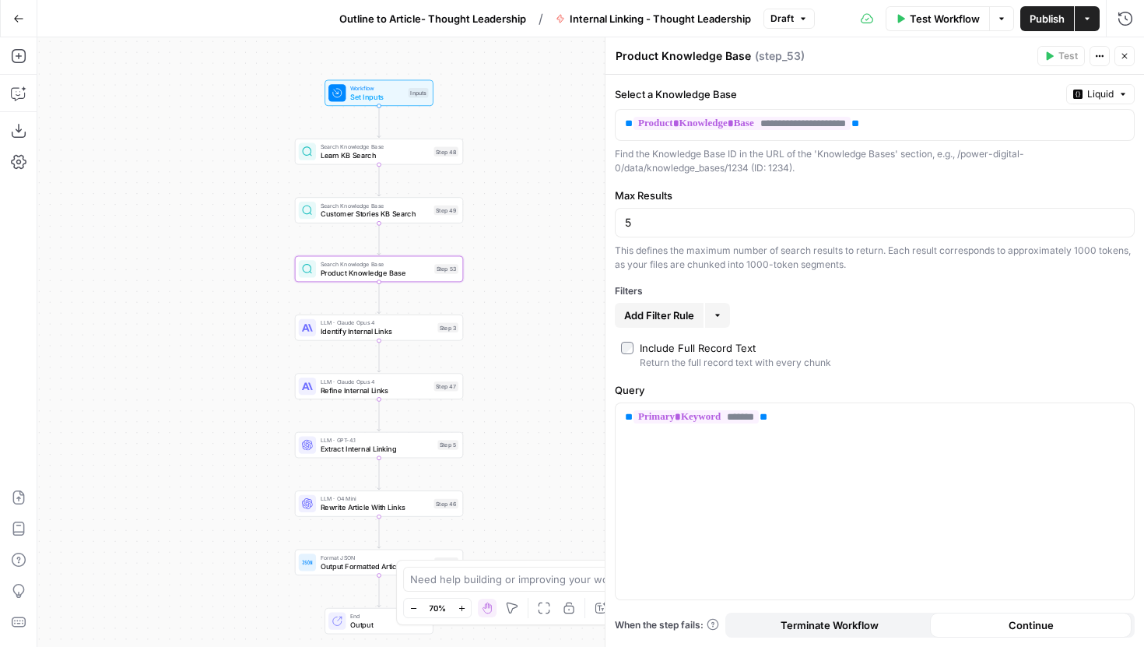
drag, startPoint x: 314, startPoint y: 320, endPoint x: 269, endPoint y: 324, distance: 46.1
click at [269, 324] on div "Workflow Set Inputs Inputs Search Knowledge Base Learn KB Search Step 48 Search…" at bounding box center [590, 342] width 1107 height 610
click at [23, 19] on icon "button" at bounding box center [18, 18] width 11 height 11
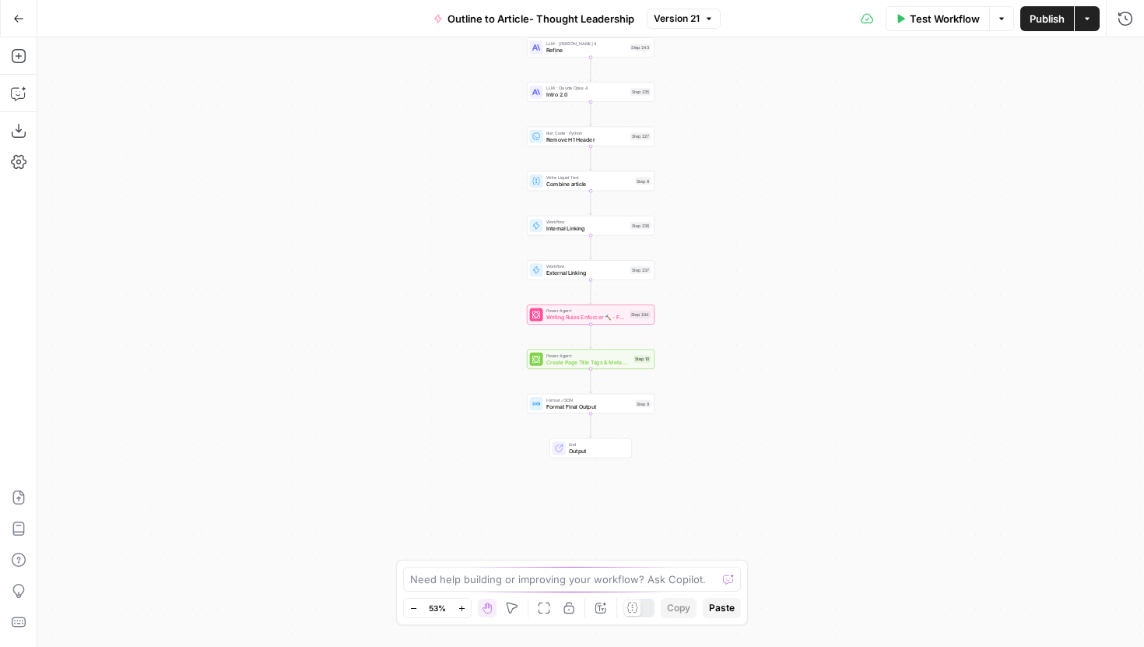
drag, startPoint x: 764, startPoint y: 419, endPoint x: 764, endPoint y: 258, distance: 161.1
click at [764, 258] on div "Workflow Set Inputs Inputs LLM · Gemini 2.5 Pro Initial article draft Step 225 …" at bounding box center [590, 342] width 1107 height 610
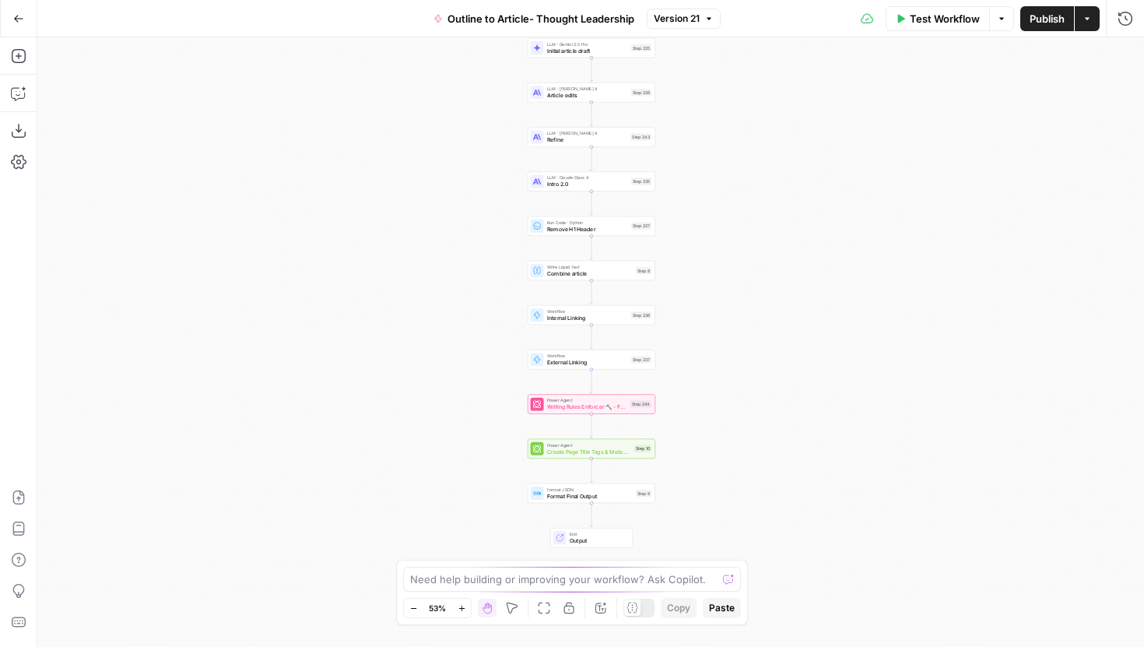
drag, startPoint x: 756, startPoint y: 306, endPoint x: 757, endPoint y: 395, distance: 89.5
click at [757, 395] on div "Workflow Set Inputs Inputs LLM · Gemini 2.5 Pro Initial article draft Step 225 …" at bounding box center [590, 342] width 1107 height 610
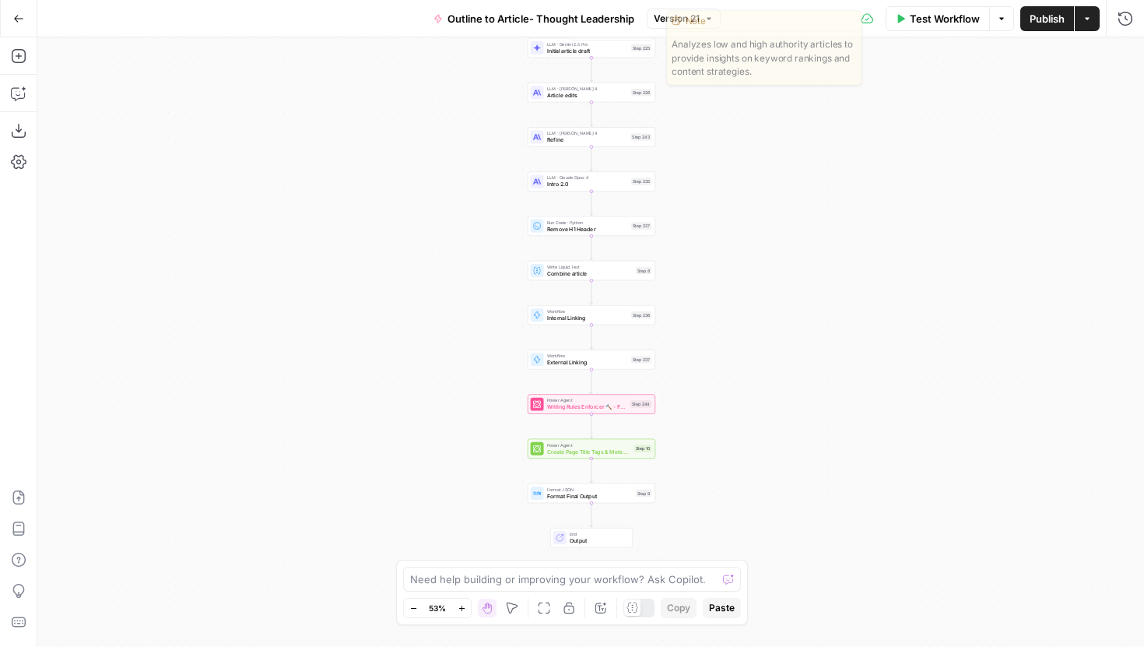
click at [669, 27] on button "Version 21" at bounding box center [684, 19] width 74 height 20
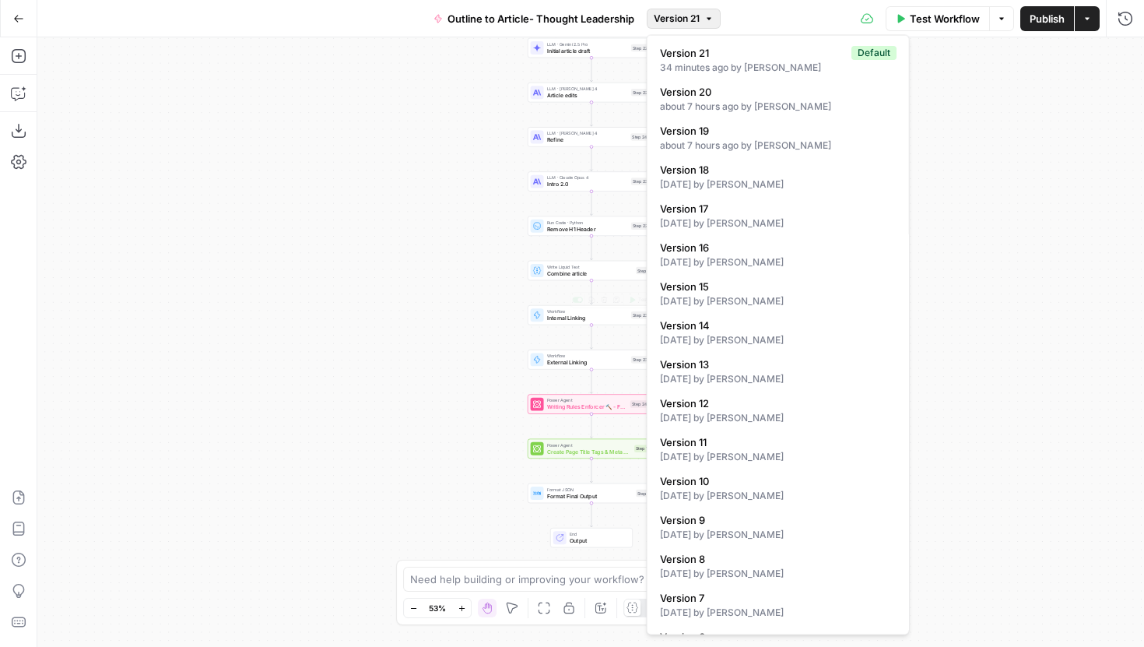
click at [553, 320] on span "Internal Linking" at bounding box center [587, 318] width 81 height 9
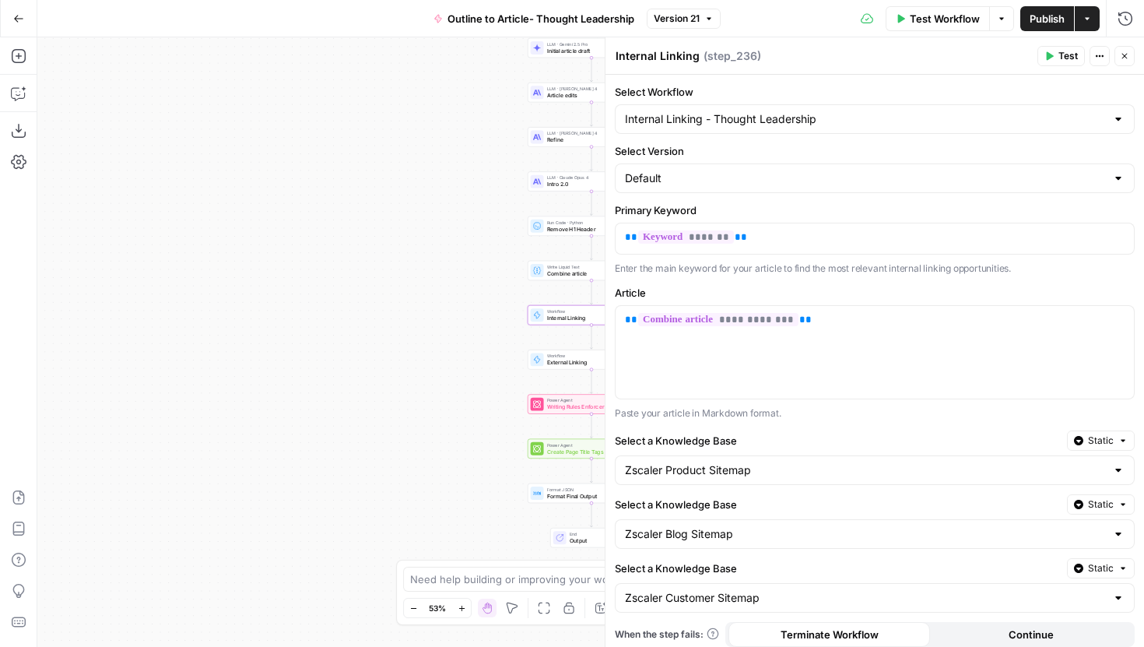
scroll to position [44, 0]
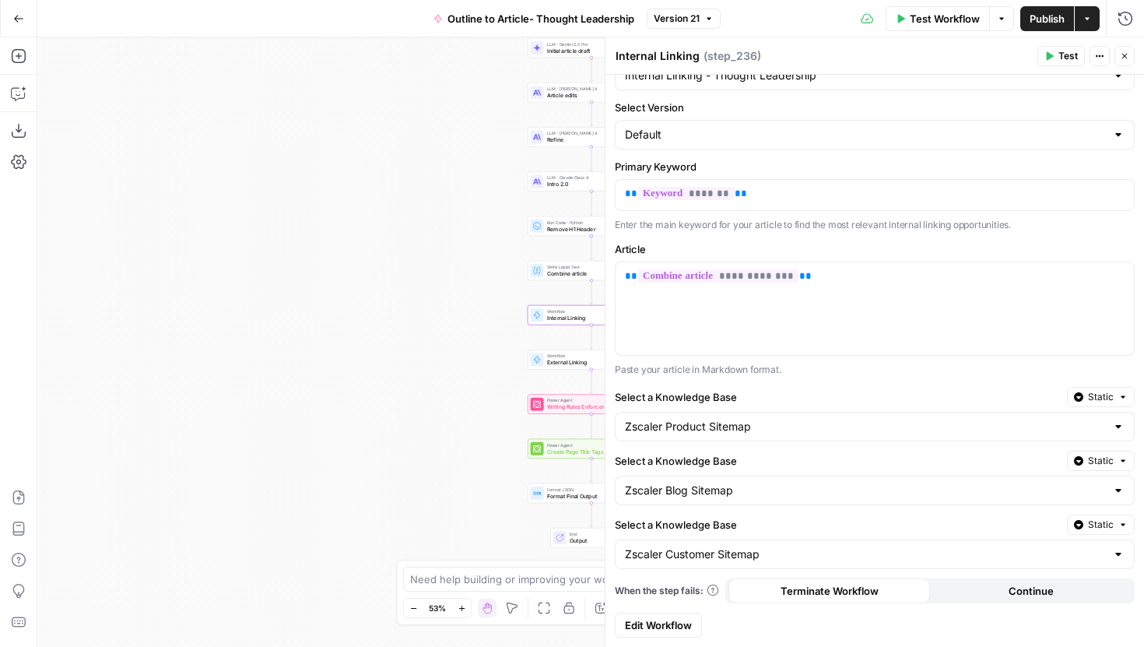
click at [670, 618] on span "Edit Workflow" at bounding box center [658, 625] width 67 height 16
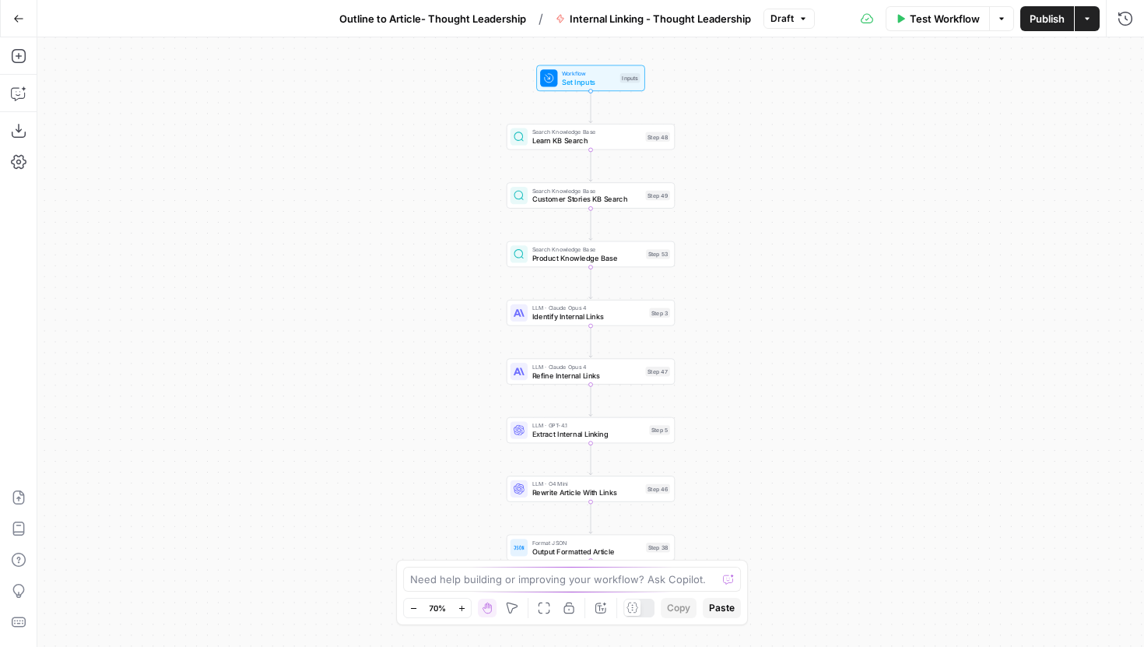
click at [611, 261] on span "Product Knowledge Base" at bounding box center [587, 257] width 110 height 11
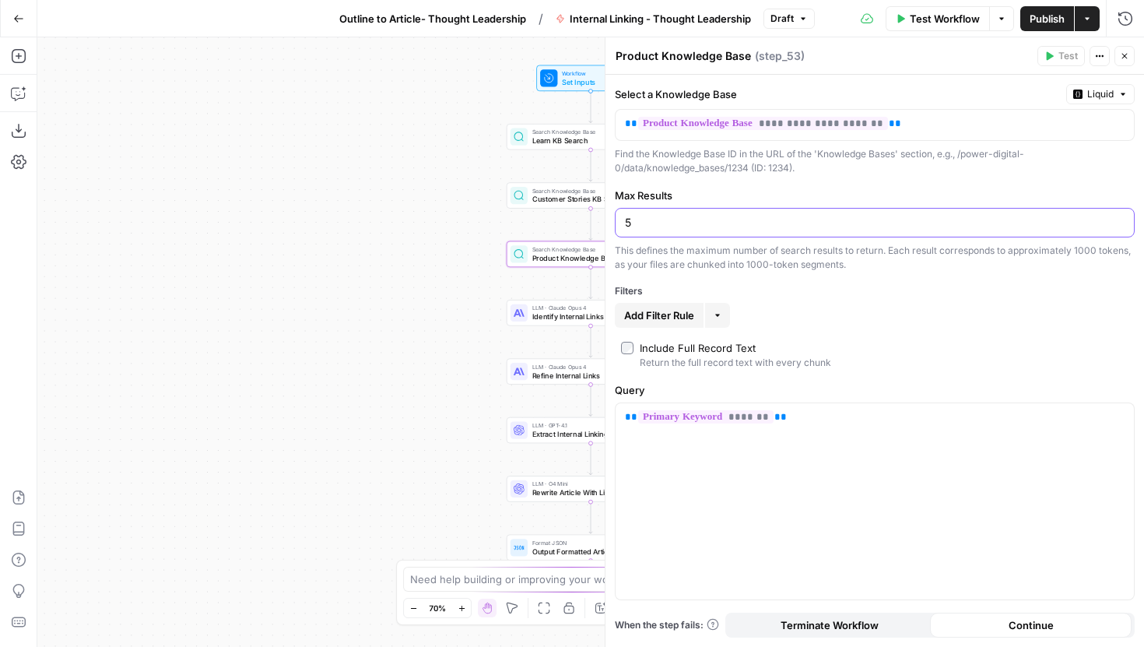
click at [720, 228] on input "5" at bounding box center [875, 223] width 500 height 16
type input "15"
click at [1121, 58] on icon "button" at bounding box center [1124, 55] width 9 height 9
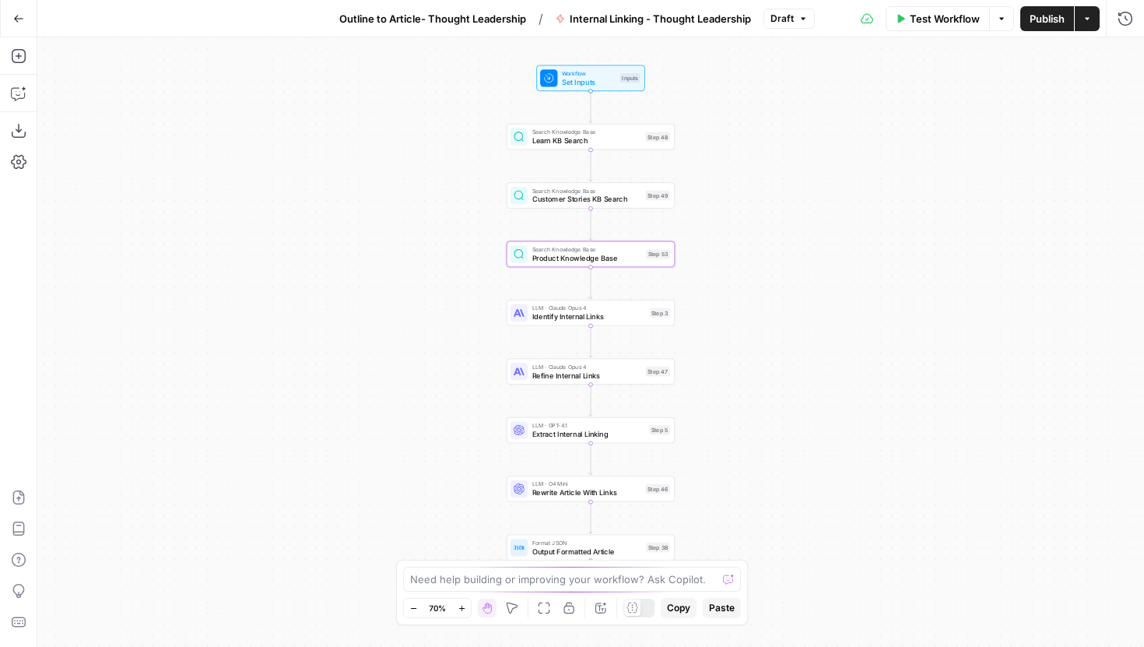
drag, startPoint x: 856, startPoint y: 369, endPoint x: 721, endPoint y: 212, distance: 207.5
click at [721, 212] on div "Workflow Set Inputs Inputs Search Knowledge Base Learn KB Search Step 48 Search…" at bounding box center [590, 342] width 1107 height 610
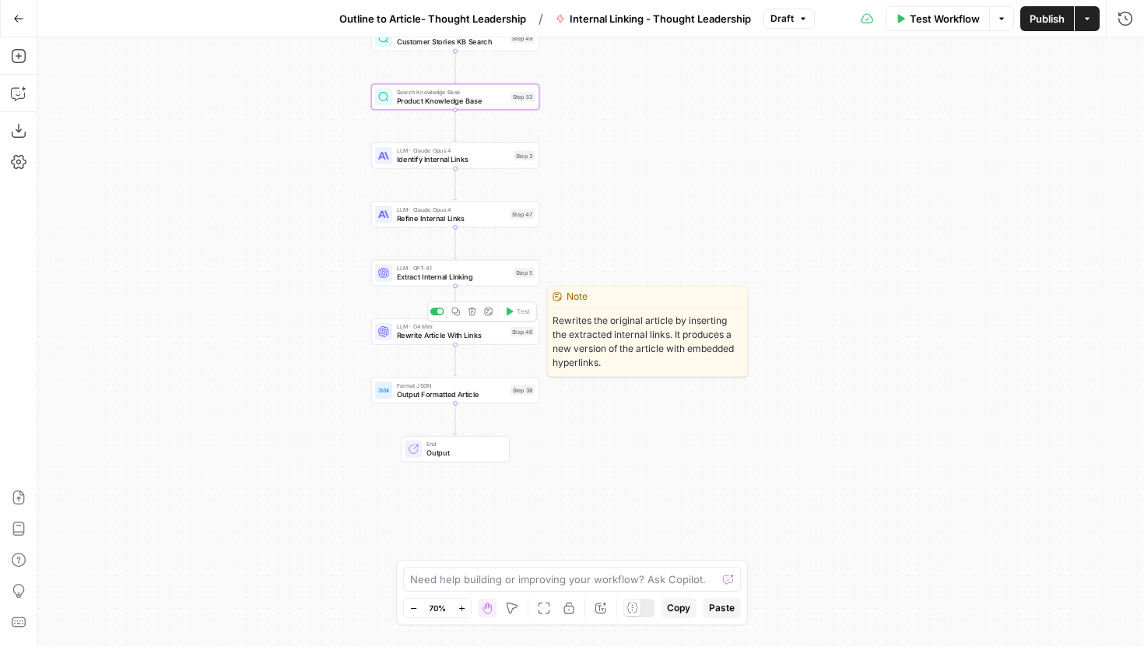
click at [490, 336] on span "Rewrite Article With Links" at bounding box center [451, 335] width 109 height 11
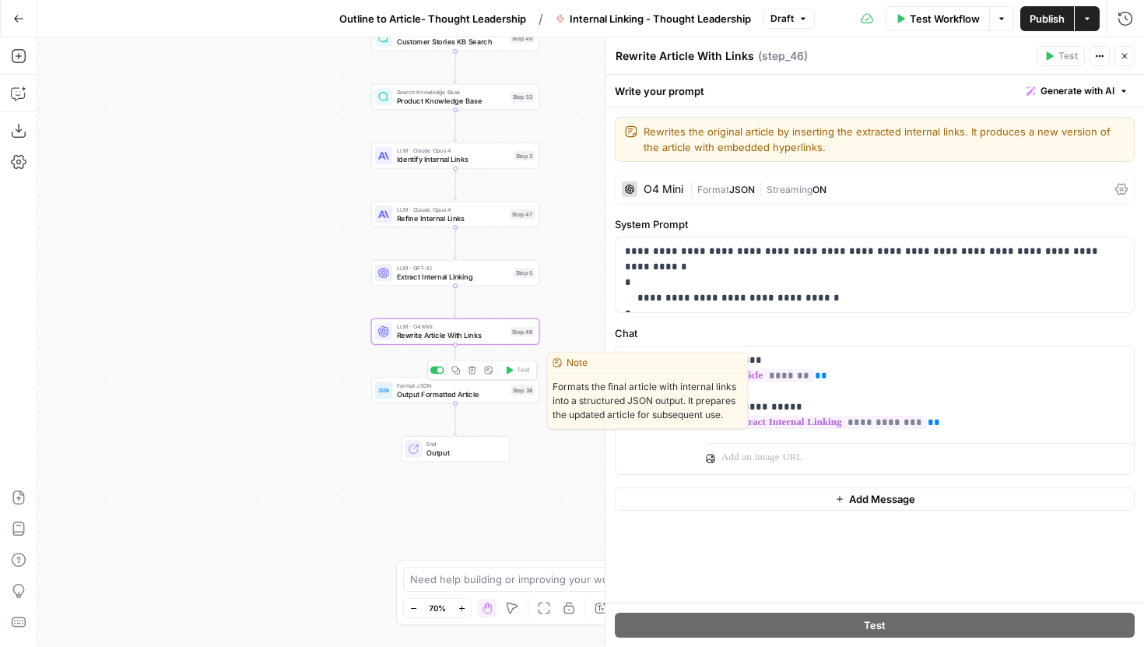
click at [490, 398] on span "Output Formatted Article" at bounding box center [452, 393] width 110 height 11
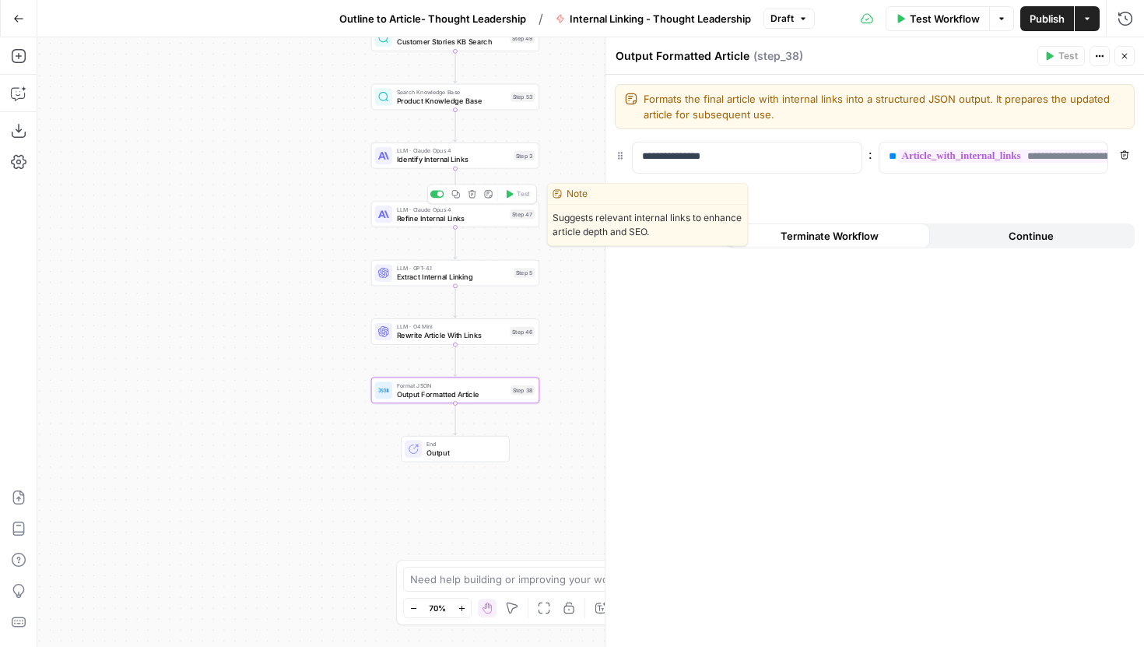
click at [505, 213] on span "Refine Internal Links" at bounding box center [451, 218] width 109 height 11
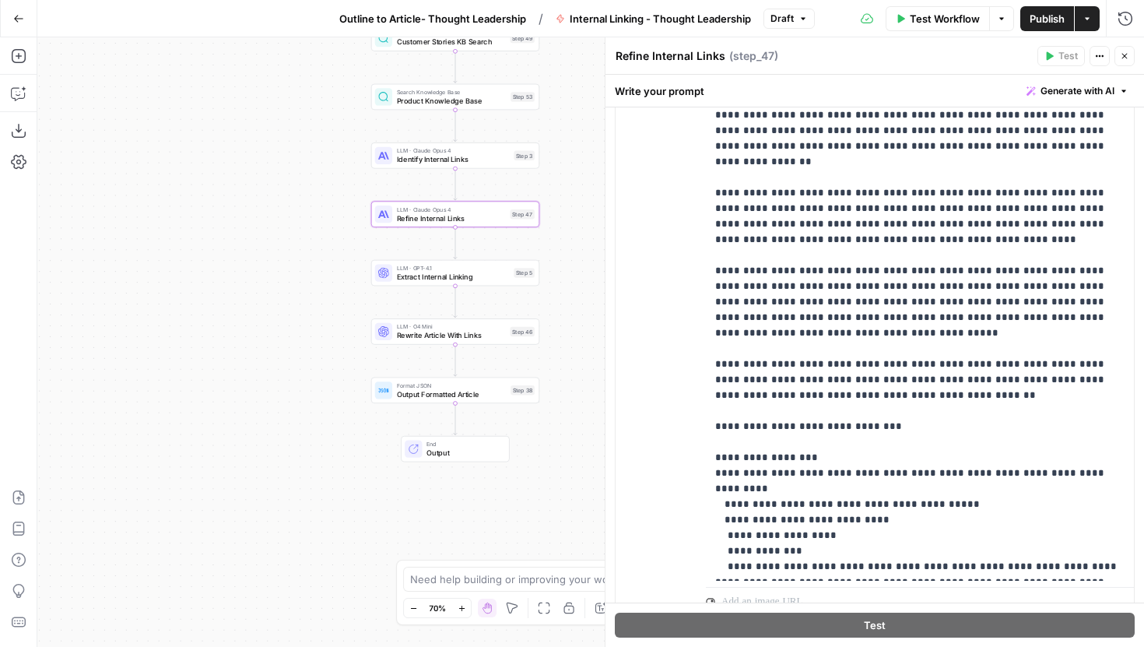
scroll to position [395, 0]
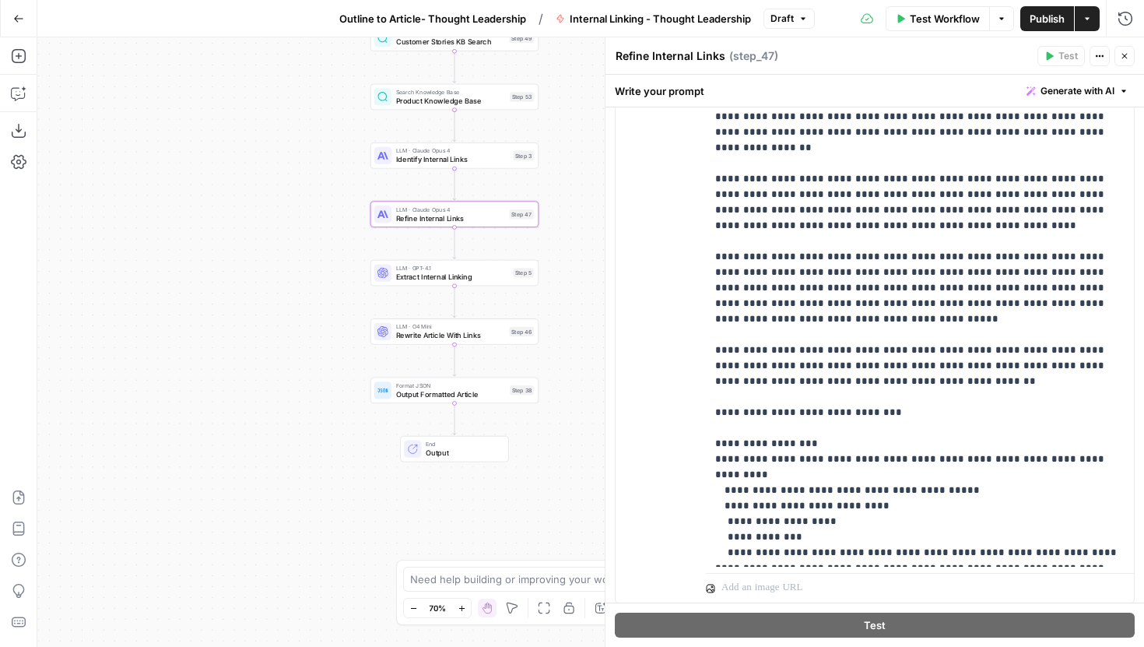
click at [505, 168] on div "Workflow Set Inputs Inputs Search Knowledge Base Learn KB Search Step 48 Search…" at bounding box center [590, 342] width 1107 height 610
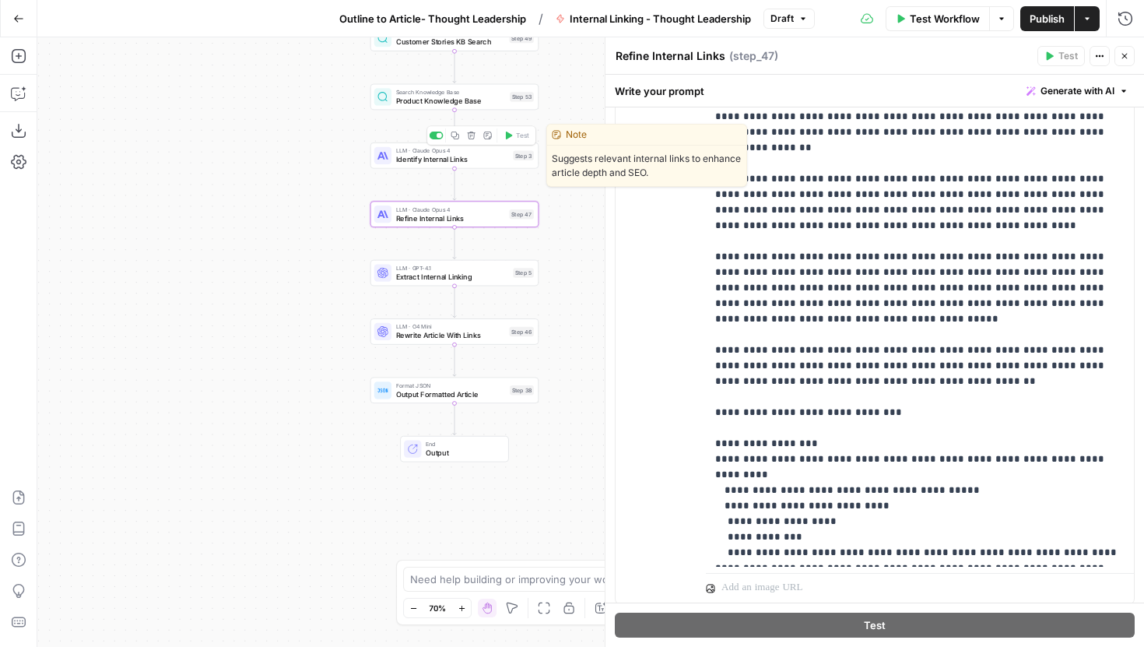
click at [501, 161] on span "Identify Internal Links" at bounding box center [452, 159] width 113 height 11
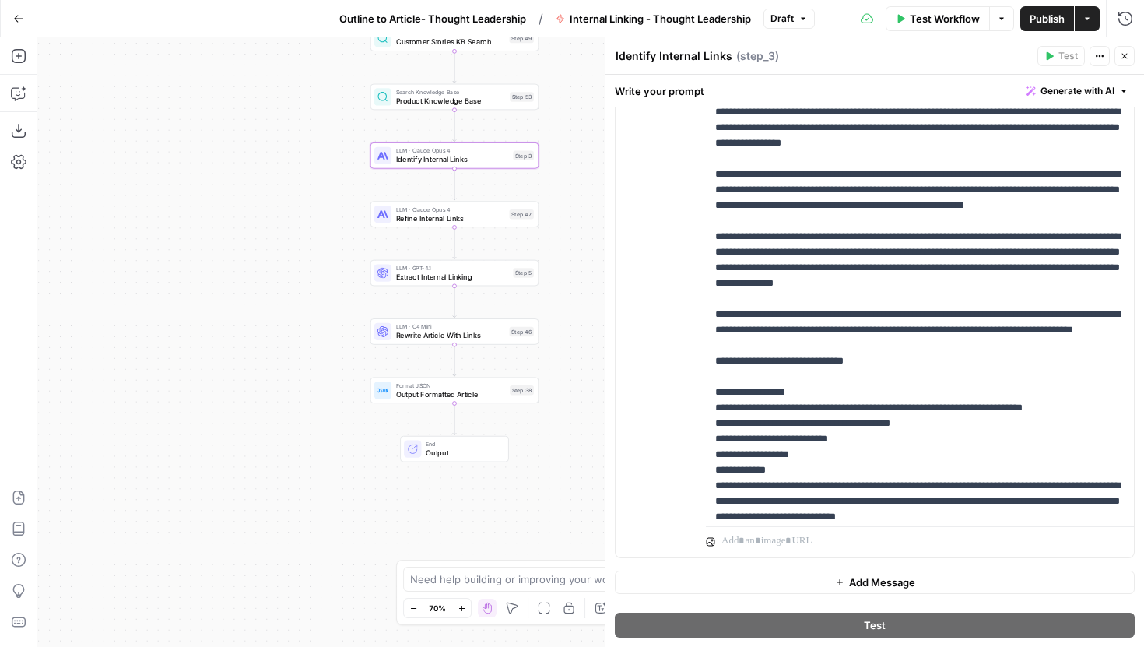
scroll to position [444, 0]
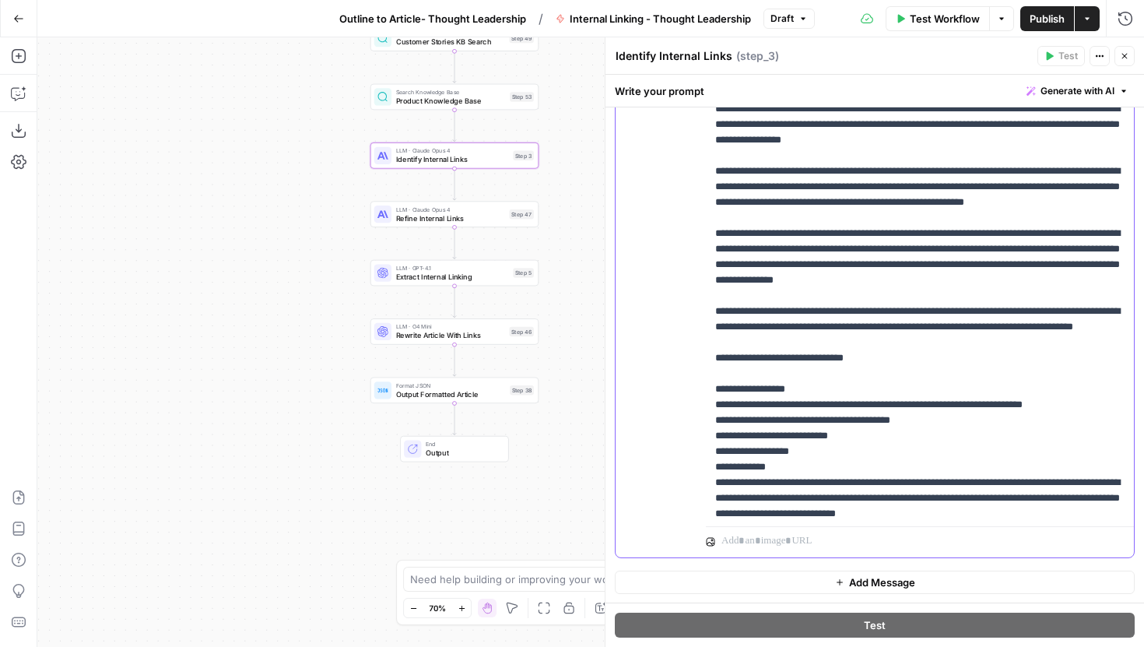
click at [852, 389] on p "**********" at bounding box center [919, 46] width 409 height 1199
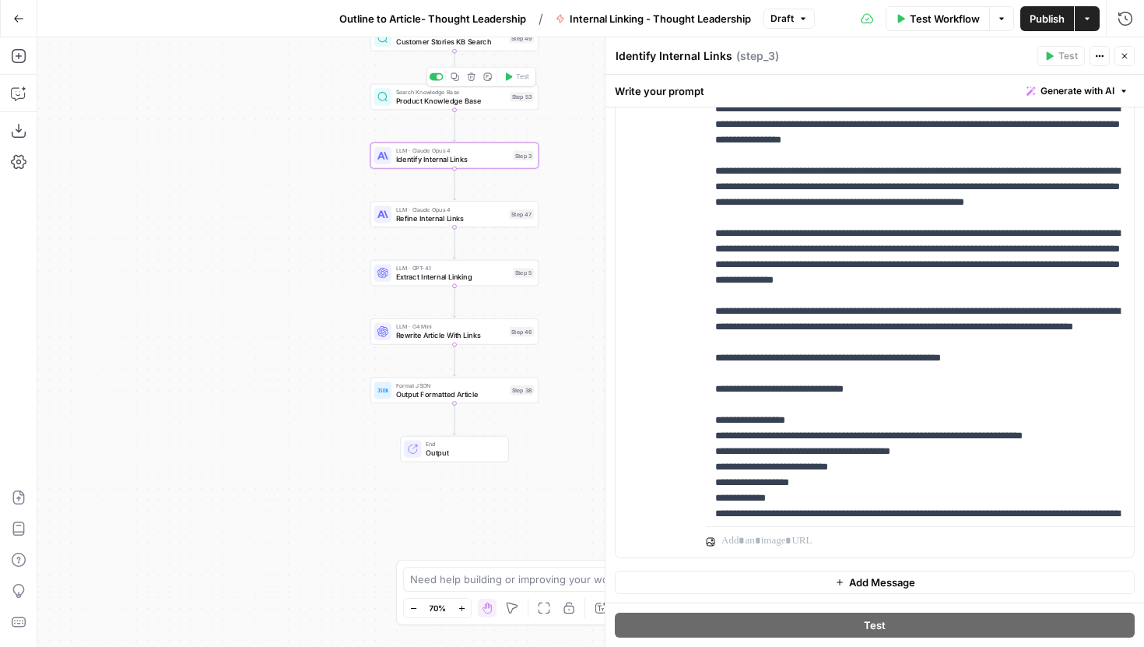
click at [436, 98] on span "Product Knowledge Base" at bounding box center [451, 100] width 110 height 11
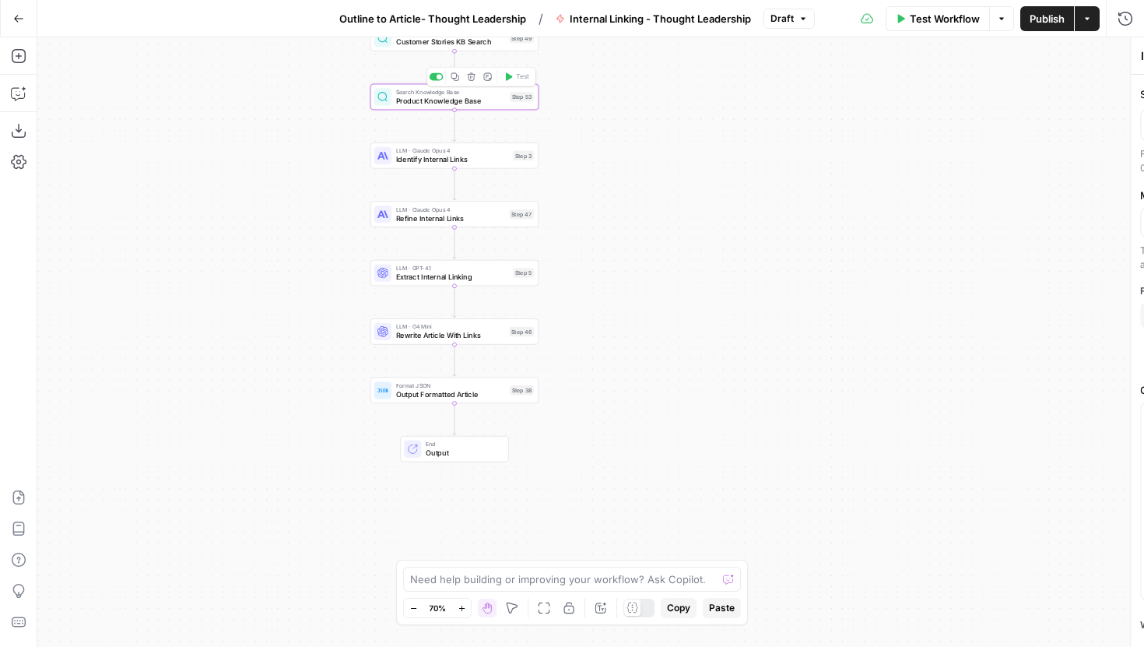
type textarea "Product Knowledge Base"
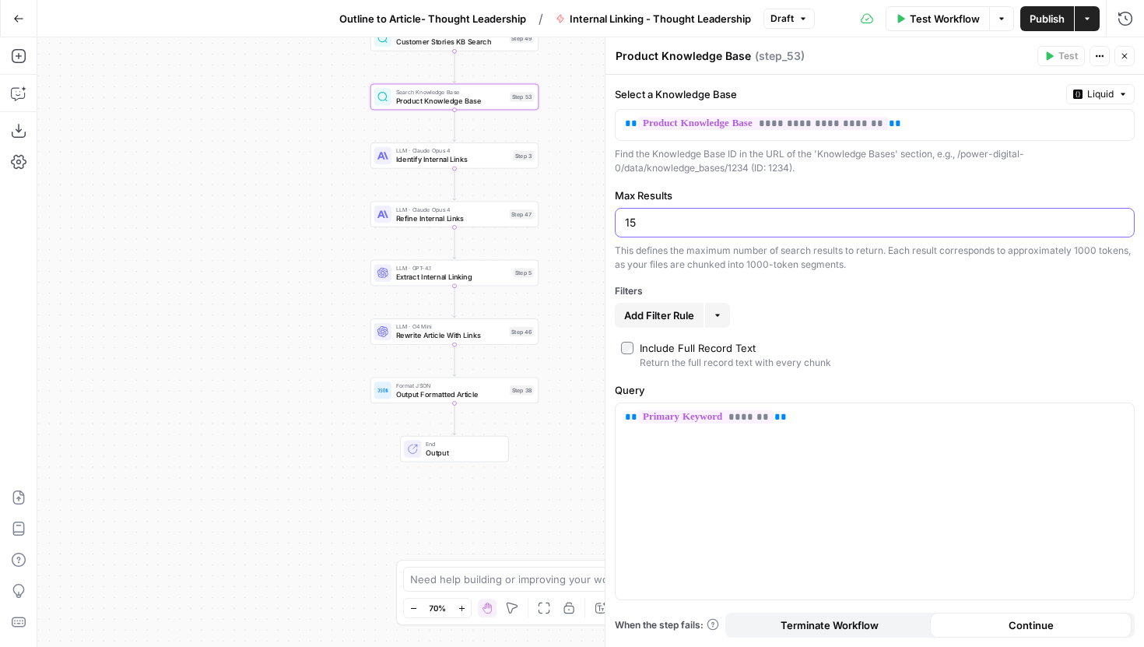
click at [652, 223] on input "15" at bounding box center [875, 223] width 500 height 16
type input "1"
type input "20"
click at [490, 331] on span "Rewrite Article With Links" at bounding box center [450, 335] width 109 height 11
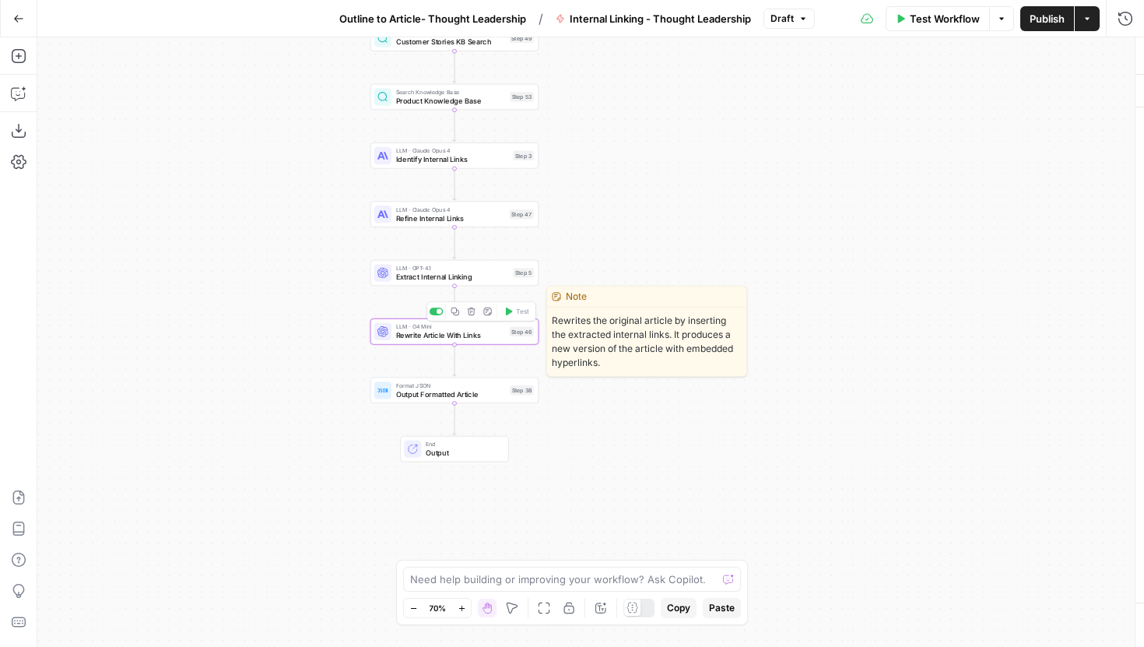
type textarea "Rewrite Article With Links"
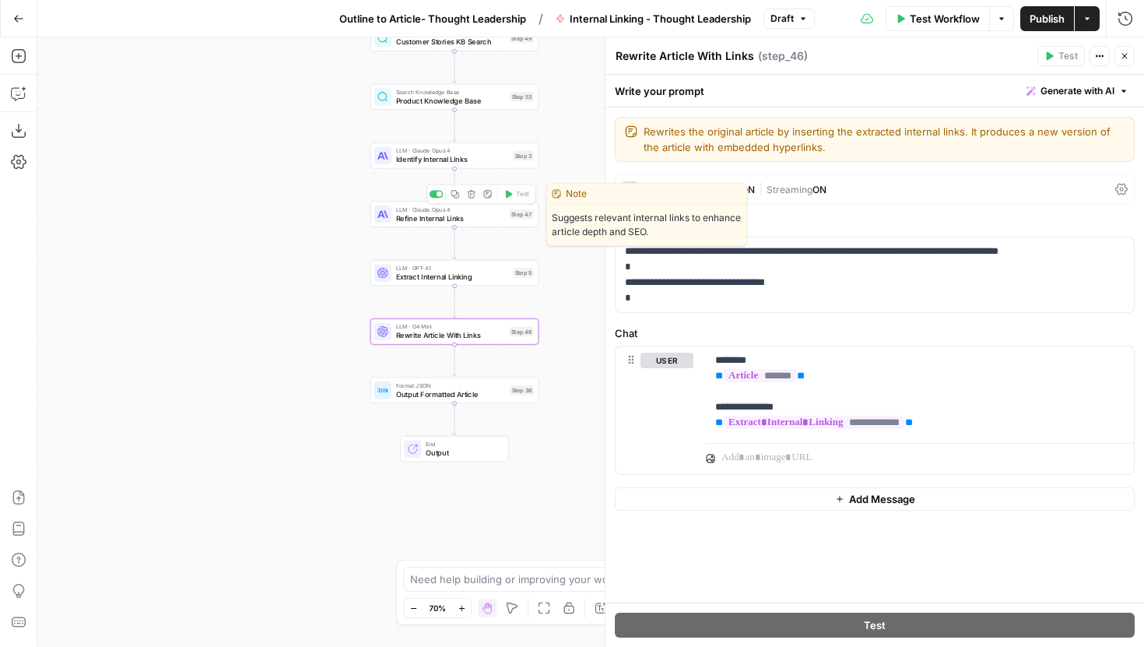
click at [485, 159] on span "Identify Internal Links" at bounding box center [452, 159] width 113 height 11
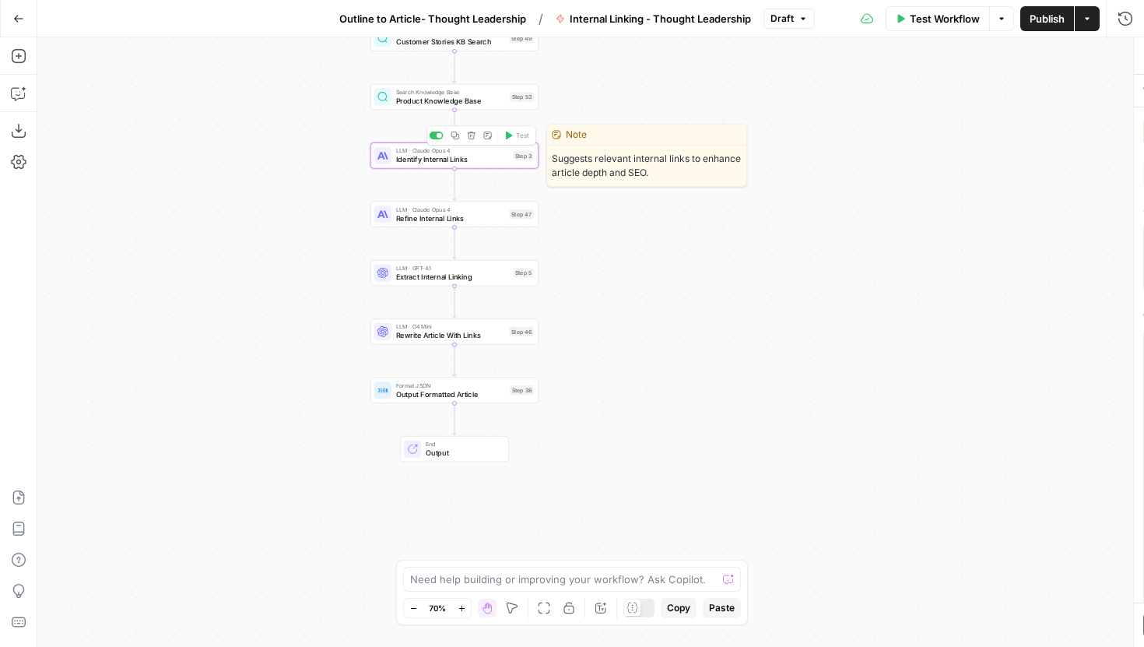
type textarea "Identify Internal Links"
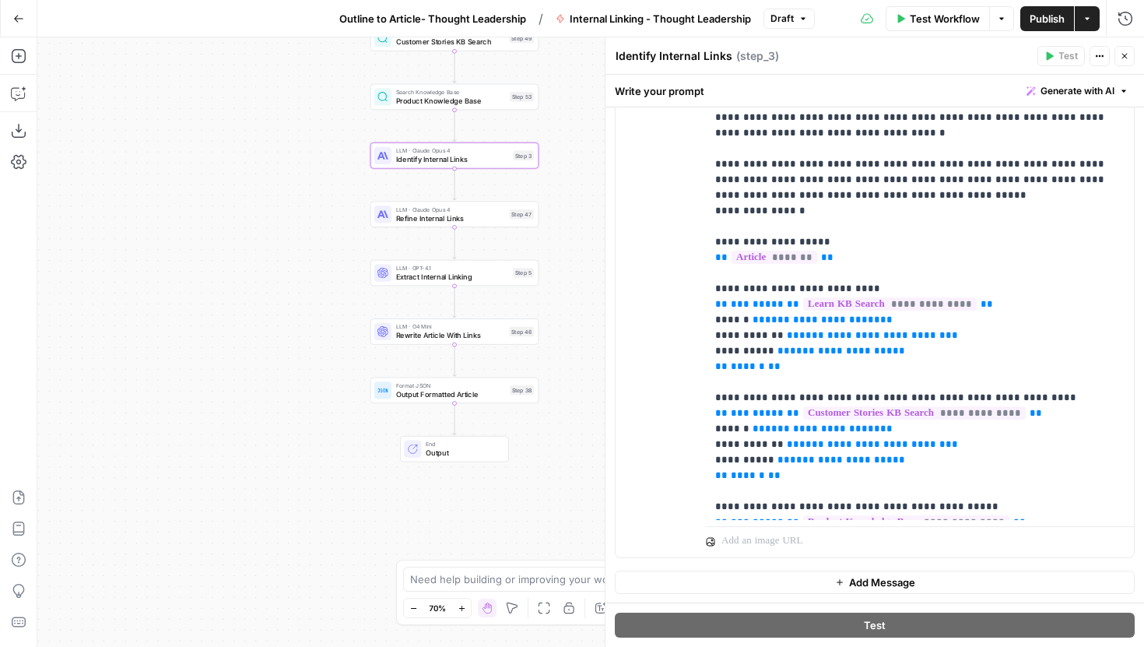
scroll to position [608, 0]
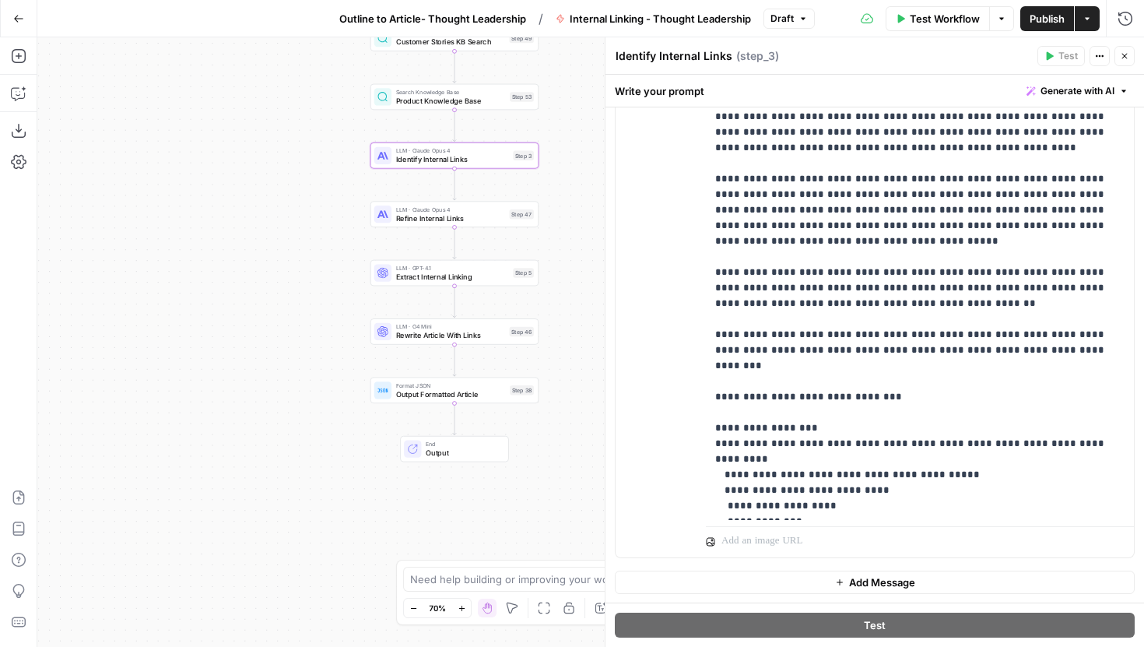
click at [1031, 21] on span "Publish" at bounding box center [1047, 19] width 35 height 16
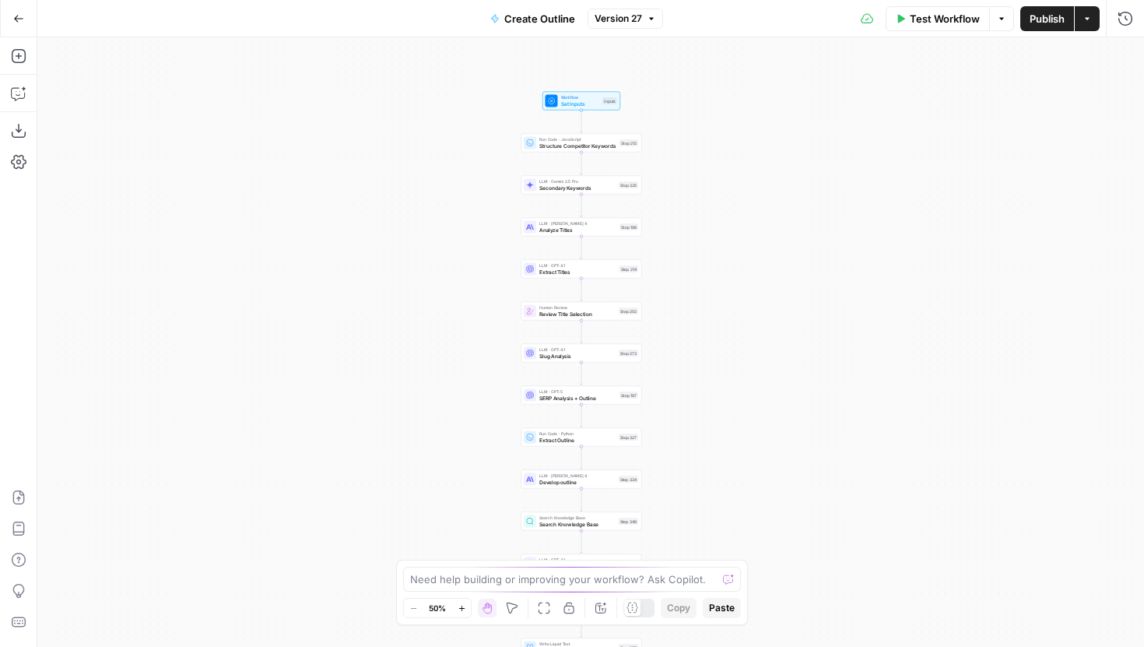
drag, startPoint x: 727, startPoint y: 146, endPoint x: 715, endPoint y: 227, distance: 81.9
click at [715, 227] on div "Workflow Set Inputs Inputs Run Code · JavaScript Structure Competitor Keywords …" at bounding box center [590, 342] width 1107 height 610
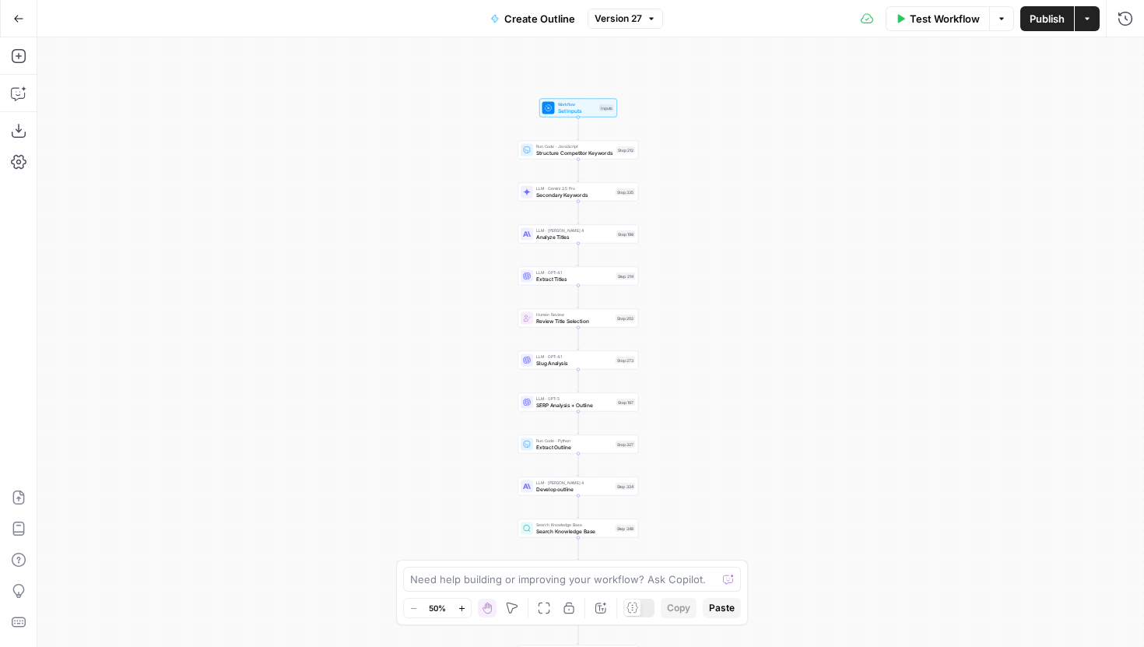
click at [592, 112] on span "Set Inputs" at bounding box center [577, 111] width 39 height 8
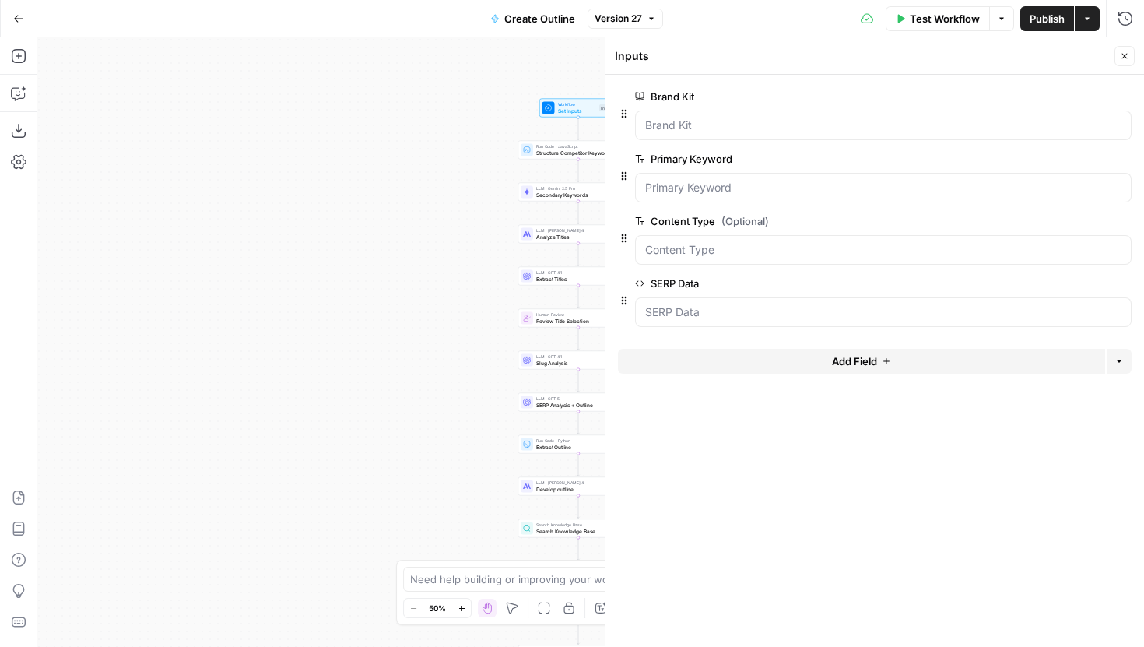
click at [880, 360] on button "Add Field" at bounding box center [861, 361] width 487 height 25
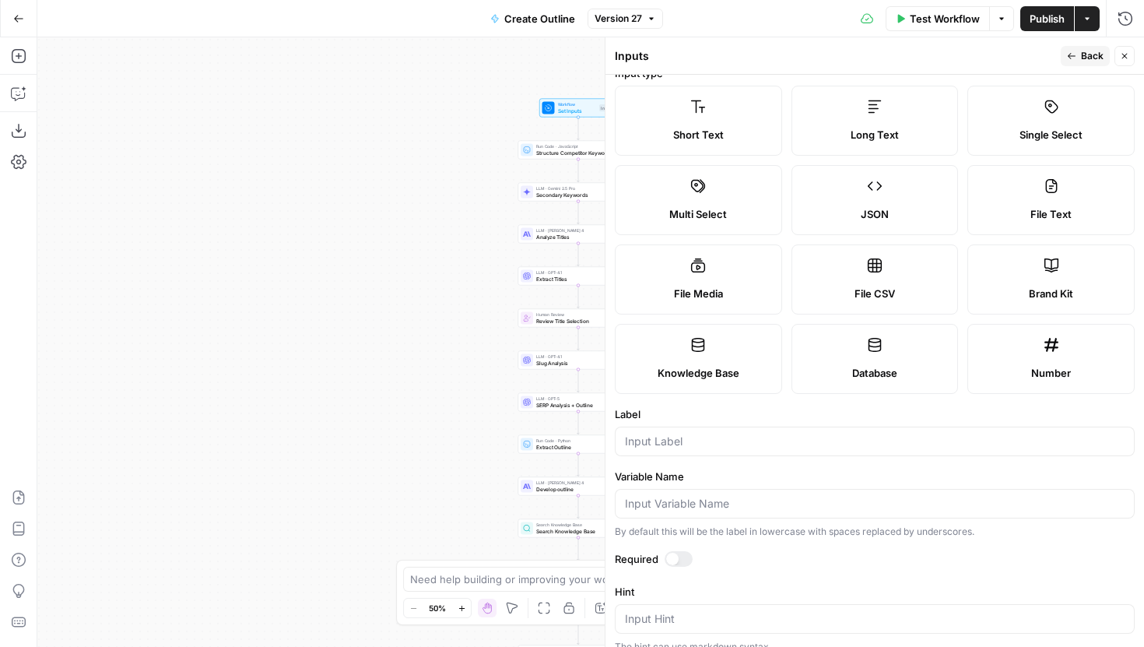
scroll to position [81, 0]
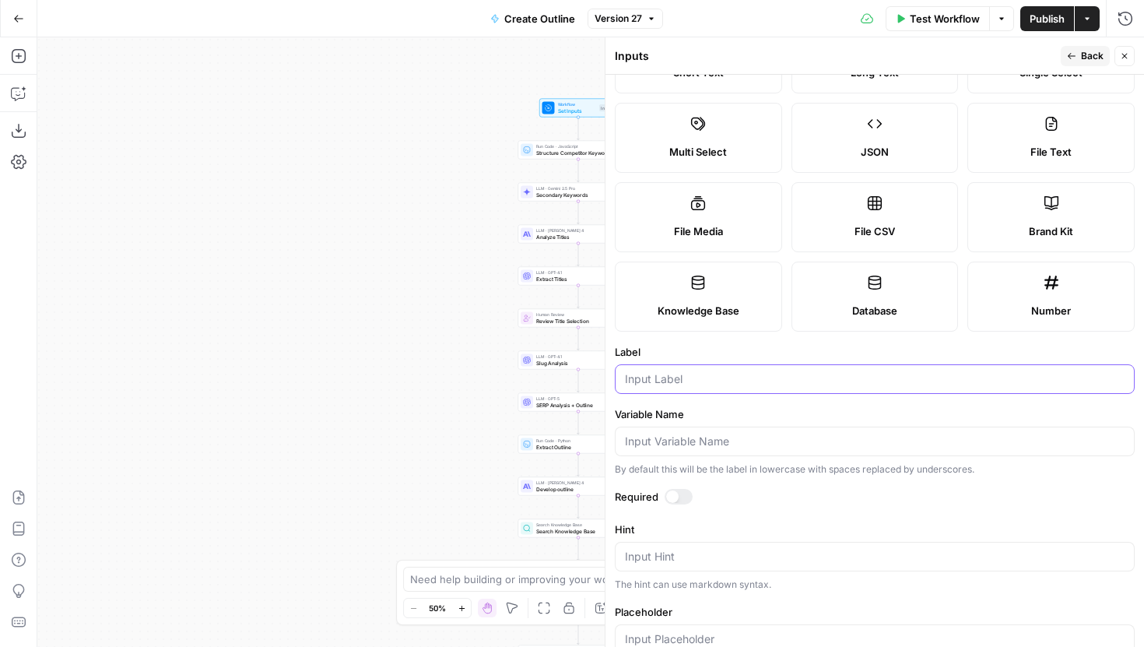
click at [795, 384] on input "Label" at bounding box center [875, 379] width 500 height 16
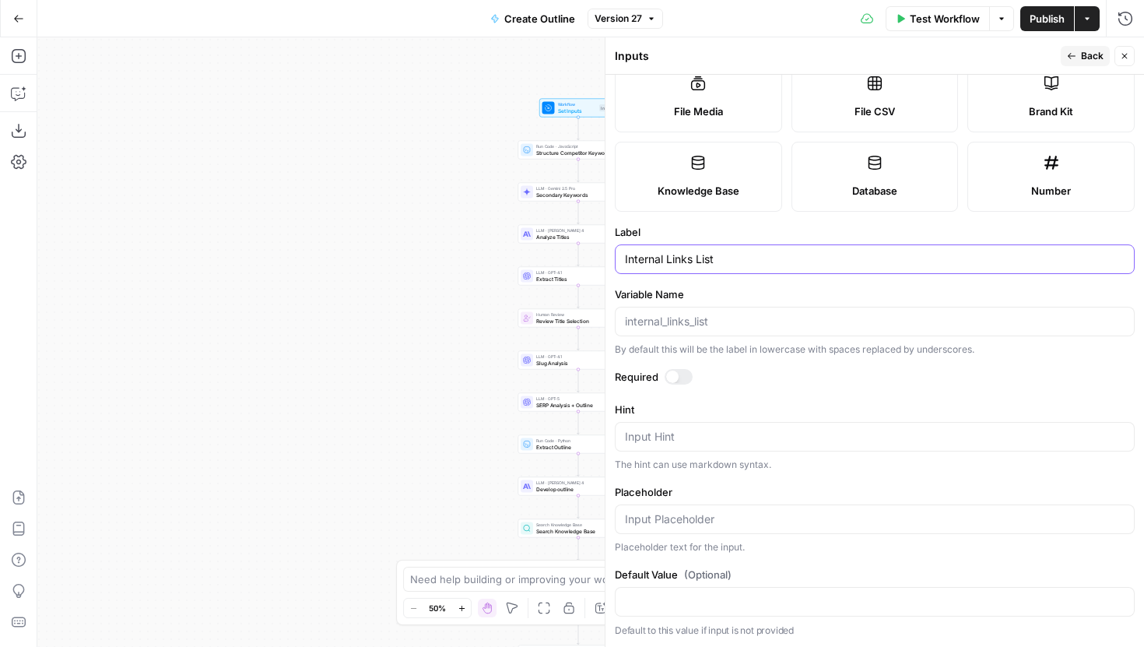
type input "Internal Links List"
click at [1087, 59] on span "Back" at bounding box center [1092, 56] width 23 height 14
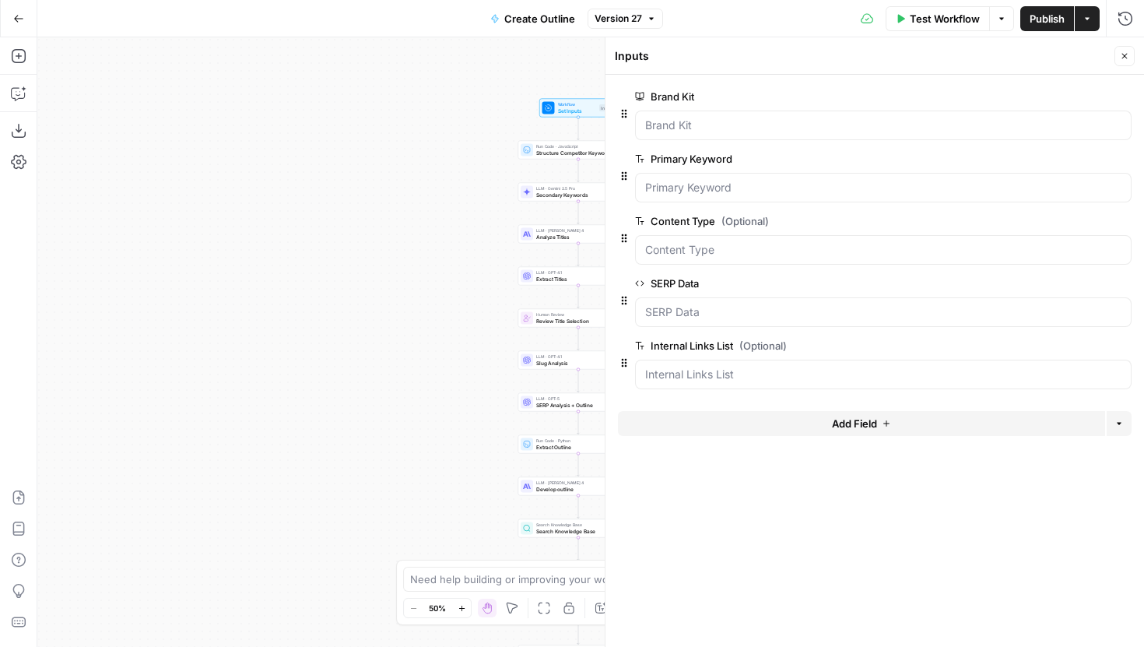
click at [1120, 52] on icon "button" at bounding box center [1124, 55] width 9 height 9
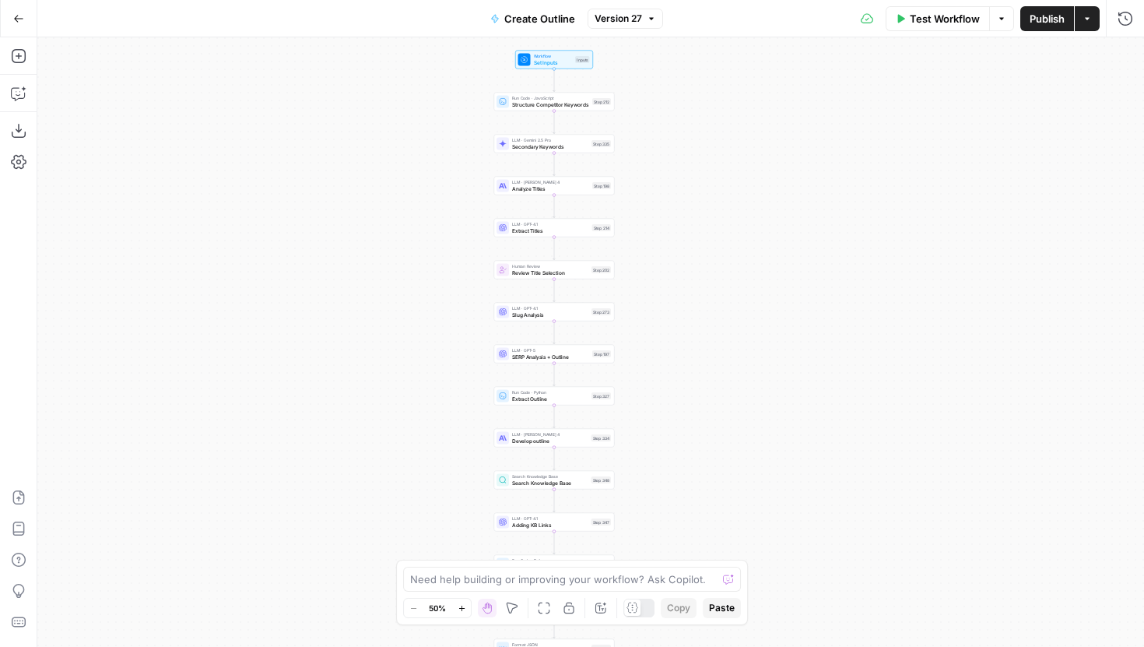
drag, startPoint x: 786, startPoint y: 215, endPoint x: 761, endPoint y: 166, distance: 55.0
click at [761, 166] on div "Workflow Set Inputs Inputs Run Code · JavaScript Structure Competitor Keywords …" at bounding box center [590, 342] width 1107 height 610
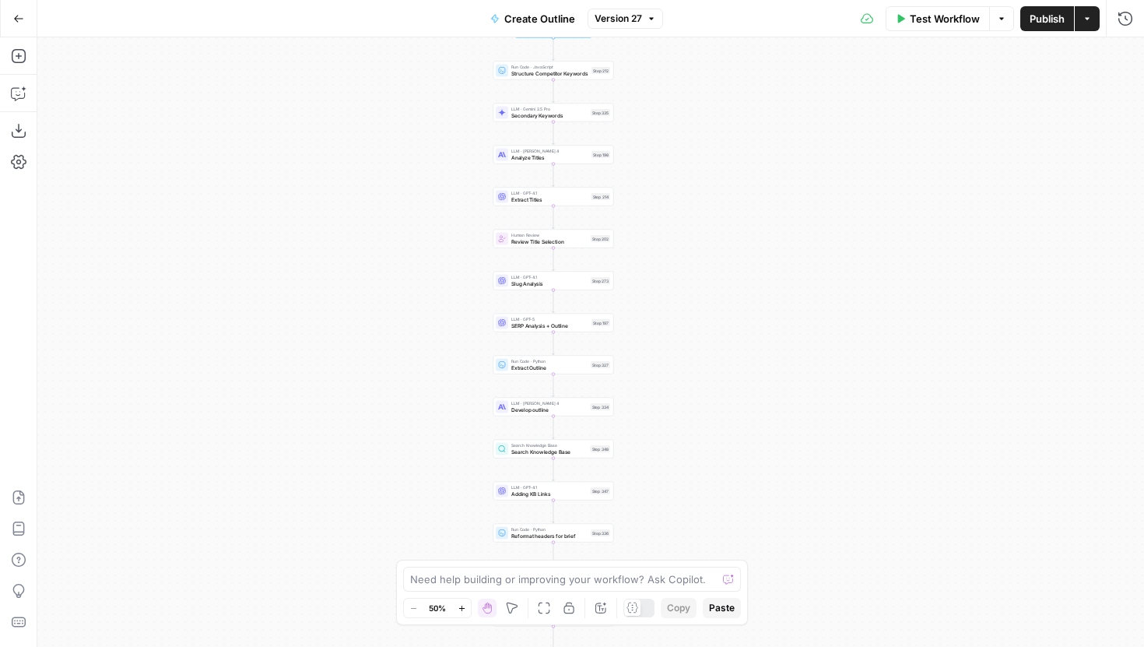
drag, startPoint x: 685, startPoint y: 461, endPoint x: 689, endPoint y: 298, distance: 162.7
click at [689, 298] on div "Workflow Set Inputs Inputs Run Code · JavaScript Structure Competitor Keywords …" at bounding box center [590, 342] width 1107 height 610
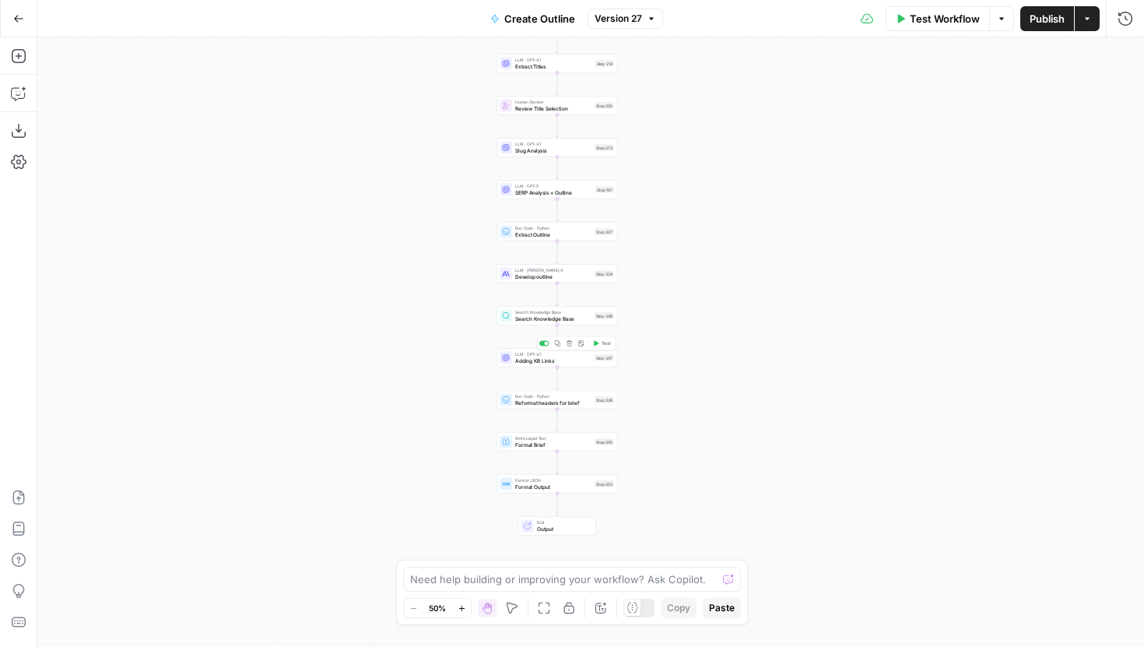
click at [595, 360] on div "Step 347" at bounding box center [605, 357] width 20 height 7
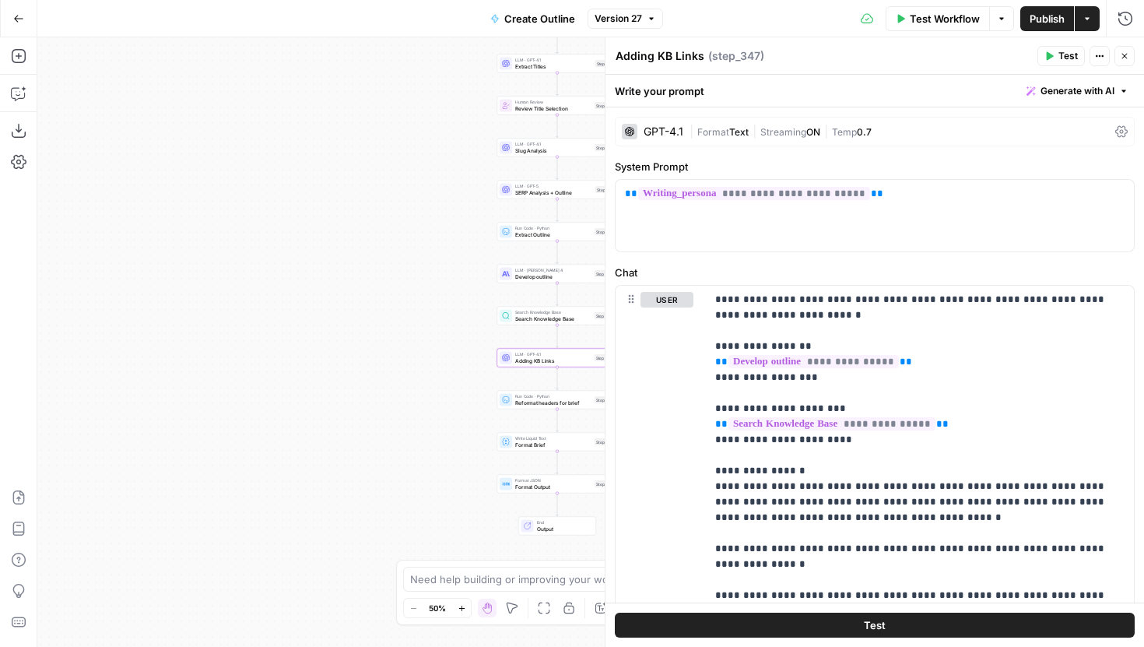
scroll to position [90, 0]
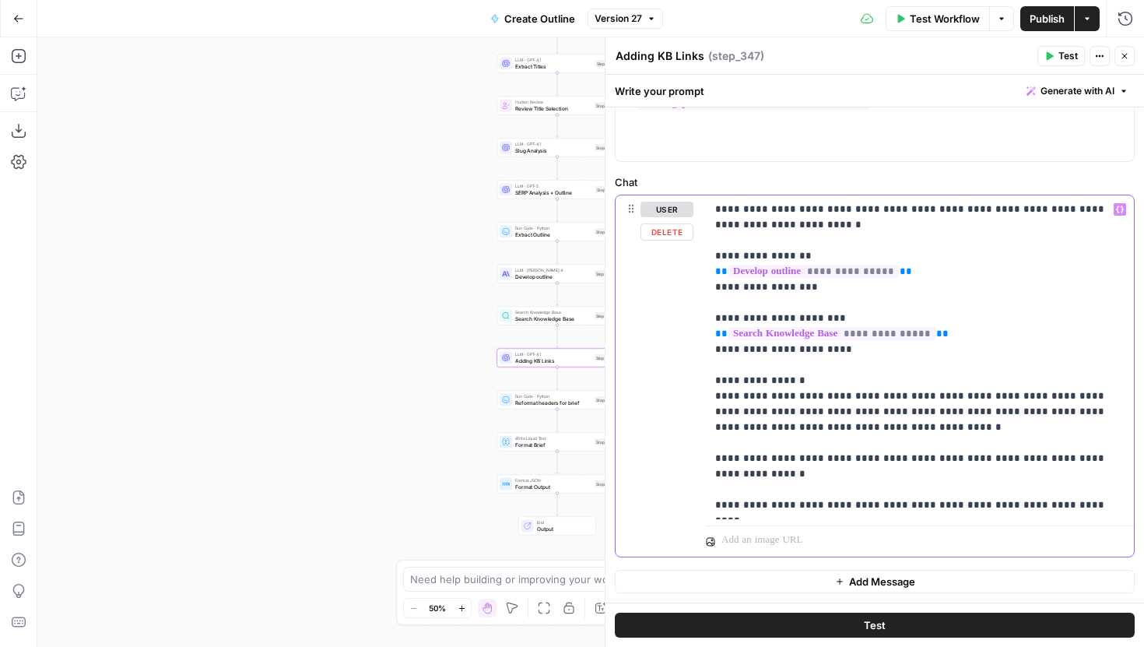
click at [920, 475] on p "**********" at bounding box center [919, 357] width 409 height 311
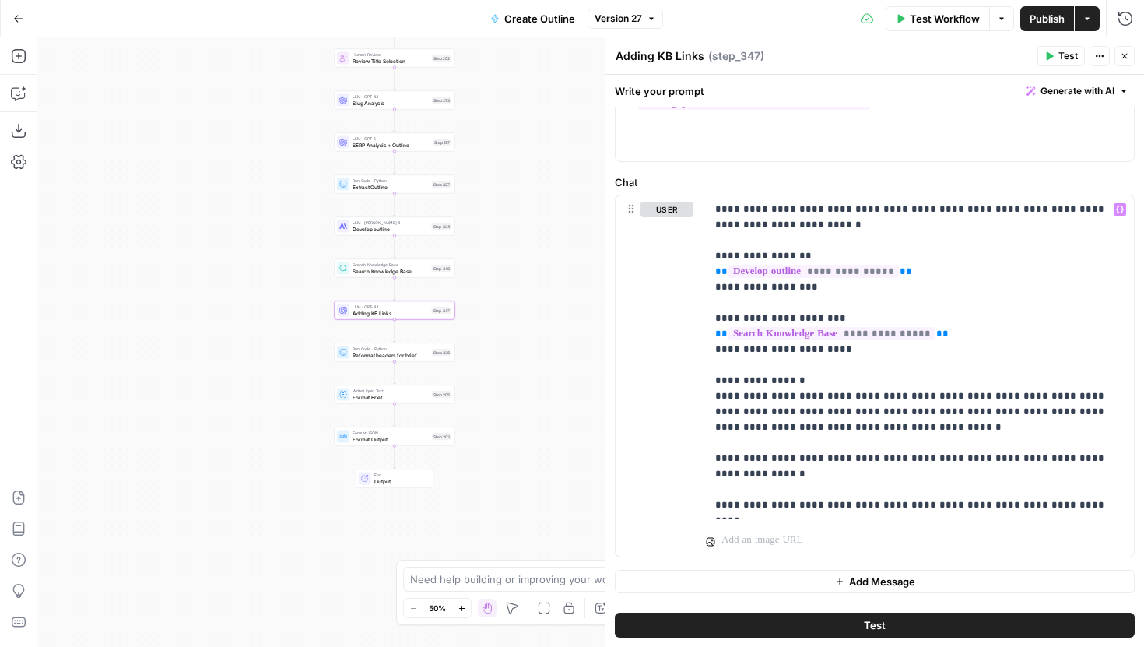
drag, startPoint x: 423, startPoint y: 424, endPoint x: 261, endPoint y: 377, distance: 169.5
click at [261, 377] on div "Workflow Set Inputs Inputs Run Code · JavaScript Structure Competitor Keywords …" at bounding box center [590, 342] width 1107 height 610
click at [395, 329] on icon "Edge from step_347 to step_336" at bounding box center [395, 331] width 2 height 23
click at [408, 336] on icon "button" at bounding box center [406, 337] width 5 height 5
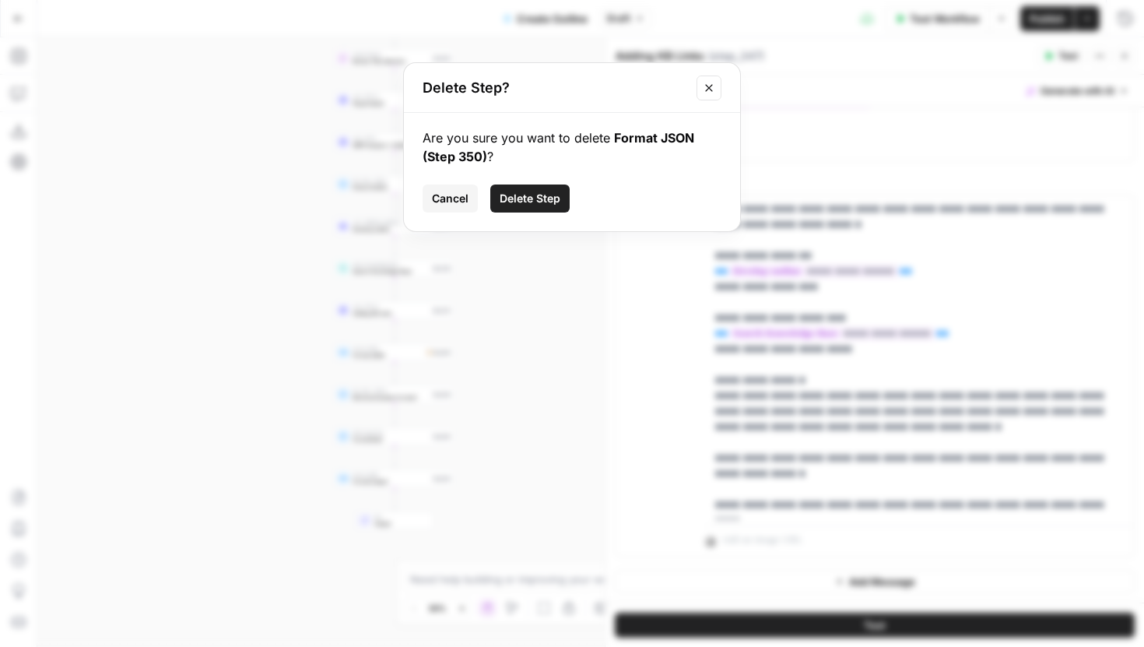
click at [536, 197] on span "Delete Step" at bounding box center [530, 199] width 61 height 16
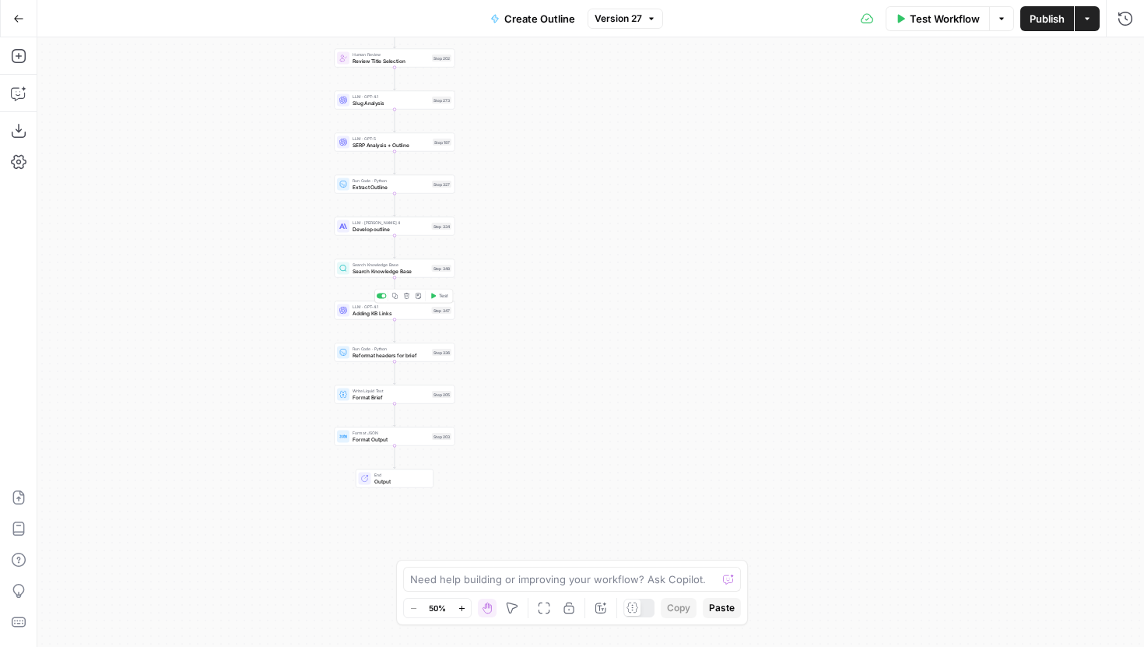
click at [396, 300] on button "Copy step" at bounding box center [395, 296] width 10 height 10
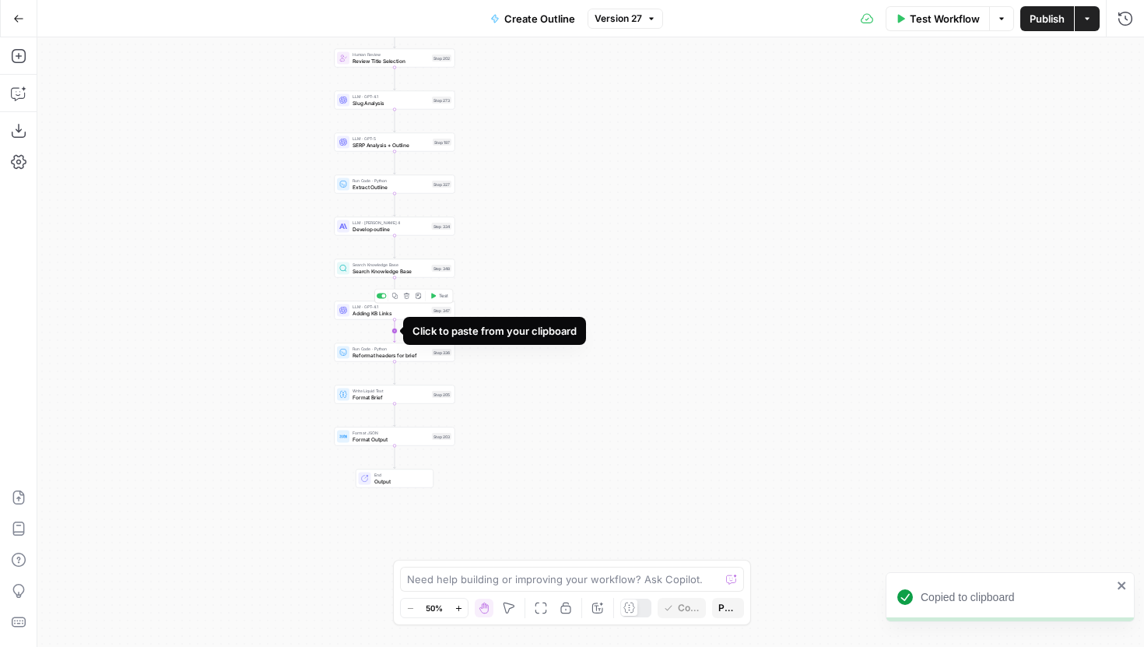
click at [395, 329] on icon "Edge from step_347 to step_336" at bounding box center [395, 331] width 2 height 23
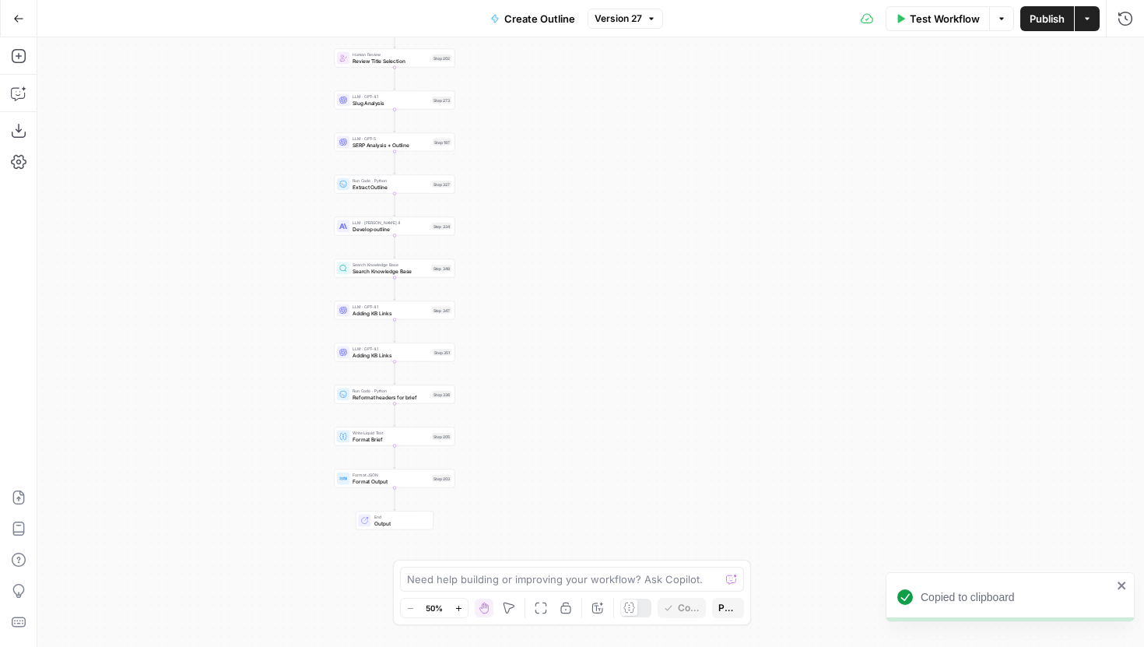
click at [392, 360] on div "LLM · GPT-4.1 Adding KB Links Step 351 Copy step Delete step Add Note Test" at bounding box center [395, 352] width 121 height 19
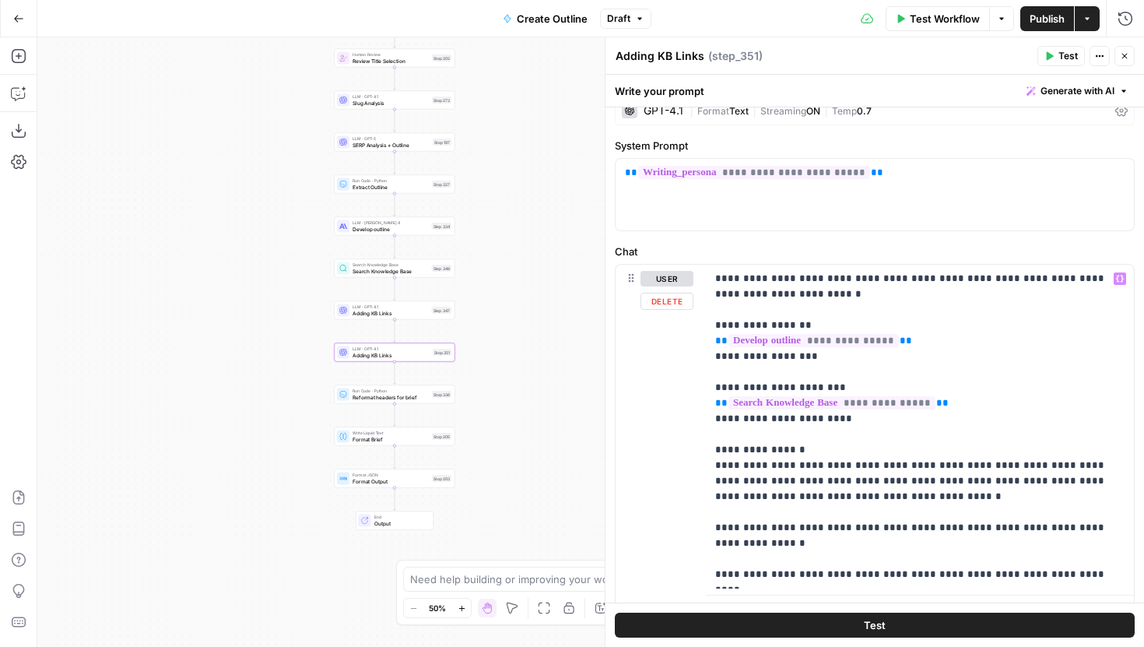
scroll to position [24, 0]
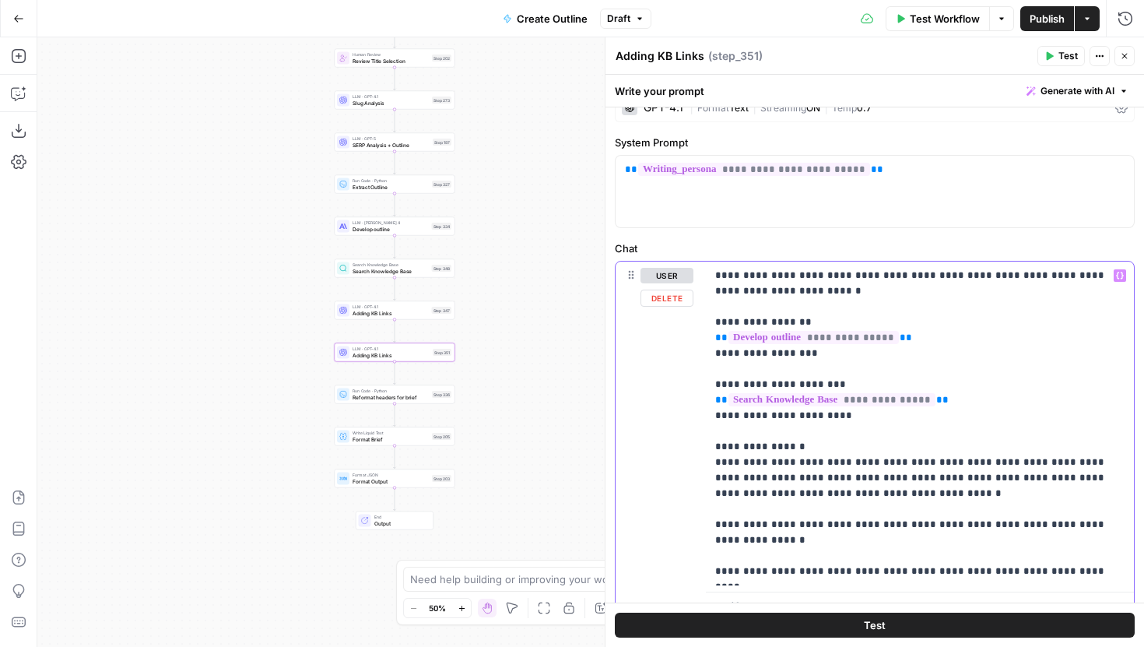
click at [715, 275] on p "**********" at bounding box center [919, 423] width 409 height 311
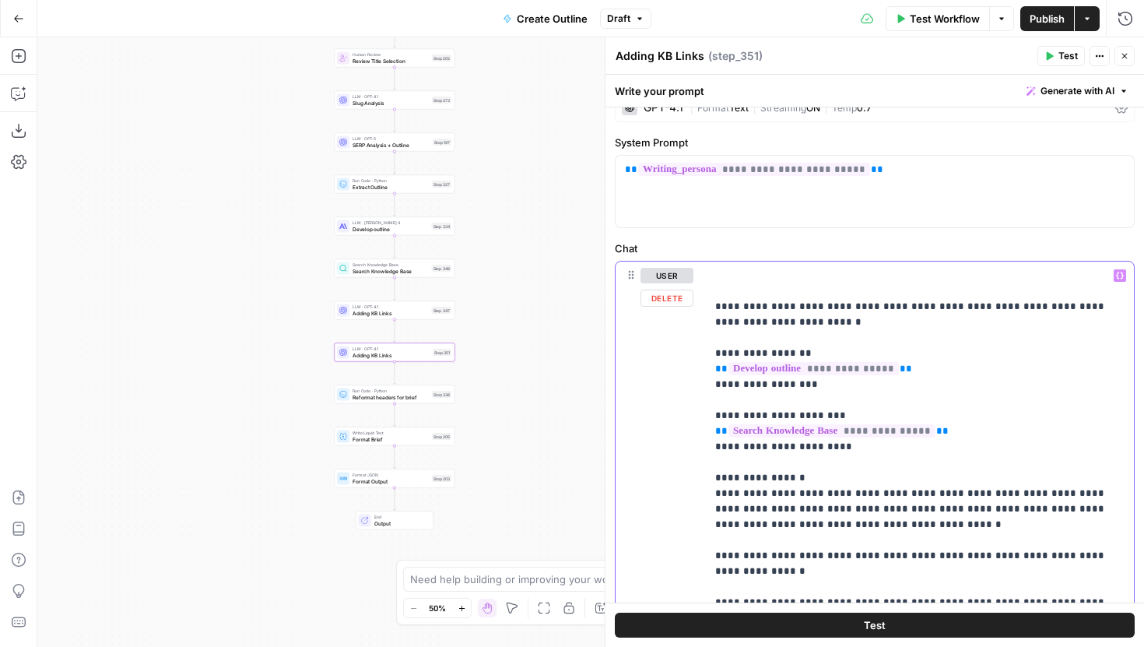
click at [729, 276] on p "**********" at bounding box center [919, 439] width 409 height 343
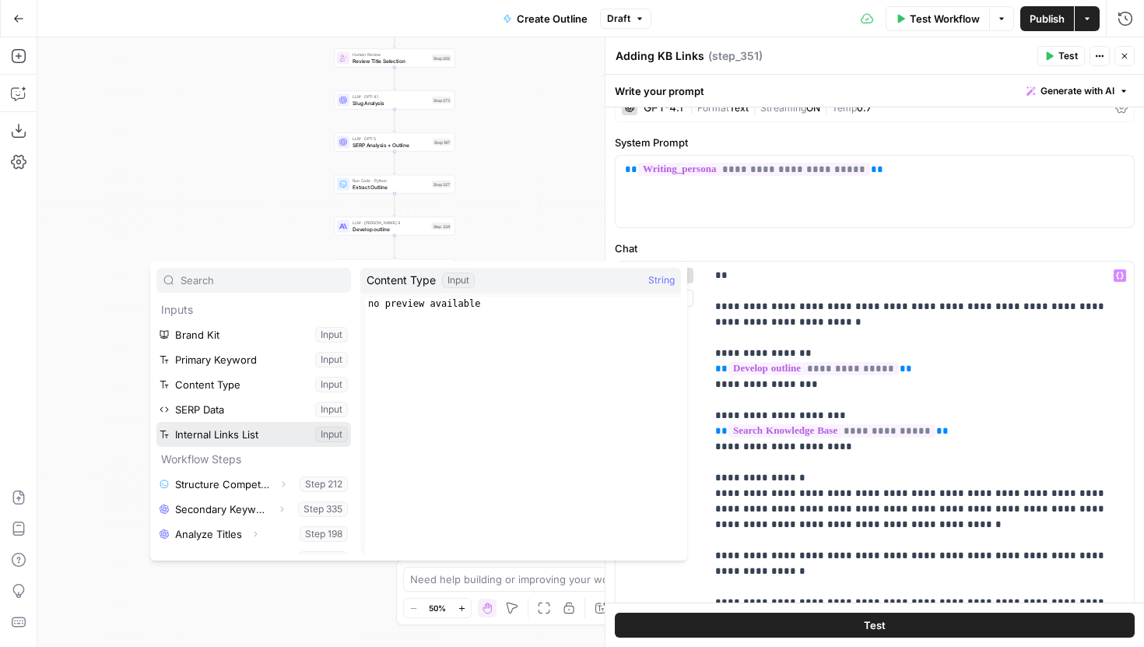
click at [248, 437] on button "Select variable Internal Links List" at bounding box center [253, 434] width 195 height 25
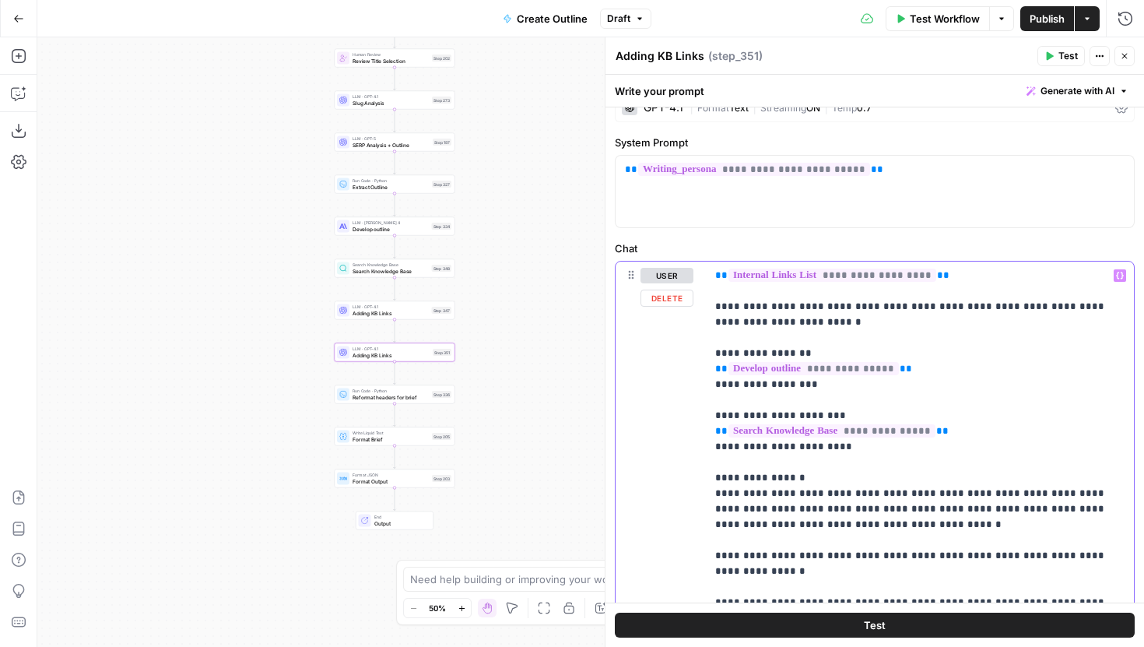
click at [716, 280] on span "**" at bounding box center [721, 275] width 12 height 10
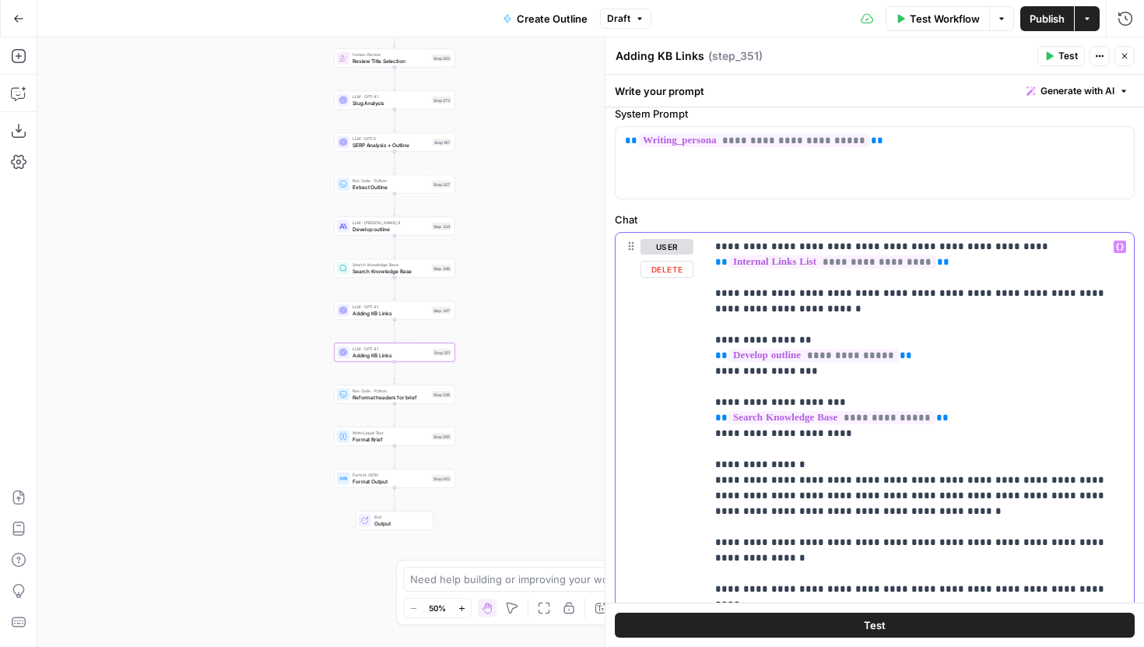
scroll to position [54, 0]
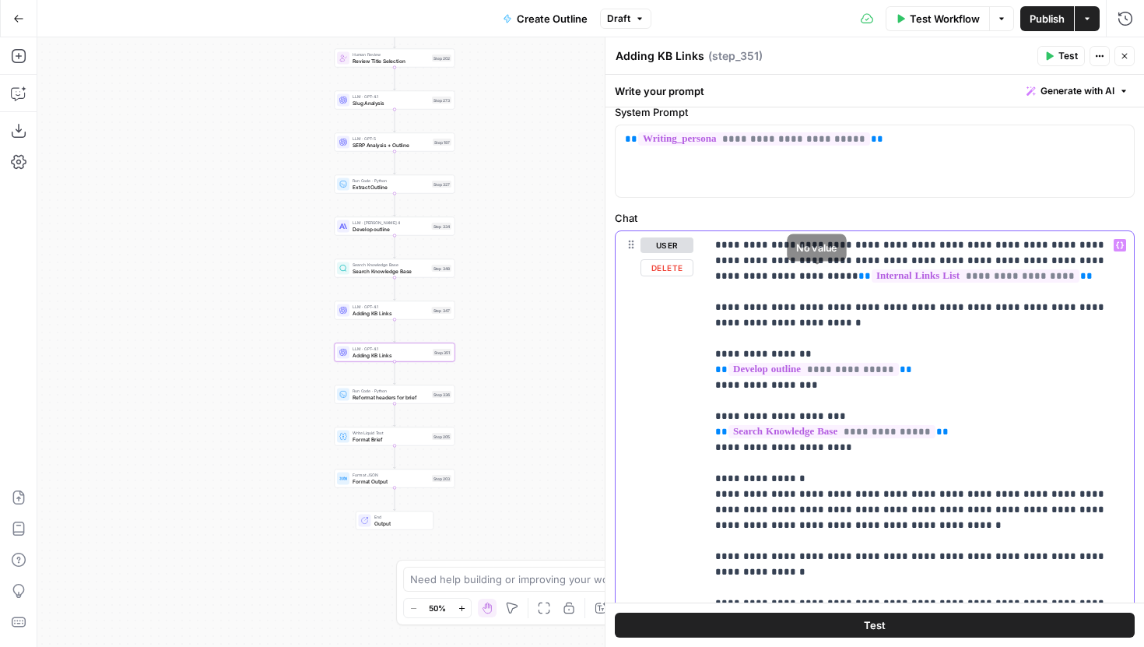
drag, startPoint x: 929, startPoint y: 274, endPoint x: 680, endPoint y: 274, distance: 248.3
click at [680, 274] on div "**********" at bounding box center [875, 442] width 518 height 423
copy p "**********"
click at [1048, 263] on p "**********" at bounding box center [919, 416] width 409 height 358
click at [1043, 262] on p "**********" at bounding box center [919, 416] width 409 height 358
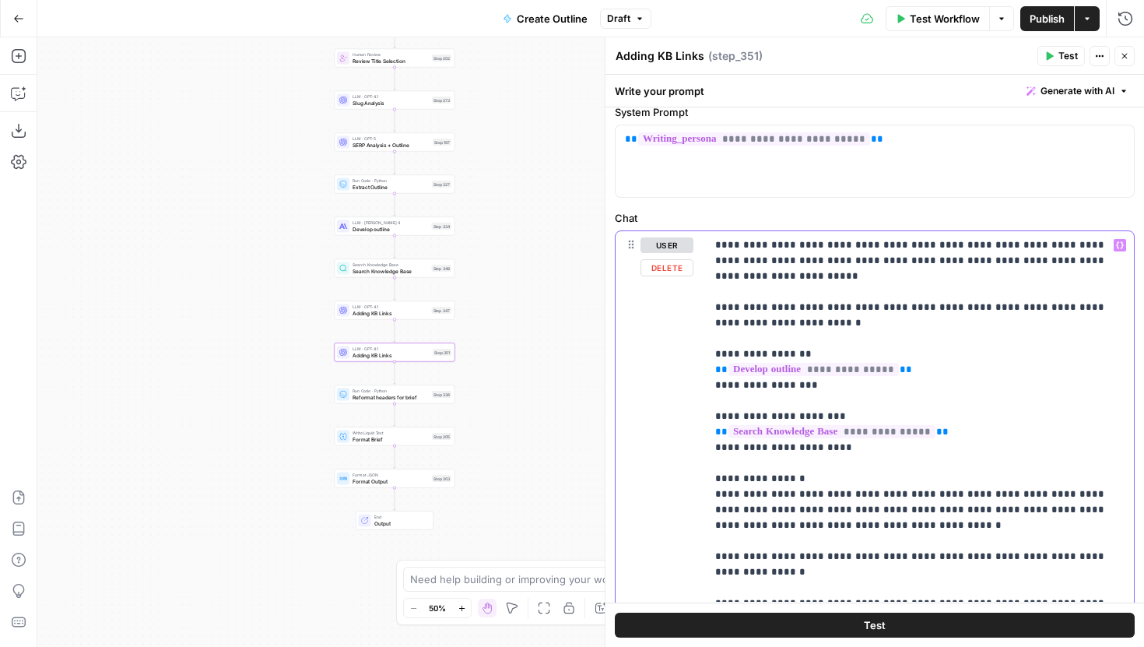
click at [1042, 262] on p "**********" at bounding box center [919, 416] width 409 height 358
click at [1052, 292] on p "**********" at bounding box center [919, 424] width 409 height 374
click at [973, 293] on p "**********" at bounding box center [919, 424] width 409 height 374
click at [1003, 262] on p "**********" at bounding box center [919, 424] width 409 height 374
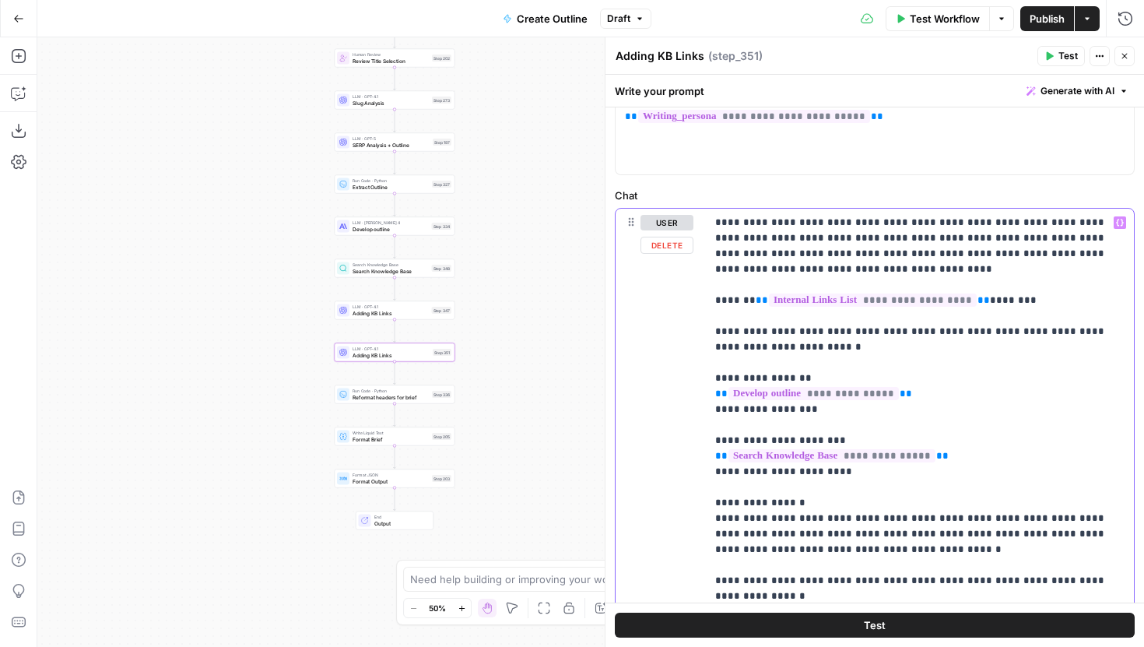
scroll to position [78, 0]
drag, startPoint x: 792, startPoint y: 334, endPoint x: 708, endPoint y: 317, distance: 85.0
click at [708, 317] on div "**********" at bounding box center [920, 416] width 428 height 417
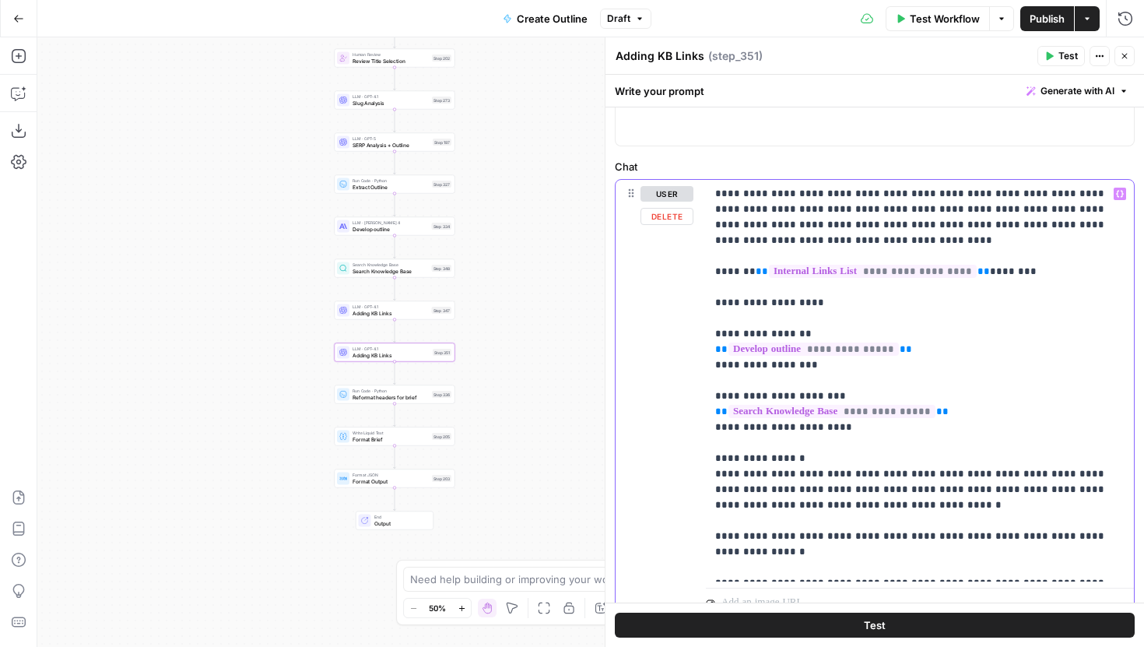
scroll to position [110, 0]
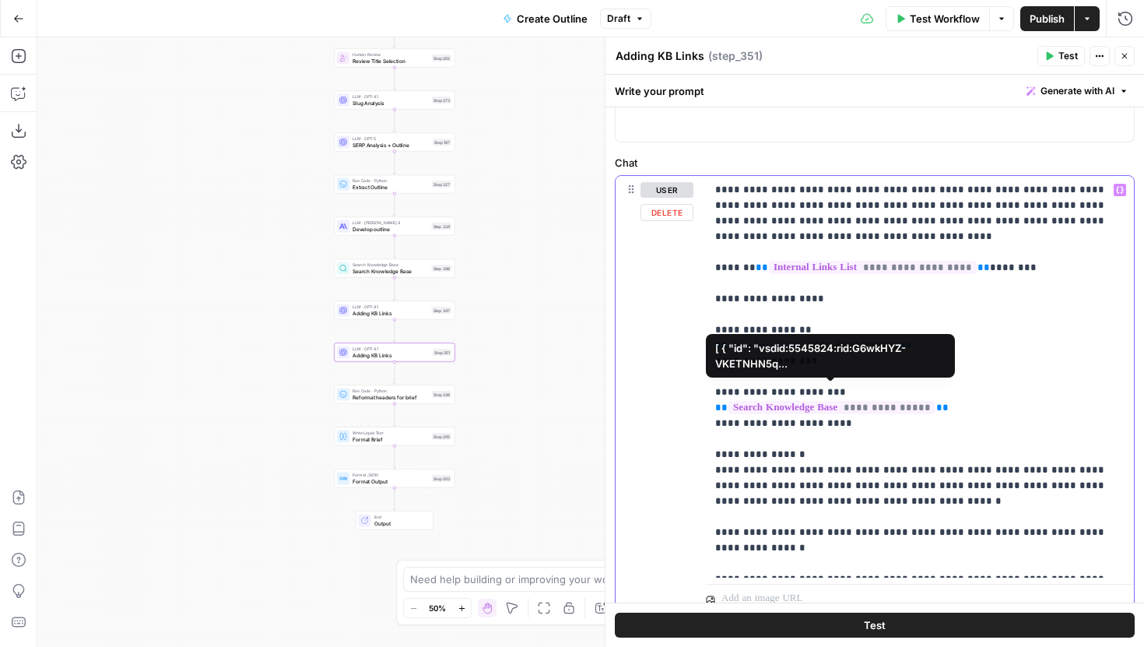
drag, startPoint x: 857, startPoint y: 409, endPoint x: 708, endPoint y: 374, distance: 152.7
click at [708, 374] on div "**********" at bounding box center [920, 377] width 428 height 402
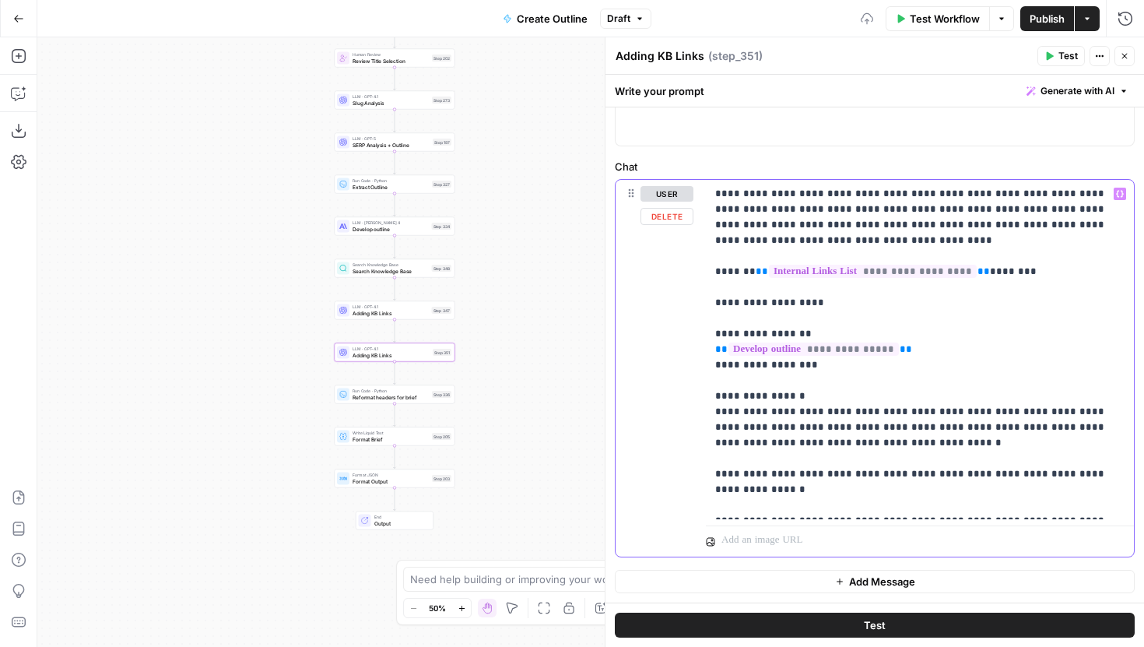
scroll to position [106, 0]
click at [836, 290] on p "**********" at bounding box center [919, 349] width 409 height 327
click at [816, 304] on p "**********" at bounding box center [919, 349] width 409 height 327
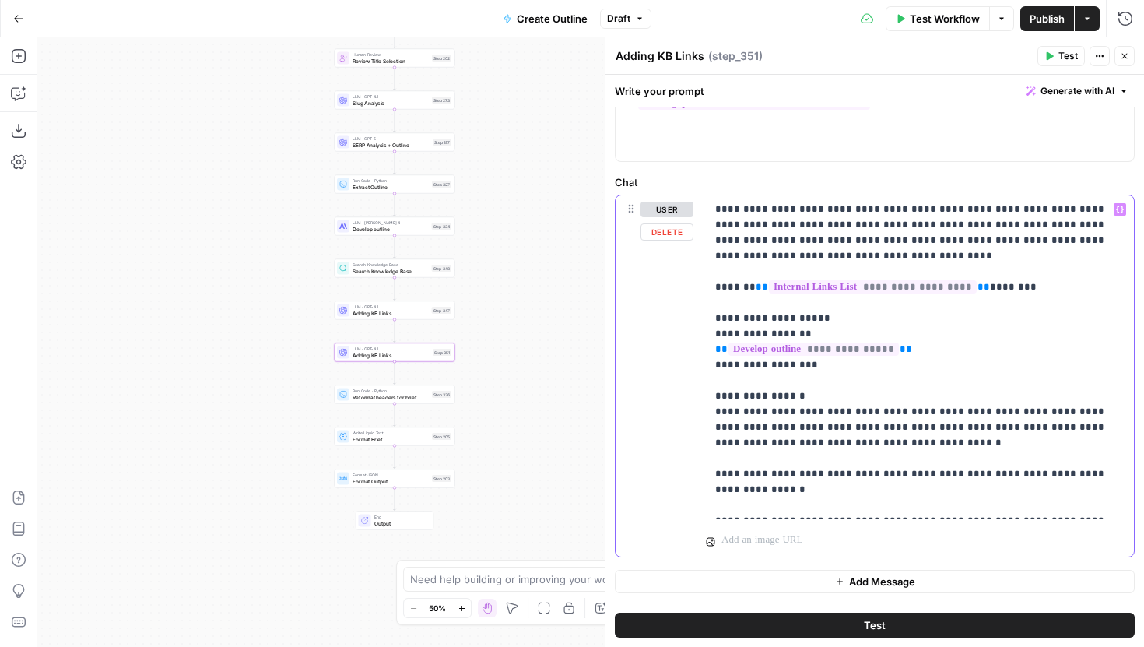
drag, startPoint x: 740, startPoint y: 399, endPoint x: 831, endPoint y: 402, distance: 91.9
click at [831, 402] on p "**********" at bounding box center [919, 357] width 409 height 311
drag, startPoint x: 909, startPoint y: 421, endPoint x: 955, endPoint y: 396, distance: 52.2
click at [955, 396] on p "**********" at bounding box center [919, 357] width 409 height 311
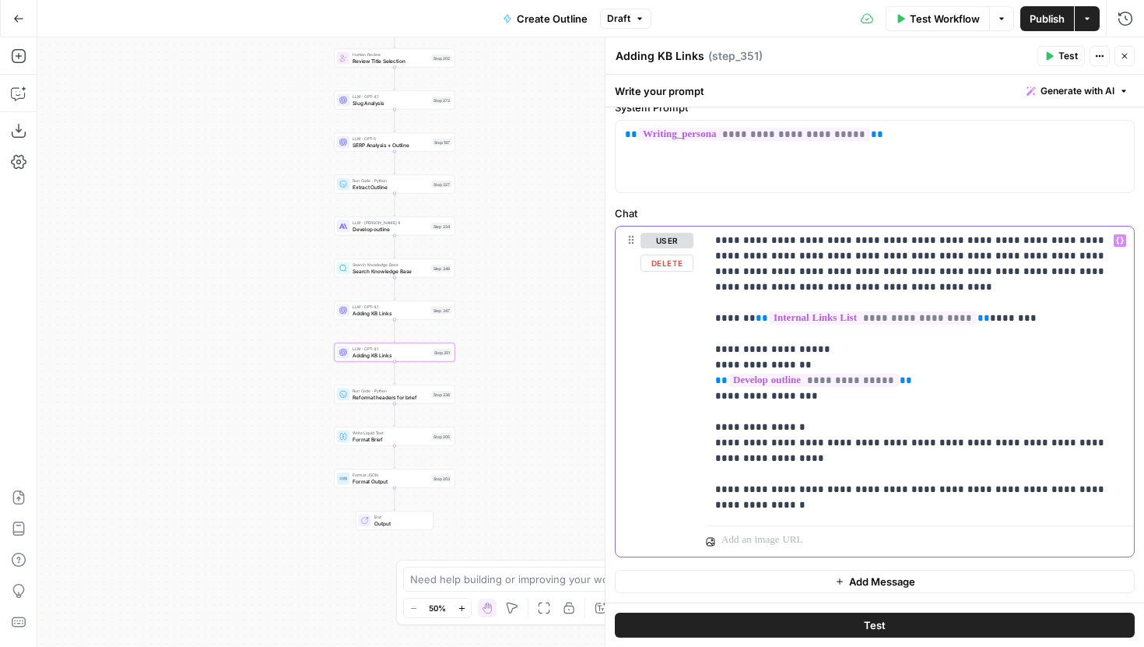
scroll to position [75, 0]
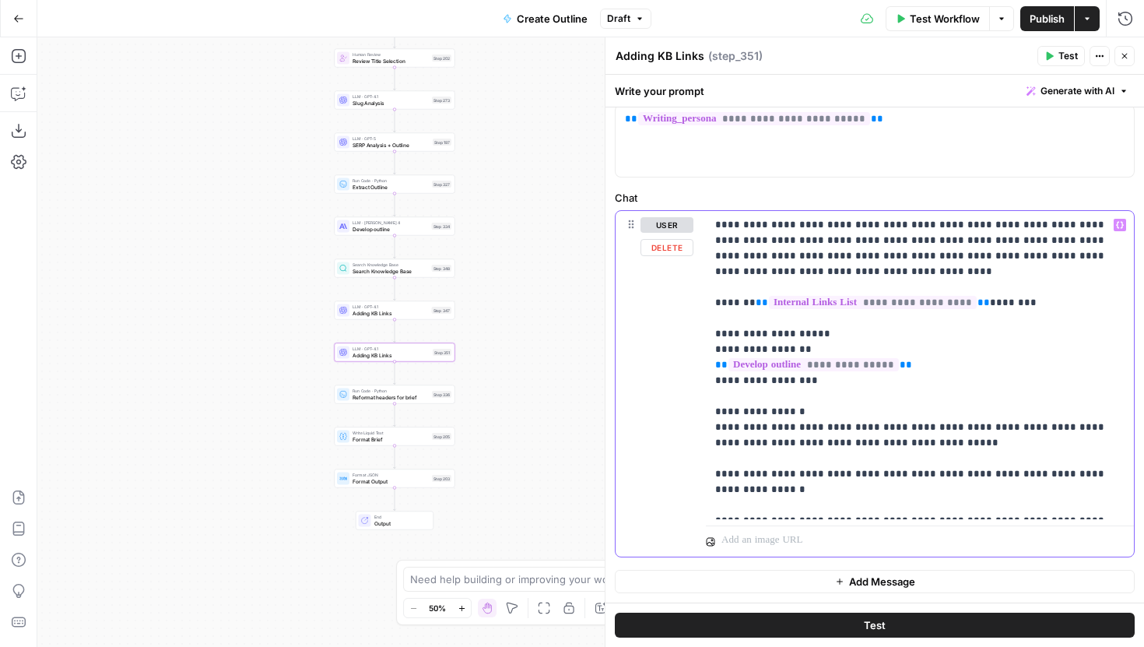
drag, startPoint x: 950, startPoint y: 430, endPoint x: 796, endPoint y: 423, distance: 155.1
click at [796, 423] on p "**********" at bounding box center [919, 365] width 409 height 296
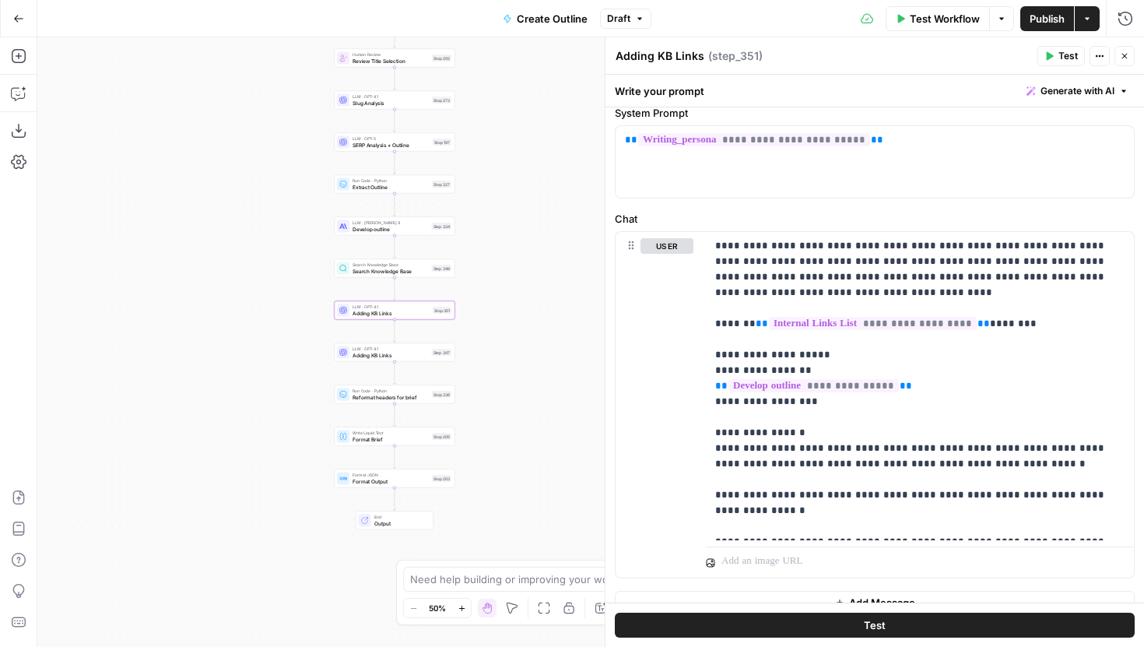
click at [768, 617] on button "Test" at bounding box center [875, 625] width 520 height 25
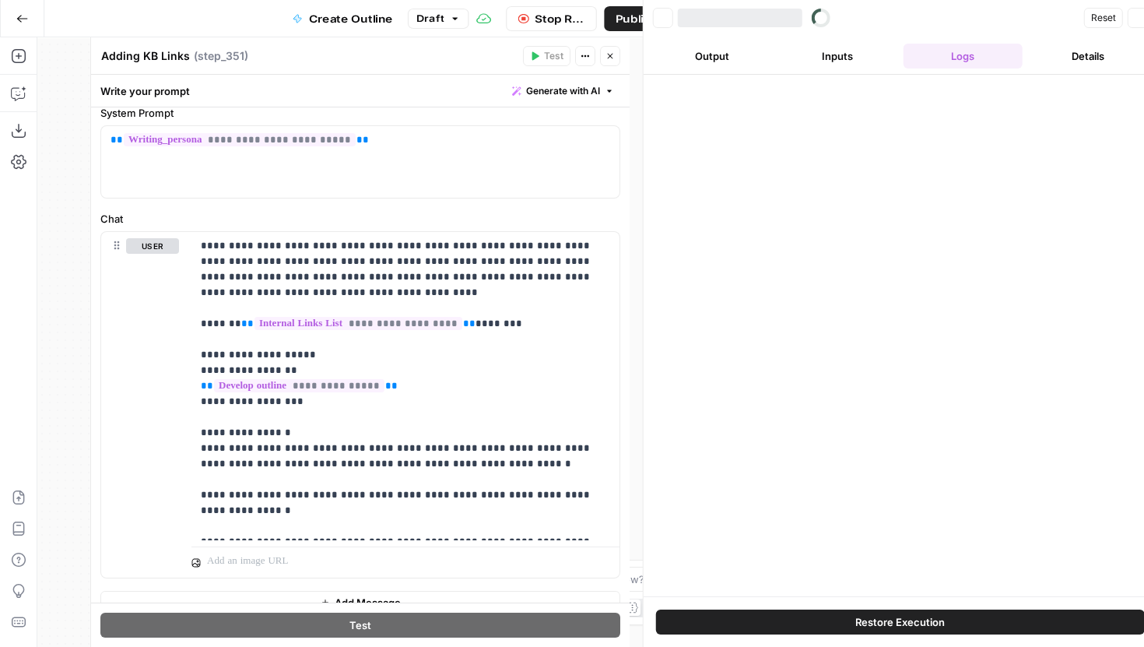
click at [682, 57] on button "Output" at bounding box center [712, 56] width 119 height 25
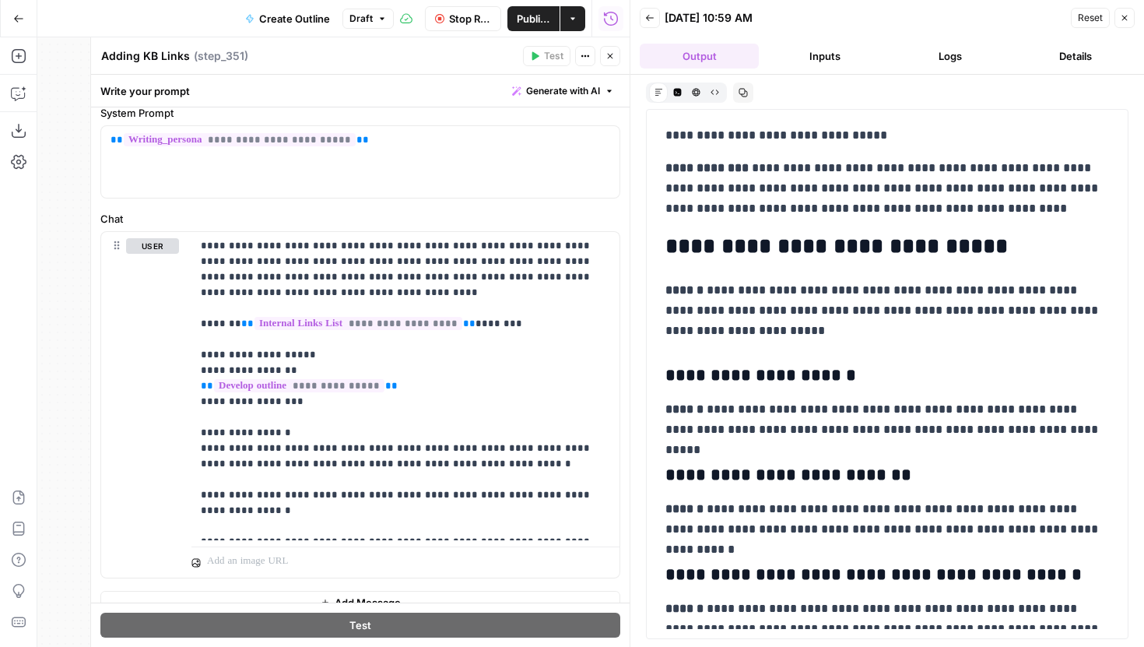
click at [167, 51] on textarea "Adding KB Links" at bounding box center [145, 56] width 89 height 16
click at [604, 51] on button "Close" at bounding box center [610, 56] width 20 height 20
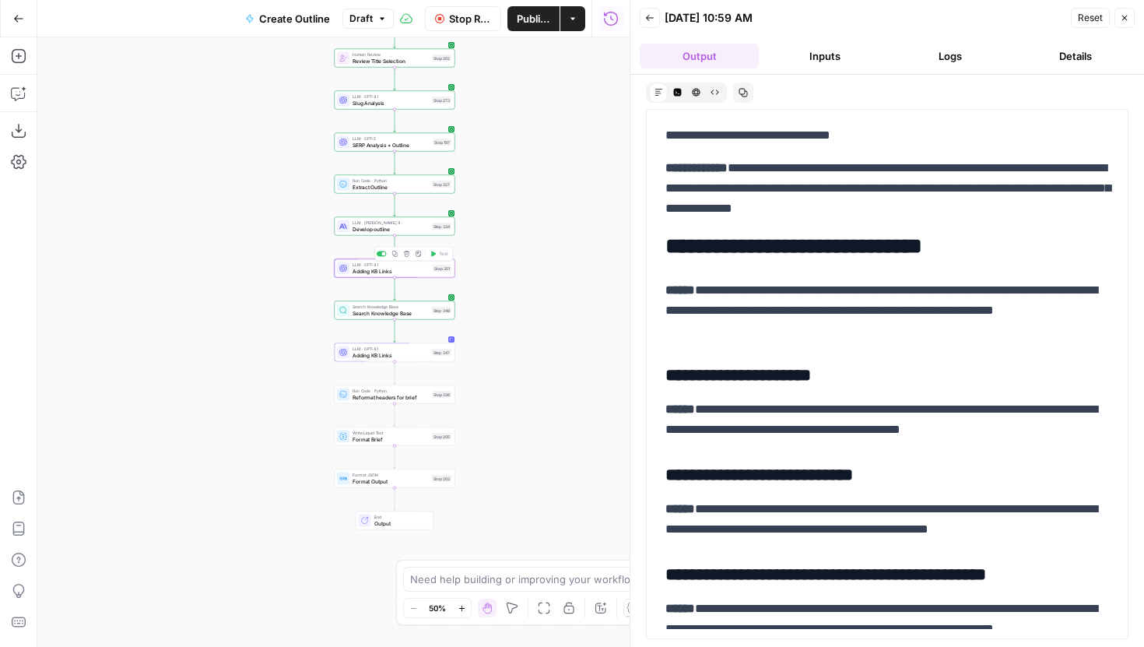
click at [436, 271] on div "Step 351" at bounding box center [442, 268] width 19 height 7
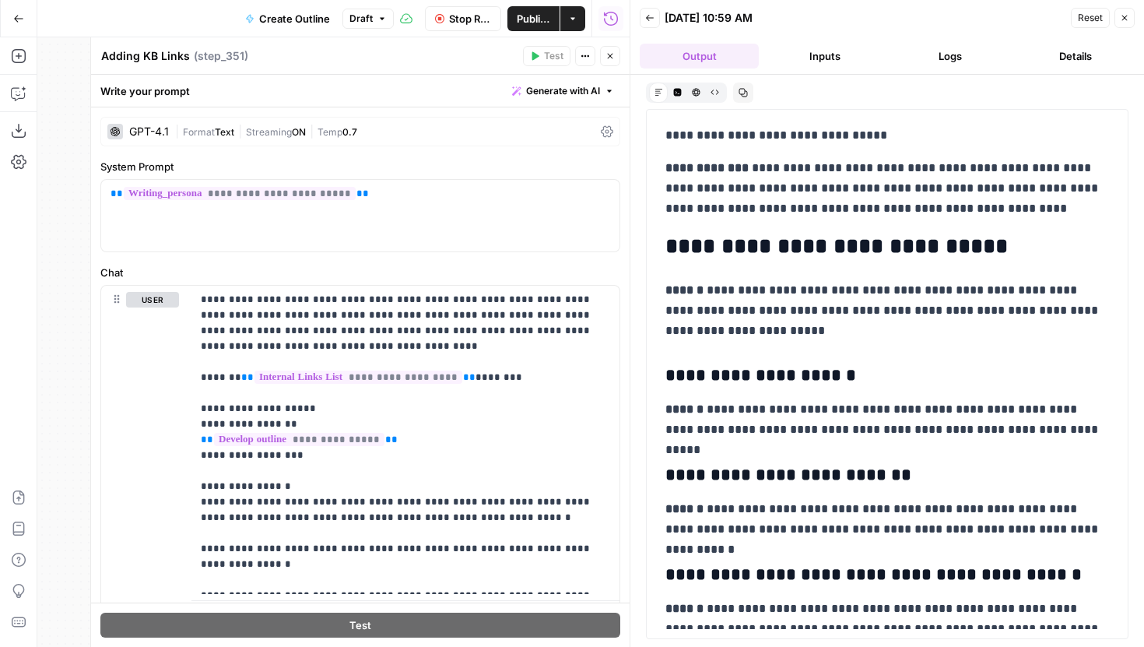
click at [1126, 24] on button "Close" at bounding box center [1125, 18] width 20 height 20
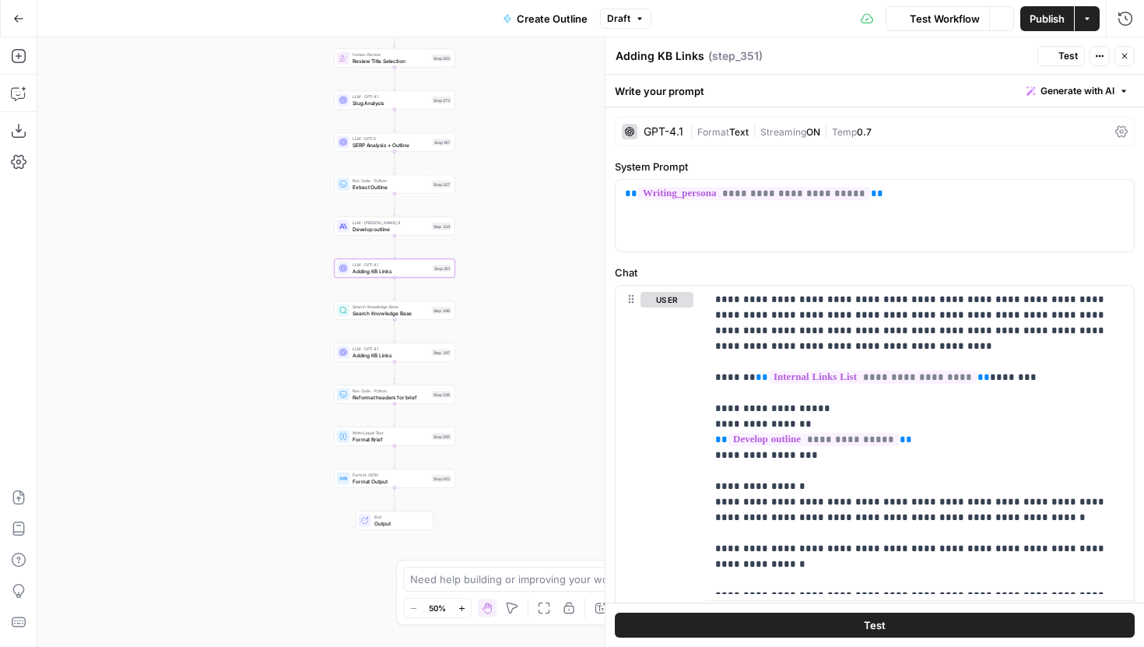
click at [676, 58] on textarea "Adding KB Links" at bounding box center [660, 56] width 89 height 16
type textarea "Add Priority Links"
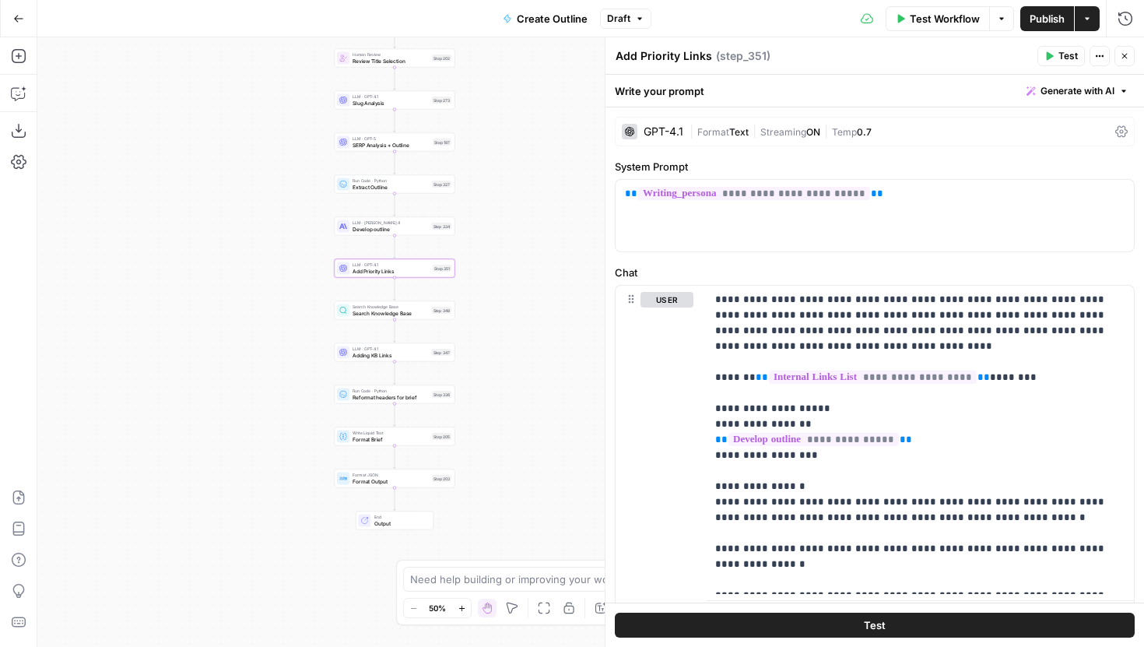
click at [1124, 54] on icon "button" at bounding box center [1124, 55] width 9 height 9
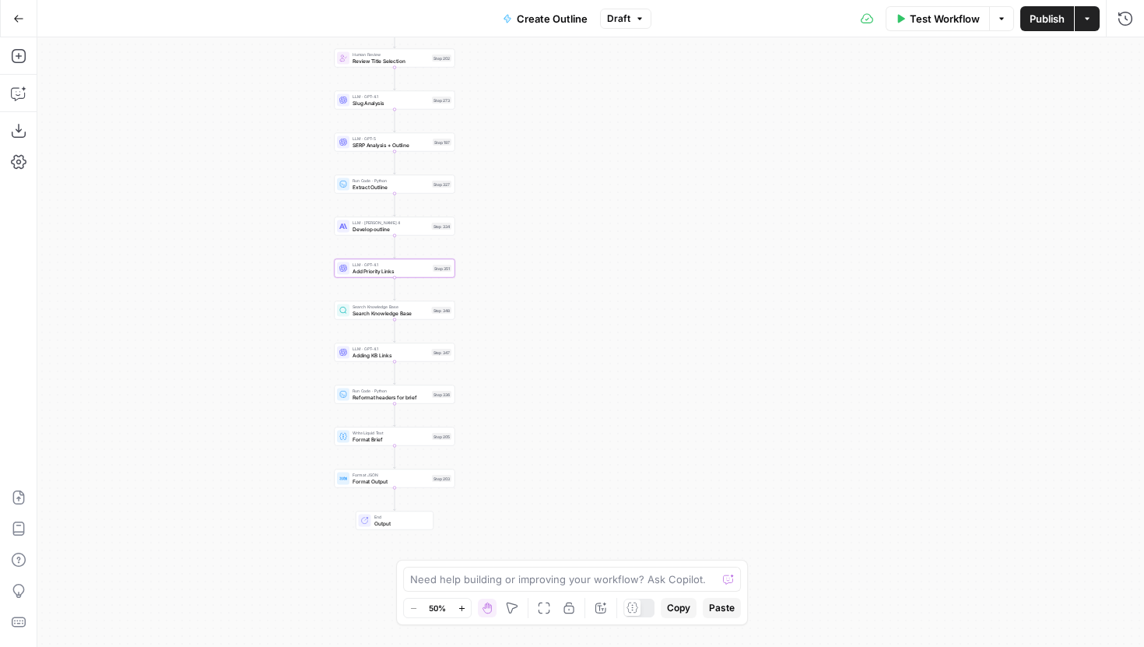
click at [1119, 30] on div "Test Workflow Options Publish Actions Run History" at bounding box center [899, 18] width 494 height 37
click at [1121, 27] on button "Run History" at bounding box center [1125, 18] width 25 height 25
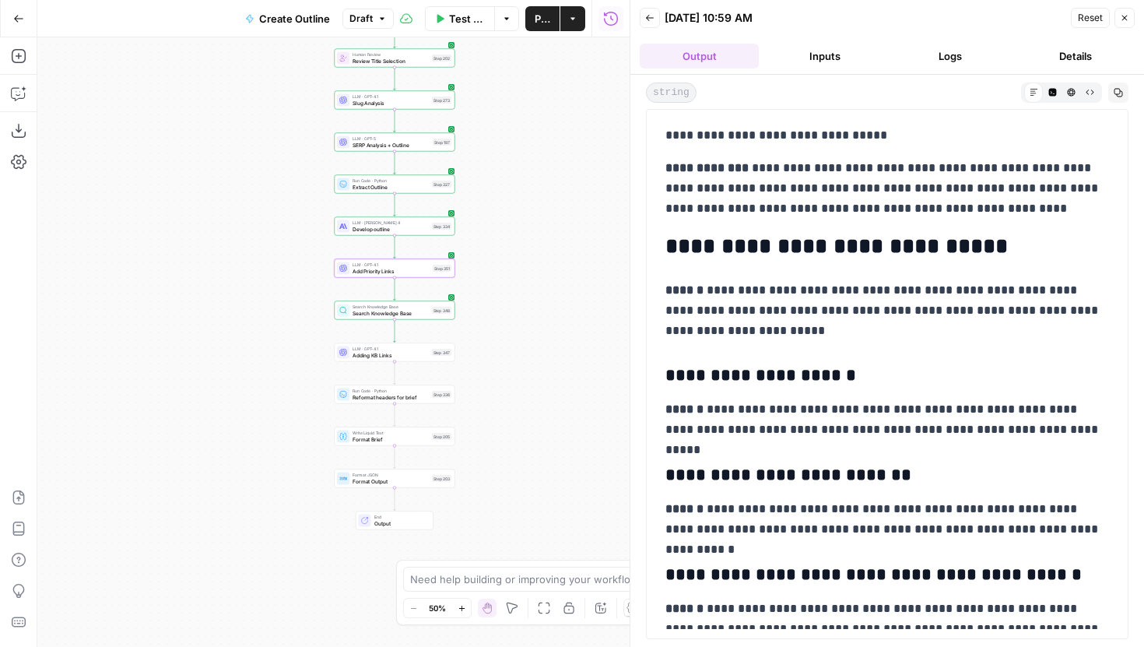
click at [646, 19] on icon "button" at bounding box center [649, 17] width 9 height 9
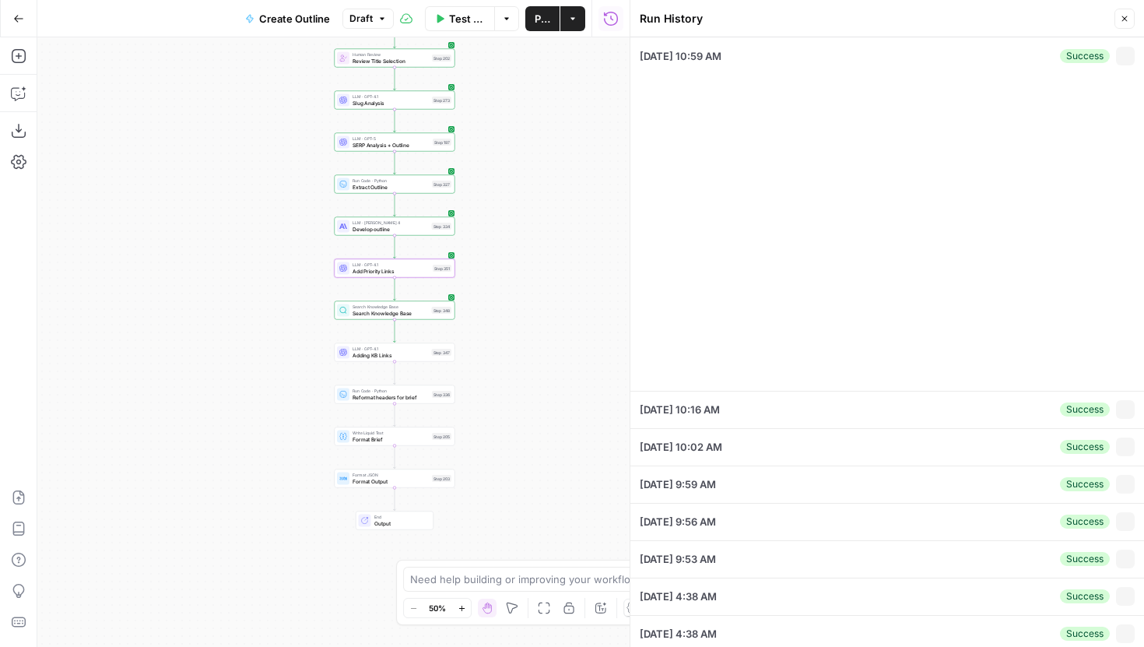
type input "[PERSON_NAME]'s Pet Food"
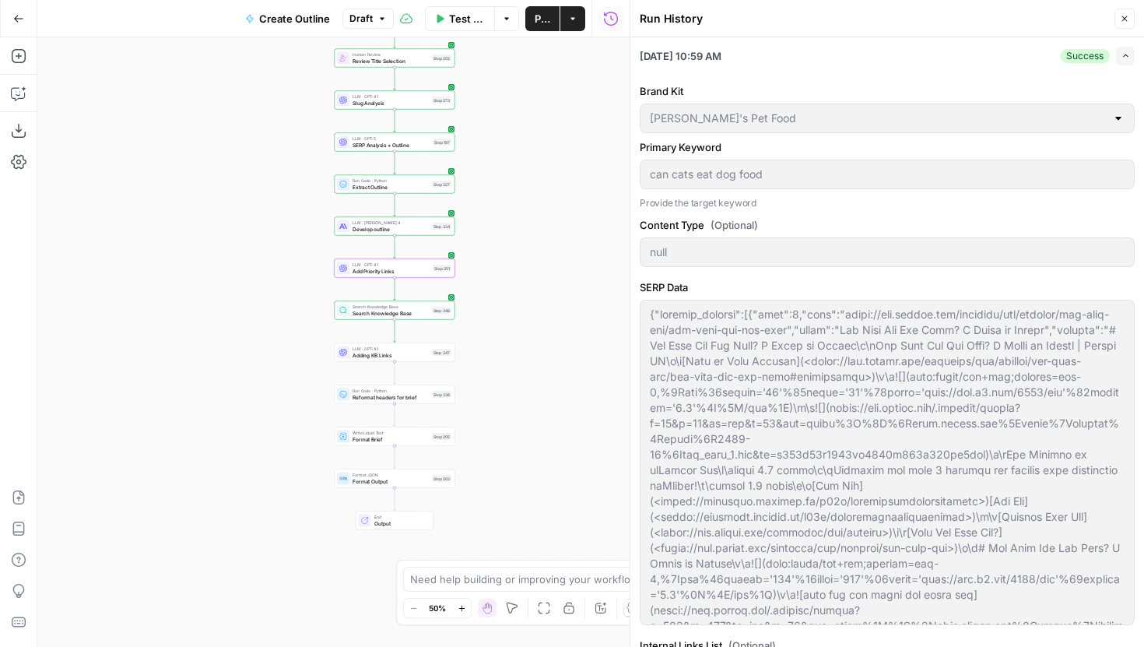
scroll to position [216, 0]
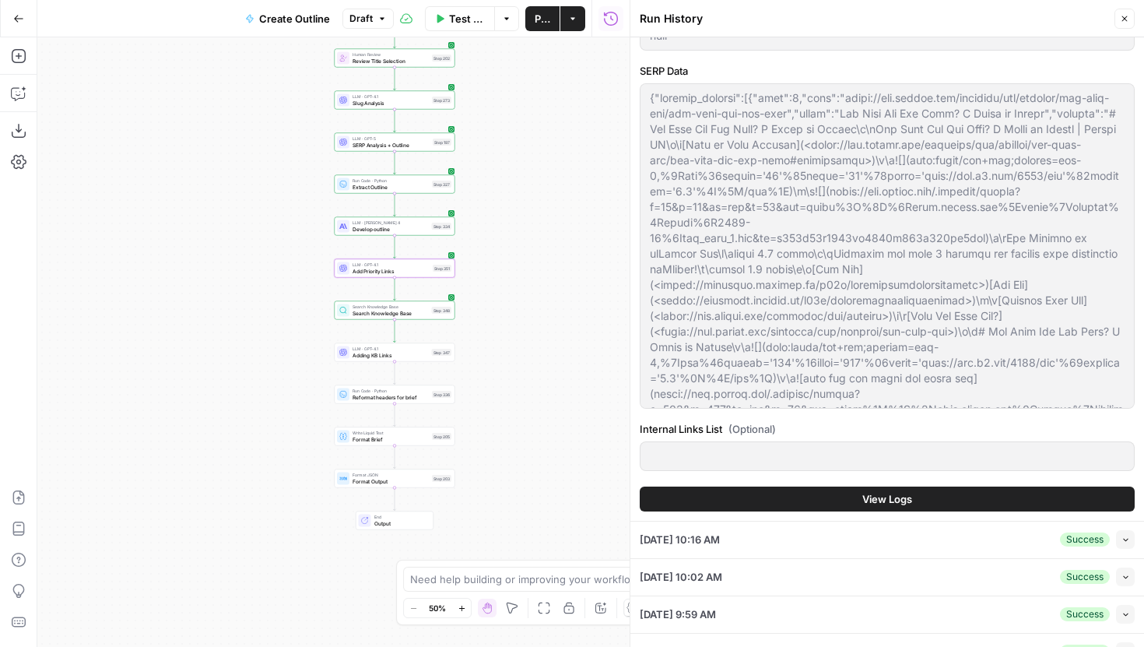
click at [895, 494] on span "View Logs" at bounding box center [887, 499] width 50 height 16
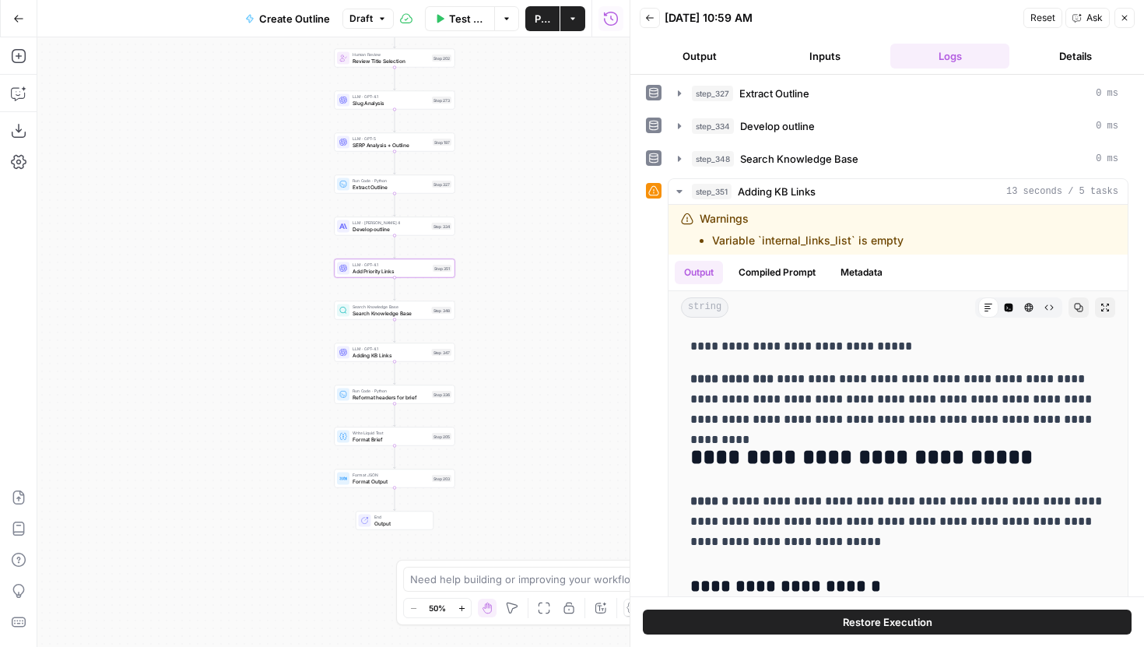
scroll to position [242, 0]
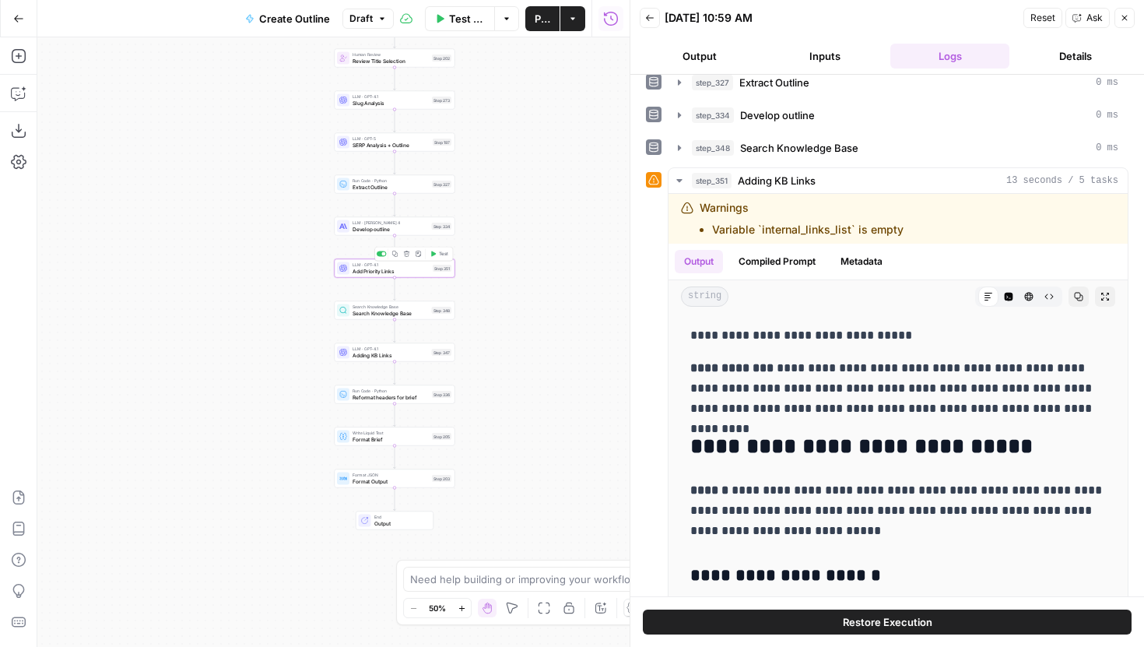
click at [433, 274] on div "LLM · GPT-4.1 Add Priority Links Step 351 Copy step Delete step Add Note Test" at bounding box center [394, 268] width 114 height 13
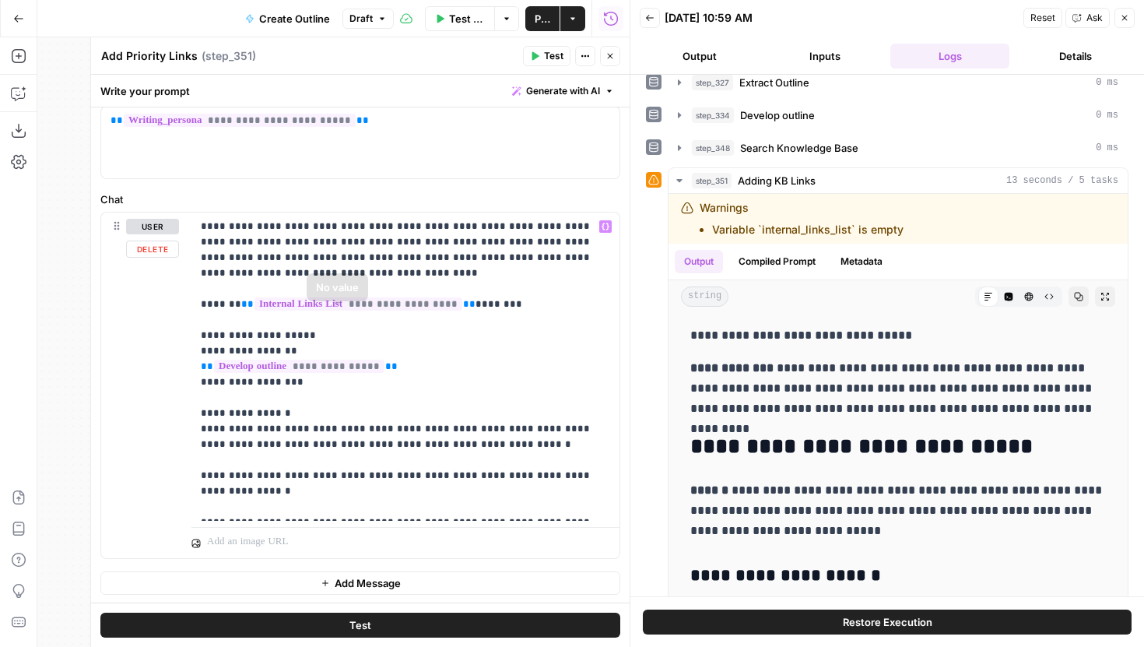
scroll to position [0, 0]
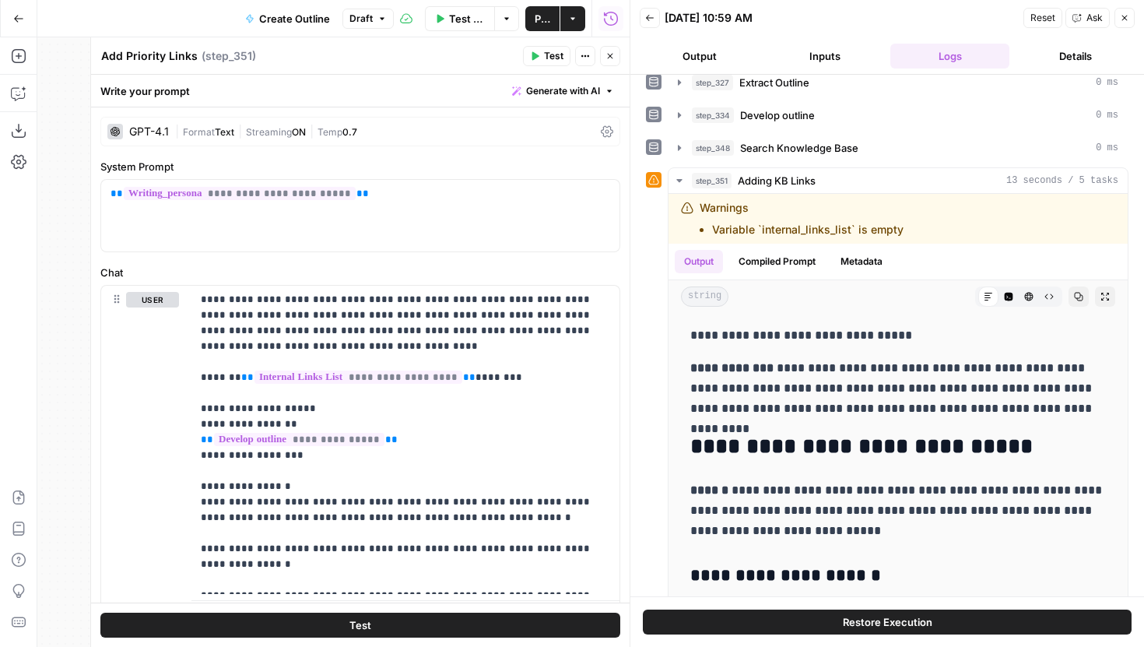
click at [615, 58] on button "Close" at bounding box center [610, 56] width 20 height 20
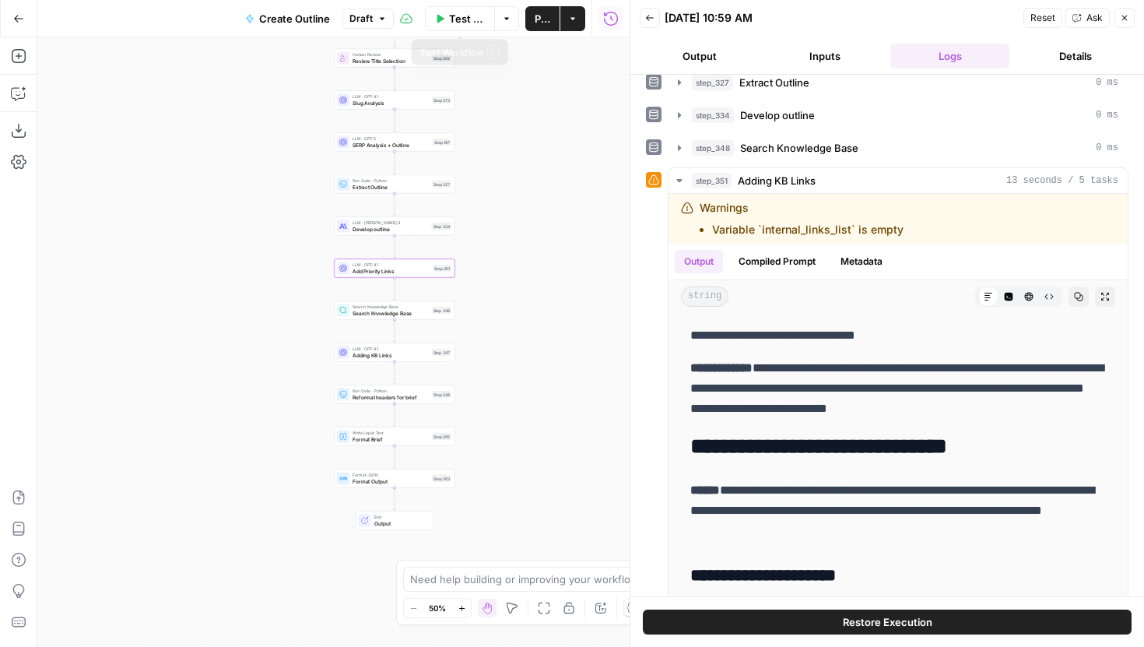
click at [469, 19] on span "Test Workflow" at bounding box center [467, 19] width 36 height 16
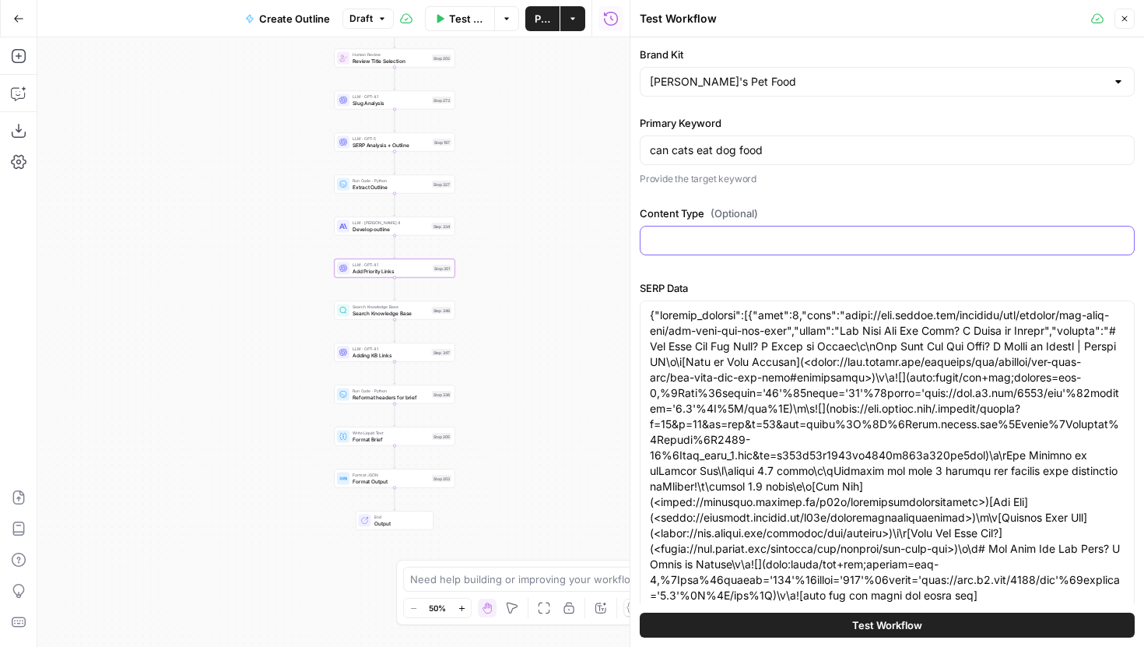
click at [744, 247] on input "Content Type (Optional)" at bounding box center [887, 241] width 475 height 16
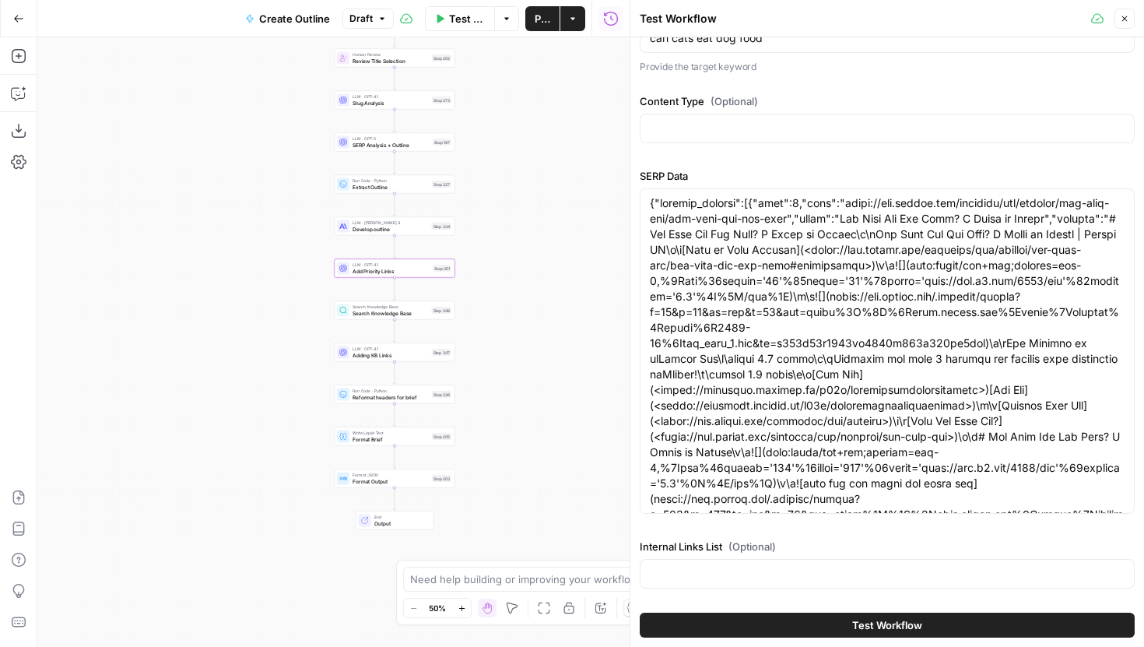
click at [750, 564] on div at bounding box center [887, 574] width 495 height 30
paste input "[URL][DOMAIN_NAME]"
type input "[URL][DOMAIN_NAME]"
click at [775, 624] on button "Test Workflow" at bounding box center [887, 625] width 495 height 25
click at [909, 627] on span "Test Workflow" at bounding box center [887, 625] width 70 height 16
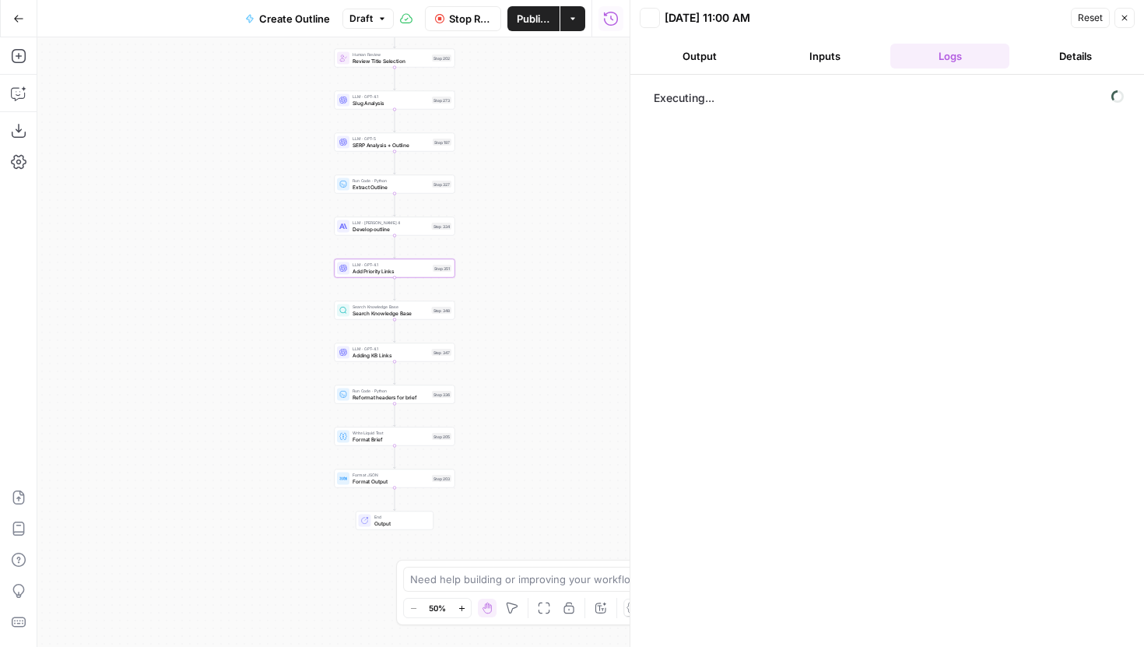
click at [469, 23] on span "Stop Run" at bounding box center [470, 19] width 42 height 16
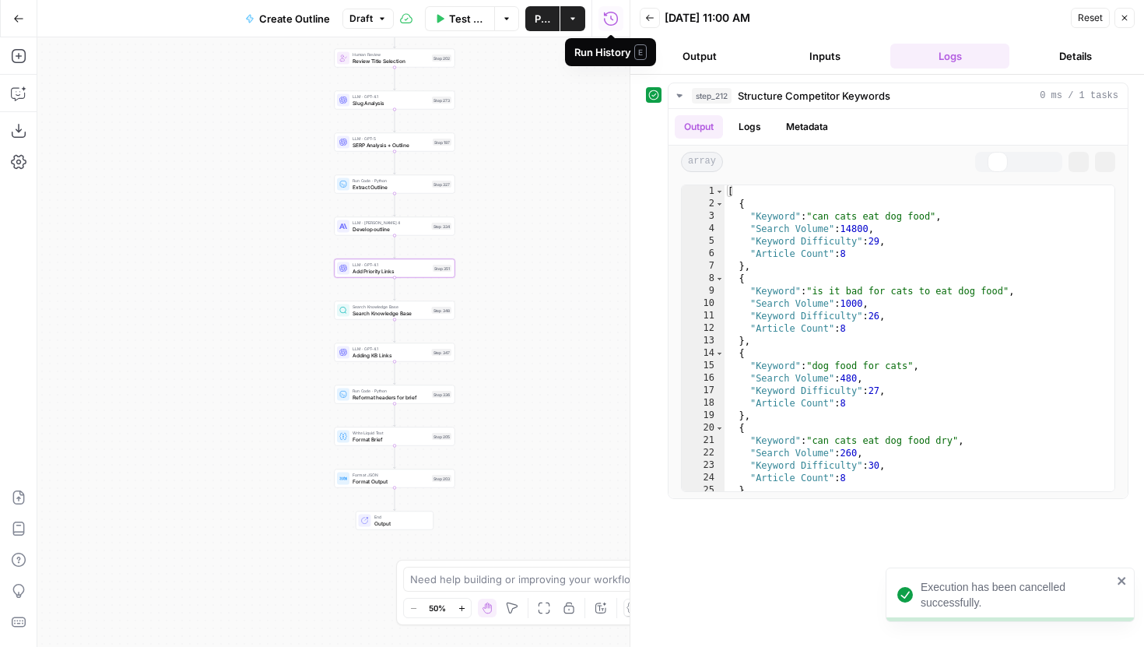
click at [1117, 19] on button "Close" at bounding box center [1125, 18] width 20 height 20
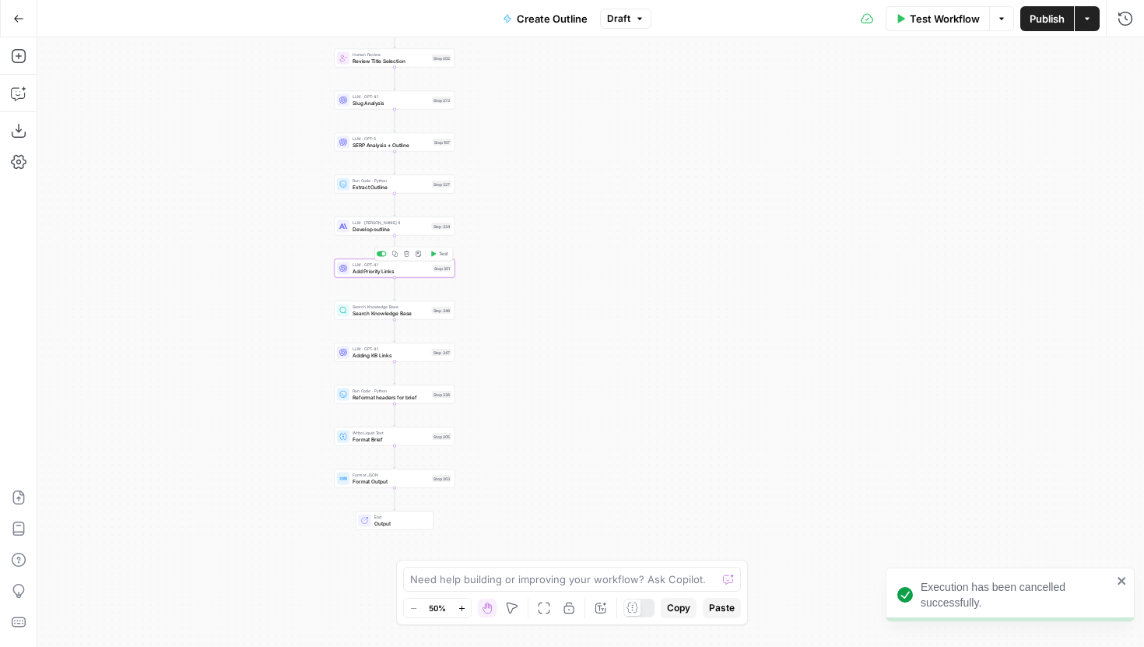
click at [437, 248] on div "Copy step Delete step Add Note Test" at bounding box center [413, 254] width 79 height 14
click at [437, 255] on button "Test" at bounding box center [439, 254] width 24 height 10
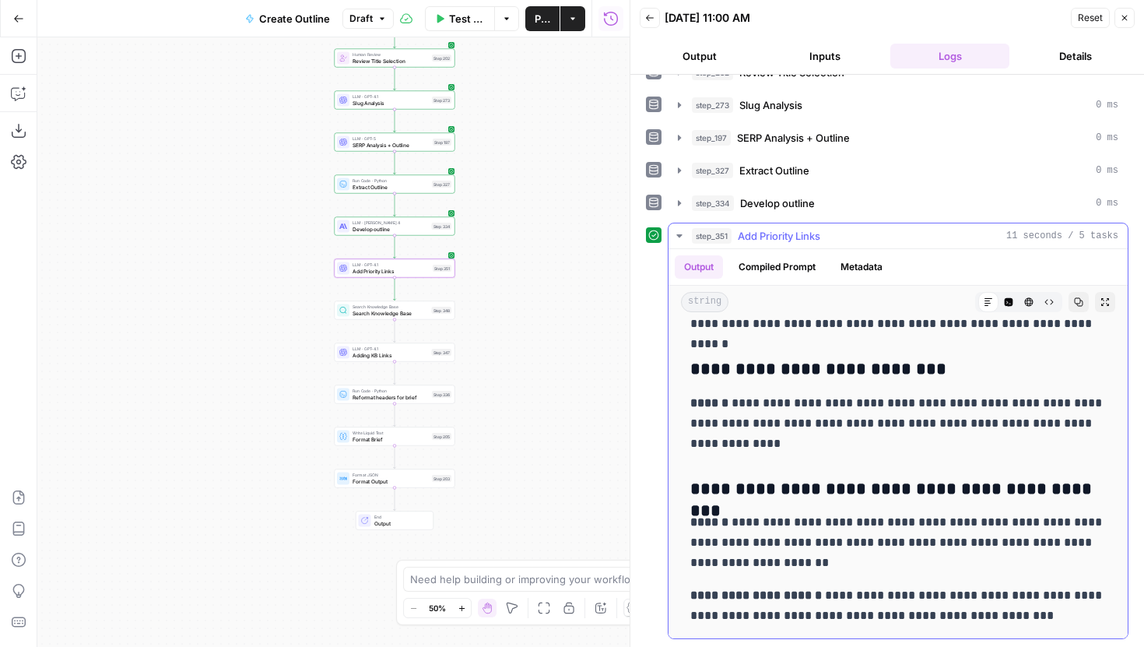
scroll to position [3810, 0]
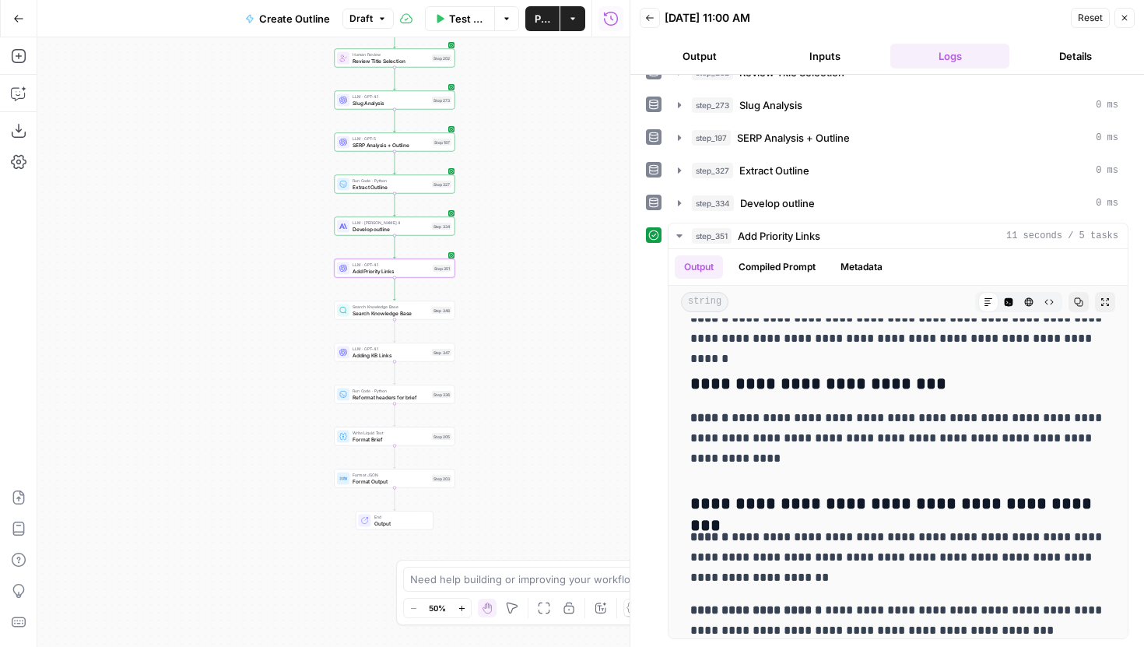
click at [434, 271] on div "Step 351" at bounding box center [442, 268] width 19 height 7
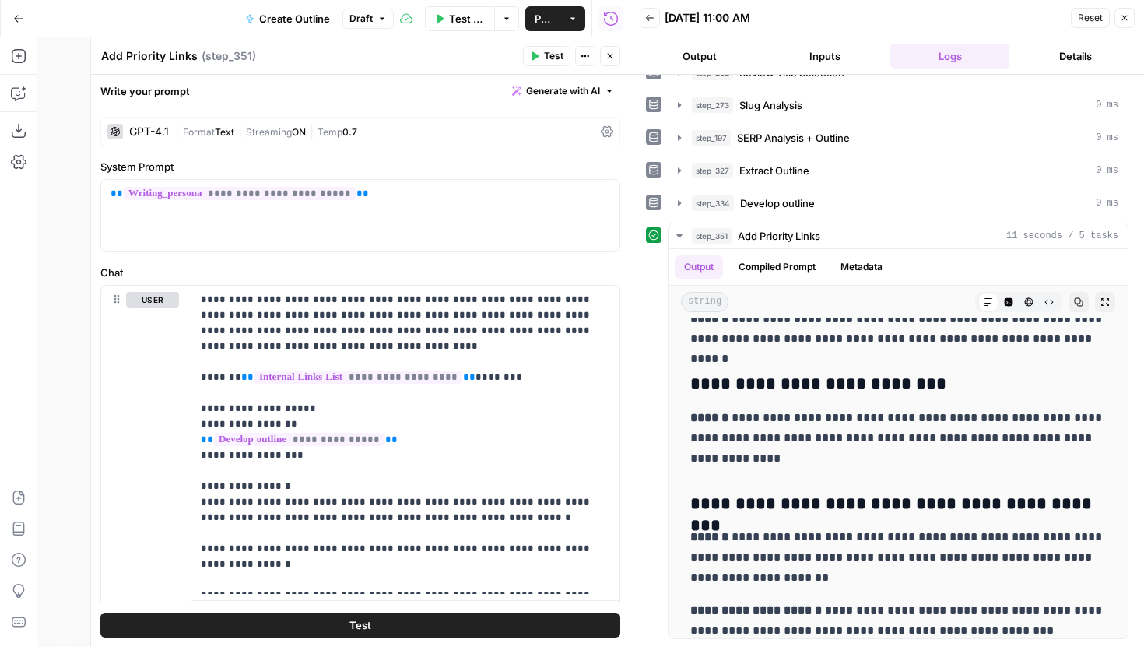
click at [1119, 19] on button "Close" at bounding box center [1125, 18] width 20 height 20
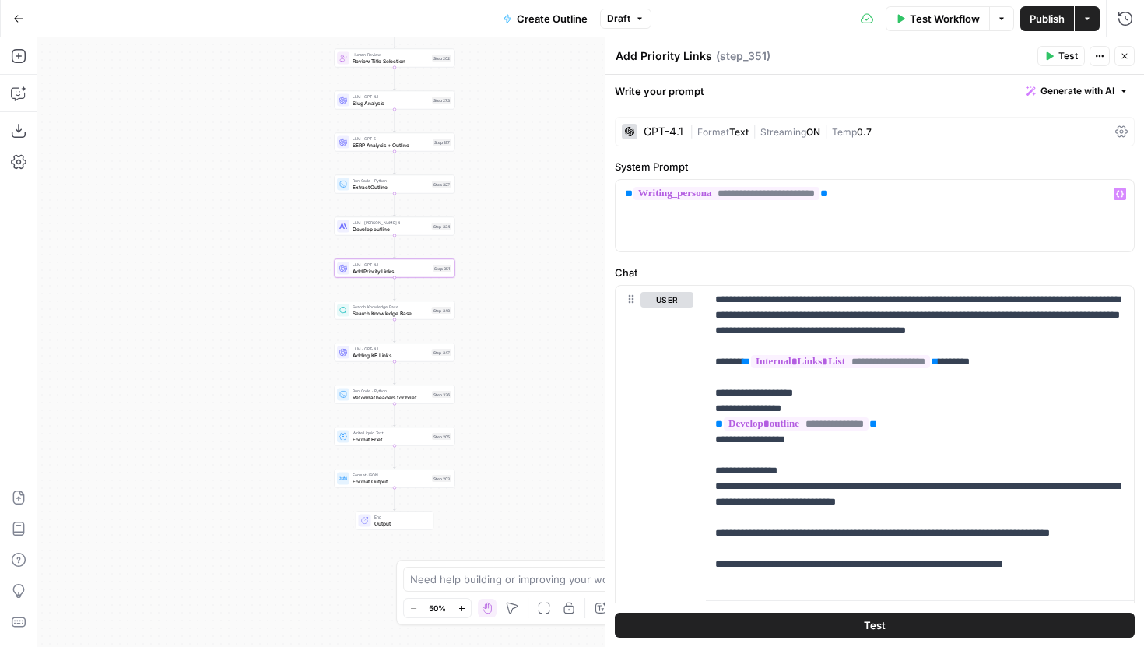
scroll to position [75, 0]
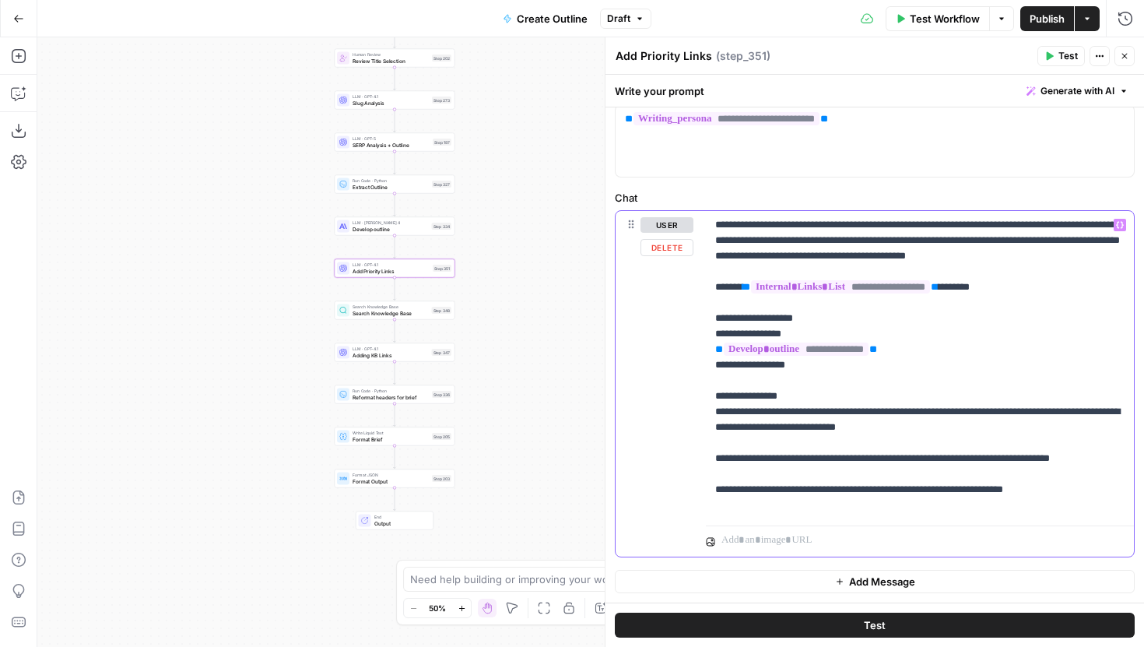
click at [859, 374] on p "**********" at bounding box center [919, 365] width 409 height 296
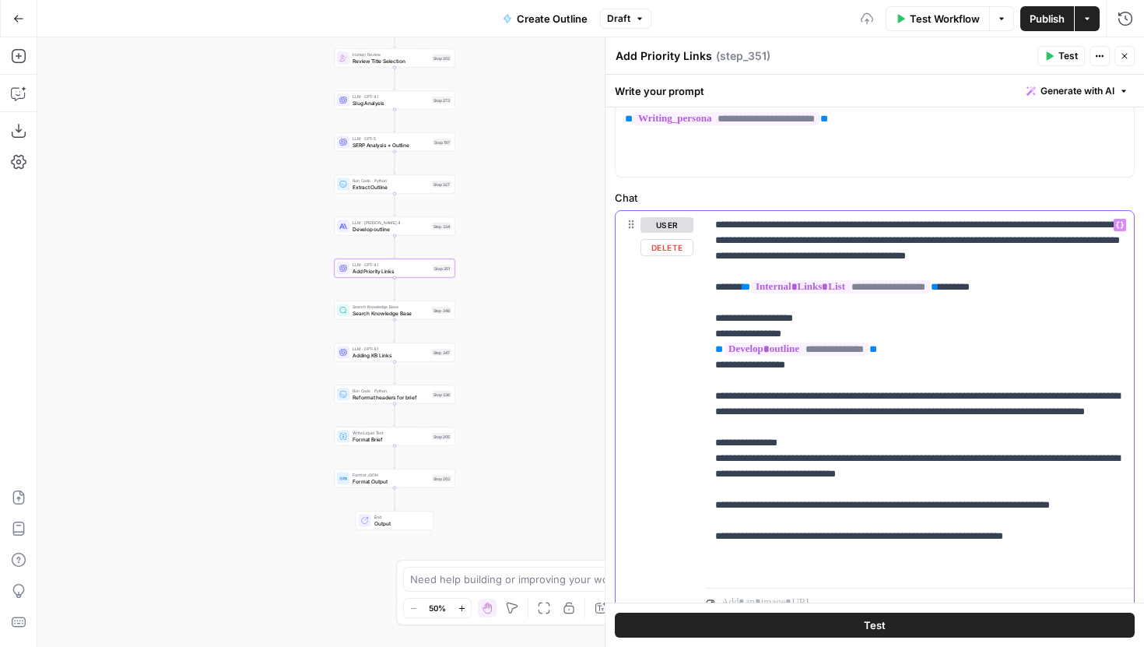
click at [923, 434] on p "**********" at bounding box center [919, 396] width 409 height 358
click at [850, 621] on button "Test" at bounding box center [875, 625] width 520 height 25
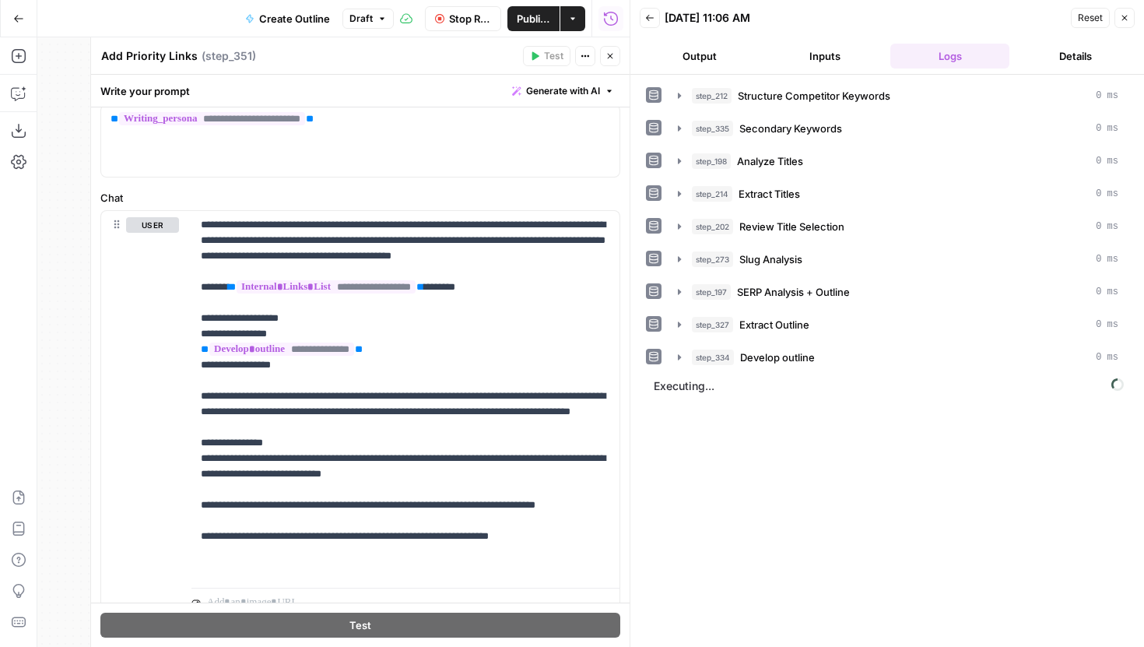
click at [609, 54] on icon "button" at bounding box center [610, 55] width 9 height 9
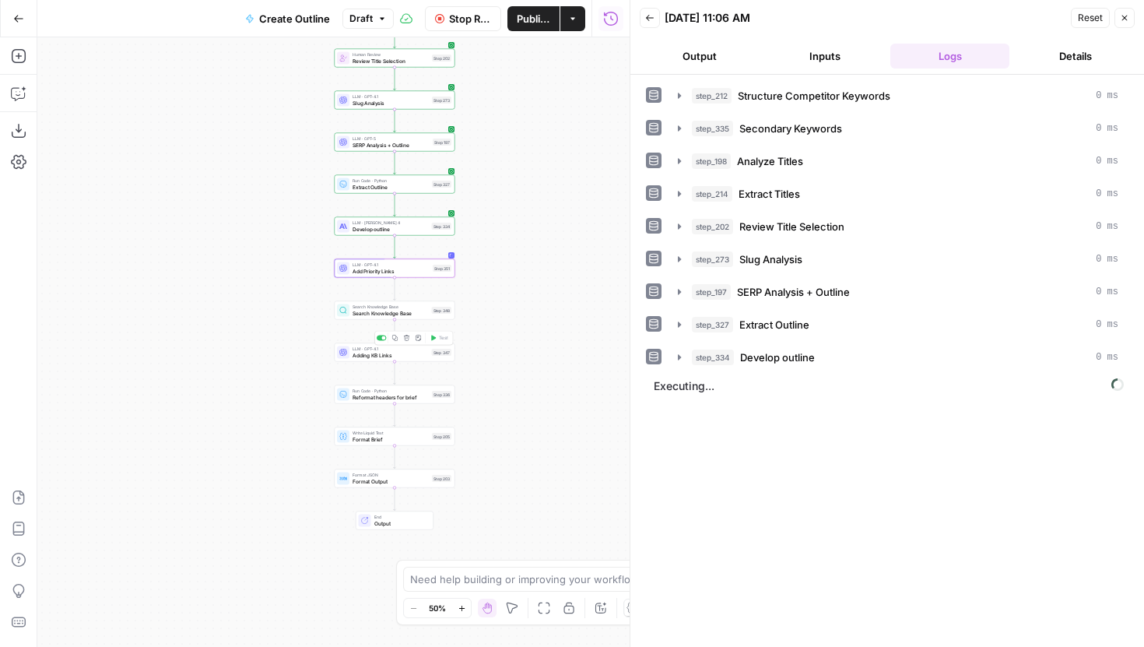
click at [431, 357] on div "LLM · GPT-4.1 Adding KB Links Step 347 Copy step Delete step Add Note Test" at bounding box center [394, 352] width 114 height 13
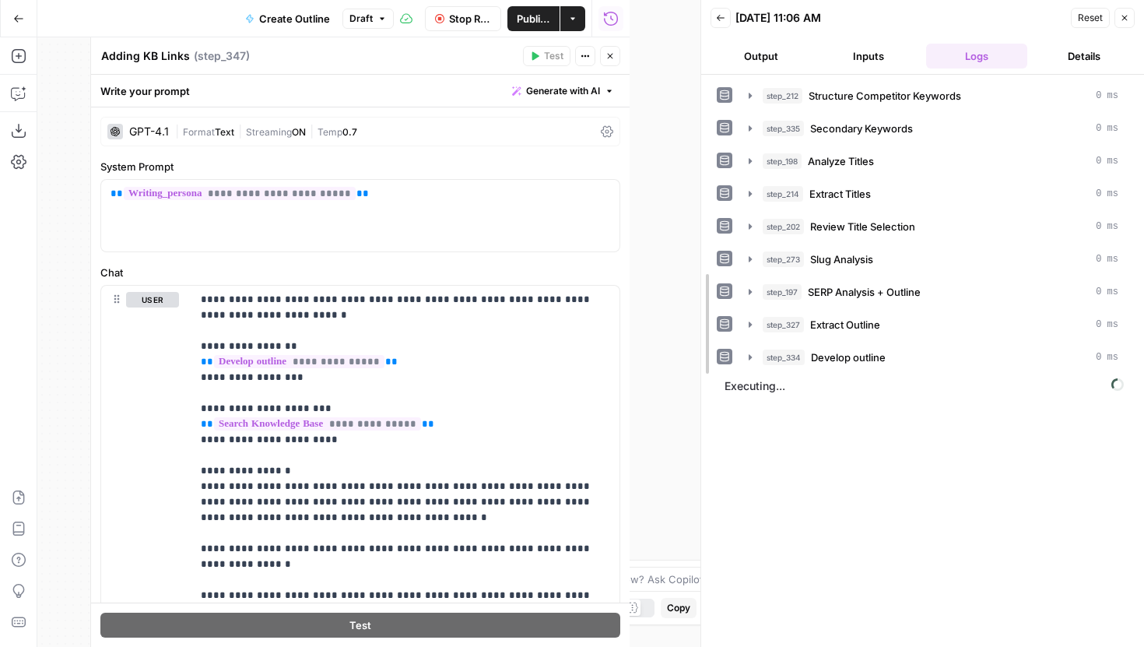
drag, startPoint x: 631, startPoint y: 221, endPoint x: 906, endPoint y: 225, distance: 275.6
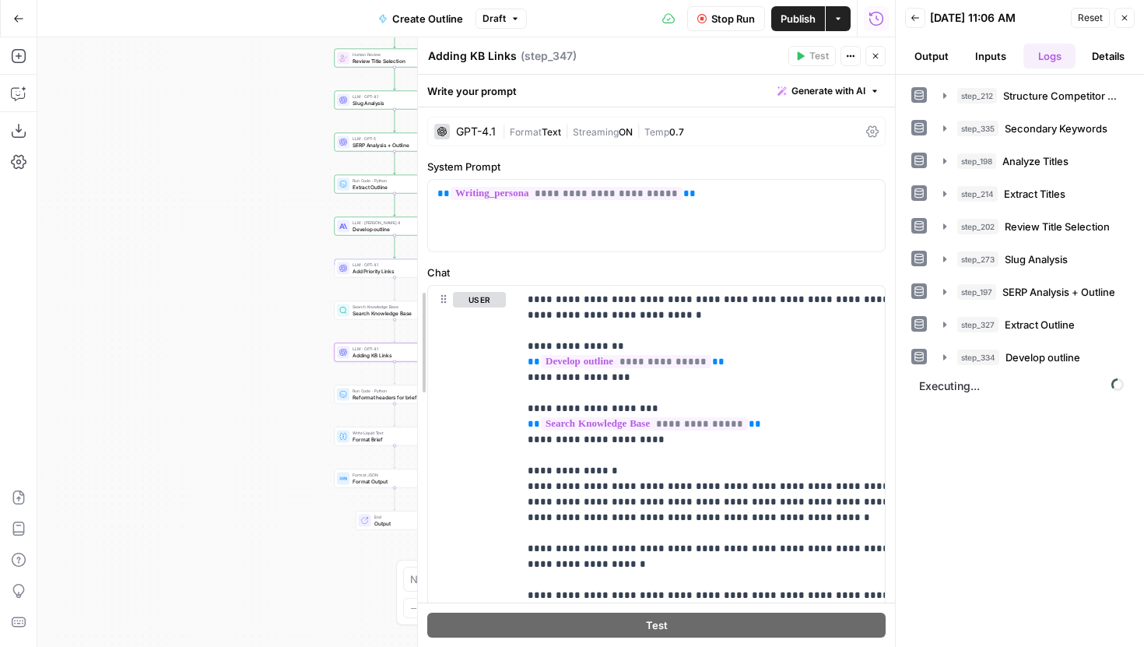
drag, startPoint x: 358, startPoint y: 252, endPoint x: 458, endPoint y: 251, distance: 99.6
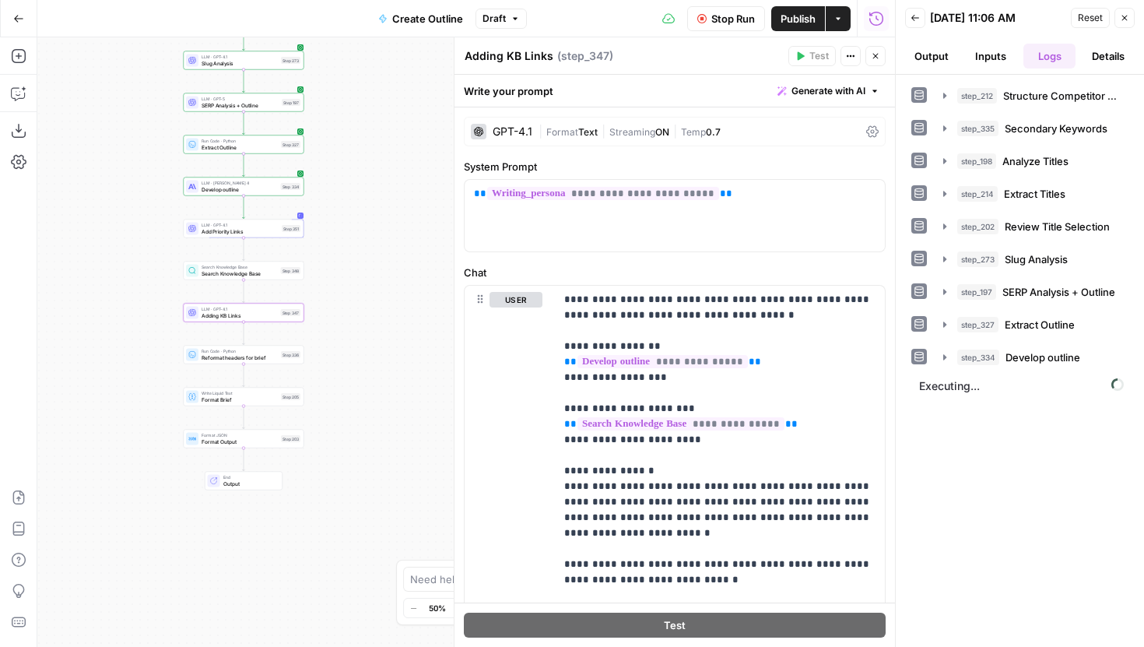
drag, startPoint x: 309, startPoint y: 307, endPoint x: 158, endPoint y: 268, distance: 156.1
click at [158, 268] on div "Workflow Set Inputs Inputs Run Code · JavaScript Structure Competitor Keywords …" at bounding box center [466, 342] width 858 height 610
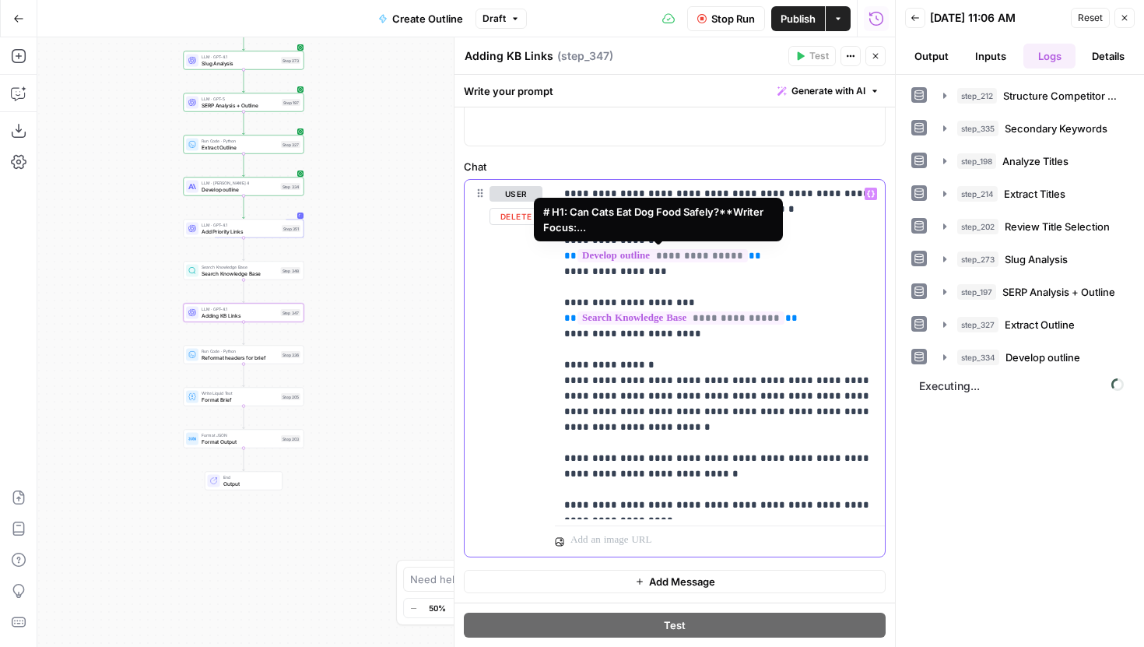
click at [706, 257] on span "**********" at bounding box center [663, 255] width 170 height 13
click at [674, 283] on p "**********" at bounding box center [719, 349] width 311 height 327
click at [697, 266] on p "**********" at bounding box center [719, 349] width 311 height 327
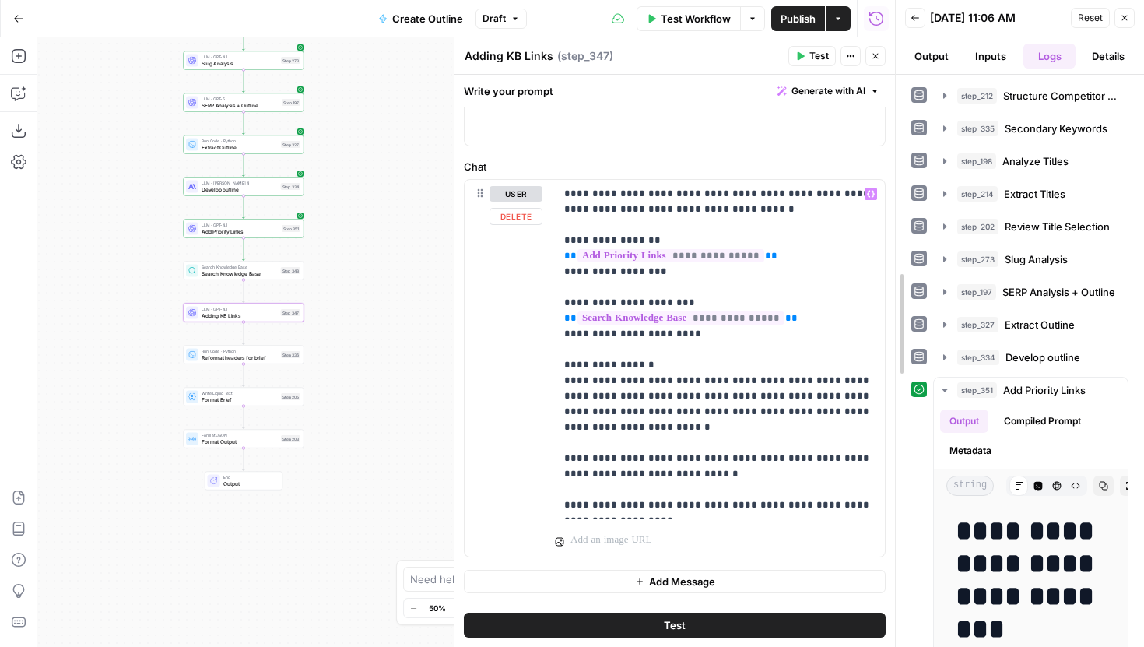
drag, startPoint x: 894, startPoint y: 374, endPoint x: 633, endPoint y: 367, distance: 261.6
click at [888, 367] on div at bounding box center [896, 323] width 16 height 647
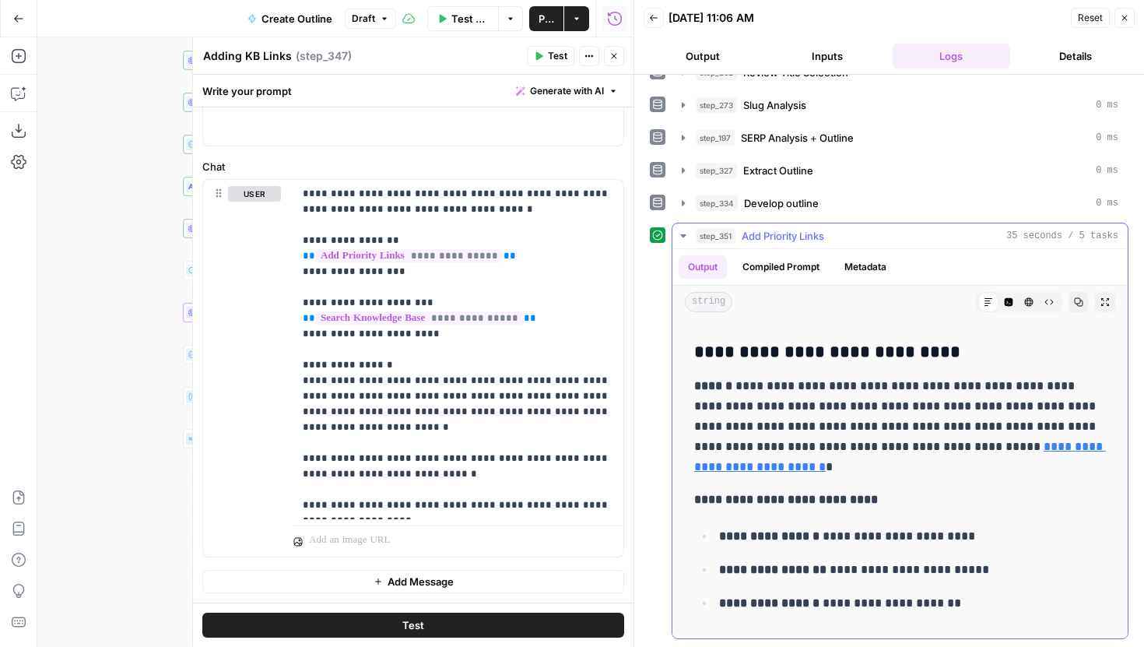
scroll to position [1810, 0]
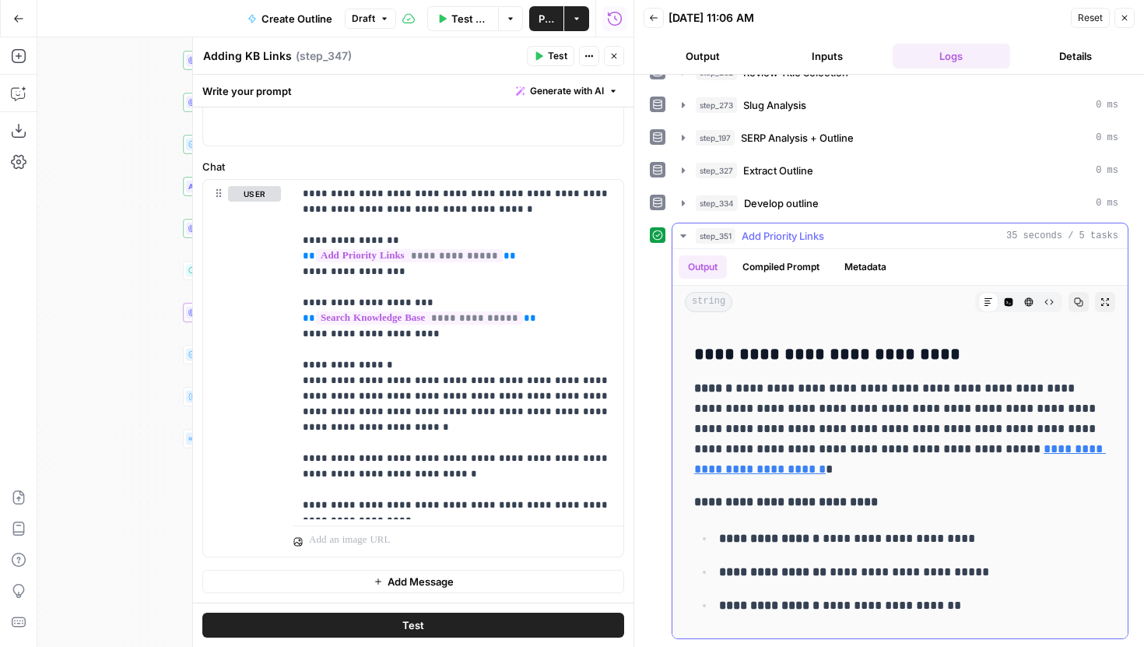
drag, startPoint x: 939, startPoint y: 464, endPoint x: 824, endPoint y: 427, distance: 121.1
click at [824, 427] on p "**********" at bounding box center [900, 428] width 412 height 101
copy p "**********"
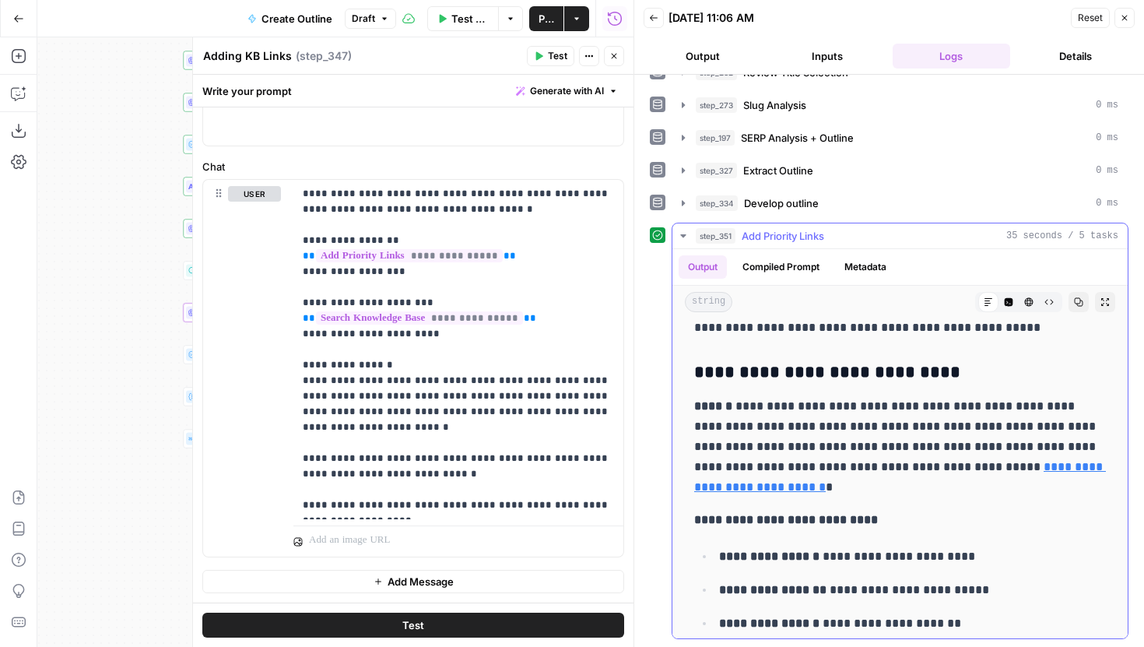
scroll to position [1751, 0]
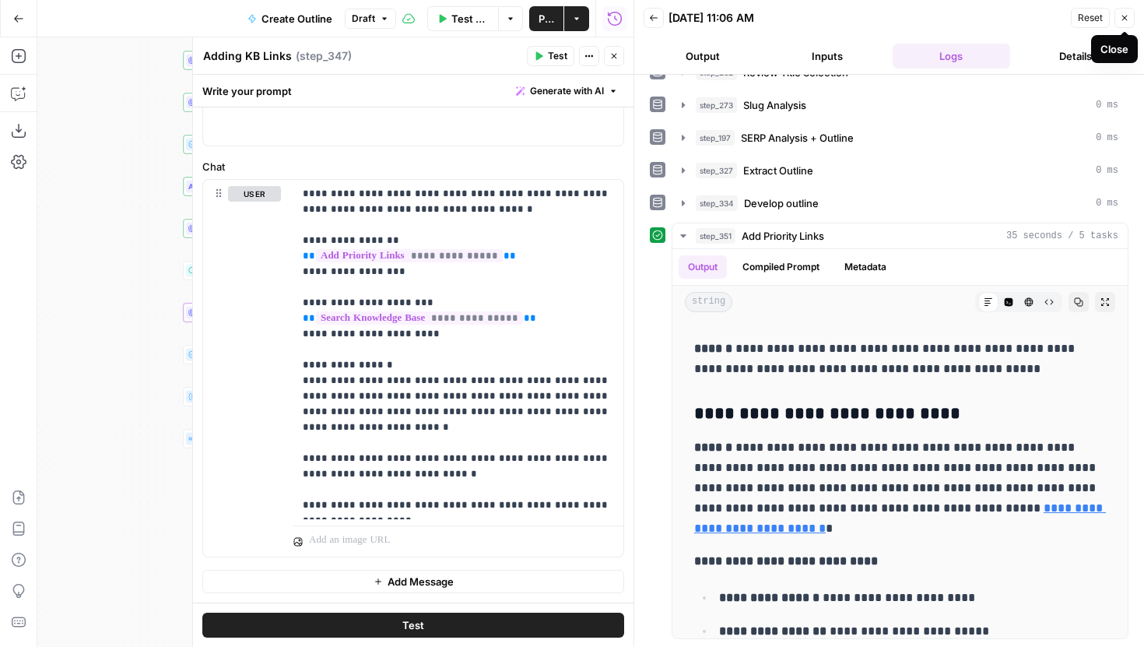
click at [1122, 23] on button "Close" at bounding box center [1125, 18] width 20 height 20
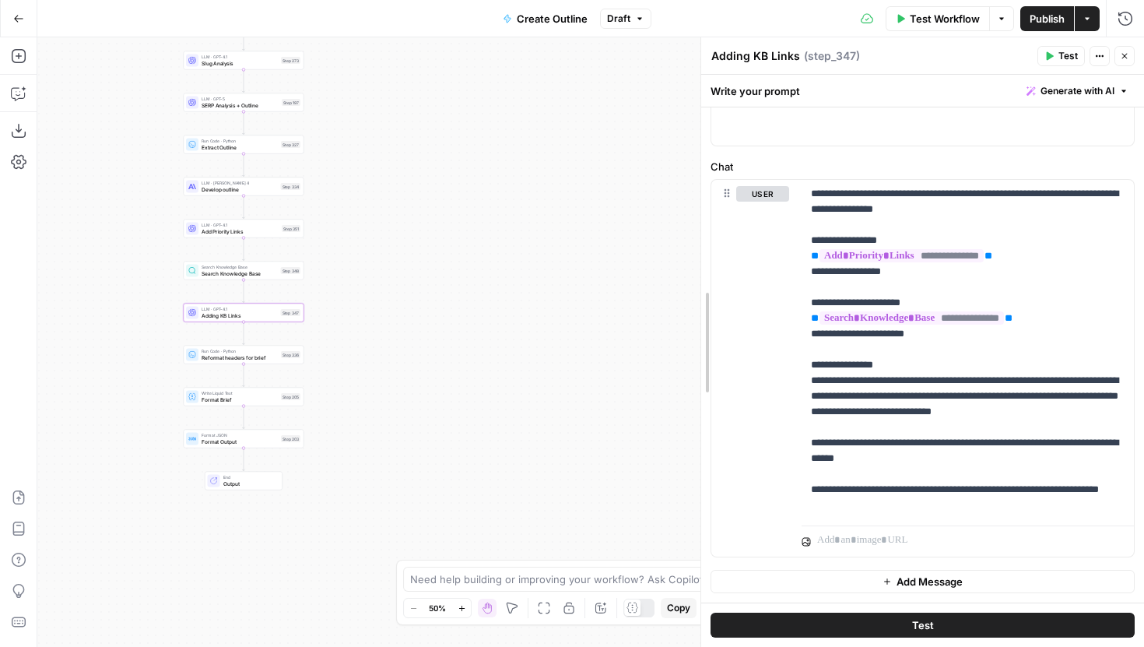
scroll to position [44, 0]
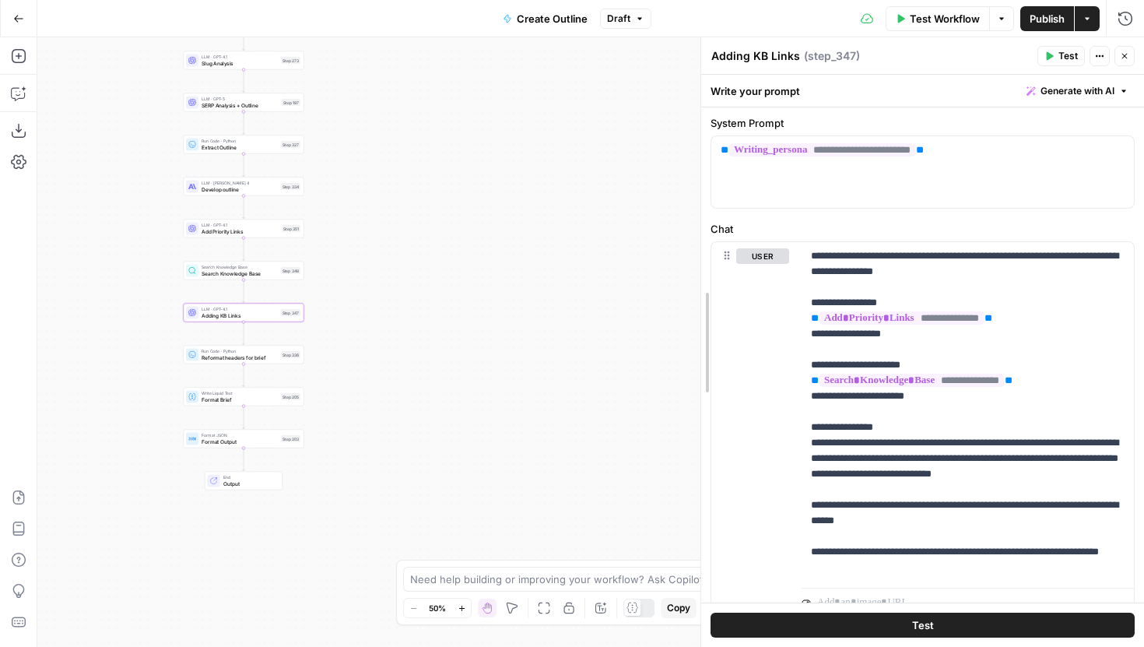
drag, startPoint x: 707, startPoint y: 379, endPoint x: 462, endPoint y: 379, distance: 244.4
click at [462, 379] on body "Power Digital New Home Browse Insights Opportunities Your Data Recent Grids [[P…" at bounding box center [572, 323] width 1144 height 647
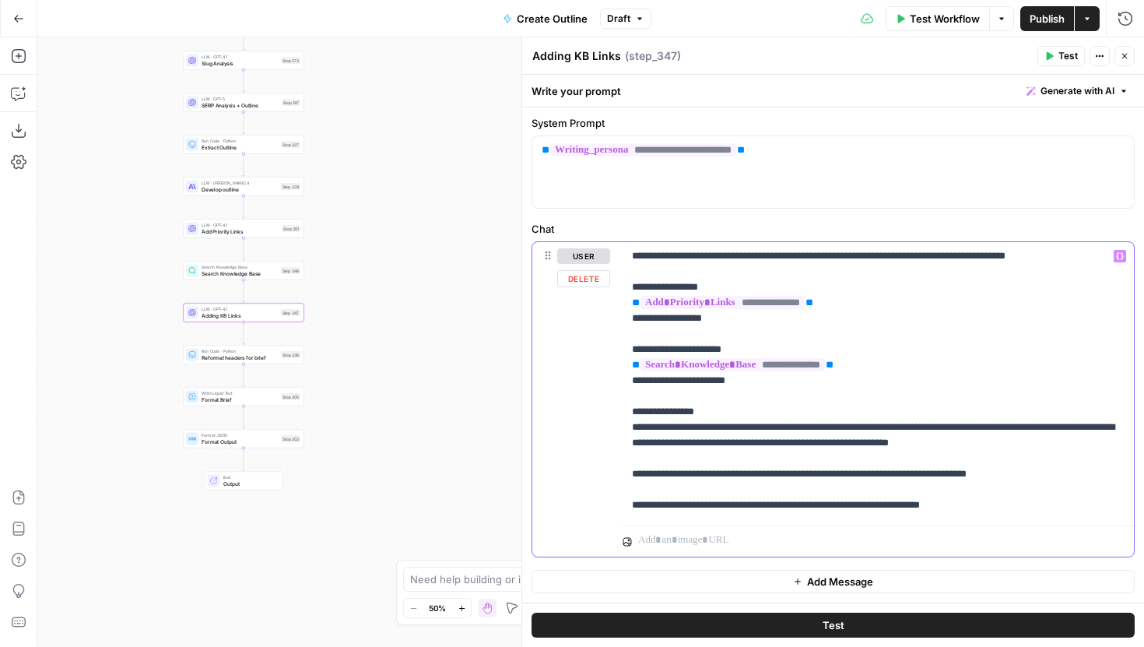
click at [1084, 439] on p "**********" at bounding box center [878, 380] width 493 height 265
click at [278, 232] on span "Add Priority Links" at bounding box center [240, 231] width 77 height 8
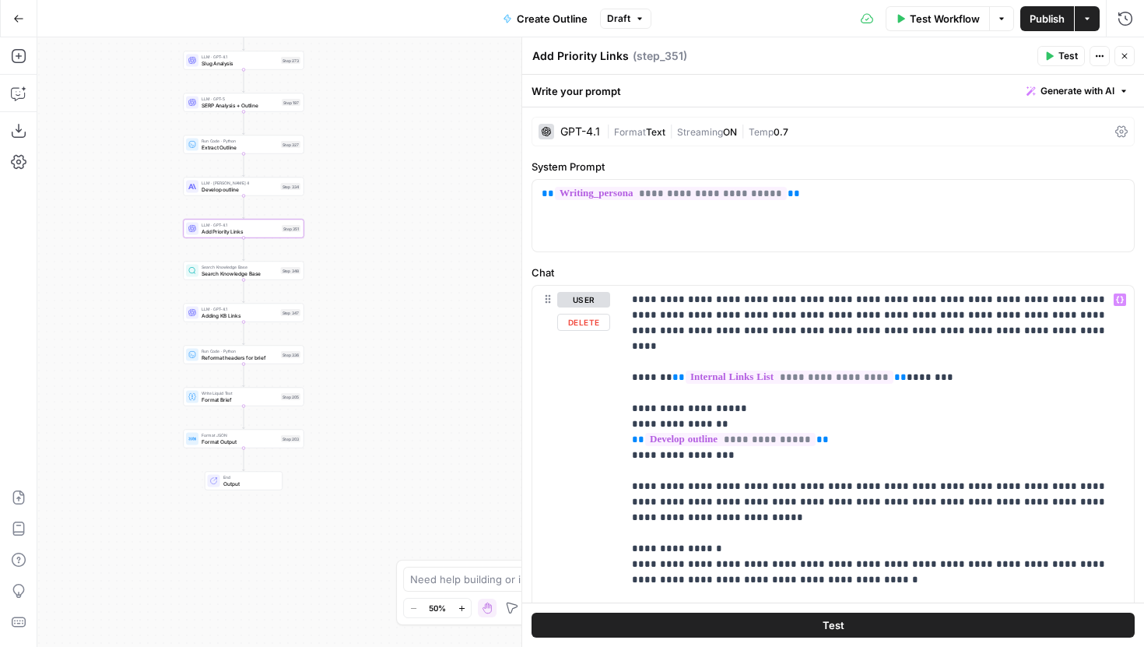
scroll to position [86, 0]
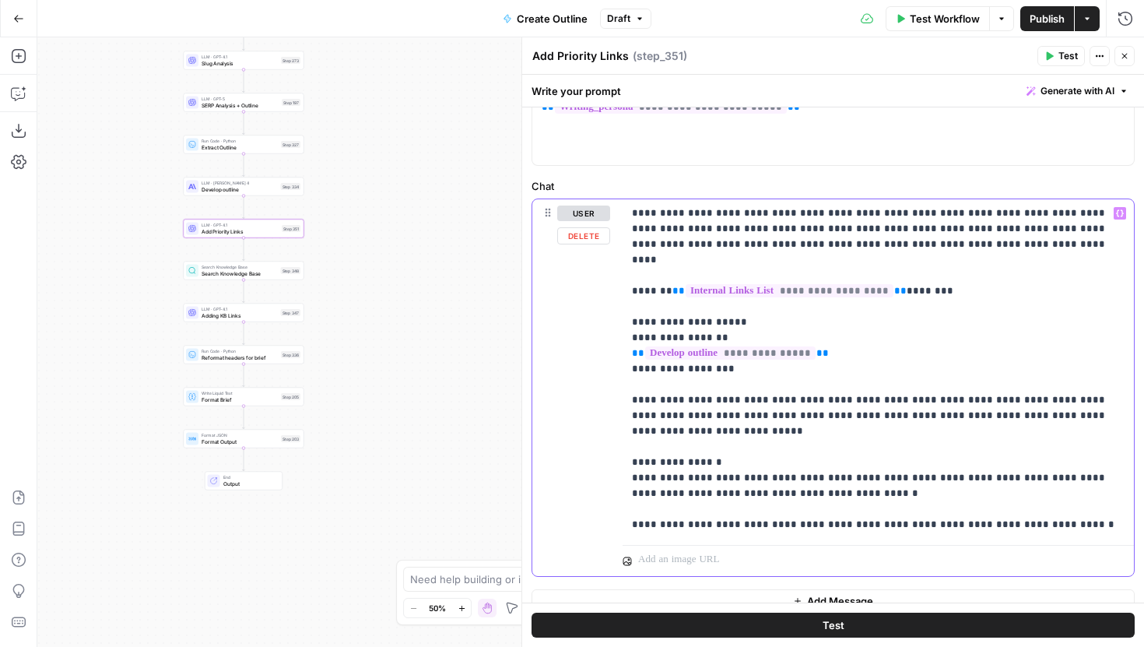
click at [1082, 397] on p "**********" at bounding box center [878, 369] width 493 height 327
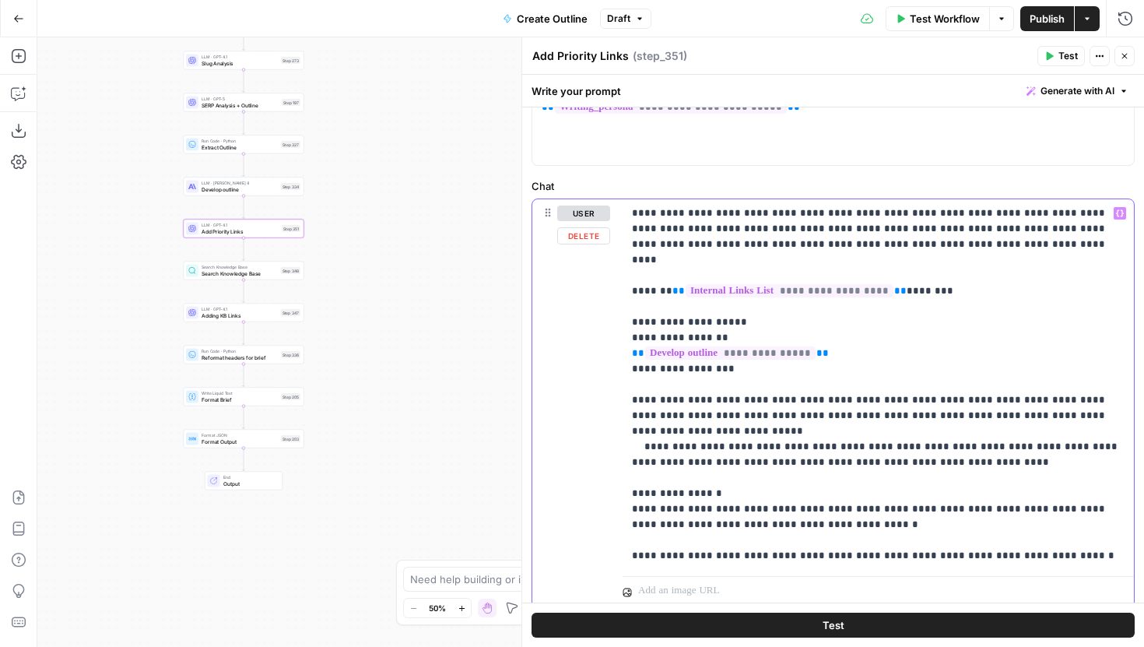
click at [961, 433] on p "**********" at bounding box center [878, 385] width 493 height 358
drag, startPoint x: 914, startPoint y: 430, endPoint x: 798, endPoint y: 416, distance: 116.8
click at [798, 416] on p "**********" at bounding box center [878, 385] width 493 height 358
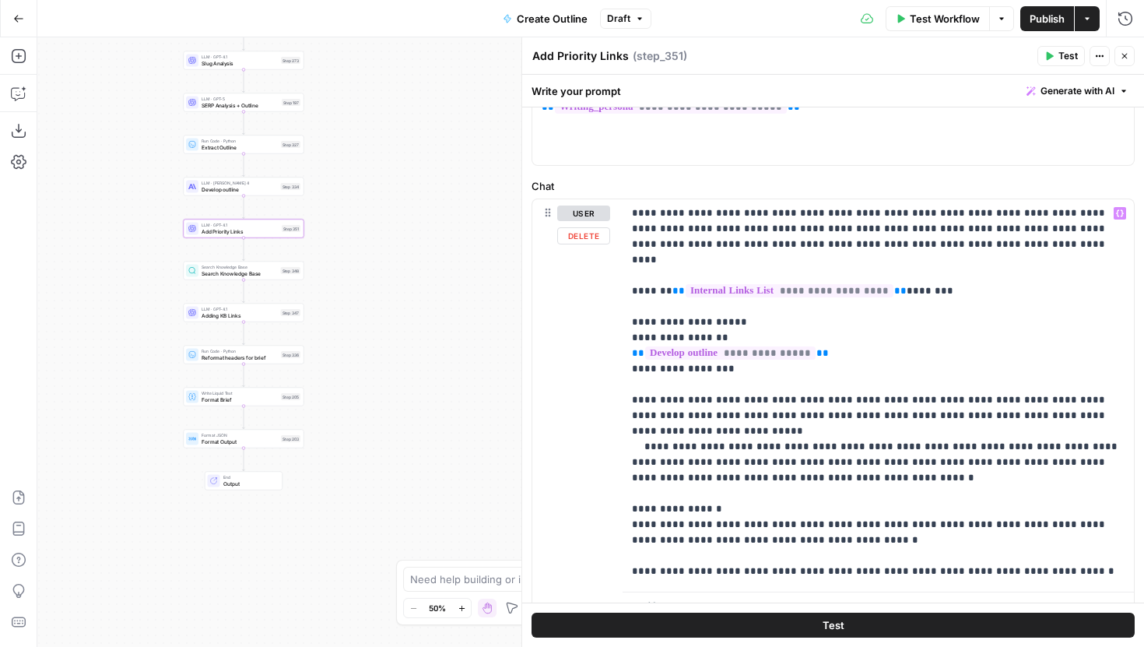
click at [839, 626] on span "Test" at bounding box center [834, 625] width 22 height 16
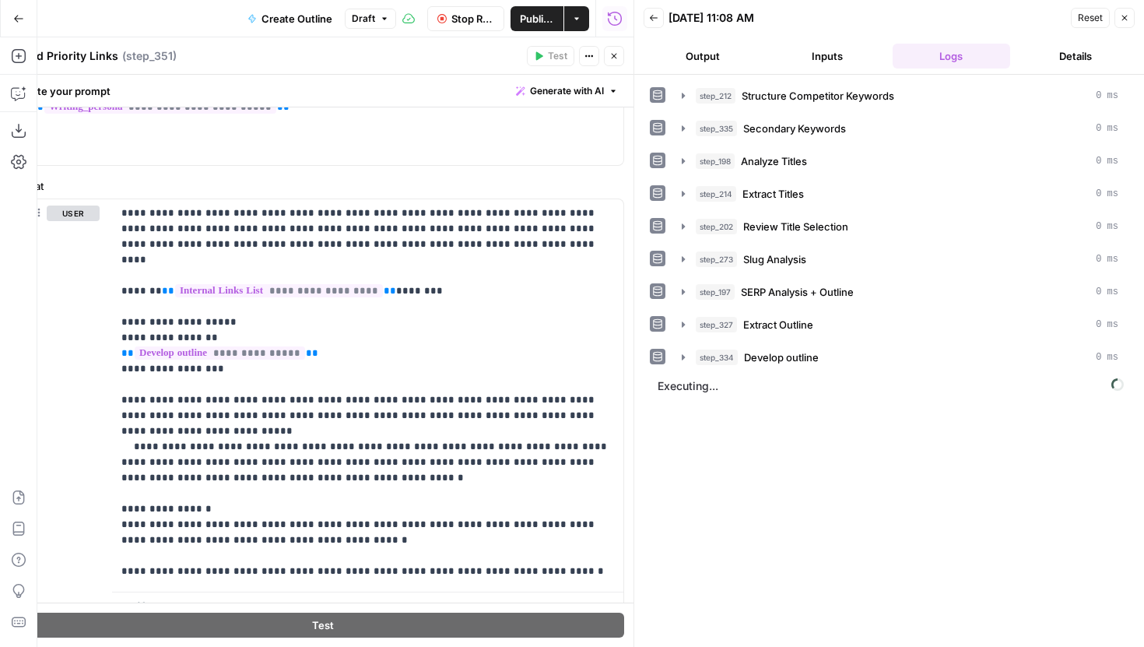
click at [612, 44] on header "Add Priority Links Add Priority Links ( step_351 ) Test Actions Close" at bounding box center [323, 55] width 622 height 37
click at [612, 51] on icon "button" at bounding box center [614, 55] width 9 height 9
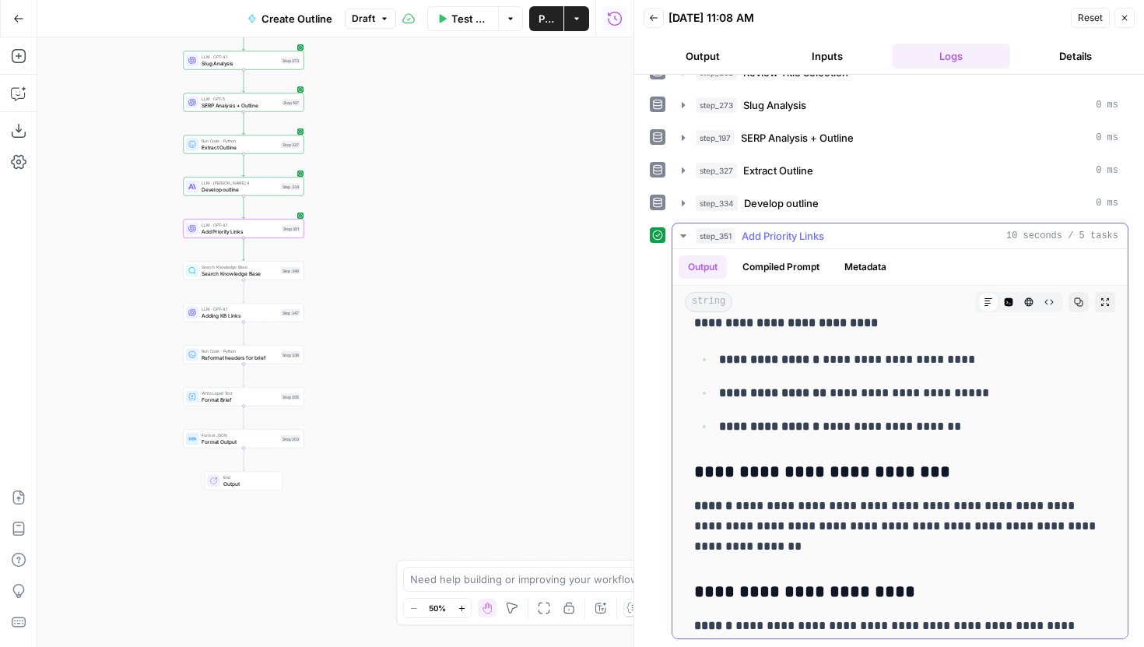
scroll to position [2079, 0]
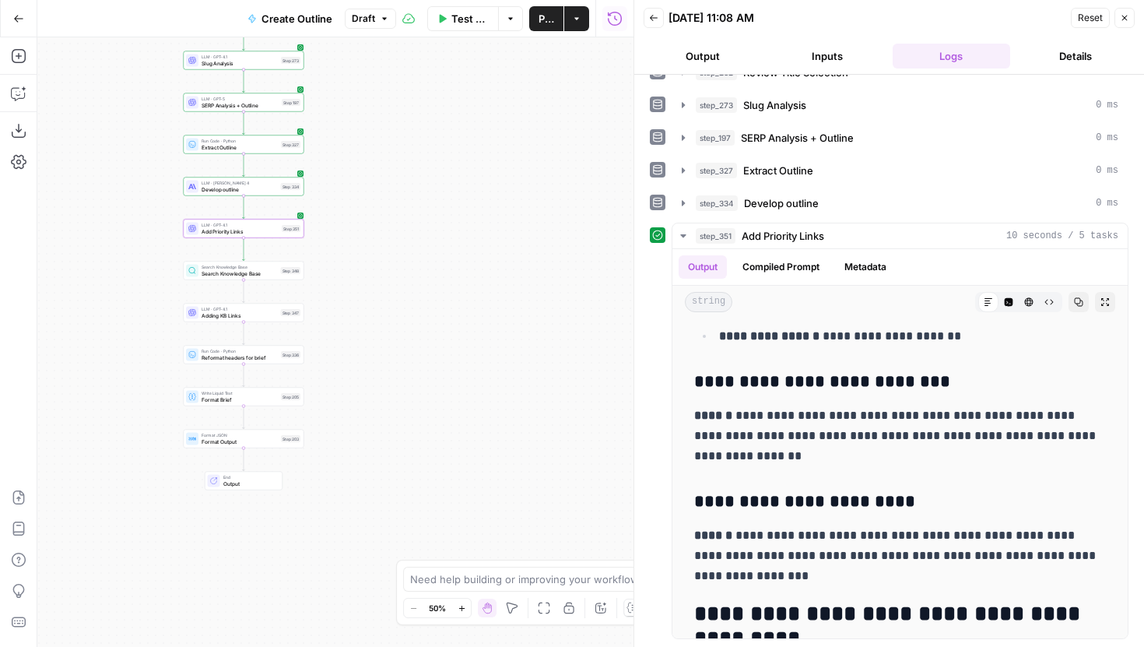
click at [546, 22] on span "Publish" at bounding box center [547, 19] width 16 height 16
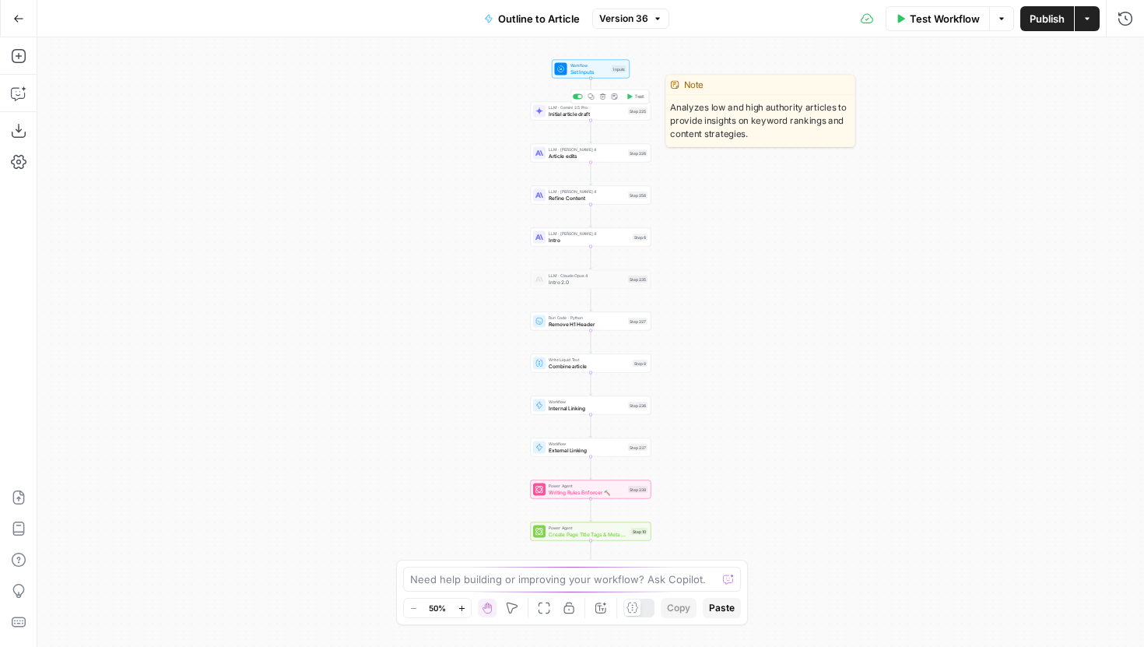
click at [606, 117] on span "Initial article draft" at bounding box center [587, 114] width 76 height 8
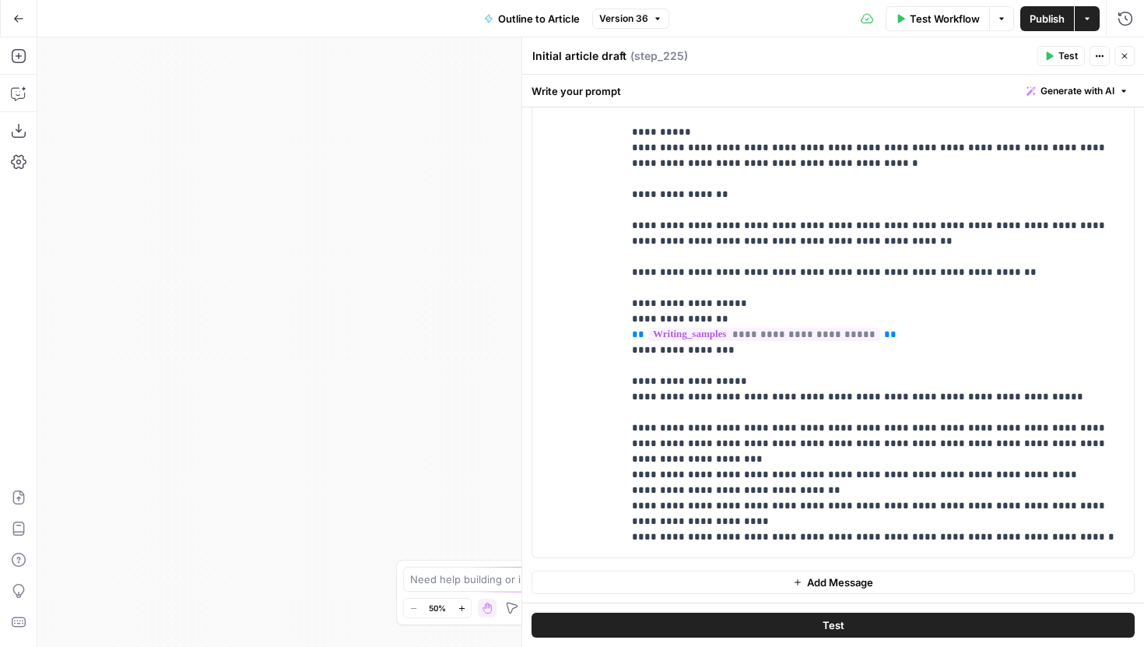
scroll to position [608, 0]
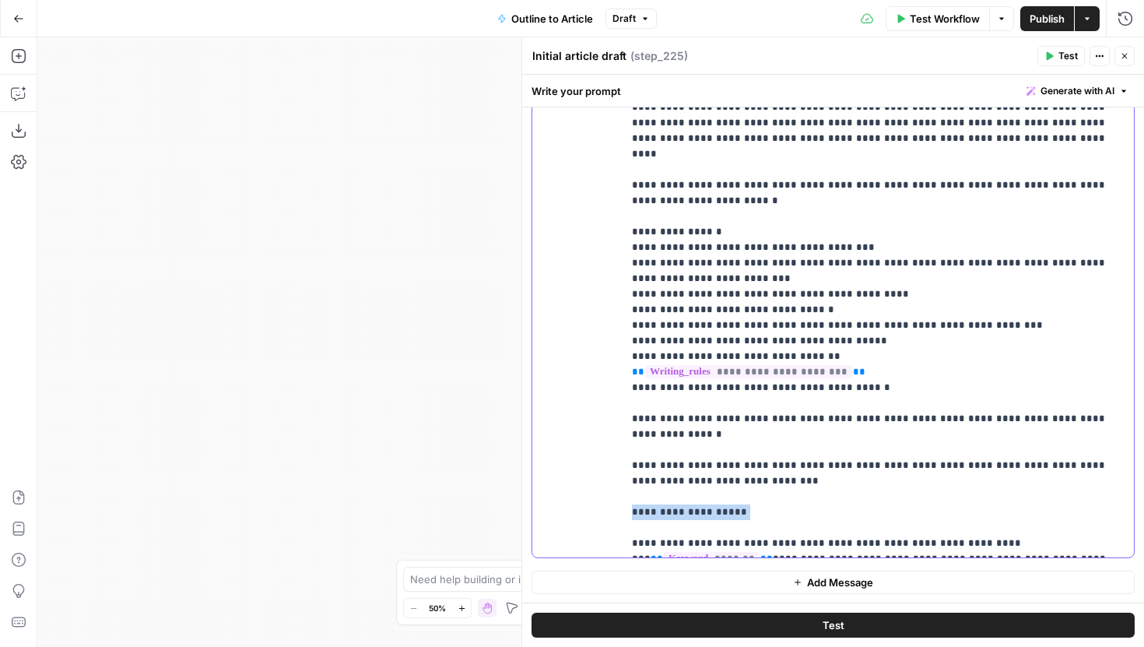
drag, startPoint x: 785, startPoint y: 437, endPoint x: 631, endPoint y: 436, distance: 154.1
click at [631, 436] on div "**********" at bounding box center [878, 240] width 511 height 634
drag, startPoint x: 762, startPoint y: 438, endPoint x: 626, endPoint y: 438, distance: 136.2
click at [626, 438] on div "**********" at bounding box center [878, 240] width 511 height 634
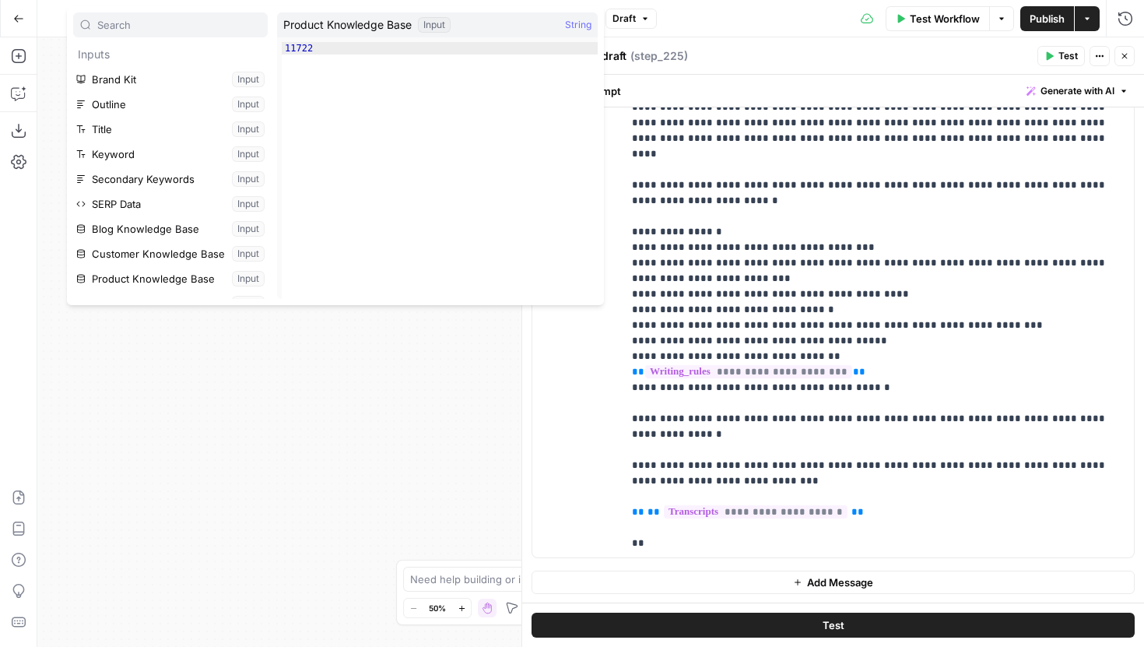
scroll to position [17, 0]
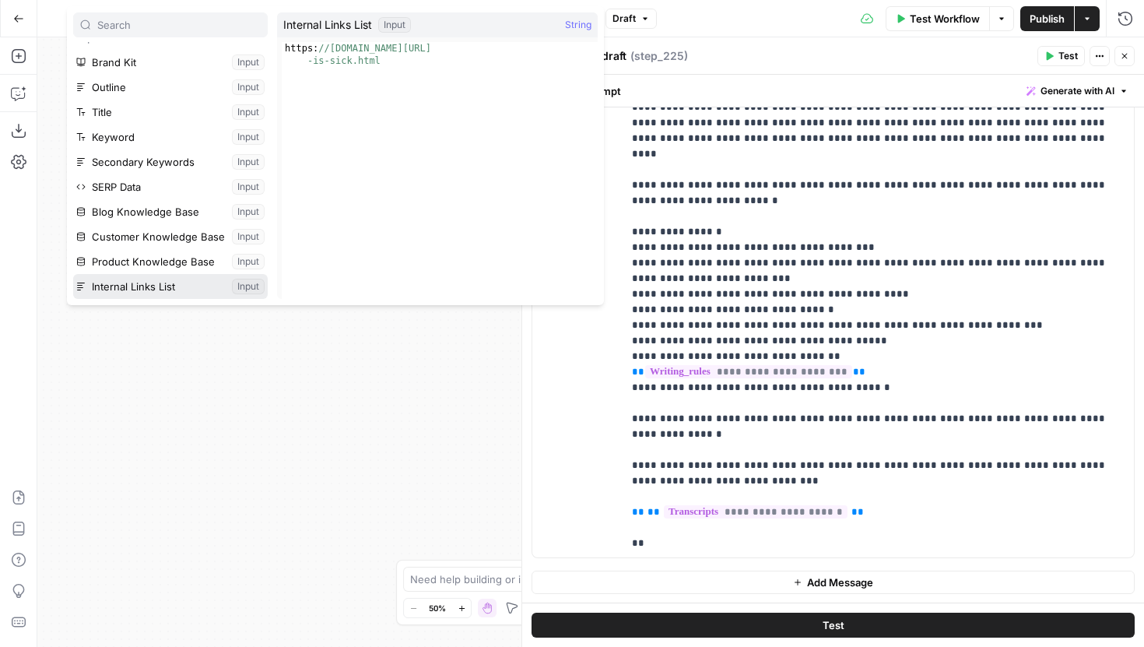
click at [149, 281] on button "Select variable Internal Links List" at bounding box center [170, 286] width 195 height 25
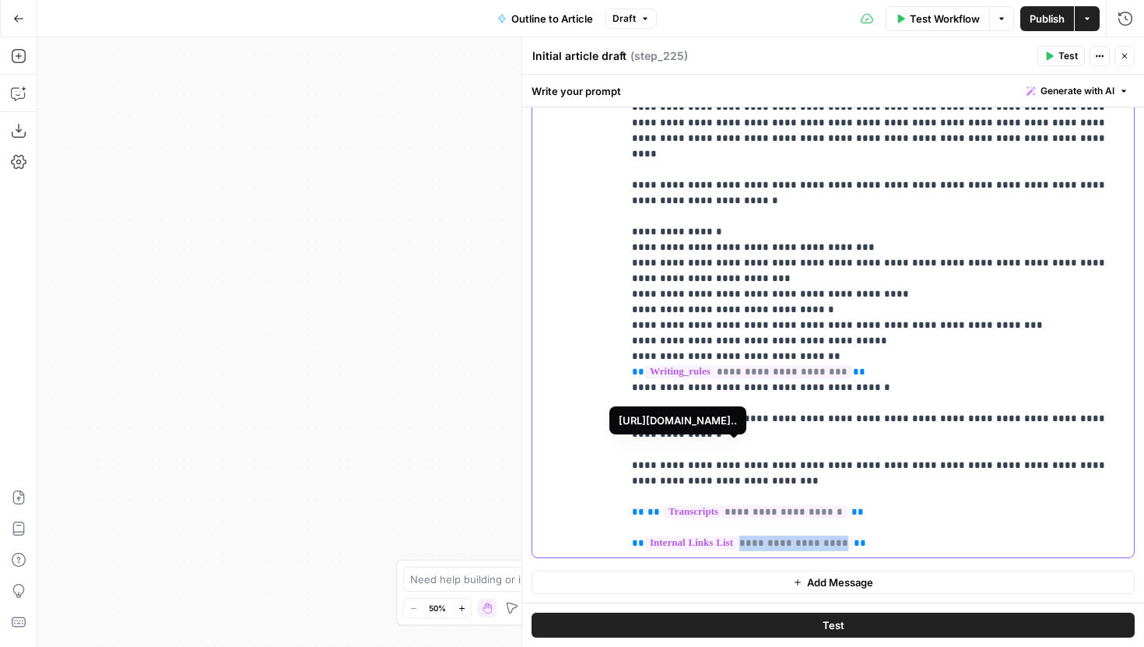
drag, startPoint x: 823, startPoint y: 465, endPoint x: 738, endPoint y: 469, distance: 84.9
click at [738, 536] on span "**********" at bounding box center [749, 542] width 208 height 13
copy span "**********"
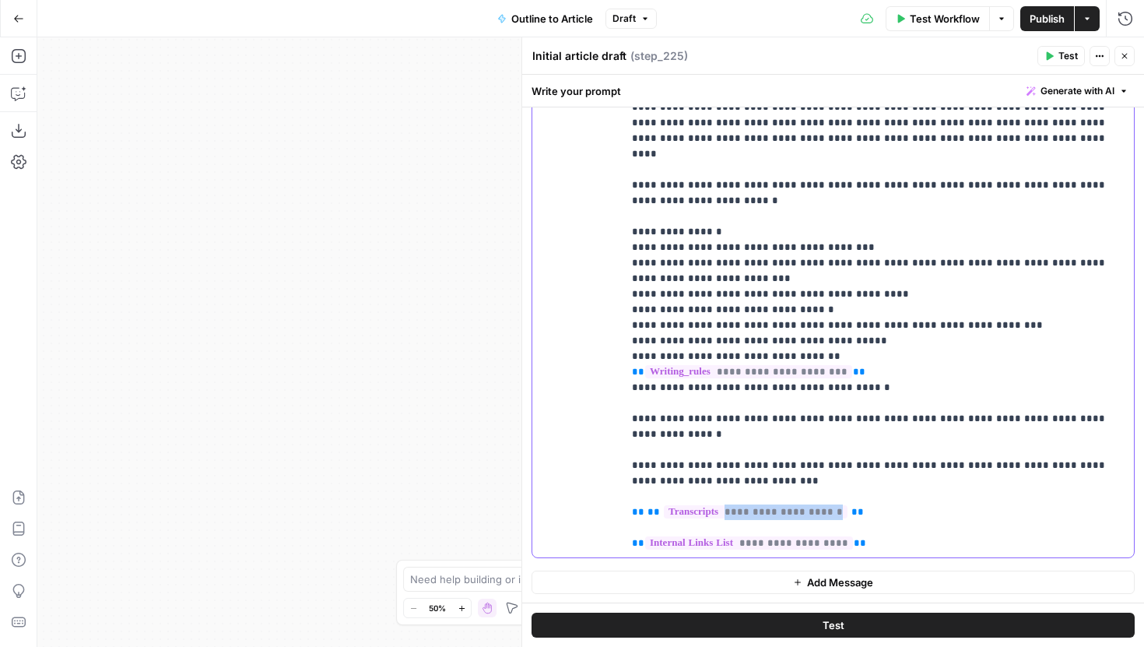
drag, startPoint x: 825, startPoint y: 434, endPoint x: 725, endPoint y: 434, distance: 100.4
click at [725, 505] on span "**********" at bounding box center [756, 511] width 184 height 13
drag, startPoint x: 847, startPoint y: 467, endPoint x: 634, endPoint y: 467, distance: 213.3
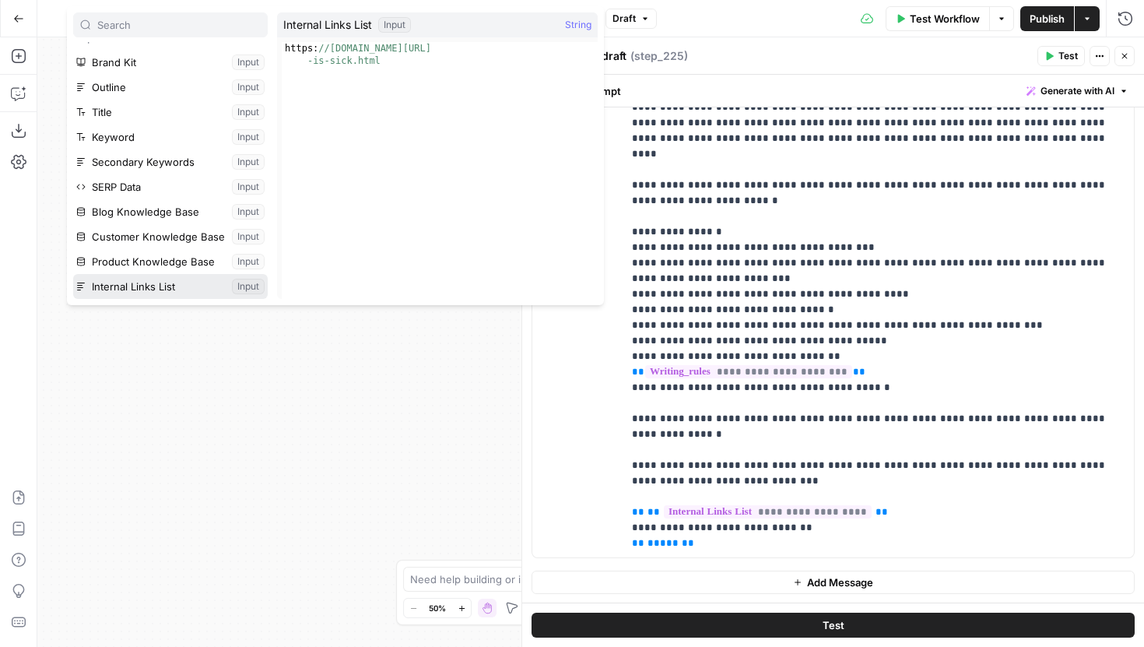
click at [163, 283] on button "Select variable Internal Links List" at bounding box center [170, 286] width 195 height 25
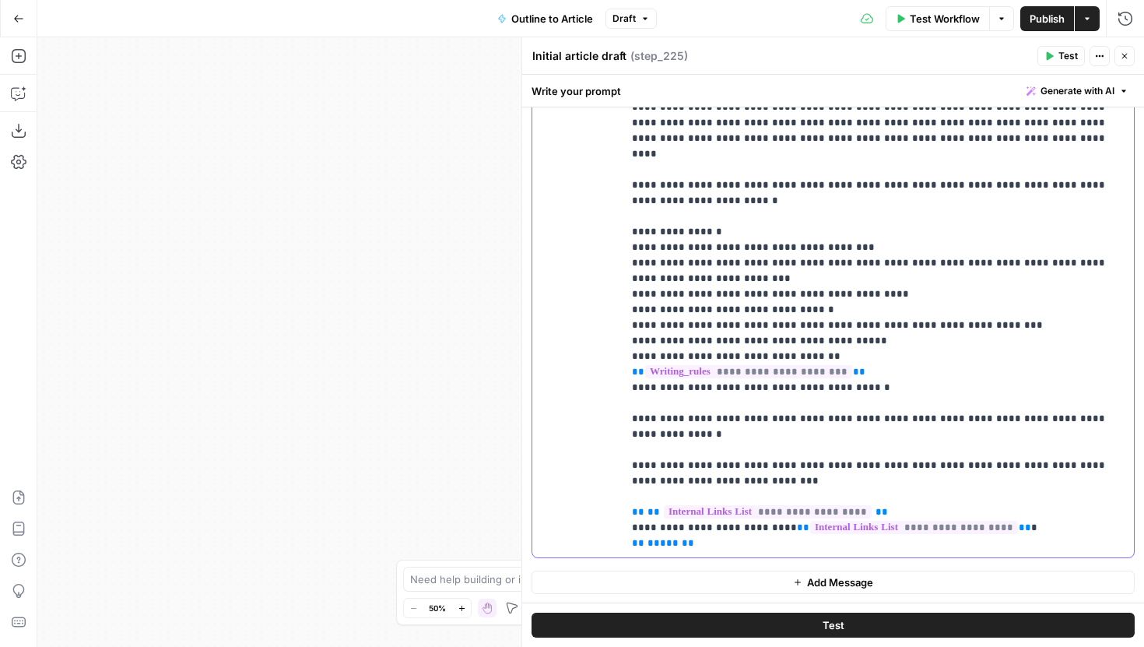
drag, startPoint x: 1059, startPoint y: 444, endPoint x: 994, endPoint y: 446, distance: 64.7
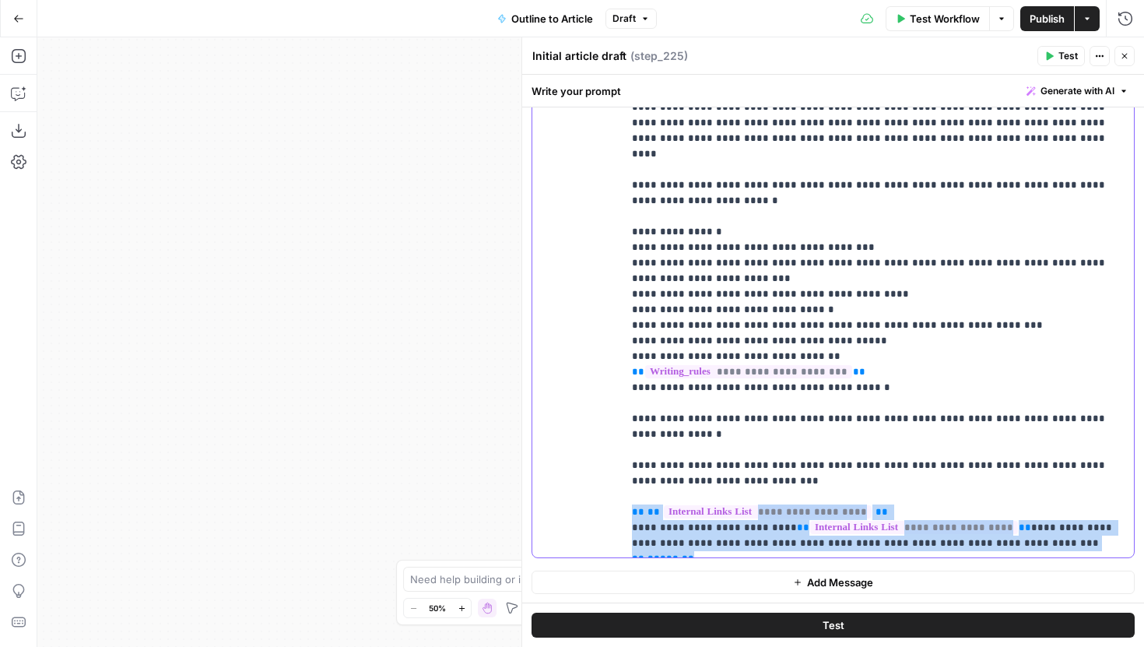
drag, startPoint x: 758, startPoint y: 478, endPoint x: 628, endPoint y: 438, distance: 135.9
click at [628, 438] on div "**********" at bounding box center [878, 240] width 511 height 634
copy p "**********"
click at [1130, 51] on button "Close" at bounding box center [1125, 56] width 20 height 20
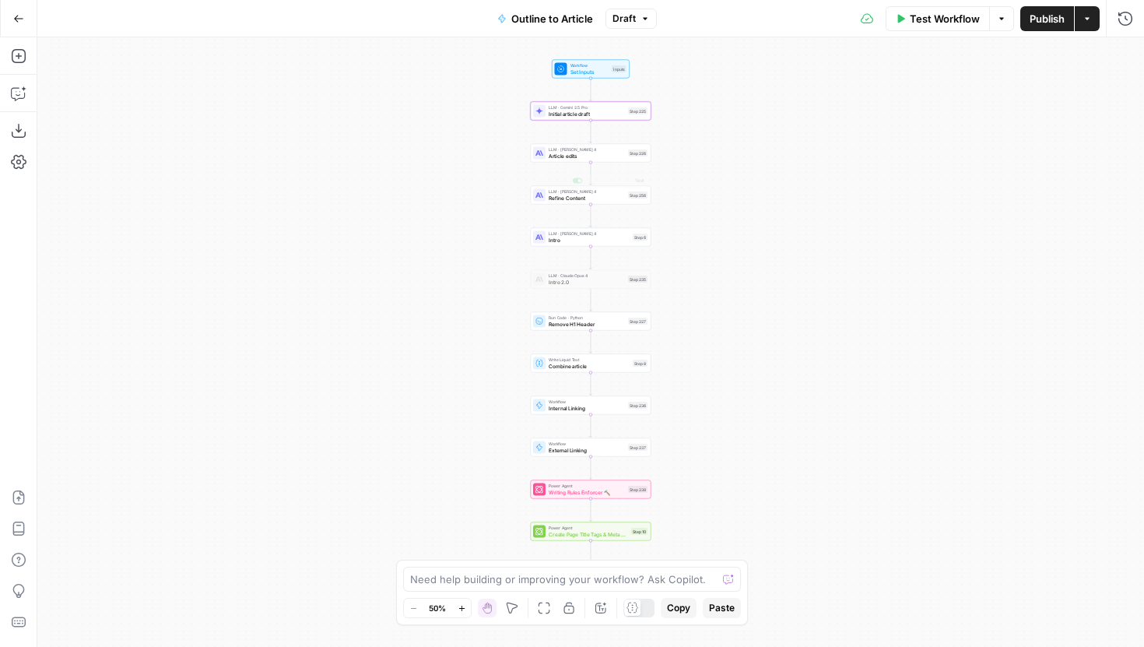
click at [611, 154] on span "Article edits" at bounding box center [587, 156] width 76 height 8
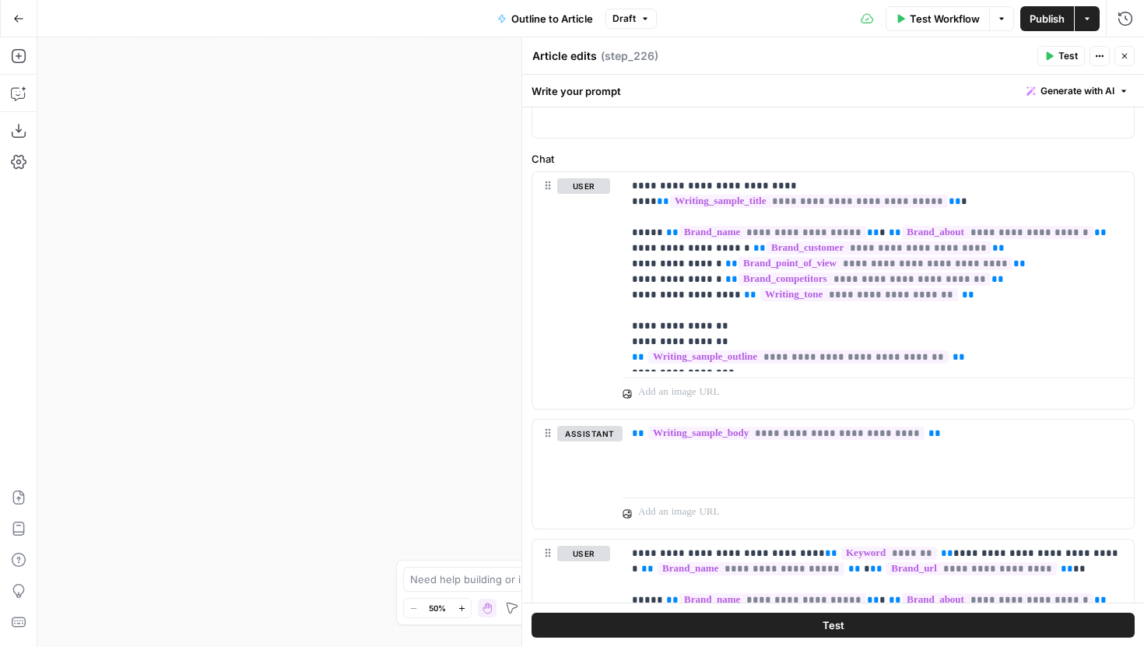
scroll to position [174, 0]
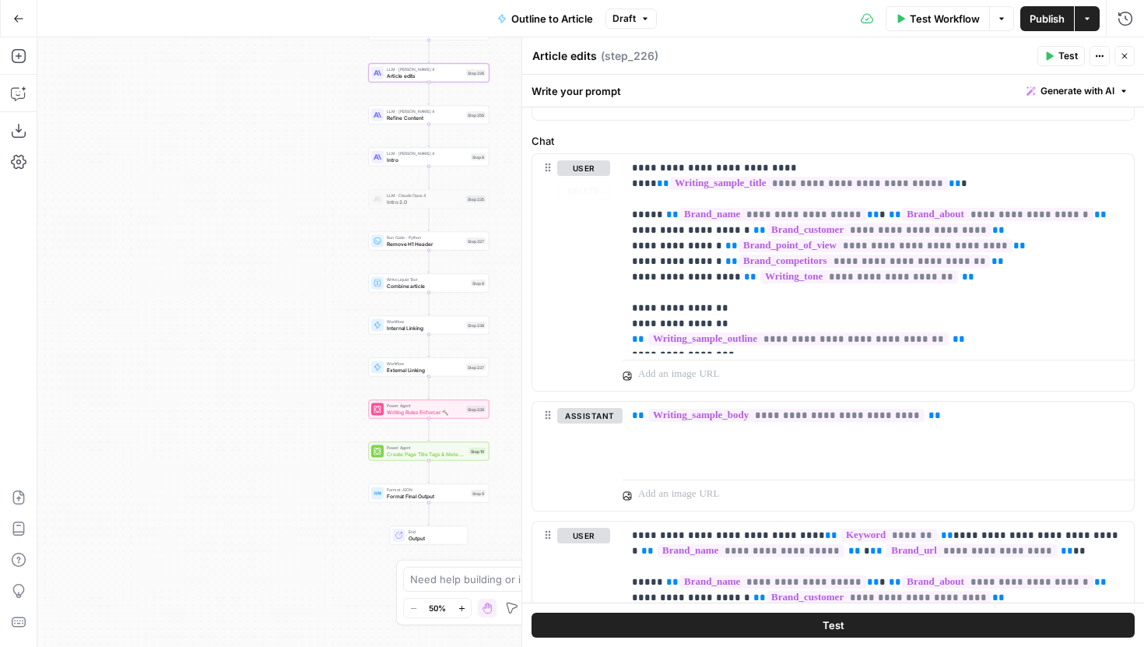
drag, startPoint x: 420, startPoint y: 370, endPoint x: 196, endPoint y: 248, distance: 255.3
click at [196, 248] on div "Workflow Set Inputs Inputs LLM · Gemini 2.5 Pro Initial article draft Step 225 …" at bounding box center [590, 342] width 1107 height 610
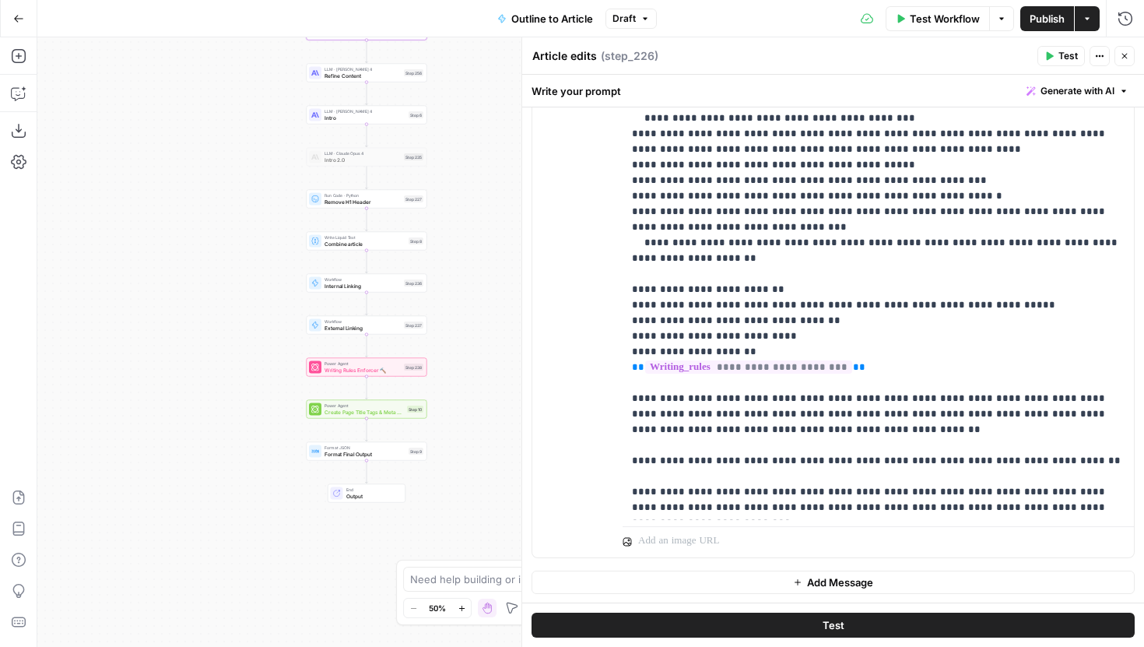
scroll to position [234, 0]
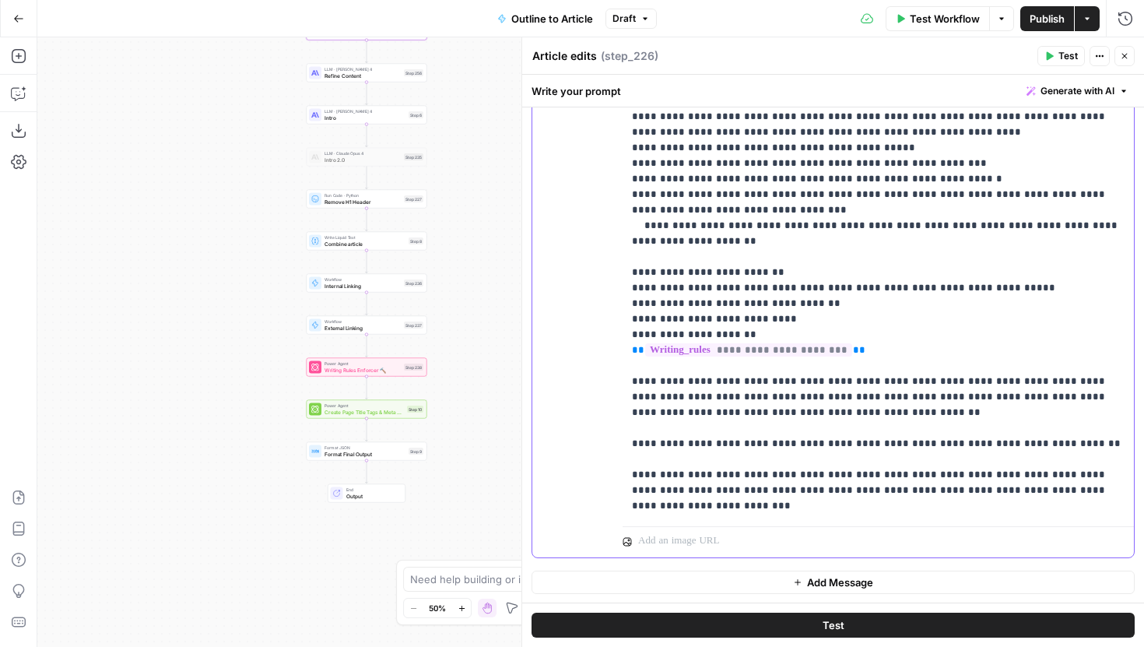
click at [854, 302] on p "**********" at bounding box center [878, 85] width 493 height 856
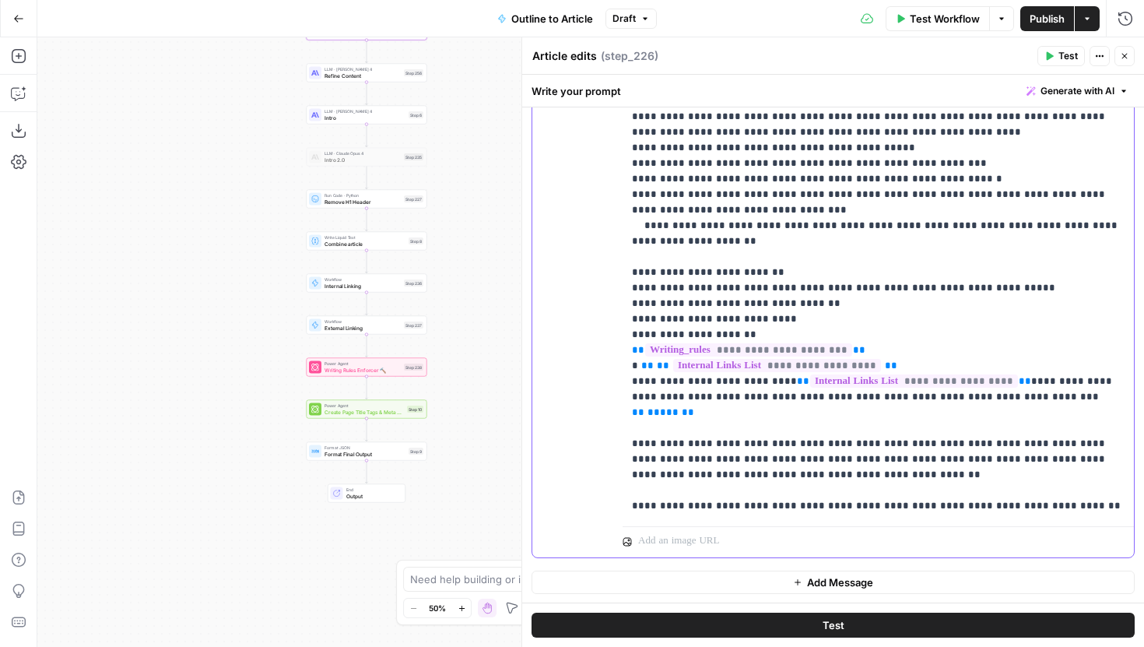
drag, startPoint x: 964, startPoint y: 348, endPoint x: 995, endPoint y: 335, distance: 33.8
click at [995, 335] on p "**********" at bounding box center [878, 116] width 493 height 919
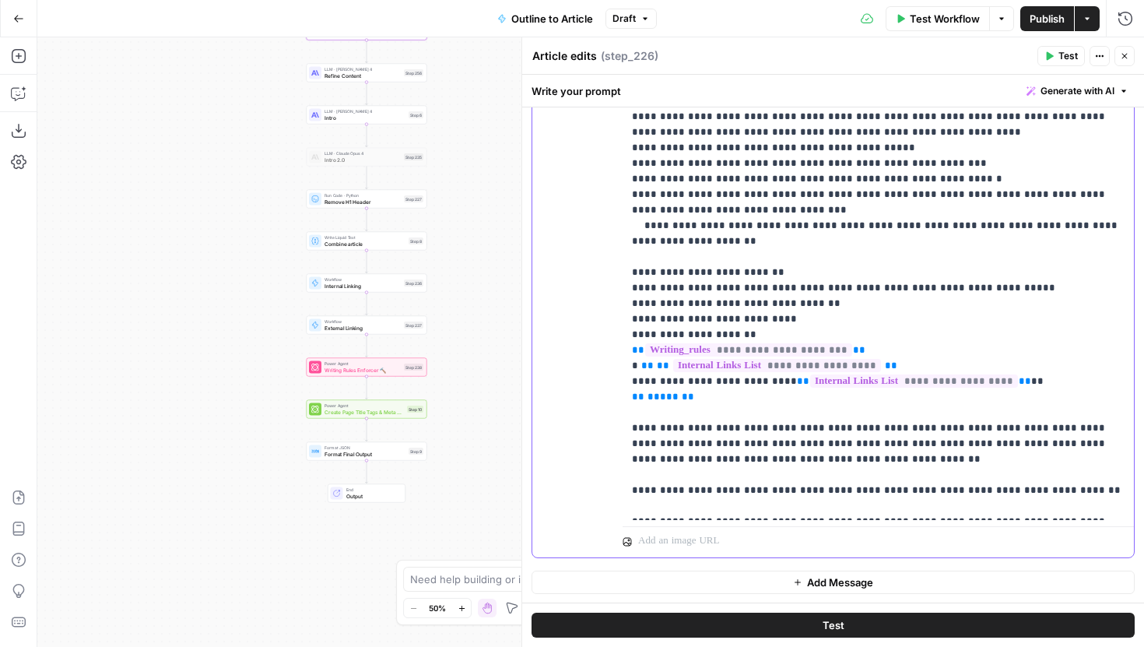
drag, startPoint x: 884, startPoint y: 346, endPoint x: 617, endPoint y: 311, distance: 269.4
click at [617, 311] on div "**********" at bounding box center [833, 221] width 602 height 671
copy p "**********"
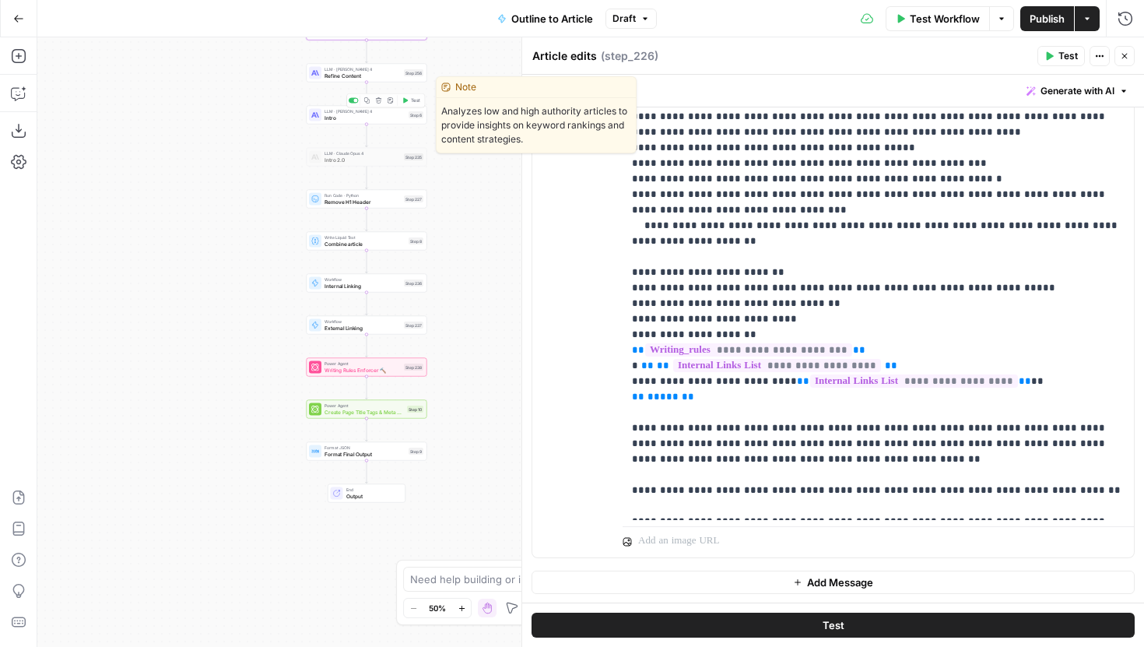
click at [389, 76] on span "Refine Content" at bounding box center [363, 76] width 76 height 8
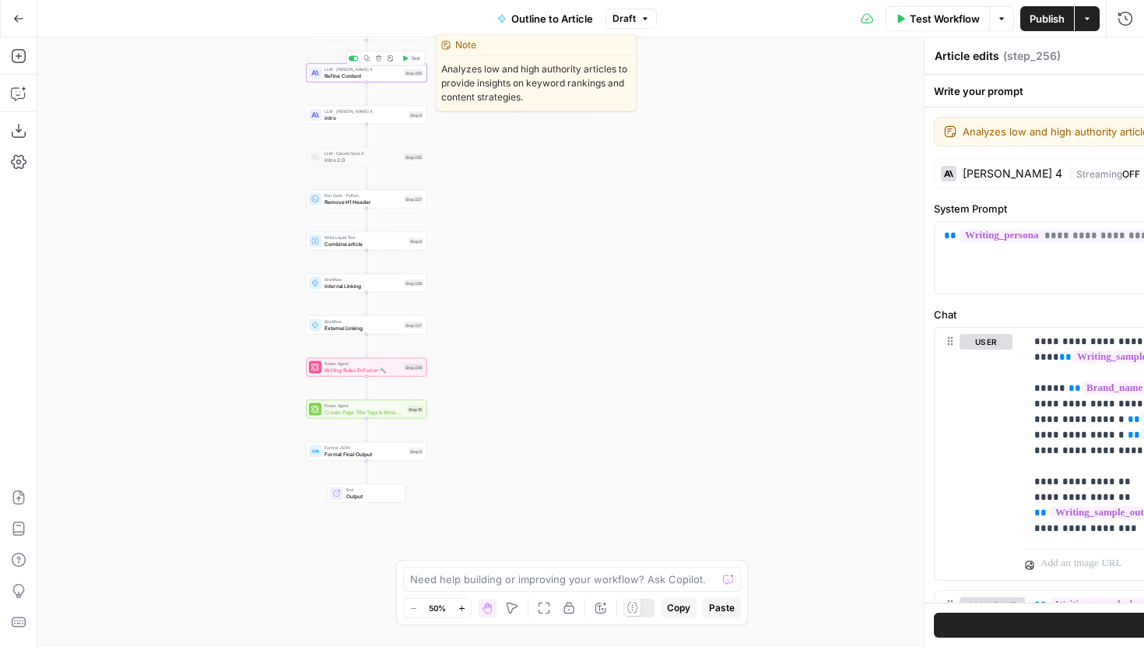
type textarea "Refine Content"
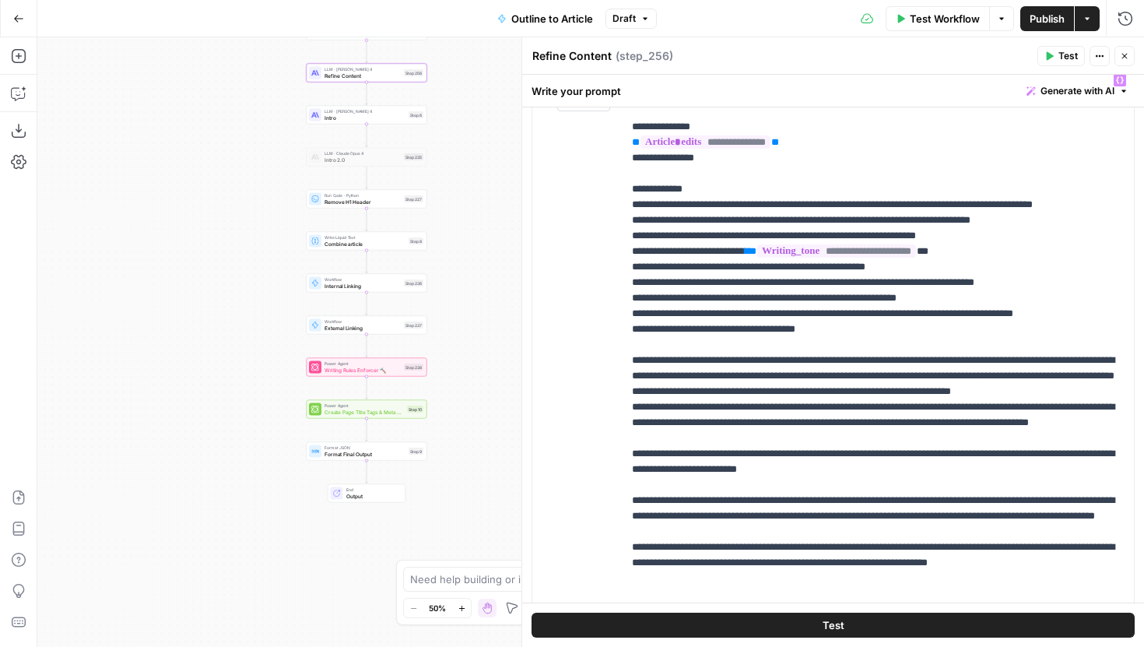
scroll to position [3070, 0]
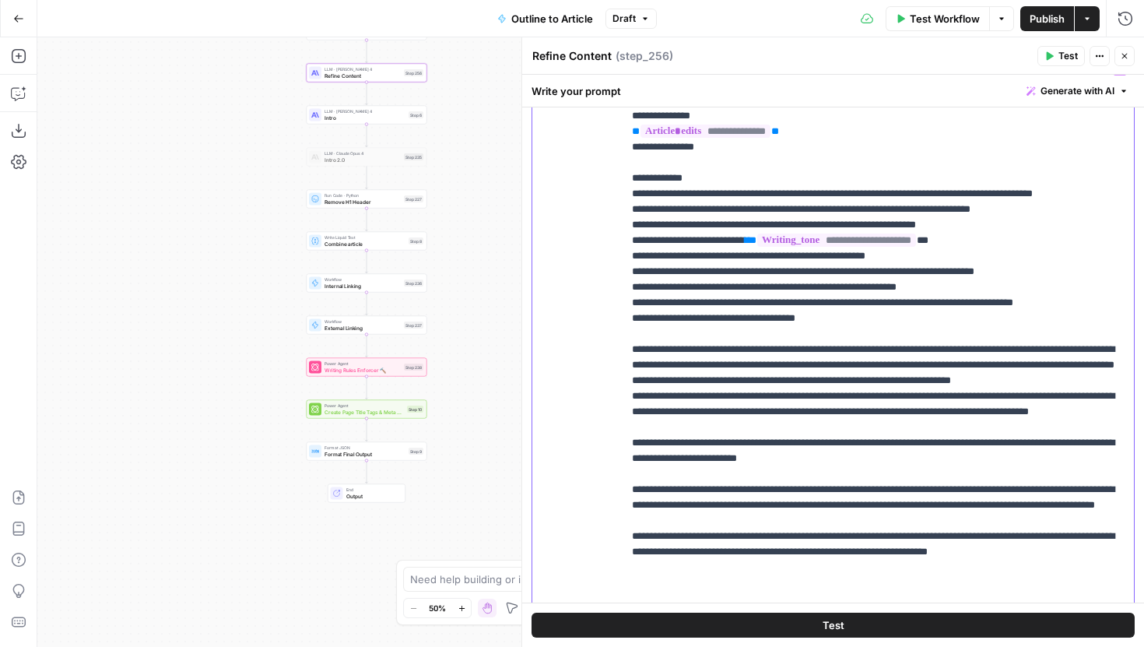
click at [844, 313] on p "**********" at bounding box center [878, 333] width 493 height 545
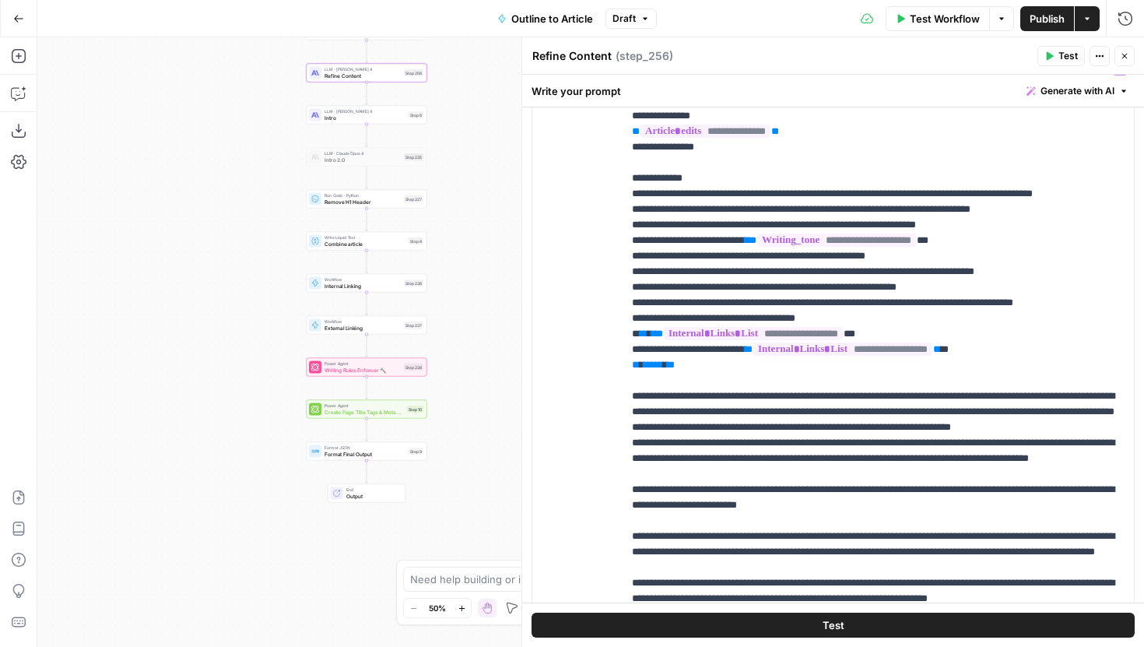
drag, startPoint x: 509, startPoint y: 283, endPoint x: 480, endPoint y: 279, distance: 29.0
click at [480, 279] on div "Workflow Set Inputs Inputs LLM · Gemini 2.5 Pro Initial article draft Step 225 …" at bounding box center [590, 342] width 1107 height 610
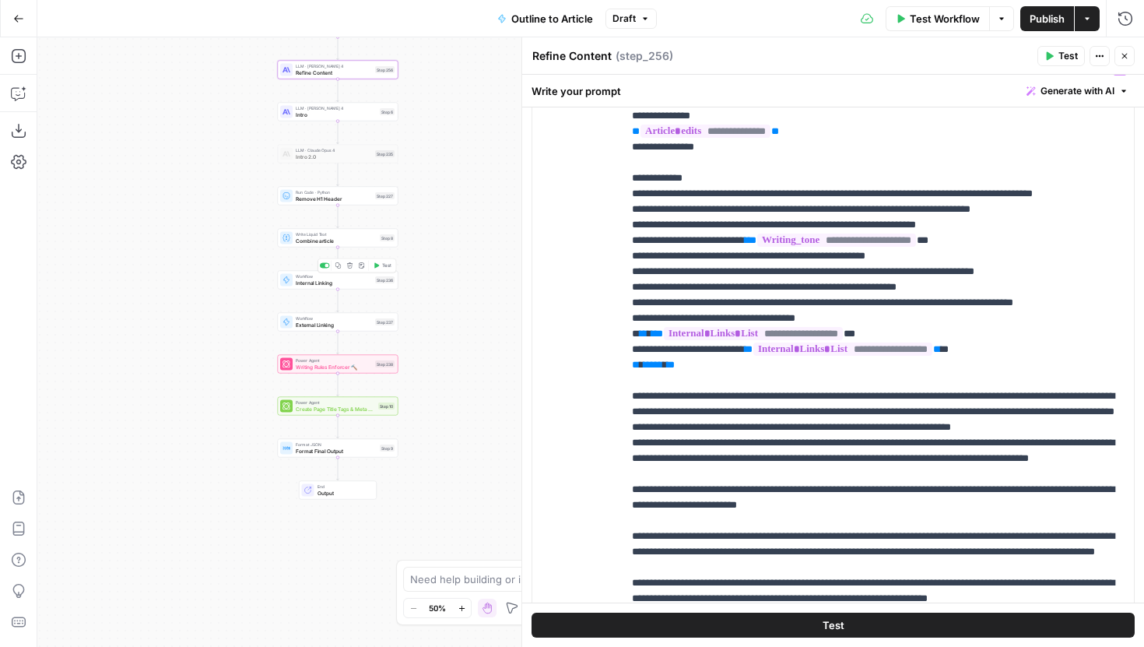
click at [353, 286] on div "Workflow Internal Linking Step 236 Copy step Delete step Add Note Test" at bounding box center [338, 280] width 121 height 19
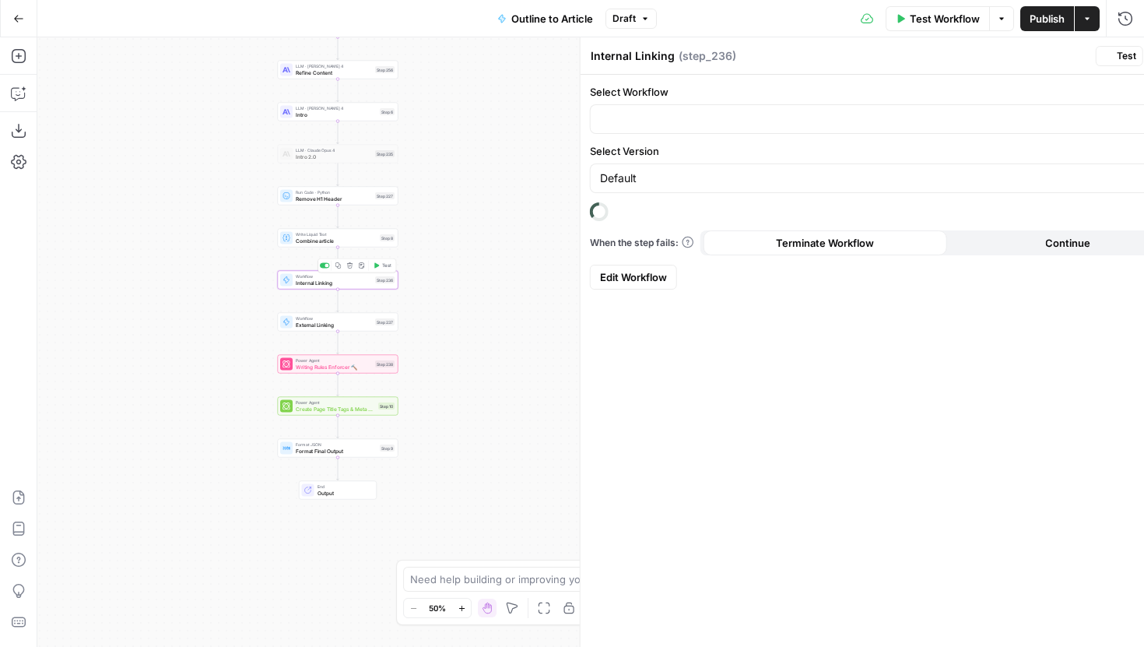
type input "Internal Linking"
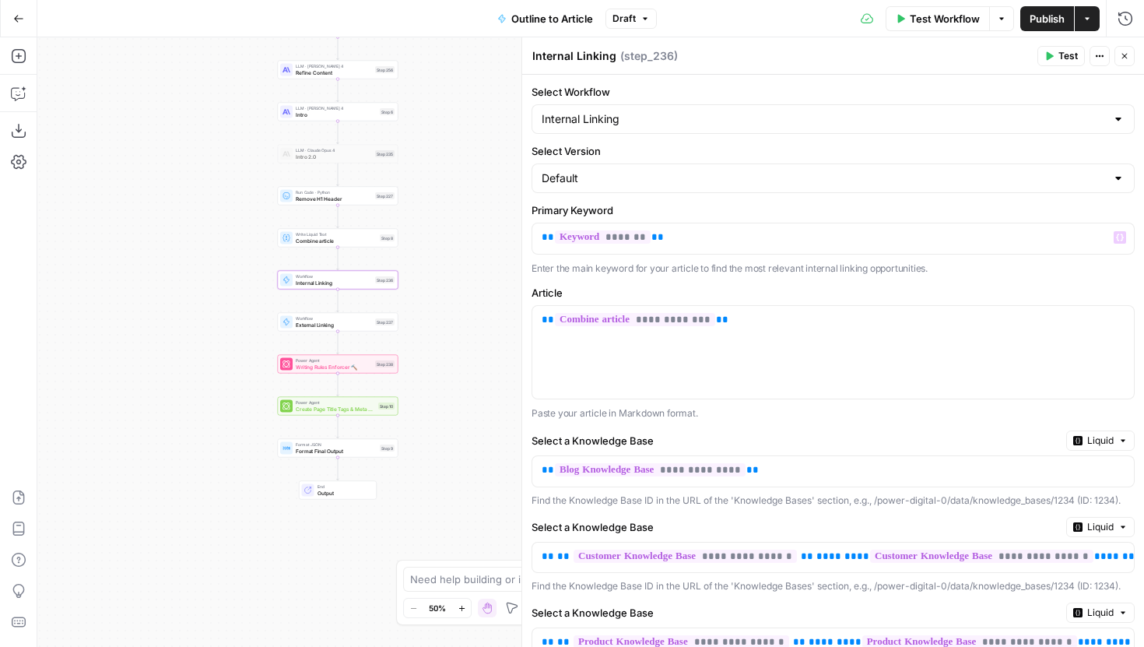
scroll to position [304, 0]
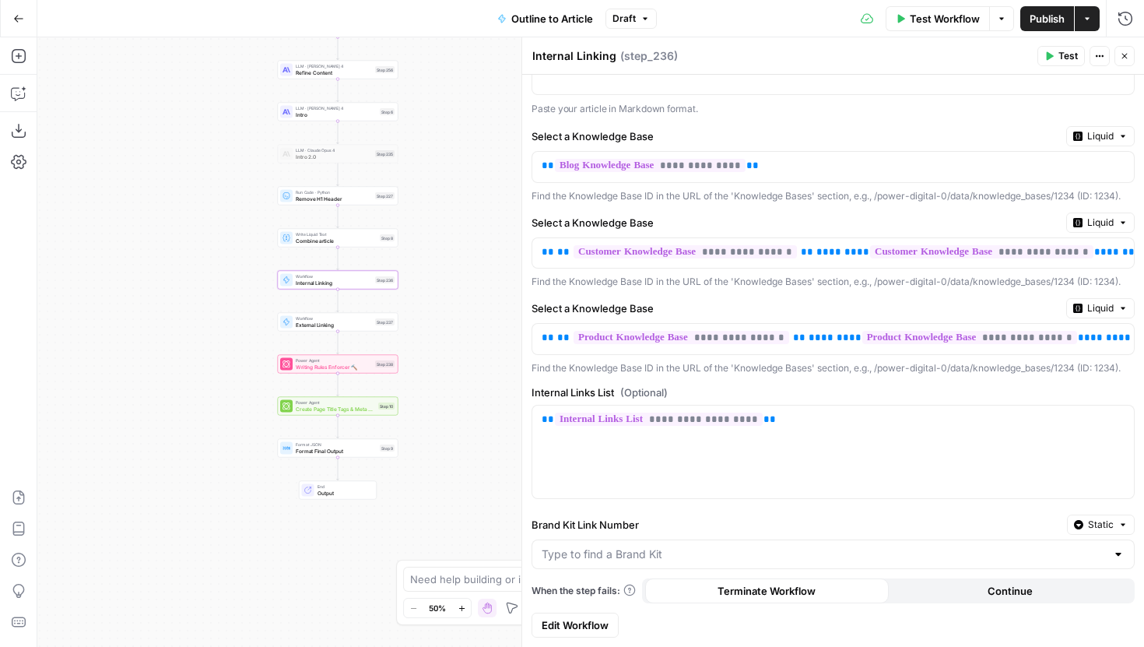
click at [577, 628] on span "Edit Workflow" at bounding box center [575, 625] width 67 height 16
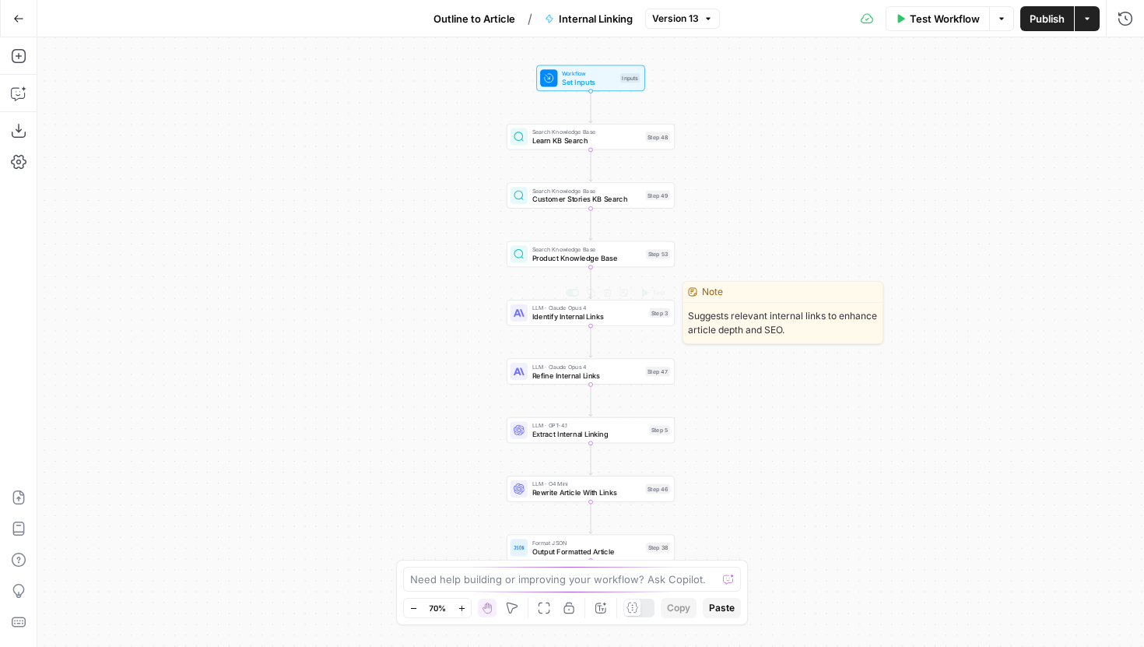
click at [585, 318] on span "Identify Internal Links" at bounding box center [588, 316] width 113 height 11
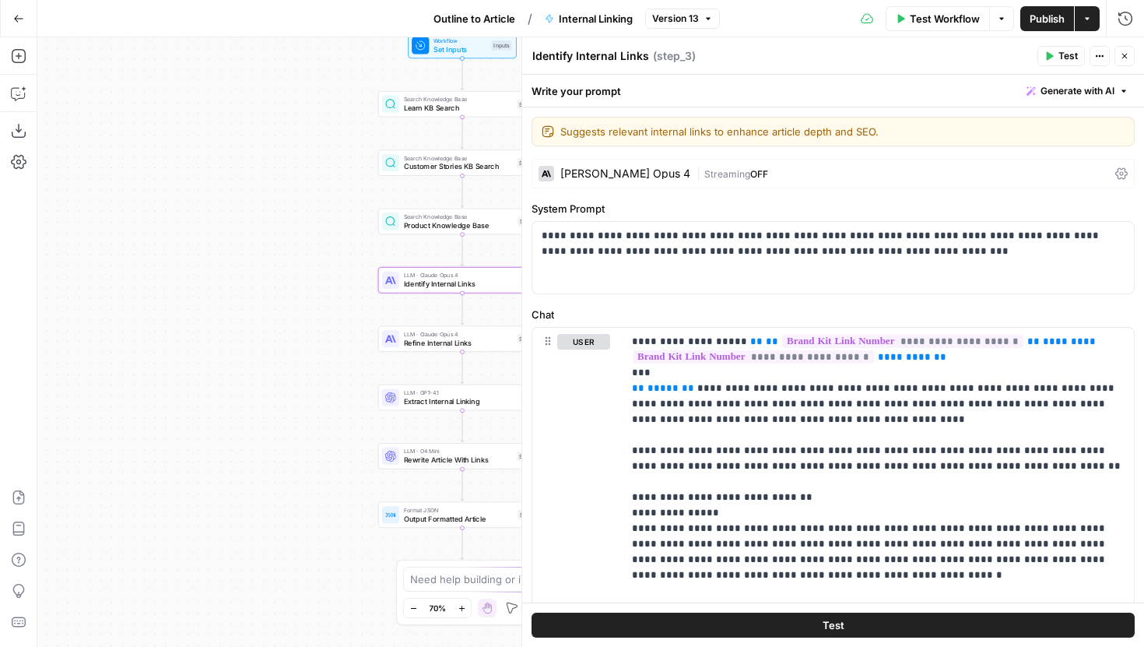
drag, startPoint x: 430, startPoint y: 323, endPoint x: 248, endPoint y: 258, distance: 194.3
click at [248, 258] on div "Workflow Set Inputs Inputs Search Knowledge Base Learn KB Search Step 48 Search…" at bounding box center [590, 342] width 1107 height 610
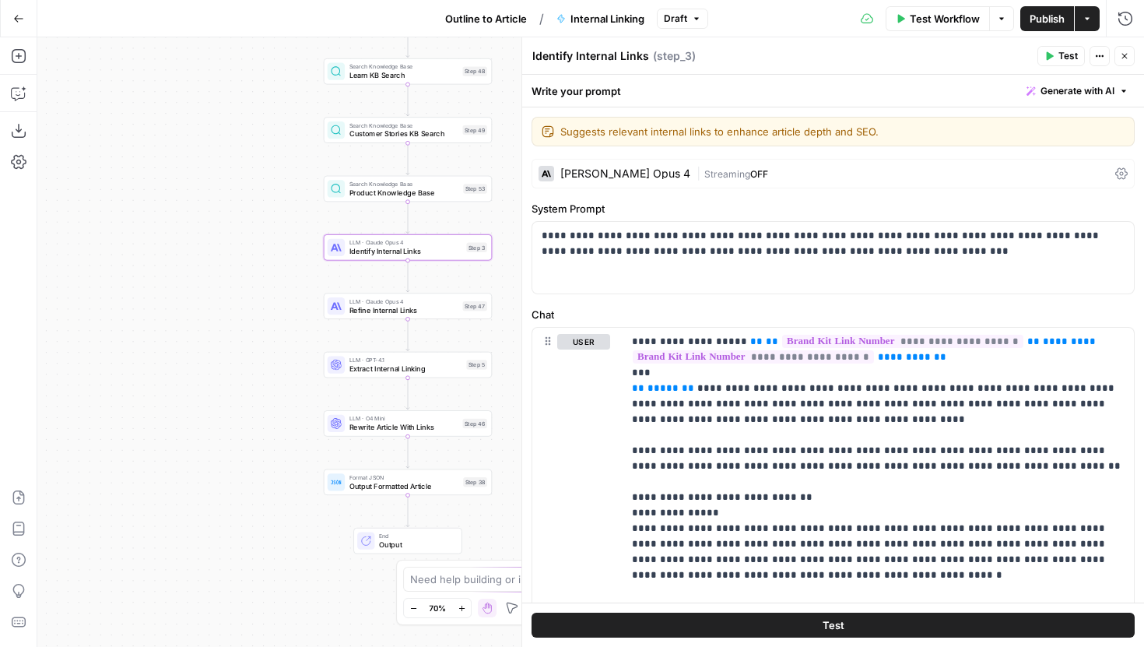
drag, startPoint x: 248, startPoint y: 258, endPoint x: 166, endPoint y: 249, distance: 82.2
click at [166, 249] on div "Workflow Set Inputs Inputs Search Knowledge Base Learn KB Search Step 48 Search…" at bounding box center [590, 342] width 1107 height 610
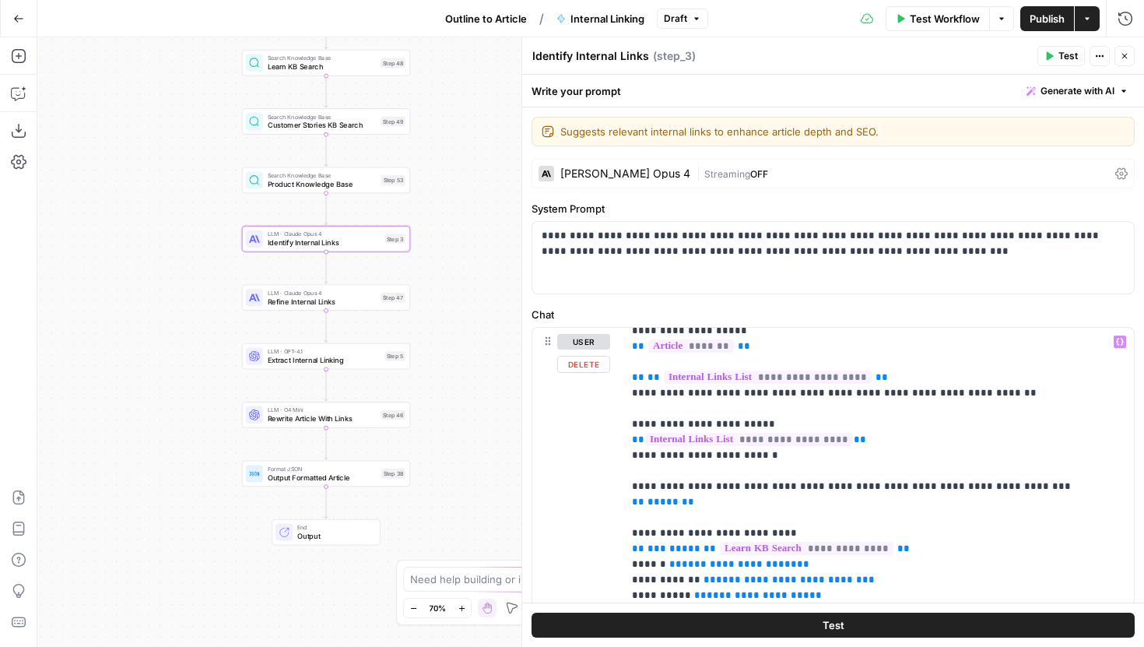
scroll to position [355, 0]
drag, startPoint x: 737, startPoint y: 486, endPoint x: 632, endPoint y: 364, distance: 161.2
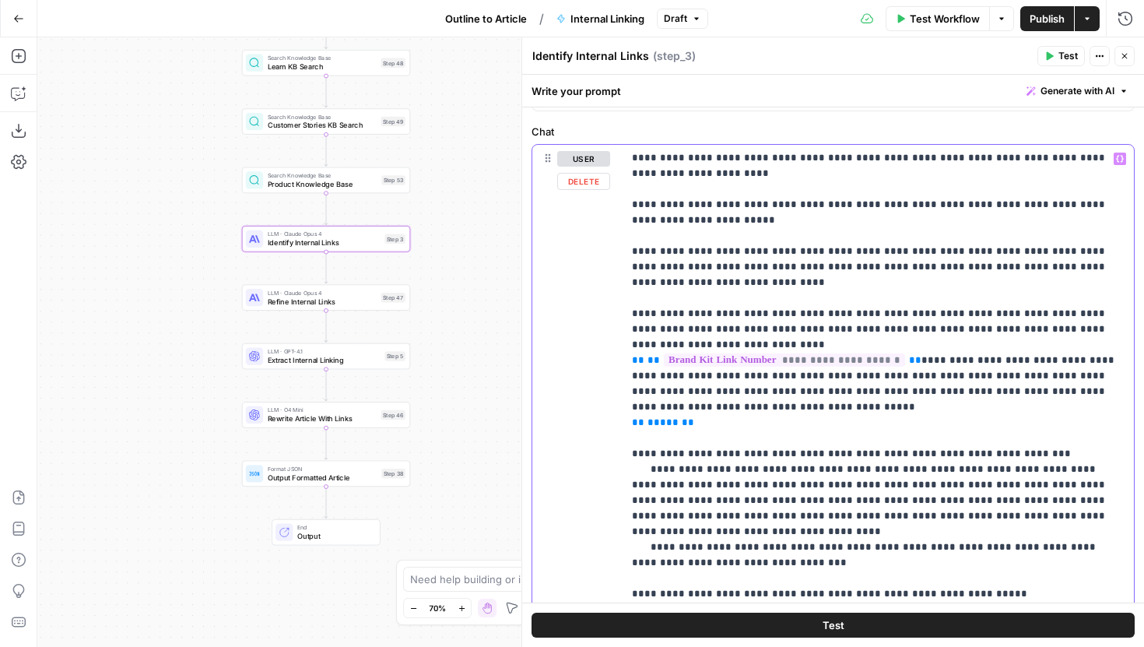
scroll to position [442, 0]
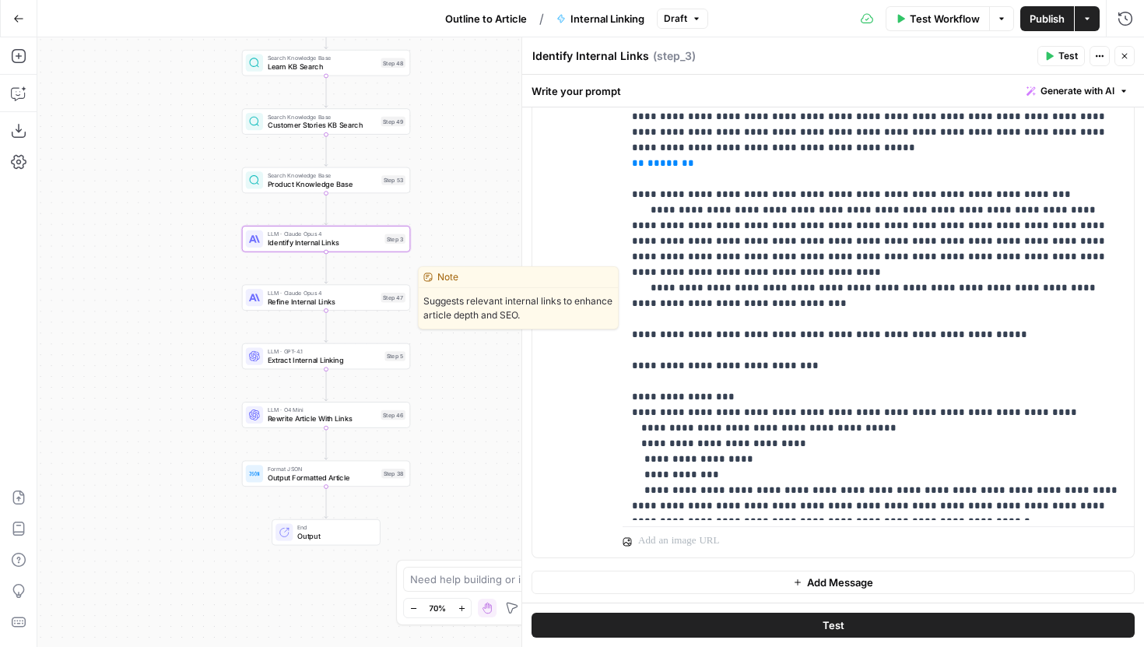
click at [287, 309] on div "LLM · Claude Opus 4 Refine Internal Links Step 47 Copy step Delete step Edit No…" at bounding box center [326, 297] width 168 height 26
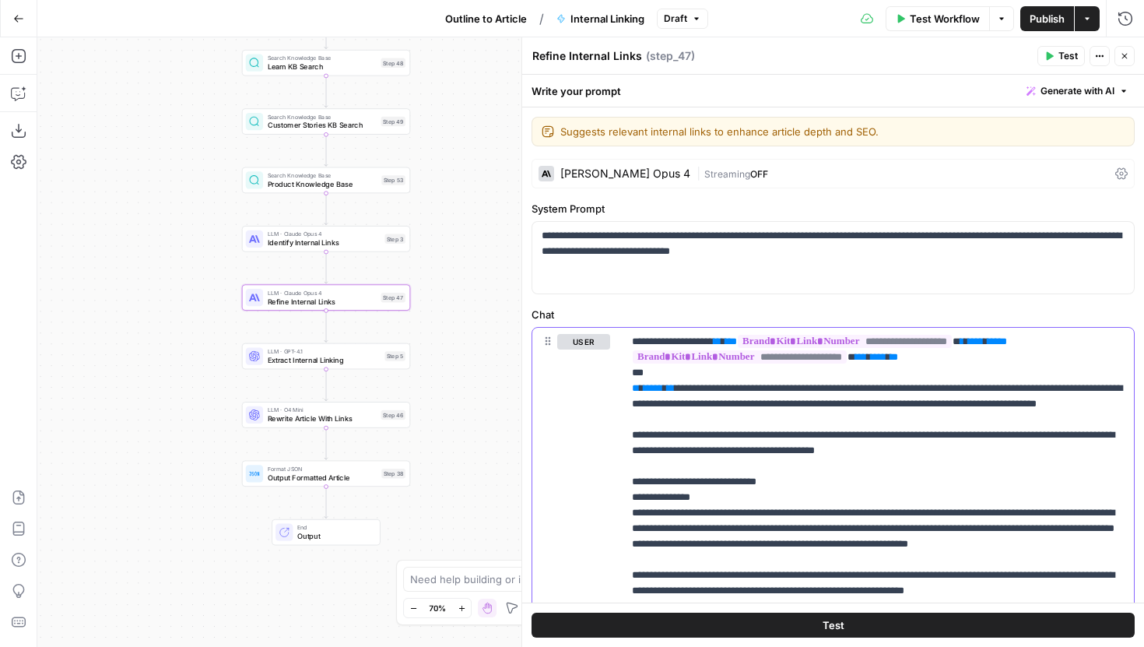
type input "internal_lin"
click at [1082, 314] on div "internal_lin 1 of 4 Previous match Next Match Replace Close" at bounding box center [1034, 305] width 187 height 25
click at [1083, 304] on icon "button" at bounding box center [1083, 306] width 5 height 6
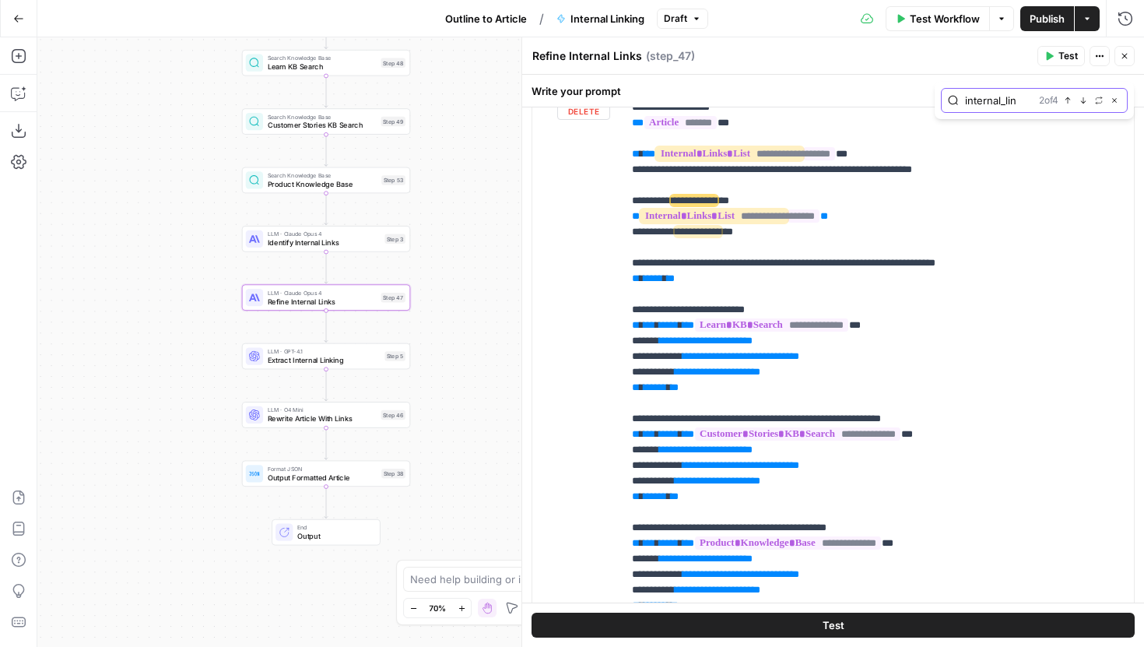
scroll to position [248, 0]
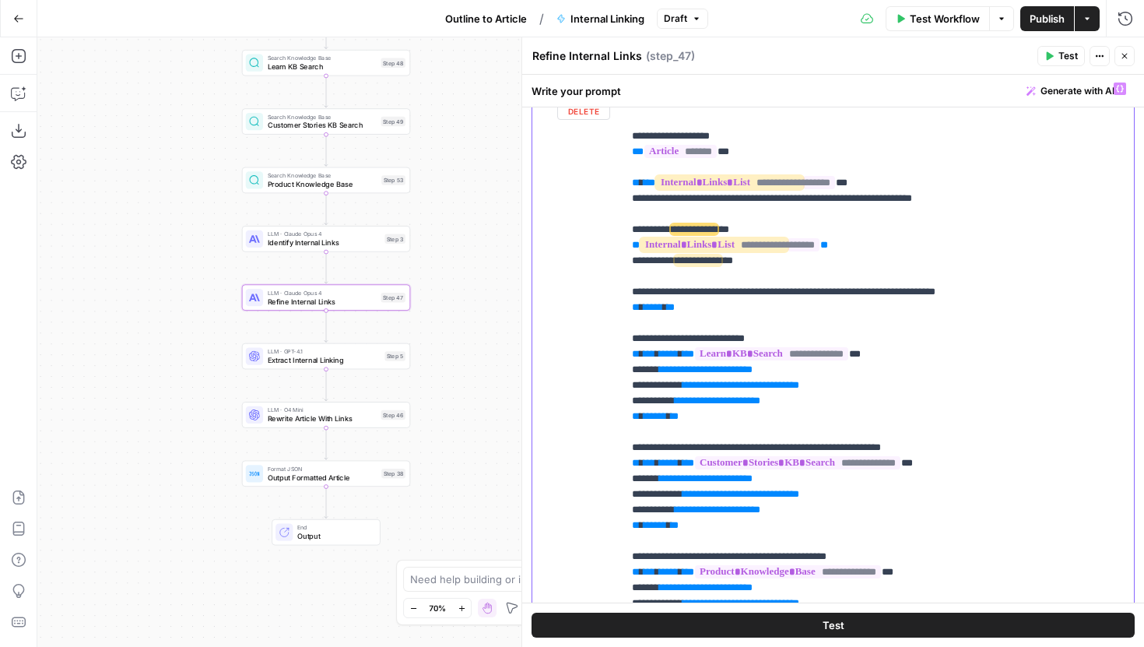
drag, startPoint x: 708, startPoint y: 342, endPoint x: 616, endPoint y: 212, distance: 159.6
click at [616, 212] on div "**********" at bounding box center [833, 410] width 602 height 671
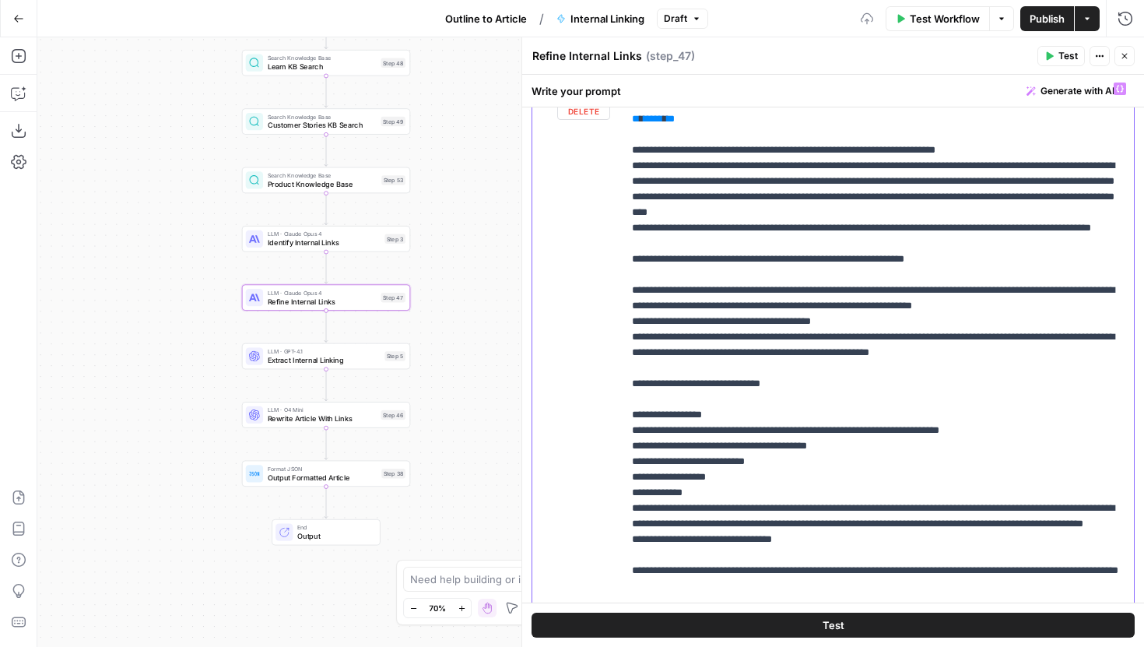
scroll to position [732, 0]
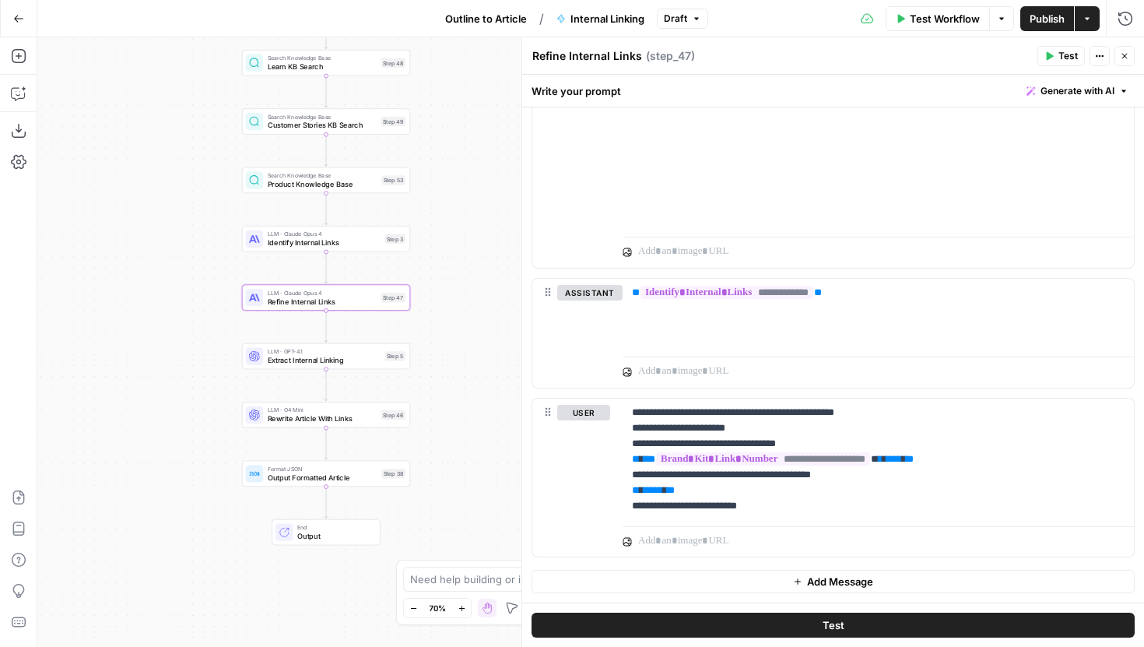
click at [1030, 16] on span "Publish" at bounding box center [1047, 19] width 35 height 16
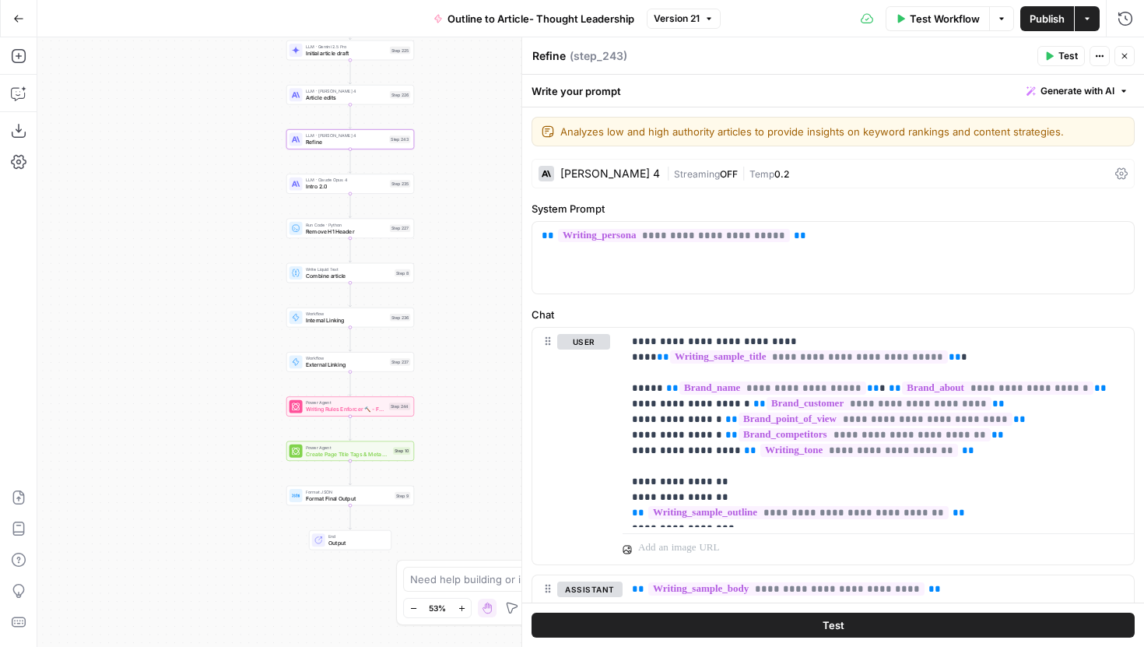
scroll to position [2760, 0]
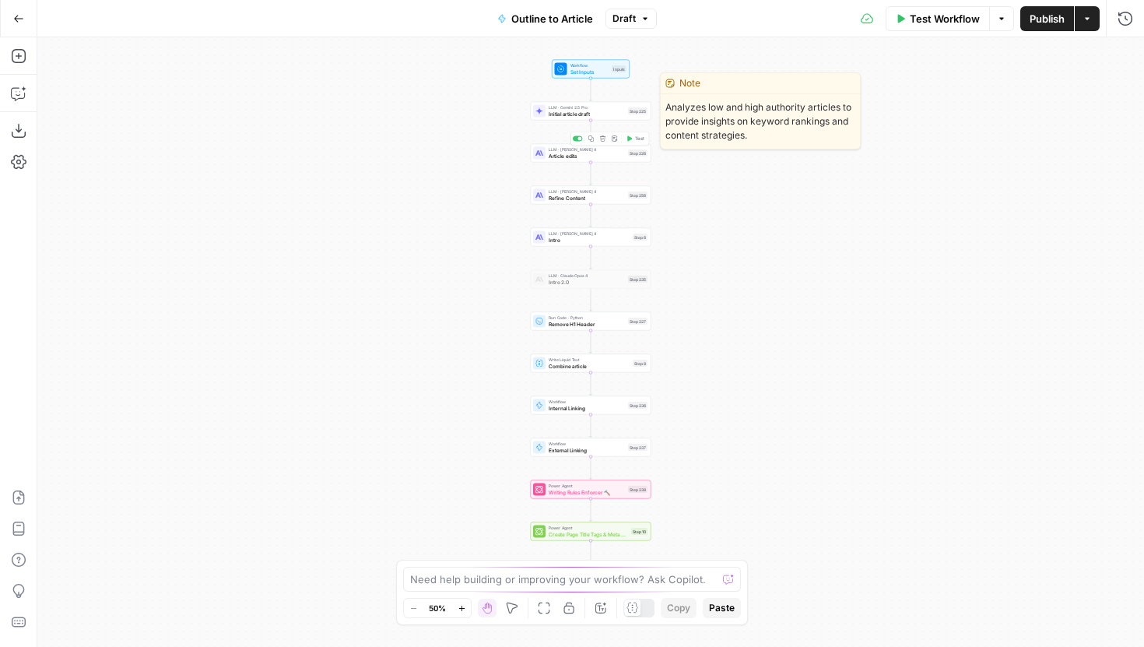
click at [613, 114] on span "Initial article draft" at bounding box center [587, 114] width 76 height 8
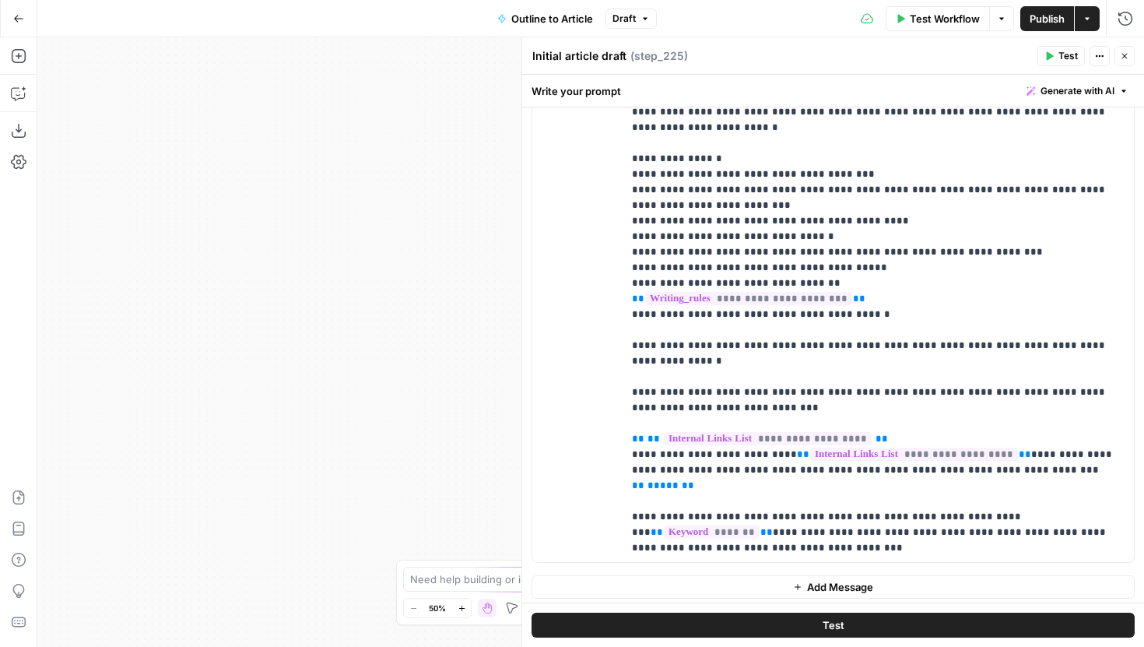
scroll to position [1133, 0]
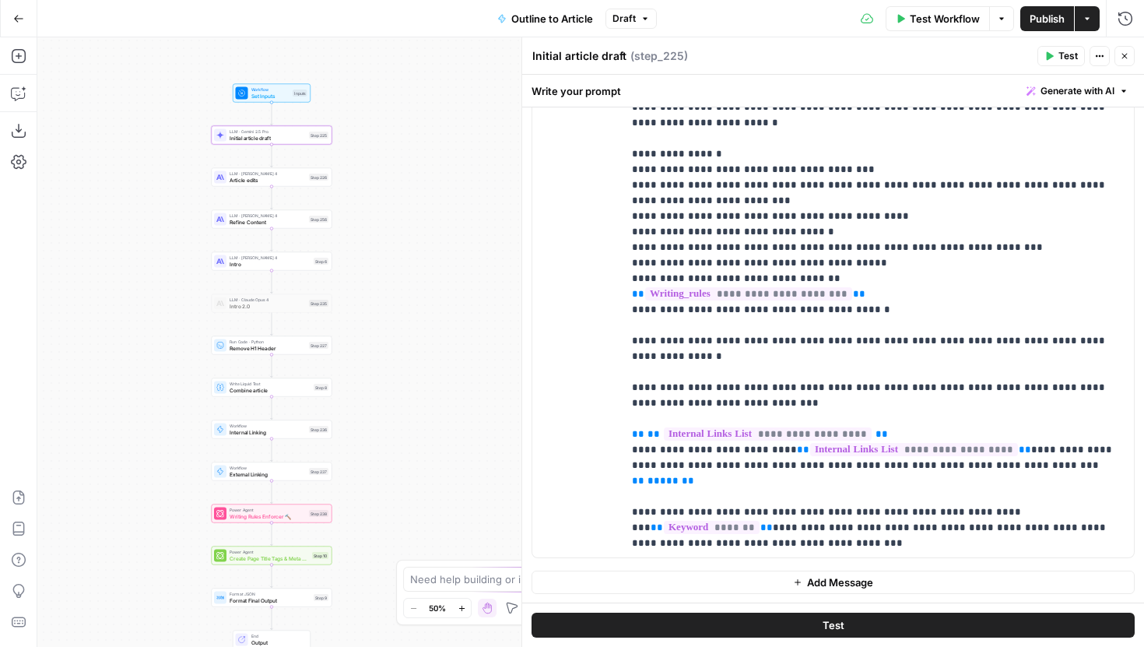
drag, startPoint x: 415, startPoint y: 311, endPoint x: 97, endPoint y: 336, distance: 319.3
click at [96, 336] on div "Workflow Set Inputs Inputs LLM · Gemini 2.5 Pro Initial article draft Step 225 …" at bounding box center [590, 342] width 1107 height 610
click at [1030, 12] on span "Publish" at bounding box center [1047, 19] width 35 height 16
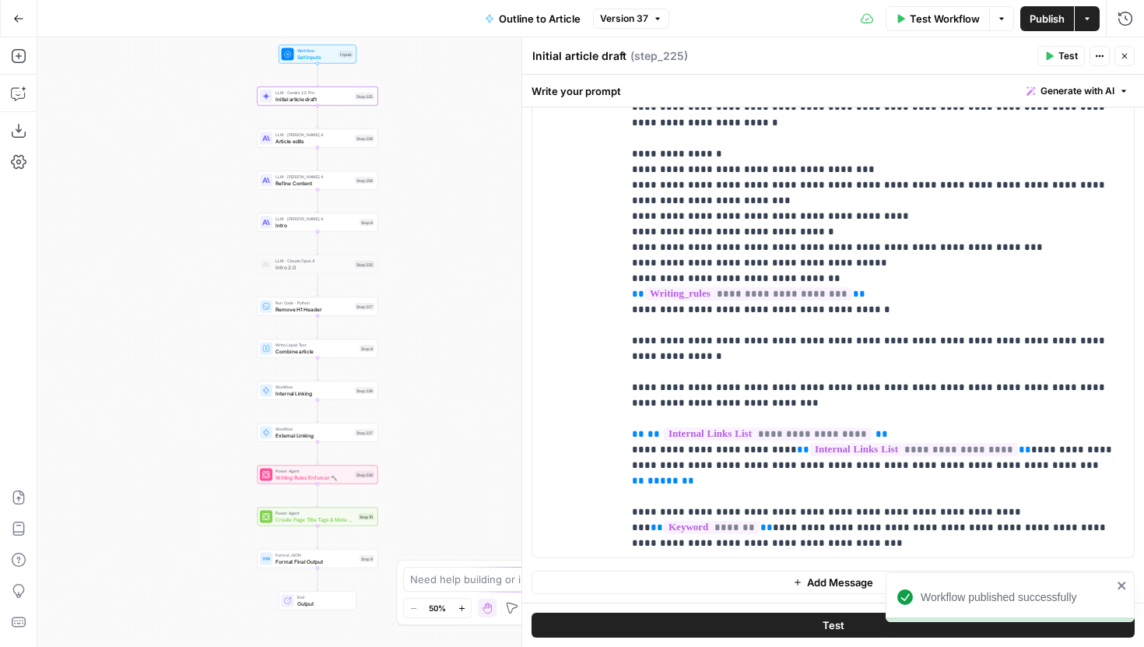
drag, startPoint x: 432, startPoint y: 333, endPoint x: 477, endPoint y: 294, distance: 59.6
click at [477, 294] on div "Workflow Set Inputs Inputs LLM · Gemini 2.5 Pro Initial article draft Step 225 …" at bounding box center [590, 342] width 1107 height 610
click at [365, 226] on div "LLM · [PERSON_NAME] 4 Intro Step 6 Copy step Delete step Edit Note Test" at bounding box center [316, 222] width 114 height 13
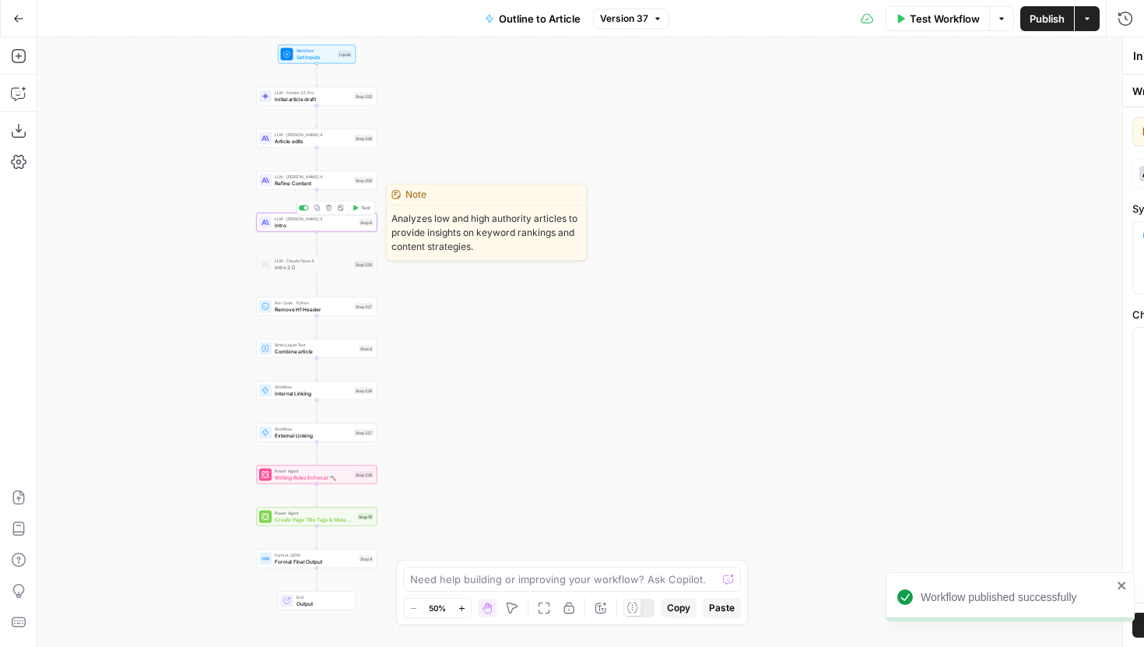
type textarea "Intro"
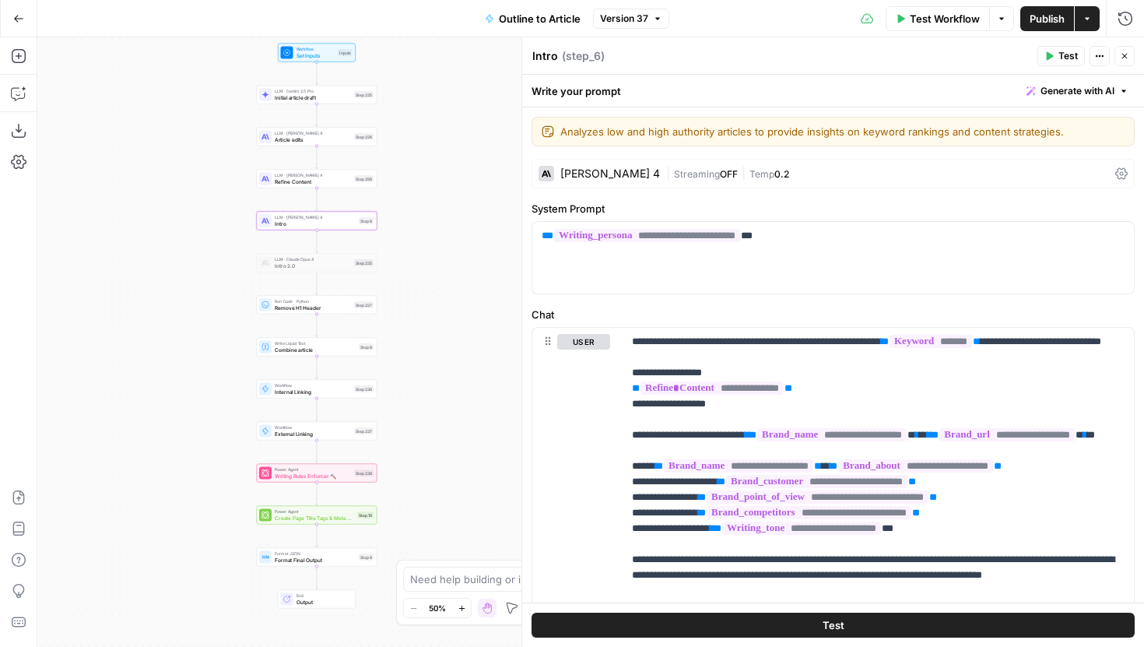
drag, startPoint x: 417, startPoint y: 293, endPoint x: 437, endPoint y: 279, distance: 23.5
click at [437, 279] on div "Workflow Set Inputs Inputs LLM · Gemini 2.5 Pro Initial article draft Step 225 …" at bounding box center [590, 342] width 1107 height 610
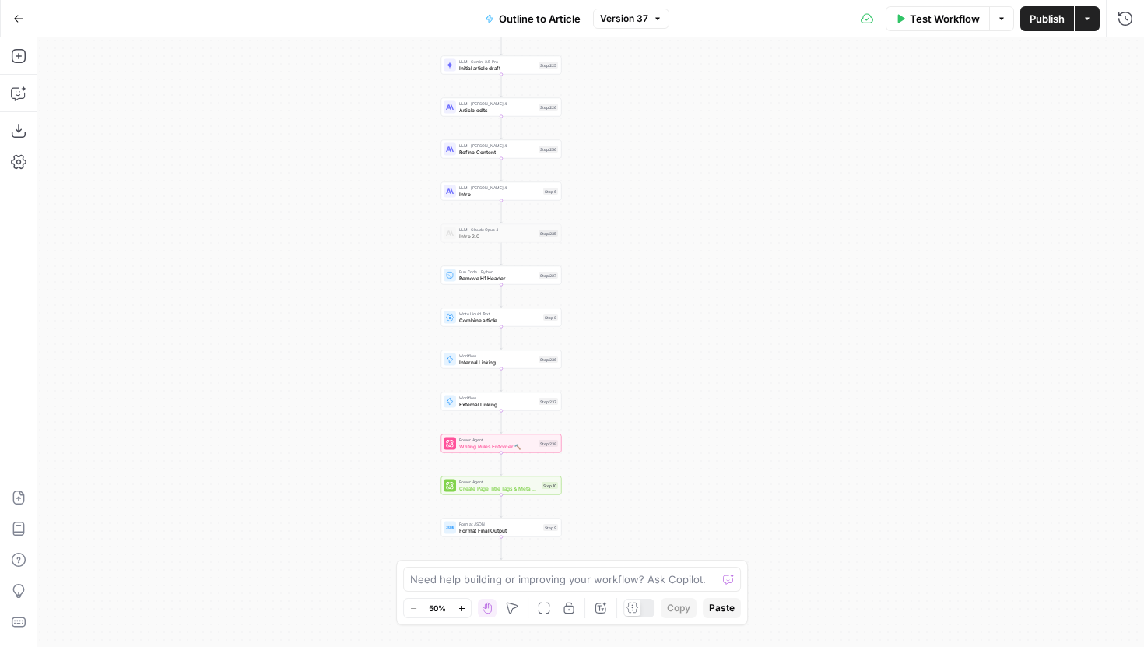
drag, startPoint x: 701, startPoint y: 364, endPoint x: 607, endPoint y: 316, distance: 105.5
click at [607, 316] on div "Workflow Set Inputs Inputs LLM · Gemini 2.5 Pro Initial article draft Step 225 …" at bounding box center [590, 342] width 1107 height 610
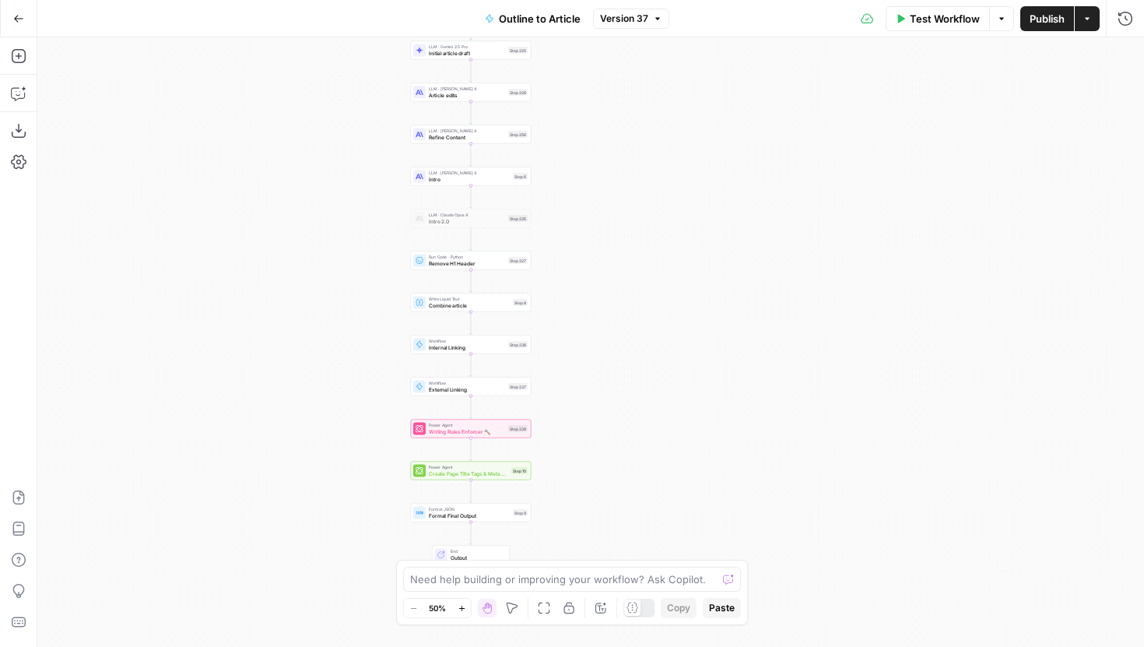
drag, startPoint x: 369, startPoint y: 344, endPoint x: 313, endPoint y: 319, distance: 61.3
click at [313, 319] on div "Workflow Set Inputs Inputs LLM · Gemini 2.5 Pro Initial article draft Step 225 …" at bounding box center [590, 342] width 1107 height 610
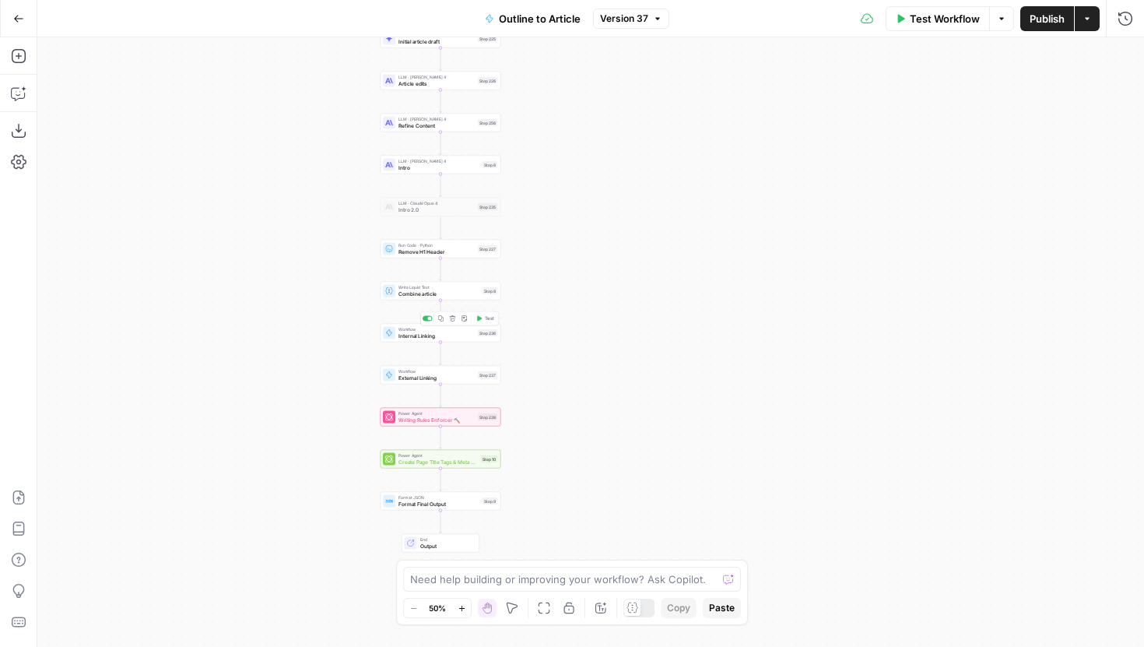
click at [412, 335] on span "Internal Linking" at bounding box center [437, 336] width 76 height 8
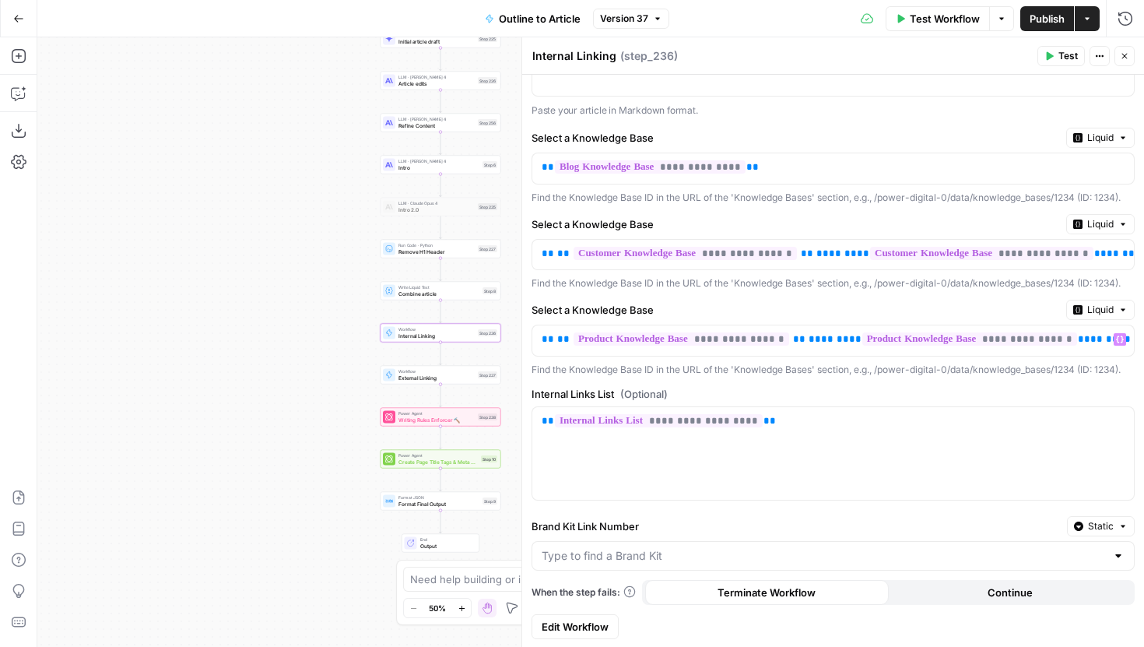
scroll to position [304, 0]
click at [595, 627] on span "Edit Workflow" at bounding box center [575, 625] width 67 height 16
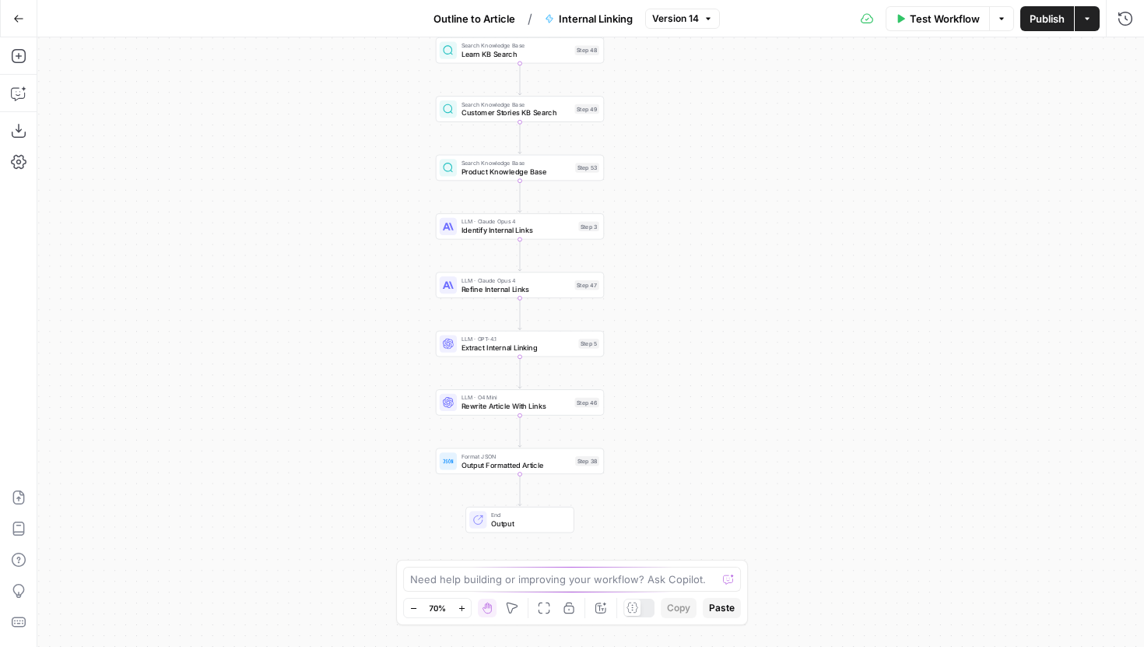
drag, startPoint x: 482, startPoint y: 465, endPoint x: 409, endPoint y: 378, distance: 113.8
click at [409, 378] on div "Workflow Set Inputs Inputs Search Knowledge Base Learn KB Search Step 48 Search…" at bounding box center [590, 342] width 1107 height 610
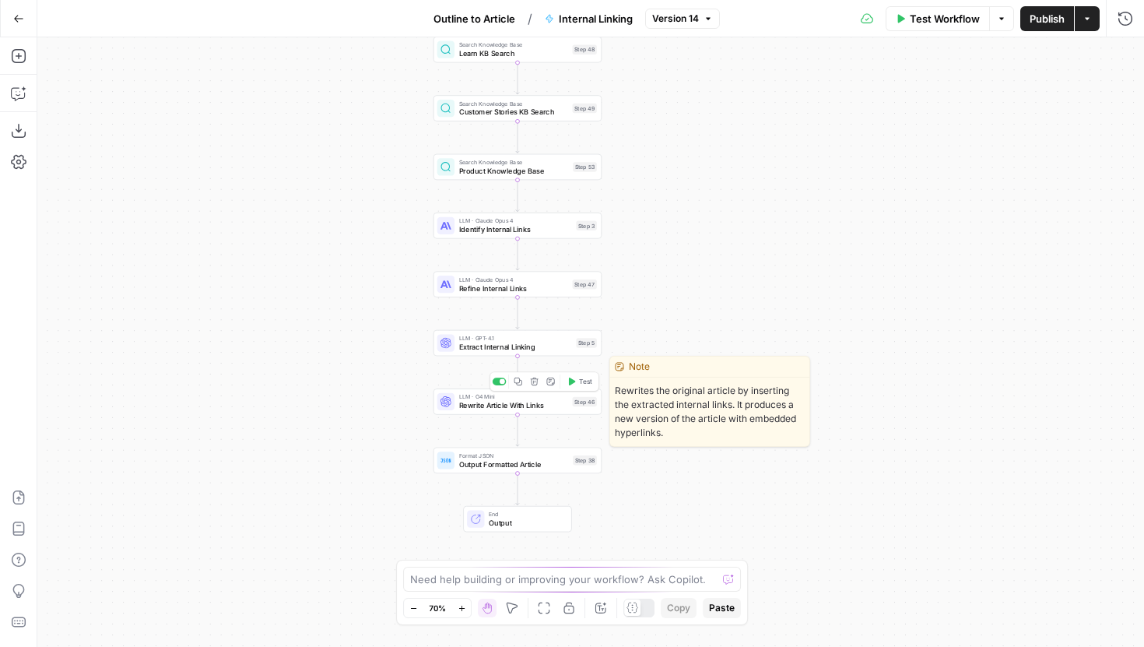
click at [476, 402] on span "Rewrite Article With Links" at bounding box center [513, 405] width 109 height 11
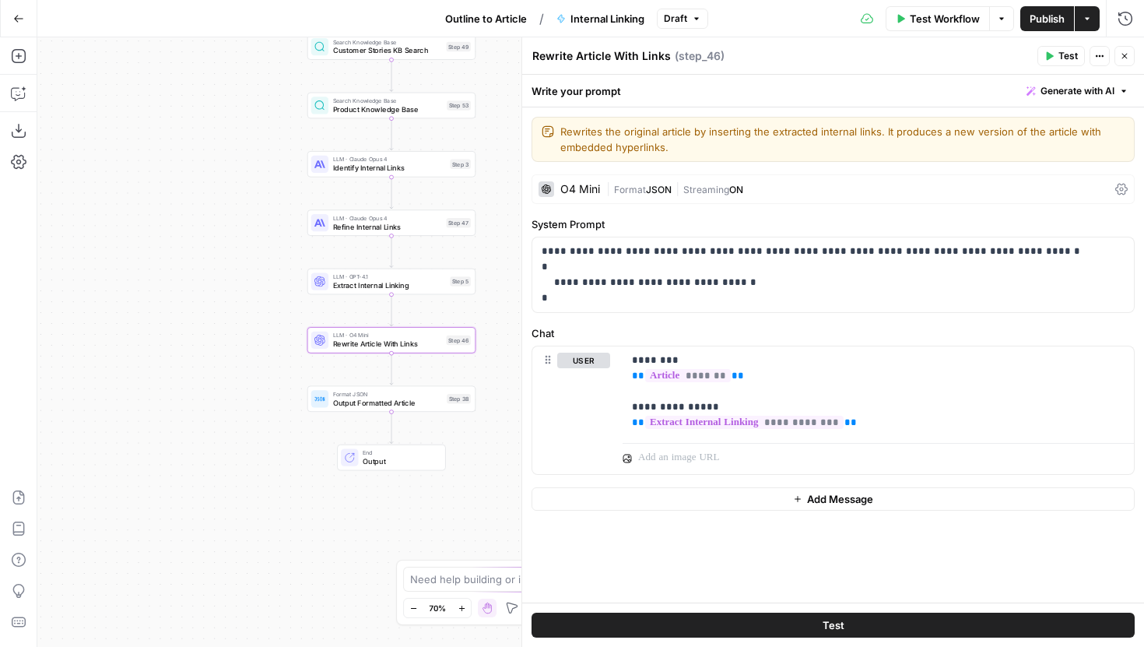
drag, startPoint x: 368, startPoint y: 399, endPoint x: 233, endPoint y: 334, distance: 150.4
click at [233, 334] on div "Workflow Set Inputs Inputs Search Knowledge Base Learn KB Search Step 48 Search…" at bounding box center [590, 342] width 1107 height 610
click at [23, 62] on icon "button" at bounding box center [19, 56] width 16 height 16
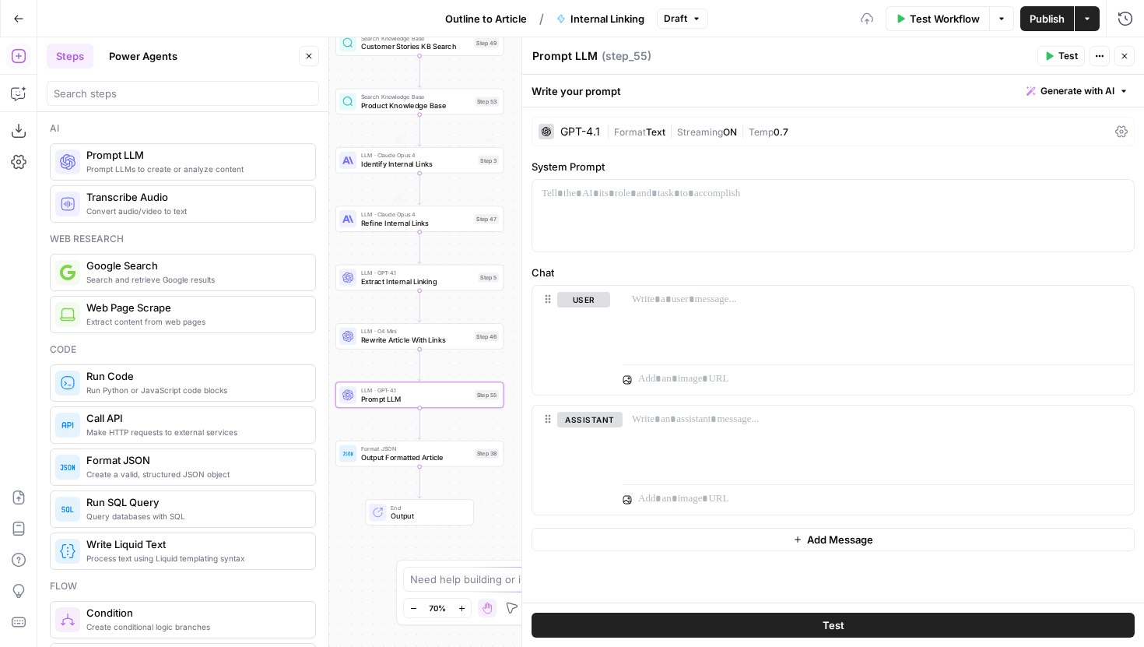
click at [302, 48] on button "Close" at bounding box center [309, 56] width 20 height 20
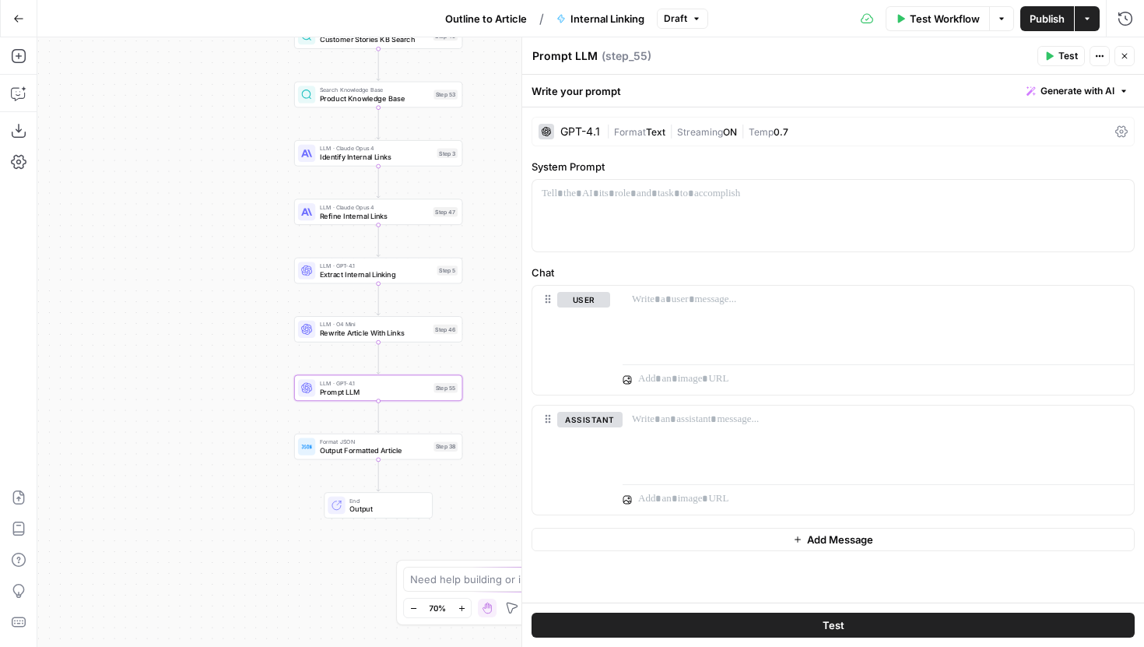
drag, startPoint x: 263, startPoint y: 214, endPoint x: 222, endPoint y: 206, distance: 42.0
click at [222, 206] on div "Workflow Set Inputs Inputs Search Knowledge Base Learn KB Search Step 48 Search…" at bounding box center [590, 342] width 1107 height 610
click at [1067, 92] on span "Generate with AI" at bounding box center [1078, 91] width 74 height 14
click at [1038, 146] on div "Use AI to build your prompt" at bounding box center [1060, 140] width 120 height 14
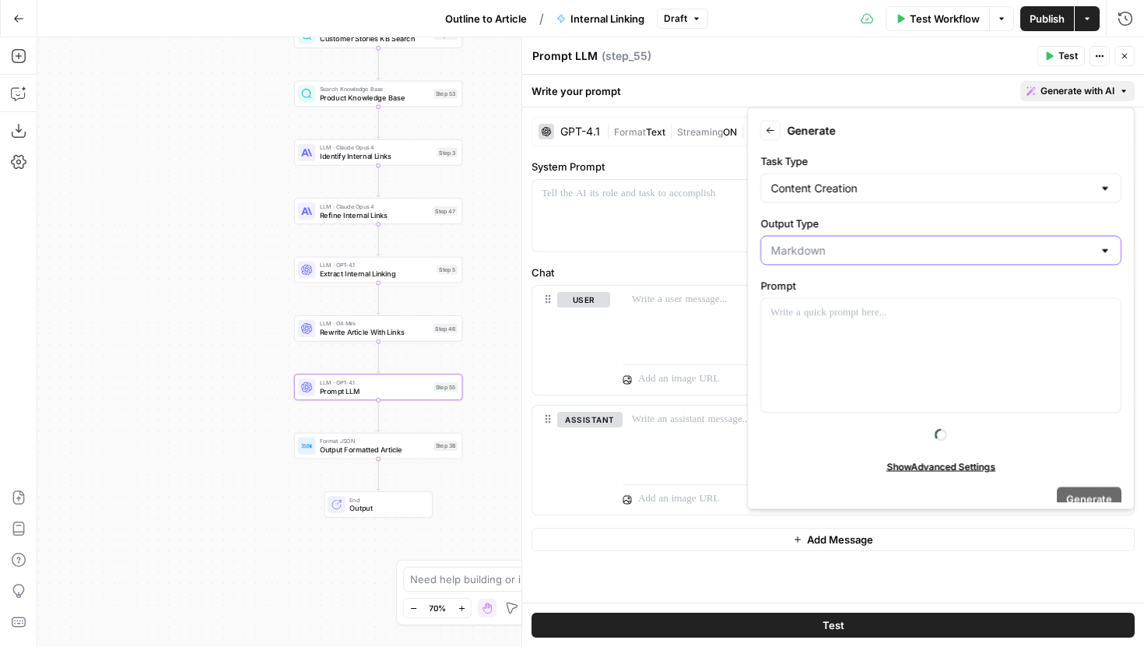
click at [859, 253] on input "Output Type" at bounding box center [932, 251] width 322 height 16
type input "Markdown"
click at [871, 188] on input "Task Type" at bounding box center [932, 189] width 322 height 16
type input "Content Creation"
click at [831, 398] on div at bounding box center [941, 356] width 360 height 114
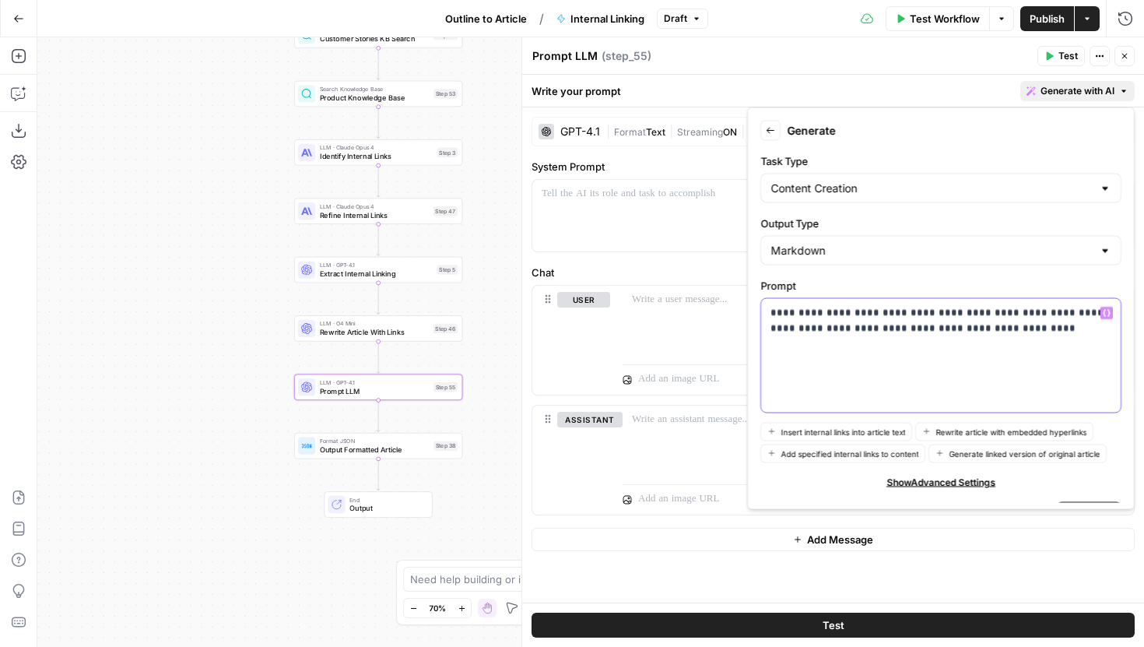
click at [880, 328] on p "**********" at bounding box center [941, 320] width 341 height 31
click at [1011, 330] on p "**********" at bounding box center [941, 320] width 341 height 31
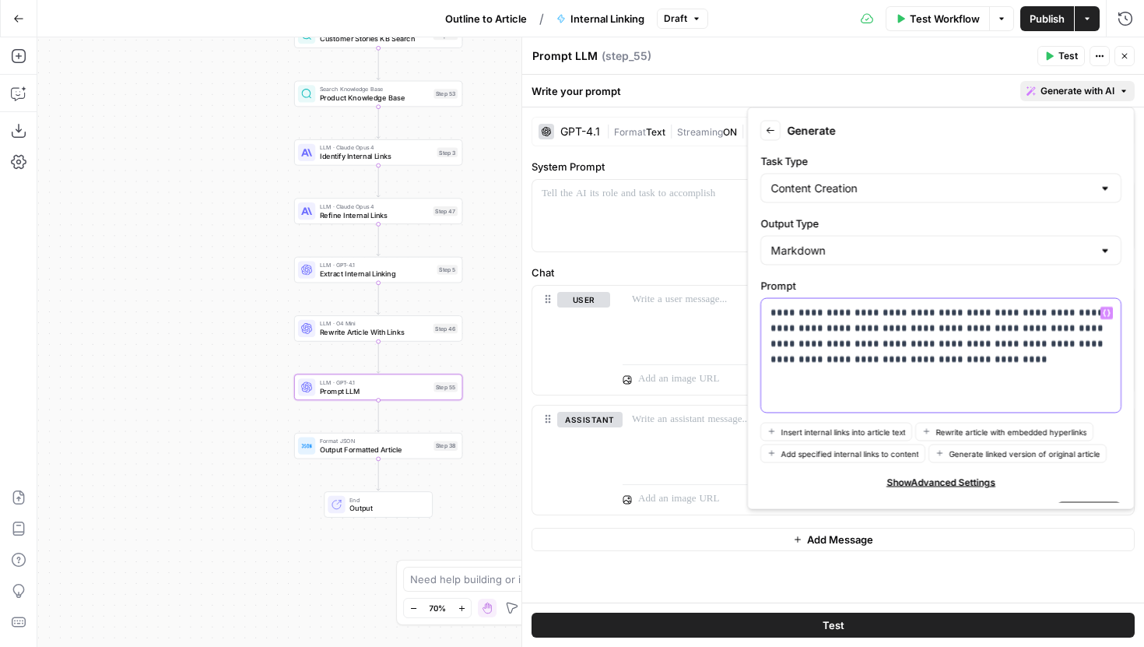
drag, startPoint x: 834, startPoint y: 344, endPoint x: 827, endPoint y: 351, distance: 9.9
click at [826, 351] on p "**********" at bounding box center [941, 336] width 341 height 62
drag, startPoint x: 838, startPoint y: 344, endPoint x: 1043, endPoint y: 324, distance: 206.5
click at [1043, 324] on p "**********" at bounding box center [941, 336] width 341 height 62
click at [1064, 328] on p "**********" at bounding box center [941, 328] width 341 height 47
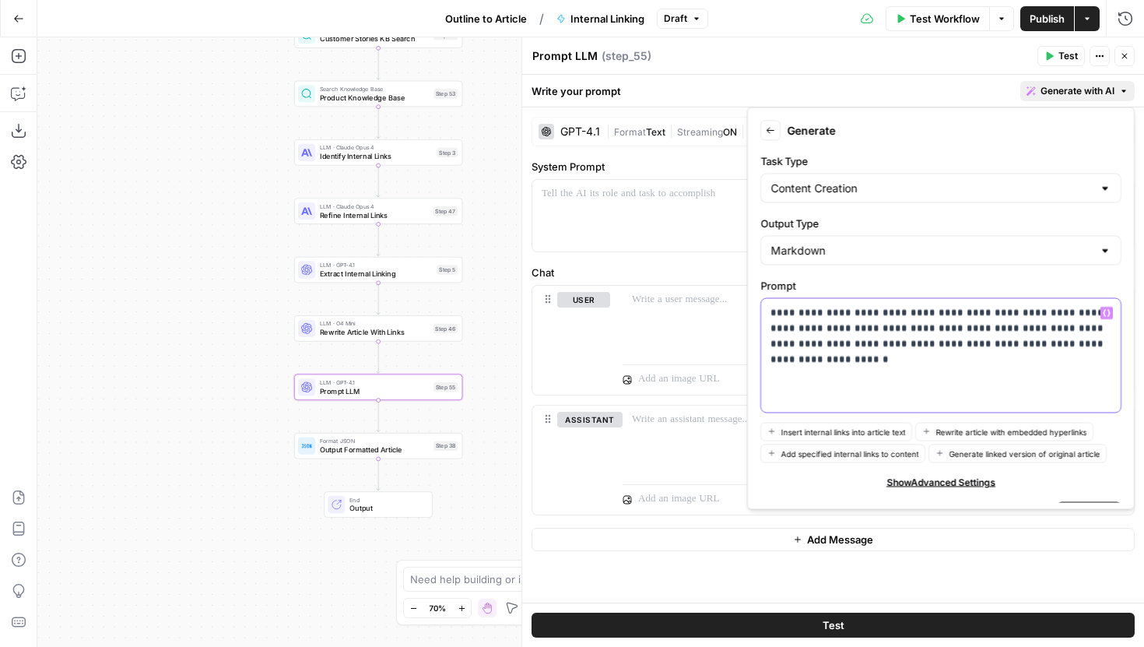
drag, startPoint x: 899, startPoint y: 346, endPoint x: 835, endPoint y: 346, distance: 63.8
click at [835, 346] on p "**********" at bounding box center [941, 328] width 341 height 47
click at [1047, 343] on p "**********" at bounding box center [941, 328] width 341 height 47
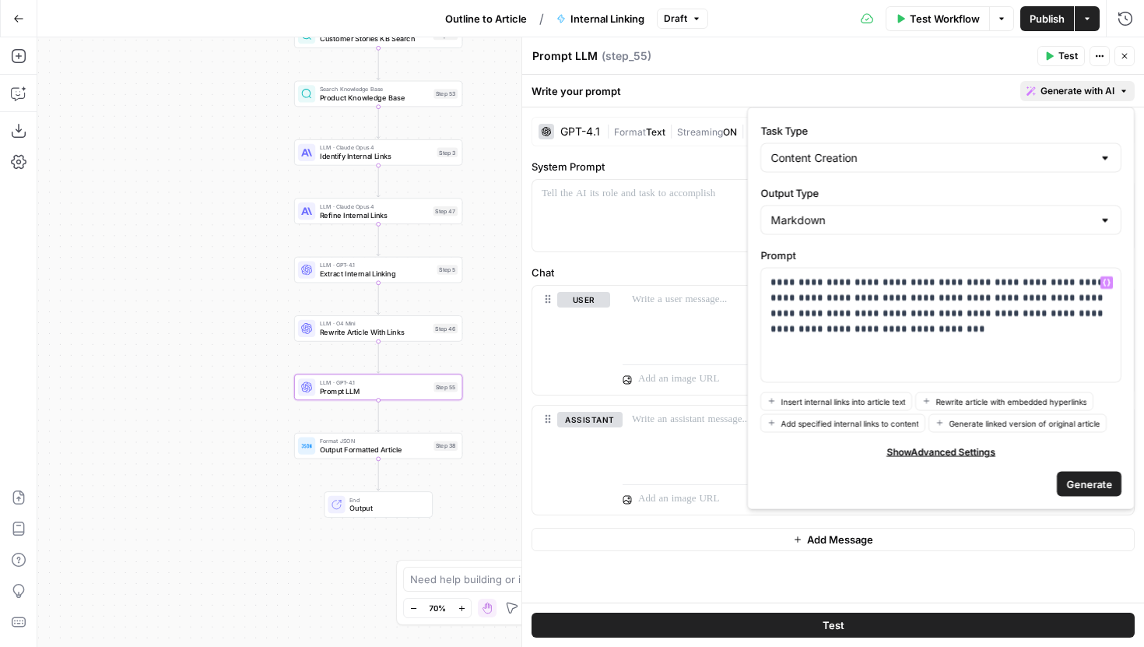
click at [1079, 474] on button "Generate" at bounding box center [1089, 483] width 65 height 25
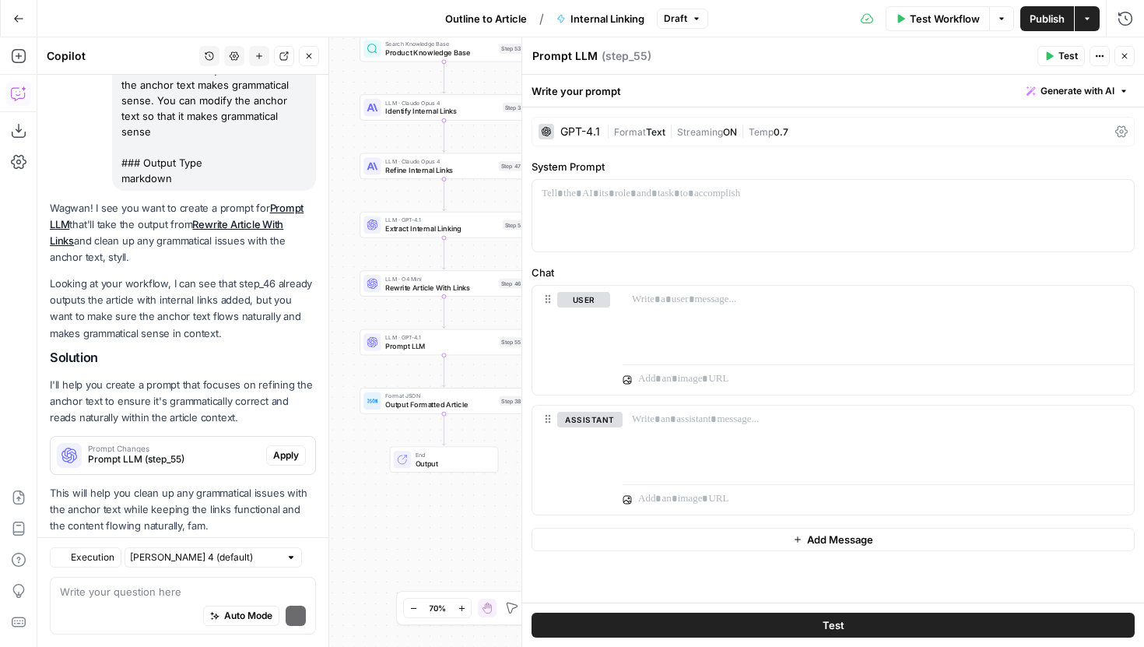
scroll to position [328, 0]
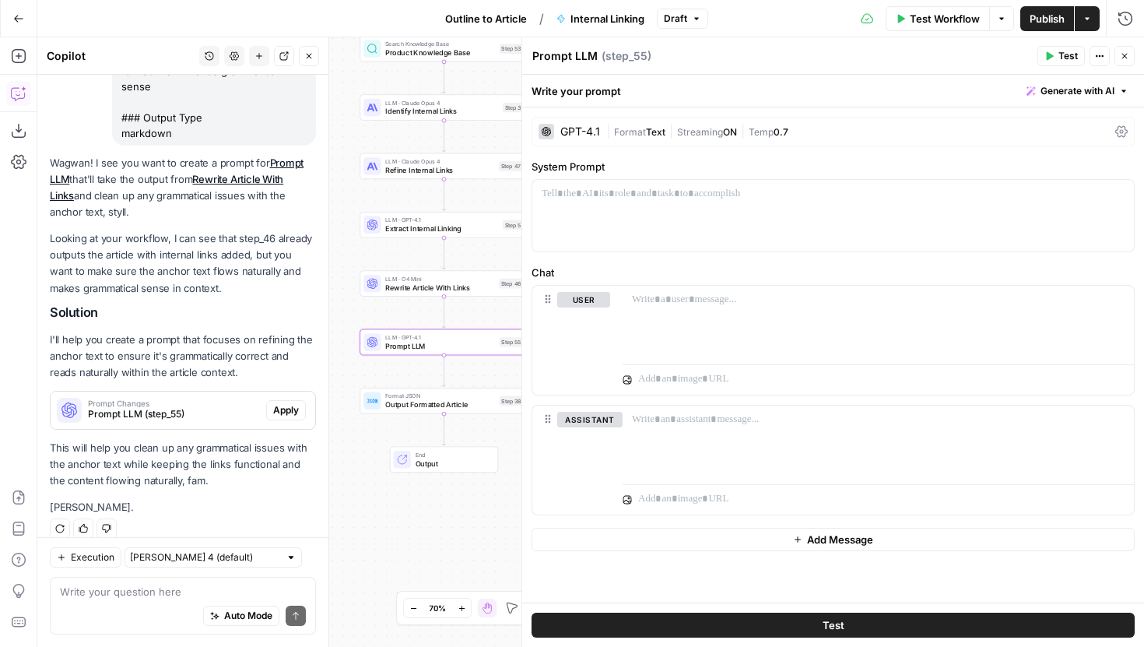
click at [286, 403] on span "Apply" at bounding box center [286, 410] width 26 height 14
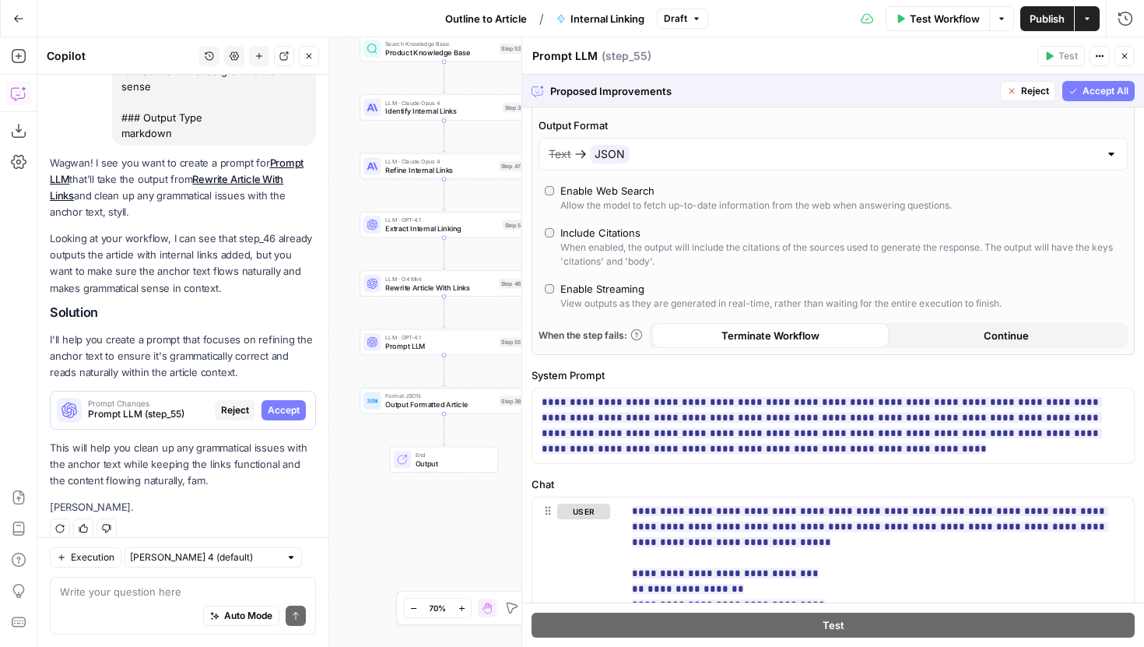
scroll to position [297, 0]
click at [704, 170] on div "Text JSON" at bounding box center [833, 155] width 589 height 33
click at [783, 195] on span "Reject" at bounding box center [797, 191] width 28 height 14
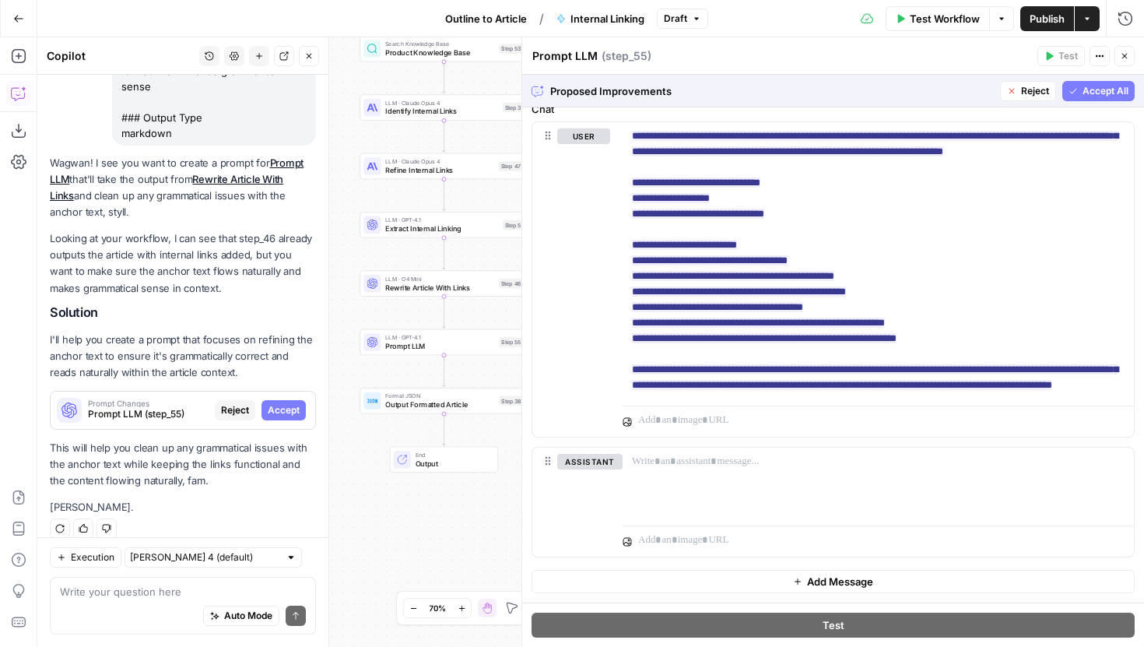
scroll to position [5, 0]
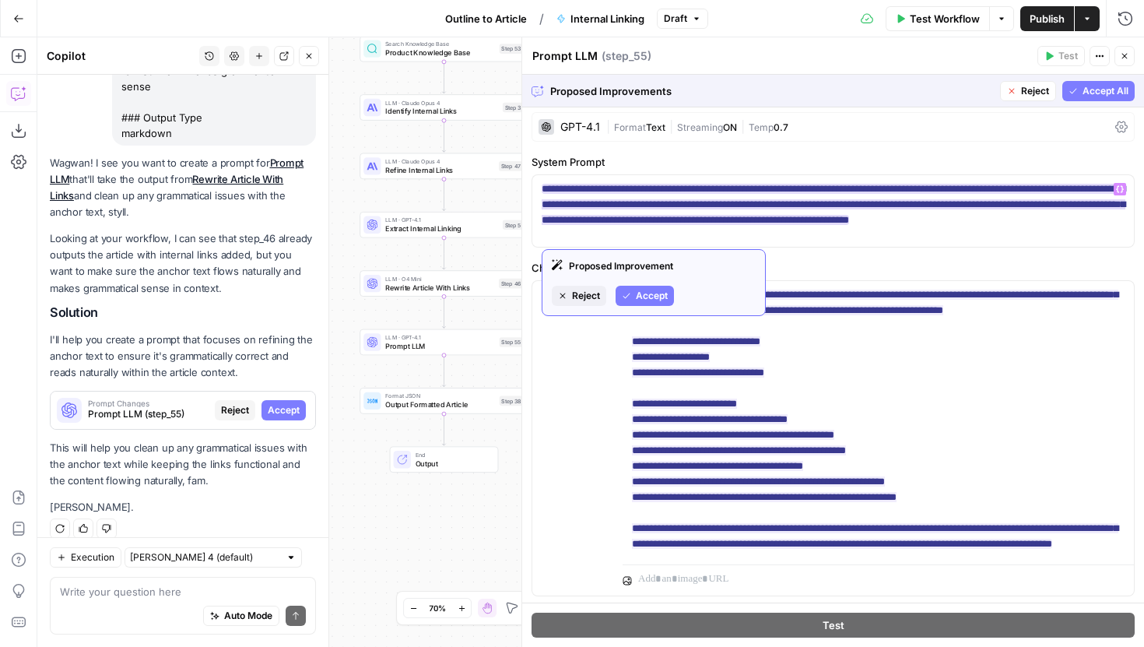
click at [645, 290] on span "Accept" at bounding box center [652, 296] width 32 height 14
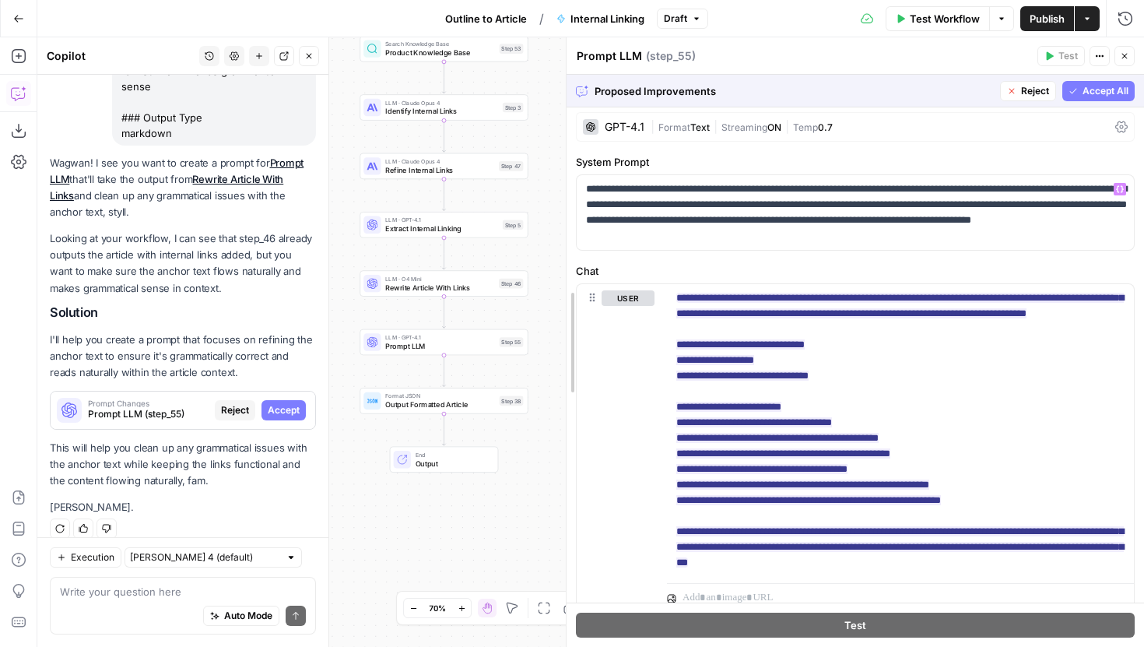
drag, startPoint x: 524, startPoint y: 292, endPoint x: 620, endPoint y: 292, distance: 95.7
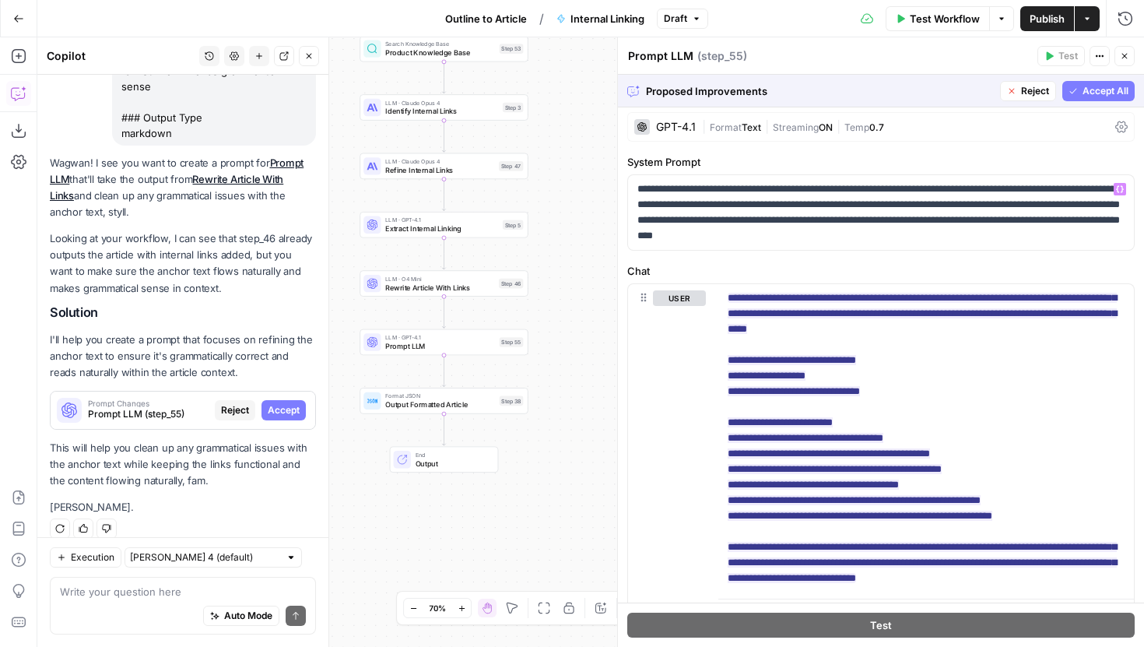
click at [310, 48] on button "Close" at bounding box center [309, 56] width 20 height 20
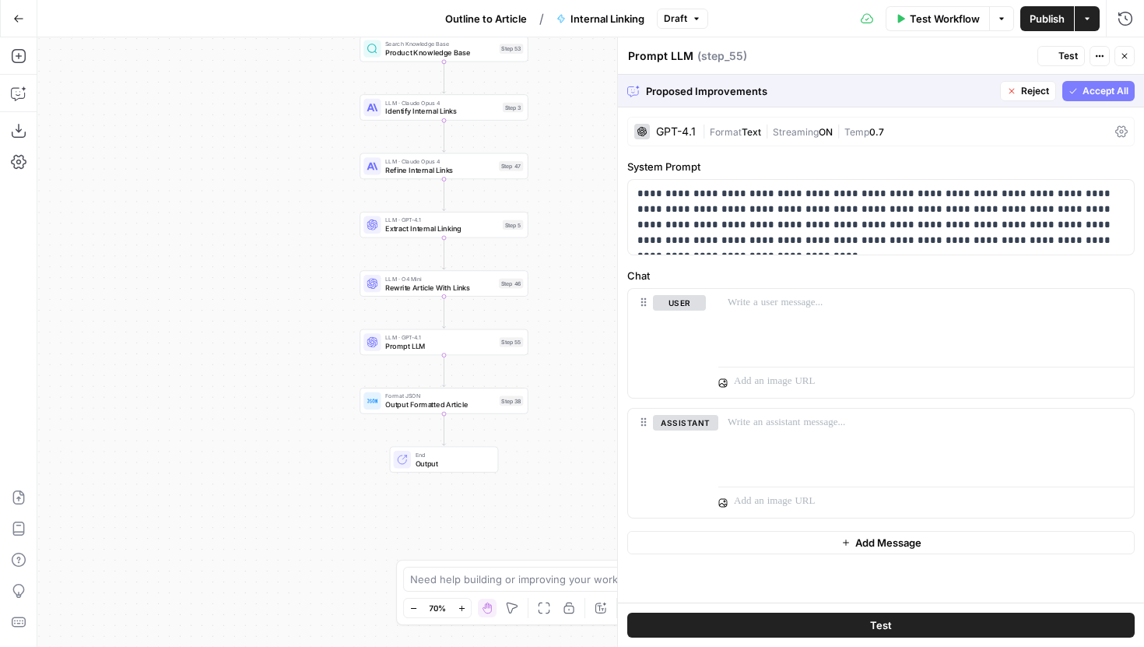
scroll to position [0, 0]
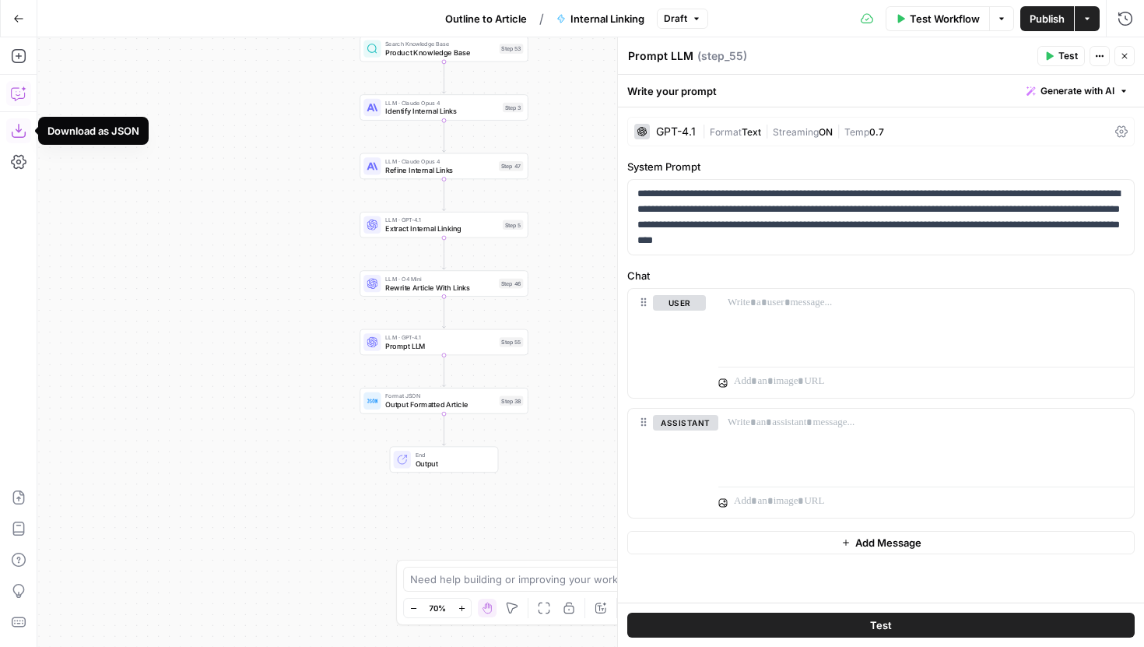
click at [16, 100] on icon "button" at bounding box center [19, 94] width 16 height 16
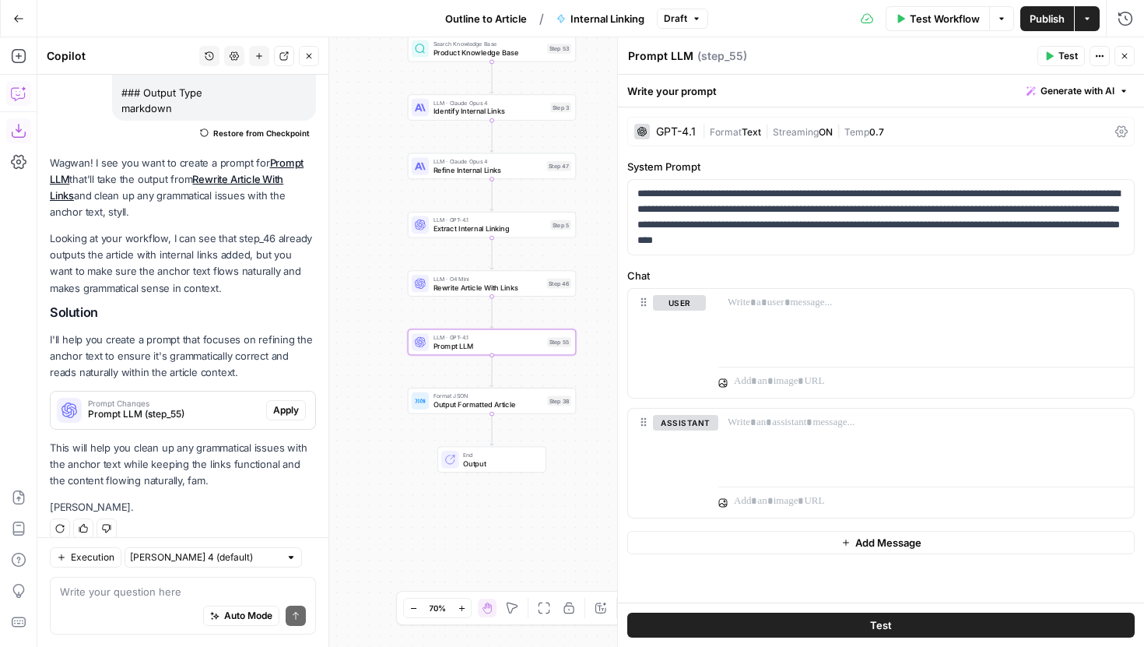
click at [297, 403] on span "Apply" at bounding box center [286, 410] width 26 height 14
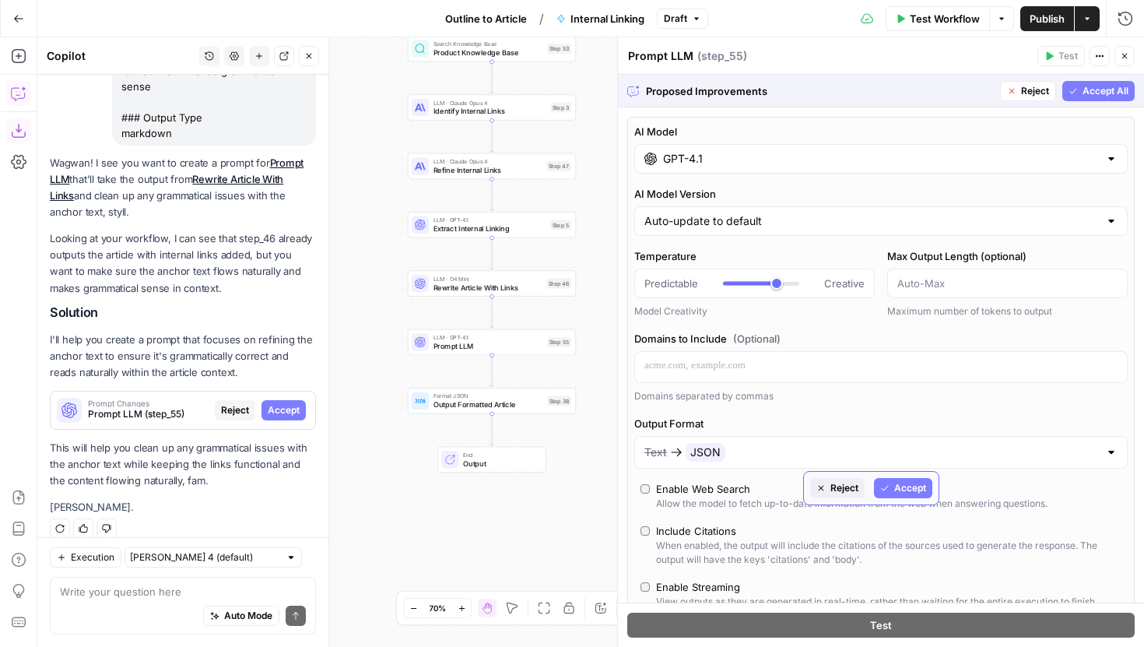
click at [824, 481] on button "Reject" at bounding box center [837, 488] width 54 height 20
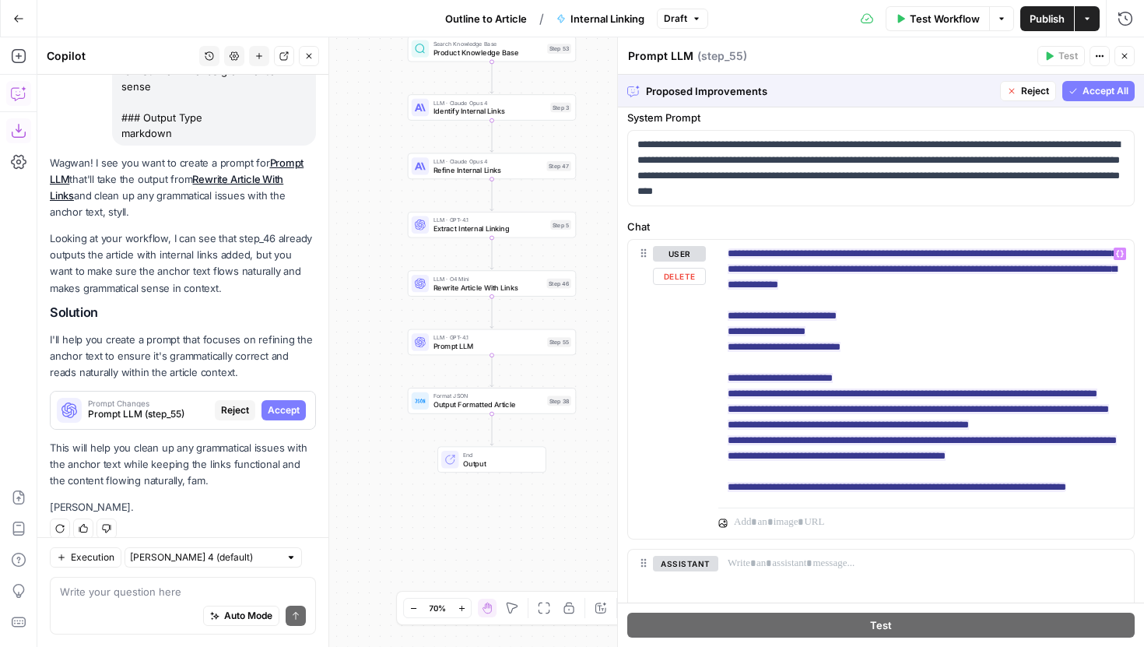
scroll to position [58, 0]
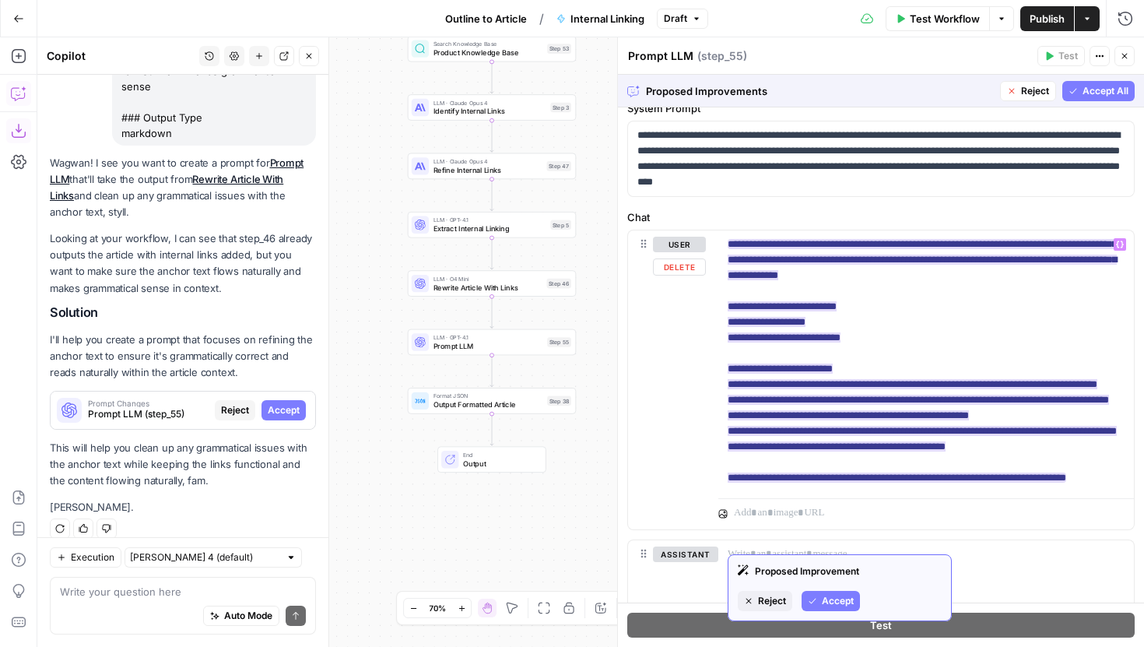
click at [830, 596] on span "Accept" at bounding box center [838, 601] width 32 height 14
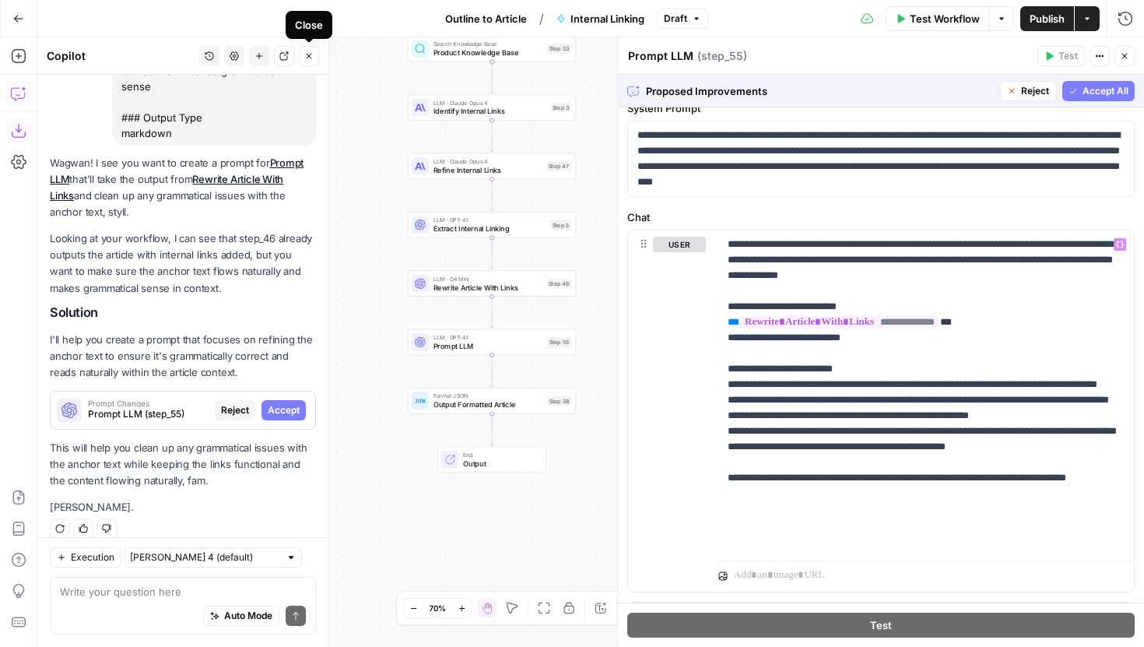
click at [314, 57] on button "Close" at bounding box center [309, 56] width 20 height 20
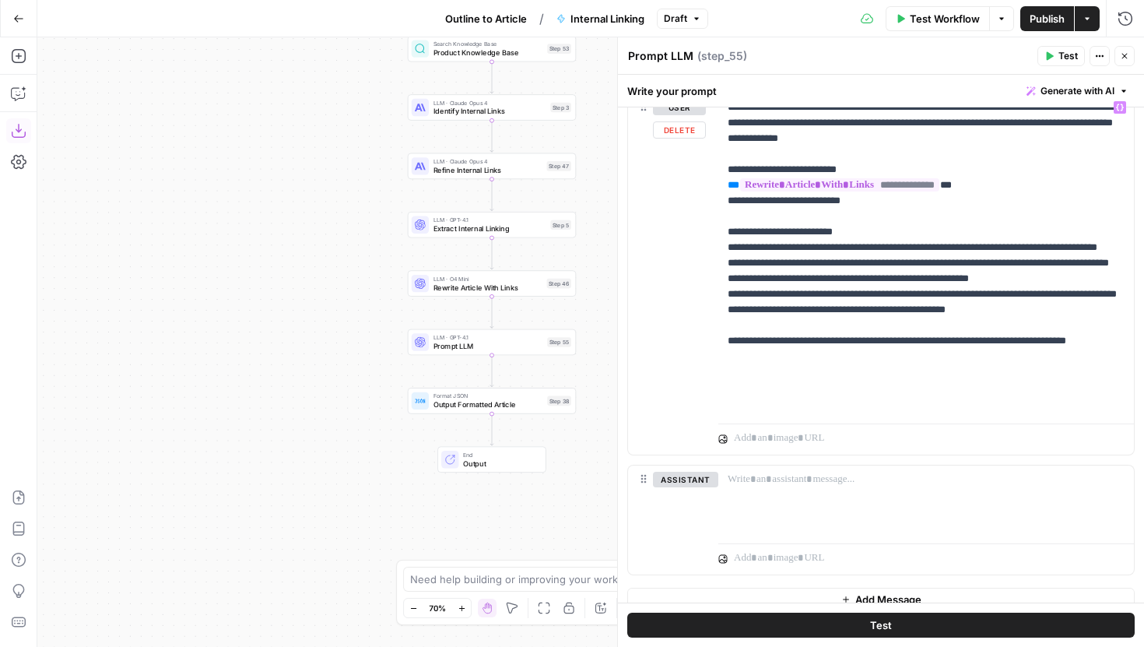
scroll to position [201, 0]
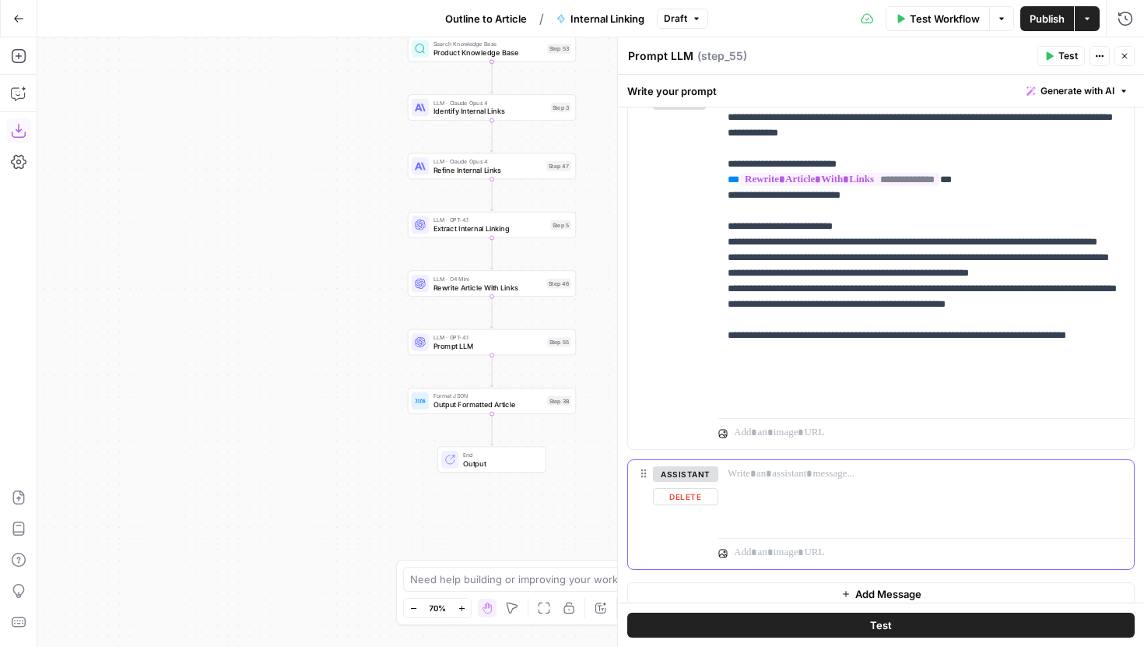
click at [700, 497] on button "Delete" at bounding box center [685, 496] width 65 height 17
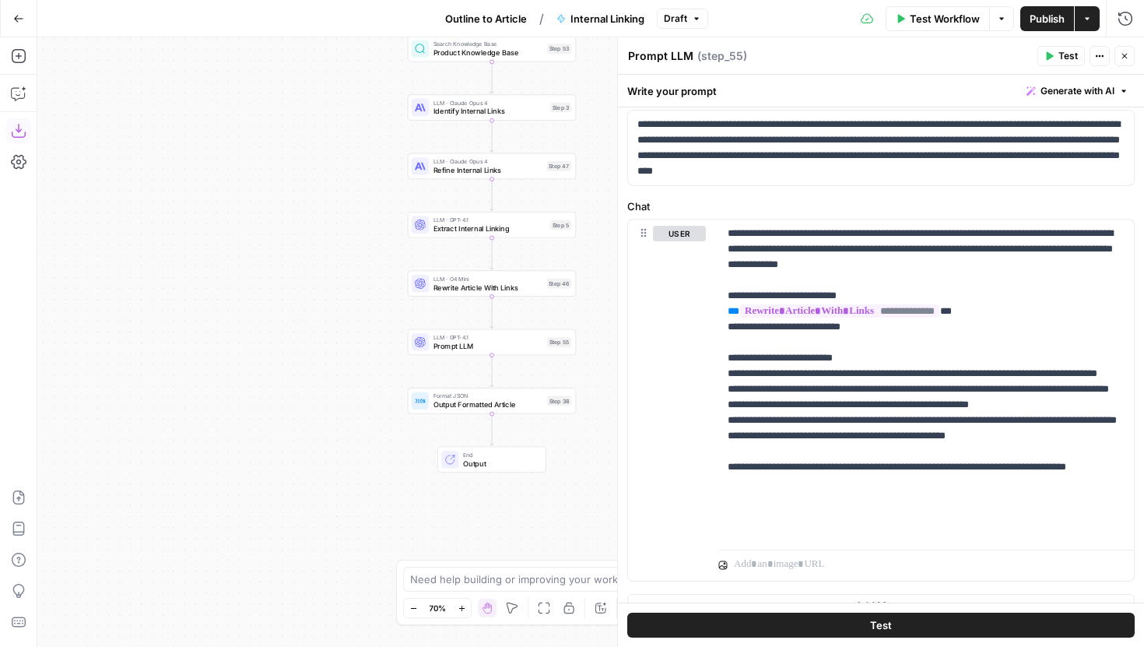
scroll to position [93, 0]
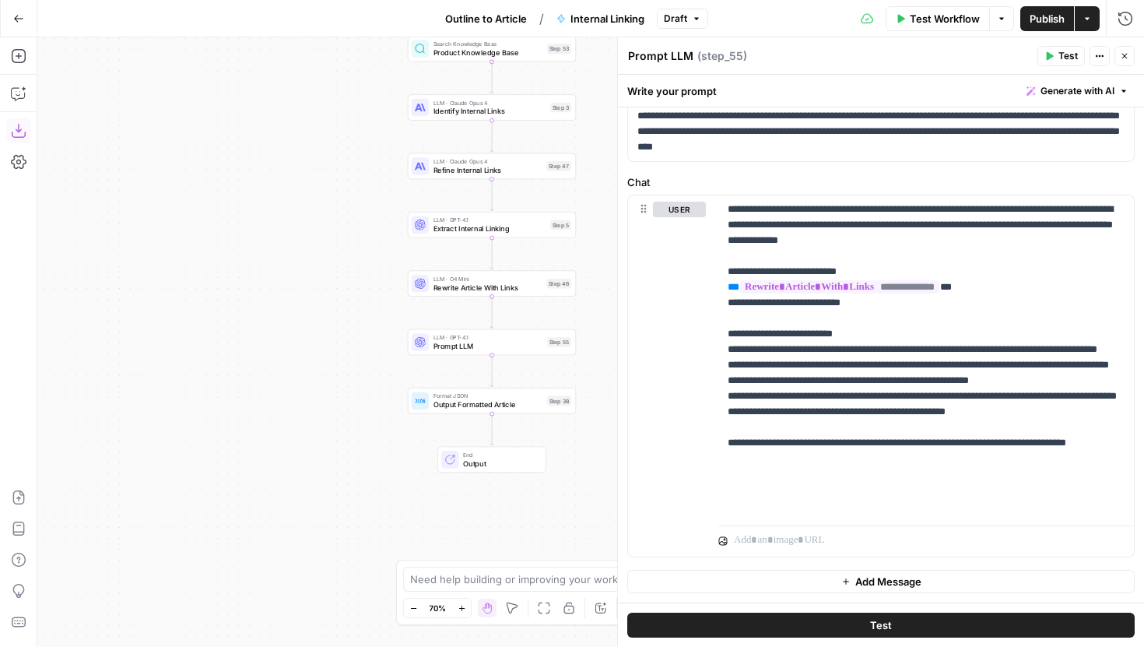
click at [905, 18] on button "Test Workflow" at bounding box center [938, 18] width 104 height 25
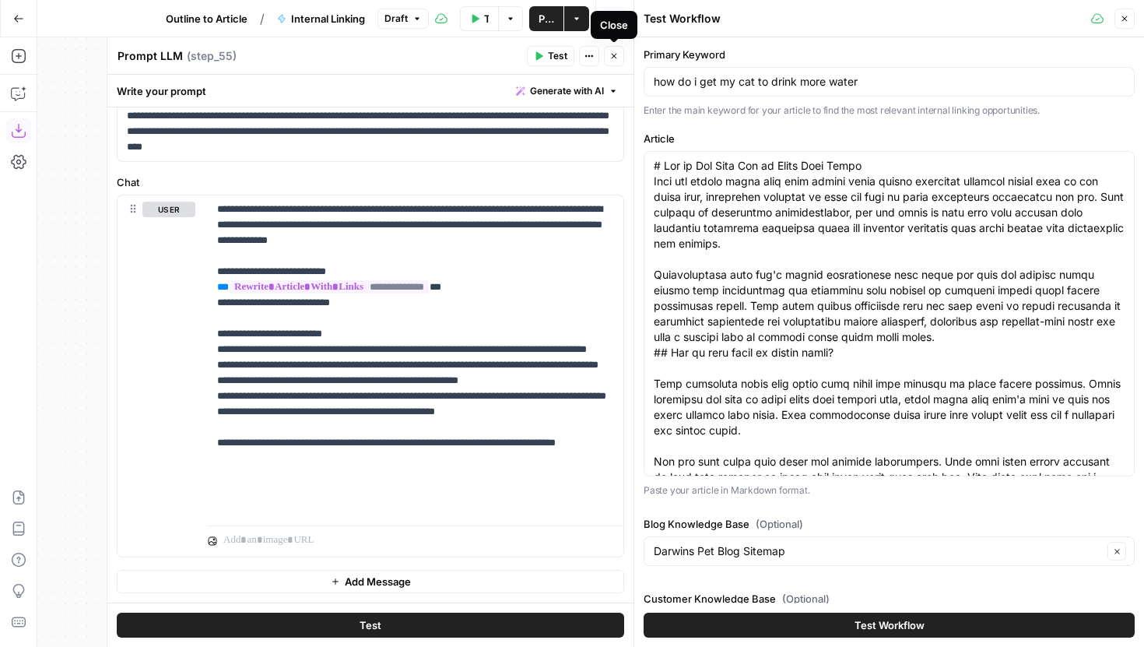
click at [613, 53] on icon "button" at bounding box center [614, 55] width 9 height 9
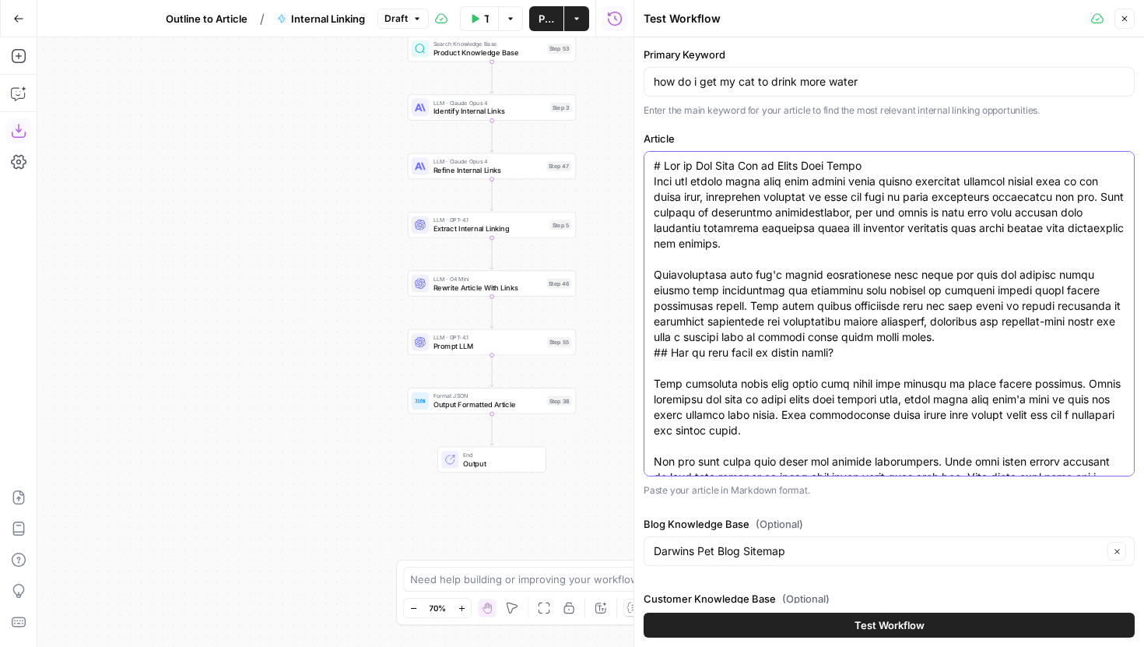
paste textarea "My Dog Won't Eat: Understanding Appetite Loss When your dog suddenly turns away…"
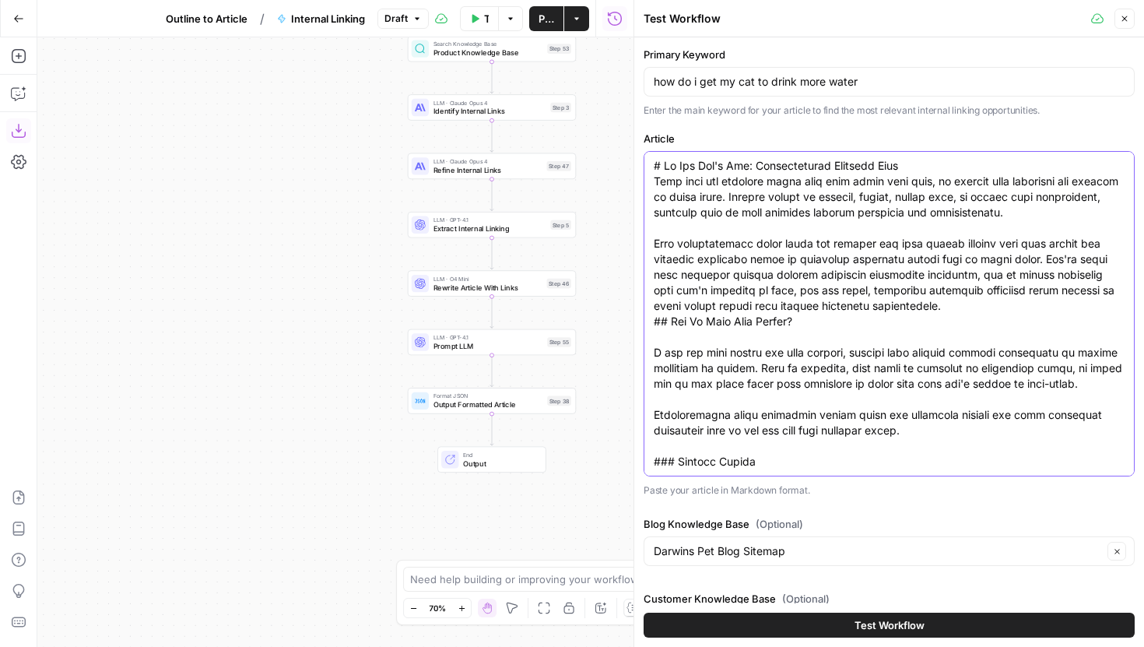
scroll to position [3402, 0]
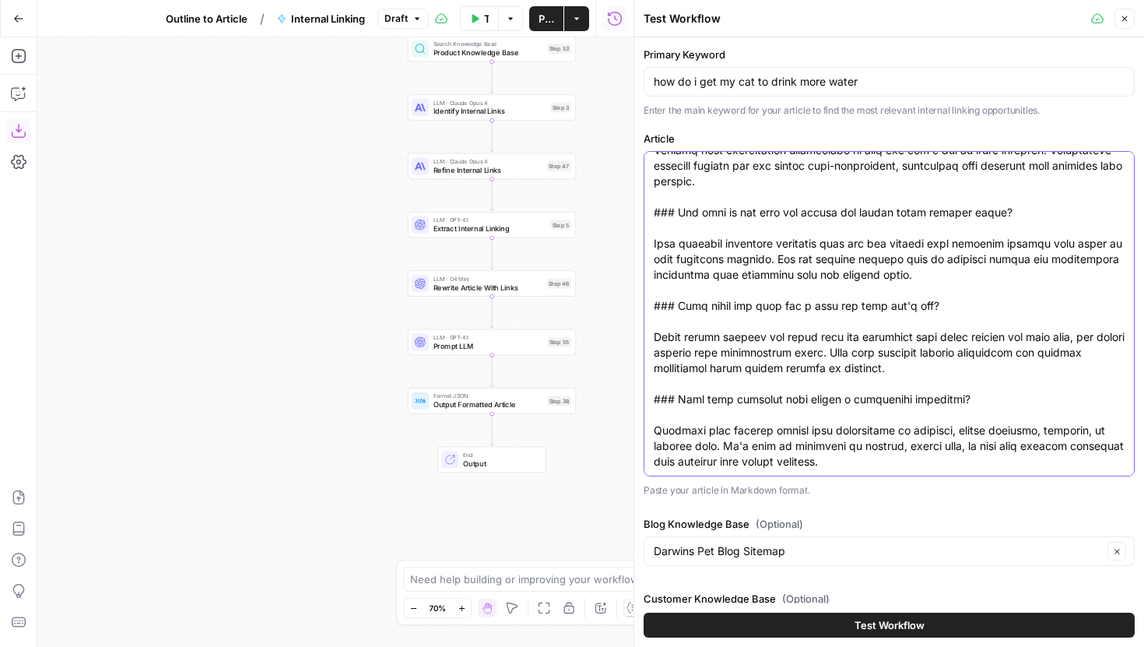
type textarea "# My Dog Won't Eat: Understanding Appetite Loss When your dog suddenly turns aw…"
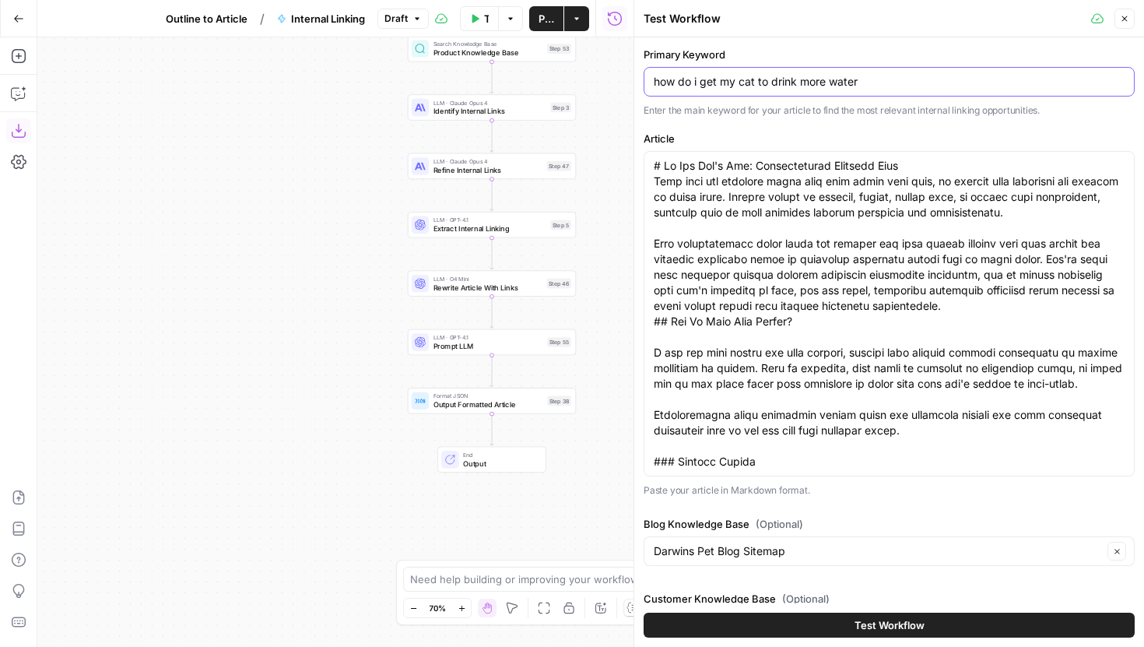
drag, startPoint x: 876, startPoint y: 85, endPoint x: 642, endPoint y: 86, distance: 233.5
click at [642, 86] on div "Primary Keyword how do i get my cat to drink more water Enter the main keyword …" at bounding box center [889, 342] width 510 height 610
paste input "my dog wont eat"
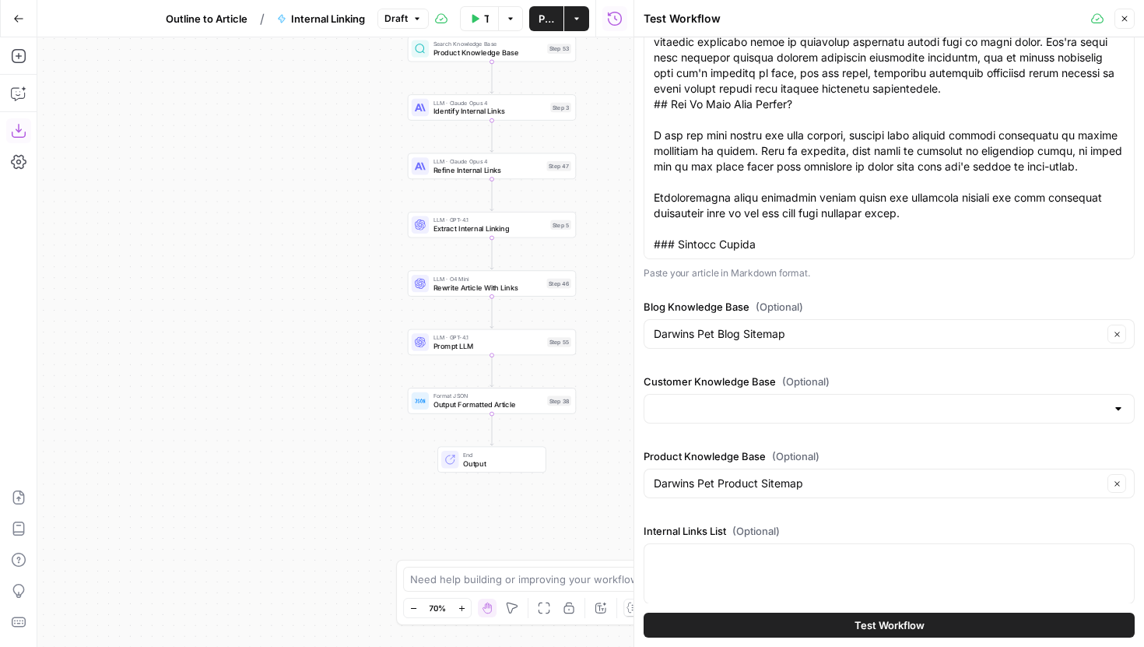
scroll to position [302, 0]
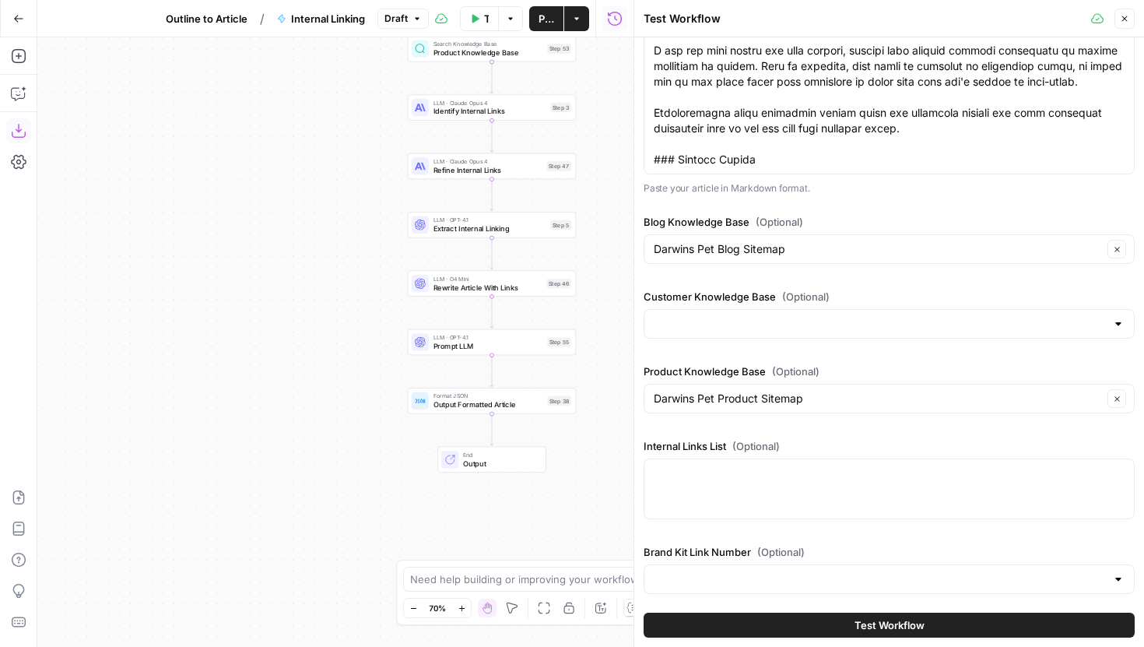
type input "my dog wont eat"
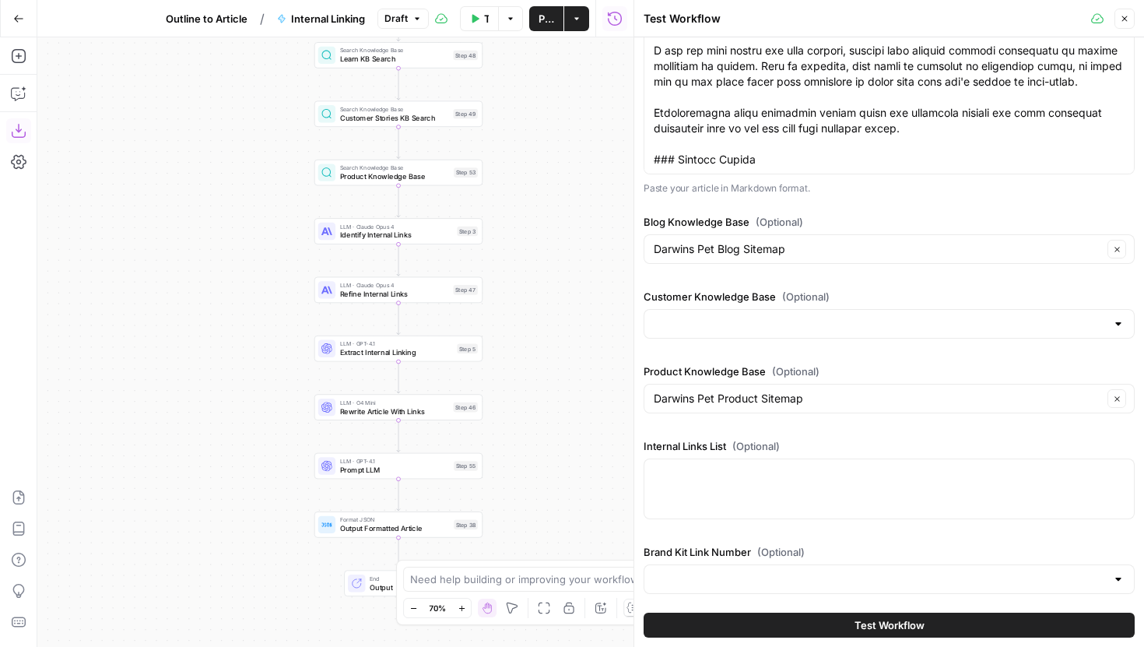
drag, startPoint x: 610, startPoint y: 290, endPoint x: 514, endPoint y: 430, distance: 170.8
click at [514, 430] on div "Workflow Set Inputs Inputs Search Knowledge Base Learn KB Search Step 48 Search…" at bounding box center [335, 342] width 596 height 610
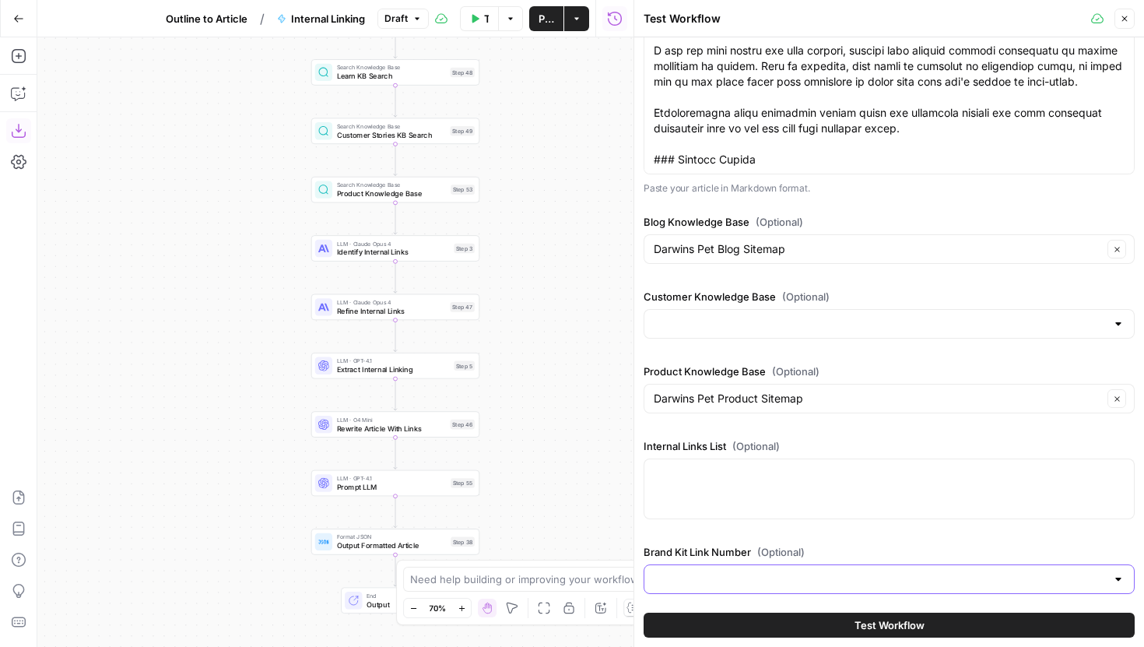
click at [748, 575] on input "Brand Kit Link Number (Optional)" at bounding box center [880, 579] width 452 height 16
click at [796, 444] on label "Internal Links List (Optional)" at bounding box center [889, 446] width 491 height 16
click at [796, 465] on textarea "Internal Links List (Optional)" at bounding box center [889, 473] width 471 height 16
click at [747, 567] on div at bounding box center [889, 579] width 491 height 30
click at [792, 438] on label "Internal Links List (Optional)" at bounding box center [889, 446] width 491 height 16
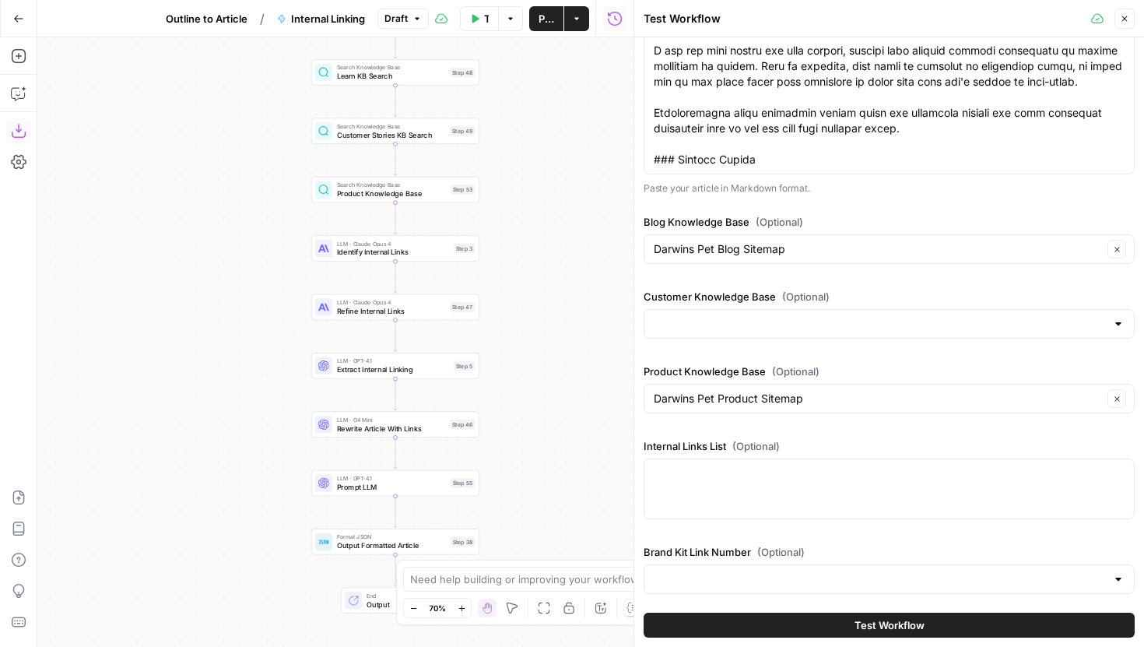
click at [792, 465] on textarea "Internal Links List (Optional)" at bounding box center [889, 473] width 471 height 16
click at [721, 574] on input "Brand Kit Link Number (Optional)" at bounding box center [880, 579] width 452 height 16
click at [794, 190] on p "Paste your article in Markdown format." at bounding box center [889, 189] width 491 height 16
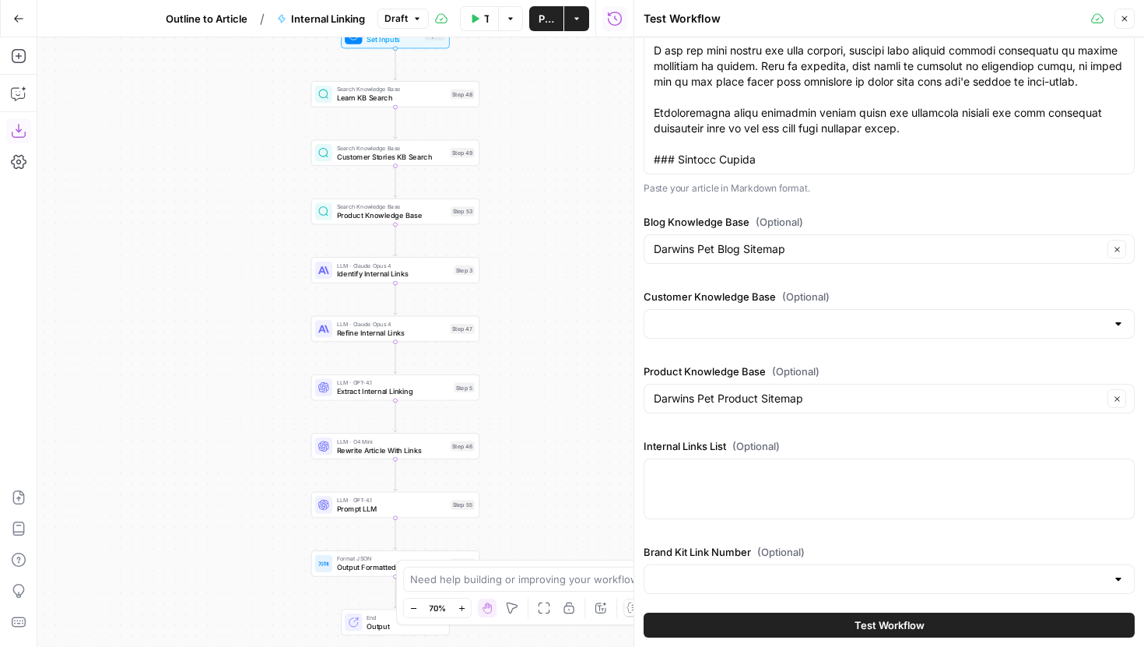
drag, startPoint x: 601, startPoint y: 158, endPoint x: 601, endPoint y: 335, distance: 176.7
click at [601, 335] on div "Workflow Set Inputs Inputs Search Knowledge Base Learn KB Search Step 48 Search…" at bounding box center [335, 342] width 596 height 610
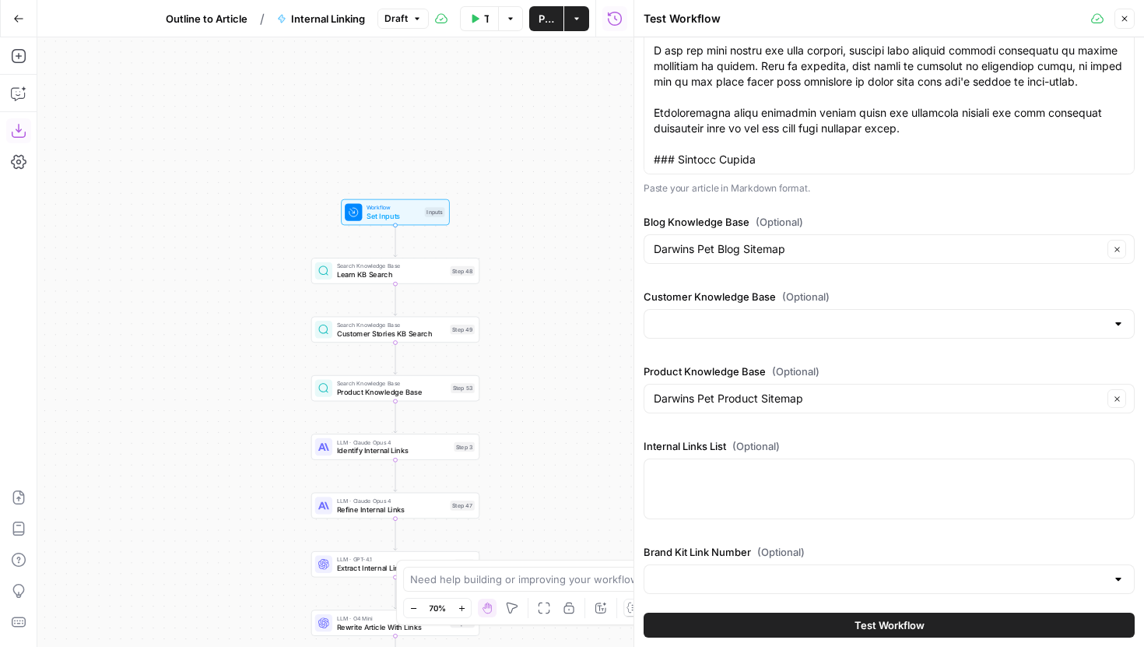
click at [388, 213] on span "Set Inputs" at bounding box center [394, 215] width 54 height 11
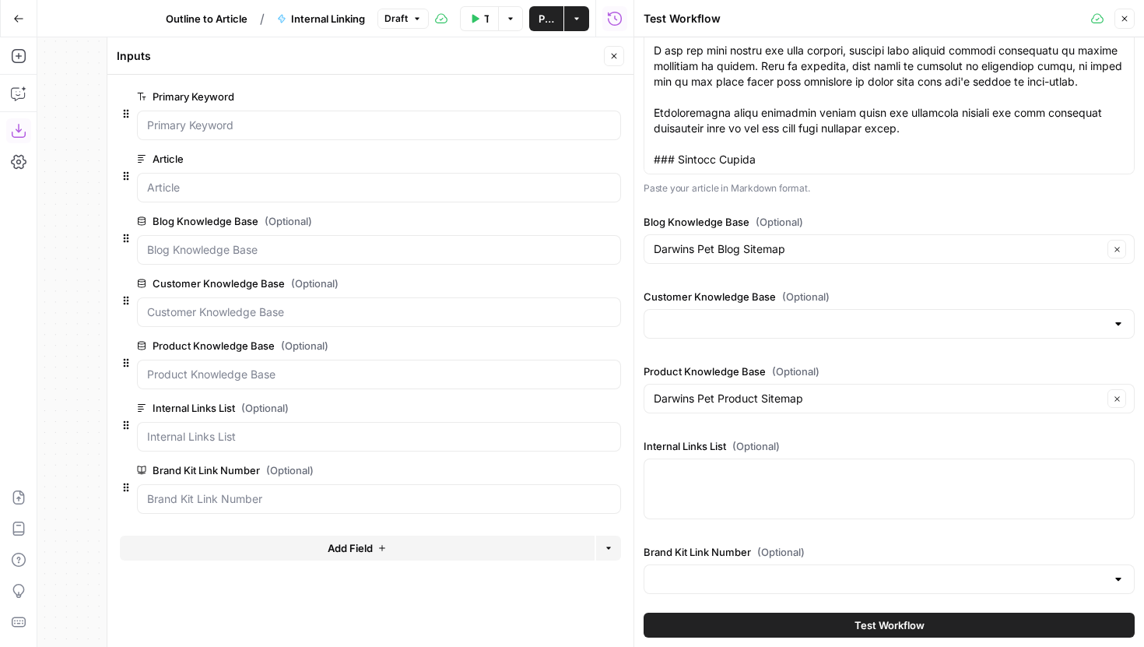
click at [579, 472] on span "edit field" at bounding box center [563, 470] width 34 height 12
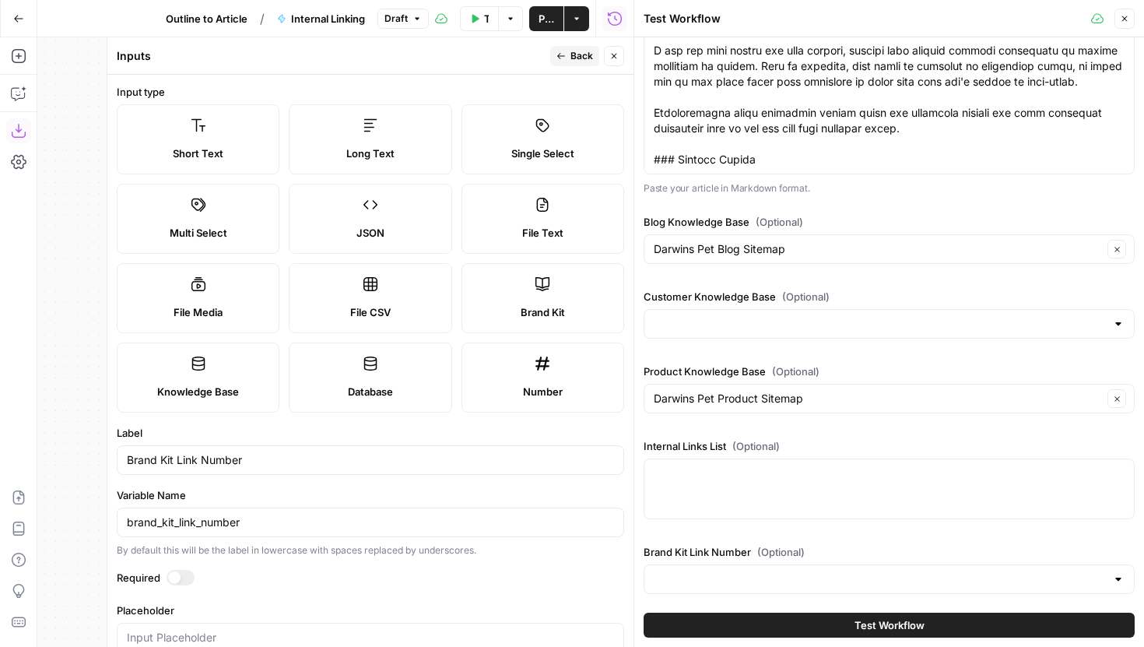
scroll to position [18, 0]
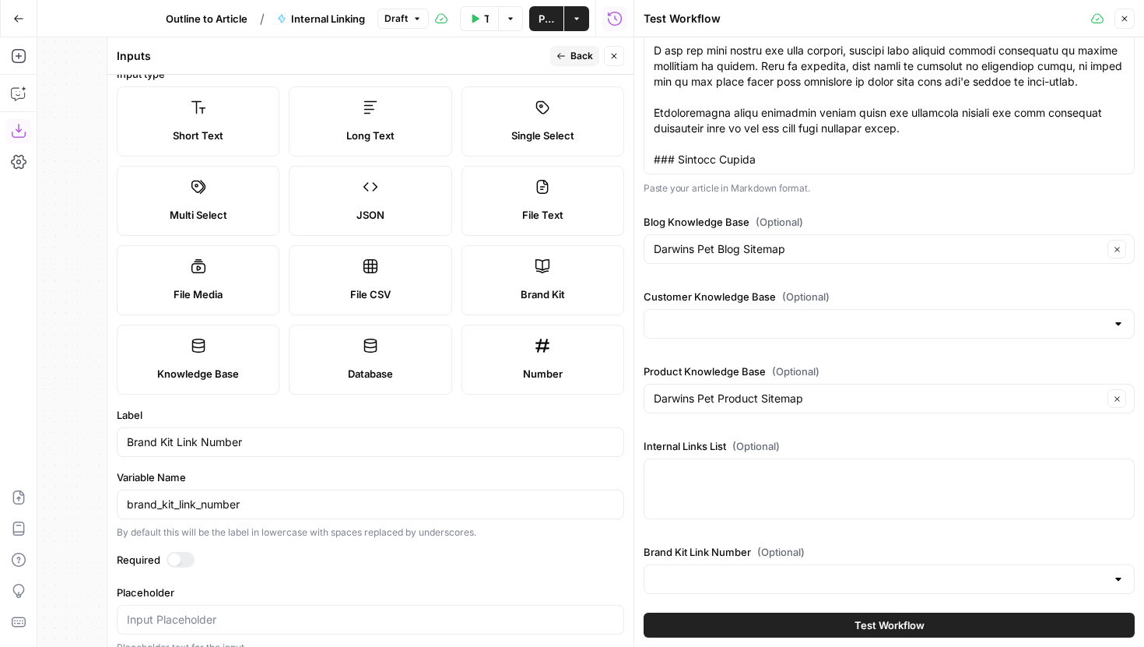
click at [235, 139] on div "Short Text" at bounding box center [198, 136] width 136 height 16
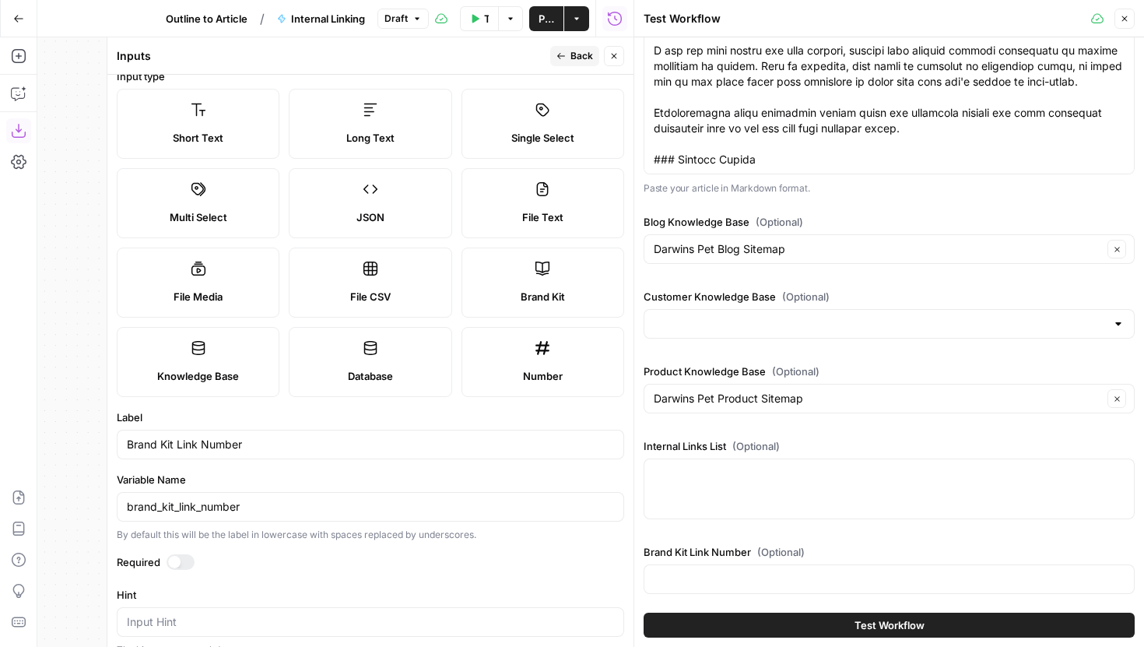
scroll to position [0, 0]
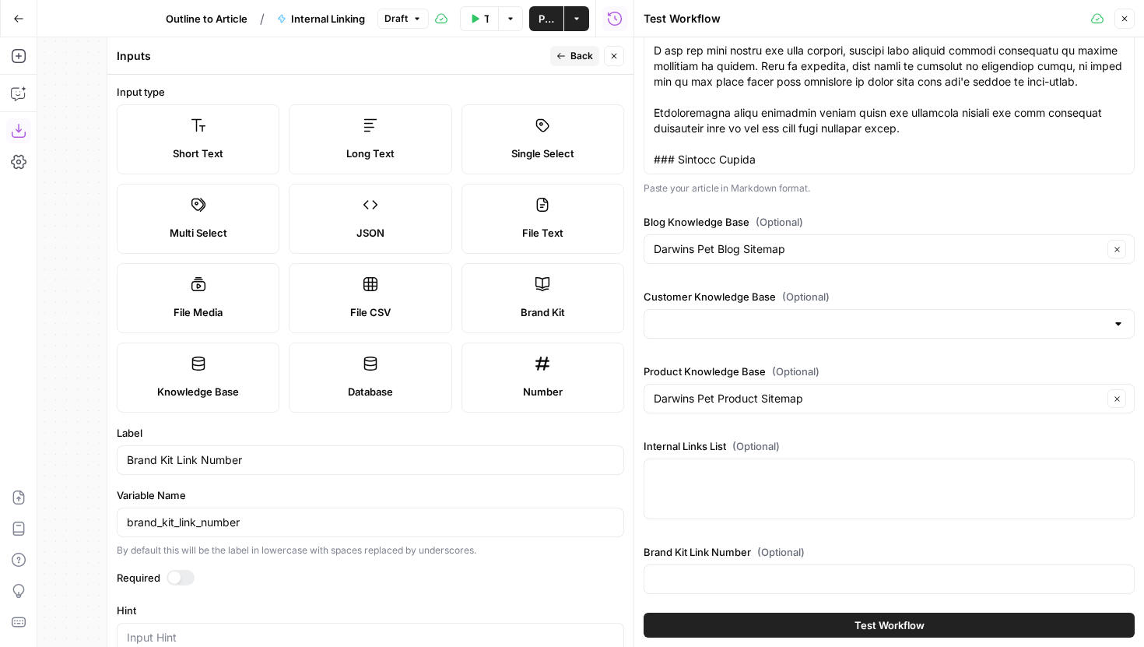
click at [581, 58] on span "Back" at bounding box center [582, 56] width 23 height 14
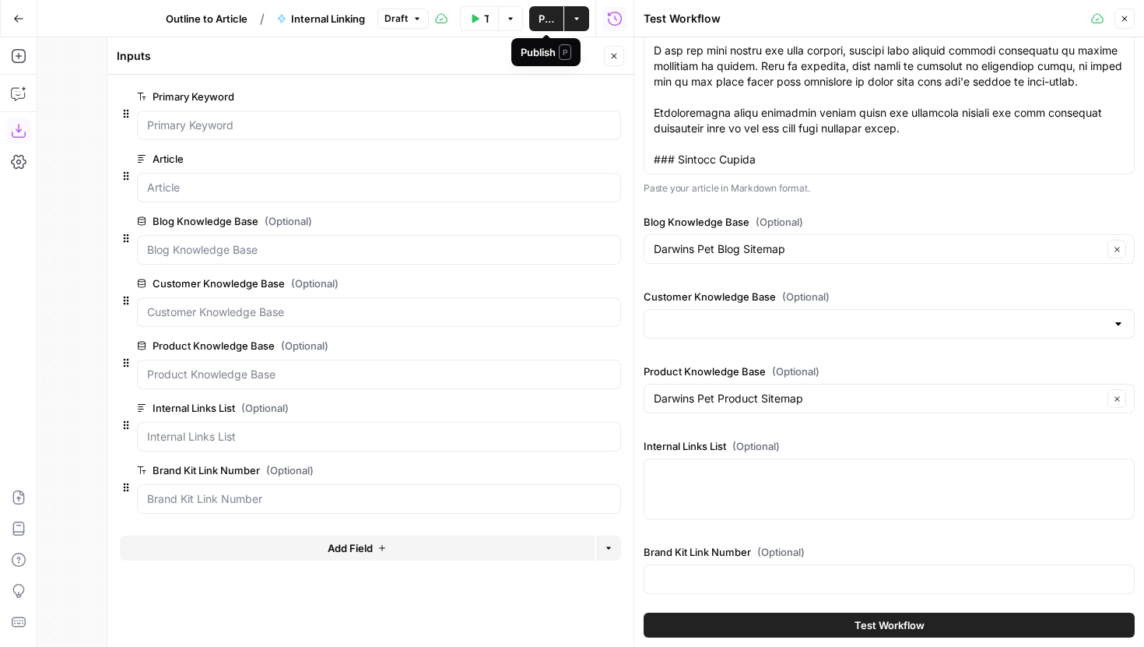
click at [536, 21] on button "Publish" at bounding box center [546, 18] width 34 height 25
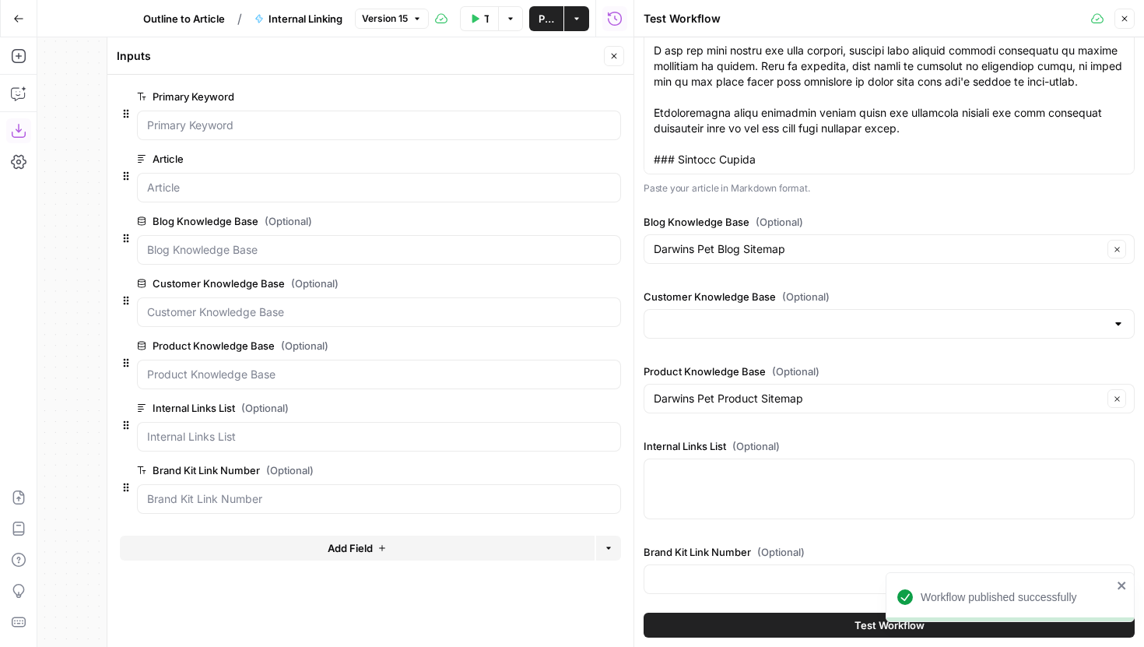
click at [708, 566] on div at bounding box center [889, 579] width 491 height 30
type input "3-5"
click at [610, 58] on icon "button" at bounding box center [614, 55] width 9 height 9
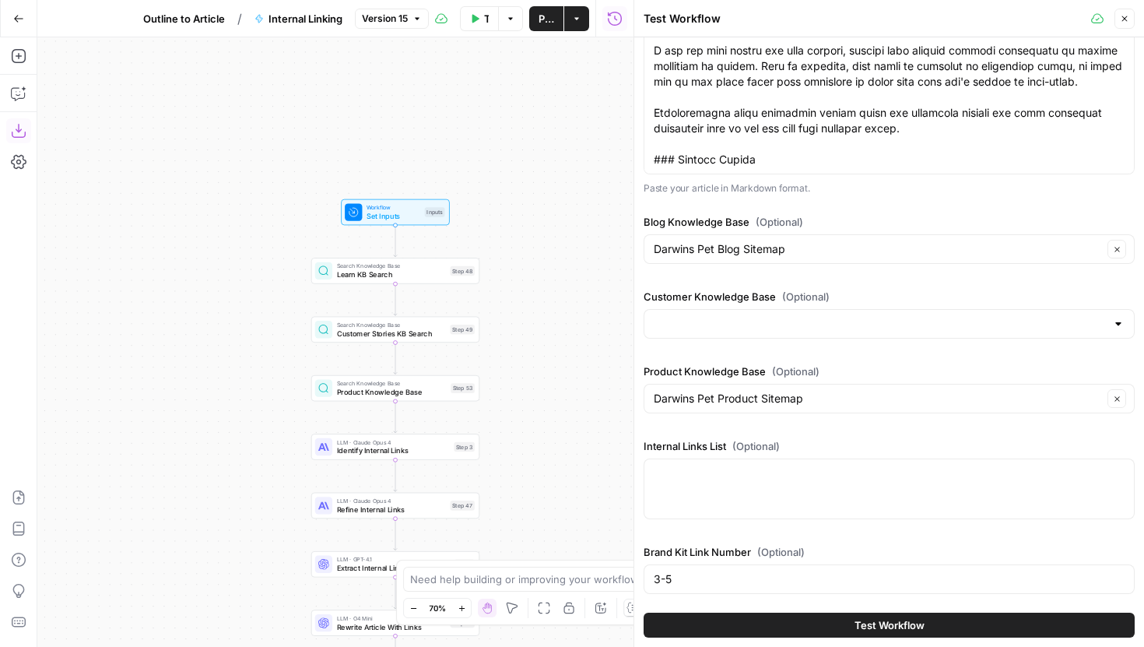
drag, startPoint x: 609, startPoint y: 374, endPoint x: 494, endPoint y: 207, distance: 203.2
click at [493, 207] on div "Workflow Set Inputs Inputs Search Knowledge Base Learn KB Search Step 48 Search…" at bounding box center [335, 342] width 596 height 610
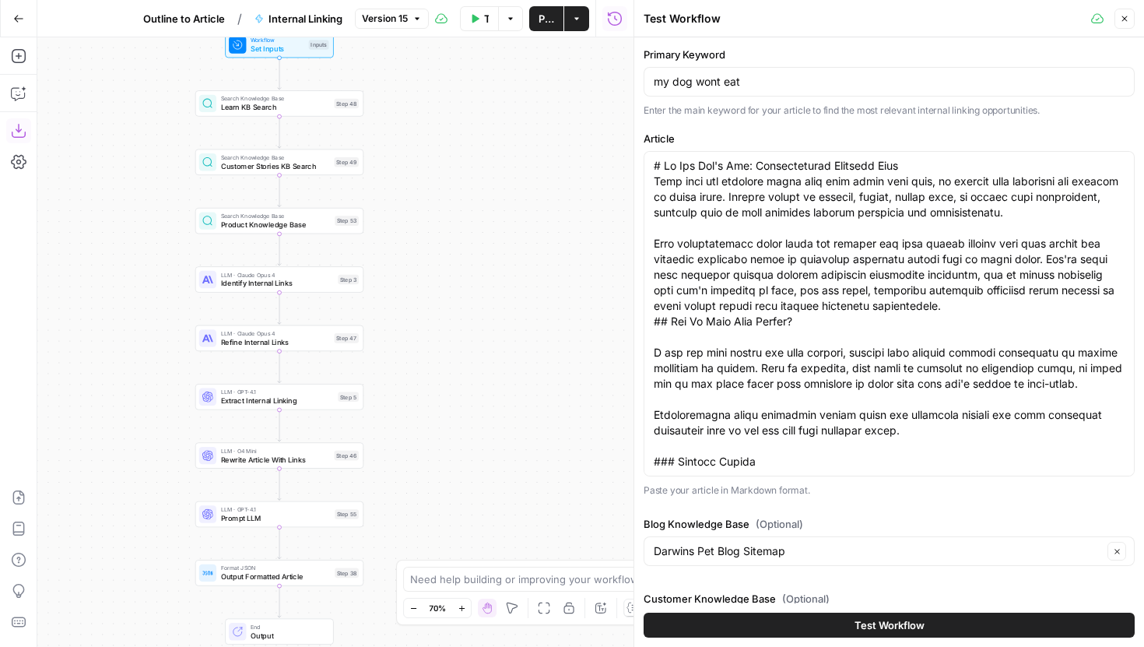
scroll to position [308, 0]
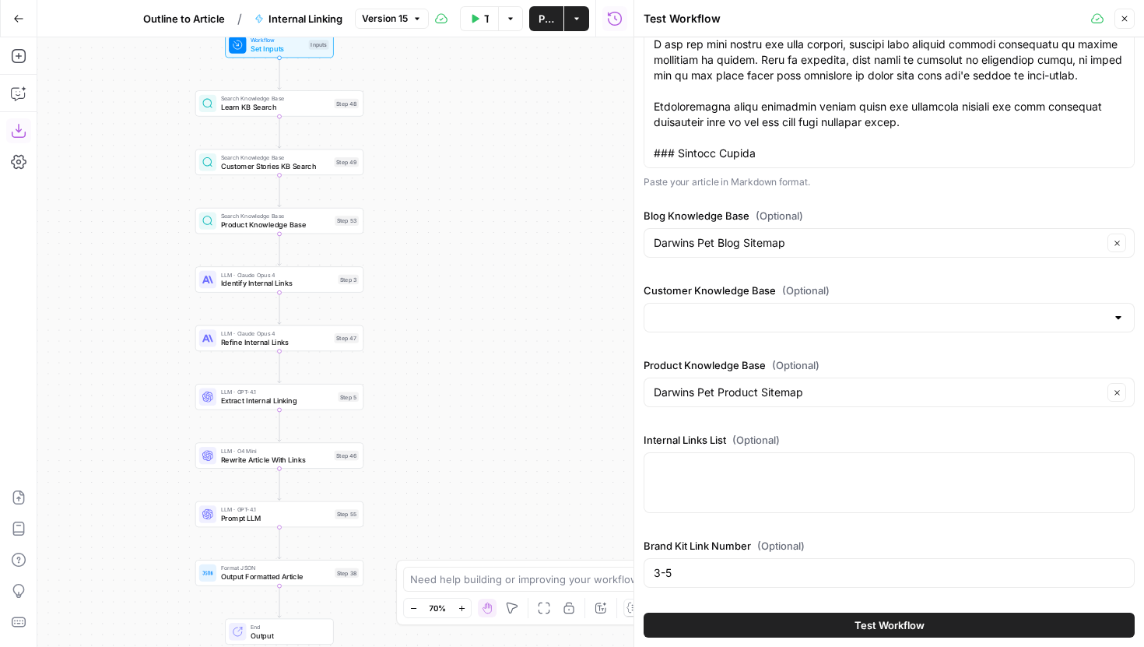
click at [799, 616] on button "Test Workflow" at bounding box center [889, 625] width 491 height 25
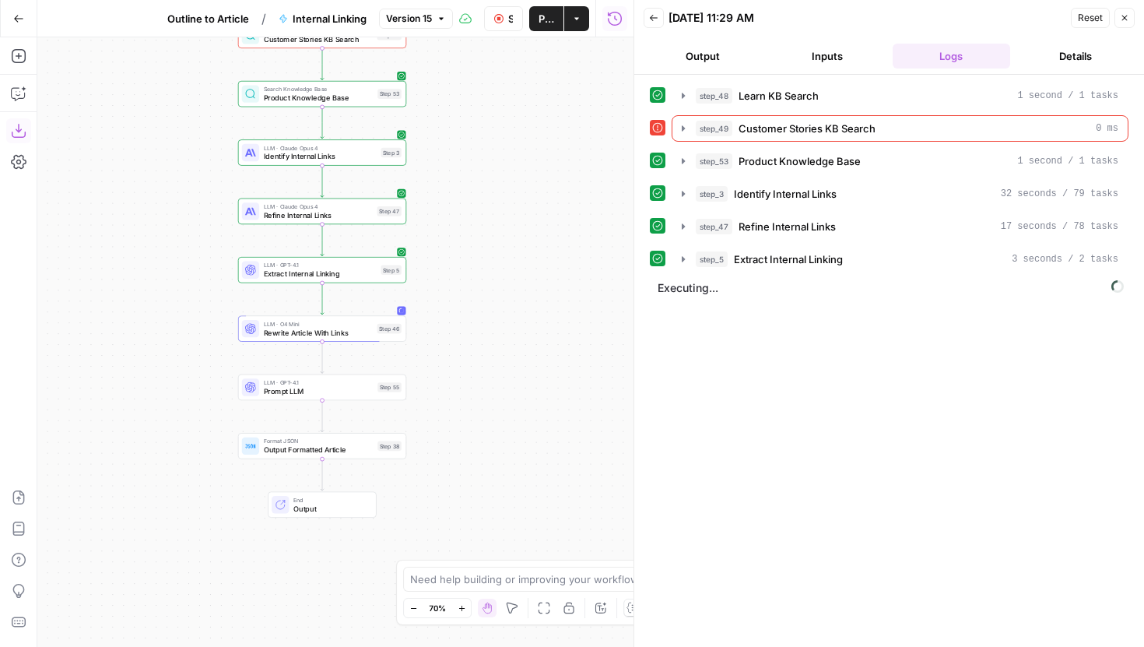
drag, startPoint x: 457, startPoint y: 458, endPoint x: 515, endPoint y: 300, distance: 167.7
click at [515, 300] on div "Workflow Set Inputs Inputs Search Knowledge Base Learn KB Search Step 48 Error …" at bounding box center [335, 342] width 596 height 610
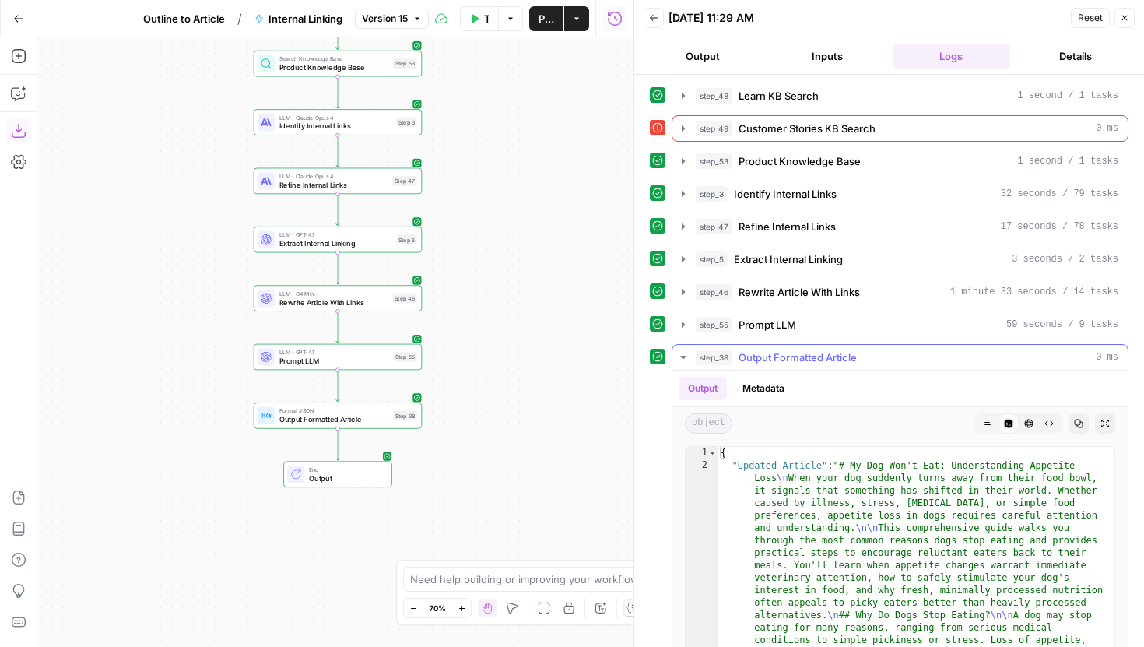
scroll to position [121, 0]
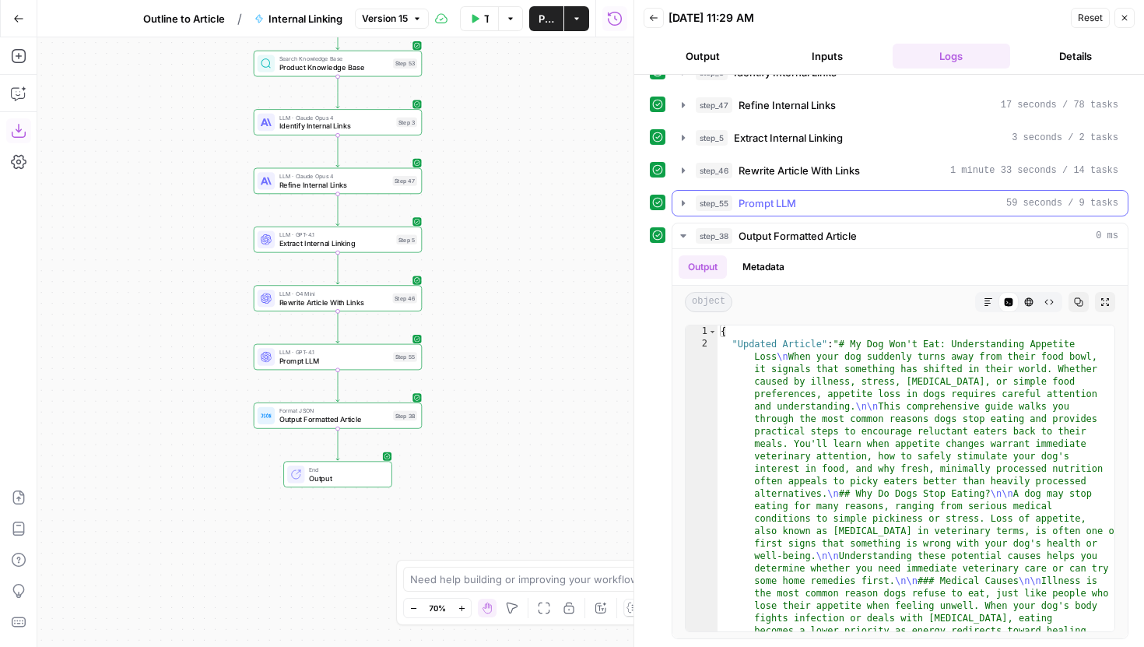
click at [677, 203] on icon "button" at bounding box center [683, 203] width 12 height 12
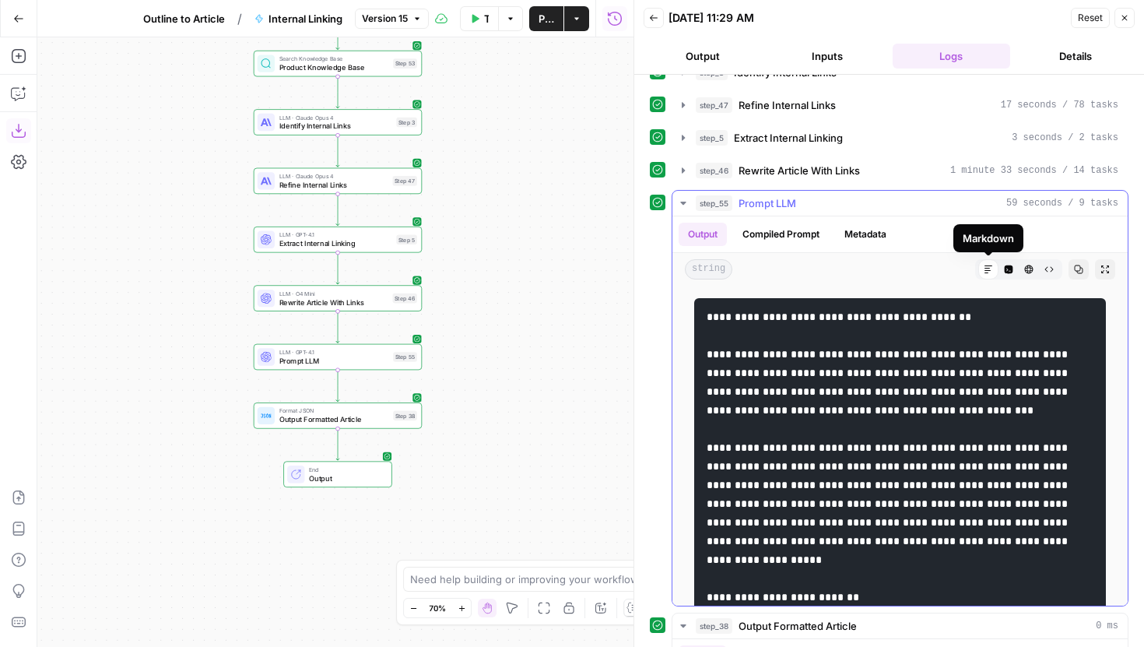
click at [1028, 265] on icon "button" at bounding box center [1029, 269] width 9 height 9
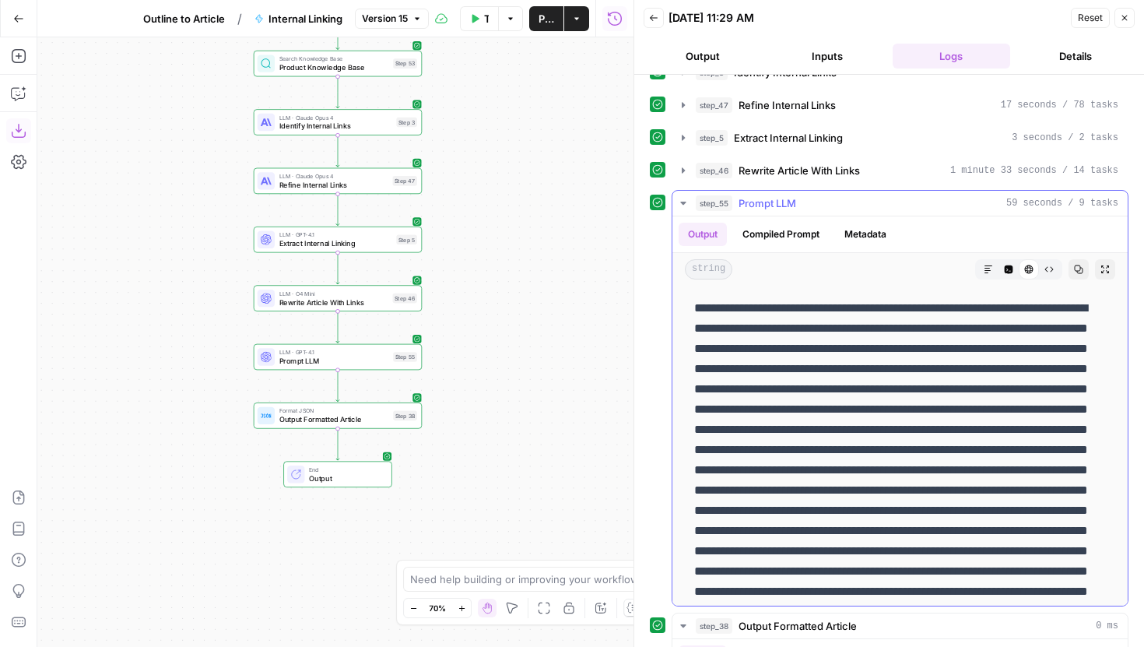
click at [1010, 267] on icon "button" at bounding box center [1009, 269] width 9 height 9
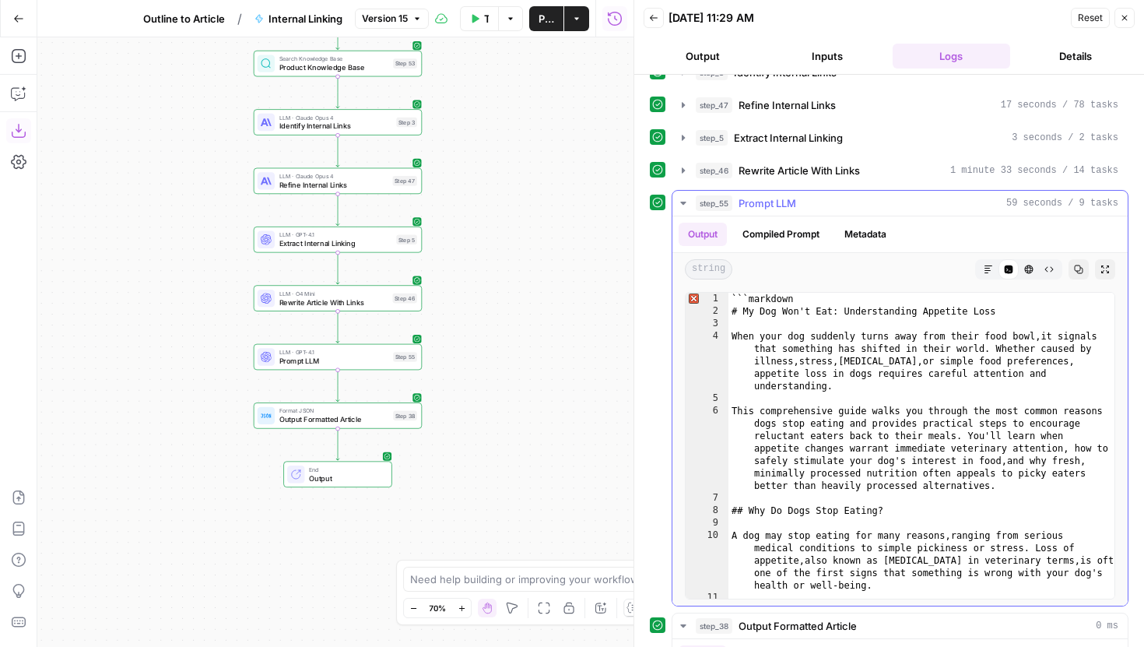
type textarea "**********"
drag, startPoint x: 824, startPoint y: 300, endPoint x: 730, endPoint y: 298, distance: 94.2
click at [730, 298] on div "```markdown # My Dog Won't Eat: Understanding Appetite Loss When your dog sudde…" at bounding box center [922, 471] width 386 height 356
click at [368, 363] on span "Prompt LLM" at bounding box center [334, 360] width 110 height 11
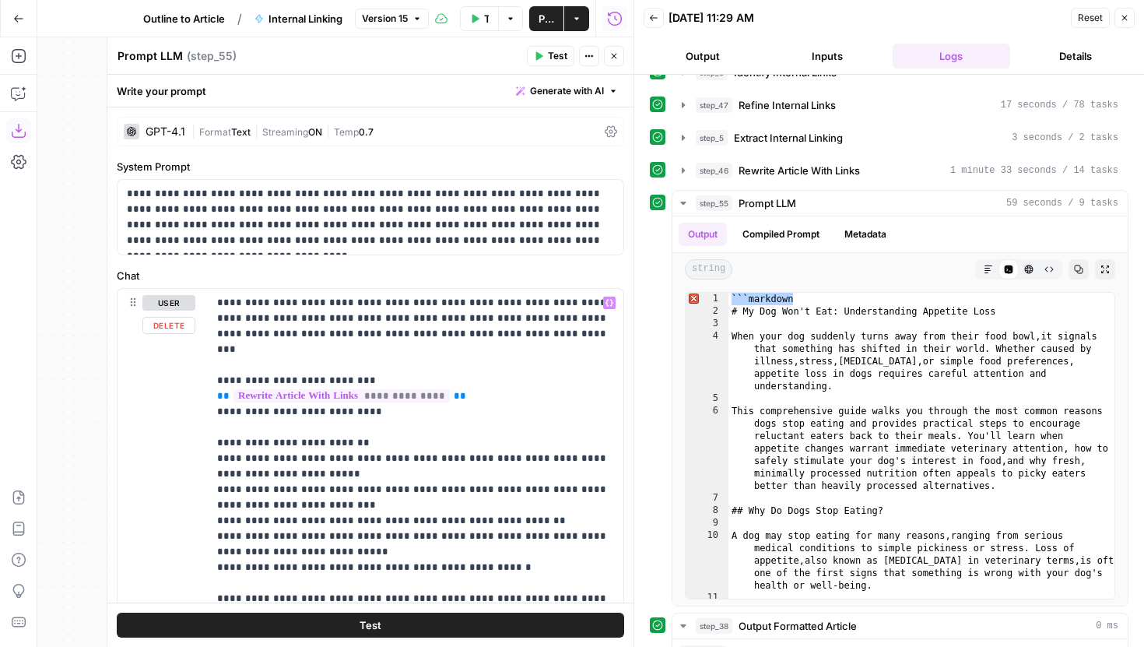
scroll to position [93, 0]
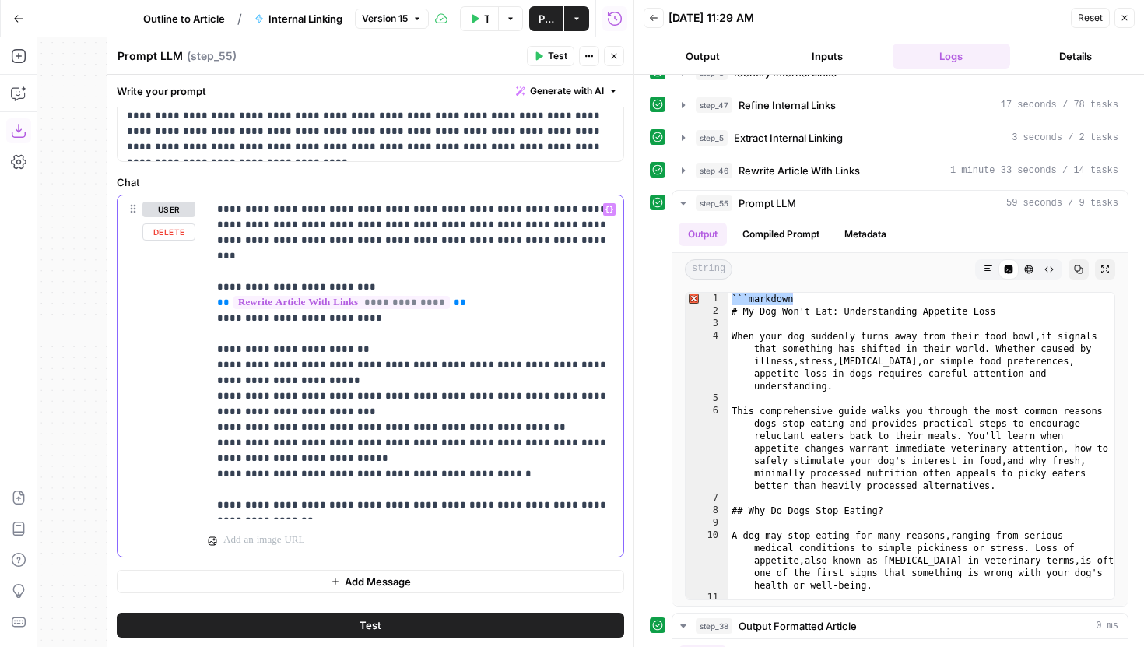
click at [349, 501] on p "**********" at bounding box center [415, 357] width 397 height 311
click at [483, 465] on p "**********" at bounding box center [415, 357] width 397 height 311
click at [161, 54] on textarea "Prompt LLM" at bounding box center [150, 56] width 65 height 16
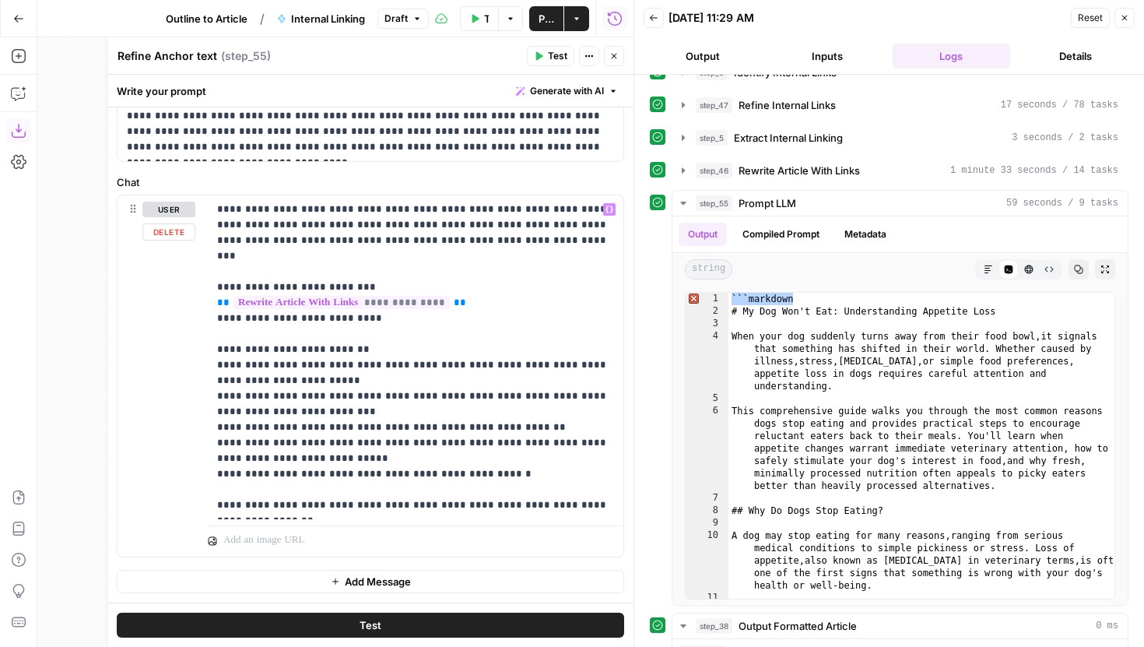
type textarea "Refine Anchor text"
click at [437, 471] on p "**********" at bounding box center [415, 357] width 397 height 311
click at [437, 503] on p "**********" at bounding box center [415, 357] width 397 height 311
click at [609, 50] on button "Close" at bounding box center [614, 56] width 20 height 20
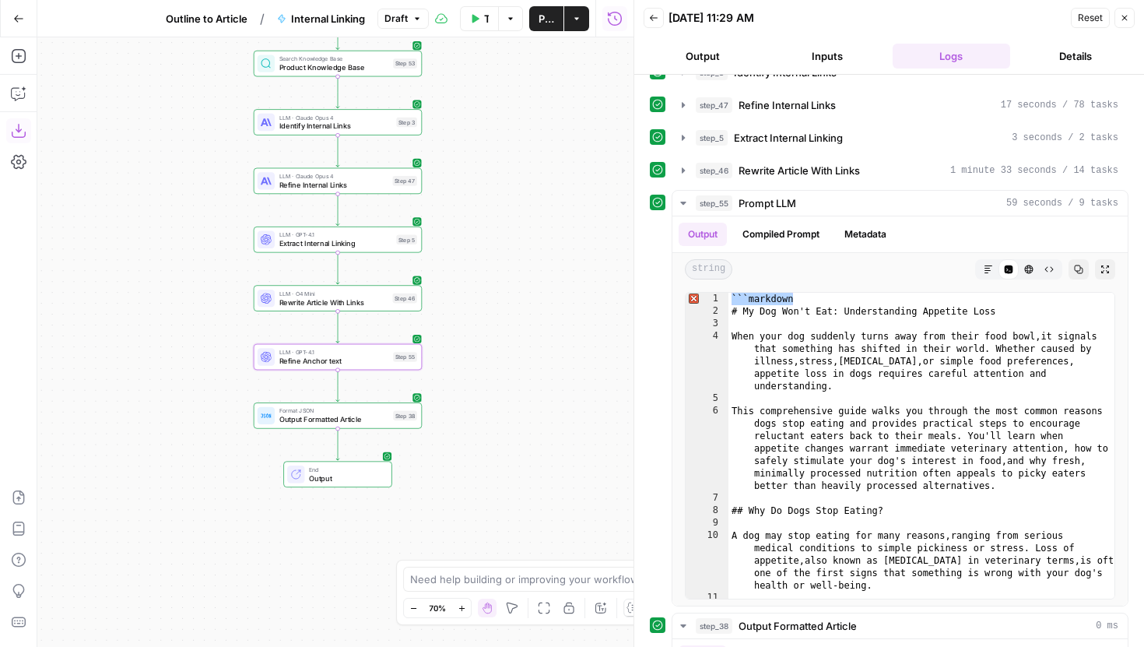
click at [348, 421] on span "Output Formatted Article" at bounding box center [334, 419] width 110 height 11
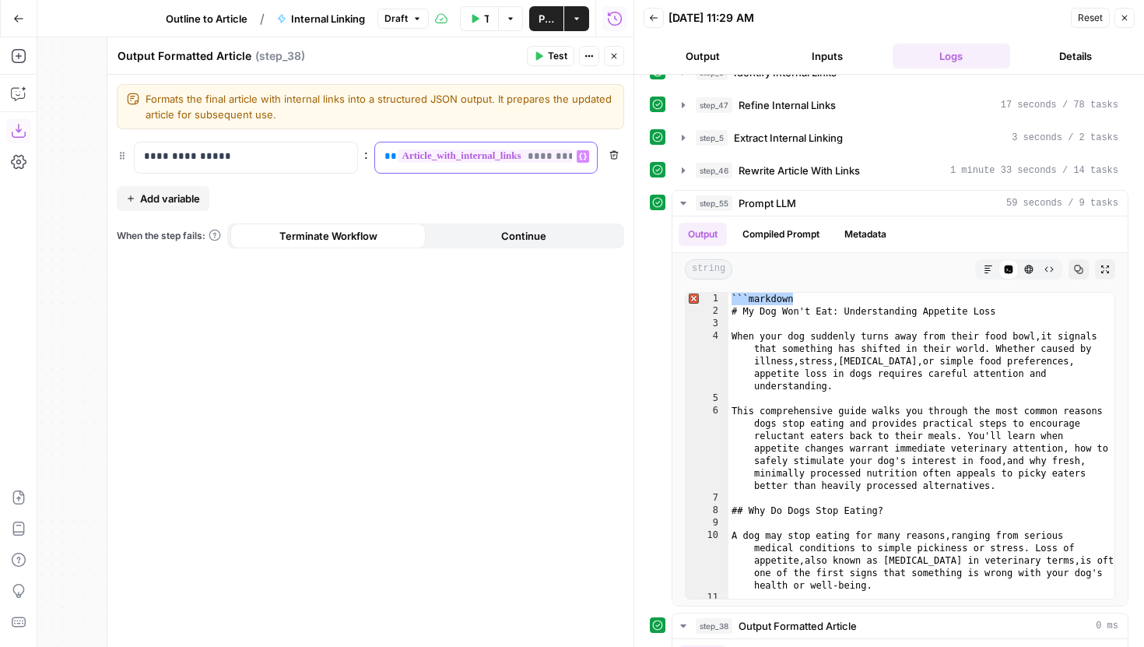
scroll to position [0, 174]
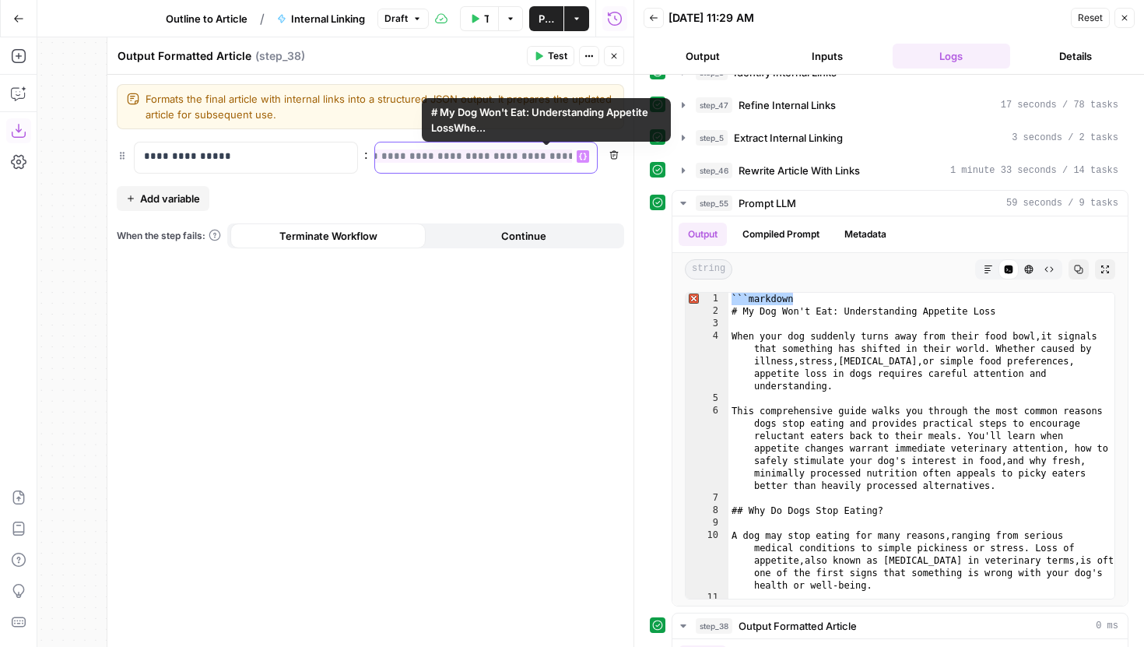
drag, startPoint x: 383, startPoint y: 155, endPoint x: 626, endPoint y: 157, distance: 242.9
click at [626, 157] on div "**********" at bounding box center [370, 361] width 526 height 572
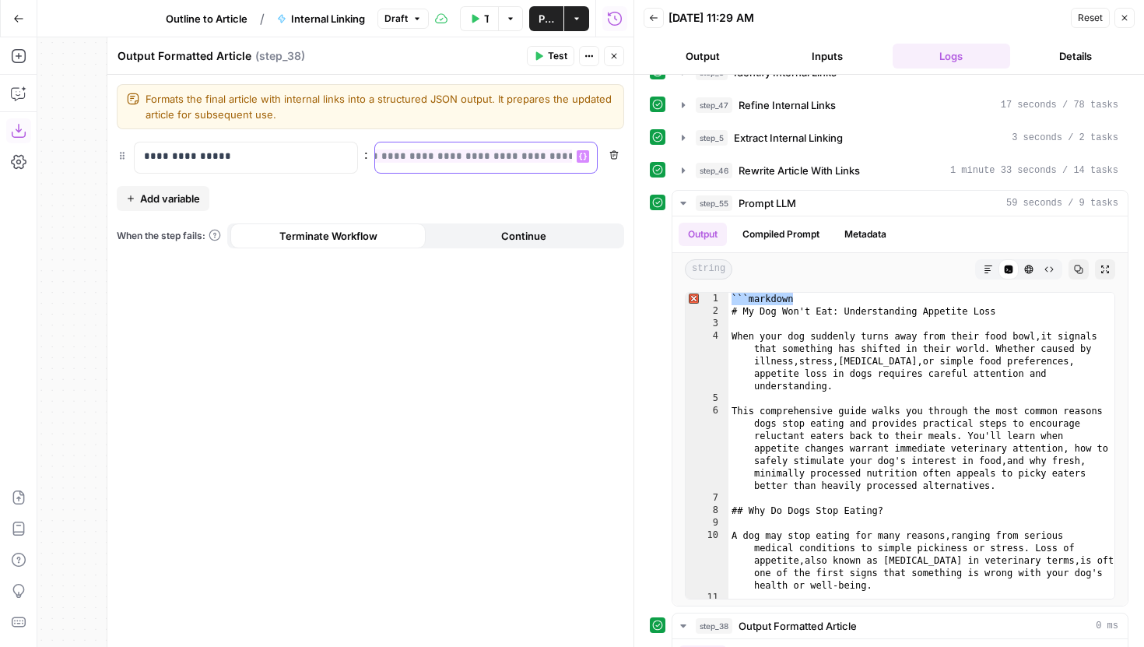
scroll to position [0, 0]
click at [585, 153] on icon "button" at bounding box center [583, 157] width 8 height 8
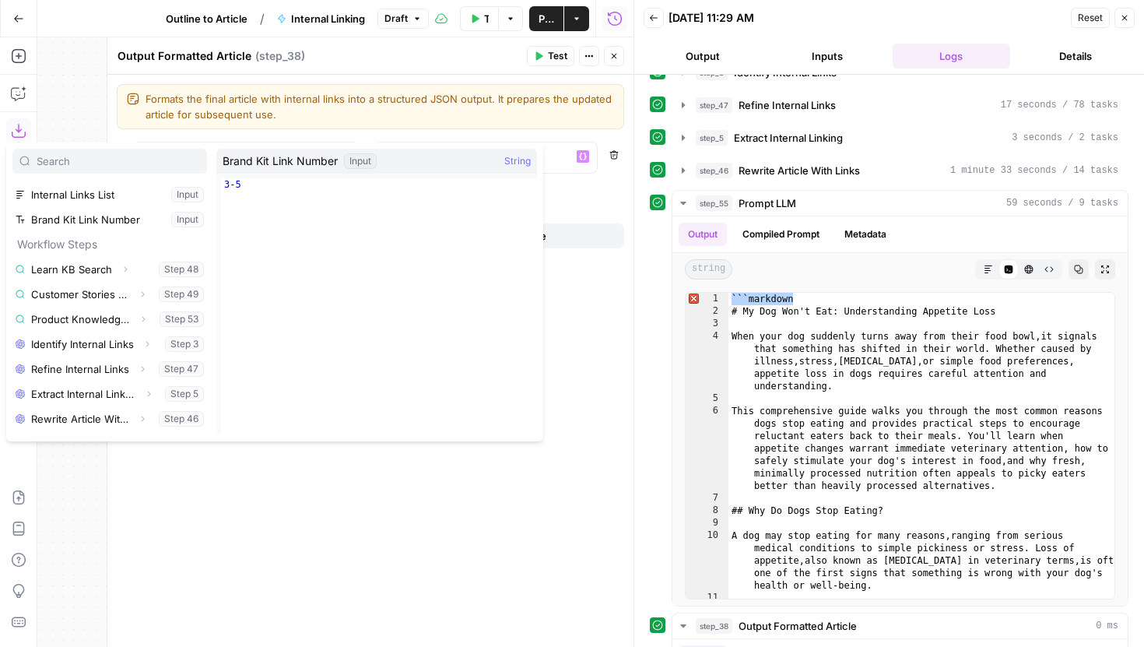
scroll to position [167, 0]
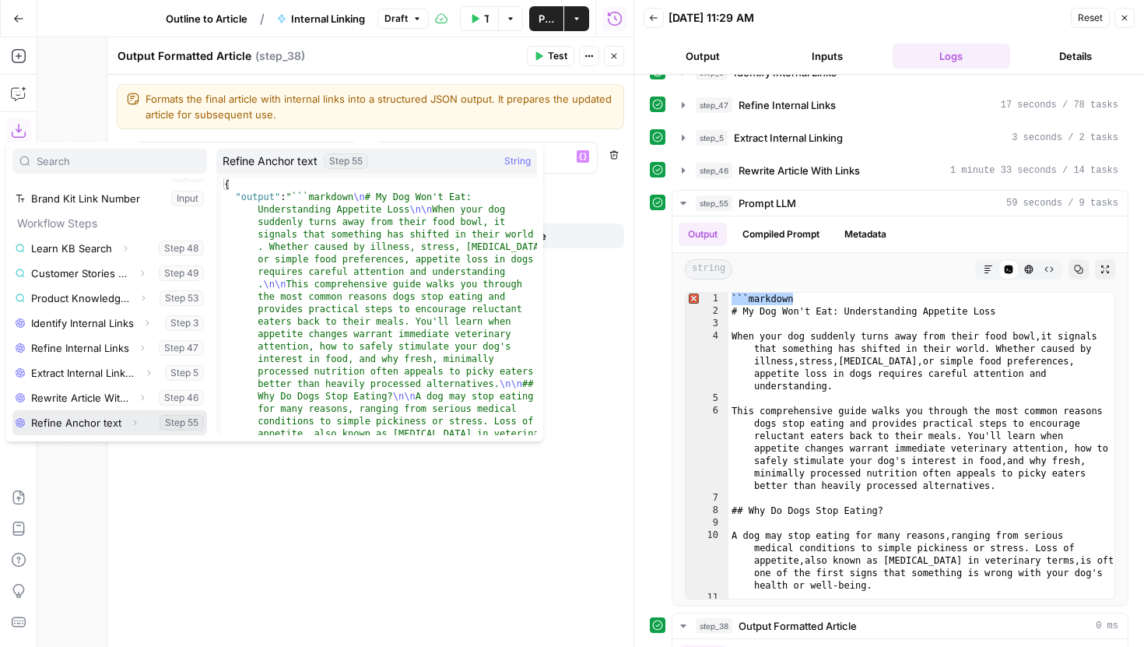
click at [130, 420] on icon "button" at bounding box center [134, 422] width 9 height 9
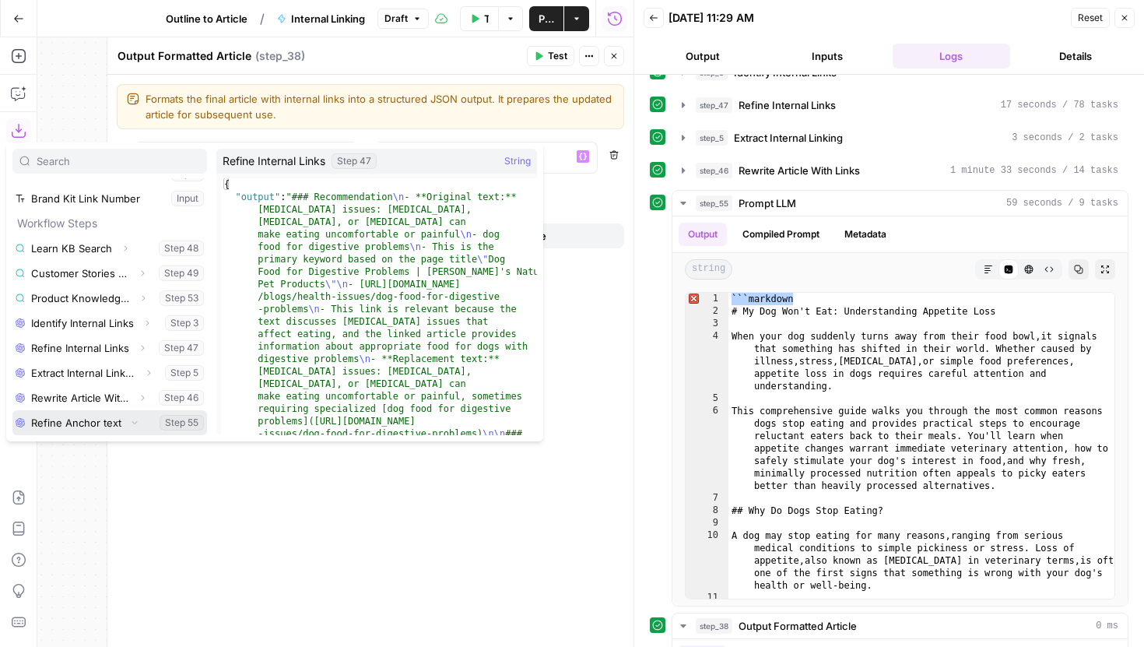
scroll to position [191, 0]
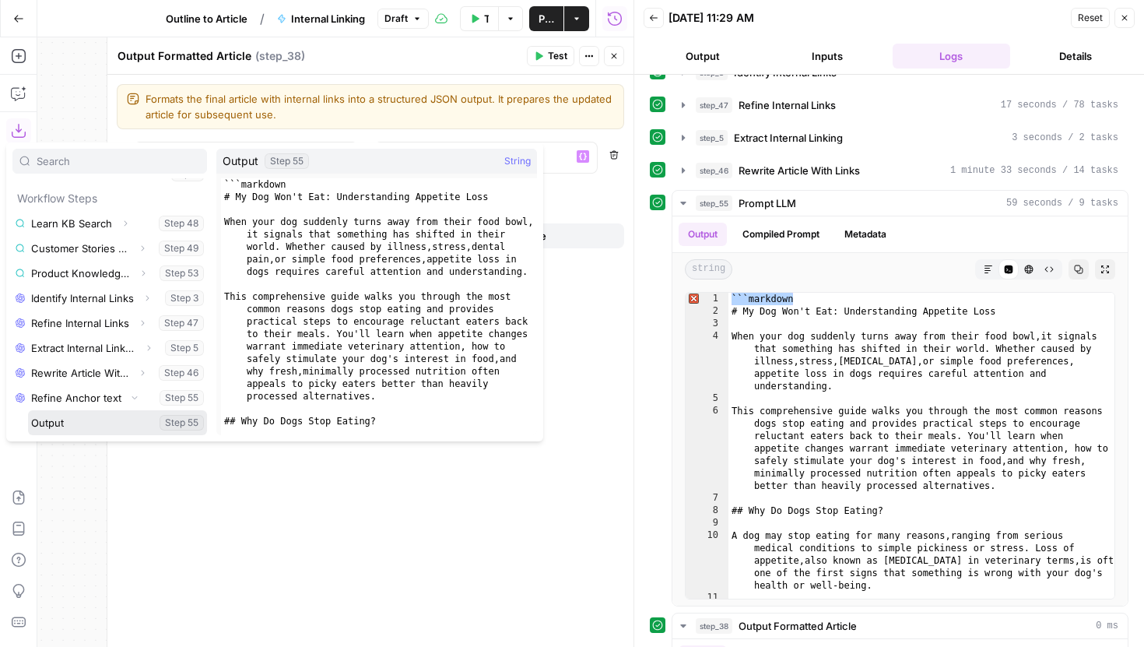
click at [75, 426] on button "Select variable Output" at bounding box center [117, 422] width 179 height 25
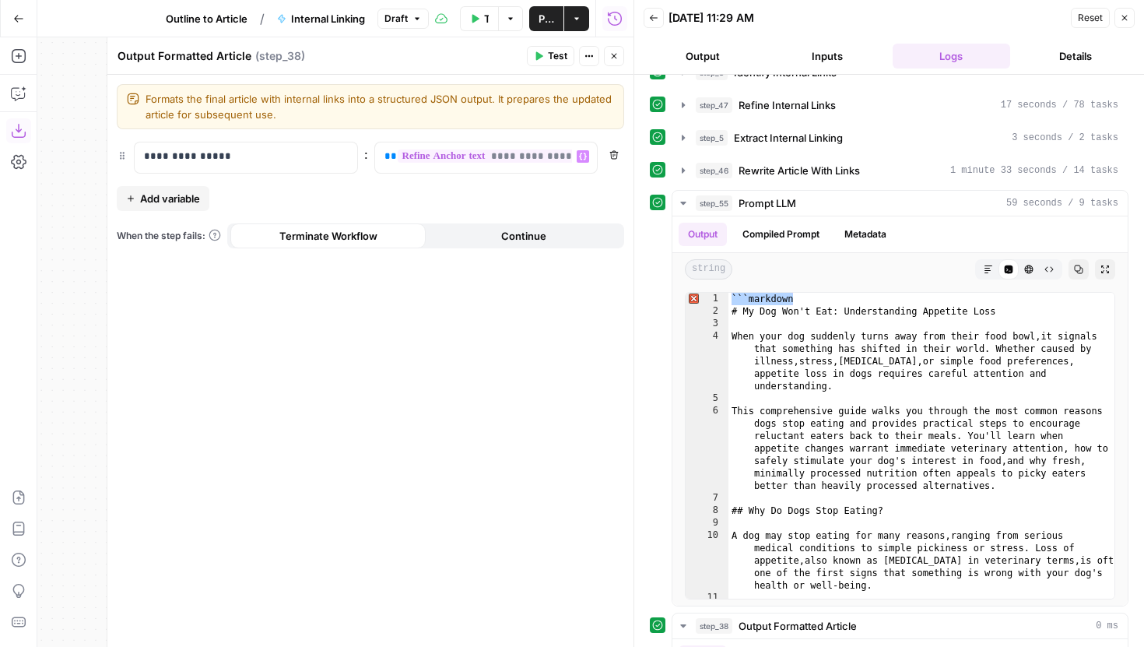
click at [609, 61] on button "Close" at bounding box center [614, 56] width 20 height 20
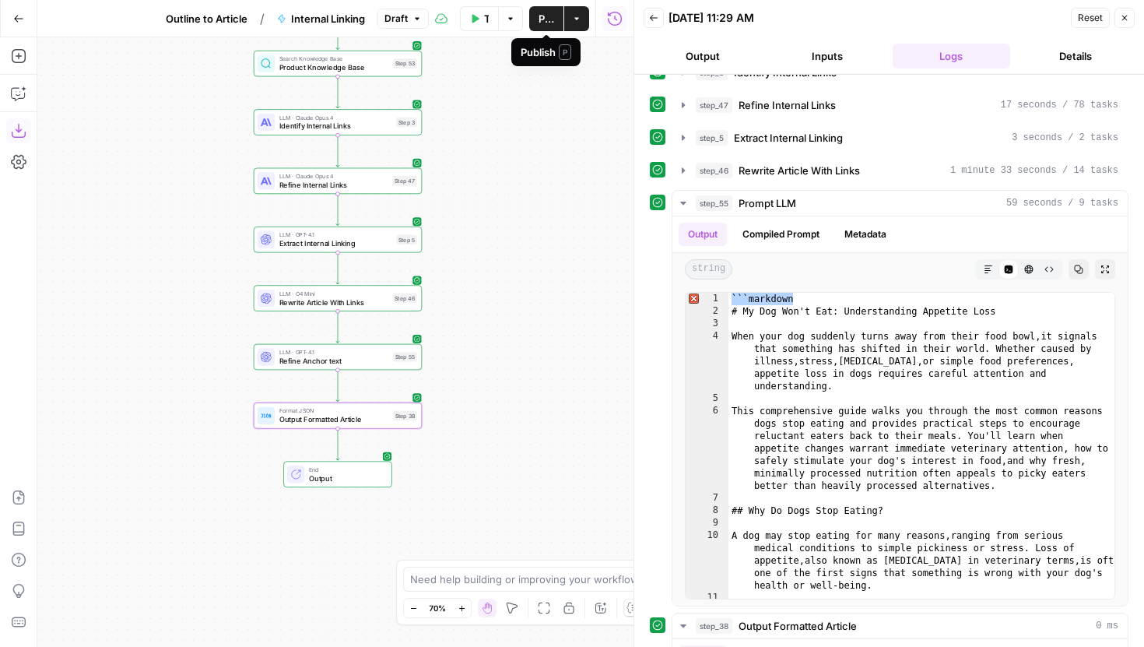
click at [550, 23] on span "Publish" at bounding box center [547, 19] width 16 height 16
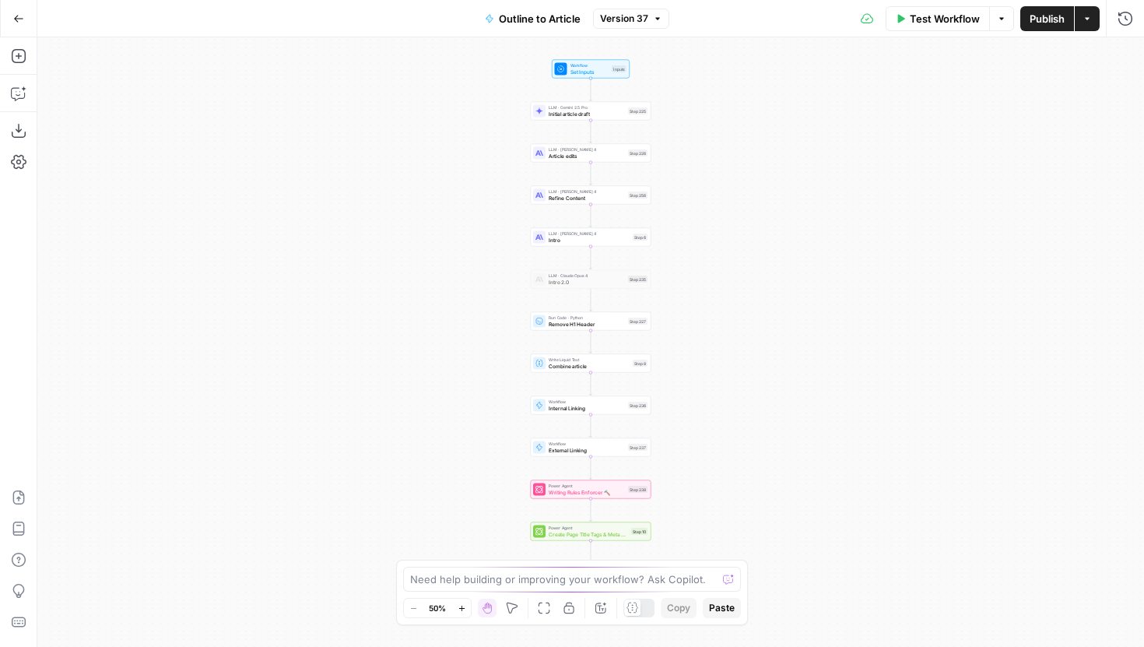
drag, startPoint x: 711, startPoint y: 460, endPoint x: 708, endPoint y: 434, distance: 26.0
click at [708, 434] on div "Workflow Set Inputs Inputs LLM · Gemini 2.5 Pro Initial article draft Step 225 …" at bounding box center [590, 342] width 1107 height 610
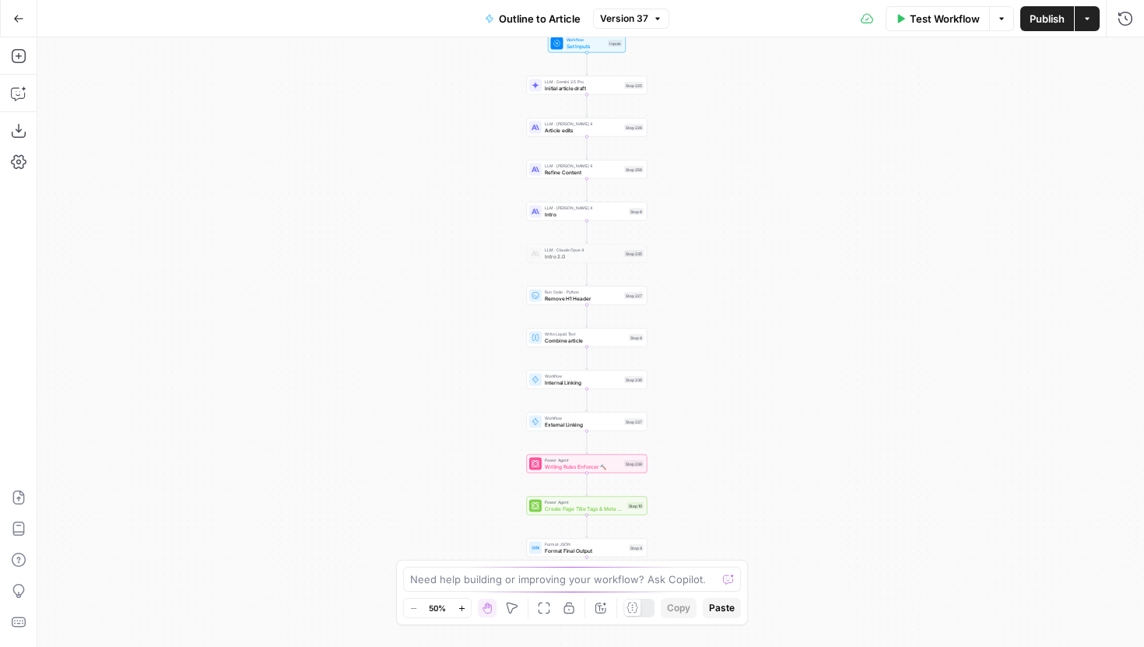
click at [616, 425] on span "External Linking" at bounding box center [583, 424] width 76 height 8
type input "External Linking"
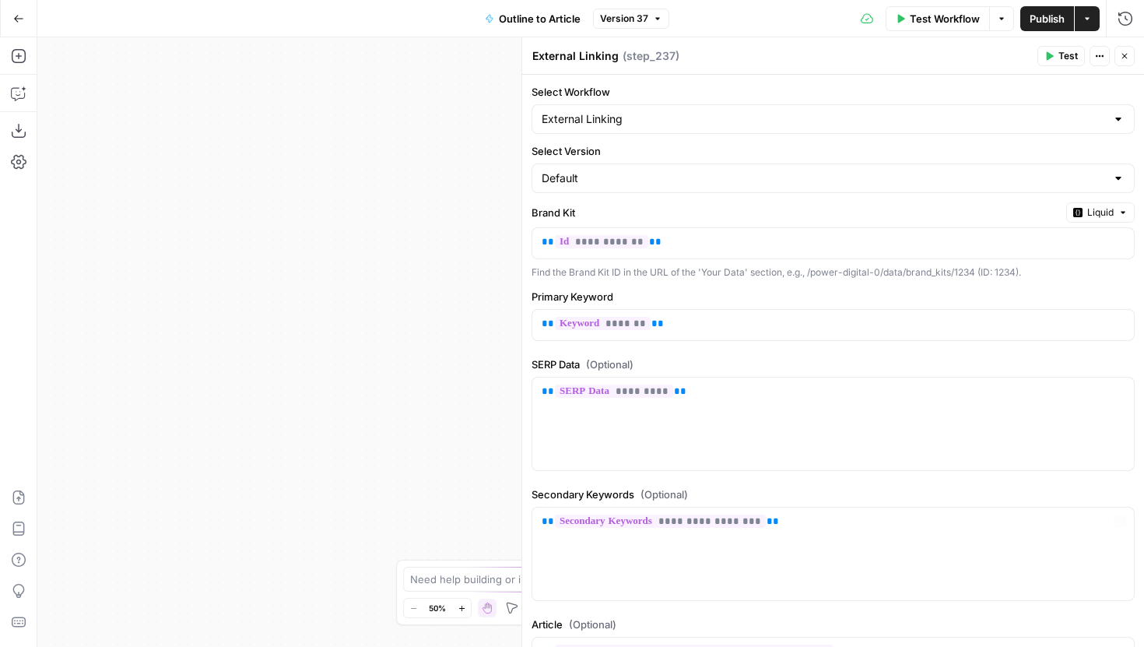
scroll to position [167, 0]
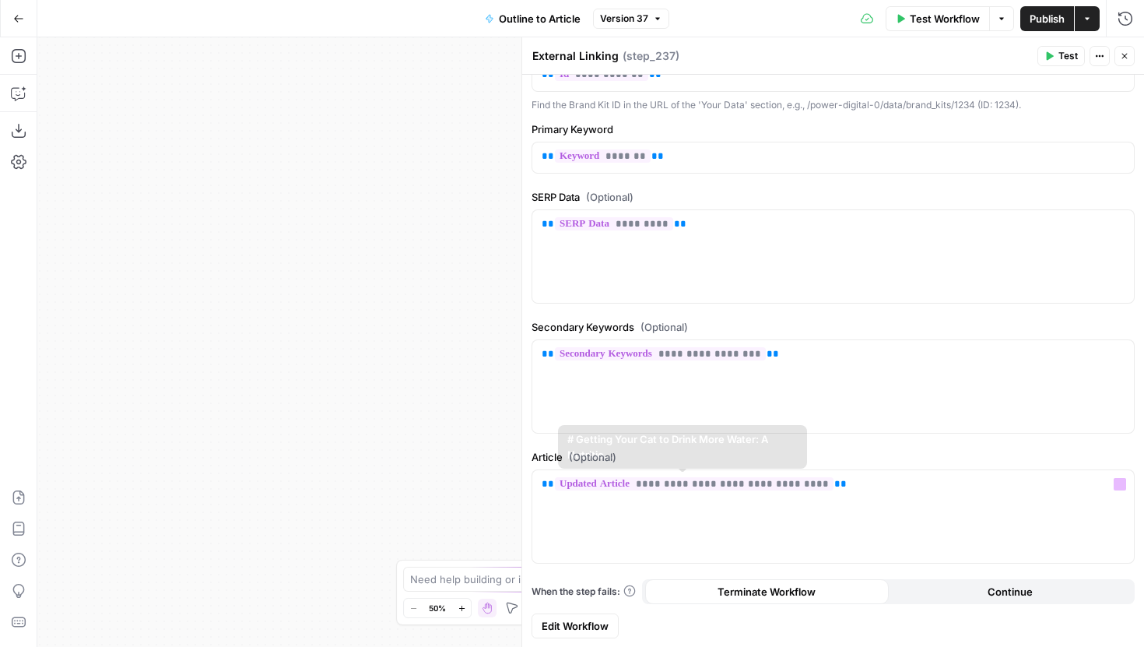
click at [592, 610] on form "**********" at bounding box center [833, 277] width 622 height 740
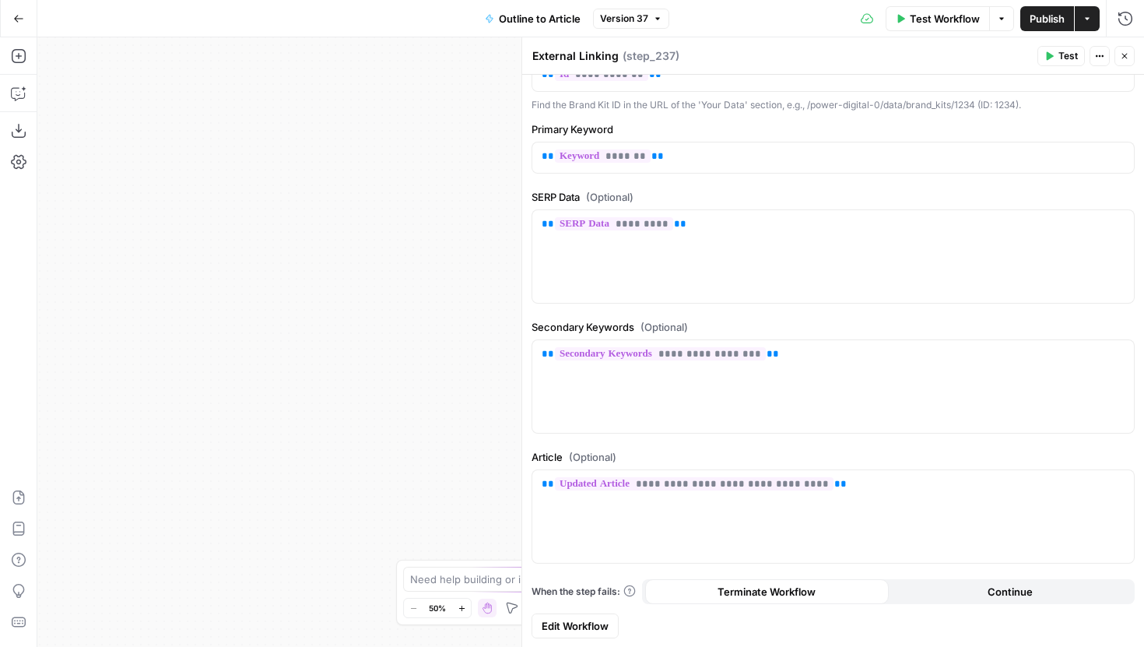
click at [592, 618] on span "Edit Workflow" at bounding box center [575, 626] width 67 height 16
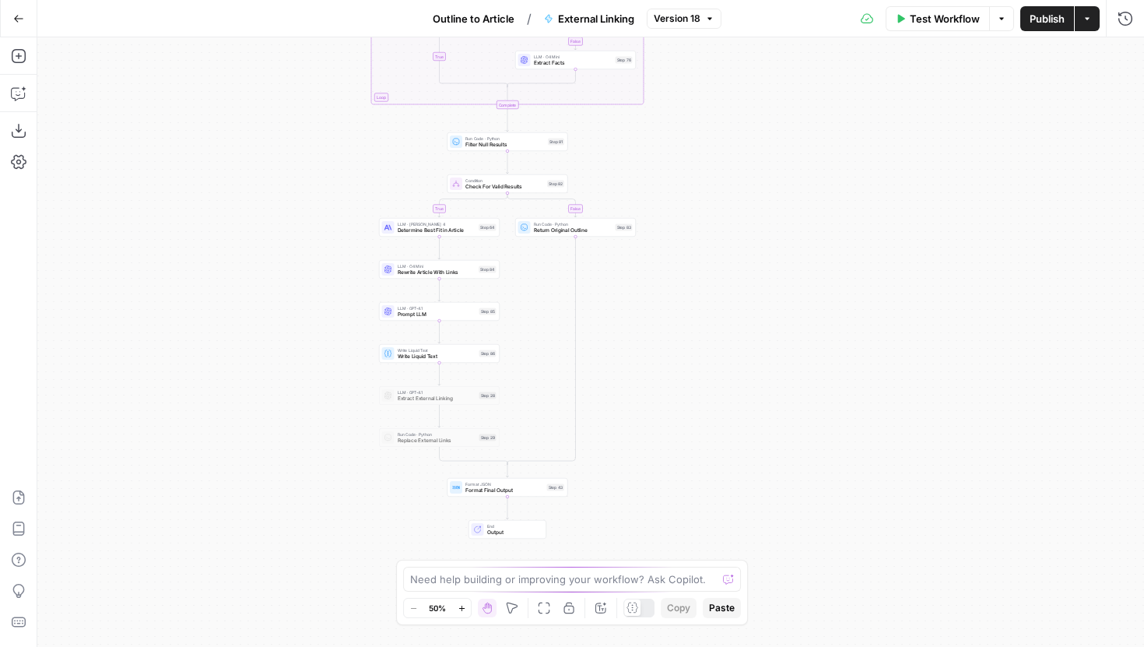
drag, startPoint x: 814, startPoint y: 455, endPoint x: 729, endPoint y: 255, distance: 218.3
click at [729, 255] on div "true false true false true false Workflow Set Inputs Inputs LLM · GPT-5 Select …" at bounding box center [590, 342] width 1107 height 610
click at [465, 227] on span "Determine Best Fit in Article" at bounding box center [434, 230] width 79 height 8
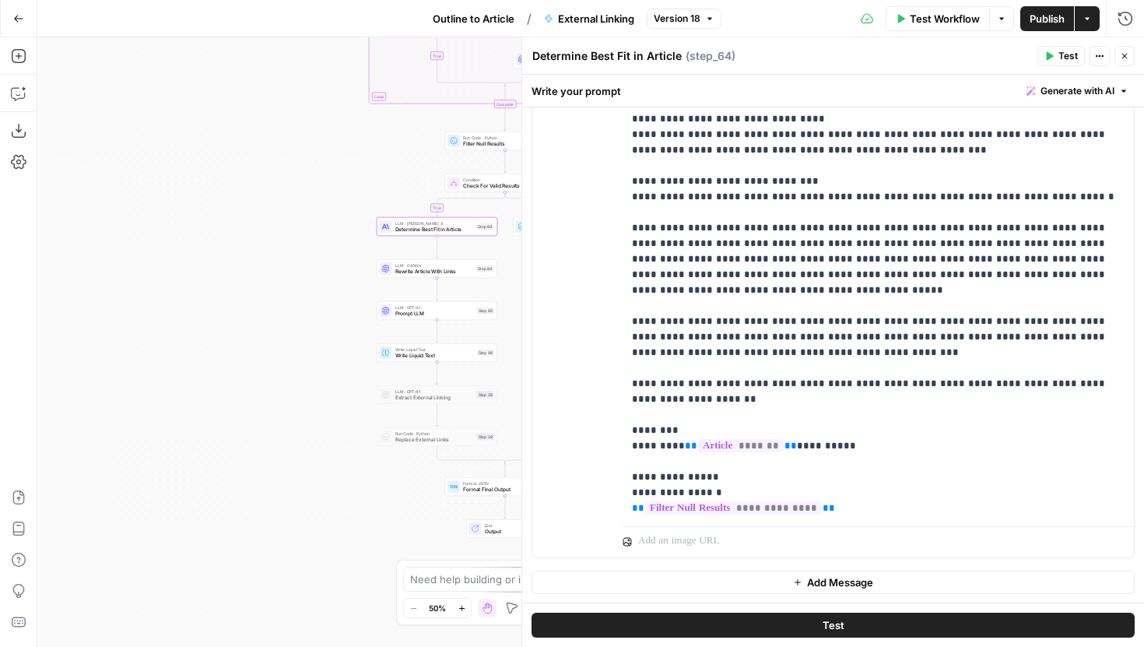
scroll to position [406, 0]
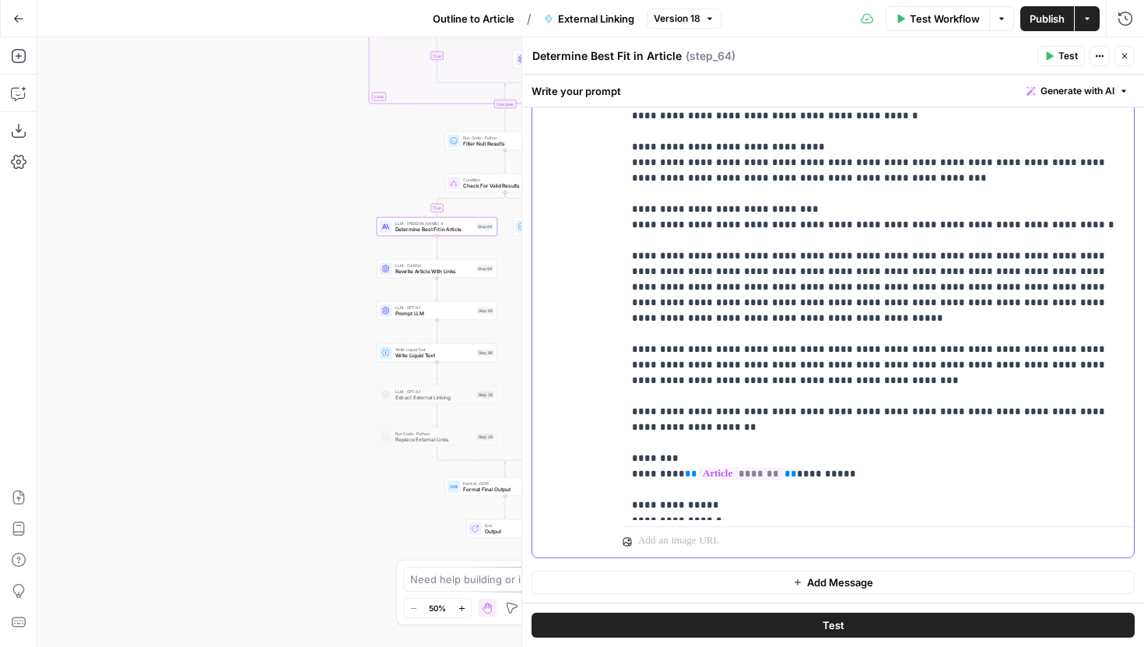
click at [796, 319] on p "**********" at bounding box center [878, 131] width 493 height 1292
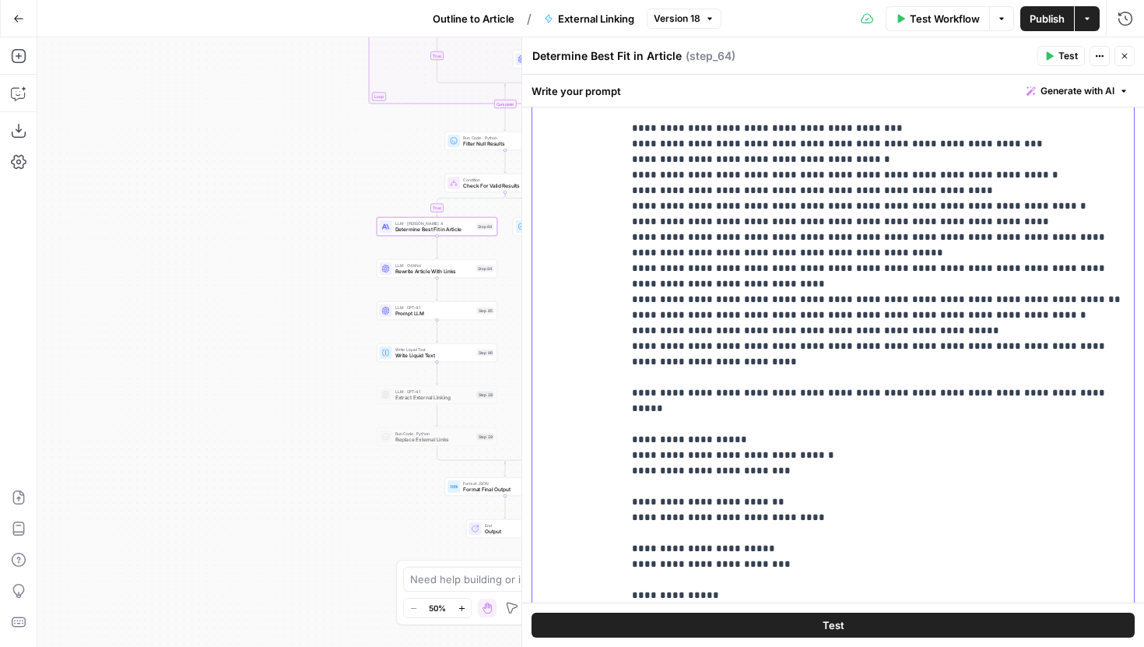
scroll to position [321, 0]
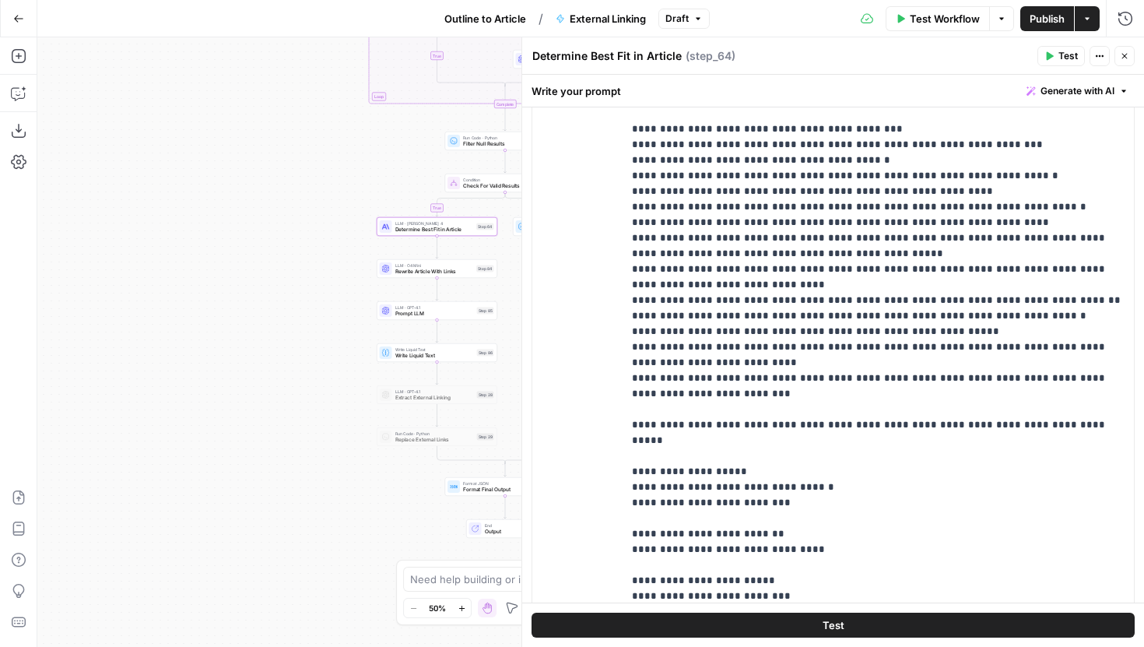
click at [1024, 17] on button "Publish" at bounding box center [1048, 18] width 54 height 25
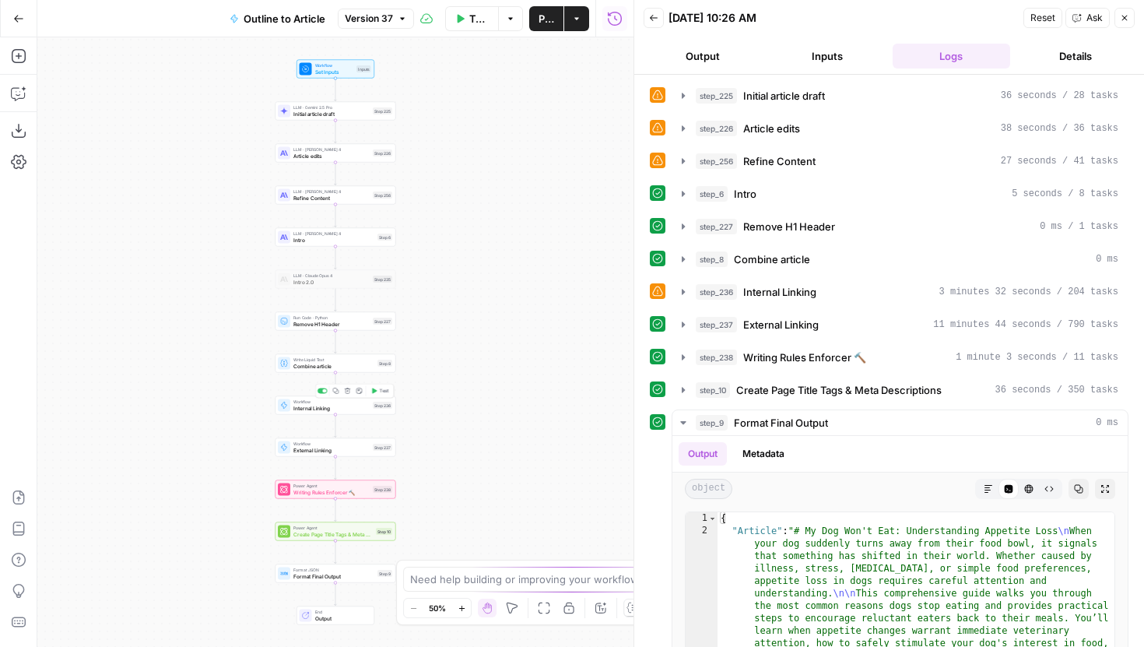
click at [360, 409] on span "Internal Linking" at bounding box center [331, 408] width 76 height 8
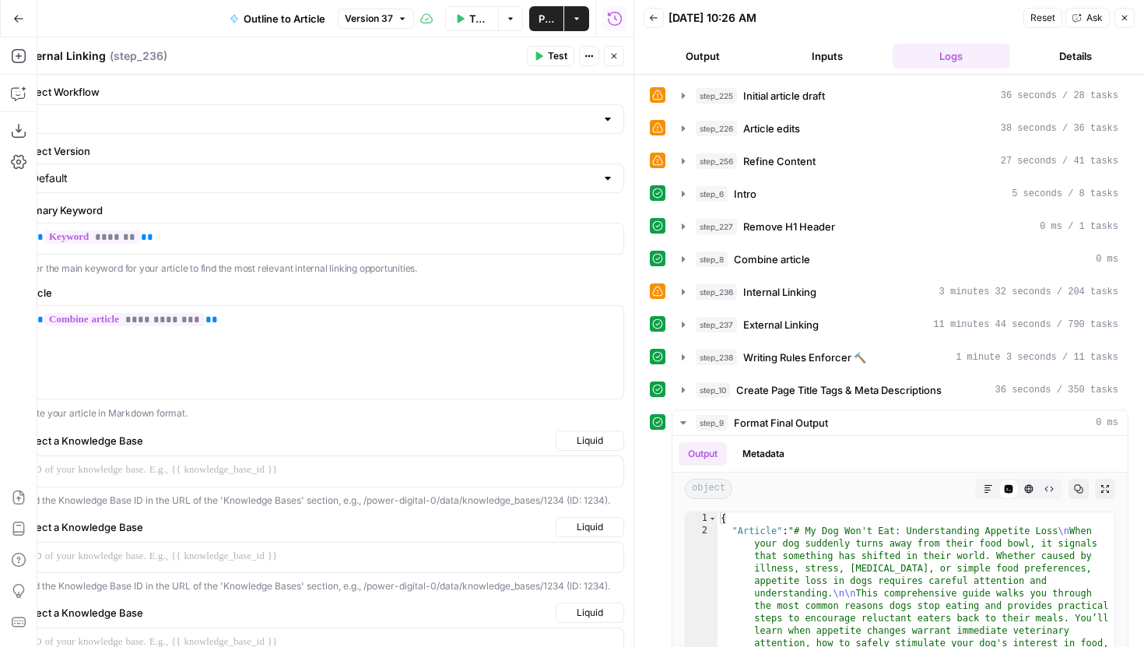
type input "Internal Linking"
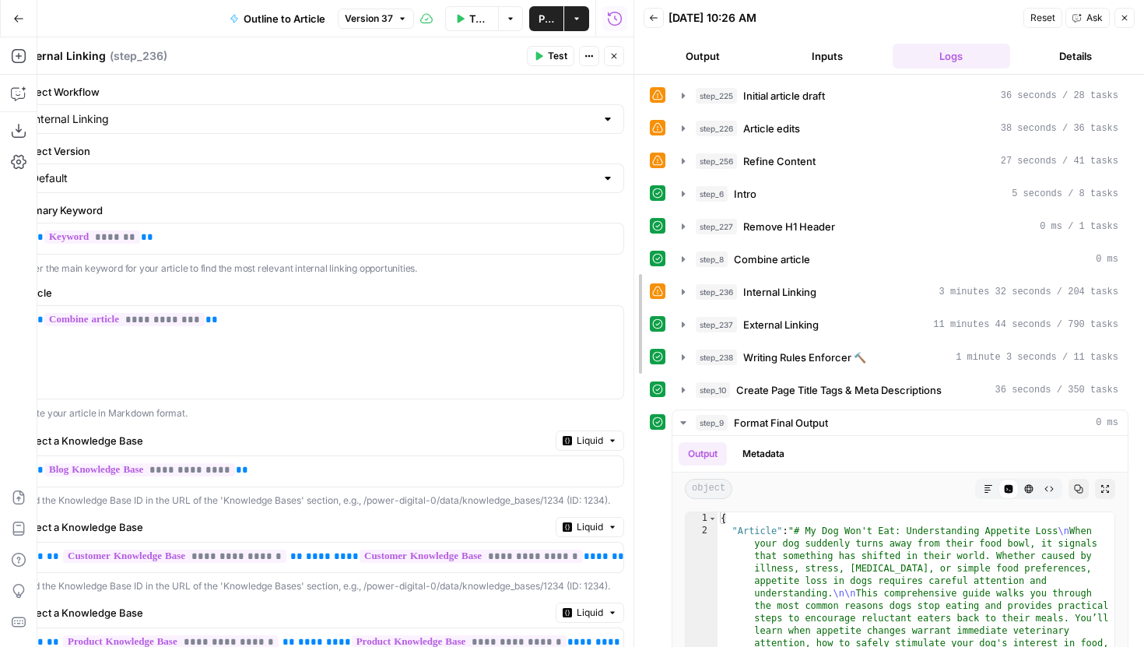
drag, startPoint x: 634, startPoint y: 279, endPoint x: 752, endPoint y: 279, distance: 118.3
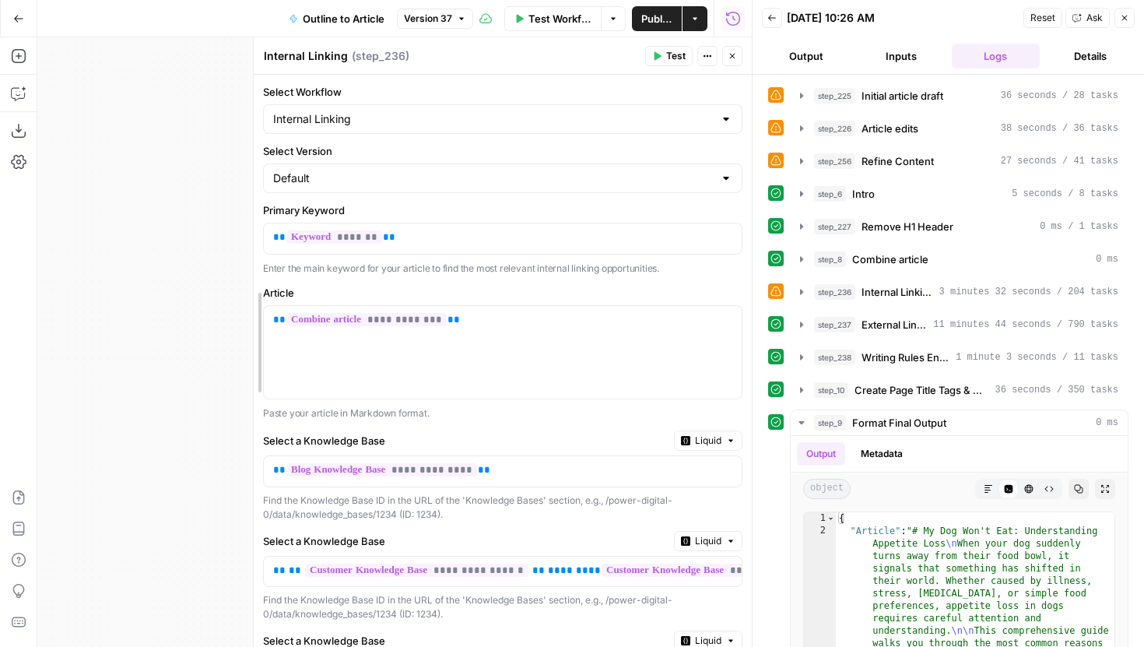
drag, startPoint x: 135, startPoint y: 314, endPoint x: 441, endPoint y: 335, distance: 307.4
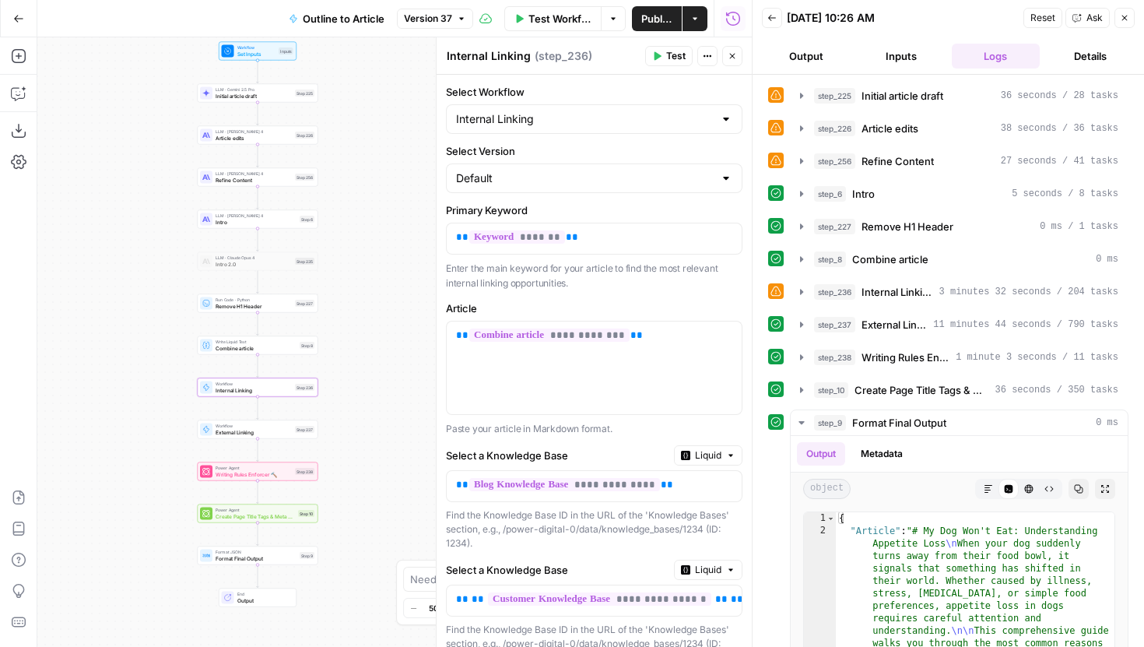
drag, startPoint x: 231, startPoint y: 332, endPoint x: 153, endPoint y: 314, distance: 79.9
click at [153, 314] on div "Workflow Set Inputs Inputs LLM · Gemini 2.5 Pro Initial article draft Step 225 …" at bounding box center [394, 342] width 715 height 610
click at [796, 263] on icon "button" at bounding box center [802, 259] width 12 height 12
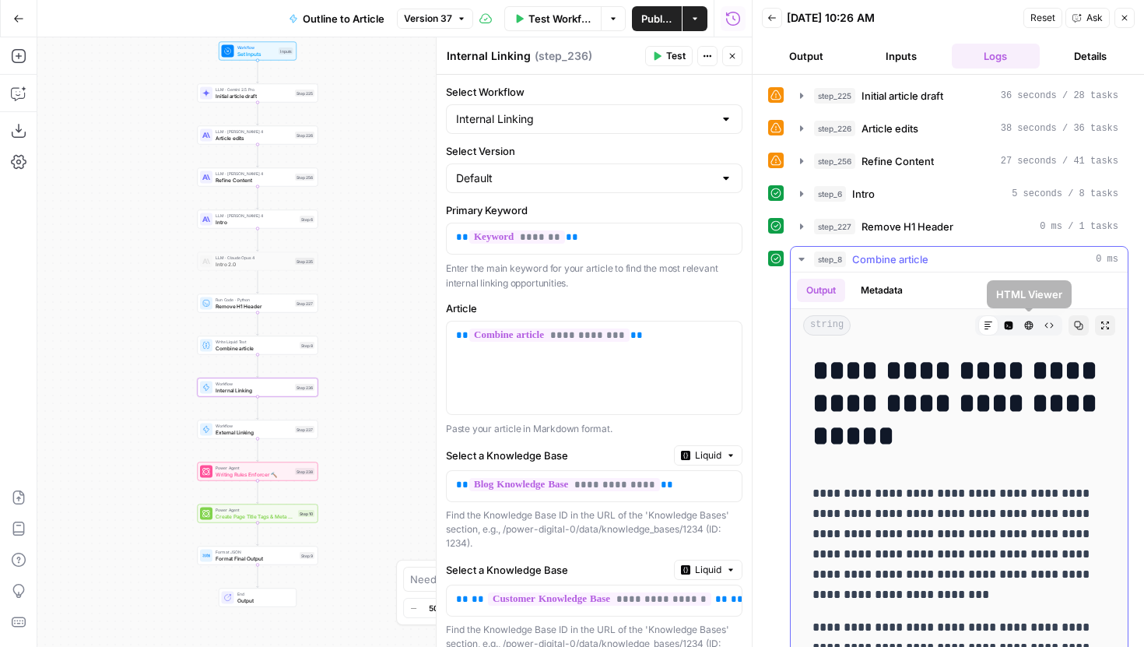
click at [1015, 328] on button "Code Editor" at bounding box center [1009, 325] width 20 height 20
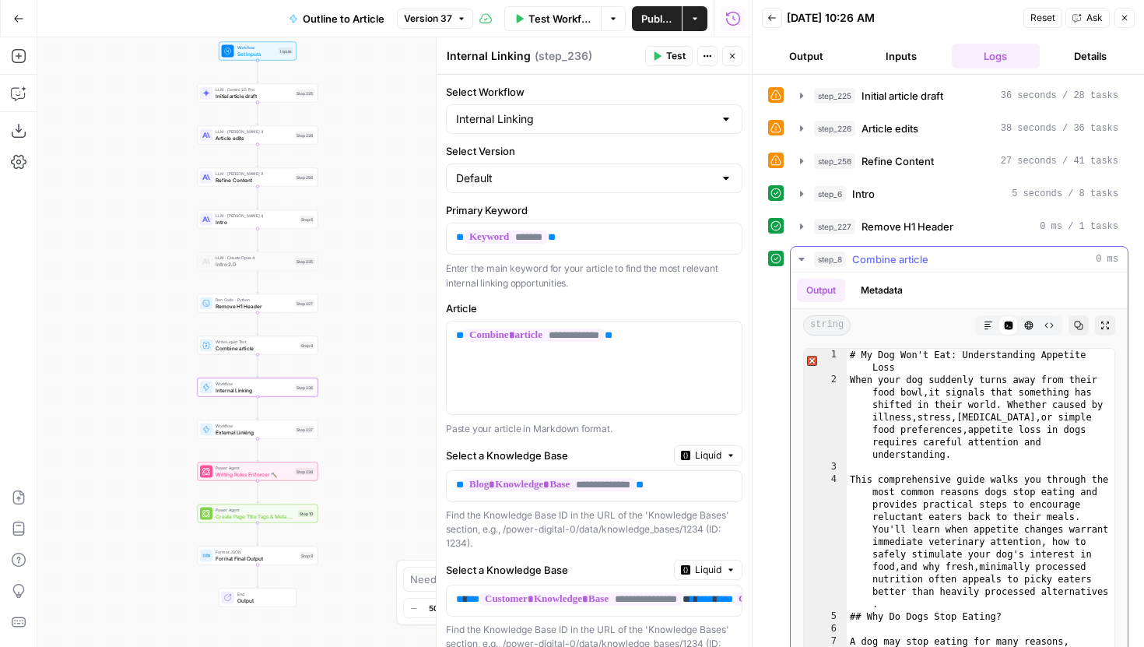
click at [1028, 328] on icon "button" at bounding box center [1028, 325] width 9 height 9
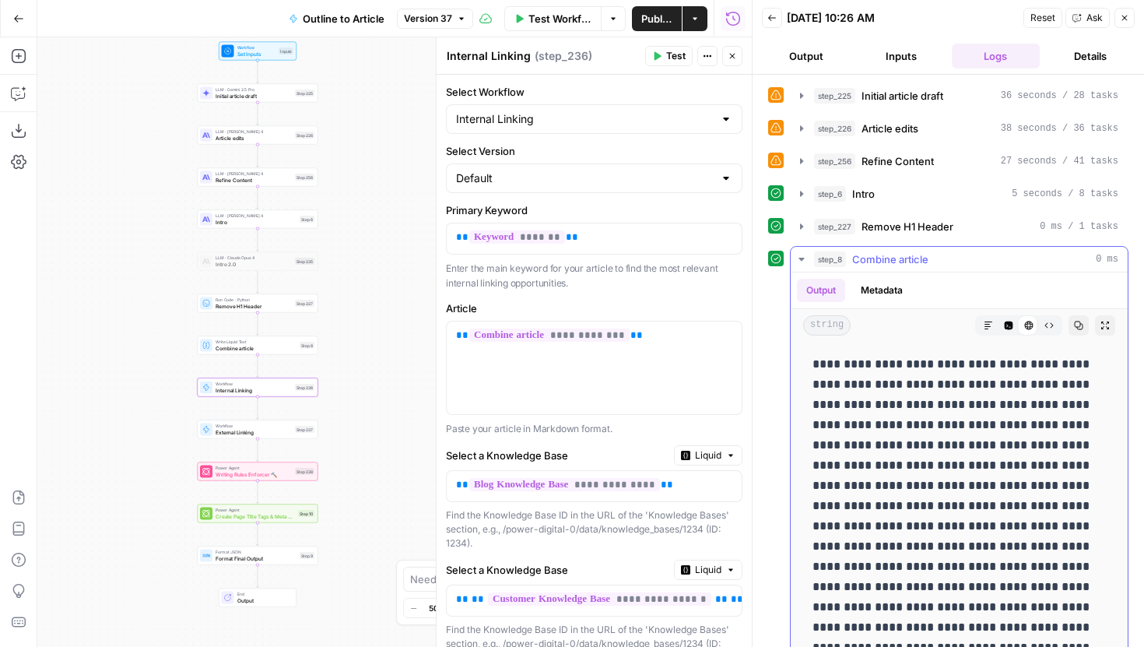
click at [1005, 324] on icon "button" at bounding box center [1009, 325] width 9 height 9
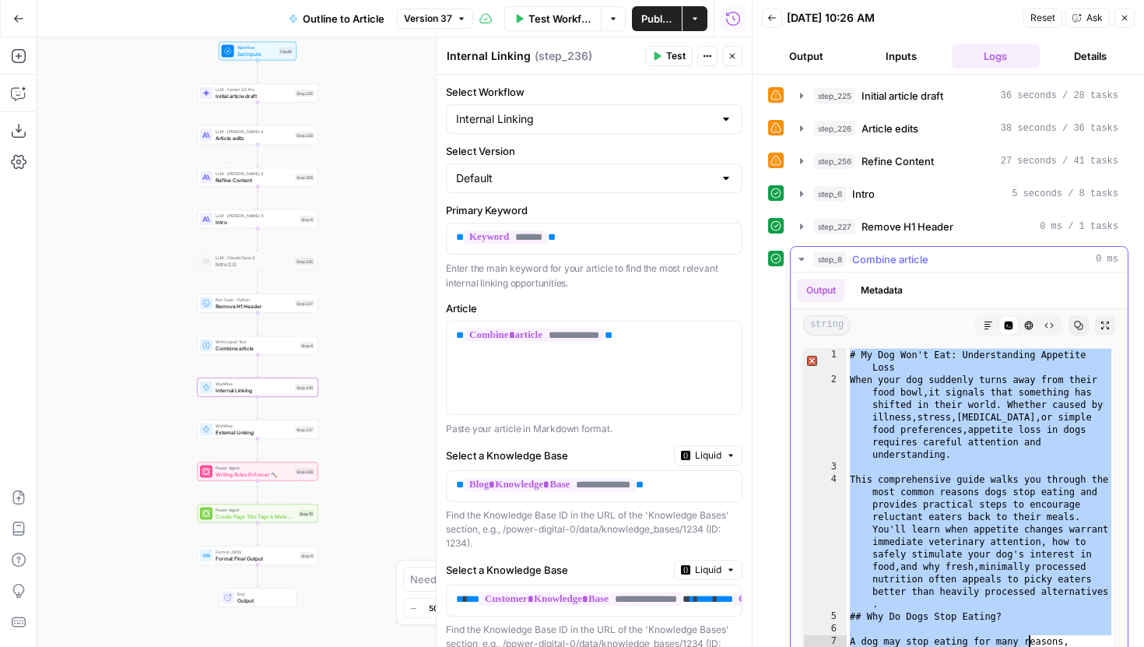
drag, startPoint x: 849, startPoint y: 354, endPoint x: 1066, endPoint y: 646, distance: 363.8
click at [1066, 646] on div "# My Dog Won't Eat: Understanding Appetite Loss When your dog suddenly turns aw…" at bounding box center [981, 558] width 268 height 418
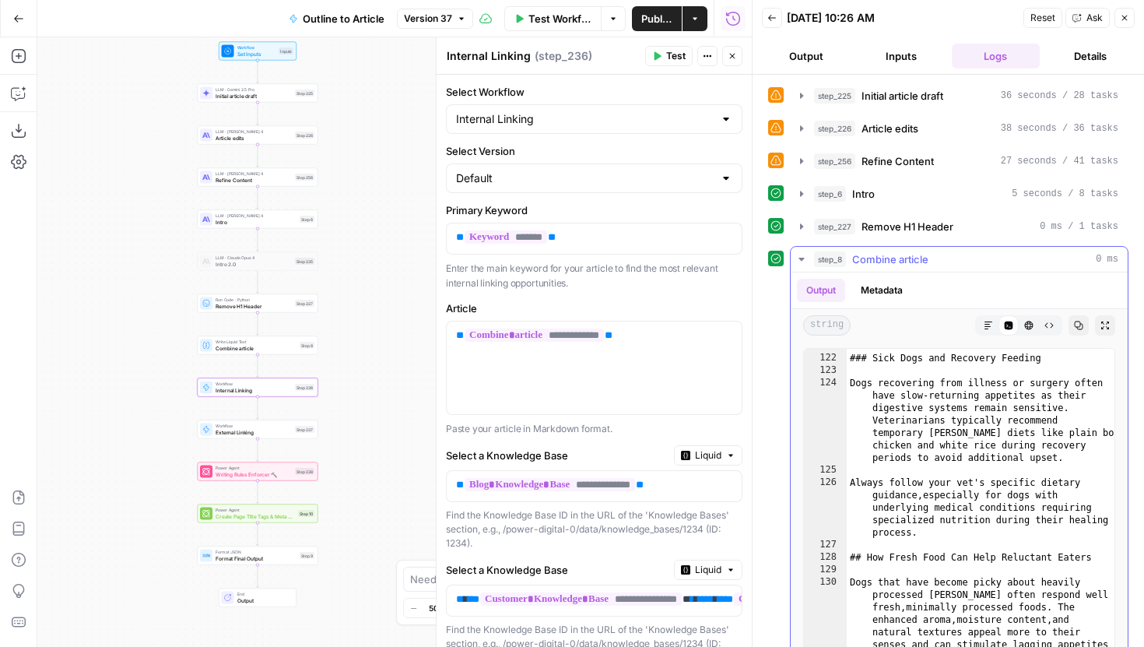
scroll to position [3659, 0]
click at [1072, 536] on div "### Sick Dogs and Recovery Feeding Dogs recovering from illness or surgery ofte…" at bounding box center [981, 542] width 268 height 406
type textarea "**********"
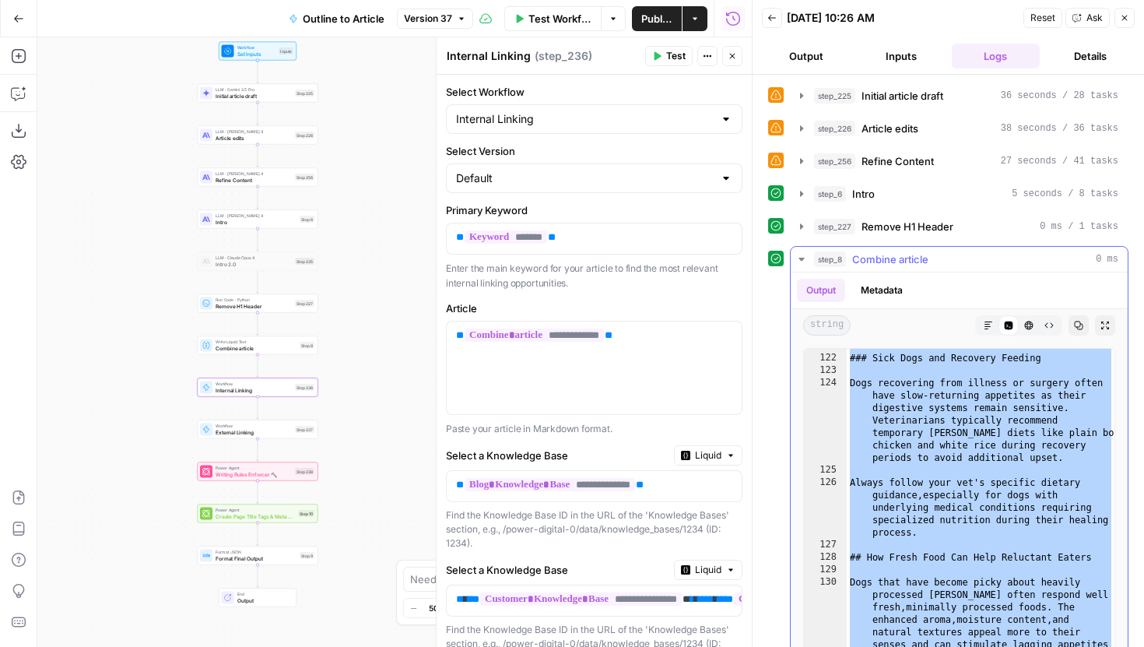
click at [958, 373] on div "### Sick Dogs and Recovery Feeding Dogs recovering from illness or surgery ofte…" at bounding box center [981, 542] width 268 height 406
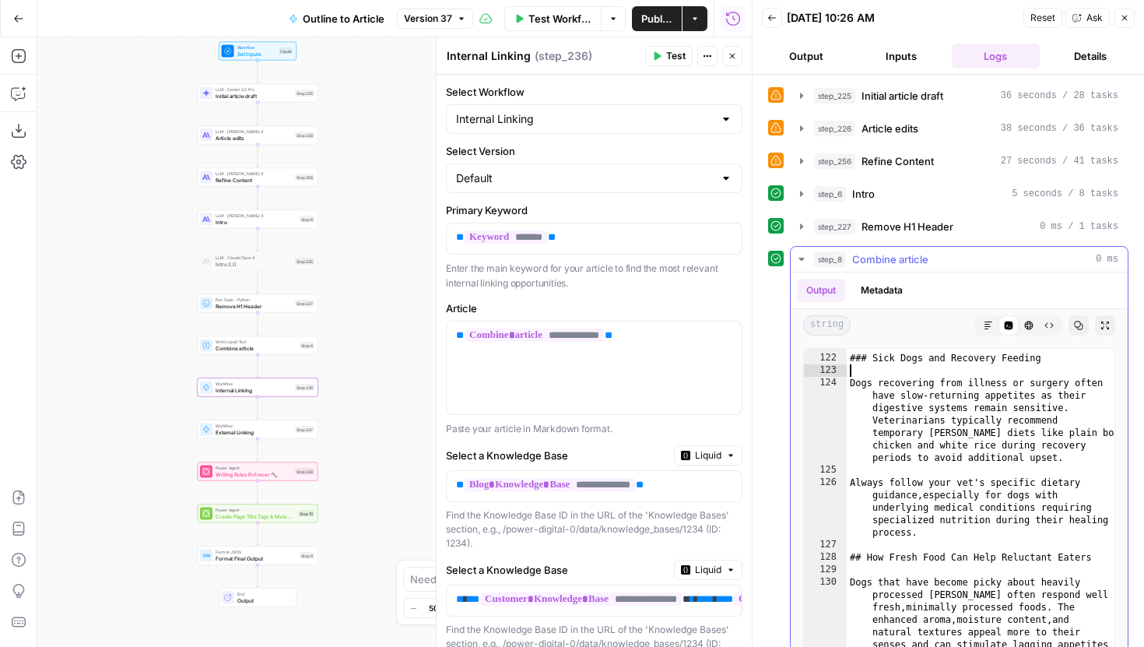
type textarea "**********"
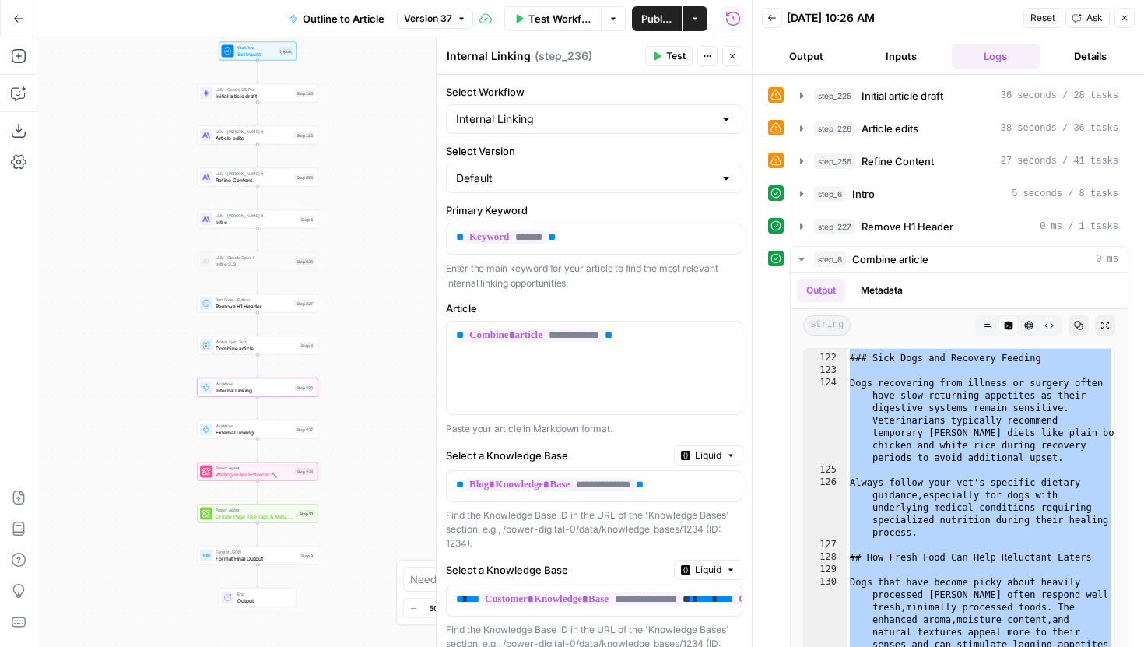
click at [894, 48] on button "Inputs" at bounding box center [901, 56] width 89 height 25
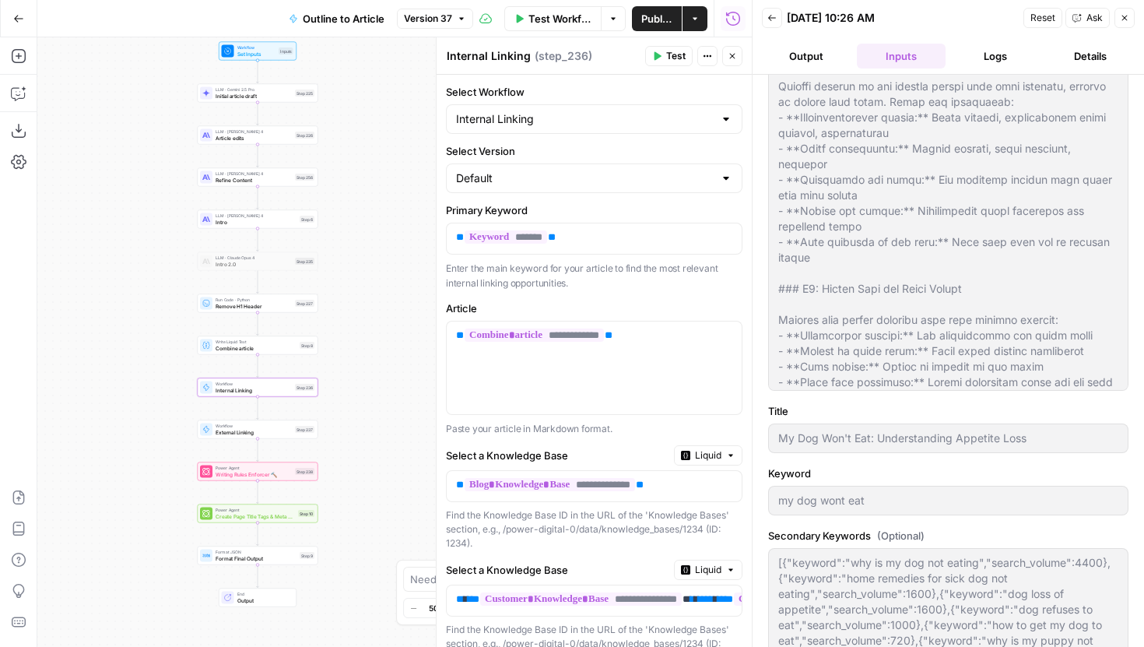
scroll to position [98, 0]
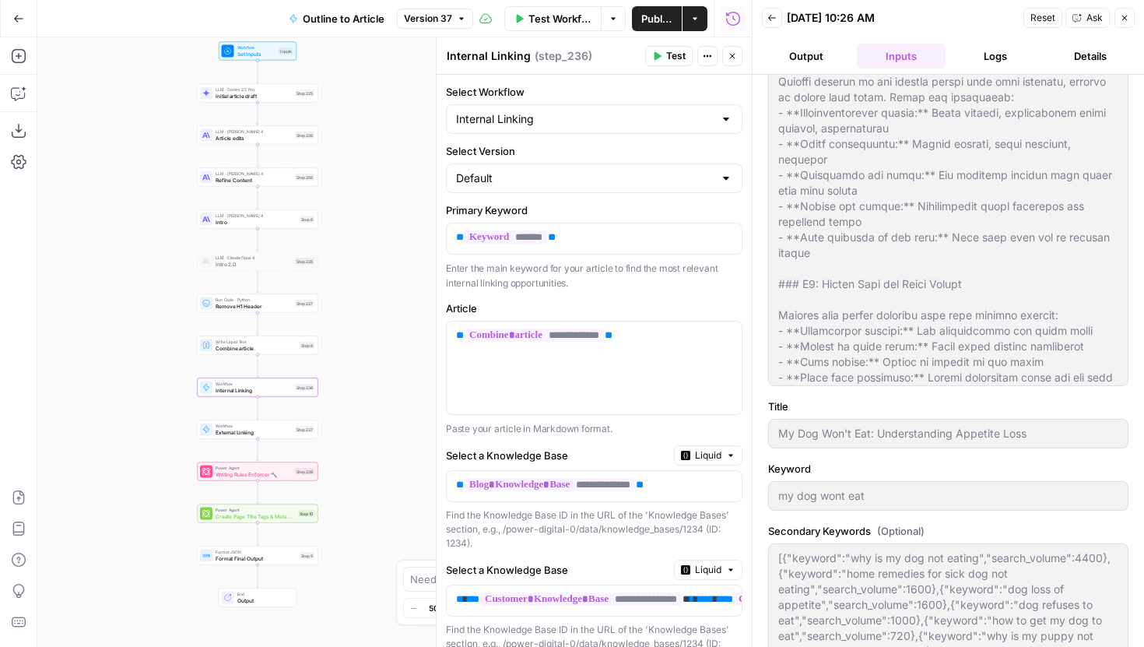
click at [755, 497] on div "Back 09/18/25 at 10:26 AM Reset Ask Close Output Inputs Logs Details Brand Kit …" at bounding box center [948, 323] width 392 height 647
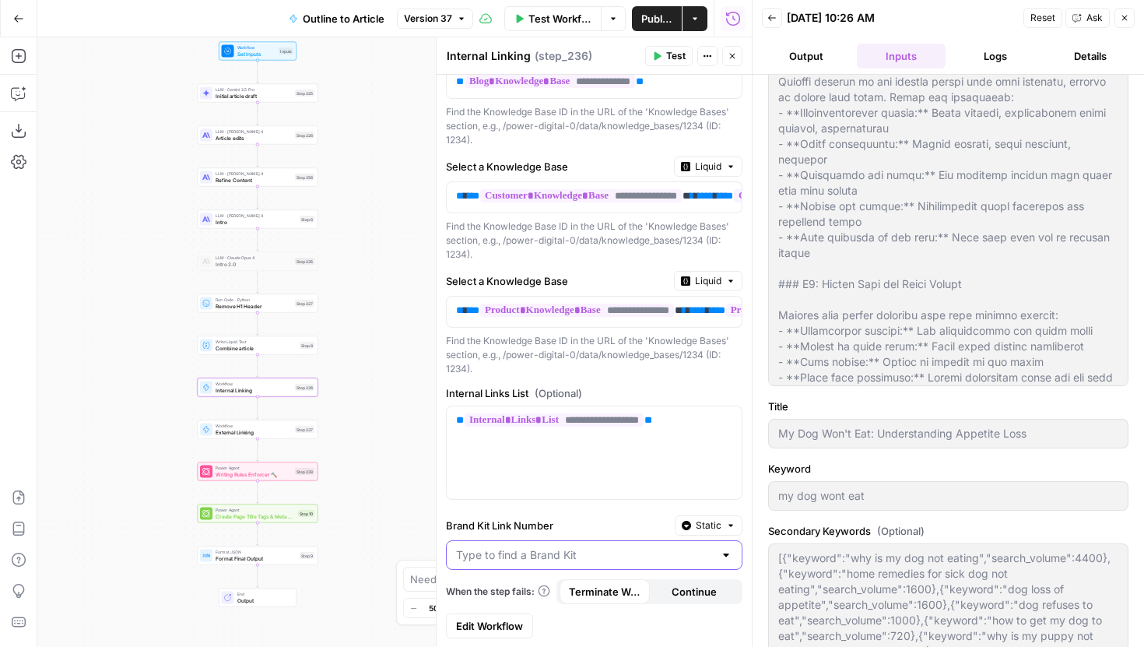
click at [582, 560] on input "Brand Kit Link Number" at bounding box center [585, 555] width 258 height 16
click at [649, 387] on label "Internal Links List (Optional)" at bounding box center [594, 393] width 297 height 16
click at [701, 522] on span "Static" at bounding box center [709, 525] width 26 height 14
click at [724, 594] on span "Liquid" at bounding box center [750, 593] width 88 height 16
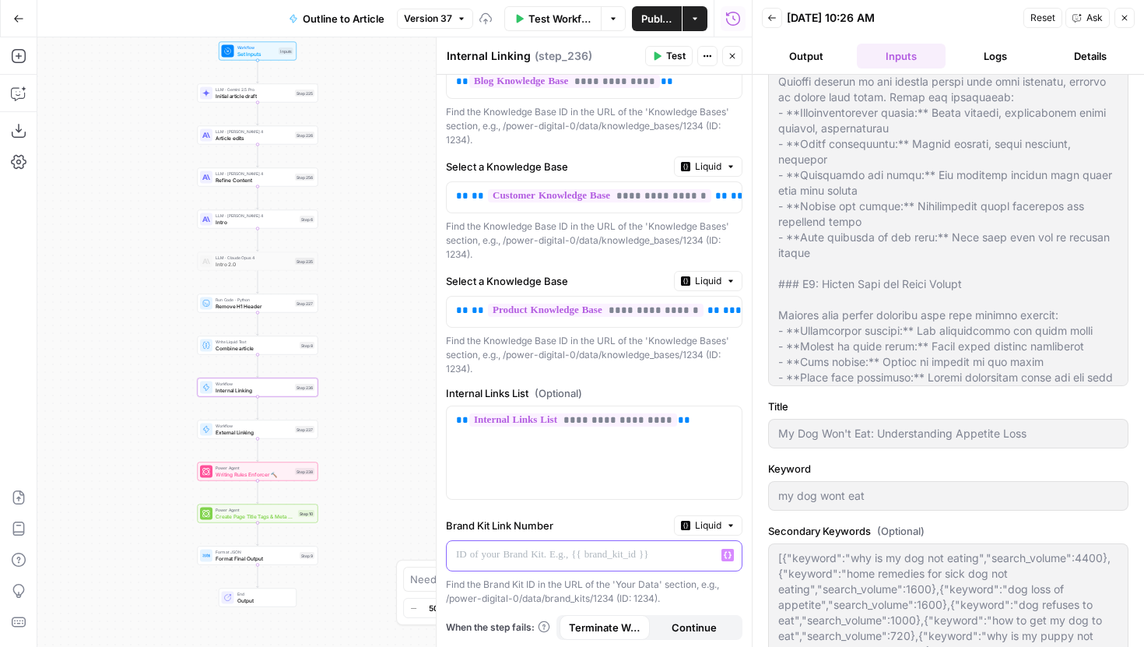
click at [665, 558] on p at bounding box center [581, 555] width 251 height 16
click at [725, 552] on icon "button" at bounding box center [728, 554] width 8 height 7
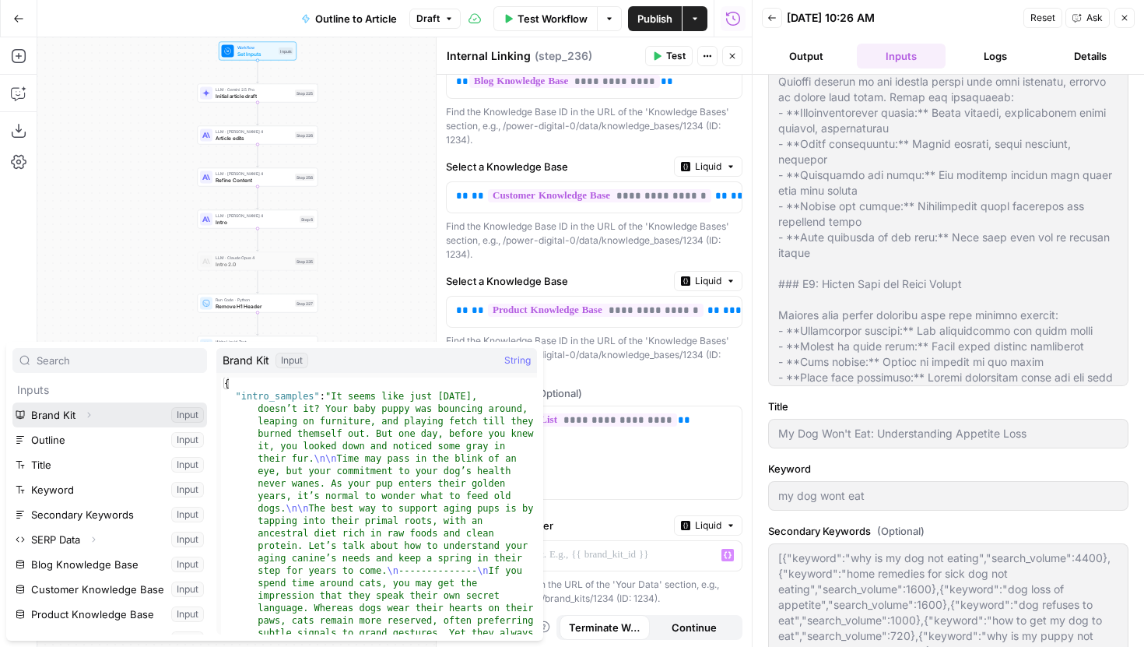
click at [88, 416] on icon "button" at bounding box center [89, 415] width 3 height 5
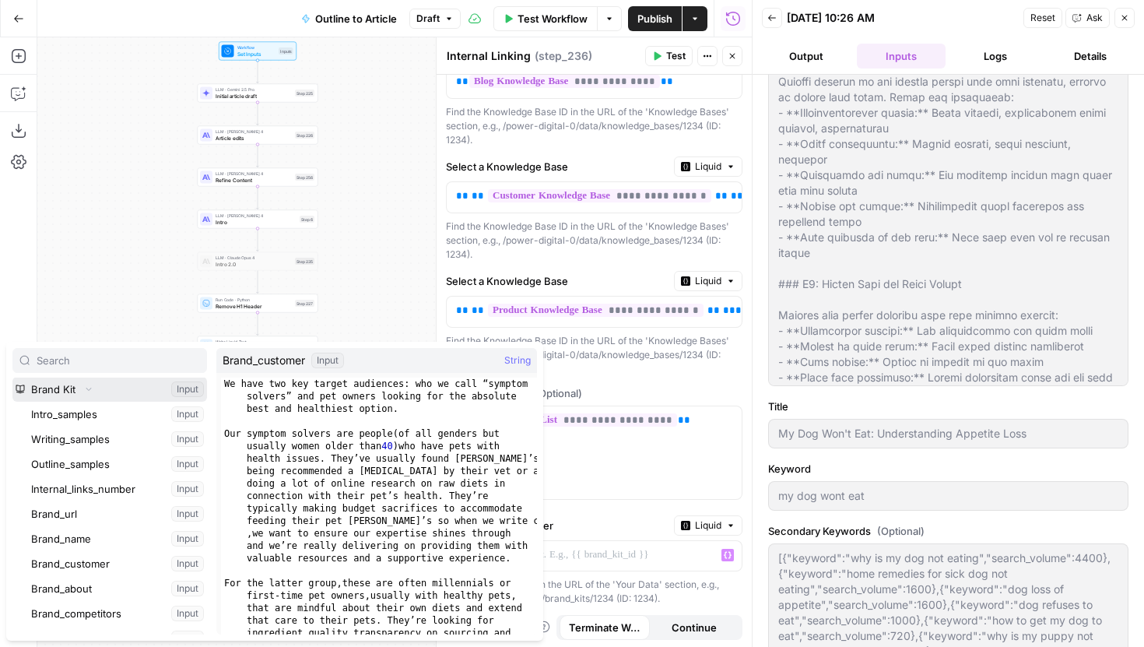
scroll to position [24, 0]
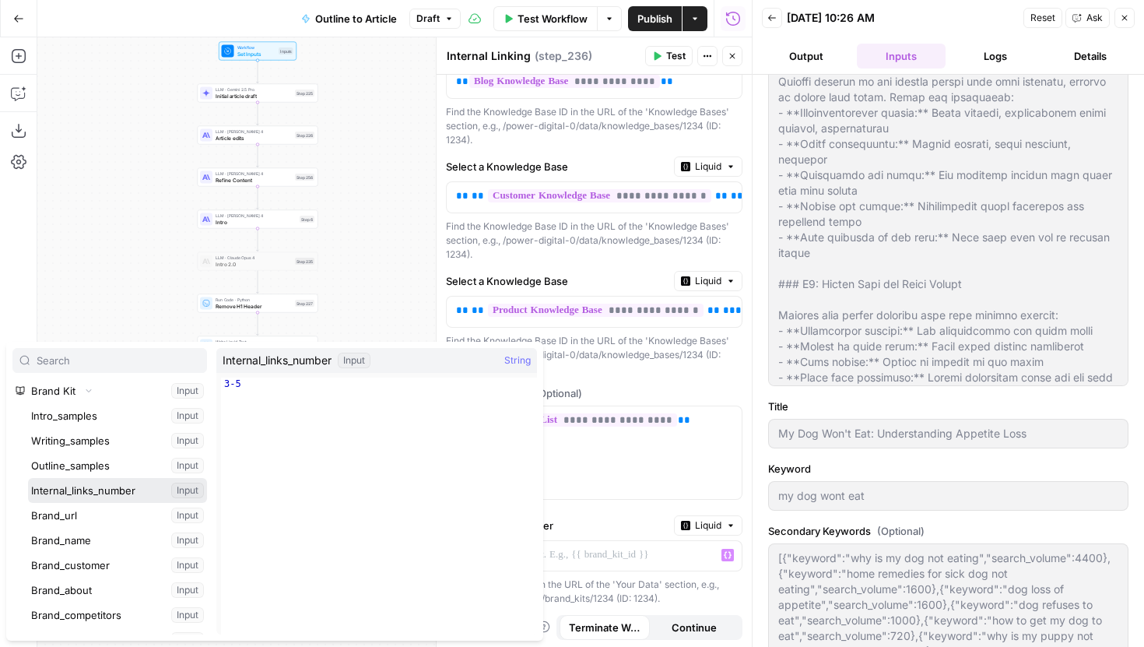
click at [117, 489] on button "Select variable Internal_links_number" at bounding box center [117, 490] width 179 height 25
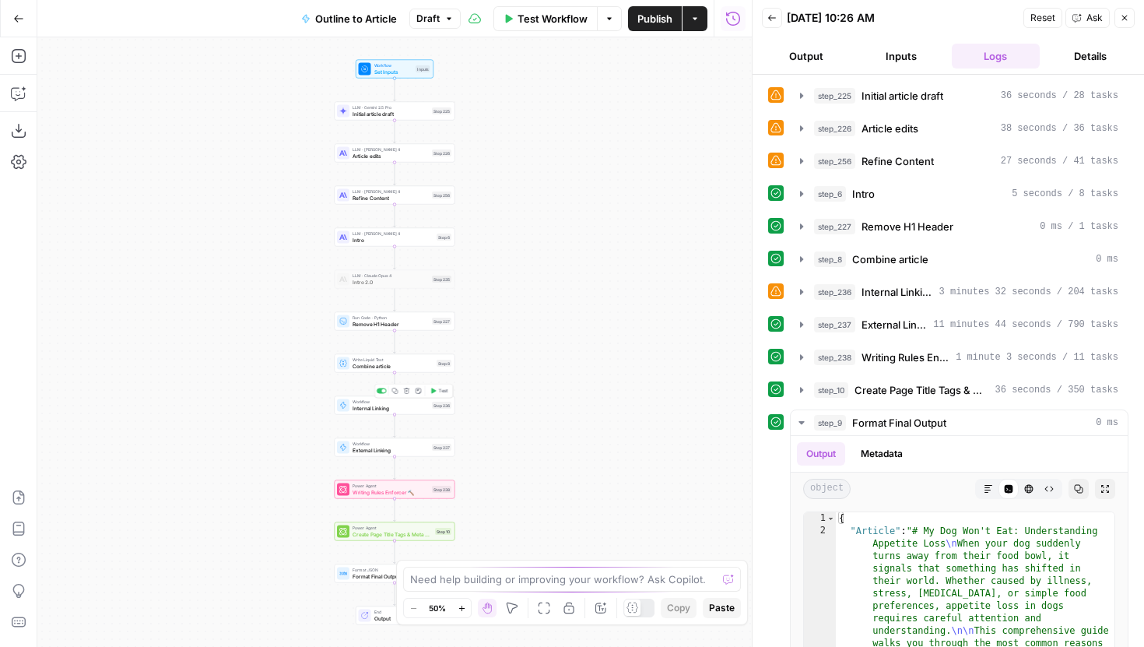
click at [444, 405] on div "Step 236" at bounding box center [441, 405] width 19 height 7
type input "Internal Linking"
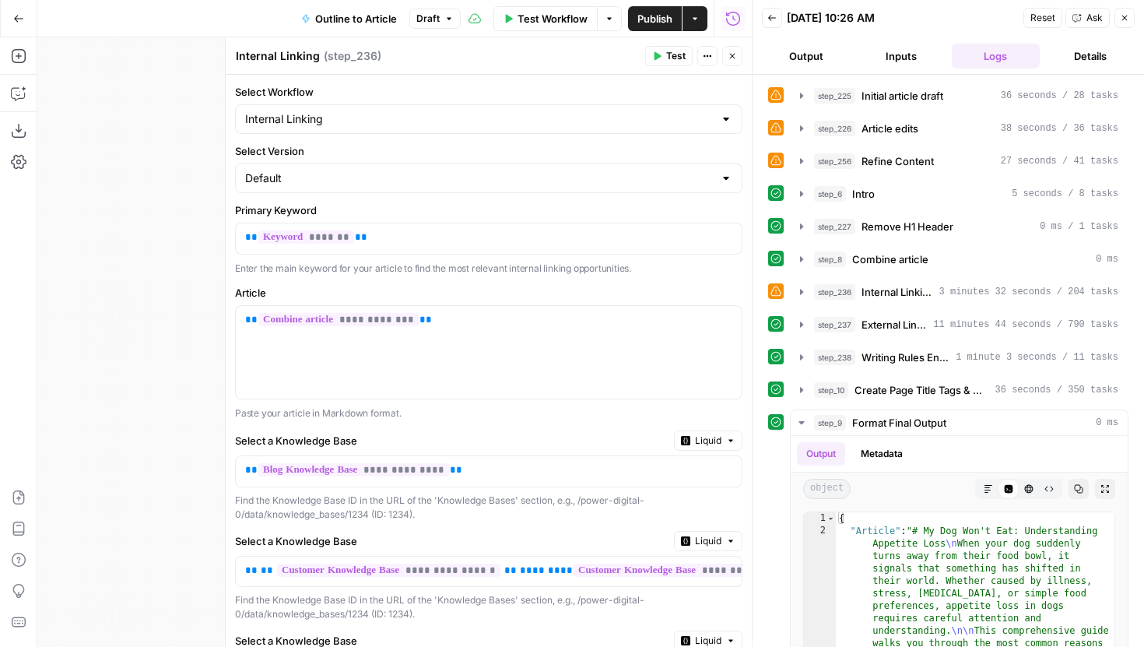
scroll to position [350, 0]
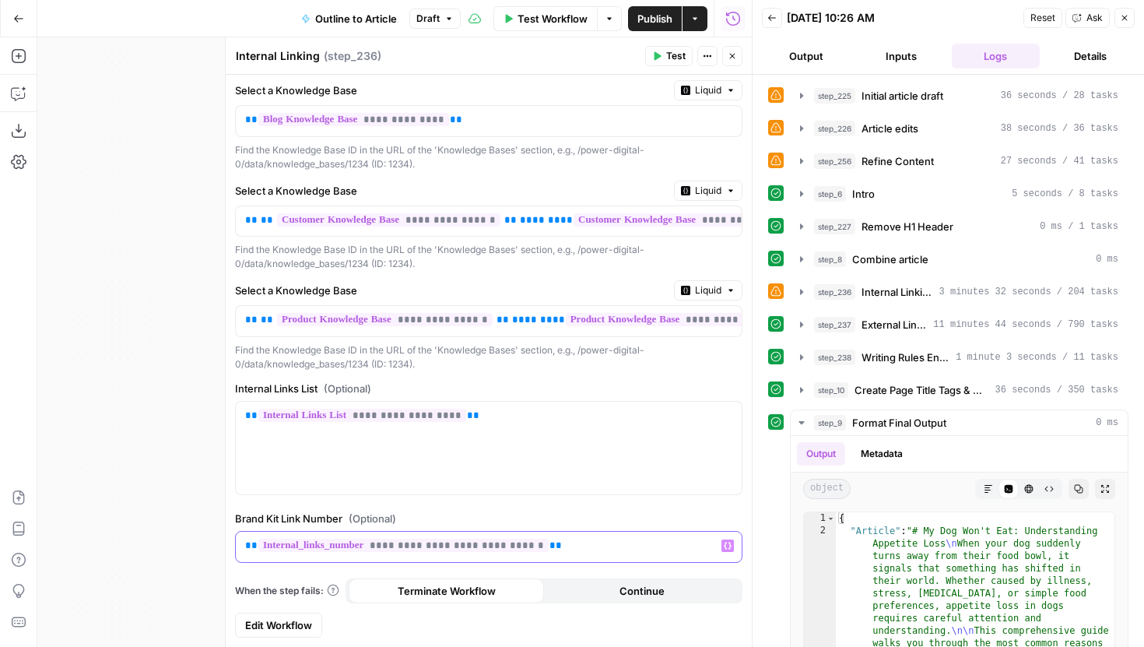
click at [567, 550] on p "**********" at bounding box center [488, 546] width 487 height 16
click at [729, 54] on icon "button" at bounding box center [732, 55] width 9 height 9
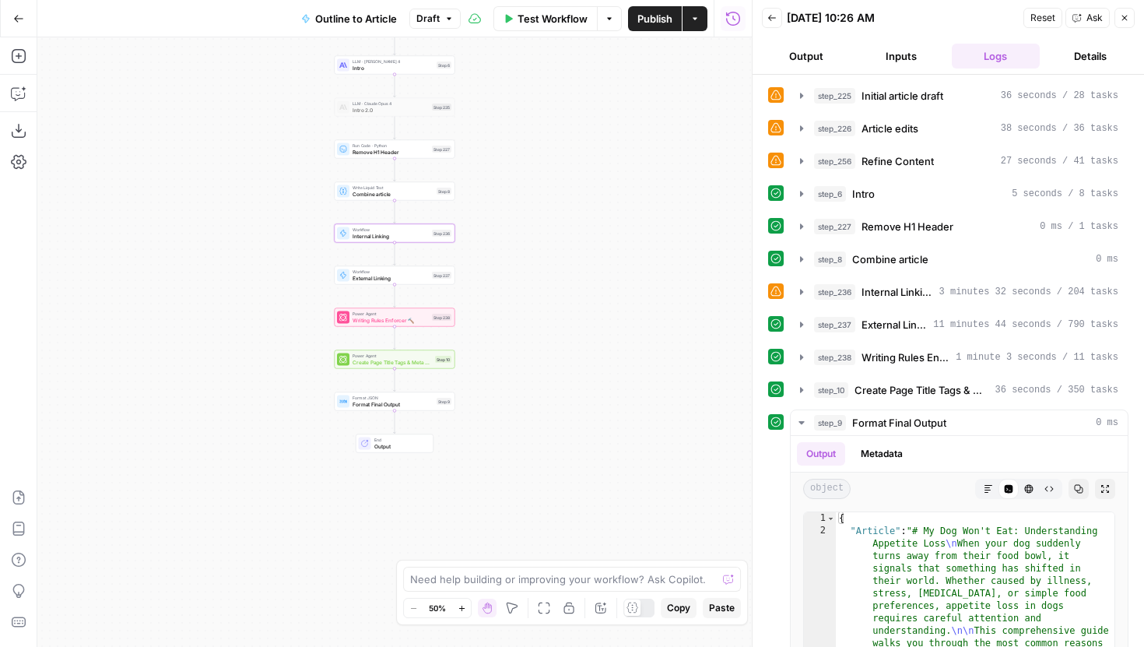
drag, startPoint x: 571, startPoint y: 395, endPoint x: 571, endPoint y: 122, distance: 272.4
click at [571, 122] on div "Workflow Set Inputs Inputs LLM · Gemini 2.5 Pro Initial article draft Step 225 …" at bounding box center [394, 342] width 715 height 610
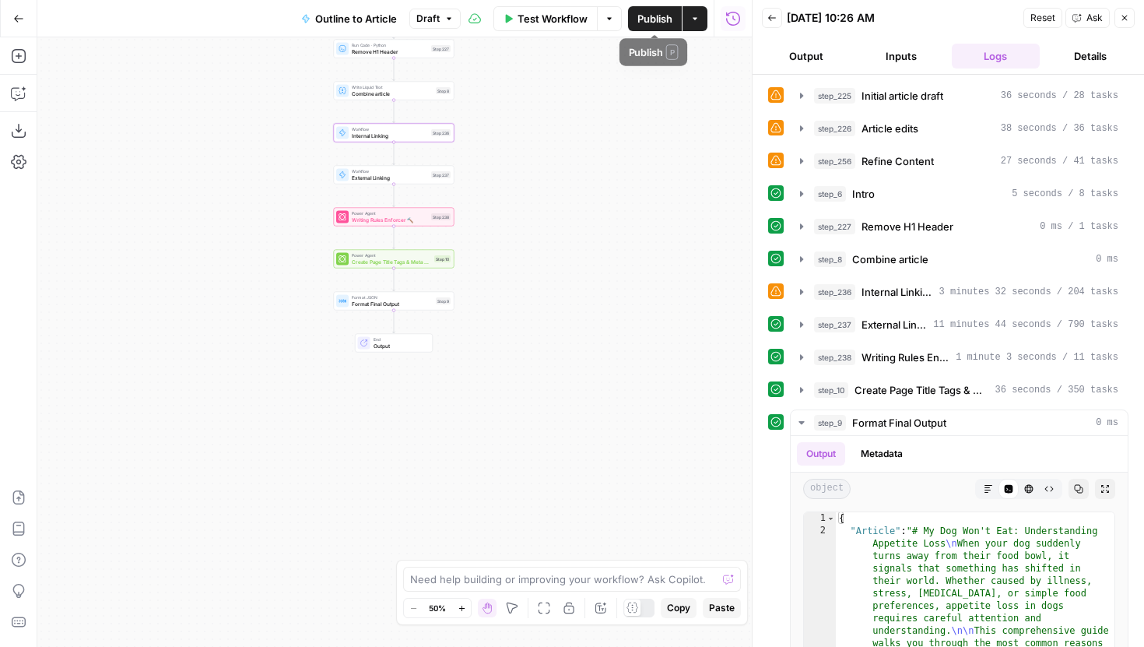
click at [653, 25] on span "Publish" at bounding box center [655, 19] width 35 height 16
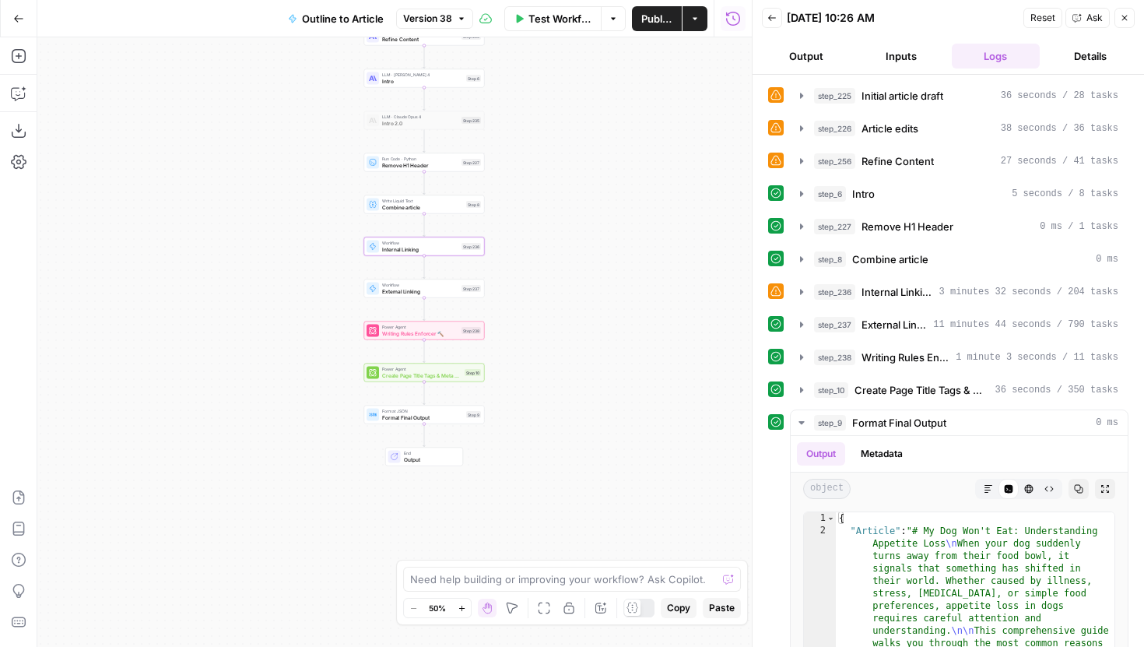
drag, startPoint x: 549, startPoint y: 209, endPoint x: 577, endPoint y: 321, distance: 116.3
click at [577, 322] on div "Workflow Set Inputs Inputs LLM · Gemini 2.5 Pro Initial article draft Step 225 …" at bounding box center [394, 342] width 715 height 610
drag, startPoint x: 617, startPoint y: 174, endPoint x: 590, endPoint y: 367, distance: 194.2
click at [590, 367] on div "Workflow Set Inputs Inputs LLM · Gemini 2.5 Pro Initial article draft Step 225 …" at bounding box center [394, 342] width 715 height 610
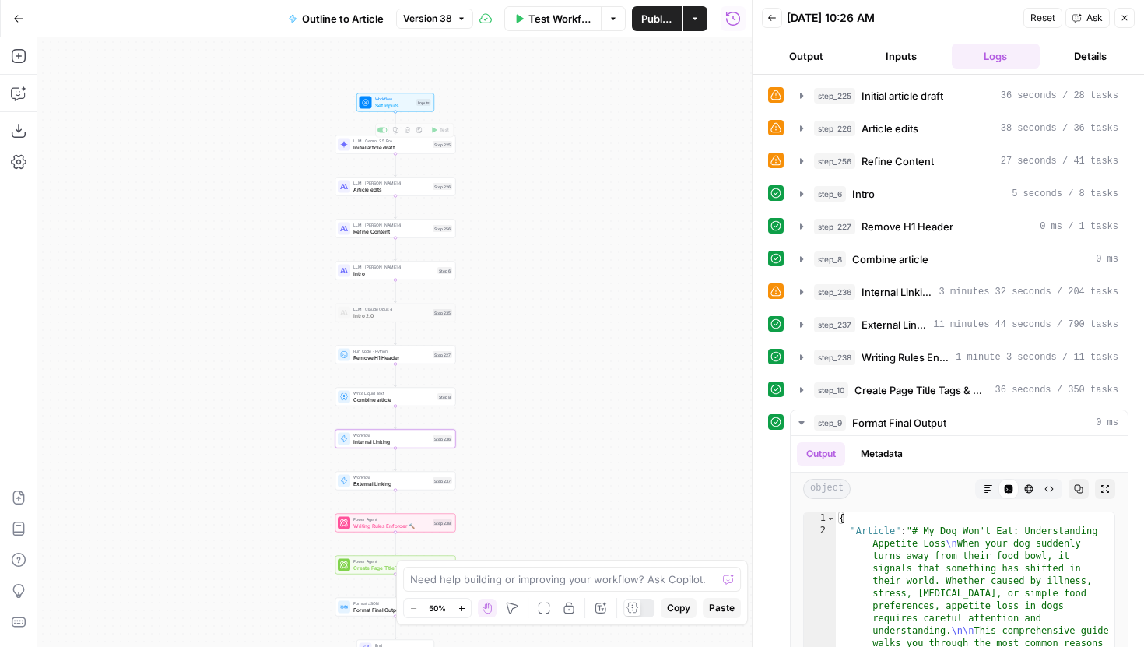
click at [408, 107] on span "Set Inputs" at bounding box center [394, 105] width 39 height 8
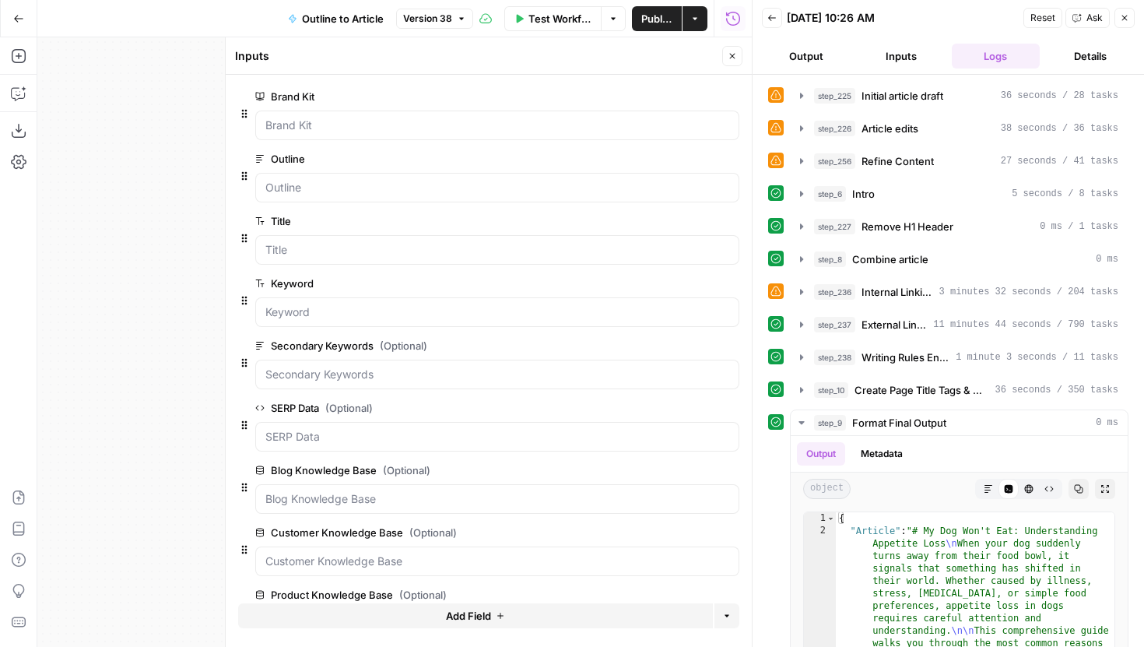
scroll to position [119, 0]
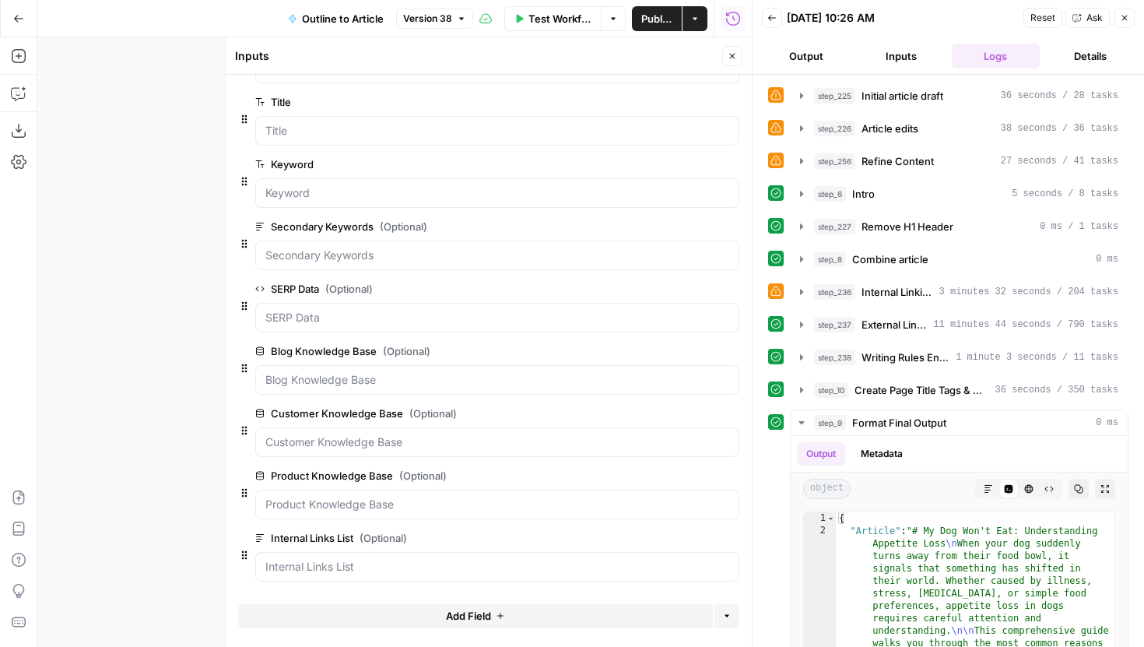
click at [463, 617] on span "Add Field" at bounding box center [468, 616] width 45 height 16
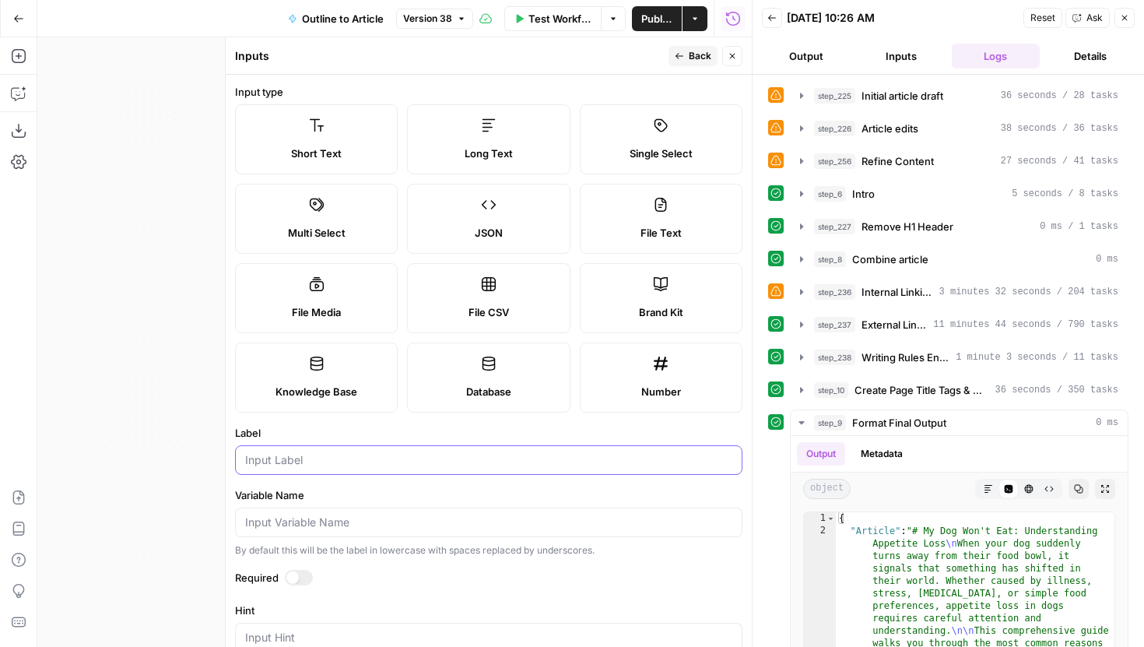
click at [441, 462] on input "Label" at bounding box center [488, 460] width 487 height 16
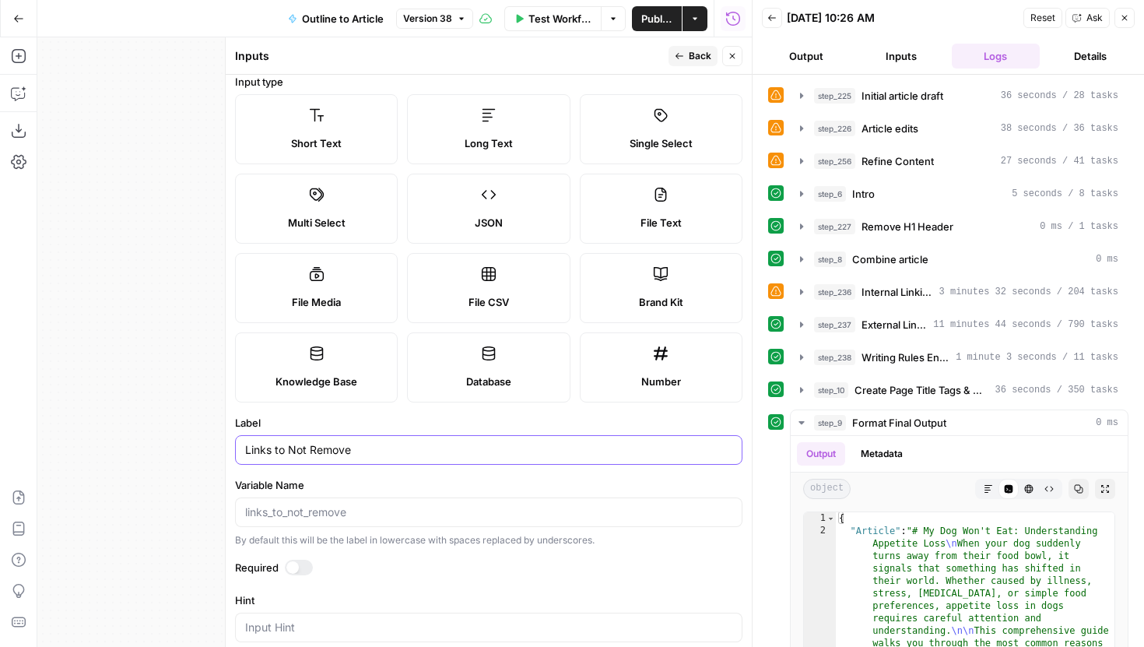
scroll to position [0, 0]
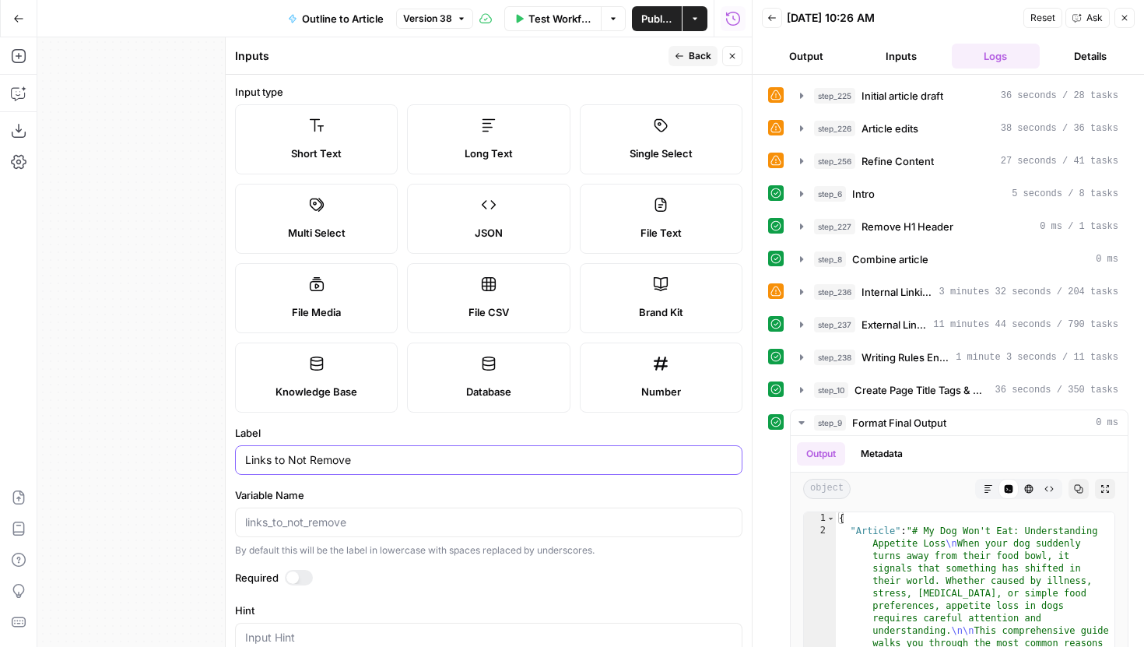
type input "Links to Not Remove"
click at [691, 54] on span "Back" at bounding box center [700, 56] width 23 height 14
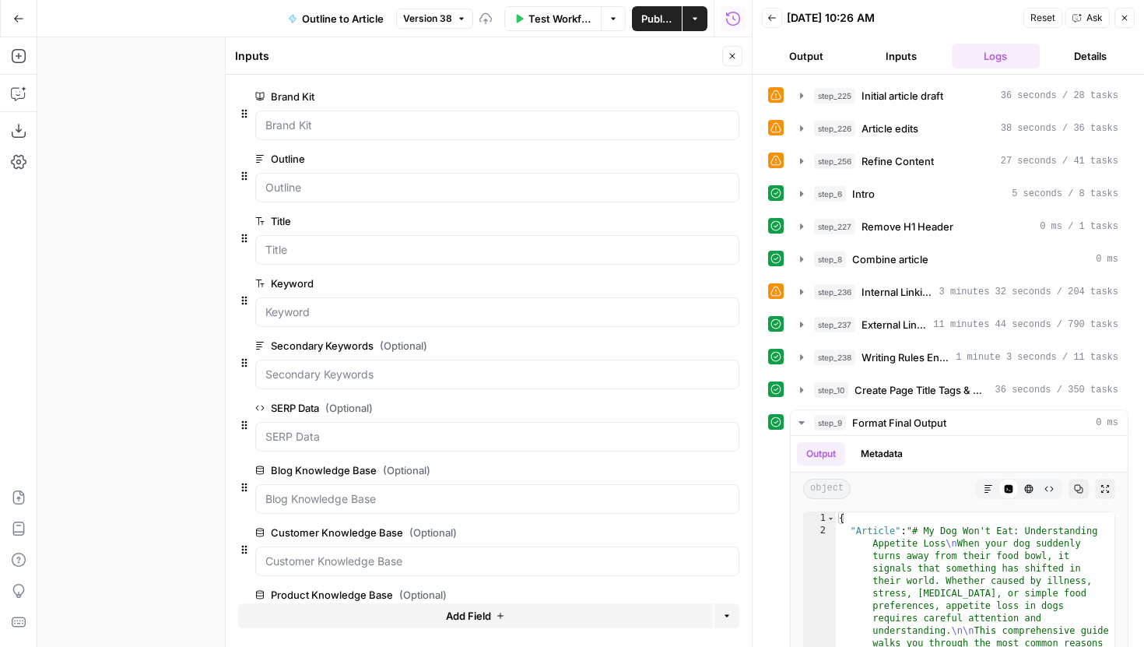
scroll to position [181, 0]
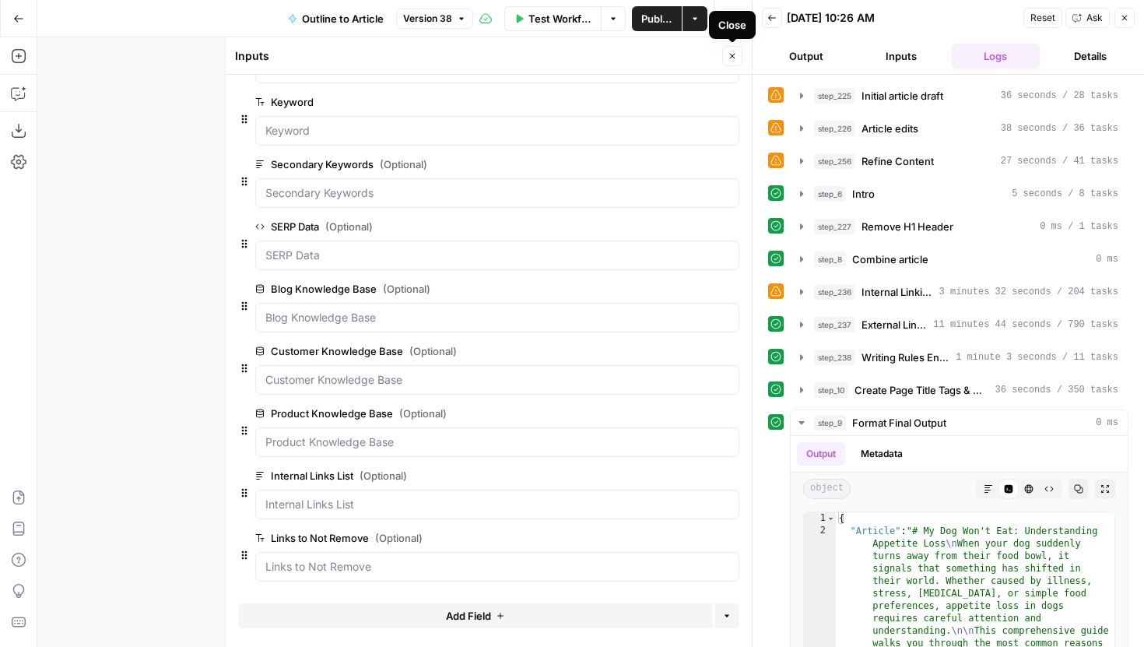
click at [726, 62] on button "Close" at bounding box center [732, 56] width 20 height 20
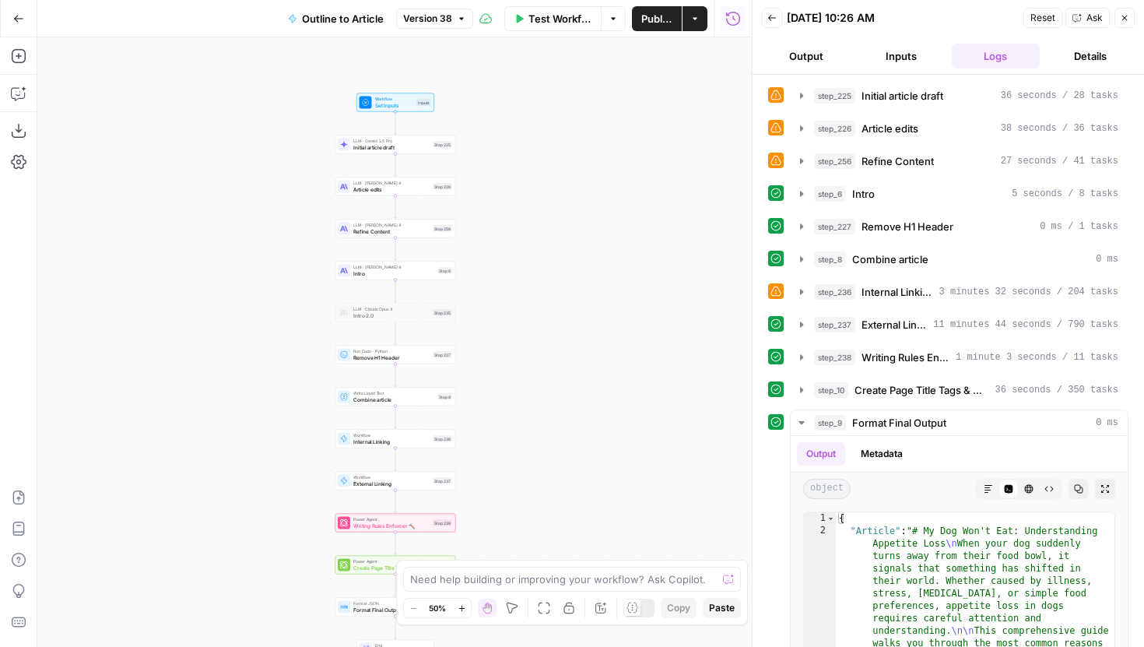
drag, startPoint x: 602, startPoint y: 374, endPoint x: 504, endPoint y: 253, distance: 156.1
click at [504, 253] on div "Workflow Set Inputs Inputs LLM · Gemini 2.5 Pro Initial article draft Step 225 …" at bounding box center [394, 342] width 715 height 610
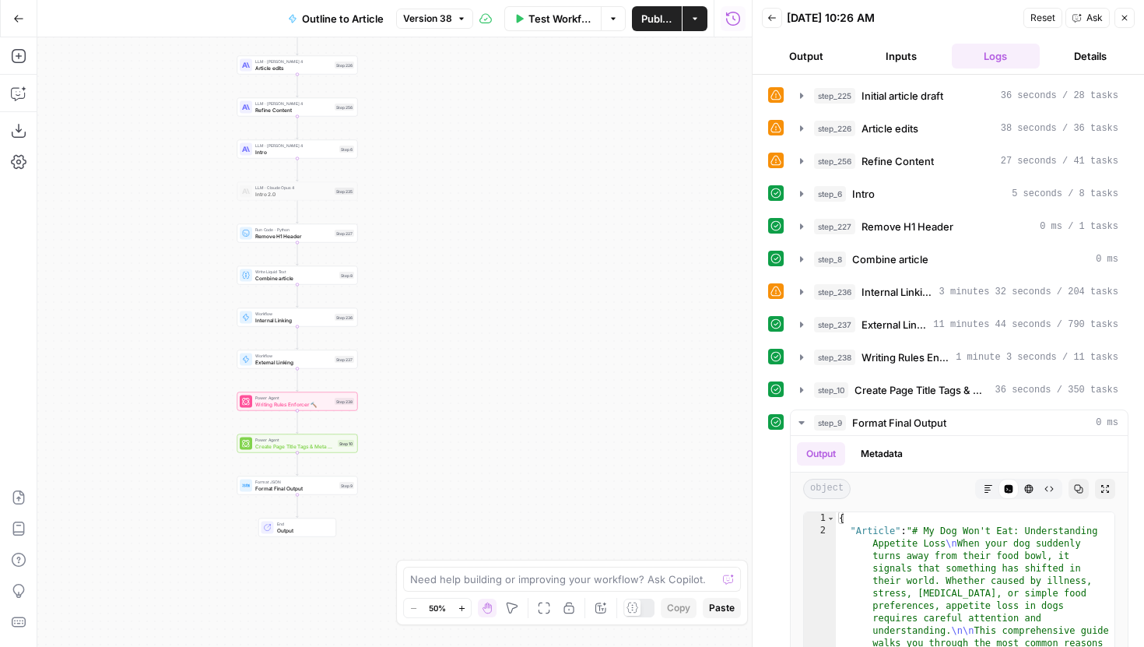
click at [343, 400] on div "Step 238" at bounding box center [344, 401] width 19 height 7
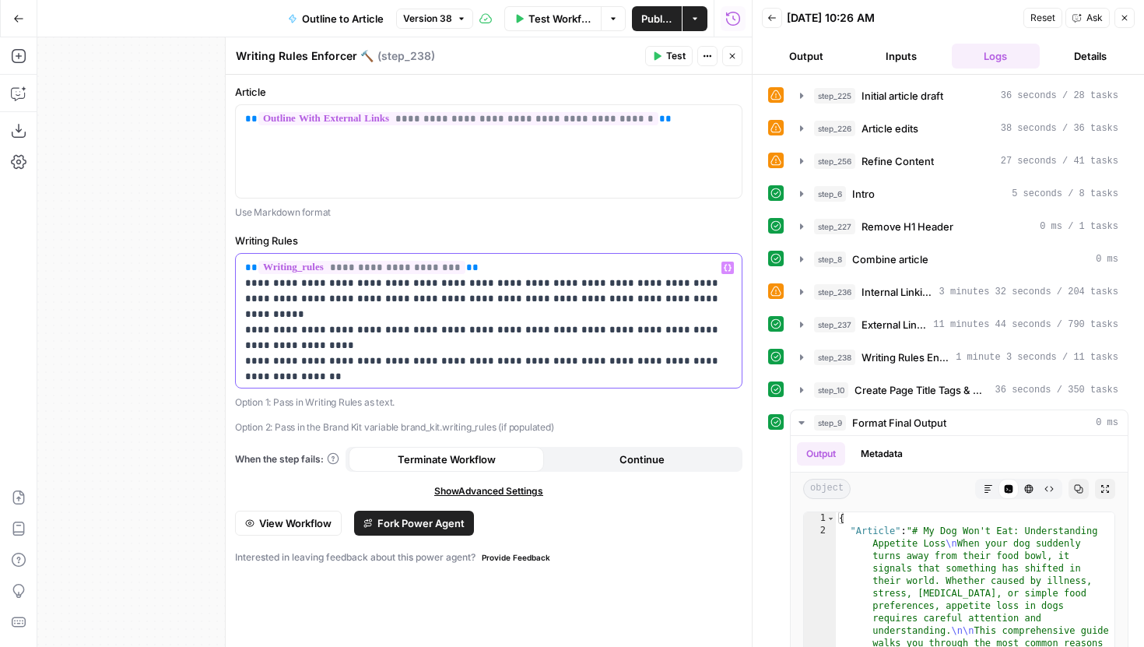
click at [454, 376] on p "**********" at bounding box center [488, 322] width 487 height 125
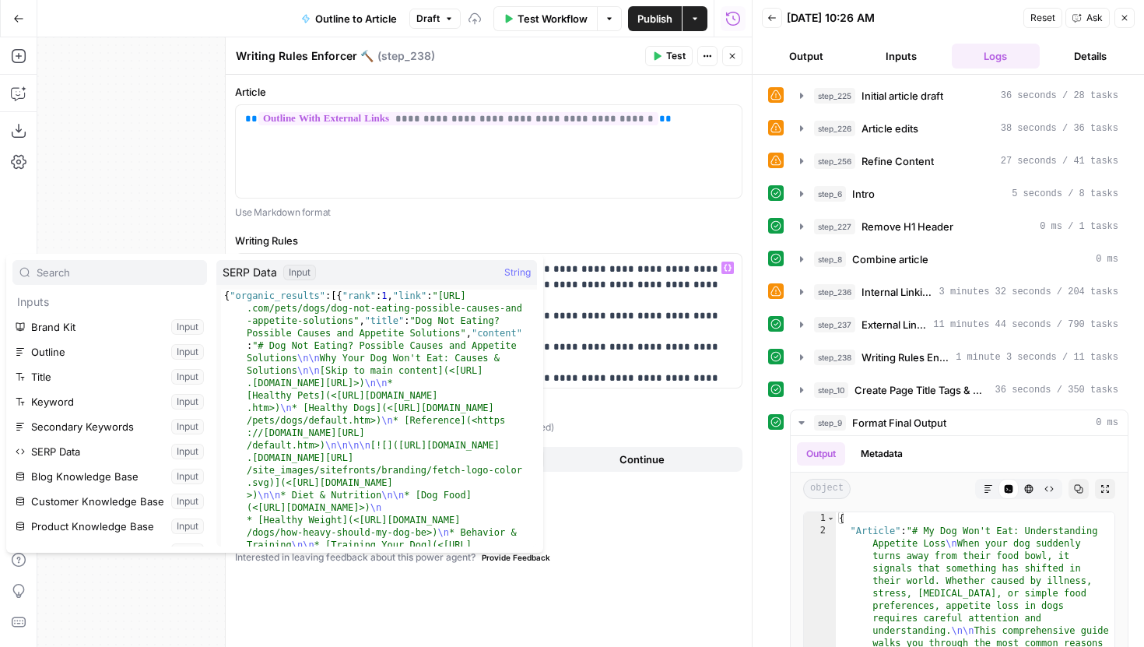
scroll to position [99, 0]
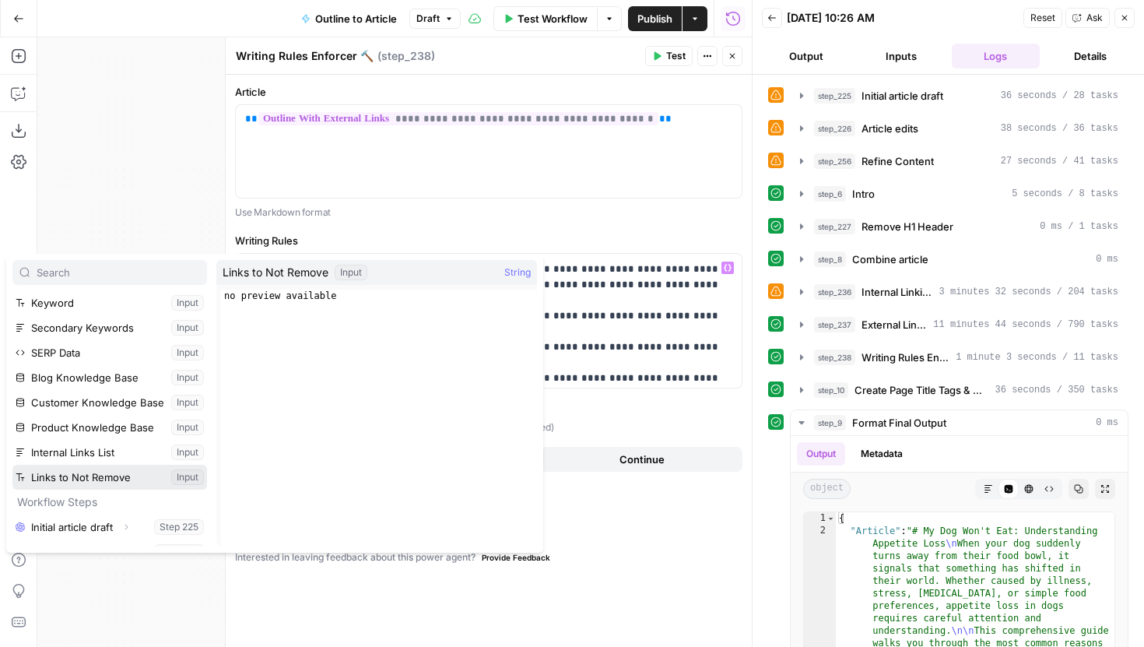
click at [114, 477] on button "Select variable Links to Not Remove" at bounding box center [109, 477] width 195 height 25
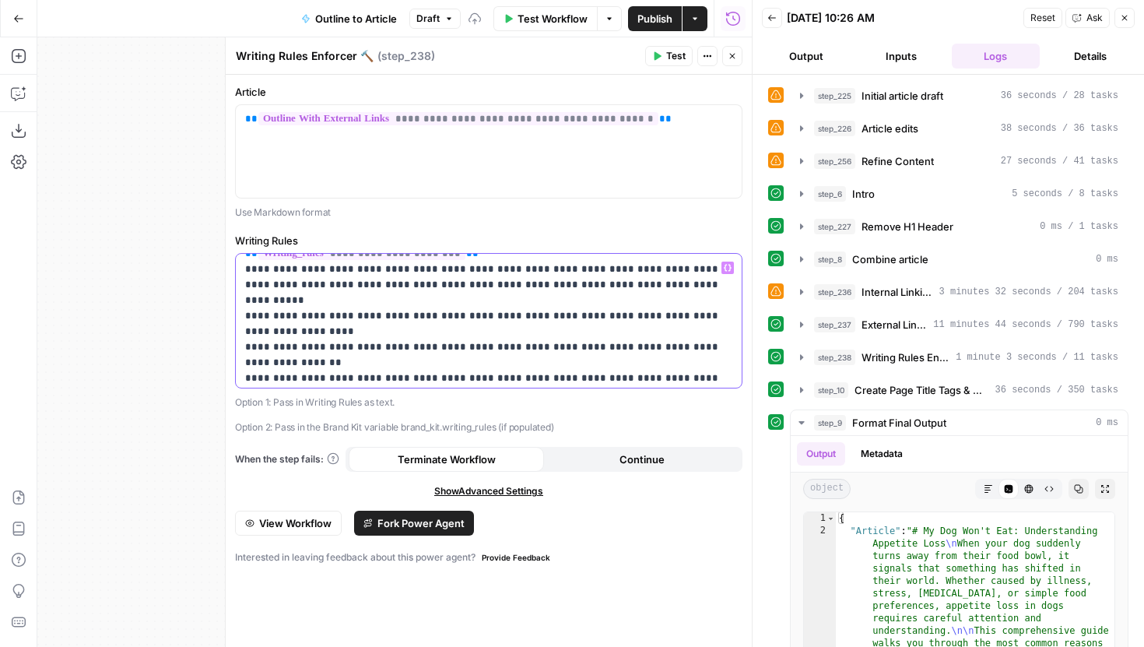
scroll to position [33, 0]
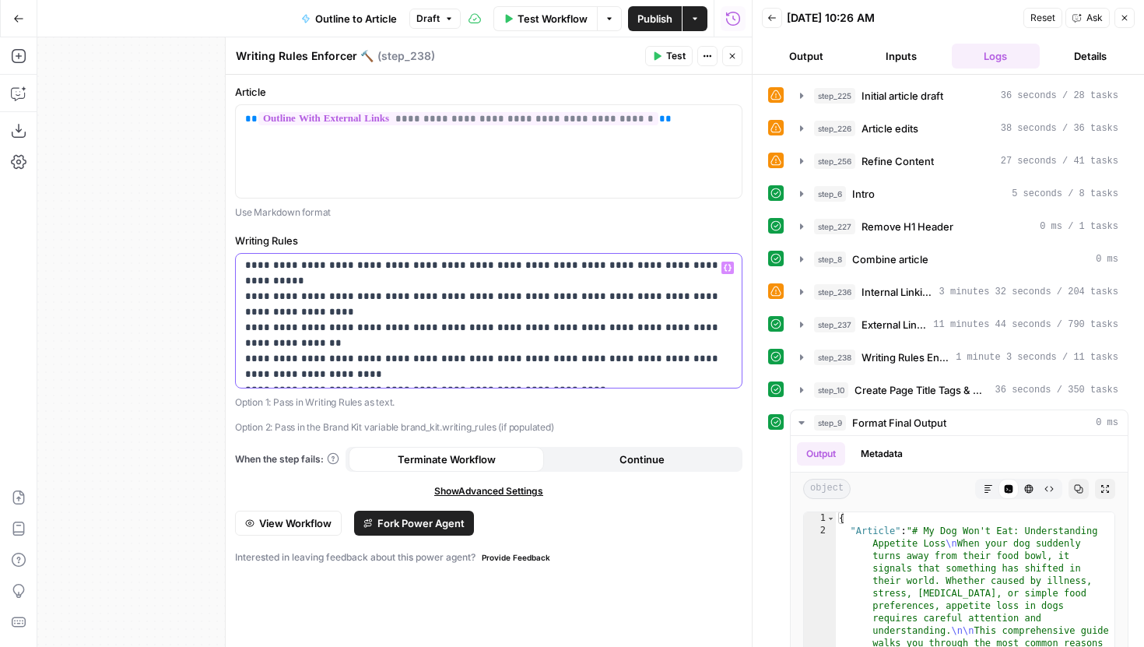
click at [544, 373] on p "**********" at bounding box center [488, 305] width 487 height 156
click at [738, 58] on button "Close" at bounding box center [732, 56] width 20 height 20
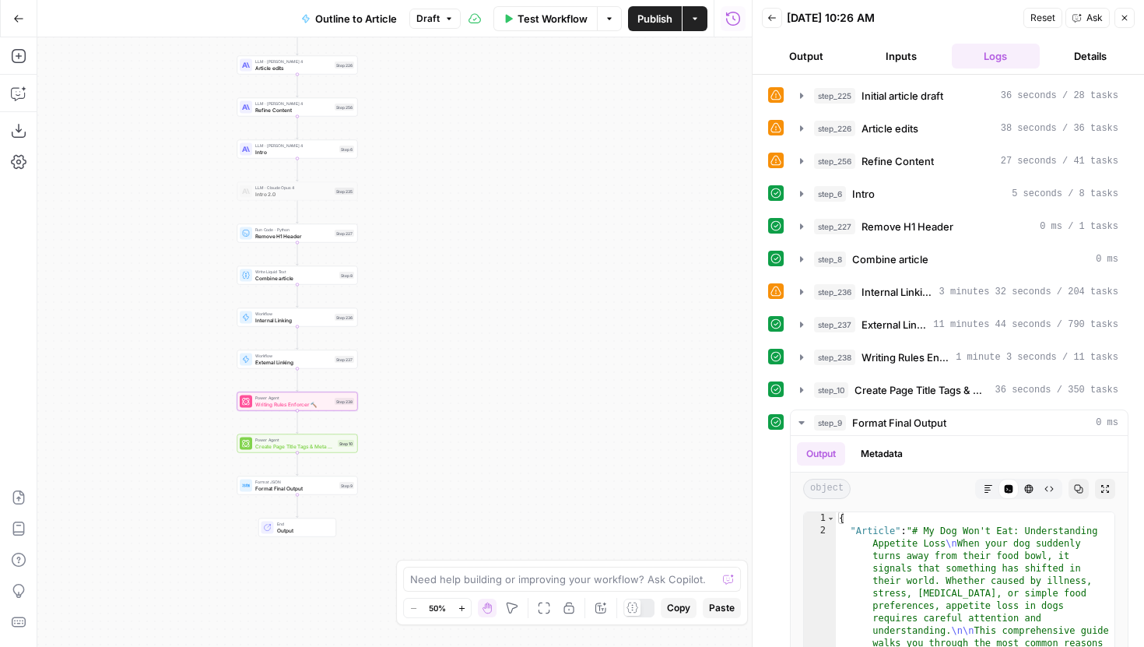
click at [658, 15] on span "Publish" at bounding box center [655, 19] width 35 height 16
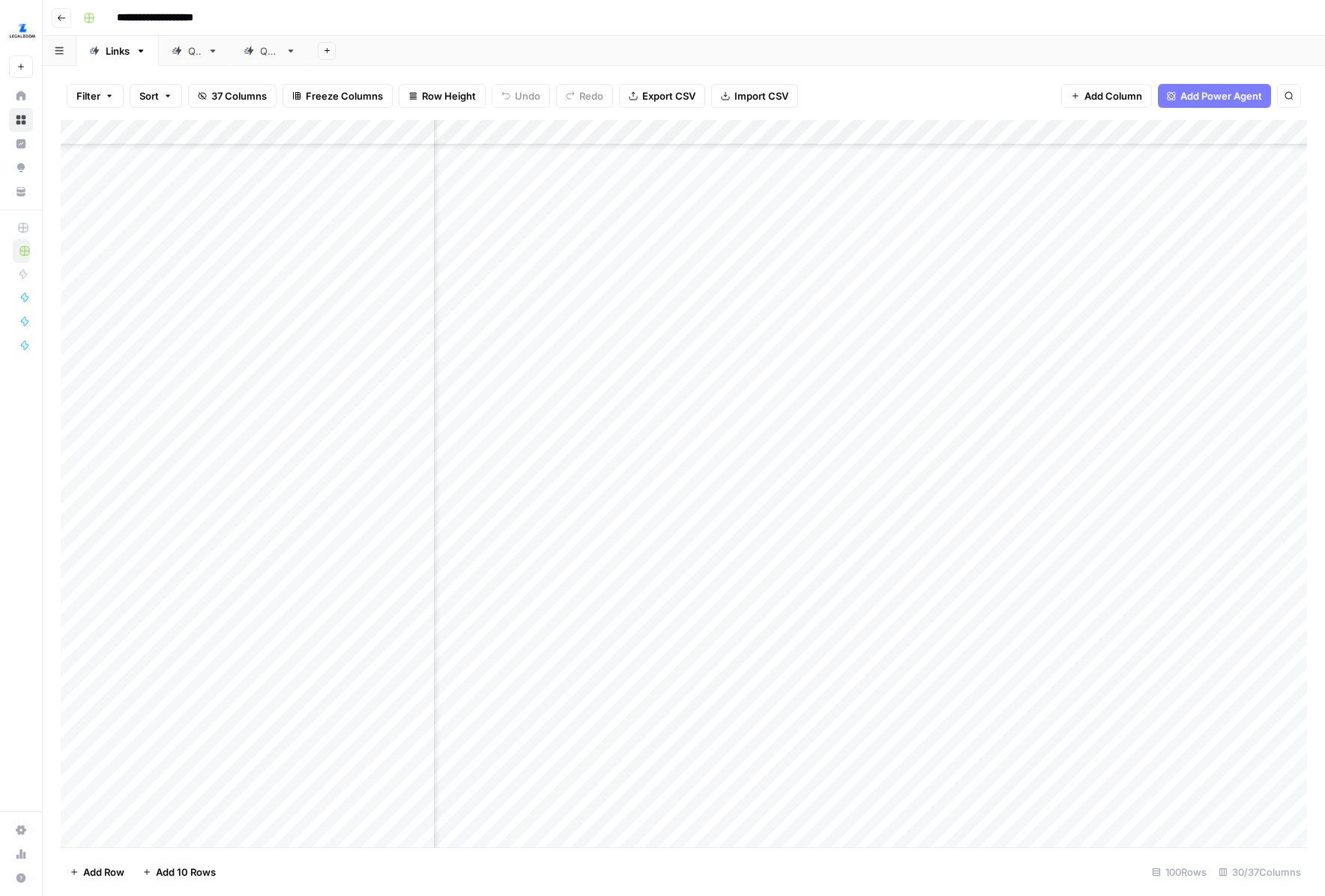
scroll to position [1040, 1010]
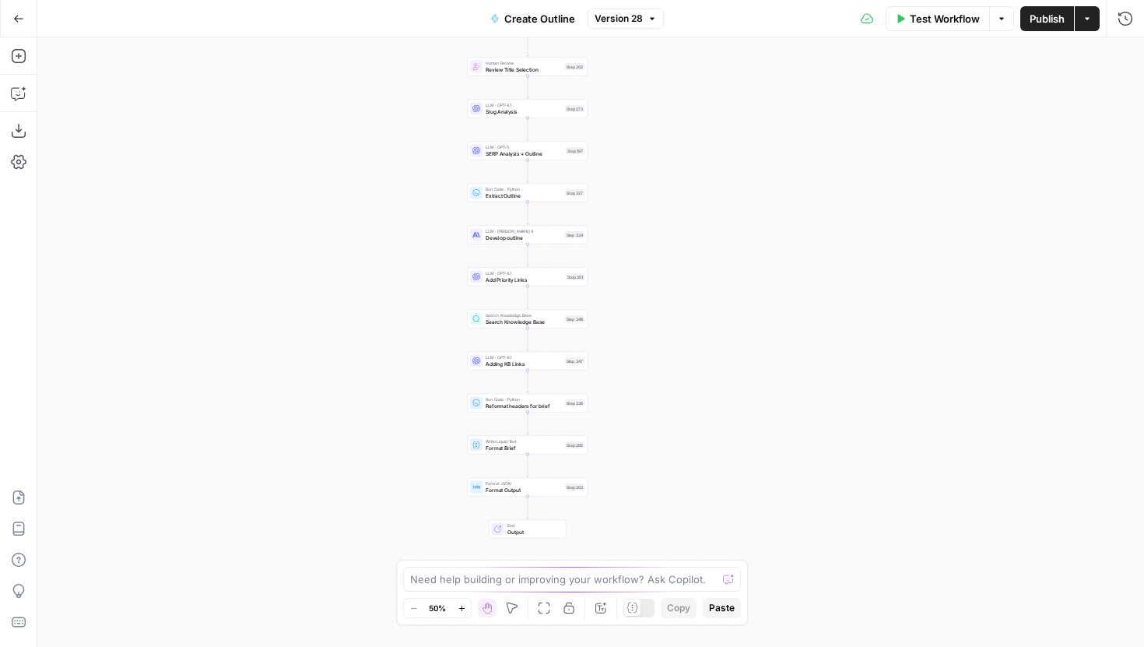
drag, startPoint x: 736, startPoint y: 454, endPoint x: 640, endPoint y: 260, distance: 216.2
click at [640, 260] on div "Workflow Set Inputs Inputs Run Code · JavaScript Structure Competitor Keywords …" at bounding box center [590, 342] width 1107 height 610
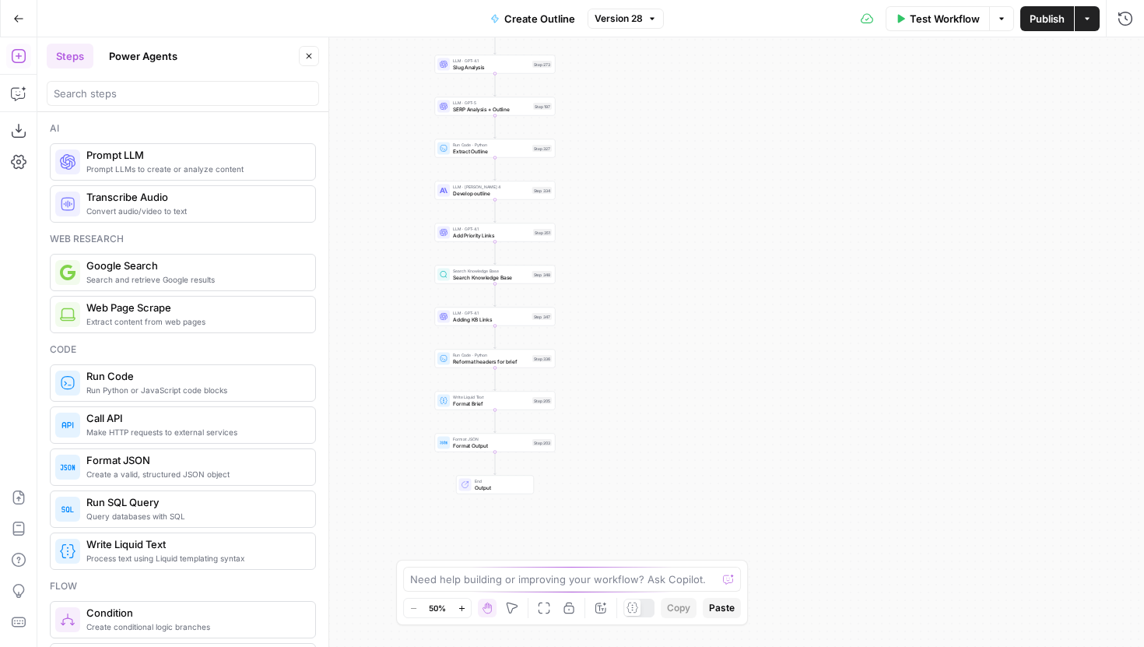
click at [316, 58] on button "Close" at bounding box center [309, 56] width 20 height 20
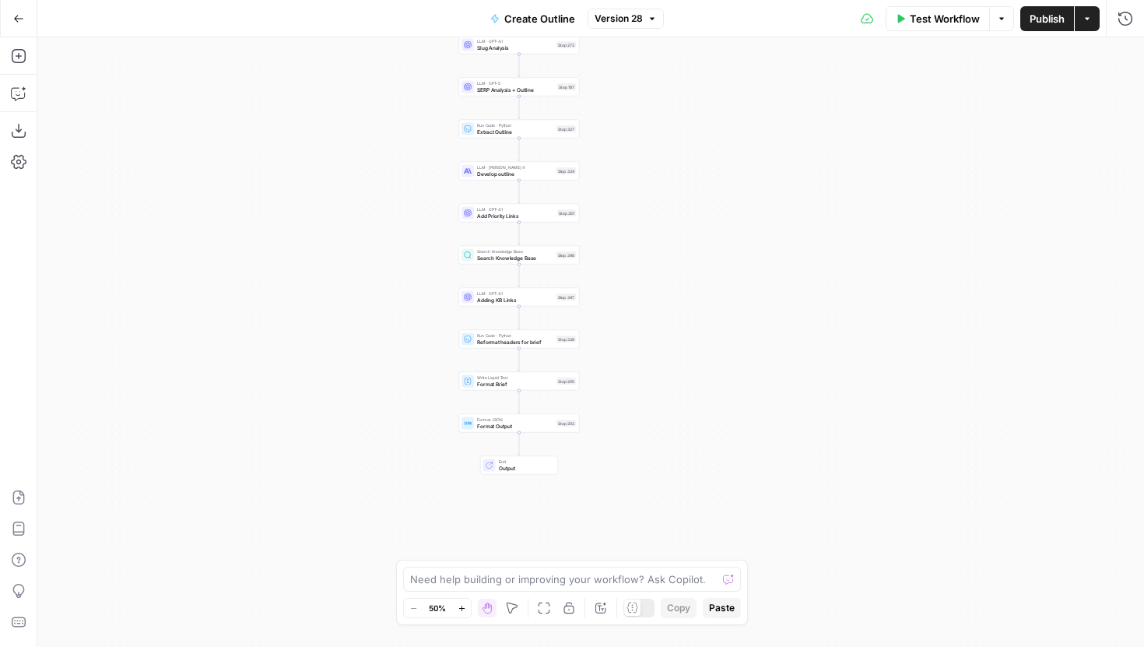
drag, startPoint x: 675, startPoint y: 189, endPoint x: 701, endPoint y: 156, distance: 41.6
click at [701, 156] on div "Workflow Set Inputs Inputs Run Code · JavaScript Structure Competitor Keywords …" at bounding box center [590, 342] width 1107 height 610
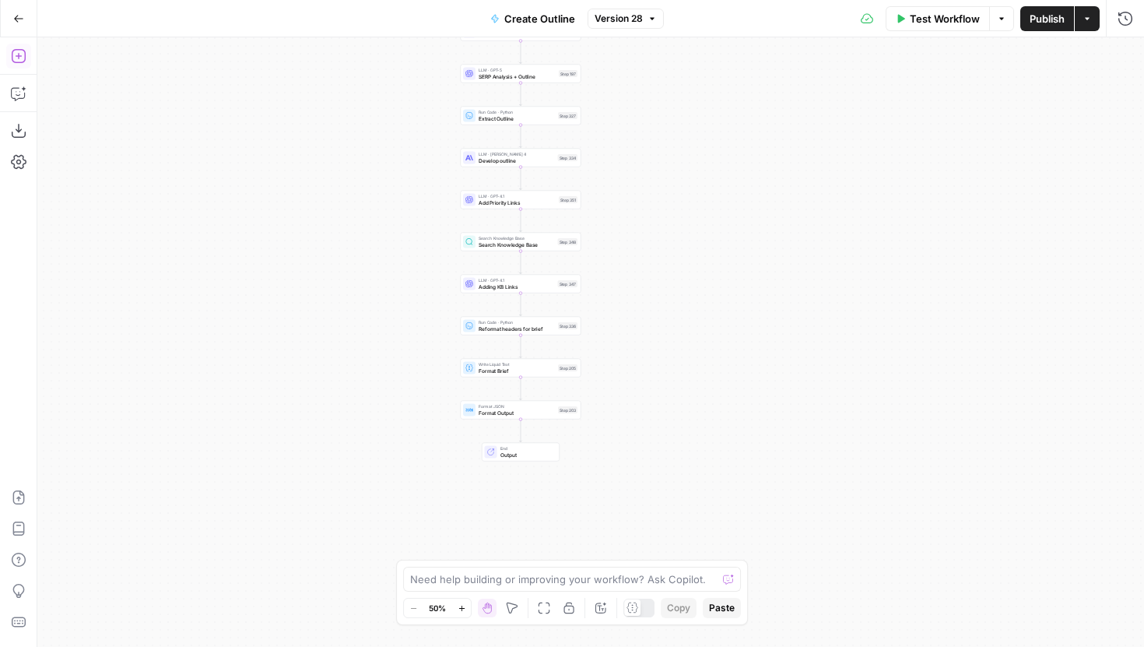
click at [19, 61] on icon "button" at bounding box center [19, 56] width 16 height 16
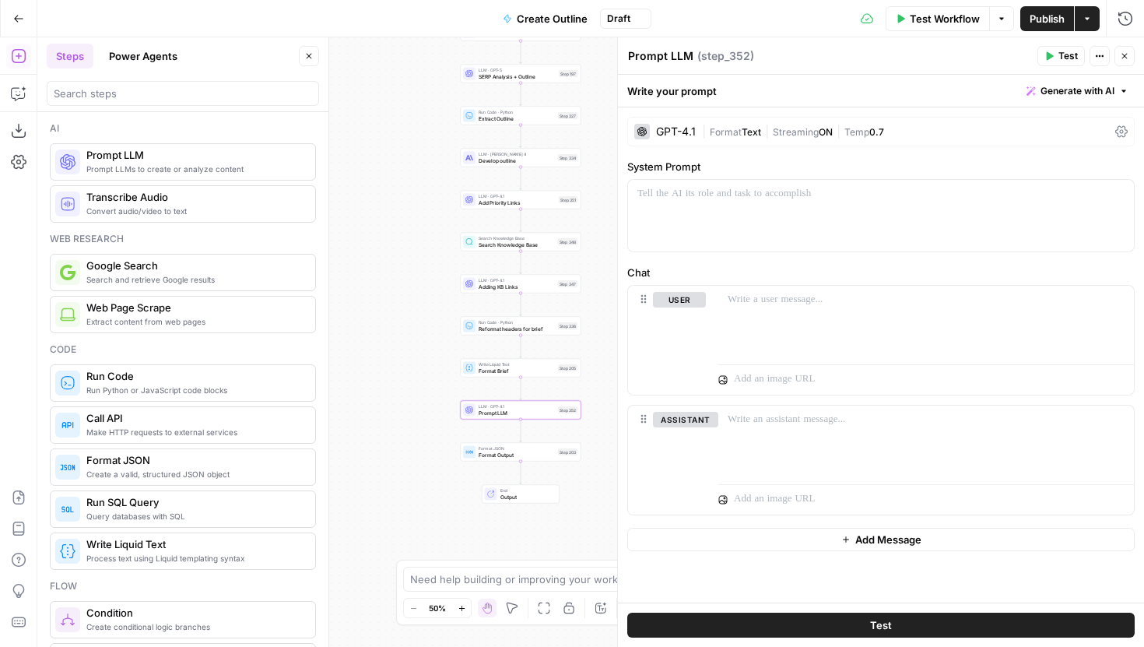
click at [315, 58] on button "Close" at bounding box center [309, 56] width 20 height 20
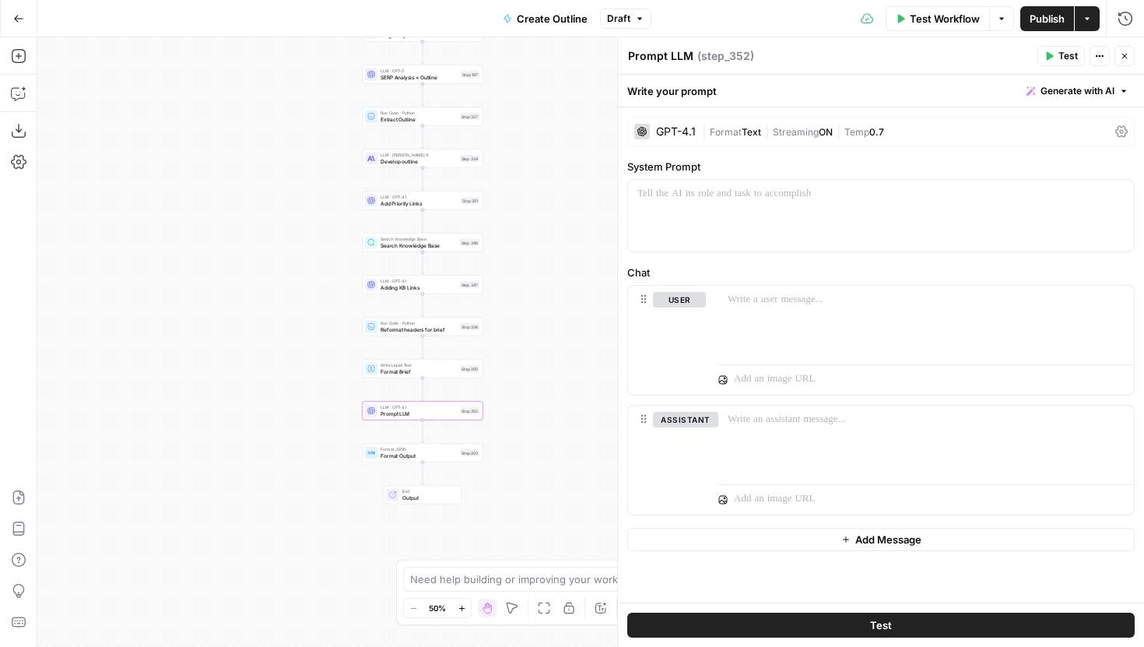
drag, startPoint x: 307, startPoint y: 200, endPoint x: 269, endPoint y: 200, distance: 38.1
click at [269, 200] on div "Workflow Set Inputs Inputs Run Code · JavaScript Structure Competitor Keywords …" at bounding box center [590, 342] width 1107 height 610
click at [1084, 86] on span "Generate with AI" at bounding box center [1078, 91] width 74 height 14
click at [1052, 128] on span "Generate" at bounding box center [1057, 126] width 114 height 16
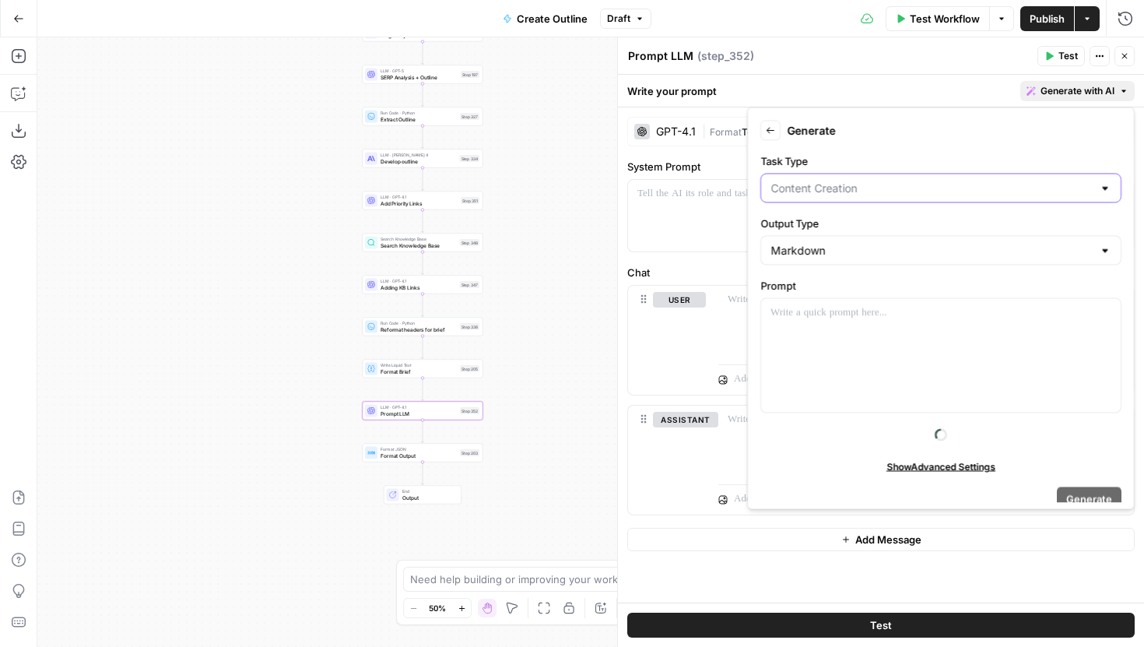
click at [967, 195] on input "Task Type" at bounding box center [932, 189] width 322 height 16
click at [825, 292] on span "Text Extraction" at bounding box center [938, 293] width 328 height 16
type input "Text Extraction"
click at [841, 302] on div at bounding box center [941, 356] width 360 height 114
click at [857, 241] on div "Markdown" at bounding box center [941, 251] width 361 height 30
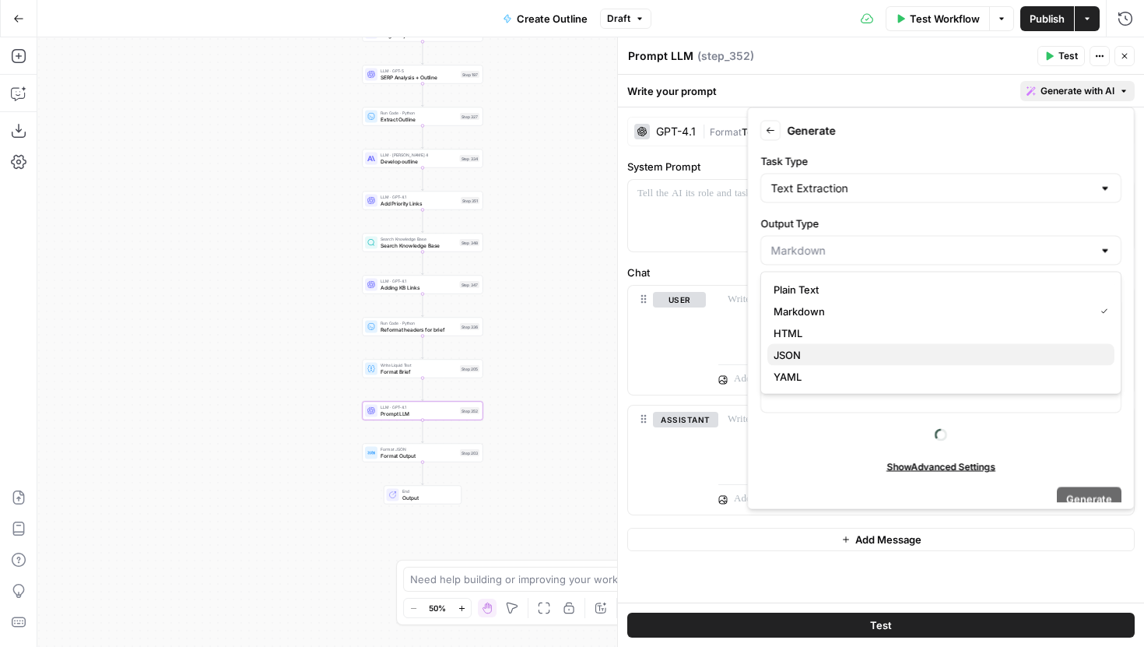
click at [818, 355] on span "JSON" at bounding box center [938, 355] width 328 height 16
type input "JSON"
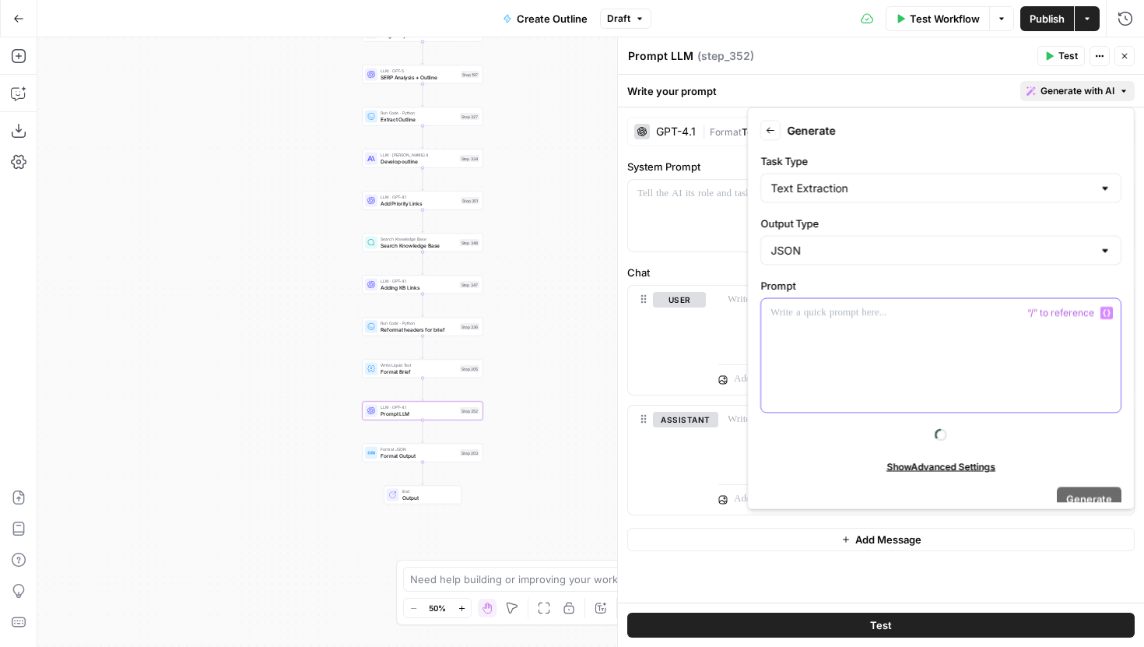
click at [827, 333] on div at bounding box center [941, 356] width 360 height 114
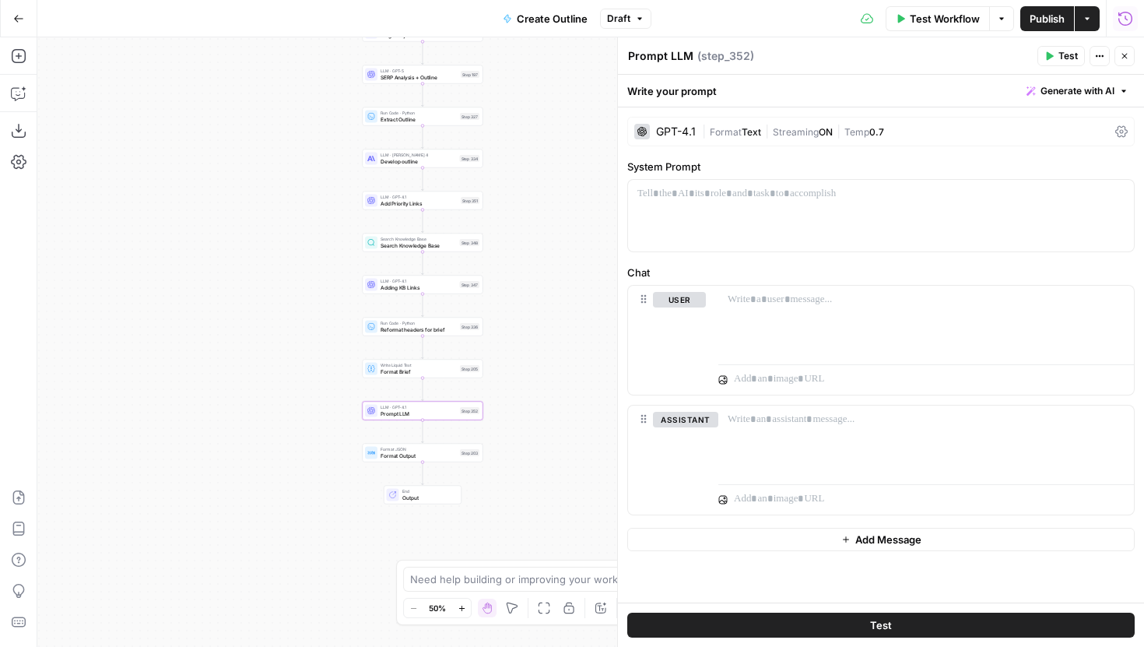
click at [1120, 28] on button "Run History" at bounding box center [1125, 18] width 25 height 25
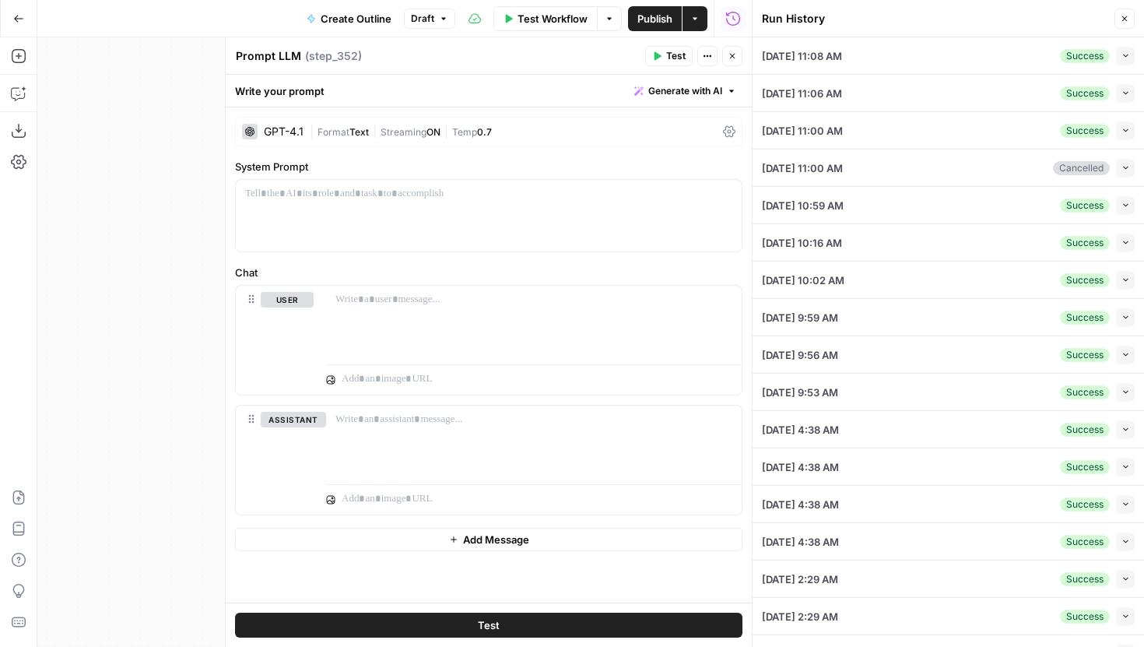
click at [1116, 55] on button "Collapse" at bounding box center [1125, 56] width 19 height 19
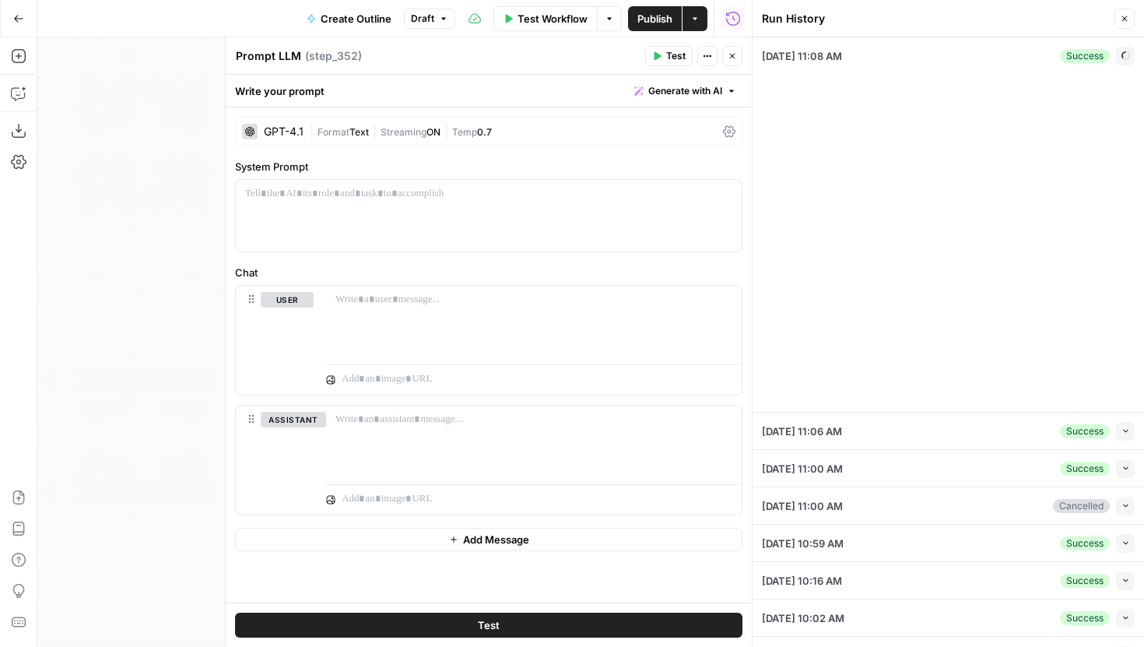
type input "[PERSON_NAME]'s Pet Food"
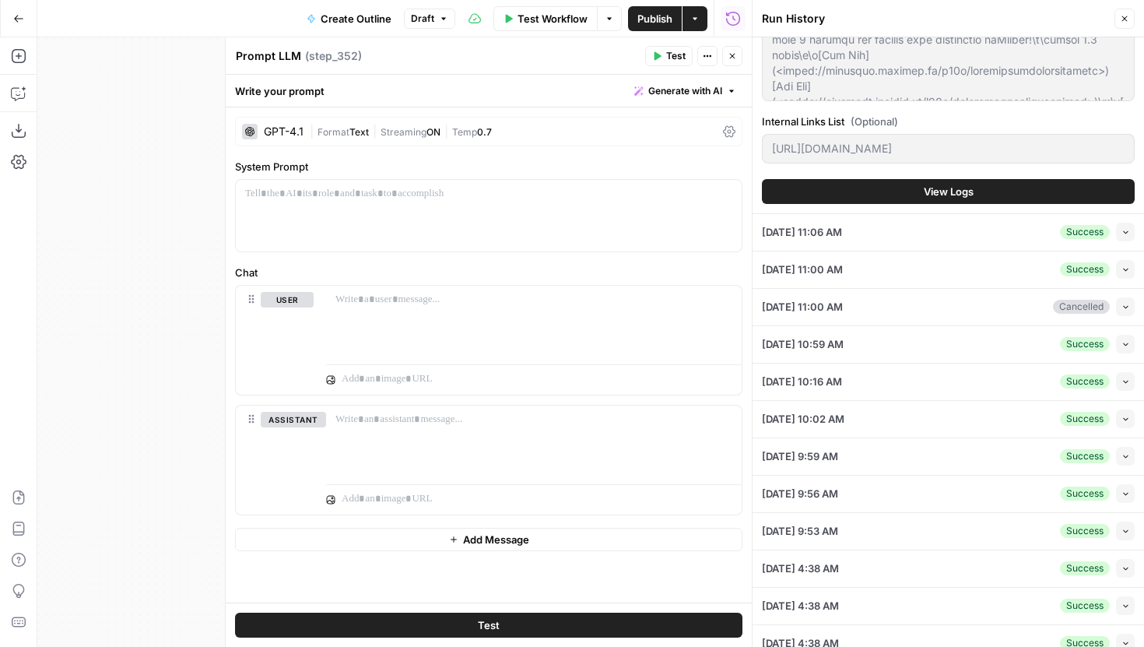
scroll to position [567, 0]
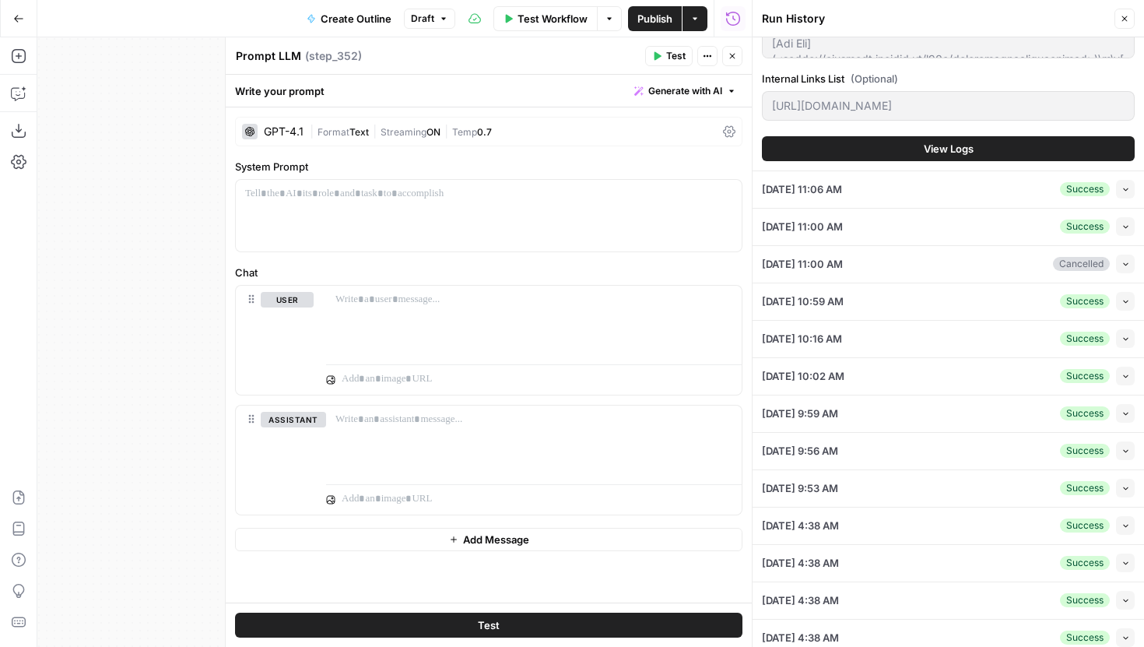
click at [956, 156] on button "View Logs" at bounding box center [948, 148] width 373 height 25
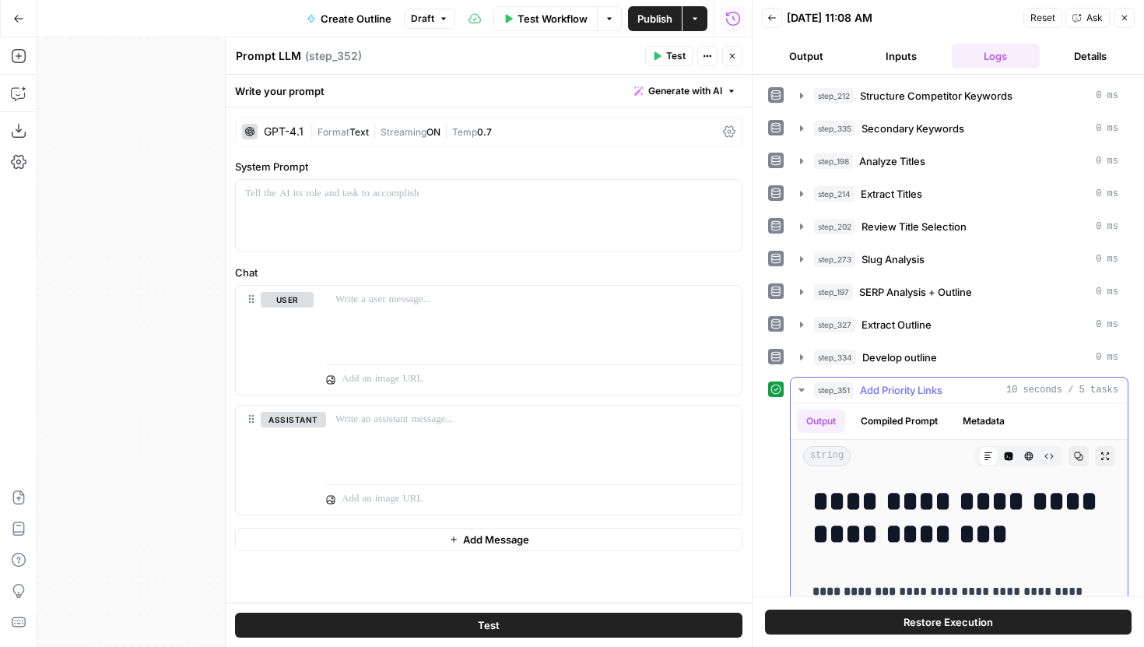
click at [803, 388] on icon "button" at bounding box center [802, 390] width 12 height 12
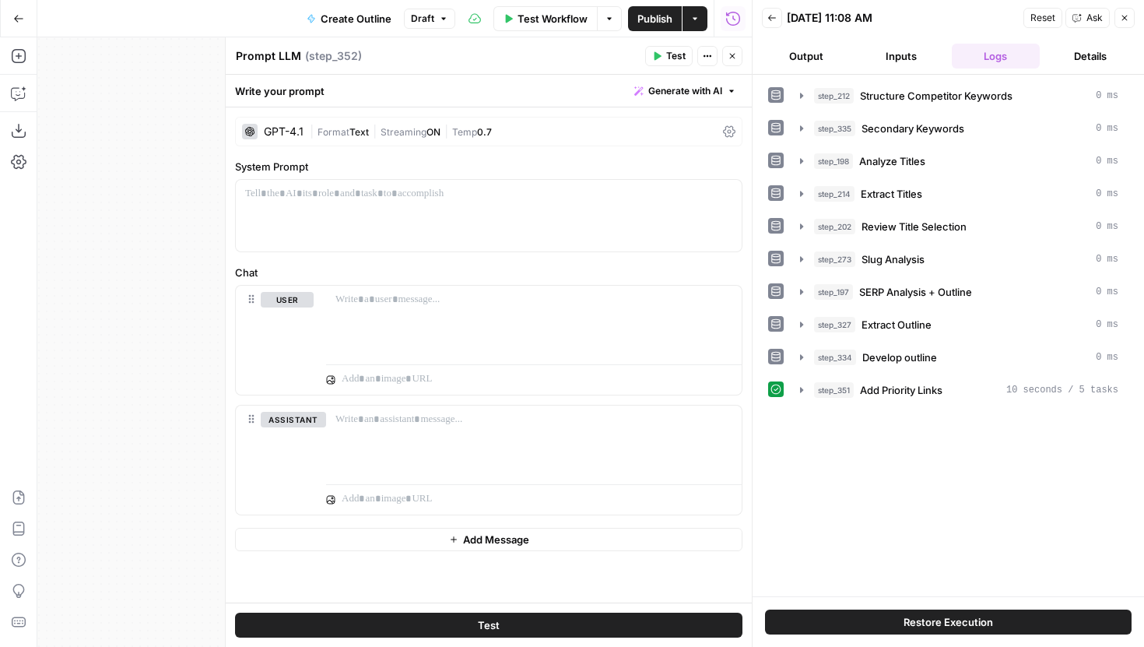
click at [770, 16] on icon "button" at bounding box center [772, 17] width 9 height 9
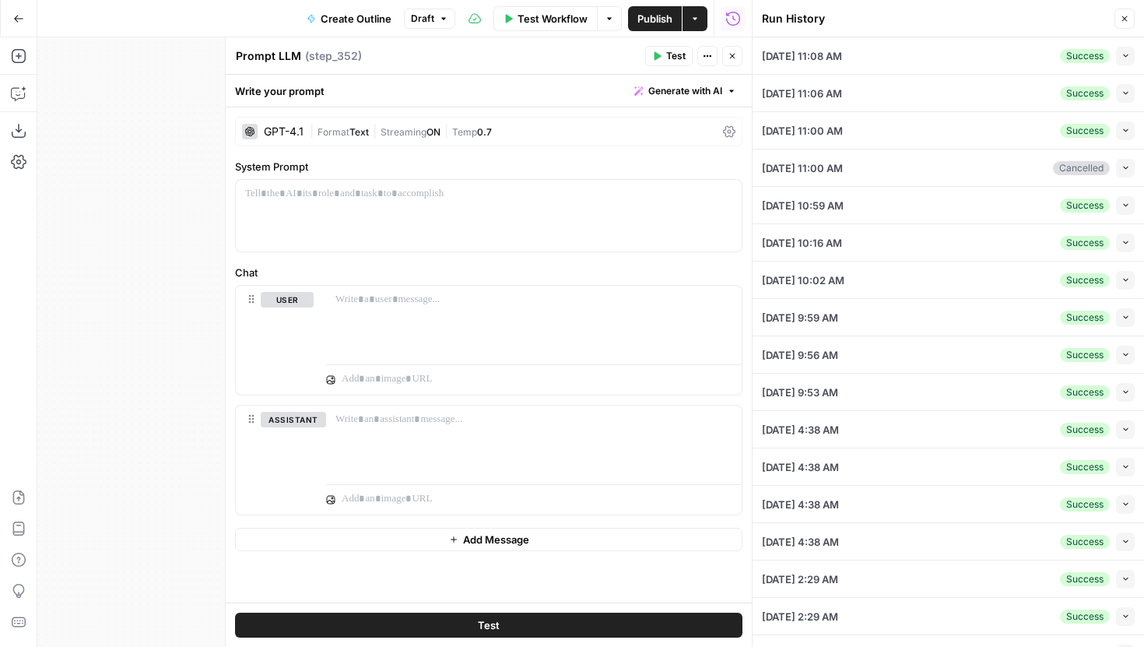
drag, startPoint x: 129, startPoint y: 302, endPoint x: -24, endPoint y: 307, distance: 153.4
click at [0, 307] on html "Power Digital New Home Browse Insights Opportunities Your Data Recent Grids [[P…" at bounding box center [572, 323] width 1144 height 647
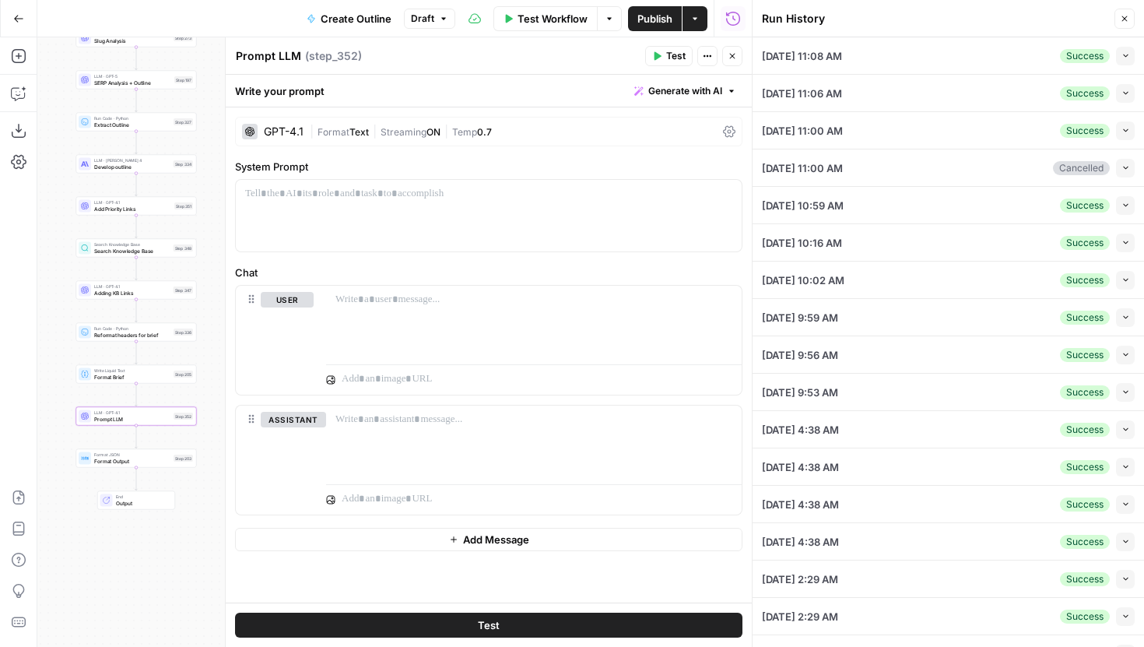
drag, startPoint x: 184, startPoint y: 336, endPoint x: 52, endPoint y: 336, distance: 132.3
click at [52, 336] on div "Workflow Set Inputs Inputs Run Code · JavaScript Structure Competitor Keywords …" at bounding box center [394, 342] width 715 height 610
click at [1122, 203] on icon "button" at bounding box center [1126, 205] width 9 height 9
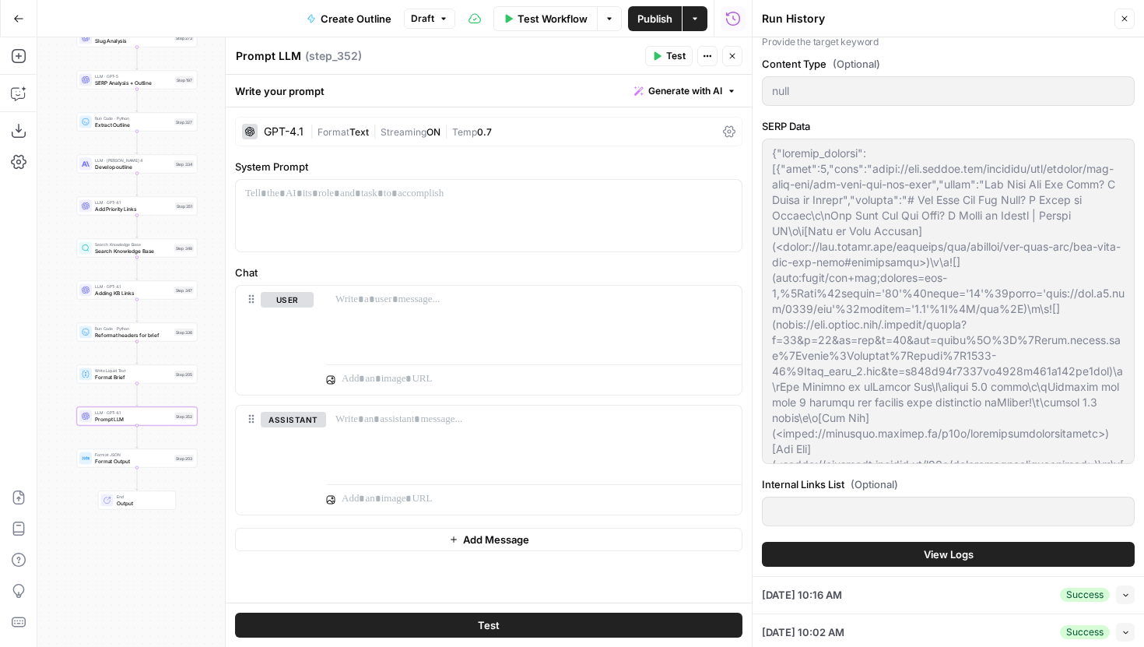
scroll to position [653, 0]
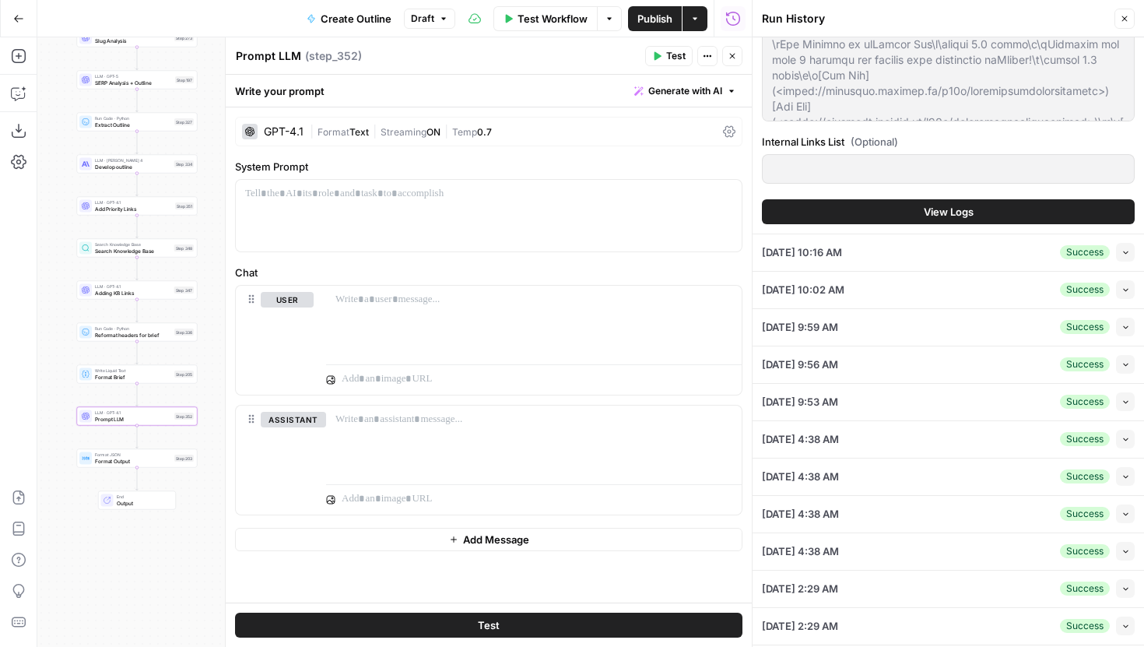
click at [965, 205] on span "View Logs" at bounding box center [949, 212] width 50 height 16
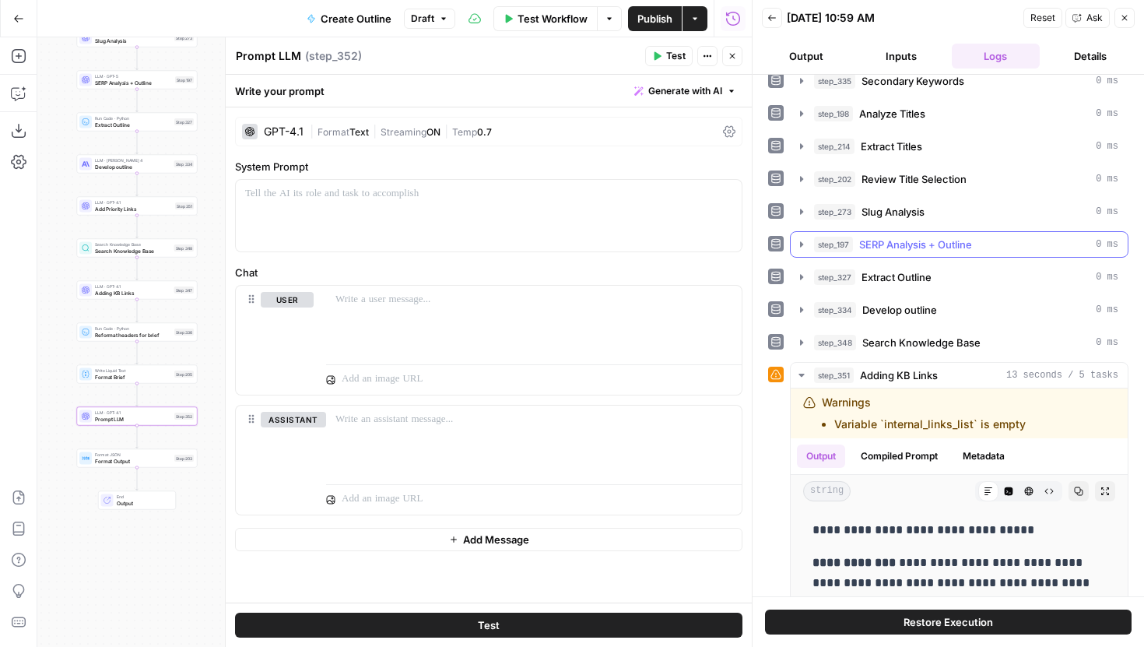
scroll to position [287, 0]
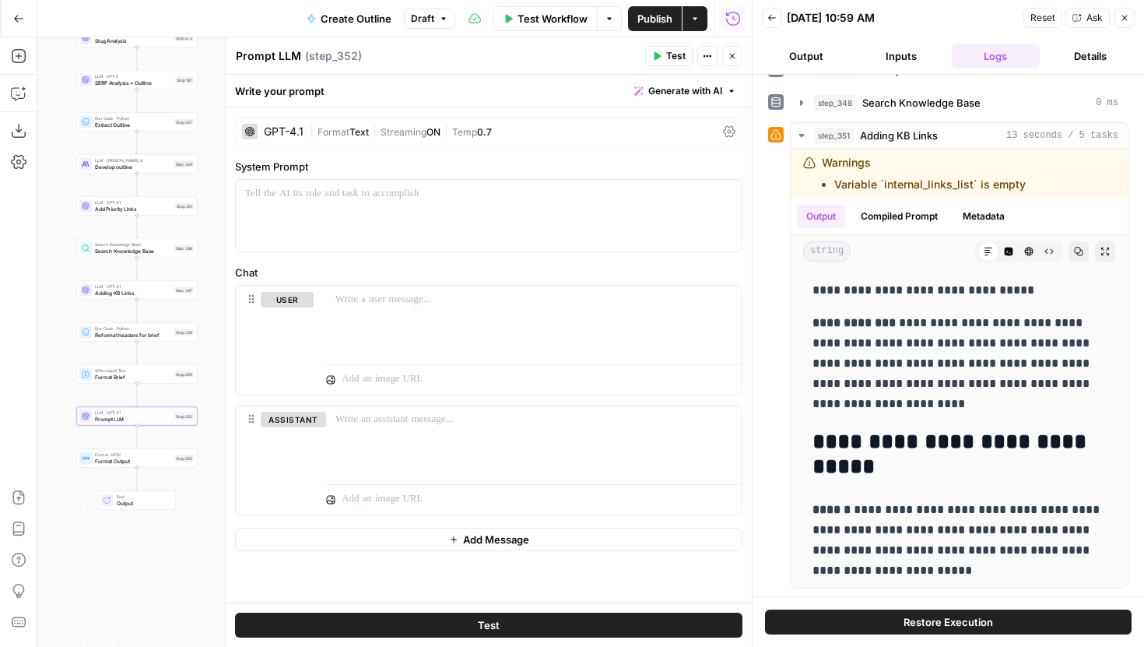
click at [779, 27] on div "Back" at bounding box center [772, 18] width 20 height 20
click at [775, 18] on icon "button" at bounding box center [772, 18] width 8 height 6
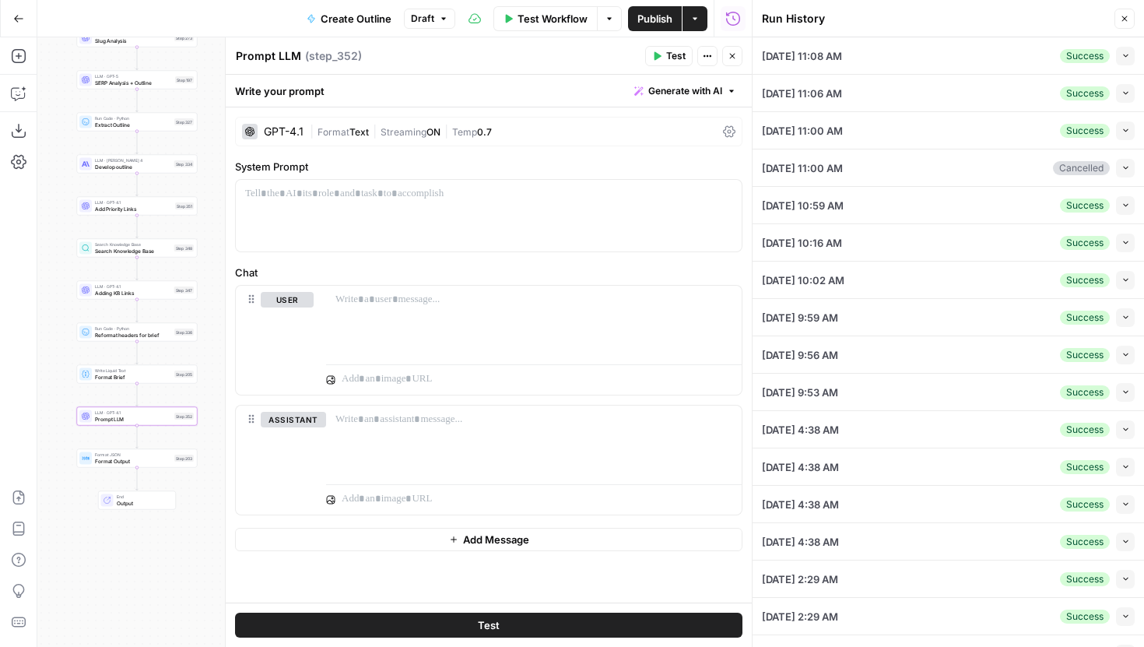
click at [1122, 311] on button "Collapse" at bounding box center [1125, 317] width 19 height 19
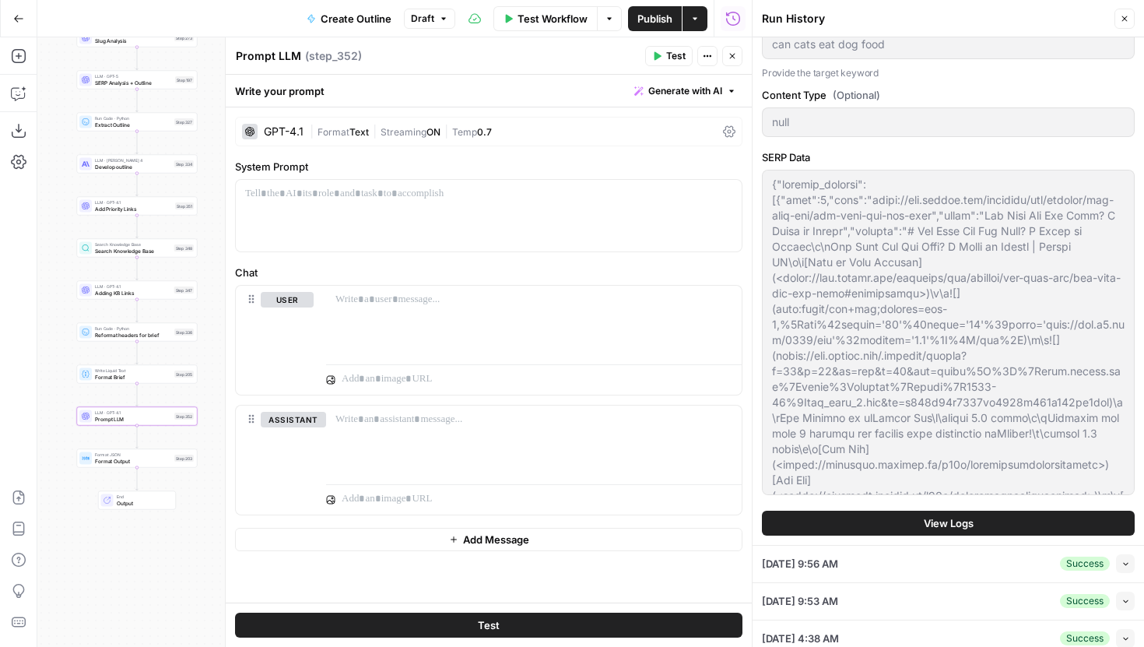
scroll to position [408, 0]
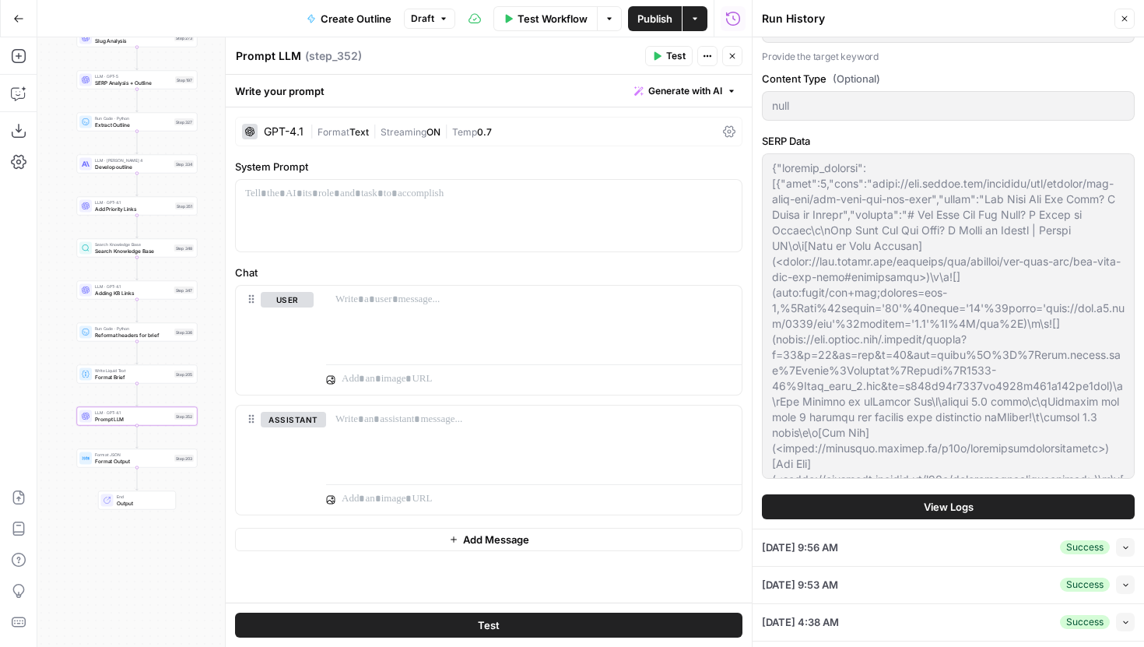
click at [950, 506] on span "View Logs" at bounding box center [949, 507] width 50 height 16
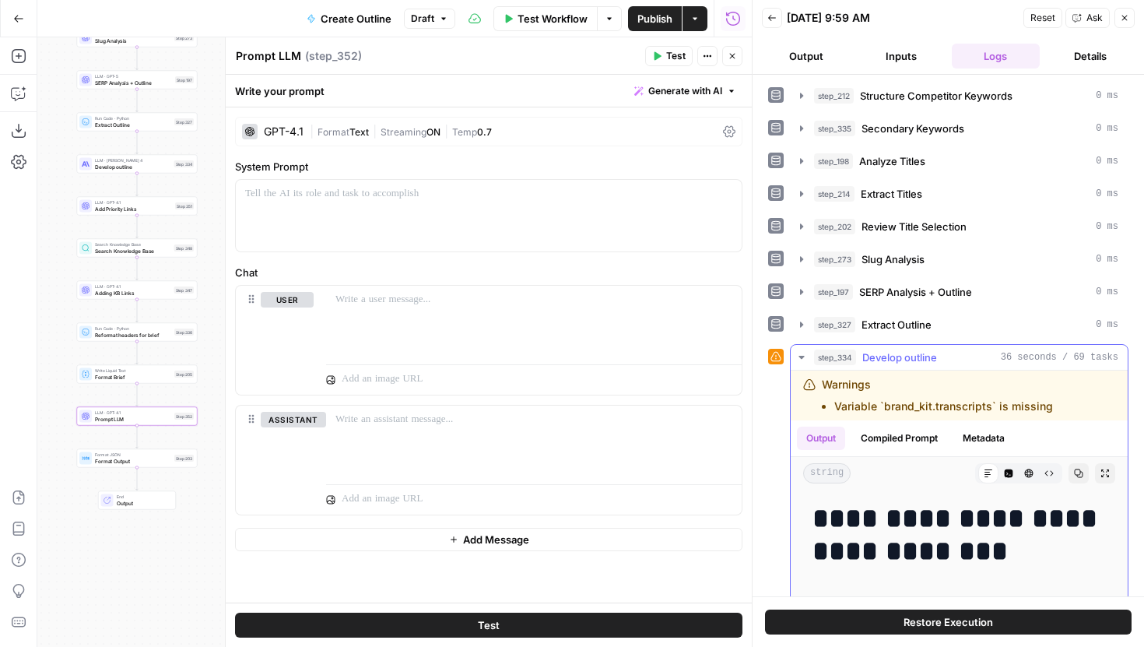
click at [800, 356] on icon "button" at bounding box center [801, 357] width 5 height 3
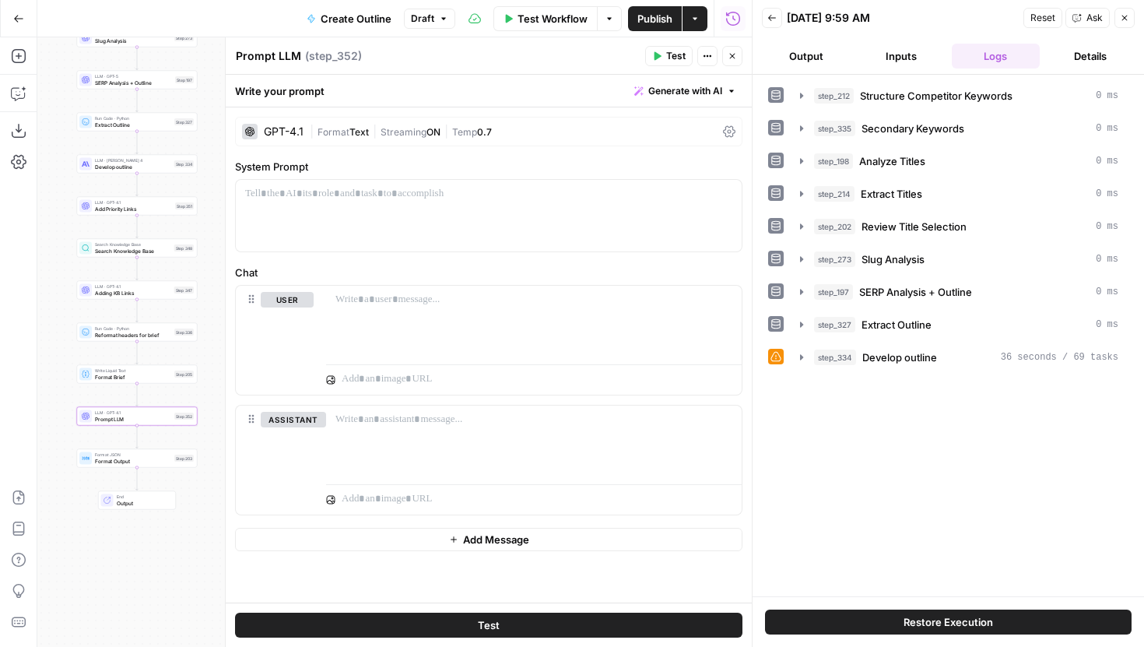
click at [714, 100] on button "Generate with AI" at bounding box center [685, 91] width 114 height 20
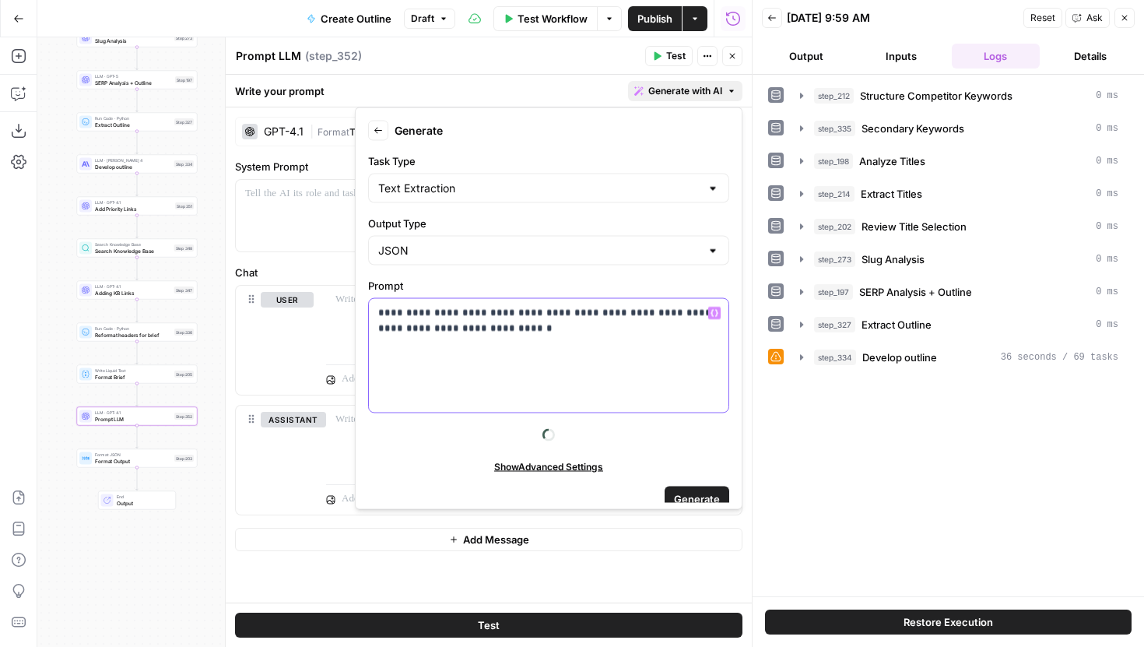
click at [559, 336] on p "**********" at bounding box center [548, 320] width 341 height 31
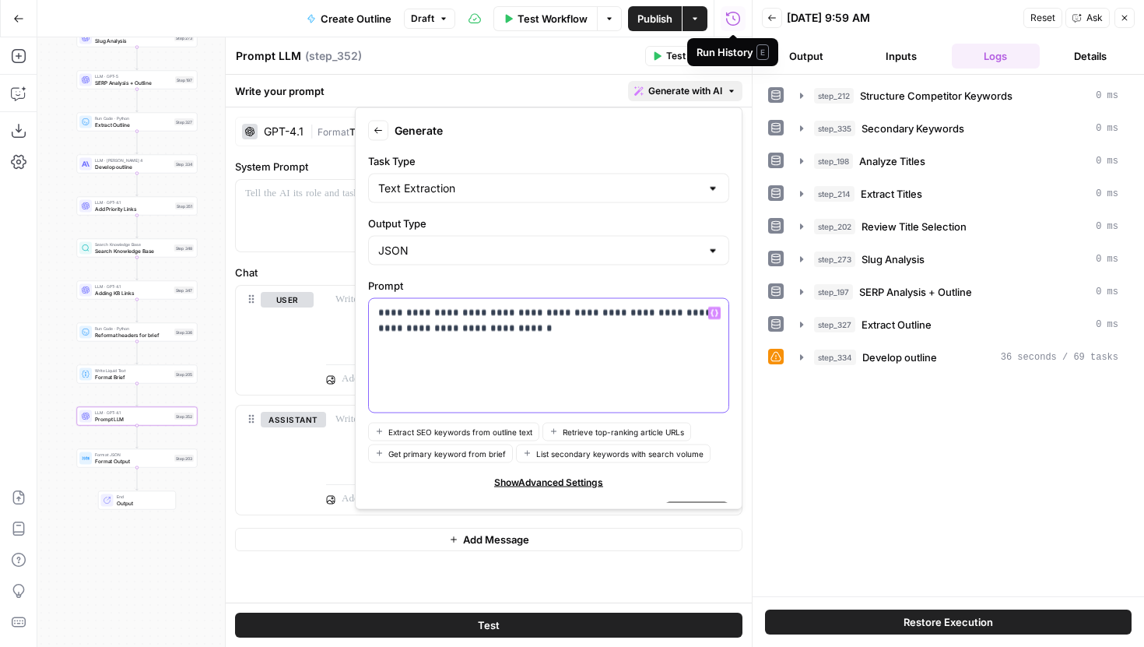
click at [556, 336] on div "**********" at bounding box center [549, 356] width 360 height 114
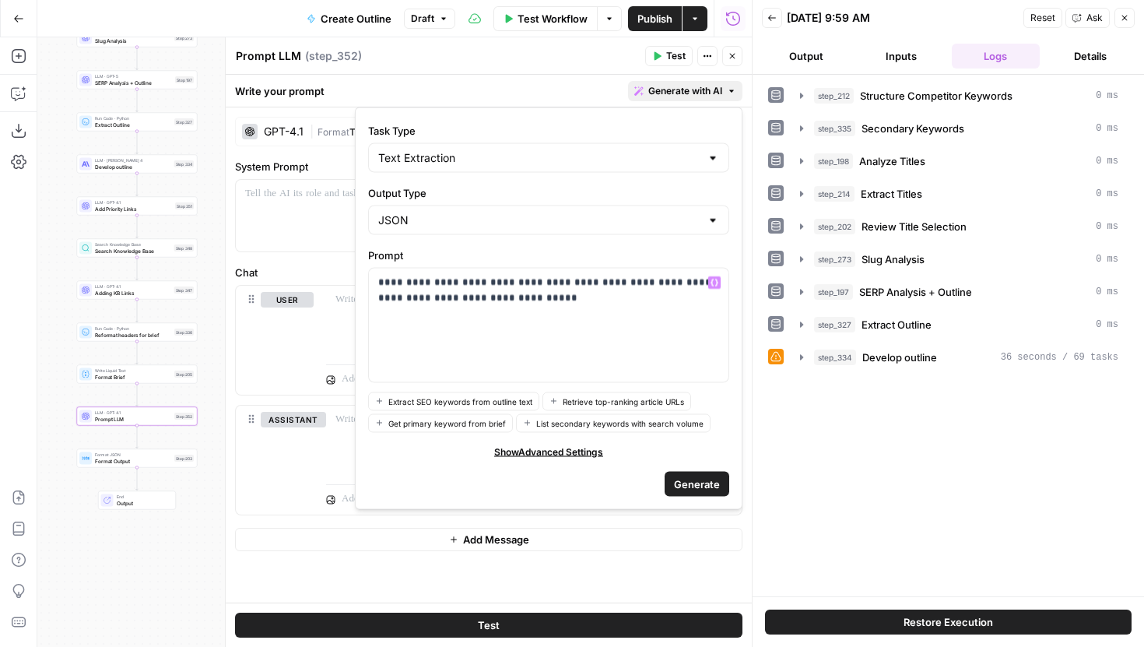
click at [680, 482] on span "Generate" at bounding box center [697, 484] width 46 height 16
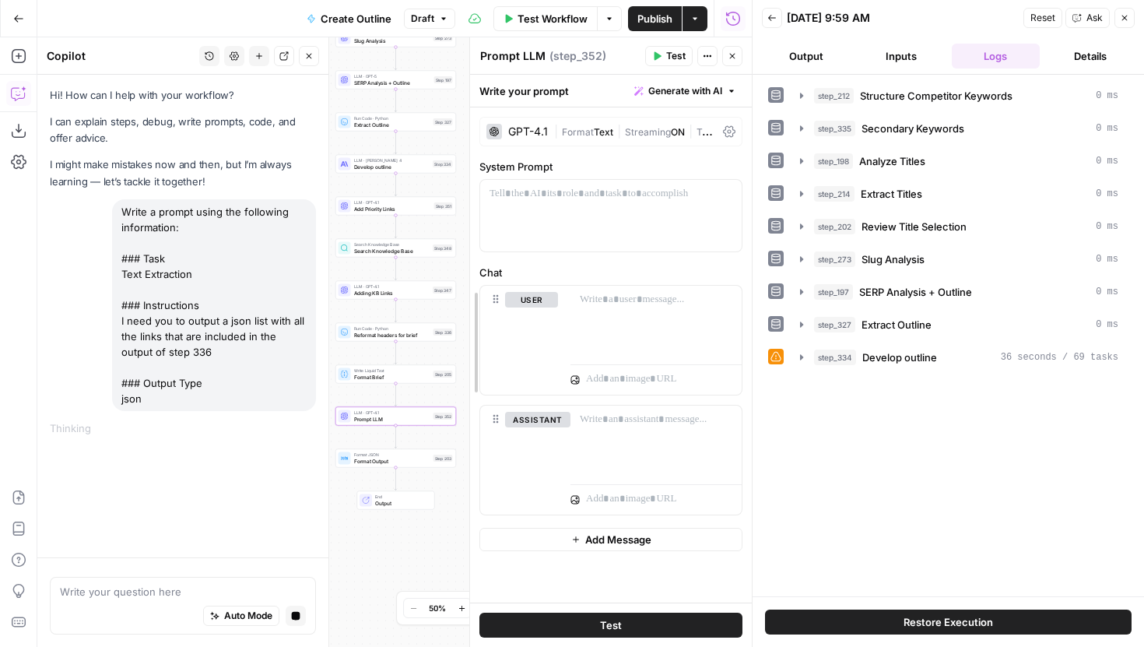
drag, startPoint x: 227, startPoint y: 298, endPoint x: 465, endPoint y: 295, distance: 237.4
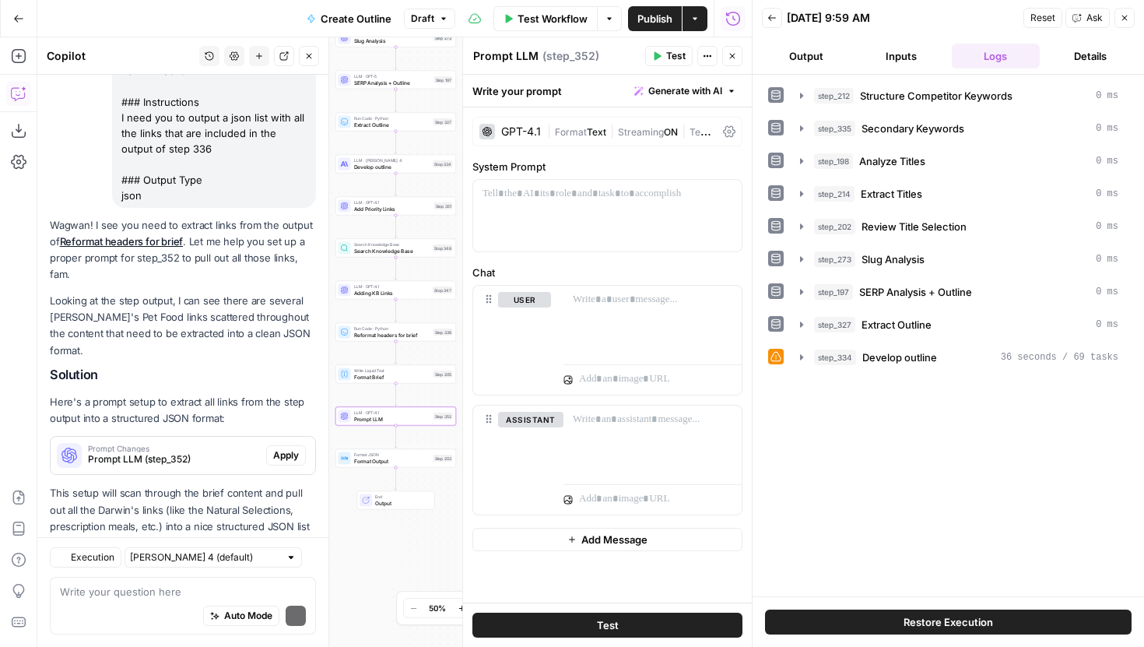
scroll to position [248, 0]
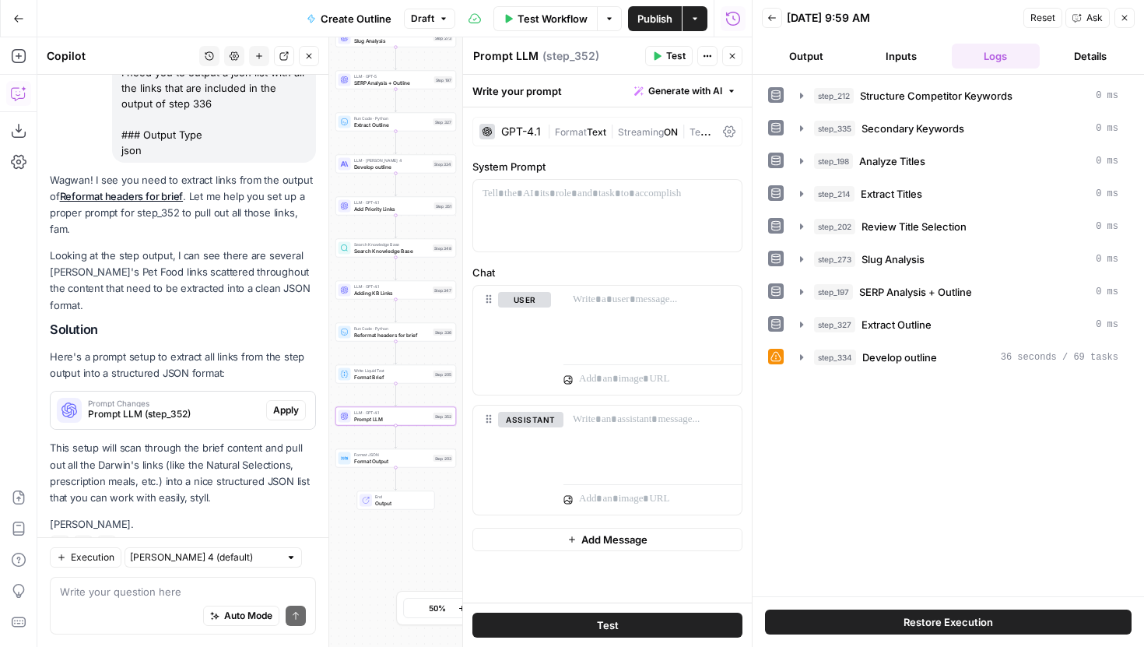
click at [287, 403] on span "Apply" at bounding box center [286, 410] width 26 height 14
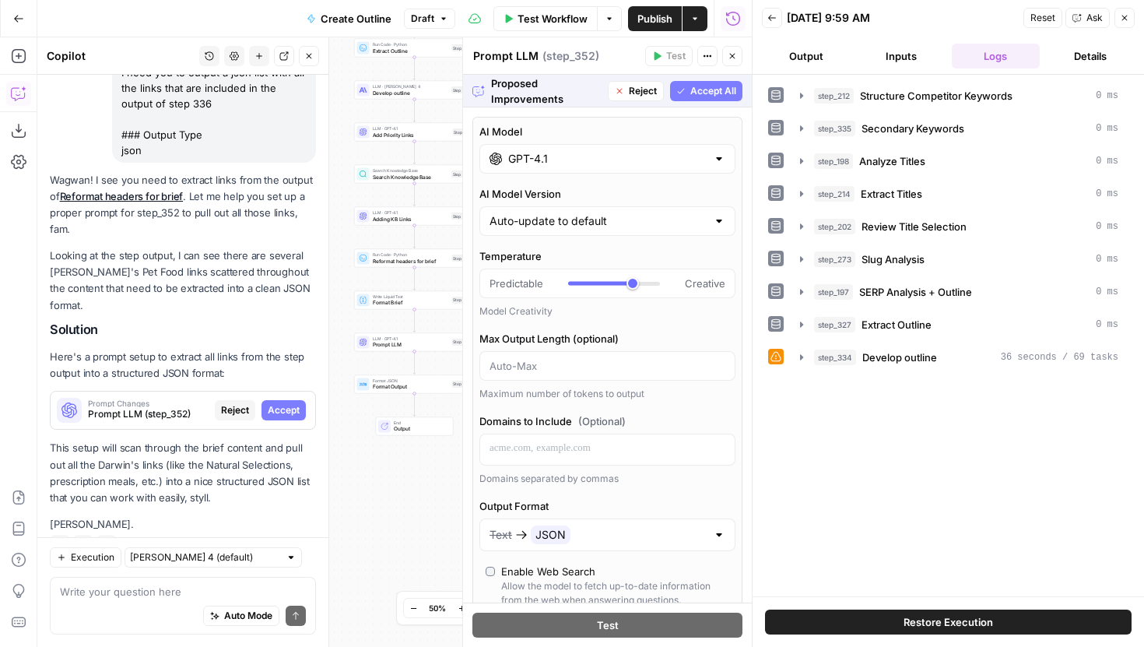
click at [704, 96] on span "Accept All" at bounding box center [713, 91] width 46 height 14
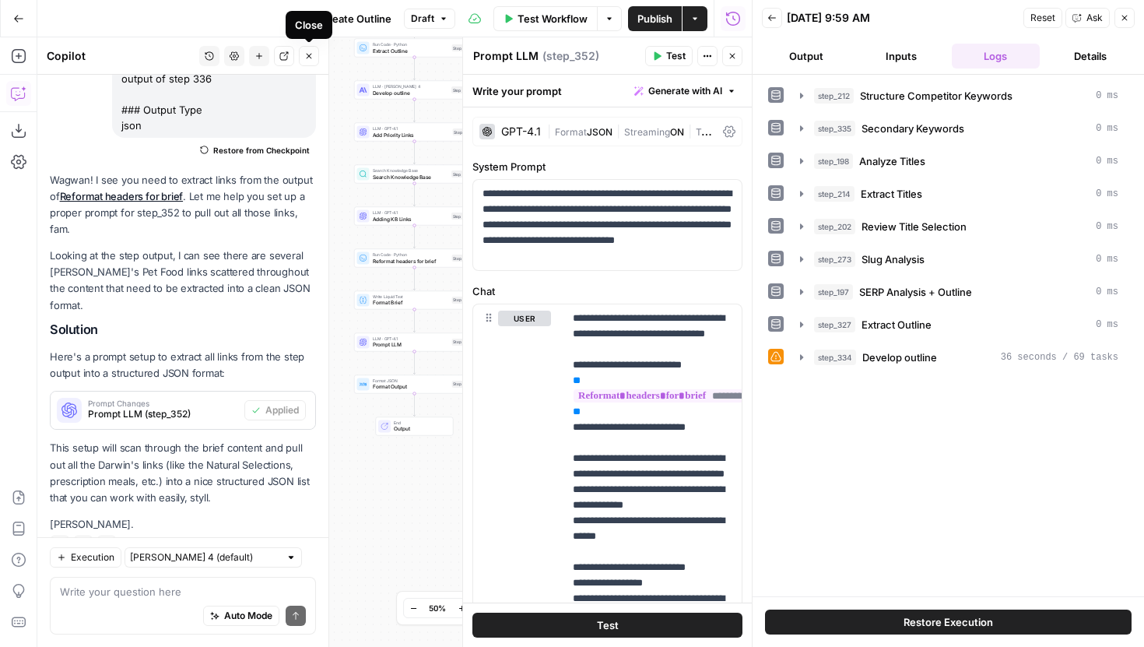
click at [306, 58] on icon "button" at bounding box center [308, 55] width 9 height 9
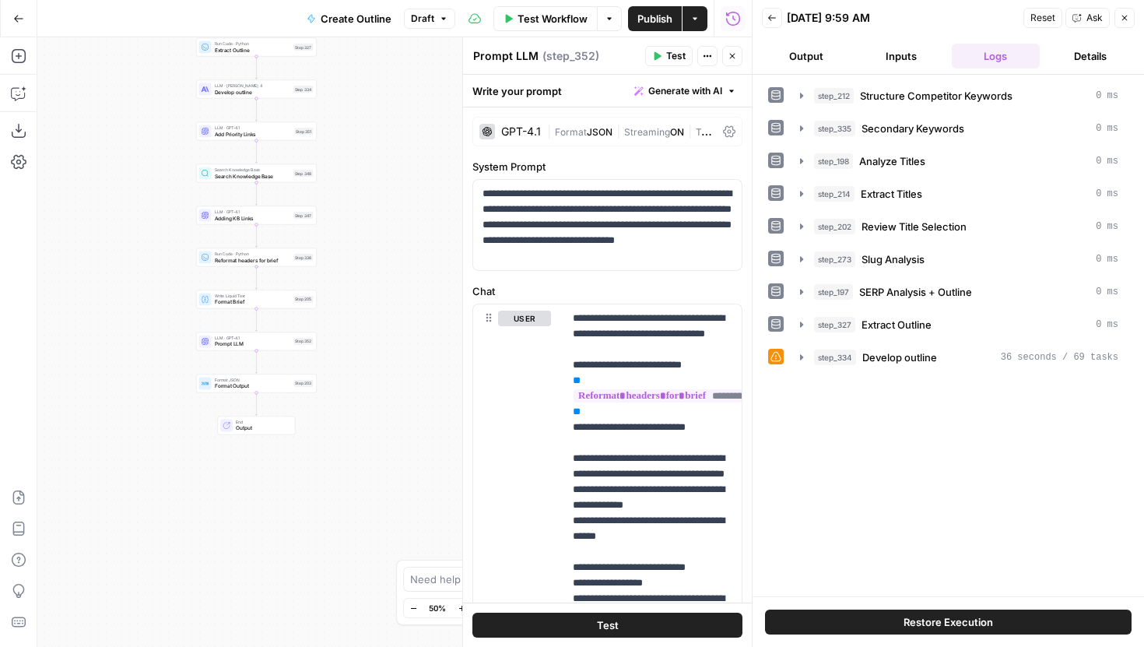
drag, startPoint x: 197, startPoint y: 318, endPoint x: 142, endPoint y: 318, distance: 55.3
click at [142, 318] on div "Workflow Set Inputs Inputs Run Code · JavaScript Structure Competitor Keywords …" at bounding box center [394, 342] width 715 height 610
click at [665, 55] on button "Test" at bounding box center [668, 56] width 47 height 20
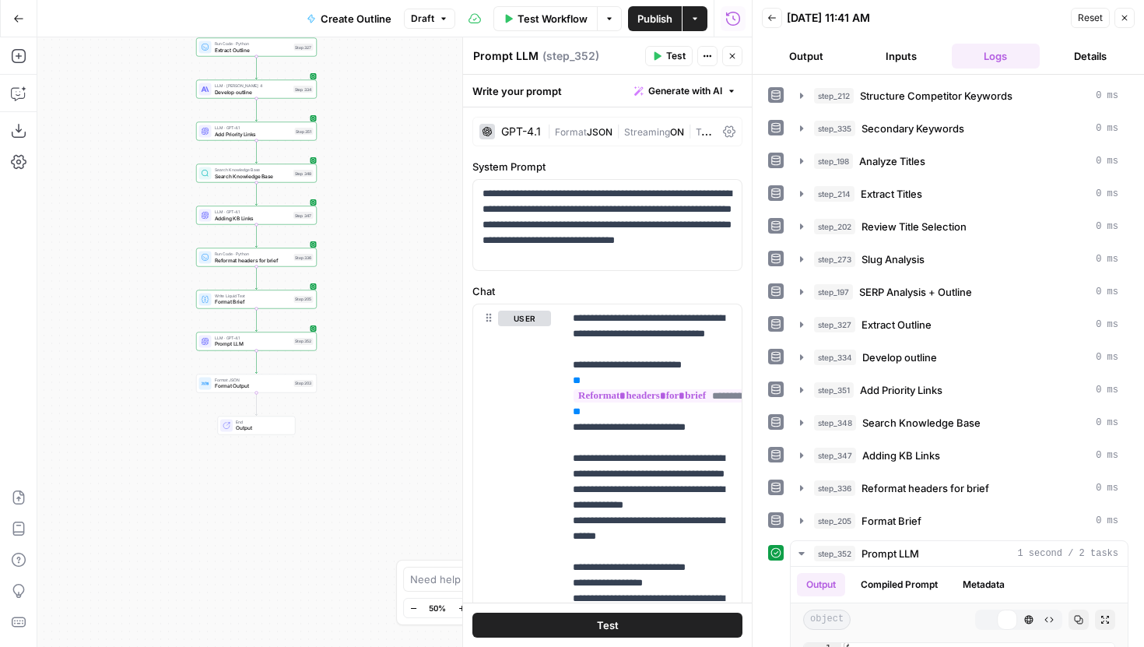
click at [736, 59] on icon "button" at bounding box center [732, 55] width 9 height 9
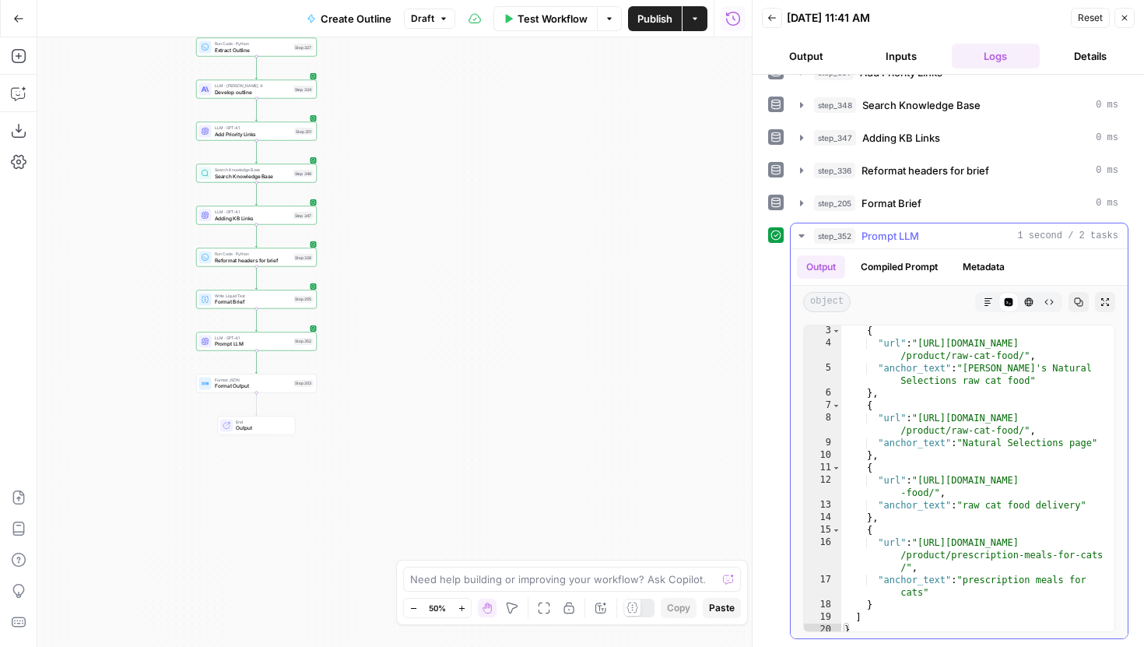
scroll to position [30, 0]
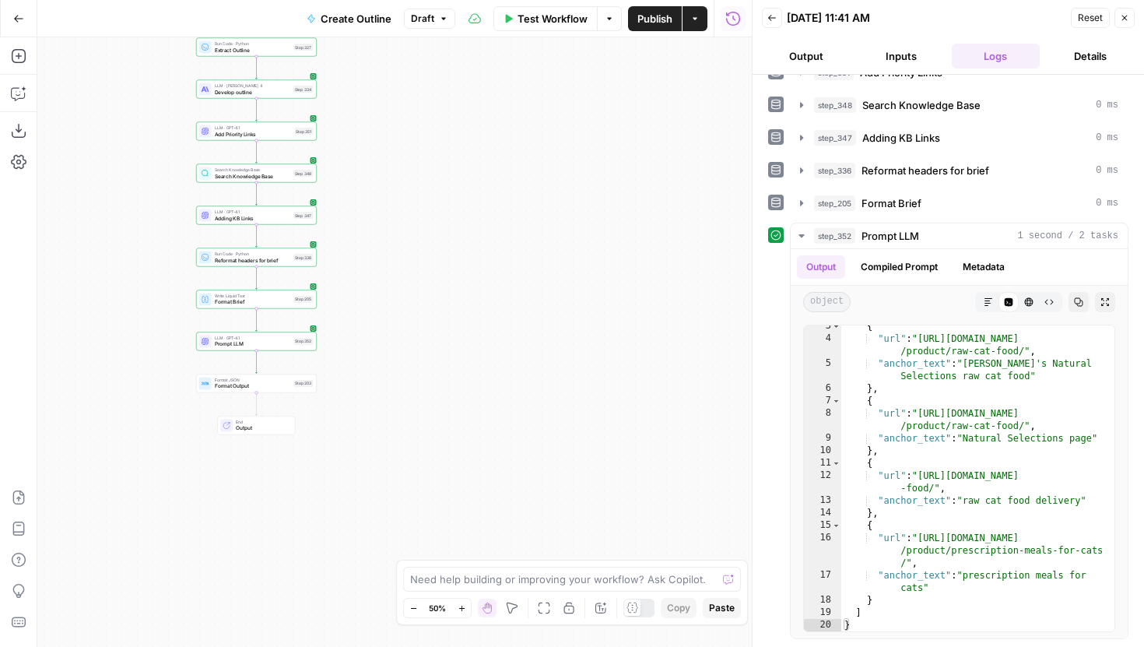
click at [559, 23] on span "Test Workflow" at bounding box center [553, 19] width 70 height 16
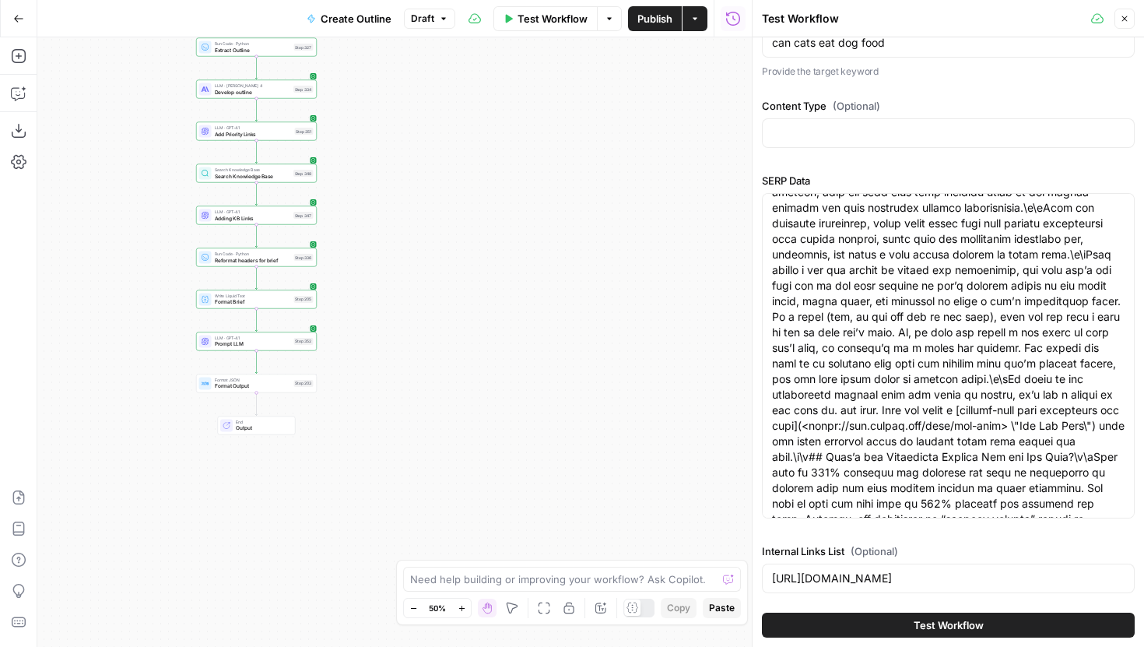
scroll to position [0, 0]
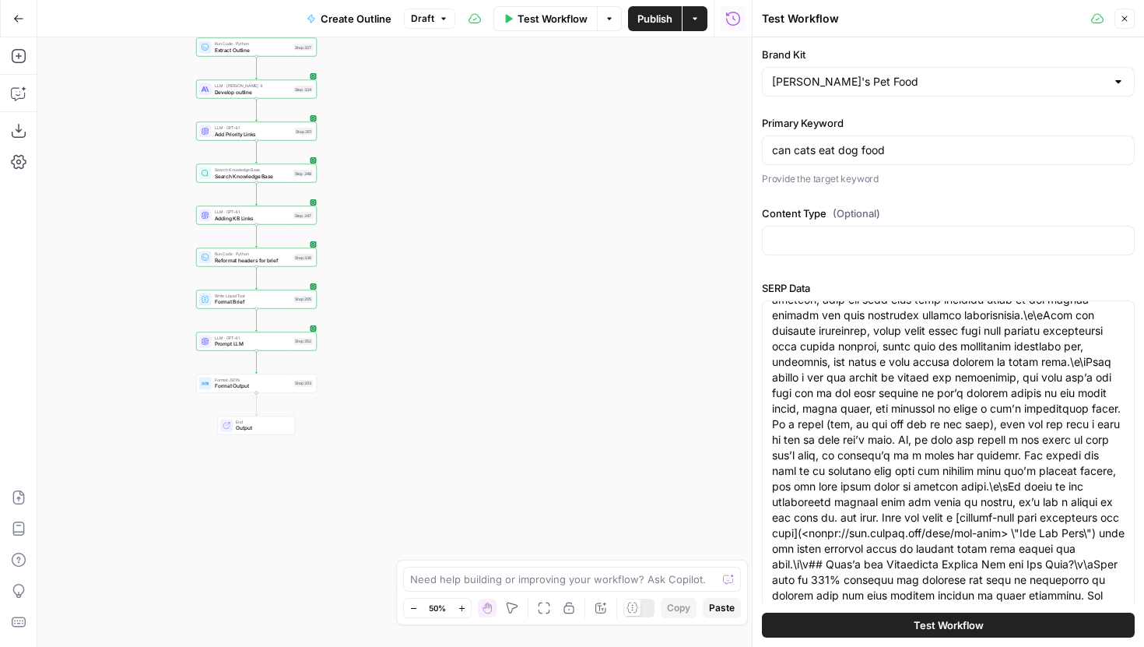
click at [276, 262] on span "Reformat headers for brief" at bounding box center [253, 260] width 76 height 8
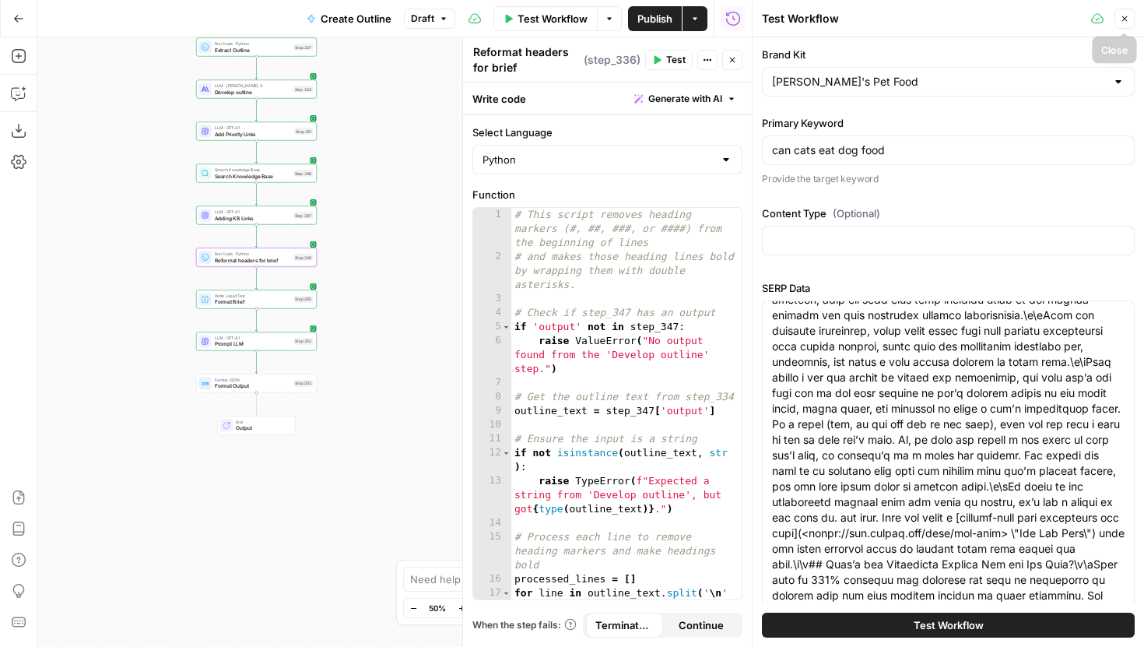
click at [1130, 17] on button "Close" at bounding box center [1125, 19] width 20 height 20
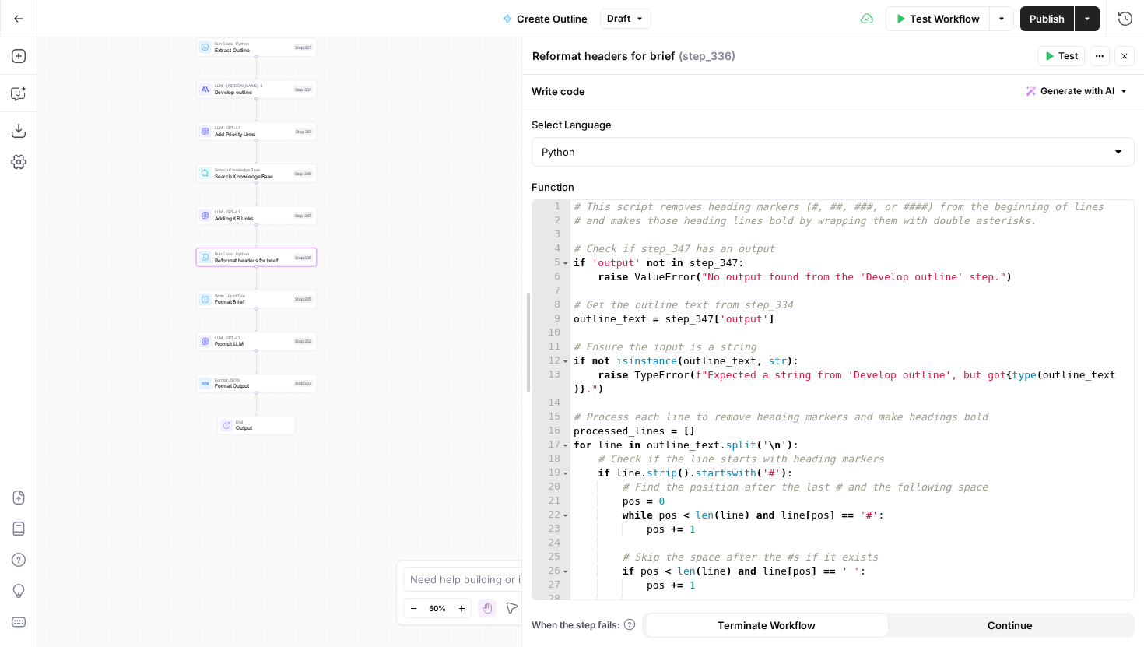
drag, startPoint x: 855, startPoint y: 163, endPoint x: 473, endPoint y: 169, distance: 382.3
click at [472, 169] on body "Power Digital New Home Browse Insights Opportunities Your Data Recent Grids [[P…" at bounding box center [572, 323] width 1144 height 647
click at [1132, 23] on icon "button" at bounding box center [1126, 19] width 16 height 16
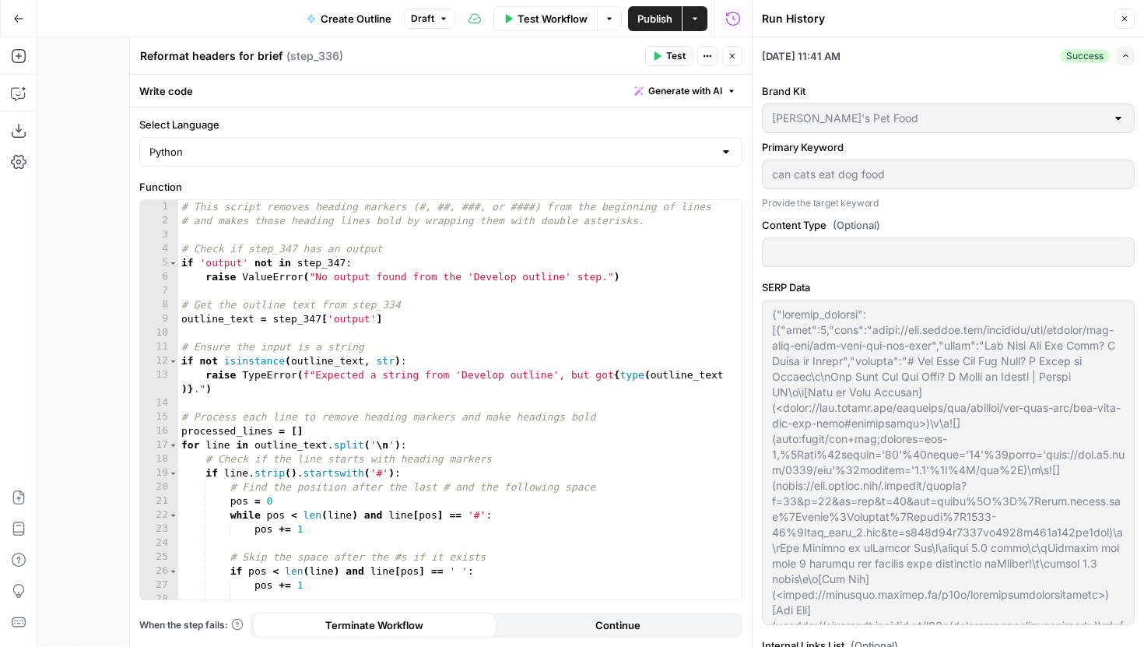
scroll to position [567, 0]
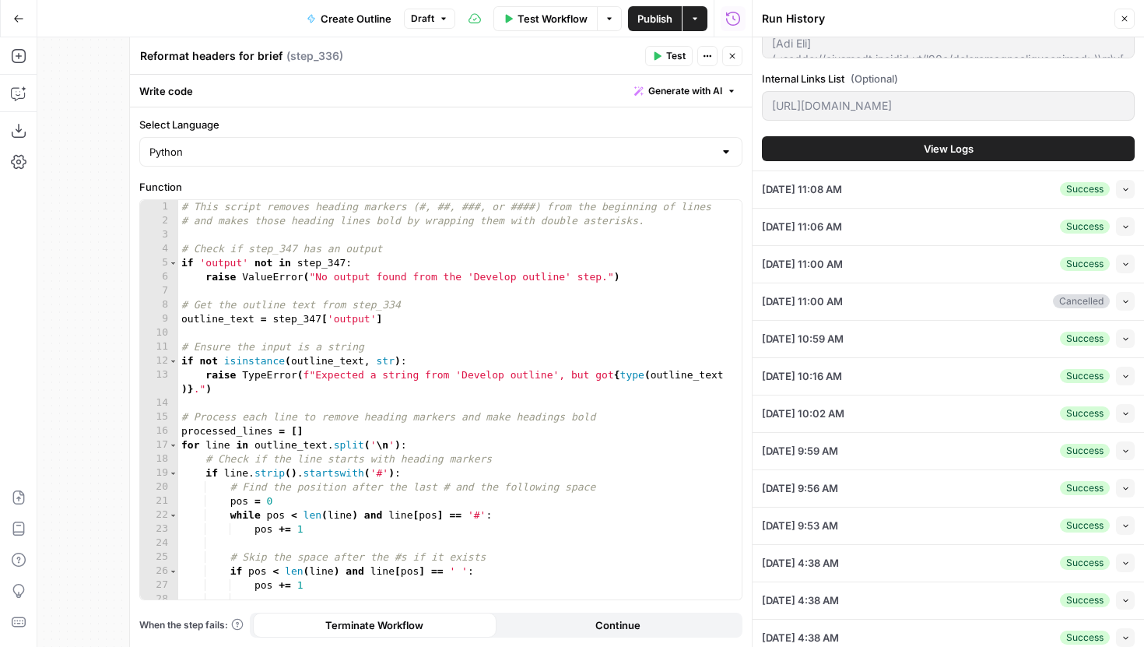
click at [939, 146] on span "View Logs" at bounding box center [949, 149] width 50 height 16
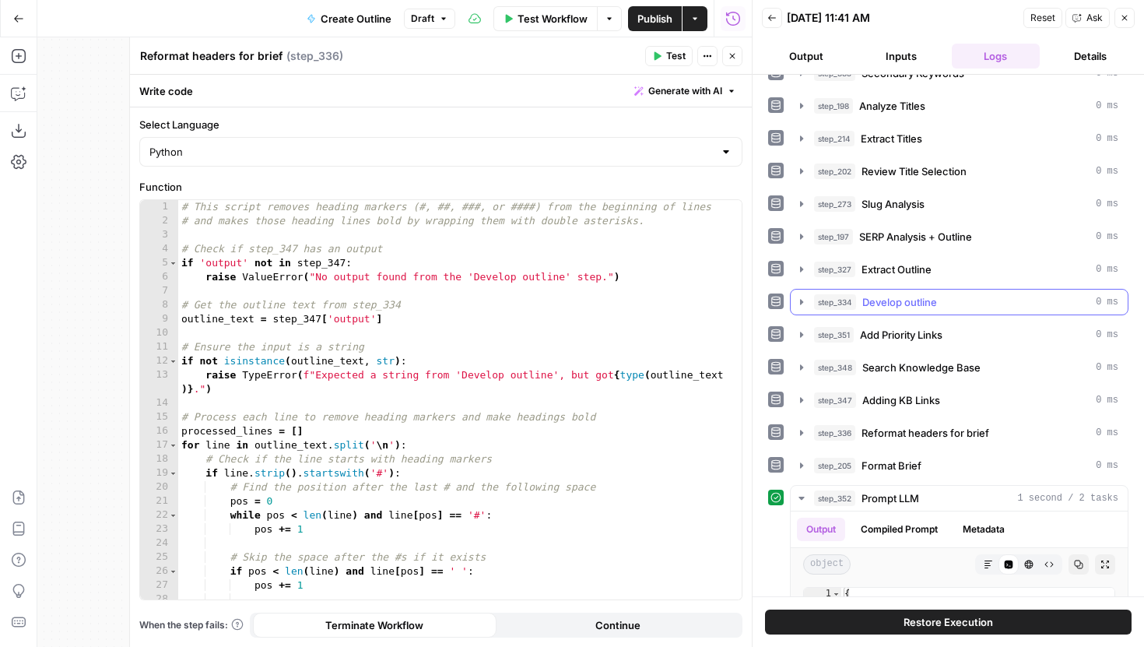
scroll to position [77, 0]
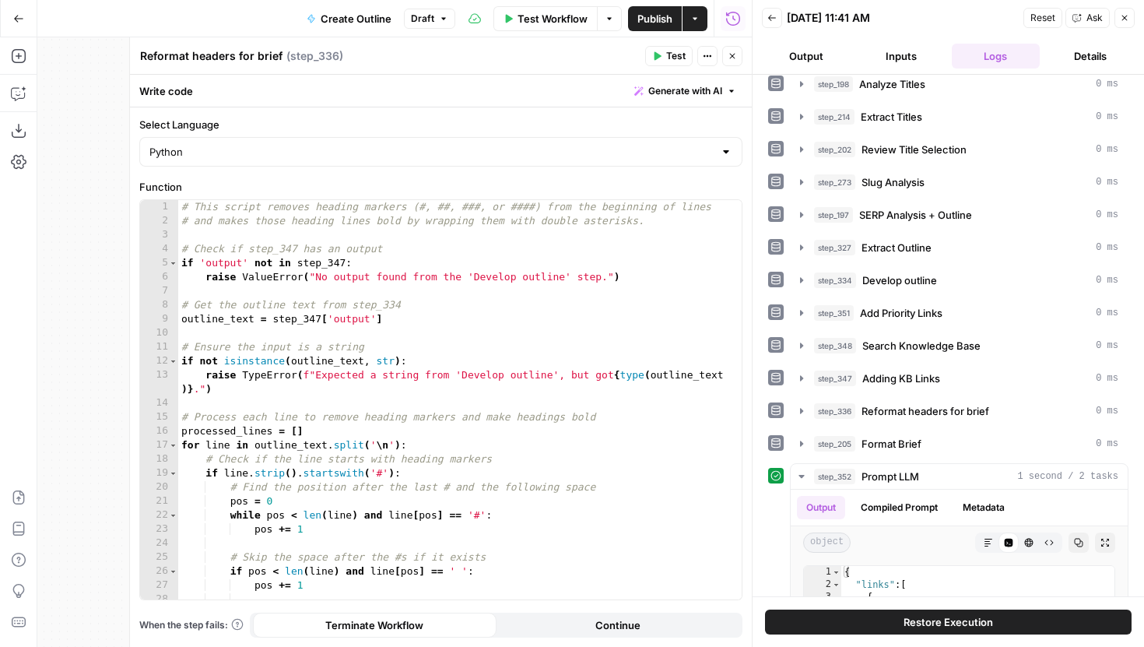
click at [732, 54] on icon "button" at bounding box center [732, 55] width 9 height 9
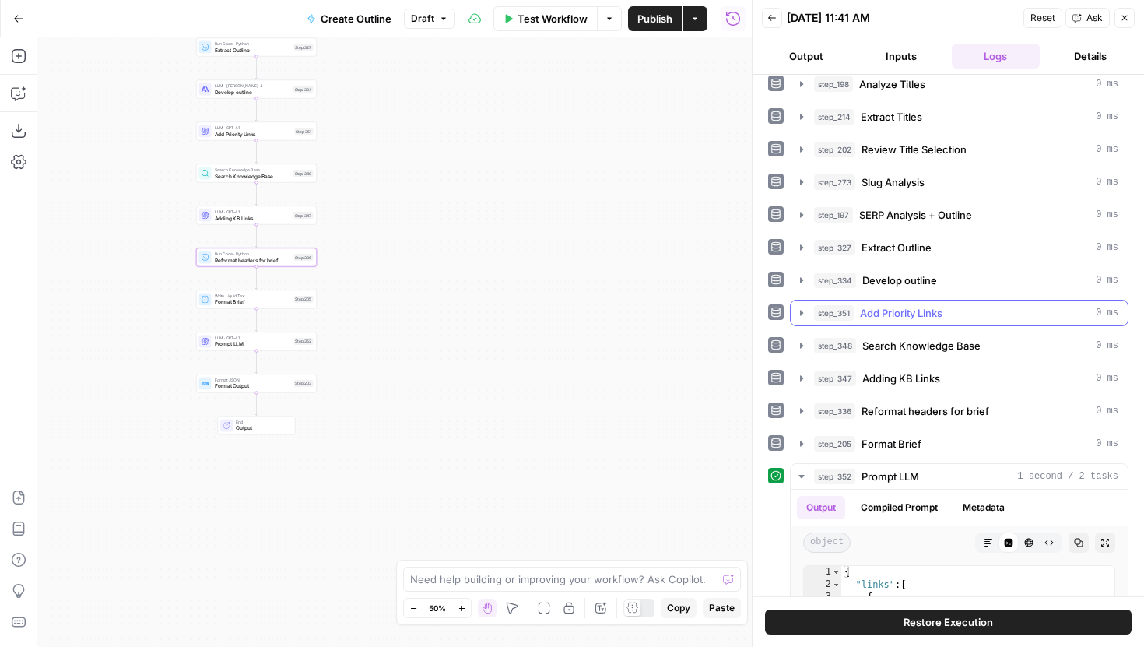
click at [814, 319] on span "step_351" at bounding box center [834, 313] width 40 height 16
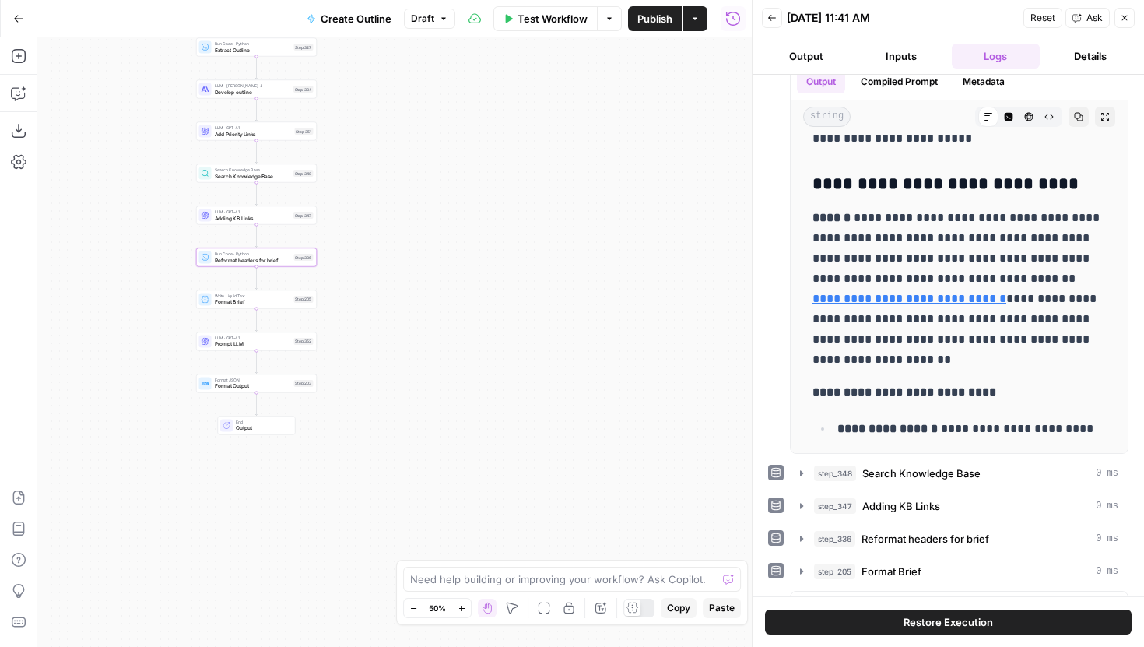
scroll to position [342, 0]
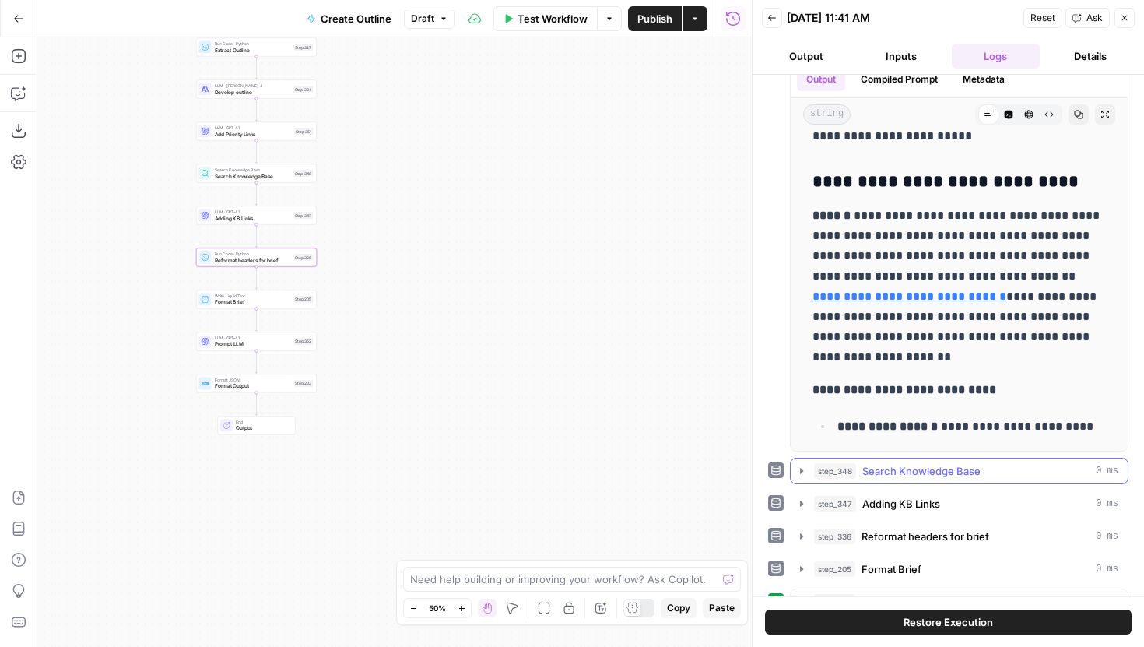
click at [802, 474] on icon "button" at bounding box center [802, 471] width 12 height 12
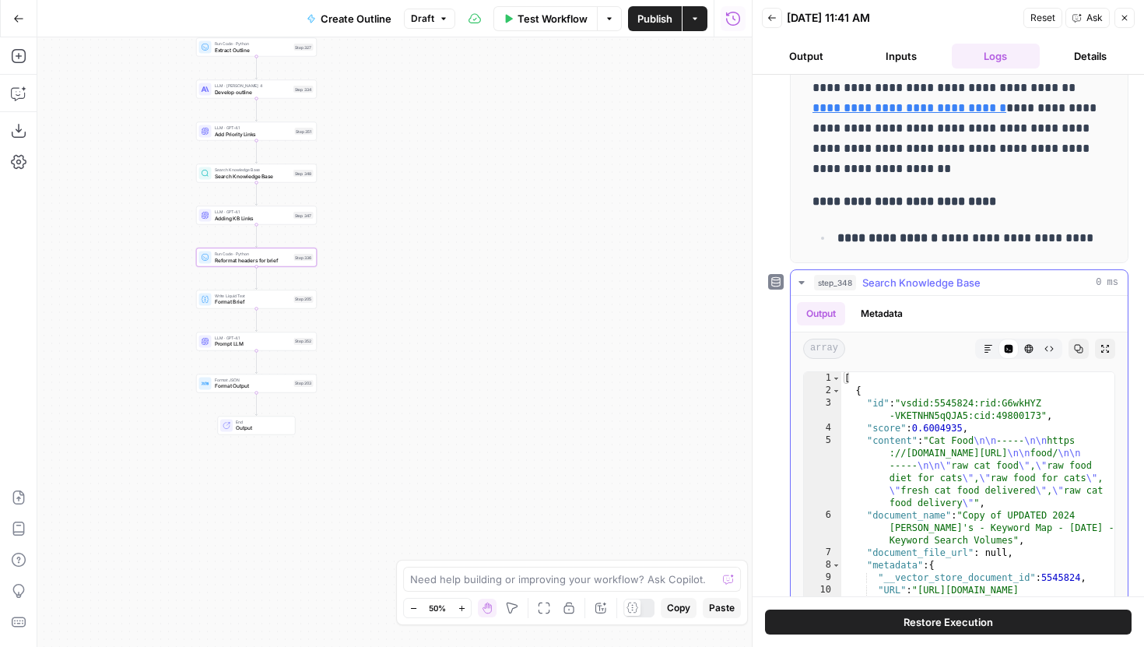
scroll to position [541, 0]
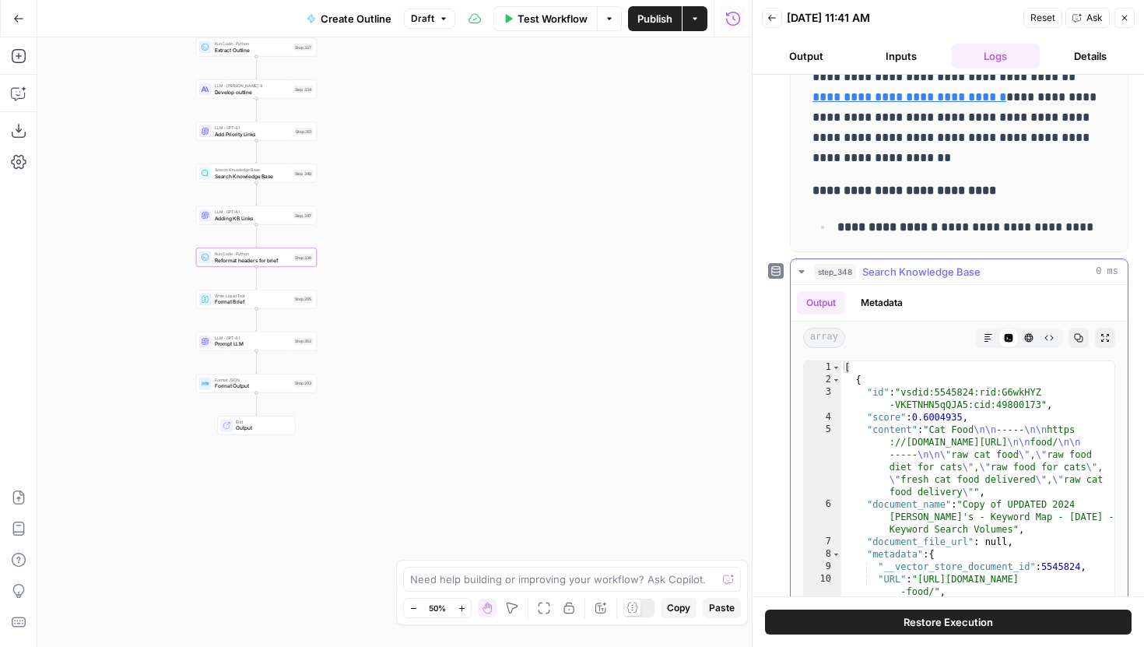
click at [800, 269] on icon "button" at bounding box center [802, 271] width 12 height 12
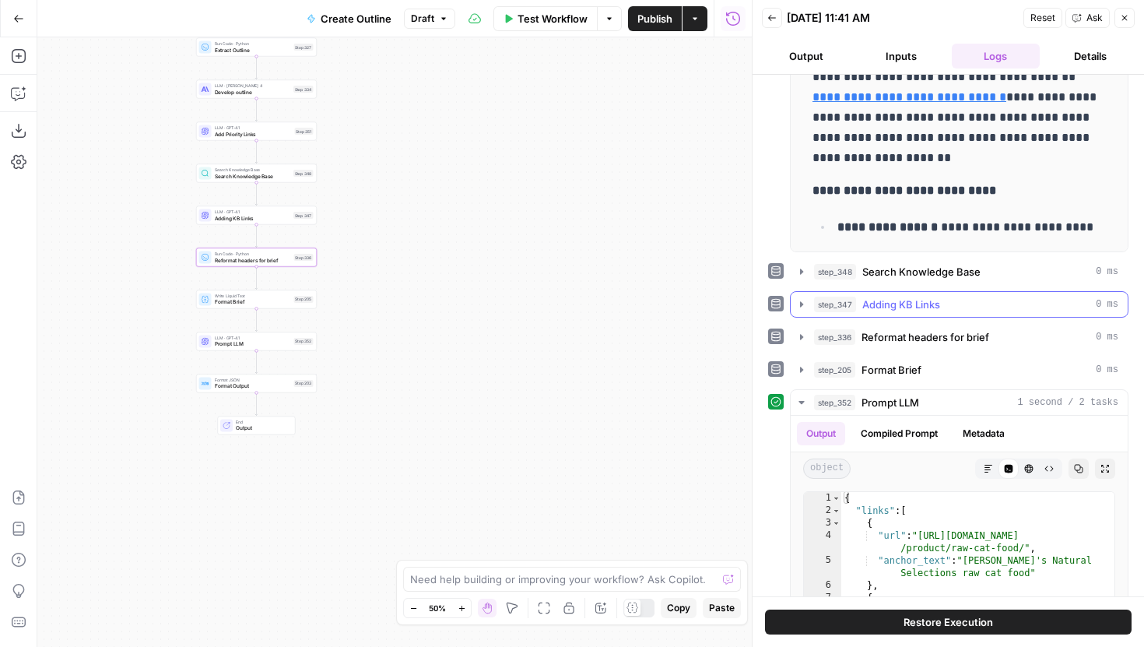
click at [795, 311] on button "step_347 Adding KB Links 0 ms" at bounding box center [959, 304] width 337 height 25
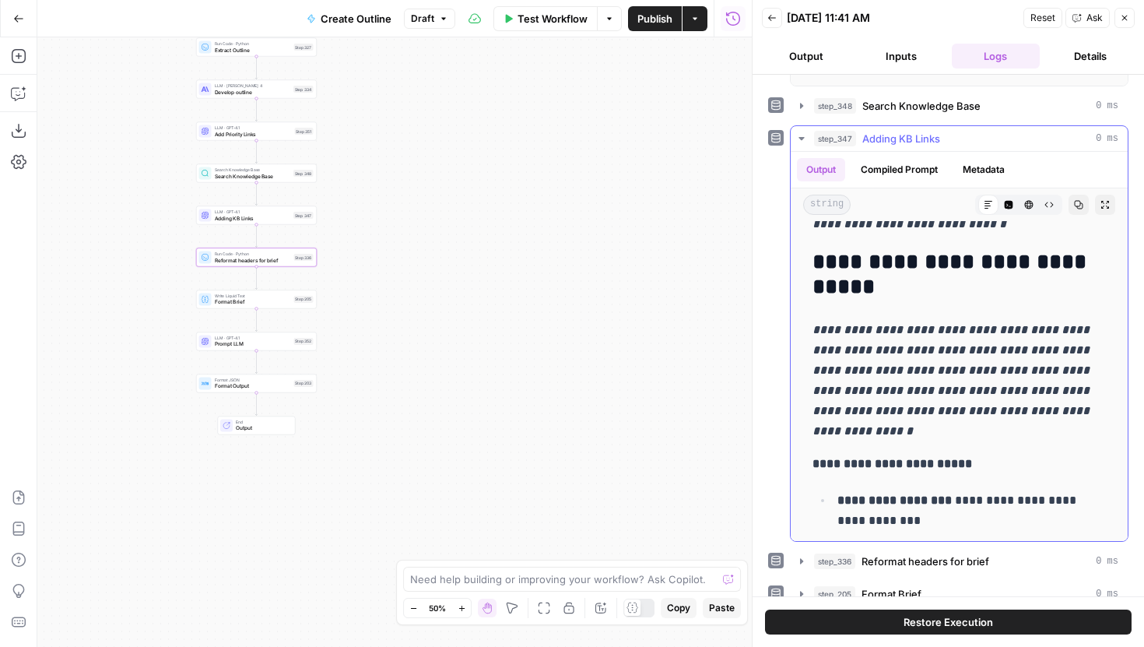
scroll to position [214, 0]
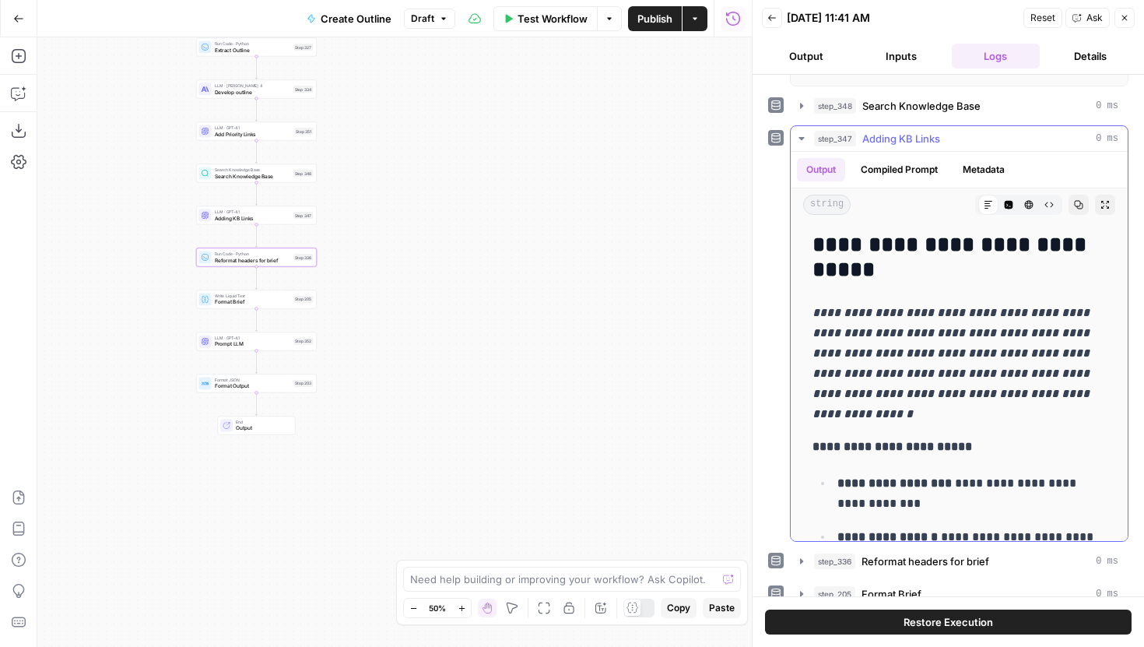
click at [894, 350] on em "**********" at bounding box center [953, 363] width 280 height 113
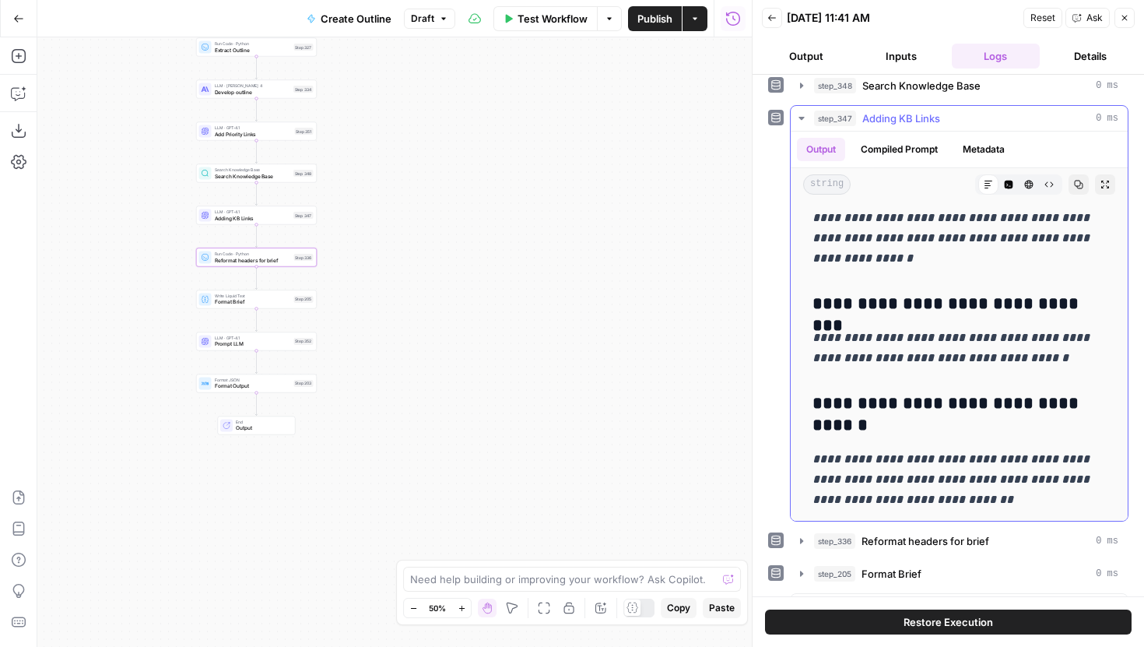
scroll to position [0, 0]
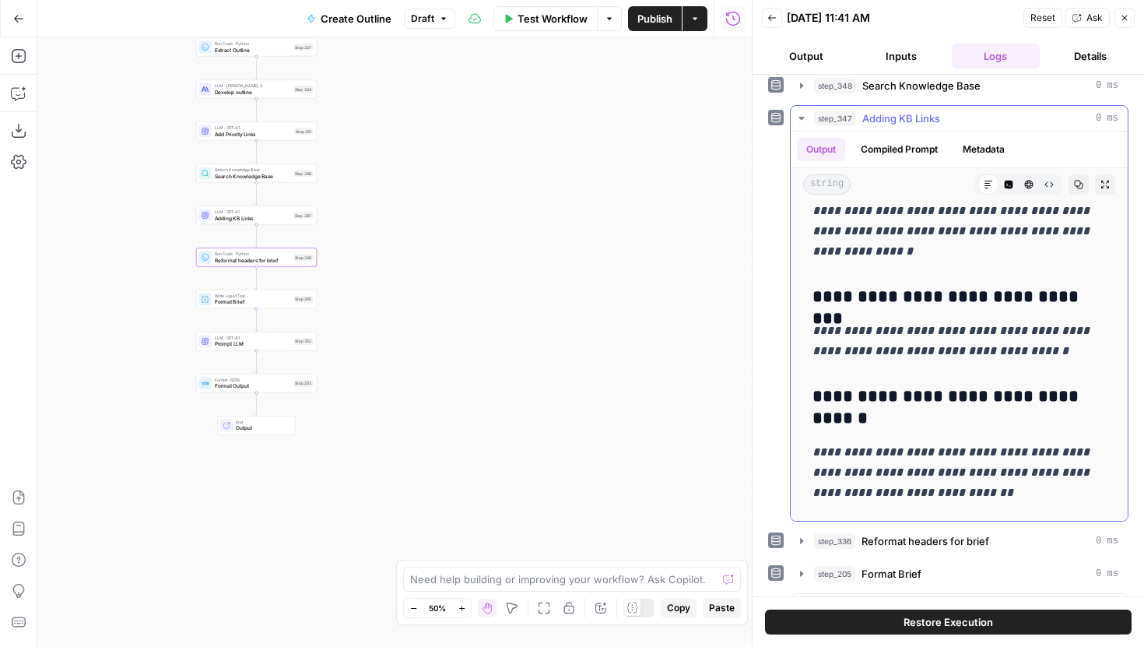
click at [892, 155] on button "Compiled Prompt" at bounding box center [900, 149] width 96 height 23
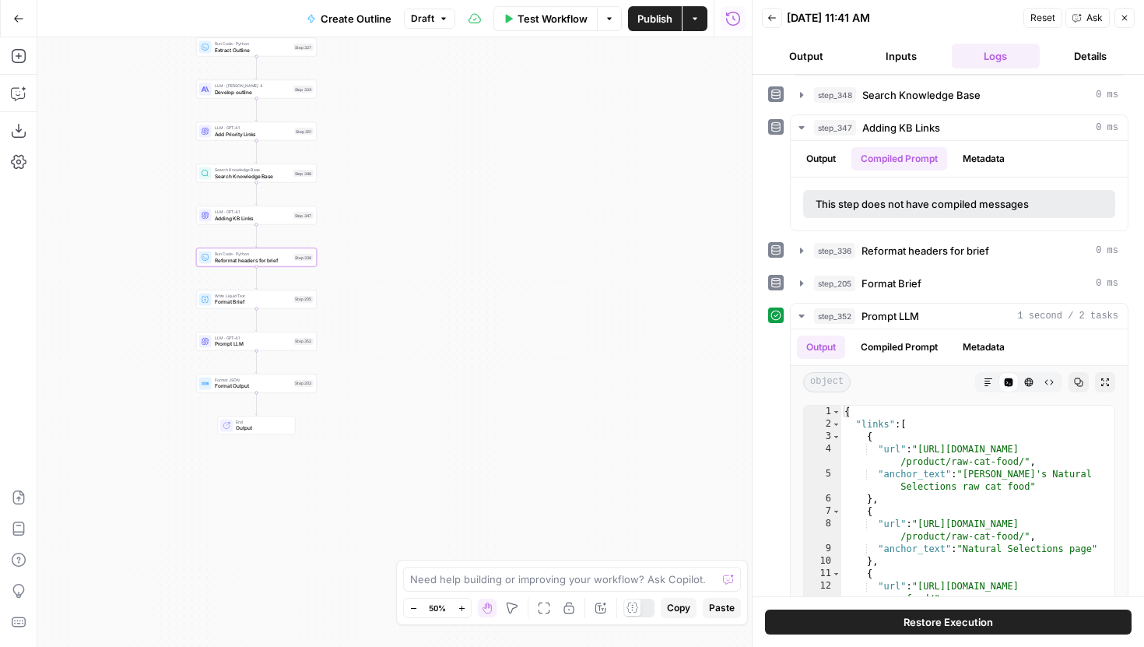
click at [295, 222] on div "LLM · GPT-4.1 Adding KB Links Step 347 Copy step Delete step Add Note Test" at bounding box center [256, 215] width 121 height 19
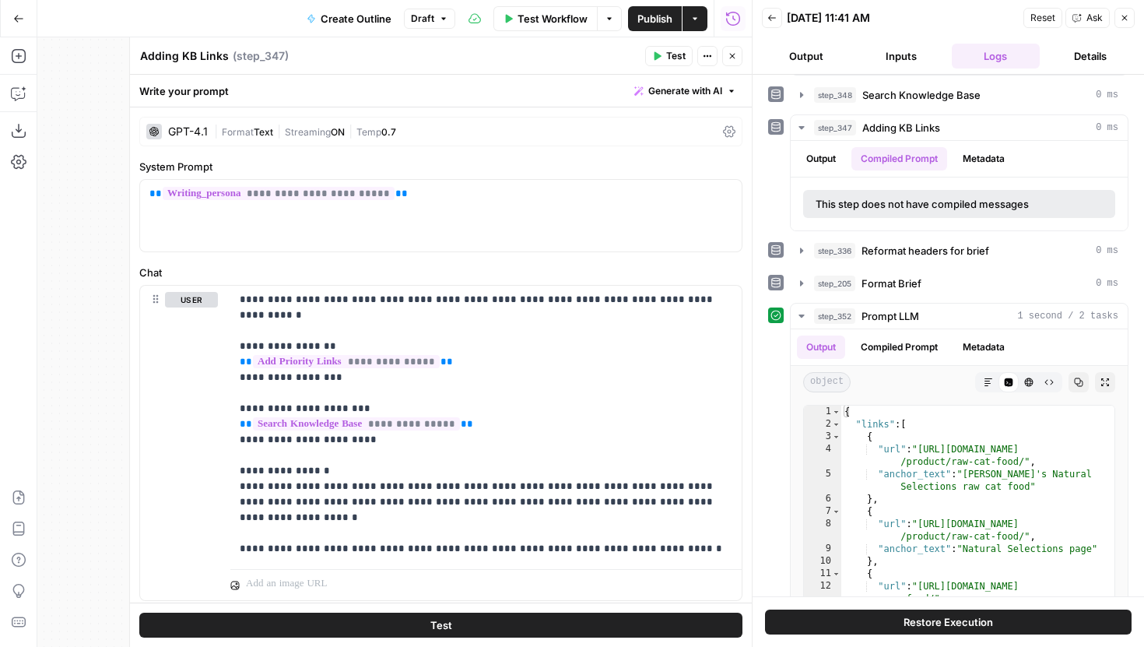
click at [1130, 12] on button "Close" at bounding box center [1125, 18] width 20 height 20
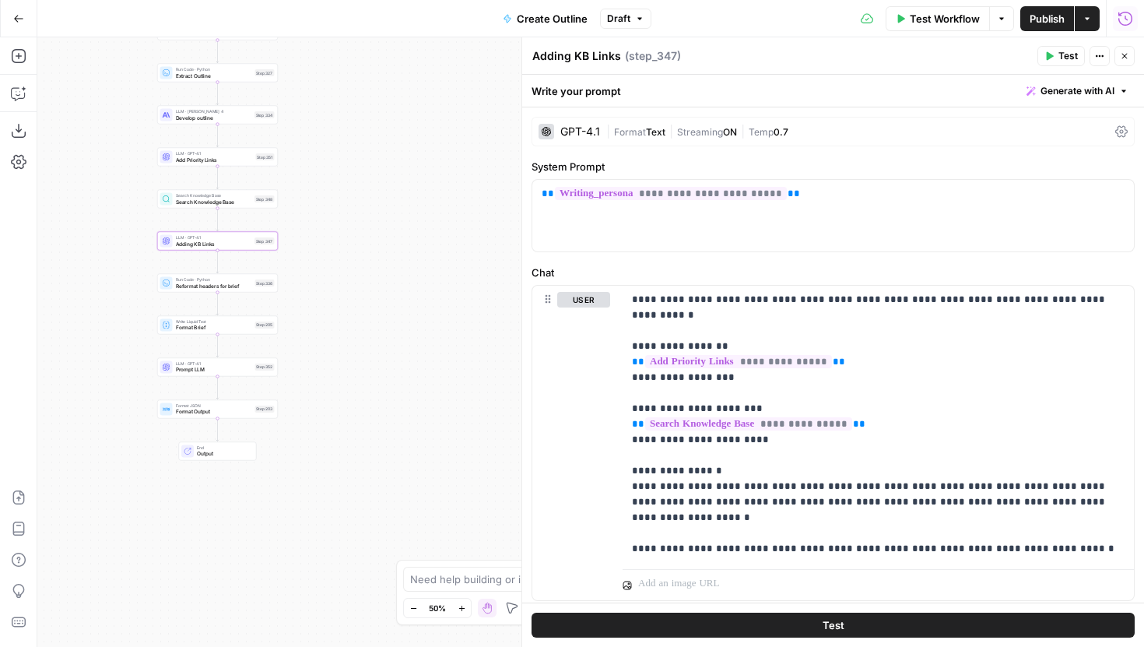
drag, startPoint x: 444, startPoint y: 150, endPoint x: 394, endPoint y: 177, distance: 57.1
click at [394, 177] on div "Workflow Set Inputs Inputs Run Code · JavaScript Structure Competitor Keywords …" at bounding box center [590, 342] width 1107 height 610
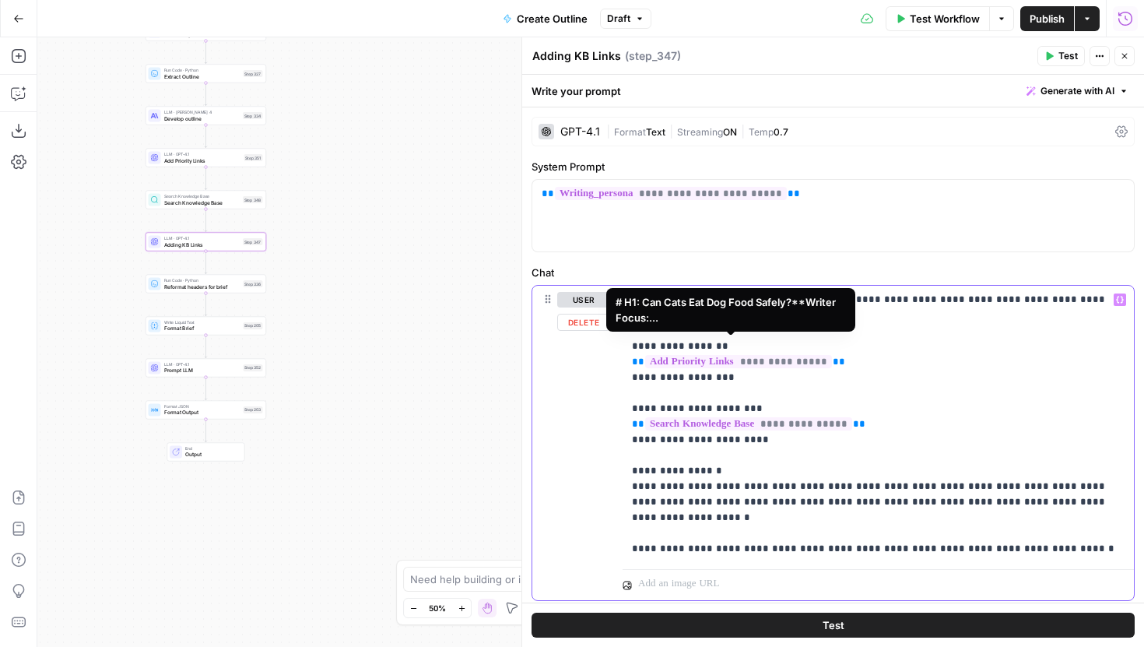
click at [699, 355] on span "**********" at bounding box center [738, 361] width 187 height 13
click at [706, 313] on div "# H1: Can Cats Eat Dog Food Safely?**Writer Focus:..." at bounding box center [731, 309] width 230 height 31
click at [639, 319] on div "# H1: Can Cats Eat Dog Food Safely?**Writer Focus:..." at bounding box center [731, 309] width 230 height 31
click at [677, 355] on span "**********" at bounding box center [738, 361] width 187 height 13
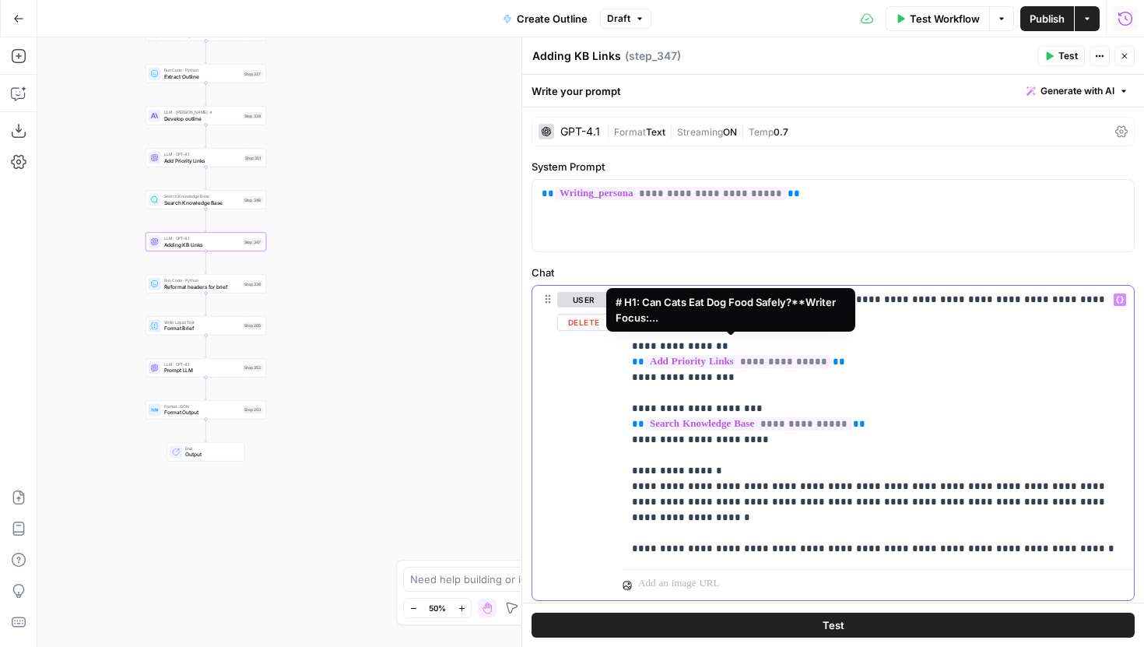
click at [677, 355] on span "**********" at bounding box center [738, 361] width 187 height 13
click at [747, 360] on p "**********" at bounding box center [878, 424] width 493 height 265
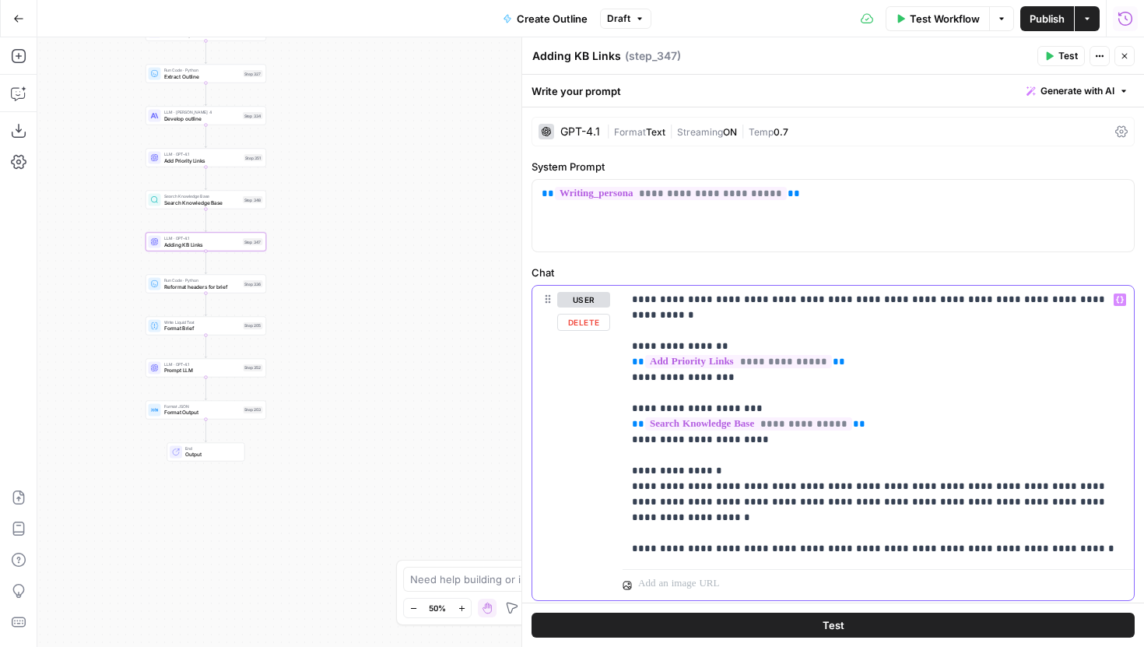
drag, startPoint x: 729, startPoint y: 332, endPoint x: 621, endPoint y: 333, distance: 108.2
click at [621, 333] on div "**********" at bounding box center [833, 443] width 602 height 314
click at [822, 371] on p "**********" at bounding box center [878, 424] width 493 height 265
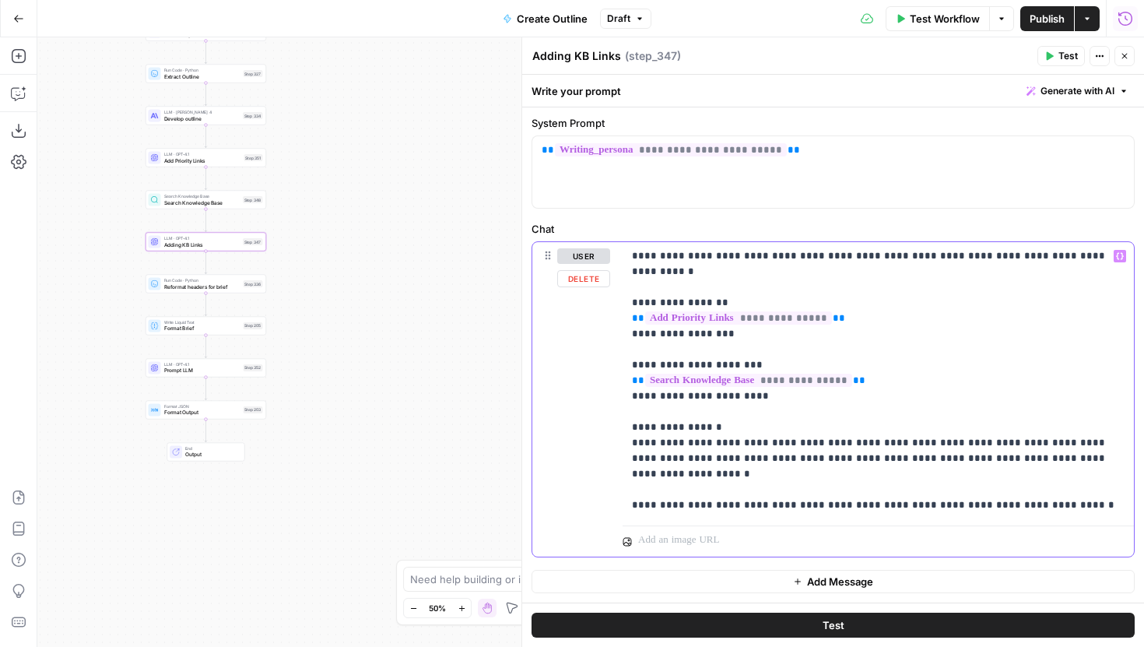
click at [1014, 464] on p "**********" at bounding box center [878, 380] width 493 height 265
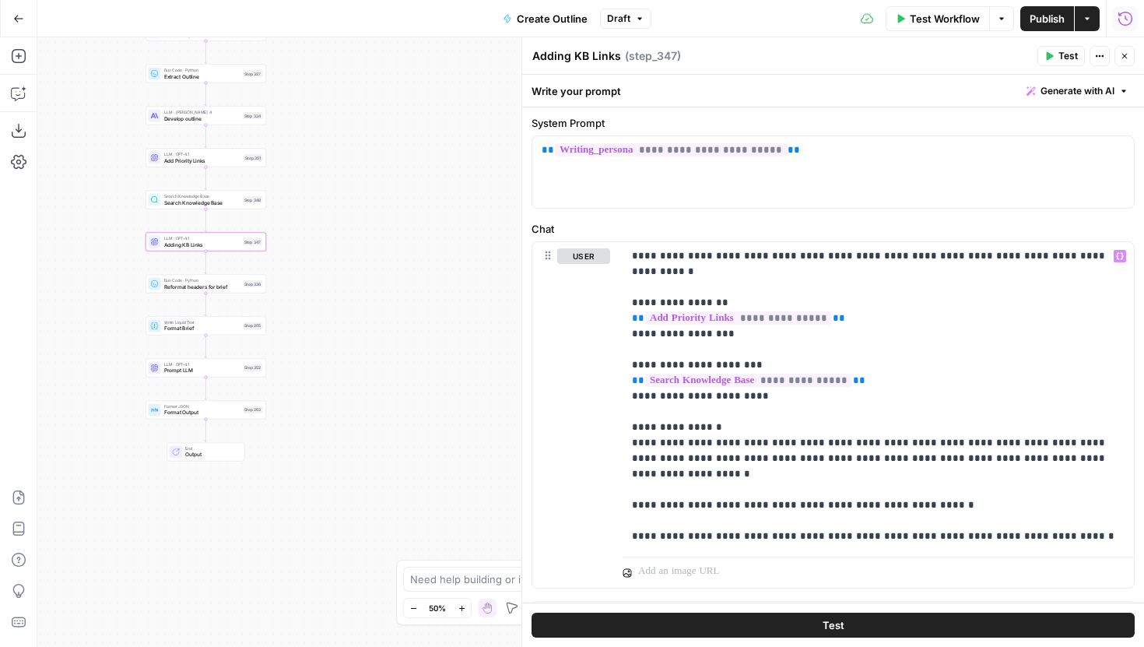
click at [877, 619] on button "Test" at bounding box center [833, 625] width 603 height 25
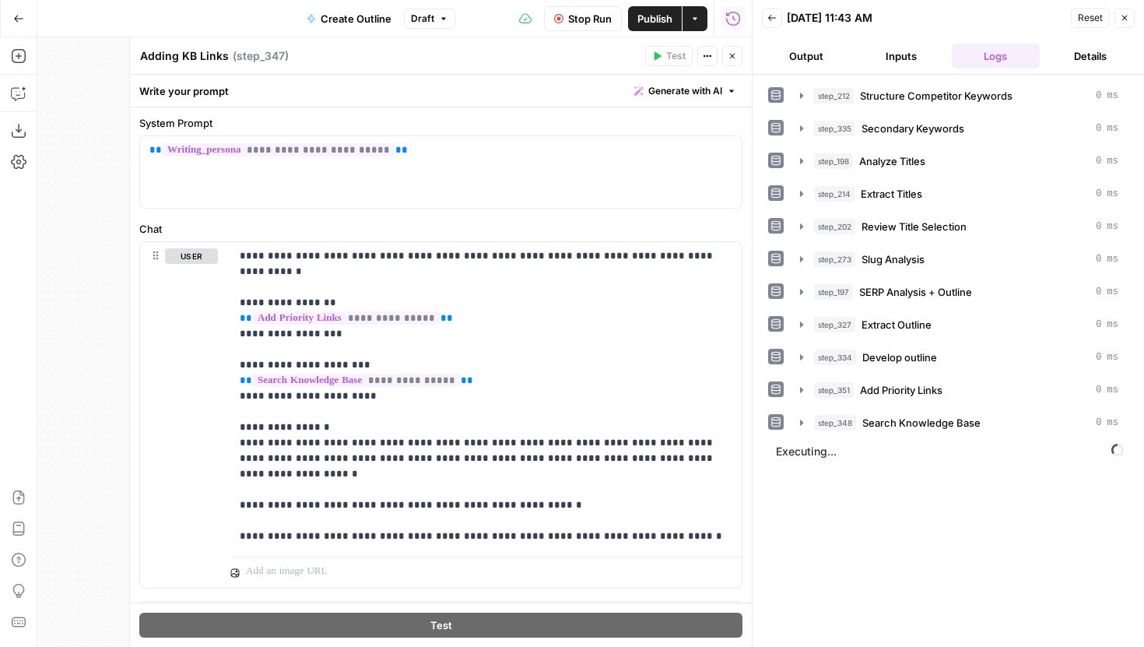
click at [729, 53] on icon "button" at bounding box center [732, 55] width 9 height 9
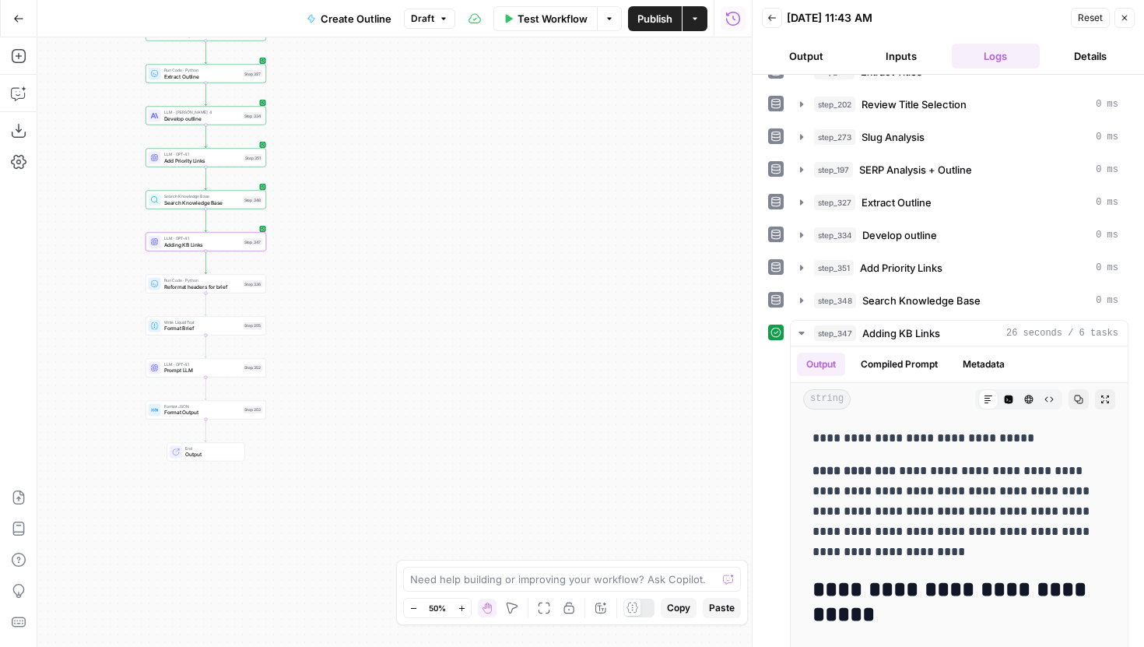
scroll to position [133, 0]
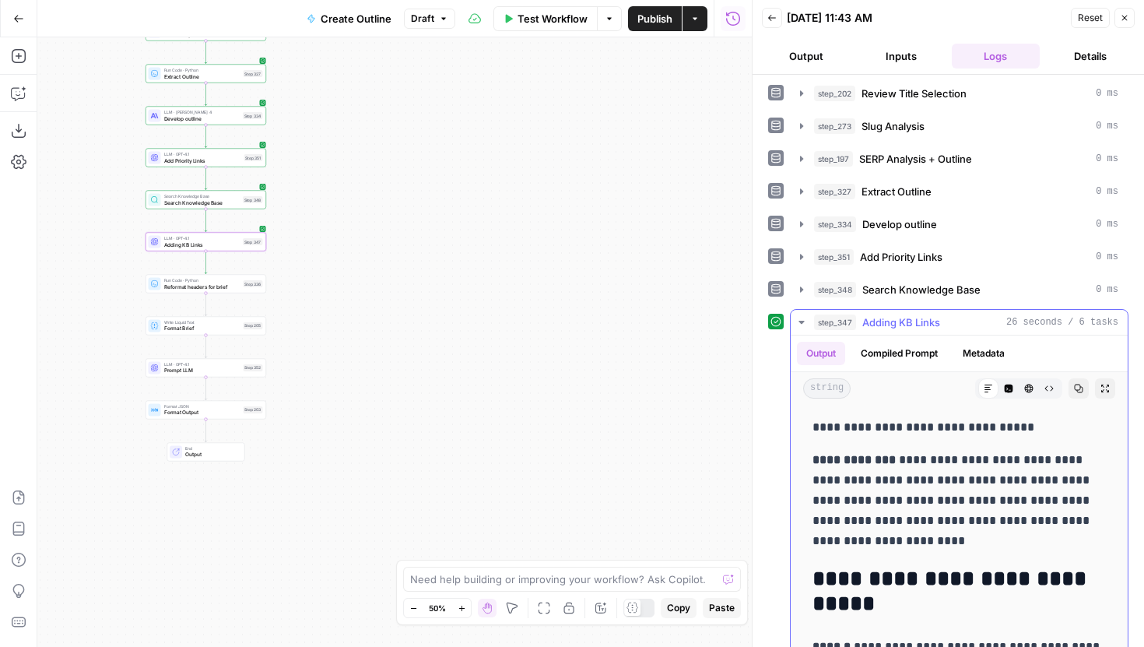
click at [969, 531] on p "**********" at bounding box center [959, 500] width 293 height 101
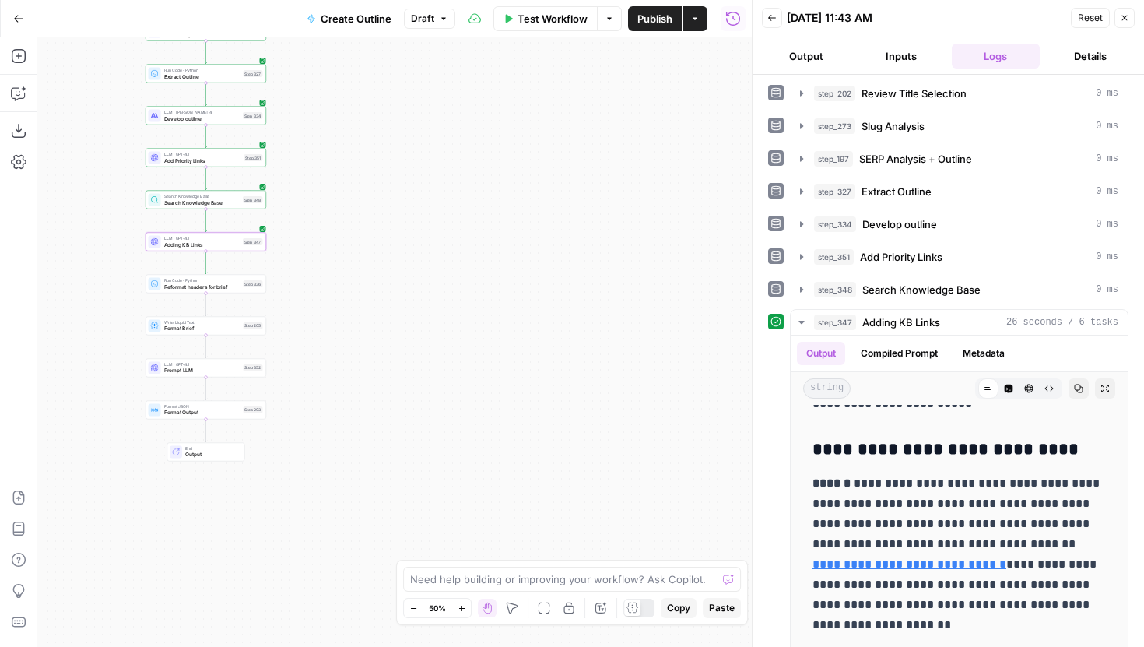
drag, startPoint x: 409, startPoint y: 311, endPoint x: 438, endPoint y: 283, distance: 40.7
click at [438, 283] on div "Workflow Set Inputs Inputs Run Code · JavaScript Structure Competitor Keywords …" at bounding box center [394, 342] width 715 height 610
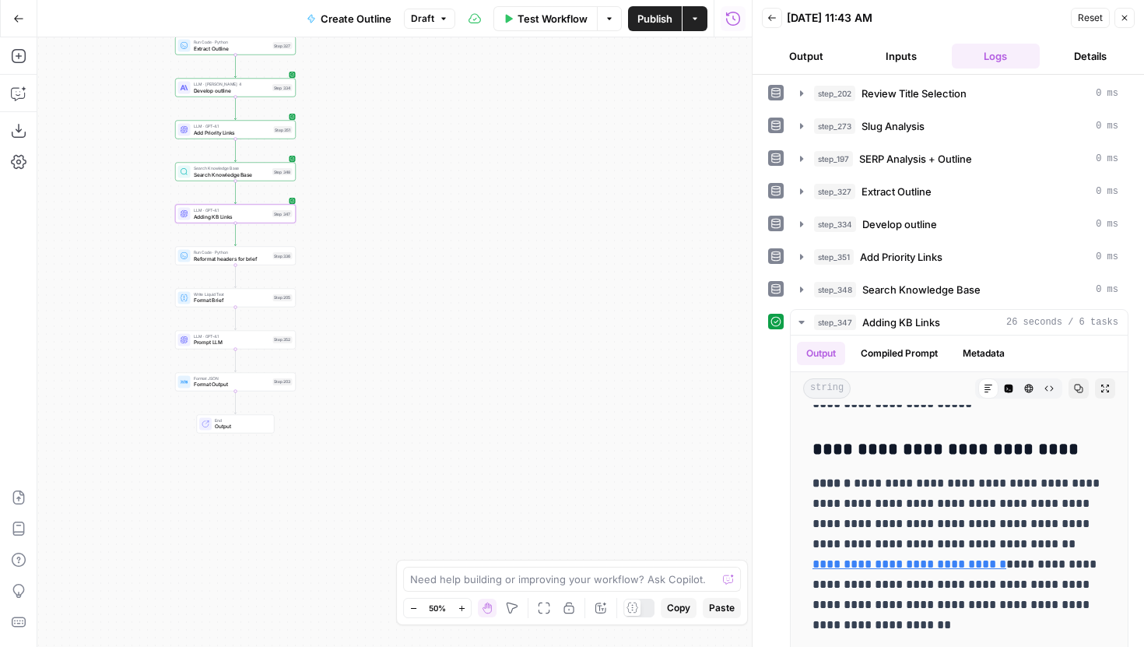
click at [272, 341] on div "Step 352" at bounding box center [281, 339] width 19 height 7
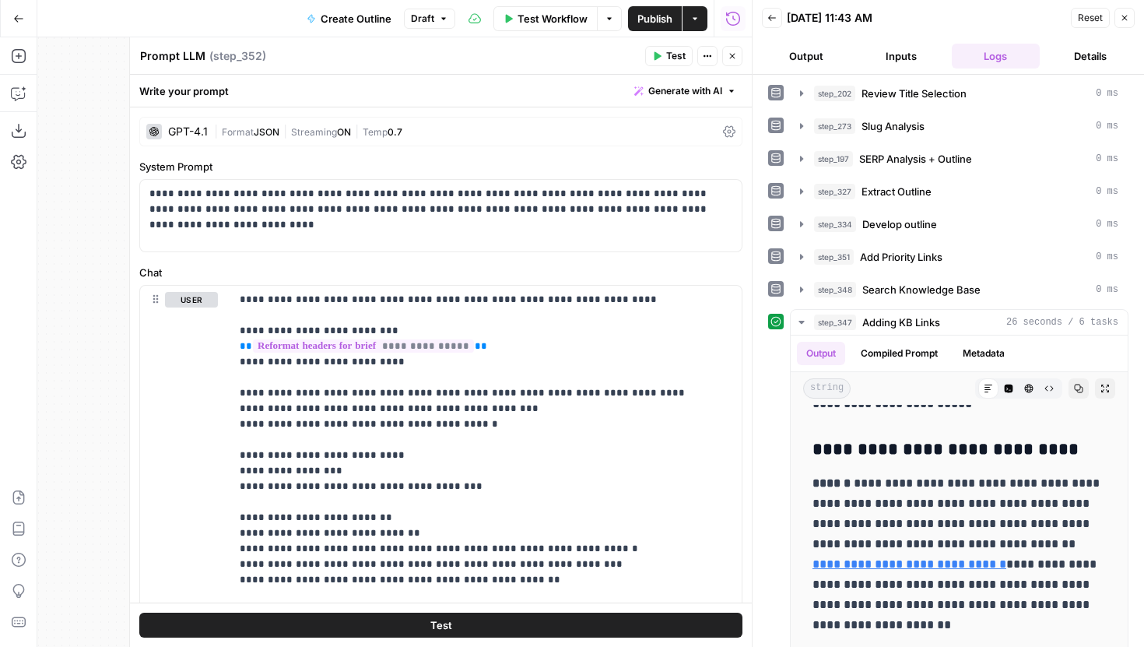
click at [663, 62] on button "Test" at bounding box center [668, 56] width 47 height 20
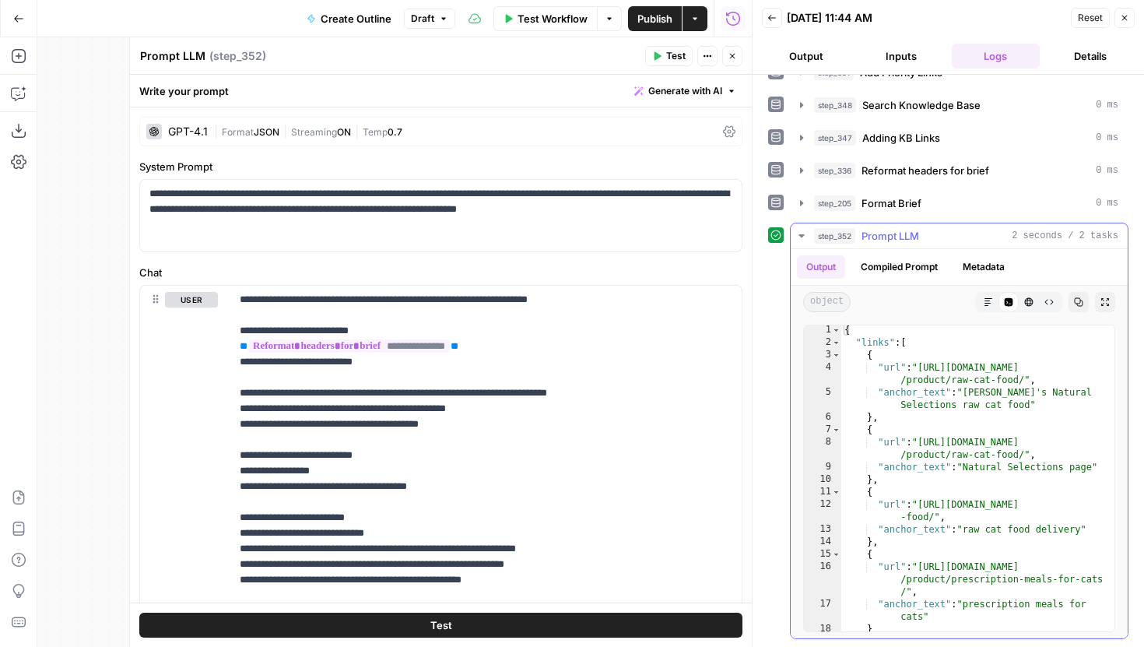
scroll to position [0, 0]
click at [795, 138] on button "step_347 Adding KB Links 0 ms" at bounding box center [959, 137] width 337 height 25
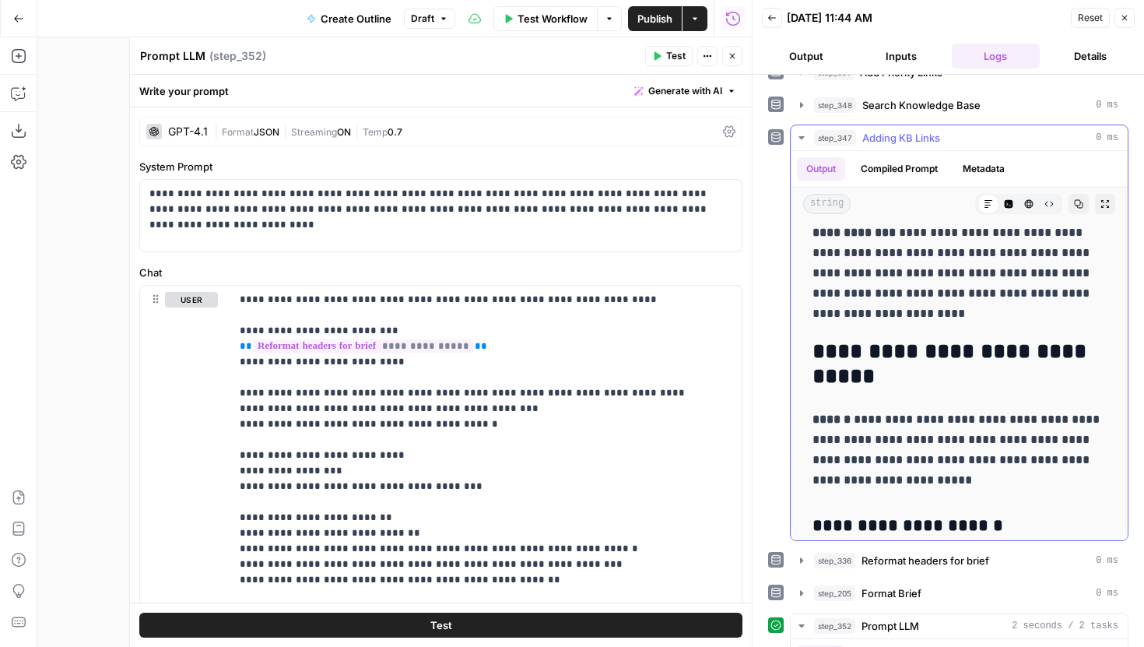
scroll to position [76, 0]
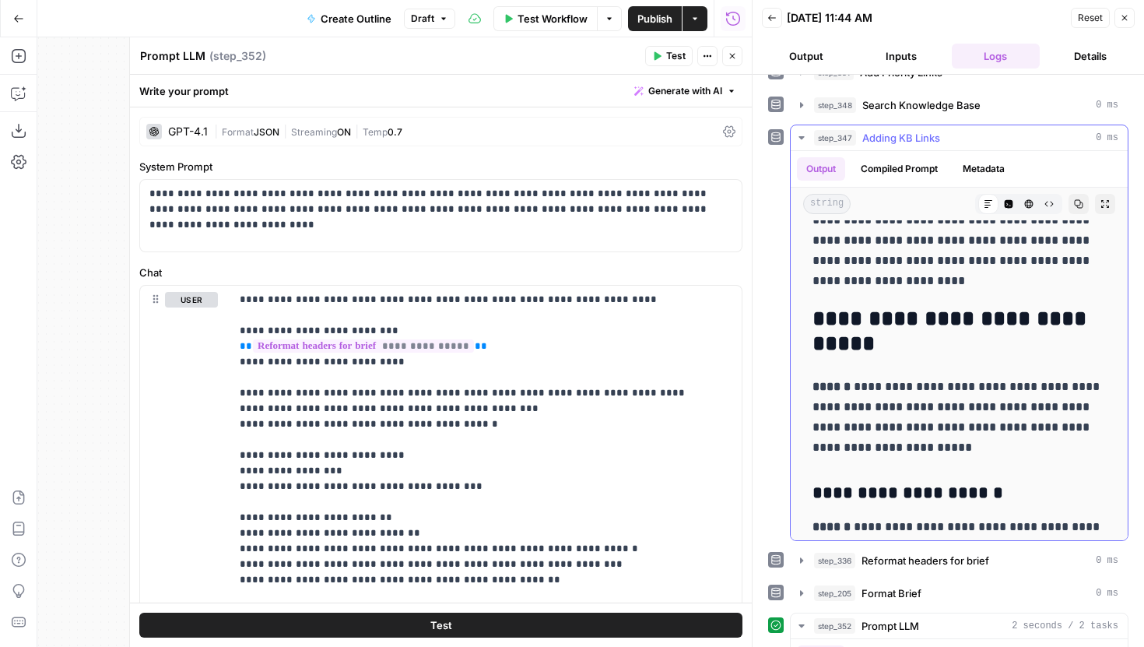
click at [912, 338] on h2 "**********" at bounding box center [959, 332] width 293 height 50
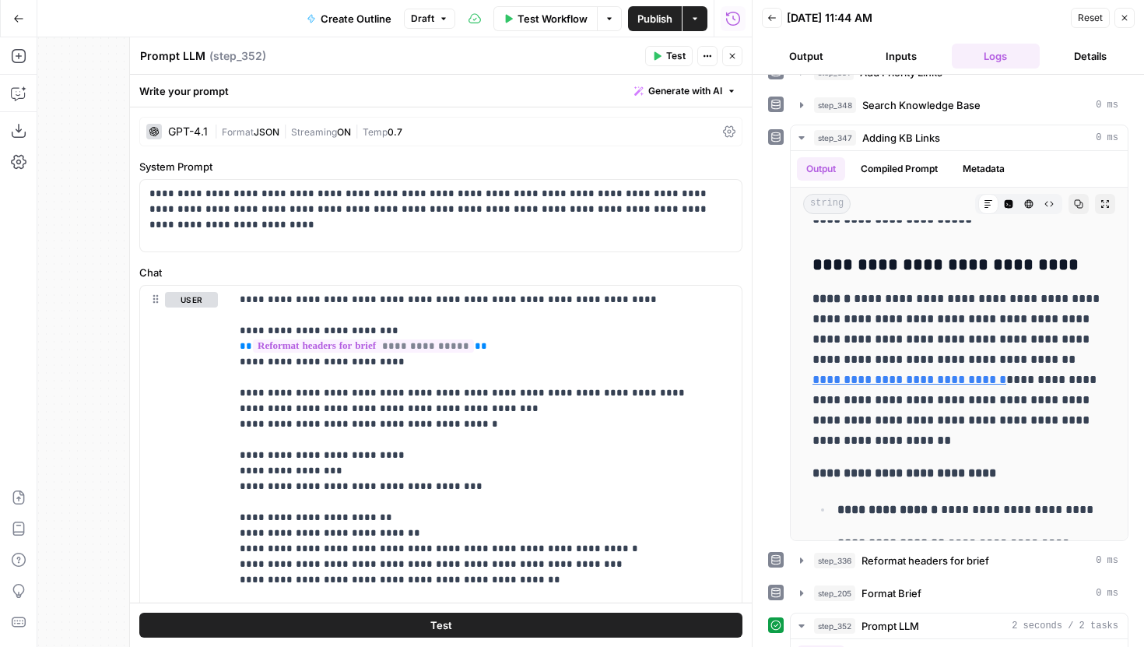
click at [734, 56] on icon "button" at bounding box center [732, 55] width 9 height 9
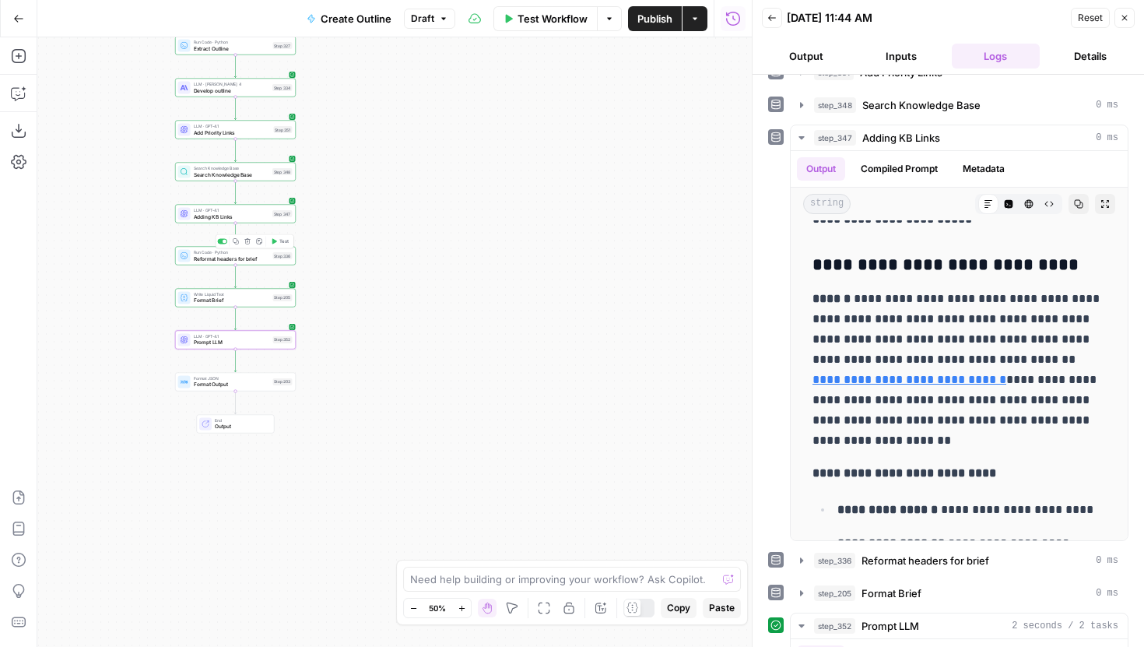
click at [281, 240] on span "Test" at bounding box center [283, 241] width 9 height 7
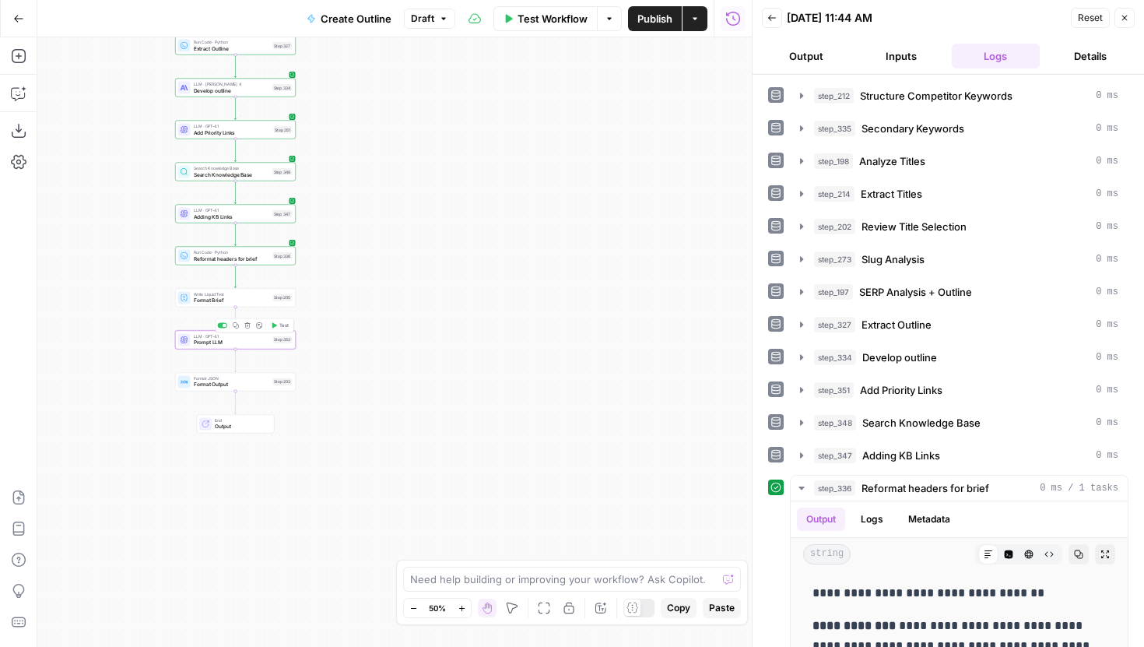
click at [278, 326] on button "Test" at bounding box center [280, 325] width 24 height 10
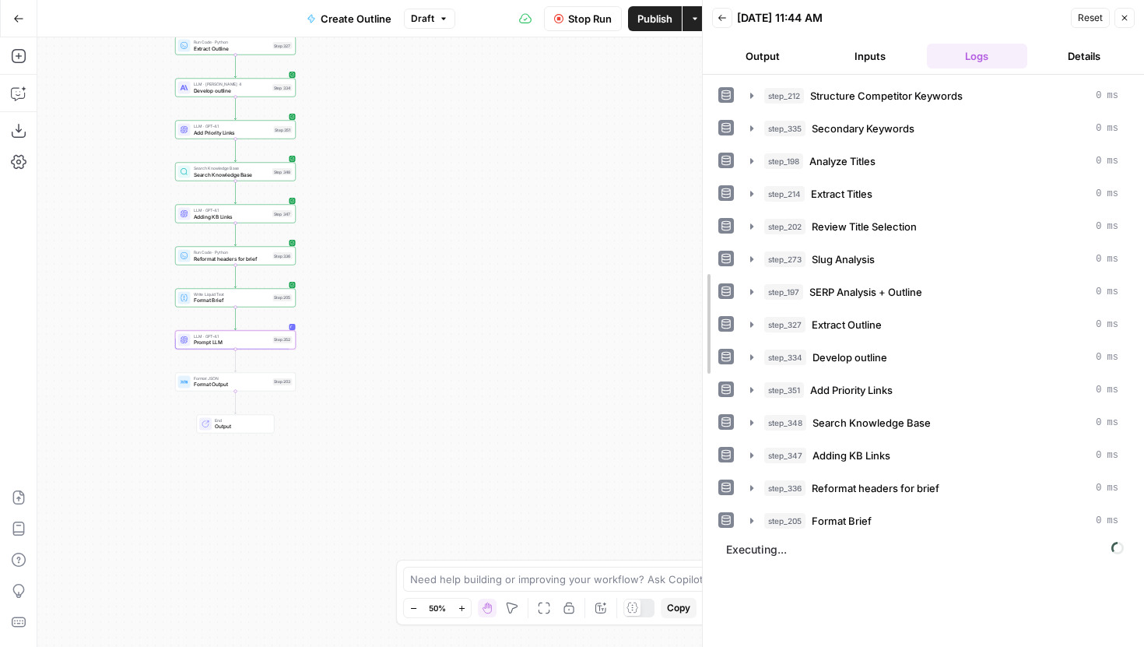
drag, startPoint x: 752, startPoint y: 344, endPoint x: 560, endPoint y: 337, distance: 192.4
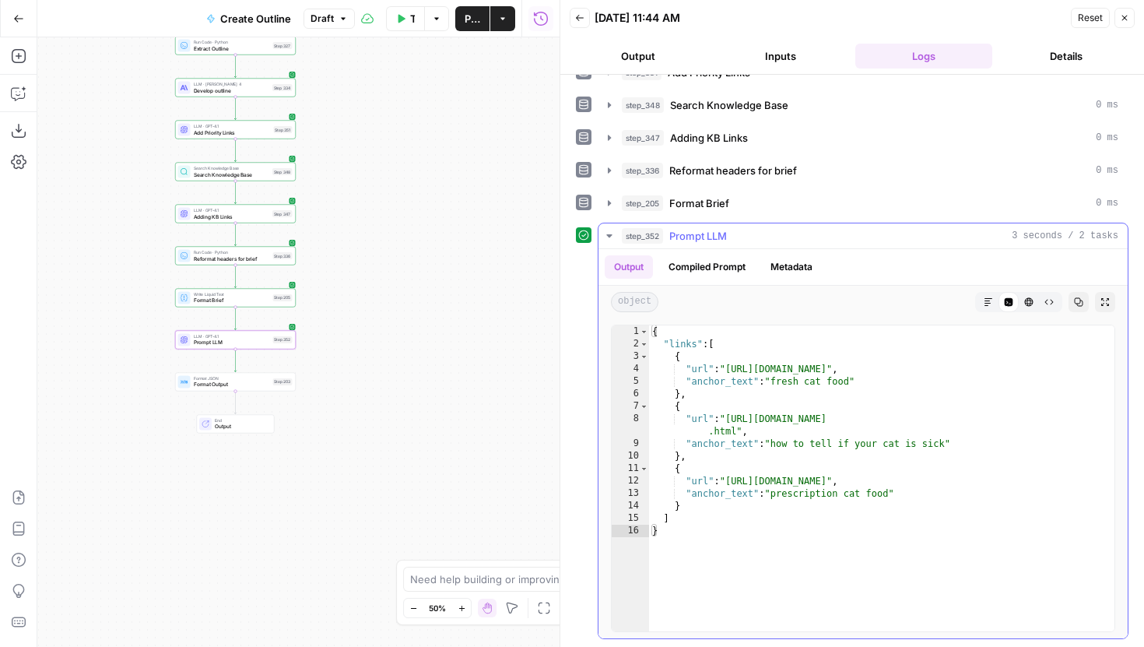
scroll to position [268, 0]
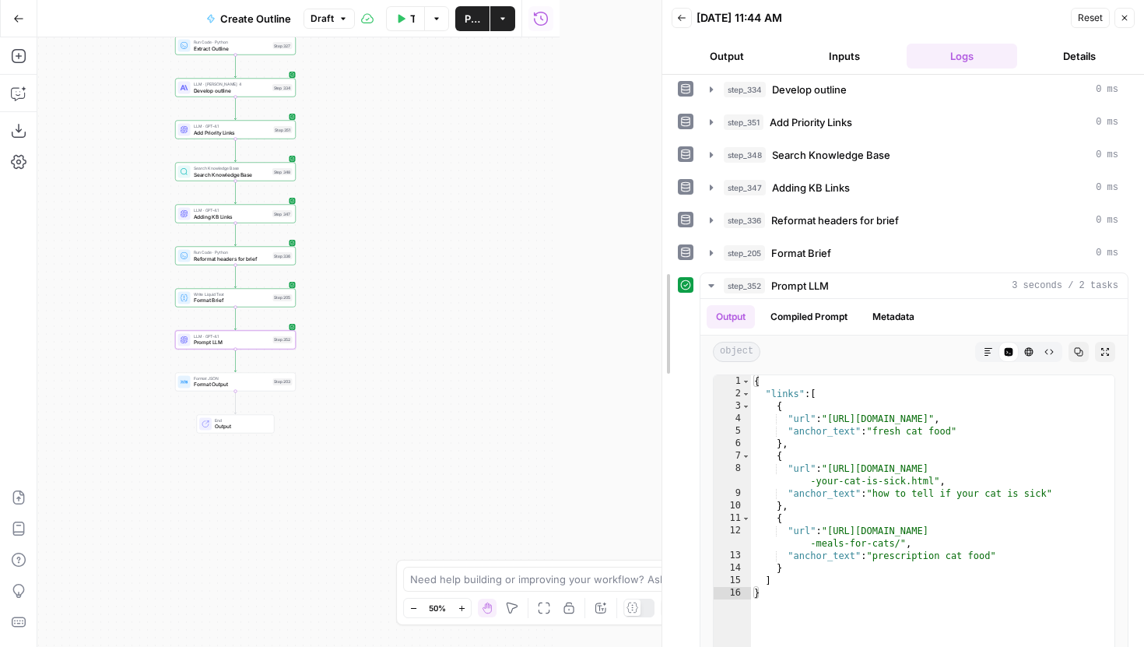
drag, startPoint x: 556, startPoint y: 276, endPoint x: 709, endPoint y: 290, distance: 154.1
click at [670, 291] on div at bounding box center [663, 323] width 16 height 647
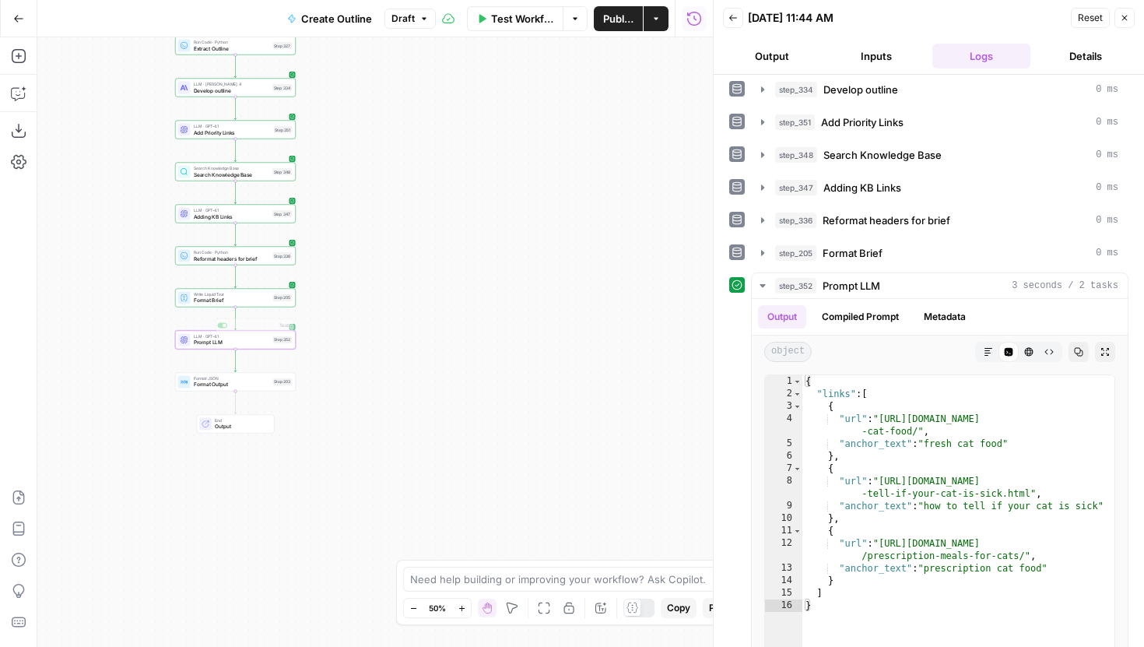
click at [269, 346] on span "Prompt LLM" at bounding box center [232, 343] width 76 height 8
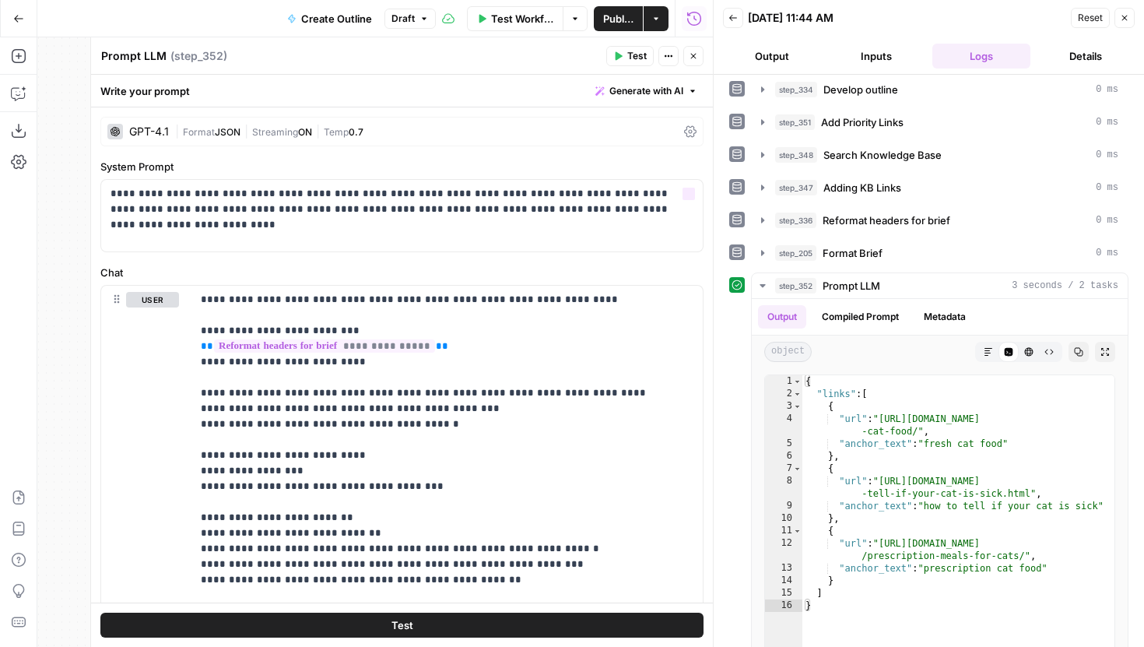
click at [304, 128] on span "ON" at bounding box center [305, 132] width 14 height 12
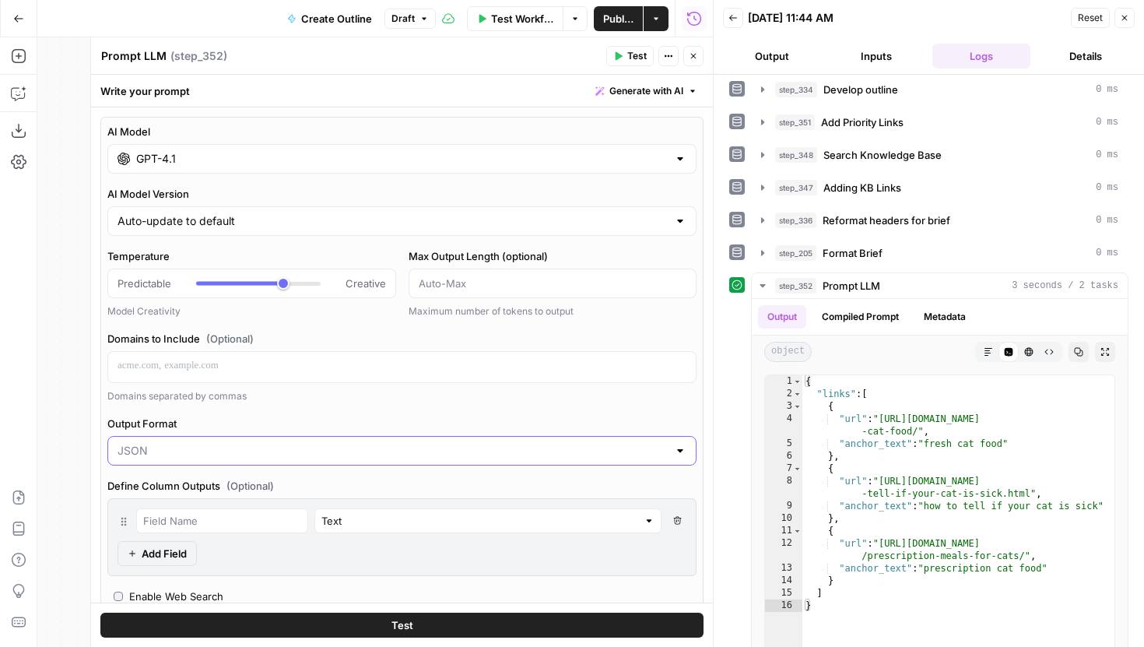
click at [230, 451] on input "Output Format" at bounding box center [393, 451] width 550 height 16
click at [164, 494] on span "Text" at bounding box center [399, 490] width 557 height 16
type input "Text"
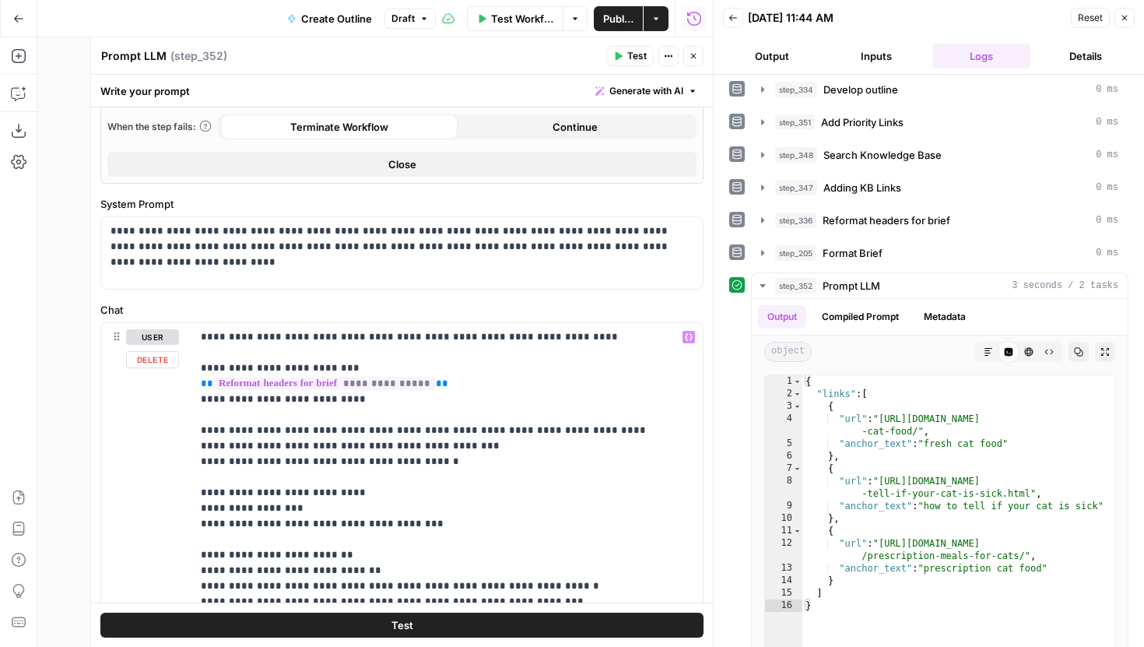
scroll to position [550, 0]
drag, startPoint x: 602, startPoint y: 248, endPoint x: 386, endPoint y: 250, distance: 215.6
click at [385, 250] on p "**********" at bounding box center [402, 237] width 583 height 31
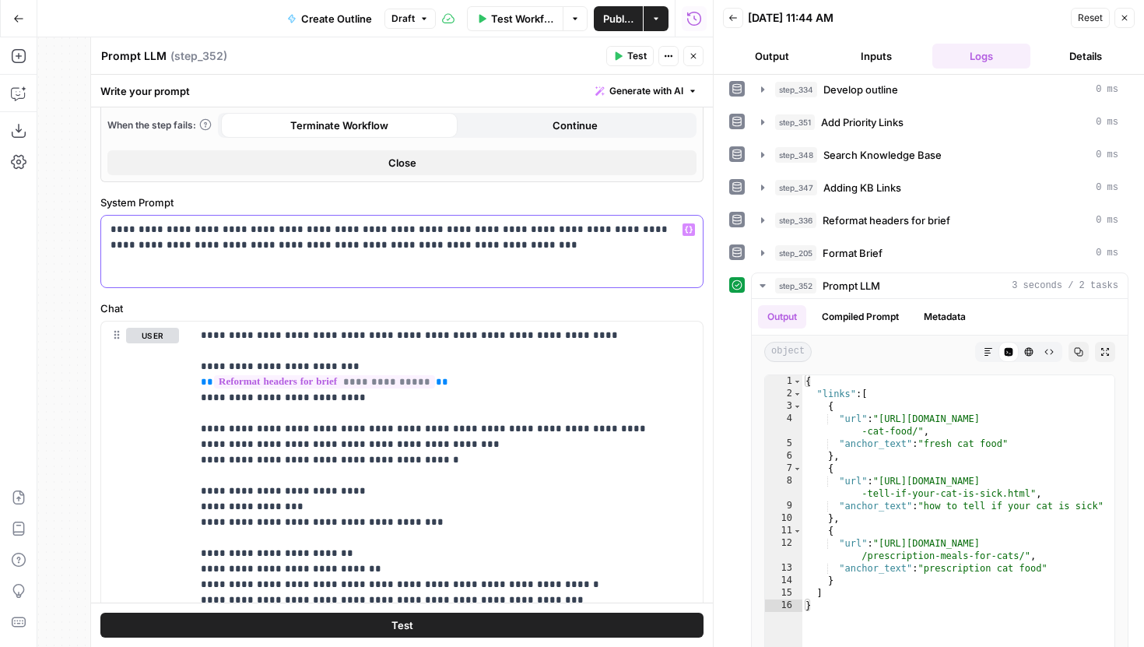
click at [250, 249] on p "**********" at bounding box center [402, 237] width 583 height 31
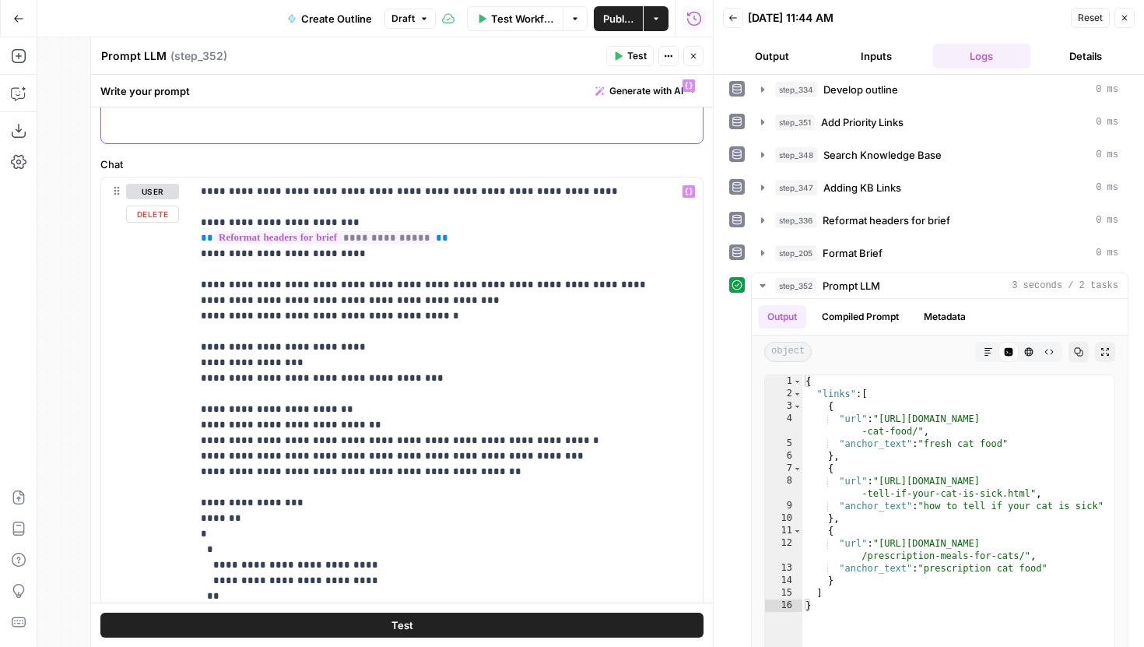
scroll to position [696, 0]
drag, startPoint x: 497, startPoint y: 286, endPoint x: 444, endPoint y: 287, distance: 53.7
click at [444, 287] on p "**********" at bounding box center [447, 439] width 493 height 514
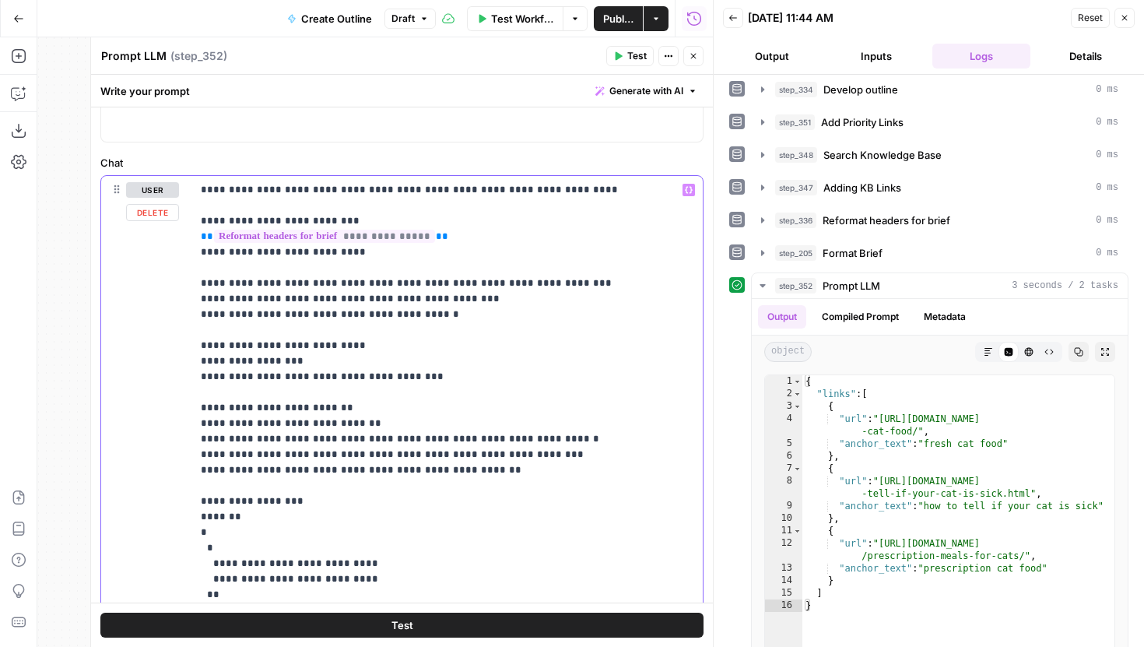
click at [462, 311] on p "**********" at bounding box center [447, 439] width 493 height 514
drag, startPoint x: 449, startPoint y: 311, endPoint x: 198, endPoint y: 313, distance: 251.4
click at [198, 313] on div "**********" at bounding box center [446, 439] width 511 height 526
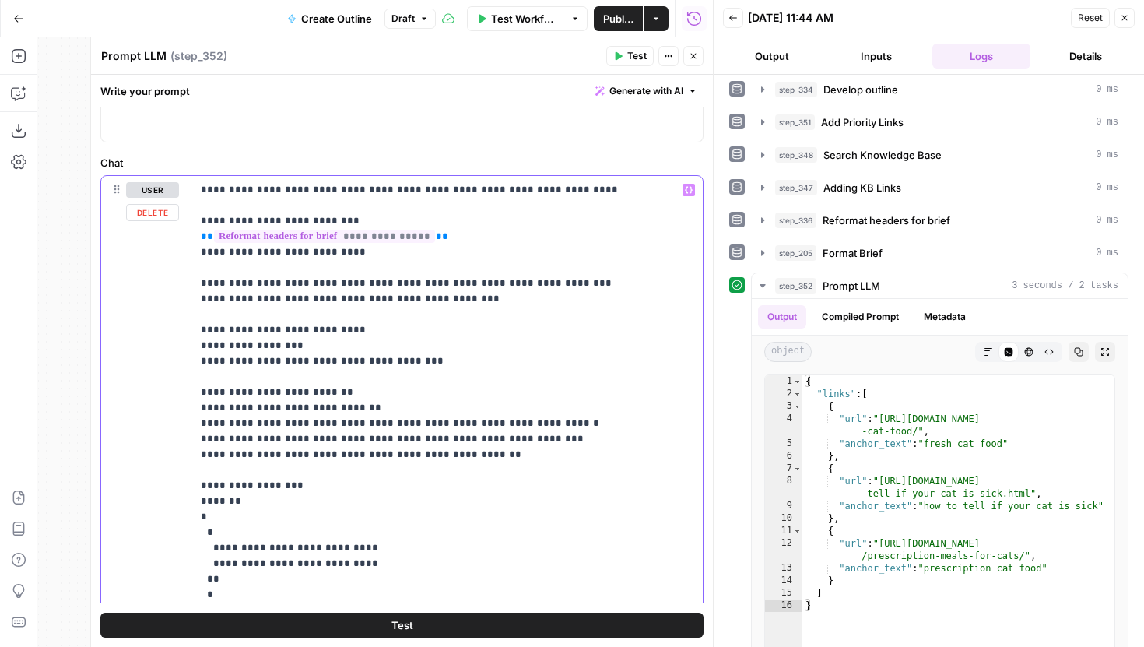
click at [209, 300] on p "**********" at bounding box center [447, 431] width 493 height 498
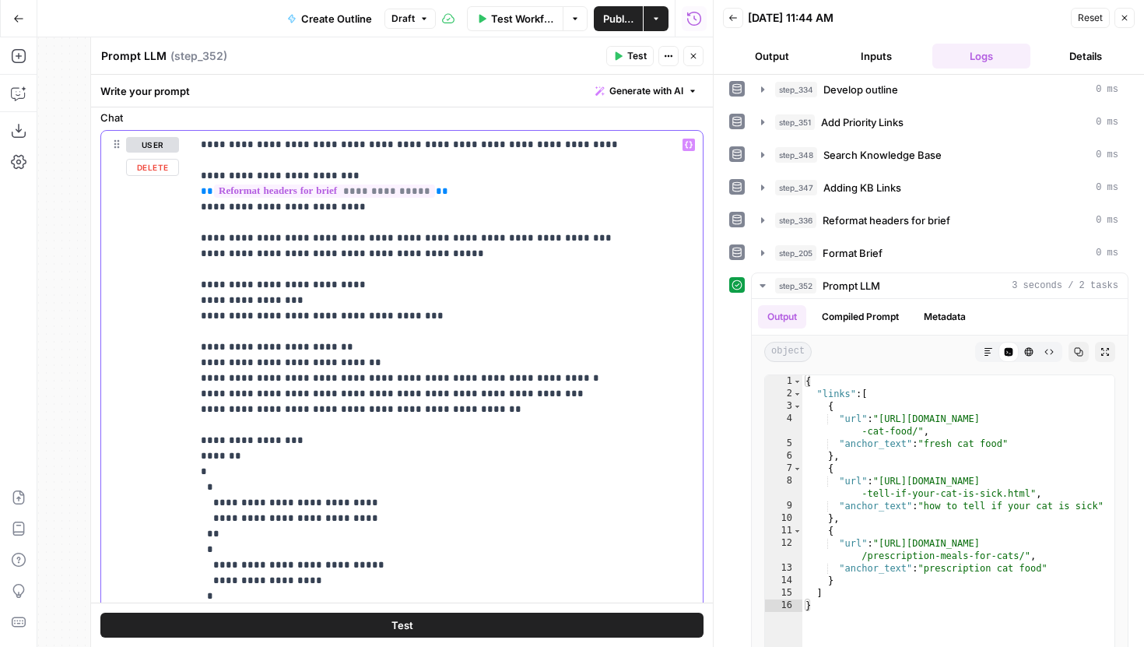
scroll to position [863, 0]
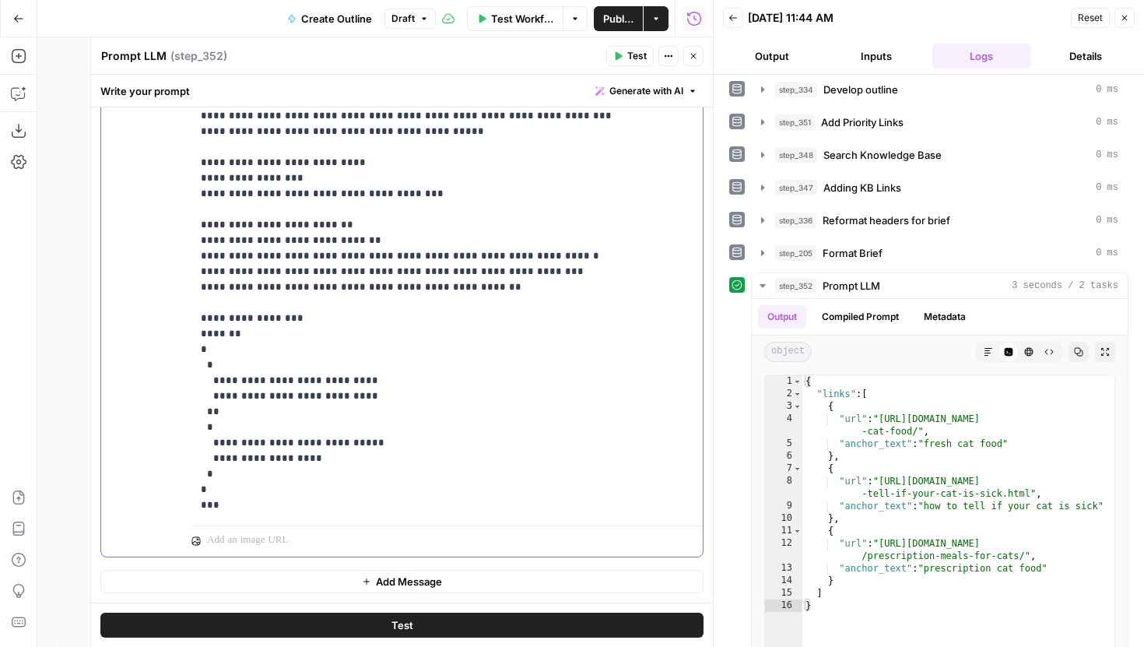
drag, startPoint x: 234, startPoint y: 508, endPoint x: 201, endPoint y: 242, distance: 268.3
click at [201, 242] on p "**********" at bounding box center [447, 264] width 493 height 498
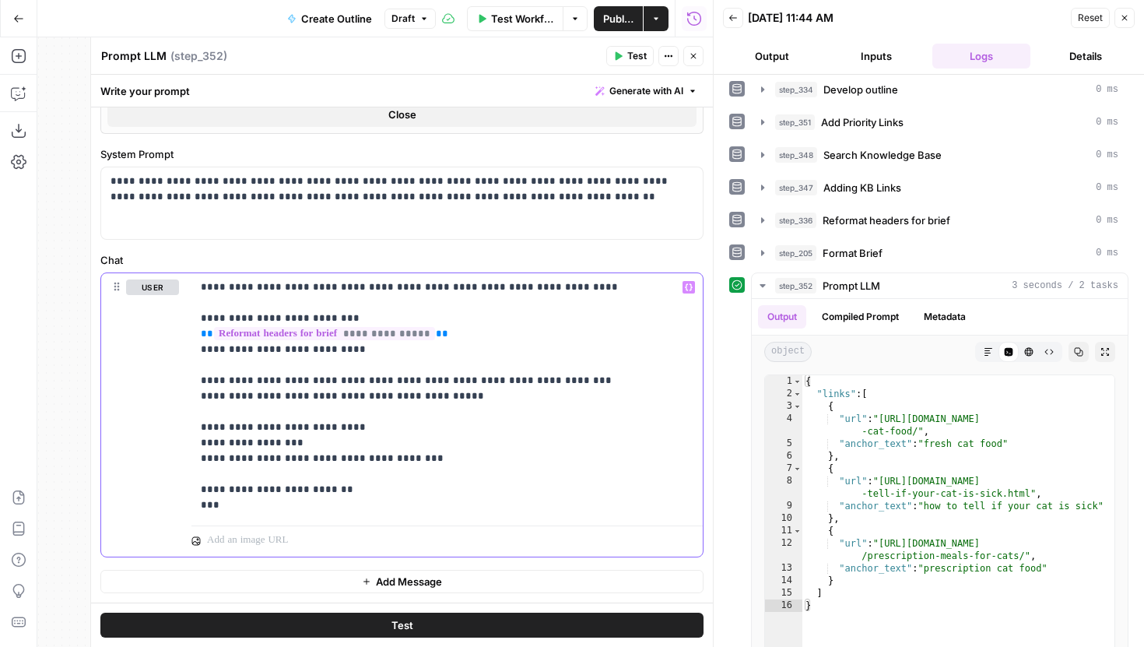
scroll to position [553, 0]
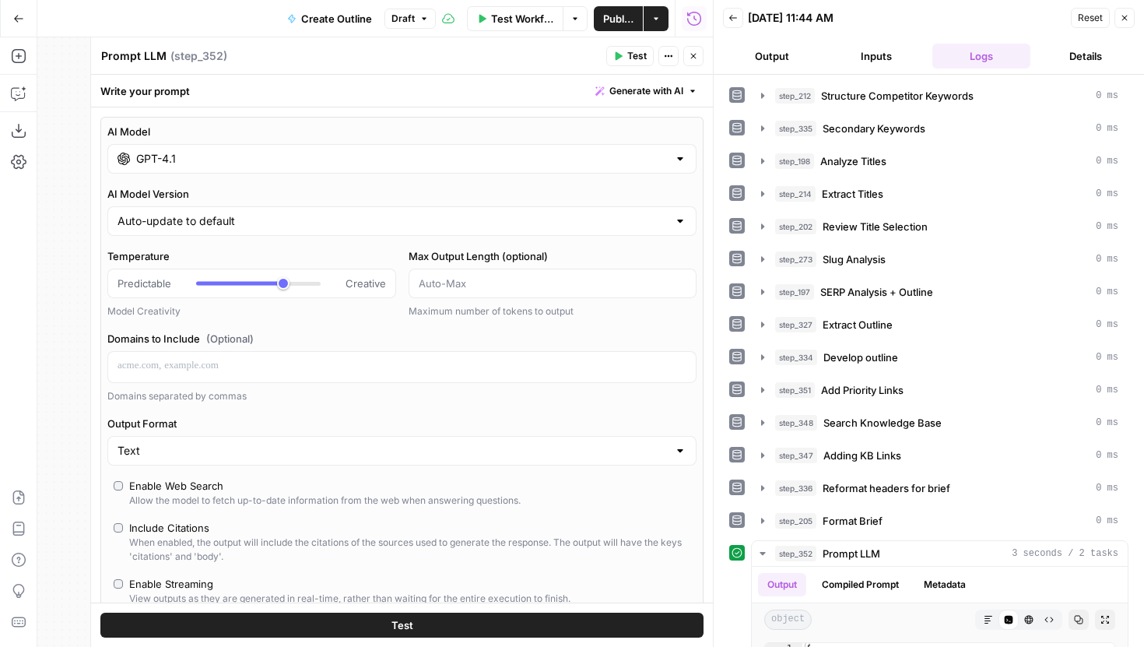
scroll to position [553, 0]
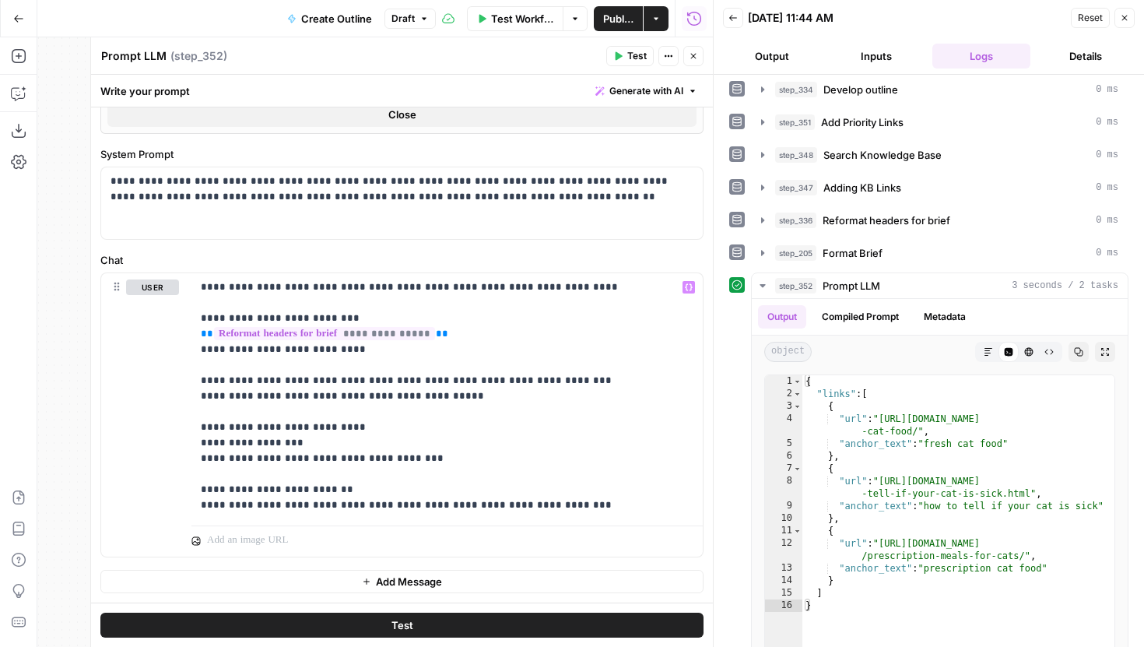
click at [466, 630] on button "Test" at bounding box center [401, 625] width 603 height 25
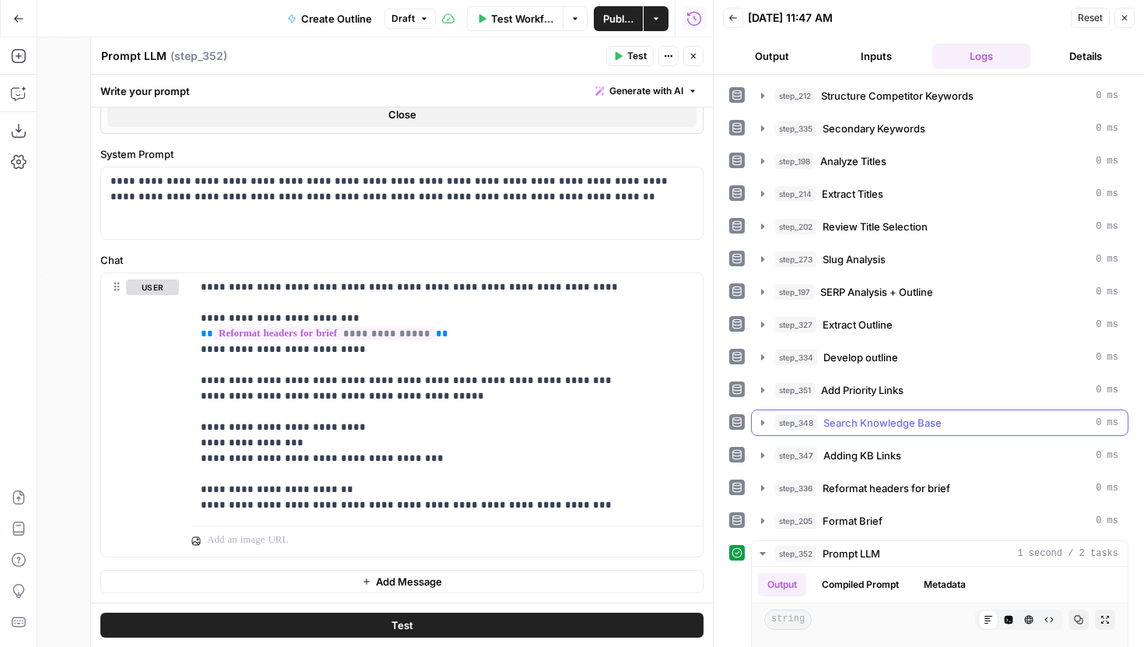
scroll to position [129, 0]
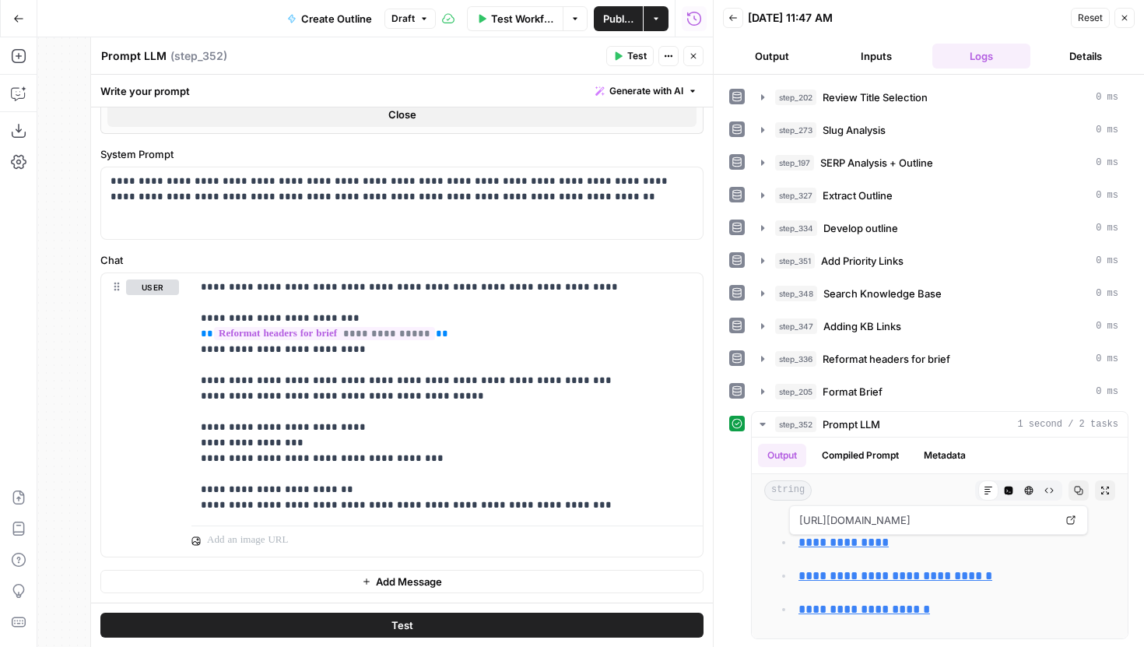
click at [691, 54] on icon "button" at bounding box center [693, 55] width 9 height 9
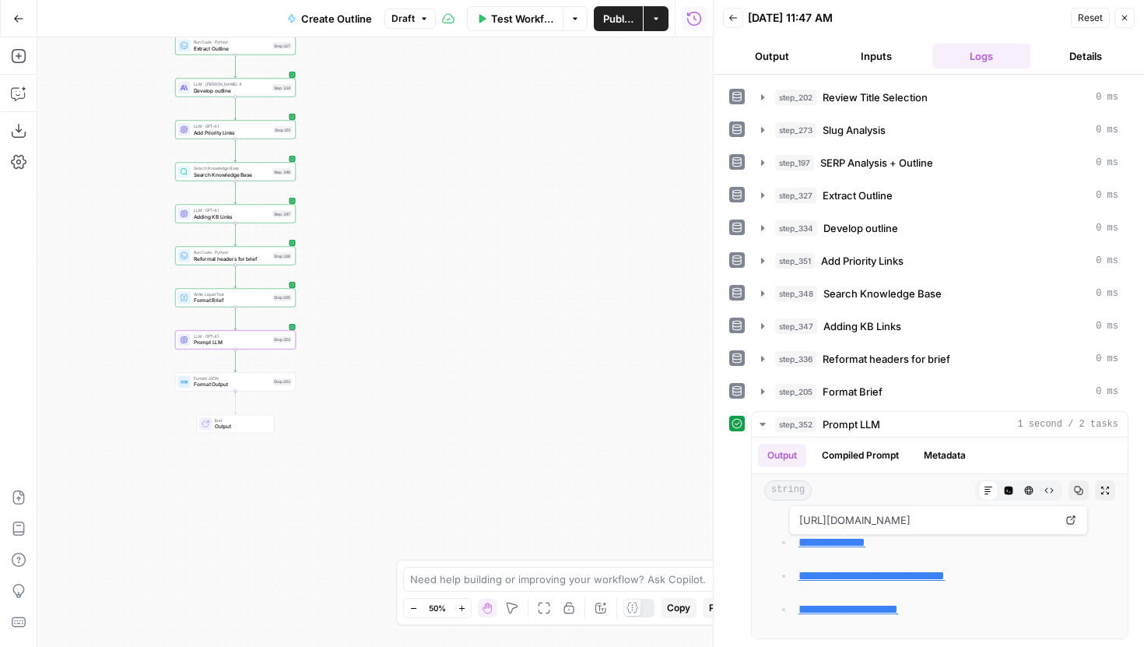
click at [235, 385] on span "Format Output" at bounding box center [232, 385] width 76 height 8
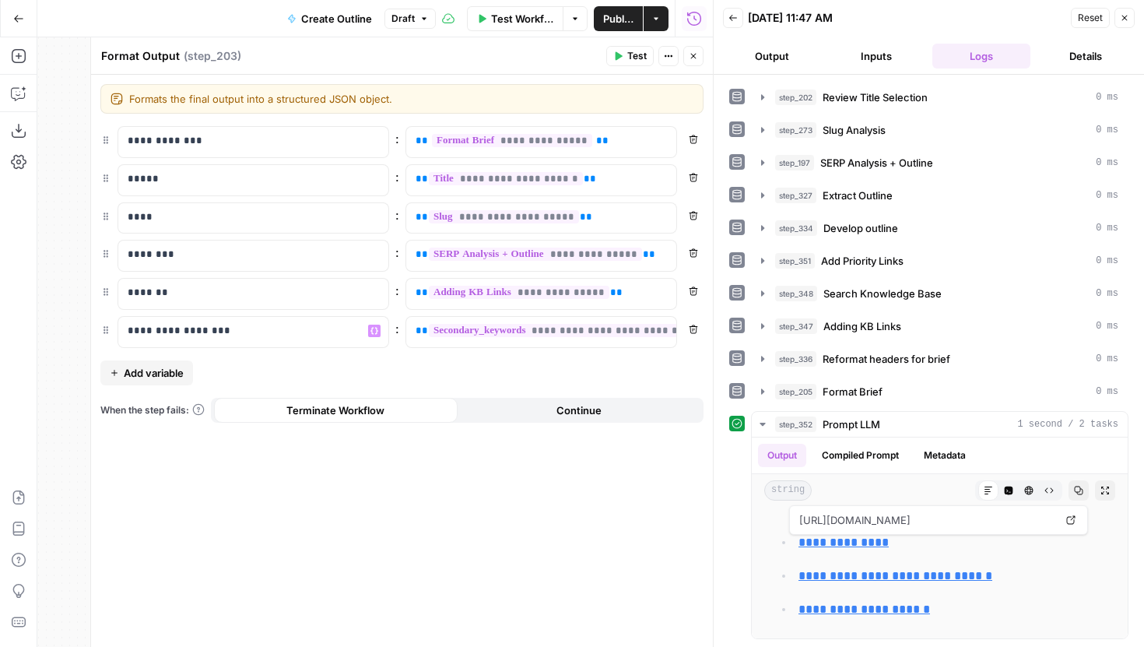
click at [168, 367] on span "Add variable" at bounding box center [154, 373] width 60 height 16
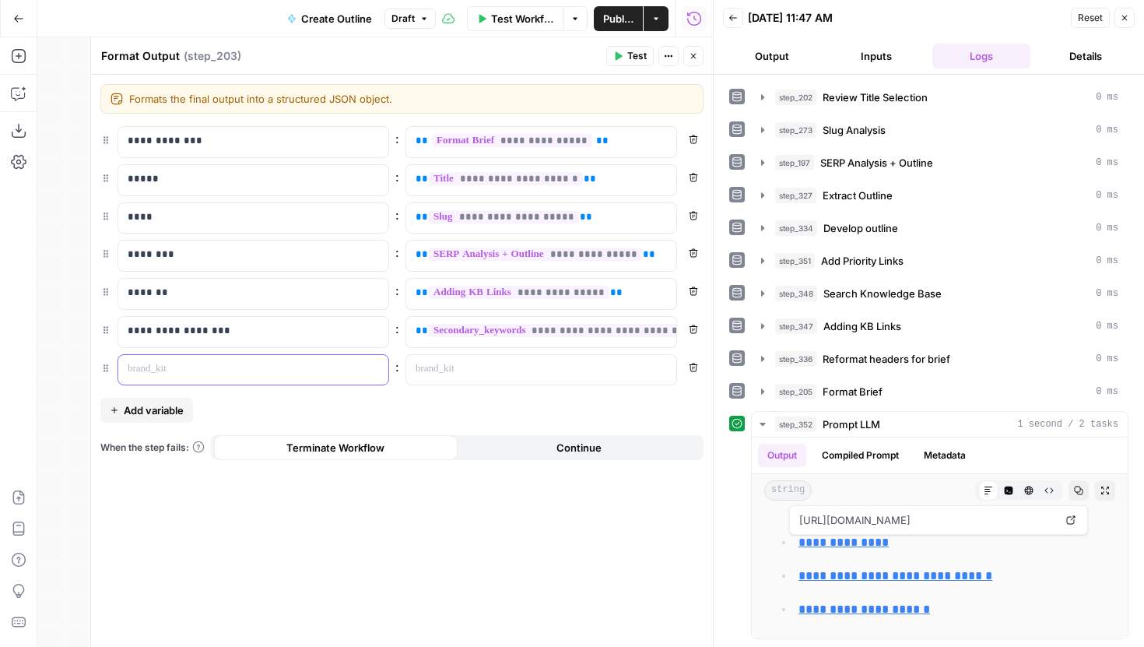
click at [205, 373] on p at bounding box center [241, 369] width 227 height 16
click at [476, 379] on div at bounding box center [528, 370] width 245 height 30
click at [661, 373] on button "Variables Menu" at bounding box center [662, 369] width 12 height 12
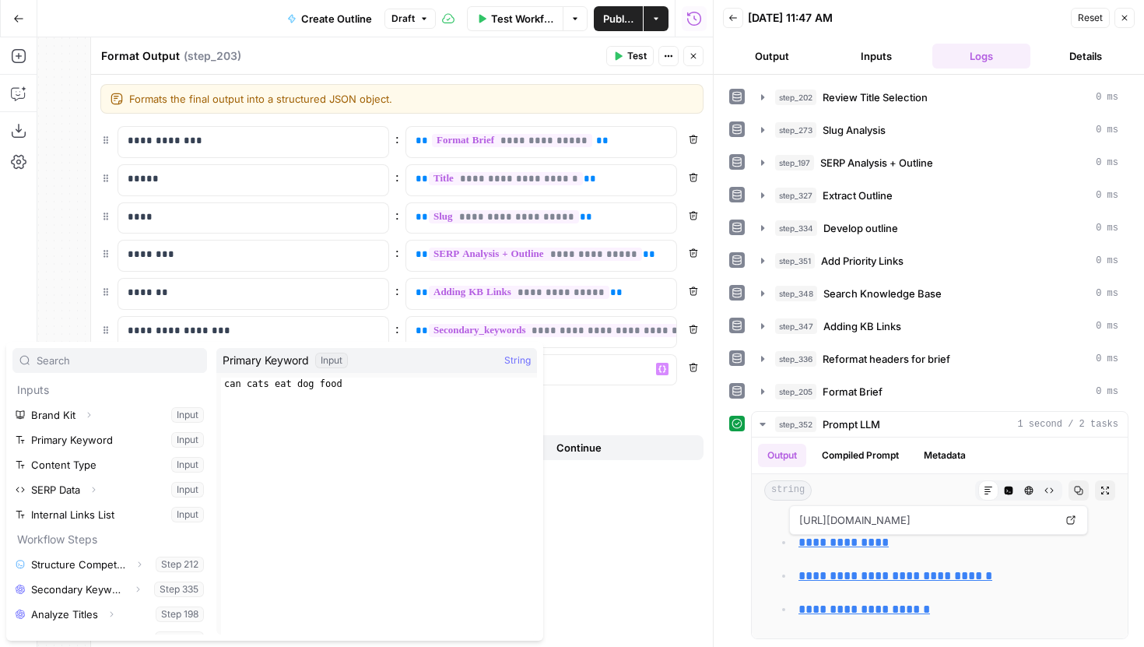
scroll to position [291, 0]
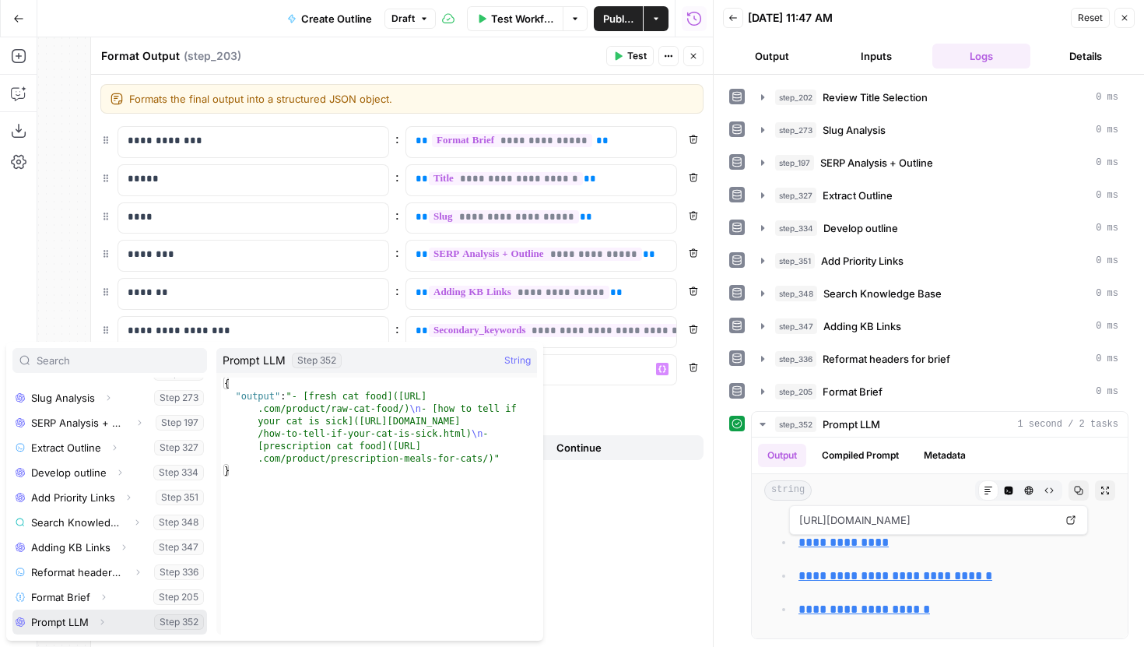
click at [100, 621] on icon "button" at bounding box center [101, 621] width 9 height 9
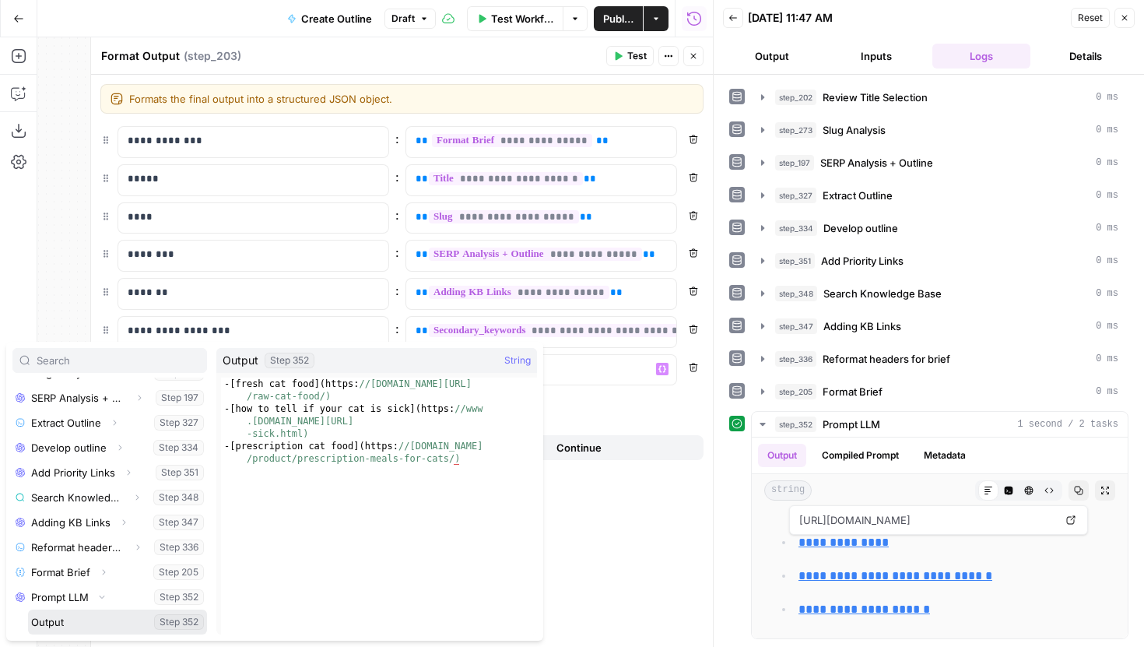
click at [78, 617] on button "Select variable Output" at bounding box center [117, 622] width 179 height 25
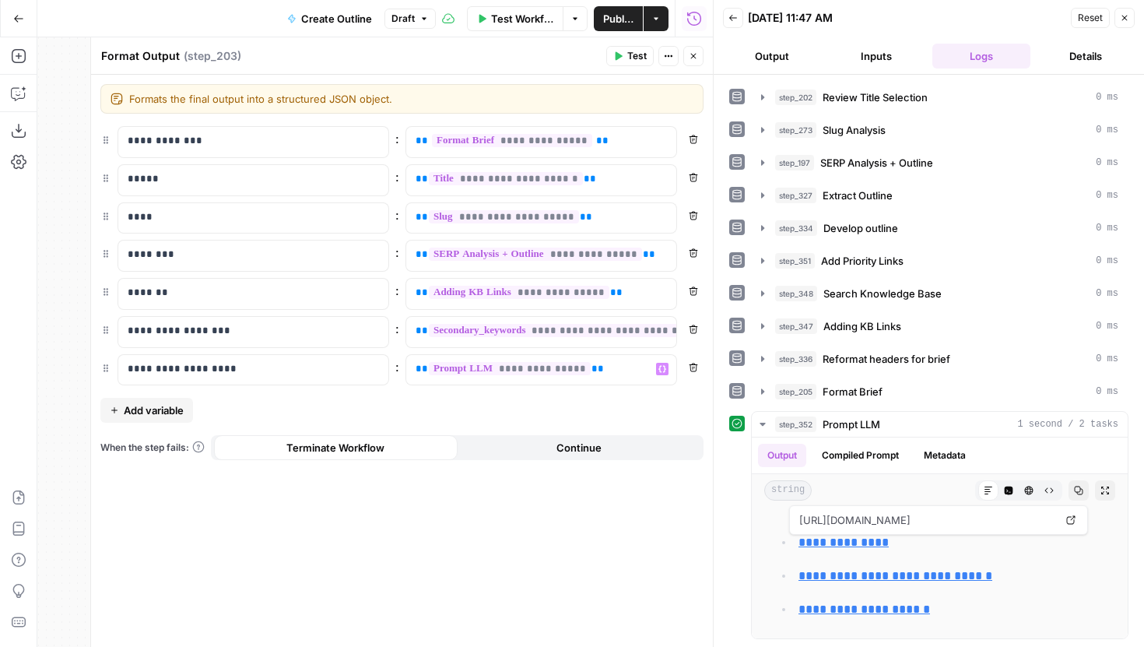
click at [697, 61] on button "Close" at bounding box center [693, 56] width 20 height 20
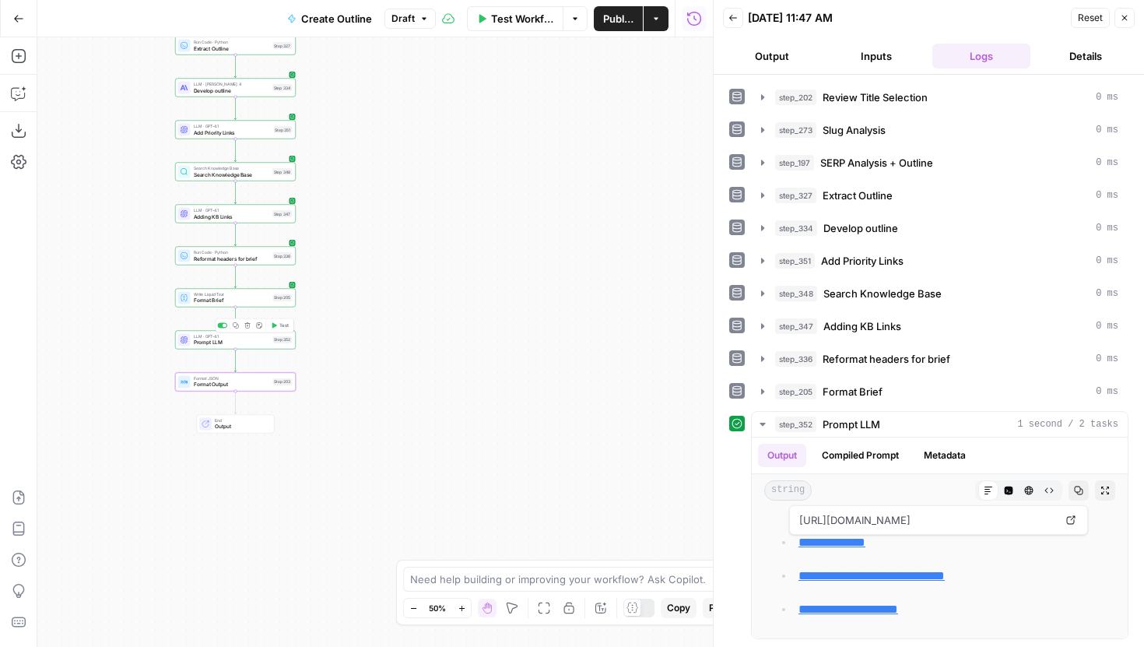
click at [256, 339] on span "Prompt LLM" at bounding box center [232, 343] width 76 height 8
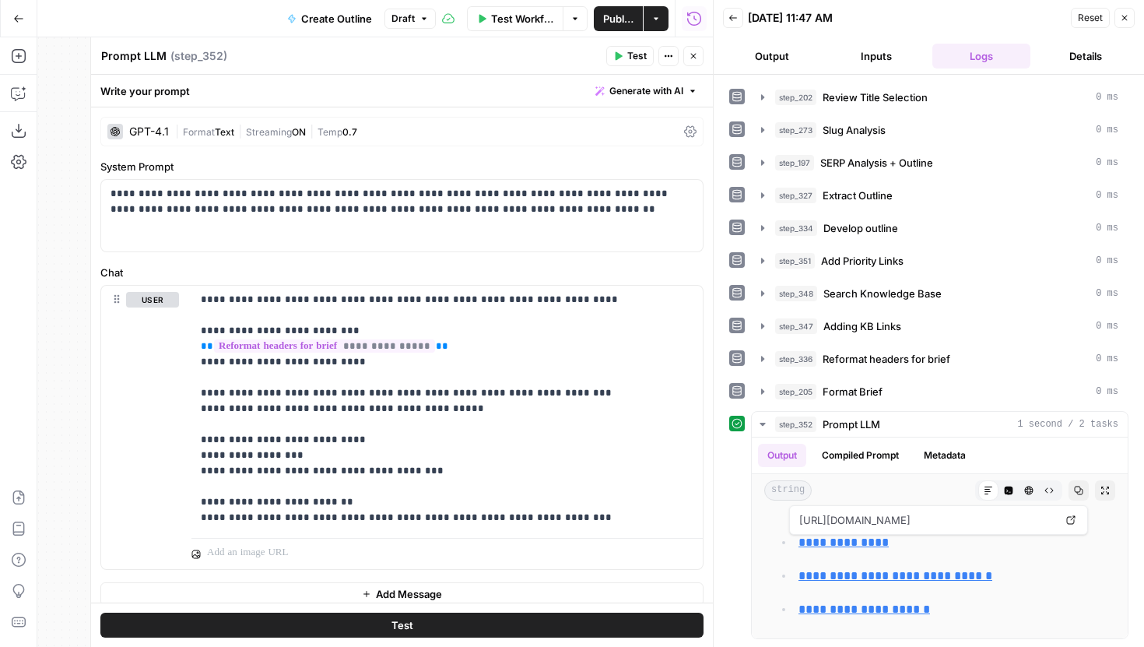
click at [160, 51] on textarea "Prompt LLM" at bounding box center [133, 56] width 65 height 16
type textarea "Links to maintain"
click at [628, 16] on span "Publish" at bounding box center [618, 19] width 30 height 16
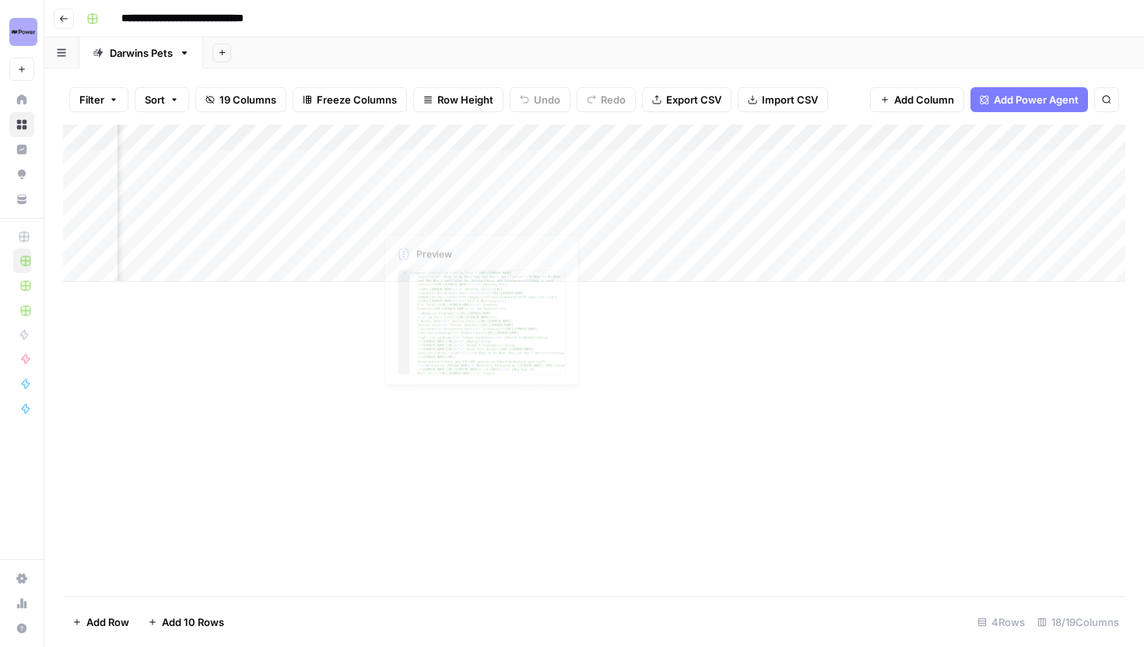
scroll to position [0, 1762]
click at [499, 145] on div "Add Column" at bounding box center [594, 203] width 1063 height 157
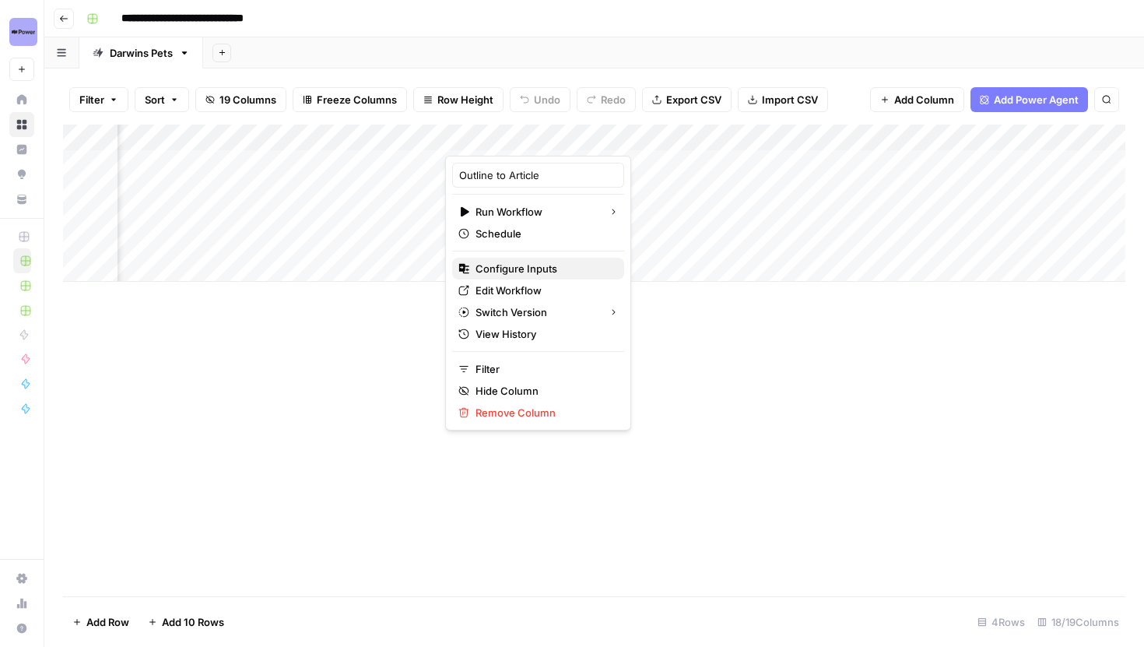
click at [523, 266] on span "Configure Inputs" at bounding box center [544, 269] width 136 height 16
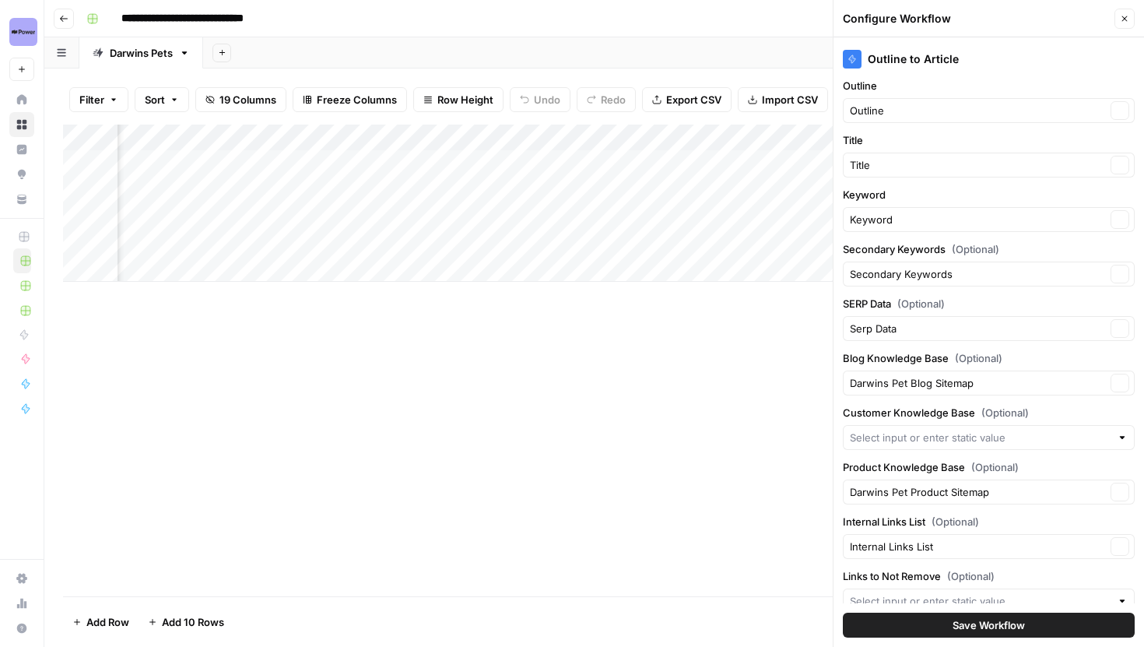
scroll to position [104, 0]
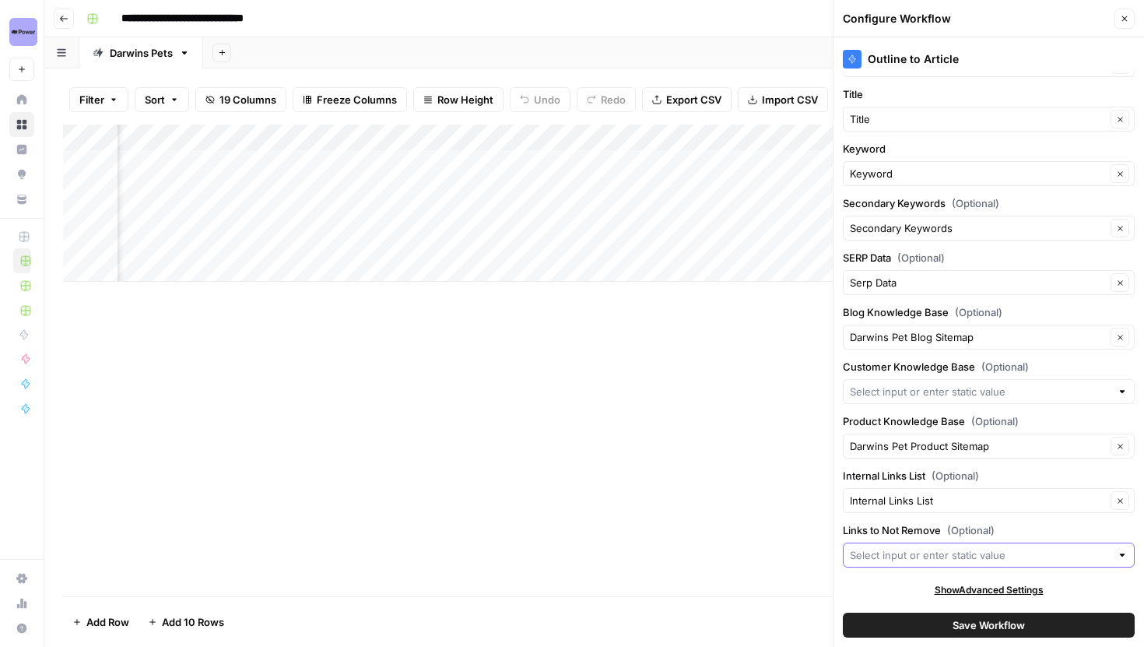
click at [931, 553] on input "Links to Not Remove (Optional)" at bounding box center [980, 555] width 261 height 16
click at [633, 360] on div "Add Column" at bounding box center [594, 361] width 1063 height 472
click at [1125, 19] on icon "button" at bounding box center [1124, 18] width 9 height 9
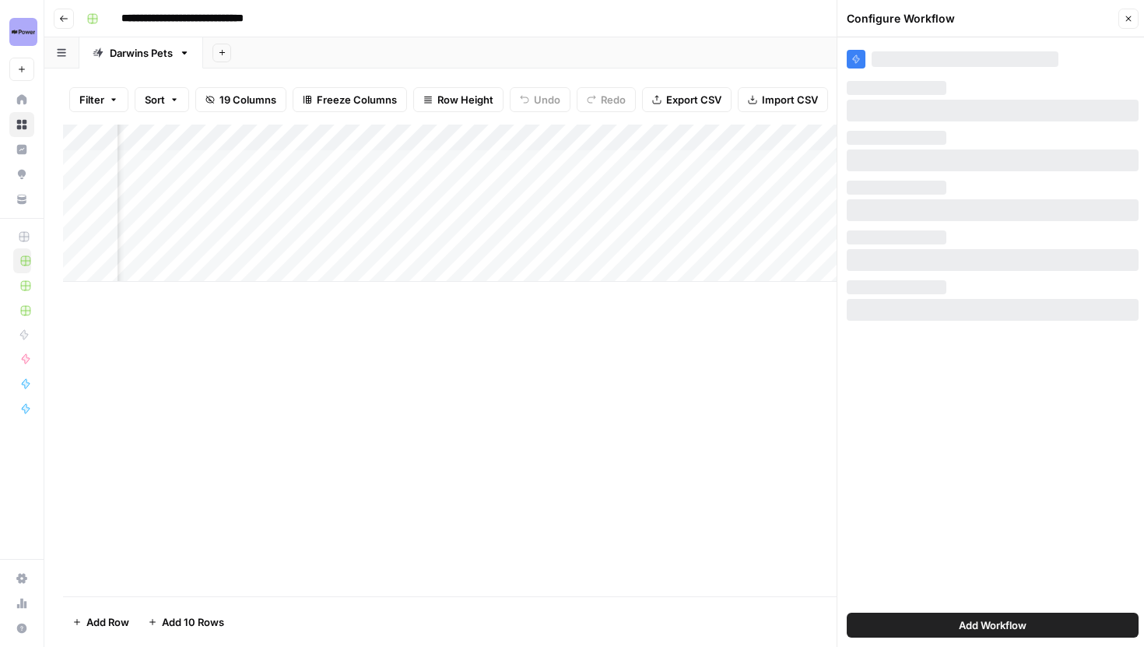
scroll to position [0, 0]
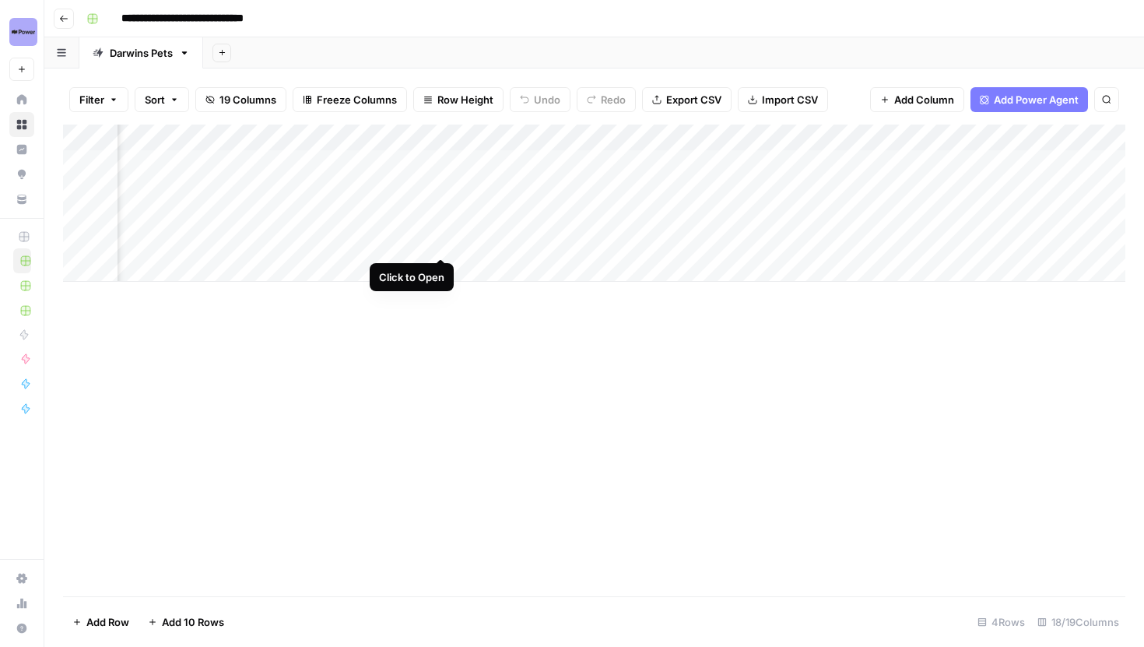
click at [443, 241] on div "Add Column" at bounding box center [594, 203] width 1063 height 157
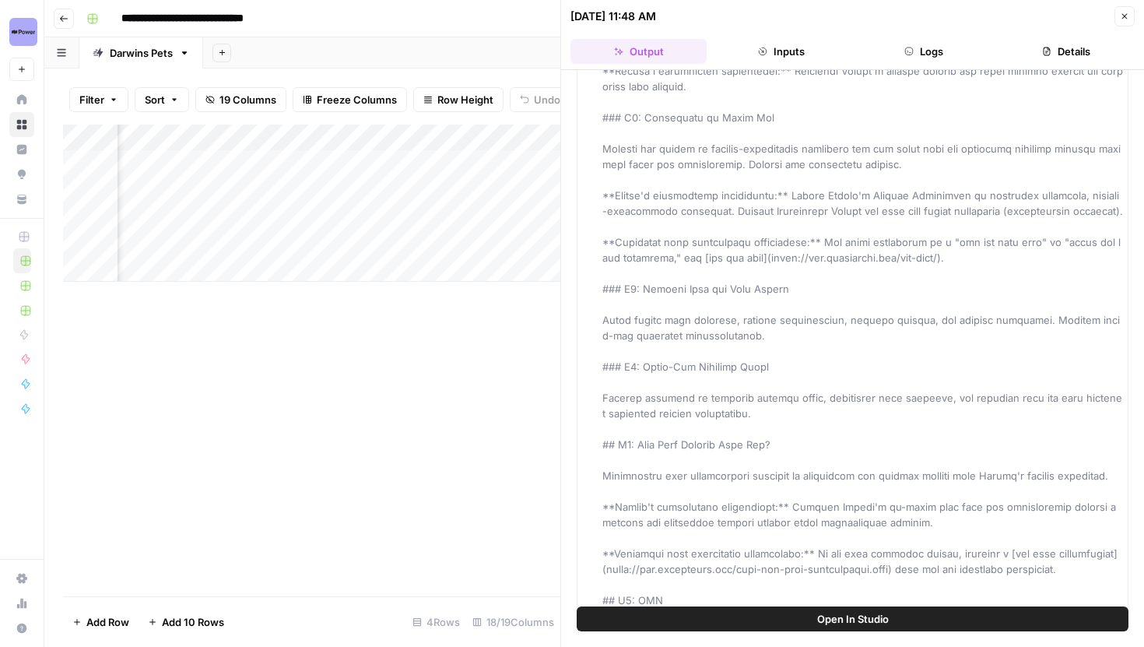
scroll to position [13885, 0]
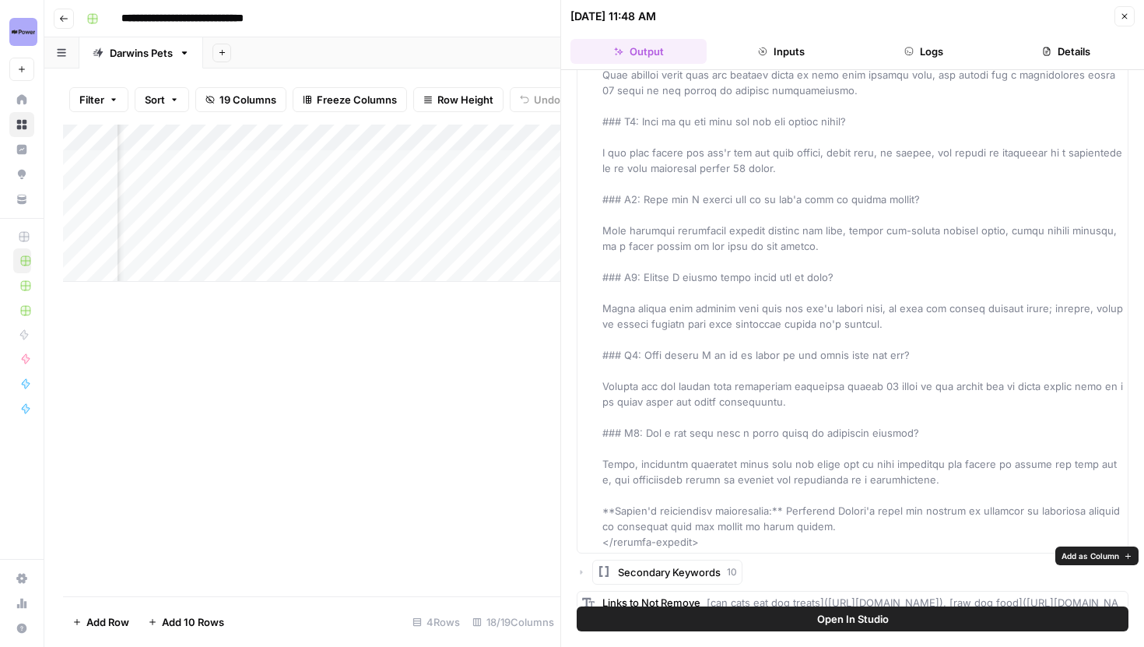
click at [1088, 557] on span "Add as Column" at bounding box center [1091, 556] width 58 height 12
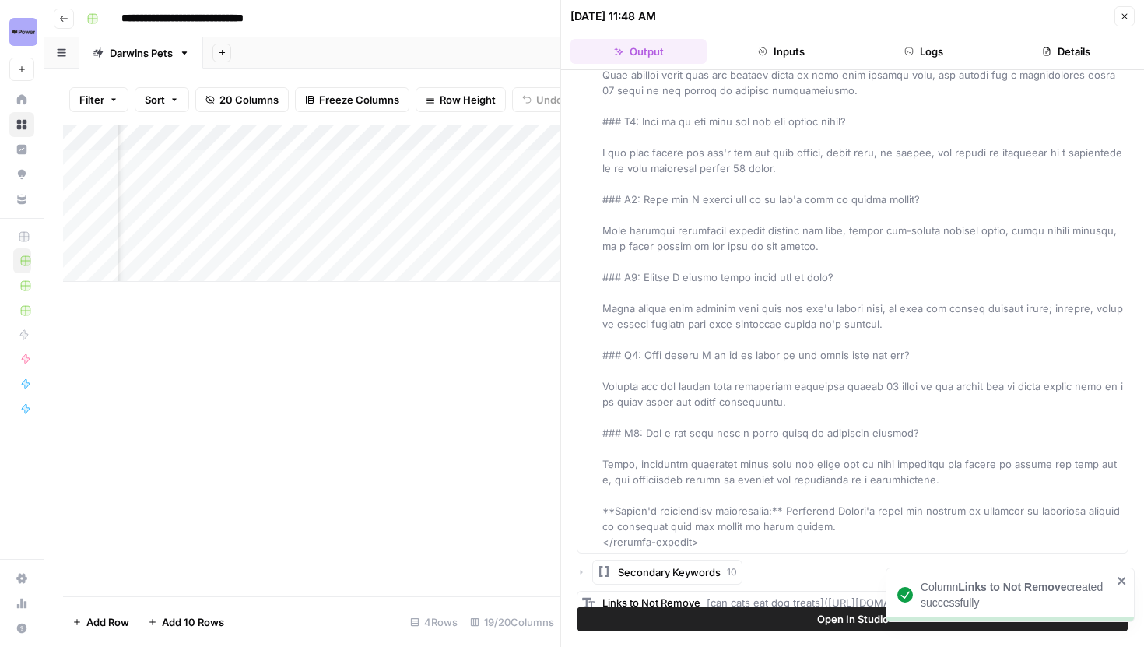
scroll to position [0, 1064]
click at [1122, 22] on button "Close" at bounding box center [1125, 16] width 20 height 20
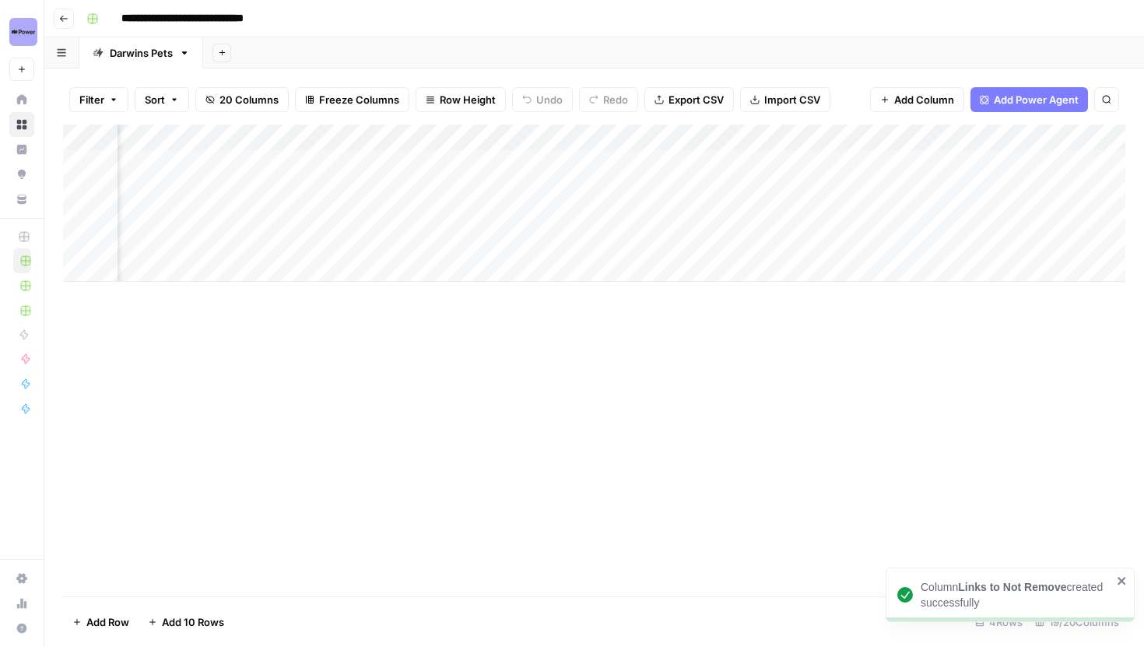
click at [432, 139] on div "Add Column" at bounding box center [594, 203] width 1063 height 157
click at [385, 269] on span "Hide Column" at bounding box center [401, 269] width 136 height 16
click at [422, 145] on div "Add Column" at bounding box center [594, 203] width 1063 height 157
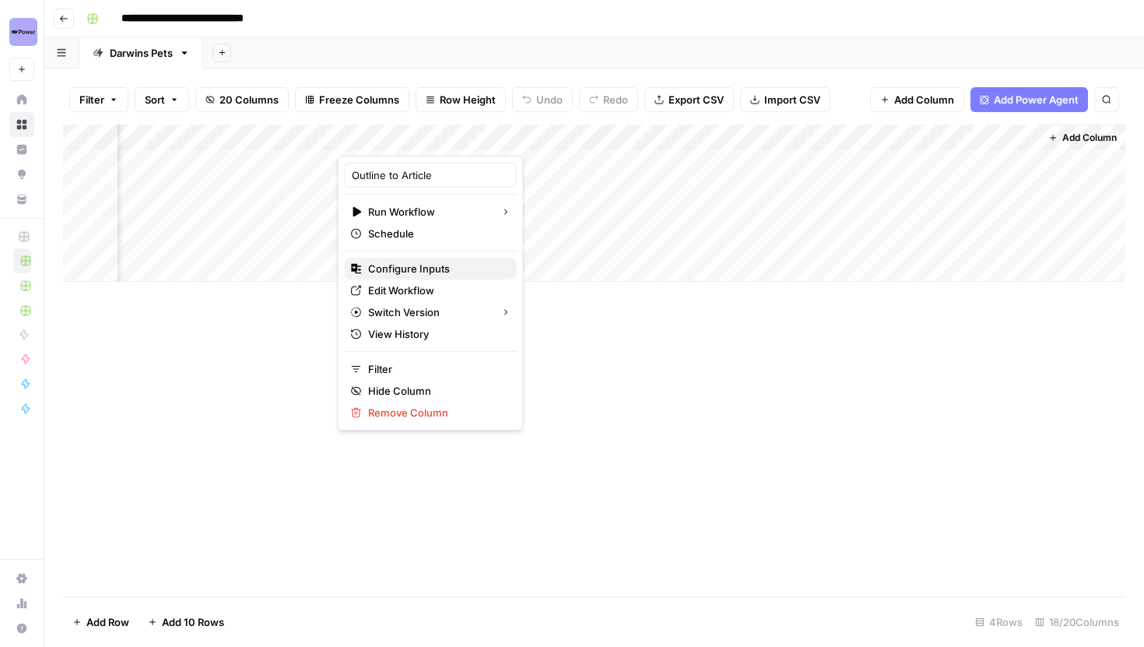
click at [417, 272] on span "Configure Inputs" at bounding box center [436, 269] width 136 height 16
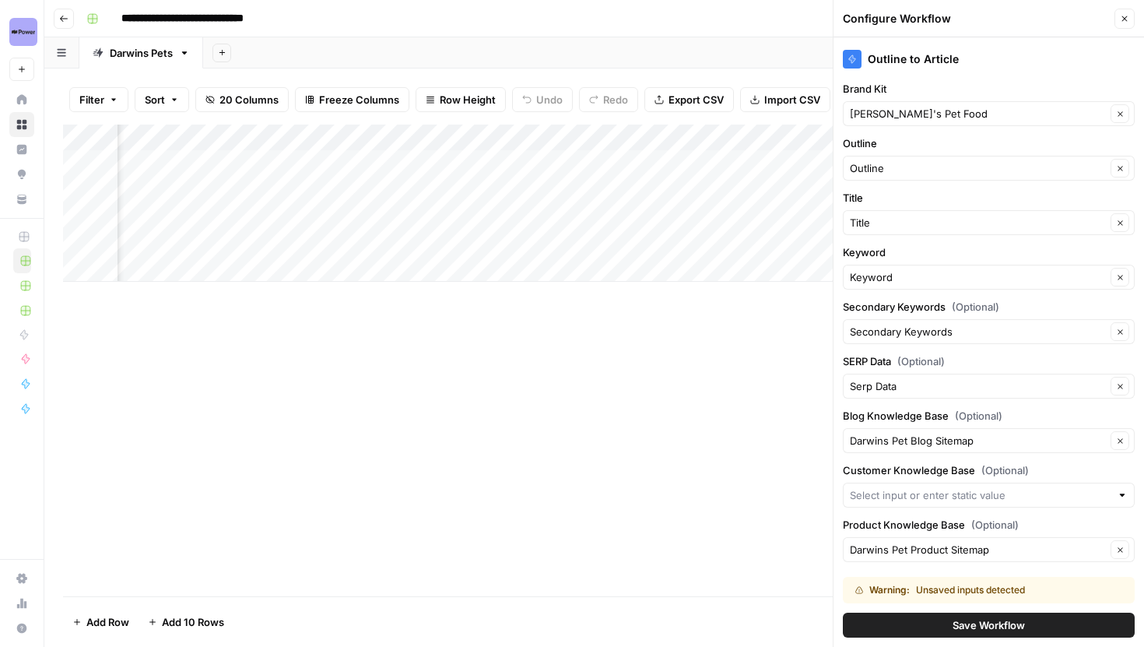
scroll to position [139, 0]
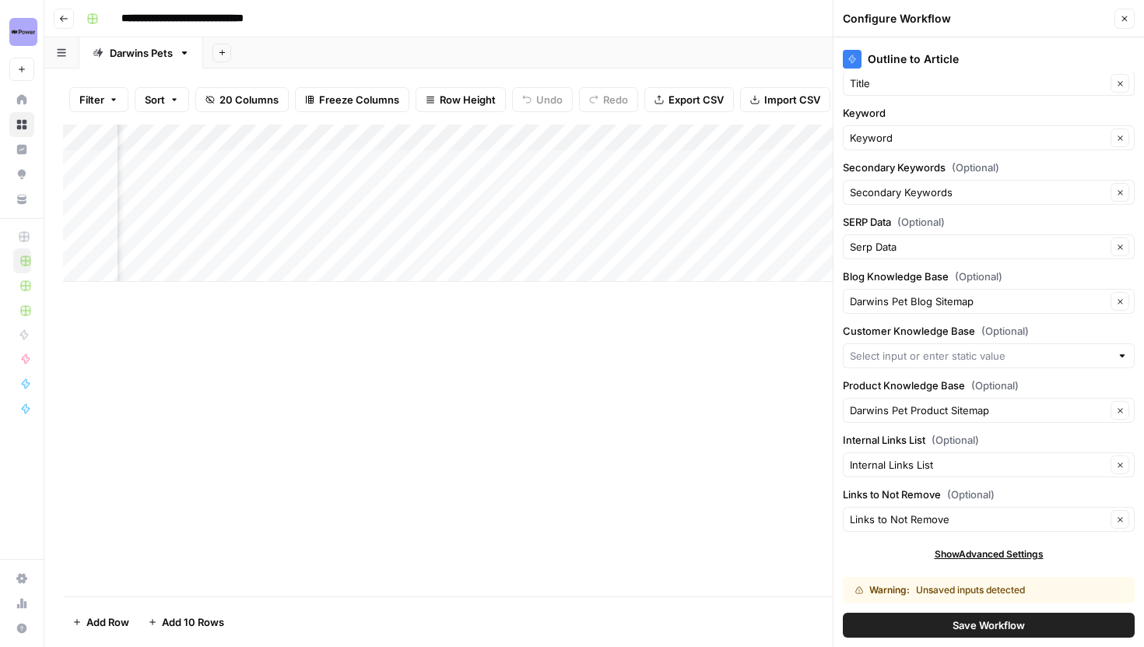
click at [980, 628] on span "Save Workflow" at bounding box center [989, 625] width 72 height 16
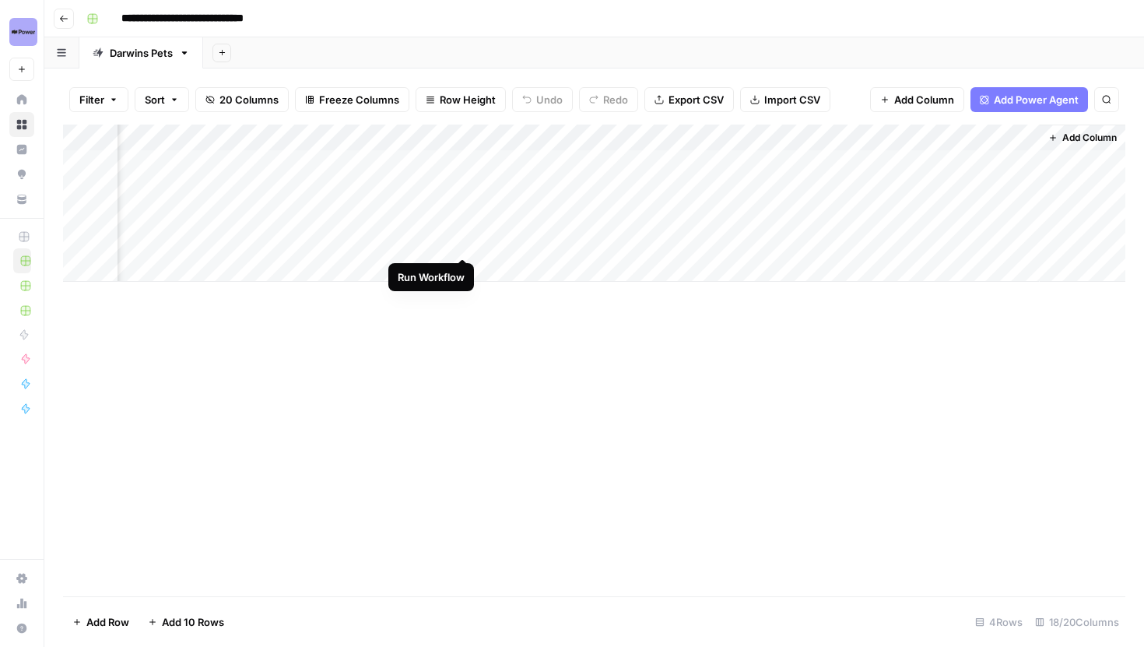
click at [459, 243] on div "Add Column" at bounding box center [594, 203] width 1063 height 157
click at [742, 212] on div "Add Column" at bounding box center [594, 203] width 1063 height 157
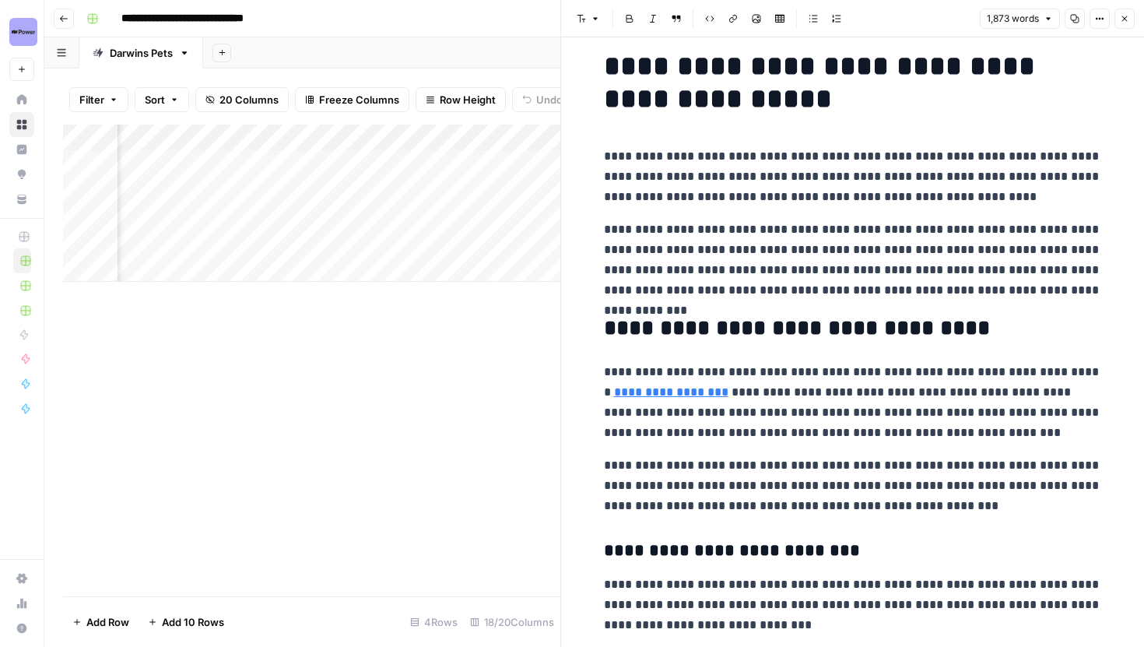
scroll to position [15, 0]
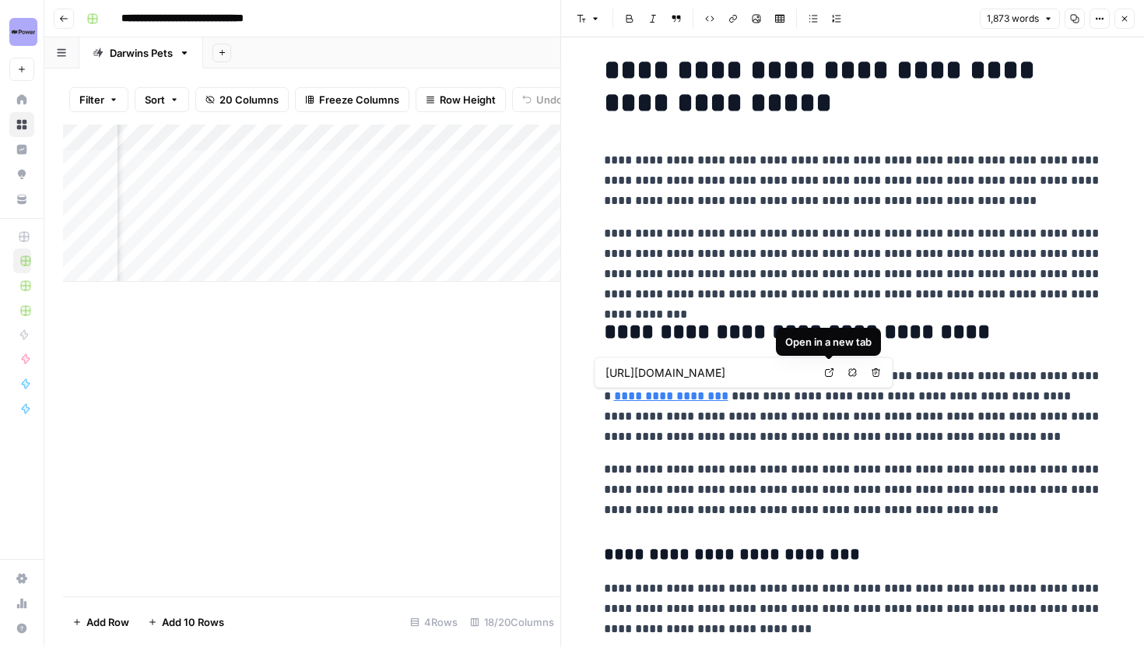
click at [827, 364] on link "Open in a new tab" at bounding box center [830, 373] width 20 height 20
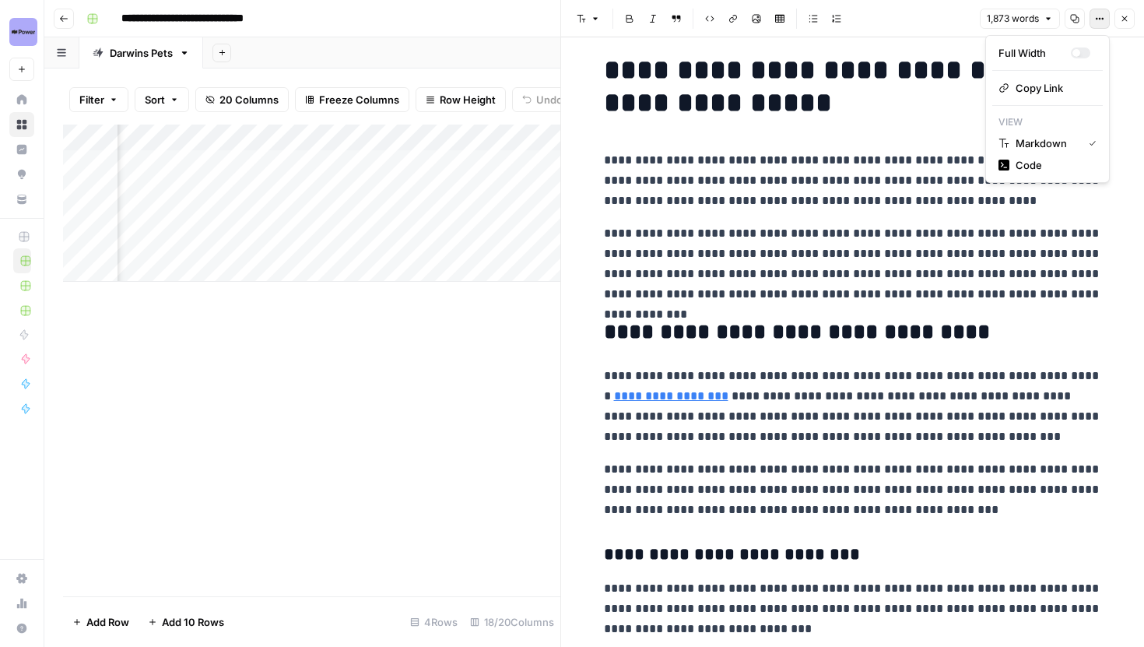
click at [1104, 19] on icon "button" at bounding box center [1099, 18] width 9 height 9
click at [1048, 170] on span "Code" at bounding box center [1053, 165] width 75 height 16
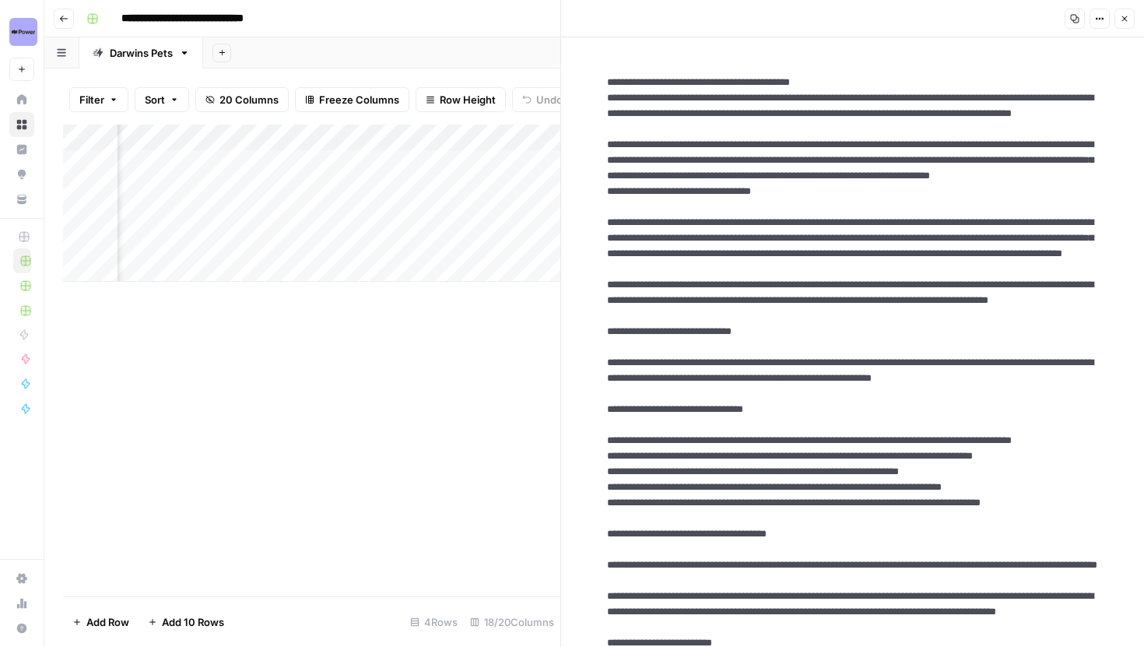
type textarea "**********"
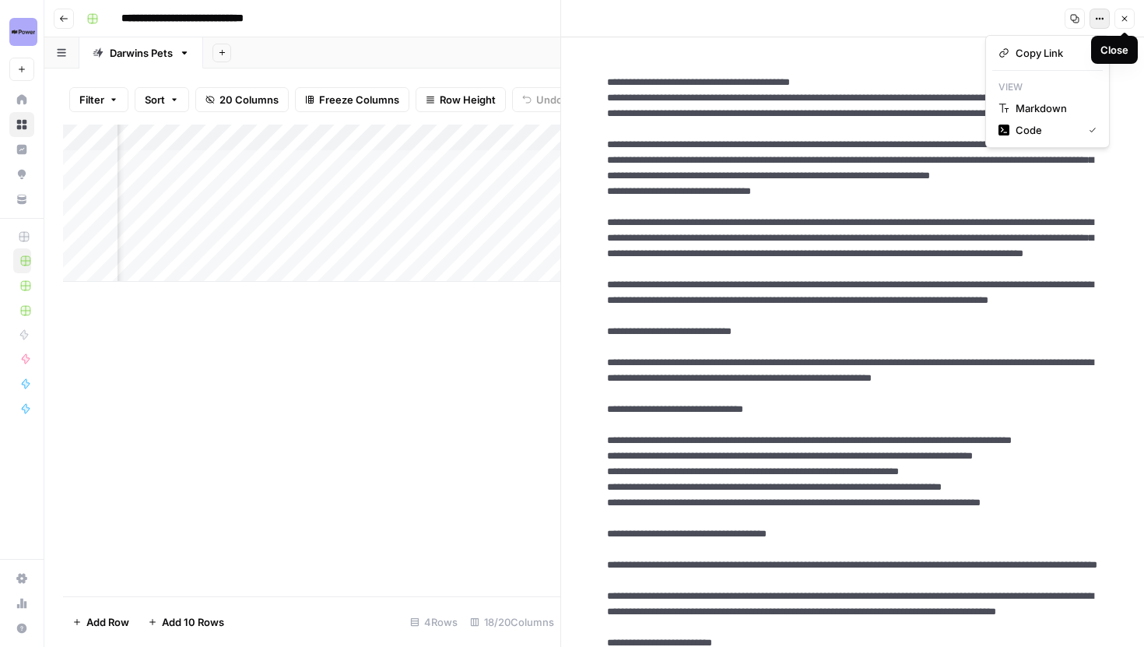
click at [1094, 22] on button "Options" at bounding box center [1100, 19] width 20 height 20
click at [1069, 95] on p "View" at bounding box center [1047, 87] width 111 height 20
click at [1065, 99] on button "Markdown" at bounding box center [1047, 108] width 111 height 22
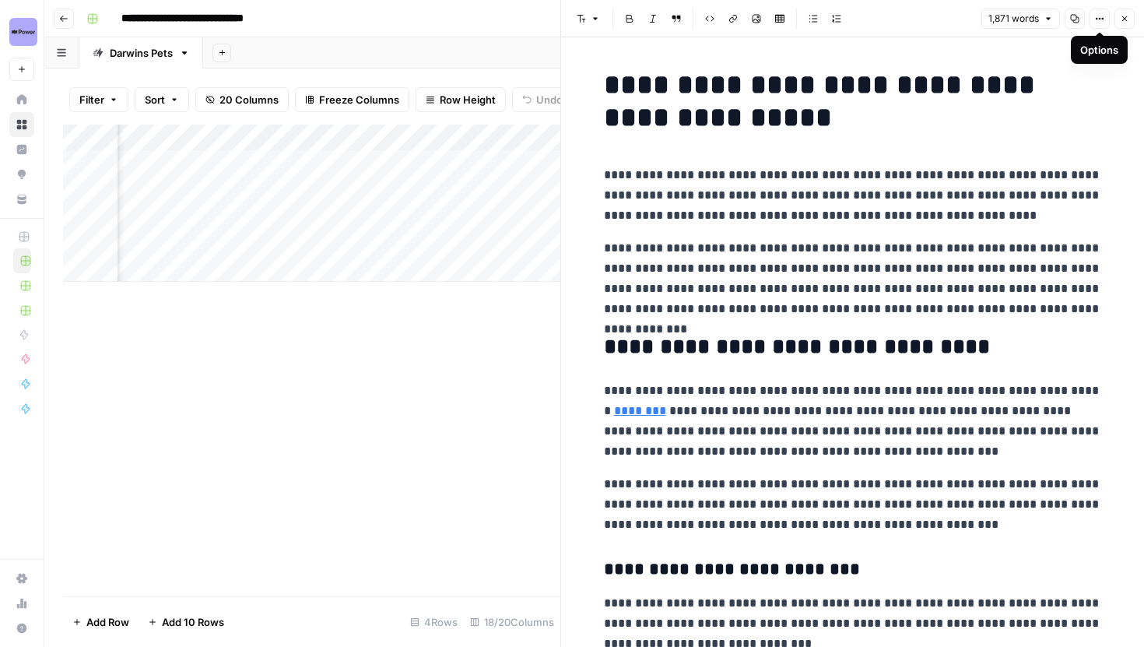
click at [805, 418] on p "**********" at bounding box center [853, 421] width 498 height 81
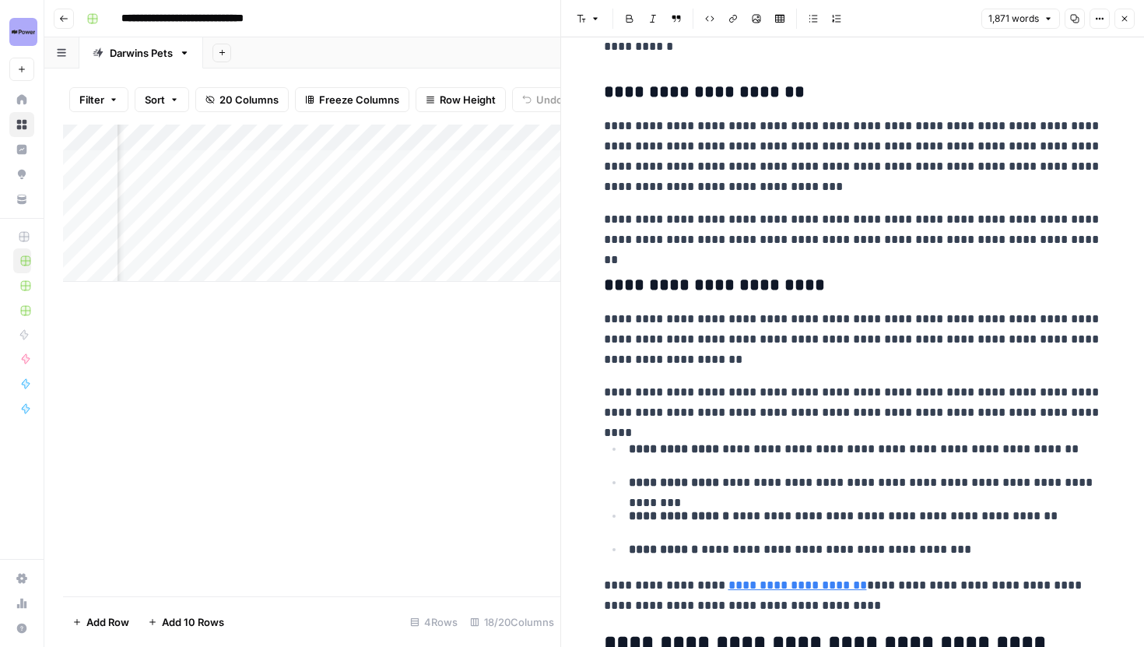
scroll to position [1793, 0]
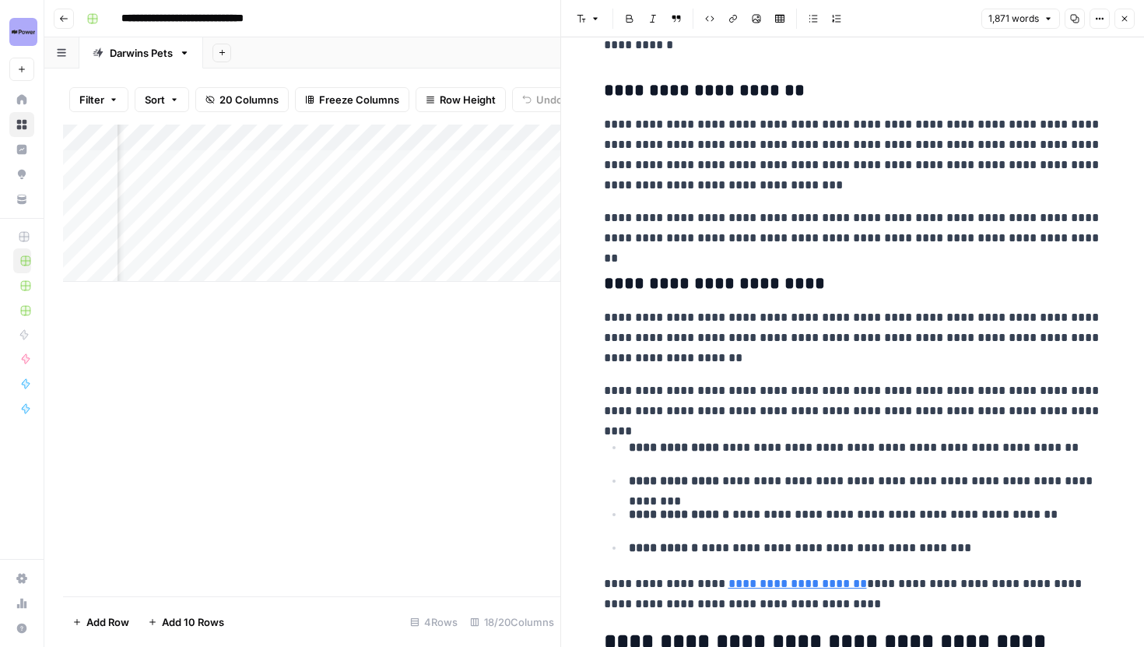
click at [1120, 30] on header "Font style Bold Italic Block quote Code block Link Image Insert Table Bulleted …" at bounding box center [852, 18] width 583 height 37
click at [1120, 27] on button "Close" at bounding box center [1125, 19] width 20 height 20
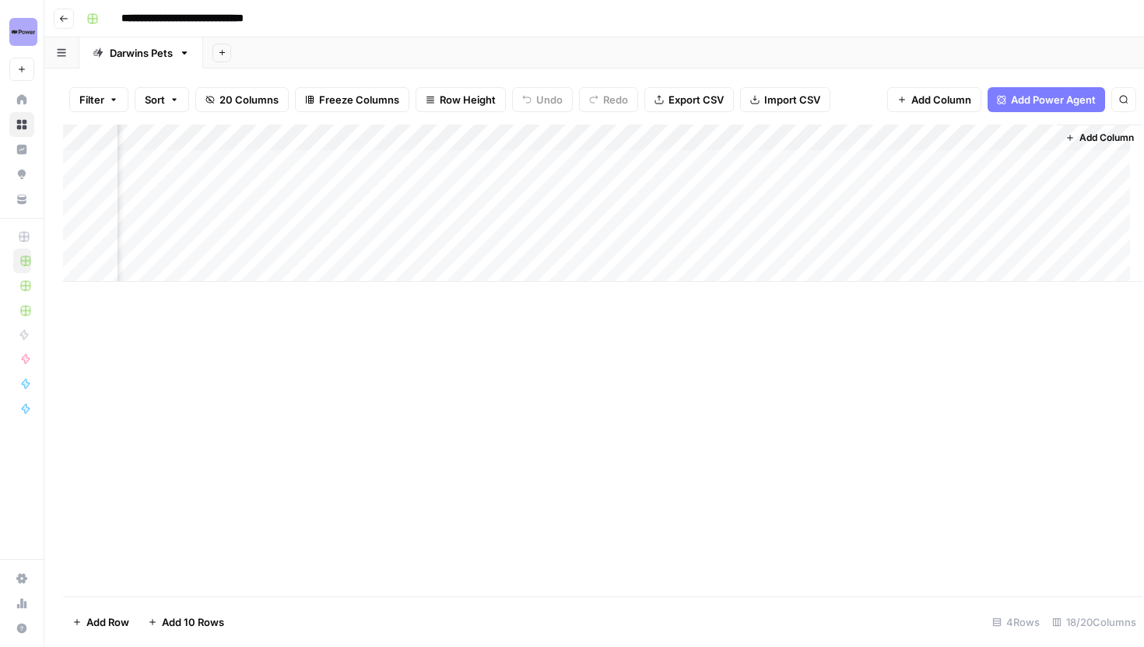
scroll to position [0, 1851]
click at [488, 216] on div "Add Column" at bounding box center [594, 203] width 1063 height 157
click at [483, 192] on div "Add Column" at bounding box center [594, 203] width 1063 height 157
click at [483, 167] on div "Add Column" at bounding box center [594, 203] width 1063 height 157
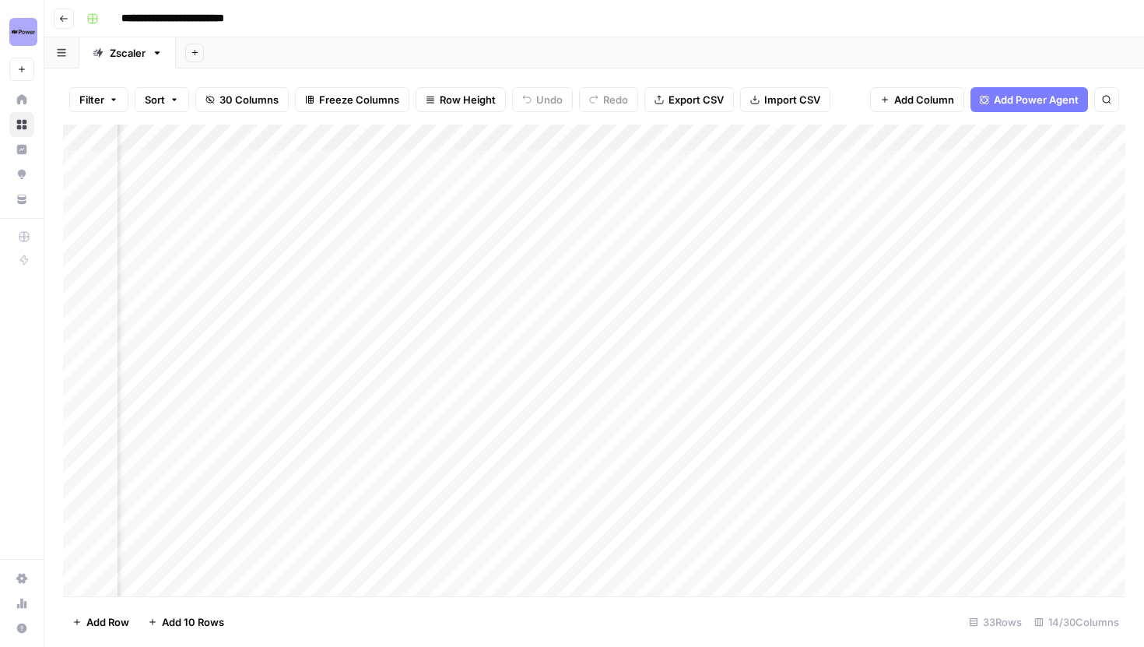
scroll to position [0, 403]
